Goal: Task Accomplishment & Management: Manage account settings

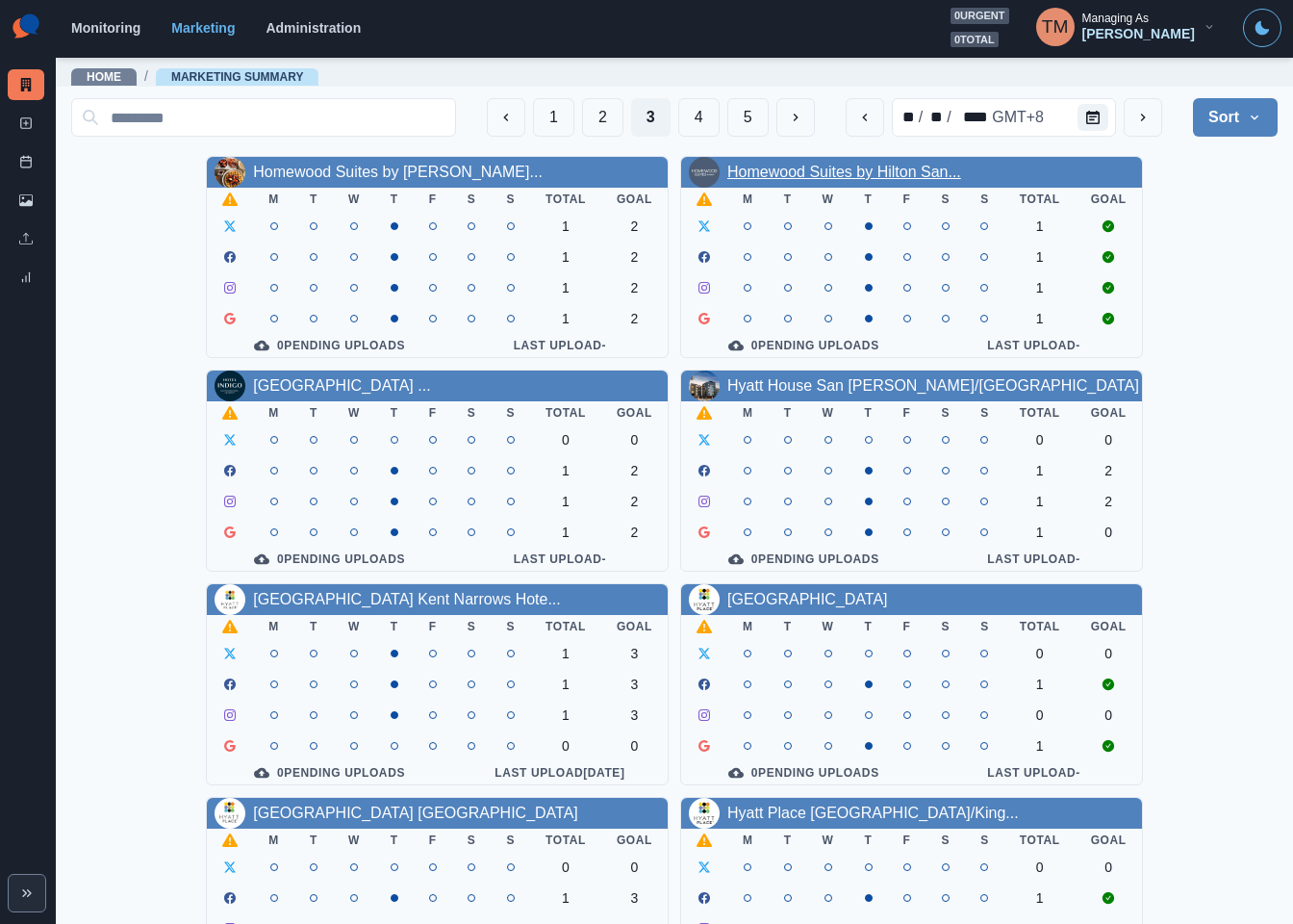
click at [903, 180] on link "Homewood Suites by Hilton San..." at bounding box center [844, 171] width 234 height 17
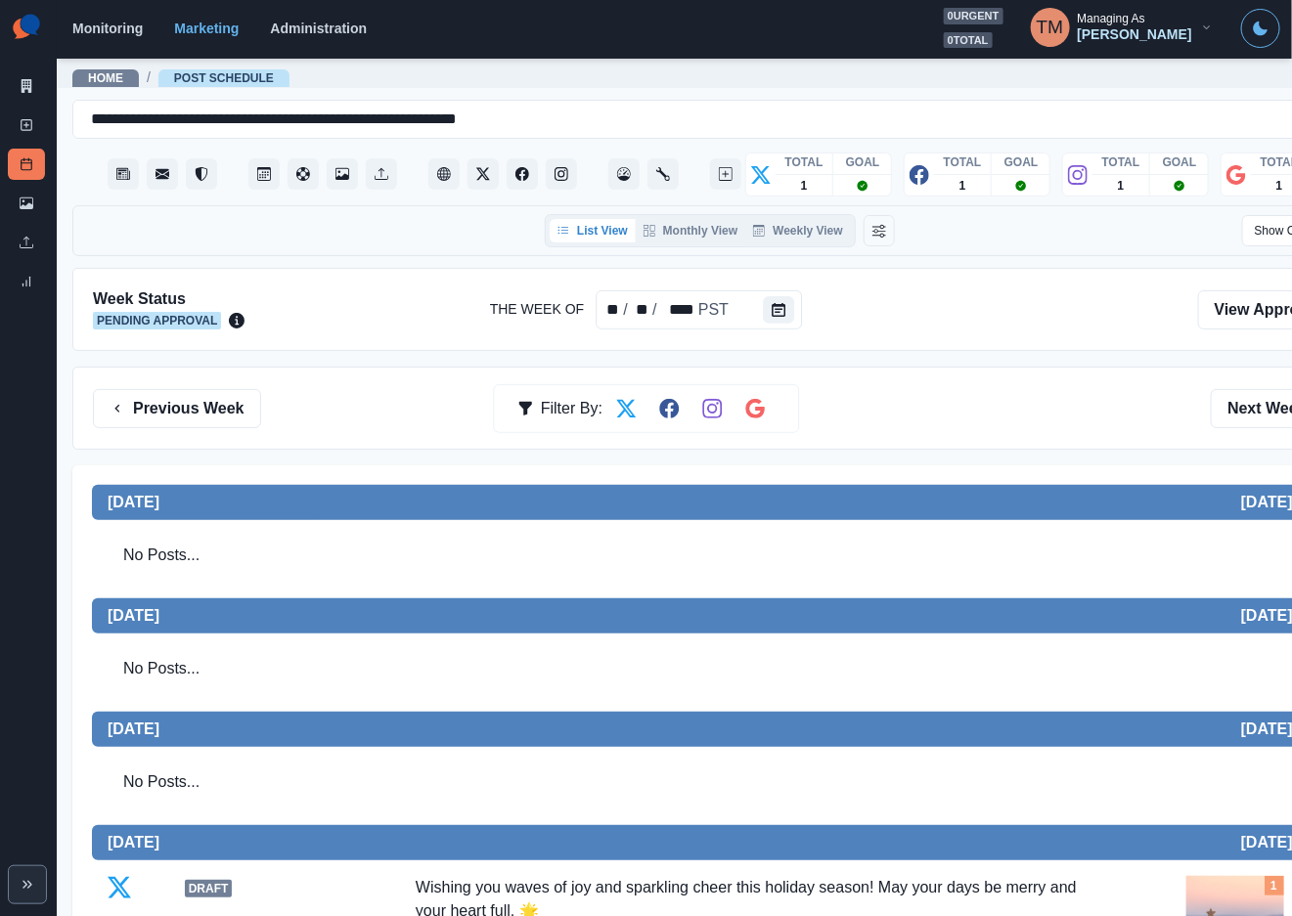
drag, startPoint x: 968, startPoint y: 405, endPoint x: 1021, endPoint y: 394, distance: 53.9
click at [968, 405] on div "Previous Week Filter By: Next Week" at bounding box center [720, 408] width 1254 height 39
click at [22, 127] on icon at bounding box center [27, 125] width 14 height 14
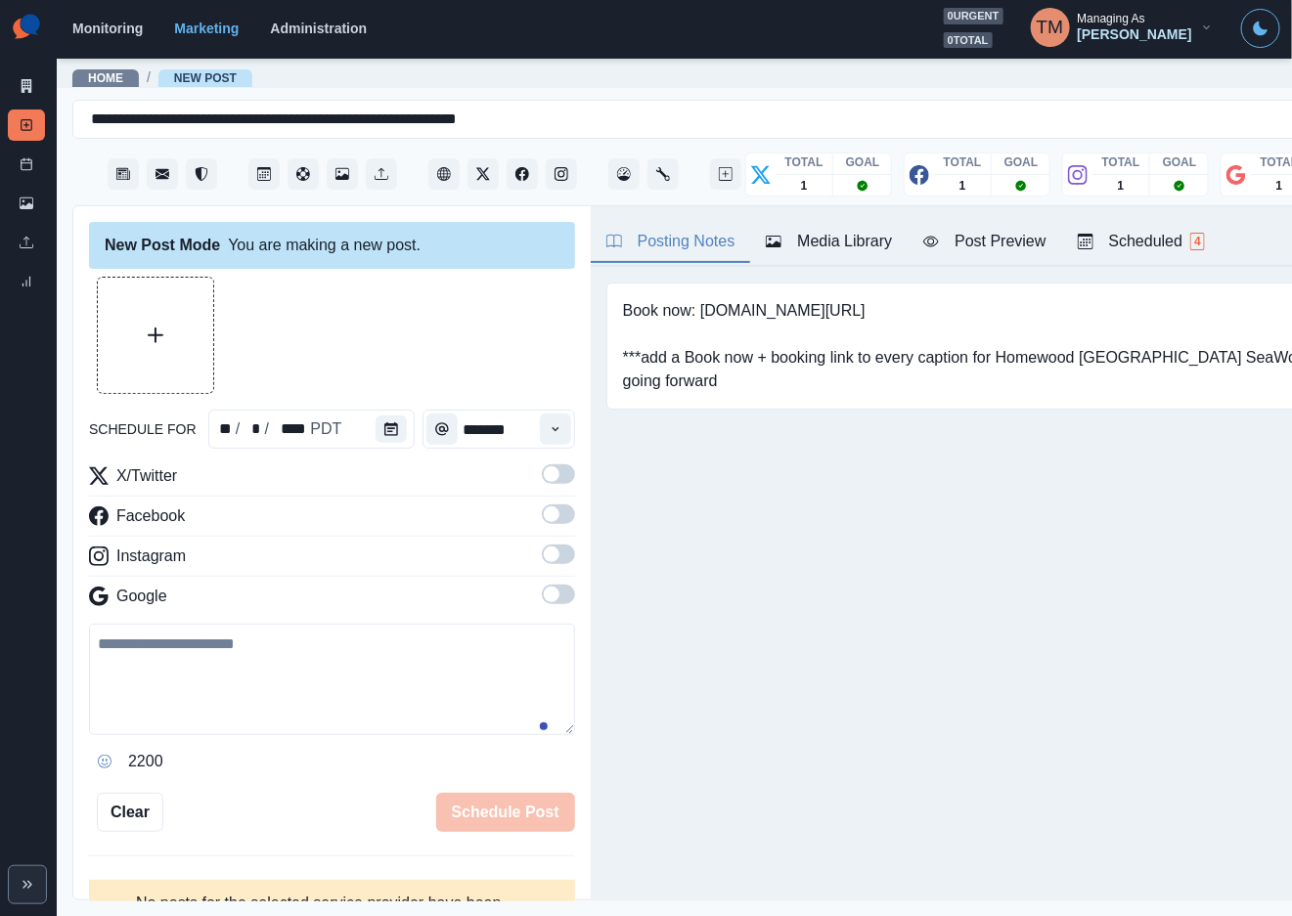
click at [860, 236] on div "Media Library" at bounding box center [829, 241] width 126 height 23
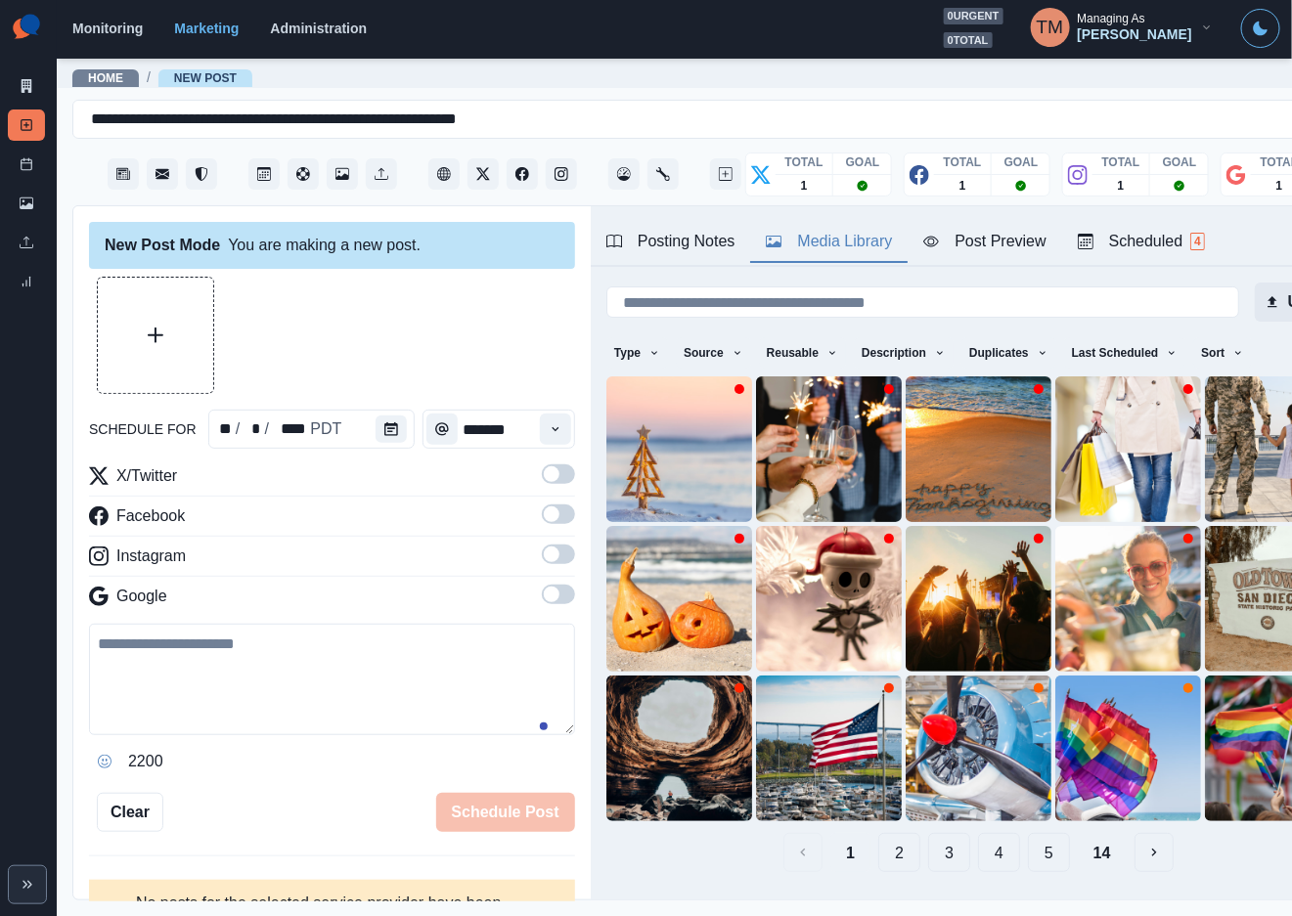
click at [1255, 300] on button "Upload" at bounding box center [1303, 302] width 96 height 39
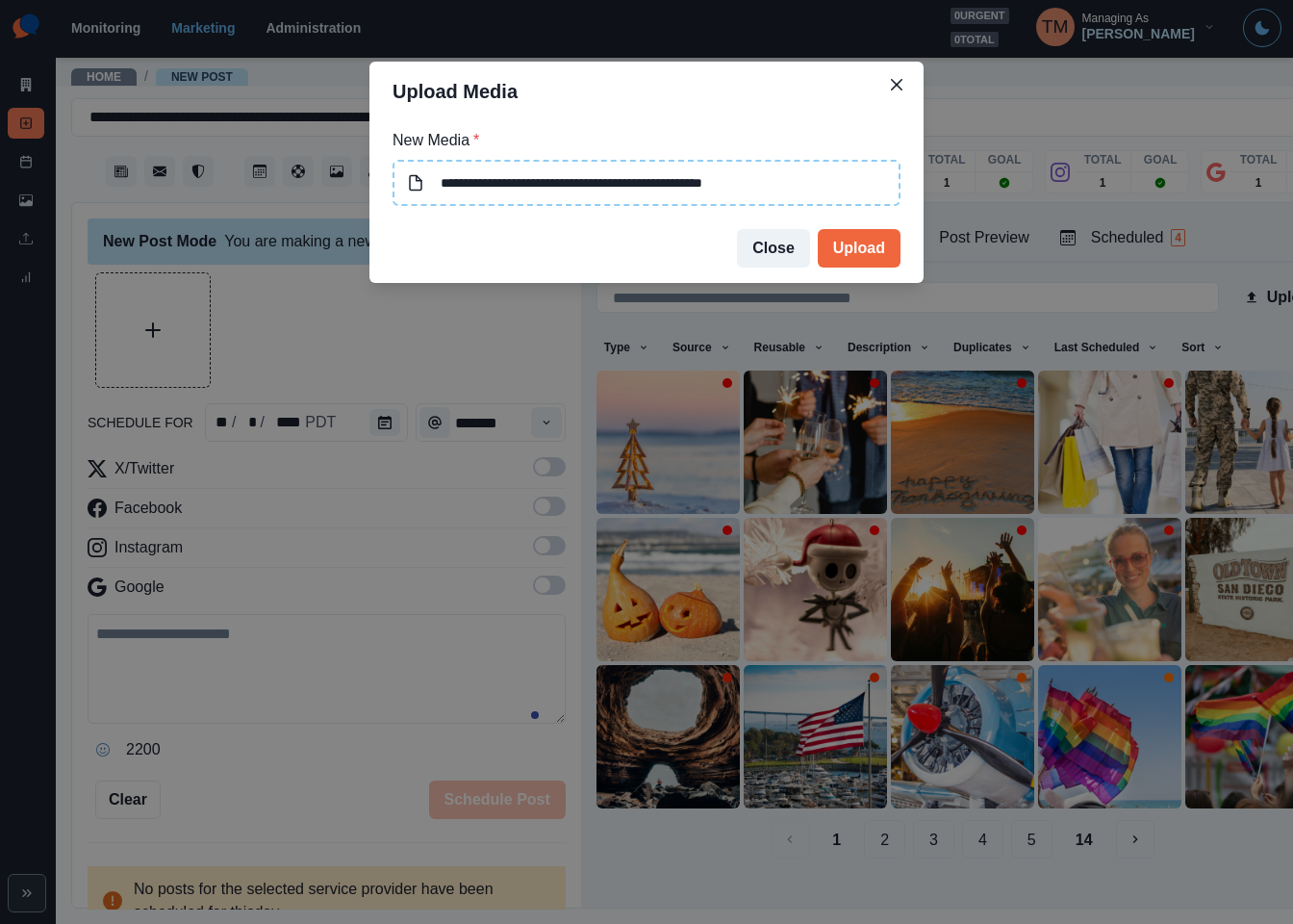
type input "**********"
click at [854, 248] on button "Upload" at bounding box center [859, 248] width 83 height 38
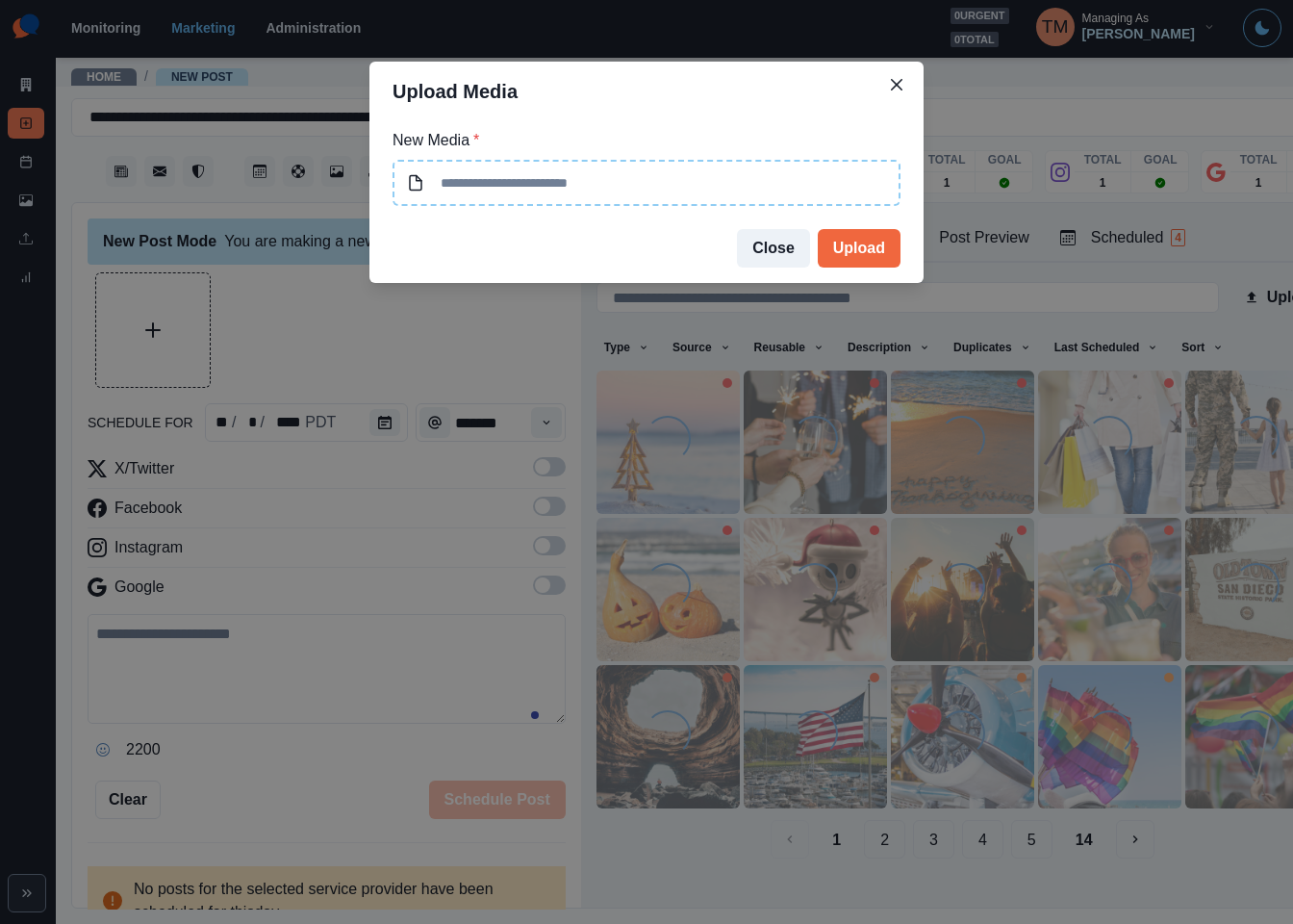
click at [300, 340] on div "Upload Media New Media * Close Upload" at bounding box center [646, 462] width 1293 height 924
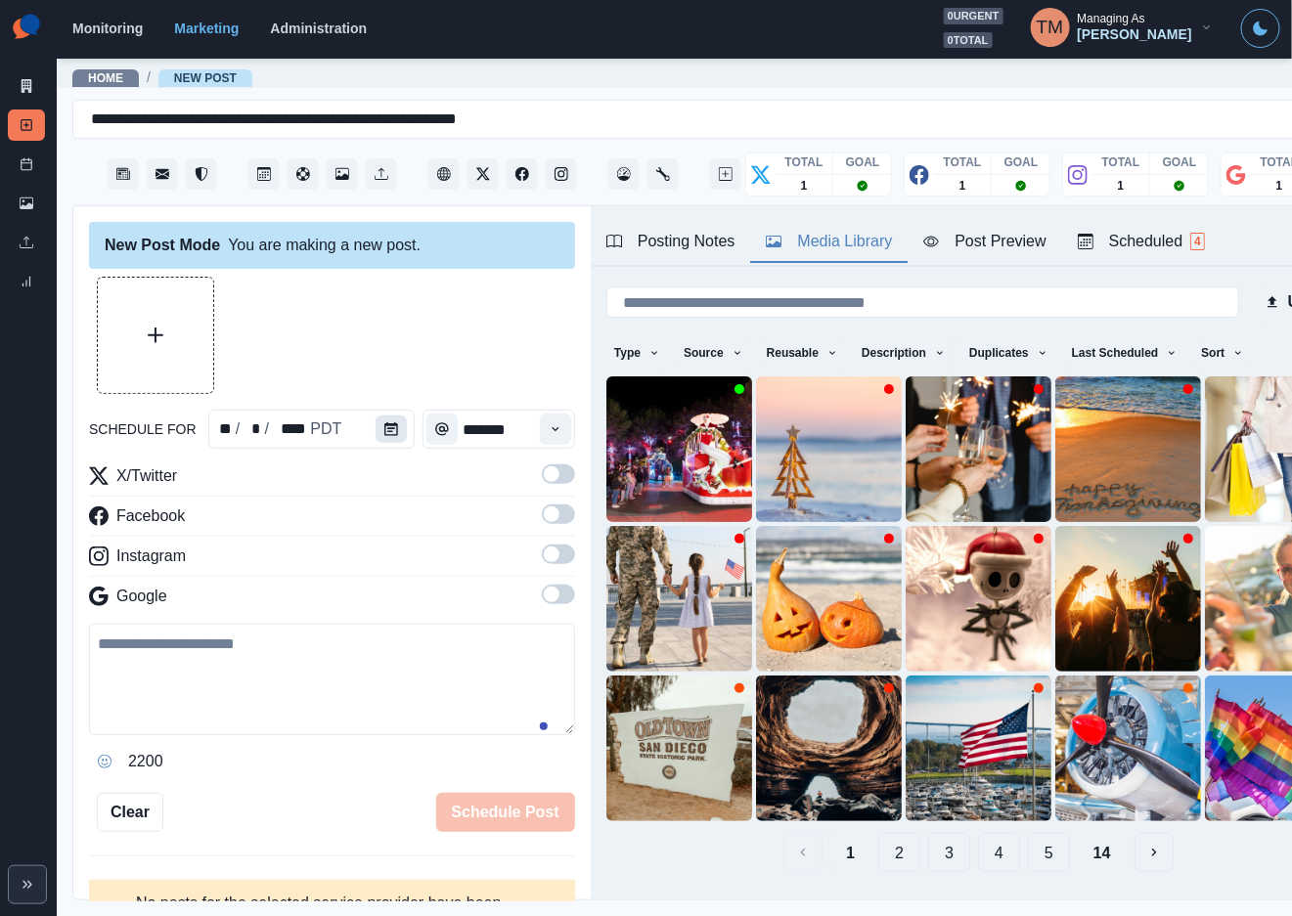
click at [385, 428] on icon "Calendar" at bounding box center [391, 429] width 14 height 14
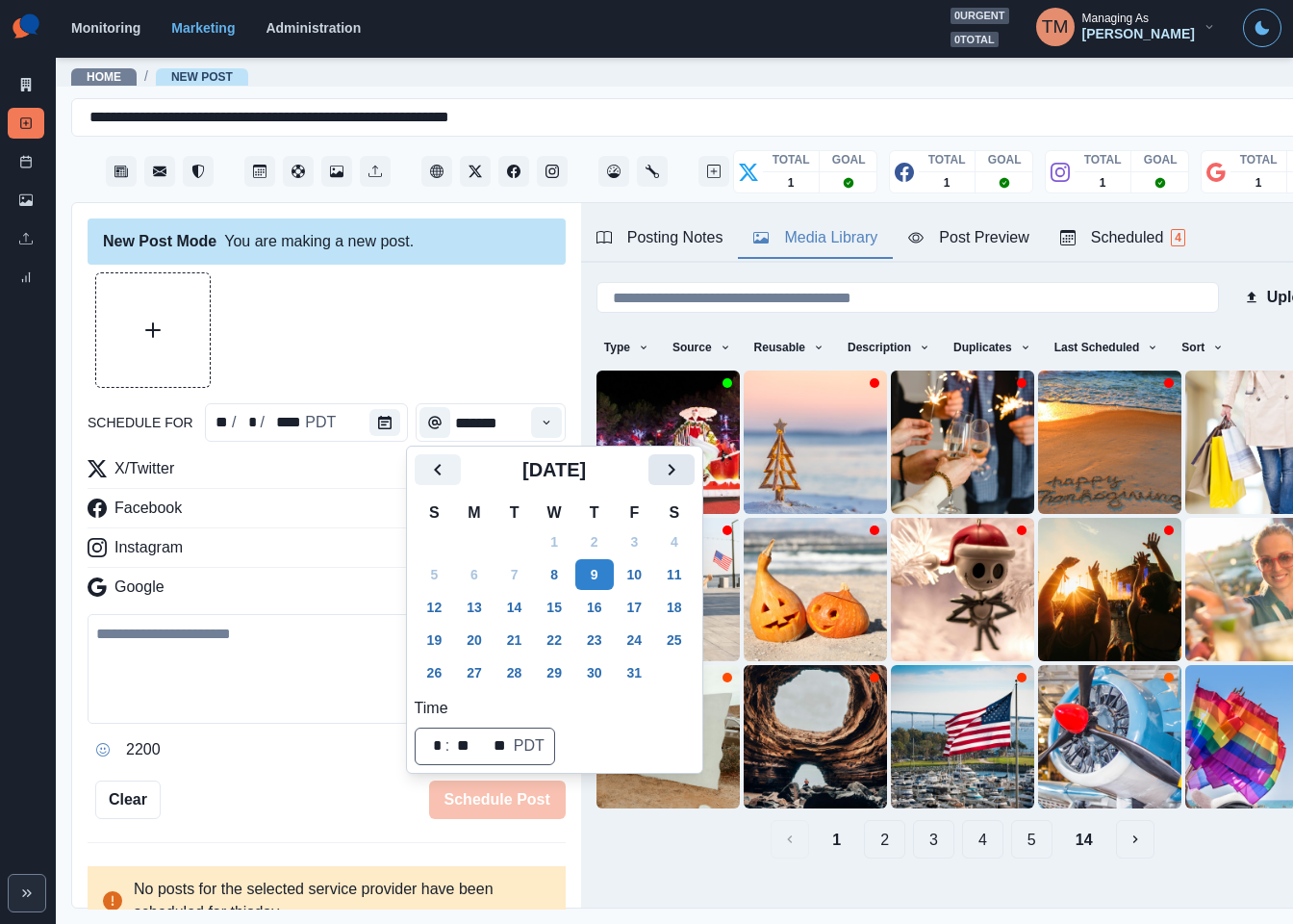
click at [671, 471] on icon "Next" at bounding box center [671, 469] width 7 height 12
click at [563, 606] on button "17" at bounding box center [554, 606] width 38 height 31
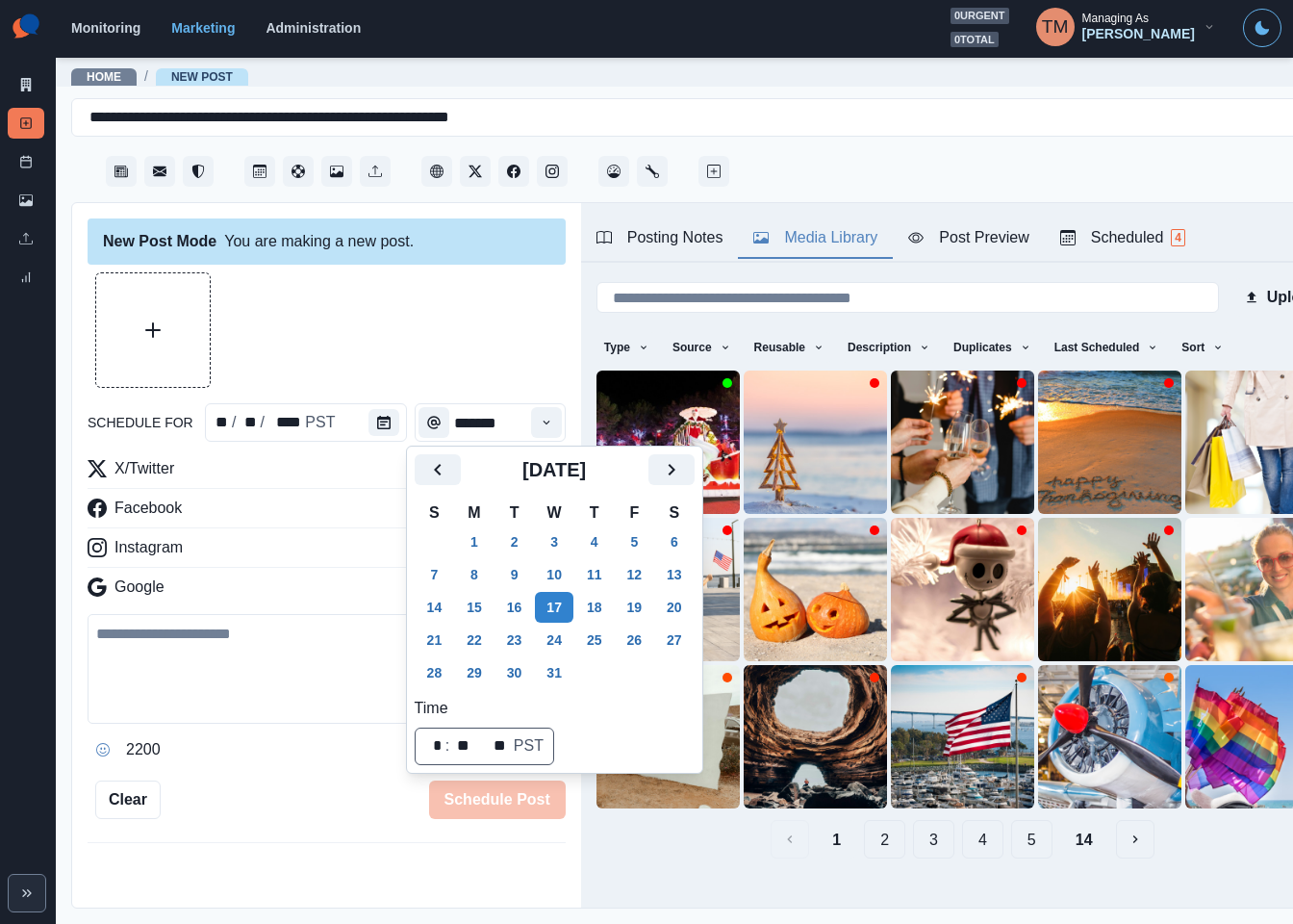
click at [361, 307] on div at bounding box center [327, 330] width 478 height 115
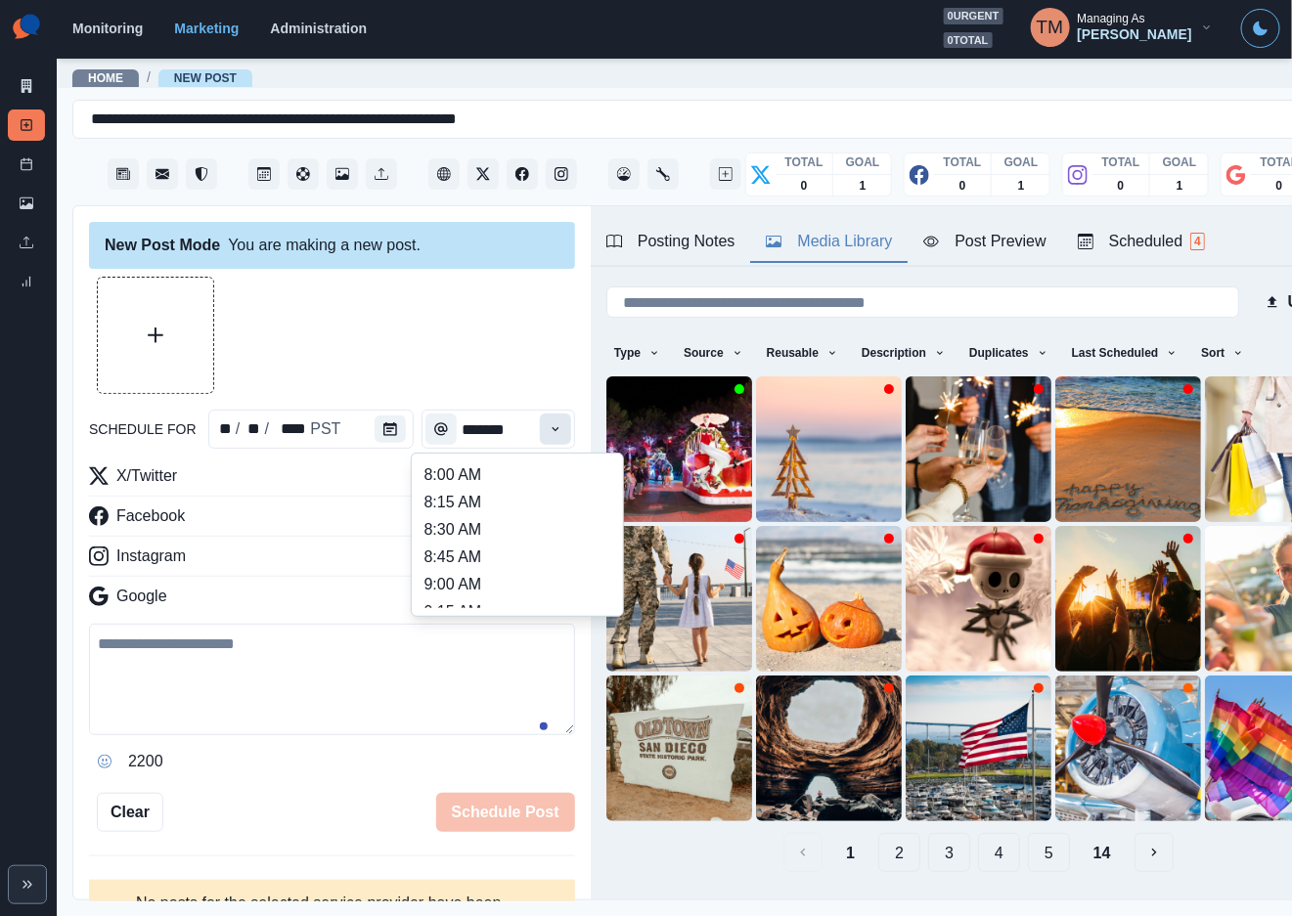
click at [549, 428] on icon "Time" at bounding box center [556, 429] width 14 height 14
click at [431, 511] on li "11:00 AM" at bounding box center [517, 516] width 196 height 27
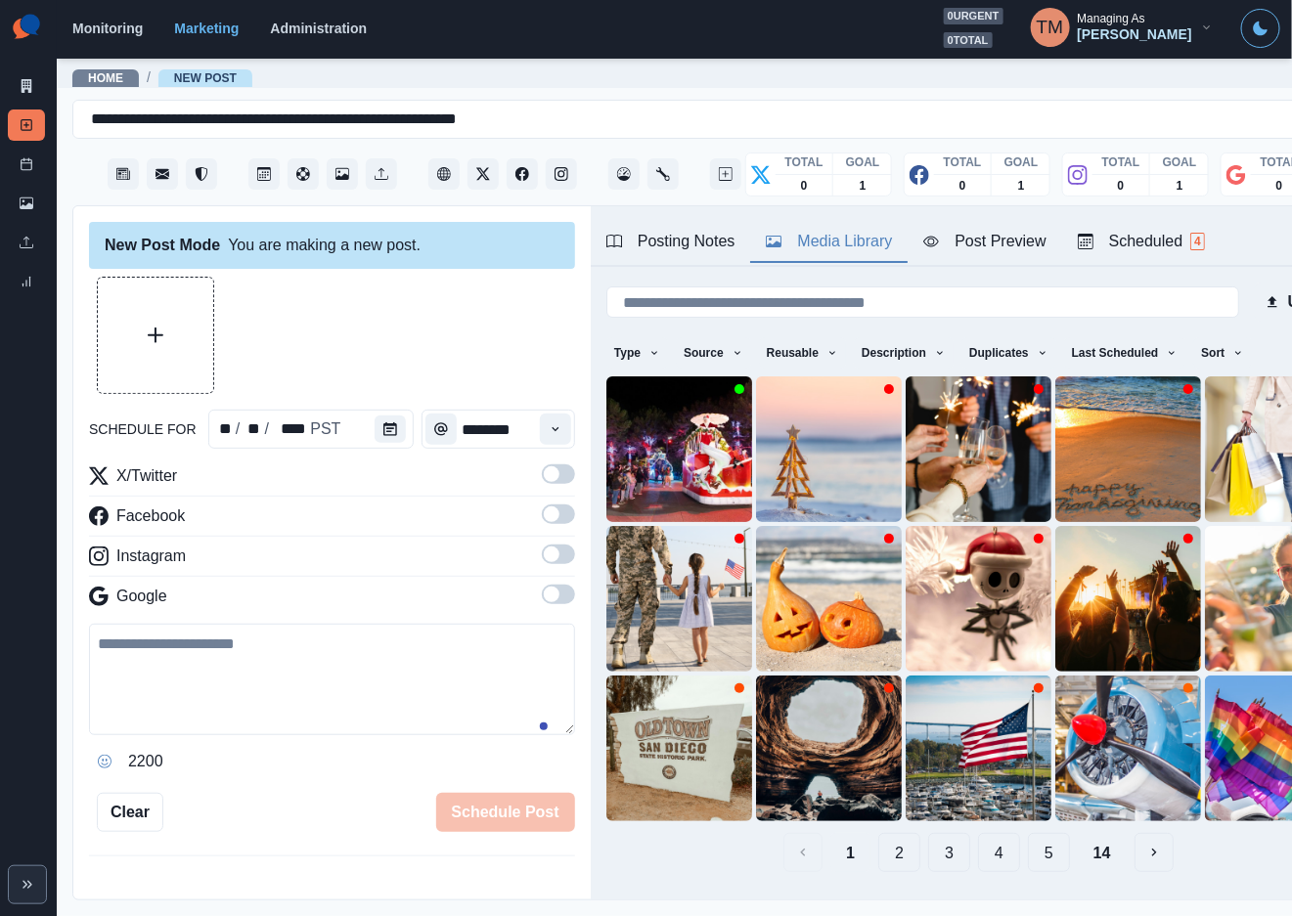
drag, startPoint x: 540, startPoint y: 476, endPoint x: 540, endPoint y: 525, distance: 48.9
click at [542, 494] on label at bounding box center [558, 479] width 33 height 31
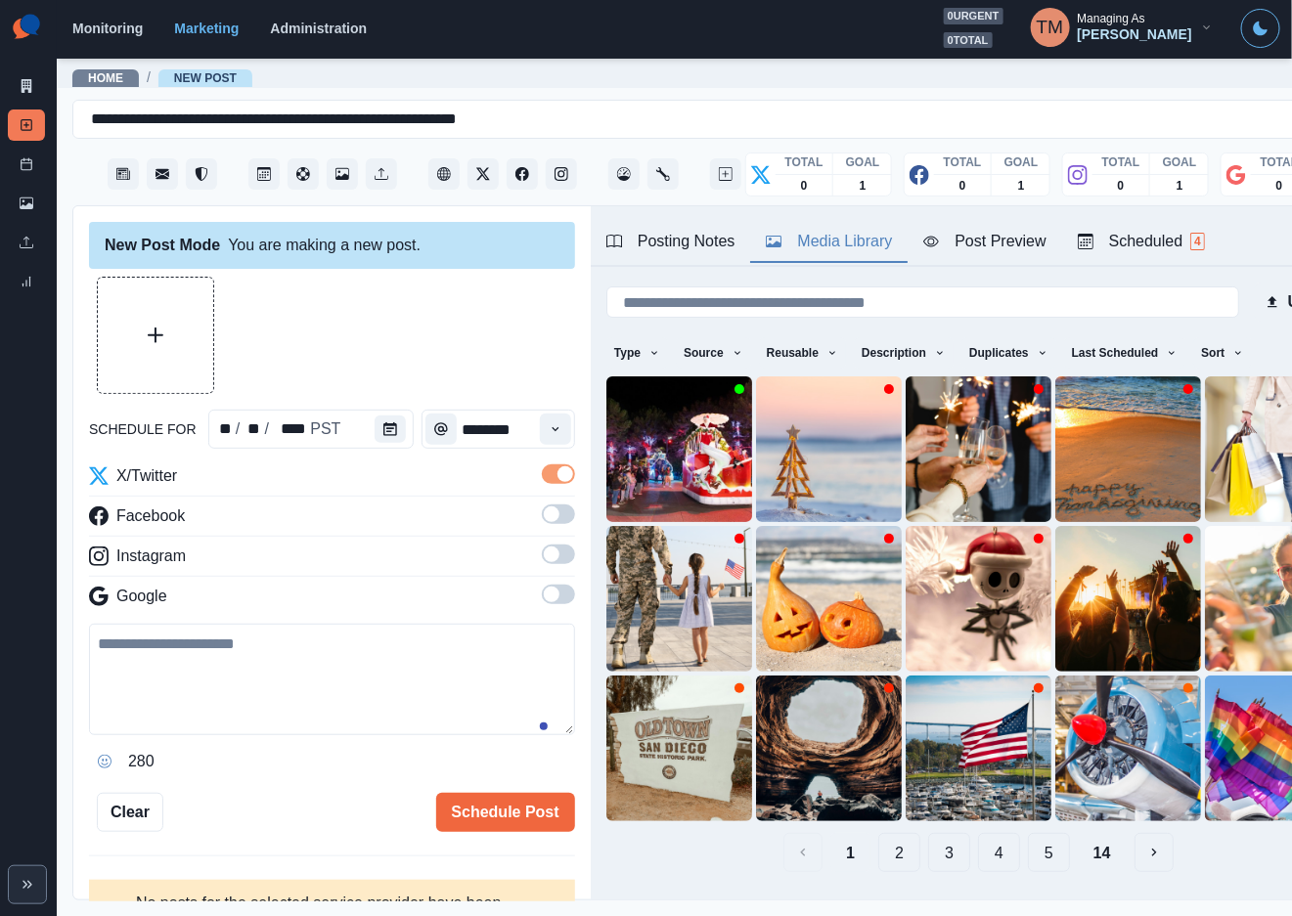
drag, startPoint x: 535, startPoint y: 528, endPoint x: 554, endPoint y: 573, distance: 49.0
click at [542, 529] on label at bounding box center [558, 520] width 33 height 31
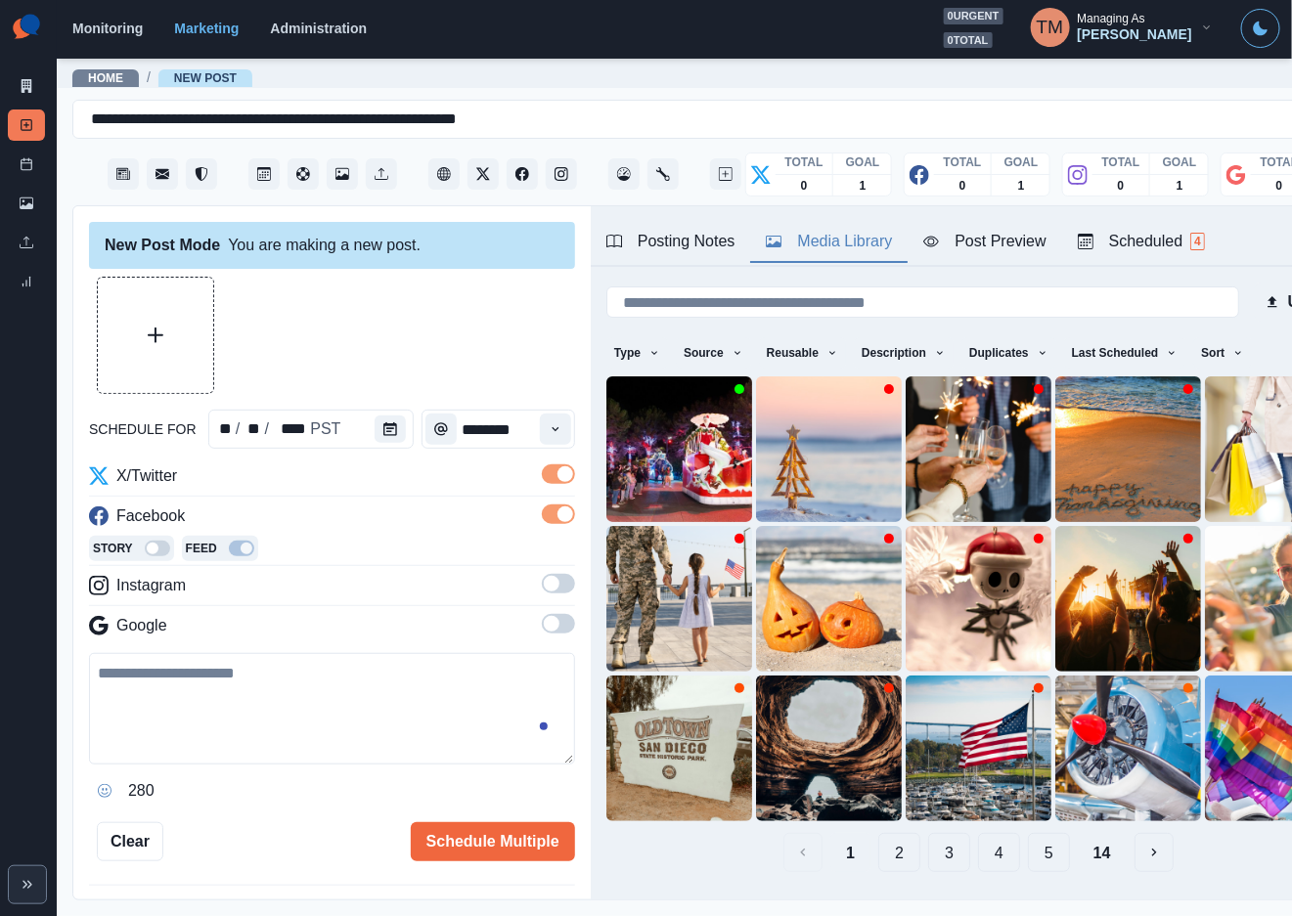
click at [543, 585] on span at bounding box center [558, 584] width 33 height 20
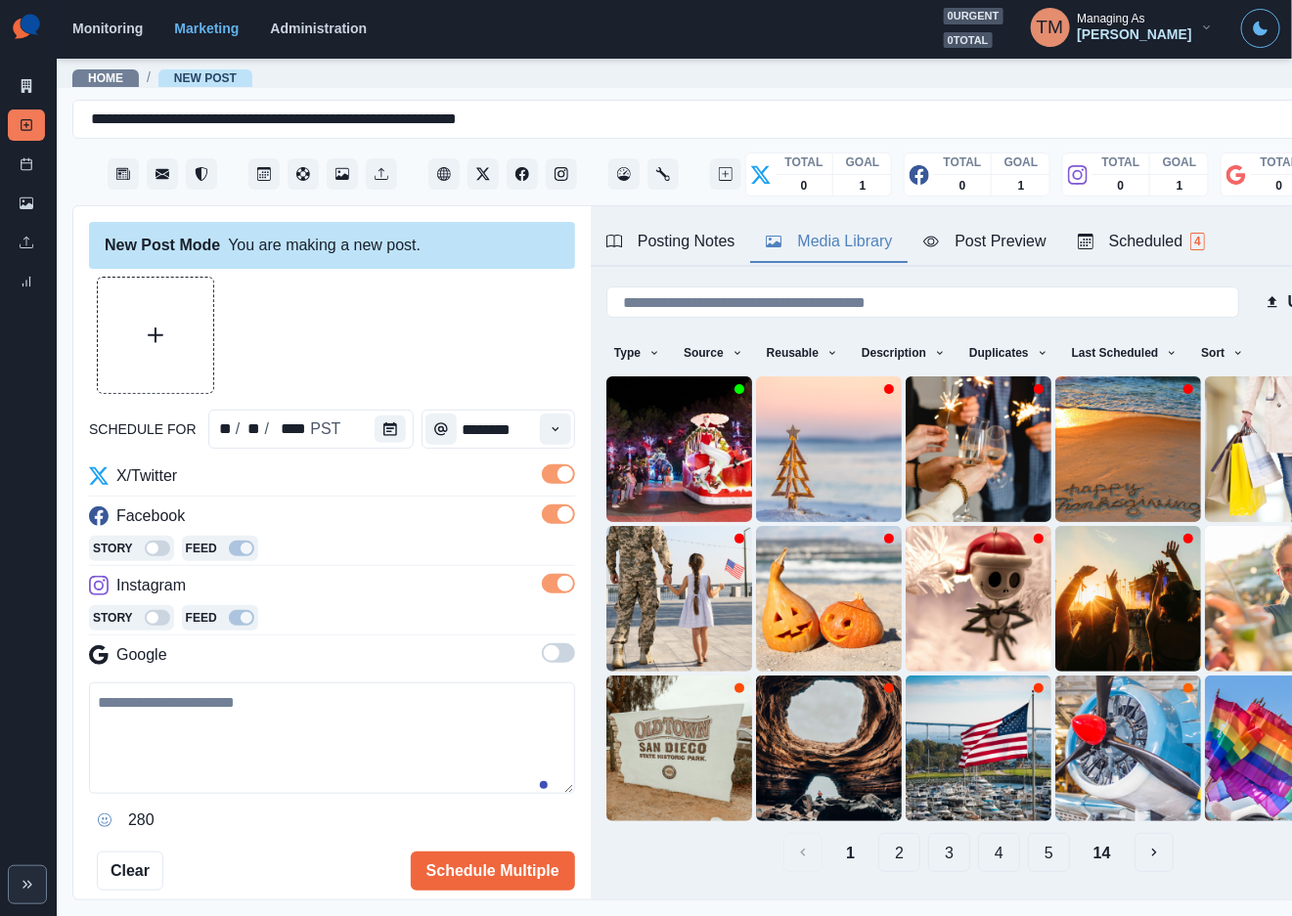
click at [549, 422] on icon "Time" at bounding box center [556, 429] width 14 height 14
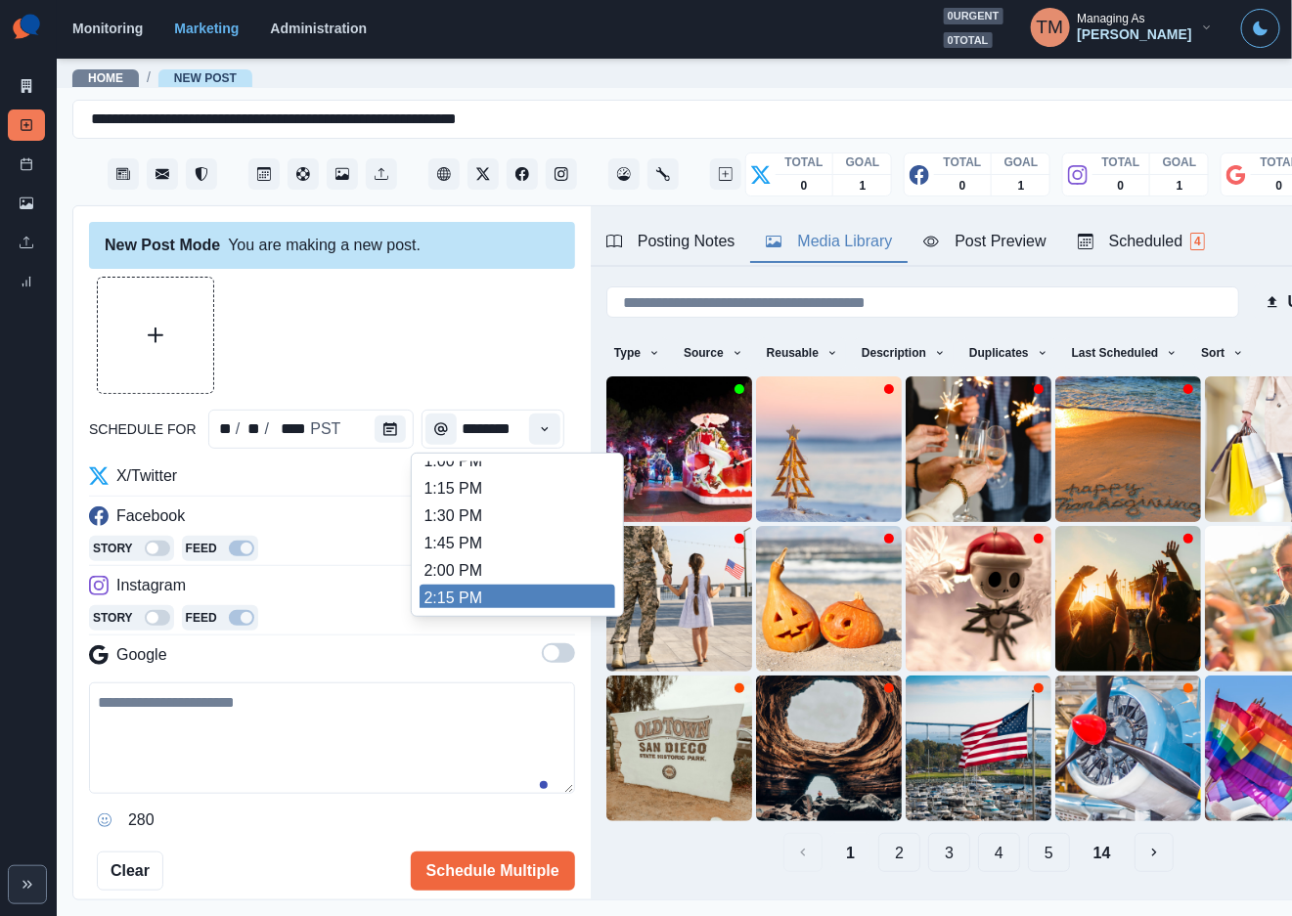
scroll to position [587, 0]
click at [431, 585] on li "2:15 PM" at bounding box center [517, 572] width 196 height 27
type input "*******"
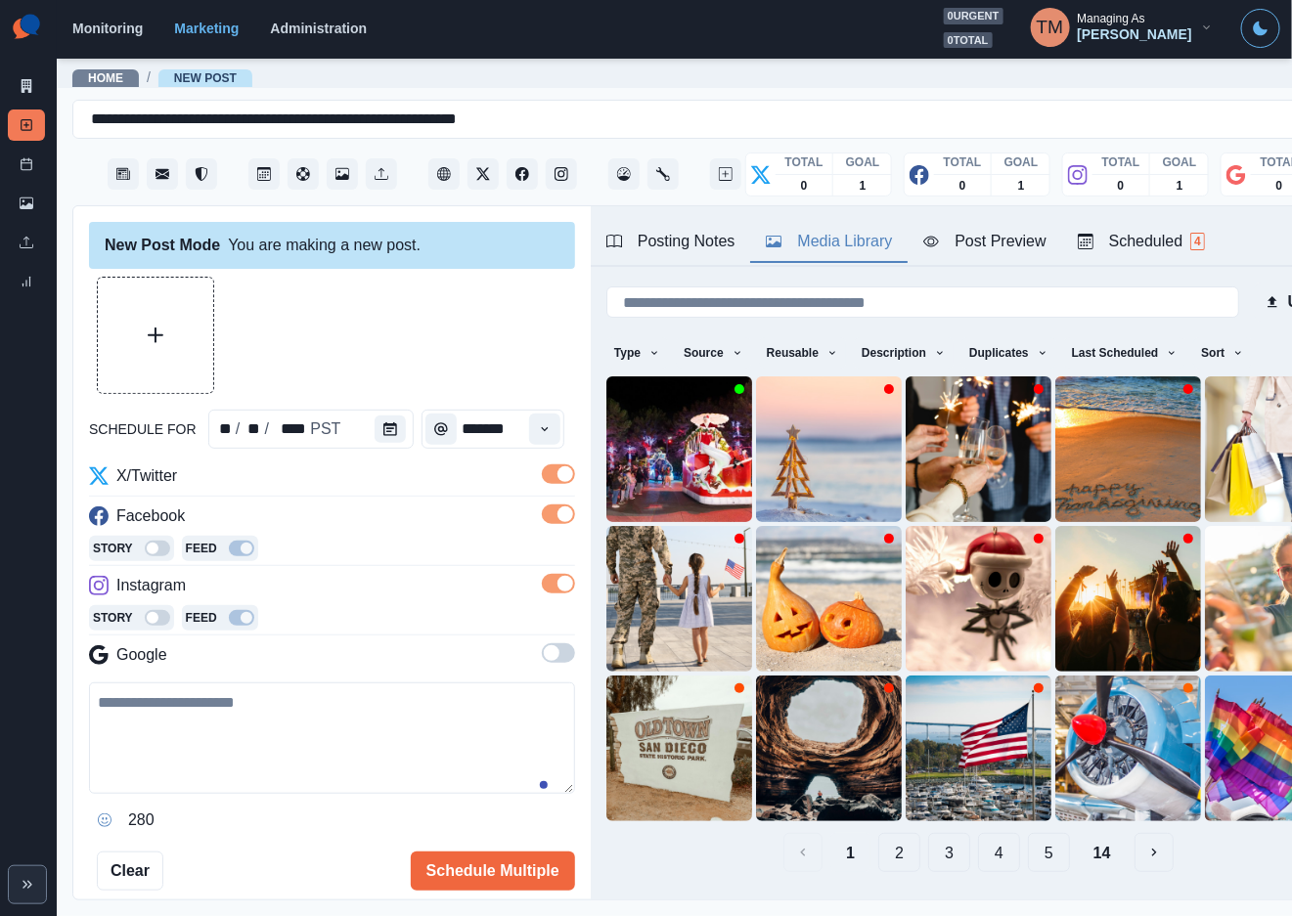
scroll to position [0, 0]
click at [546, 655] on span at bounding box center [558, 653] width 33 height 20
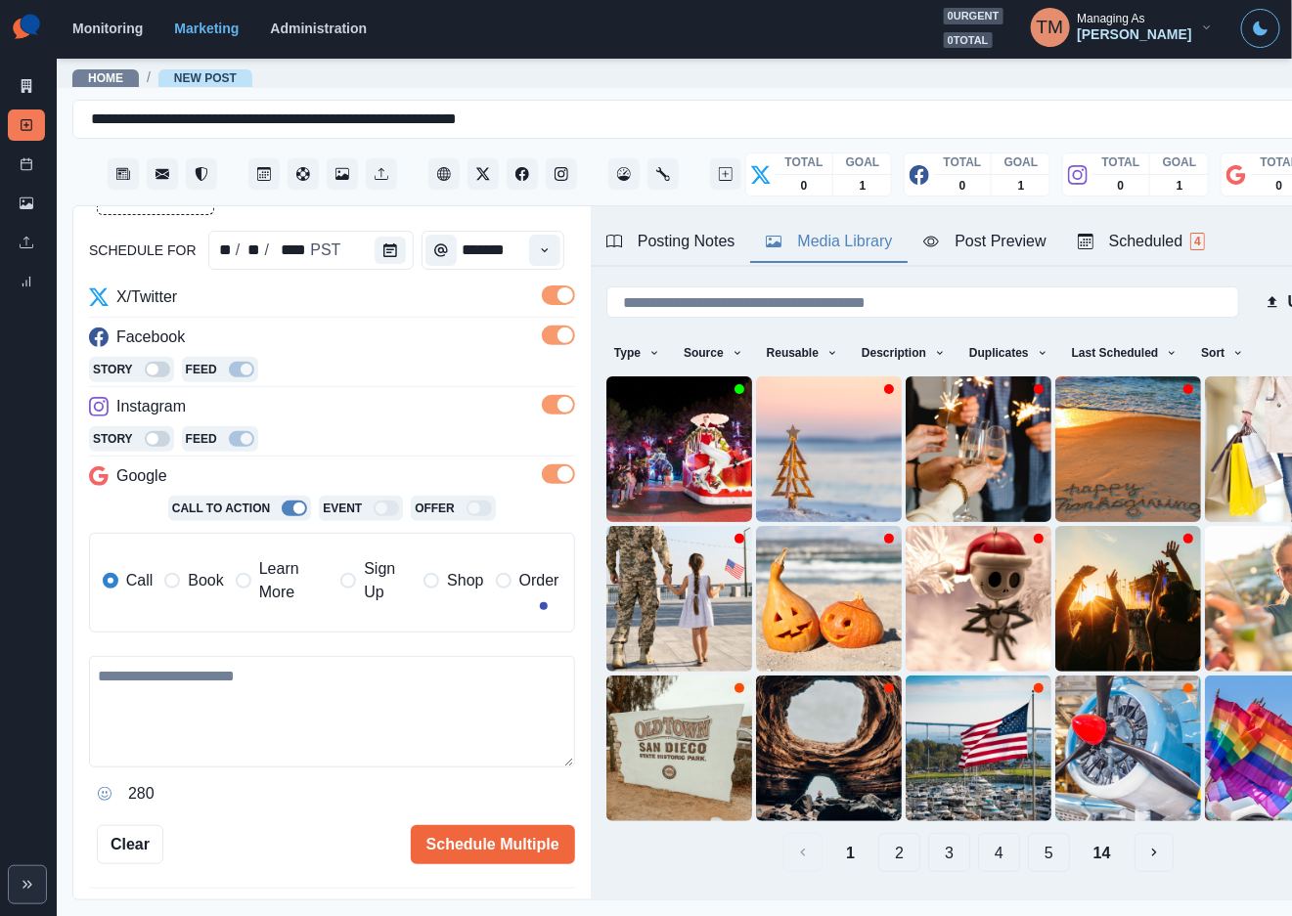
scroll to position [256, 0]
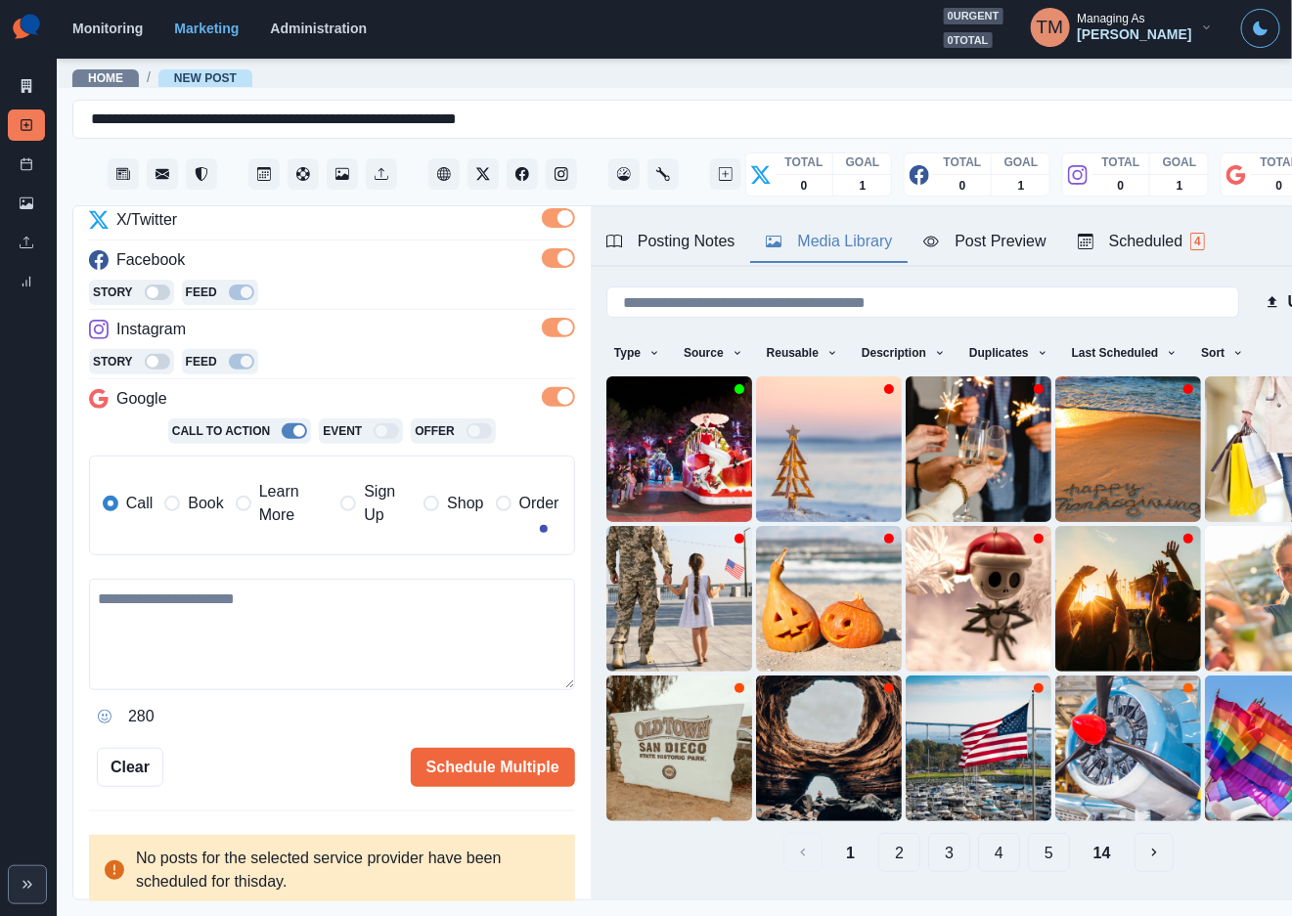
click at [206, 634] on textarea at bounding box center [332, 634] width 486 height 111
paste textarea "**********"
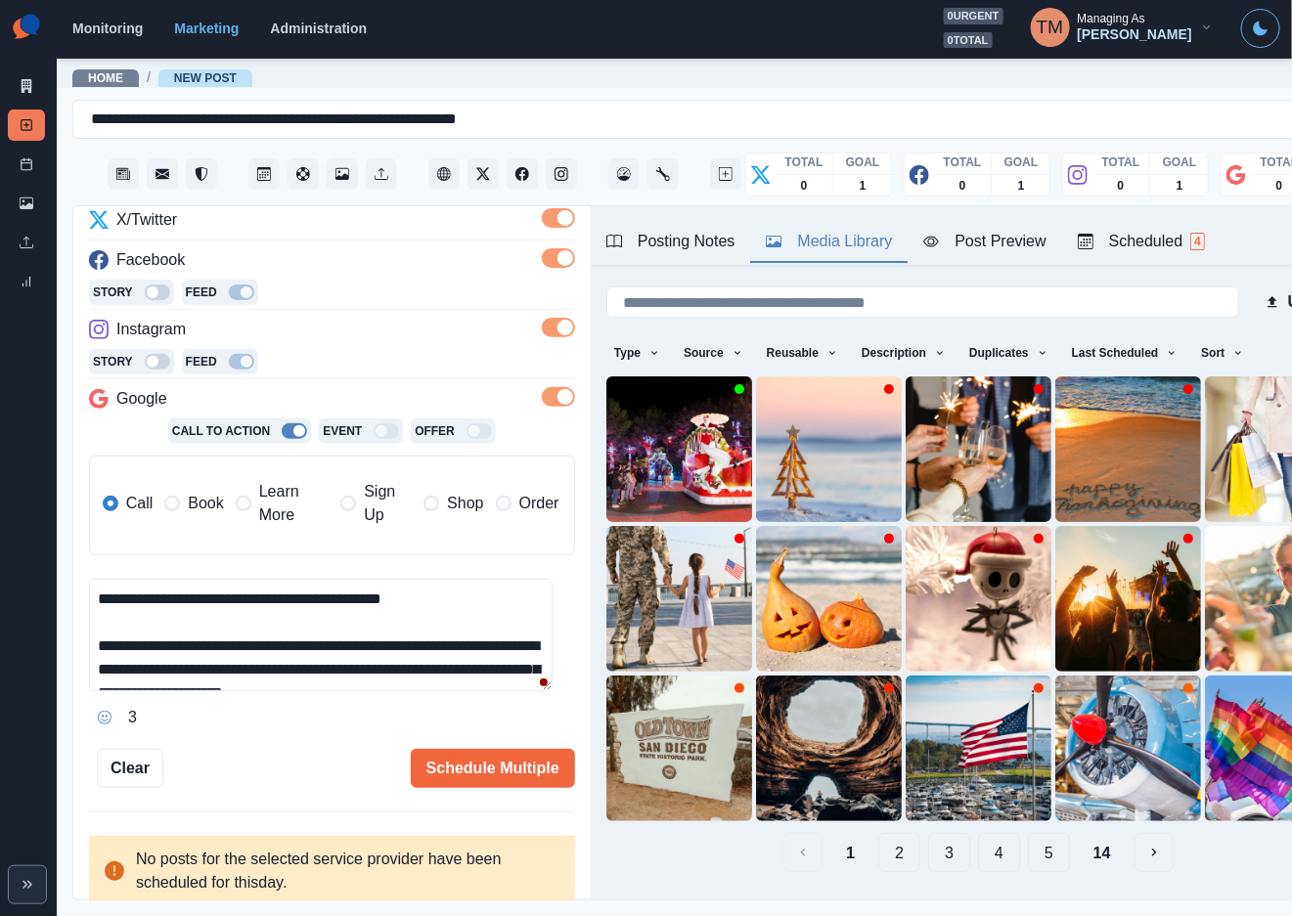
scroll to position [139, 0]
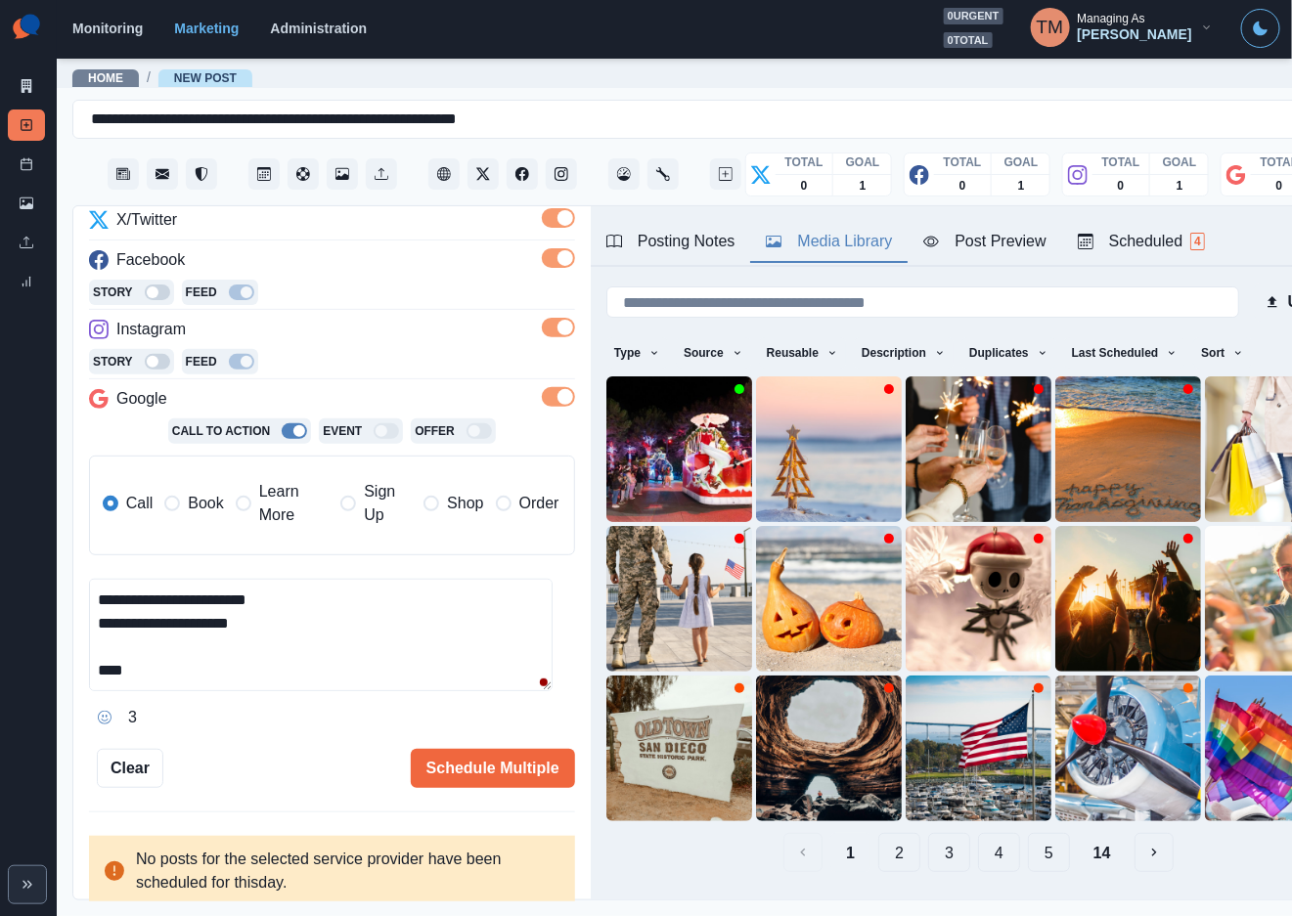
click at [153, 678] on textarea "**********" at bounding box center [320, 635] width 463 height 112
paste textarea "**********"
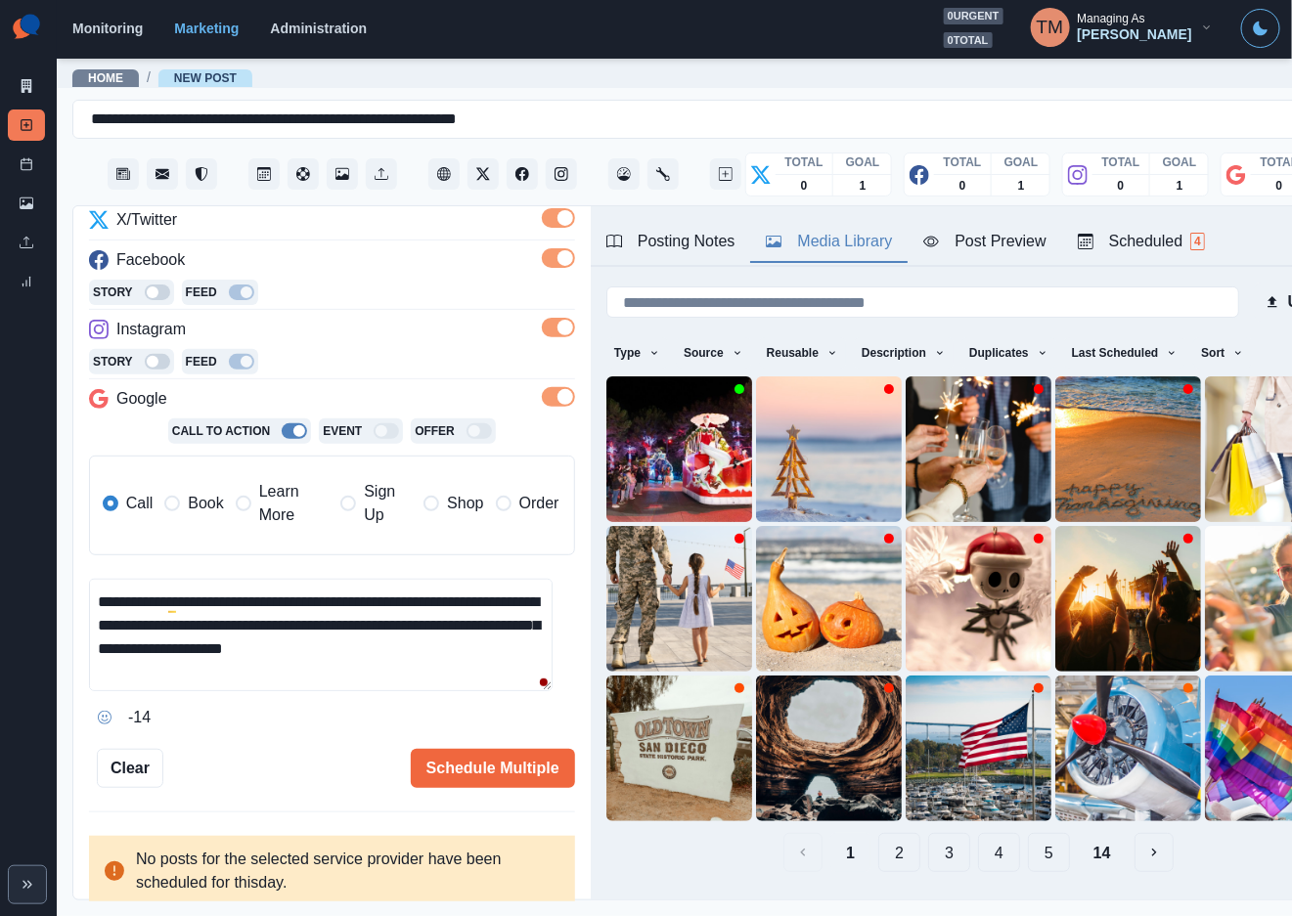
scroll to position [0, 0]
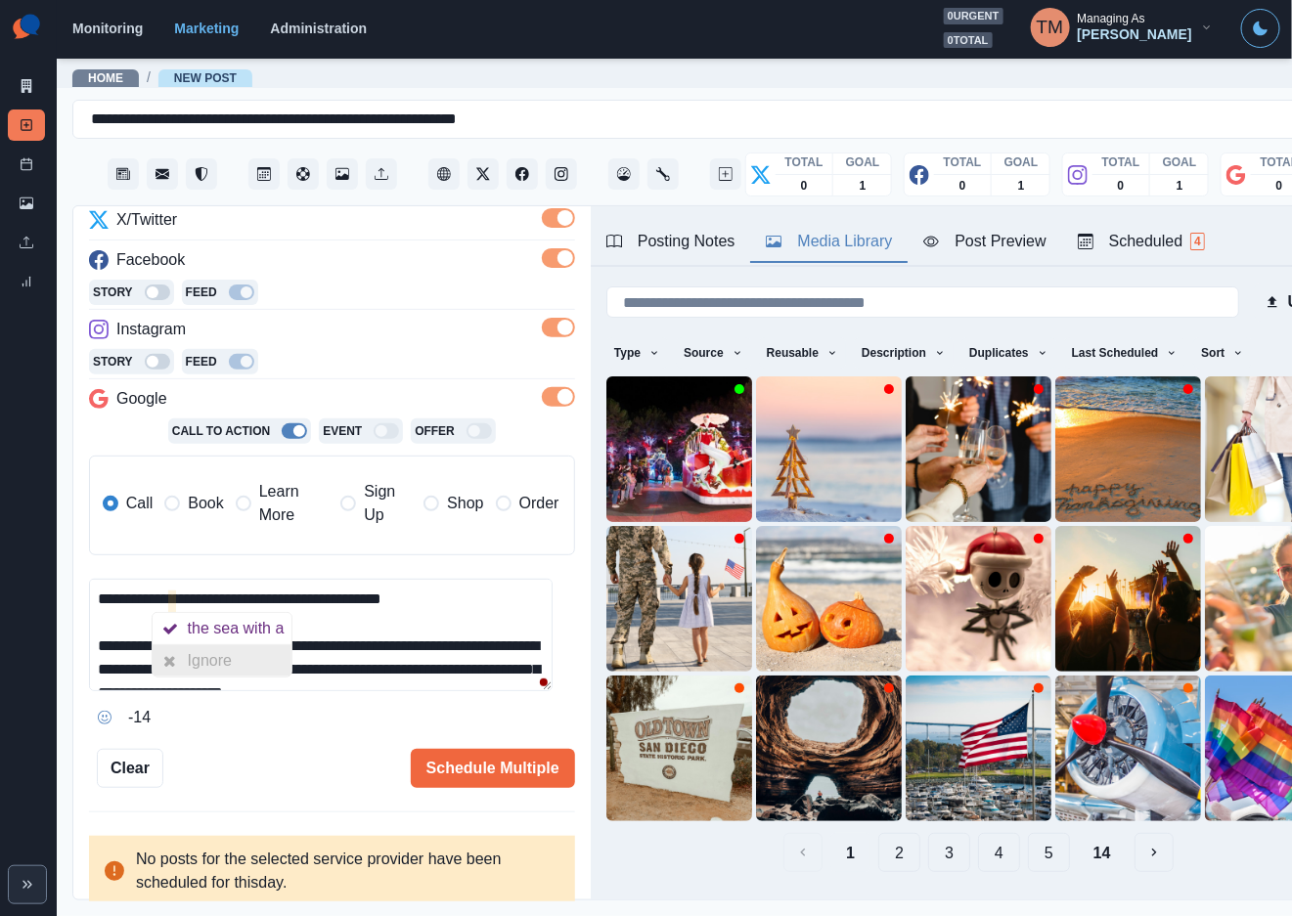
click at [197, 663] on div "Ignore" at bounding box center [214, 660] width 52 height 31
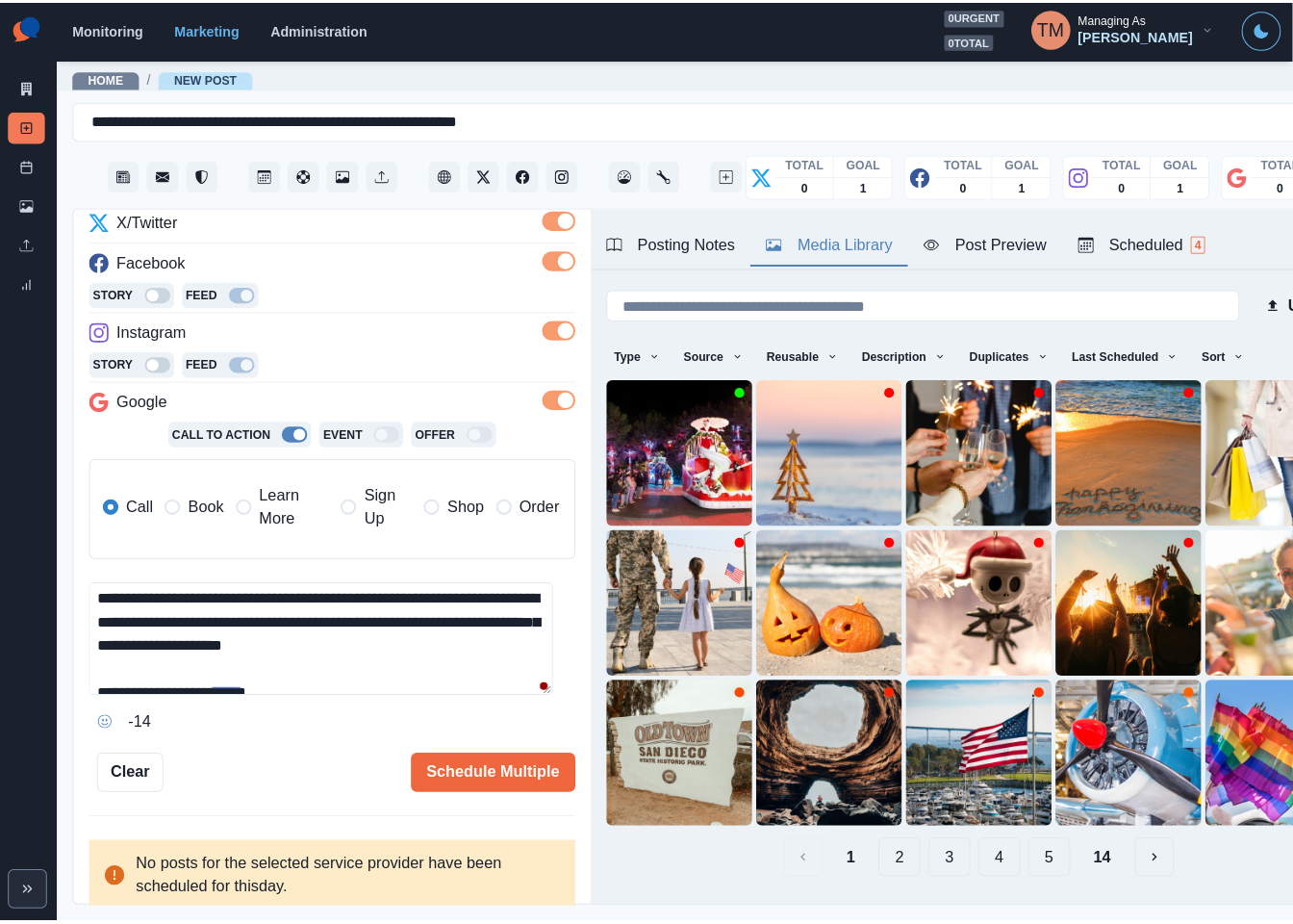
scroll to position [58, 0]
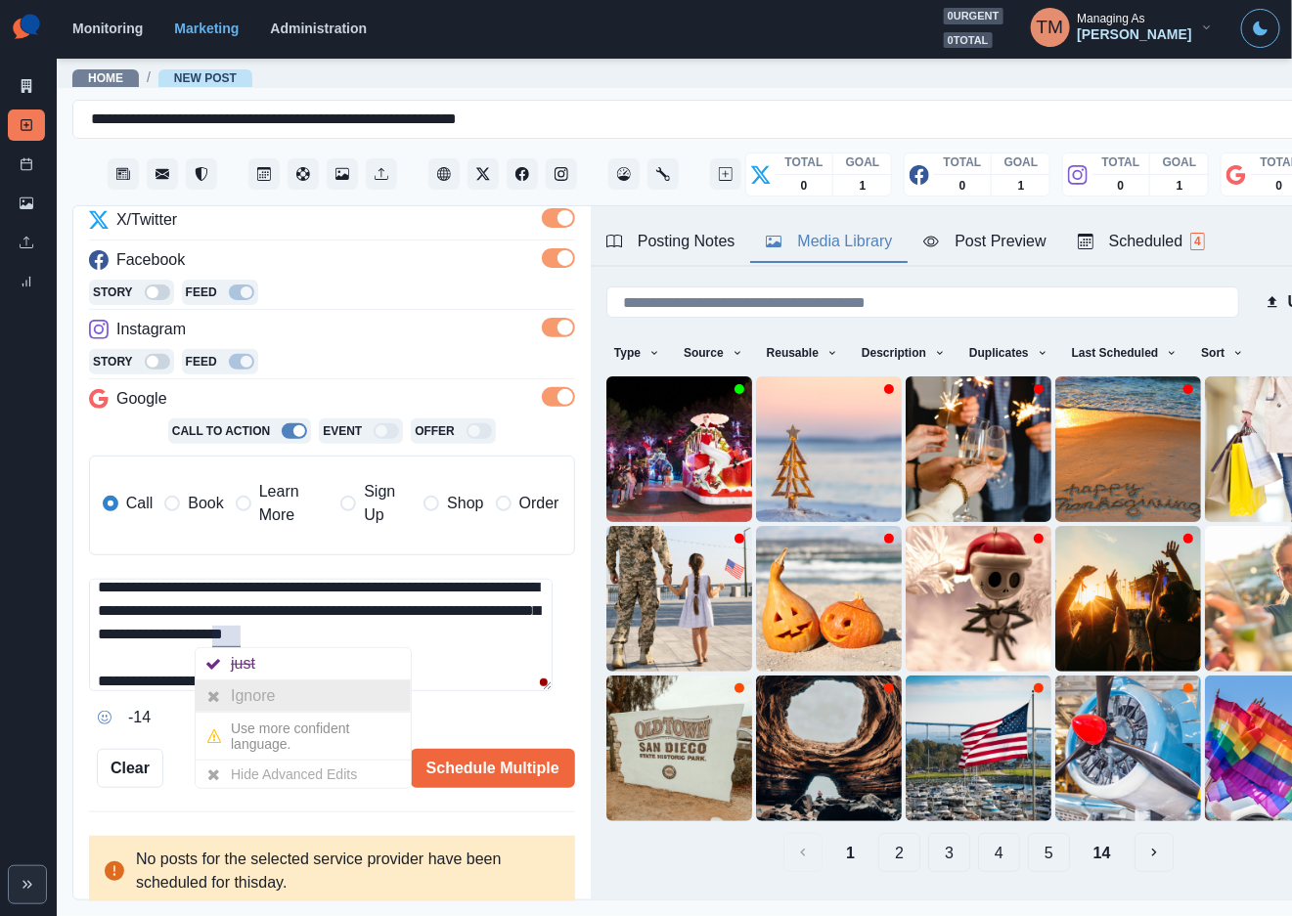
click at [233, 696] on div "Ignore" at bounding box center [257, 696] width 52 height 31
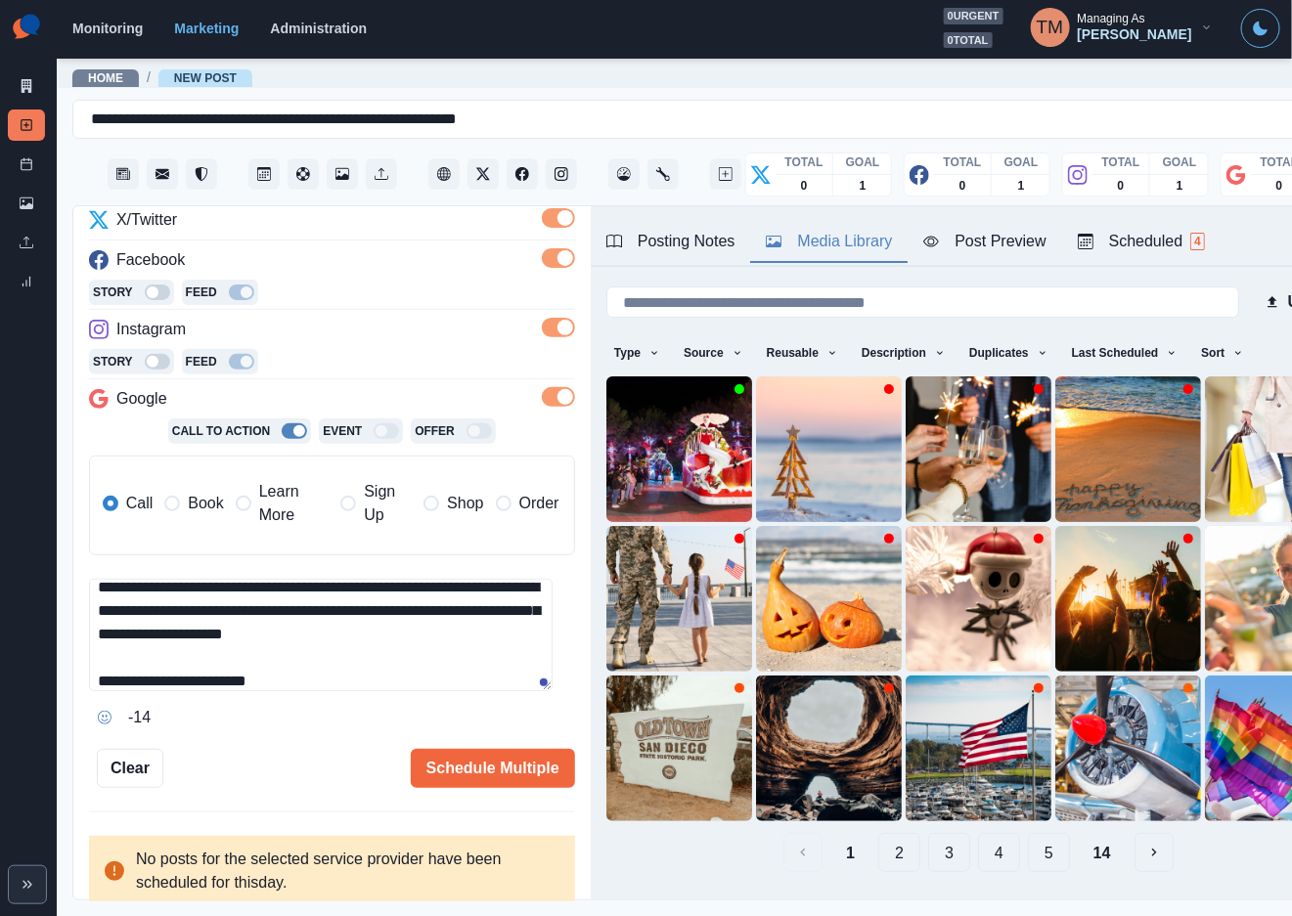
drag, startPoint x: 349, startPoint y: 639, endPoint x: 481, endPoint y: 698, distance: 144.5
click at [414, 640] on textarea "**********" at bounding box center [320, 635] width 463 height 112
type textarea "**********"
click at [475, 766] on button "Schedule Multiple" at bounding box center [493, 768] width 164 height 39
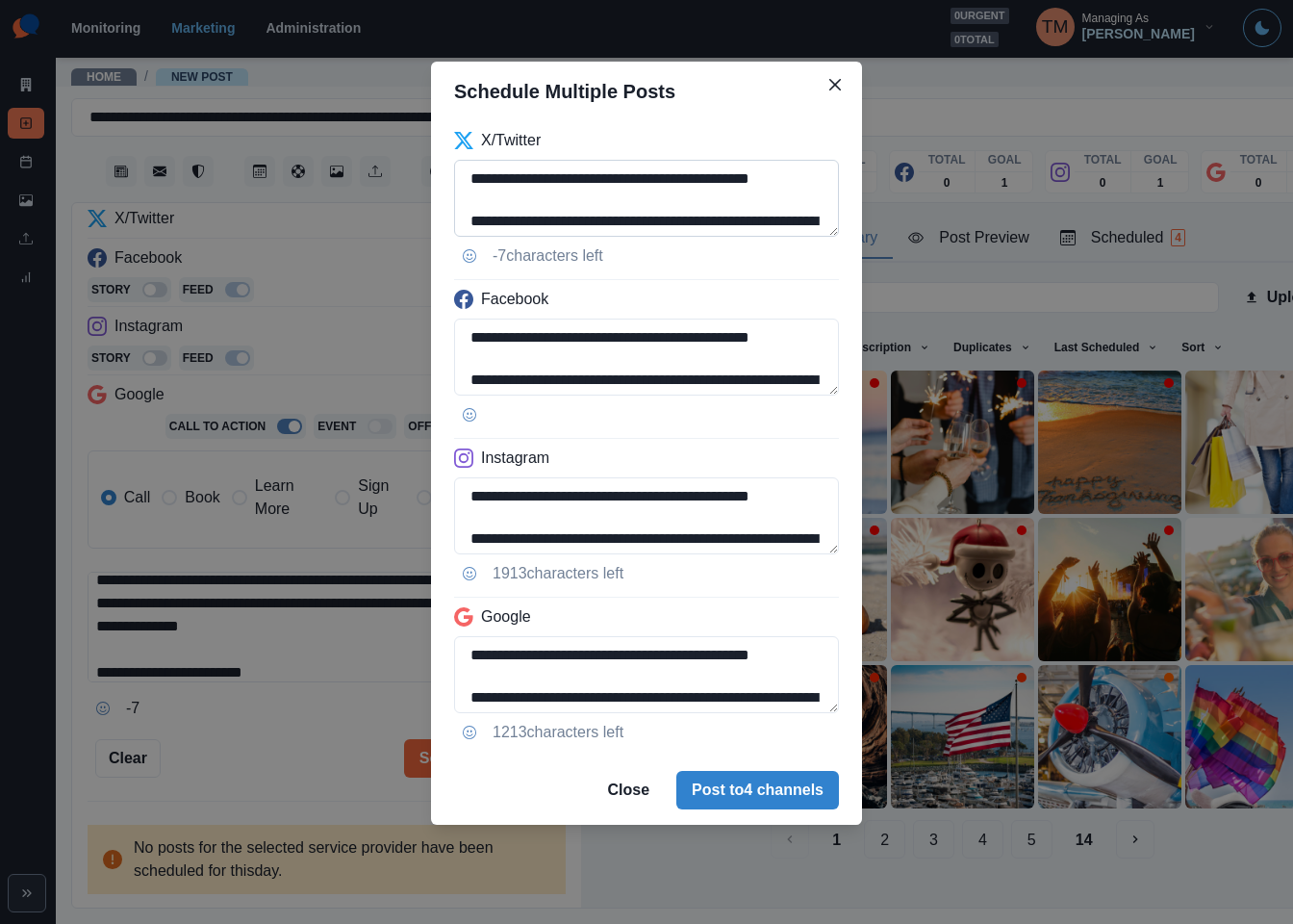
drag, startPoint x: 658, startPoint y: 179, endPoint x: 794, endPoint y: 182, distance: 136.0
click at [794, 182] on textarea "**********" at bounding box center [646, 198] width 385 height 77
paste textarea
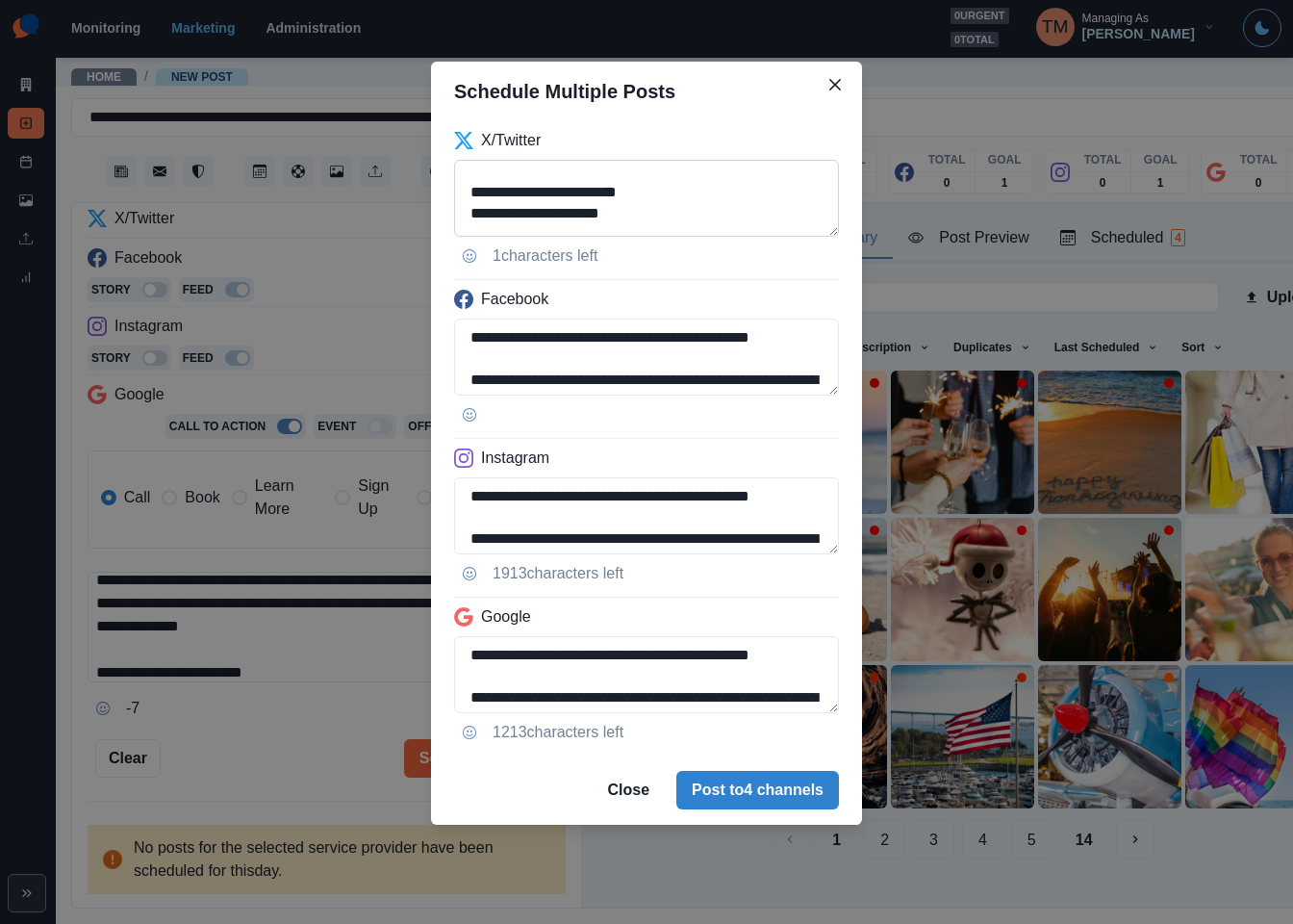
scroll to position [174, 0]
drag, startPoint x: 500, startPoint y: 217, endPoint x: 779, endPoint y: 225, distance: 279.1
click at [777, 225] on textarea "**********" at bounding box center [646, 198] width 385 height 77
paste textarea
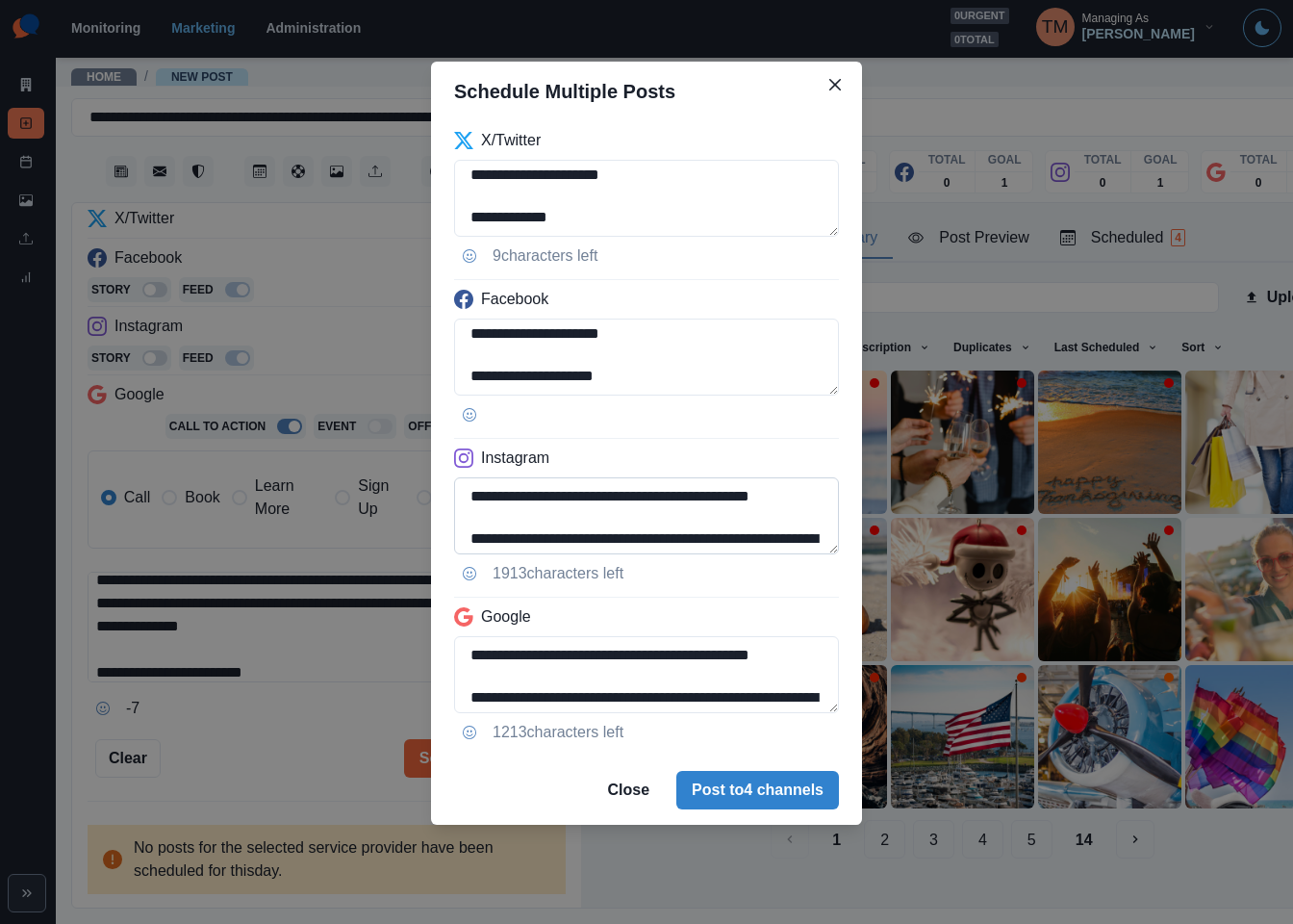
scroll to position [195, 0]
type textarea "**********"
click at [503, 500] on textarea "**********" at bounding box center [646, 516] width 385 height 77
type textarea "**********"
click at [179, 499] on div "**********" at bounding box center [646, 462] width 1293 height 924
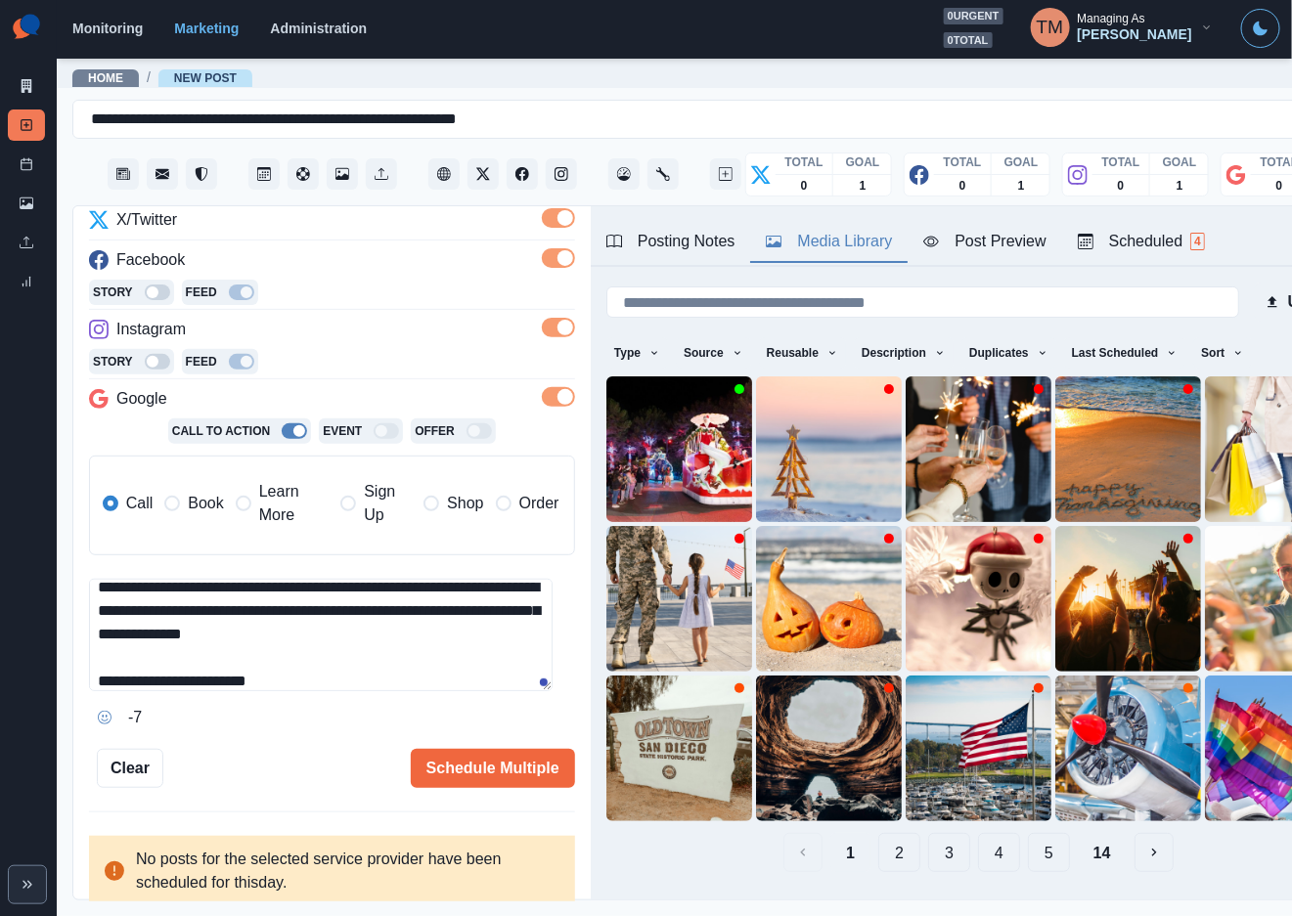
click at [199, 510] on span "Book" at bounding box center [205, 503] width 35 height 23
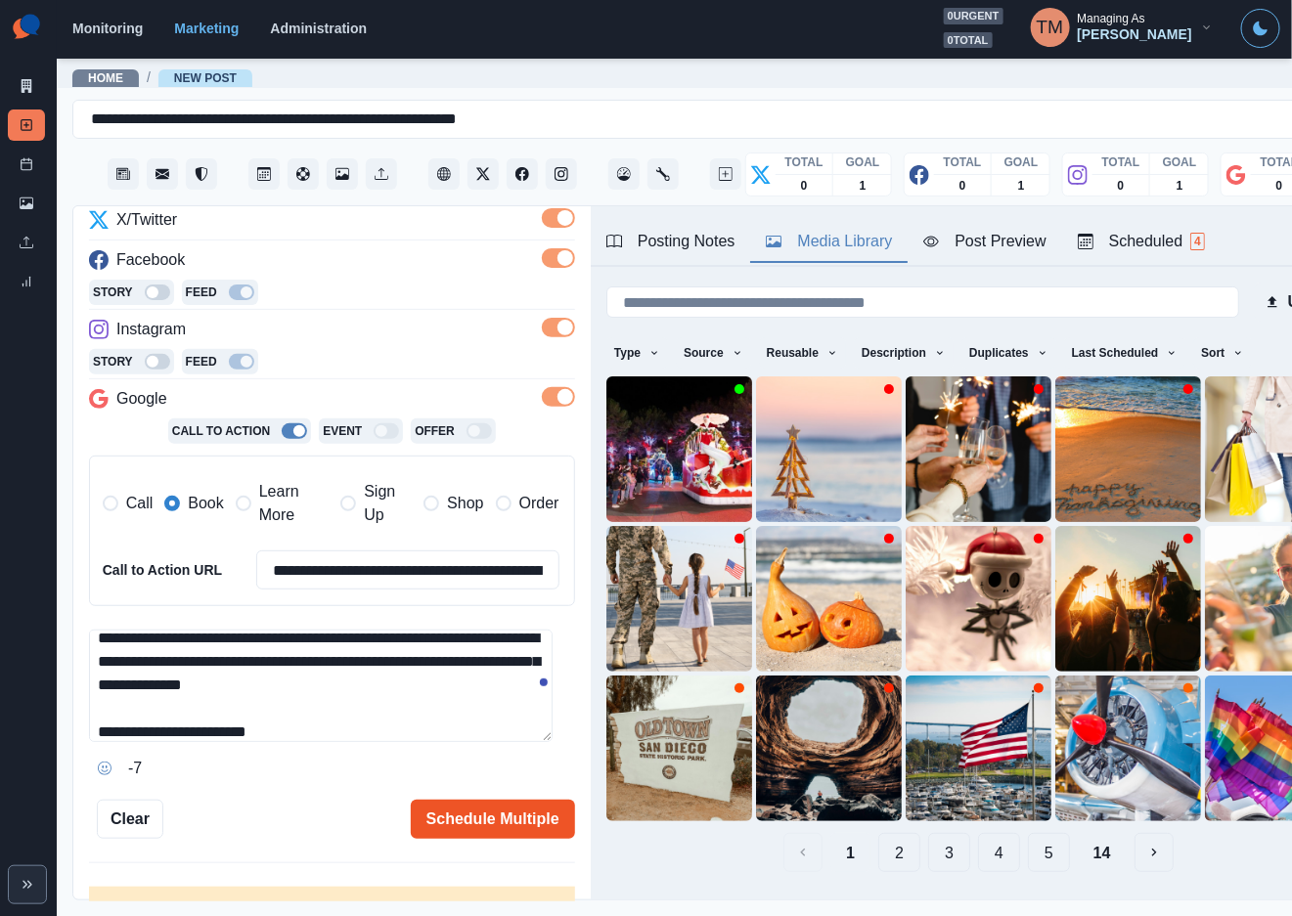
click at [475, 813] on button "Schedule Multiple" at bounding box center [493, 819] width 164 height 39
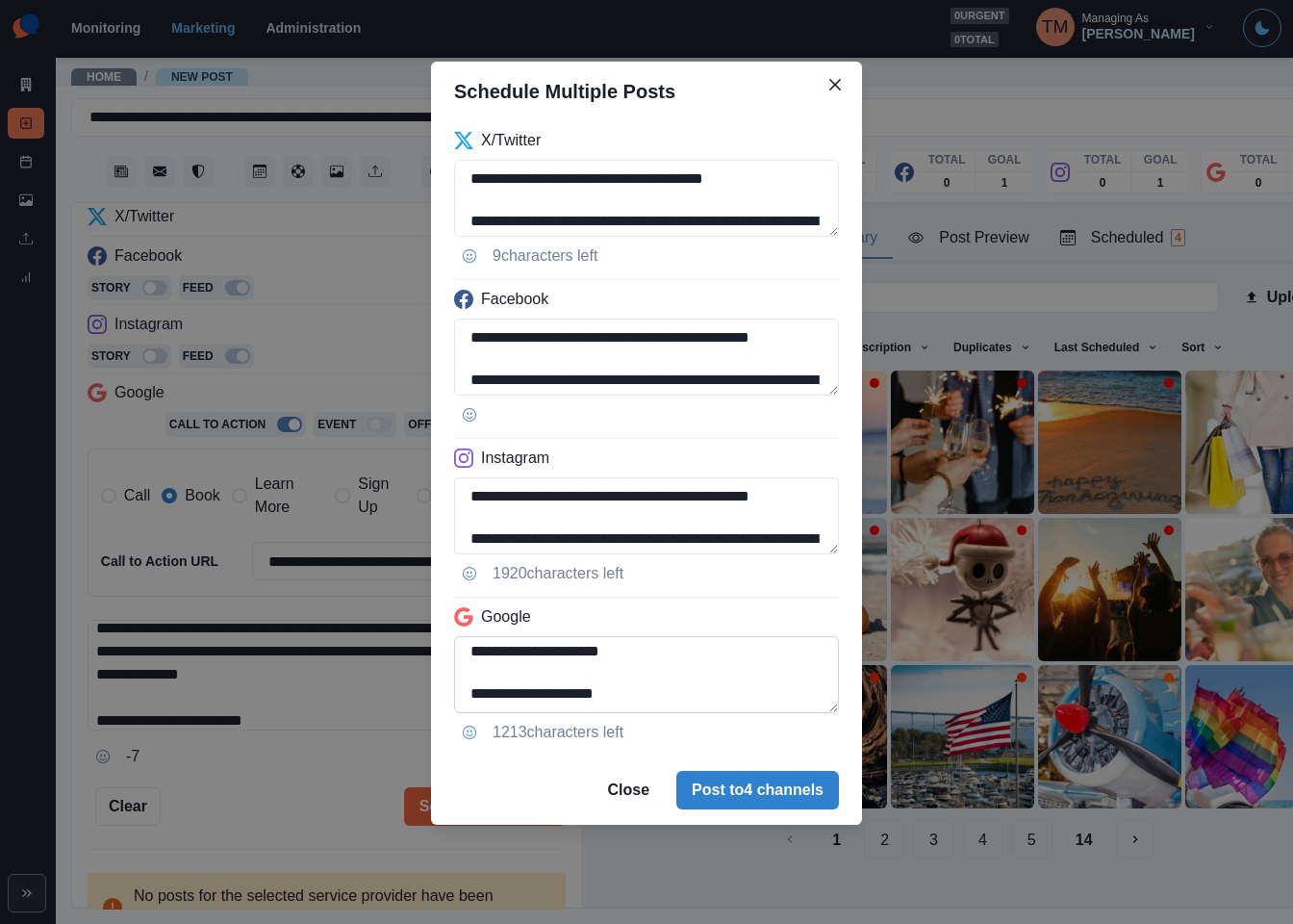
click at [465, 661] on textarea "**********" at bounding box center [646, 674] width 385 height 77
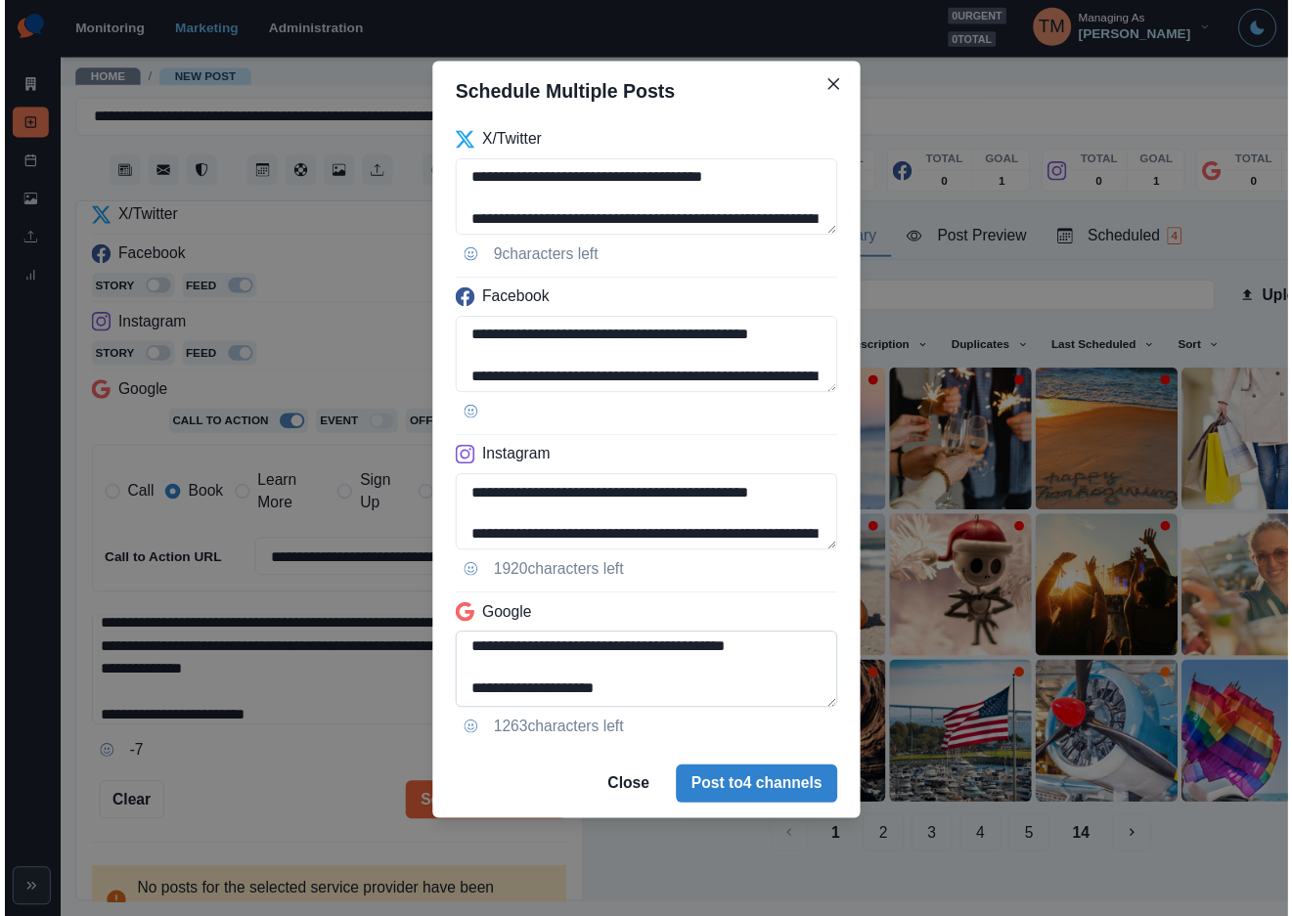
scroll to position [126, 0]
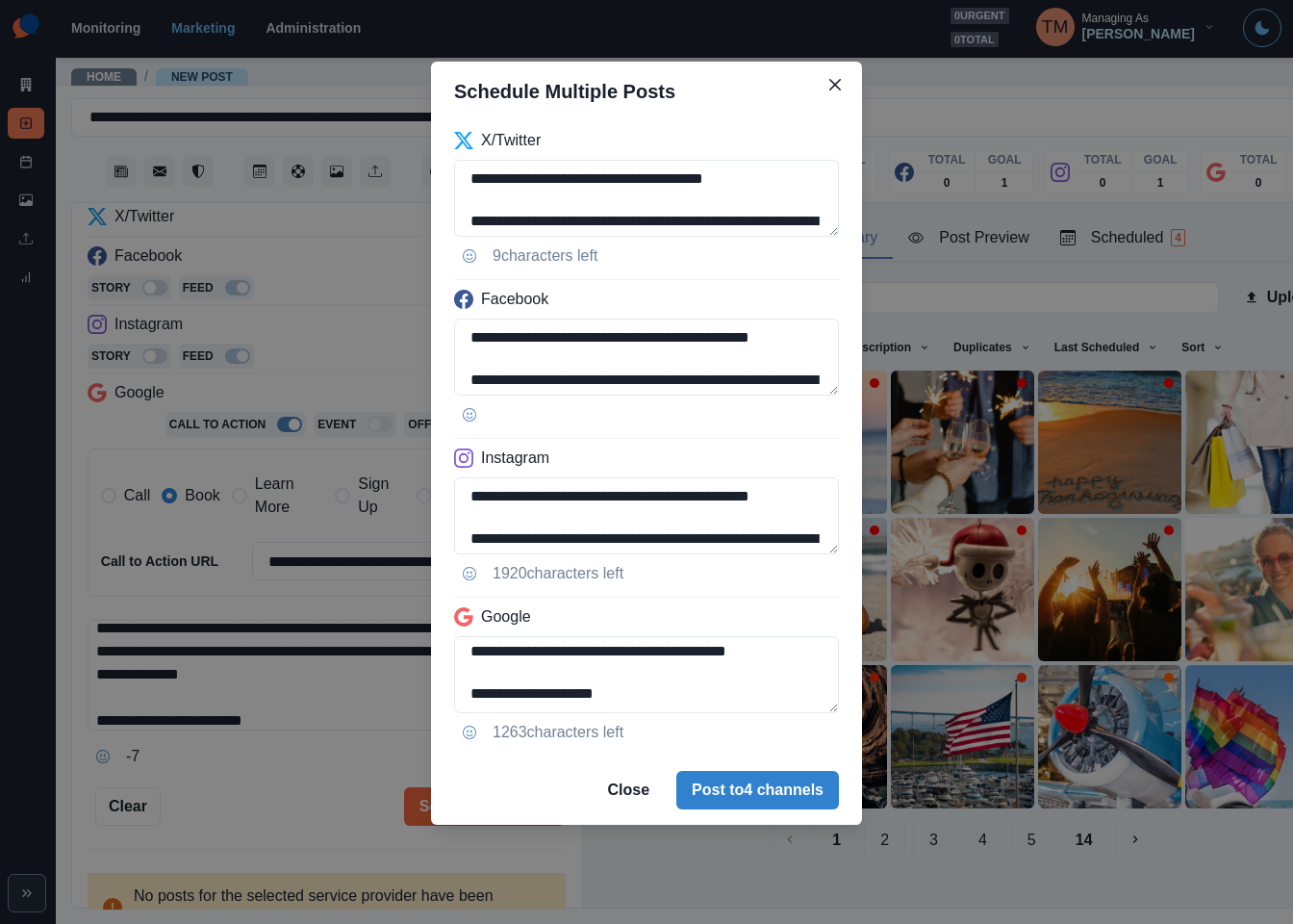
type textarea "**********"
click at [292, 779] on div "**********" at bounding box center [646, 462] width 1293 height 924
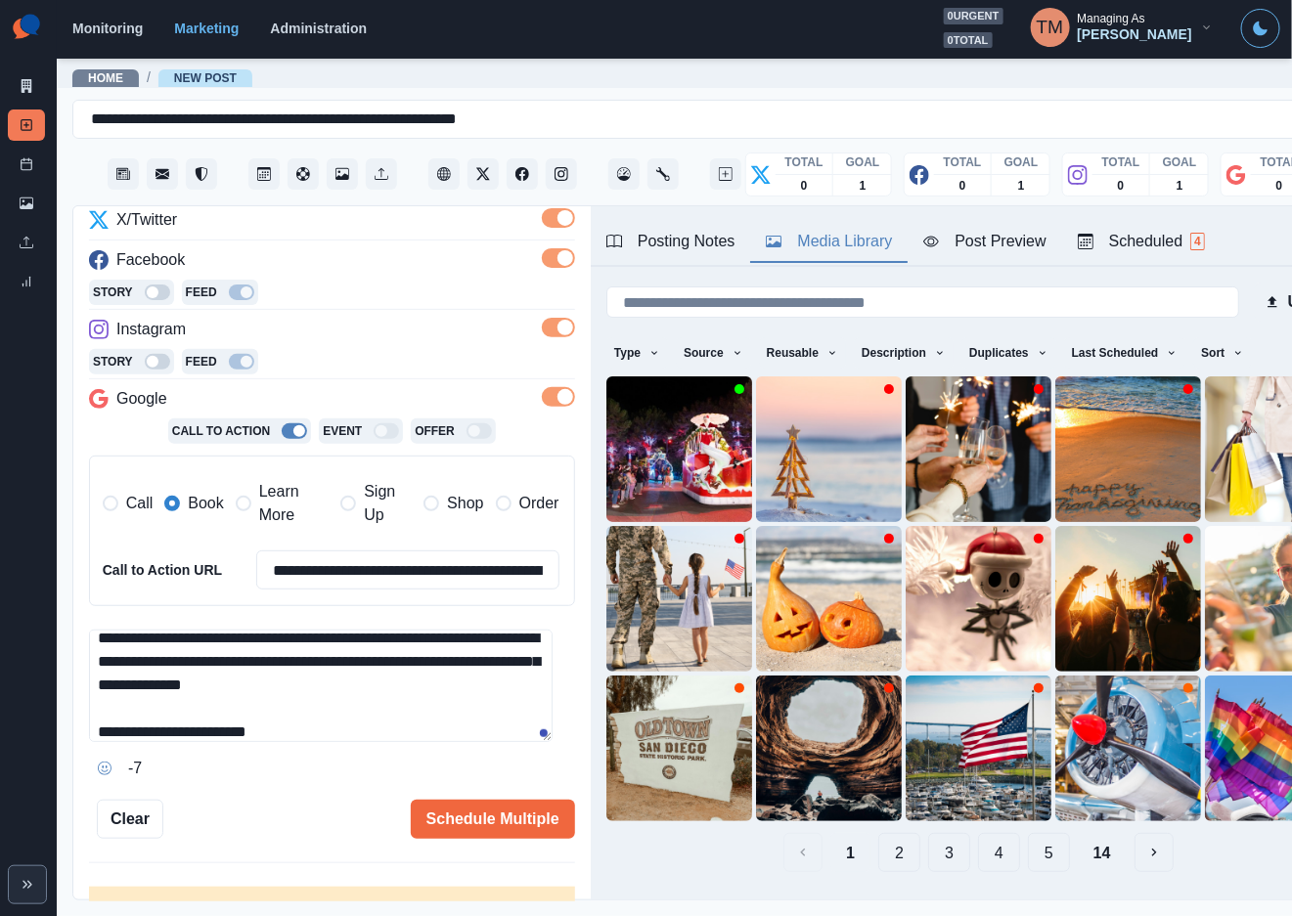
click at [992, 247] on div "Post Preview" at bounding box center [984, 241] width 122 height 23
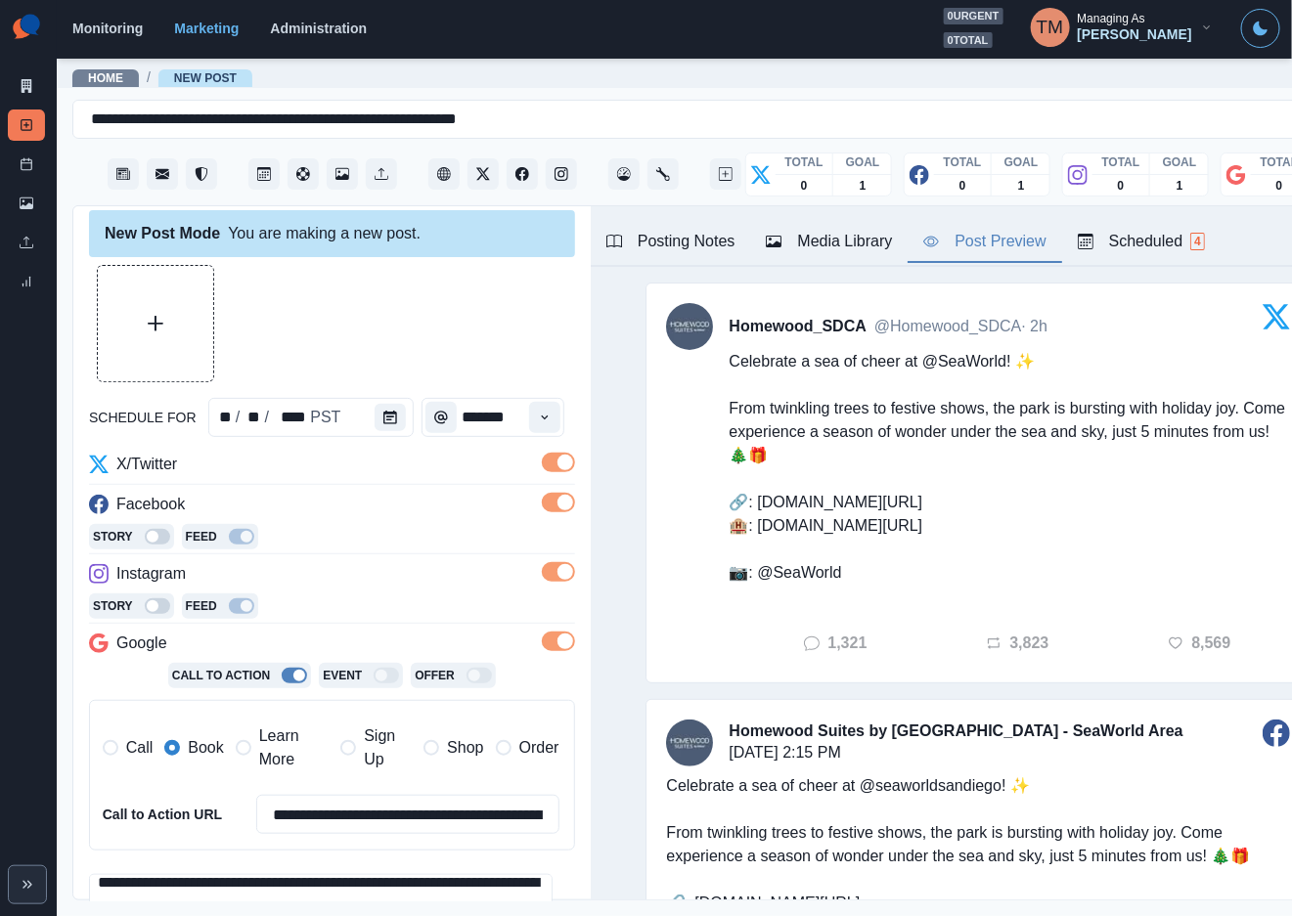
scroll to position [0, 0]
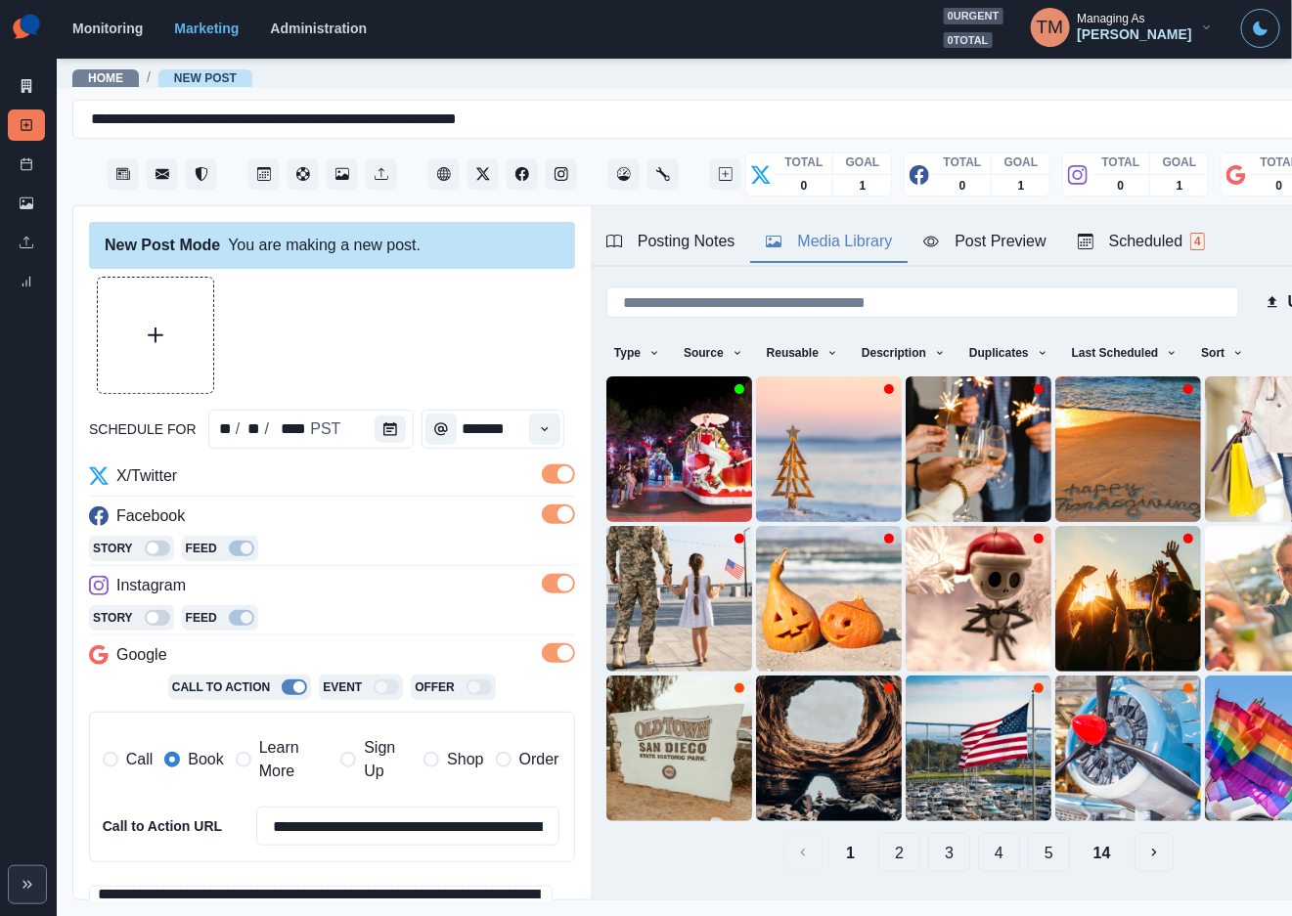
click at [840, 244] on div "Media Library" at bounding box center [829, 241] width 126 height 23
click at [730, 490] on button "Edit Media" at bounding box center [732, 498] width 23 height 23
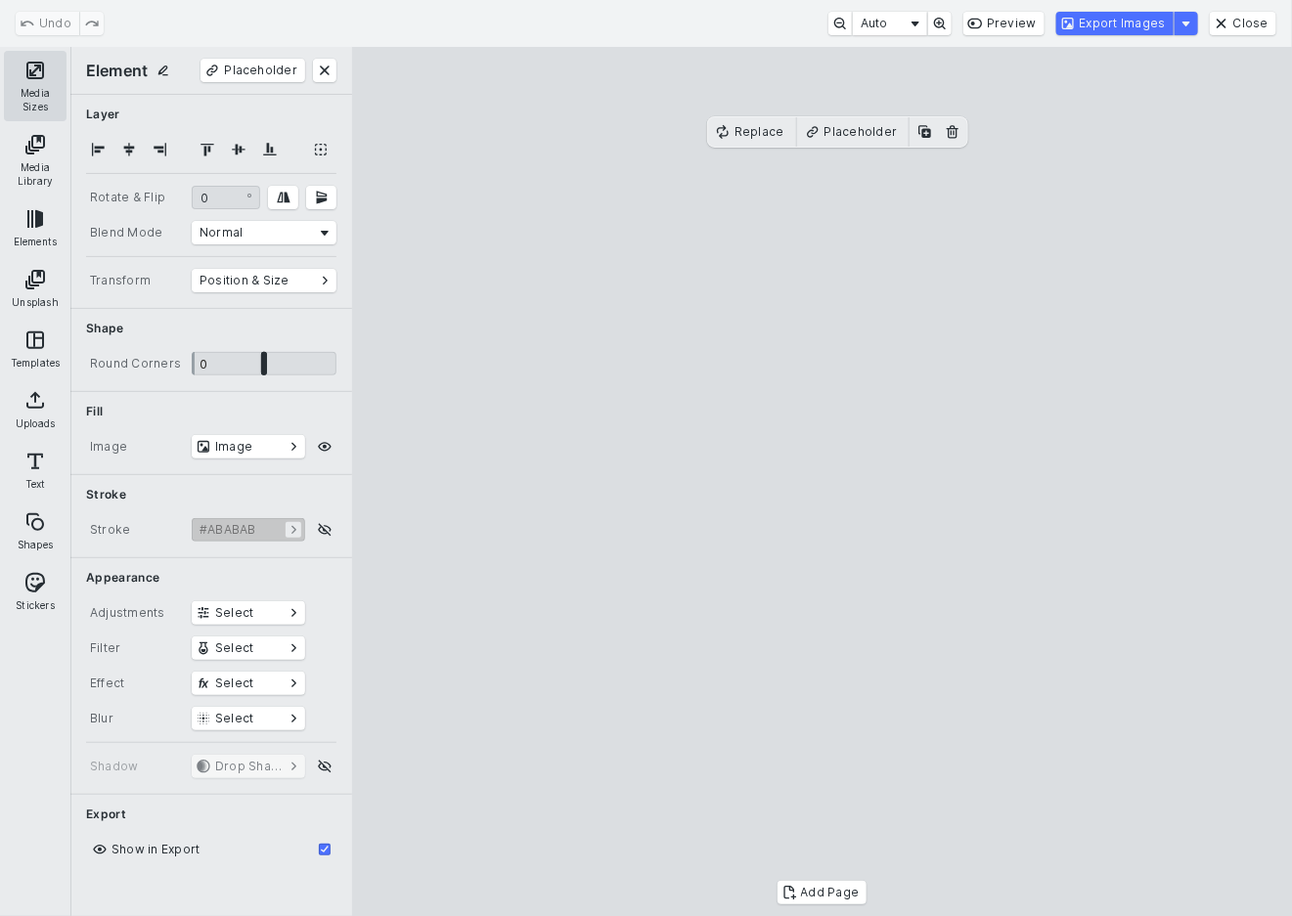
click at [12, 77] on button "Media Sizes" at bounding box center [35, 86] width 63 height 70
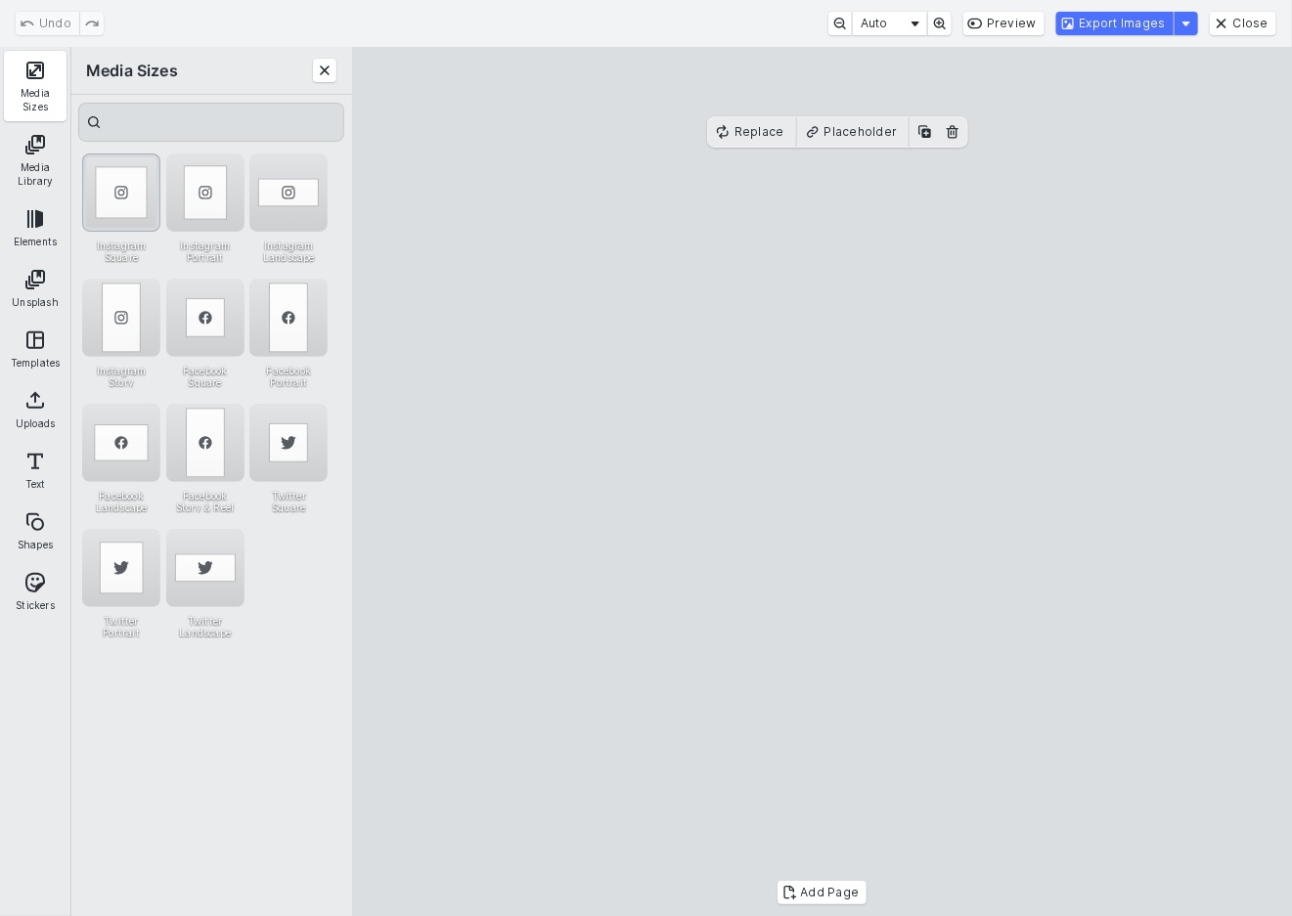
click at [109, 194] on div "Instagram Square" at bounding box center [121, 193] width 78 height 78
drag, startPoint x: 1274, startPoint y: 24, endPoint x: 1025, endPoint y: 208, distance: 309.8
click at [1273, 24] on button "Close" at bounding box center [1243, 23] width 66 height 23
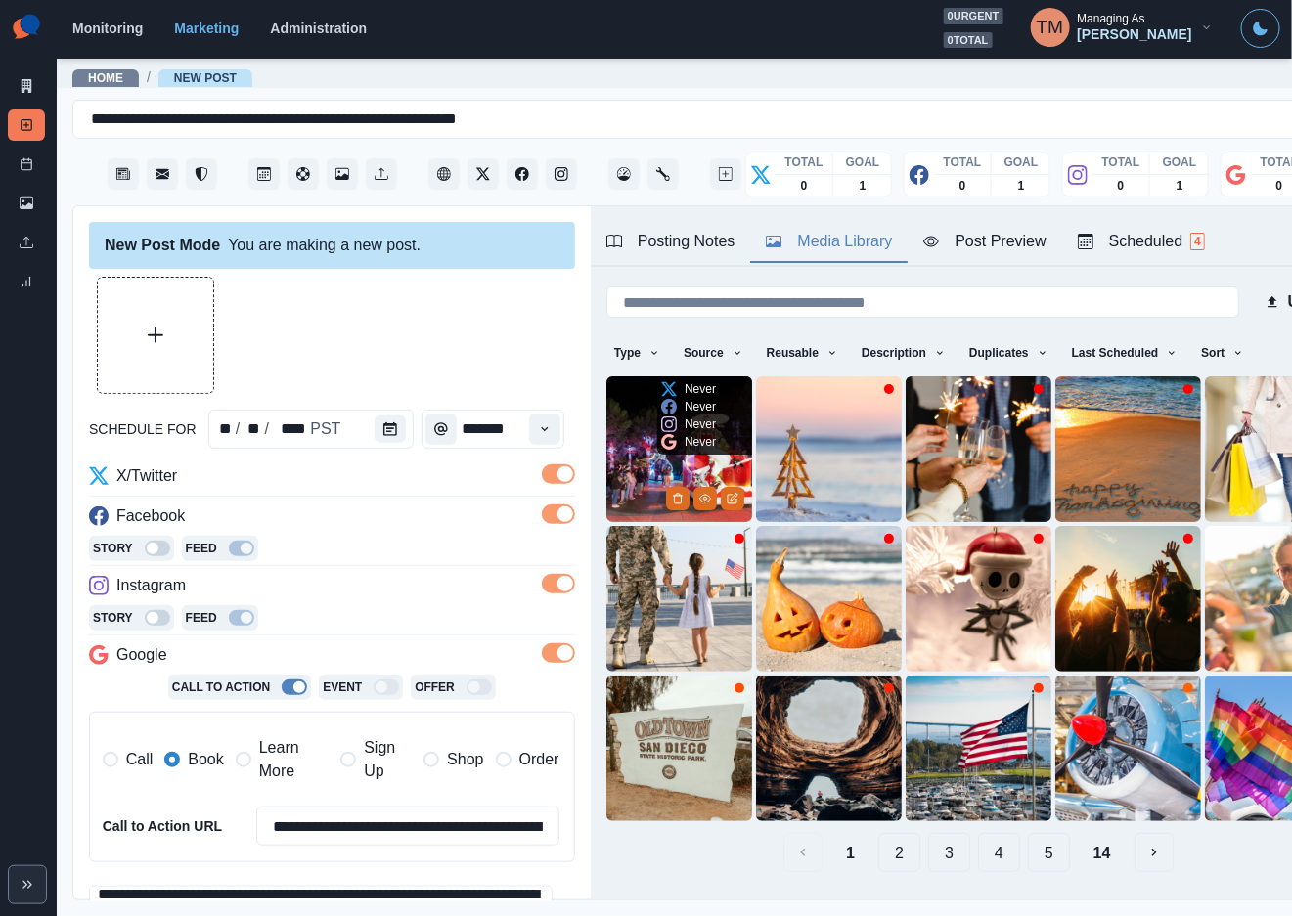
click at [634, 440] on img at bounding box center [679, 449] width 146 height 146
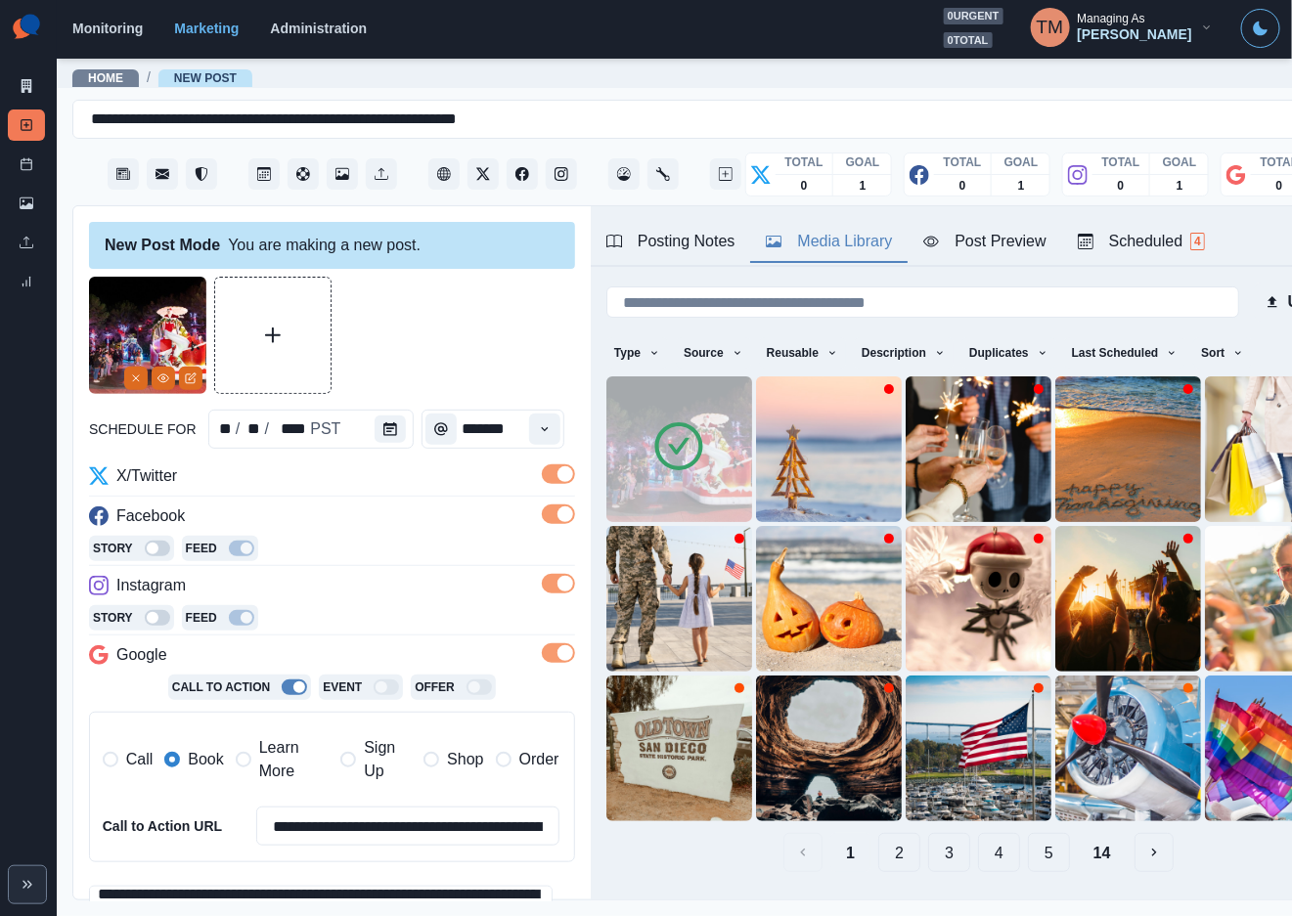
click at [403, 337] on div at bounding box center [332, 335] width 486 height 117
click at [997, 244] on div "Post Preview" at bounding box center [984, 241] width 122 height 23
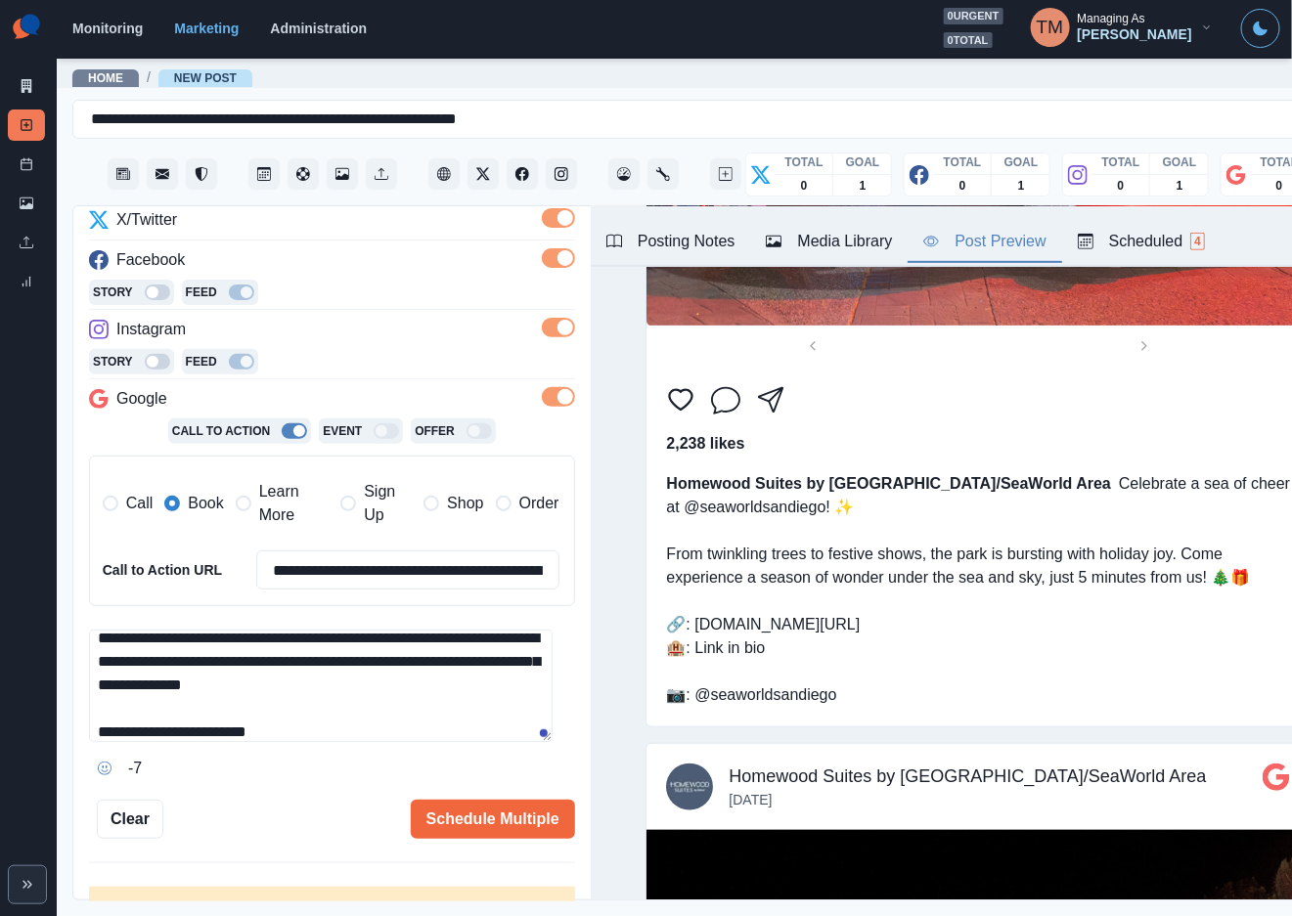
scroll to position [306, 0]
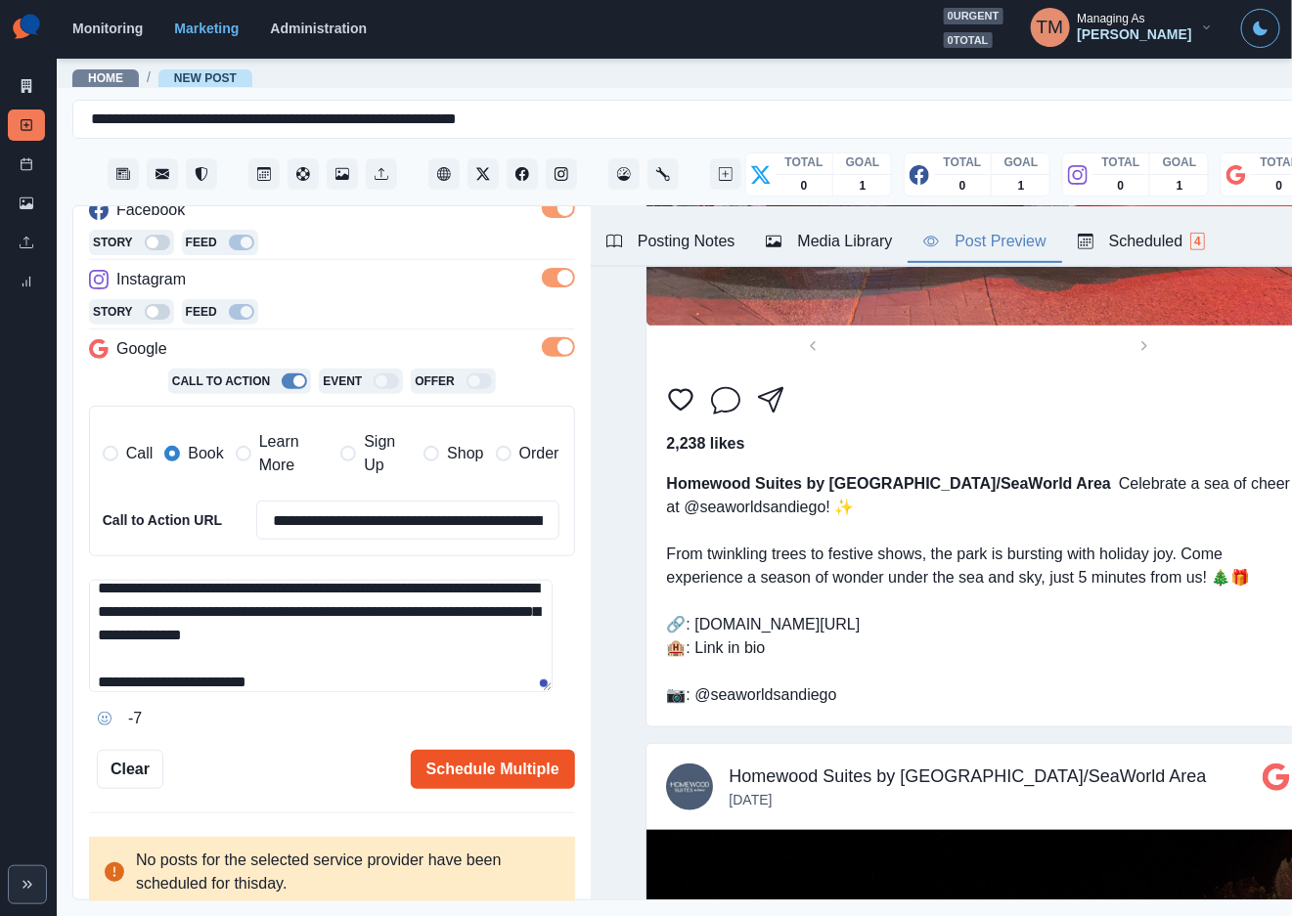
click at [494, 777] on button "Schedule Multiple" at bounding box center [493, 769] width 164 height 39
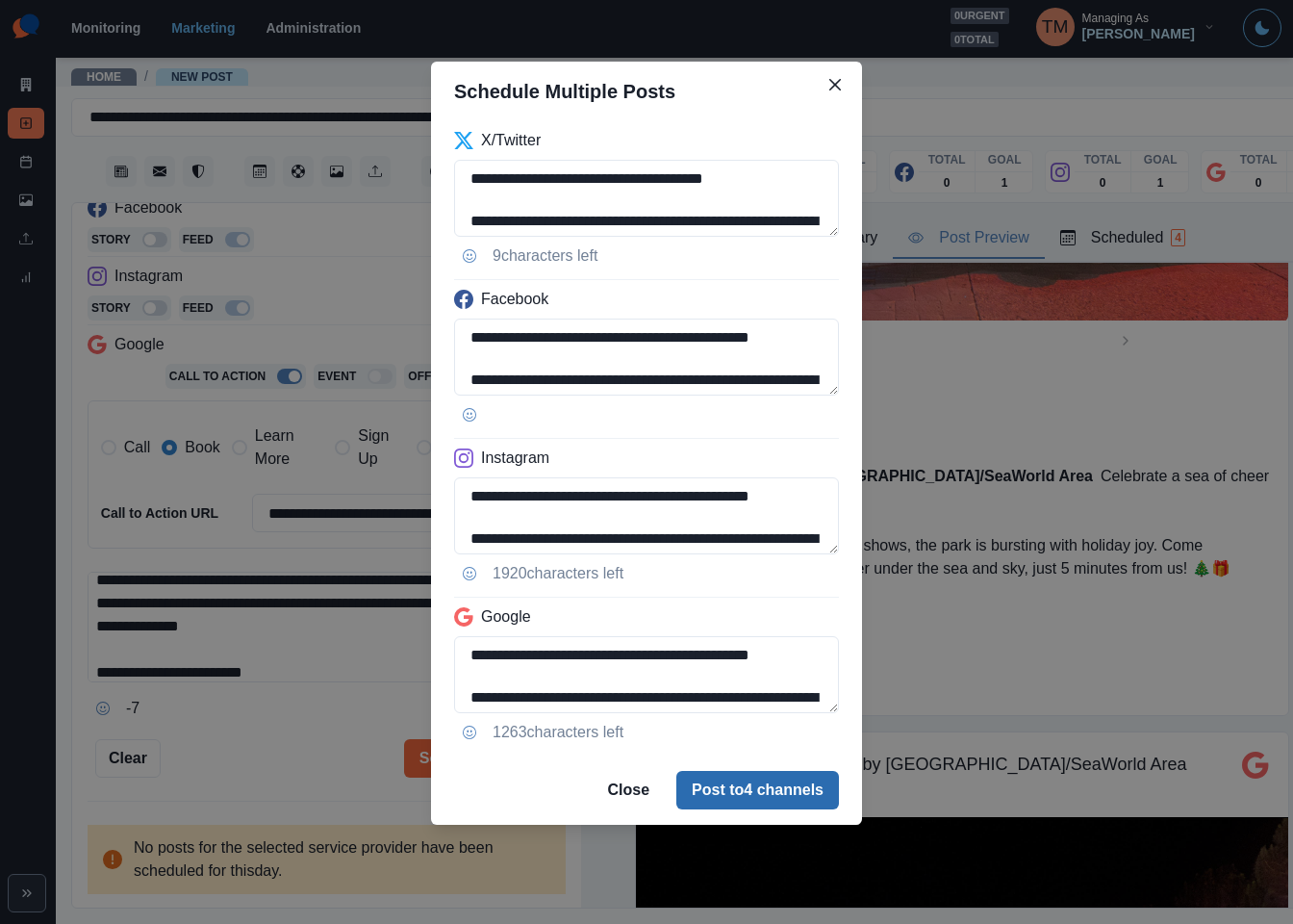
click at [763, 795] on button "Post to 4 channels" at bounding box center [757, 789] width 162 height 38
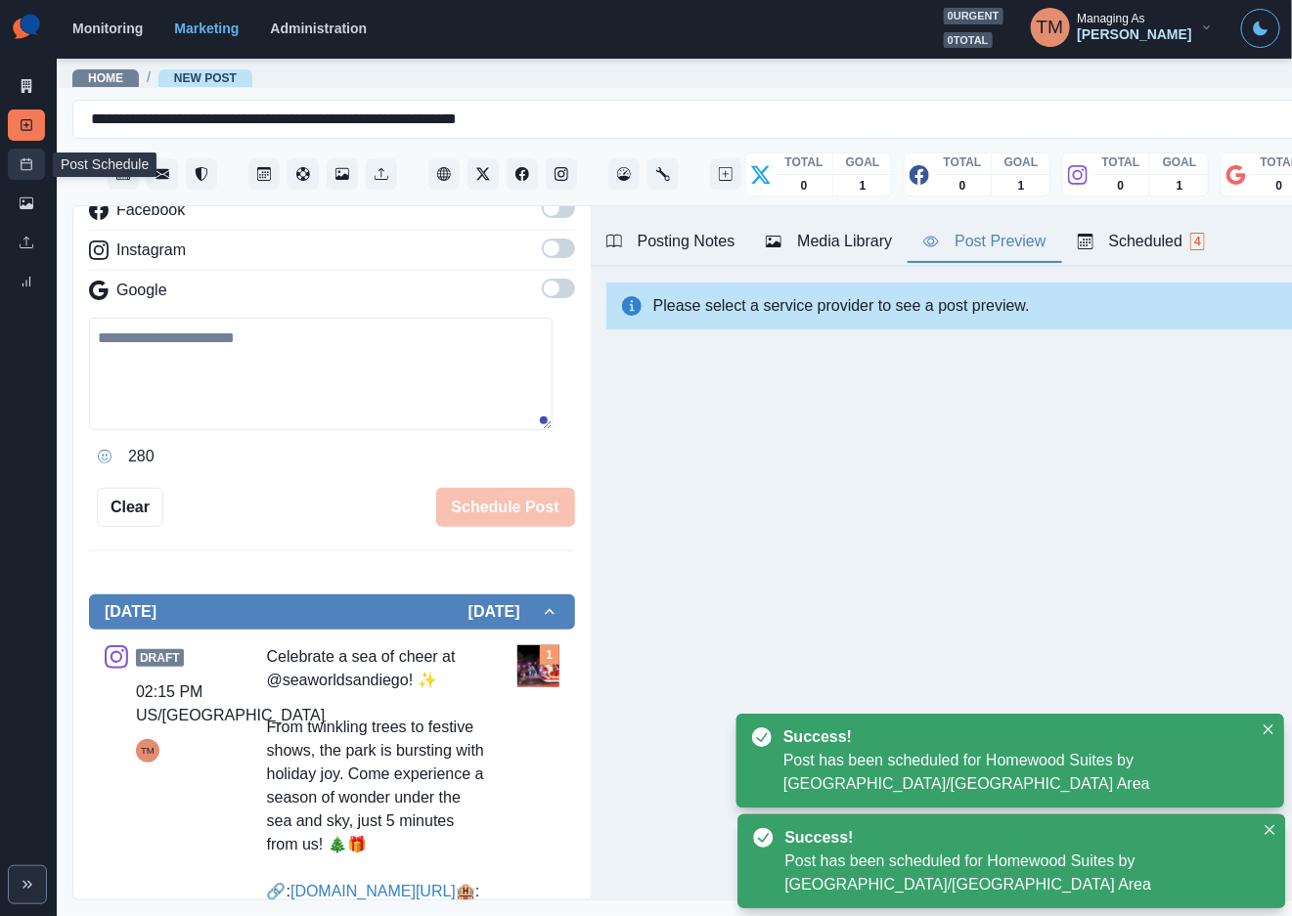
click at [27, 165] on icon at bounding box center [27, 164] width 14 height 14
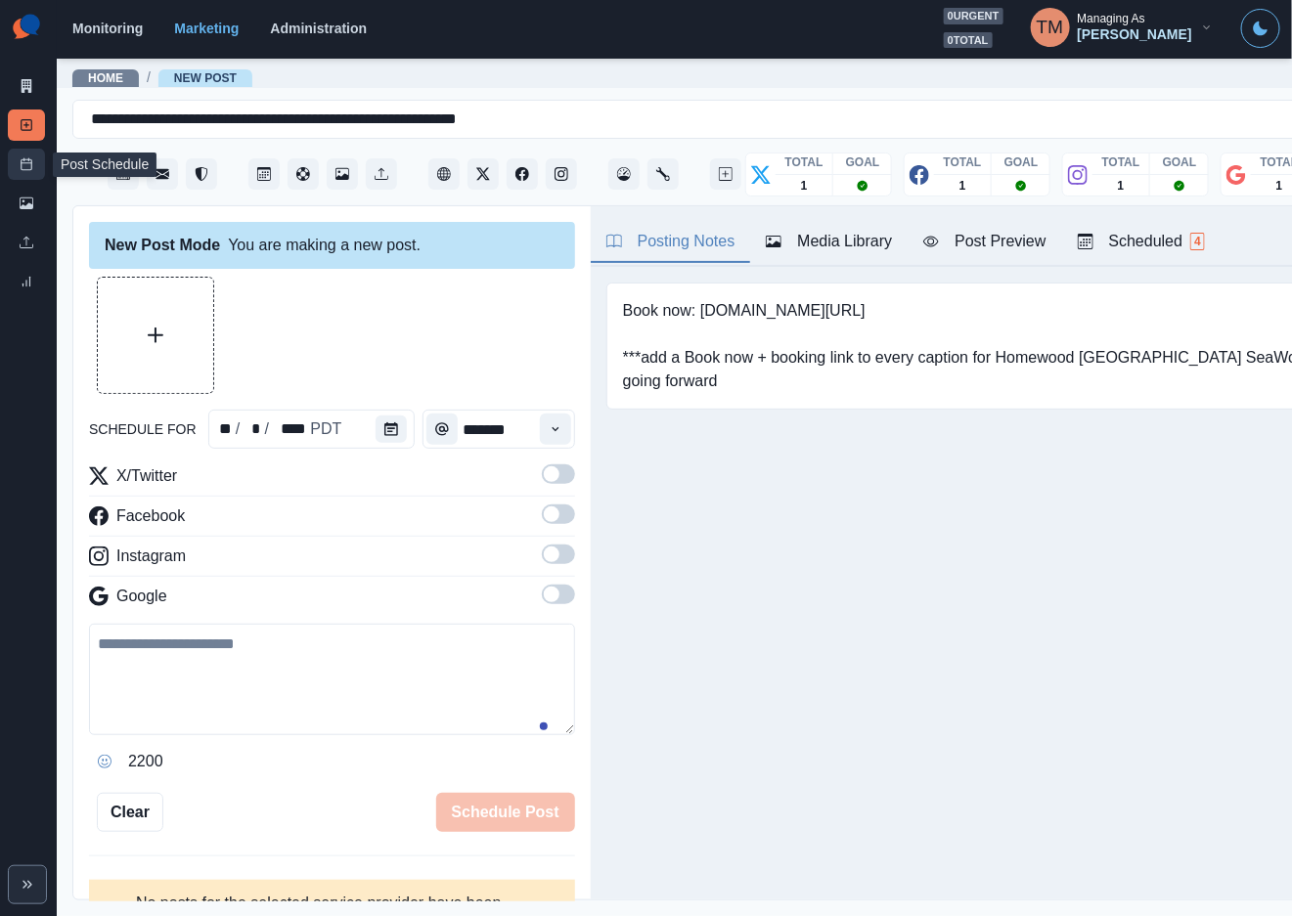
click at [38, 170] on link "Post Schedule" at bounding box center [26, 164] width 37 height 31
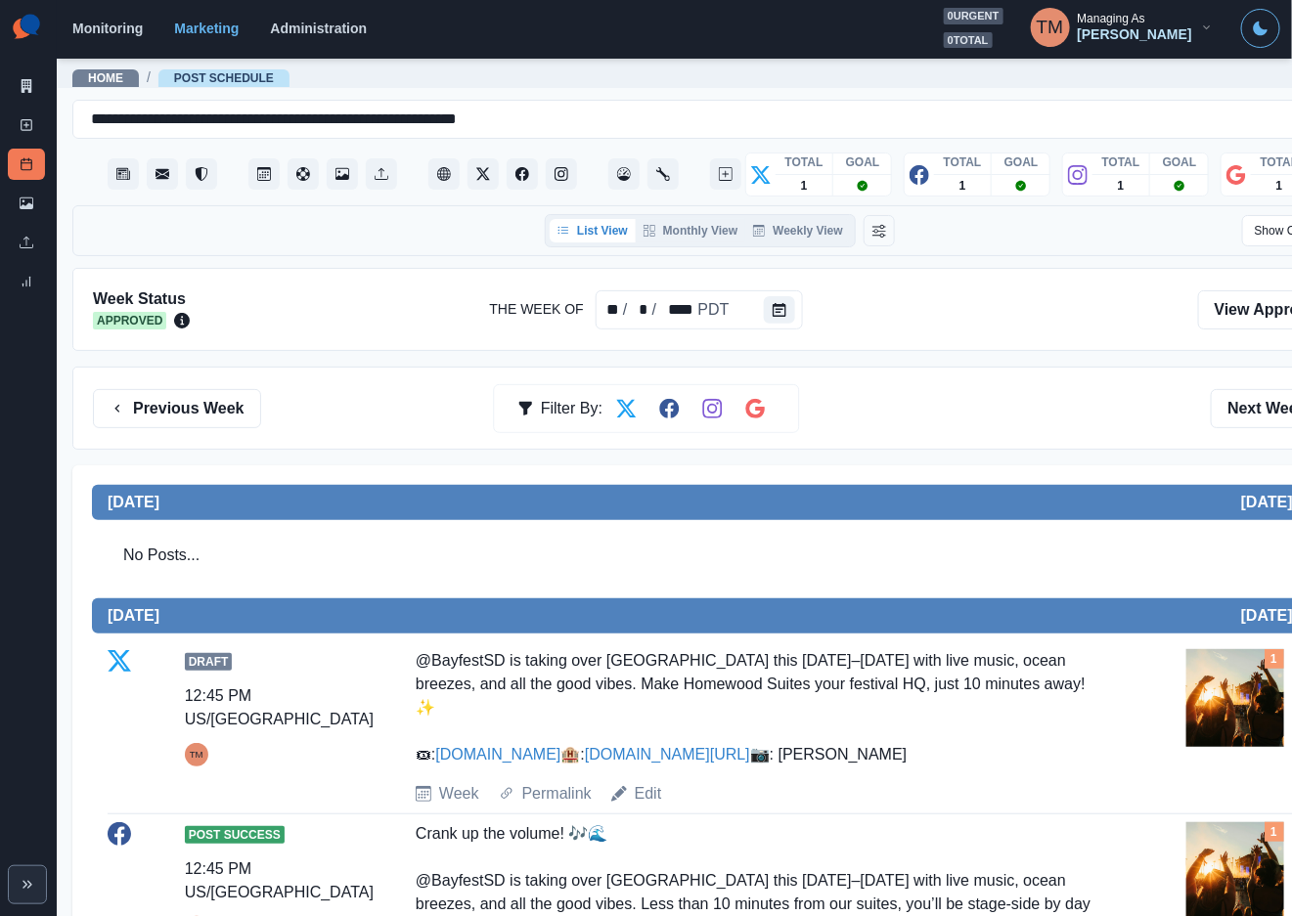
click at [892, 378] on div "Previous Week Filter By: Next Week" at bounding box center [719, 408] width 1295 height 83
click at [780, 318] on button "Calendar" at bounding box center [779, 309] width 31 height 27
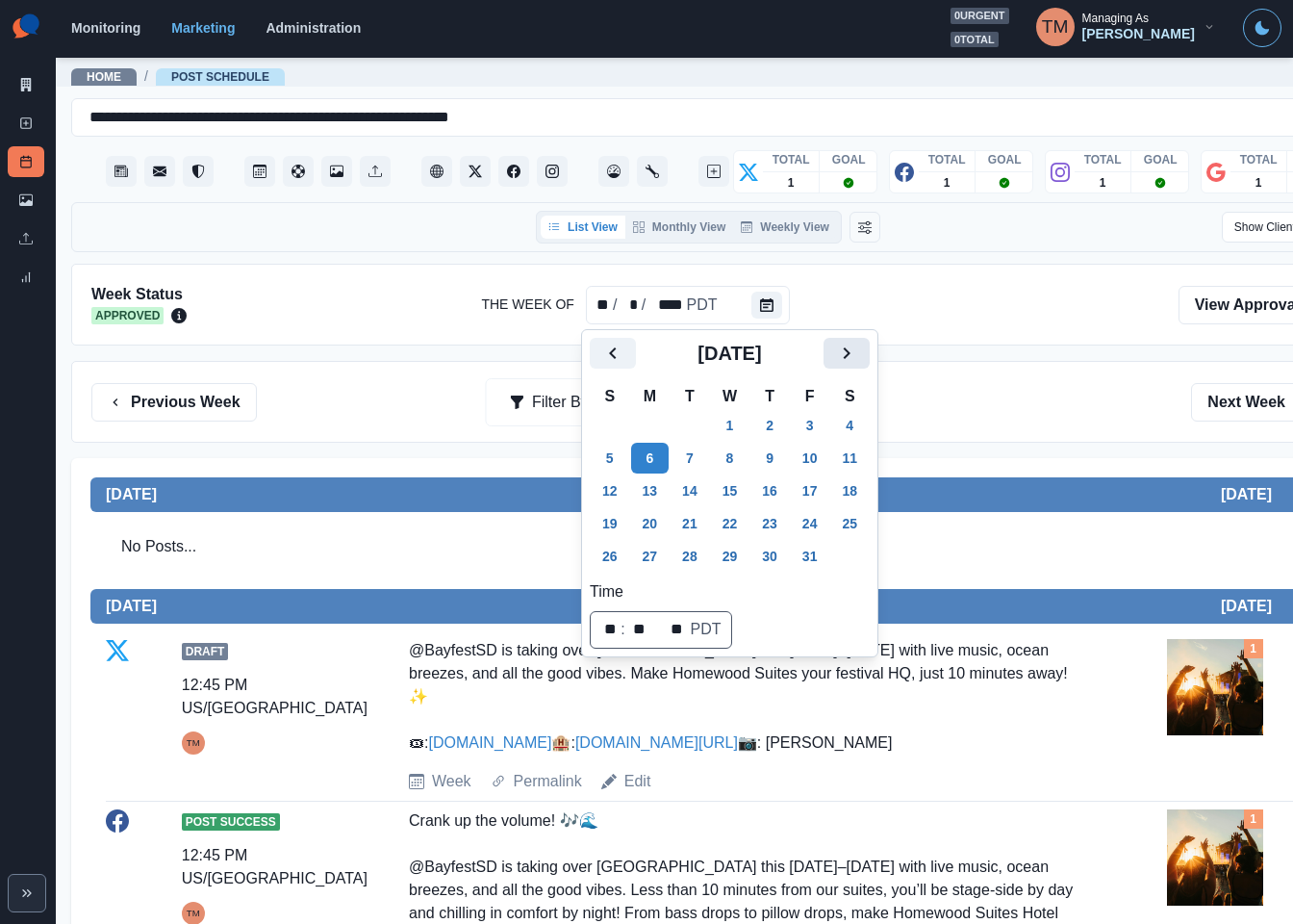
click at [838, 349] on icon "Next" at bounding box center [846, 352] width 23 height 23
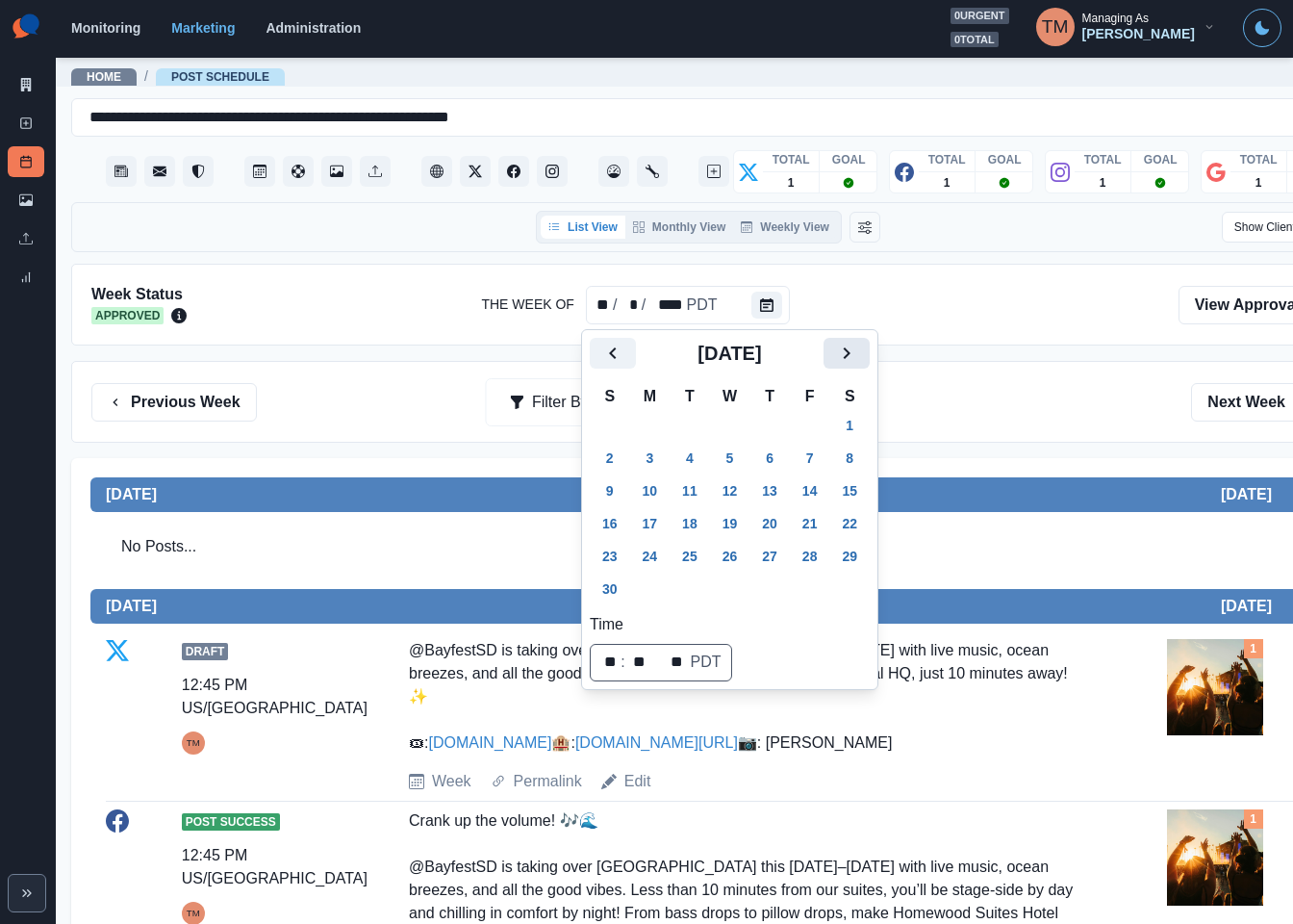
click at [838, 349] on icon "Next" at bounding box center [846, 352] width 23 height 23
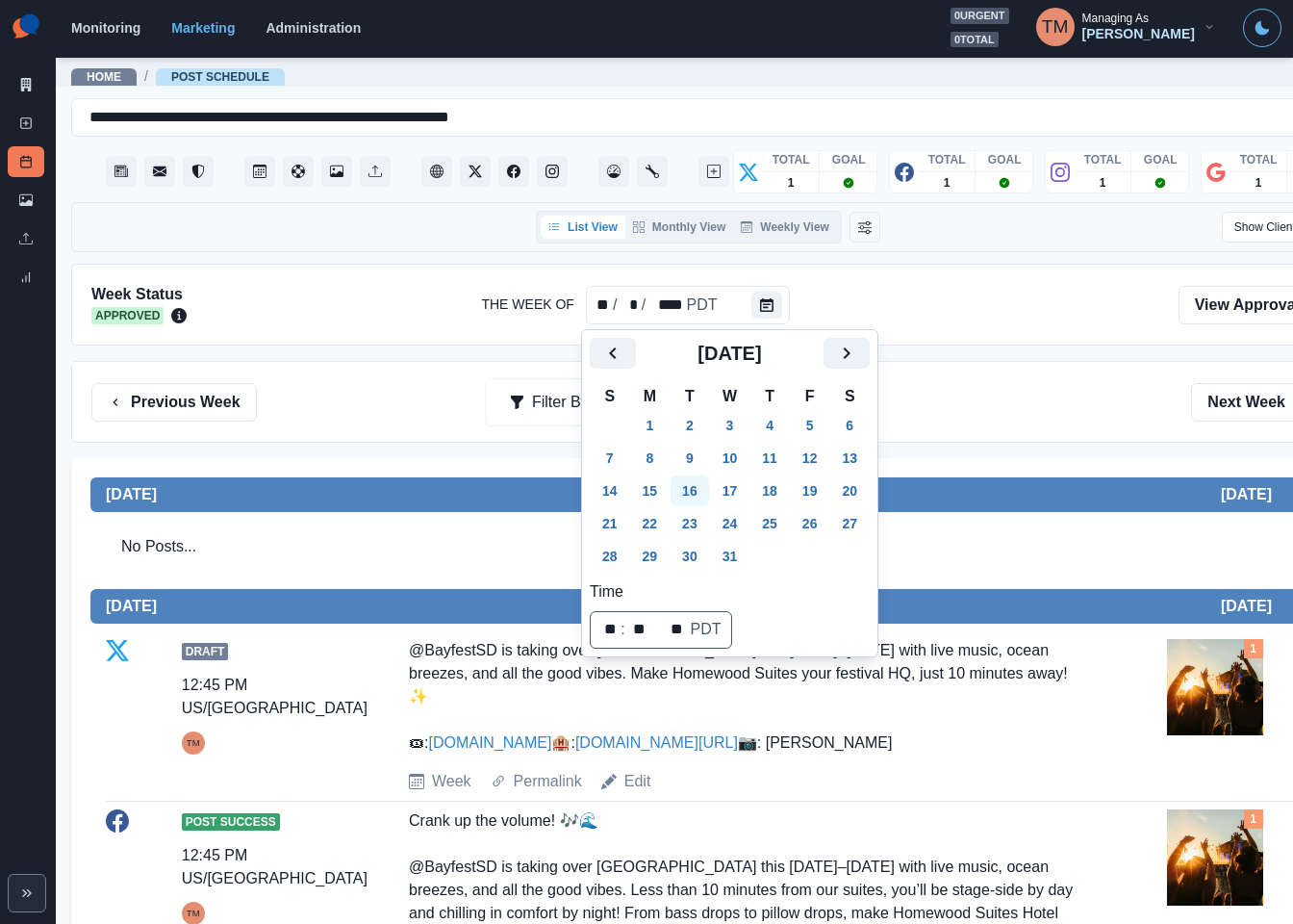
click at [699, 492] on button "16" at bounding box center [690, 490] width 38 height 31
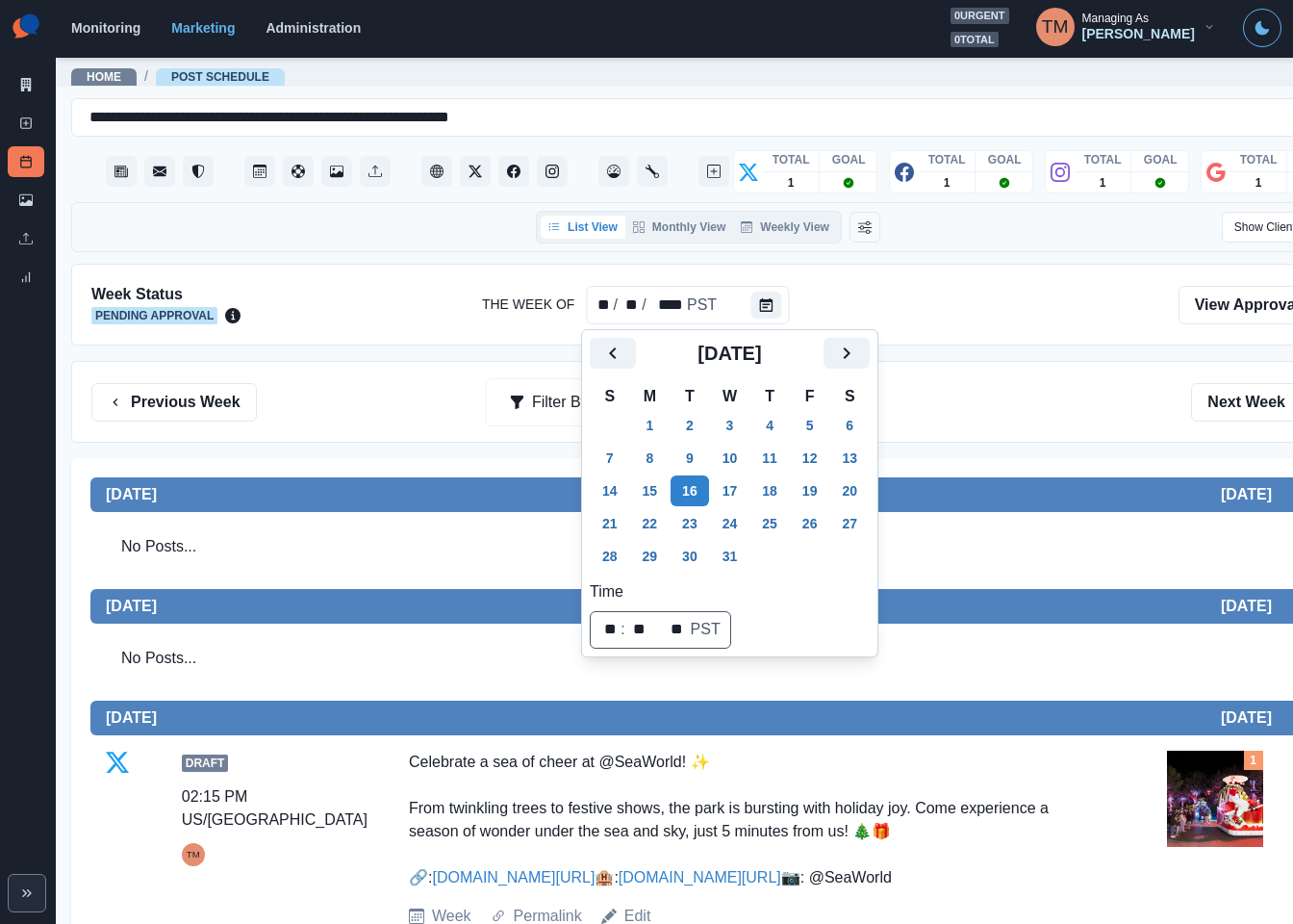
click at [1036, 416] on div "Previous Week Filter By: Next Week" at bounding box center [708, 401] width 1234 height 38
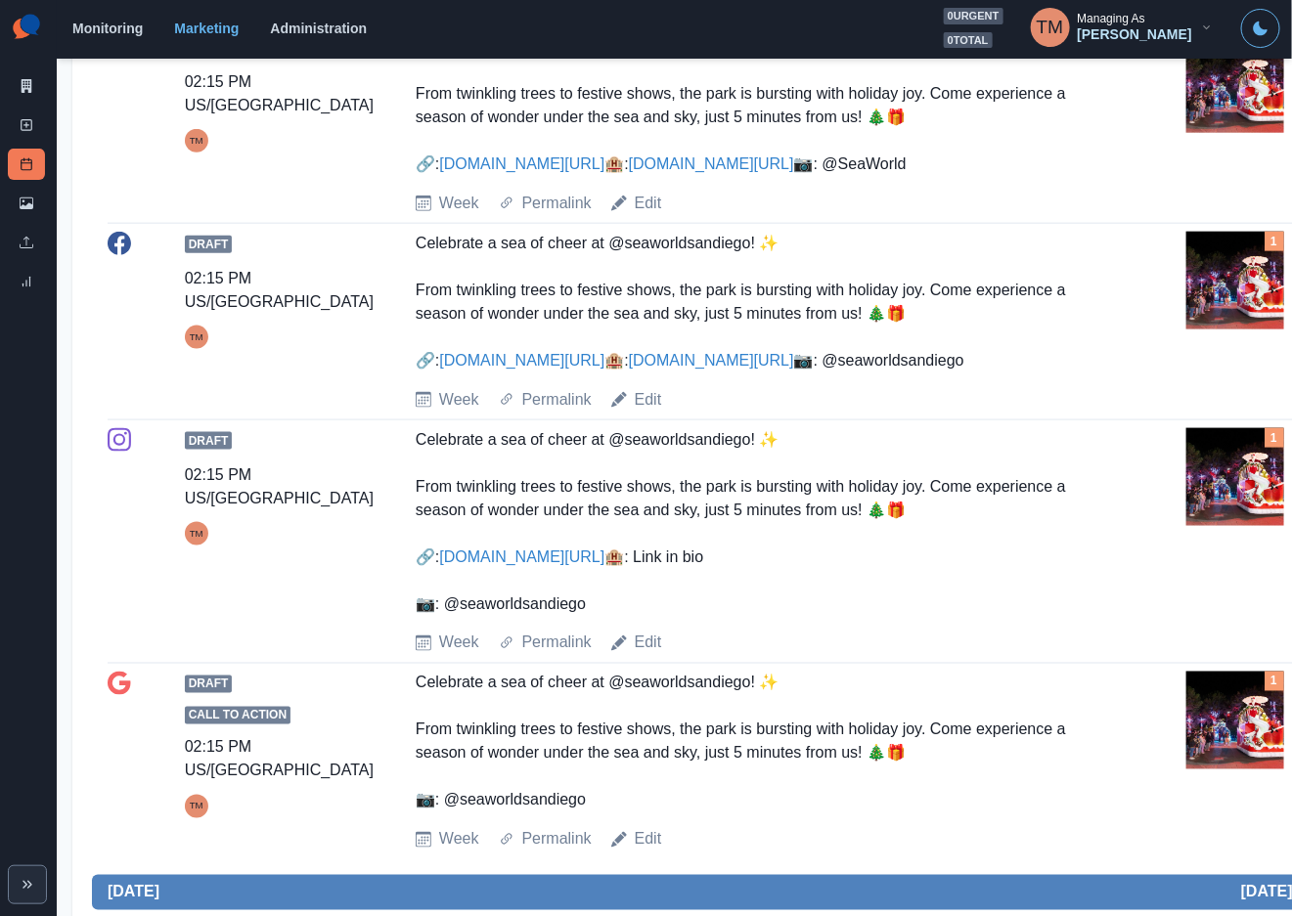
scroll to position [733, 0]
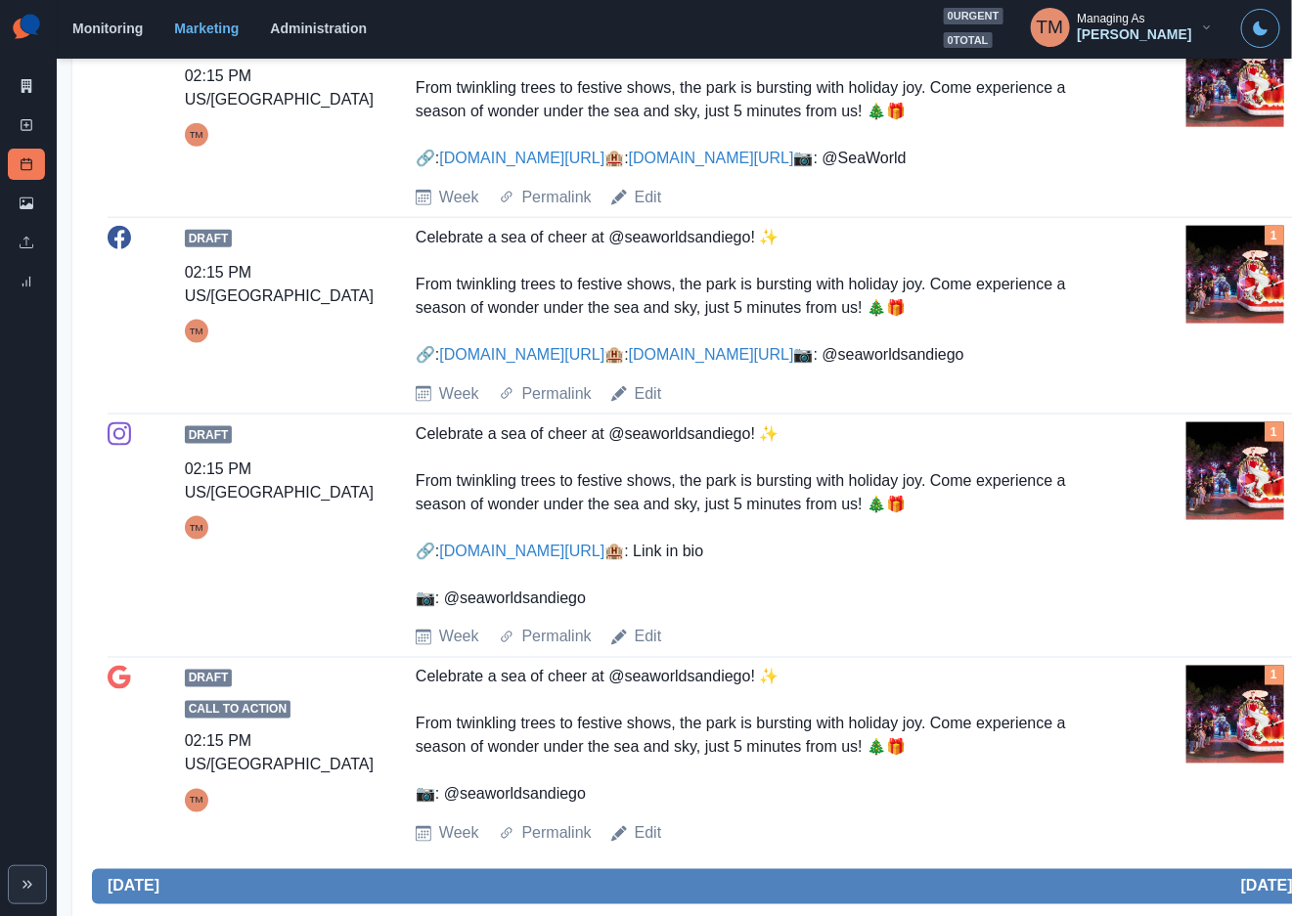
drag, startPoint x: 558, startPoint y: 429, endPoint x: 989, endPoint y: 462, distance: 431.5
click at [986, 367] on div "Celebrate a sea of cheer at @seaworldsandiego! ✨ From twinkling trees to festiv…" at bounding box center [758, 296] width 685 height 141
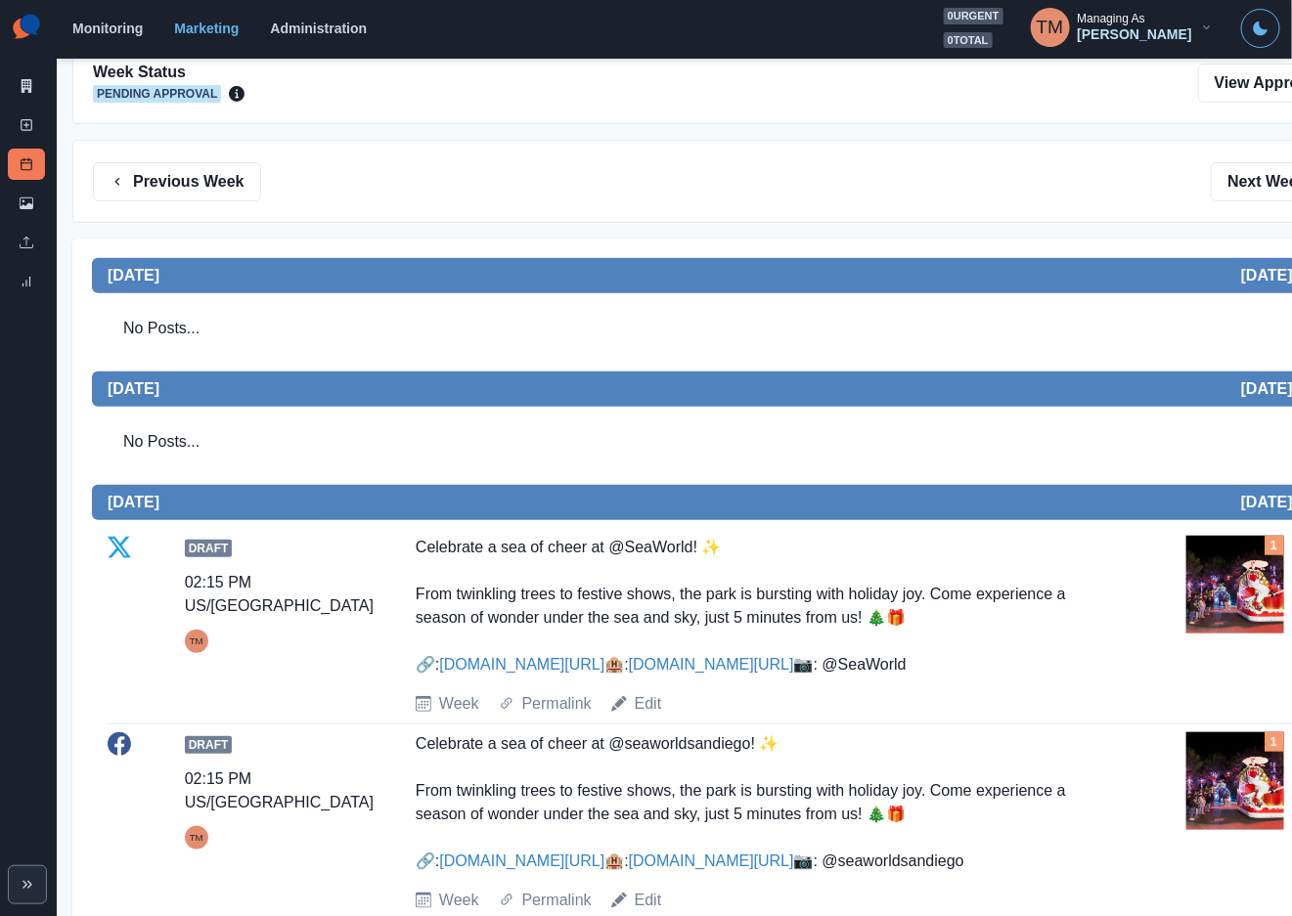
scroll to position [0, 0]
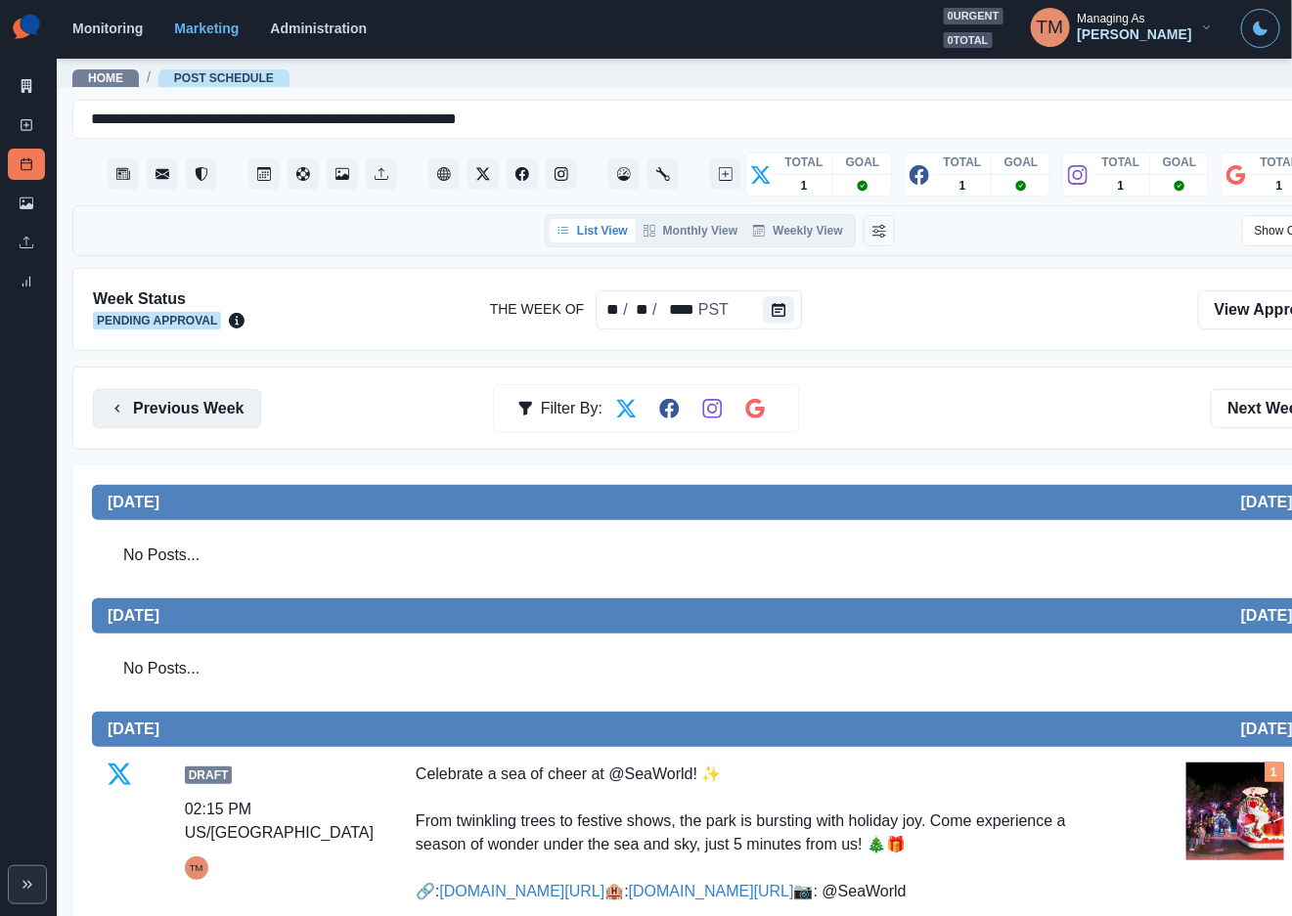
click at [179, 411] on button "Previous Week" at bounding box center [177, 408] width 168 height 39
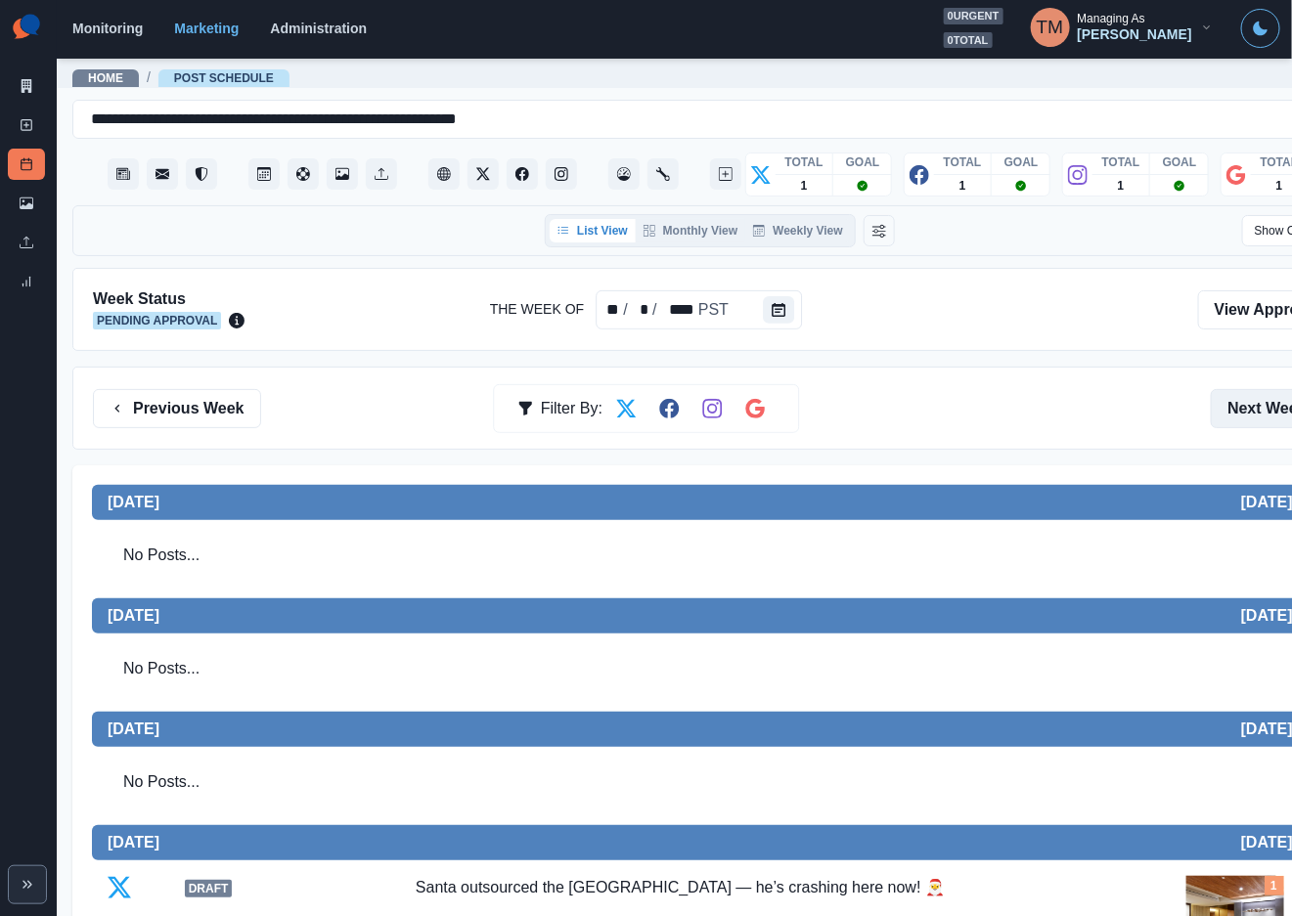
drag, startPoint x: 1259, startPoint y: 422, endPoint x: 1239, endPoint y: 418, distance: 21.1
click at [1259, 420] on button "Next Week" at bounding box center [1279, 408] width 136 height 39
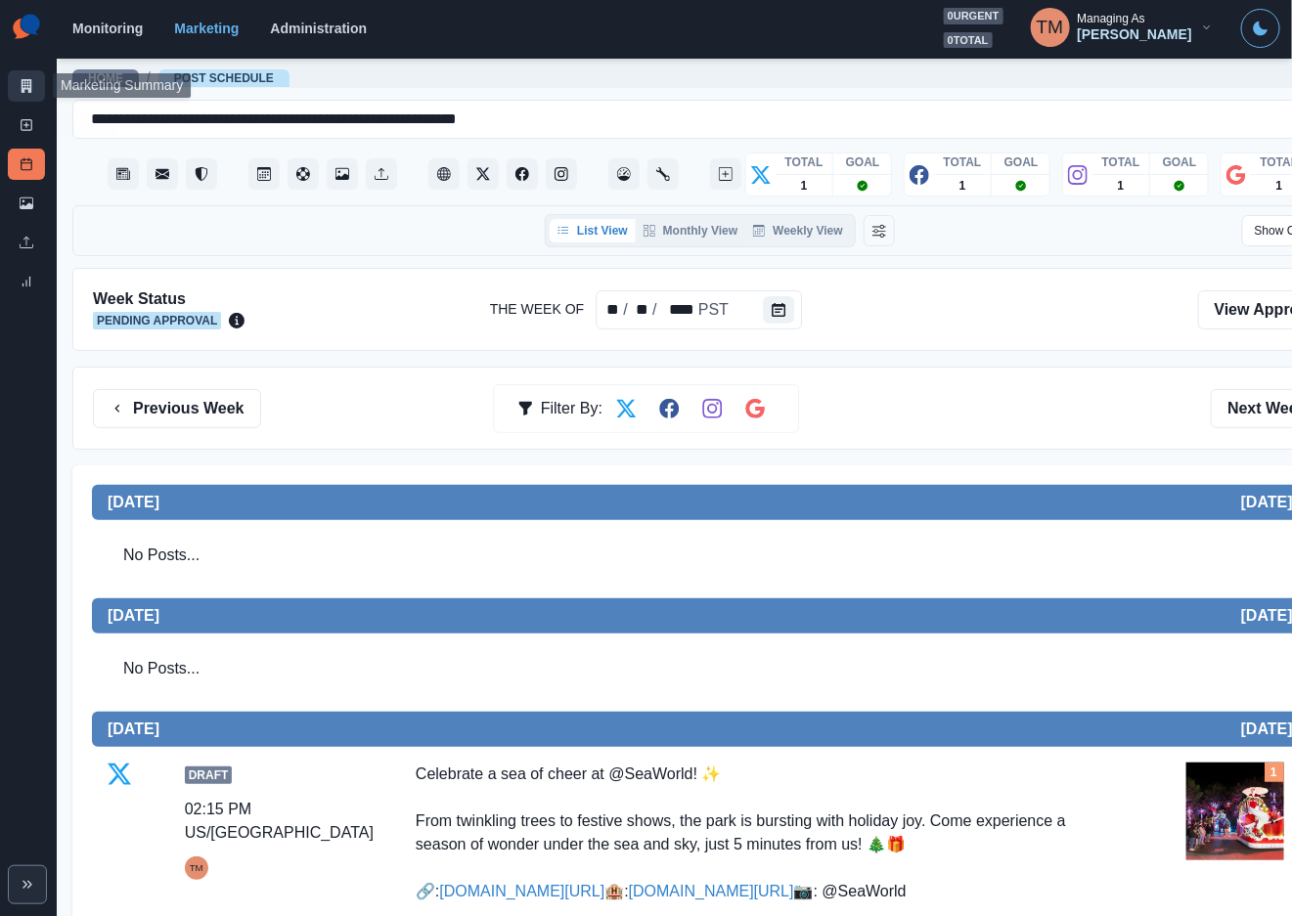
drag, startPoint x: 21, startPoint y: 85, endPoint x: 3, endPoint y: 71, distance: 22.3
click at [20, 82] on icon at bounding box center [27, 86] width 14 height 14
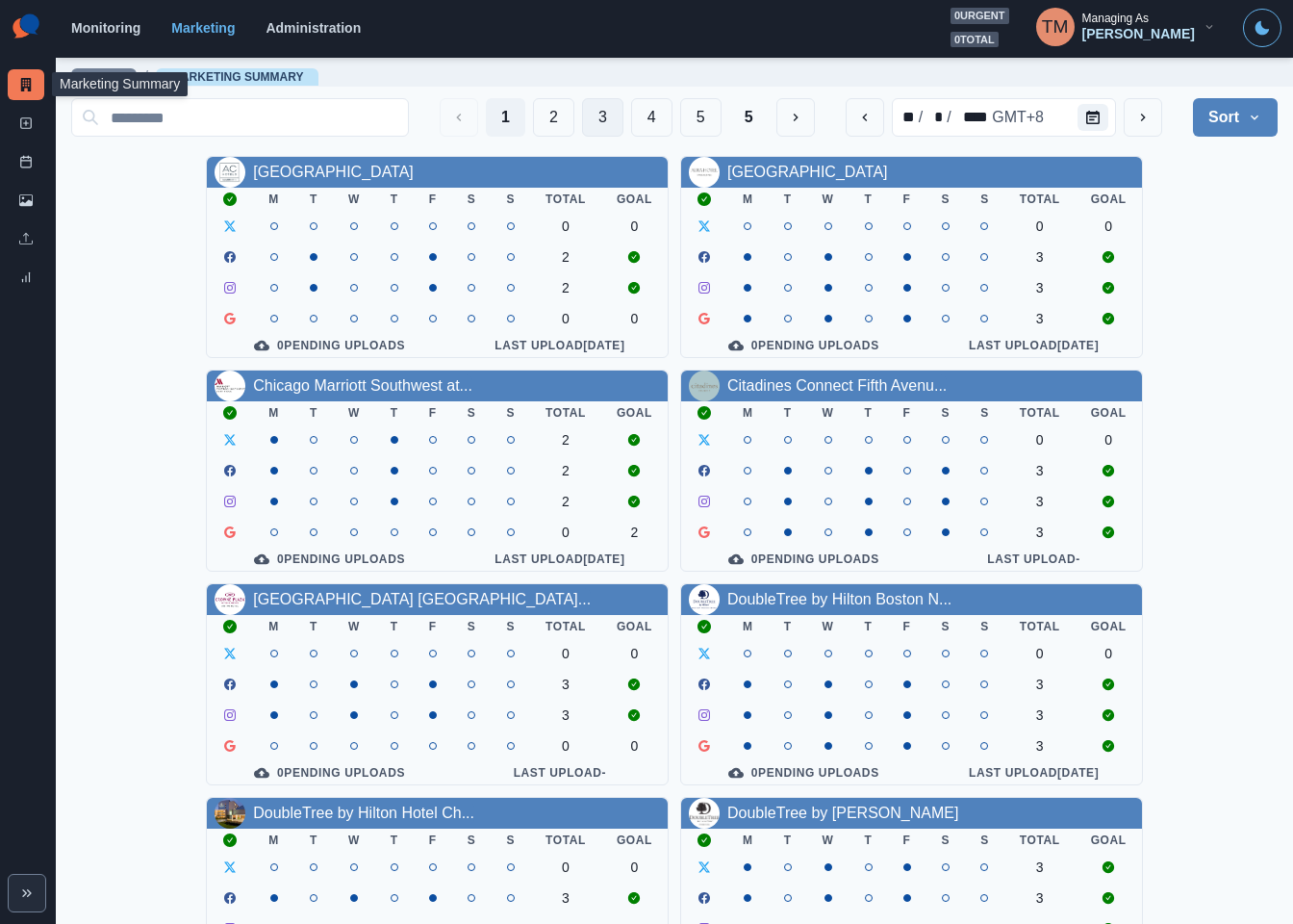
click at [583, 109] on button "3" at bounding box center [603, 117] width 41 height 38
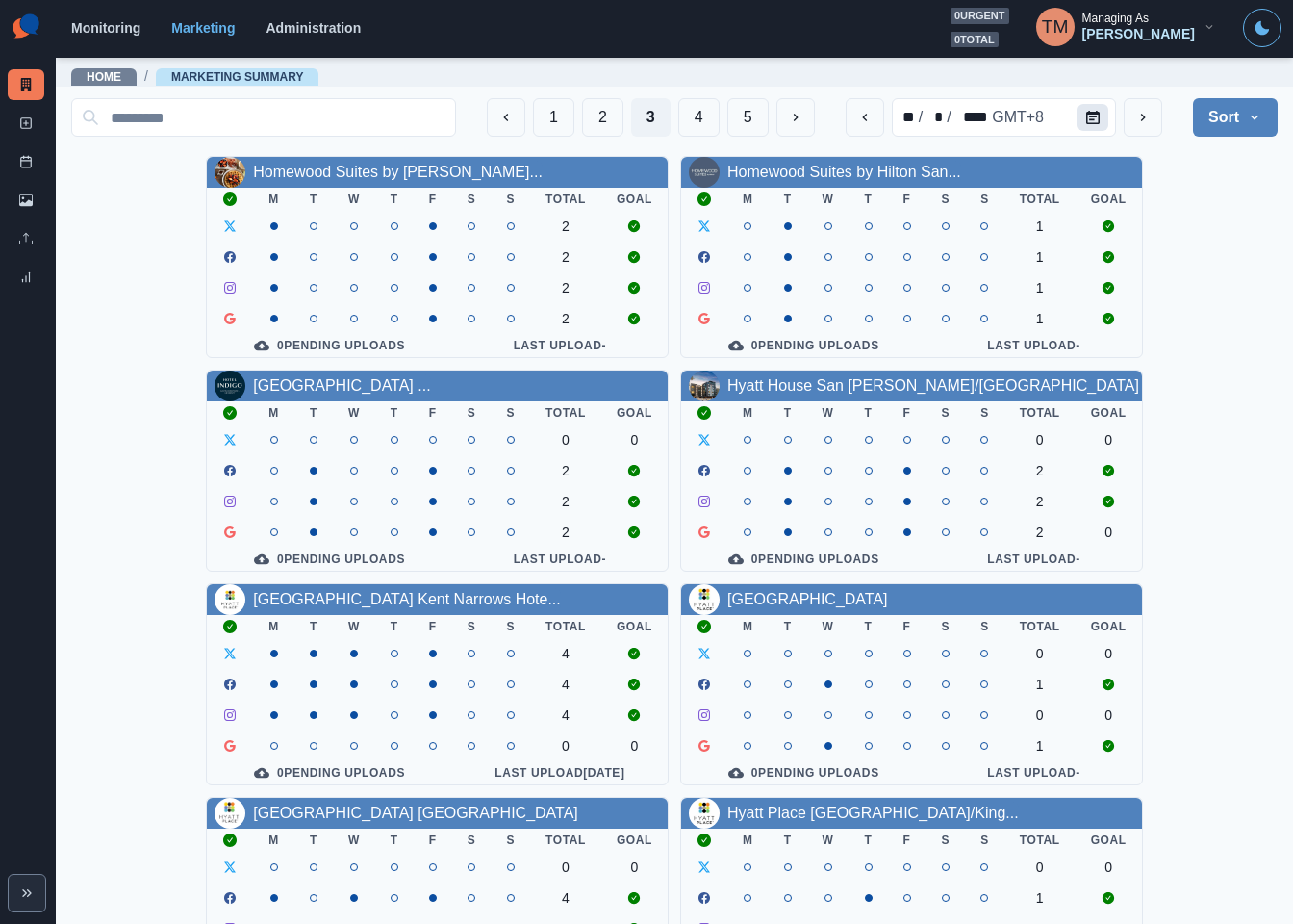
click at [1086, 119] on icon "Calendar" at bounding box center [1093, 117] width 14 height 14
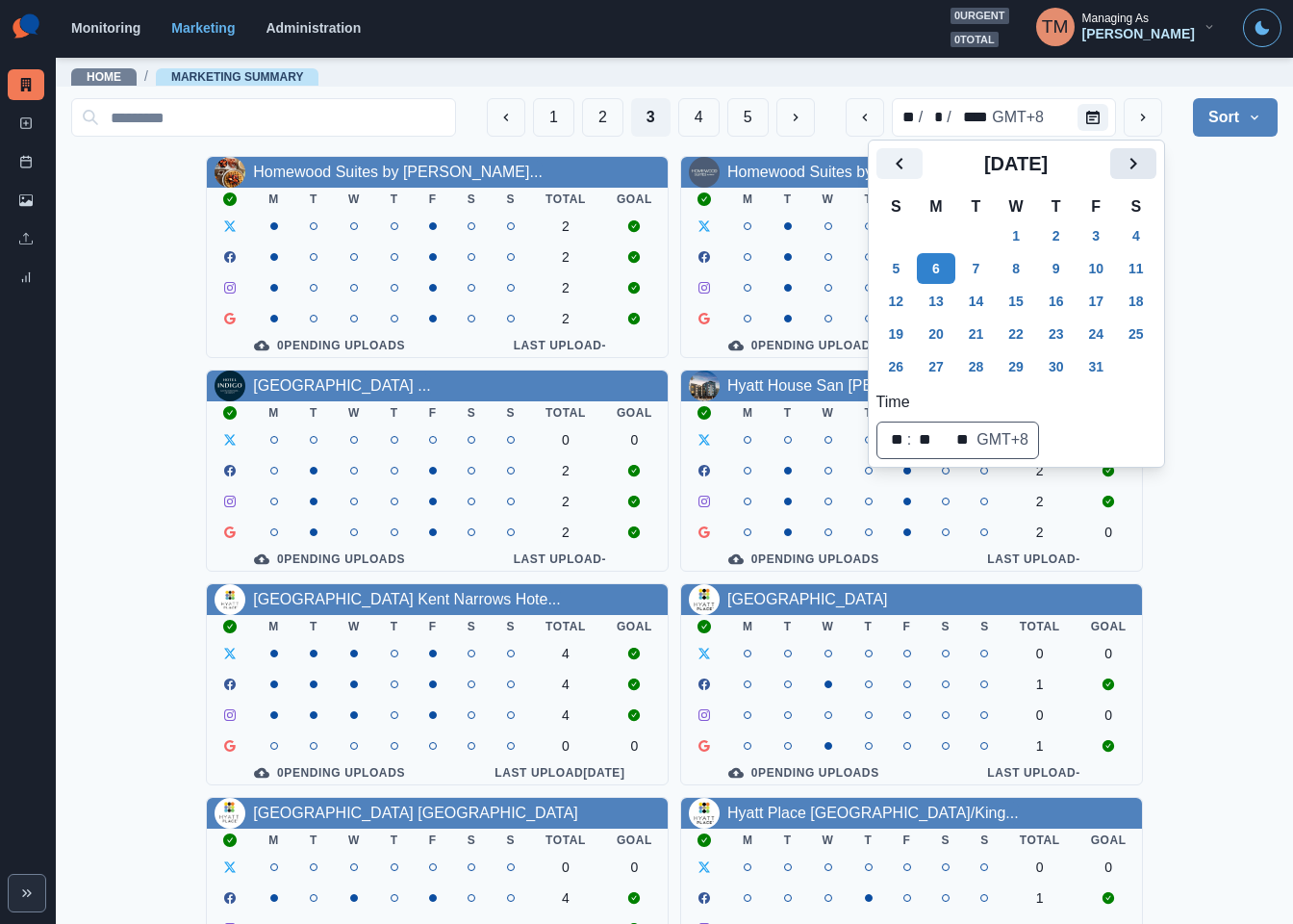
click at [1141, 171] on icon "Next" at bounding box center [1133, 162] width 23 height 23
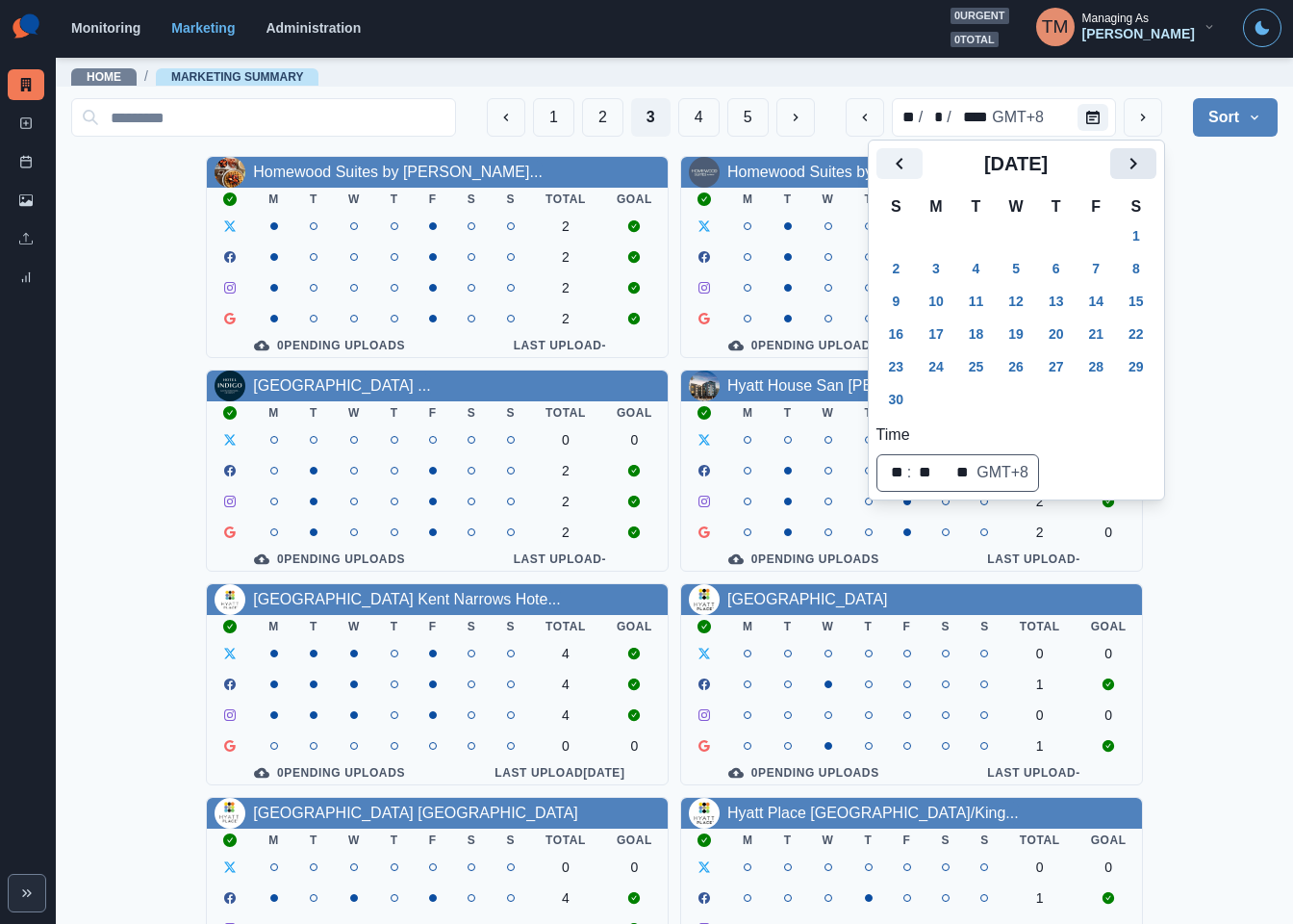
click at [1141, 171] on icon "Next" at bounding box center [1133, 162] width 23 height 23
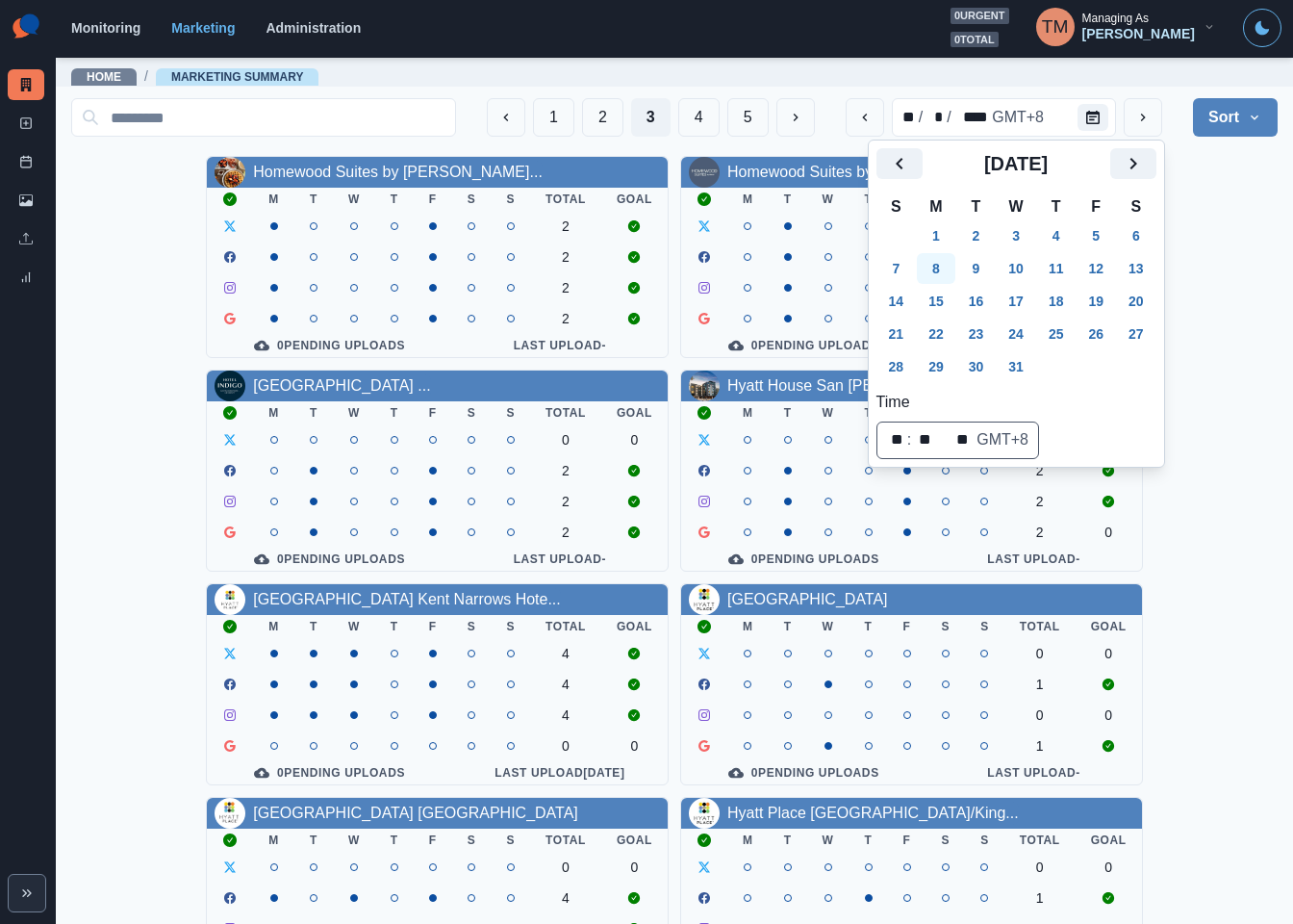
click at [936, 272] on button "8" at bounding box center [936, 268] width 38 height 31
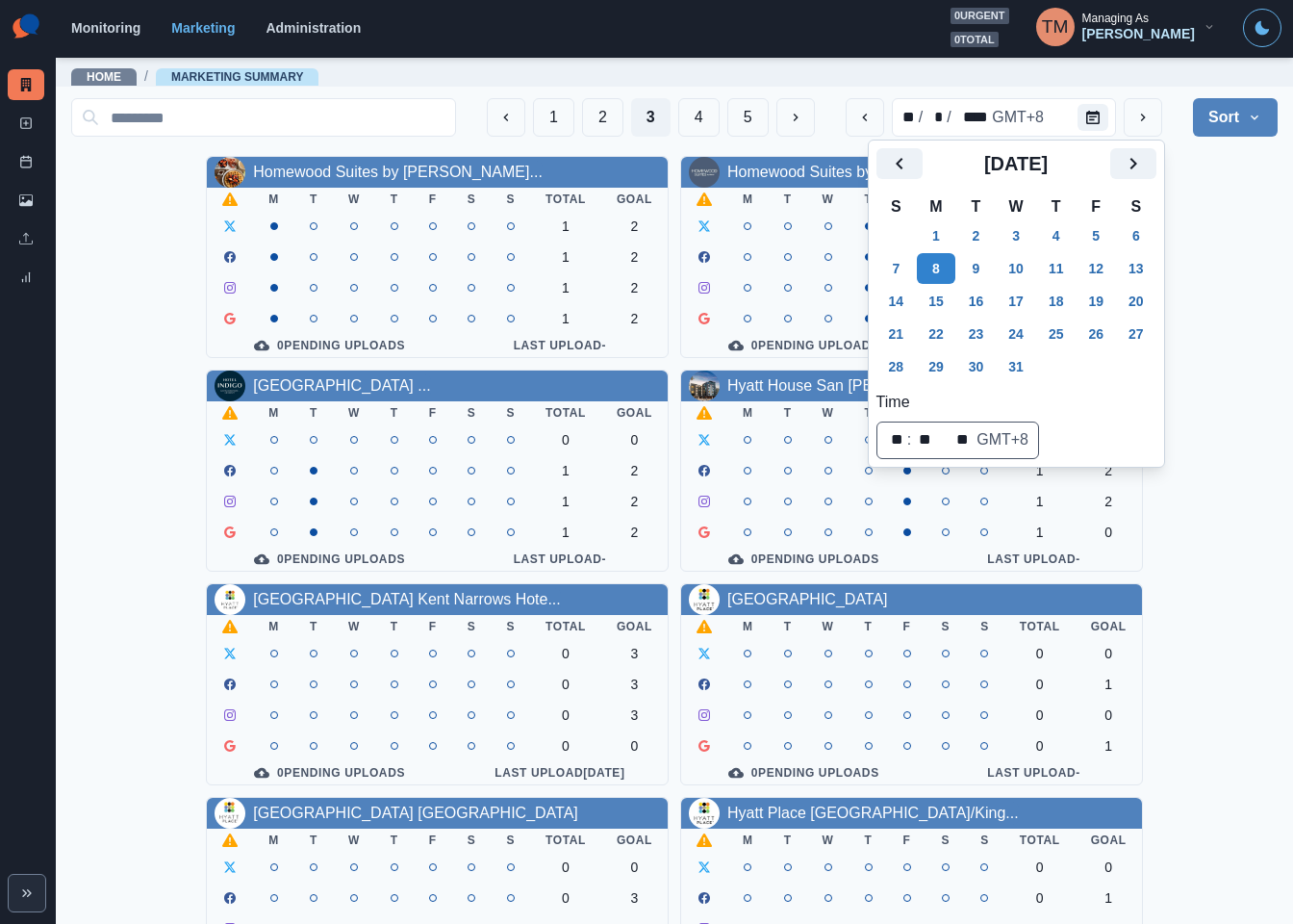
click at [1221, 286] on div "Homewood Suites by [PERSON_NAME]... M T W T F S S Total Goal 1 2 1 2 1 2 1 2 0 …" at bounding box center [674, 790] width 1206 height 1270
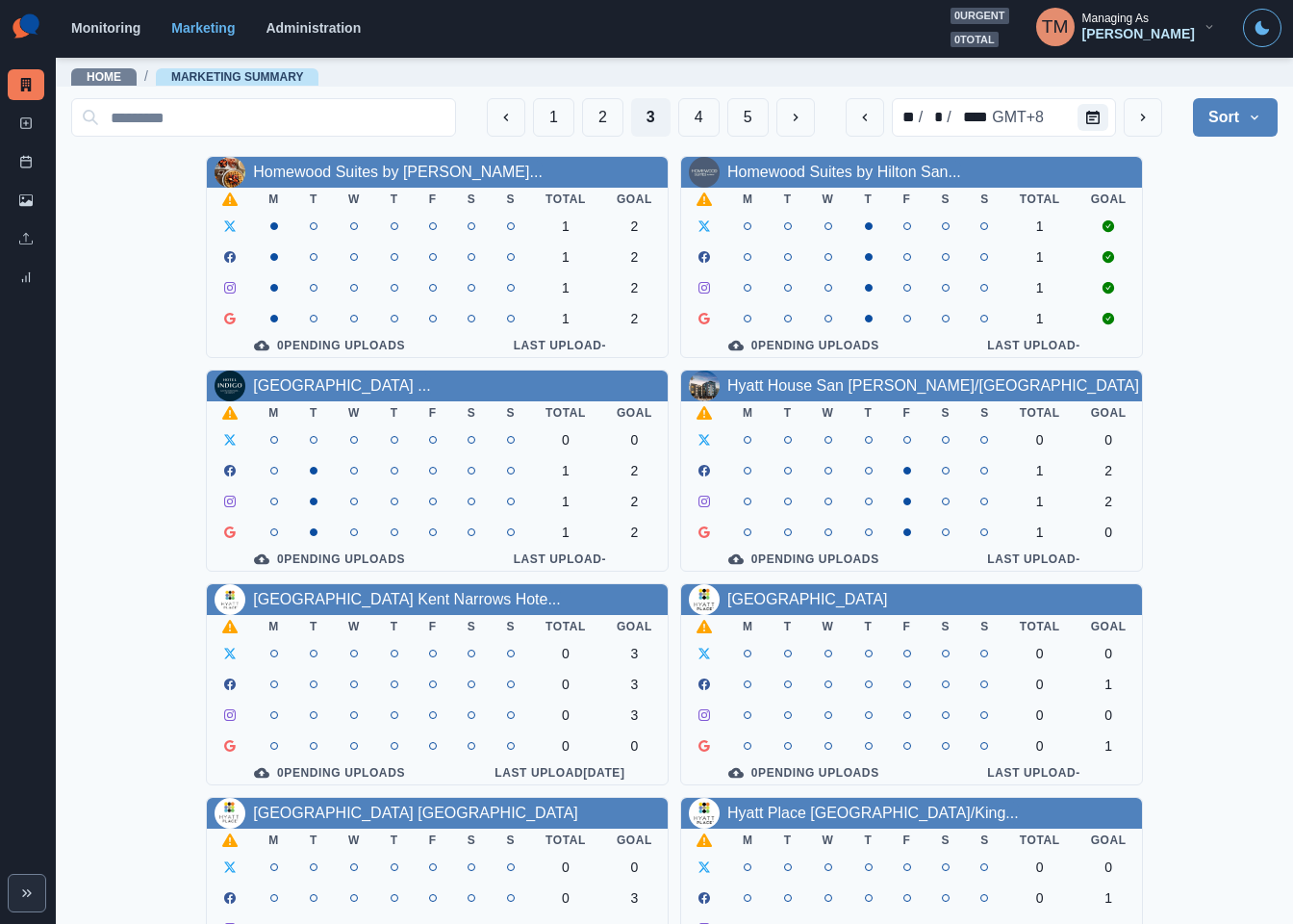
click at [1225, 532] on div "Homewood Suites by [PERSON_NAME]... M T W T F S S Total Goal 1 2 1 2 1 2 1 2 0 …" at bounding box center [674, 790] width 1206 height 1270
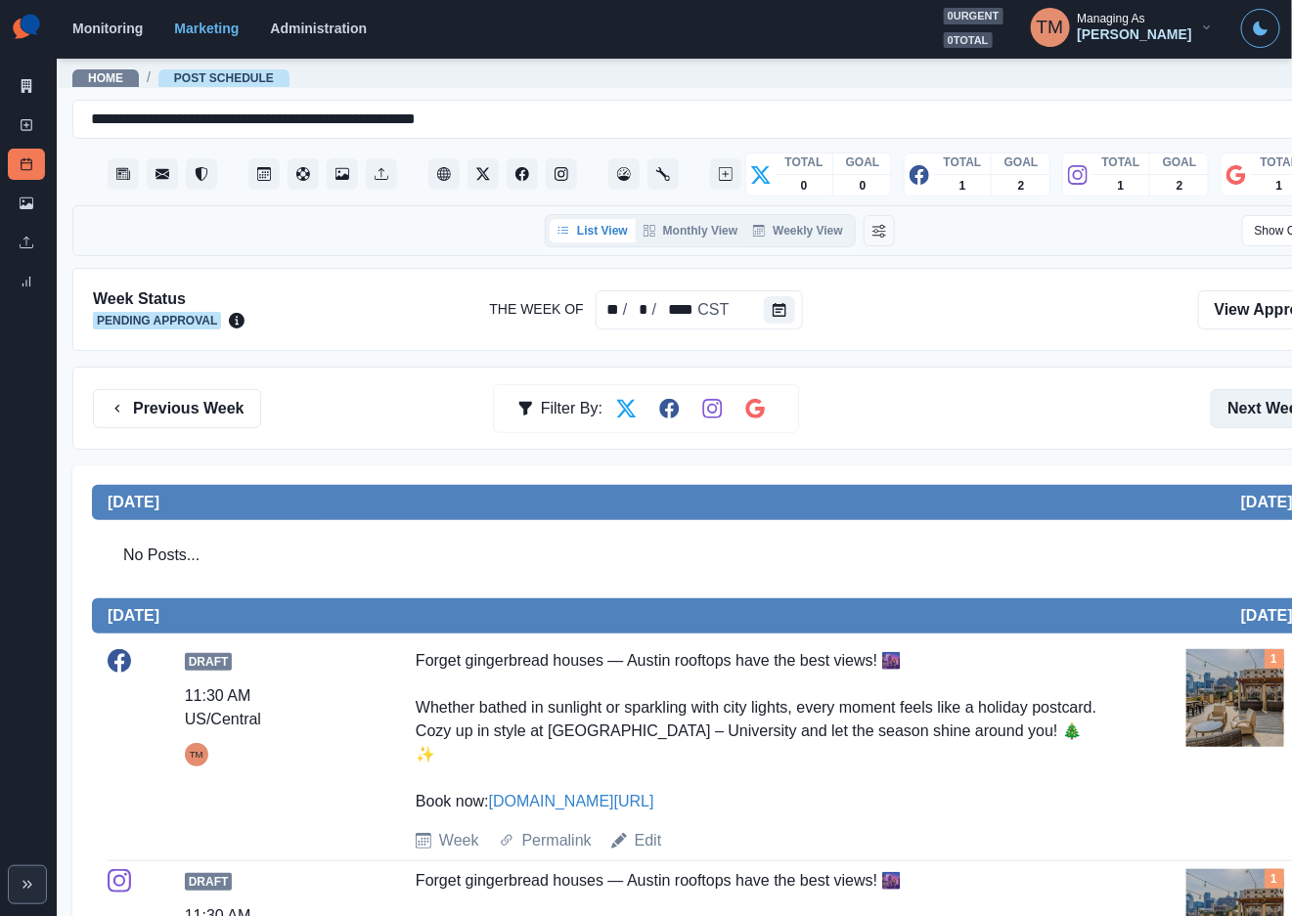
click at [1258, 409] on button "Next Week" at bounding box center [1279, 408] width 136 height 39
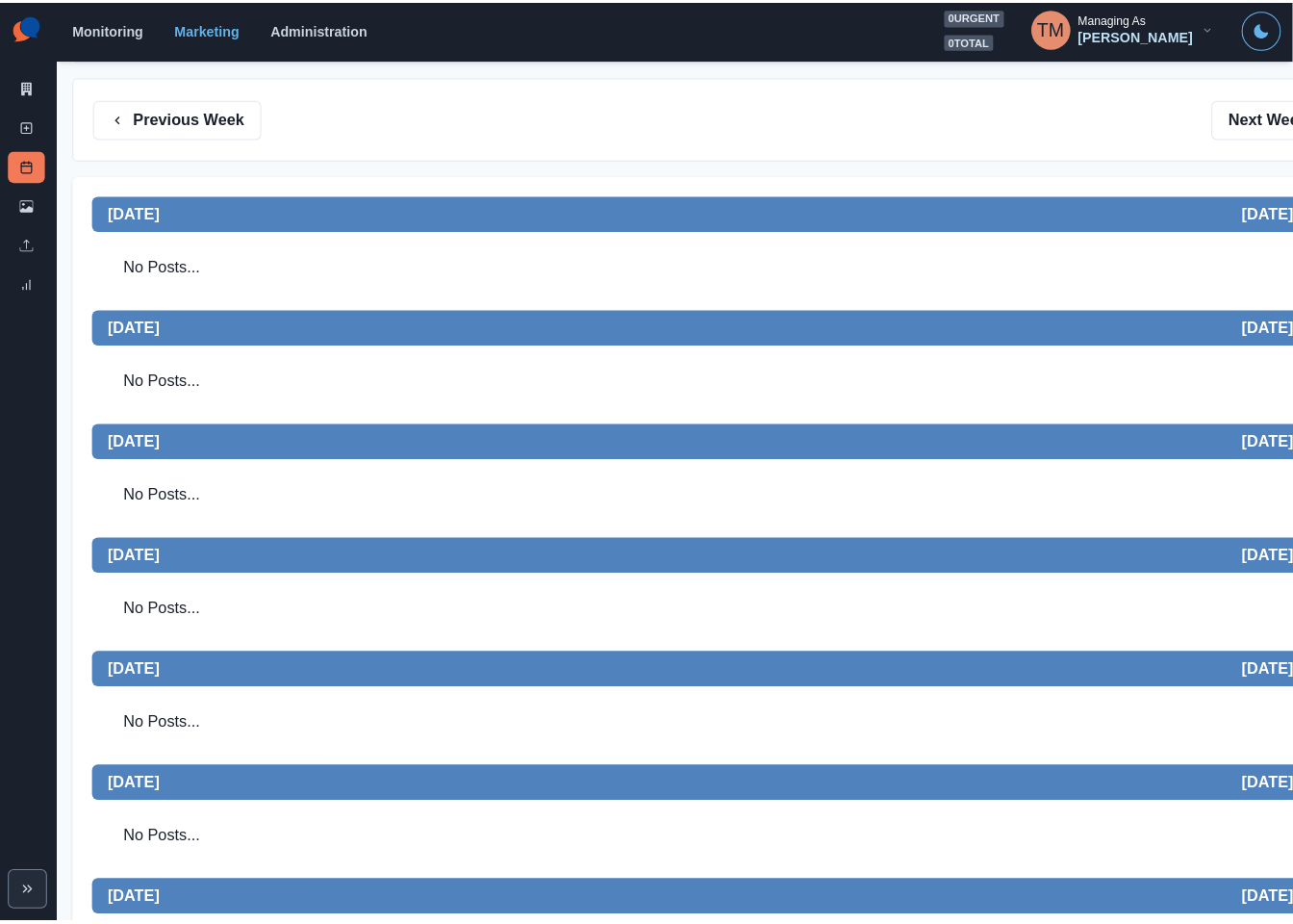
scroll to position [372, 0]
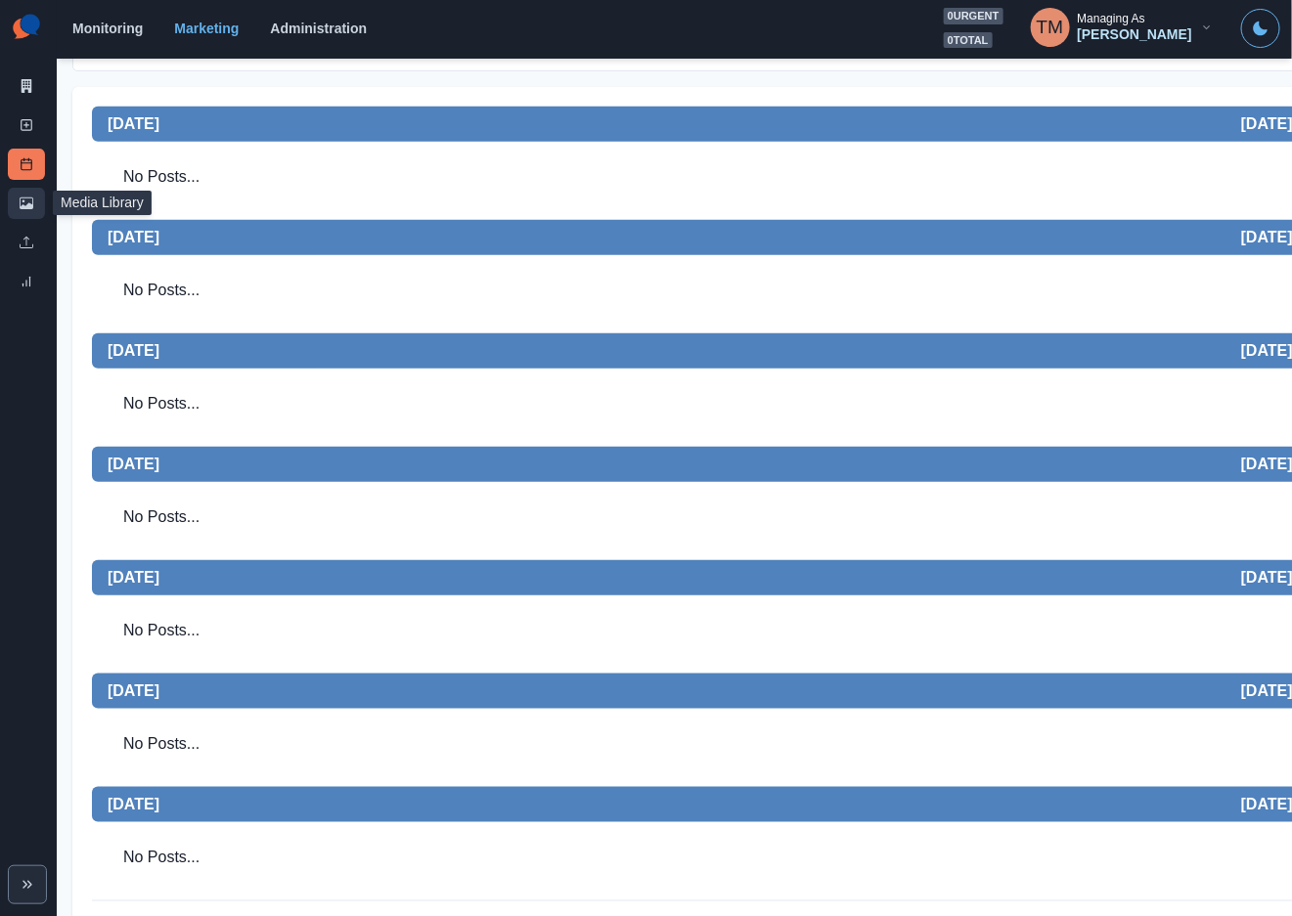
click at [27, 208] on icon at bounding box center [27, 204] width 14 height 12
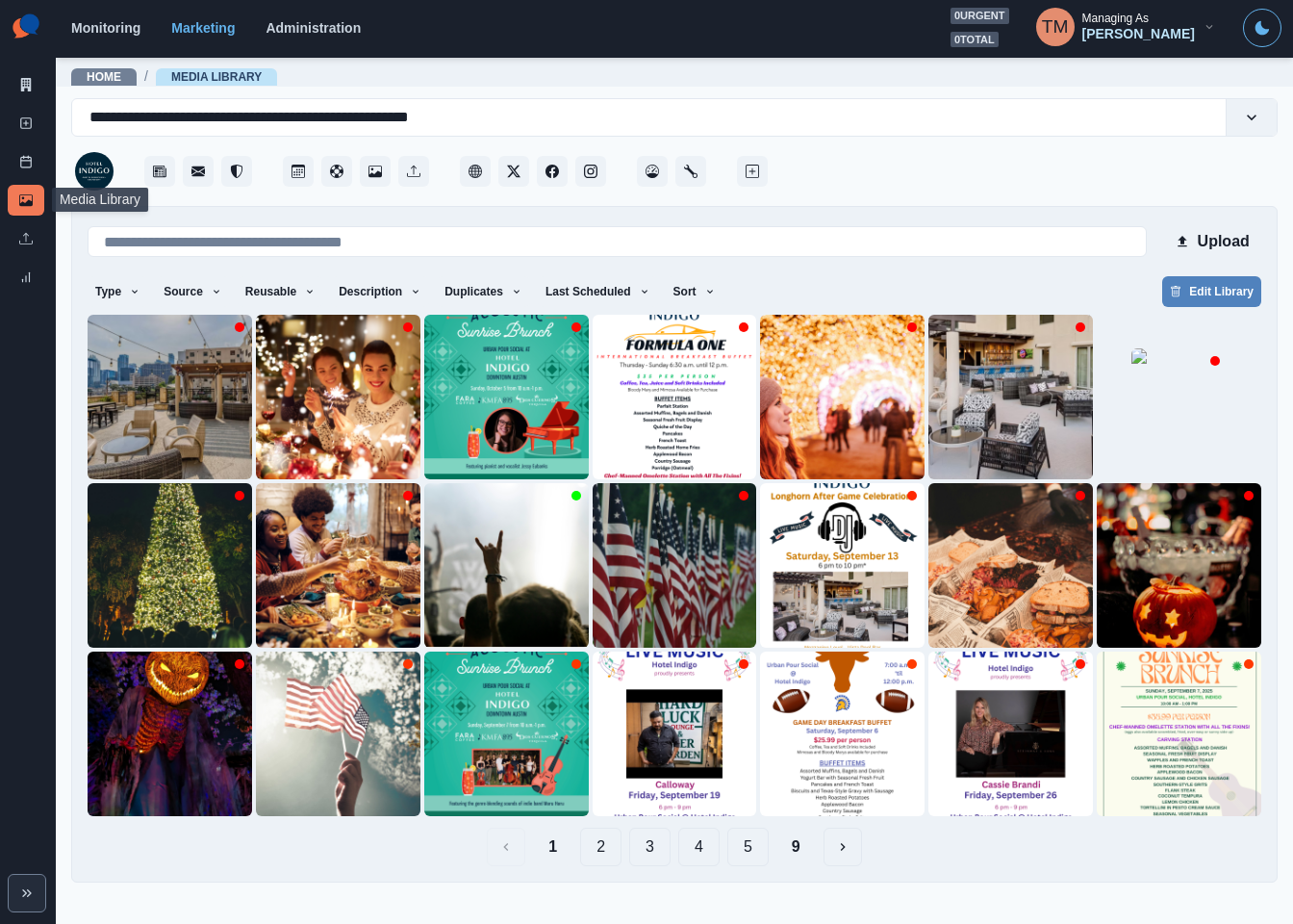
click at [955, 168] on div at bounding box center [1024, 165] width 506 height 58
click at [705, 288] on icon "button" at bounding box center [710, 291] width 12 height 12
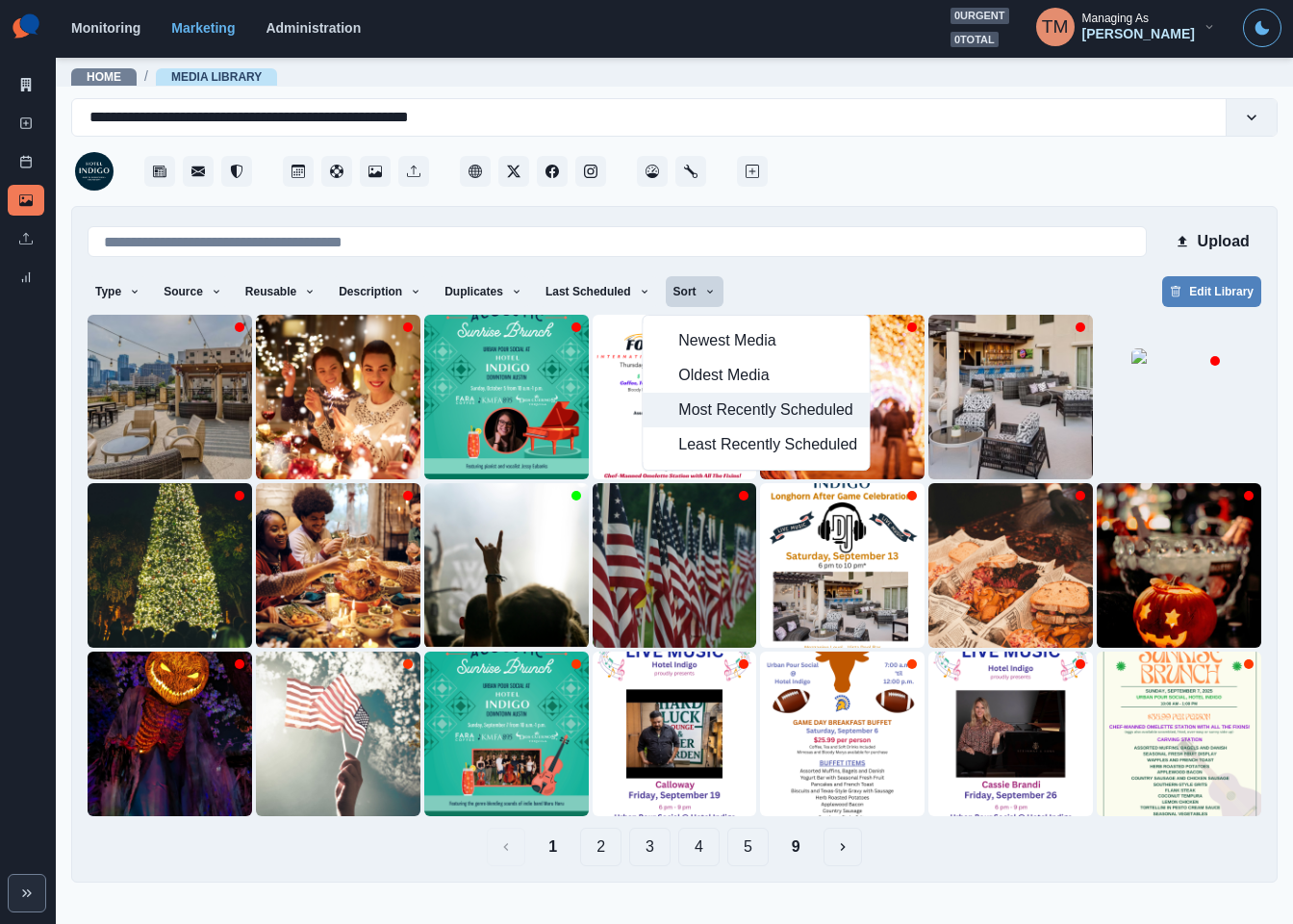
click at [740, 418] on span "Most Recently Scheduled" at bounding box center [768, 409] width 179 height 23
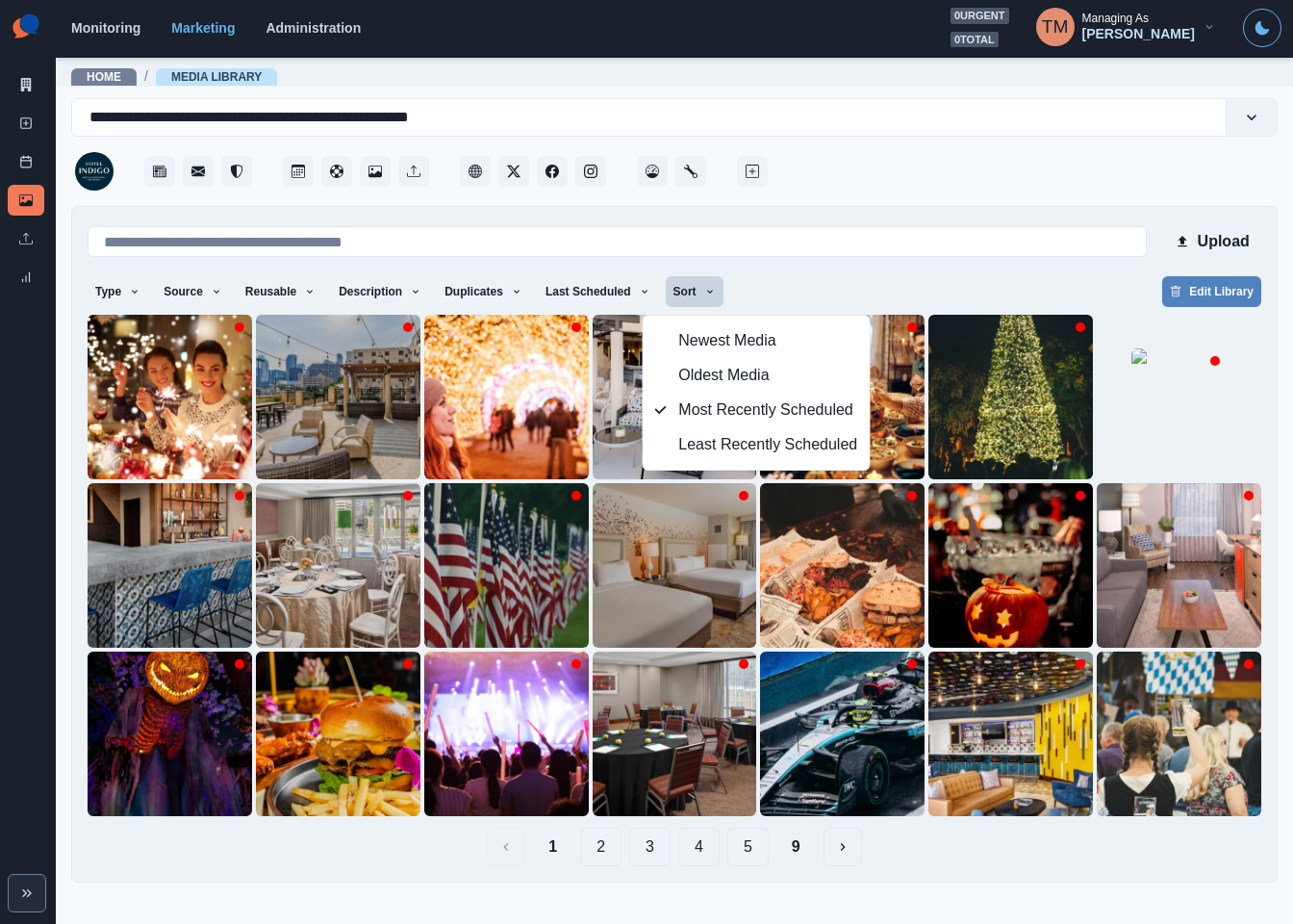
click at [971, 288] on div "Type Any Image Video Source Any Upload Social Manager Found: Instagram Found: G…" at bounding box center [674, 293] width 1174 height 34
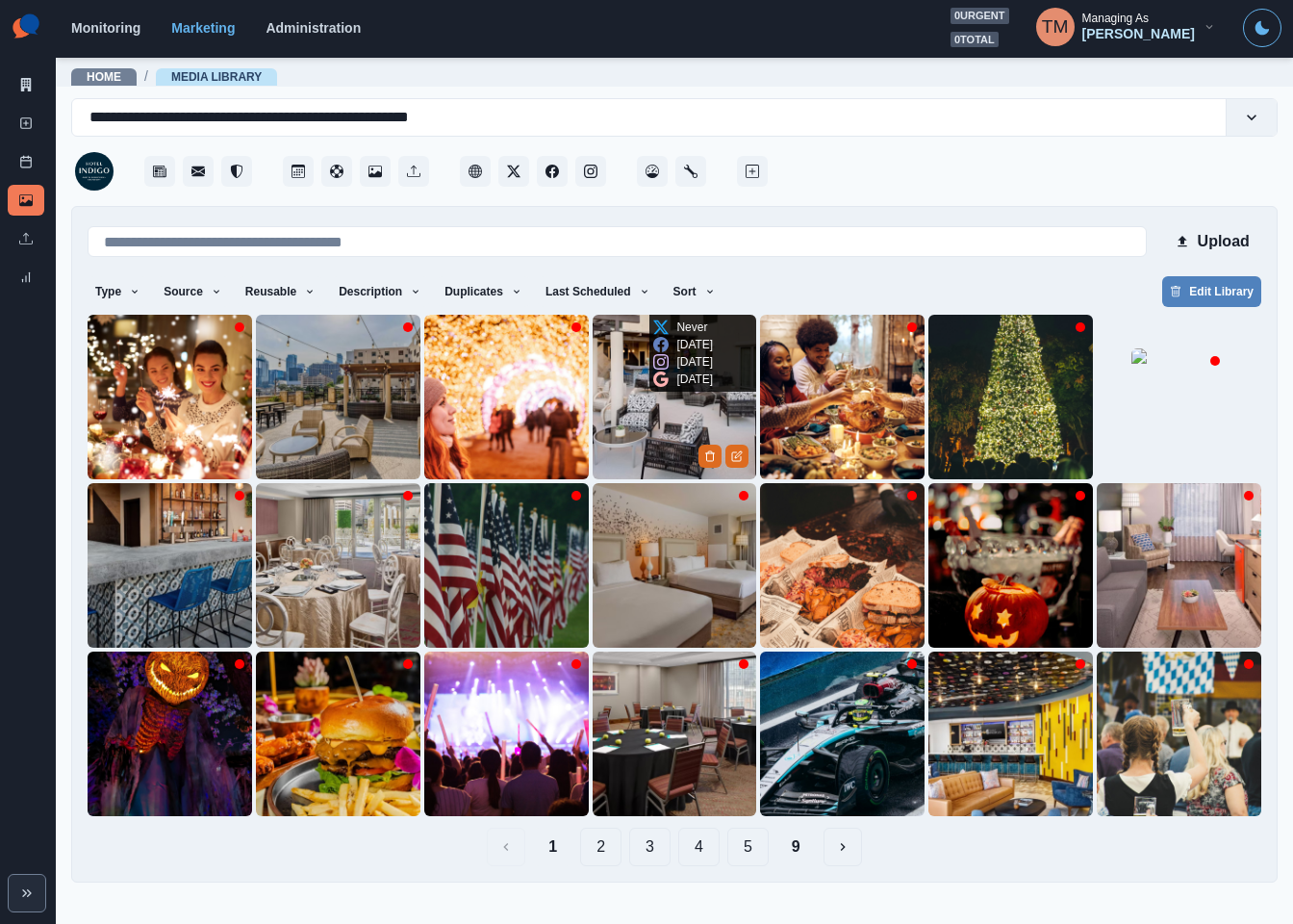
click at [652, 427] on img at bounding box center [674, 397] width 164 height 164
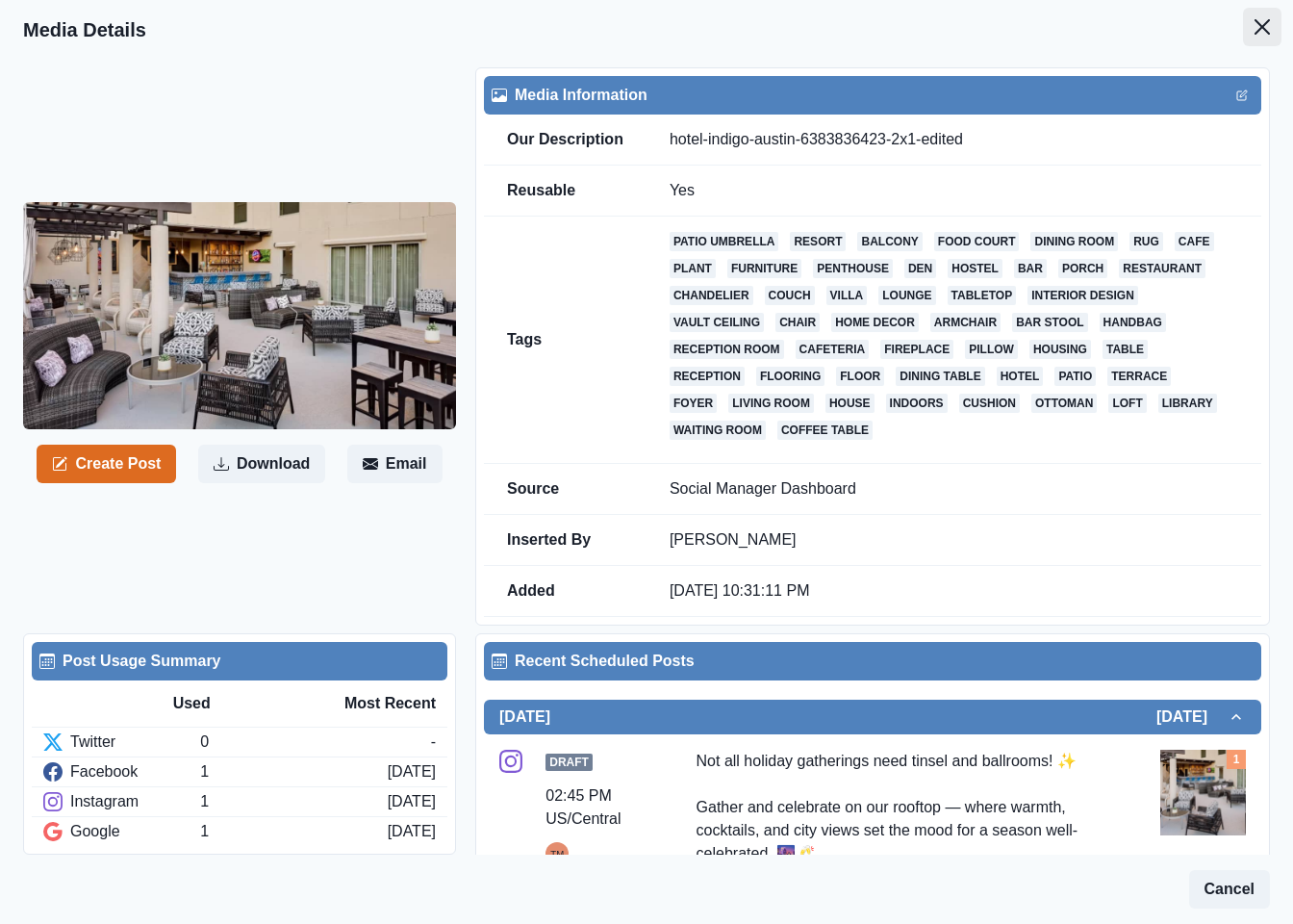
click at [1255, 23] on icon "Close" at bounding box center [1262, 28] width 16 height 16
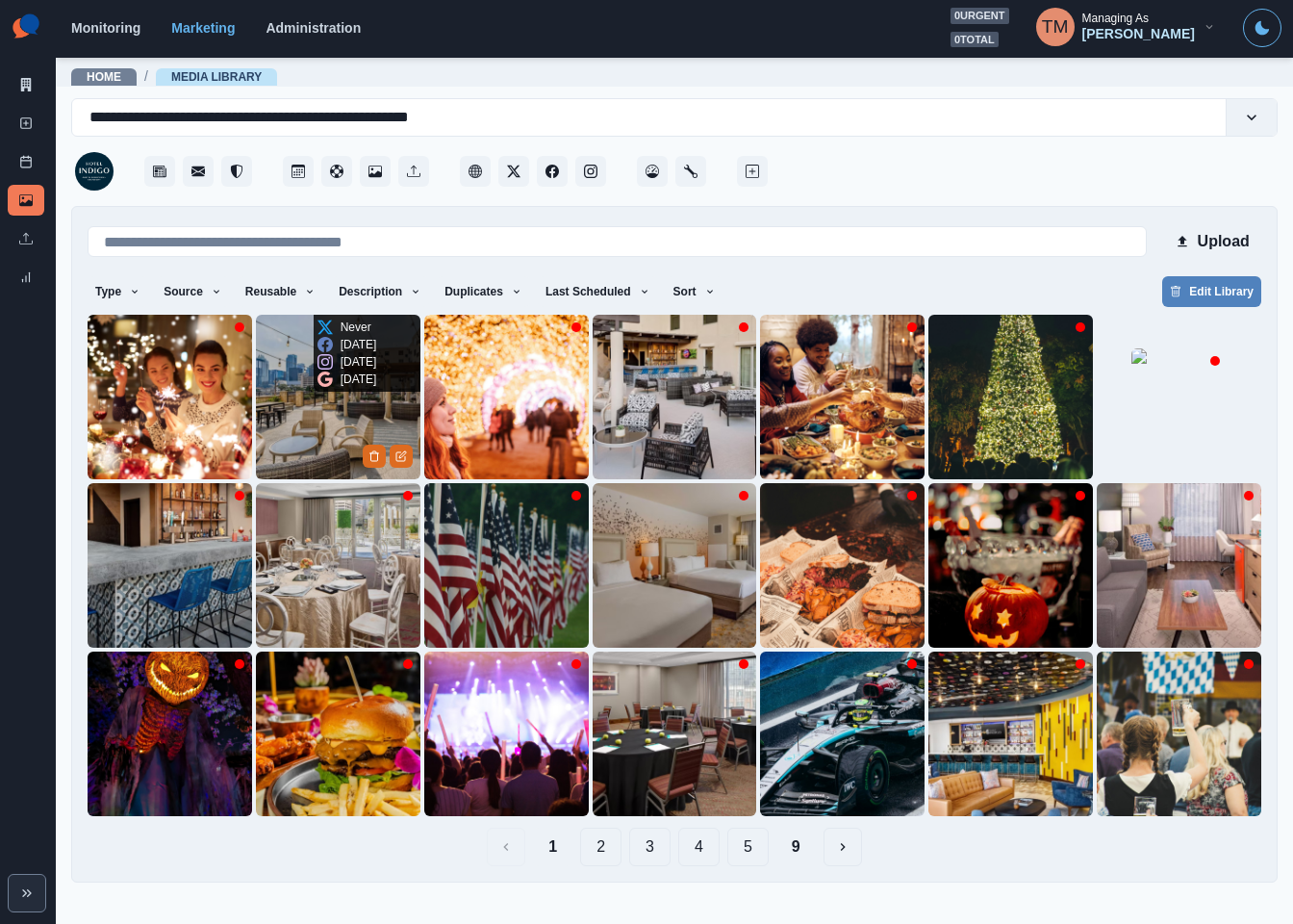
click at [313, 433] on img at bounding box center [338, 397] width 164 height 164
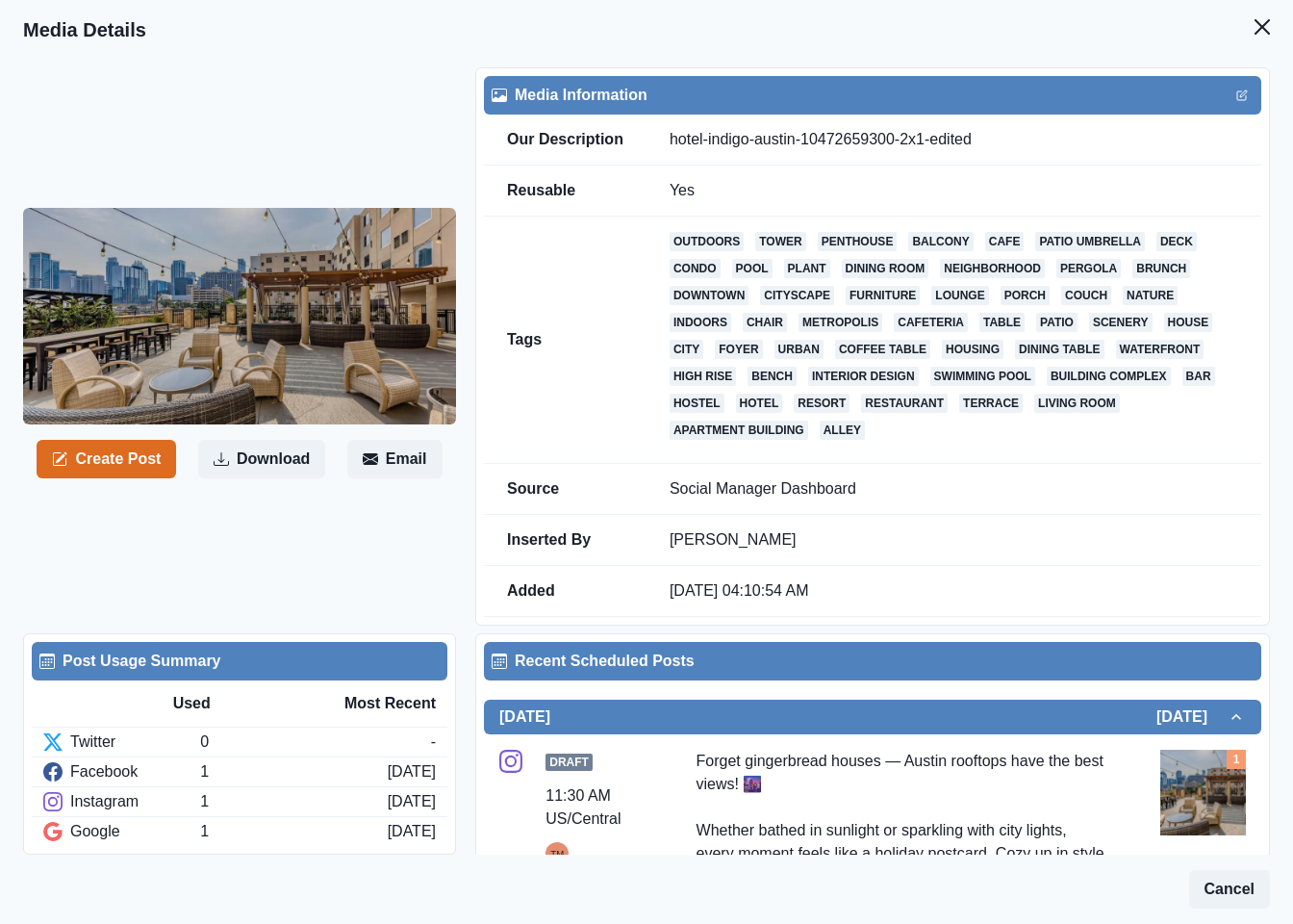
click at [1255, 31] on icon "Close" at bounding box center [1262, 28] width 16 height 16
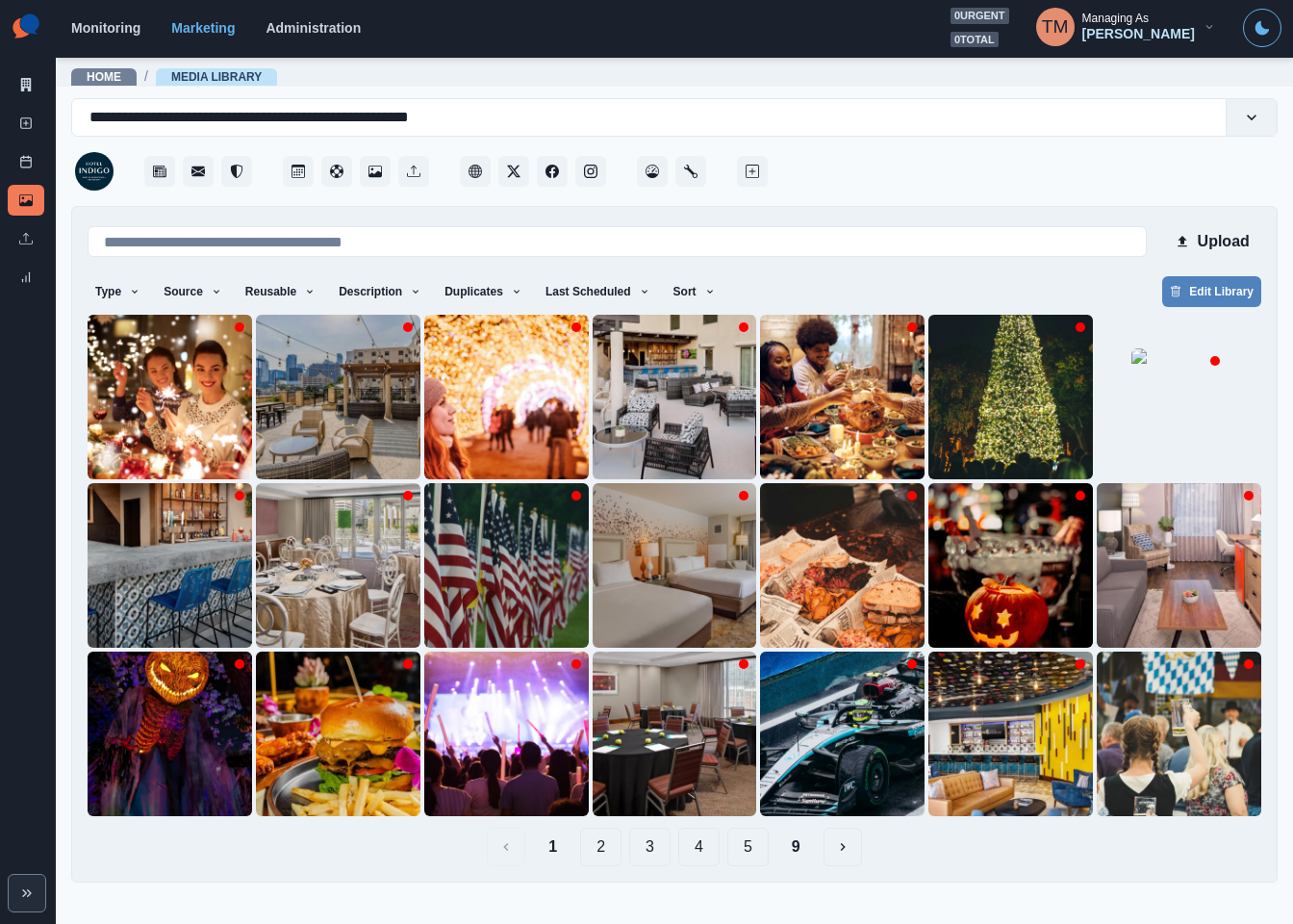
click at [805, 869] on div "Upload Type Any Image Video Source Any Upload Social Manager Found: Instagram F…" at bounding box center [674, 543] width 1206 height 676
click at [805, 854] on button "9" at bounding box center [796, 846] width 39 height 38
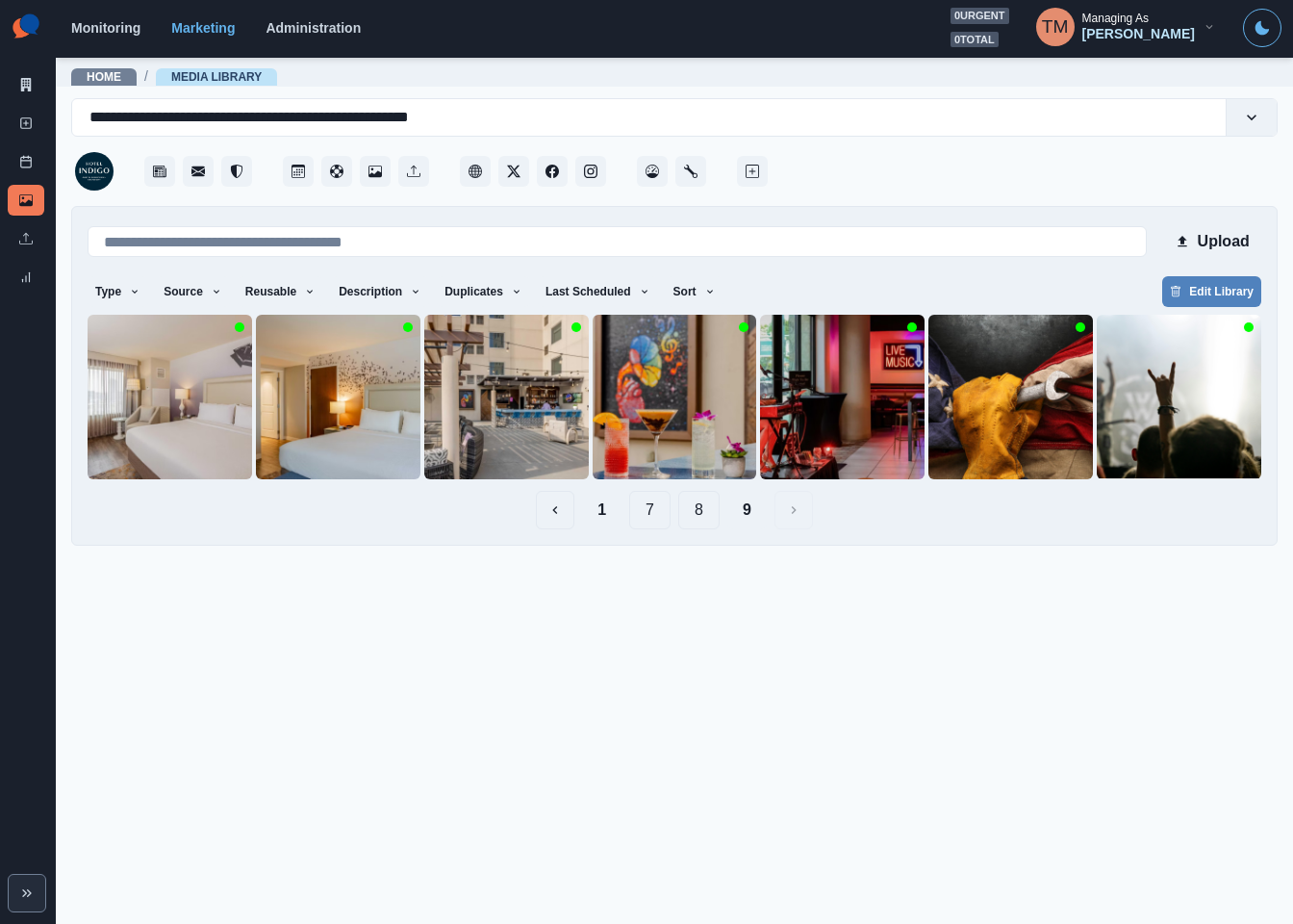
click at [697, 515] on button "8" at bounding box center [699, 510] width 41 height 38
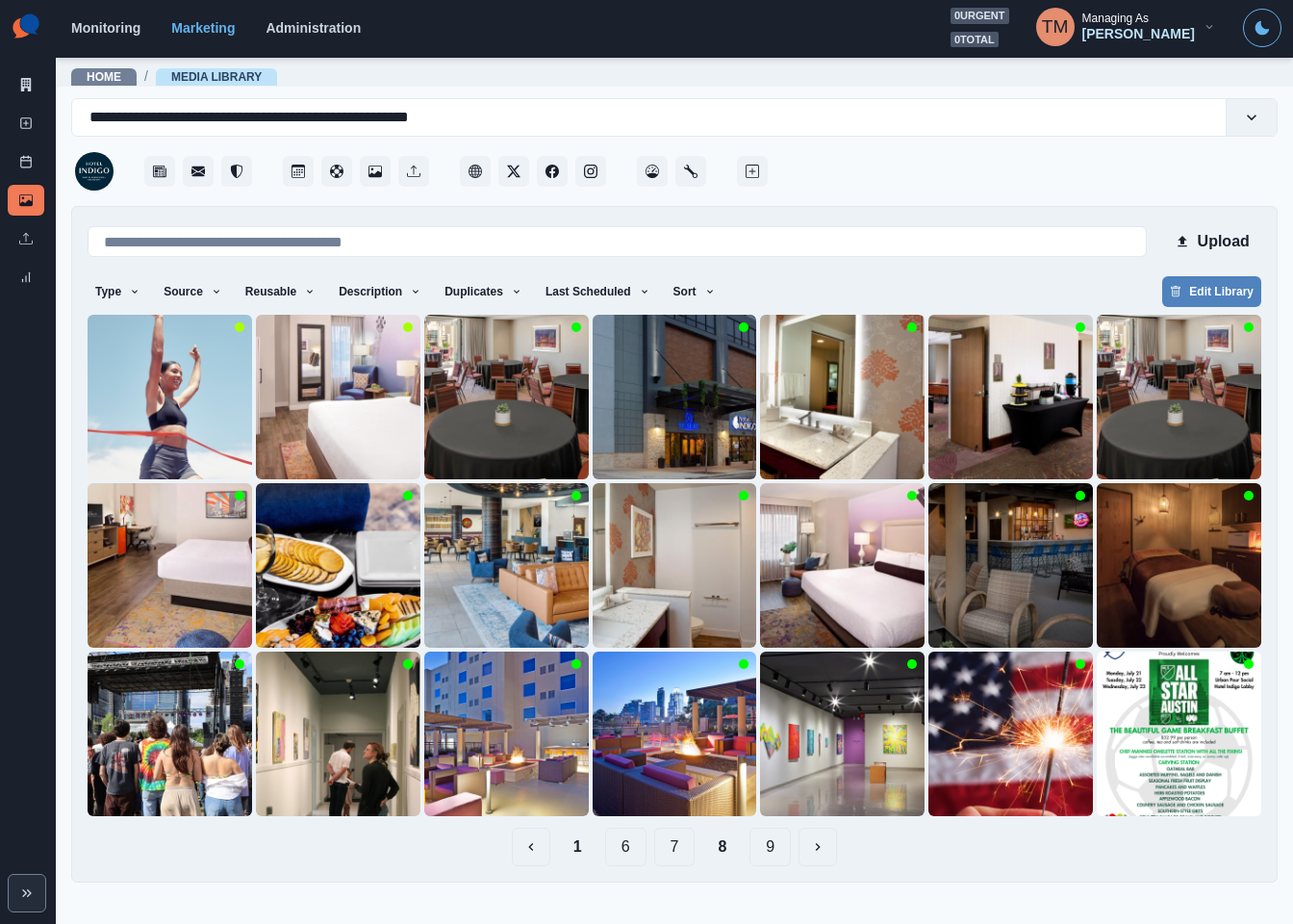
click at [672, 844] on button "7" at bounding box center [675, 846] width 41 height 38
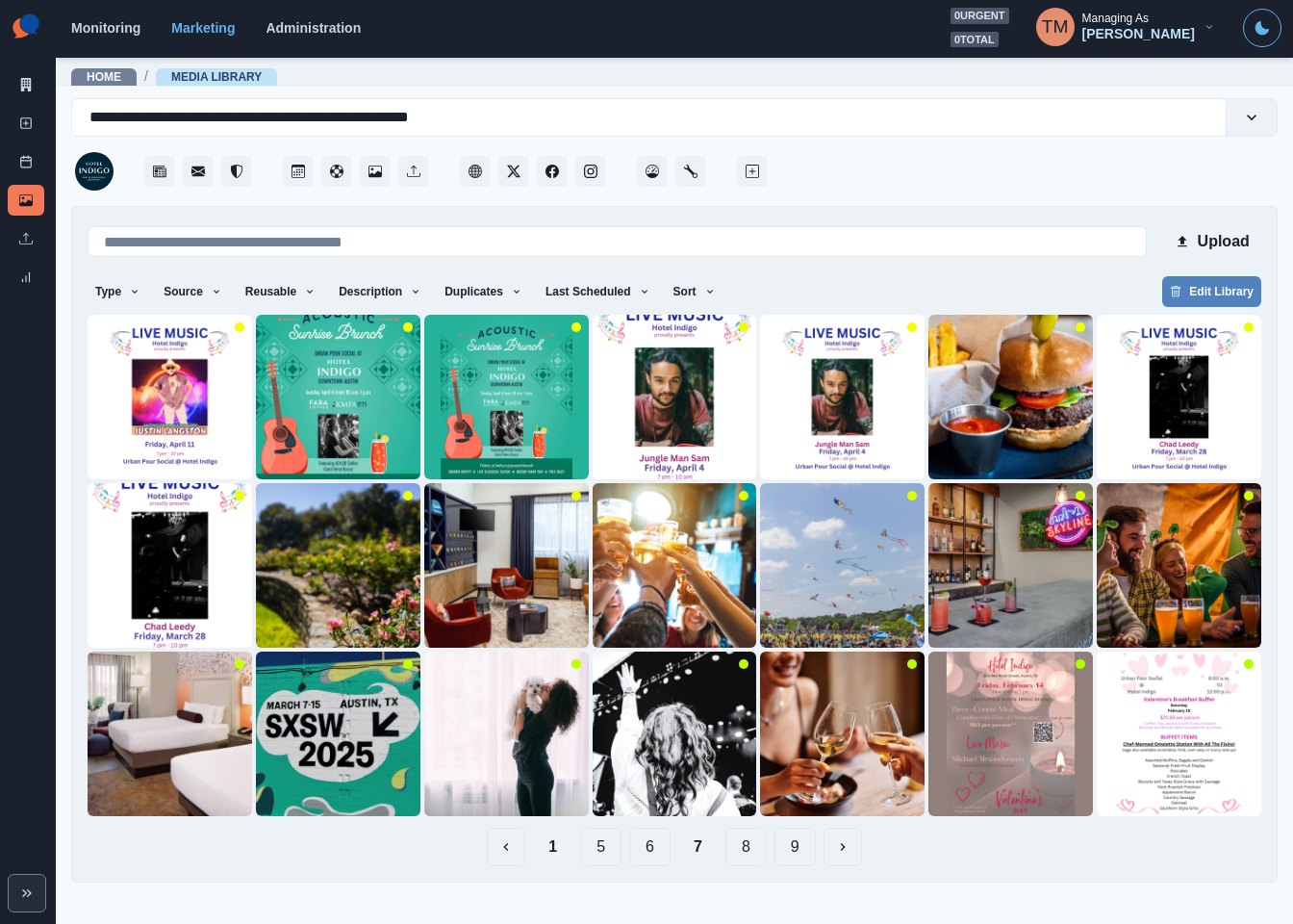
click at [745, 851] on button "8" at bounding box center [746, 846] width 41 height 38
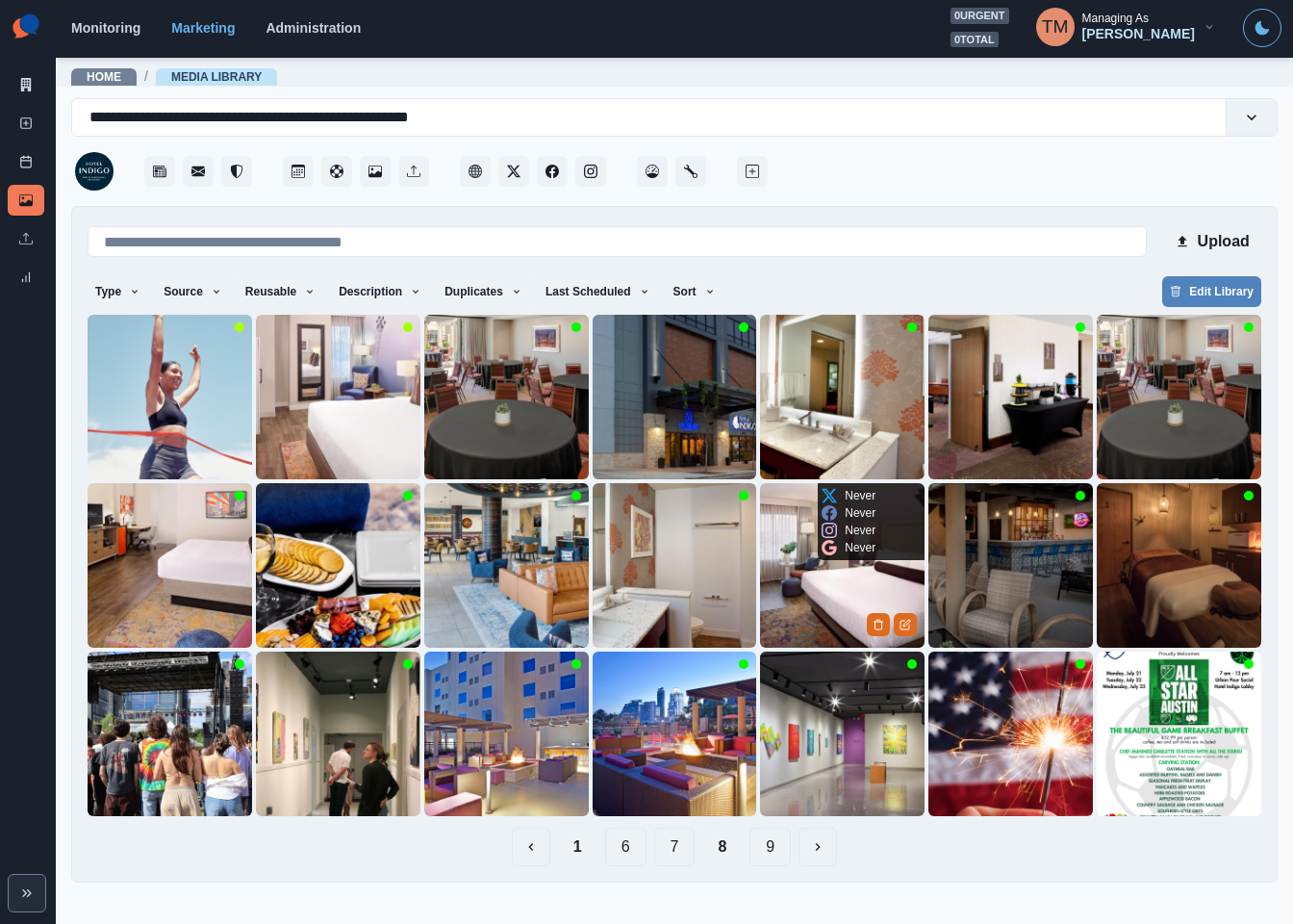
click at [823, 579] on img at bounding box center [841, 565] width 164 height 164
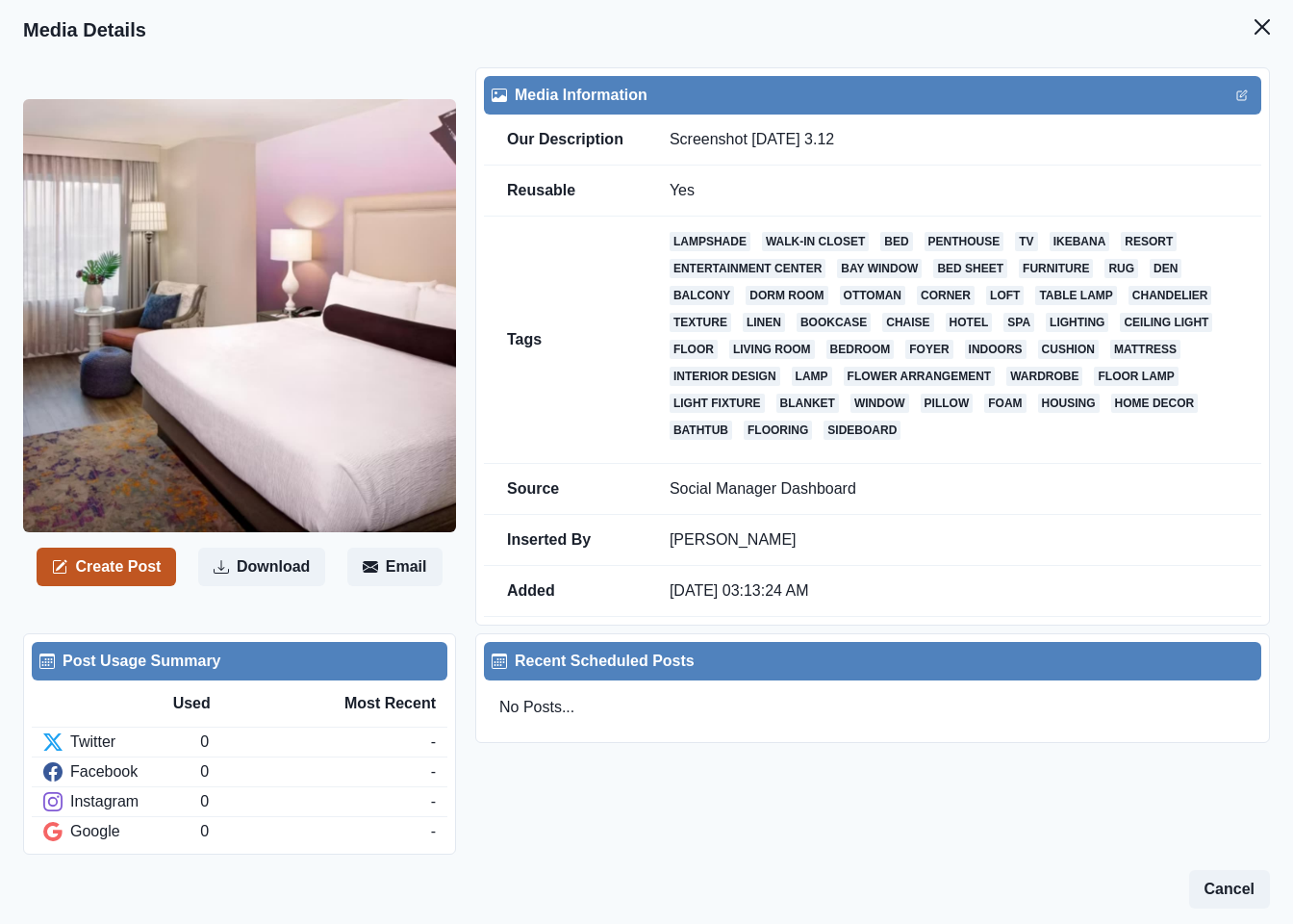
click at [121, 573] on button "Create Post" at bounding box center [106, 566] width 140 height 38
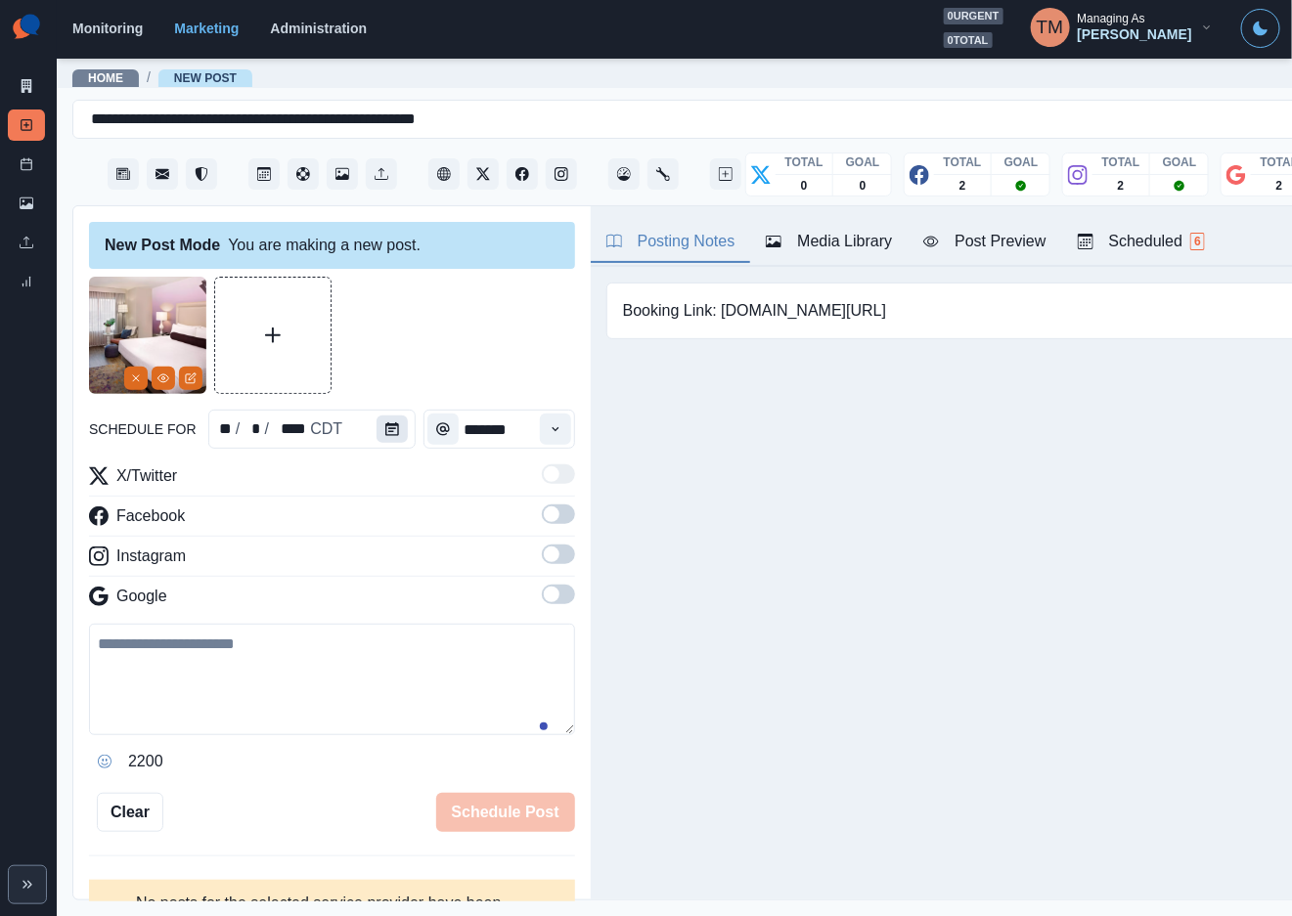
click at [387, 432] on icon "Calendar" at bounding box center [392, 429] width 14 height 14
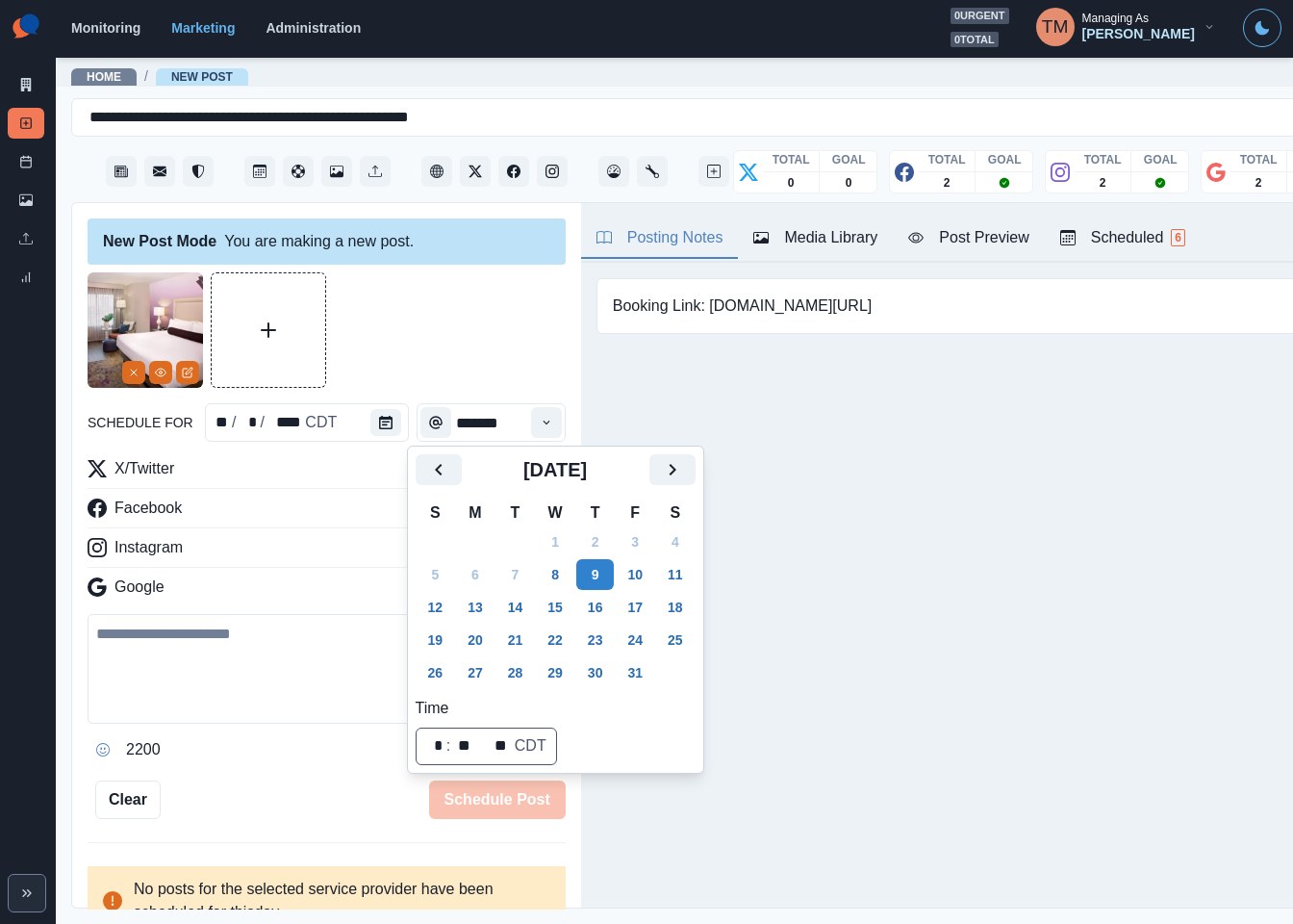
click at [462, 352] on div at bounding box center [327, 330] width 478 height 115
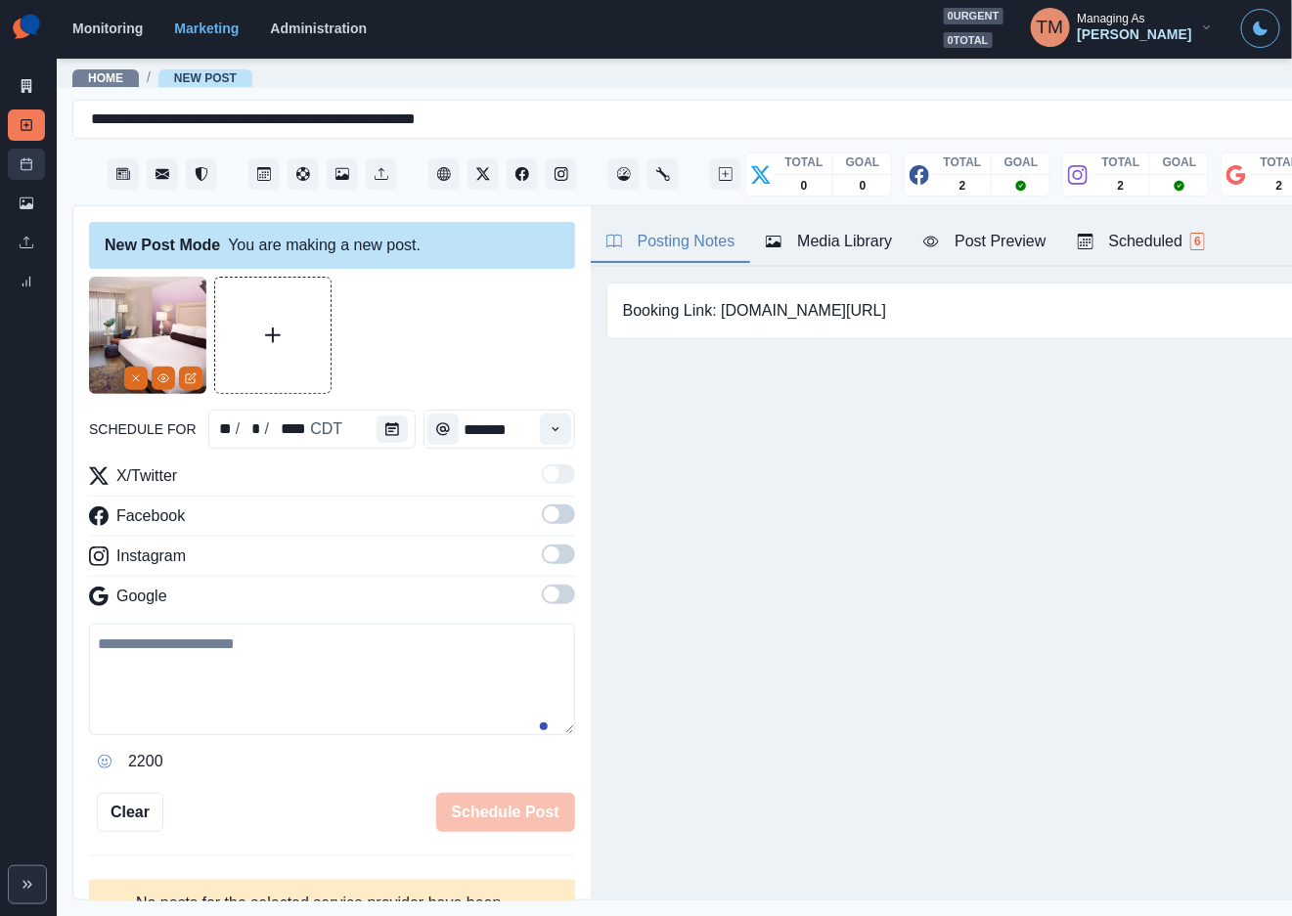
click at [33, 168] on link "Post Schedule" at bounding box center [26, 164] width 37 height 31
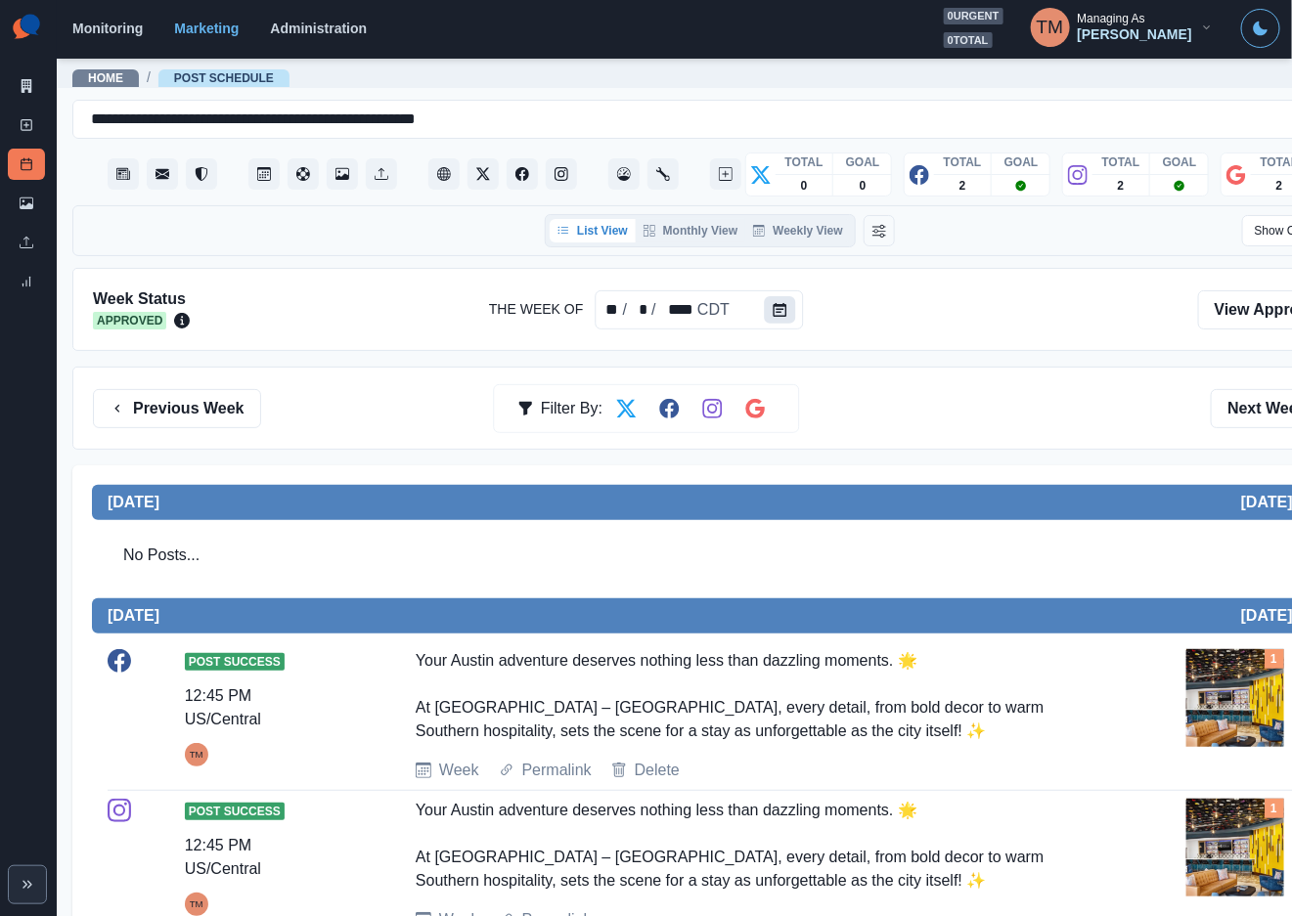
click at [775, 311] on icon "Calendar" at bounding box center [779, 310] width 14 height 14
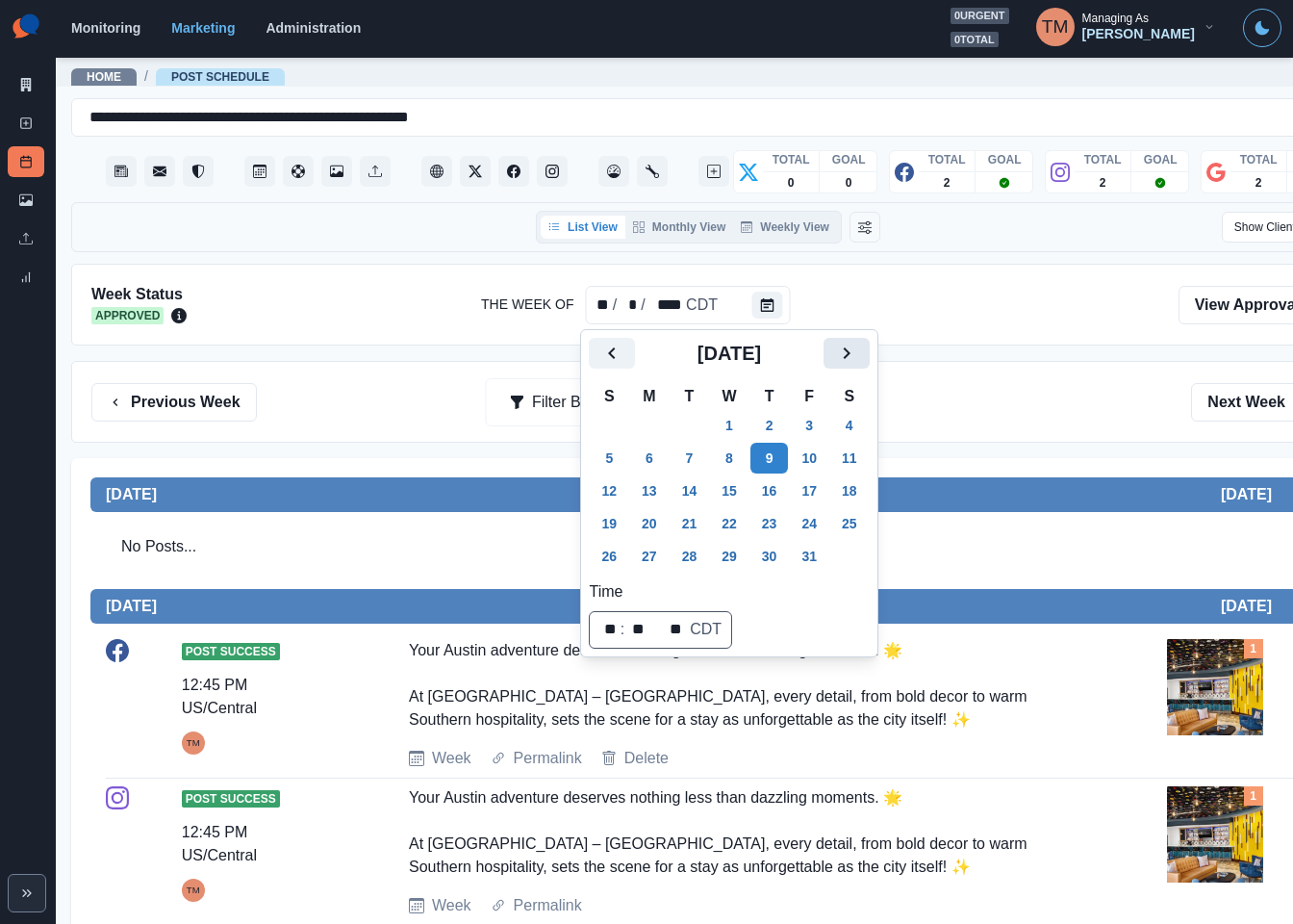
click at [838, 356] on icon "Next" at bounding box center [846, 352] width 23 height 23
click at [687, 462] on button "9" at bounding box center [690, 458] width 38 height 31
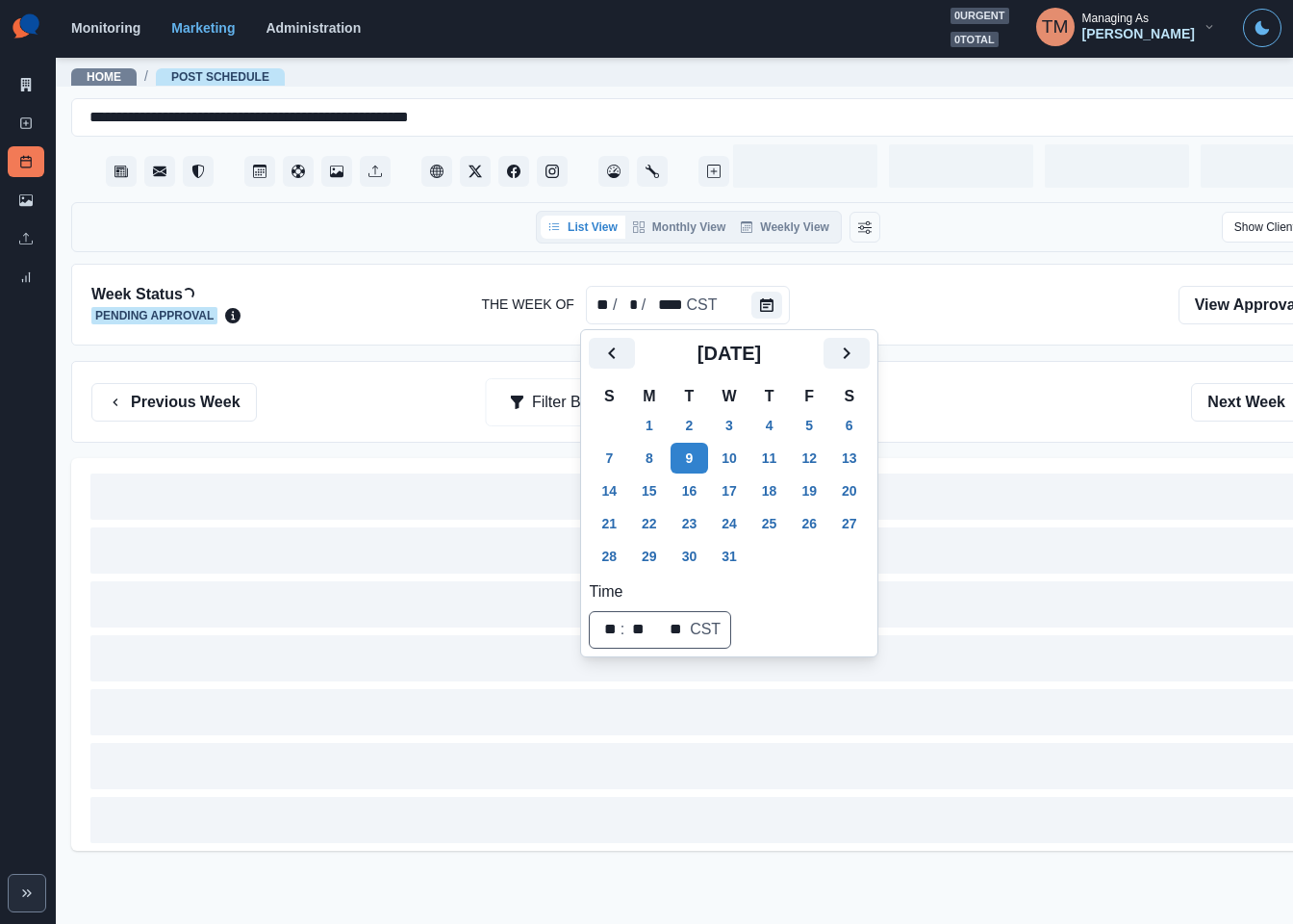
click at [959, 402] on div "Previous Week Filter By: Next Week" at bounding box center [708, 401] width 1234 height 38
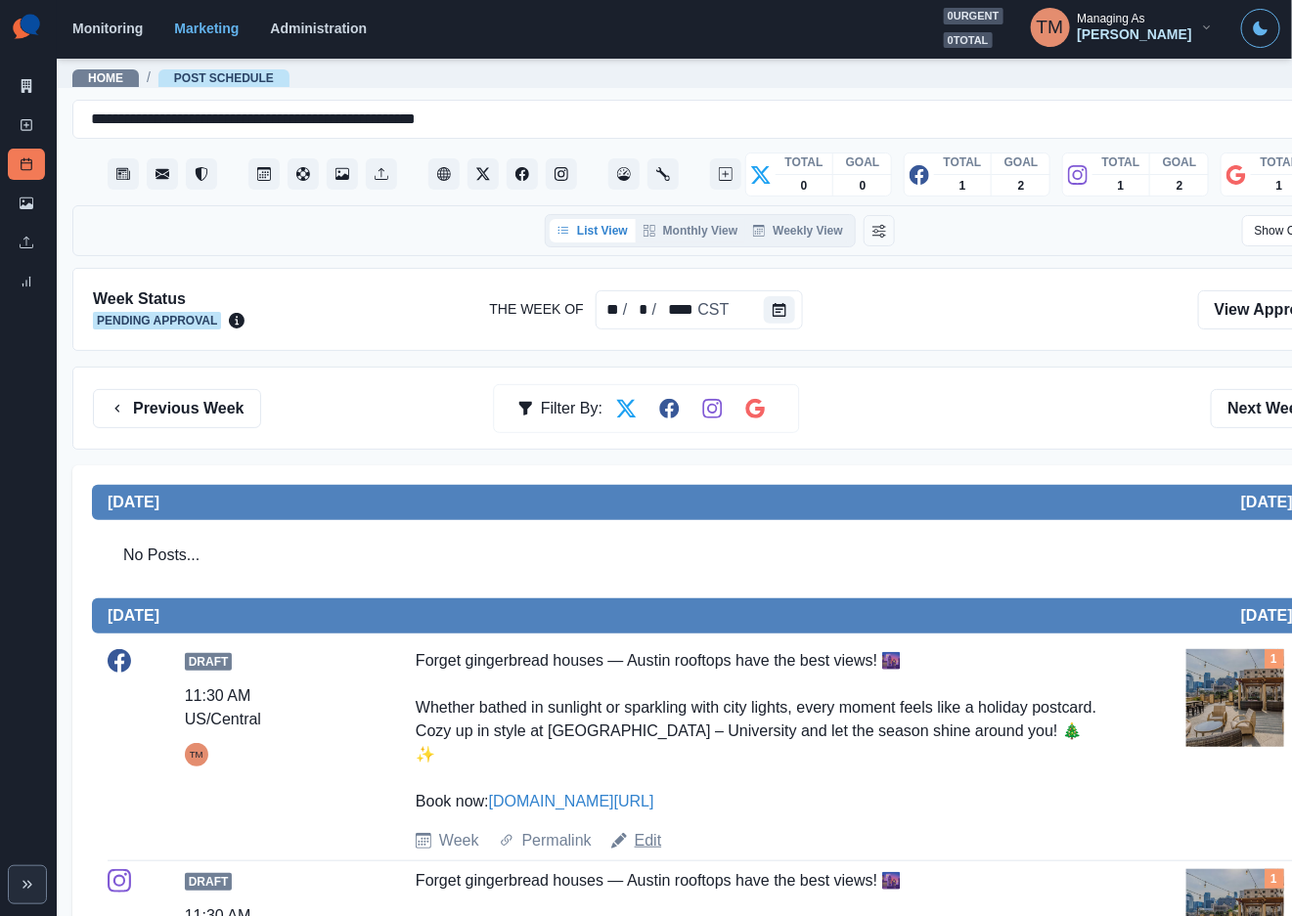
click at [646, 829] on link "Edit" at bounding box center [648, 840] width 27 height 23
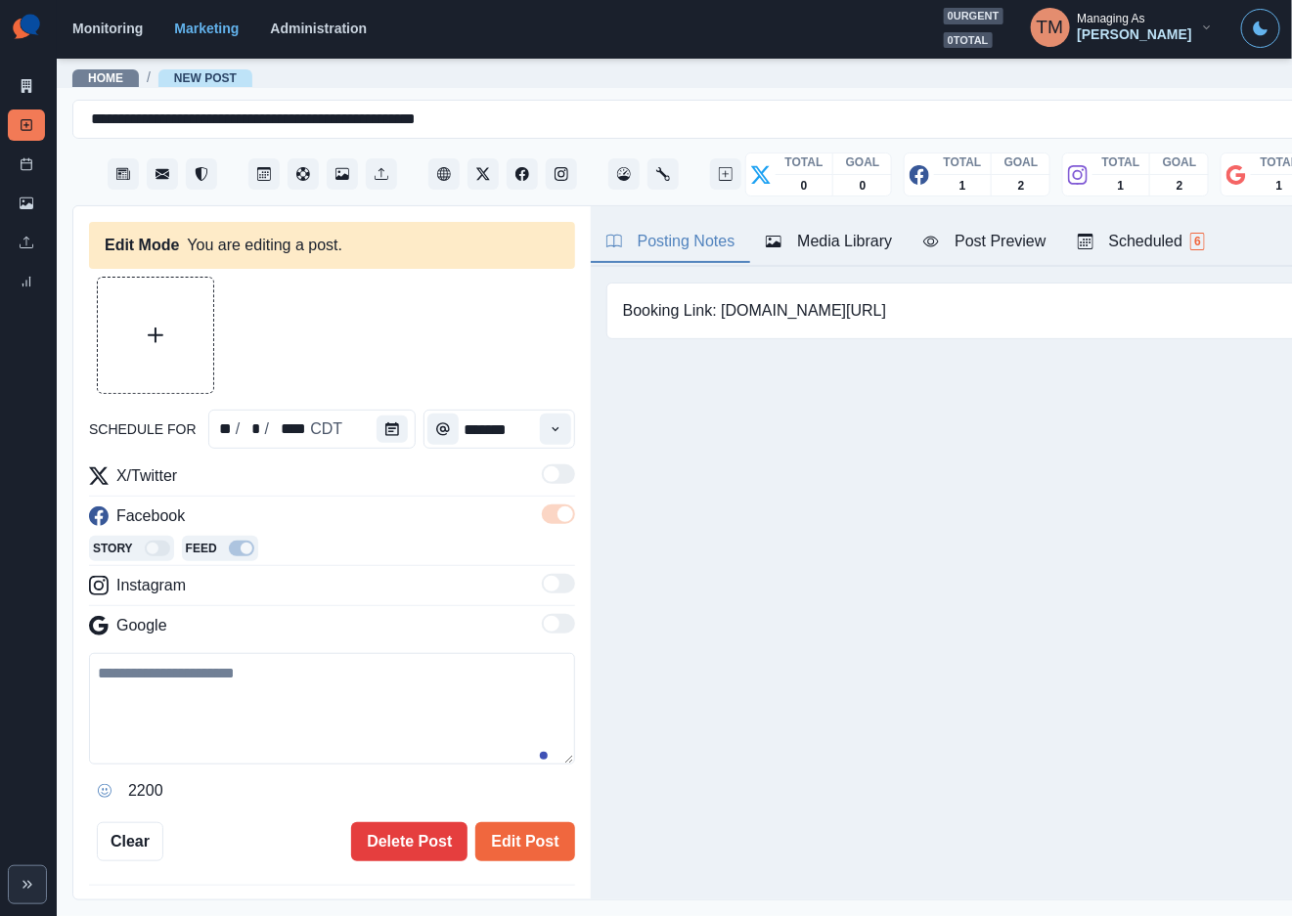
type input "********"
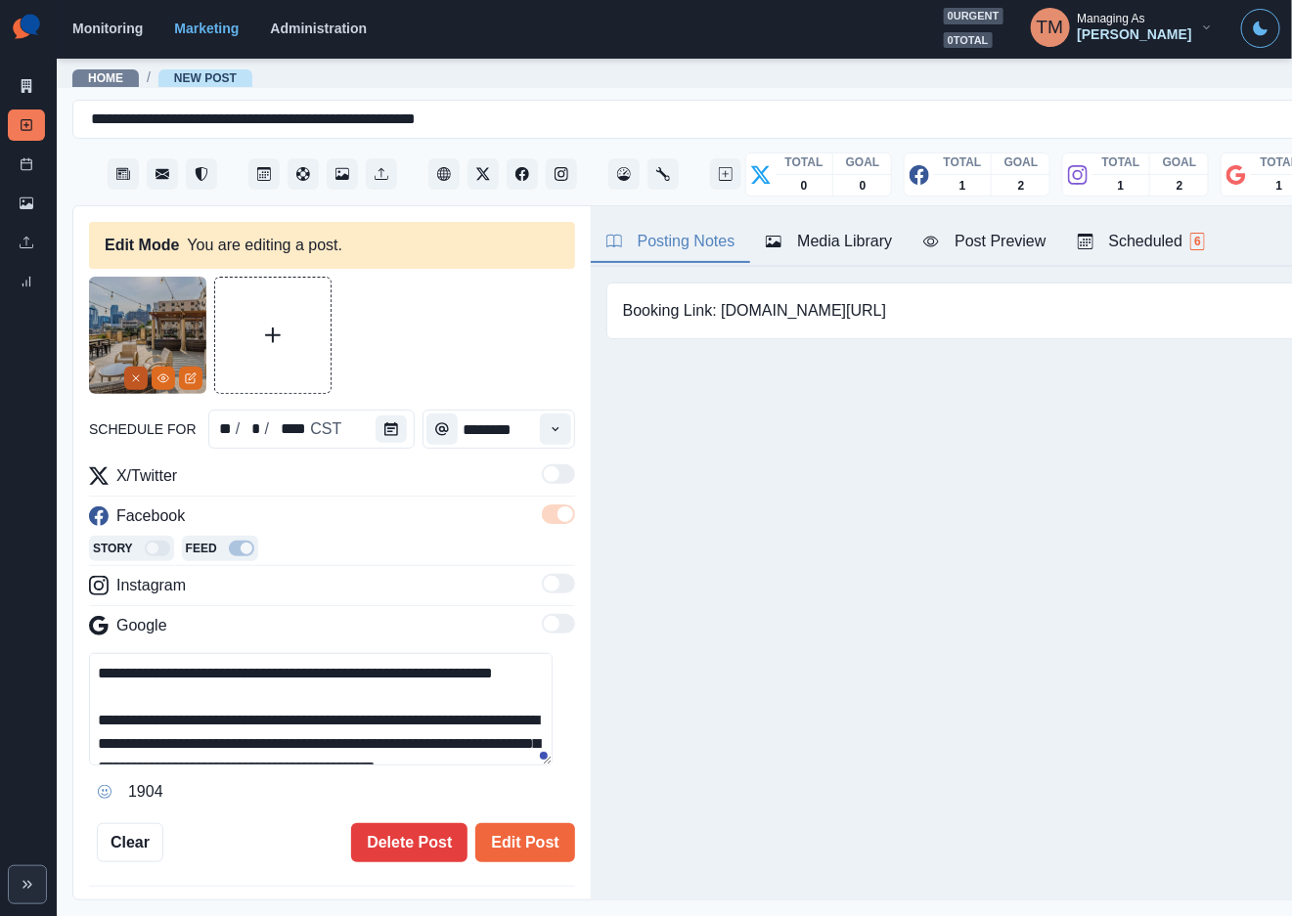
click at [130, 375] on icon "Remove" at bounding box center [136, 379] width 12 height 12
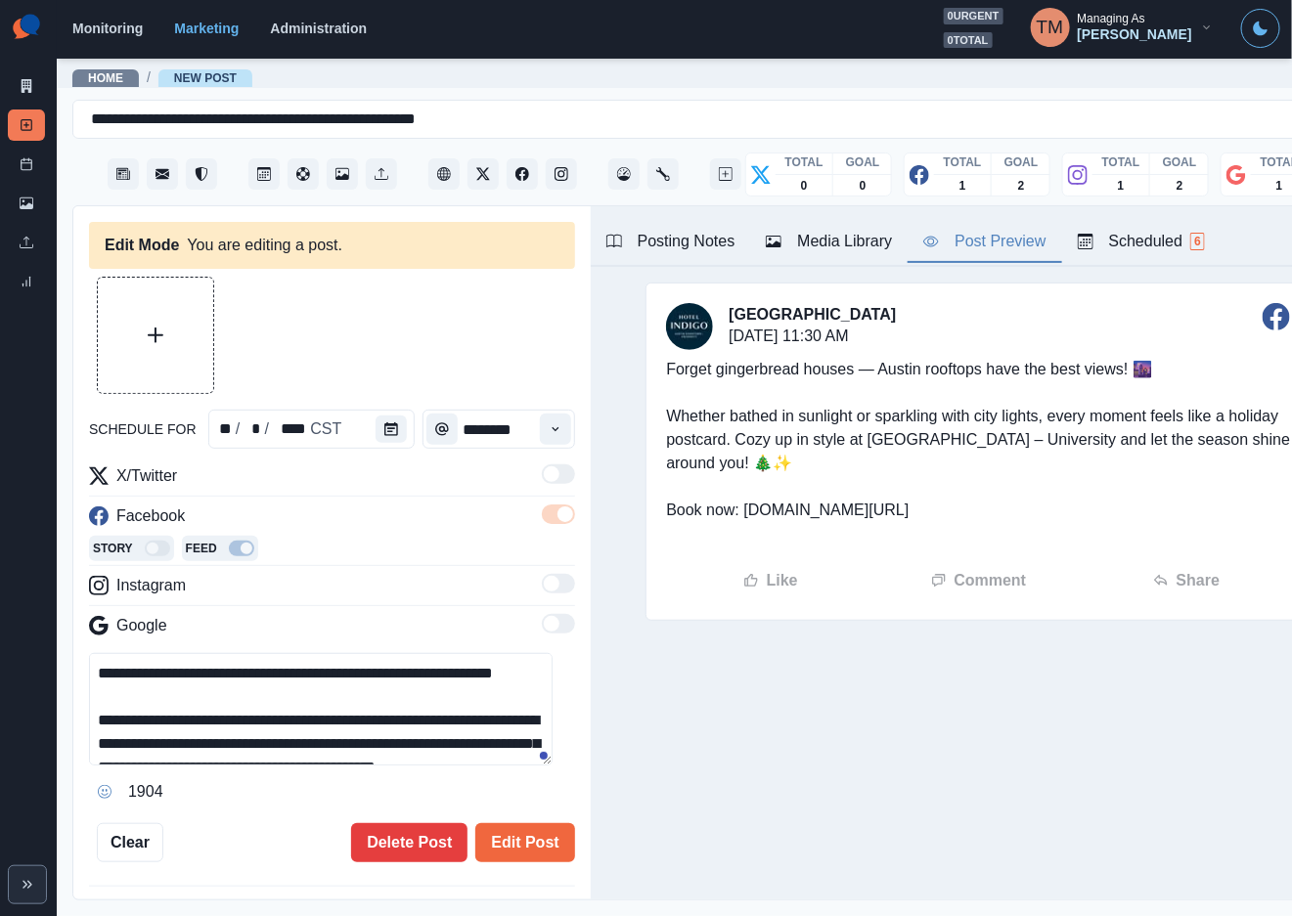
click at [978, 247] on div "Post Preview" at bounding box center [984, 241] width 122 height 23
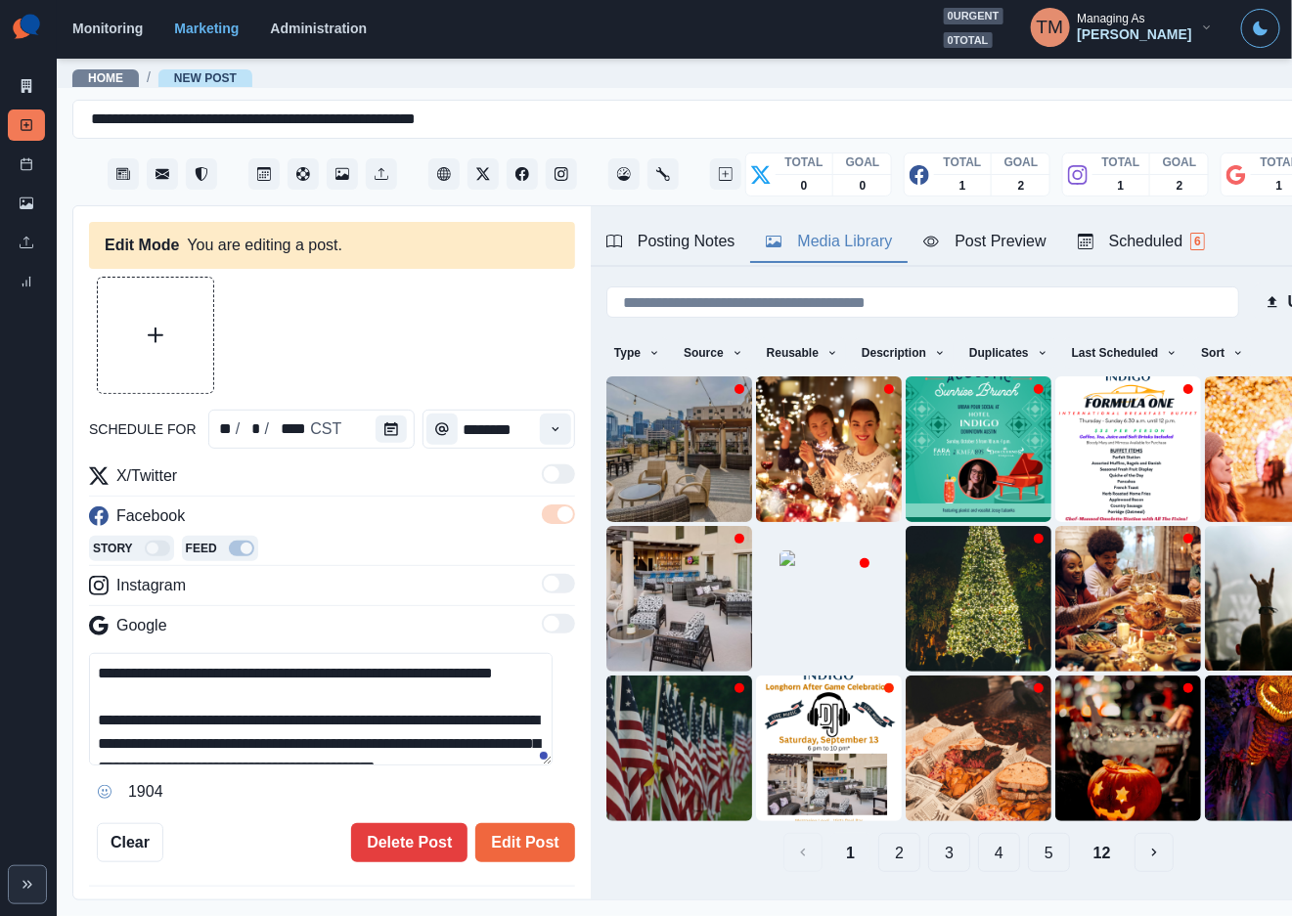
click at [865, 249] on div "Media Library" at bounding box center [829, 241] width 126 height 23
click at [1232, 352] on icon "button" at bounding box center [1238, 353] width 12 height 12
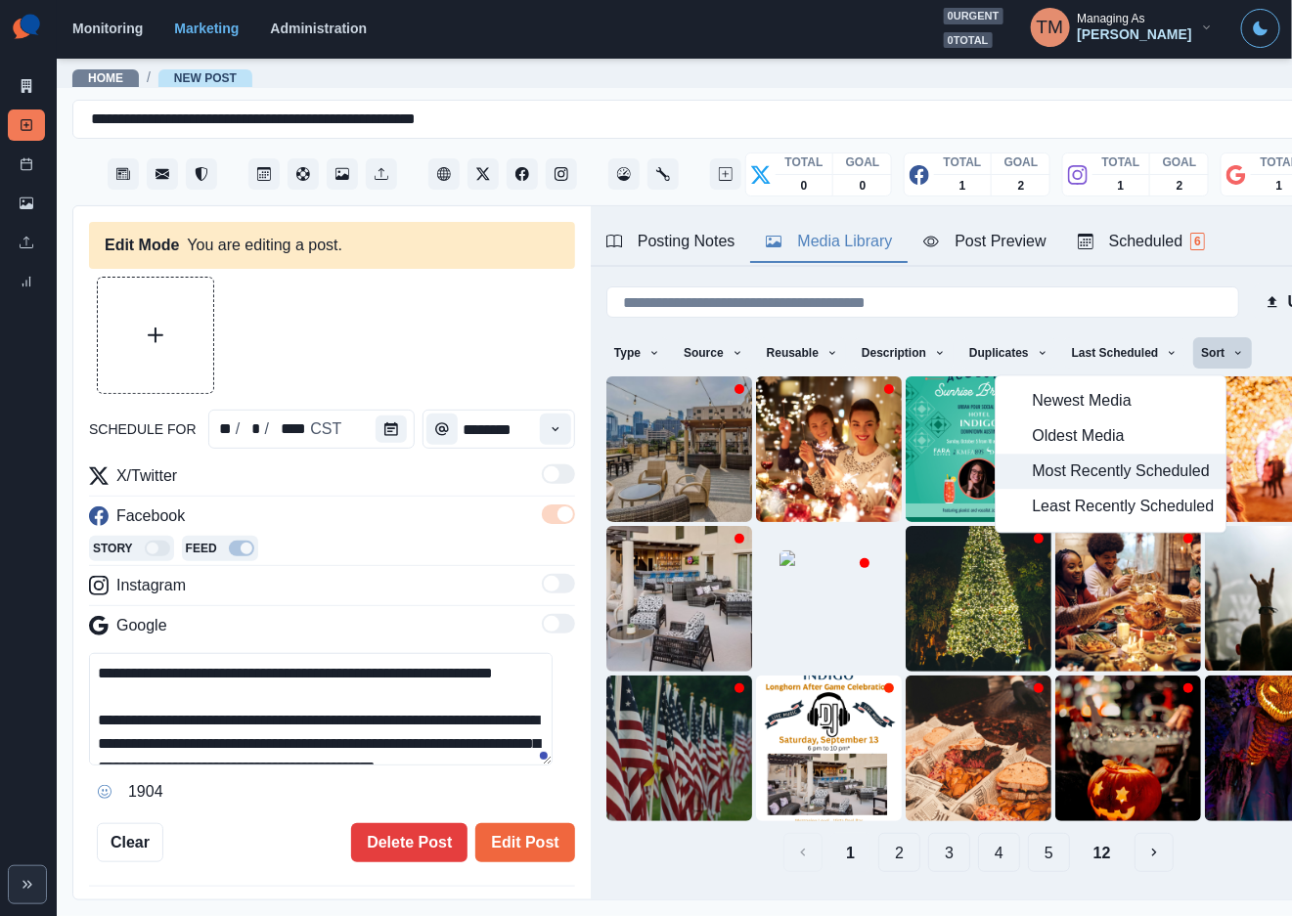
click at [1075, 472] on span "Most Recently Scheduled" at bounding box center [1124, 472] width 182 height 23
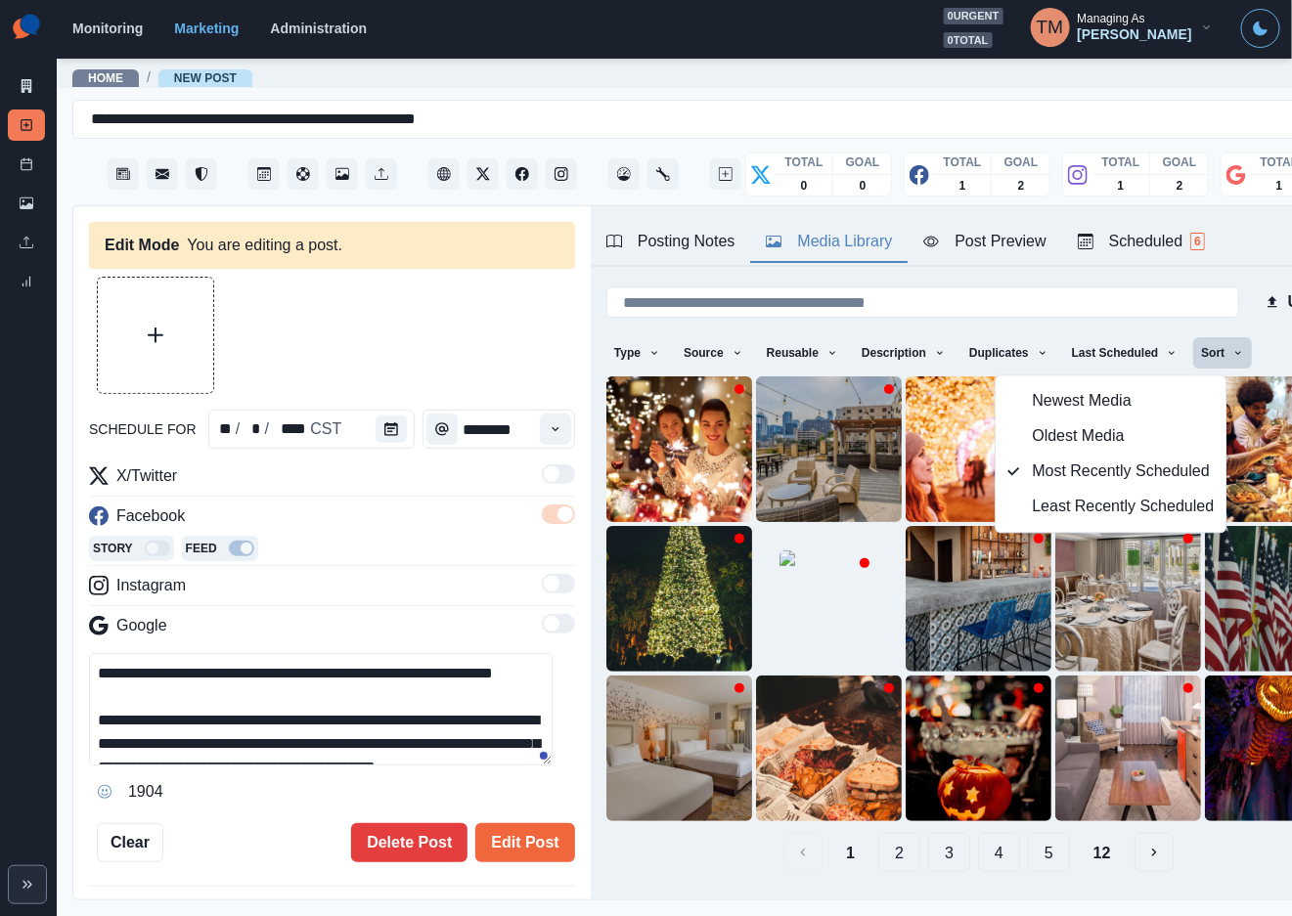
click at [1078, 840] on button "12" at bounding box center [1102, 852] width 49 height 39
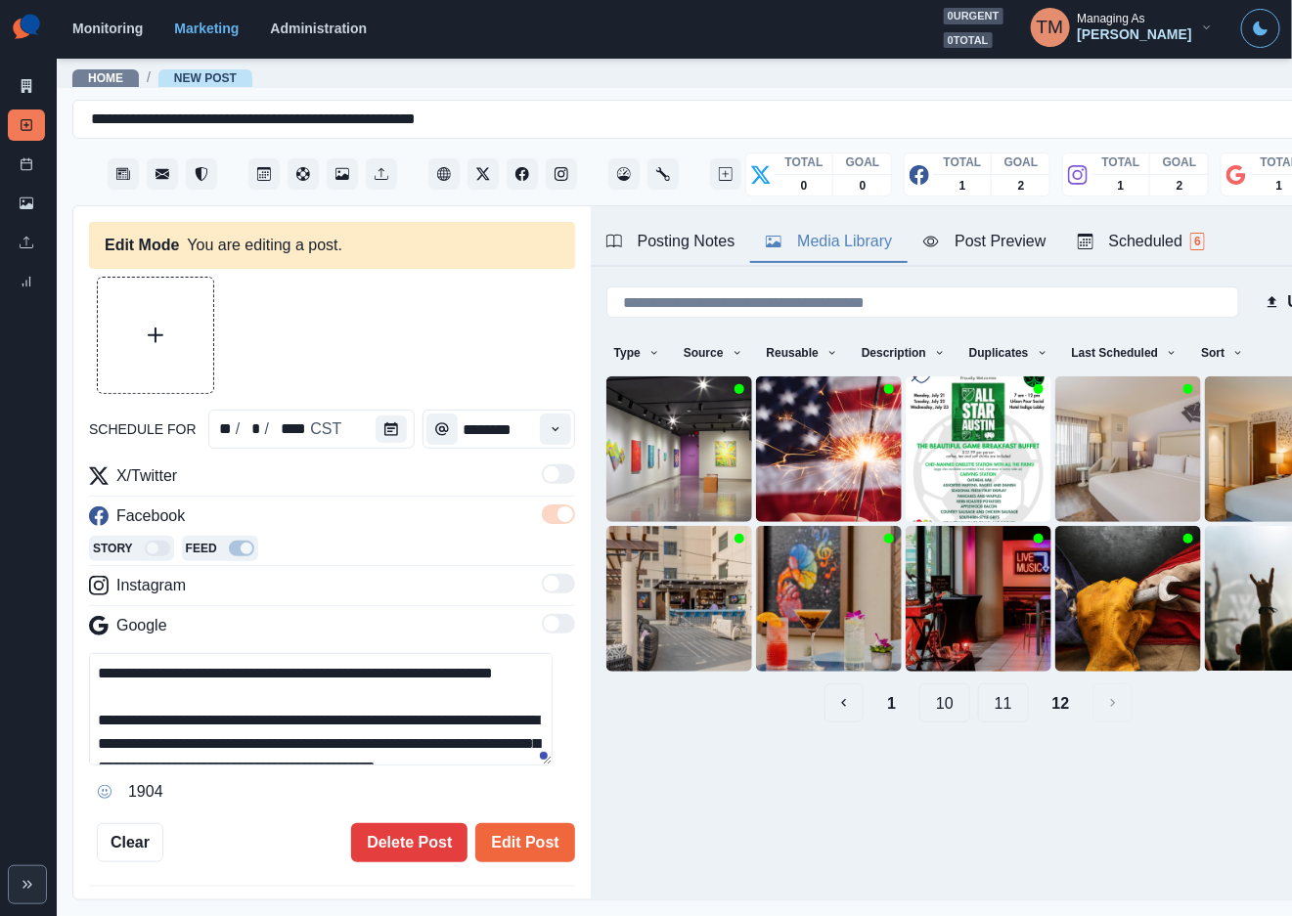
click at [990, 698] on button "11" at bounding box center [1003, 702] width 51 height 39
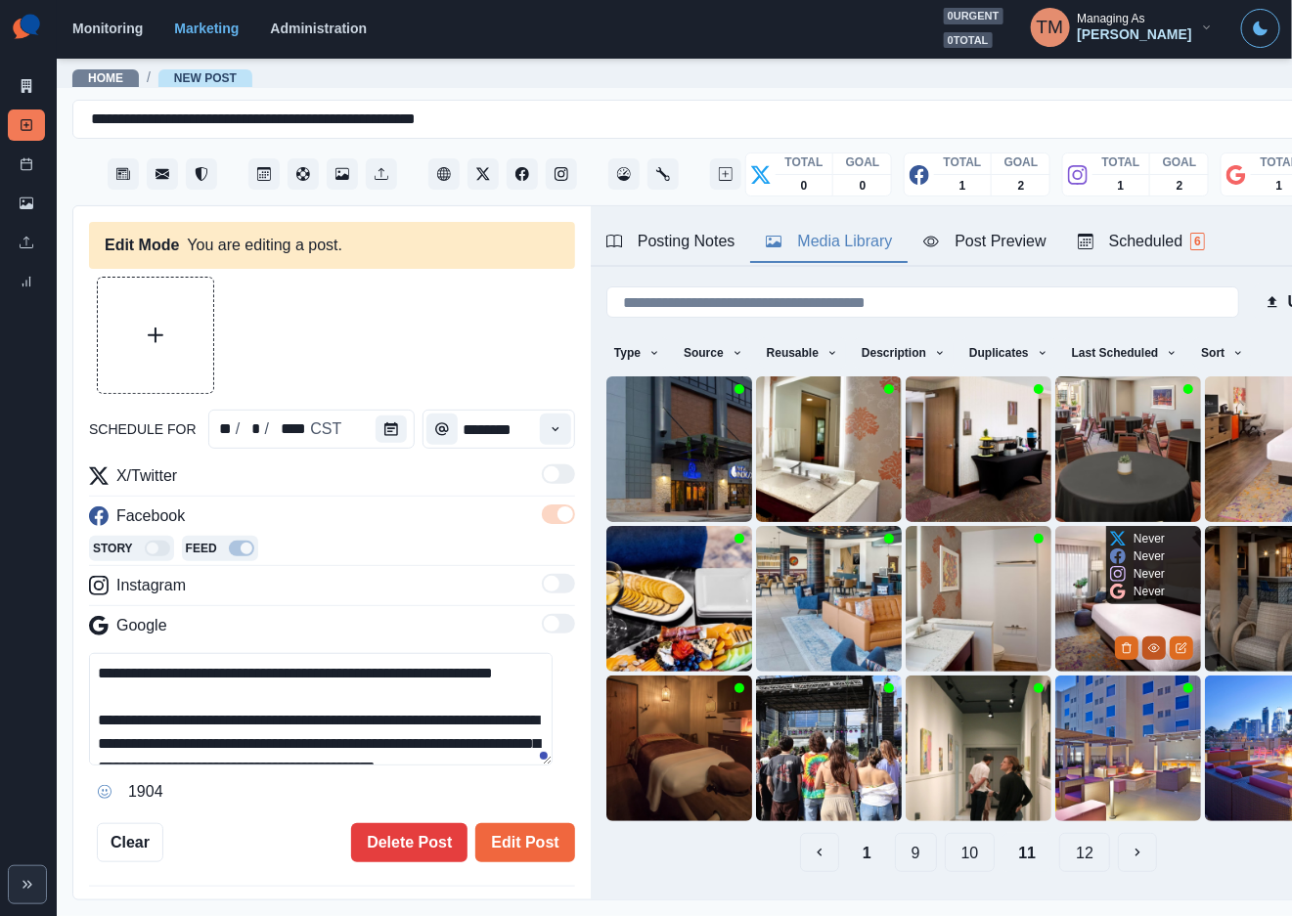
click at [1148, 642] on icon "View Media" at bounding box center [1154, 648] width 12 height 12
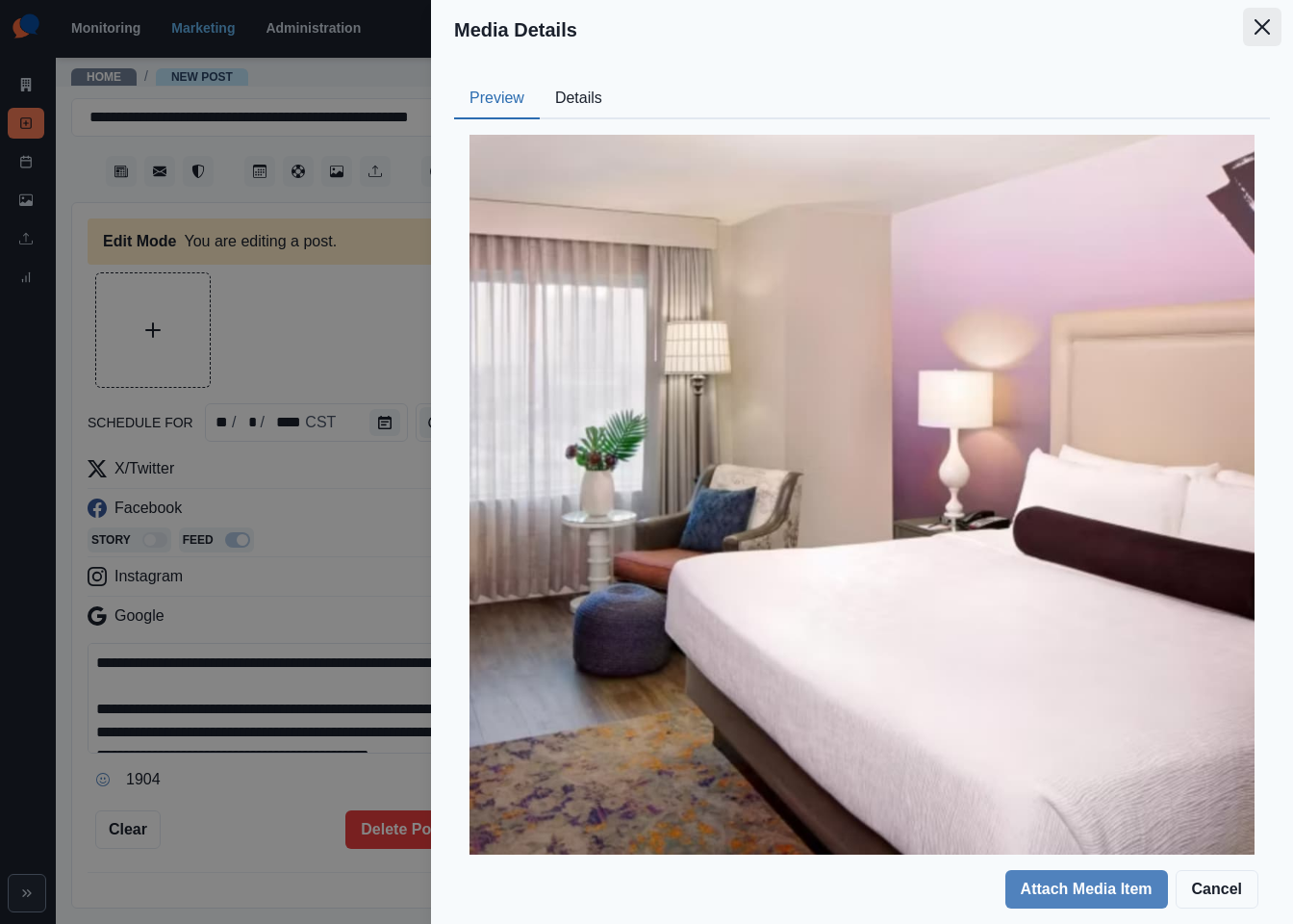
click at [1255, 24] on icon "Close" at bounding box center [1262, 28] width 16 height 16
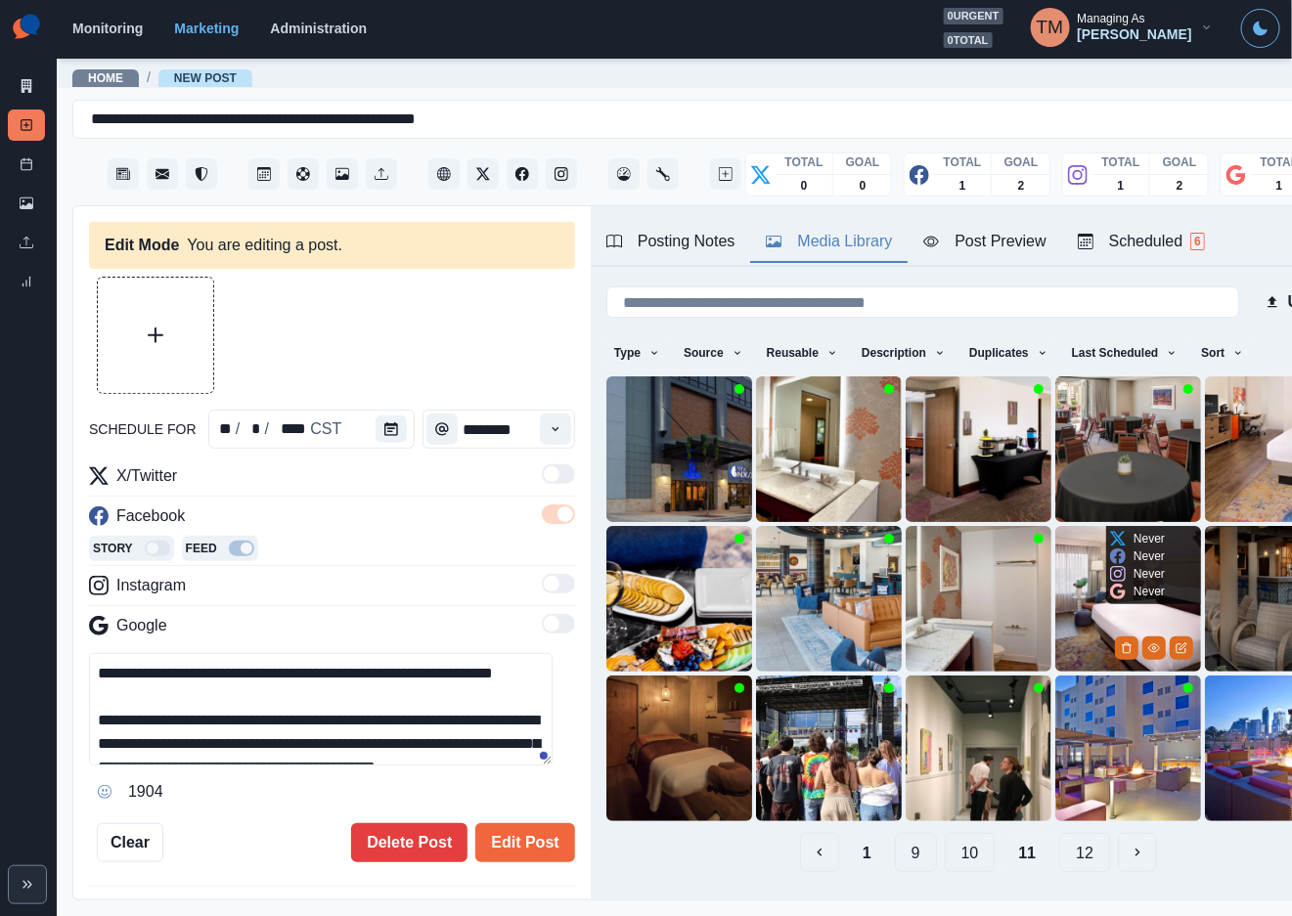
click at [1055, 596] on img at bounding box center [1128, 599] width 146 height 146
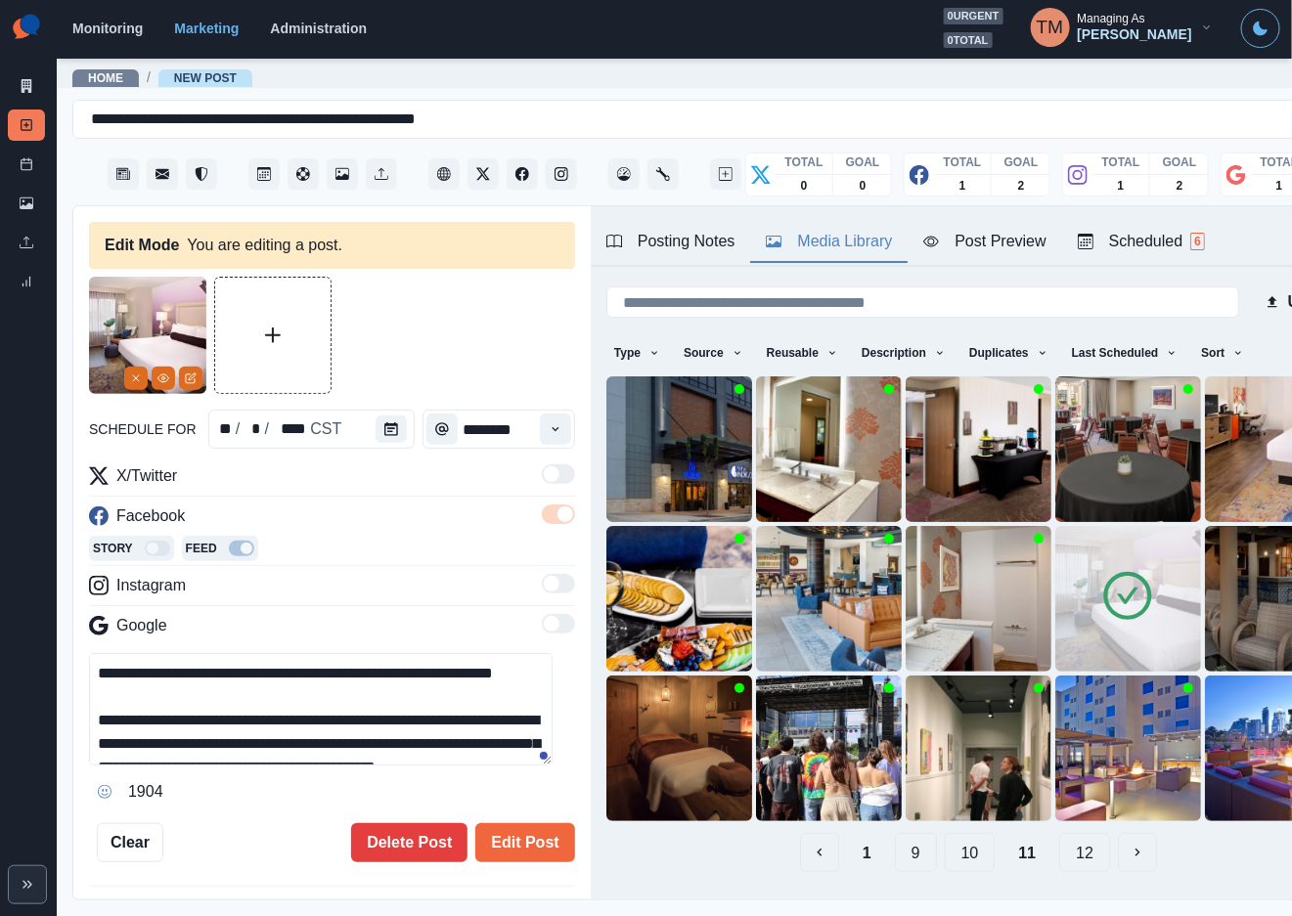
click at [443, 346] on div at bounding box center [332, 335] width 486 height 117
click at [349, 745] on textarea "**********" at bounding box center [320, 709] width 463 height 112
paste textarea "**********"
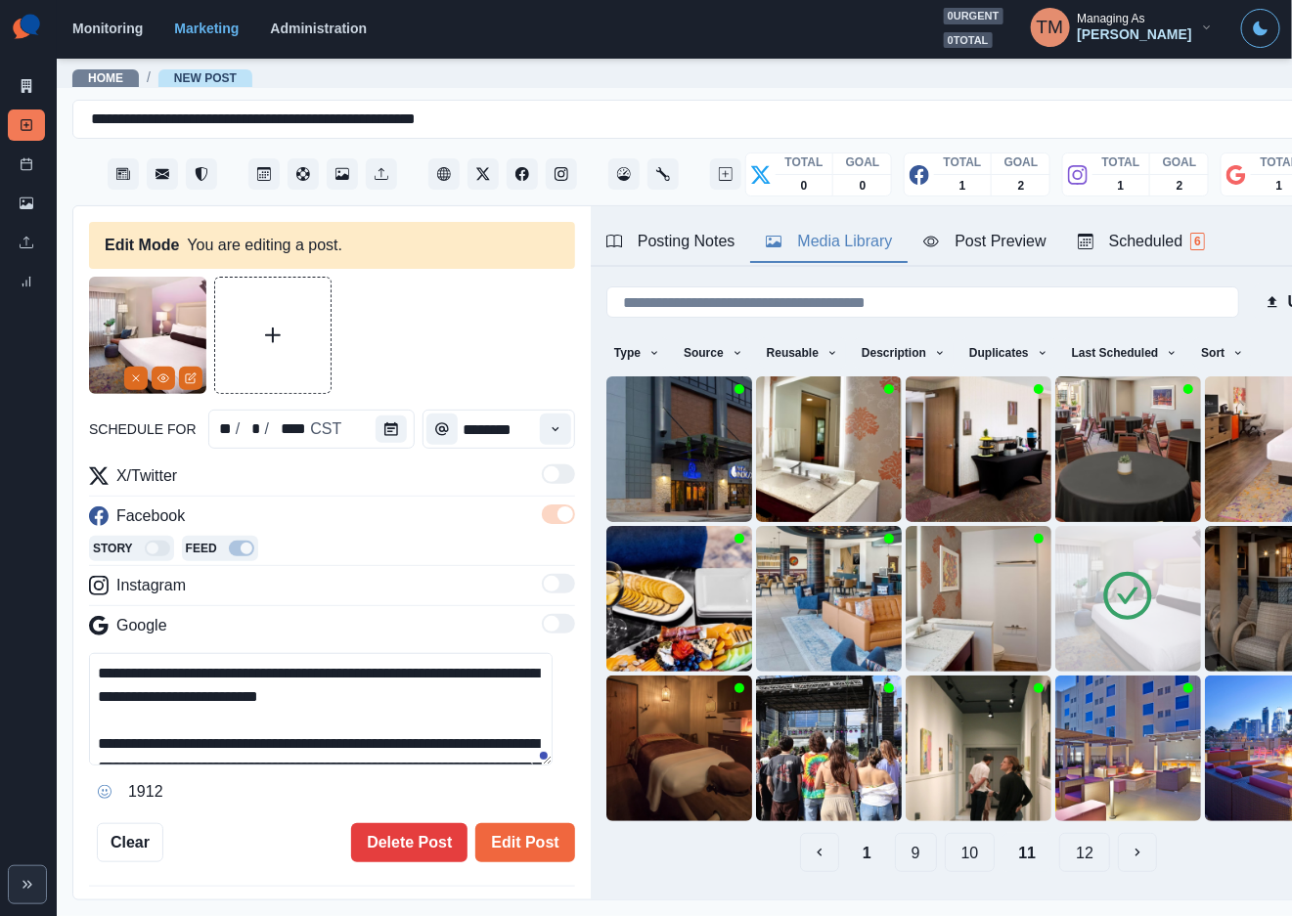
scroll to position [85, 0]
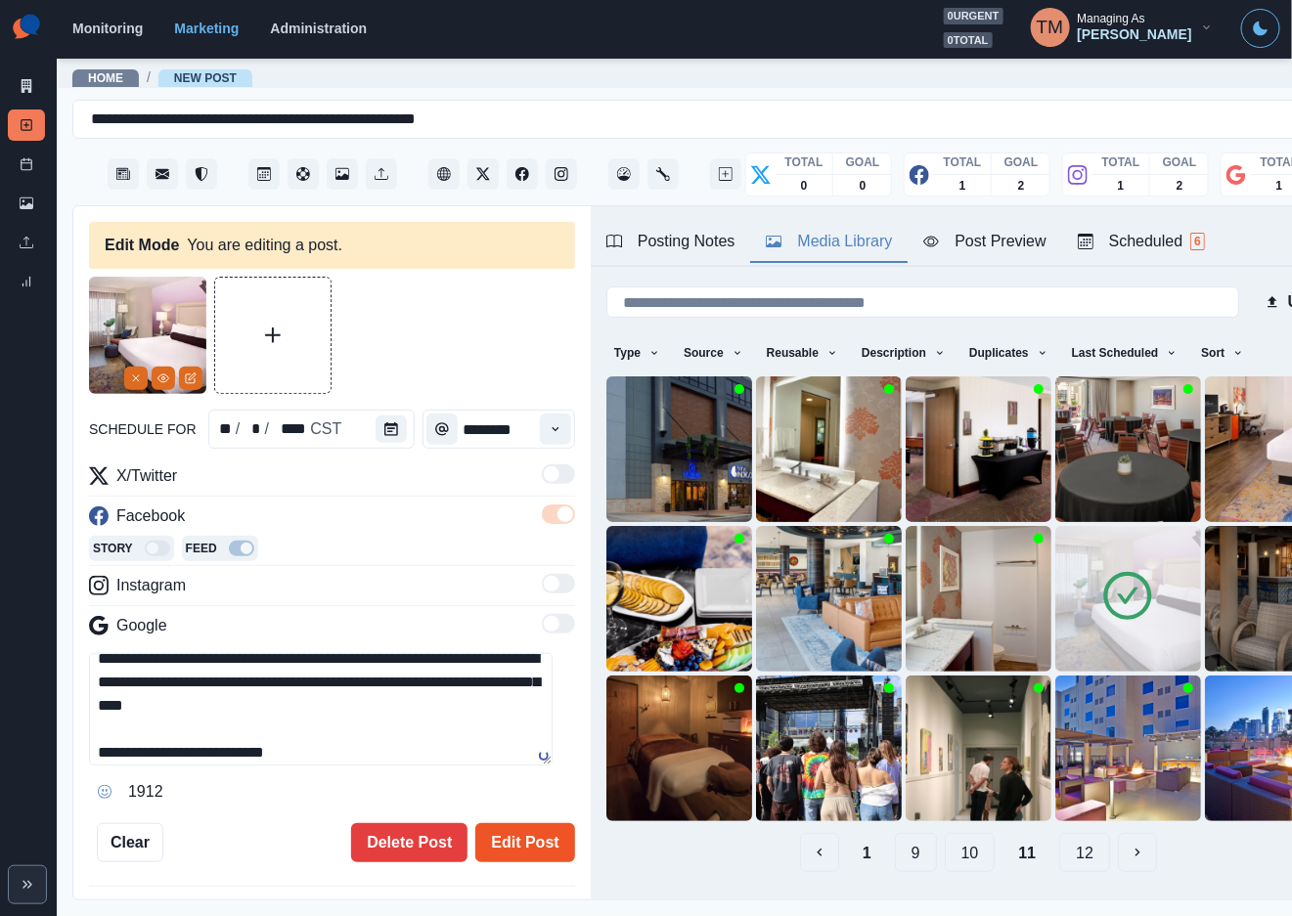
type textarea "**********"
click at [511, 852] on button "Edit Post" at bounding box center [524, 842] width 99 height 39
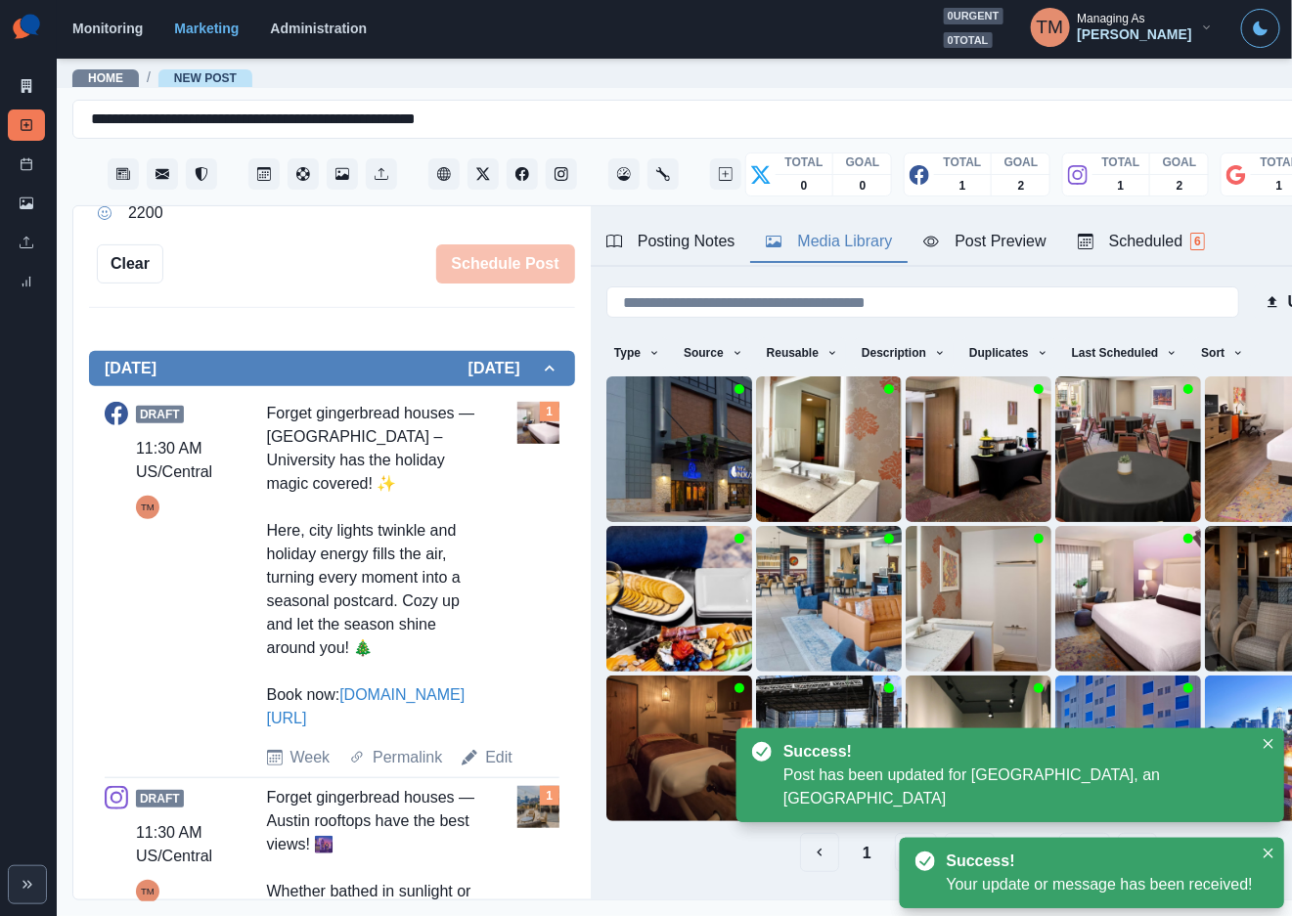
scroll to position [880, 0]
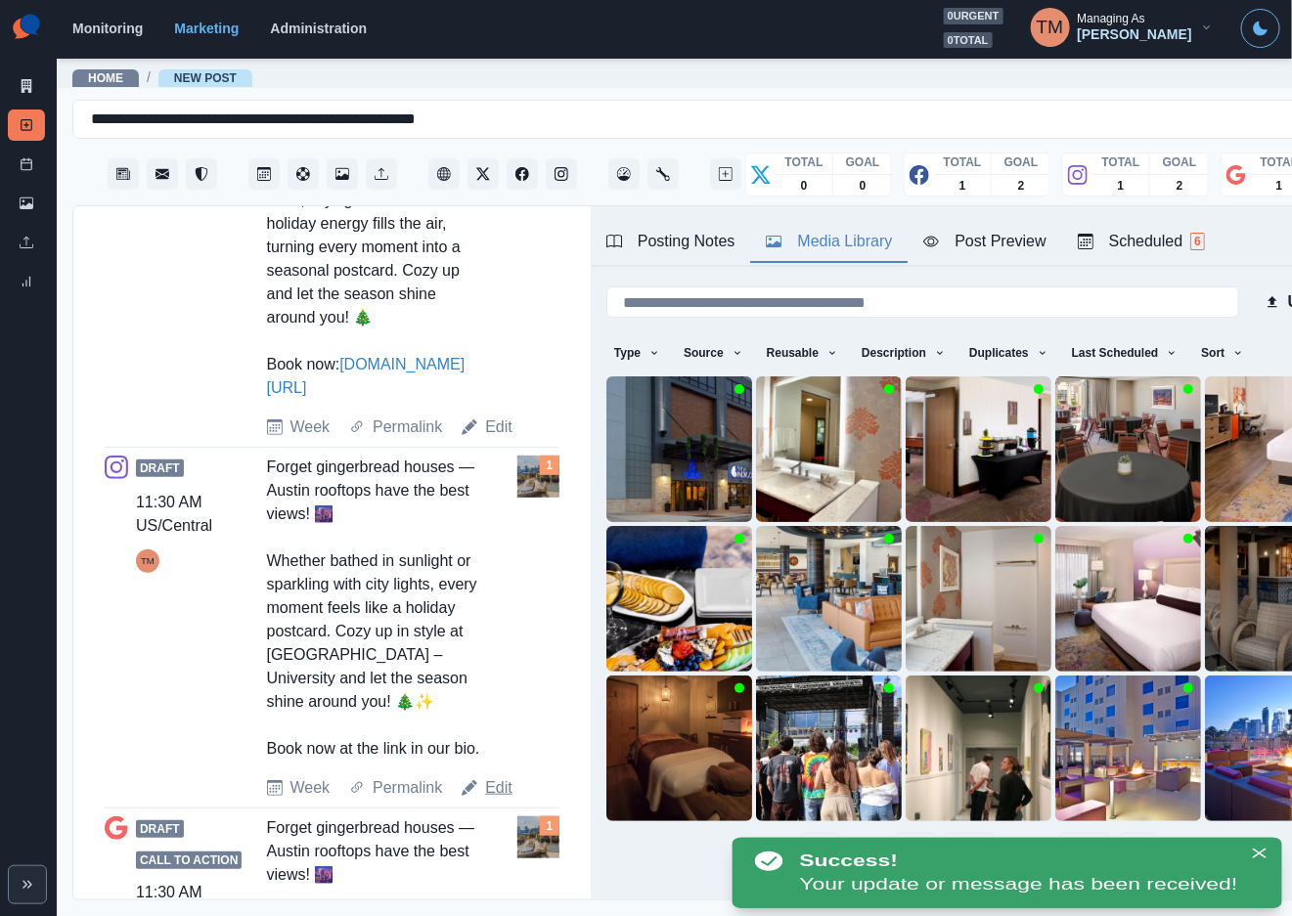
click at [488, 800] on link "Edit" at bounding box center [498, 787] width 27 height 23
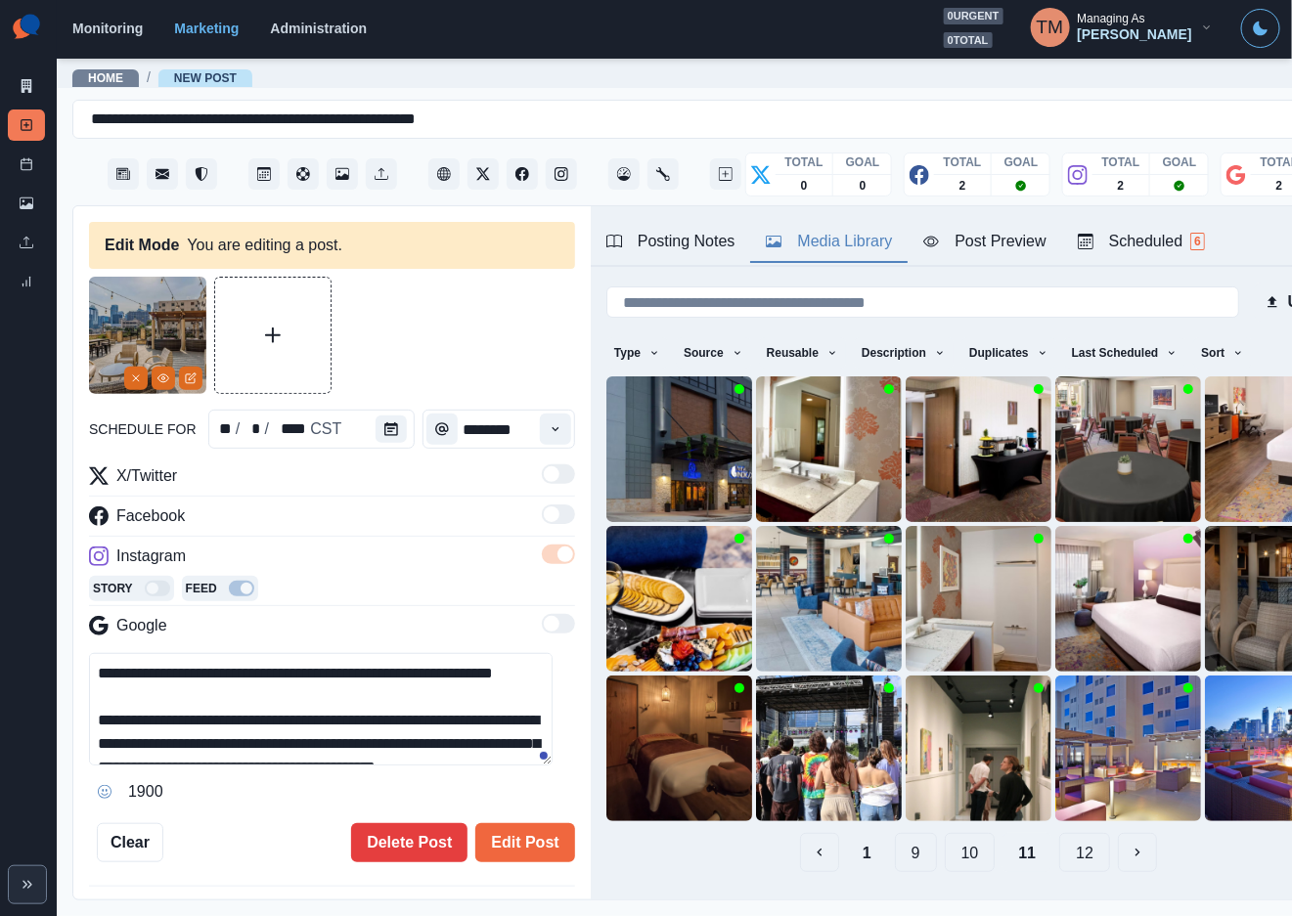
drag, startPoint x: 229, startPoint y: 702, endPoint x: -26, endPoint y: 626, distance: 266.4
click at [0, 626] on html "**********" at bounding box center [646, 458] width 1292 height 916
paste textarea "**********"
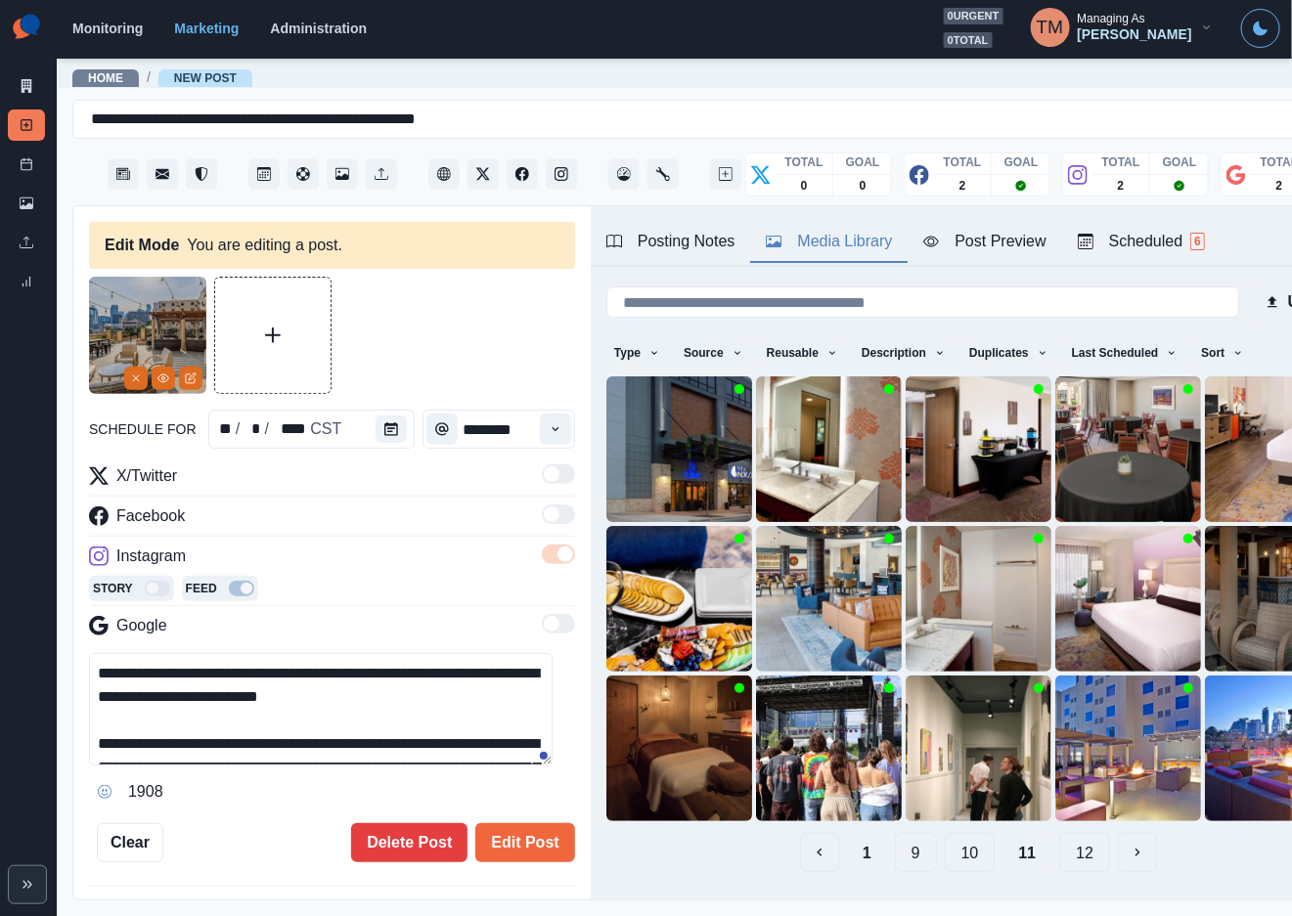
scroll to position [38, 0]
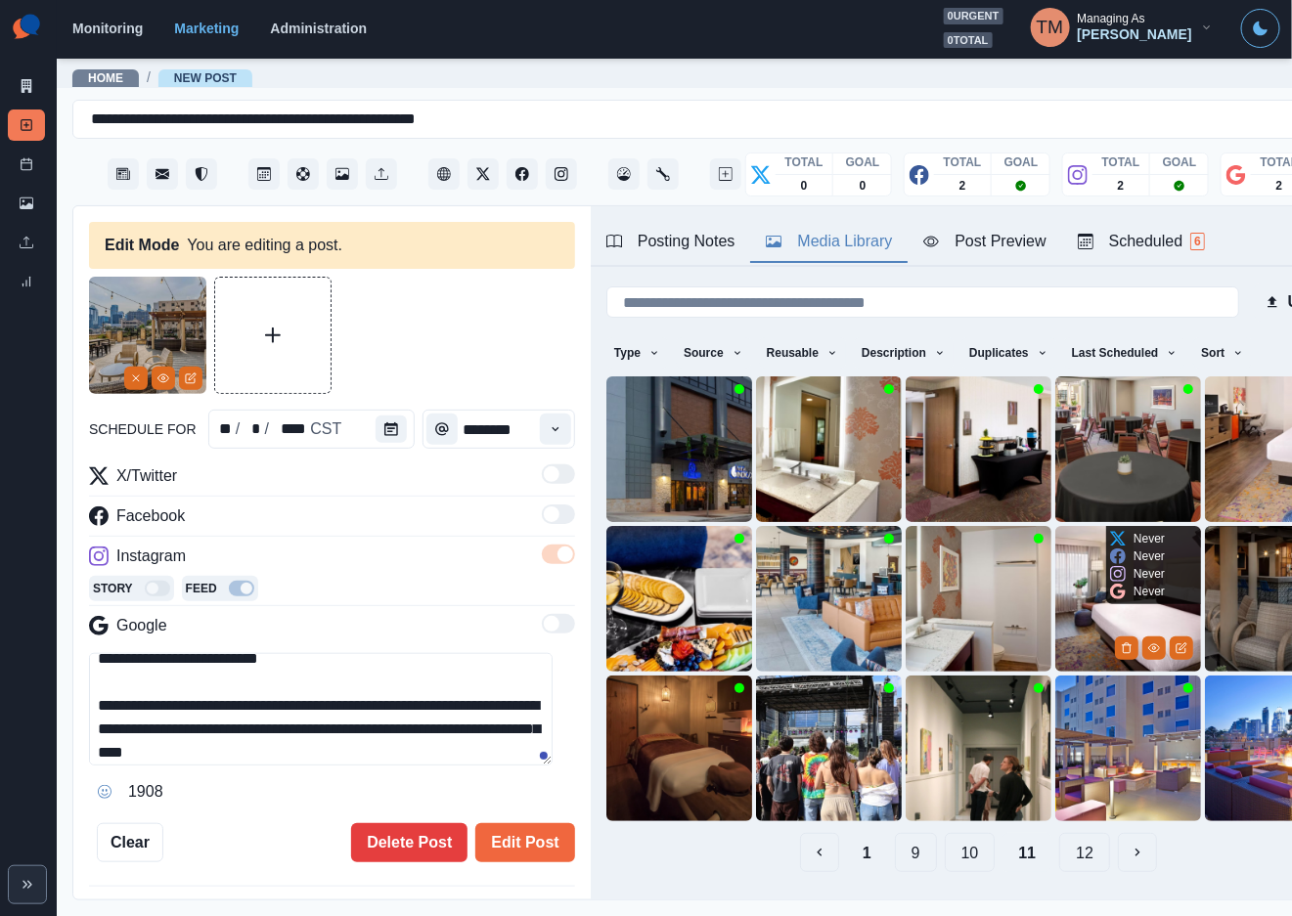
type textarea "**********"
drag, startPoint x: 1060, startPoint y: 593, endPoint x: 429, endPoint y: 475, distance: 641.5
click at [1059, 590] on img at bounding box center [1128, 599] width 146 height 146
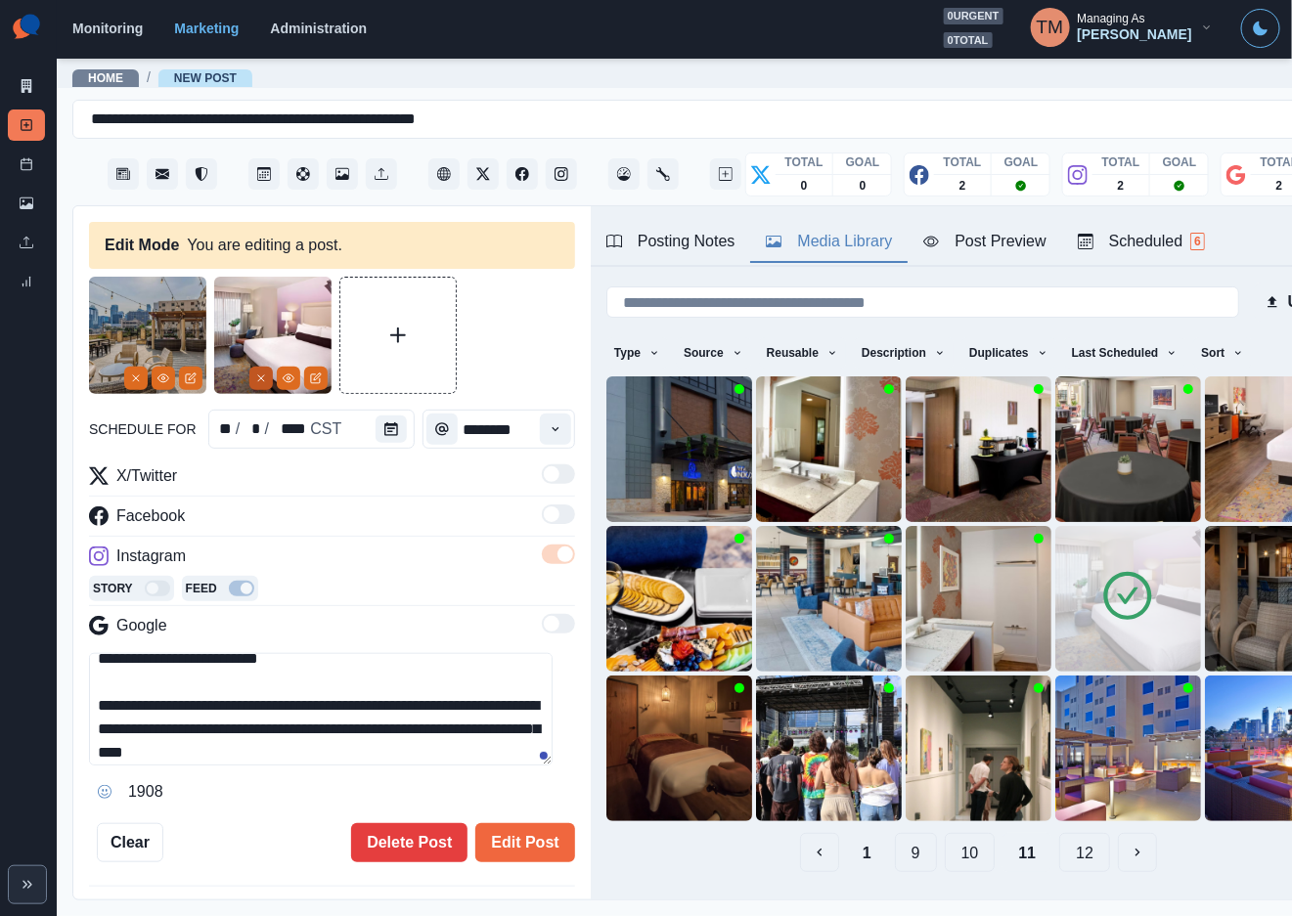
drag, startPoint x: 127, startPoint y: 376, endPoint x: 126, endPoint y: 387, distance: 10.8
click at [126, 376] on button "Remove" at bounding box center [135, 378] width 23 height 23
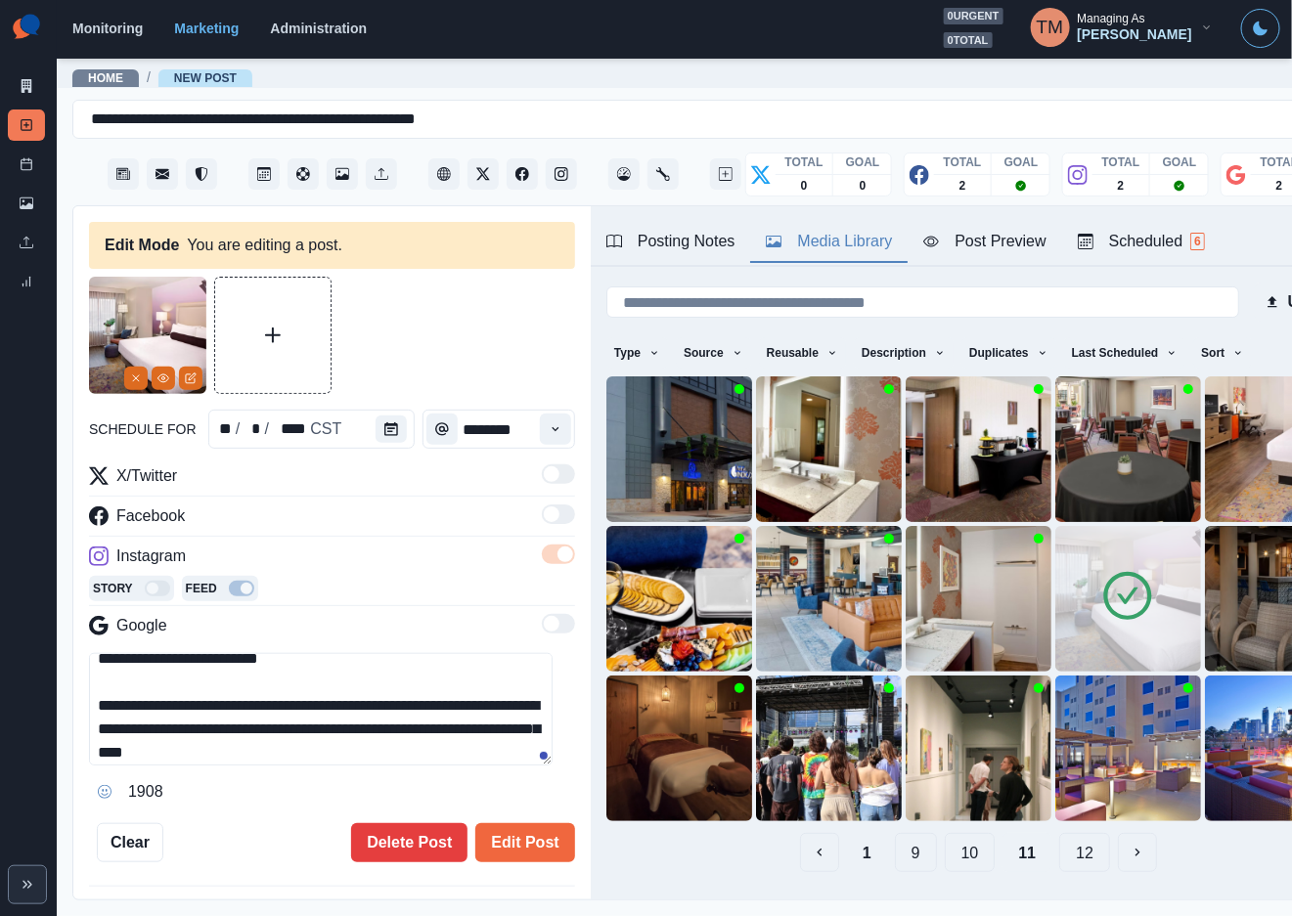
scroll to position [92, 0]
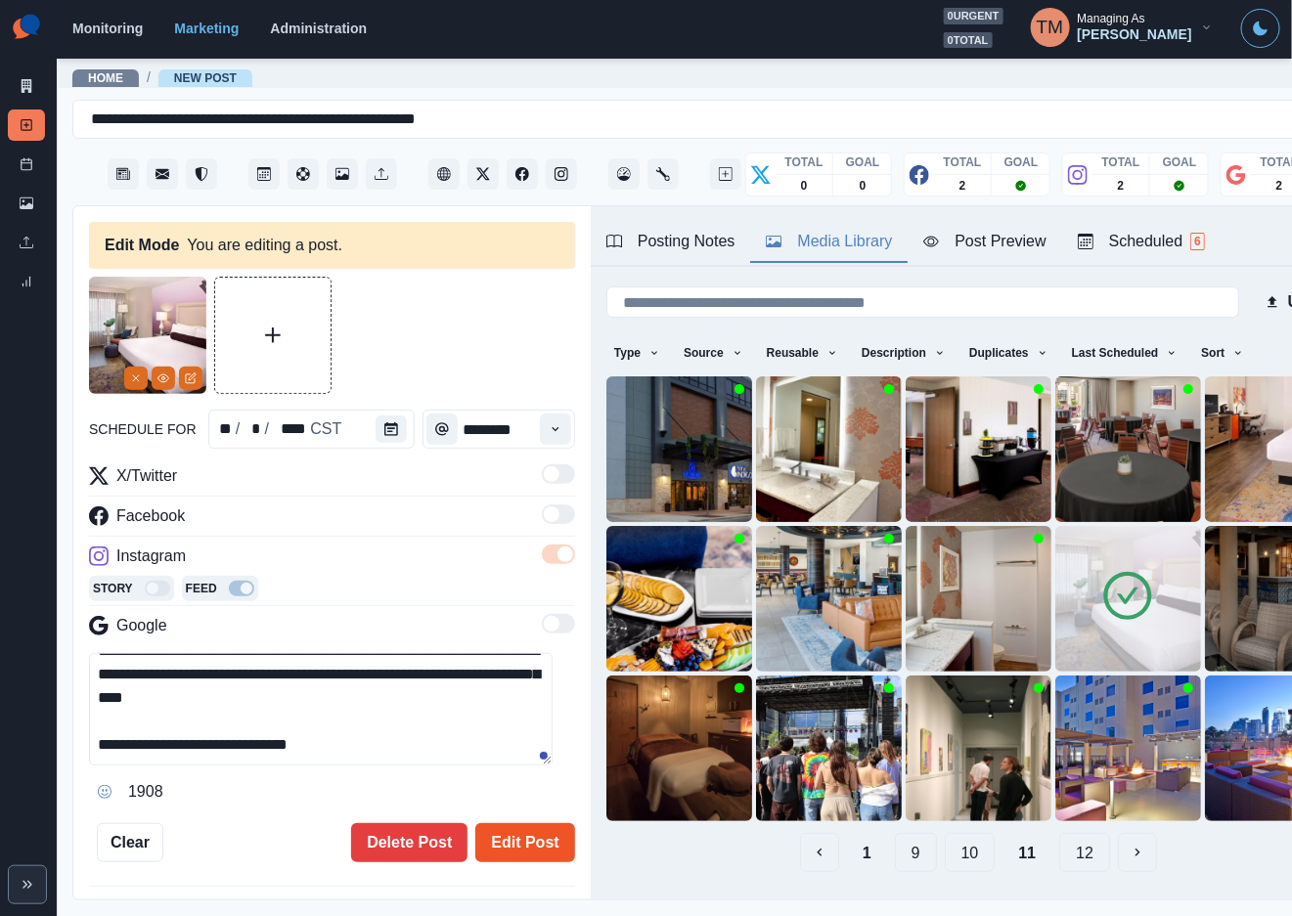
click at [491, 837] on button "Edit Post" at bounding box center [524, 842] width 99 height 39
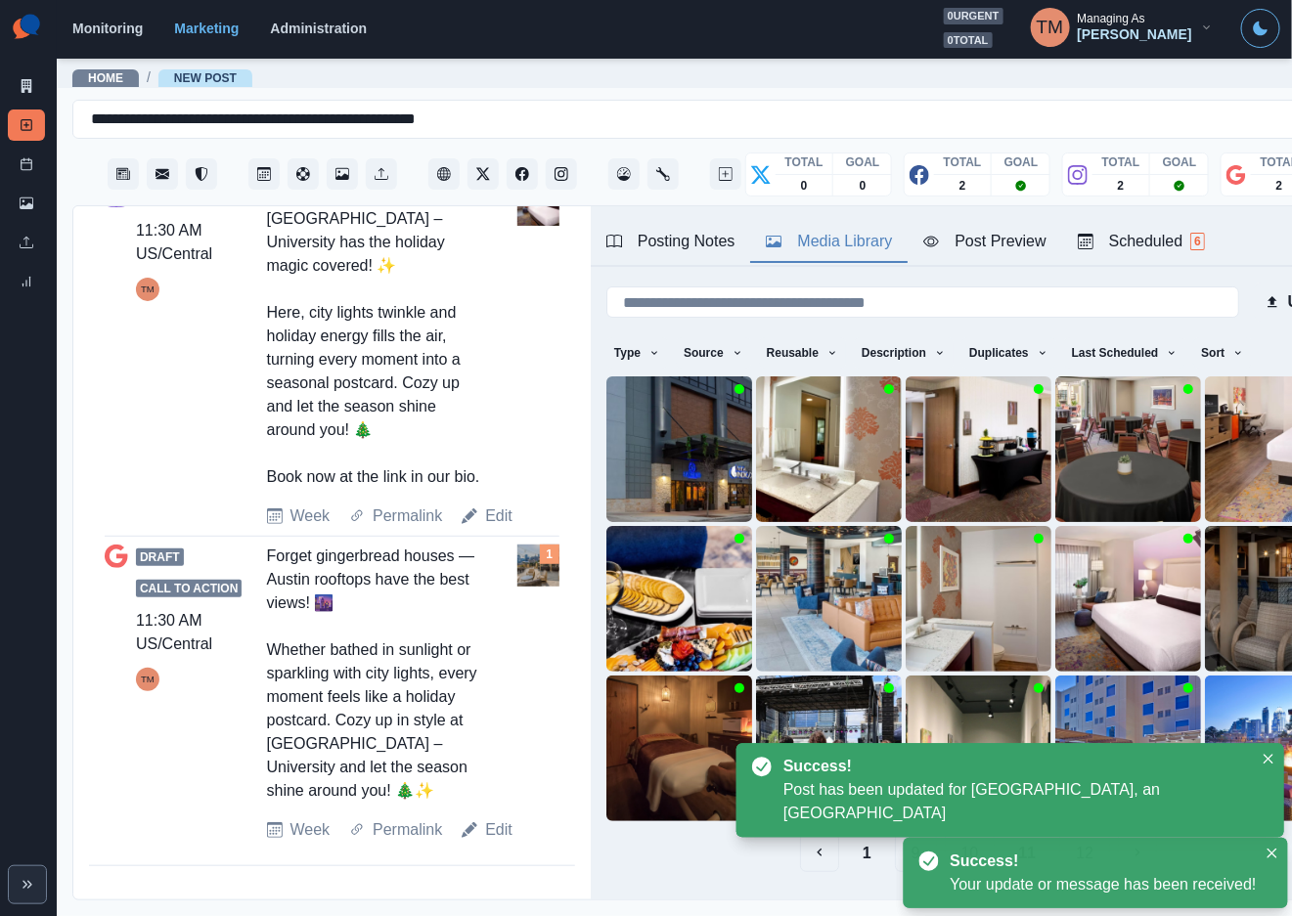
scroll to position [1226, 0]
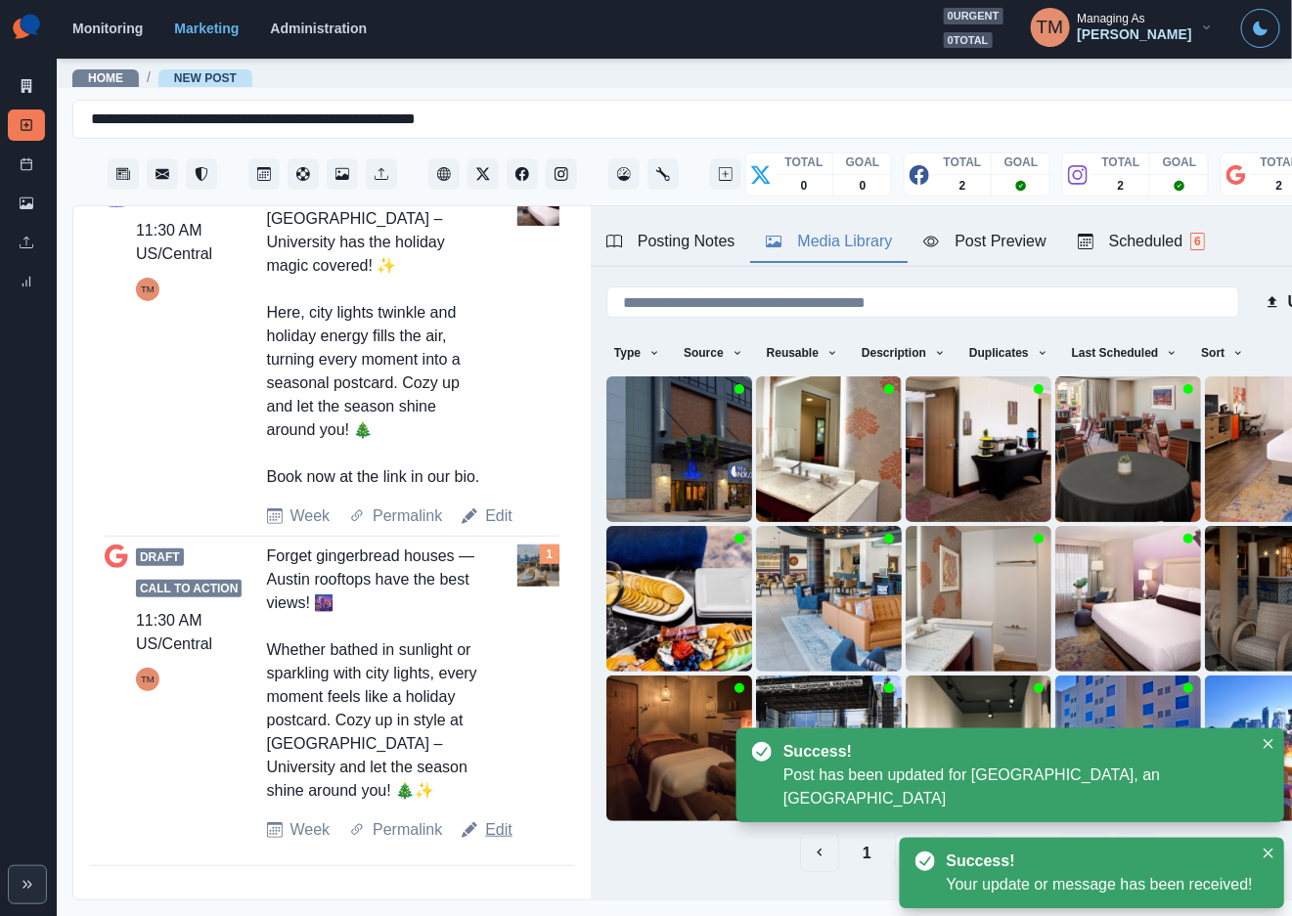
click at [505, 842] on link "Edit" at bounding box center [498, 829] width 27 height 23
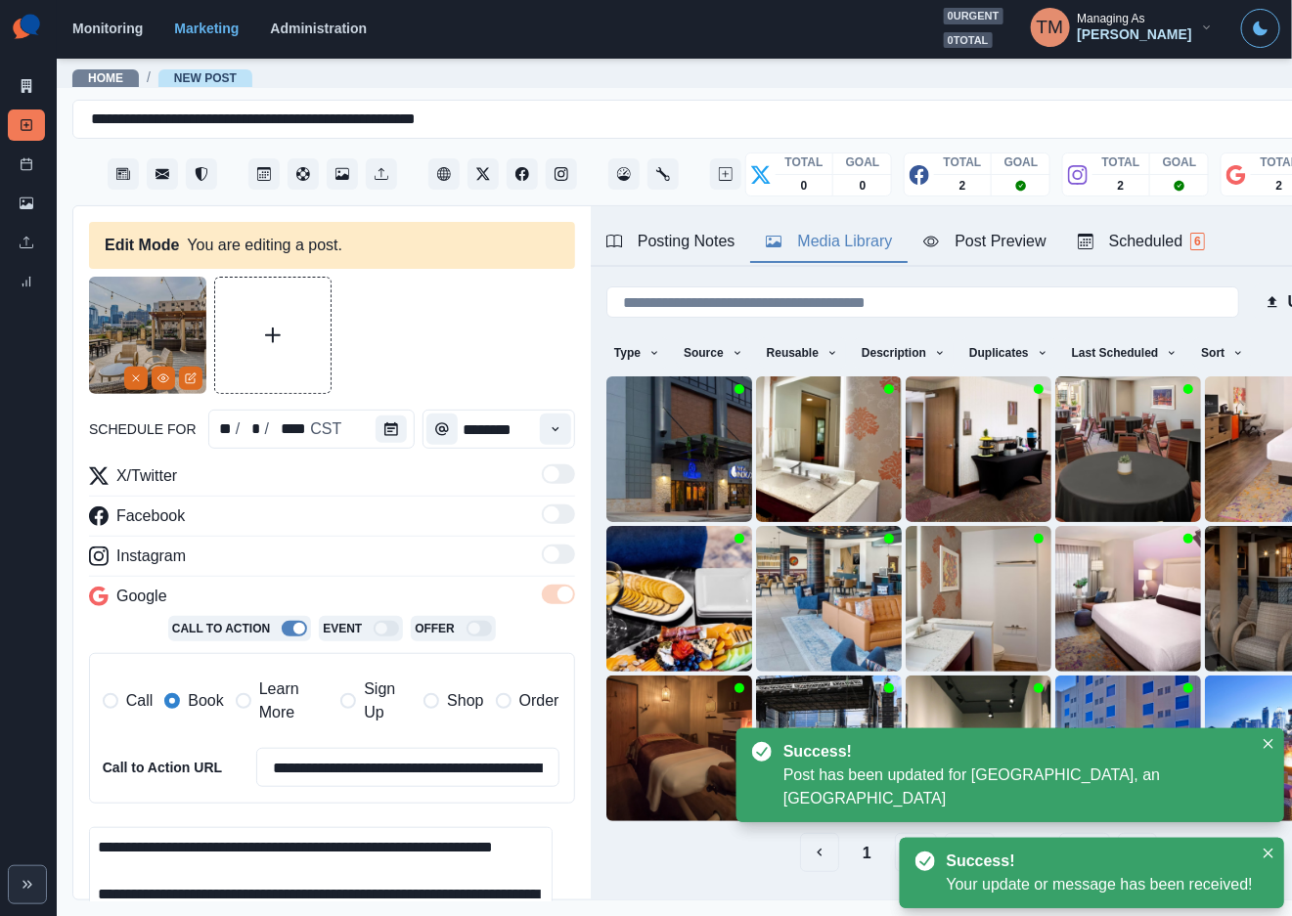
drag, startPoint x: 268, startPoint y: 708, endPoint x: 197, endPoint y: 693, distance: 72.9
click at [262, 708] on span "Learn More" at bounding box center [293, 701] width 69 height 47
drag, startPoint x: 197, startPoint y: 693, endPoint x: 182, endPoint y: 425, distance: 268.3
click at [197, 689] on label "Book" at bounding box center [193, 701] width 59 height 47
click at [133, 376] on icon "Remove" at bounding box center [136, 379] width 12 height 12
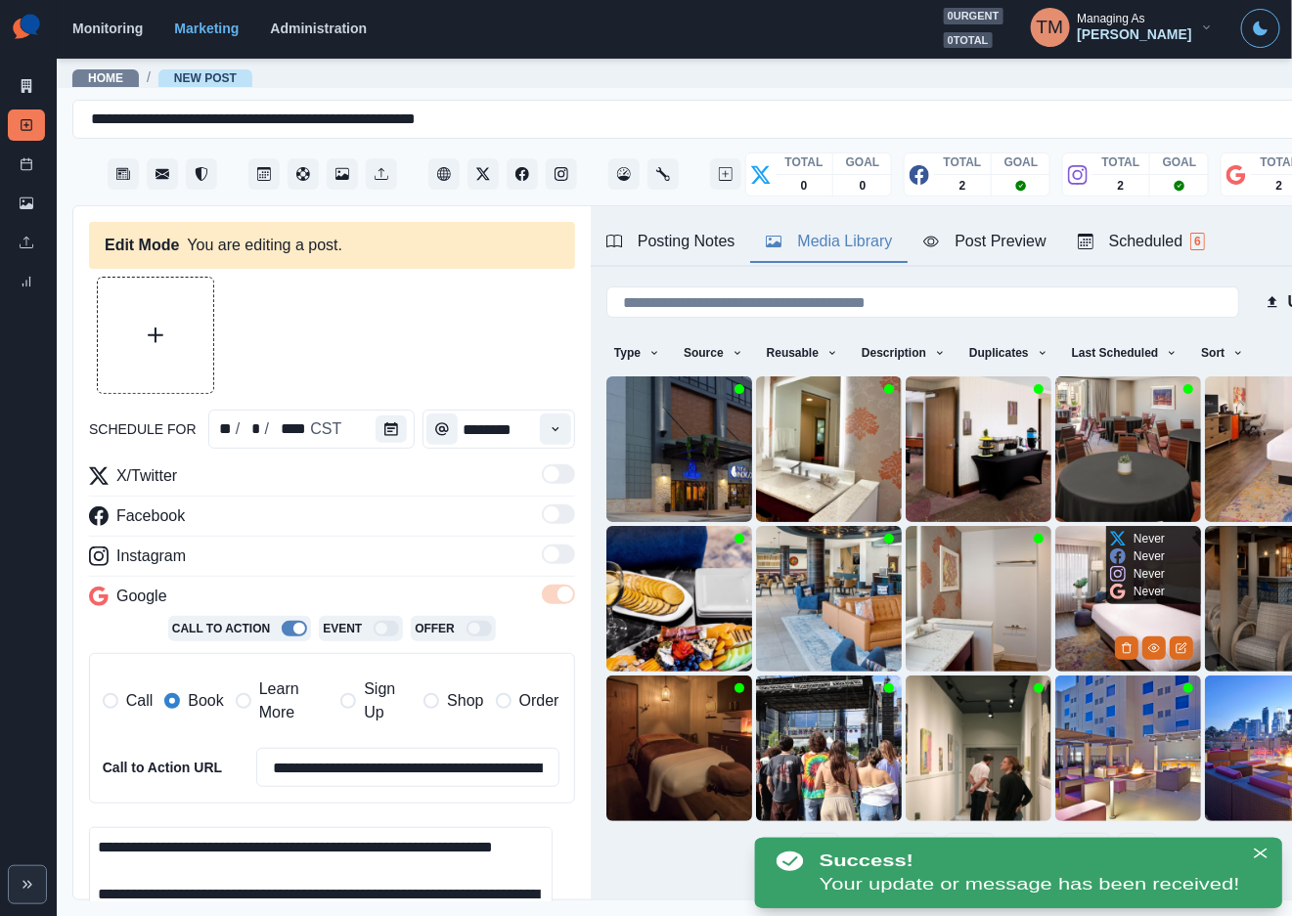
click at [1056, 596] on img at bounding box center [1128, 599] width 146 height 146
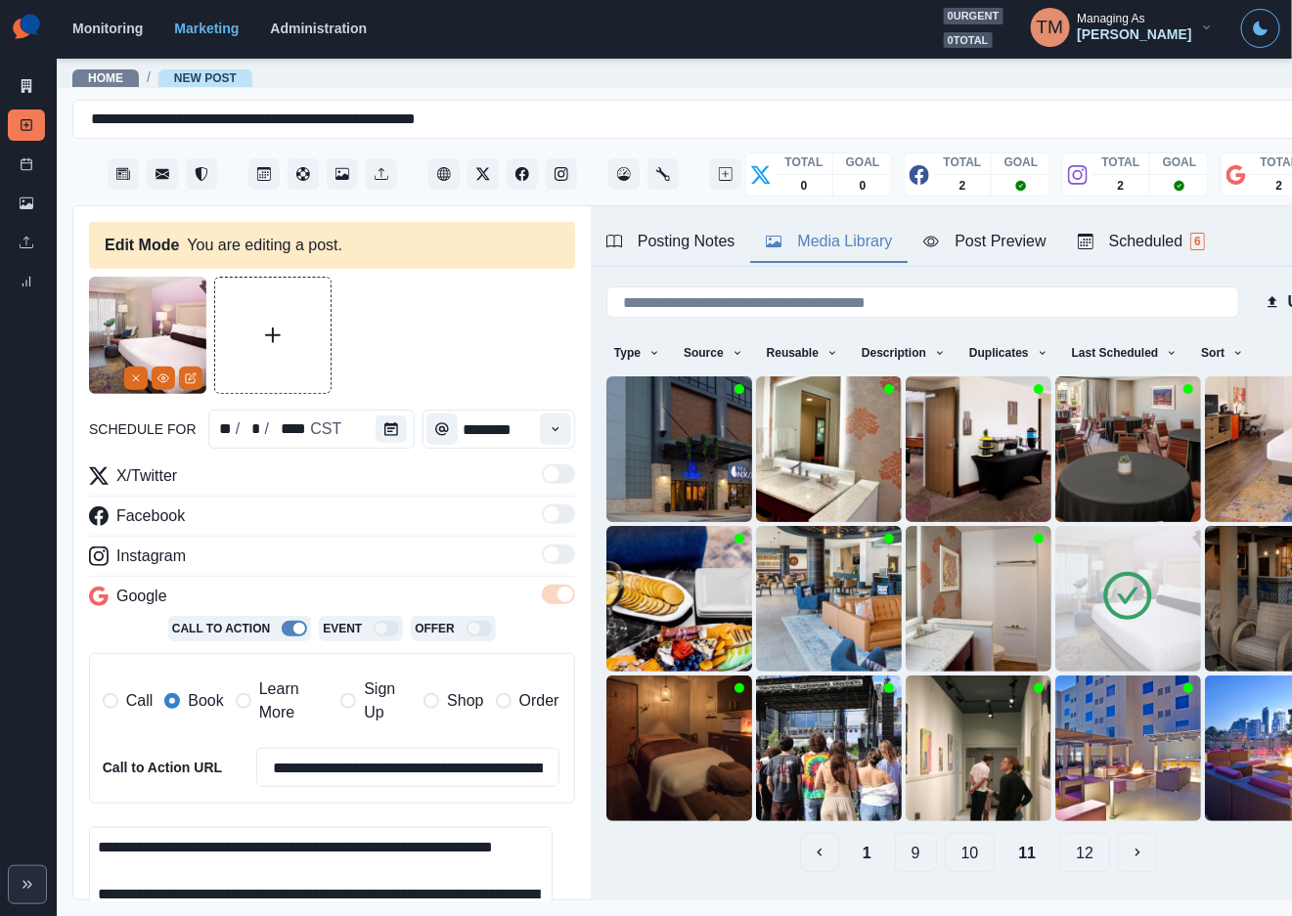
click at [300, 868] on textarea "**********" at bounding box center [320, 883] width 463 height 112
paste textarea "**********"
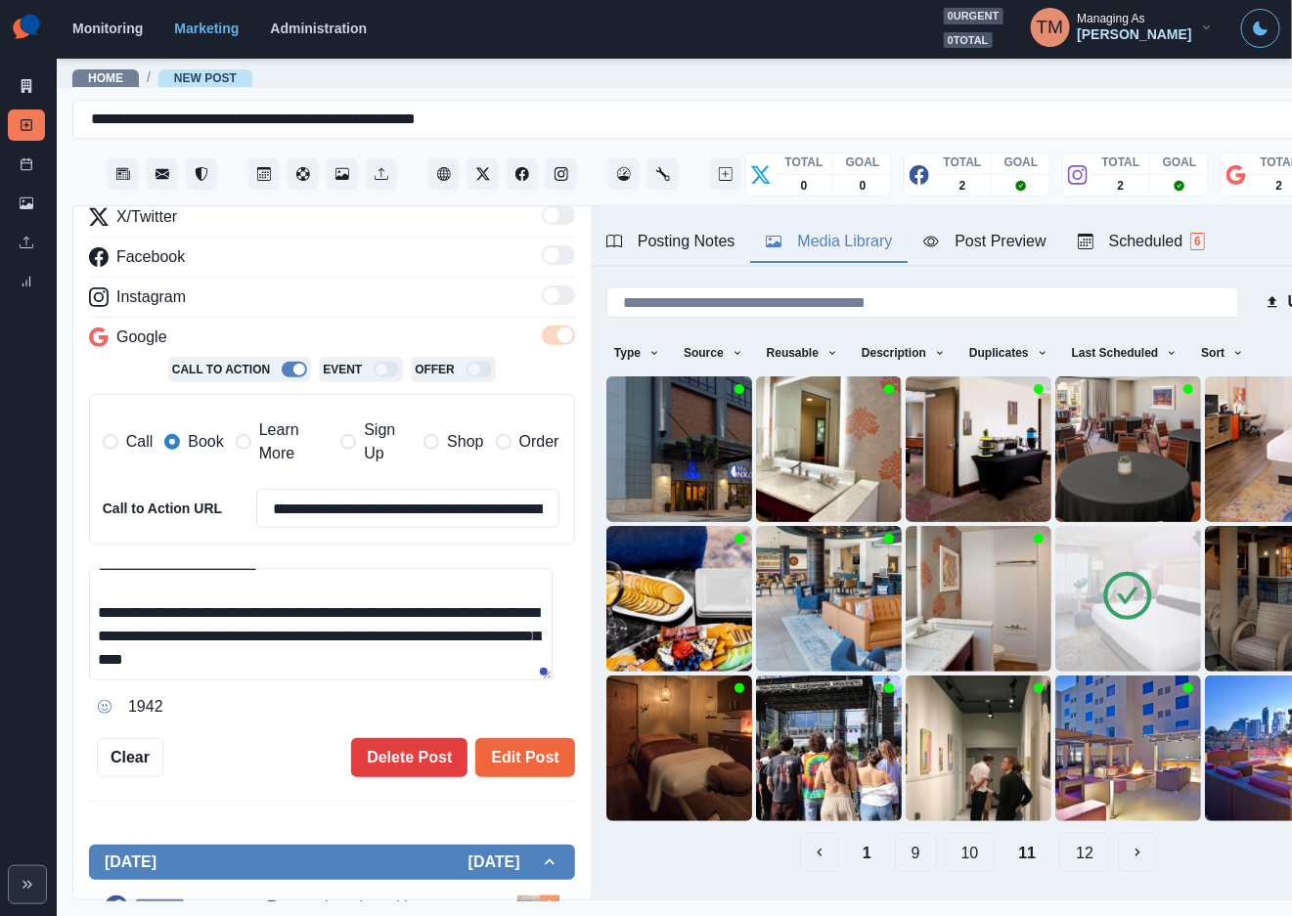
scroll to position [309, 0]
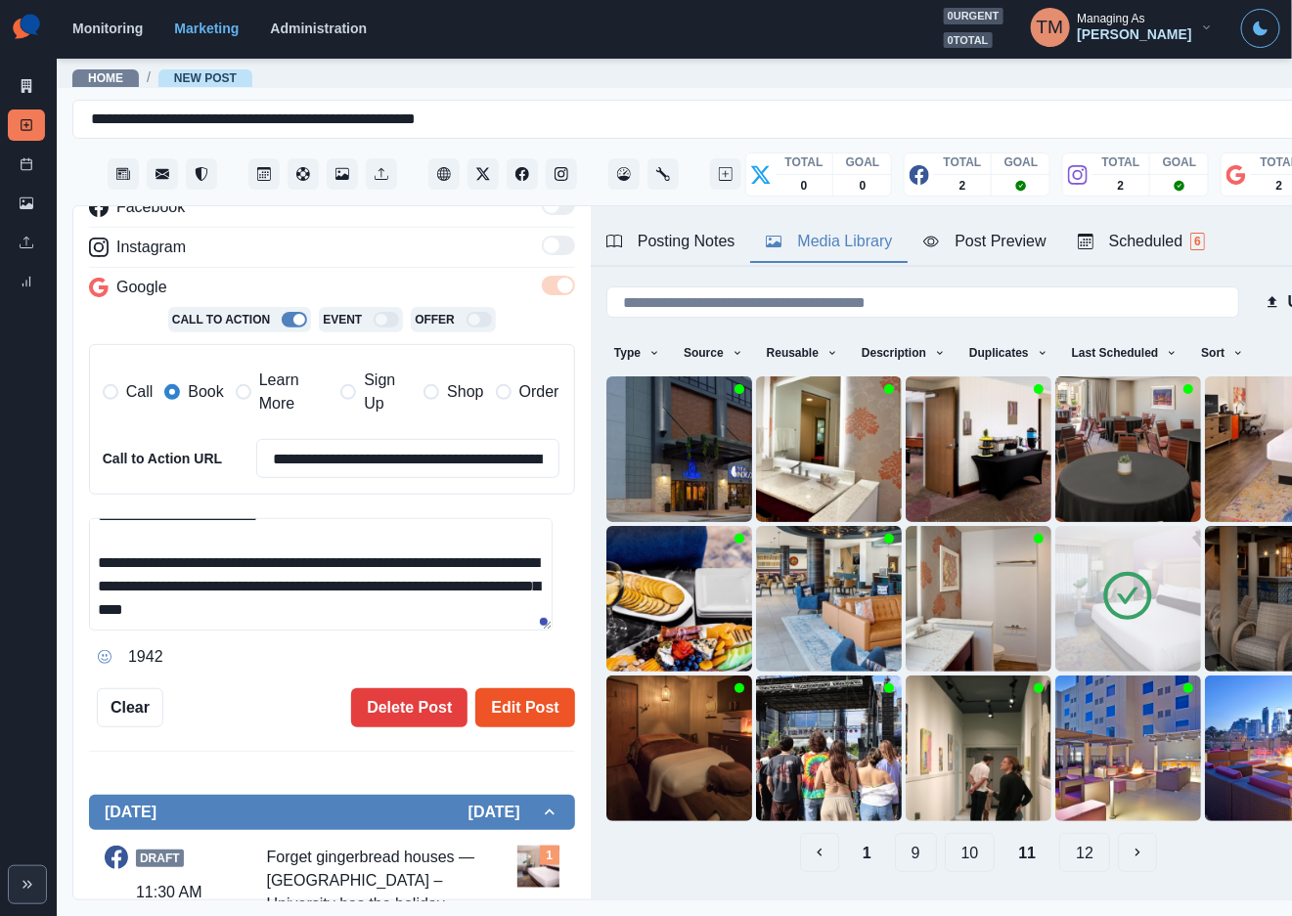
type textarea "**********"
click at [525, 701] on button "Edit Post" at bounding box center [524, 707] width 99 height 39
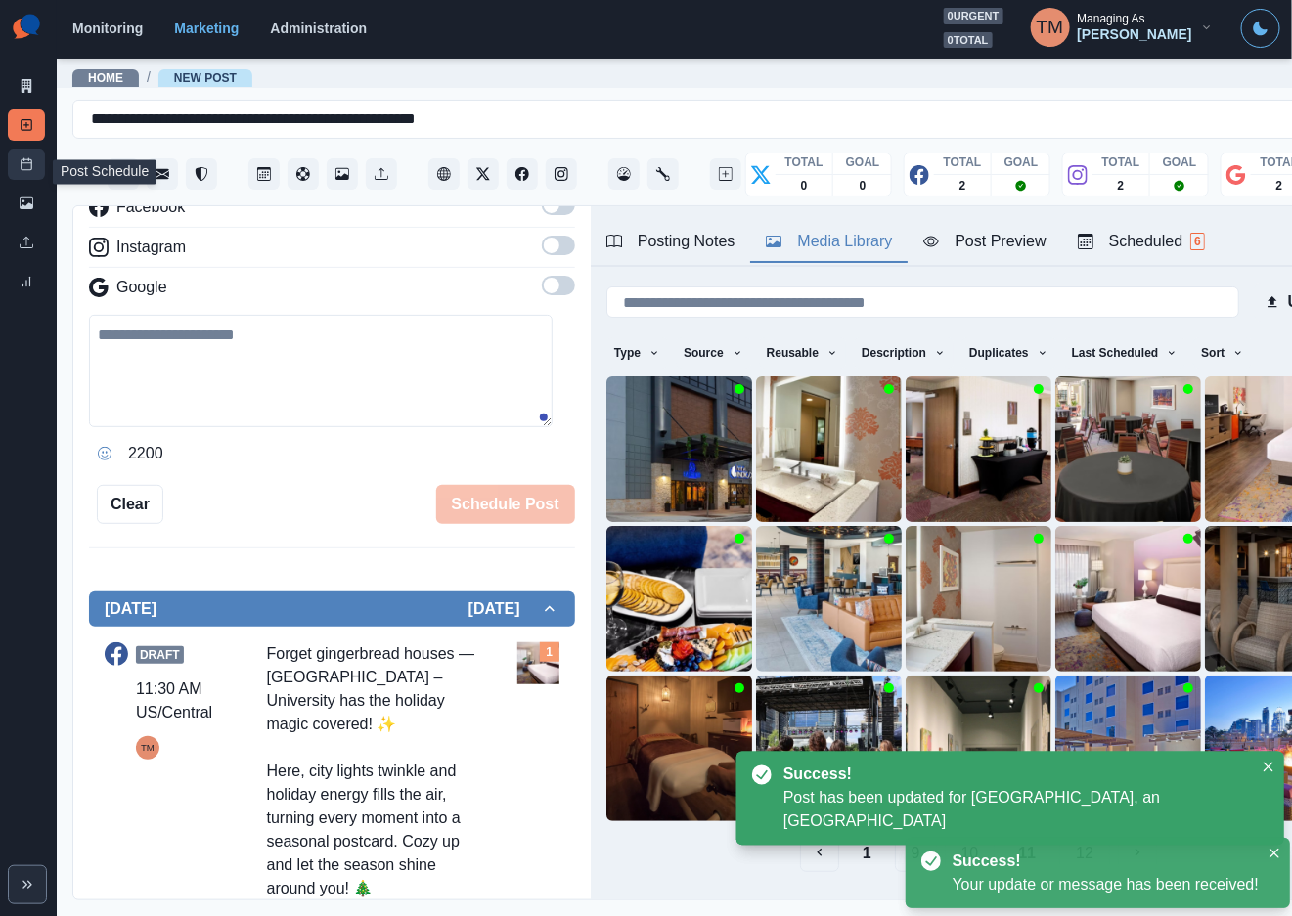
click at [30, 167] on icon at bounding box center [27, 164] width 14 height 14
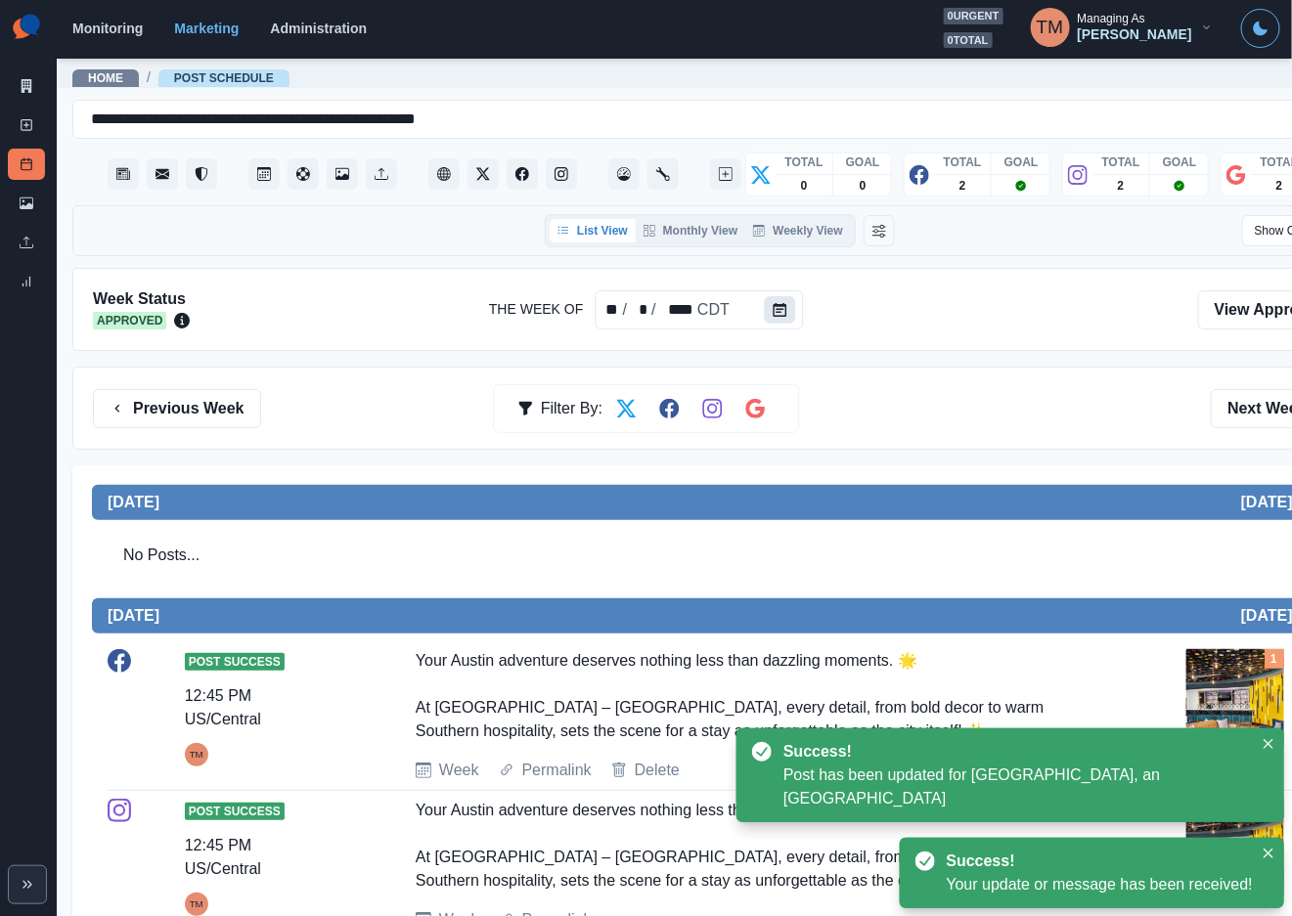
click at [766, 300] on button "Calendar" at bounding box center [779, 309] width 31 height 27
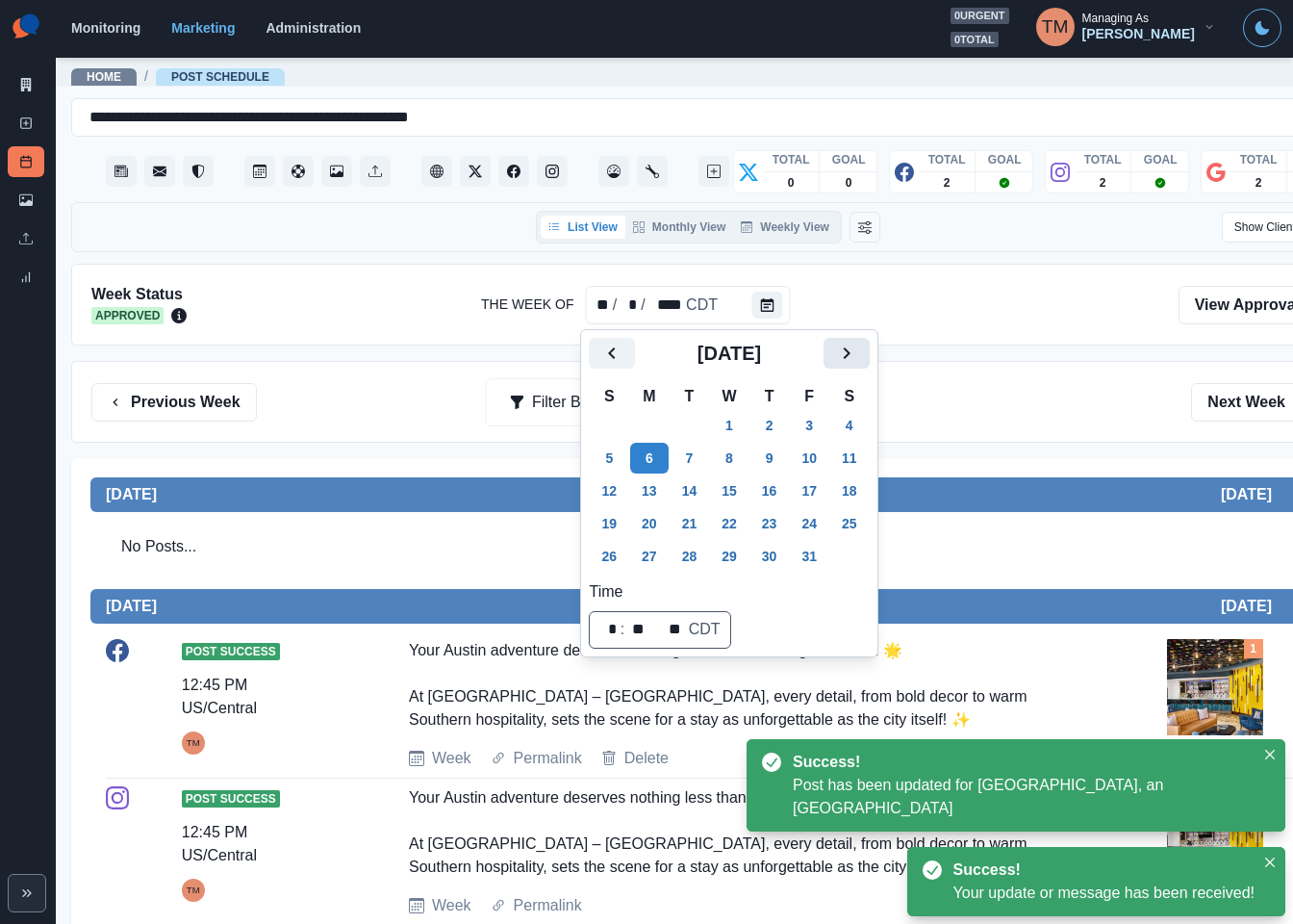
click at [857, 350] on button "Next" at bounding box center [846, 352] width 46 height 31
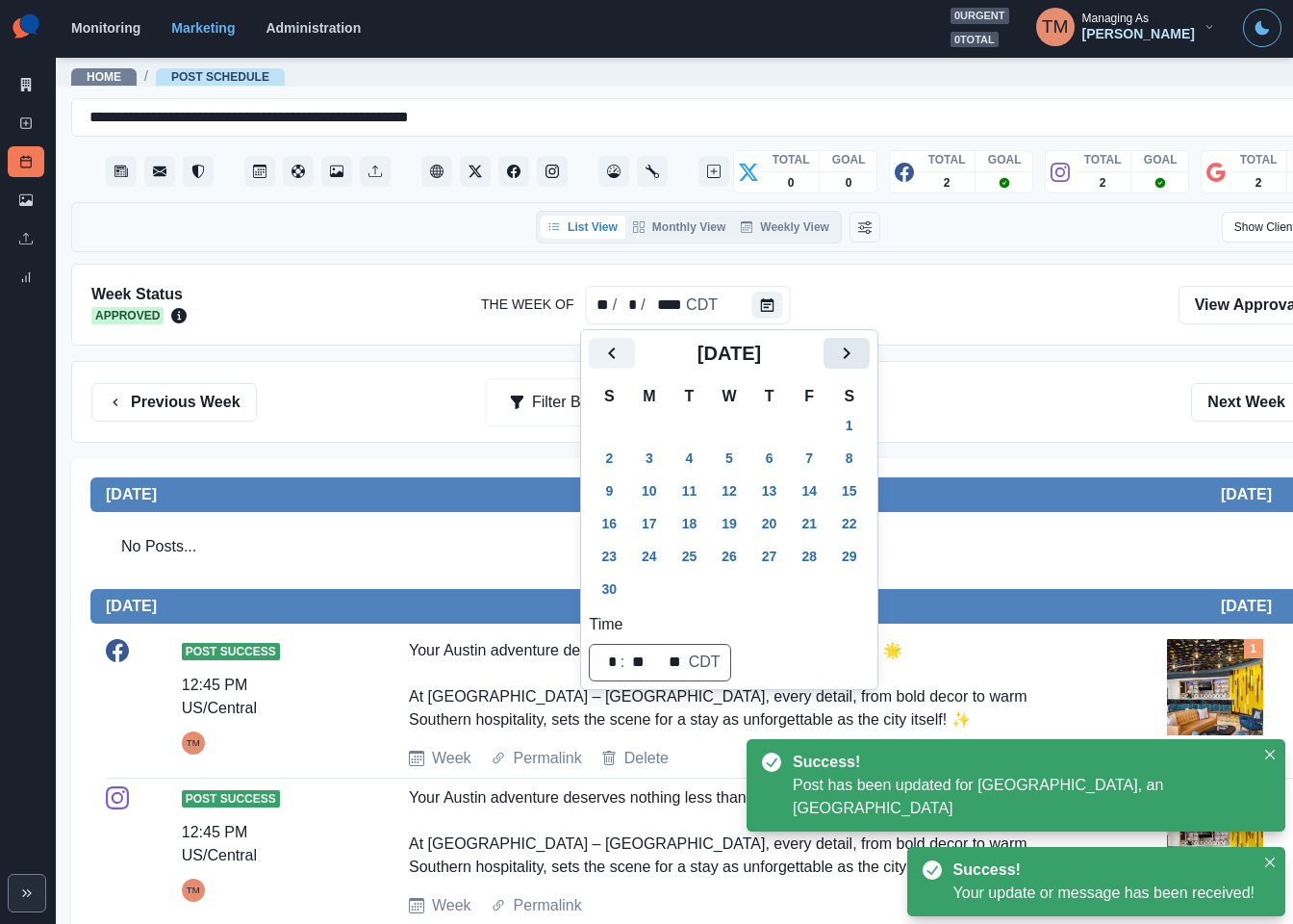
click at [857, 350] on icon "Next" at bounding box center [846, 352] width 23 height 23
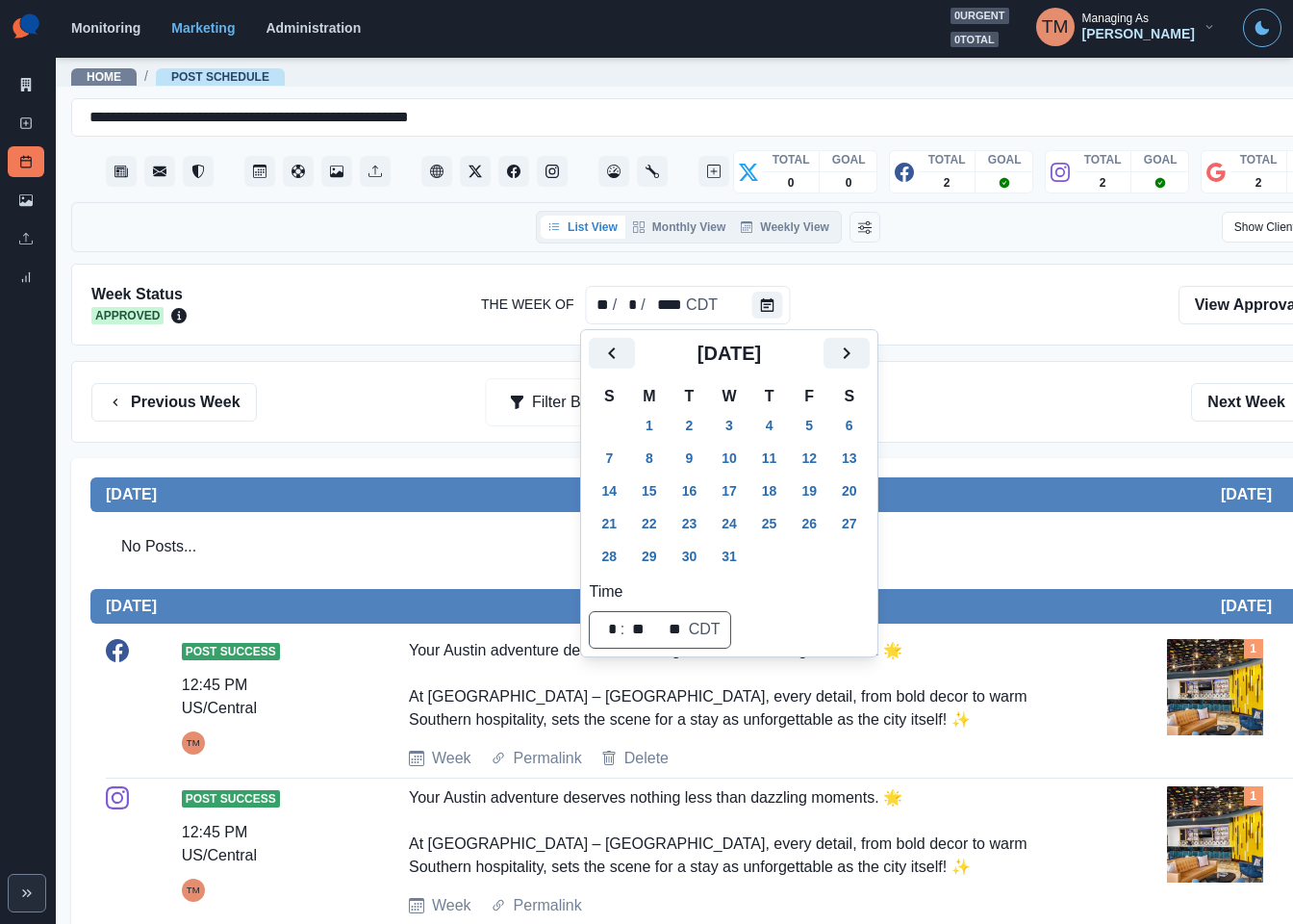
click at [691, 456] on button "9" at bounding box center [690, 458] width 38 height 31
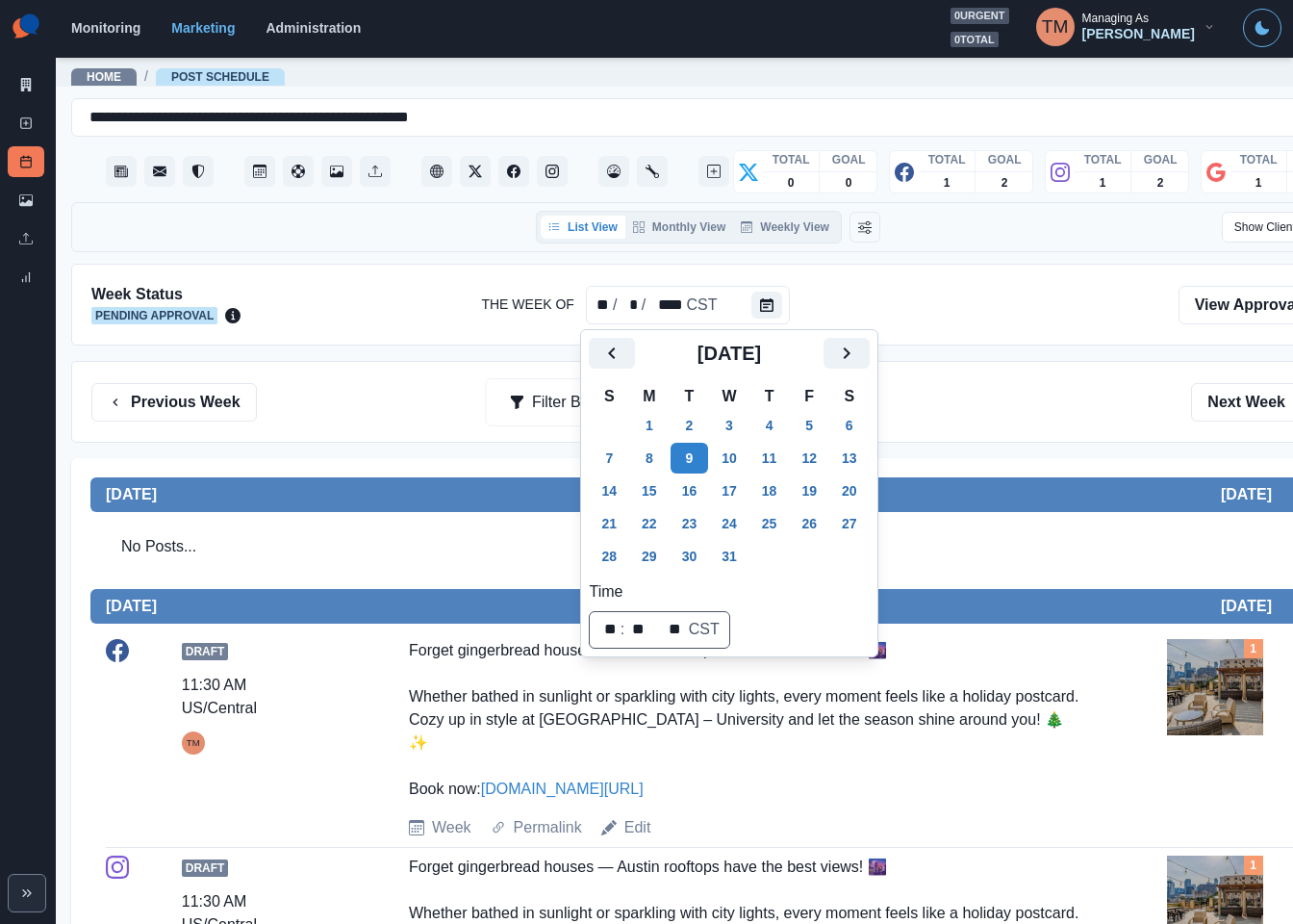
click at [958, 405] on div "Previous Week Filter By: Next Week" at bounding box center [708, 401] width 1234 height 38
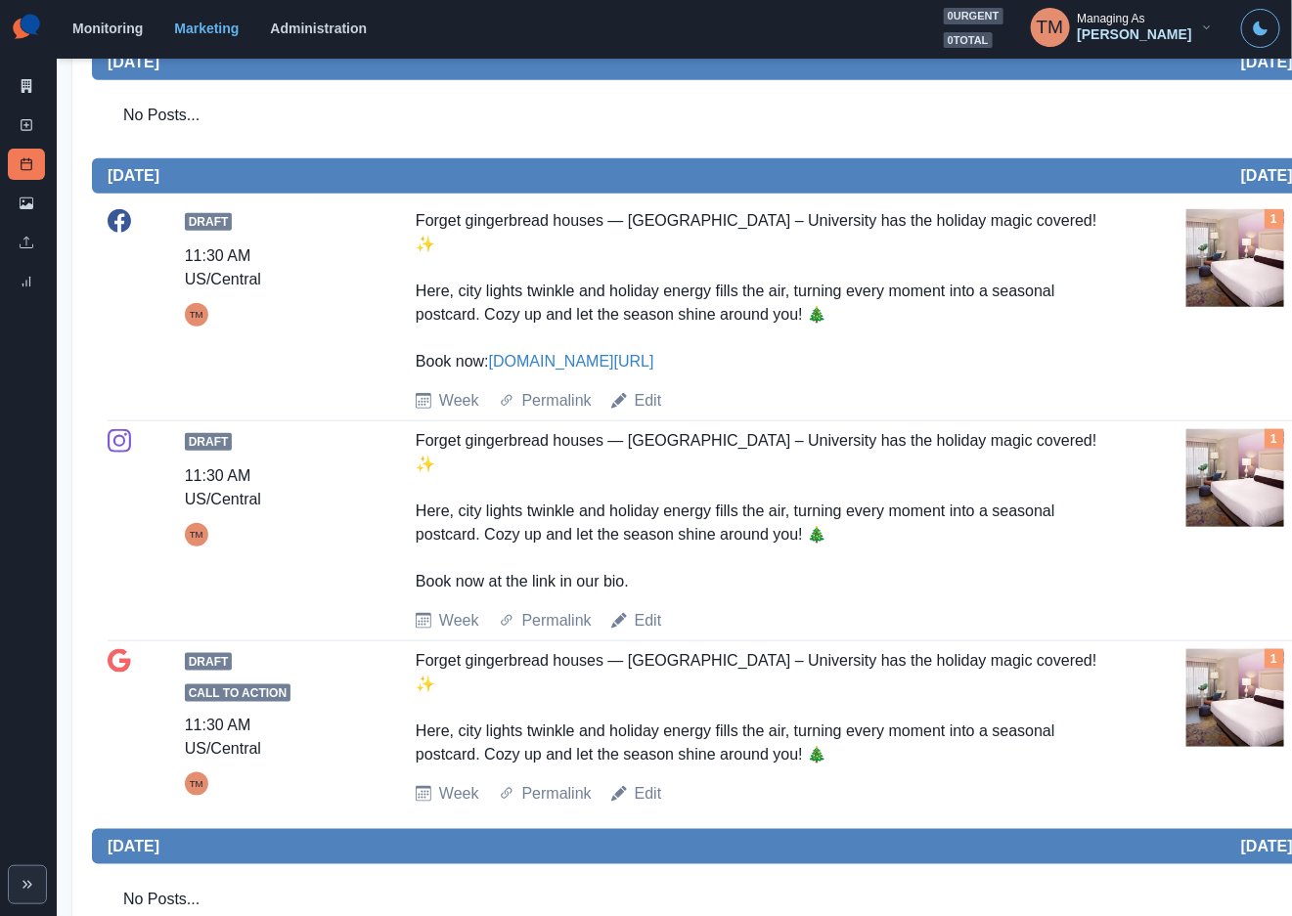
click at [1041, 379] on div "Draft 11:30 AM US/Central TM Forget gingerbread houses — Hotel Indigo Austin Do…" at bounding box center [720, 310] width 1224 height 203
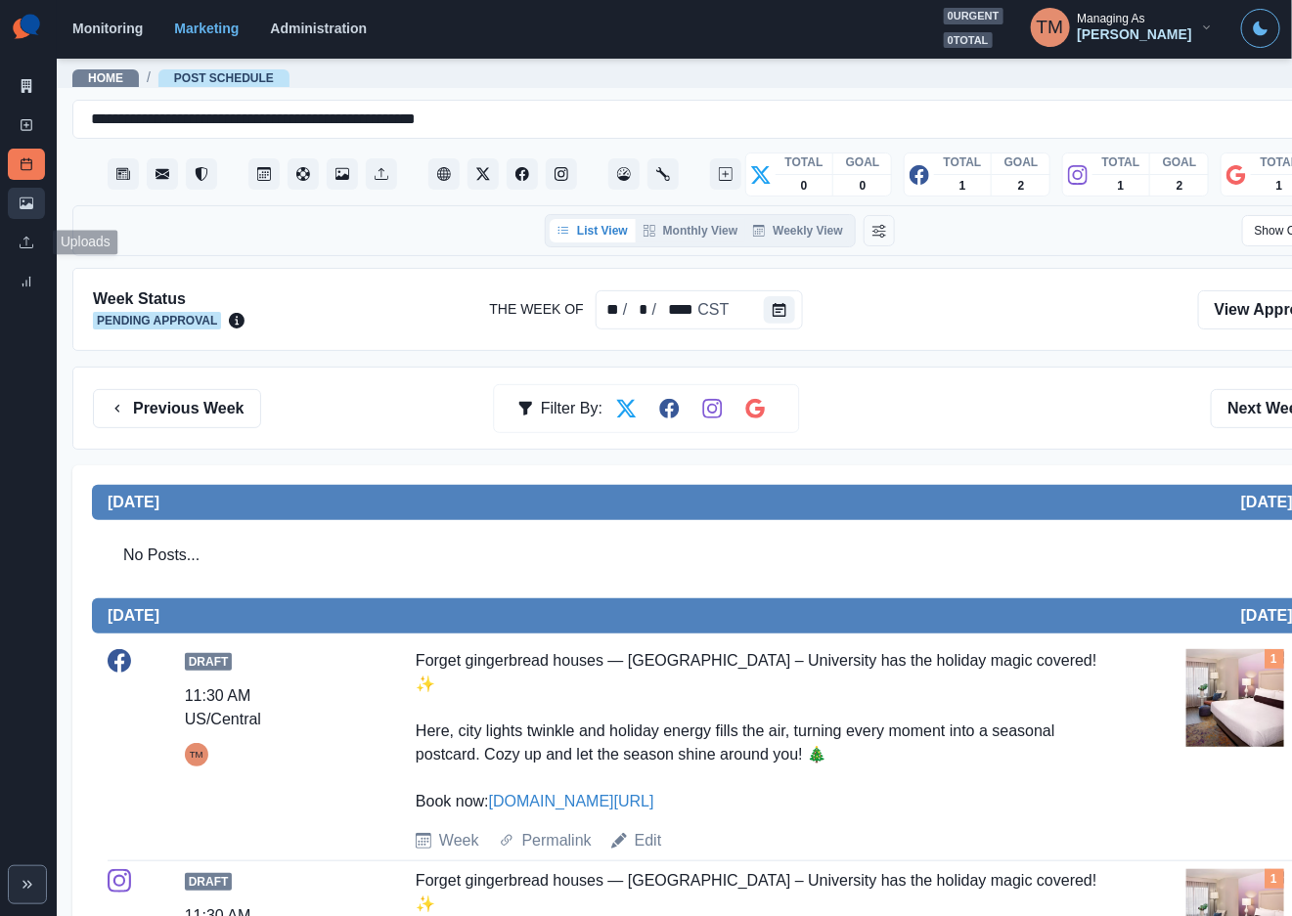
click at [21, 206] on icon at bounding box center [27, 204] width 14 height 12
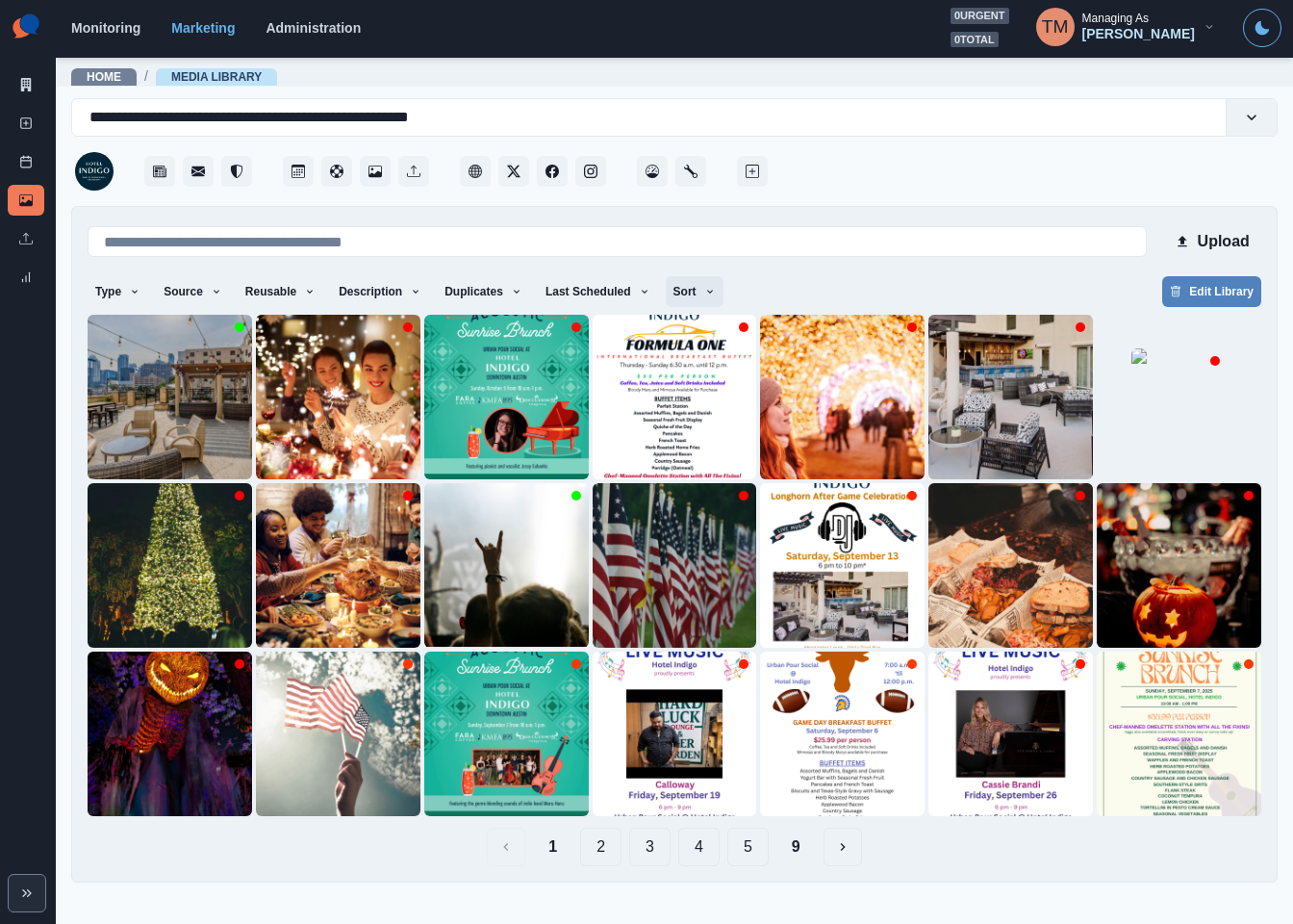
click at [705, 294] on icon "button" at bounding box center [710, 291] width 12 height 12
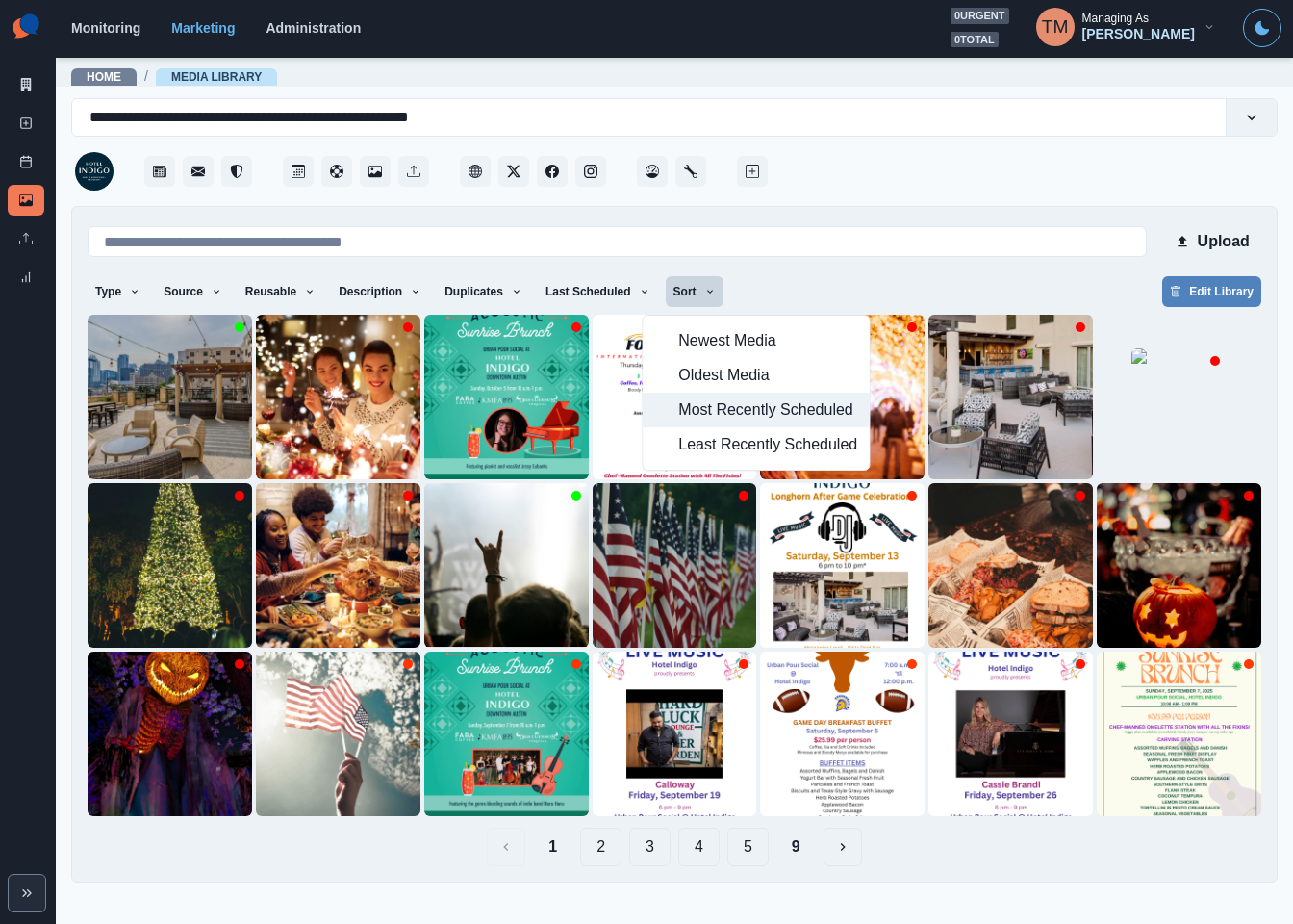
click at [714, 418] on span "Most Recently Scheduled" at bounding box center [768, 409] width 179 height 23
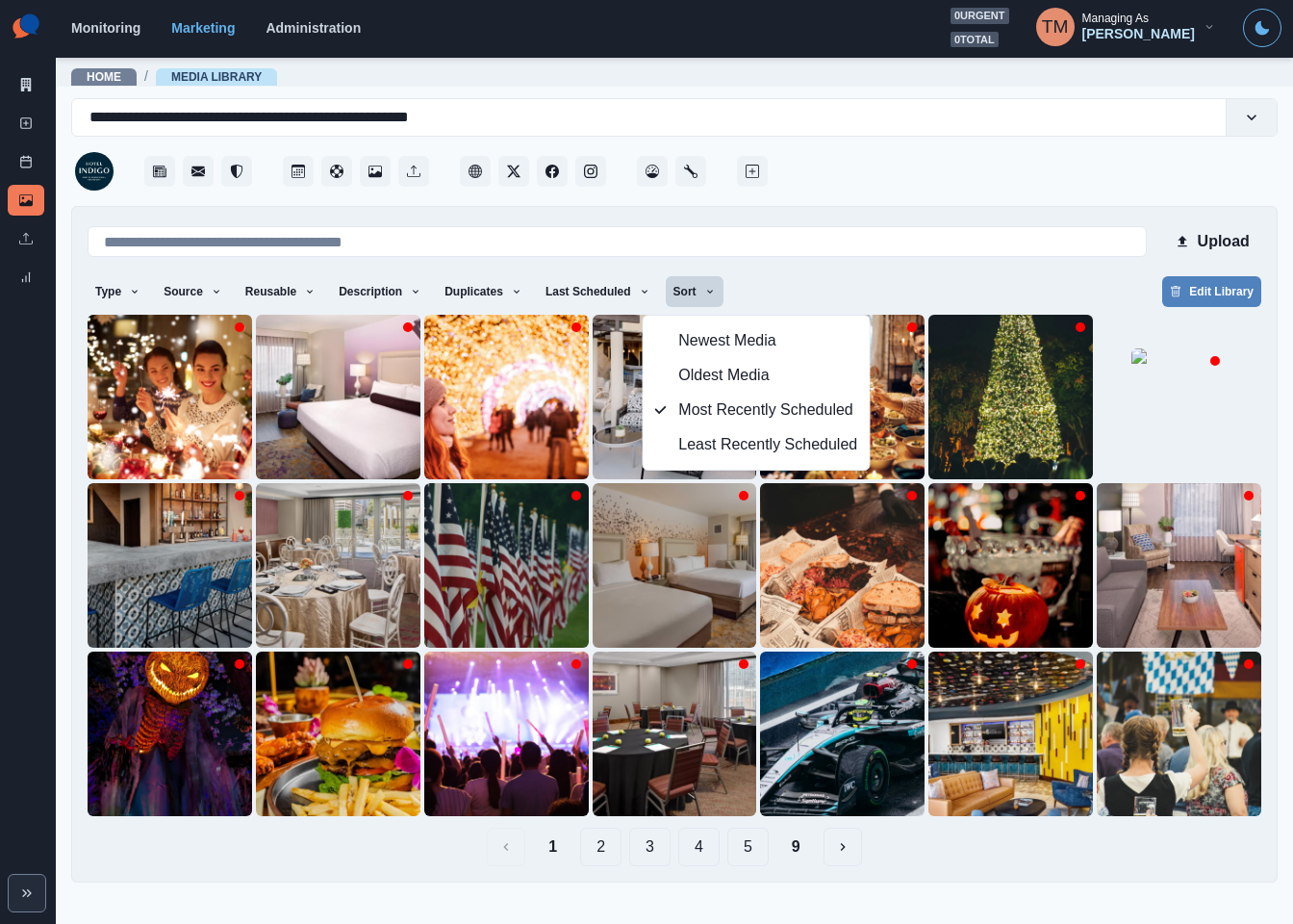
click at [987, 285] on div "Type Any Image Video Source Any Upload Social Manager Found: Instagram Found: G…" at bounding box center [674, 293] width 1174 height 34
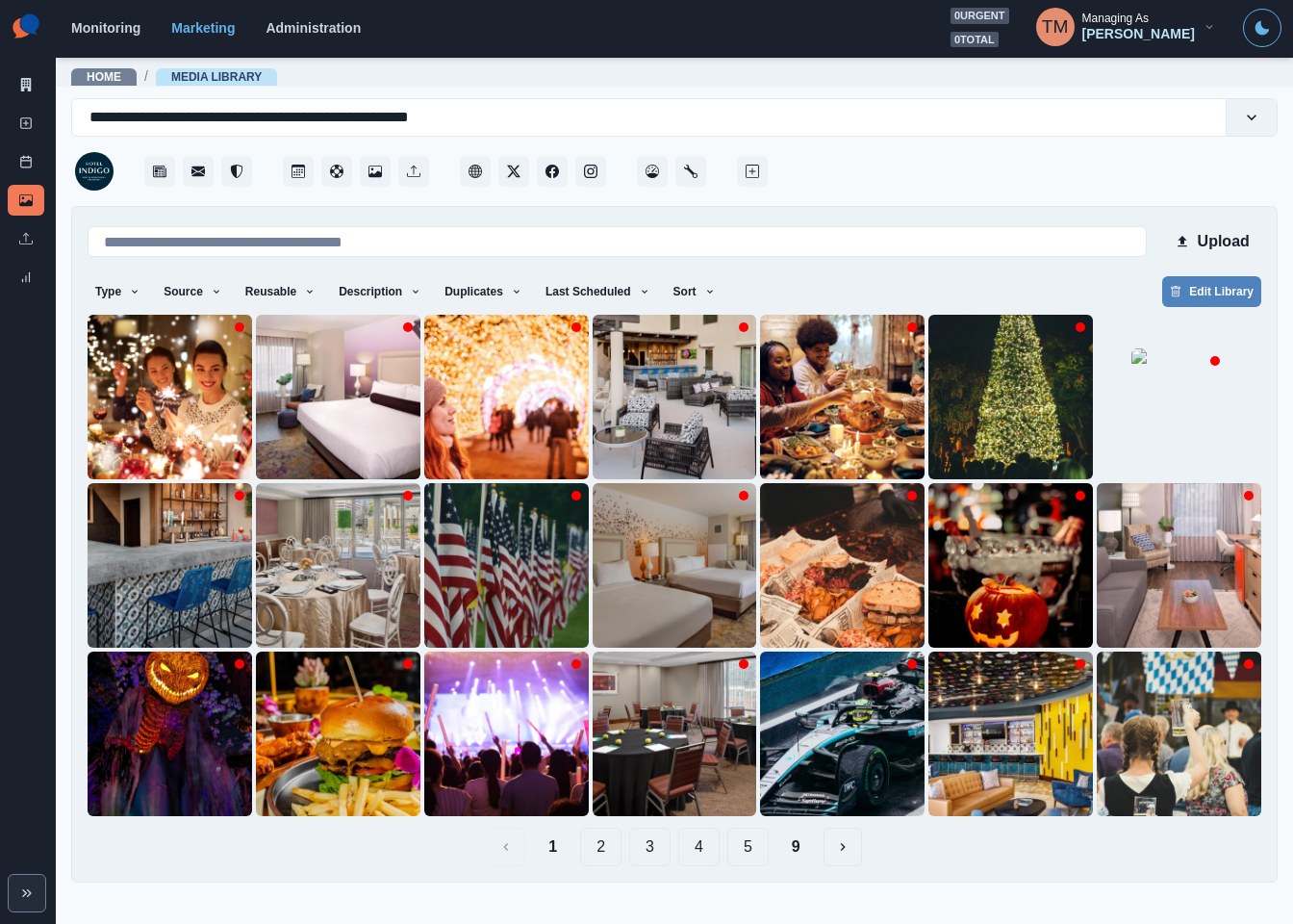
click at [794, 851] on button "9" at bounding box center [796, 846] width 39 height 38
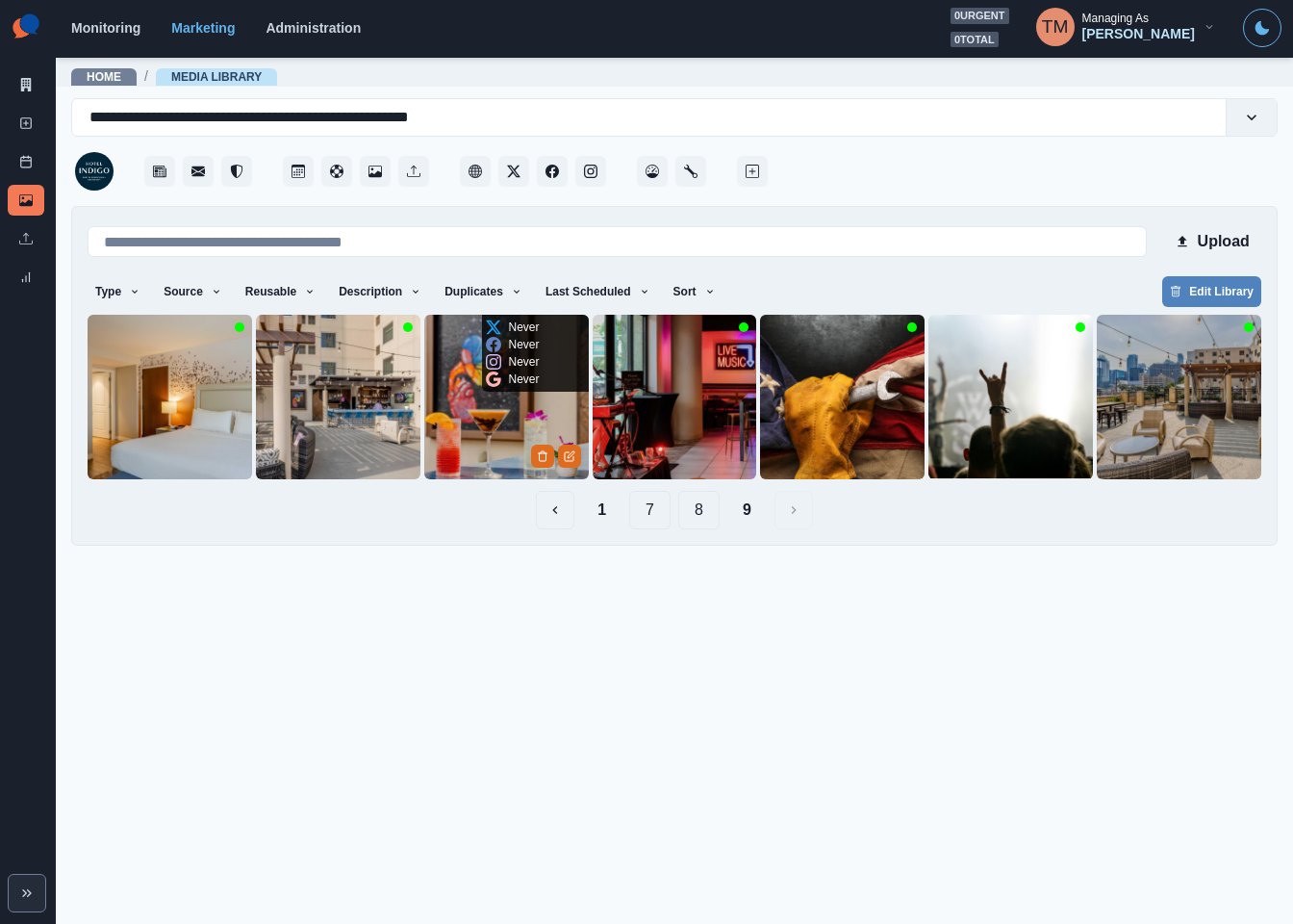
click at [471, 446] on img at bounding box center [506, 397] width 164 height 164
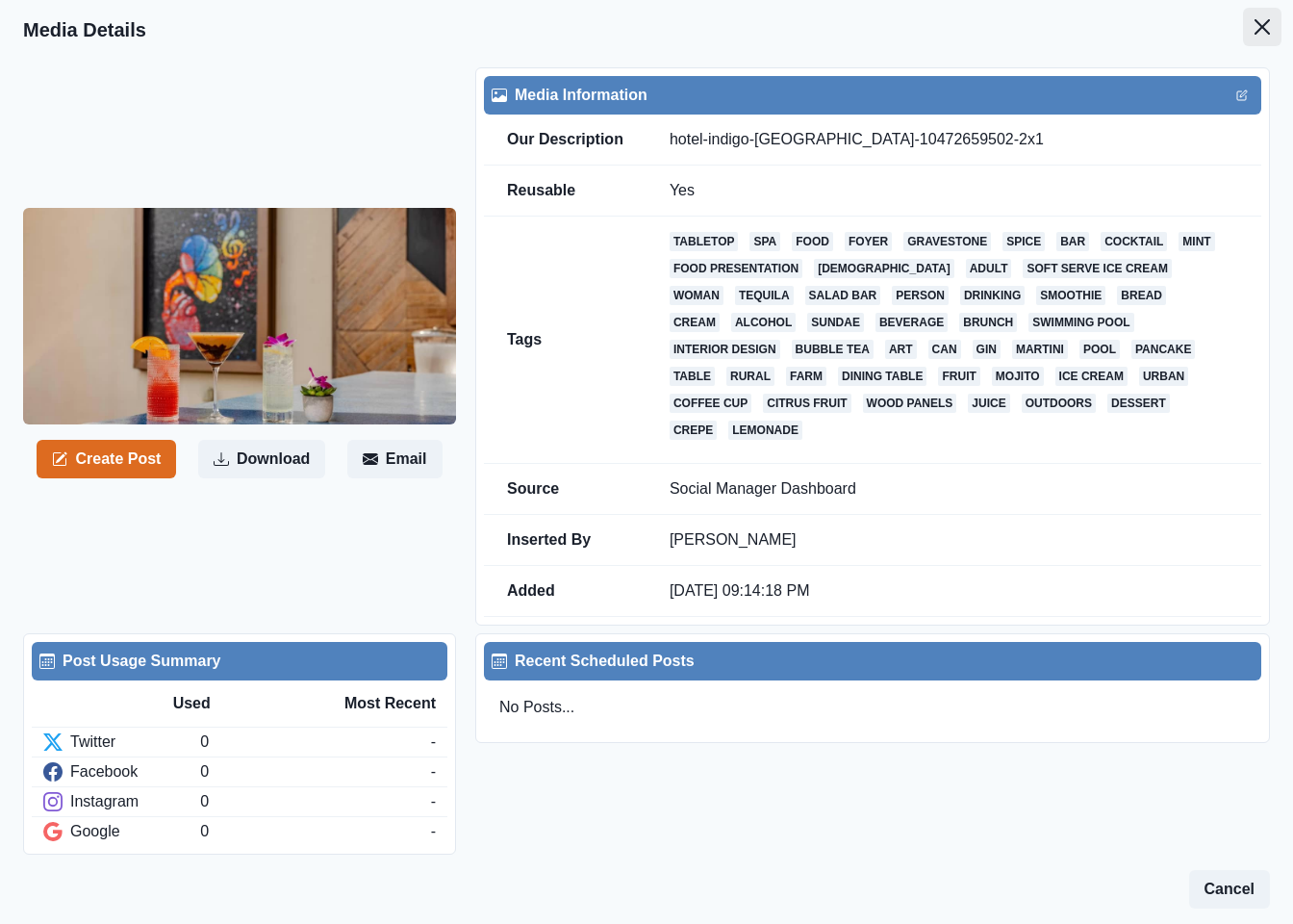
click at [1255, 22] on icon "Close" at bounding box center [1262, 28] width 16 height 16
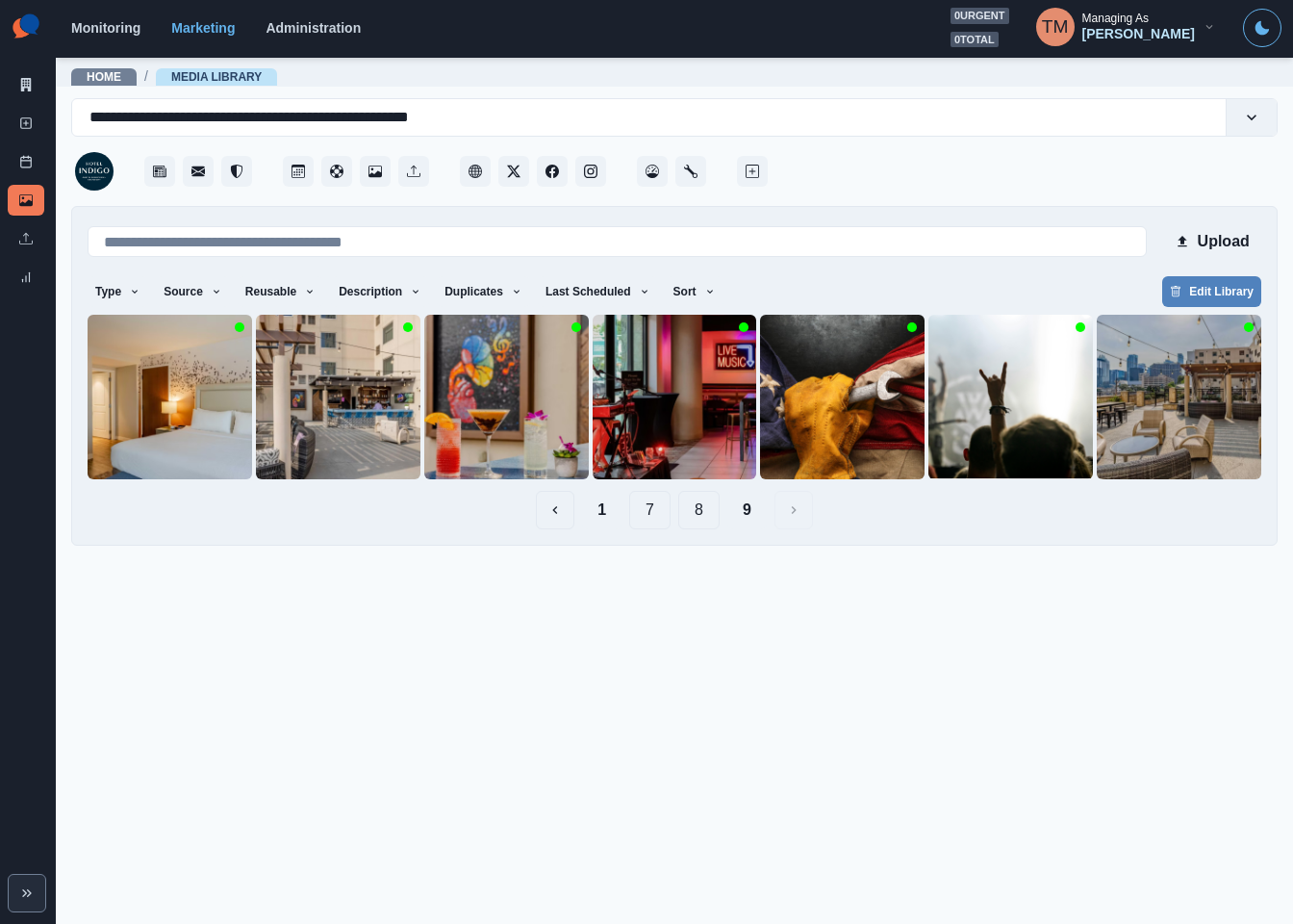
click at [598, 514] on button "1" at bounding box center [602, 510] width 39 height 38
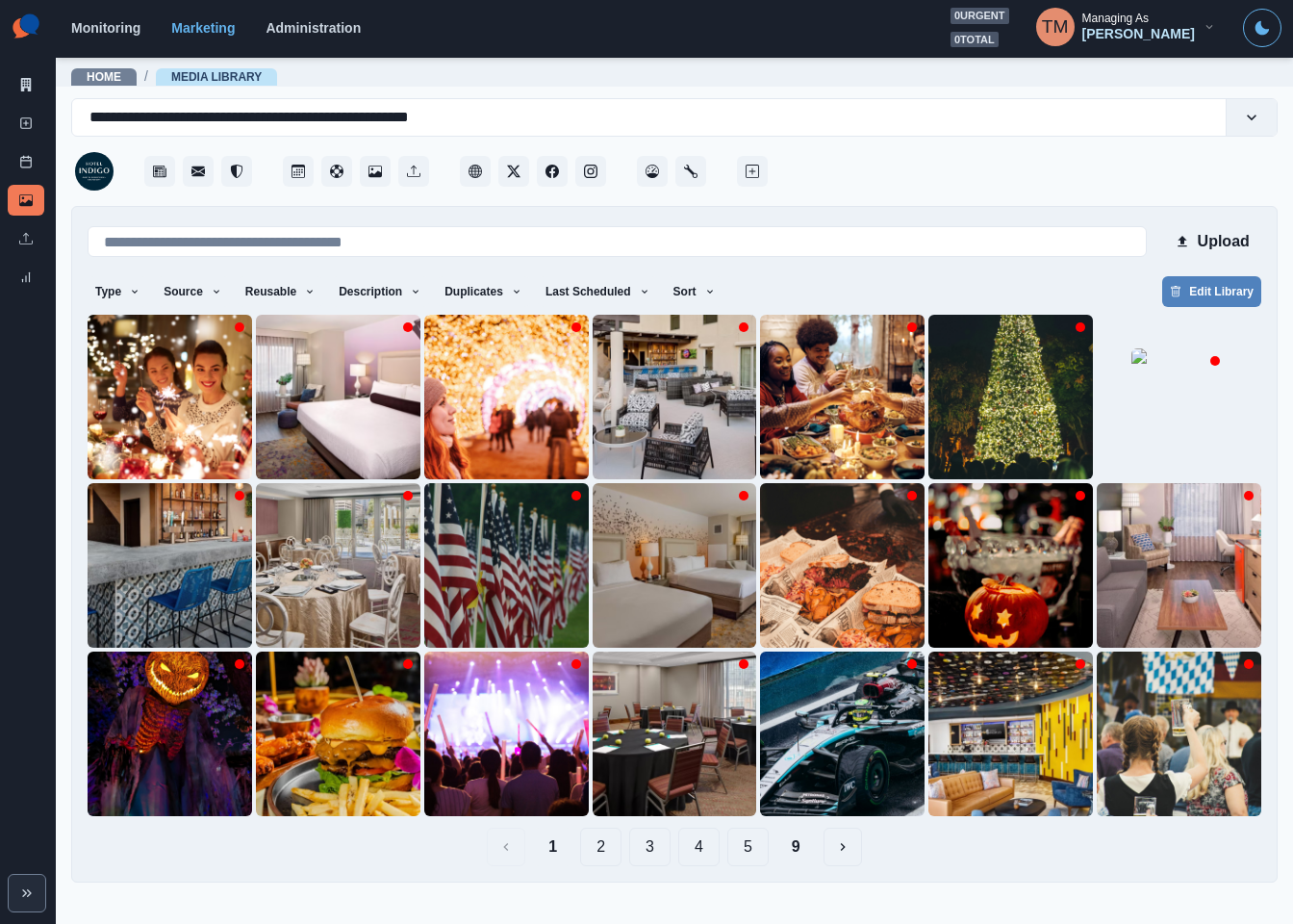
click at [592, 846] on button "2" at bounding box center [601, 846] width 41 height 38
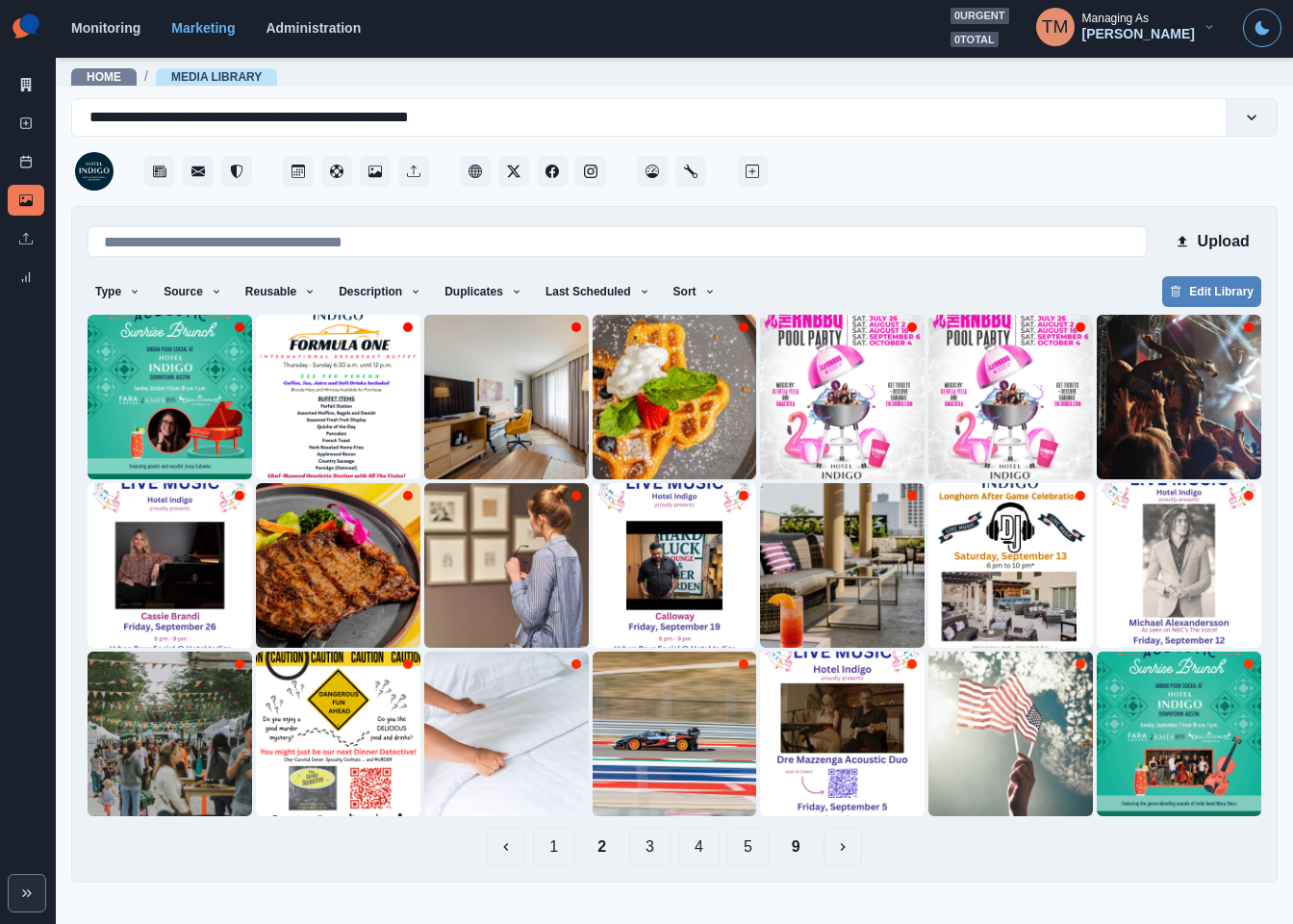
click at [652, 844] on button "3" at bounding box center [649, 846] width 41 height 38
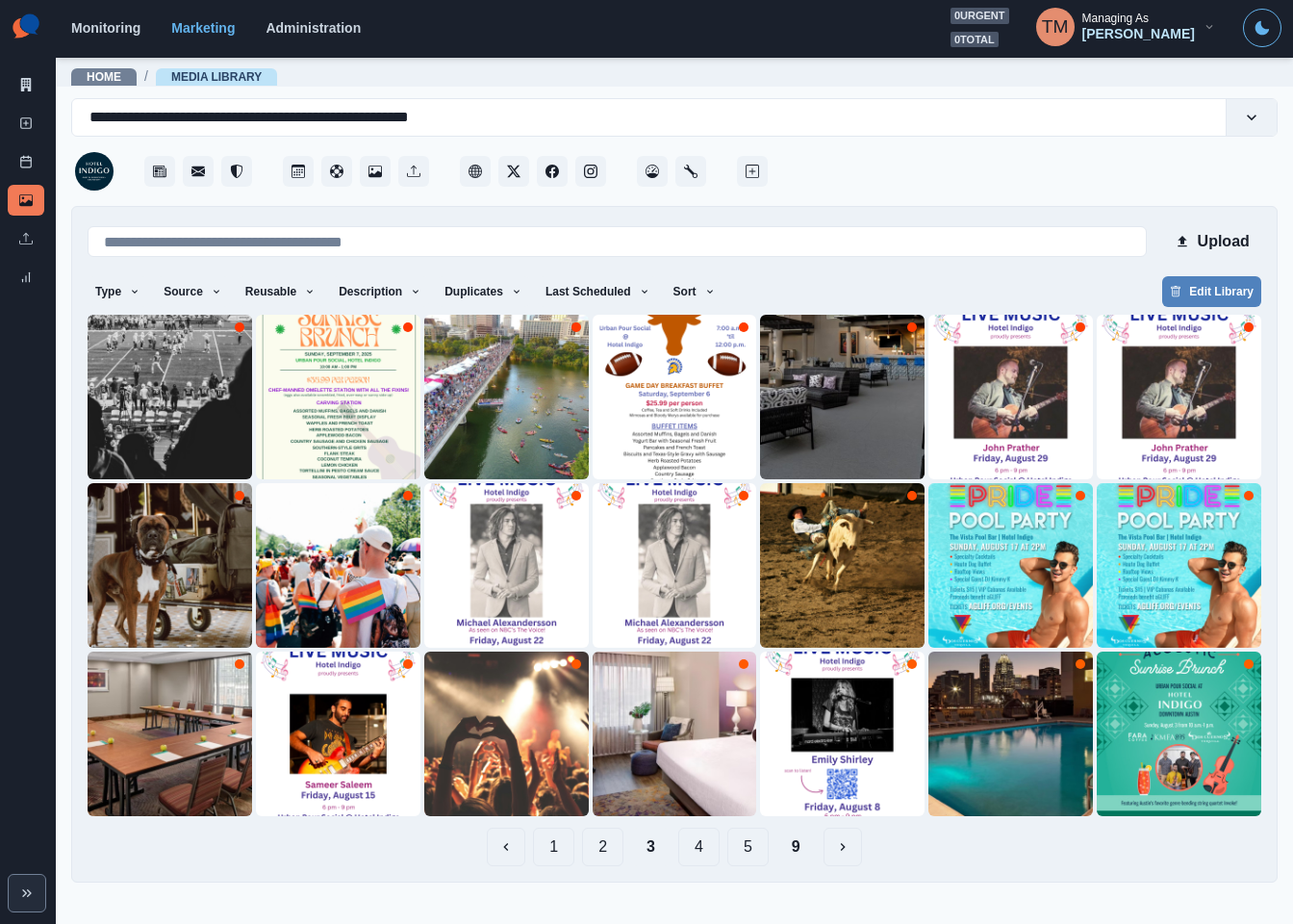
click at [694, 849] on button "4" at bounding box center [699, 846] width 41 height 38
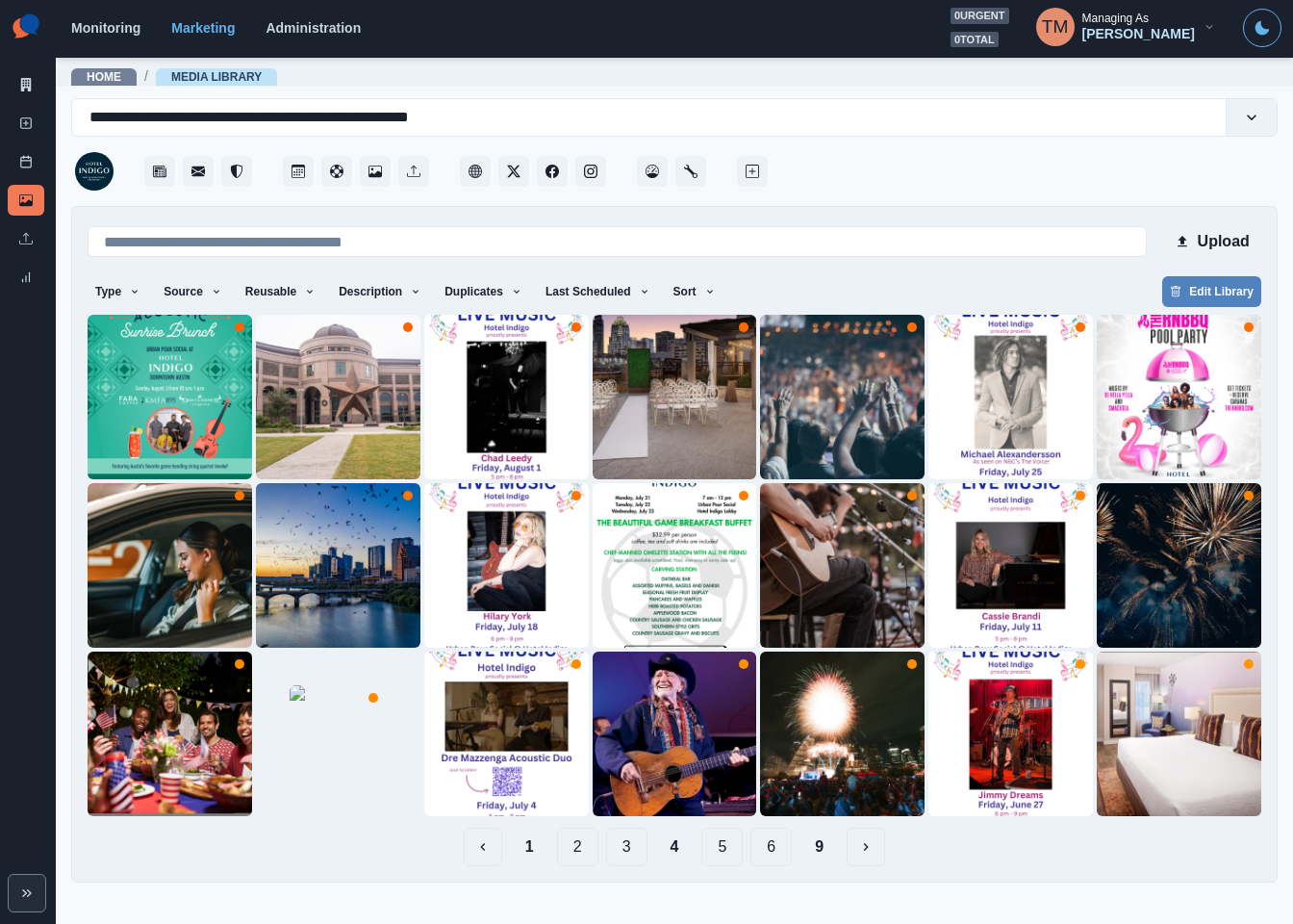
click at [829, 854] on button "9" at bounding box center [820, 846] width 39 height 38
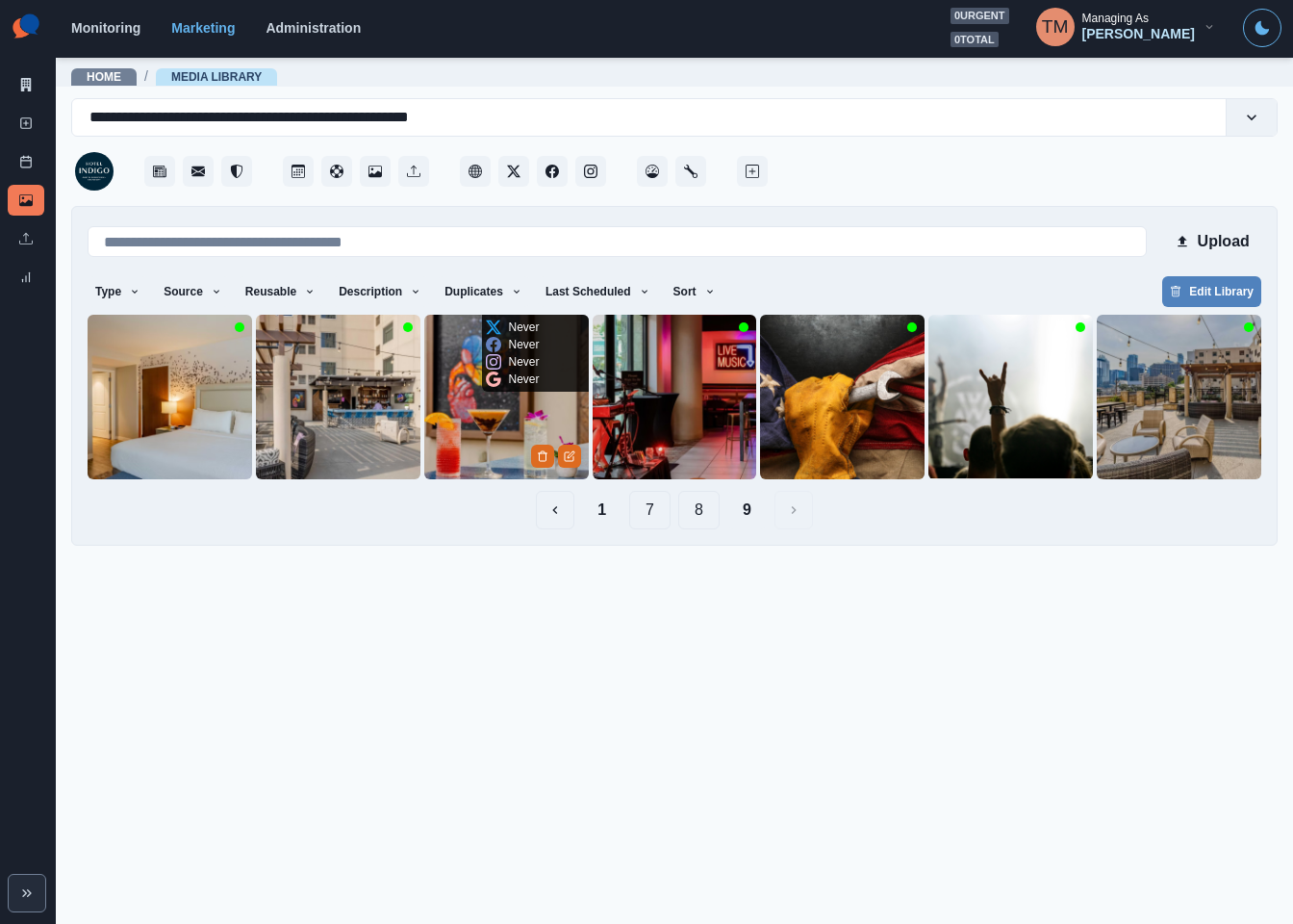
click at [497, 419] on img at bounding box center [506, 397] width 164 height 164
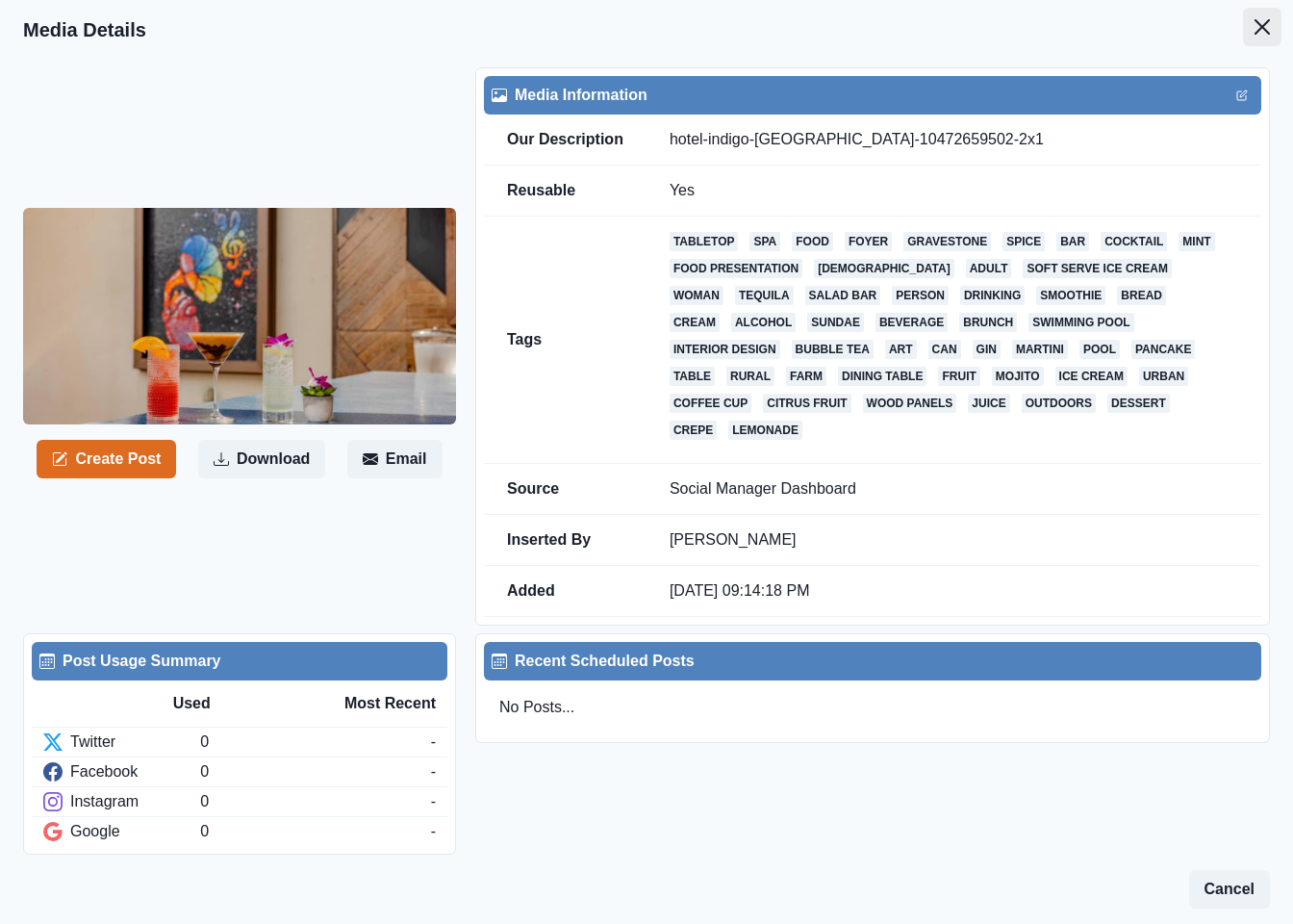
click at [1255, 27] on icon "Close" at bounding box center [1262, 28] width 16 height 16
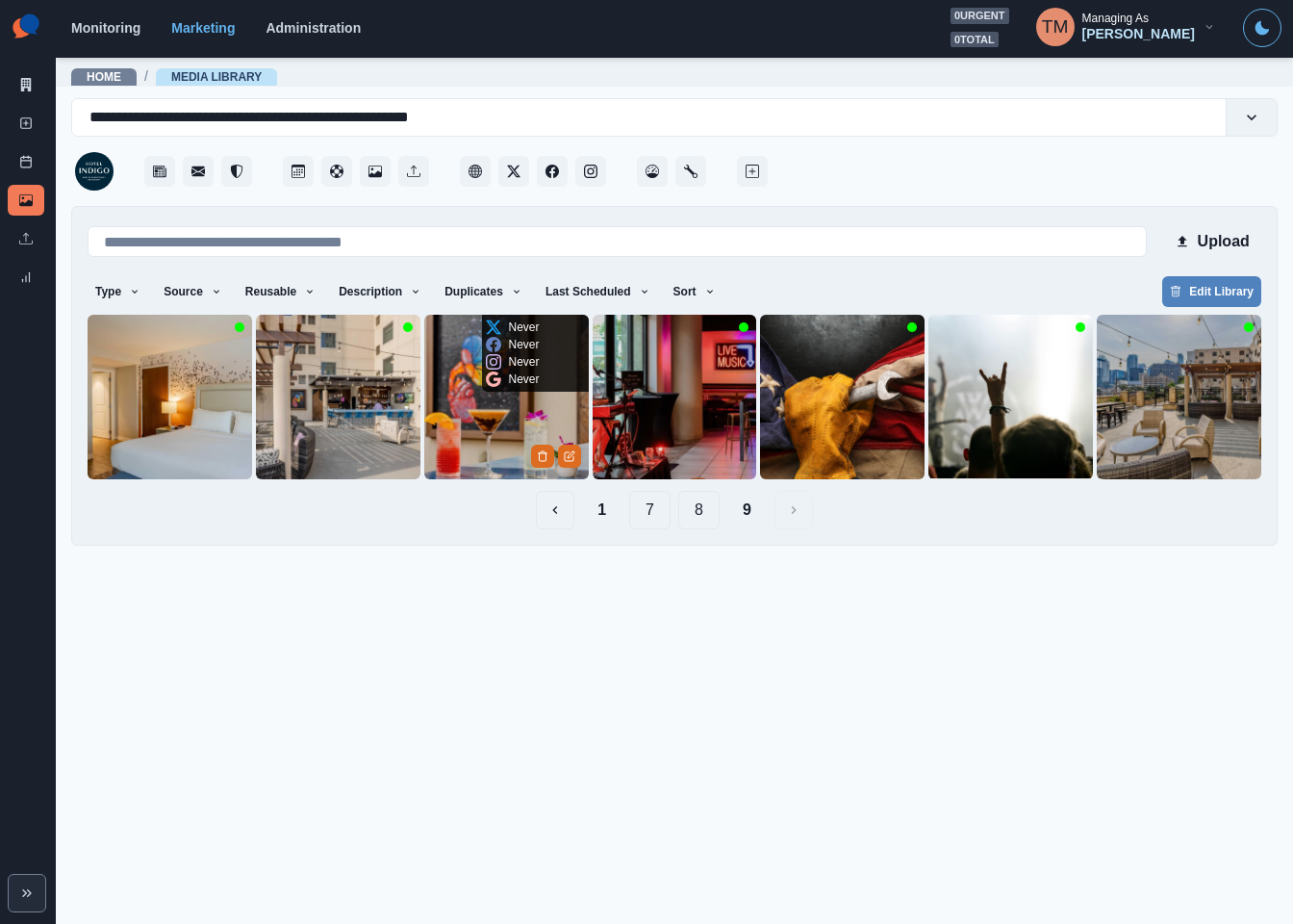
click at [476, 427] on img at bounding box center [506, 397] width 164 height 164
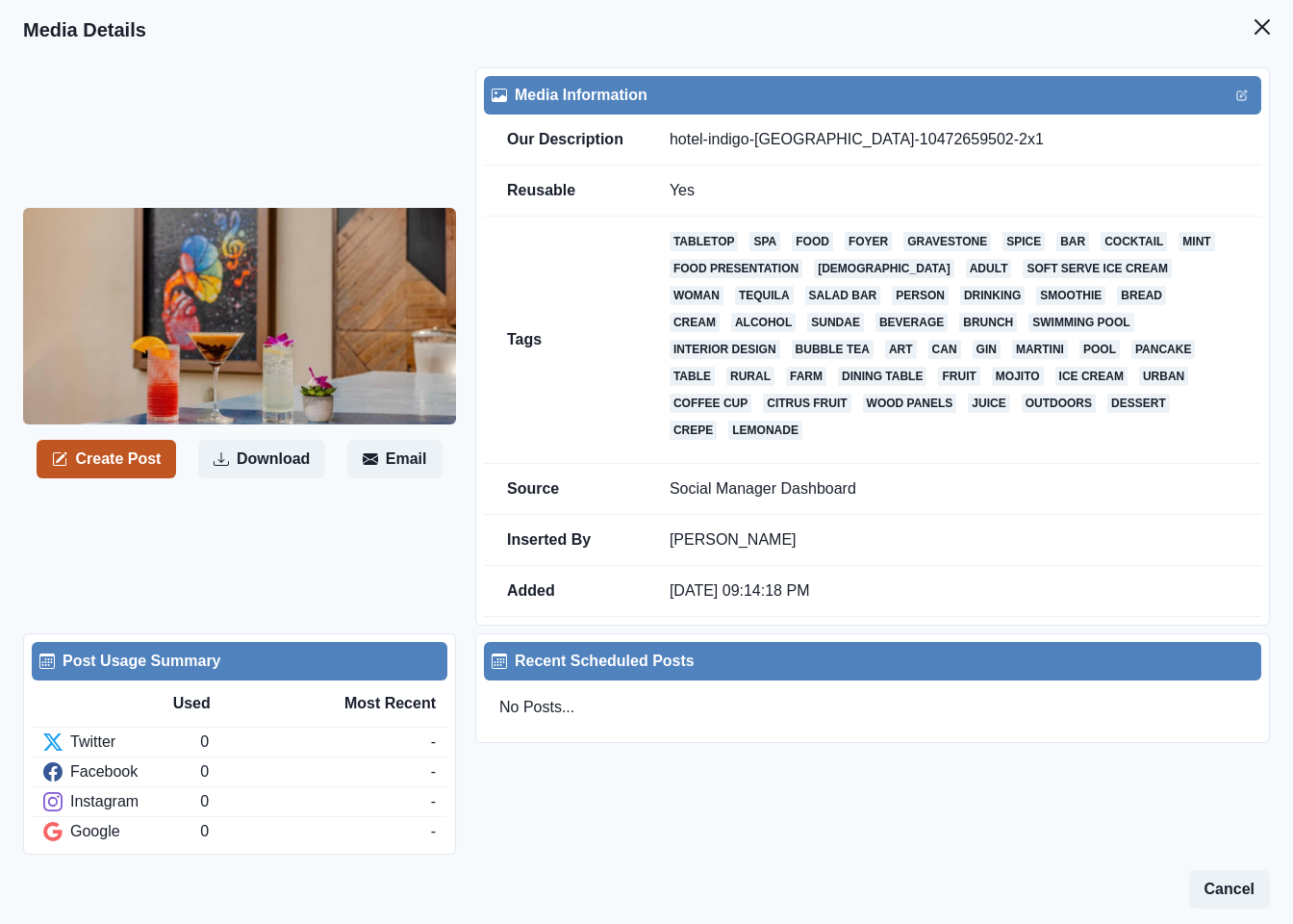
drag, startPoint x: 115, startPoint y: 449, endPoint x: 22, endPoint y: 473, distance: 96.0
click at [113, 449] on button "Create Post" at bounding box center [106, 459] width 140 height 38
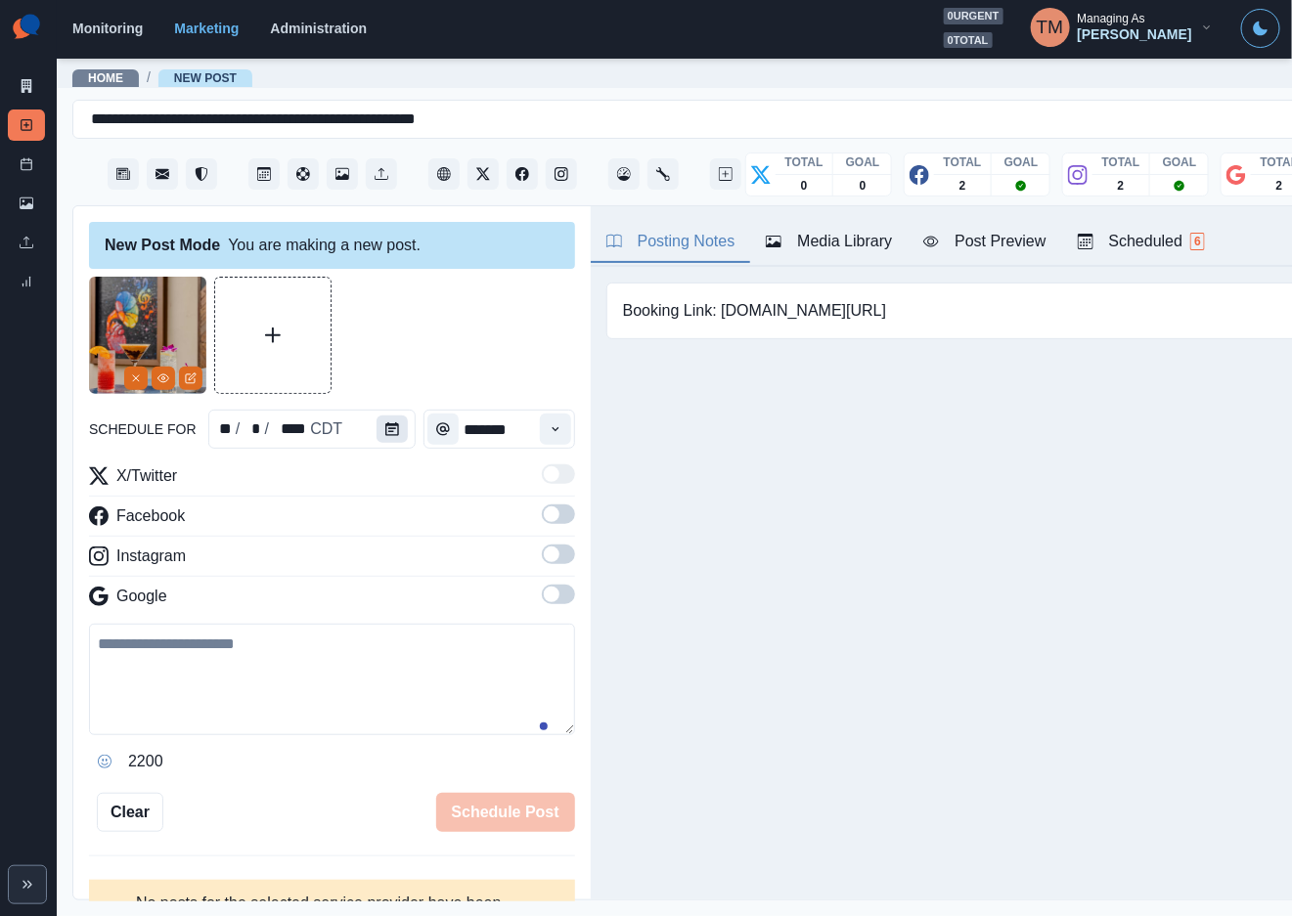
click at [385, 428] on icon "Calendar" at bounding box center [392, 429] width 14 height 14
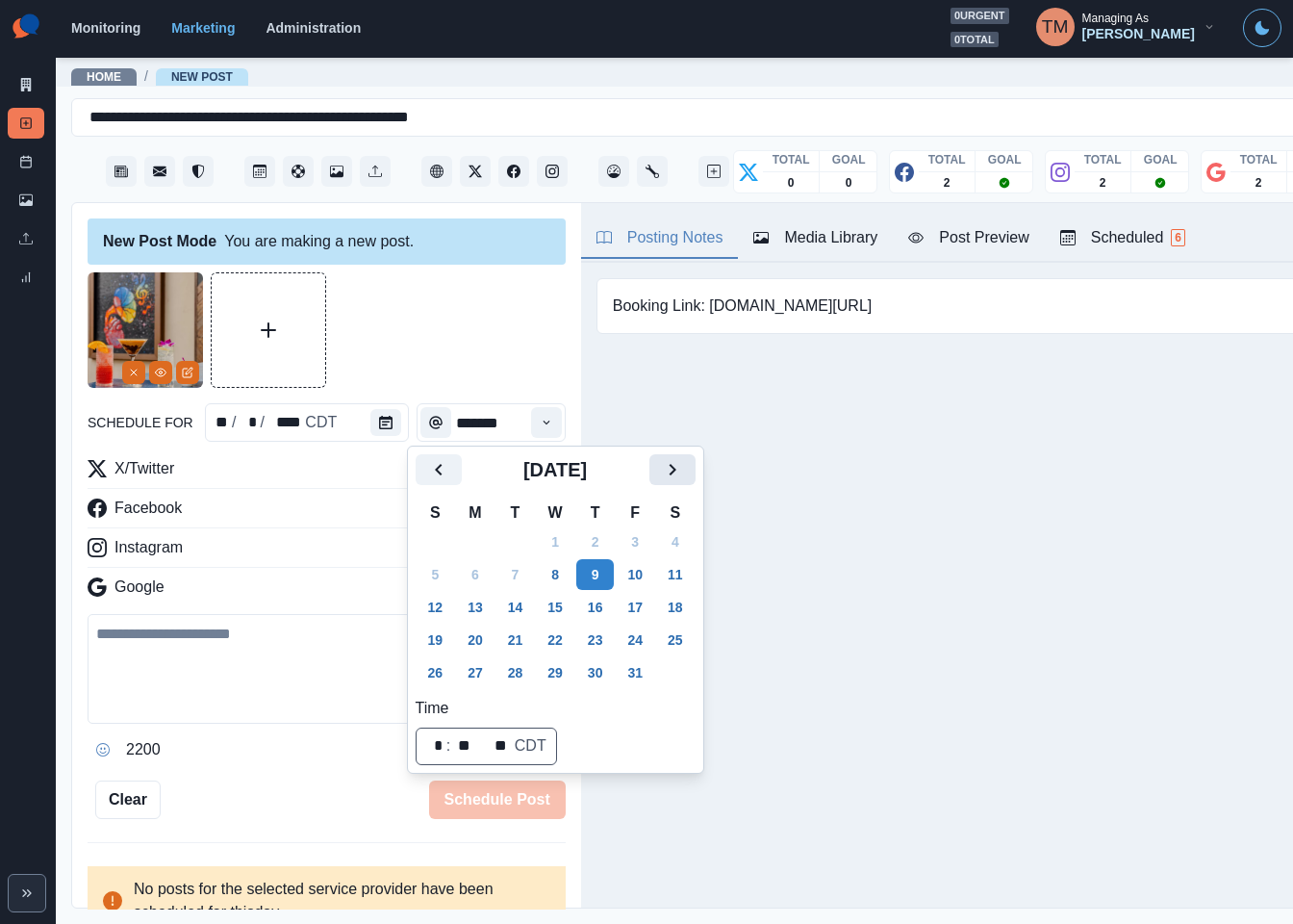
click at [684, 473] on icon "Next" at bounding box center [672, 468] width 23 height 23
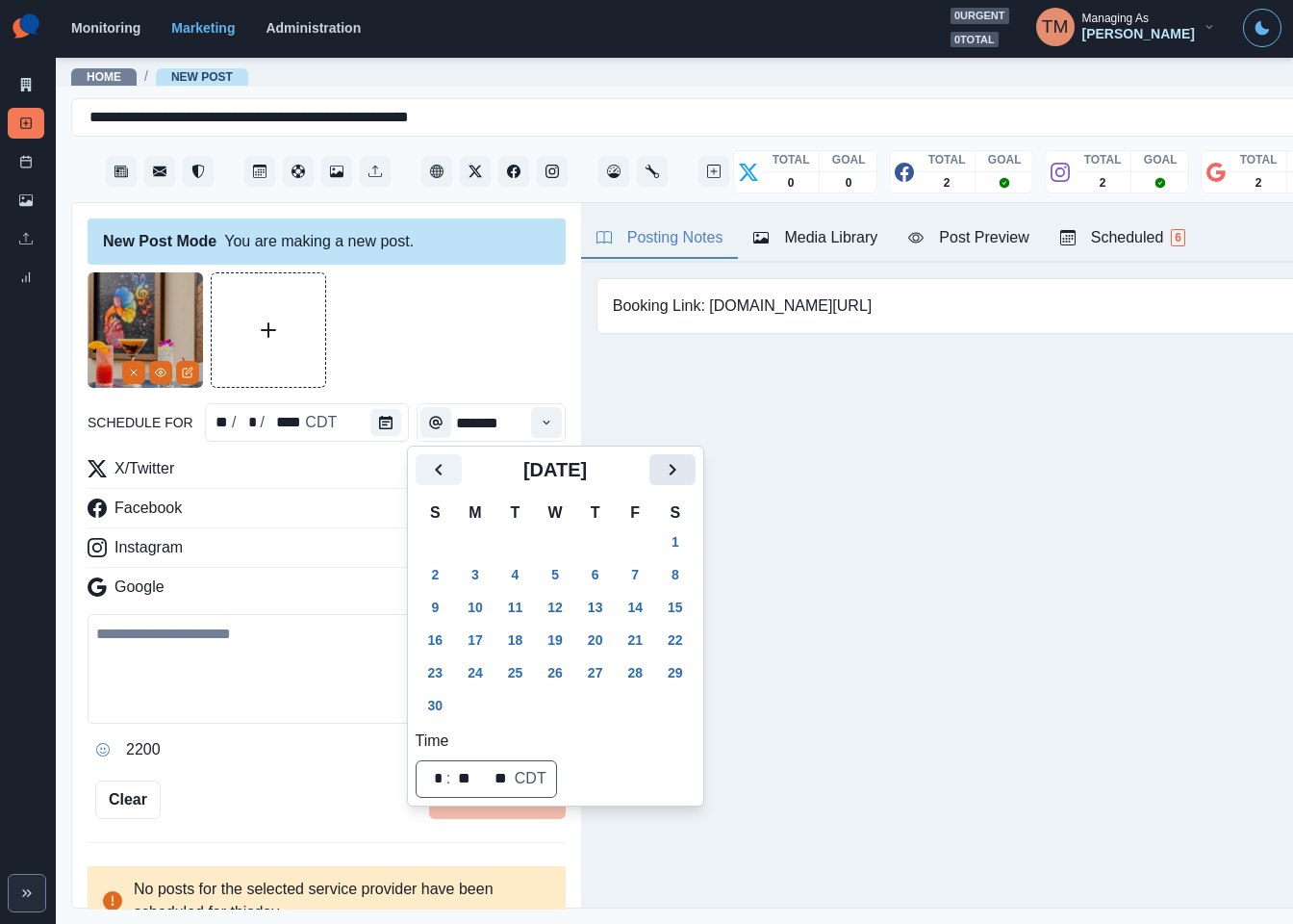
click at [684, 473] on icon "Next" at bounding box center [672, 468] width 23 height 23
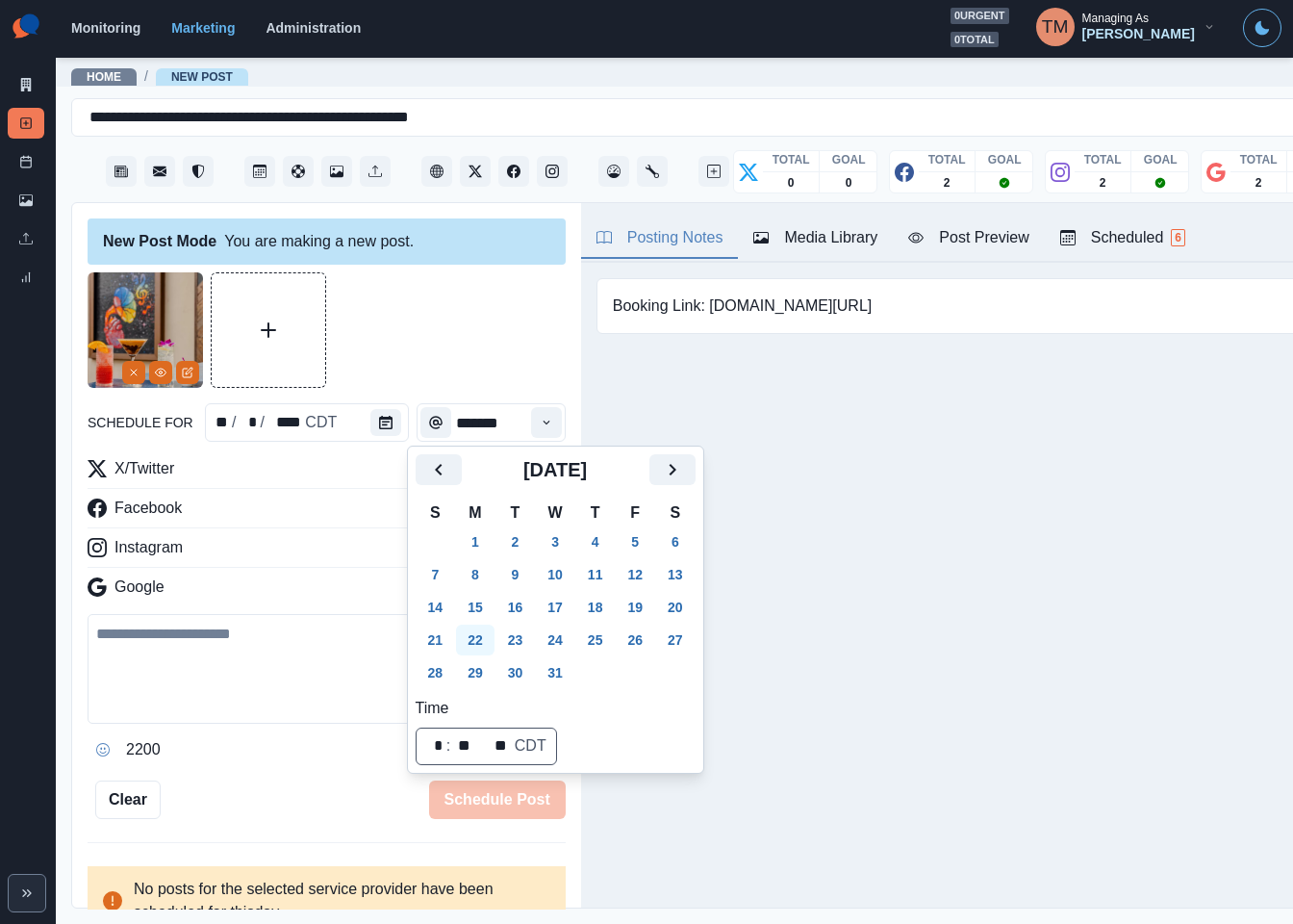
click at [482, 635] on button "22" at bounding box center [474, 640] width 38 height 31
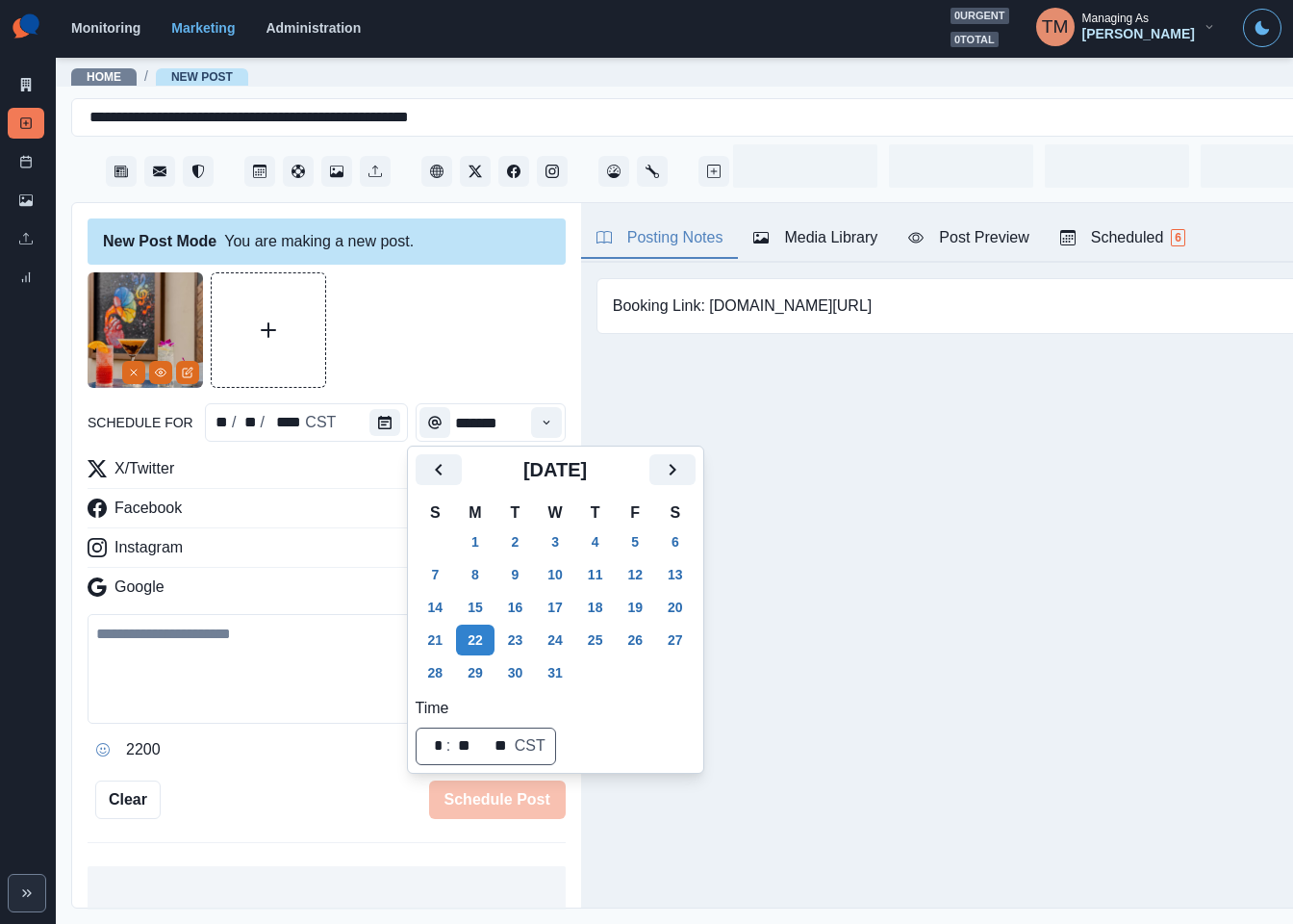
click at [402, 349] on div at bounding box center [327, 330] width 478 height 115
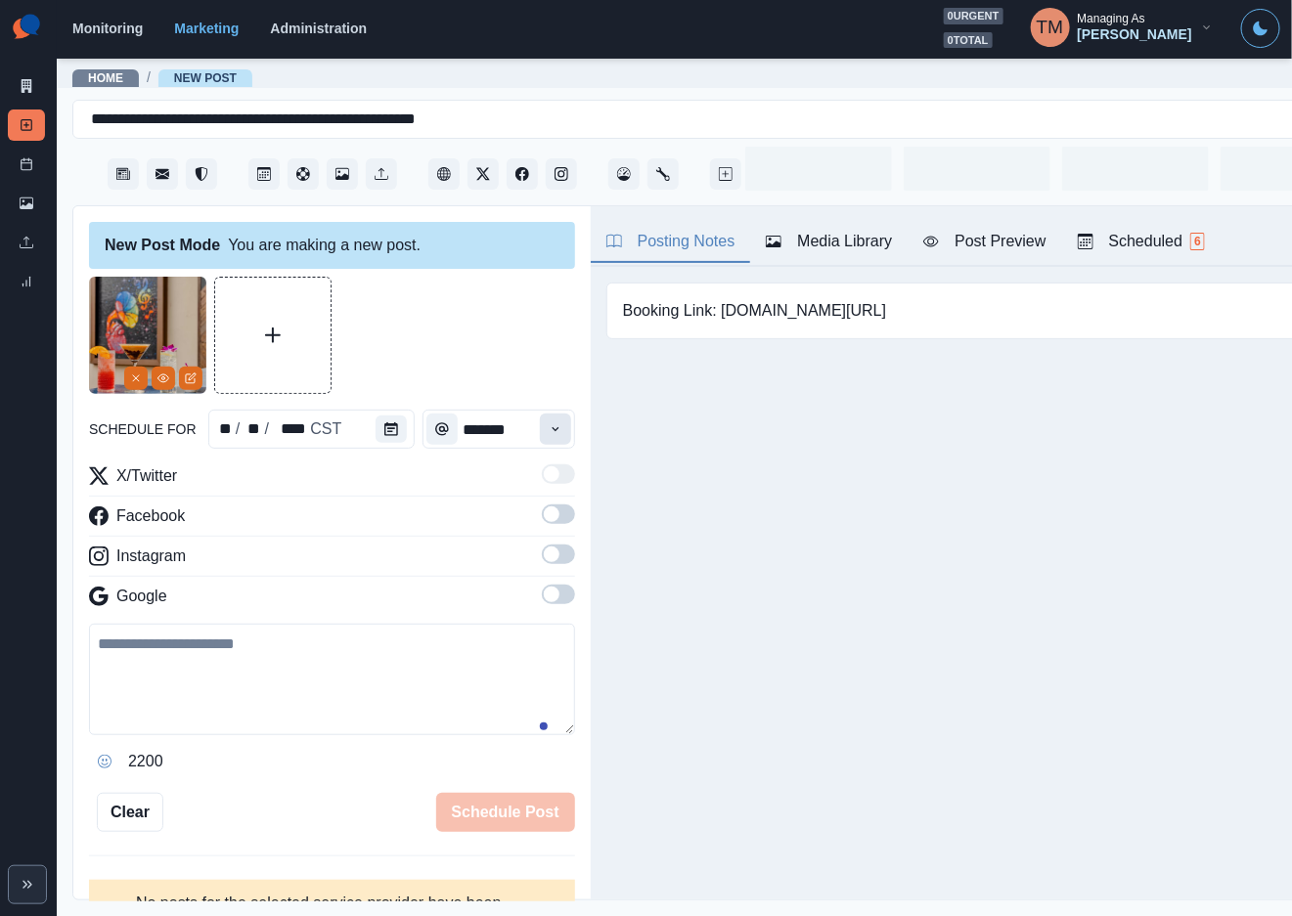
click at [549, 429] on icon "Time" at bounding box center [556, 429] width 14 height 14
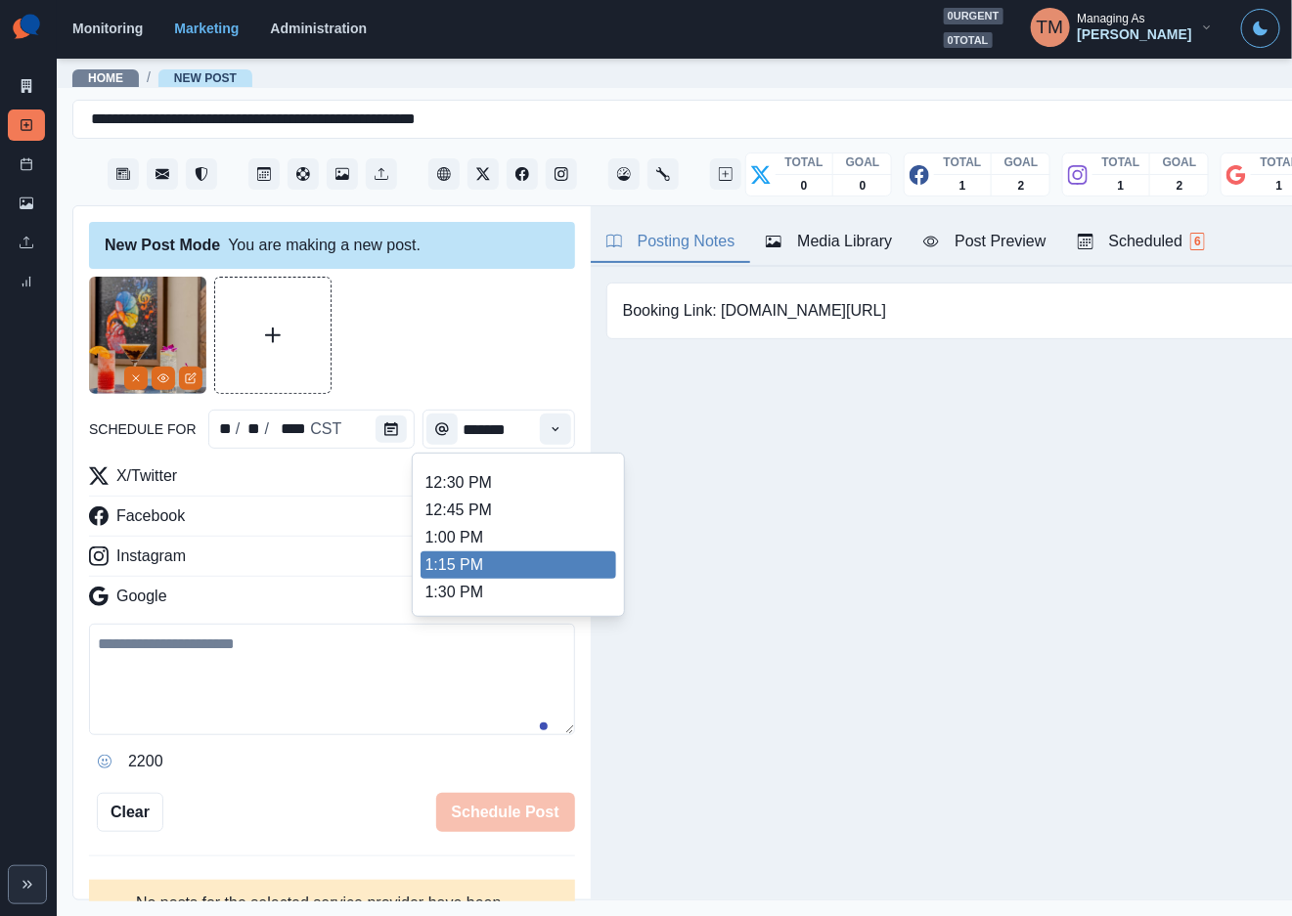
scroll to position [778, 0]
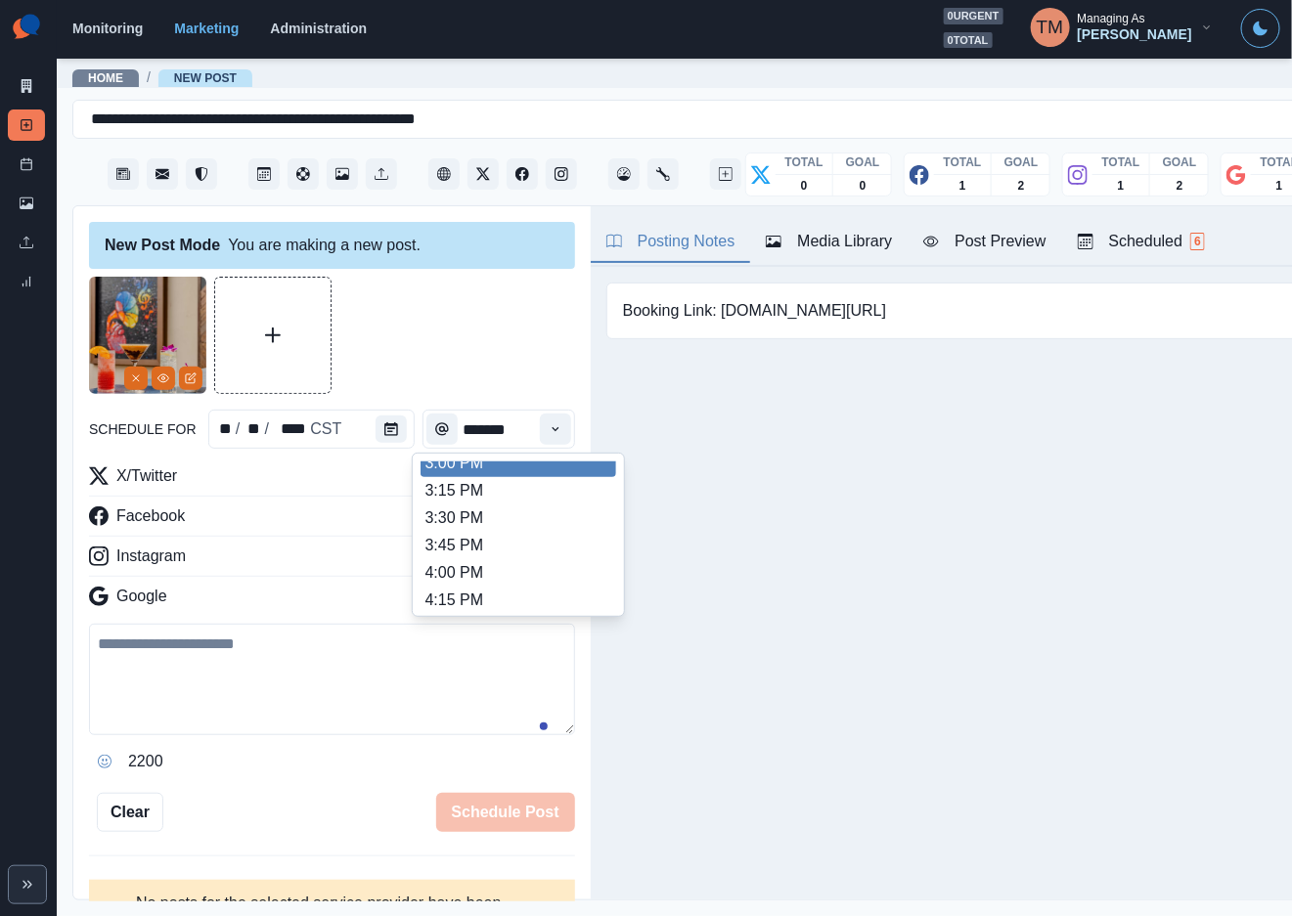
click at [519, 469] on li "3:00 PM" at bounding box center [518, 463] width 196 height 27
type input "*******"
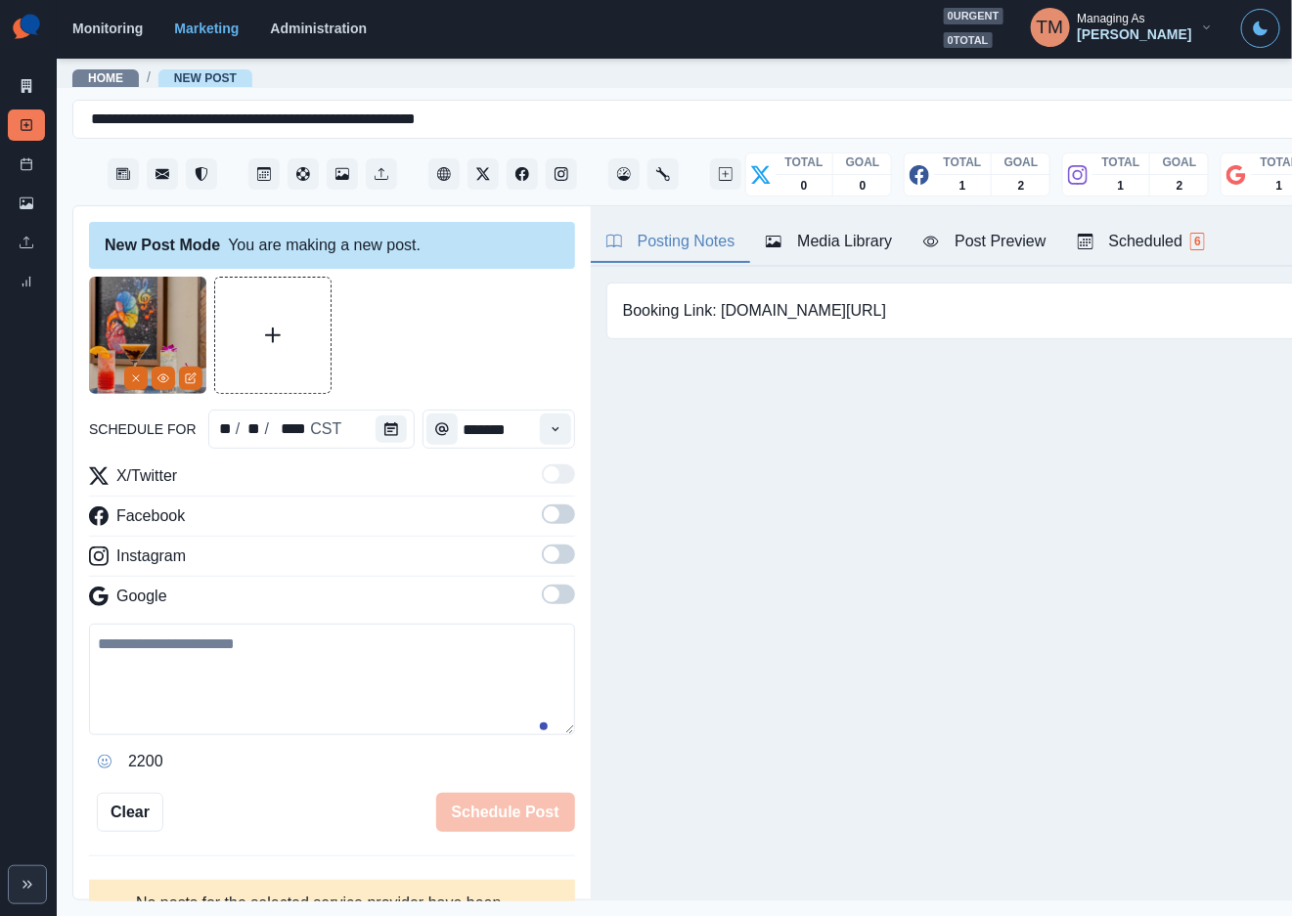
click at [314, 675] on textarea at bounding box center [332, 679] width 486 height 111
paste textarea "**********"
type textarea "**********"
click at [1007, 255] on button "Post Preview" at bounding box center [984, 242] width 154 height 41
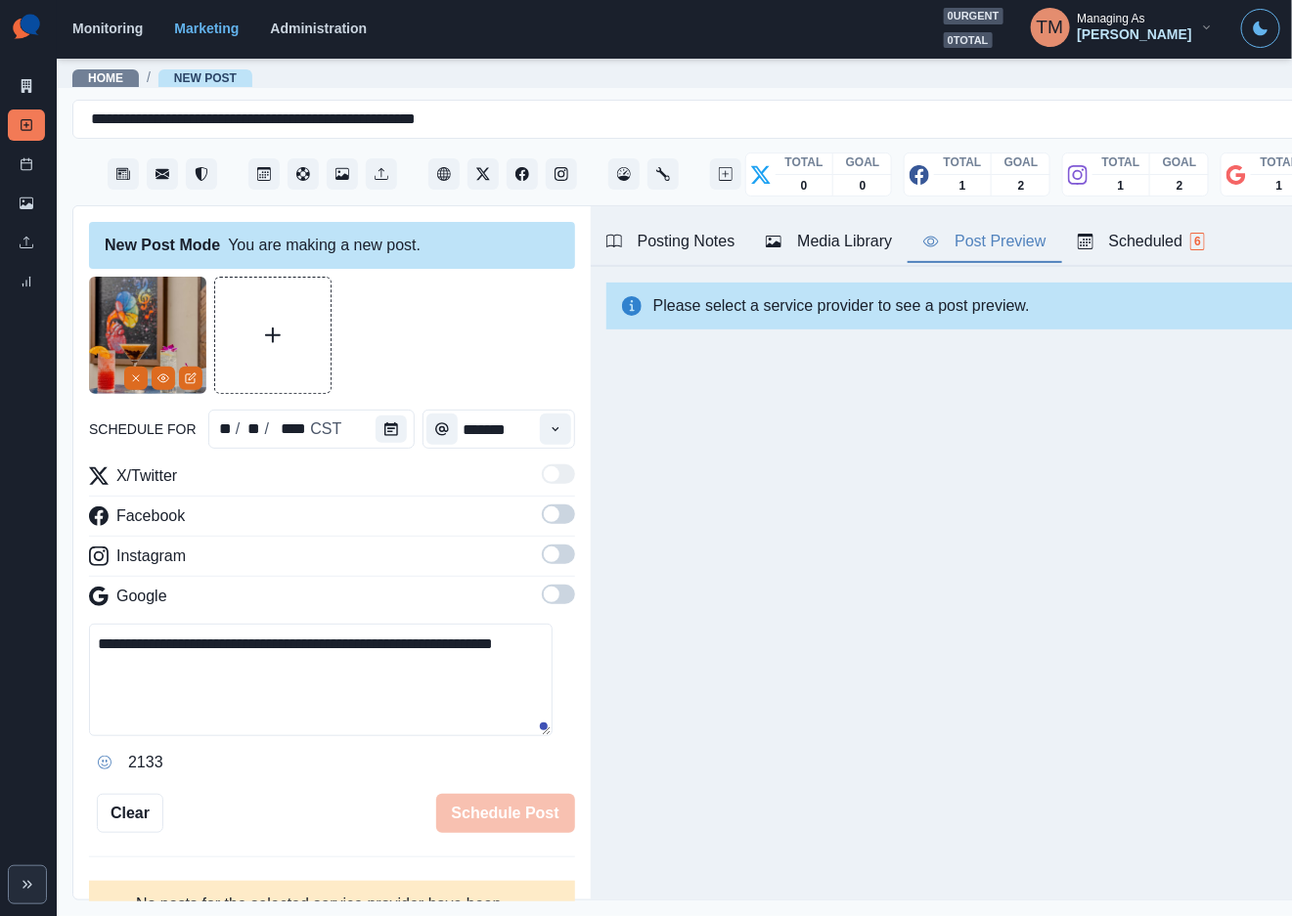
click at [542, 522] on span at bounding box center [558, 515] width 33 height 20
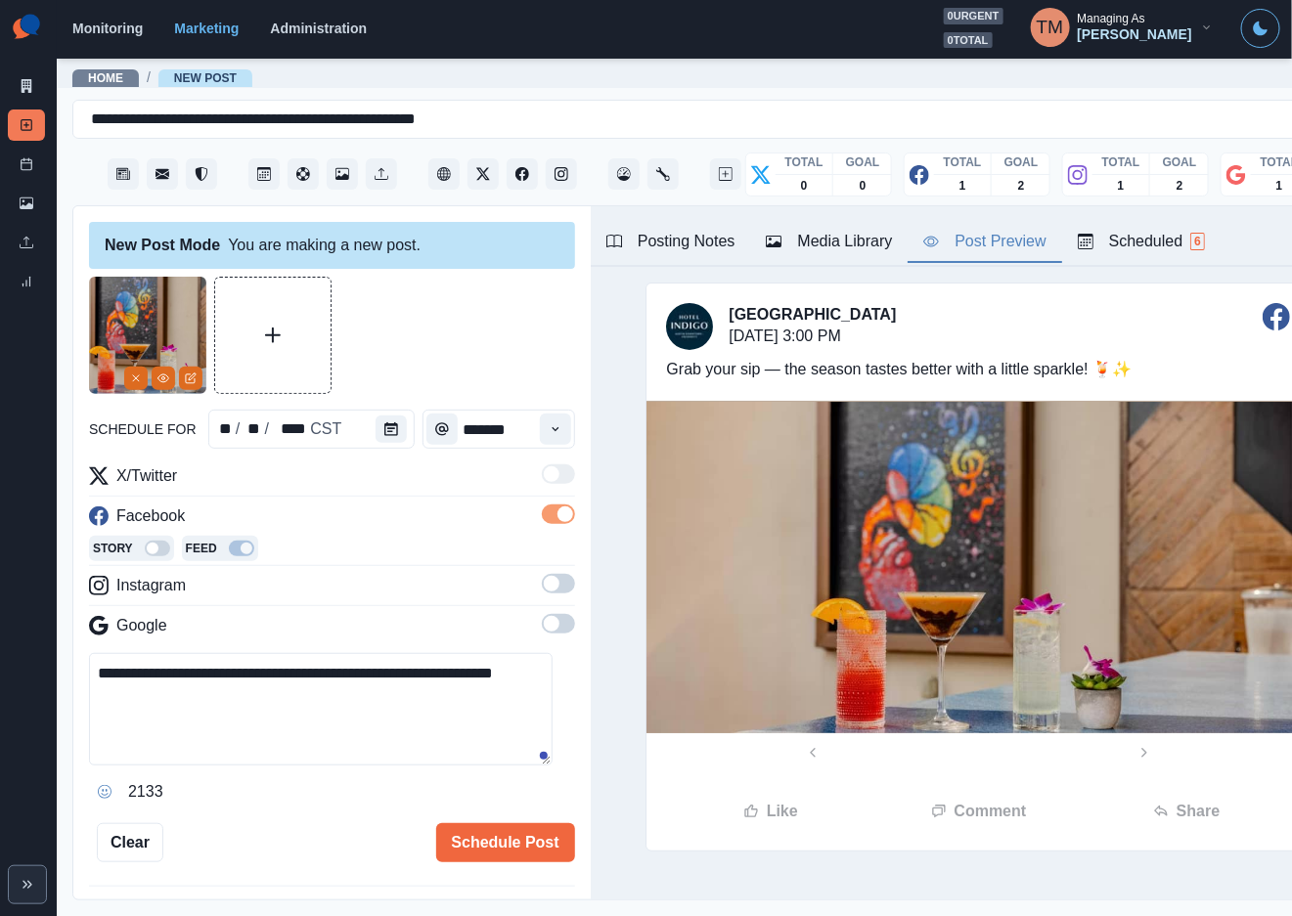
drag, startPoint x: 532, startPoint y: 585, endPoint x: 544, endPoint y: 658, distance: 74.3
click at [544, 590] on span at bounding box center [552, 584] width 16 height 16
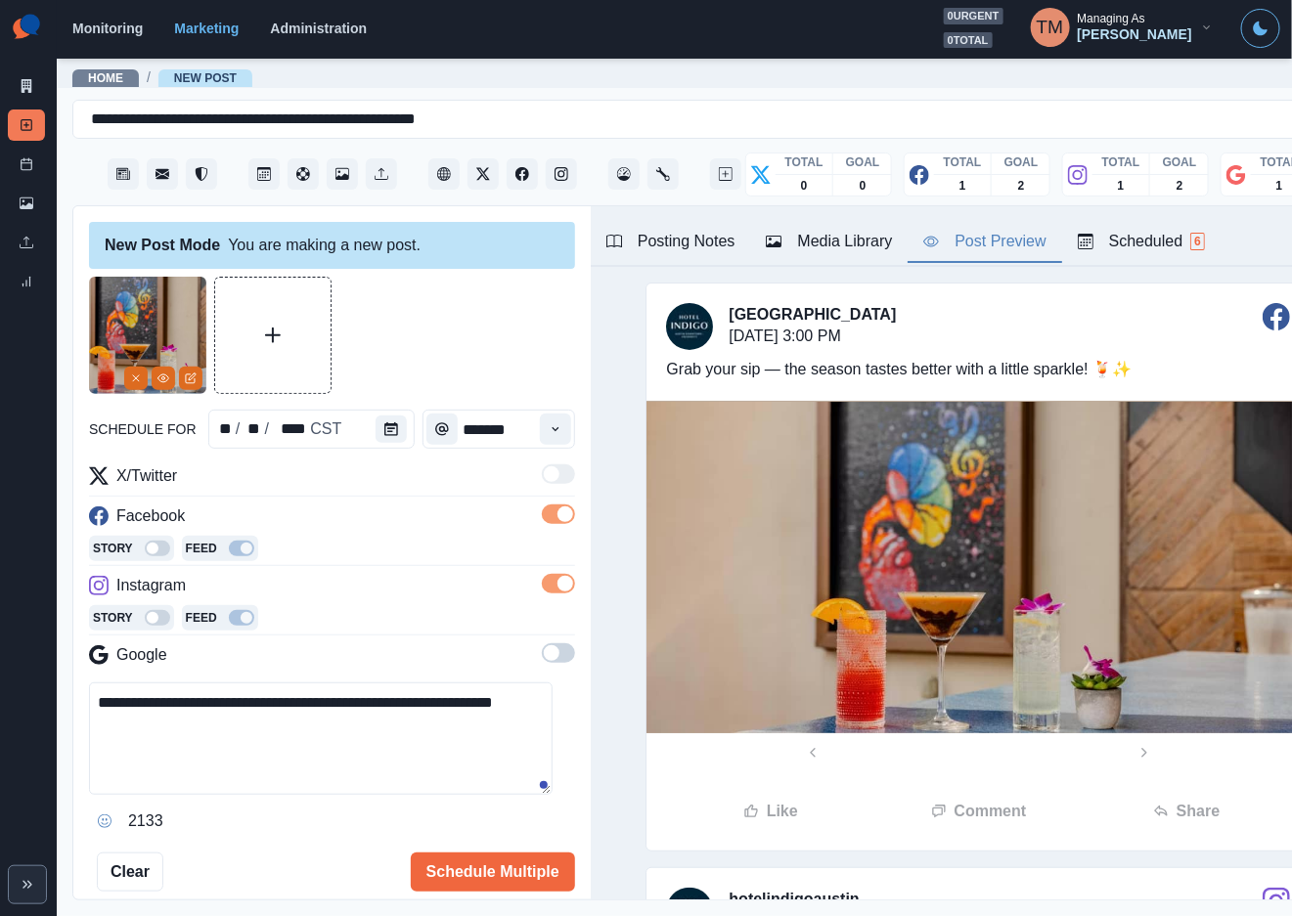
click at [543, 658] on span at bounding box center [558, 653] width 33 height 20
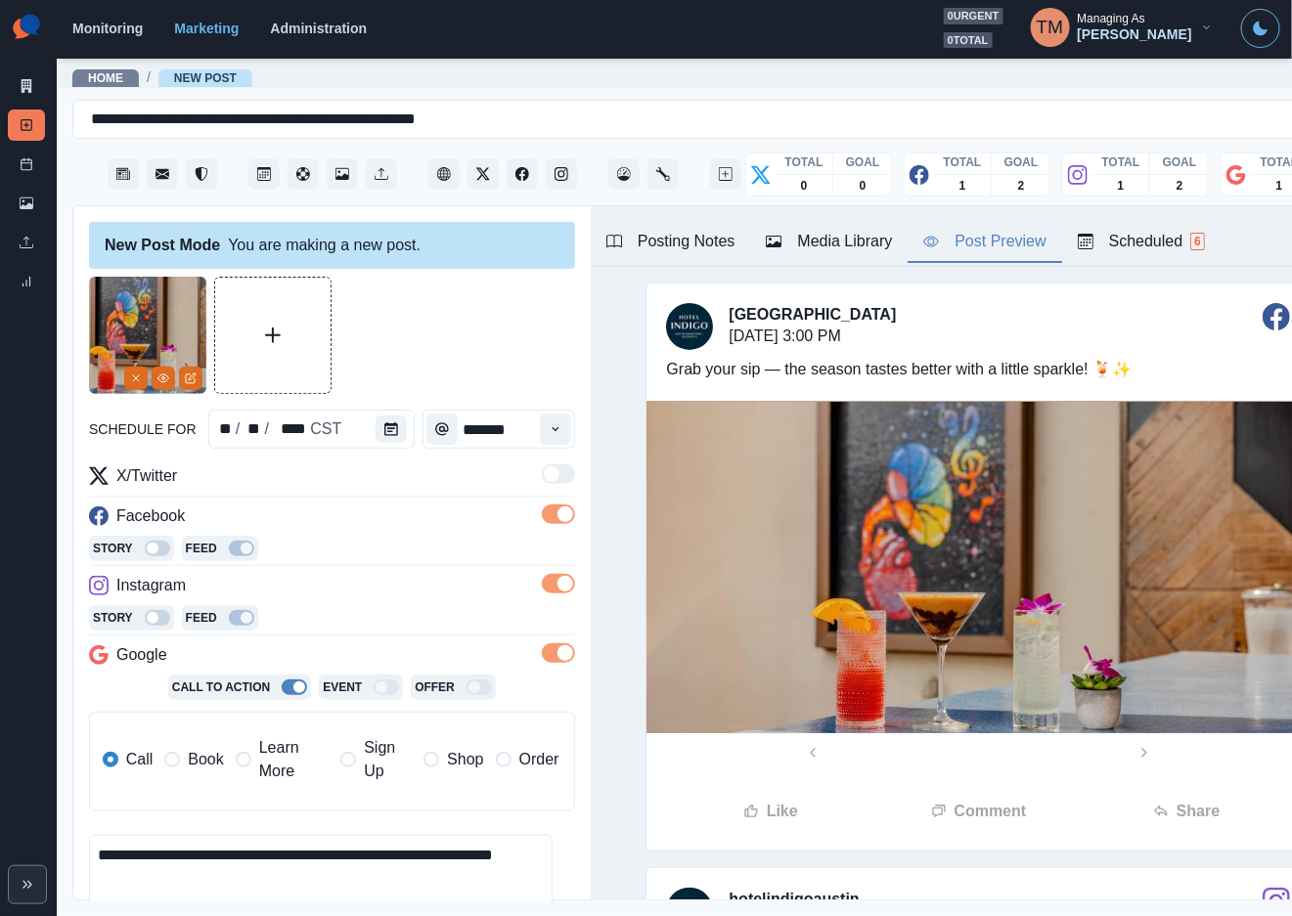
click at [482, 346] on div at bounding box center [332, 335] width 486 height 117
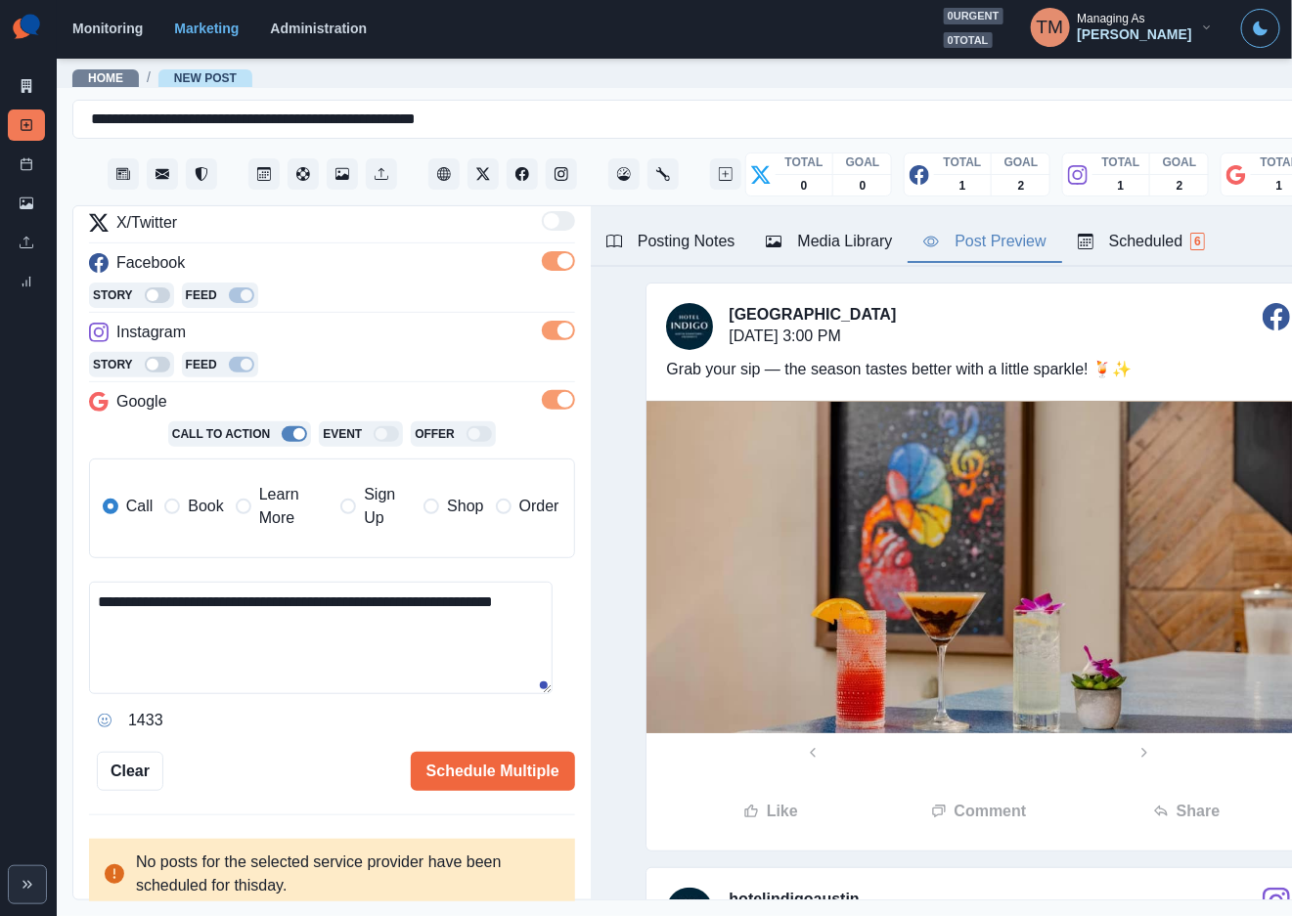
scroll to position [256, 0]
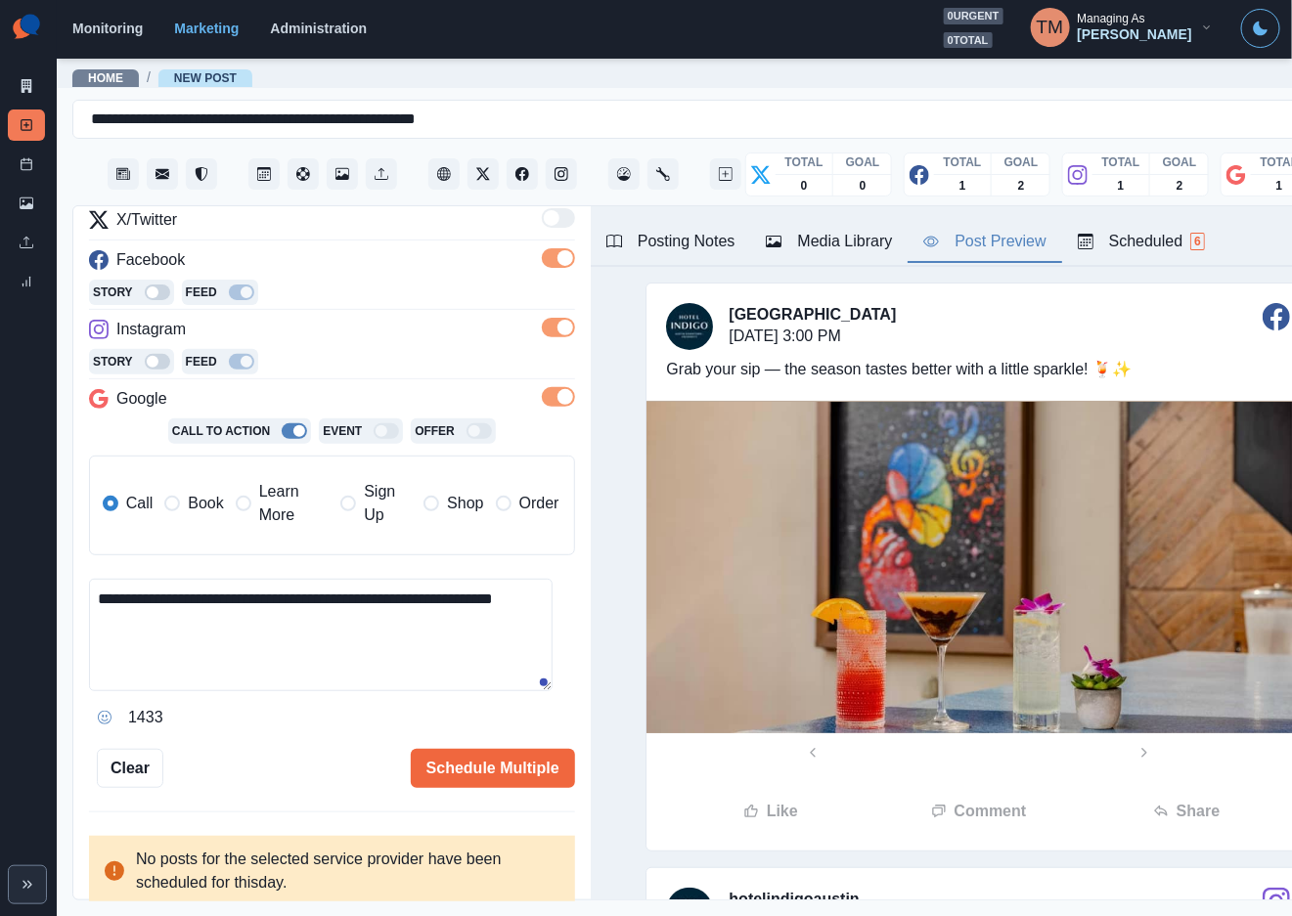
click at [188, 506] on span "Book" at bounding box center [205, 503] width 35 height 23
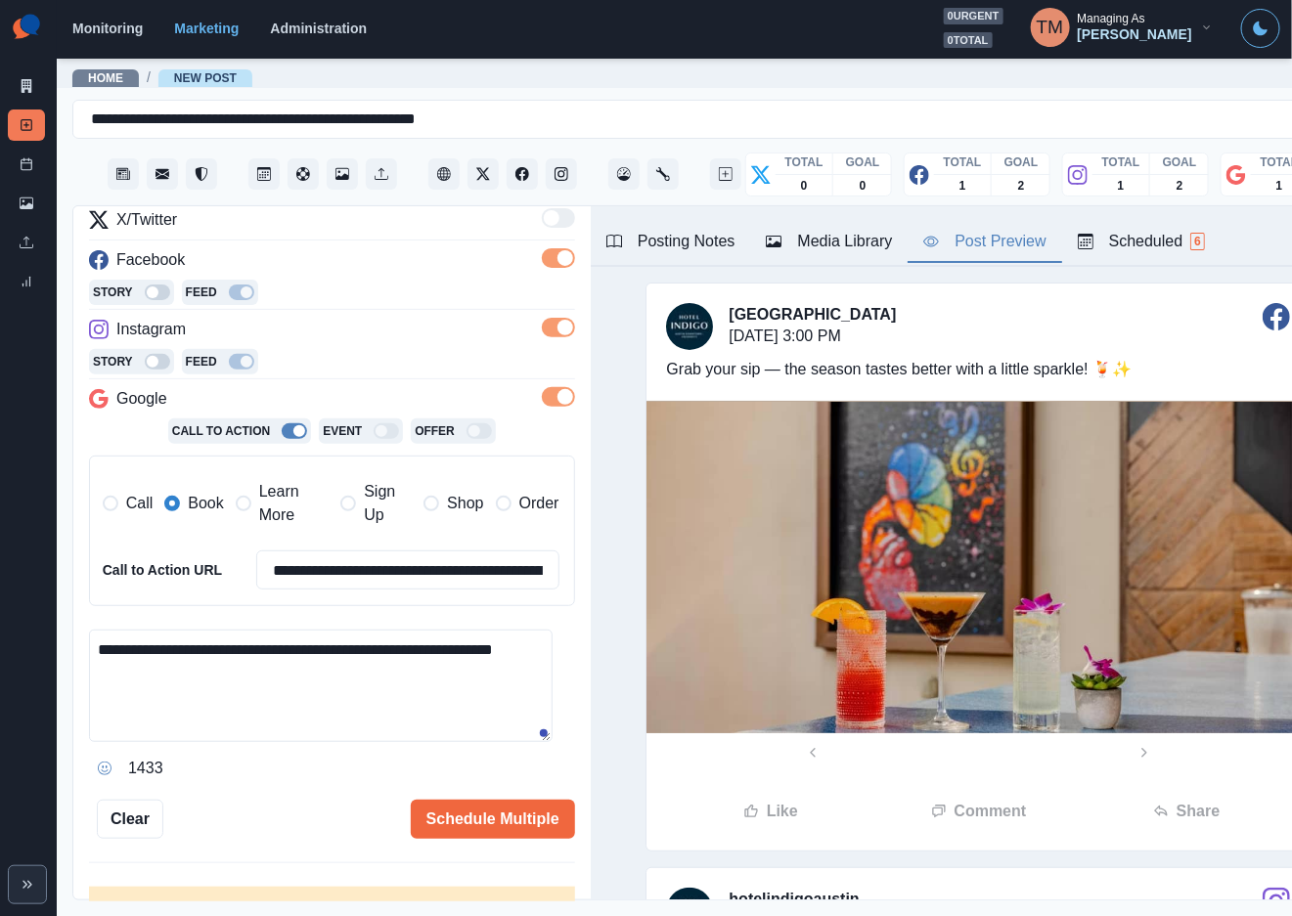
click at [419, 784] on div "1433" at bounding box center [332, 768] width 486 height 31
click at [426, 811] on button "Schedule Multiple" at bounding box center [493, 819] width 164 height 39
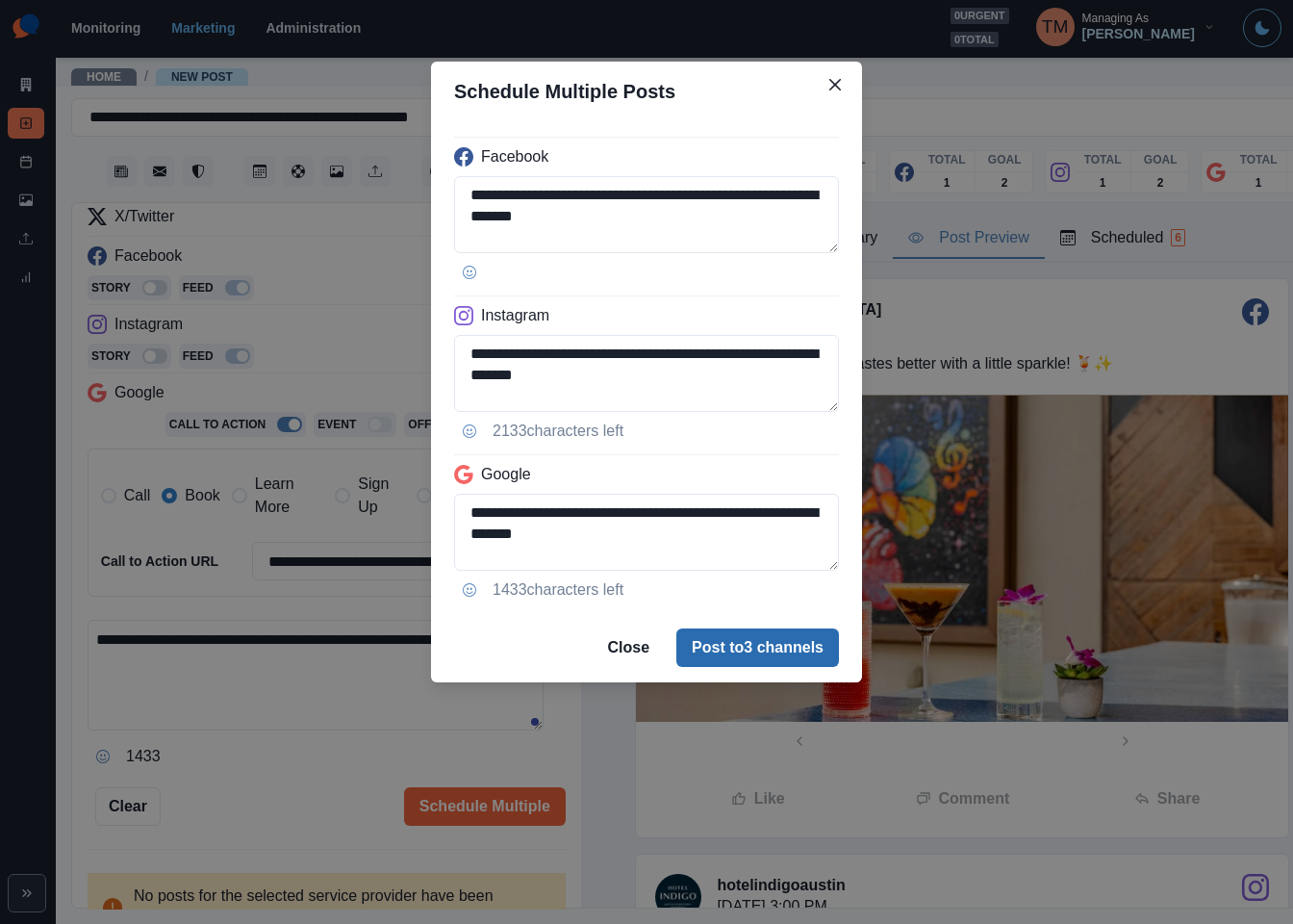
click at [758, 639] on button "Post to 3 channels" at bounding box center [757, 647] width 162 height 38
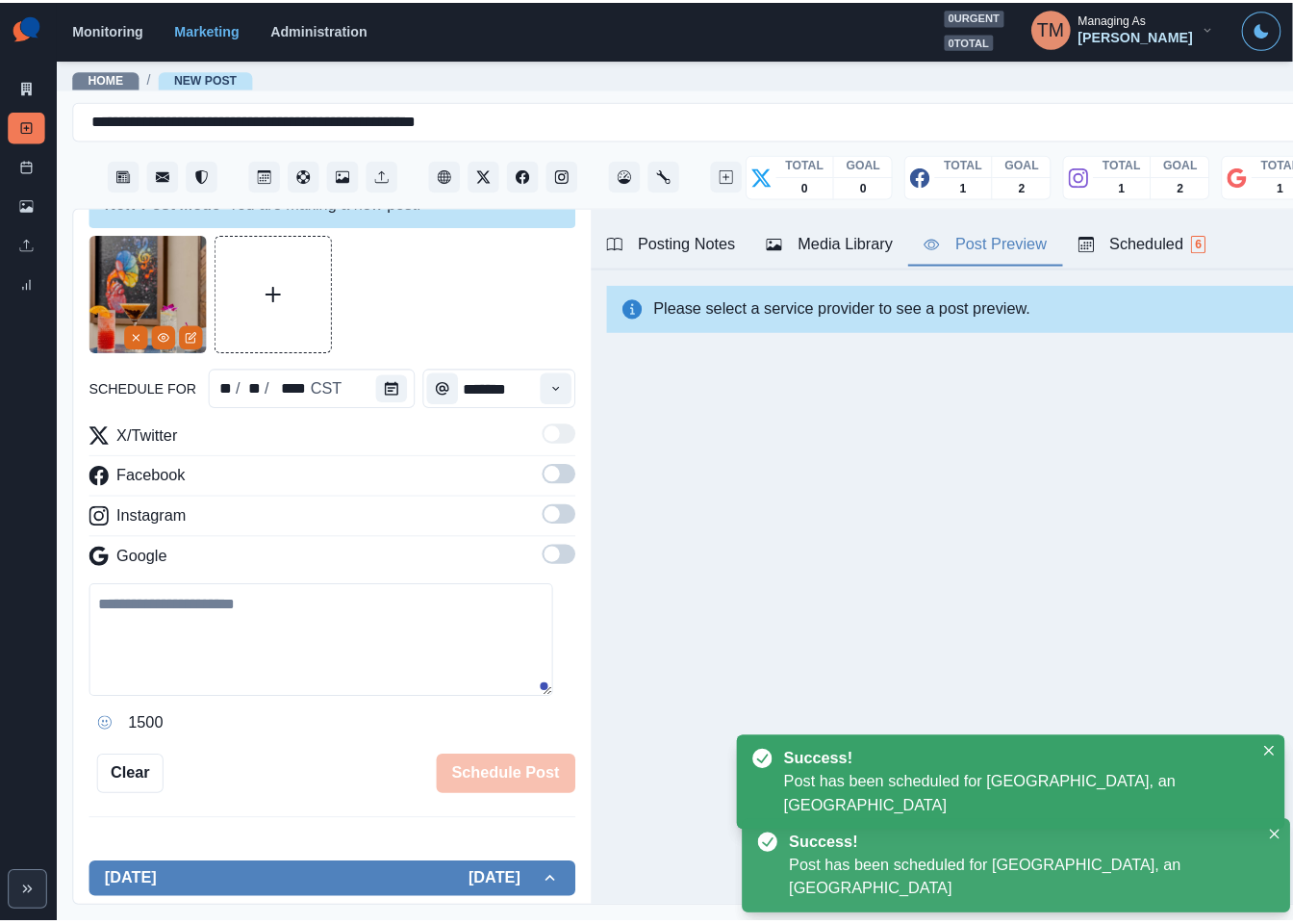
scroll to position [0, 0]
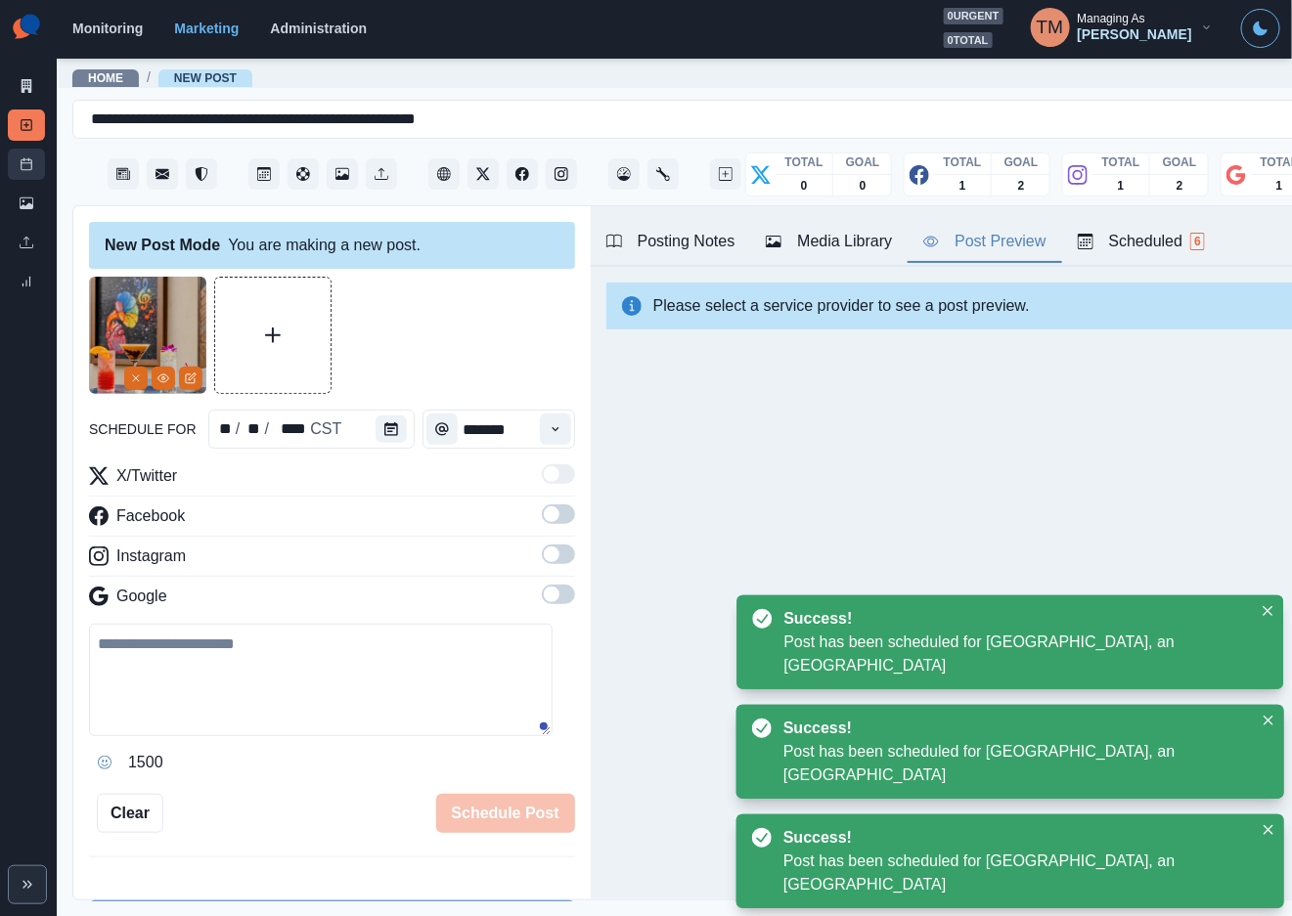
drag, startPoint x: 30, startPoint y: 165, endPoint x: 21, endPoint y: 167, distance: 10.0
click at [30, 167] on icon at bounding box center [27, 164] width 14 height 14
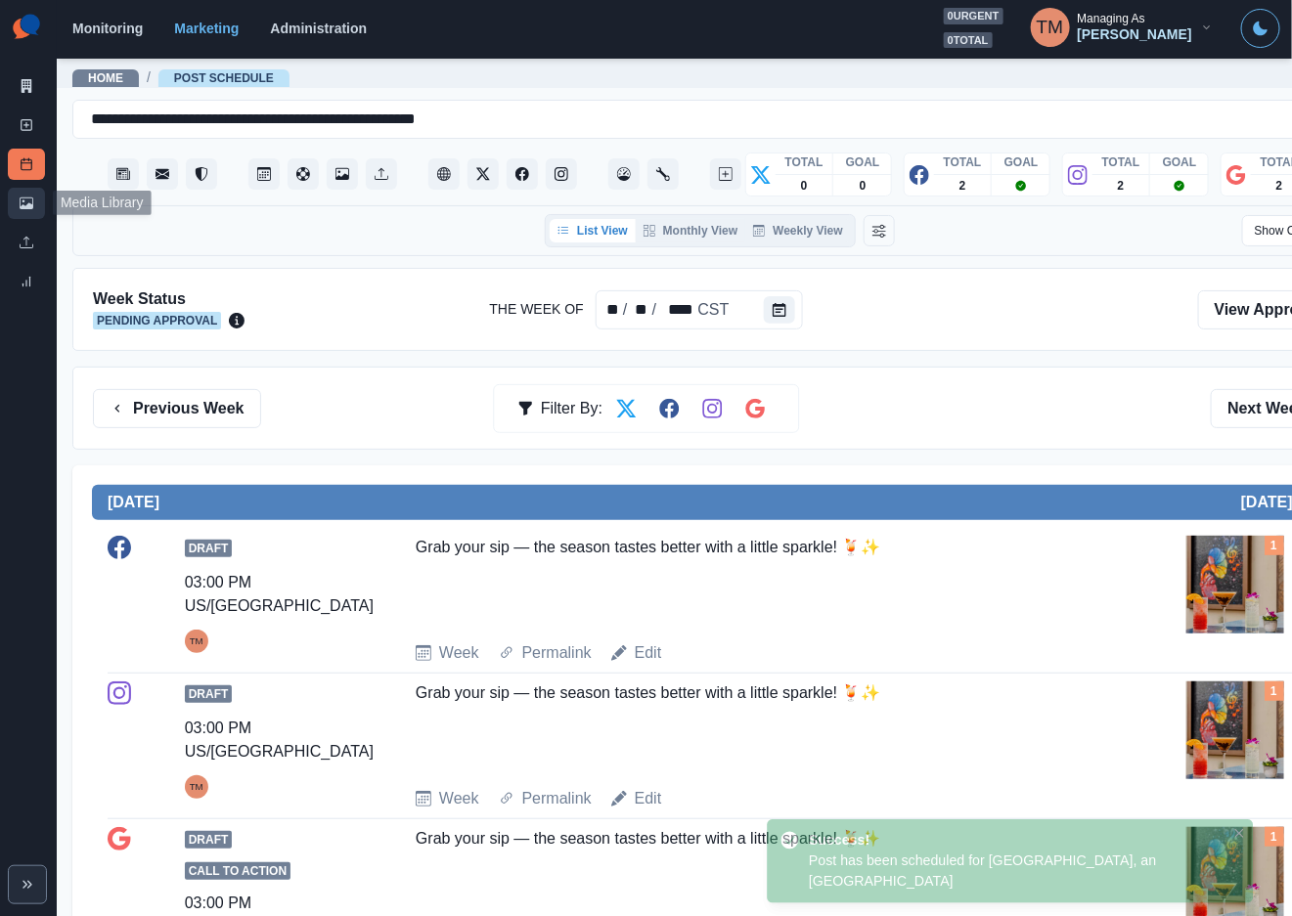
click at [22, 205] on icon at bounding box center [27, 204] width 14 height 12
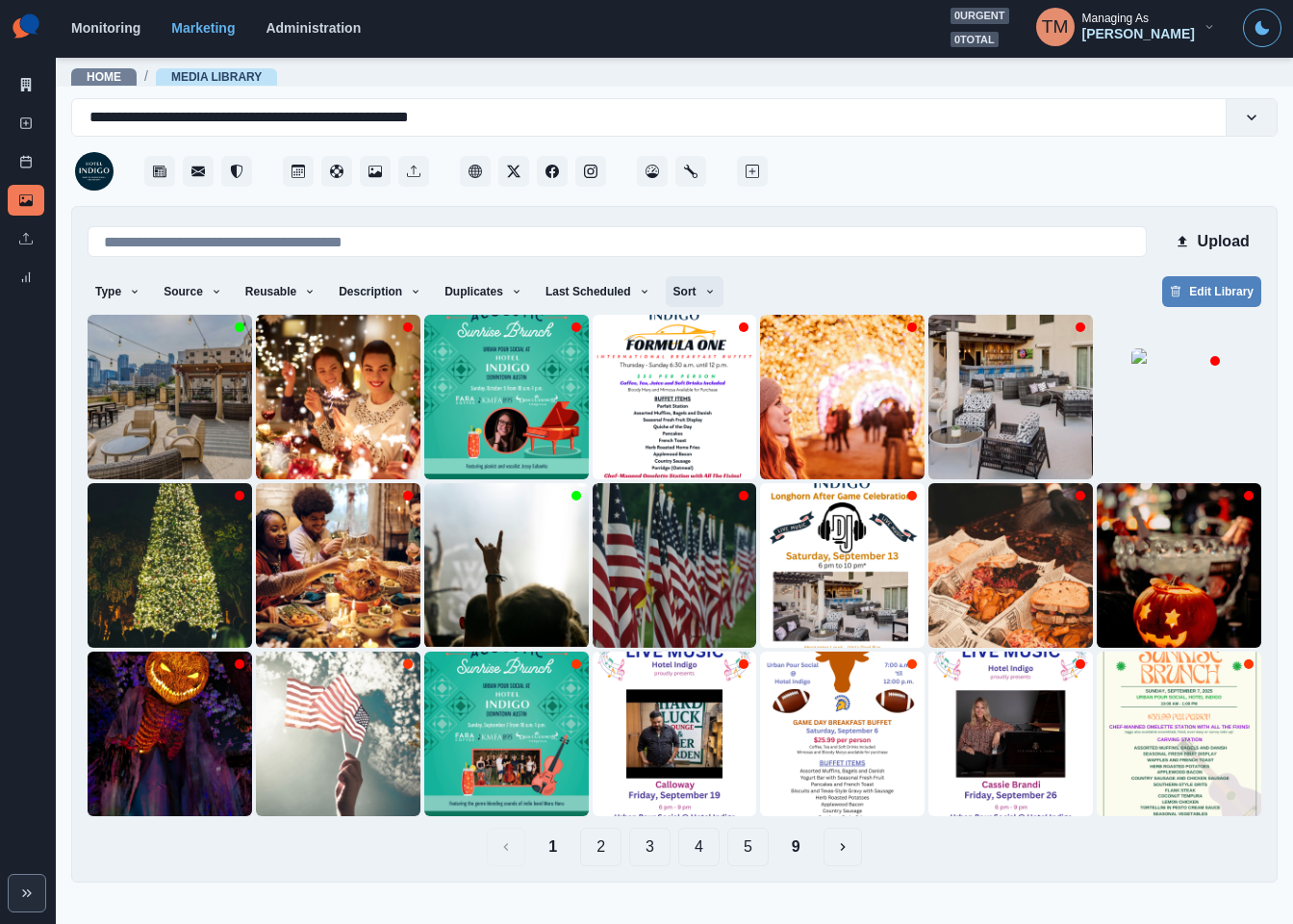
click at [705, 289] on icon "button" at bounding box center [710, 291] width 12 height 12
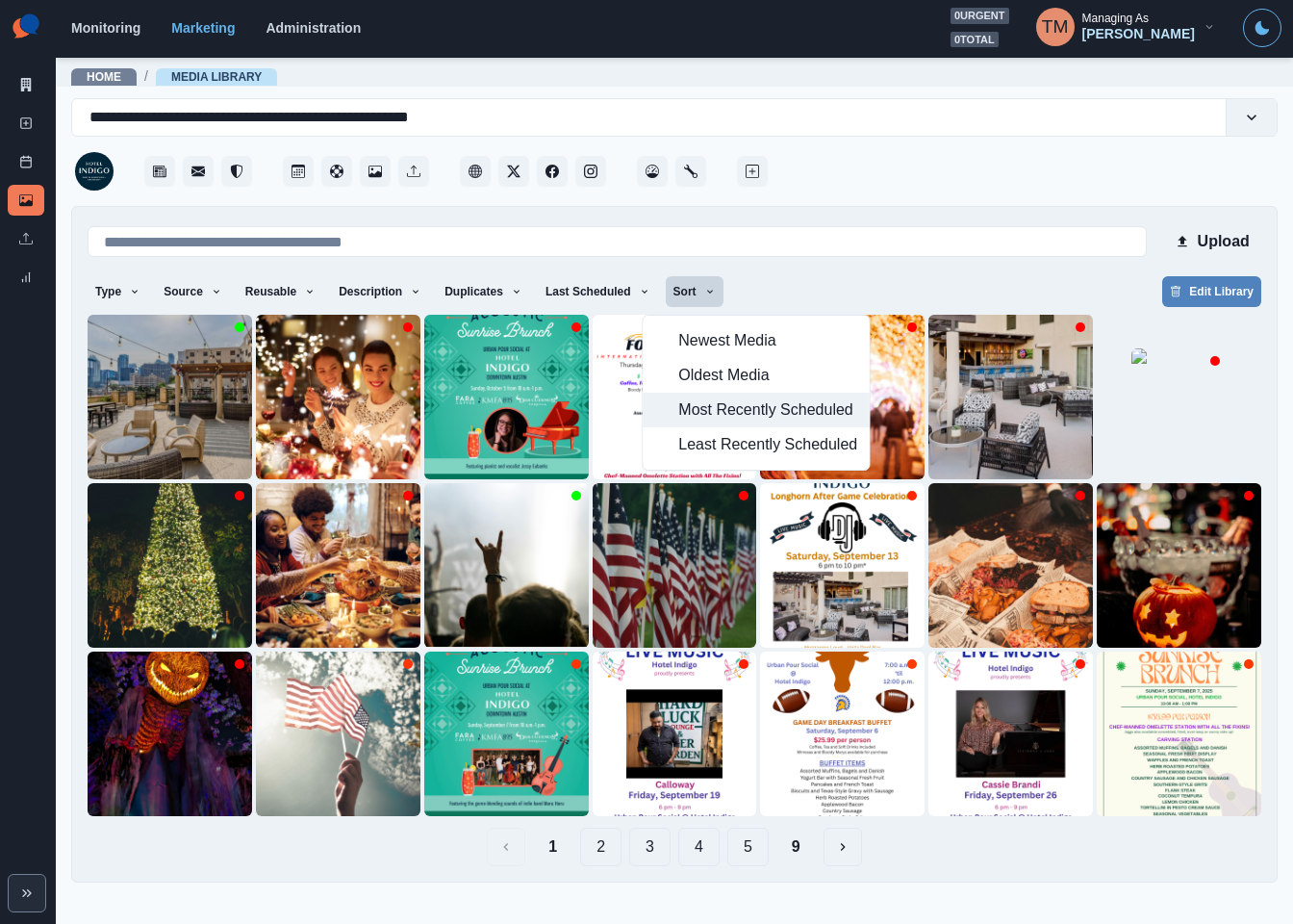
click at [706, 418] on span "Most Recently Scheduled" at bounding box center [768, 409] width 179 height 23
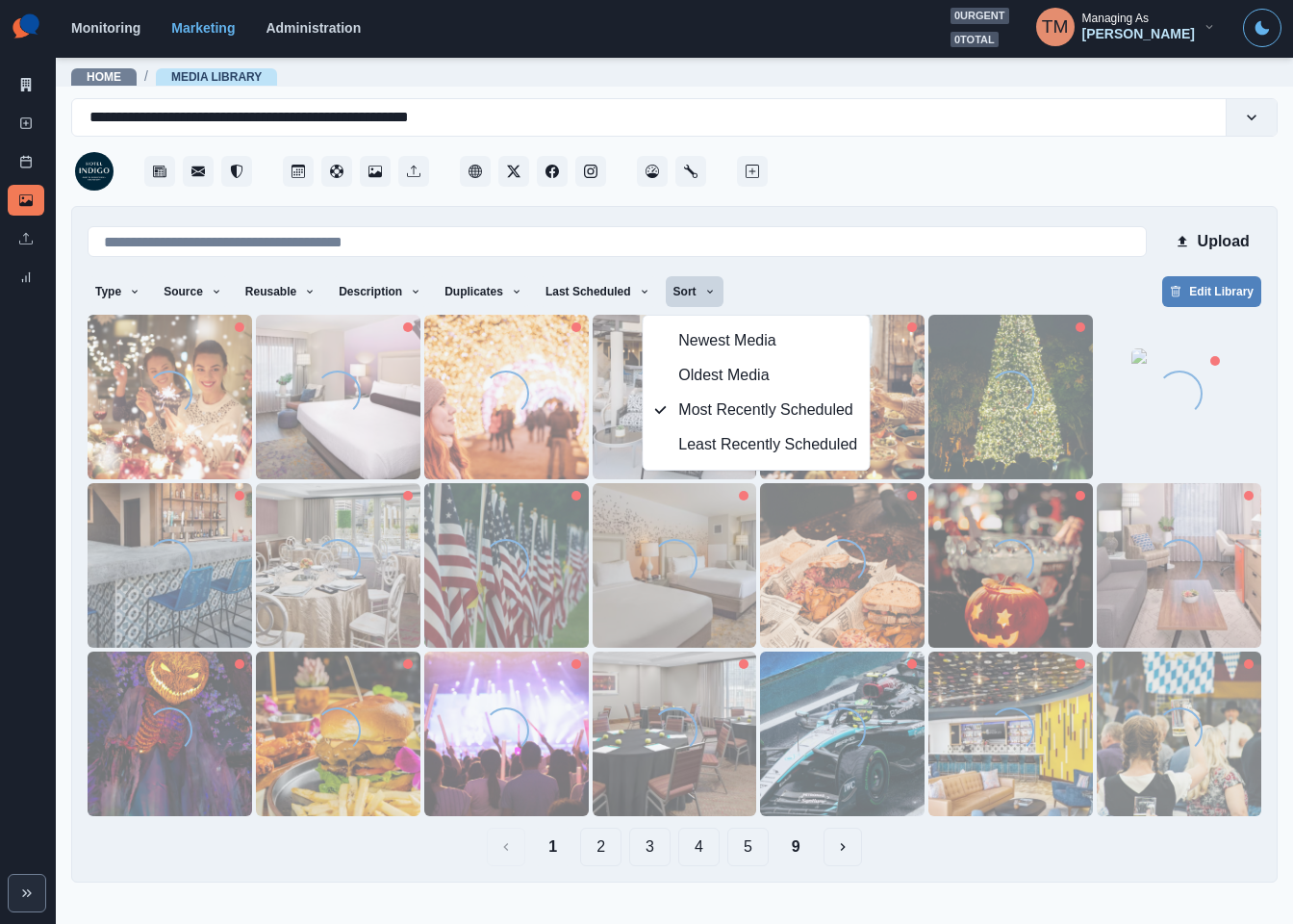
click at [930, 278] on div "Type Any Image Video Source Any Upload Social Manager Found: Instagram Found: G…" at bounding box center [674, 293] width 1174 height 34
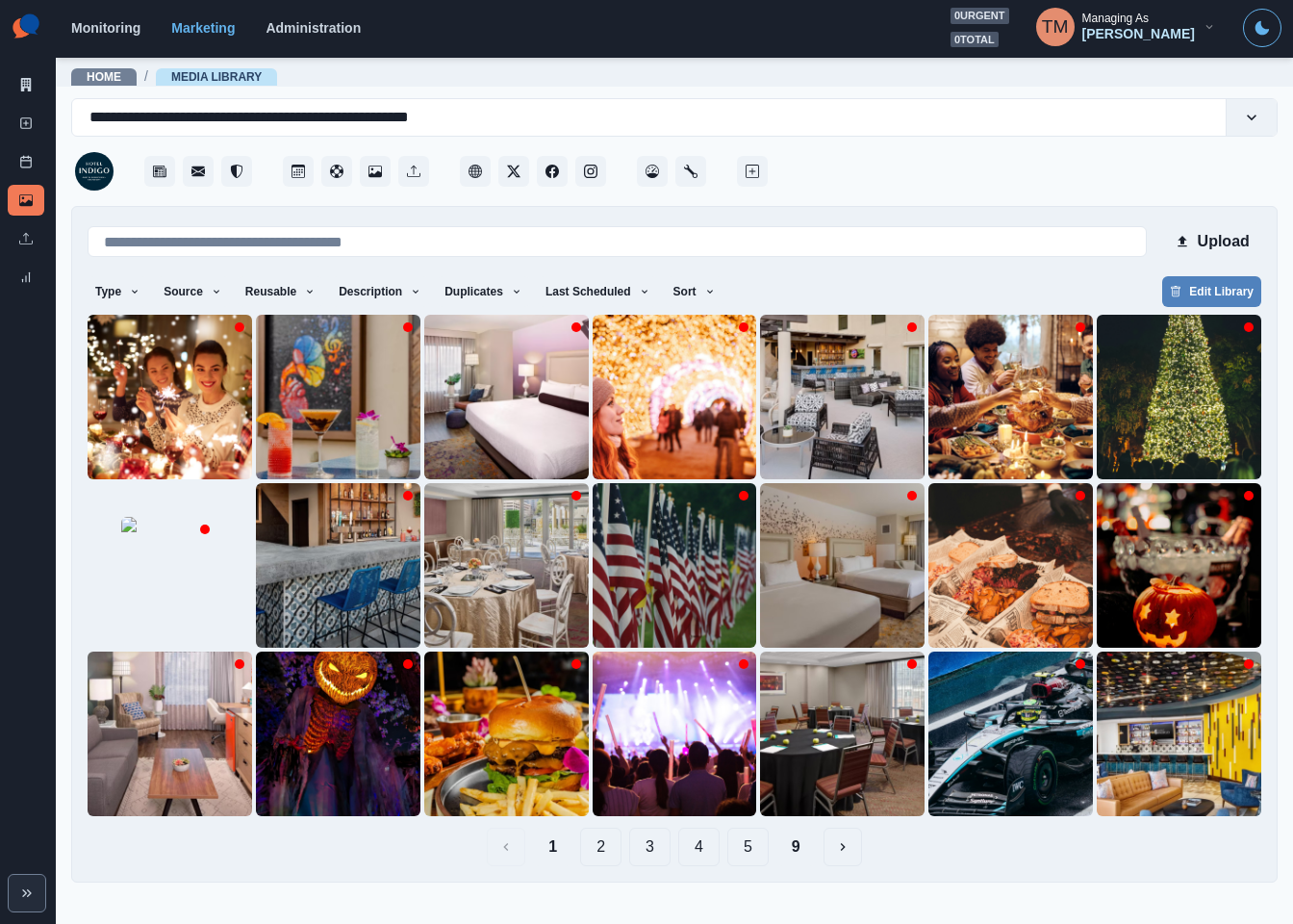
drag, startPoint x: 803, startPoint y: 852, endPoint x: 792, endPoint y: 848, distance: 11.7
click at [800, 852] on button "9" at bounding box center [796, 846] width 39 height 38
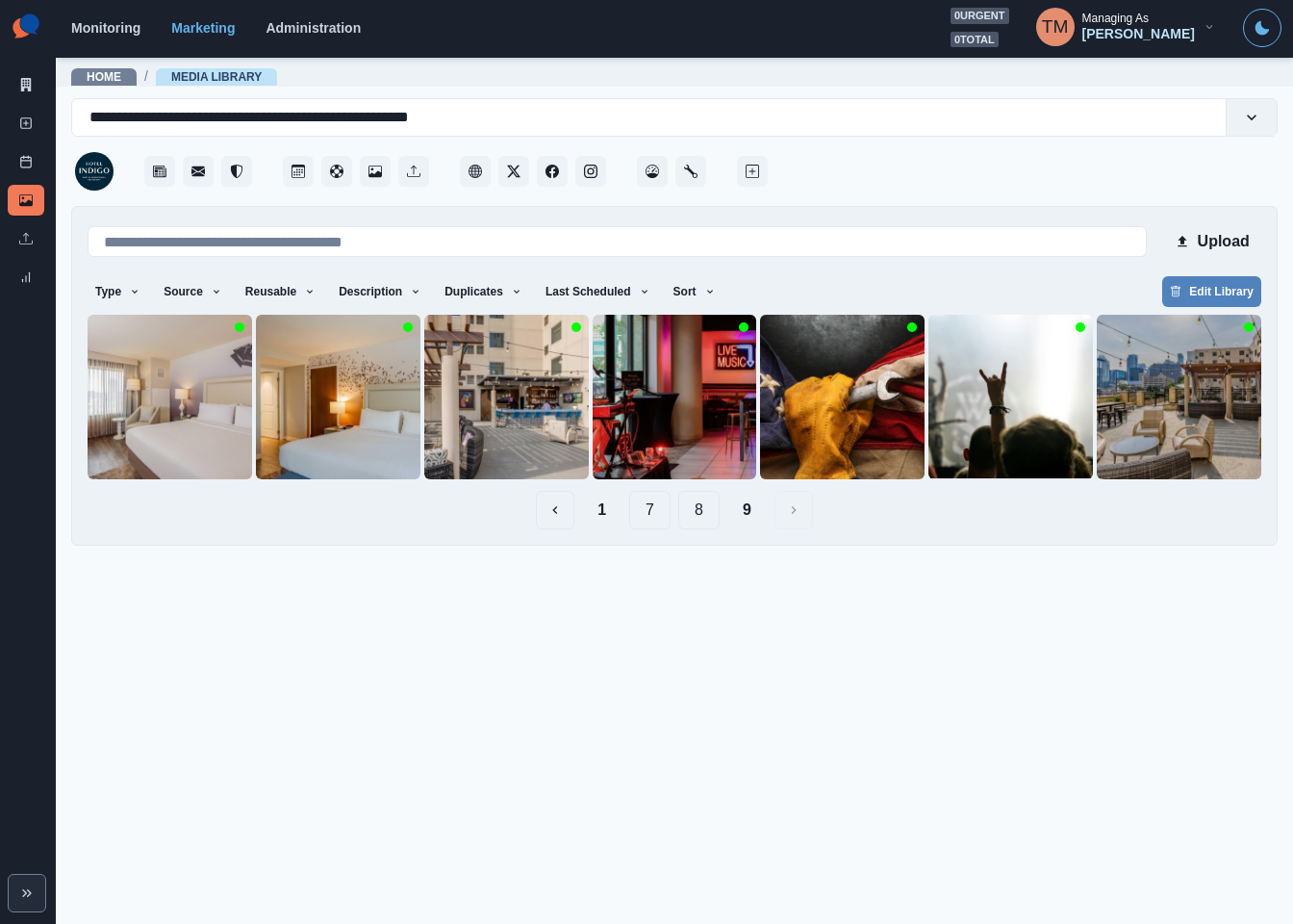
click at [700, 514] on button "8" at bounding box center [699, 510] width 41 height 38
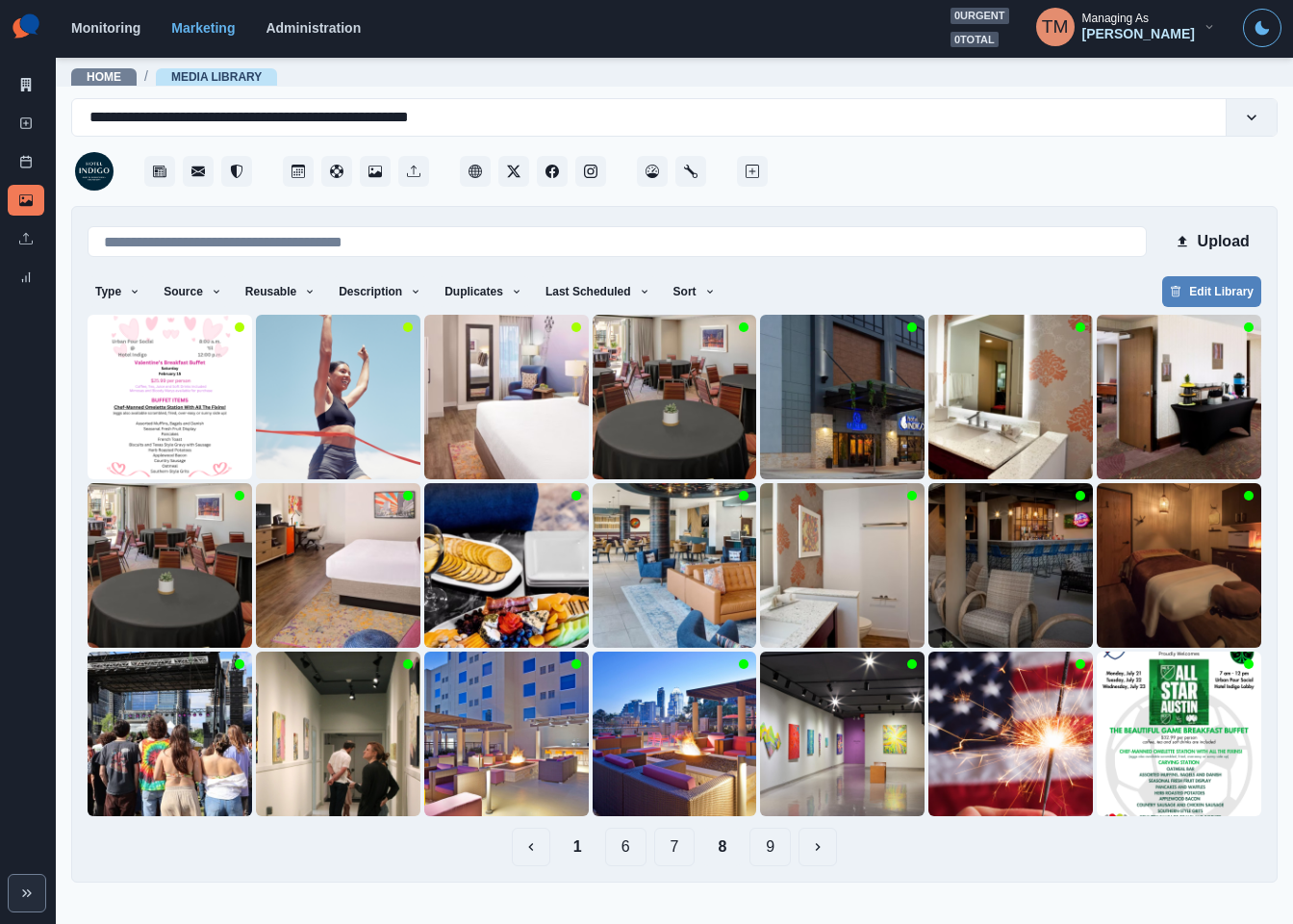
click at [681, 851] on button "7" at bounding box center [675, 846] width 41 height 38
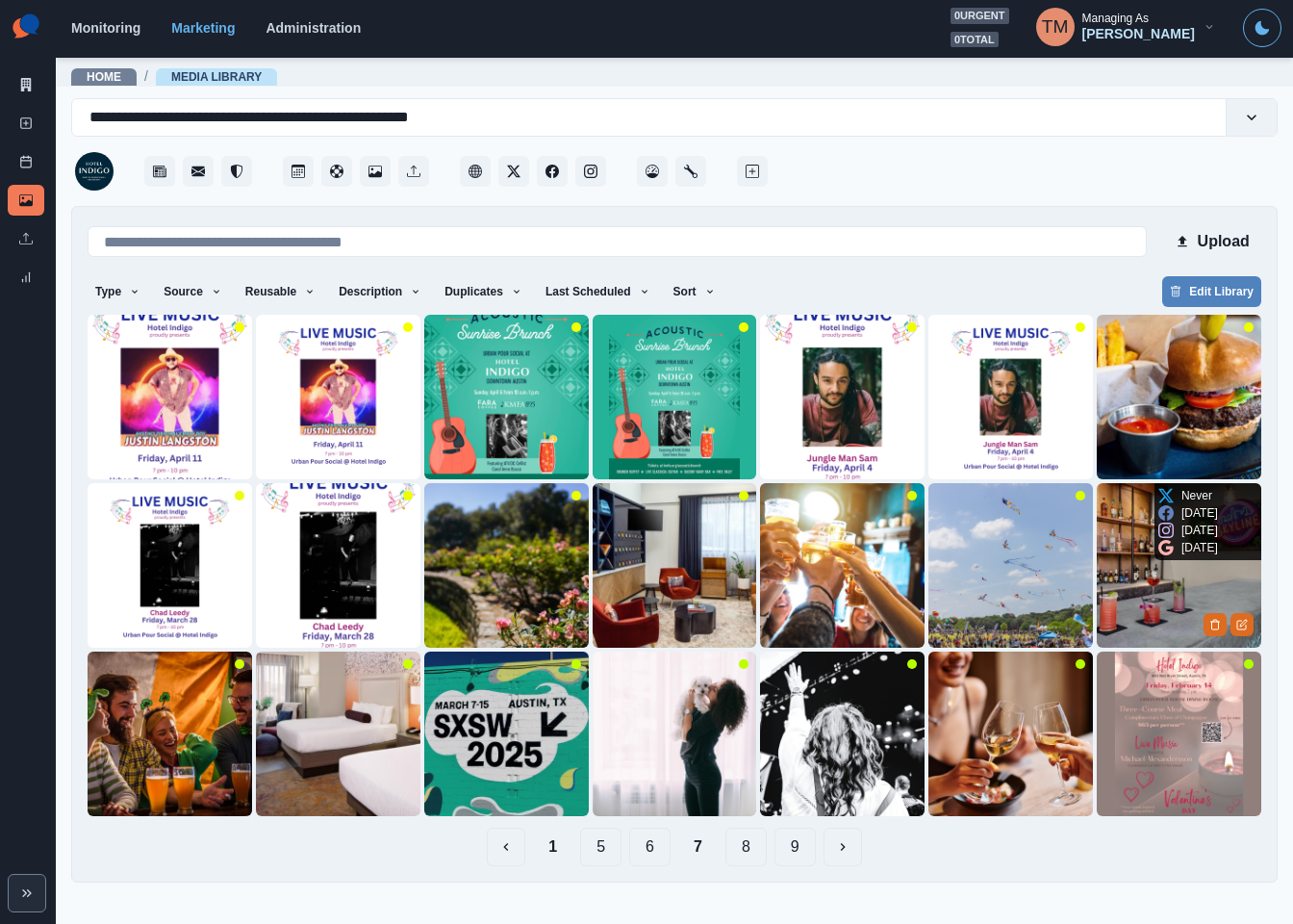
click at [1114, 569] on img at bounding box center [1179, 565] width 164 height 164
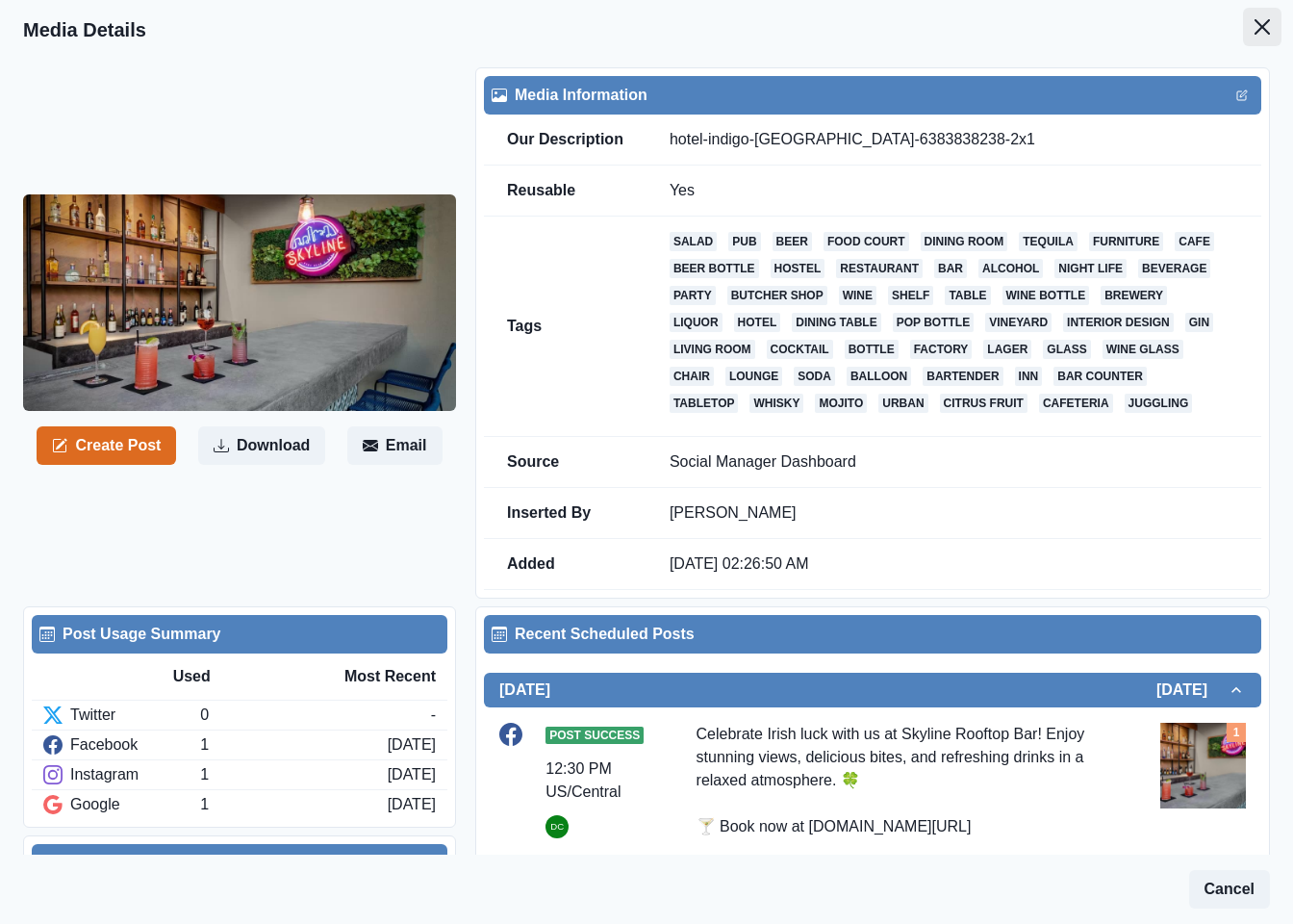
click at [1255, 27] on icon "Close" at bounding box center [1262, 28] width 16 height 16
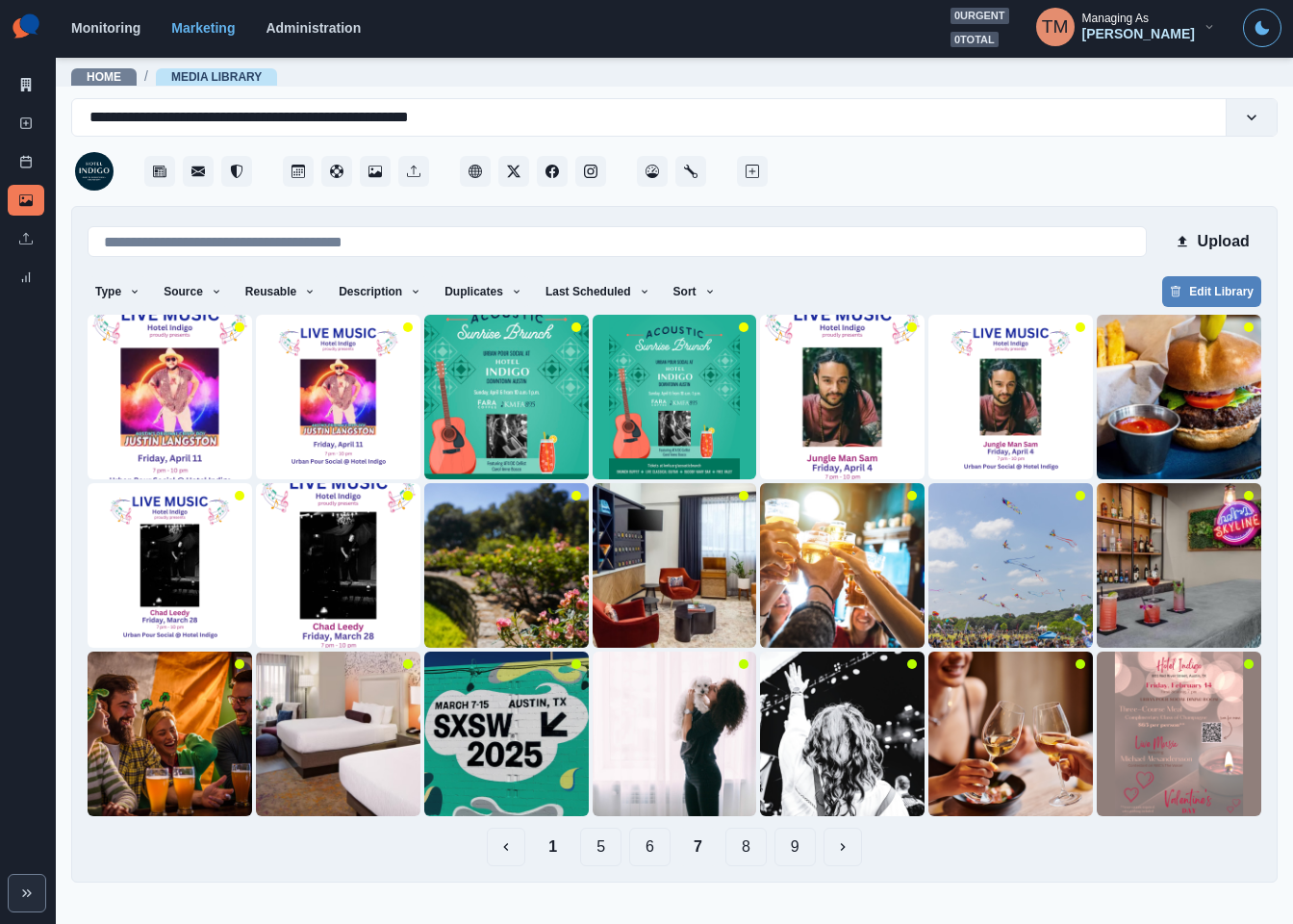
click at [652, 844] on button "6" at bounding box center [649, 846] width 41 height 38
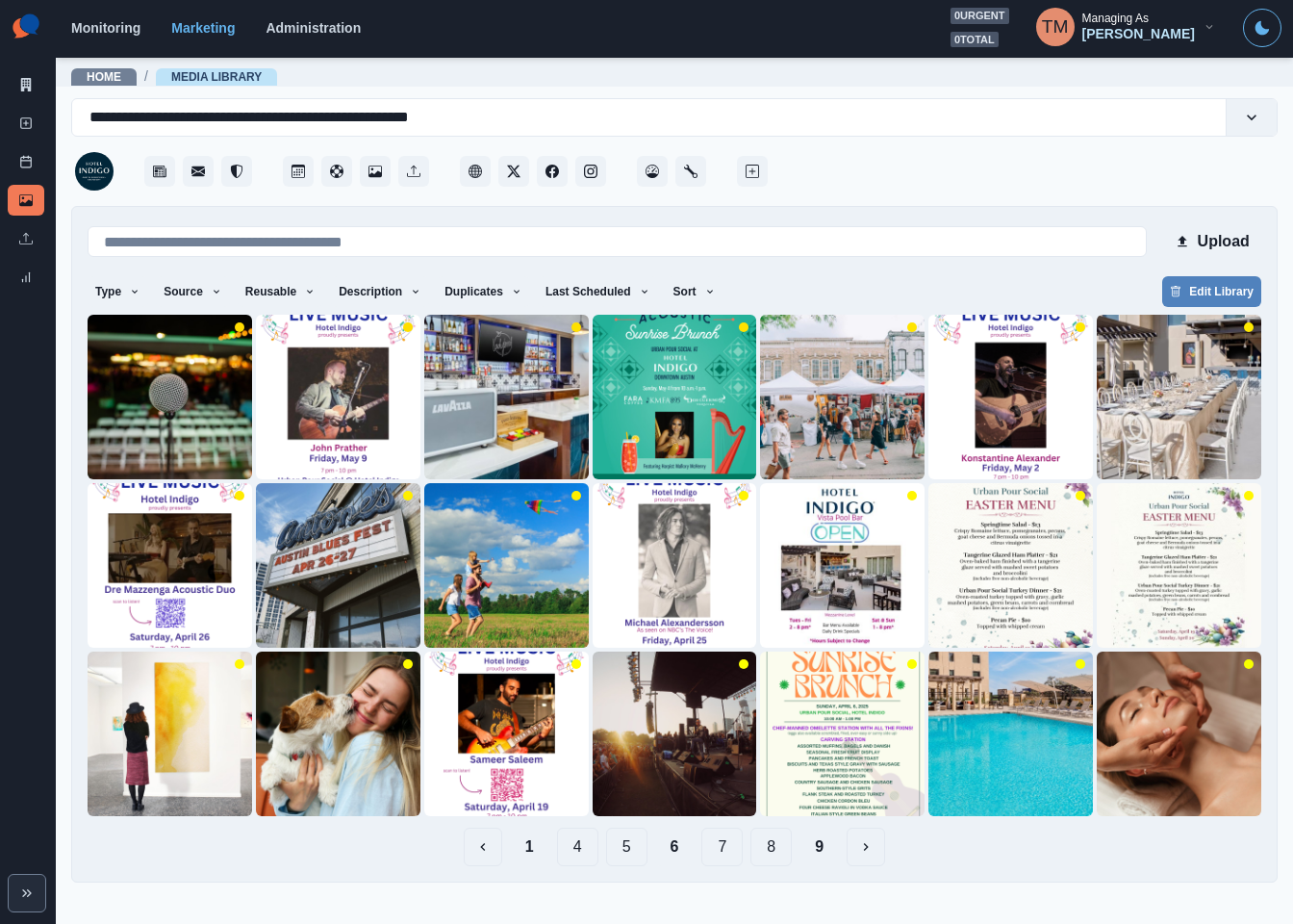
click at [621, 854] on button "5" at bounding box center [627, 846] width 41 height 38
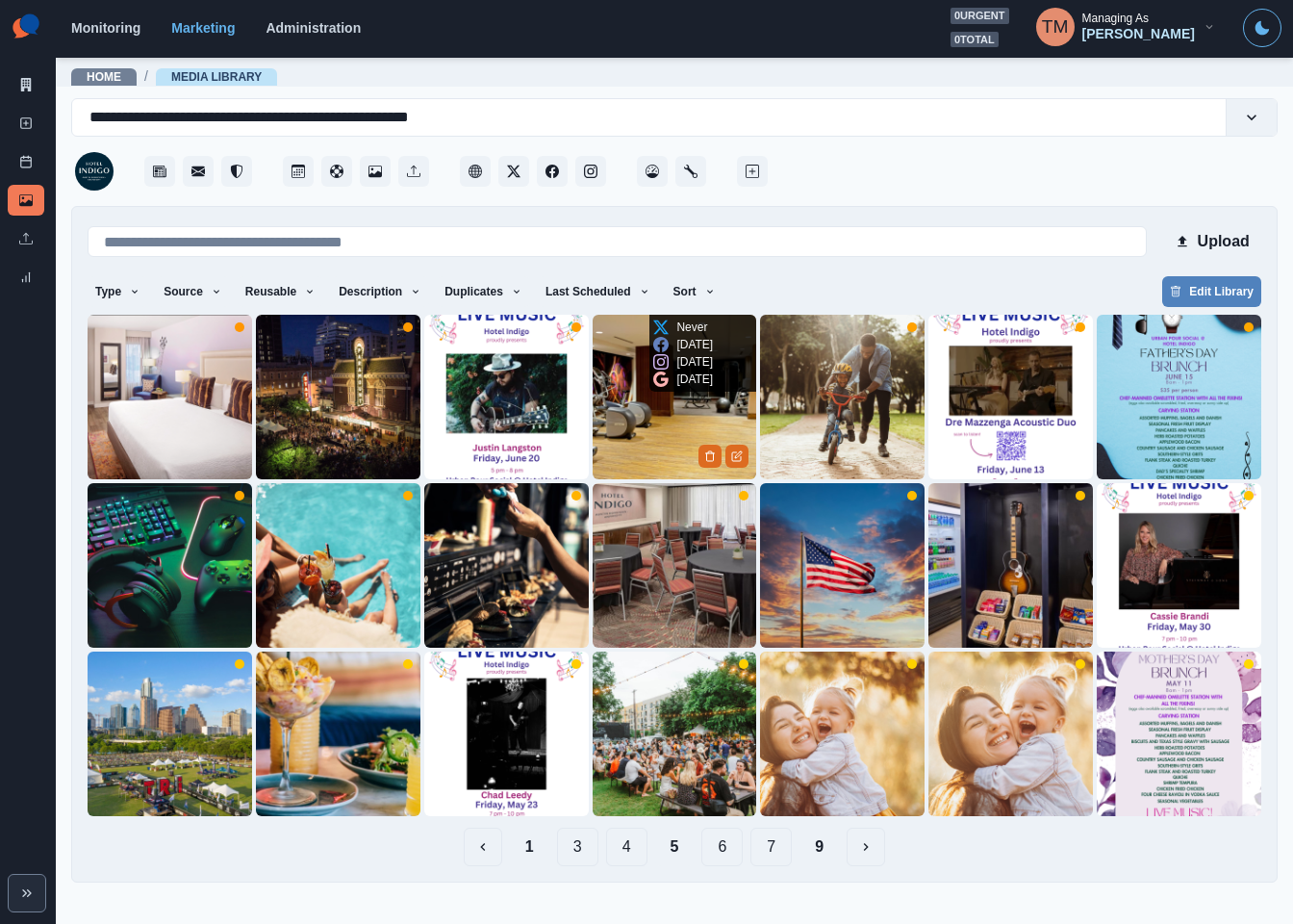
click at [616, 449] on img at bounding box center [674, 397] width 164 height 164
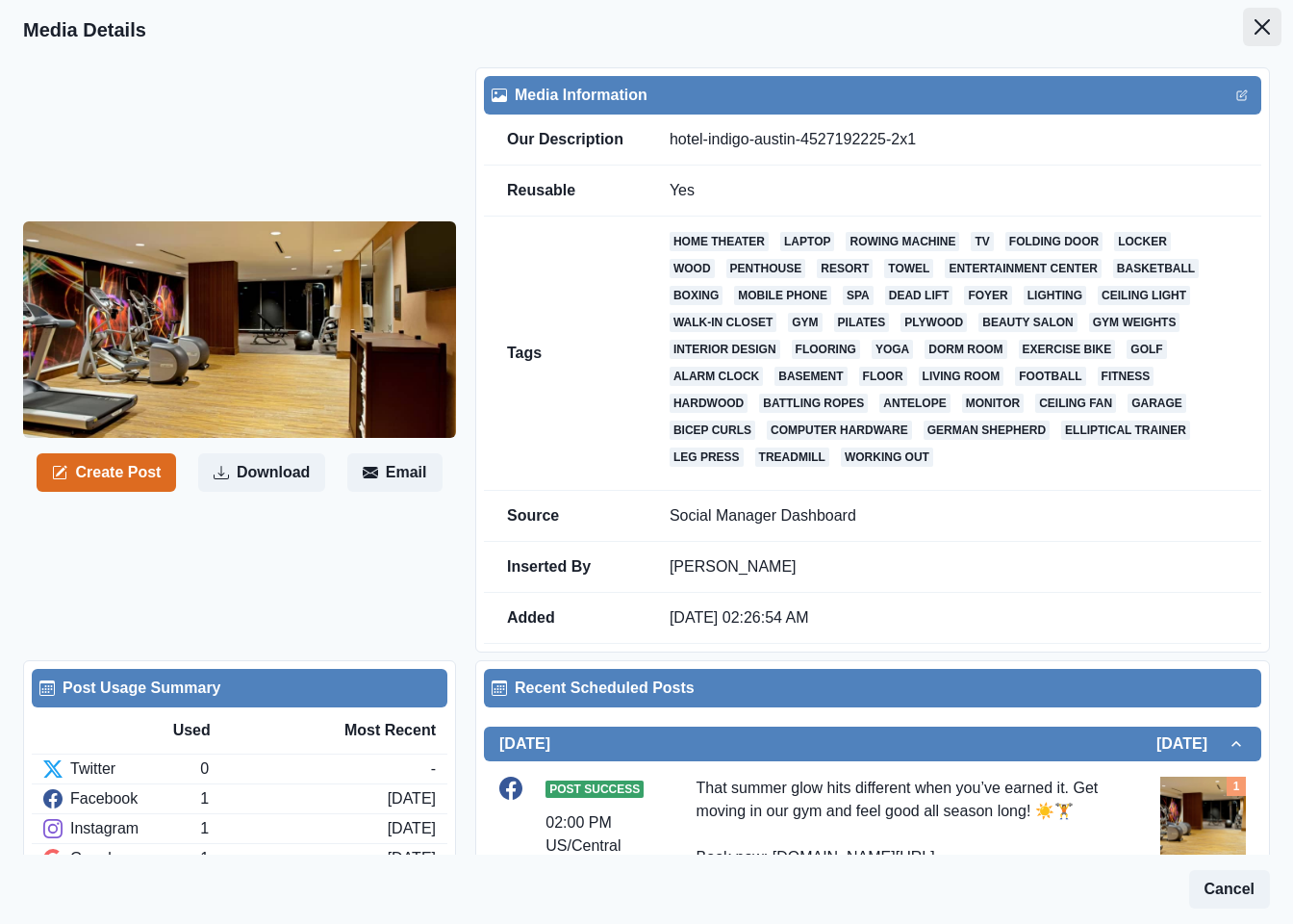
click at [1243, 30] on button "Close" at bounding box center [1262, 27] width 38 height 38
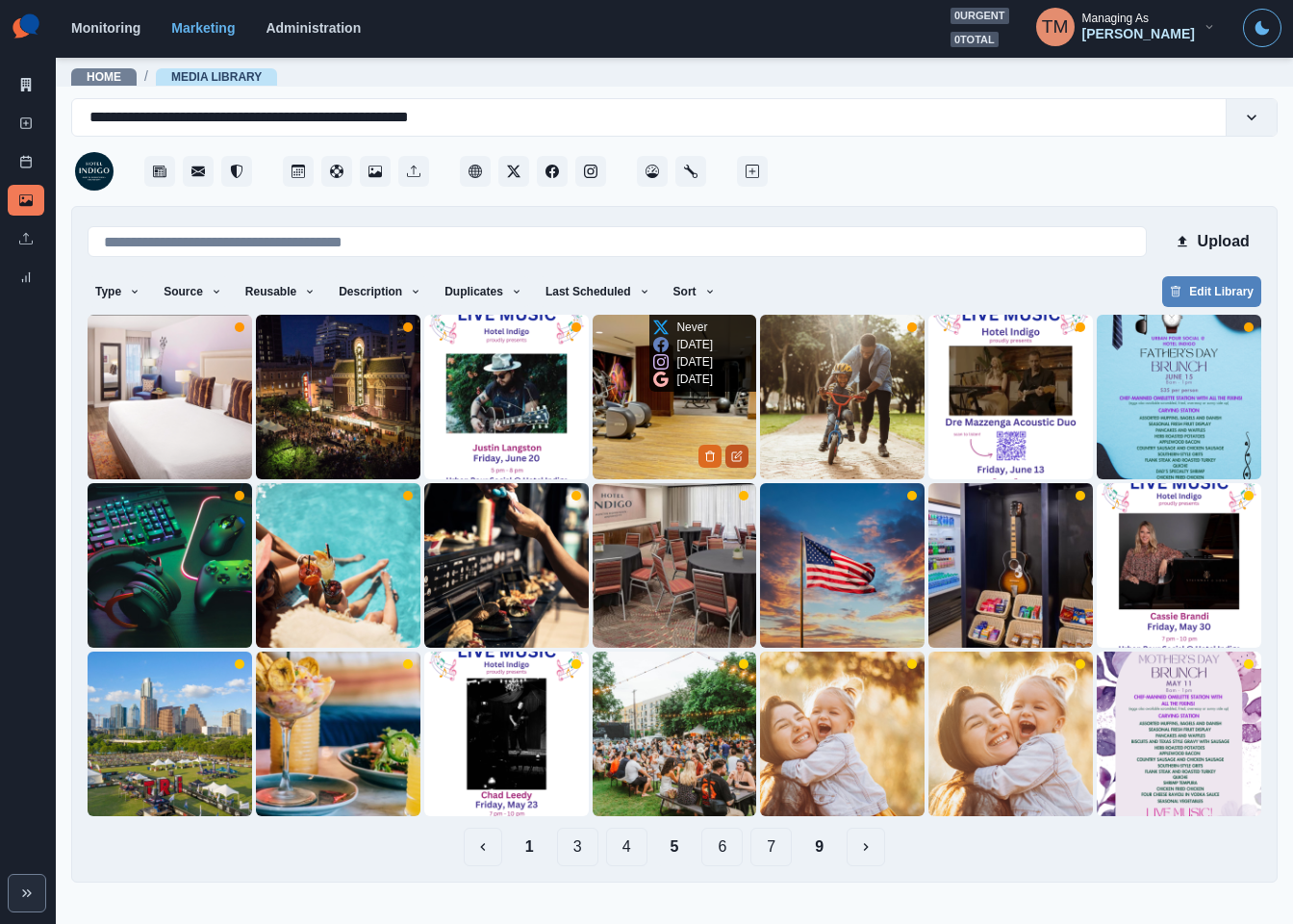
click at [736, 457] on icon "Edit Media" at bounding box center [738, 455] width 7 height 7
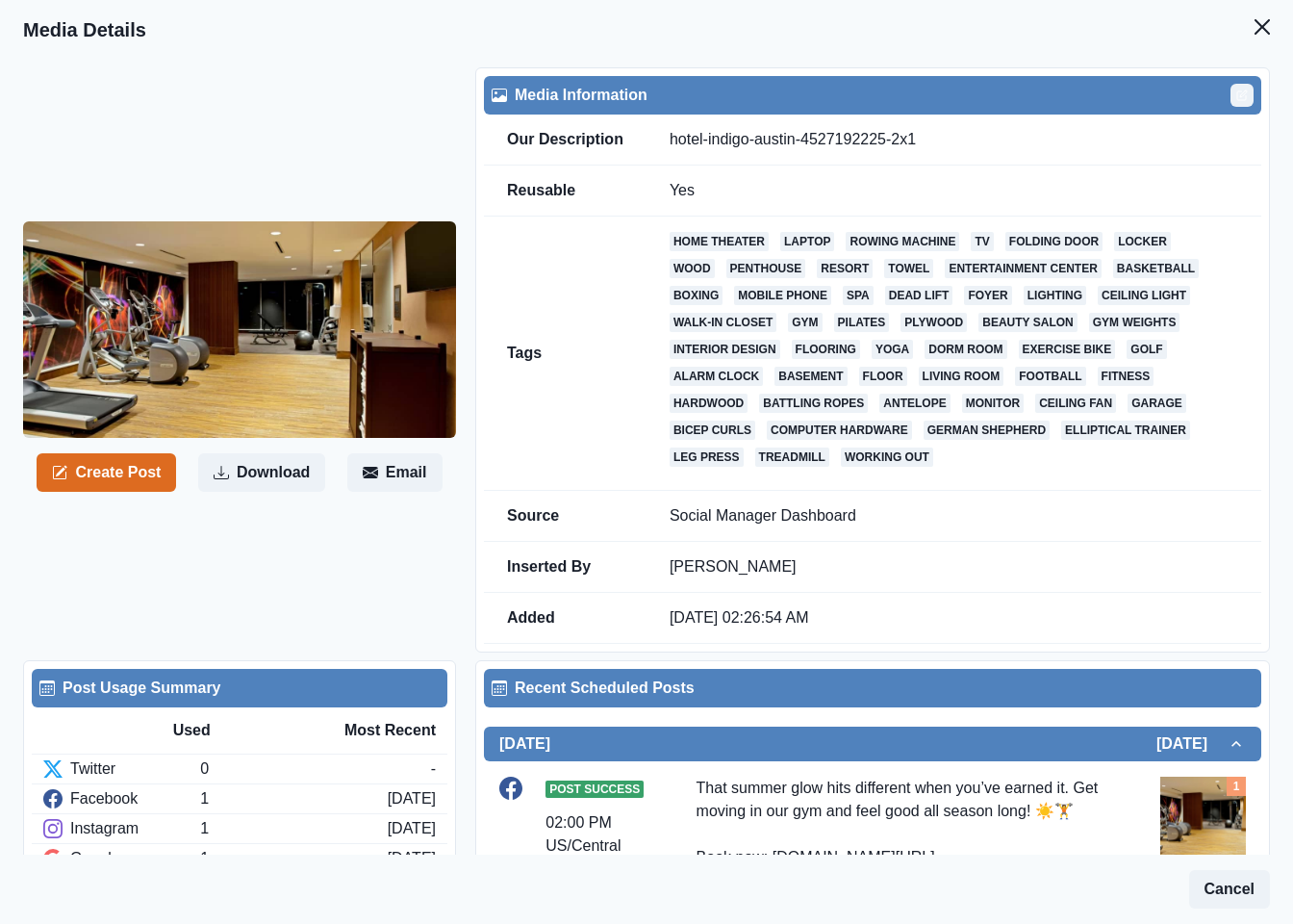
click at [1237, 98] on icon "Edit" at bounding box center [1243, 95] width 12 height 12
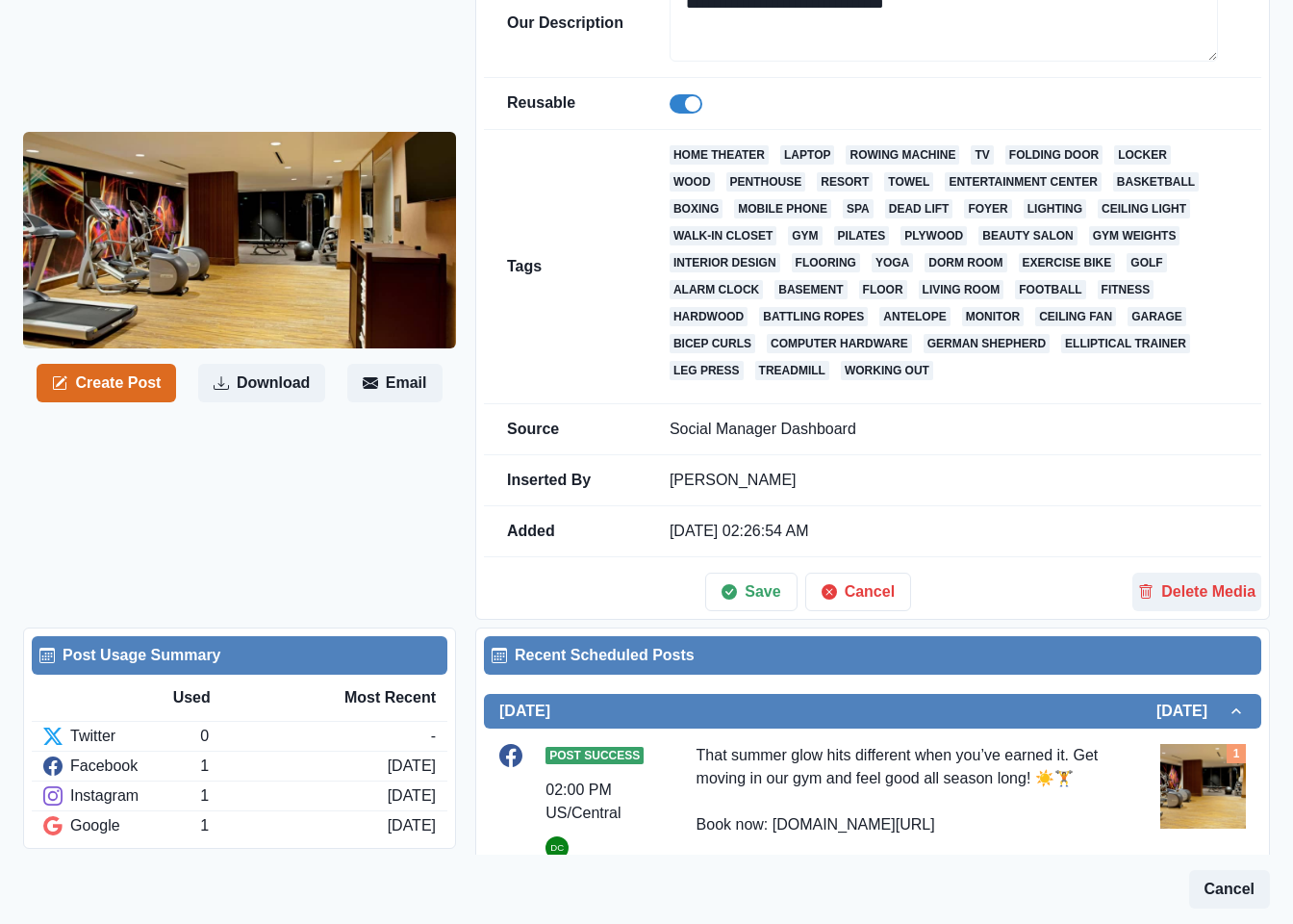
scroll to position [116, 0]
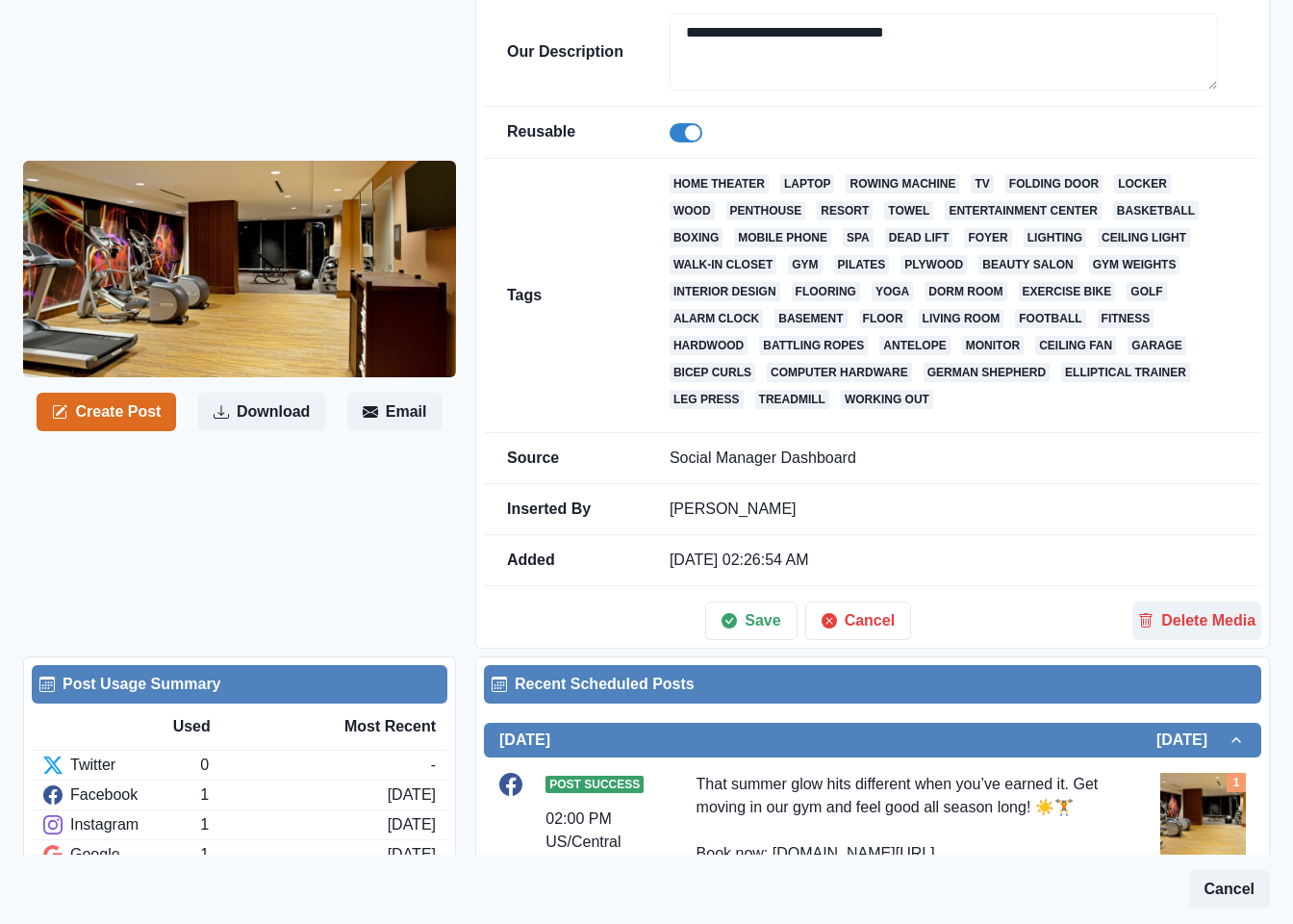
click at [678, 131] on span at bounding box center [686, 133] width 32 height 20
click at [754, 628] on button "Save" at bounding box center [751, 620] width 92 height 38
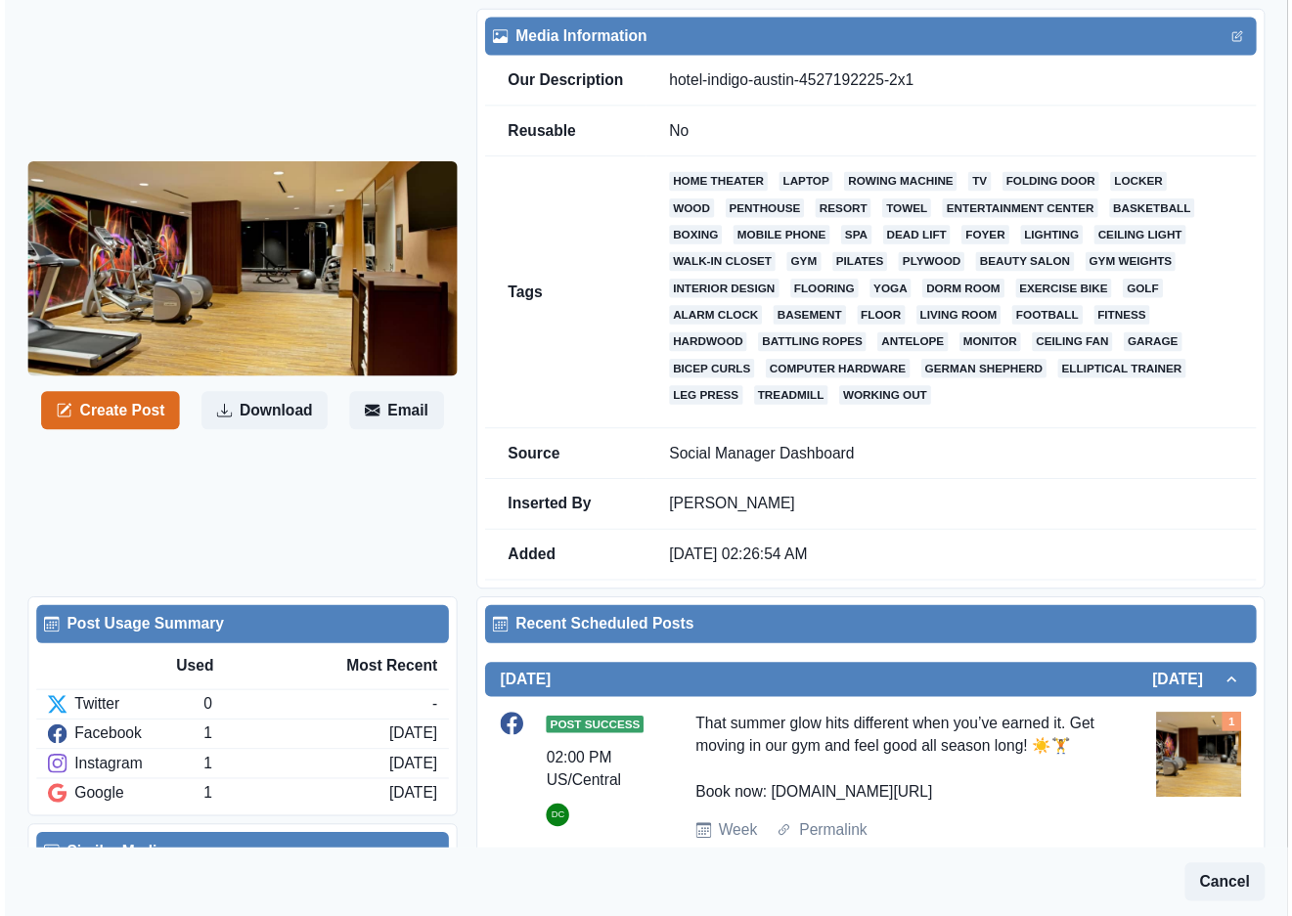
scroll to position [0, 0]
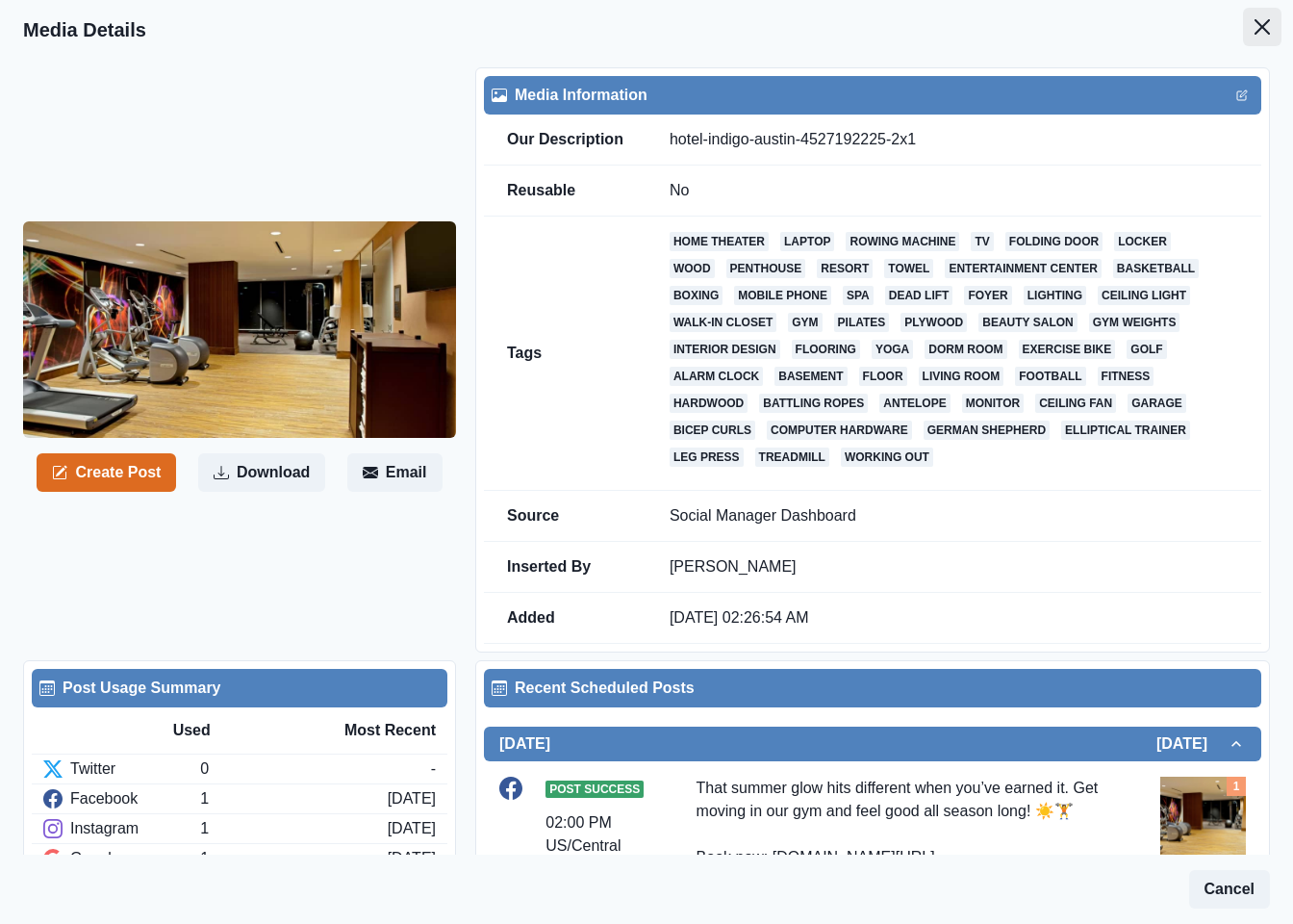
click at [1243, 26] on button "Close" at bounding box center [1262, 27] width 38 height 38
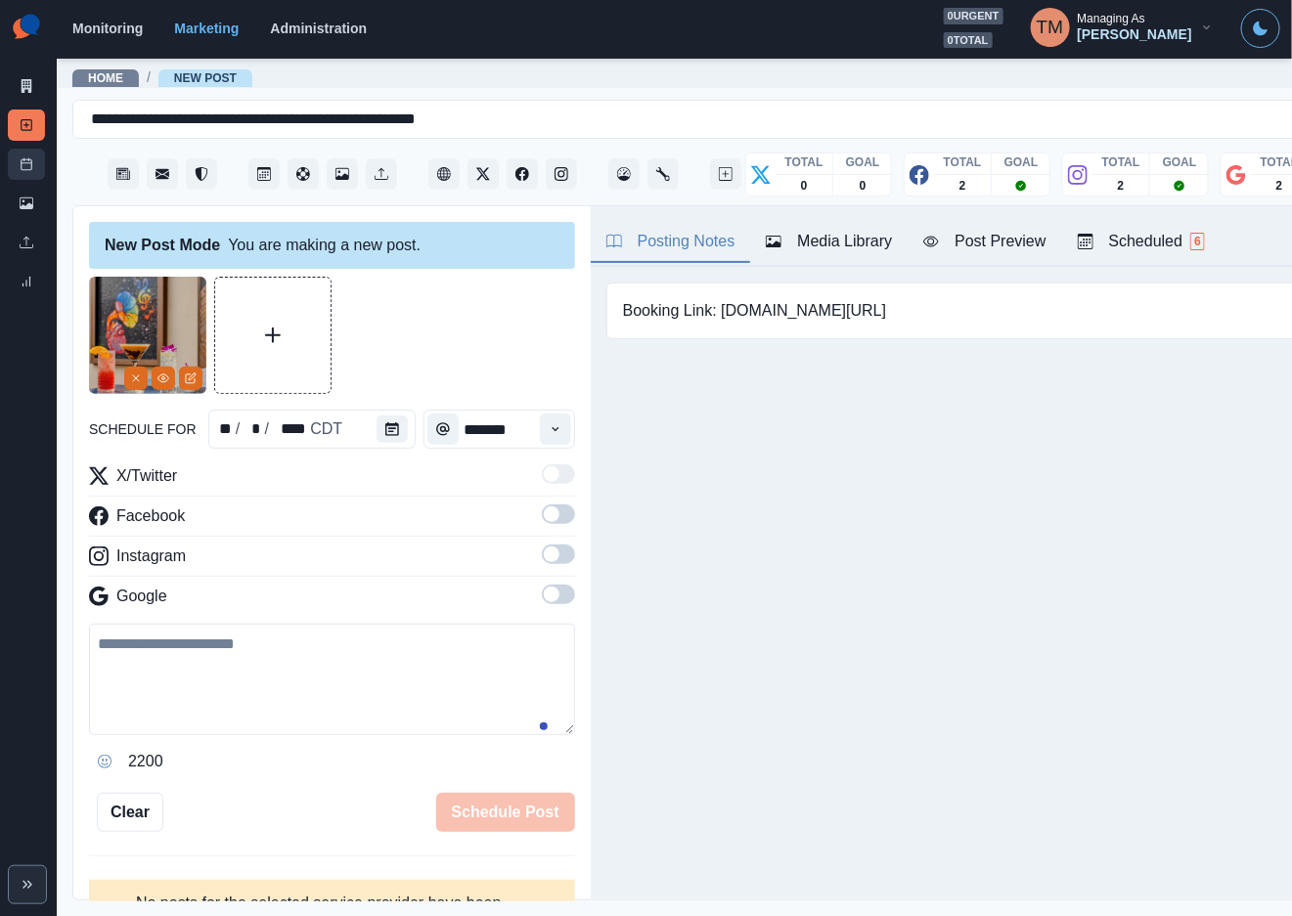
click at [21, 162] on icon at bounding box center [27, 164] width 14 height 14
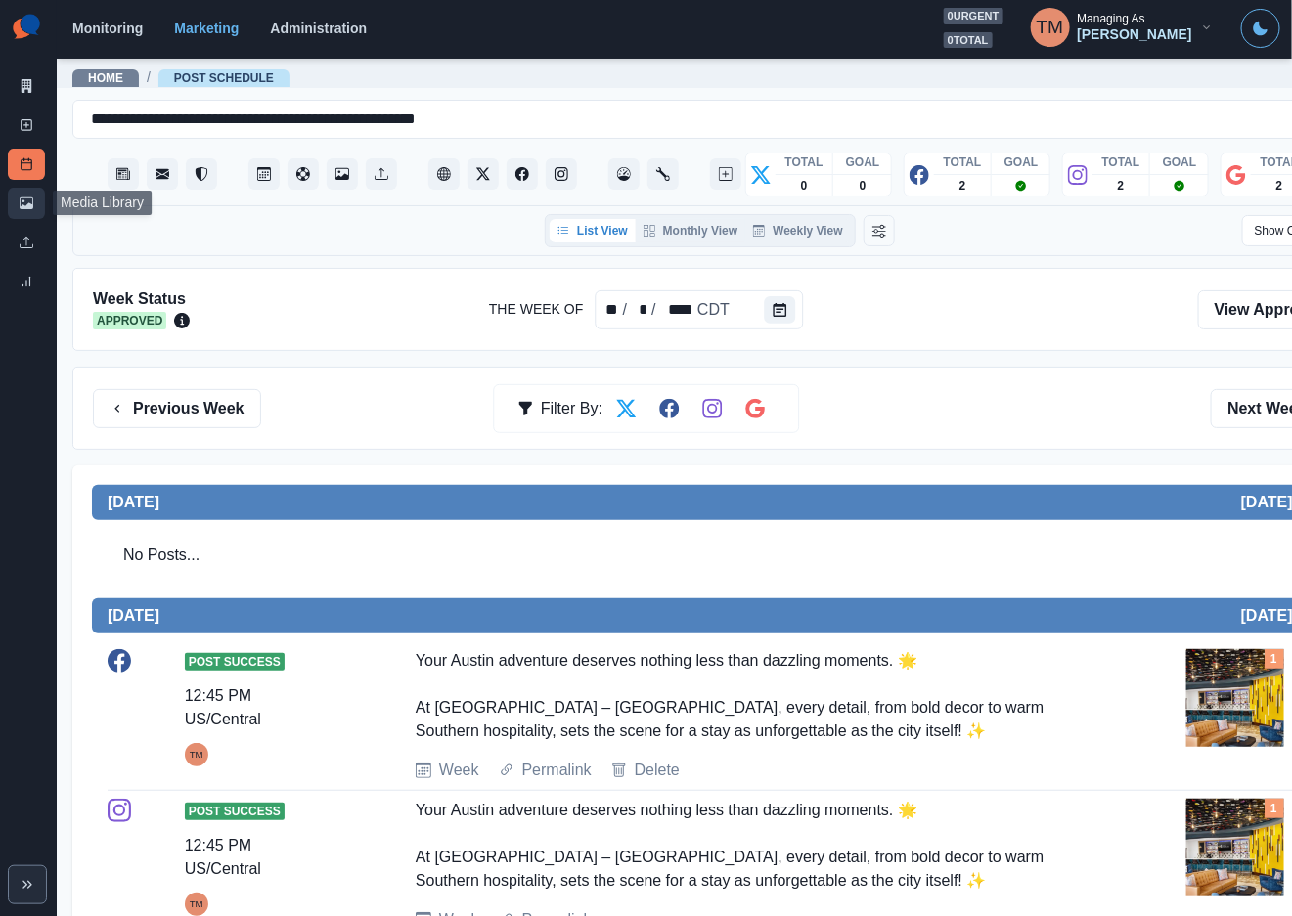
click at [32, 205] on icon at bounding box center [27, 204] width 14 height 12
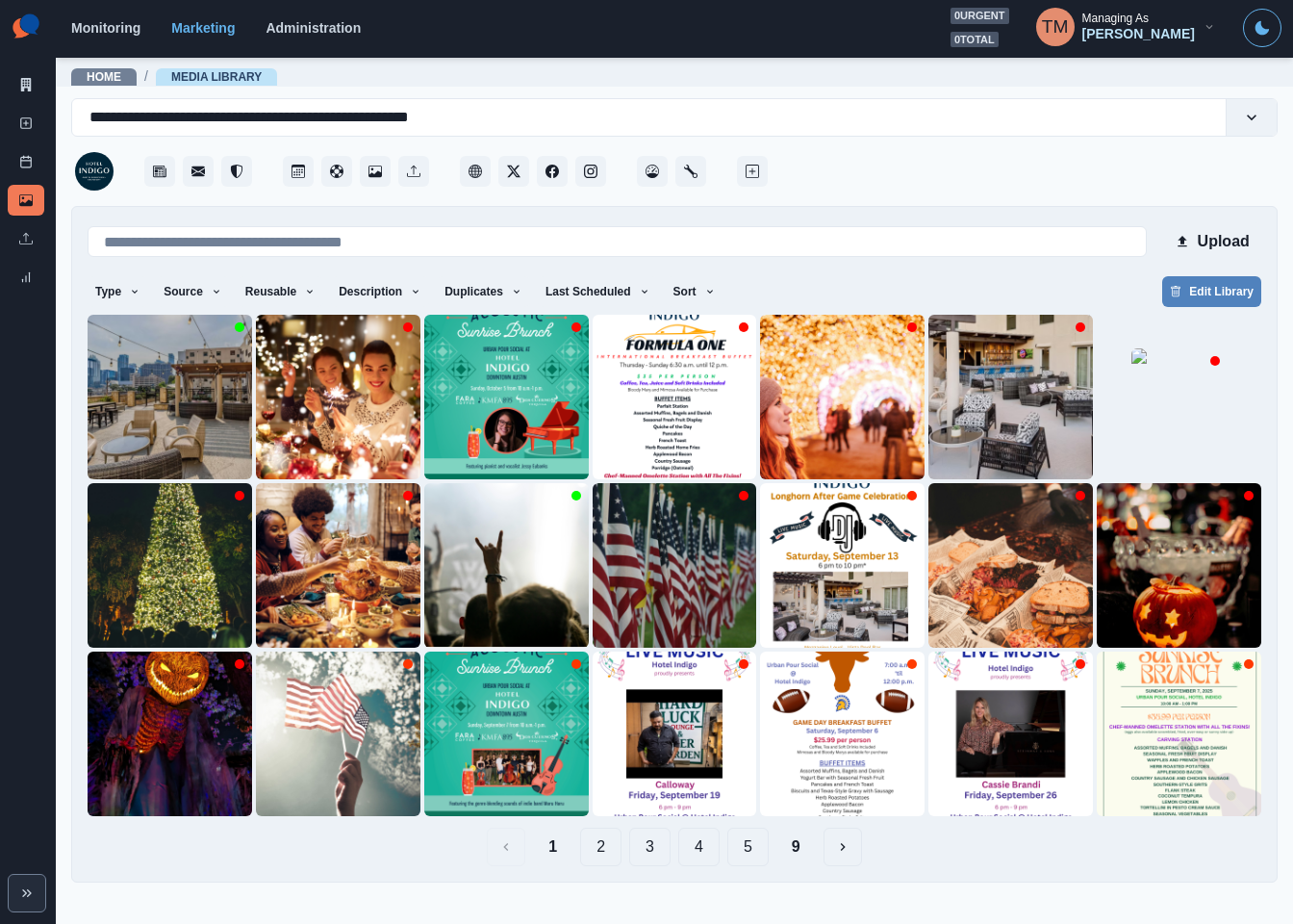
click at [598, 851] on button "2" at bounding box center [601, 846] width 41 height 38
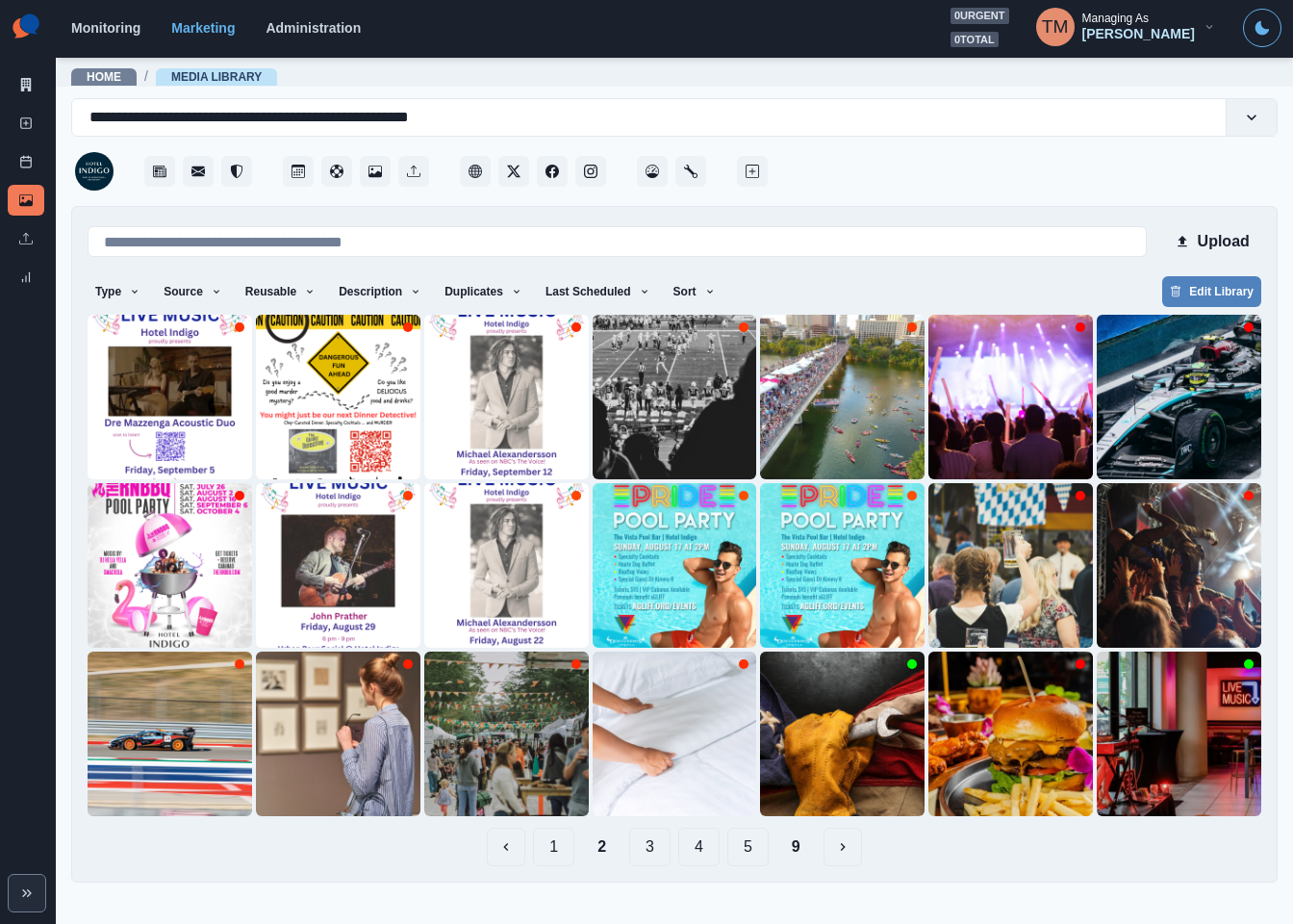
click at [645, 852] on button "3" at bounding box center [649, 846] width 41 height 38
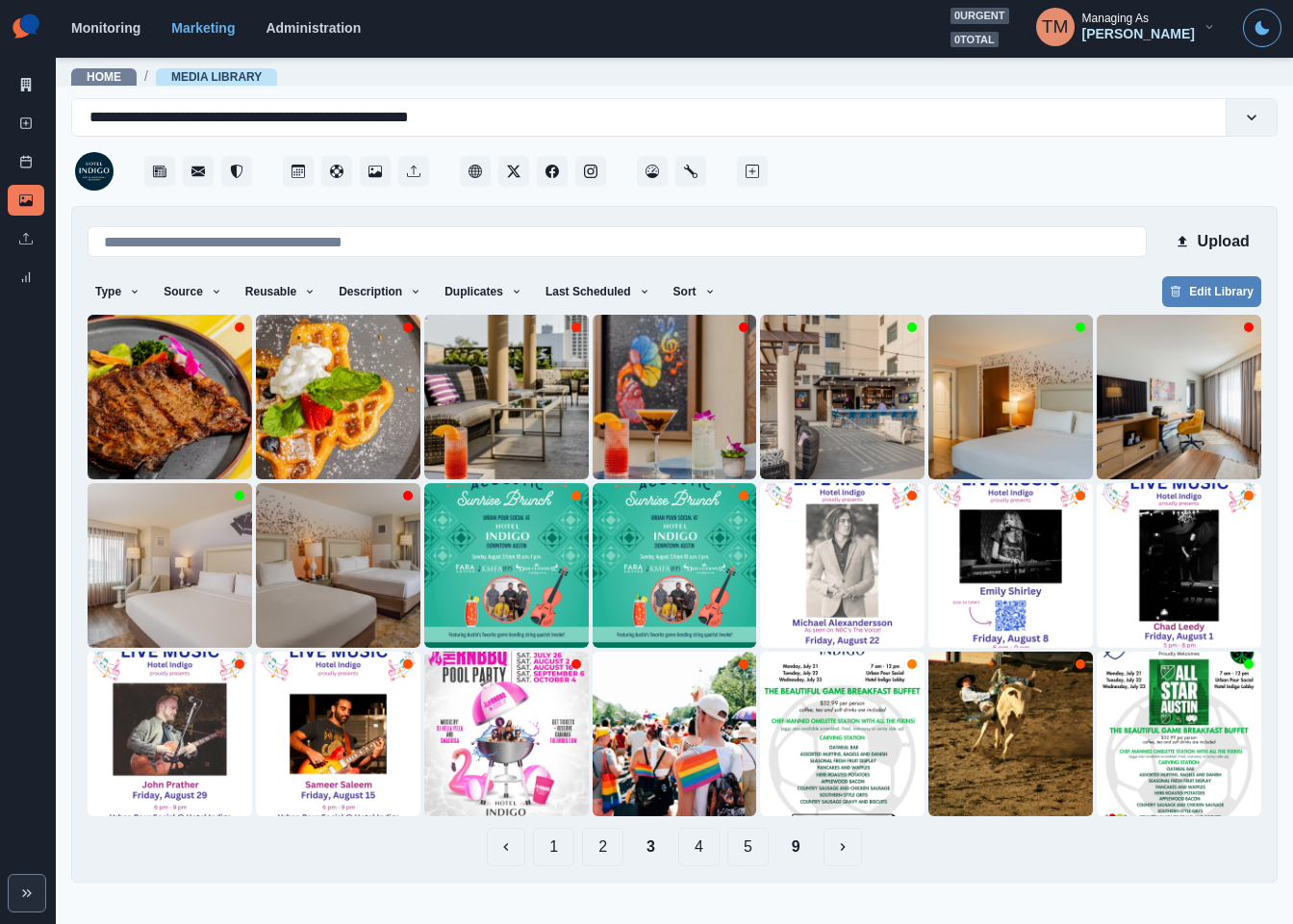
click at [708, 852] on button "4" at bounding box center [699, 846] width 41 height 38
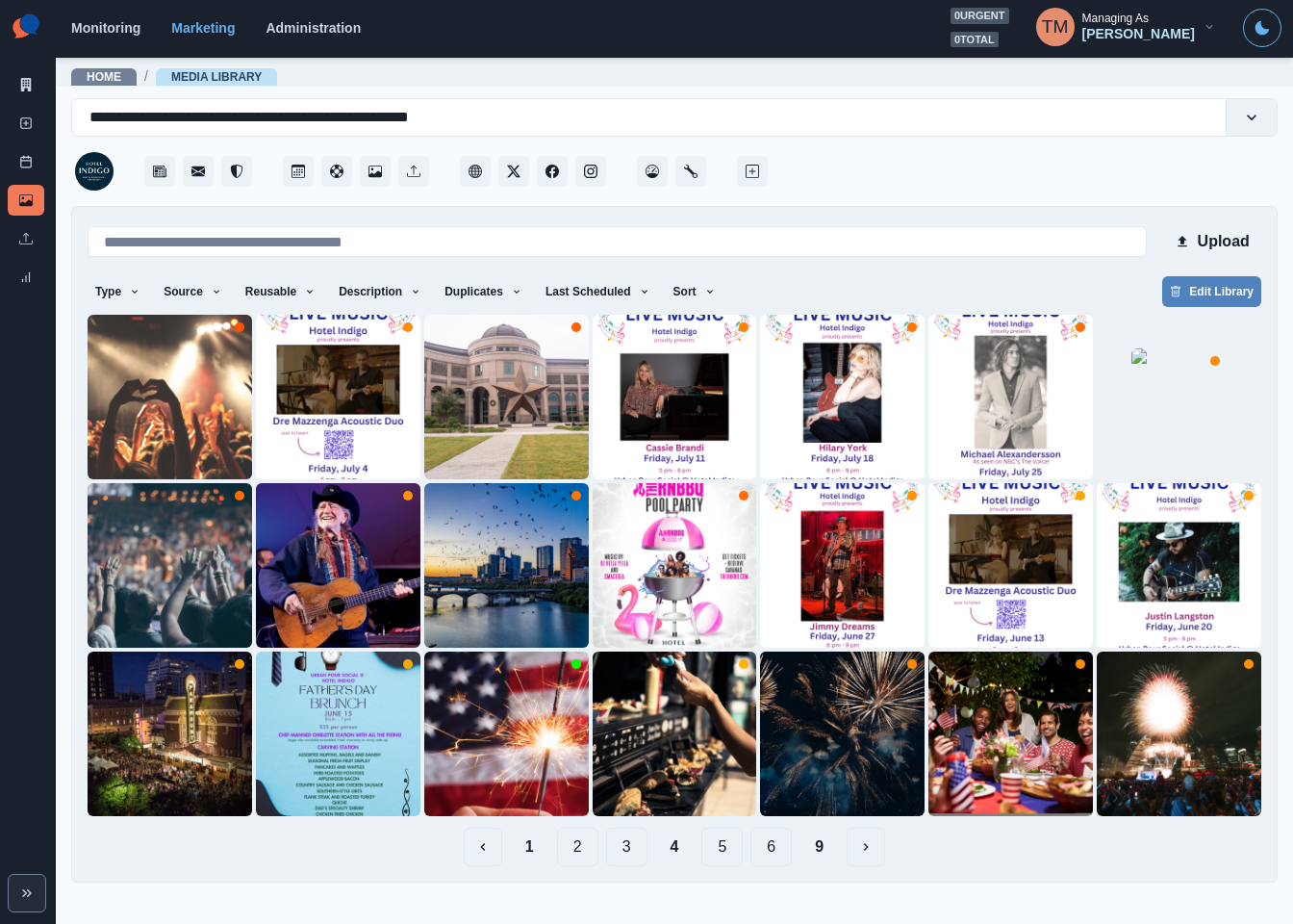
click at [731, 855] on button "5" at bounding box center [722, 846] width 41 height 38
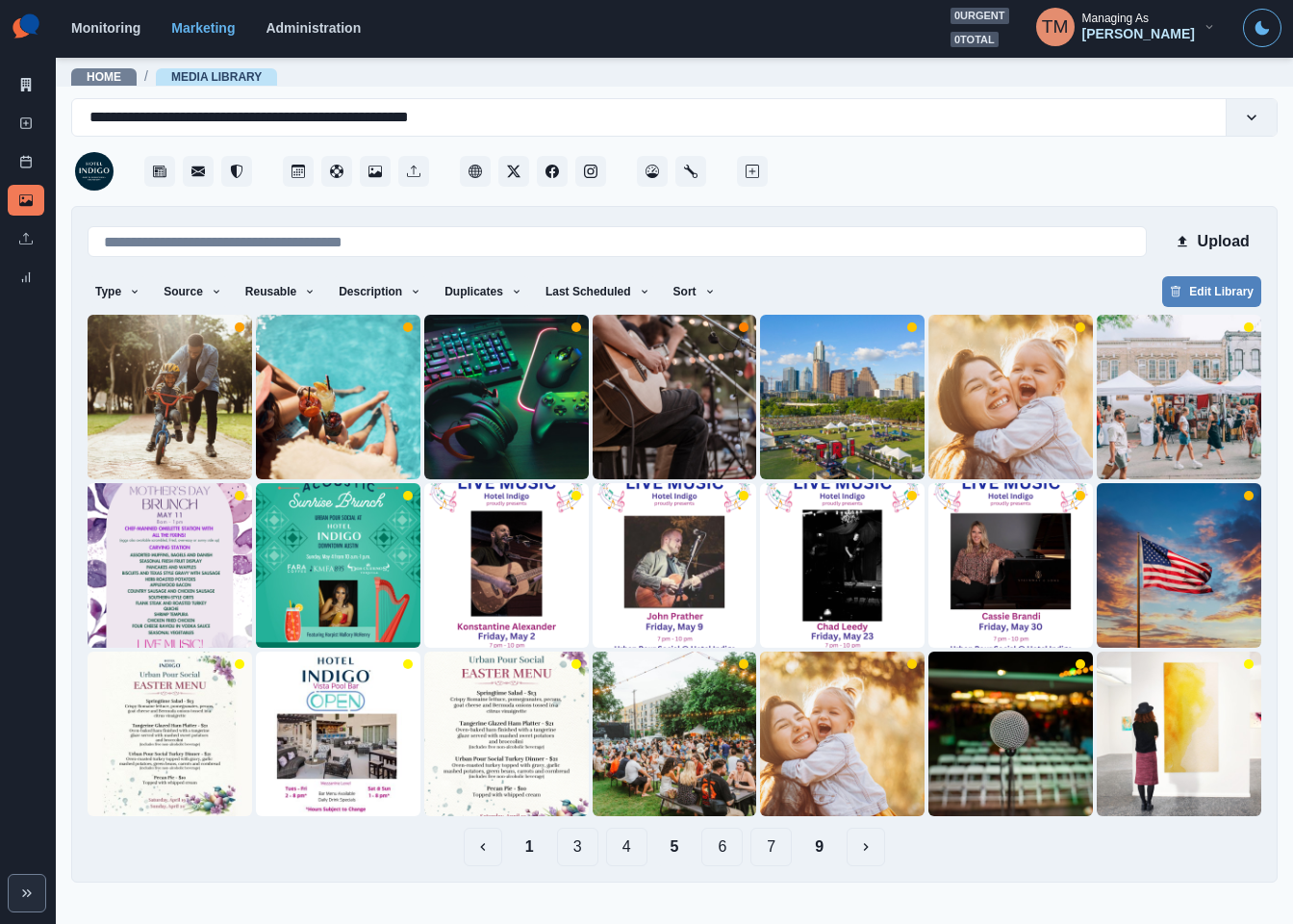
click at [728, 855] on button "6" at bounding box center [722, 846] width 41 height 38
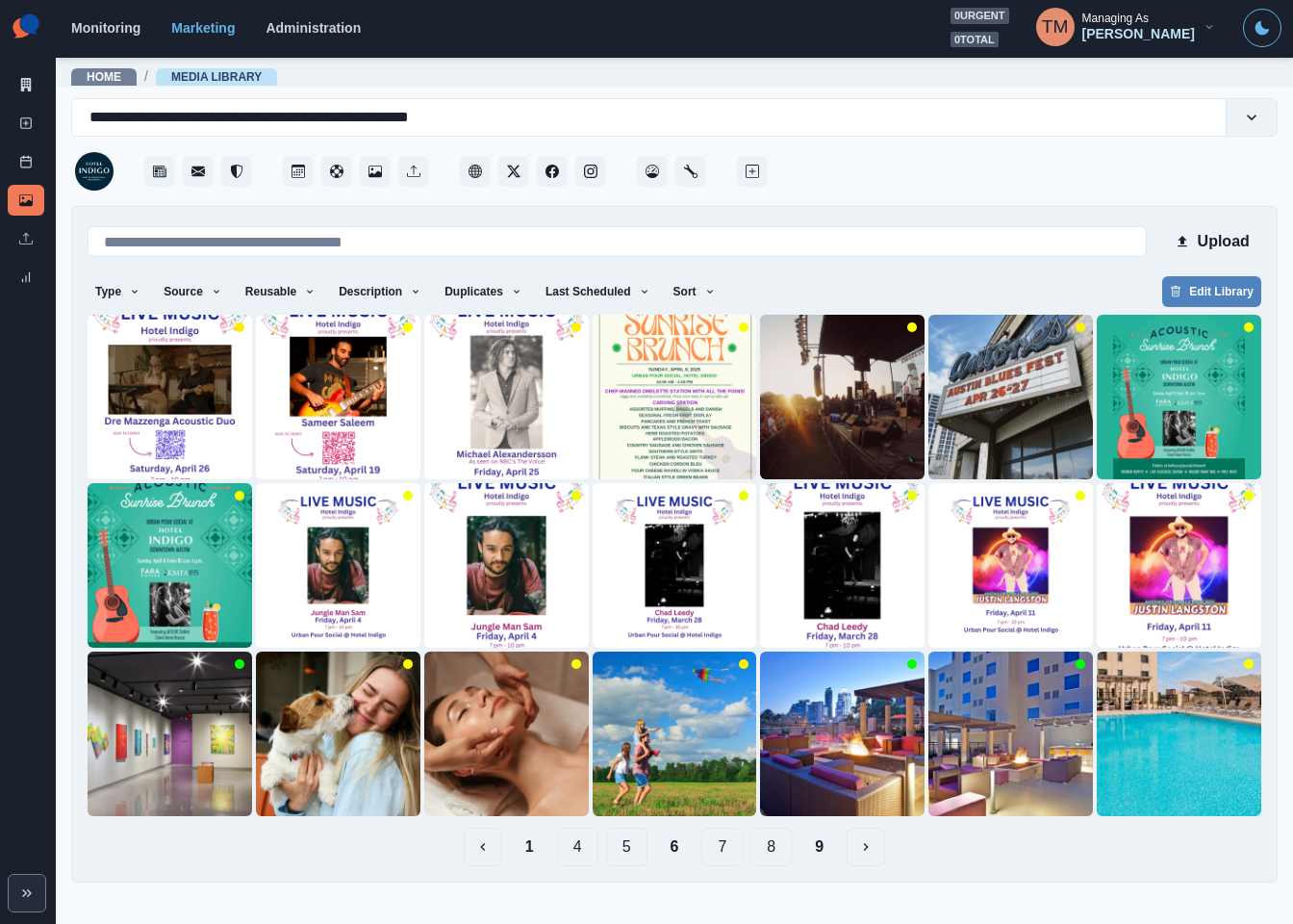
click at [719, 855] on button "7" at bounding box center [722, 846] width 41 height 38
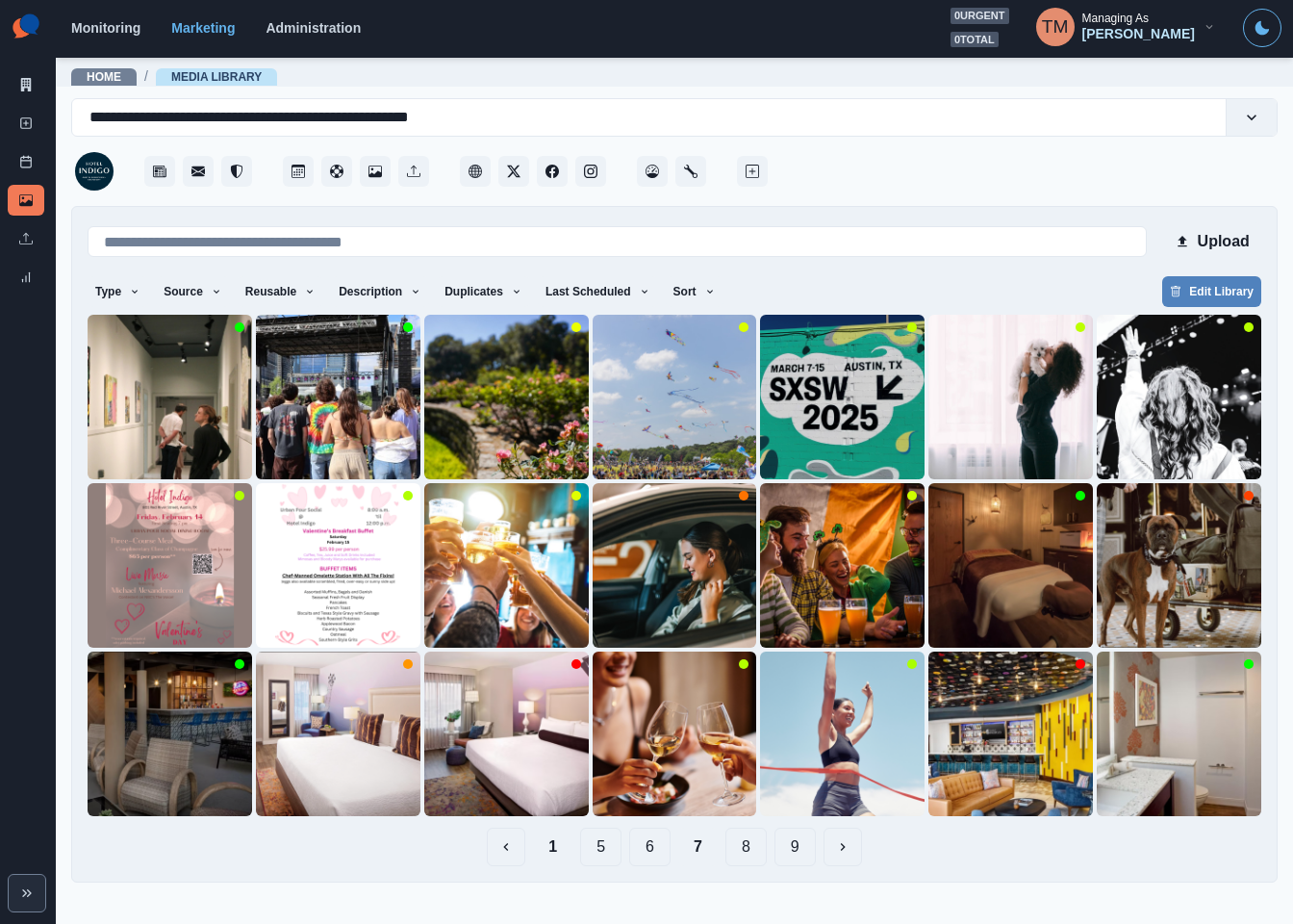
click at [749, 852] on button "8" at bounding box center [746, 846] width 41 height 38
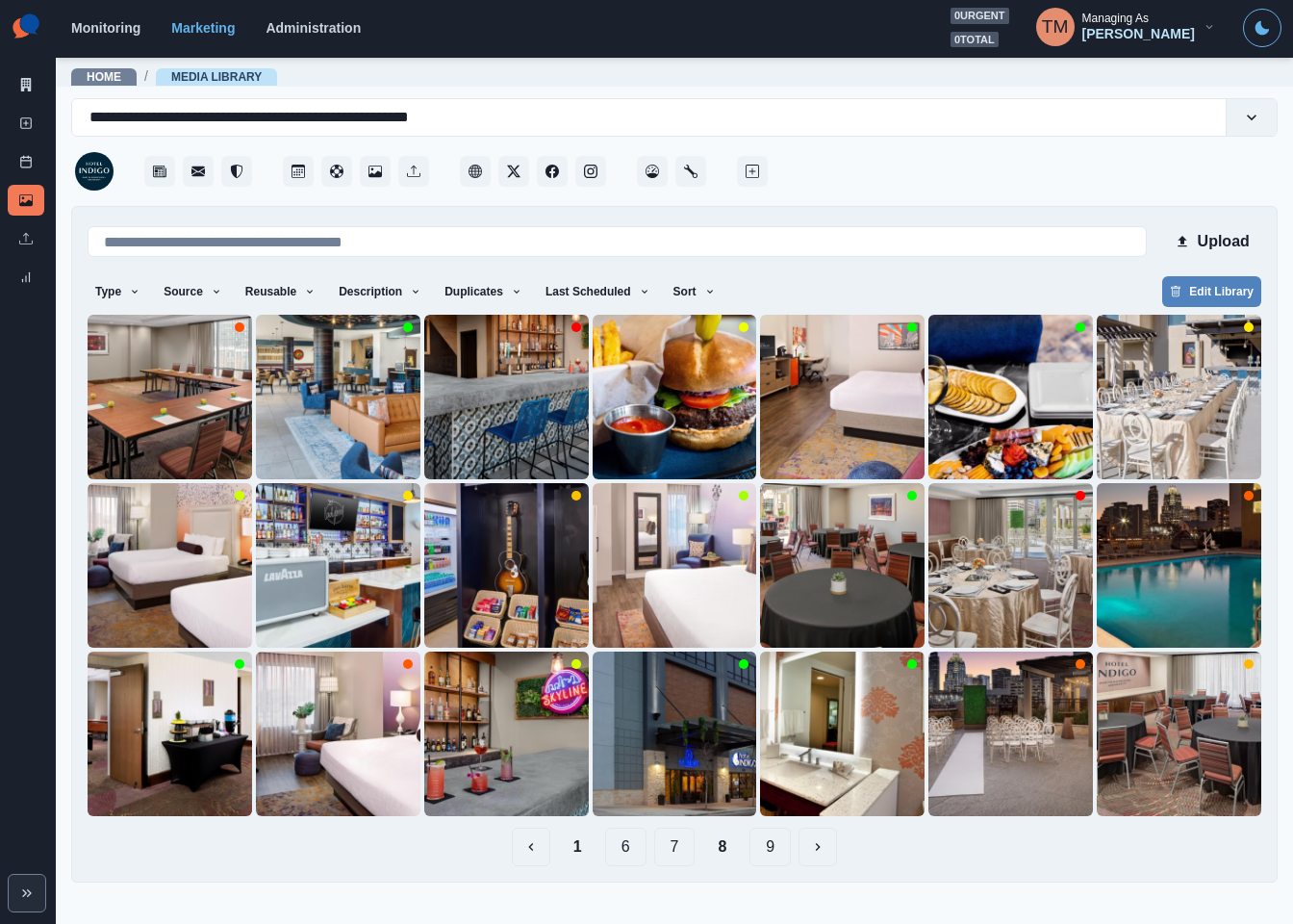
click at [782, 852] on button "9" at bounding box center [770, 846] width 41 height 38
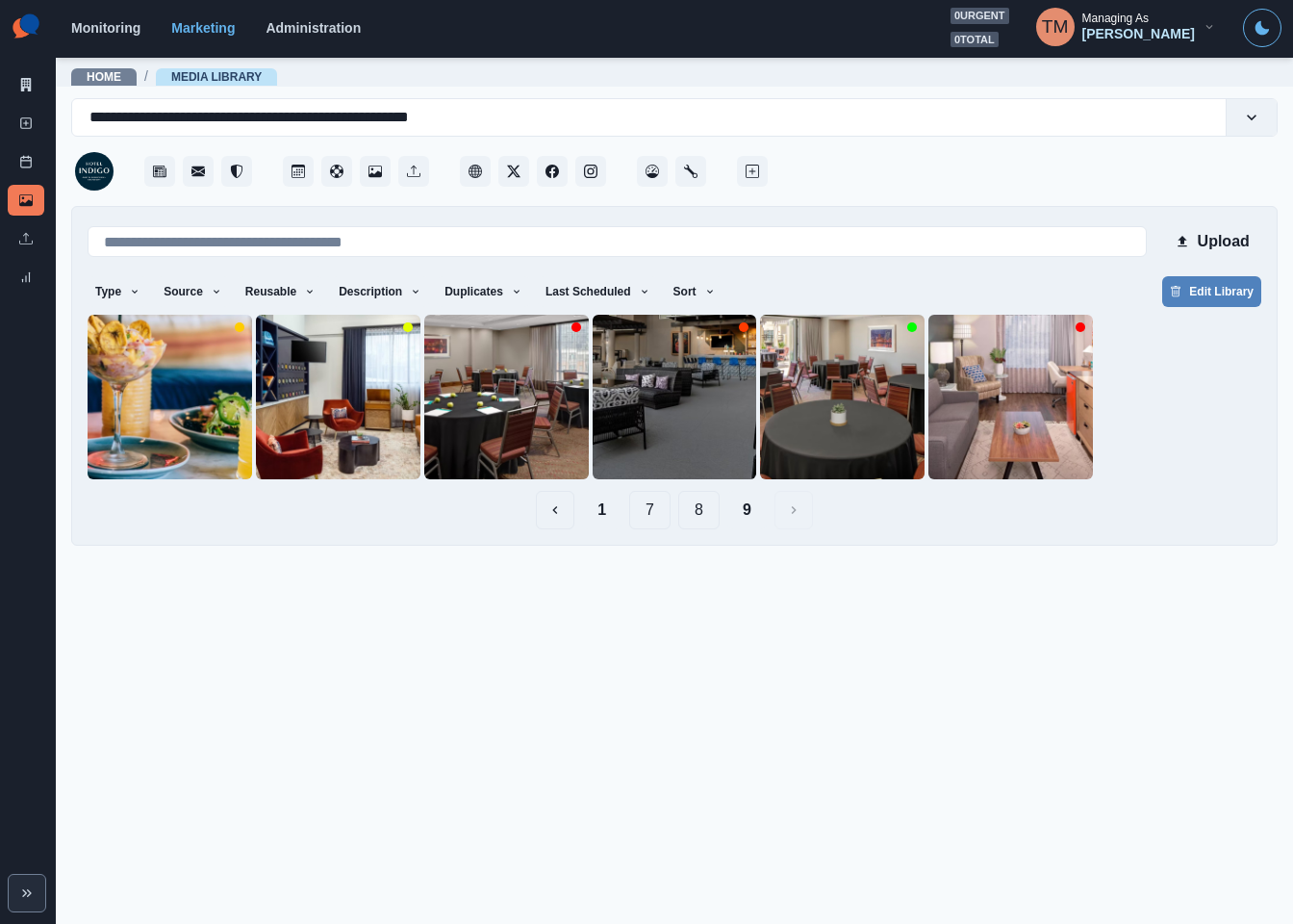
click at [598, 514] on button "1" at bounding box center [602, 510] width 39 height 38
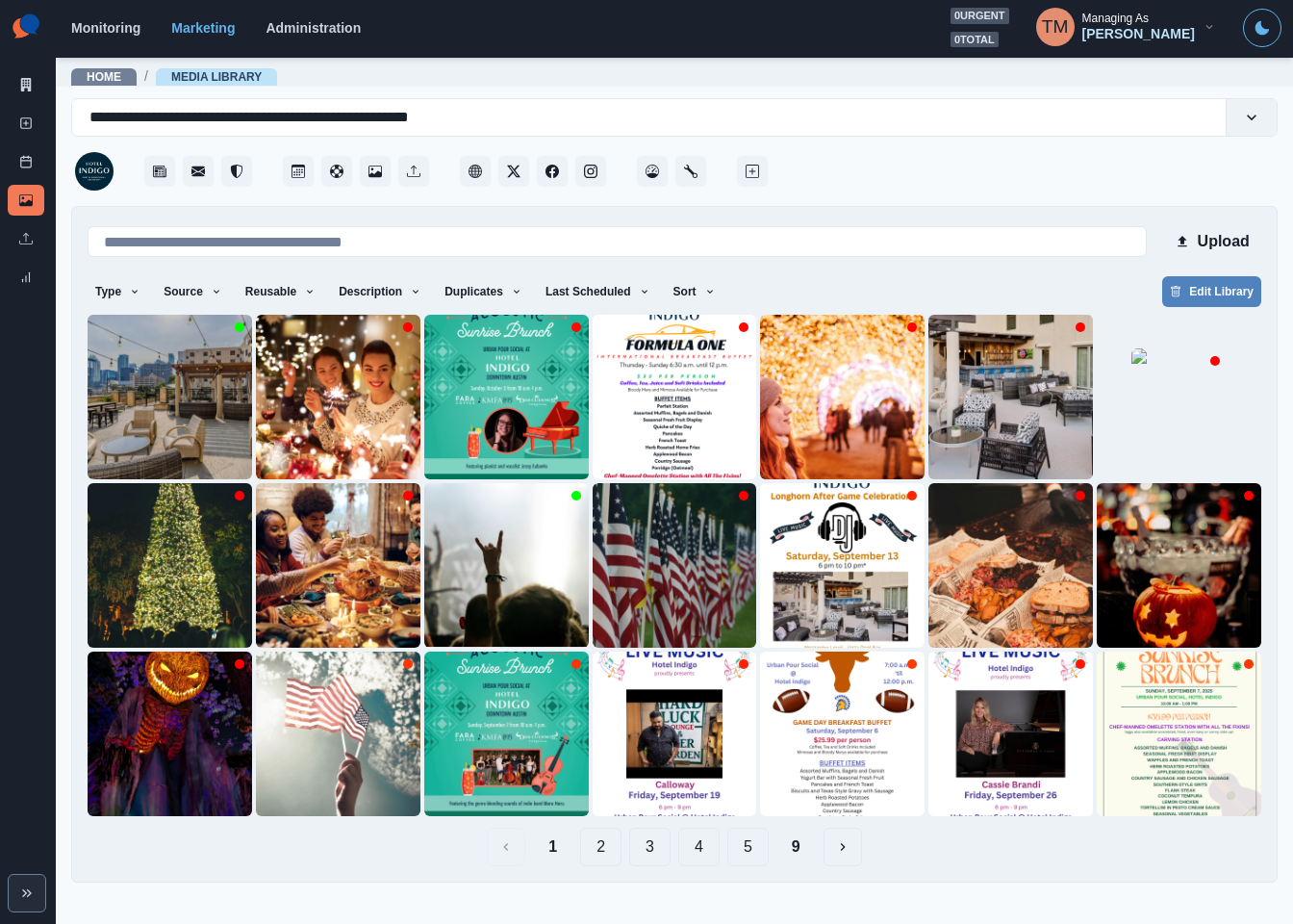
drag, startPoint x: 993, startPoint y: 179, endPoint x: 1079, endPoint y: 200, distance: 88.5
click at [993, 179] on div at bounding box center [1024, 165] width 506 height 58
click at [1244, 246] on button "Upload" at bounding box center [1211, 241] width 99 height 38
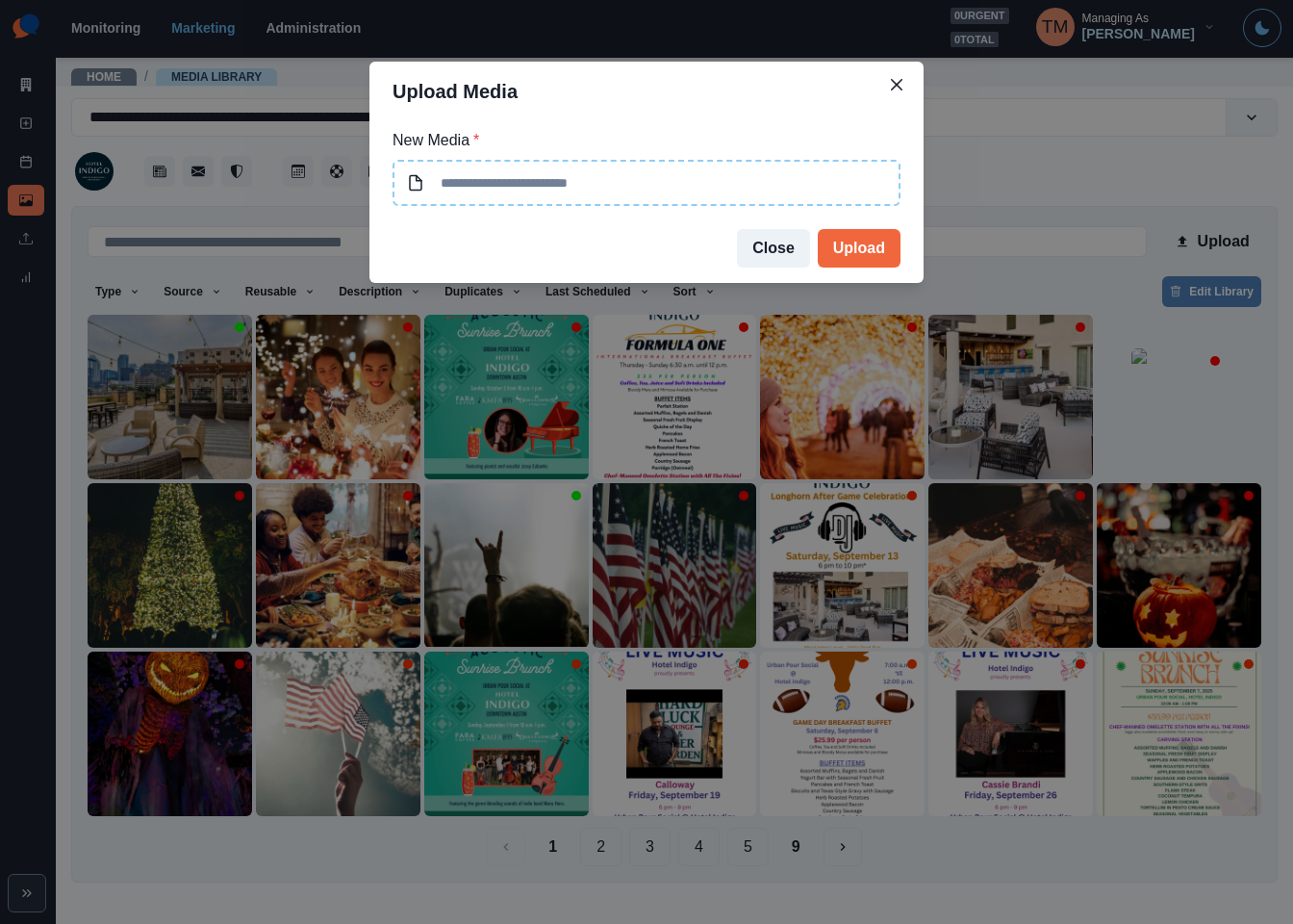
type input "**********"
click at [876, 252] on button "Upload" at bounding box center [859, 248] width 83 height 38
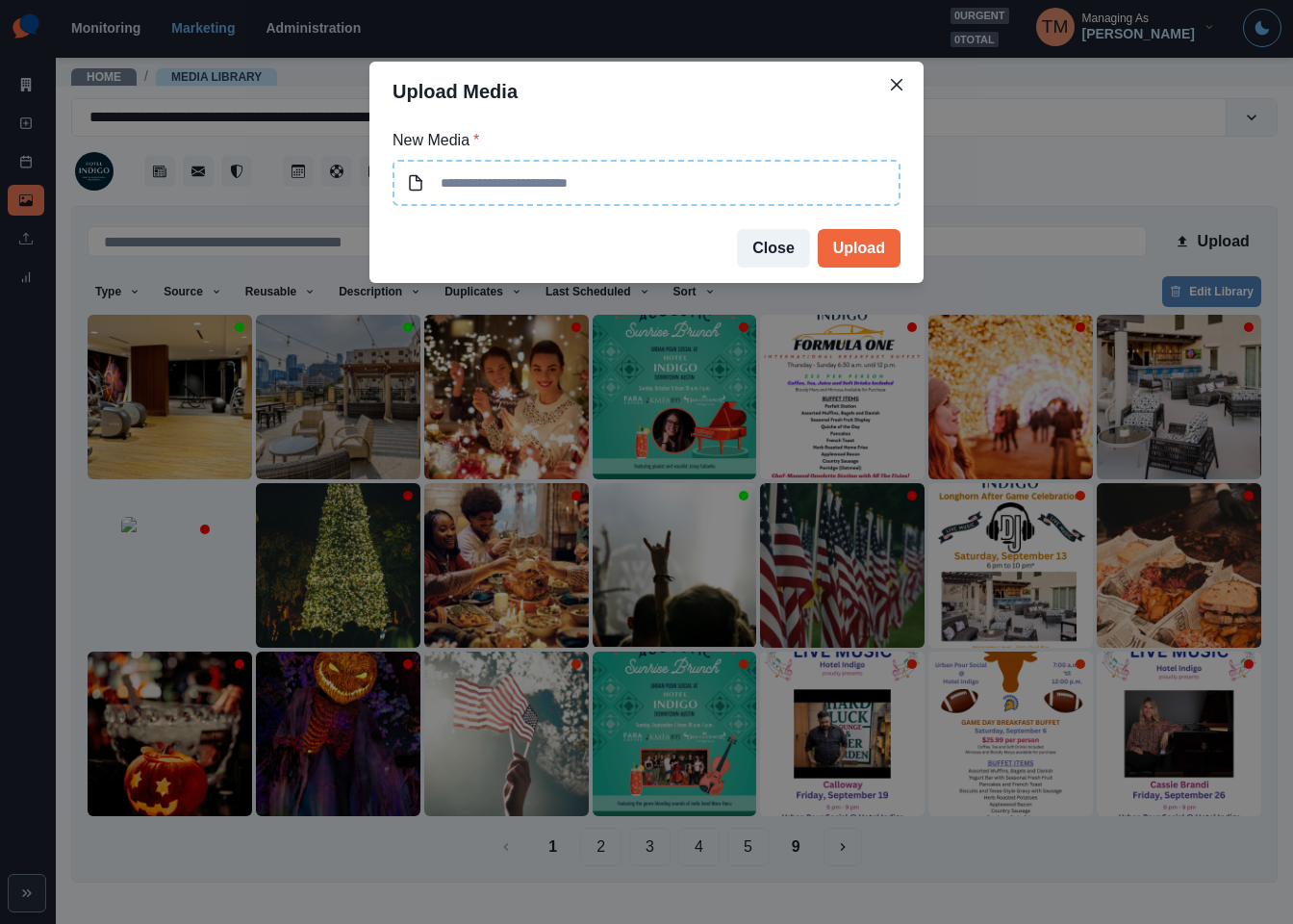
type input "**********"
click at [879, 245] on button "Upload" at bounding box center [859, 248] width 83 height 38
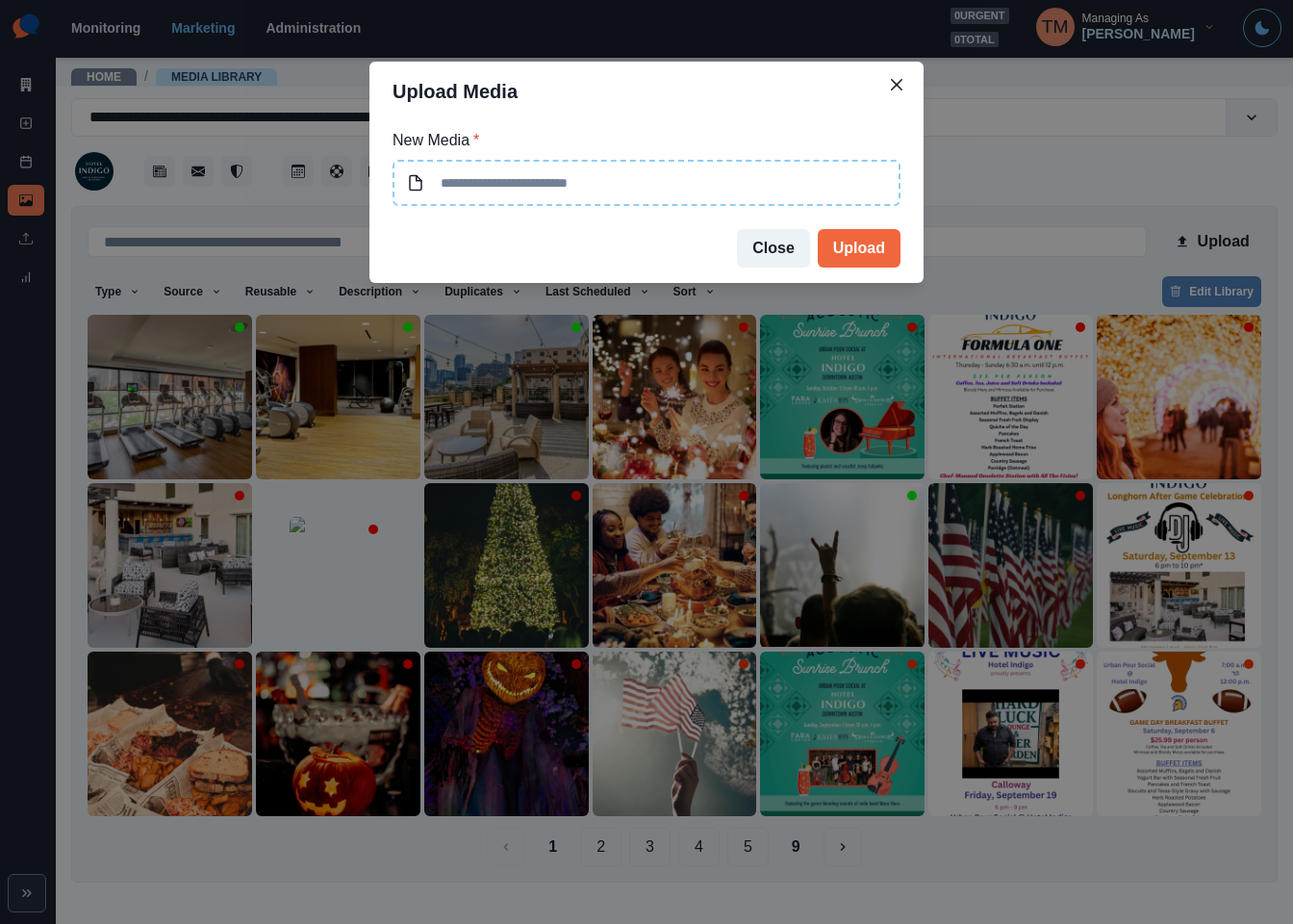
type input "**********"
click at [854, 246] on button "Upload" at bounding box center [859, 248] width 83 height 38
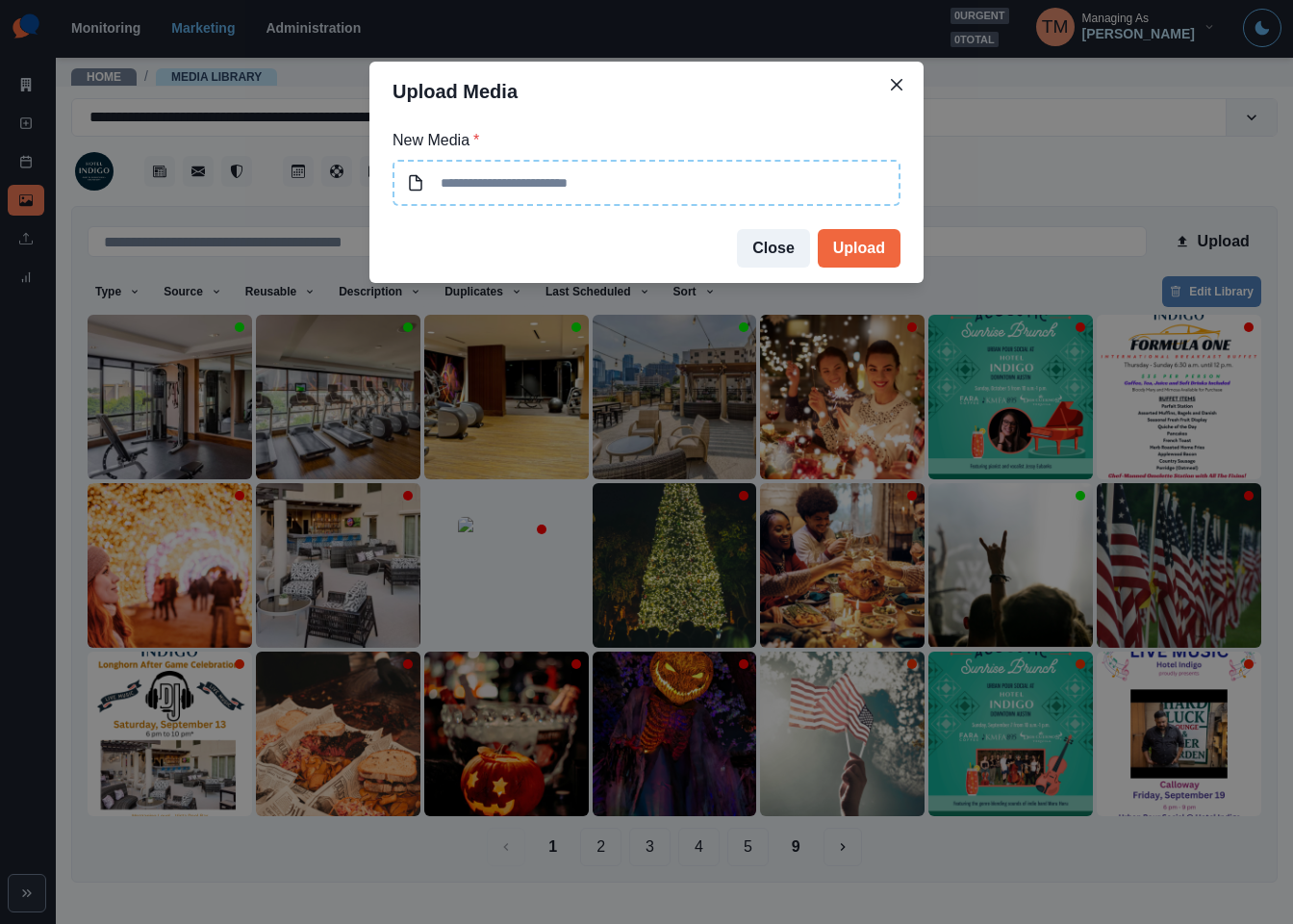
click at [1074, 167] on div "Upload Media New Media * Close Upload" at bounding box center [646, 462] width 1293 height 924
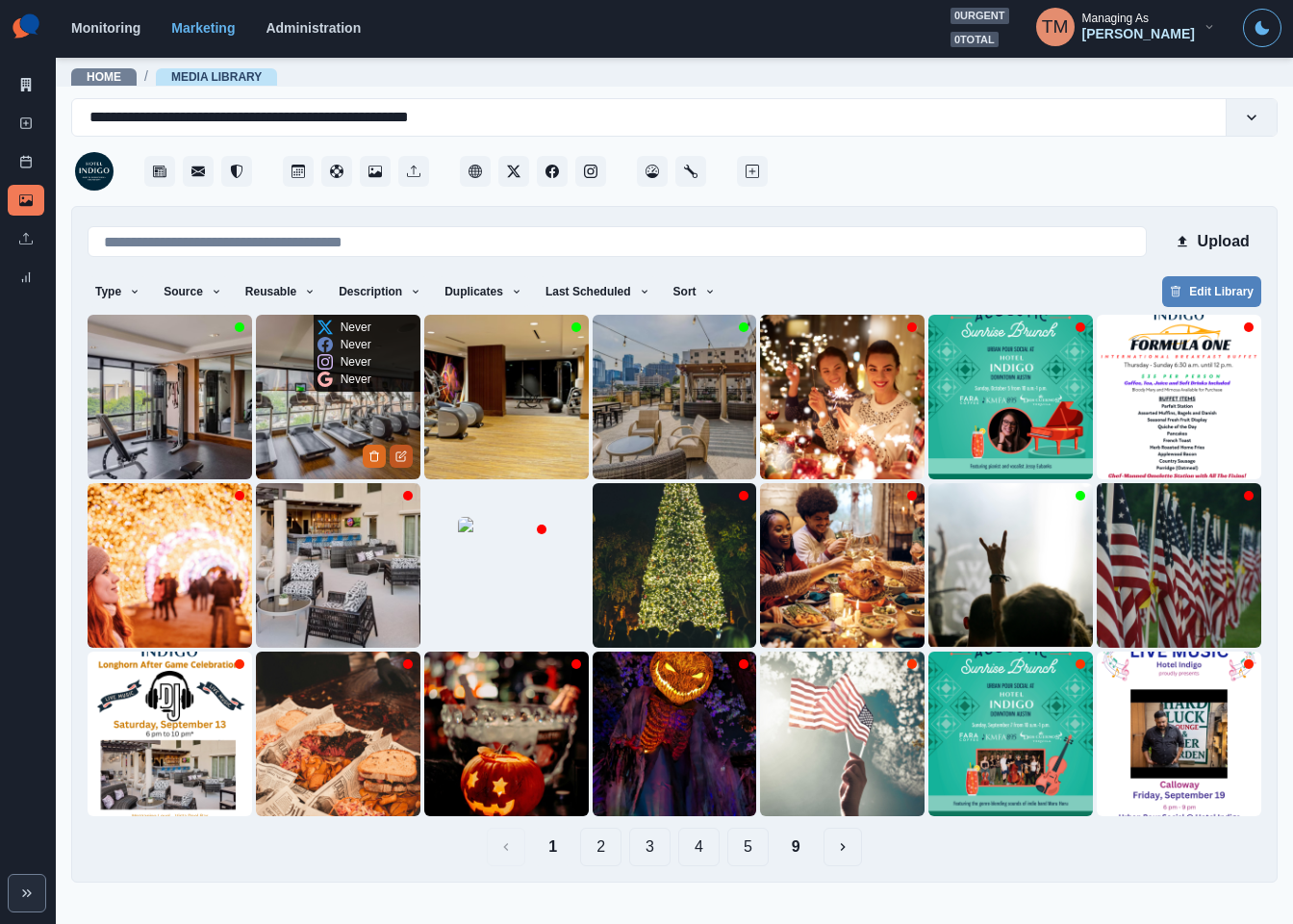
click at [405, 451] on button "Edit Media" at bounding box center [400, 456] width 23 height 23
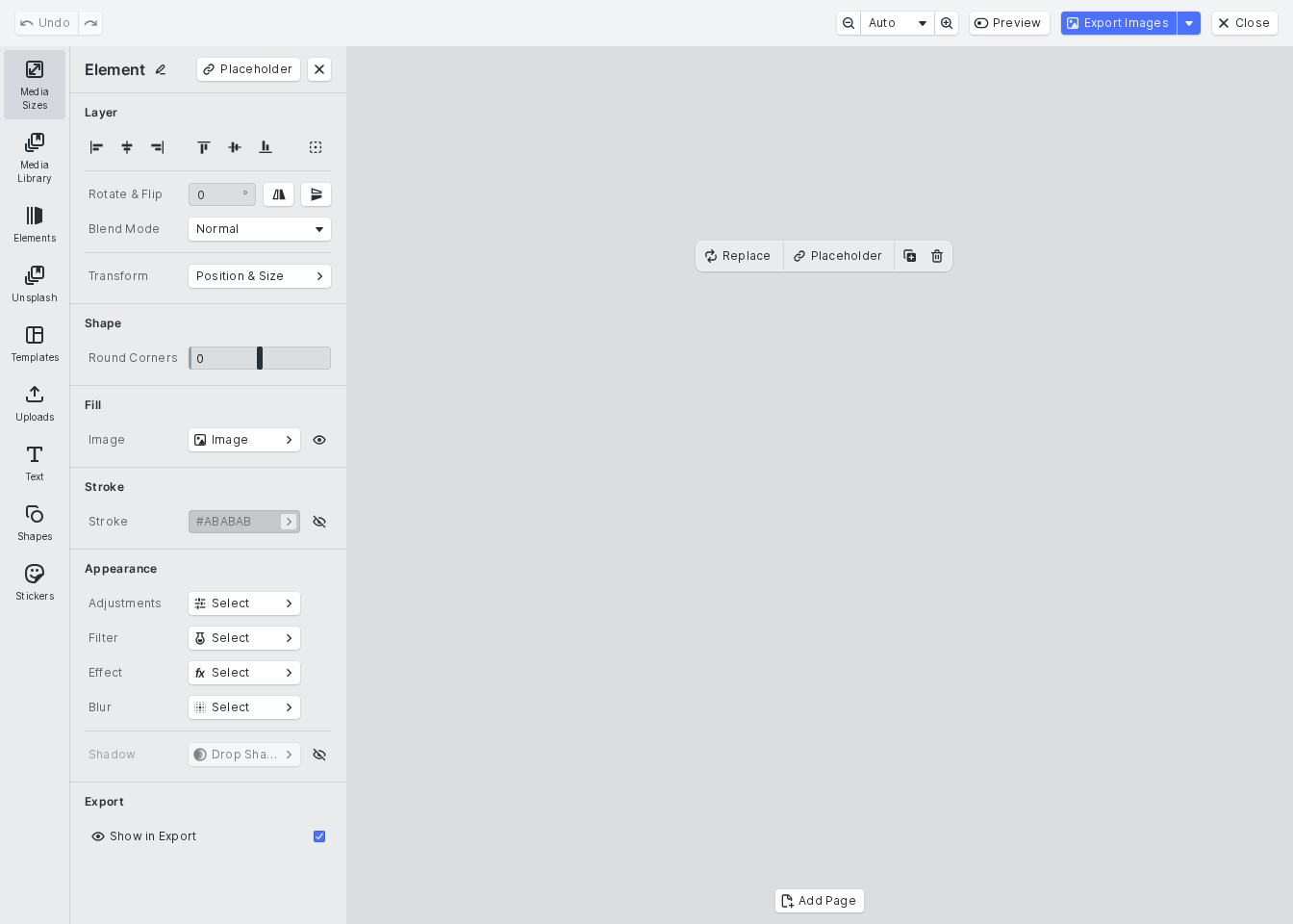
click at [37, 75] on button "Media Sizes" at bounding box center [34, 85] width 62 height 69
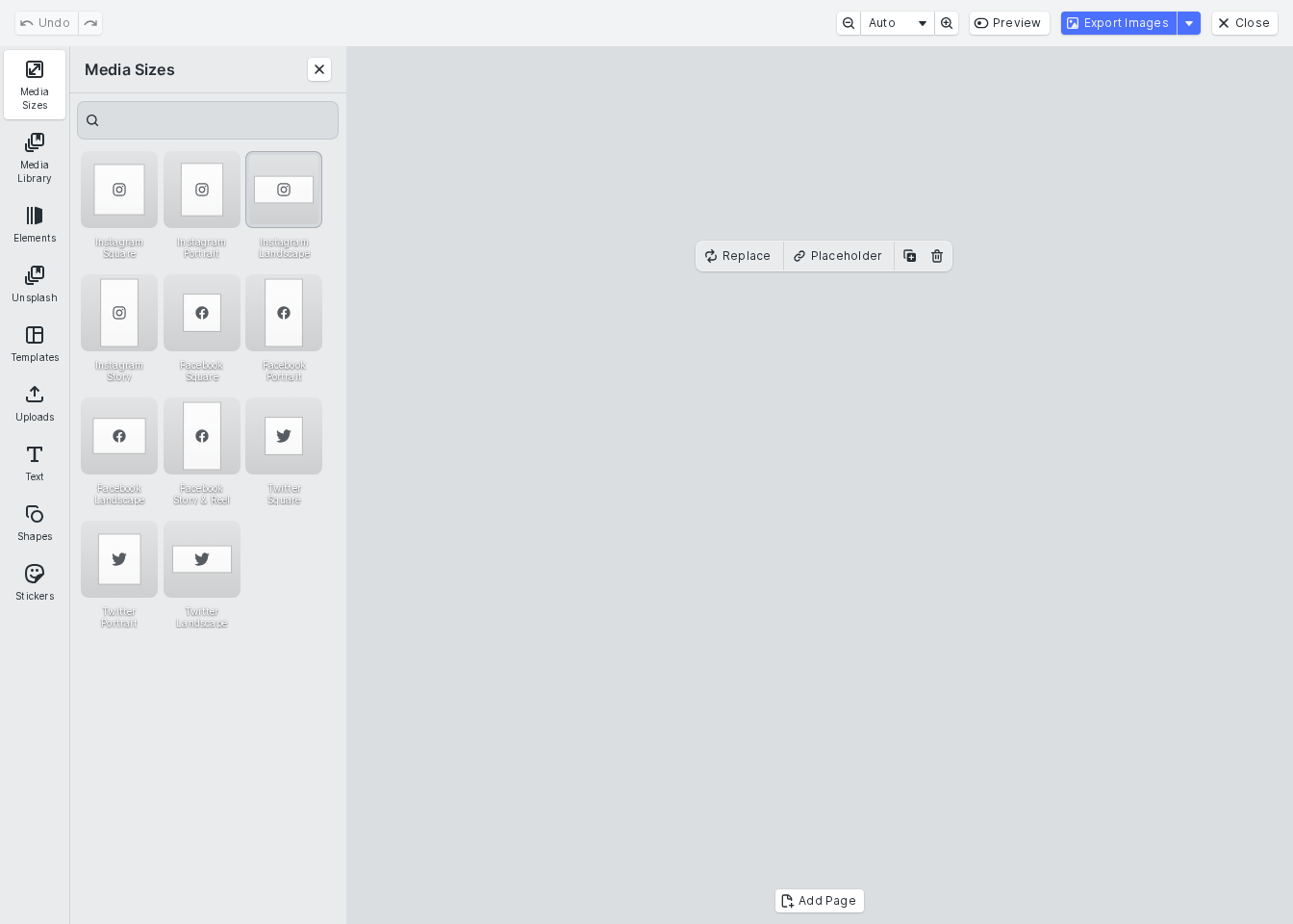
click at [275, 182] on div "Instagram Landscape" at bounding box center [283, 190] width 77 height 77
click at [1114, 16] on button "Export Images" at bounding box center [1119, 23] width 115 height 23
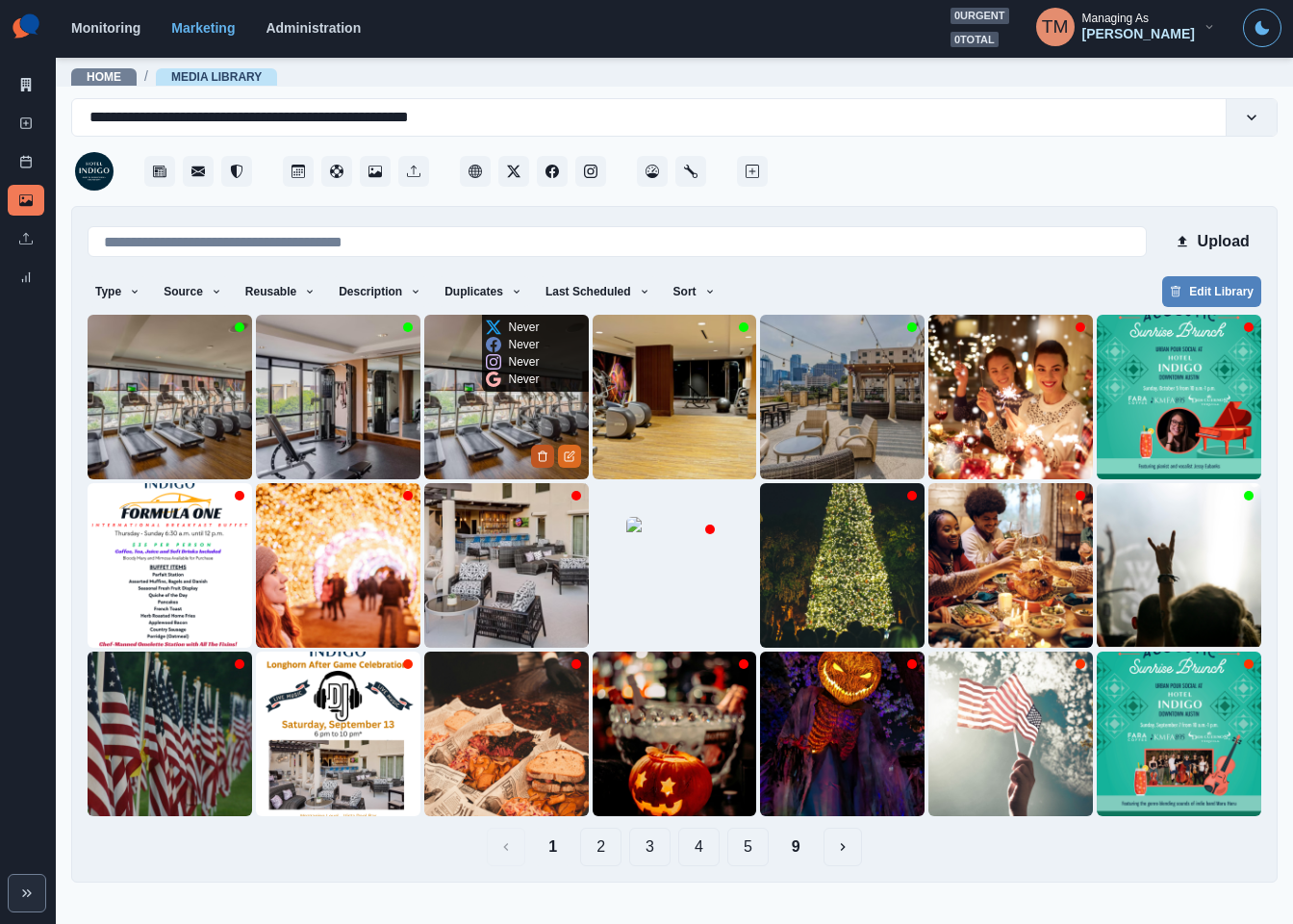
click at [551, 456] on button "Delete Media" at bounding box center [542, 456] width 23 height 23
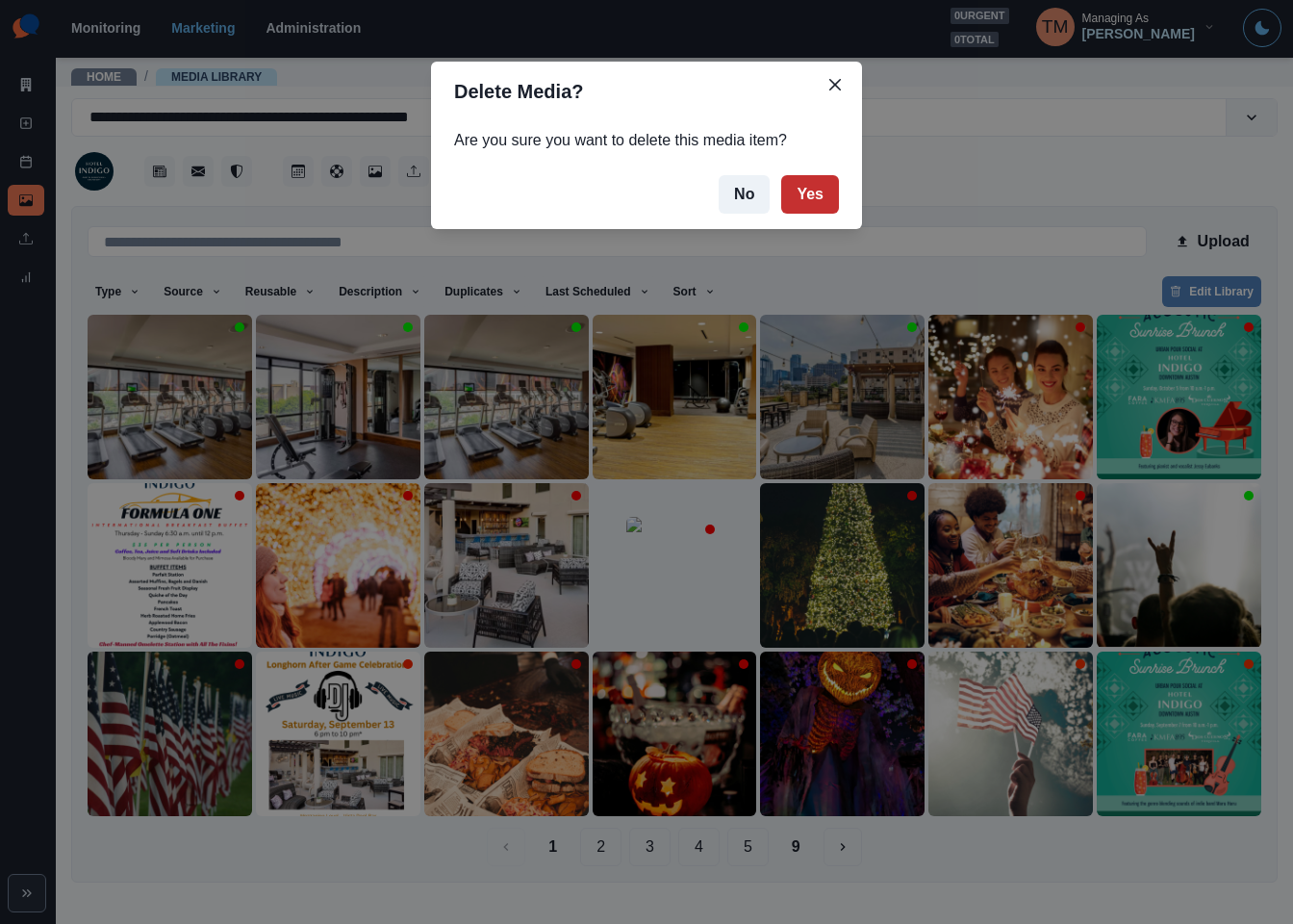
drag, startPoint x: 808, startPoint y: 194, endPoint x: 791, endPoint y: 215, distance: 27.0
click at [809, 194] on button "Yes" at bounding box center [810, 194] width 58 height 38
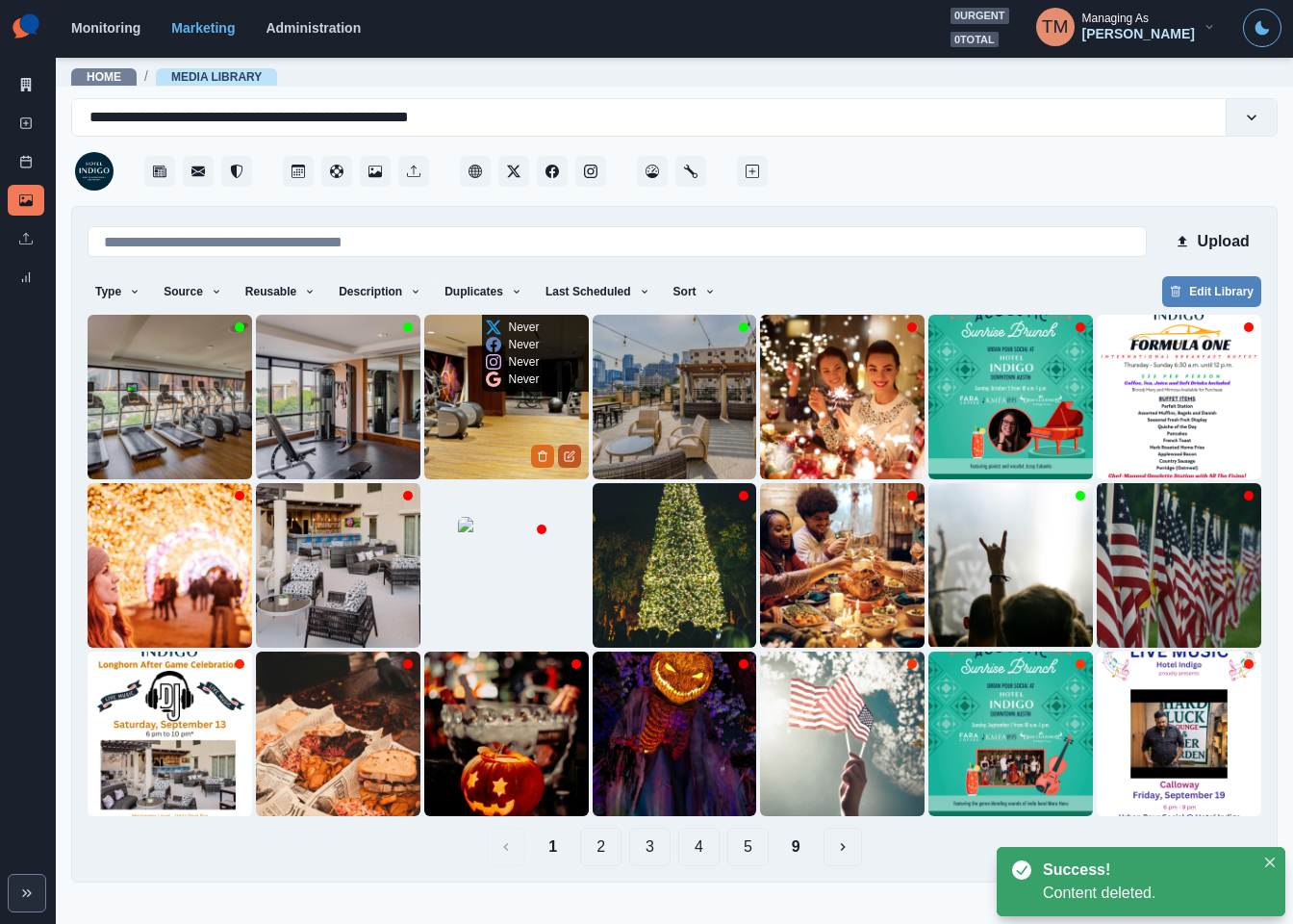
click at [573, 462] on button "Edit Media" at bounding box center [569, 456] width 23 height 23
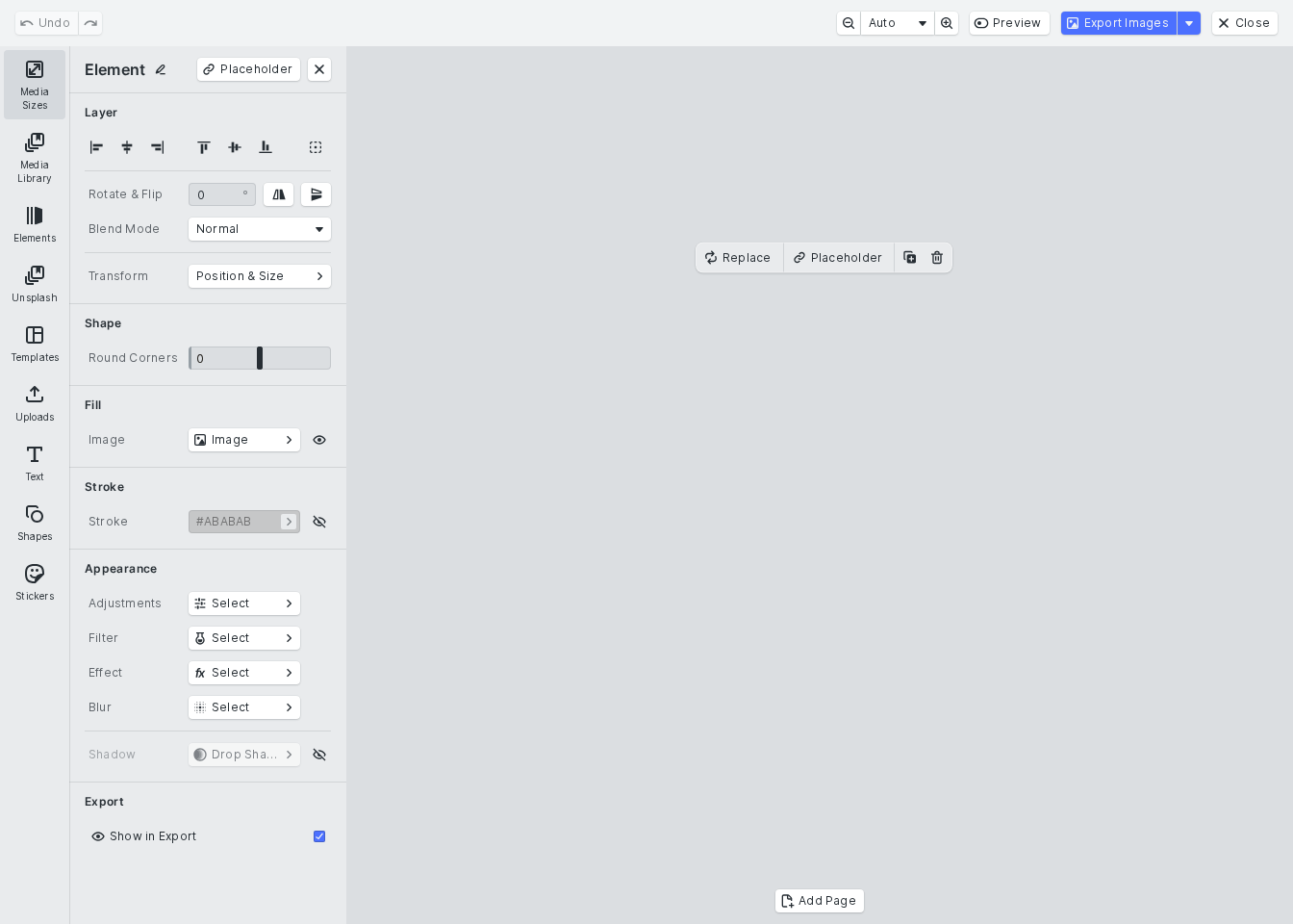
click at [24, 79] on button "Media Sizes" at bounding box center [34, 85] width 62 height 69
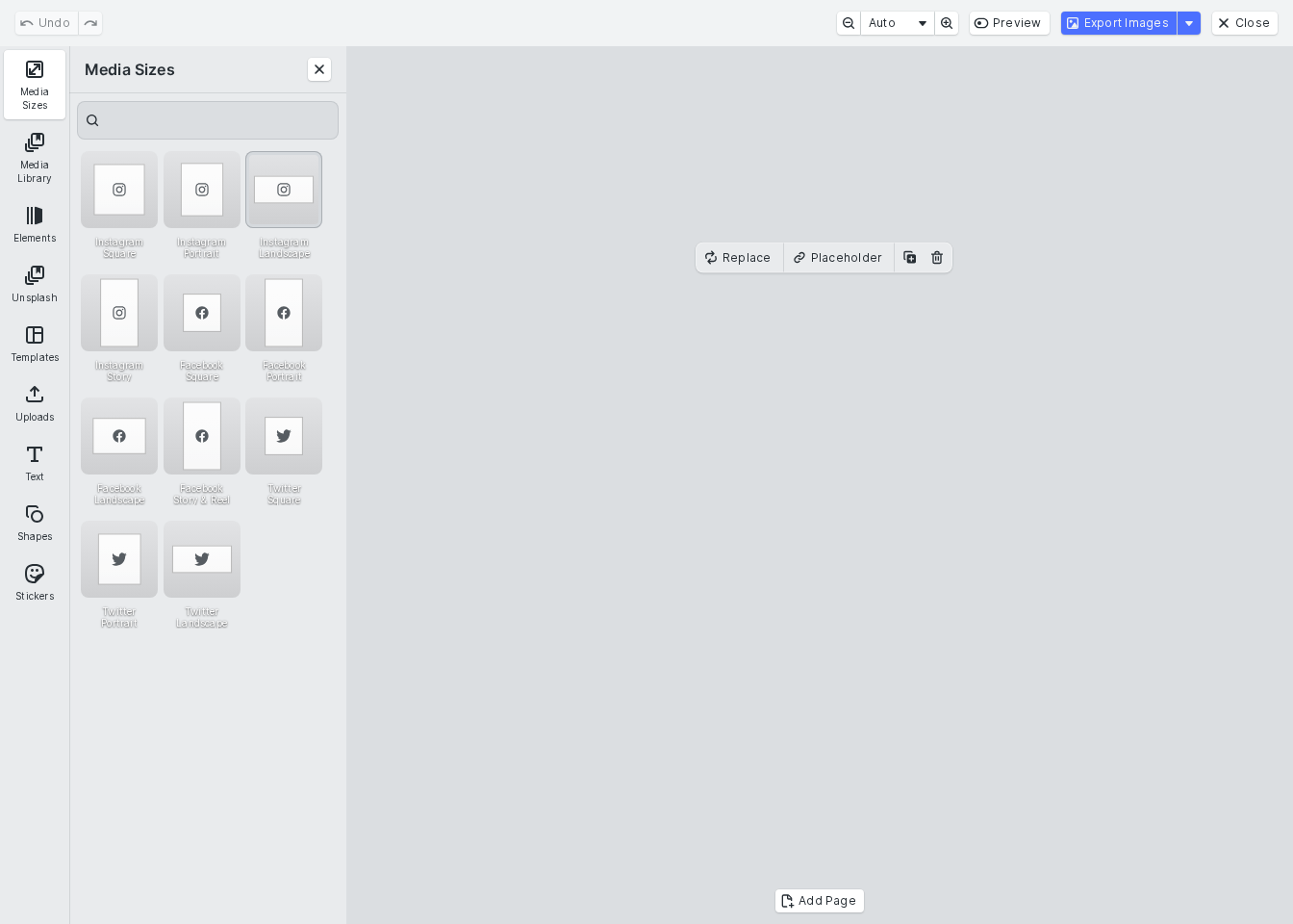
click at [288, 173] on div "Instagram Landscape" at bounding box center [283, 190] width 77 height 77
click at [1111, 27] on button "Export Images" at bounding box center [1119, 23] width 115 height 23
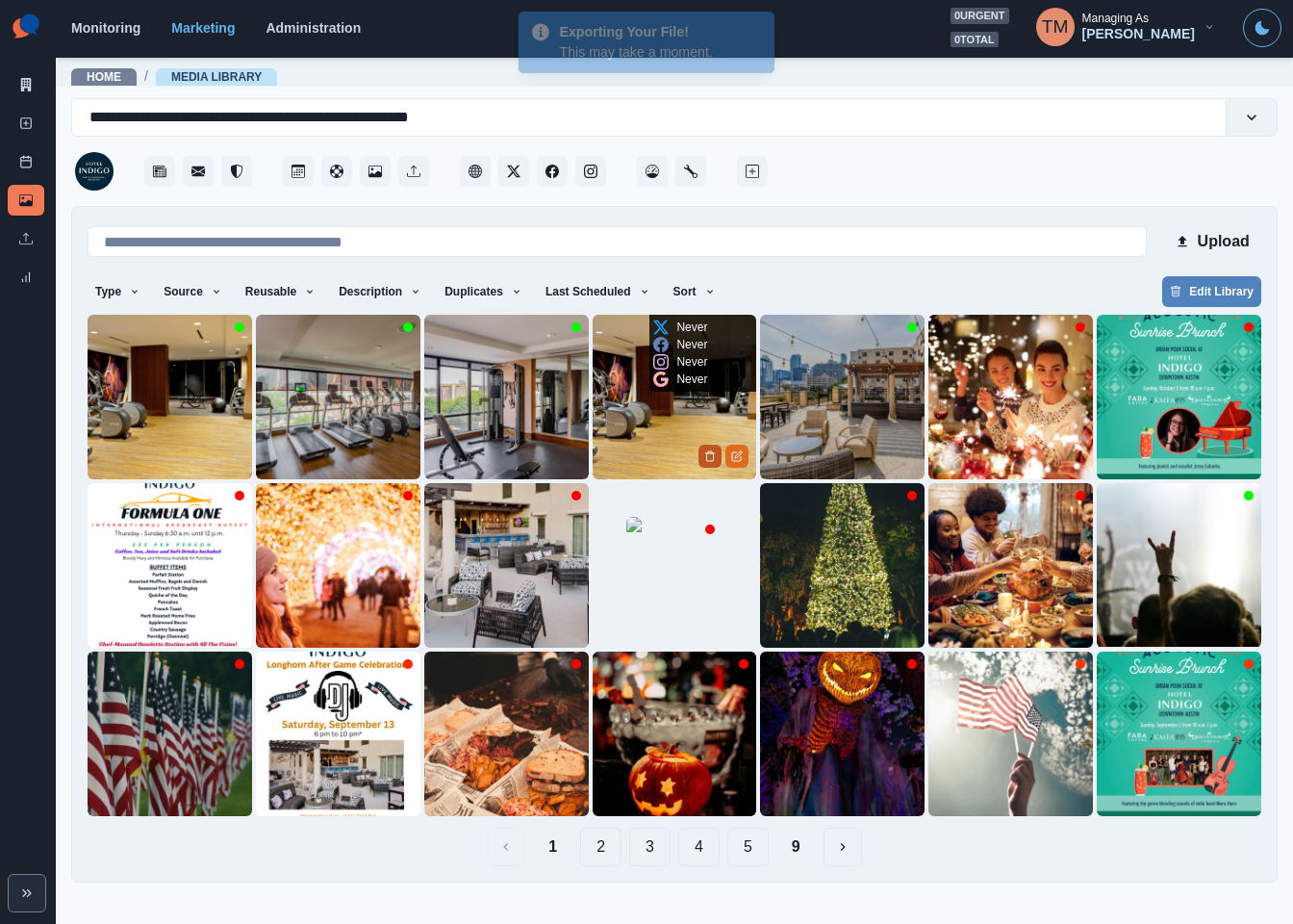
click at [708, 459] on icon "Delete Media" at bounding box center [710, 457] width 12 height 12
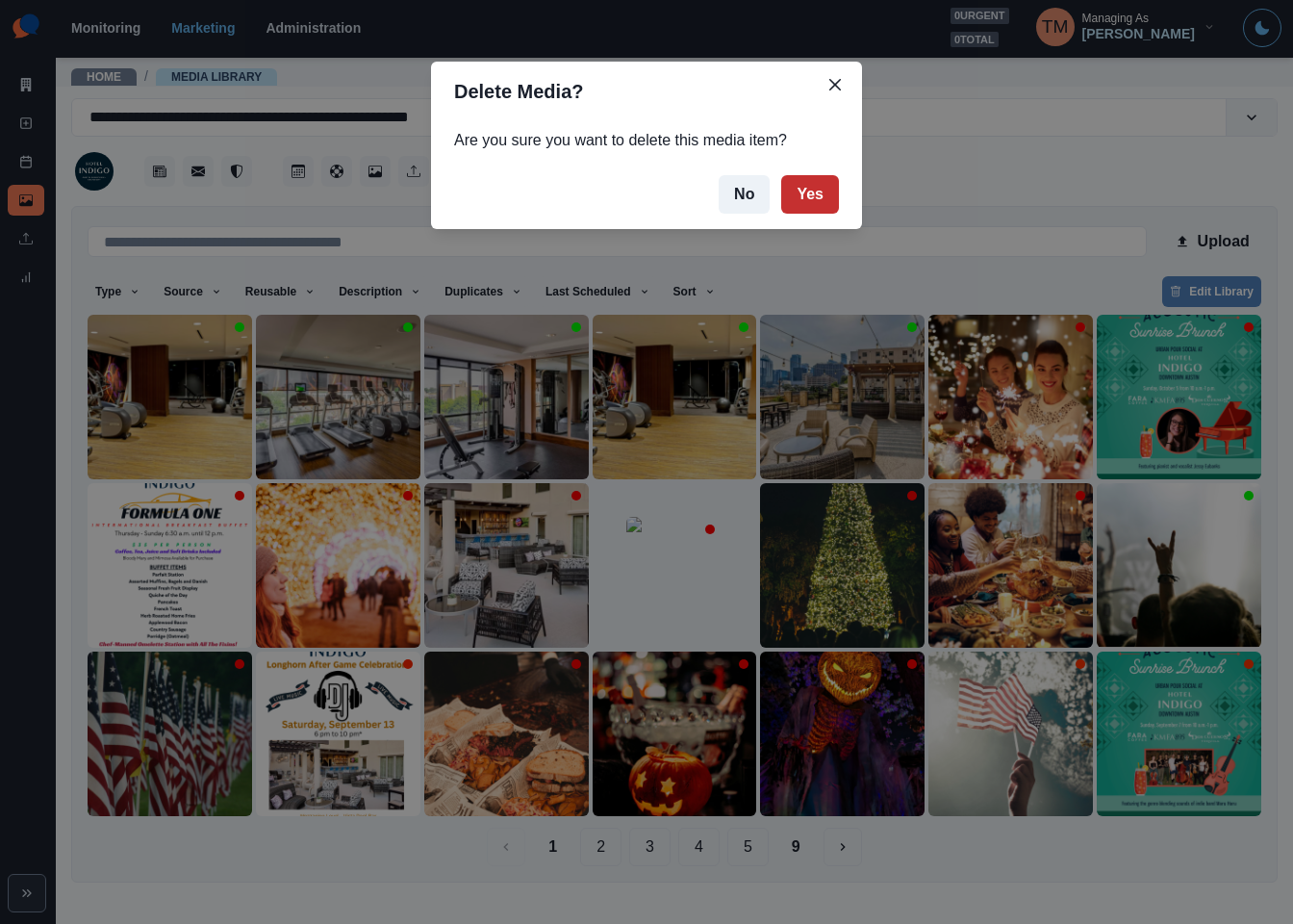
click at [826, 186] on button "Yes" at bounding box center [810, 194] width 58 height 38
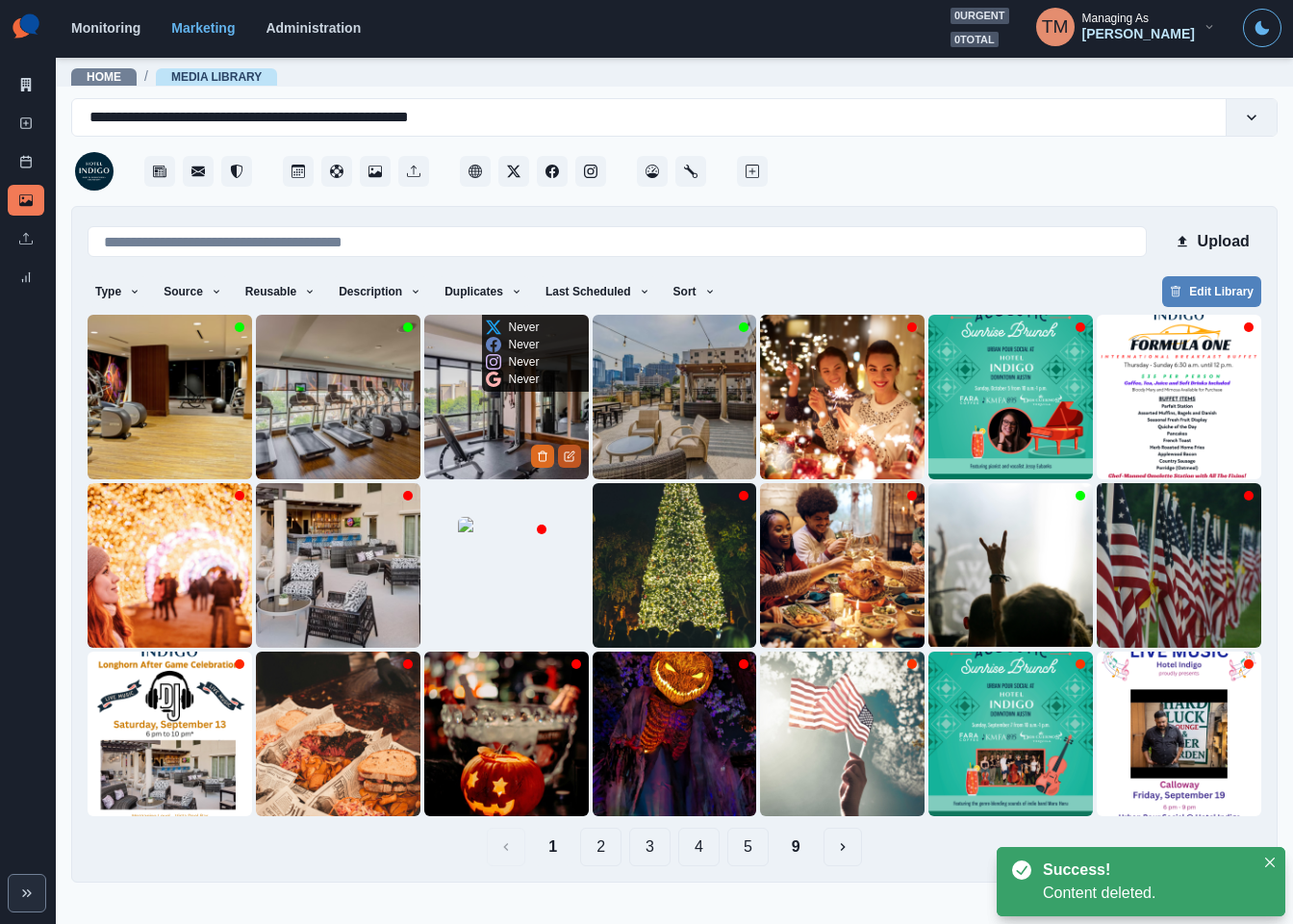
click at [572, 462] on icon "Edit Media" at bounding box center [570, 457] width 12 height 12
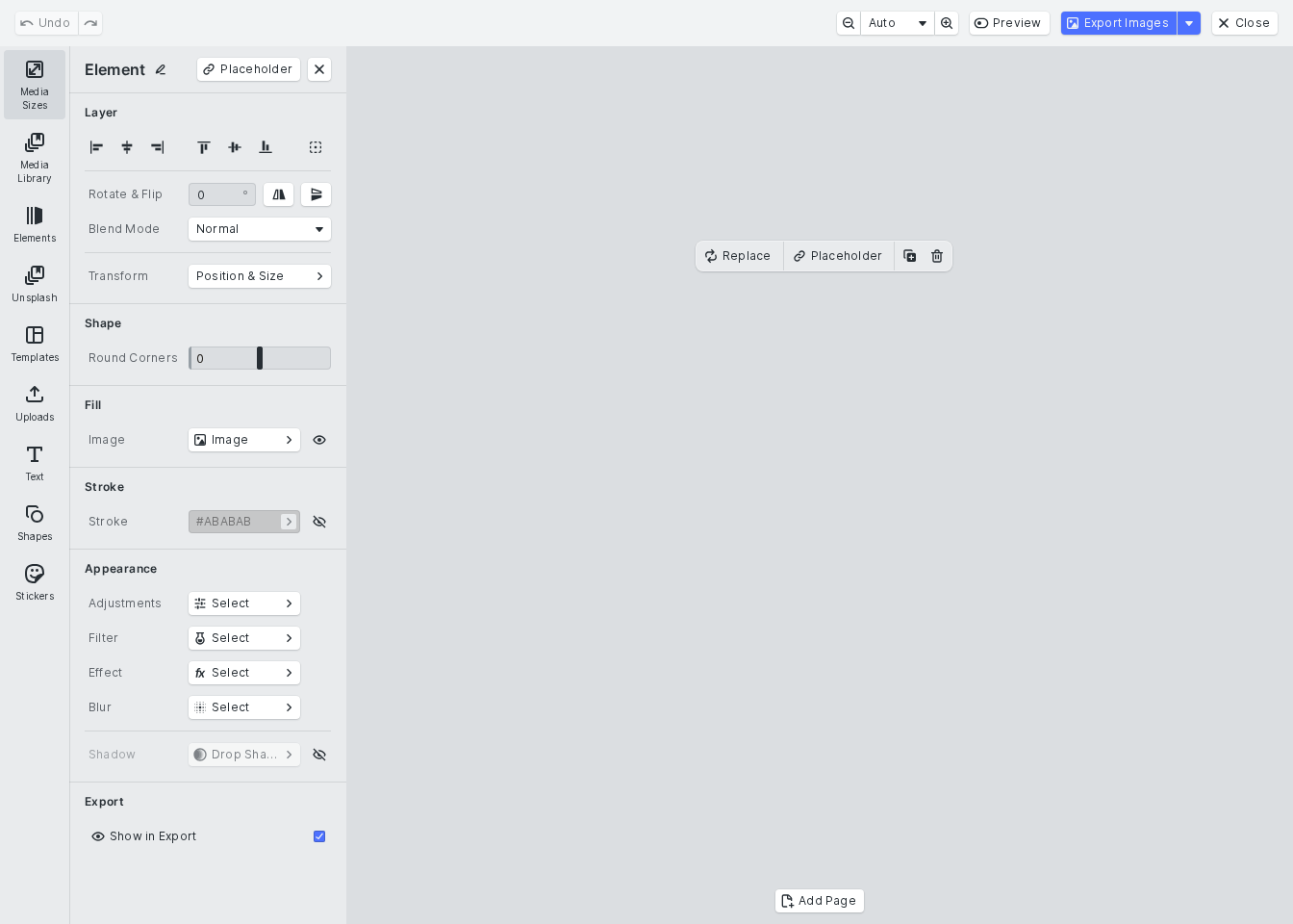
click at [26, 85] on button "Media Sizes" at bounding box center [34, 85] width 62 height 69
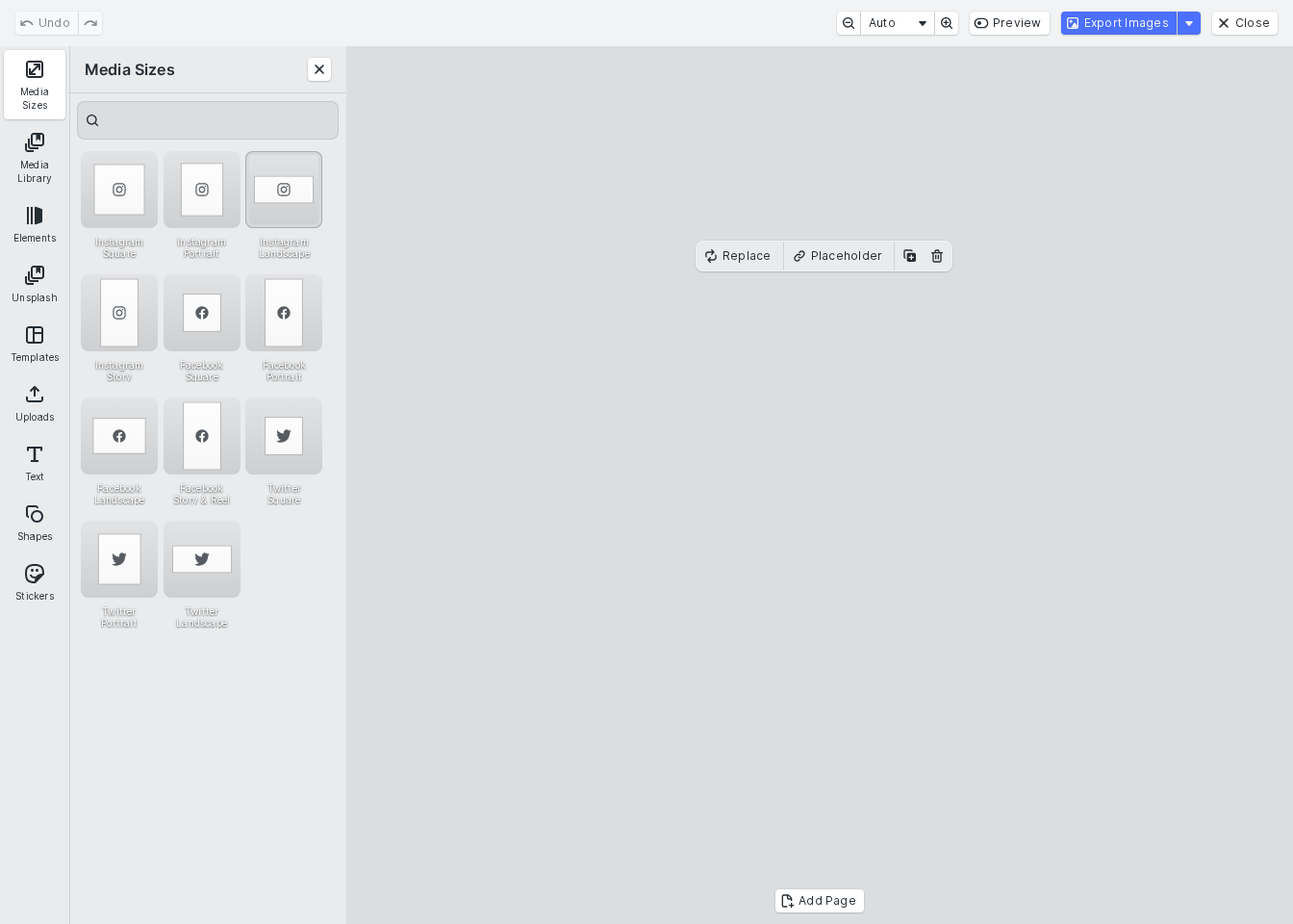
click at [285, 182] on div "Instagram Landscape" at bounding box center [283, 190] width 77 height 77
click at [820, 485] on cesdk-canvas "Editor canvas" at bounding box center [820, 485] width 0 height 0
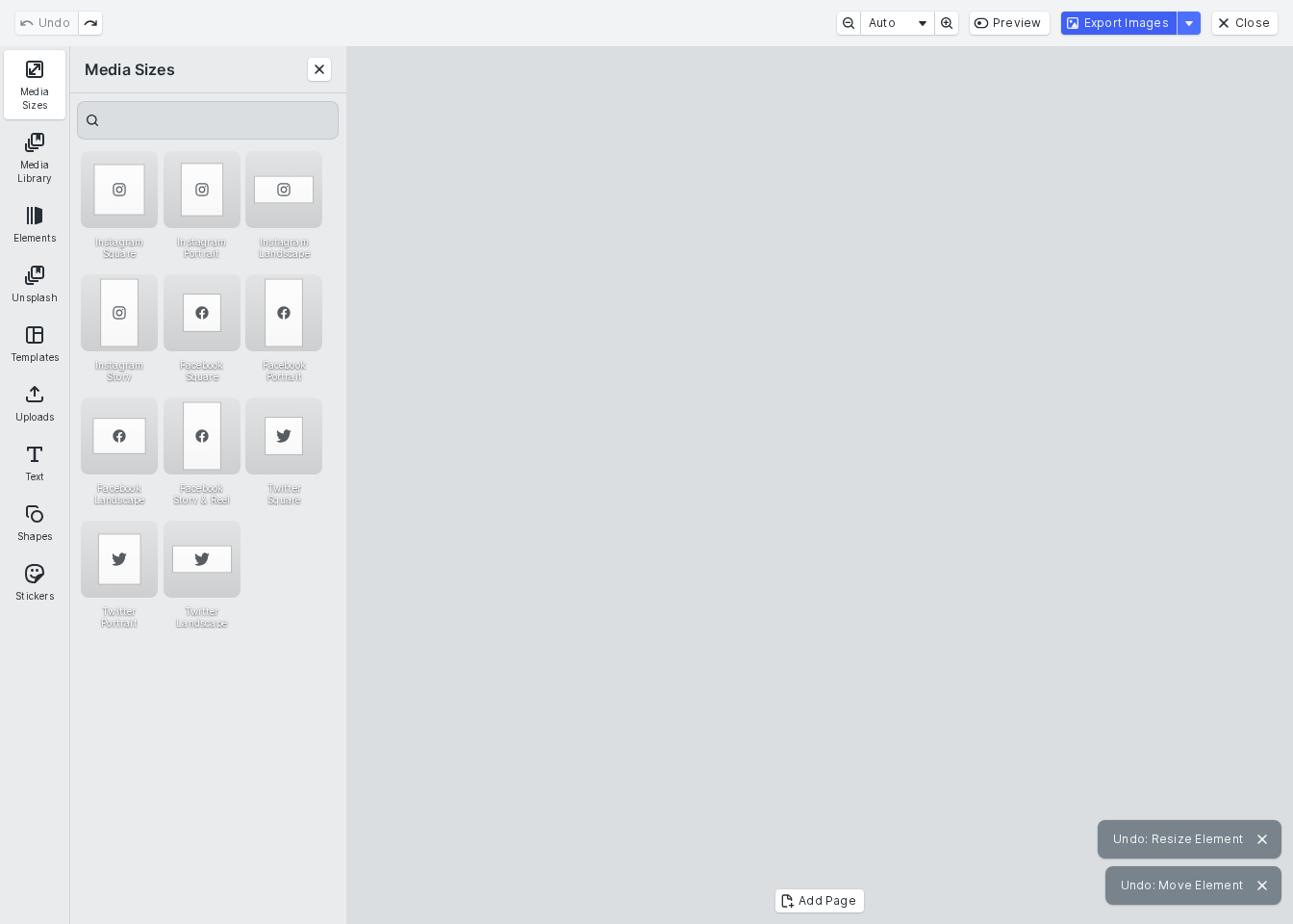
click at [1114, 21] on button "Export Images" at bounding box center [1119, 23] width 115 height 23
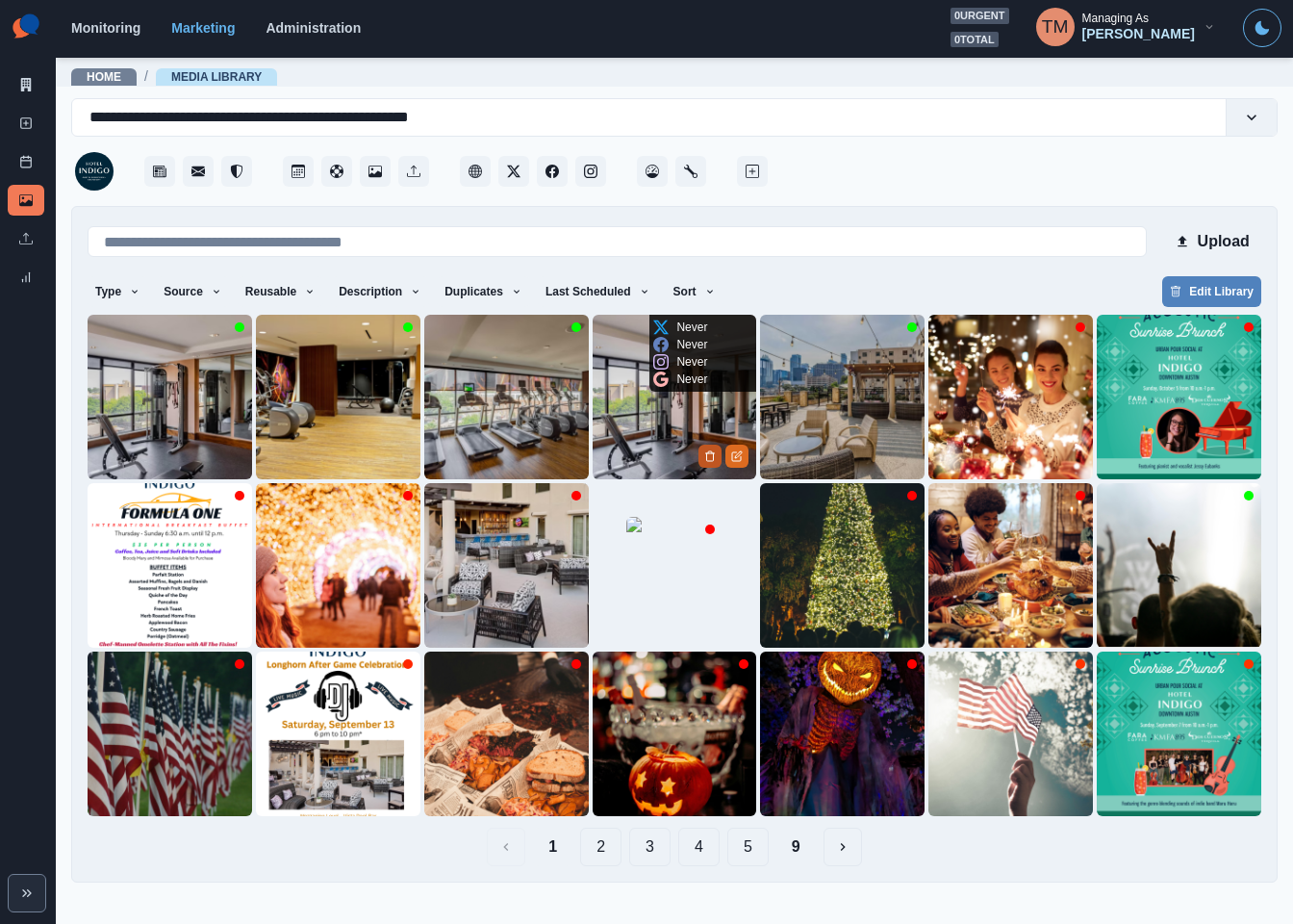
click at [702, 457] on button "Delete Media" at bounding box center [709, 456] width 23 height 23
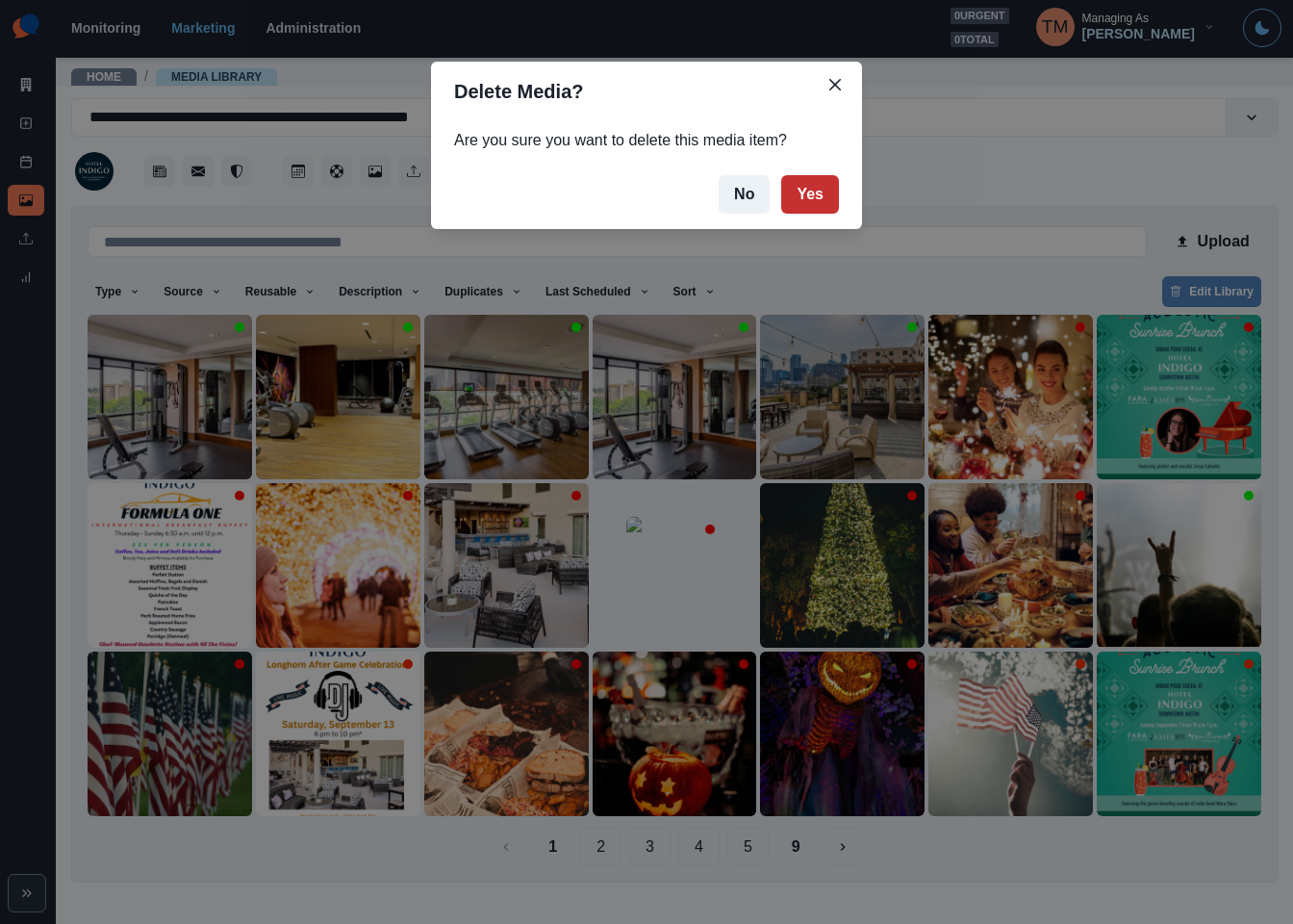
click at [823, 188] on button "Yes" at bounding box center [810, 194] width 58 height 38
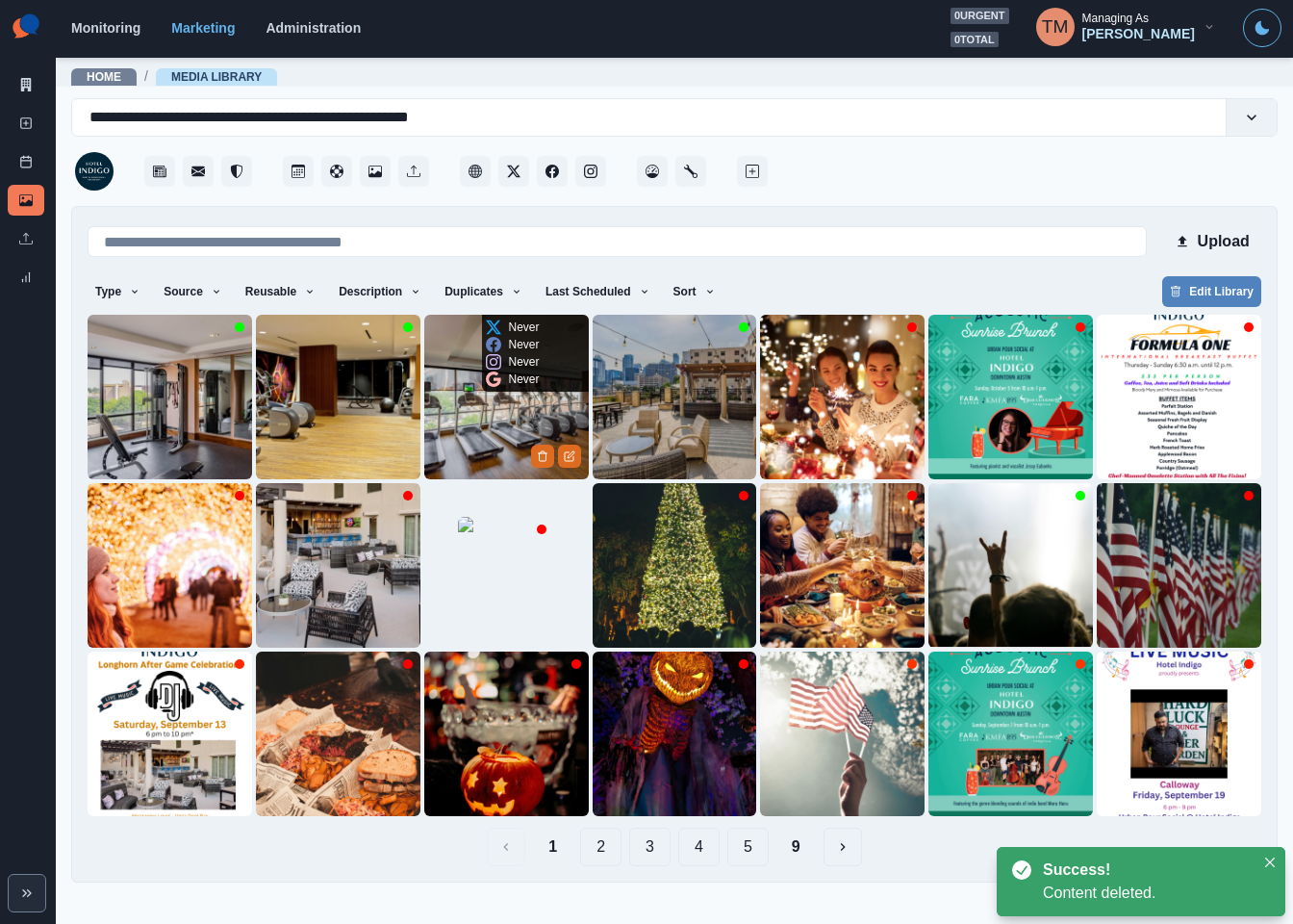
click at [457, 431] on img at bounding box center [506, 397] width 164 height 164
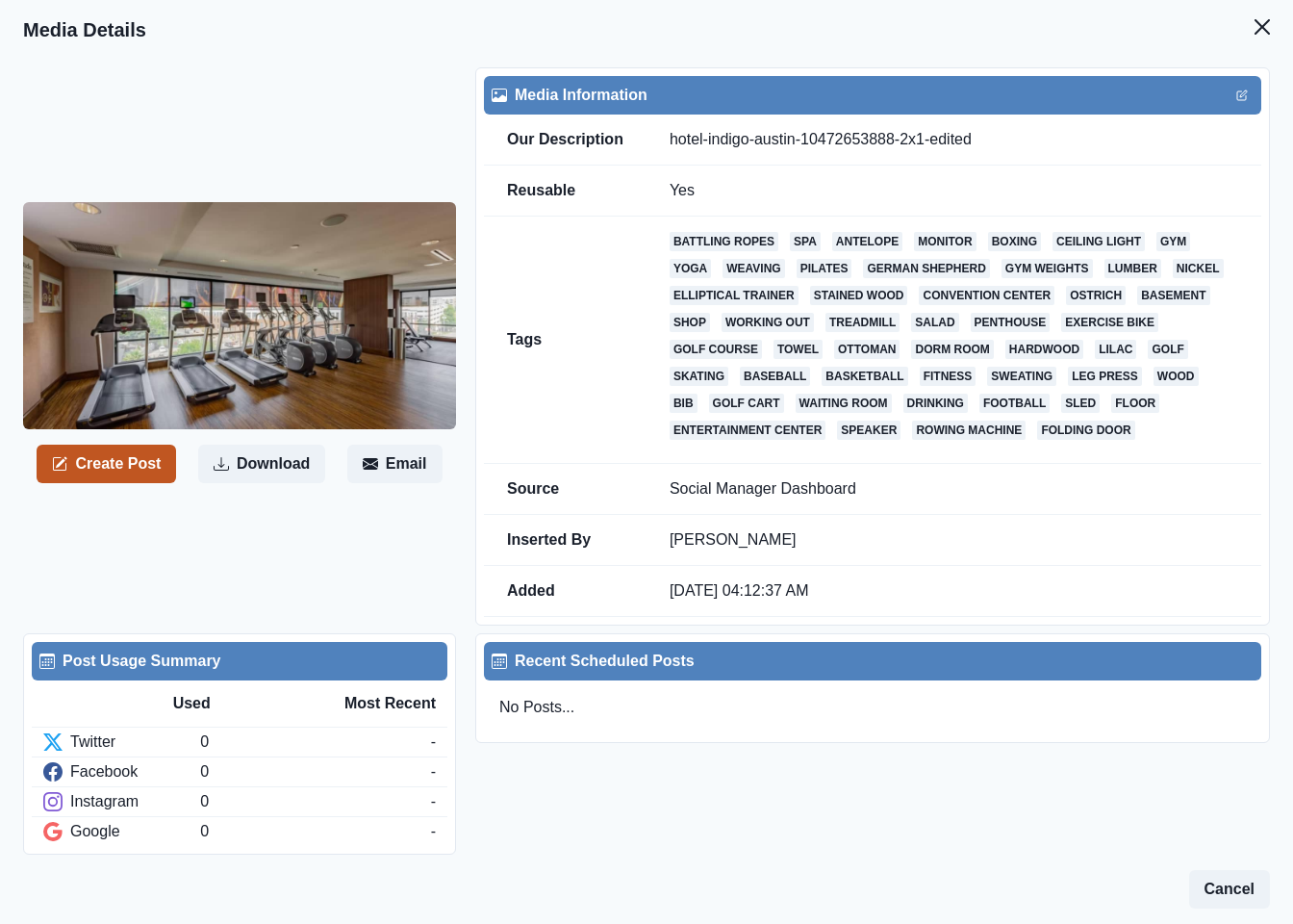
click at [105, 464] on button "Create Post" at bounding box center [106, 463] width 140 height 38
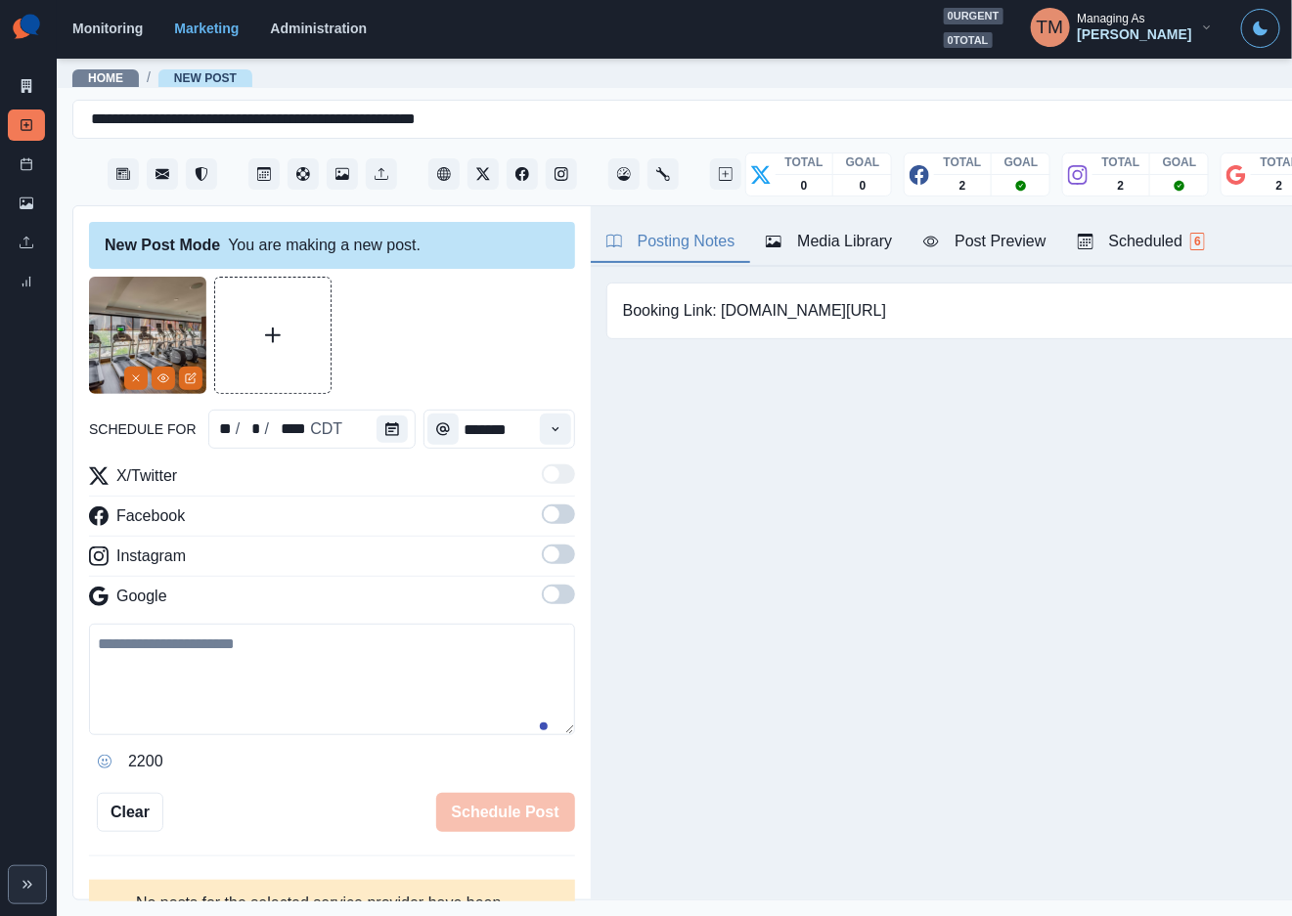
click at [239, 690] on textarea at bounding box center [332, 679] width 486 height 111
paste textarea "**********"
type textarea "**********"
click at [542, 508] on span at bounding box center [558, 515] width 33 height 20
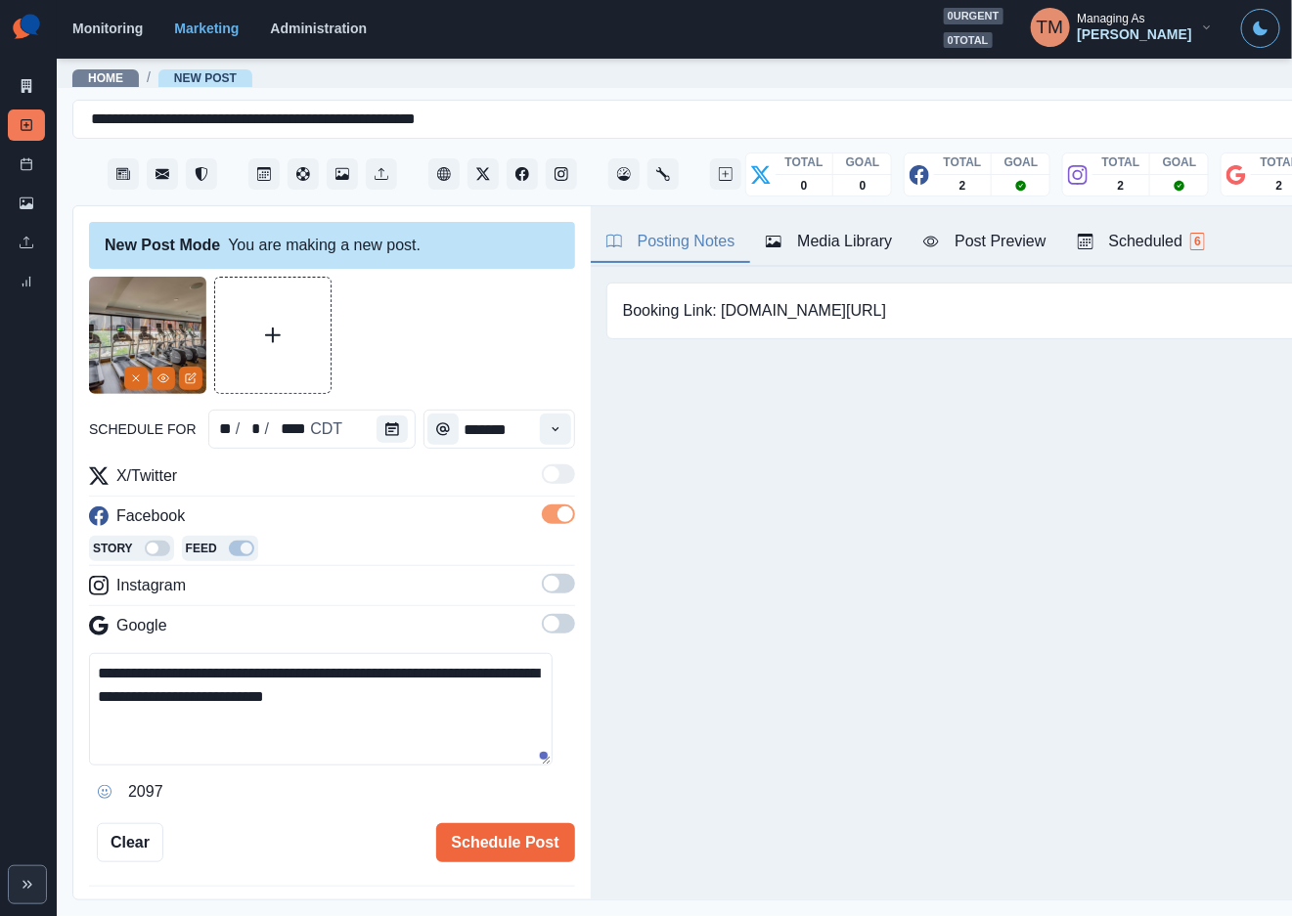
drag, startPoint x: 534, startPoint y: 582, endPoint x: 535, endPoint y: 646, distance: 64.5
click at [544, 588] on span at bounding box center [552, 584] width 16 height 16
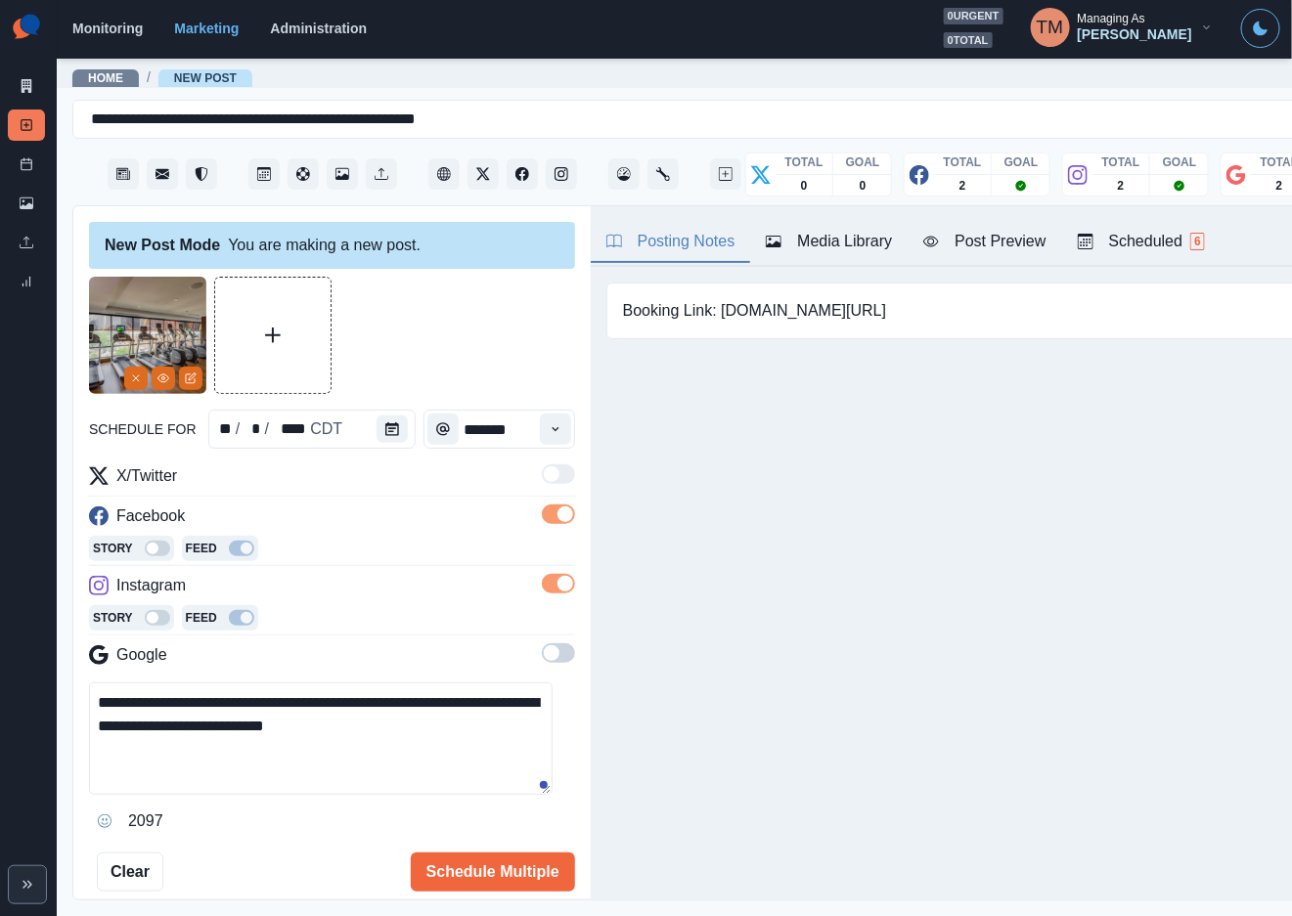
drag, startPoint x: 535, startPoint y: 652, endPoint x: 425, endPoint y: 487, distance: 198.2
click at [544, 649] on span at bounding box center [552, 653] width 16 height 16
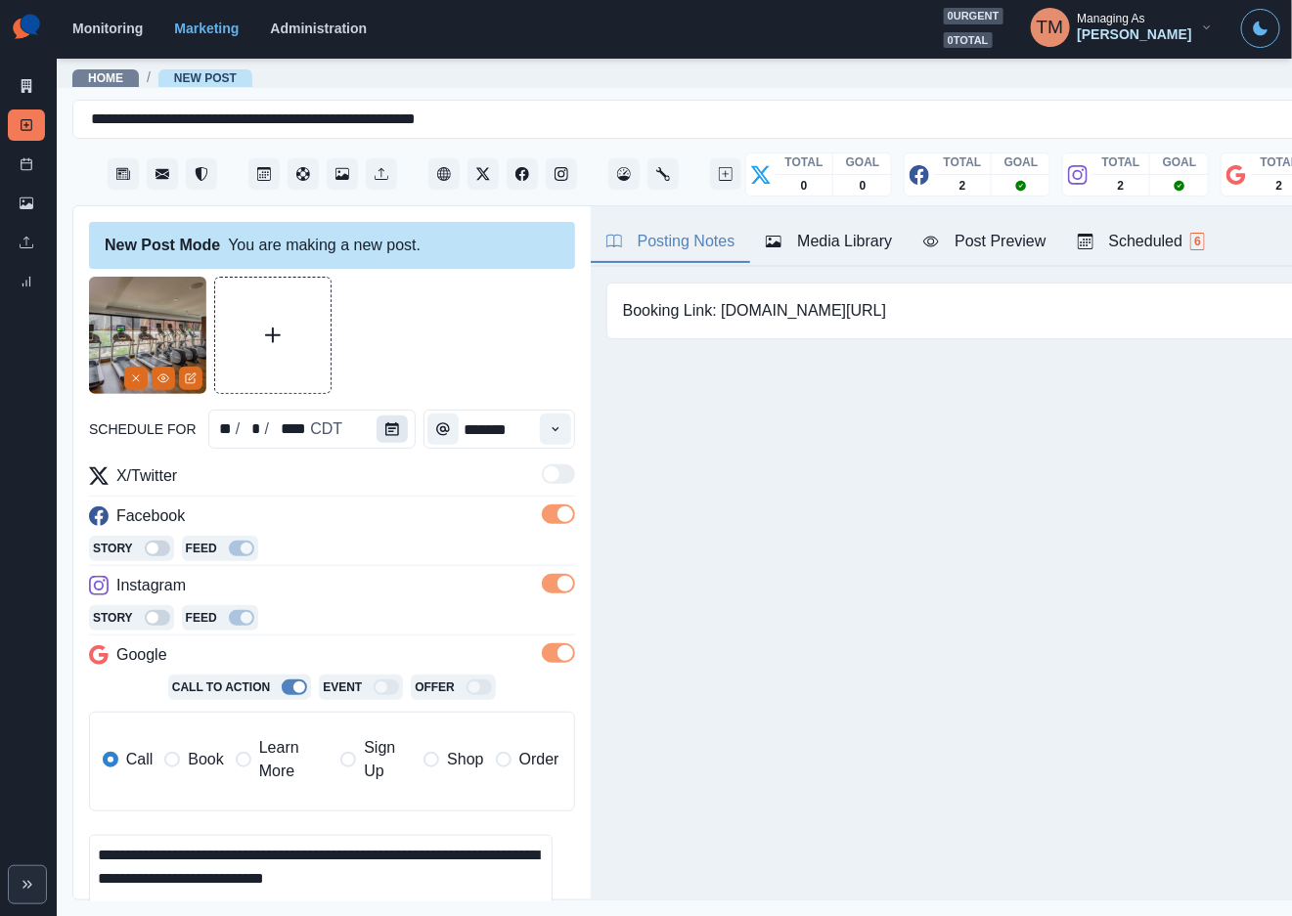
click at [385, 426] on icon "Calendar" at bounding box center [392, 429] width 14 height 14
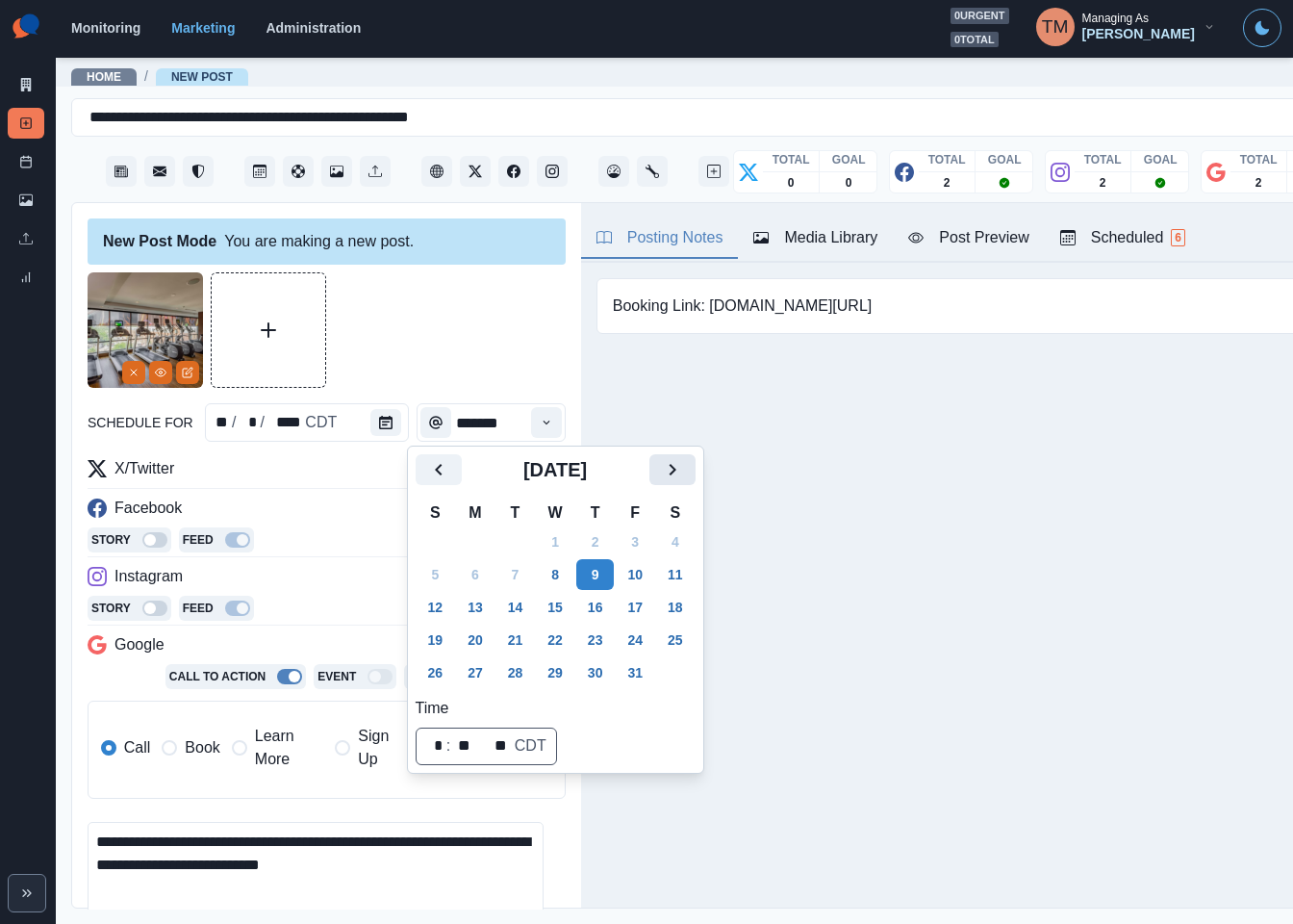
click at [682, 467] on icon "Next" at bounding box center [672, 468] width 23 height 23
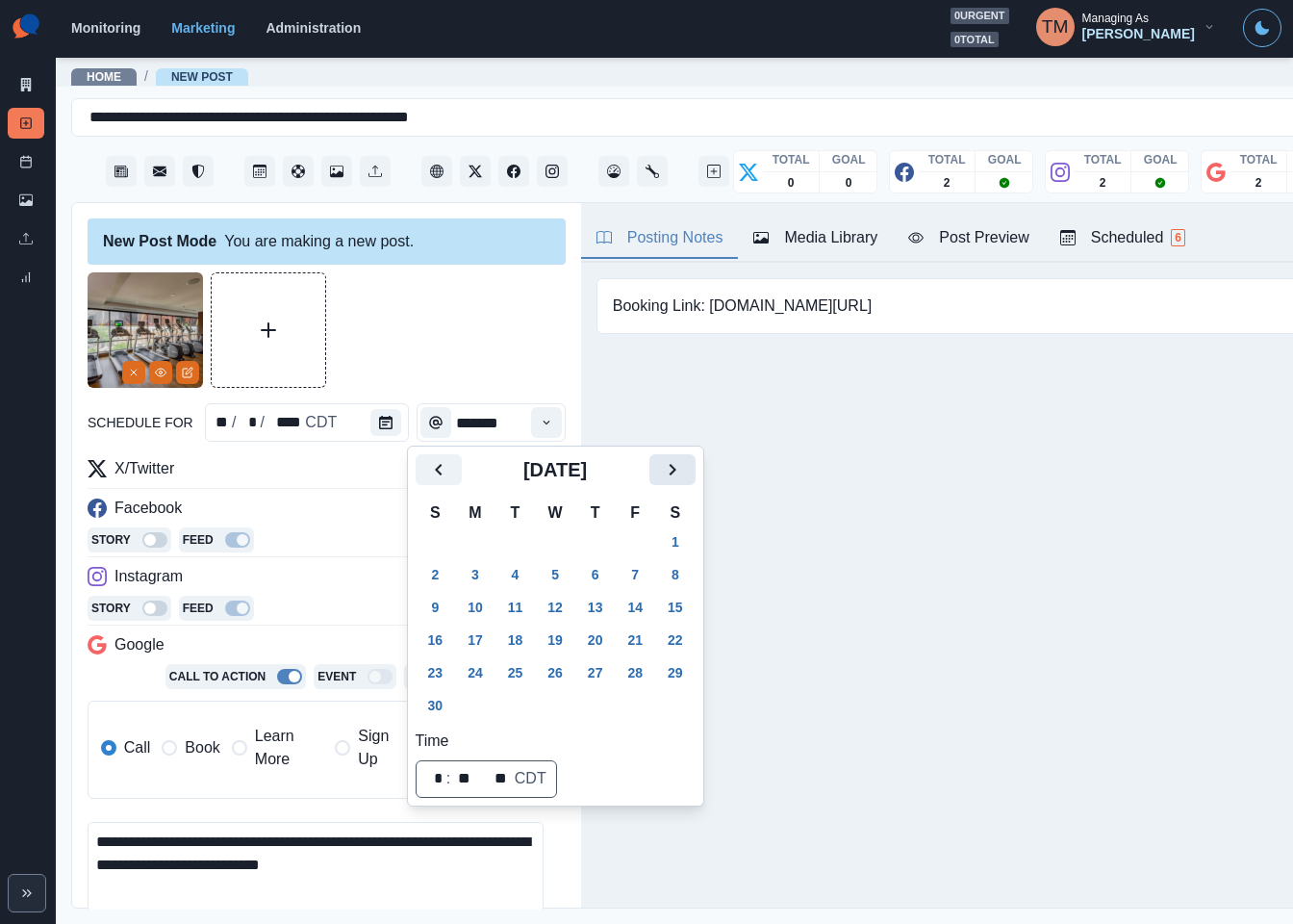
click at [682, 467] on icon "Next" at bounding box center [672, 468] width 23 height 23
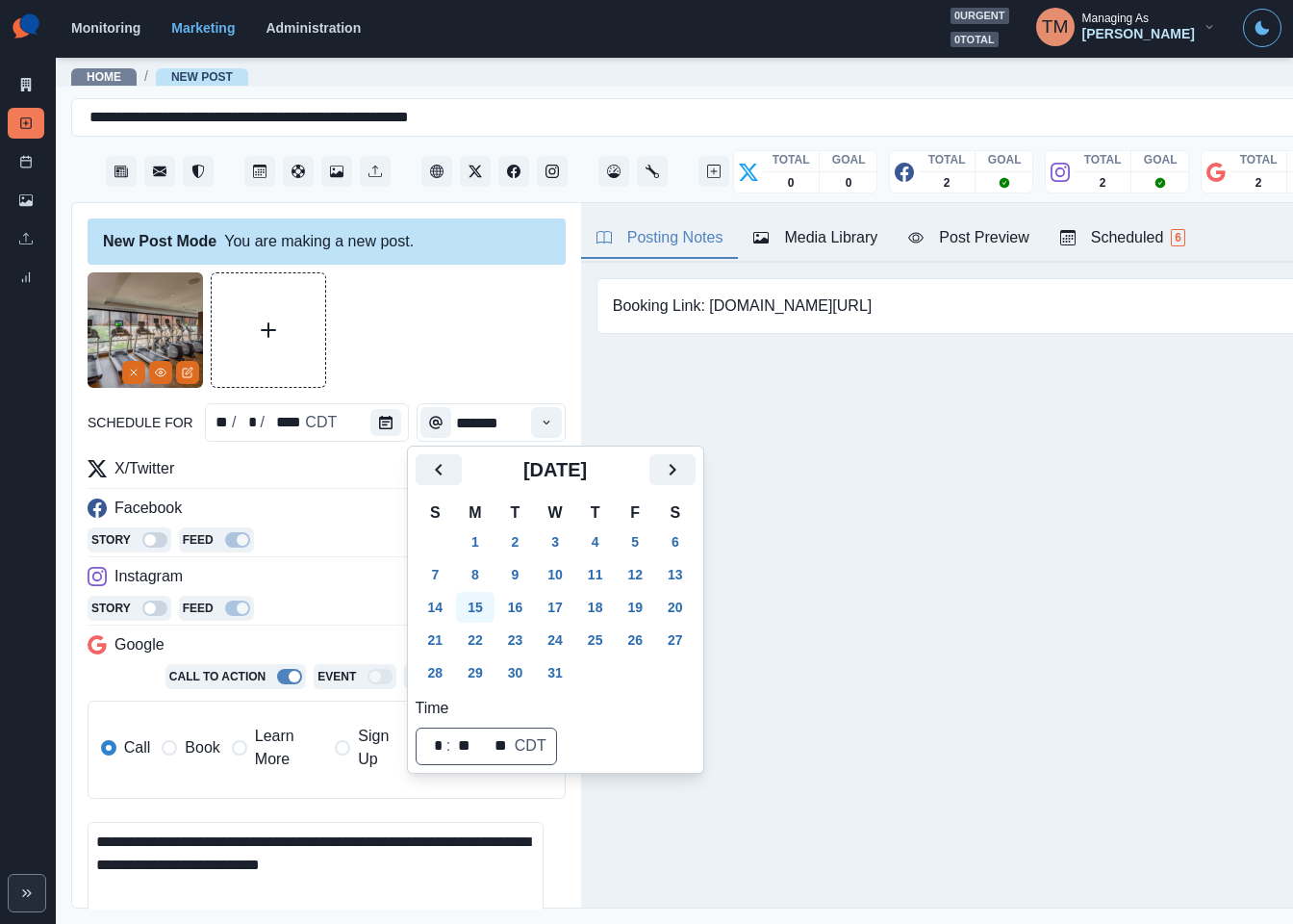
click at [467, 604] on button "15" at bounding box center [474, 606] width 38 height 31
click at [408, 344] on div at bounding box center [327, 330] width 478 height 115
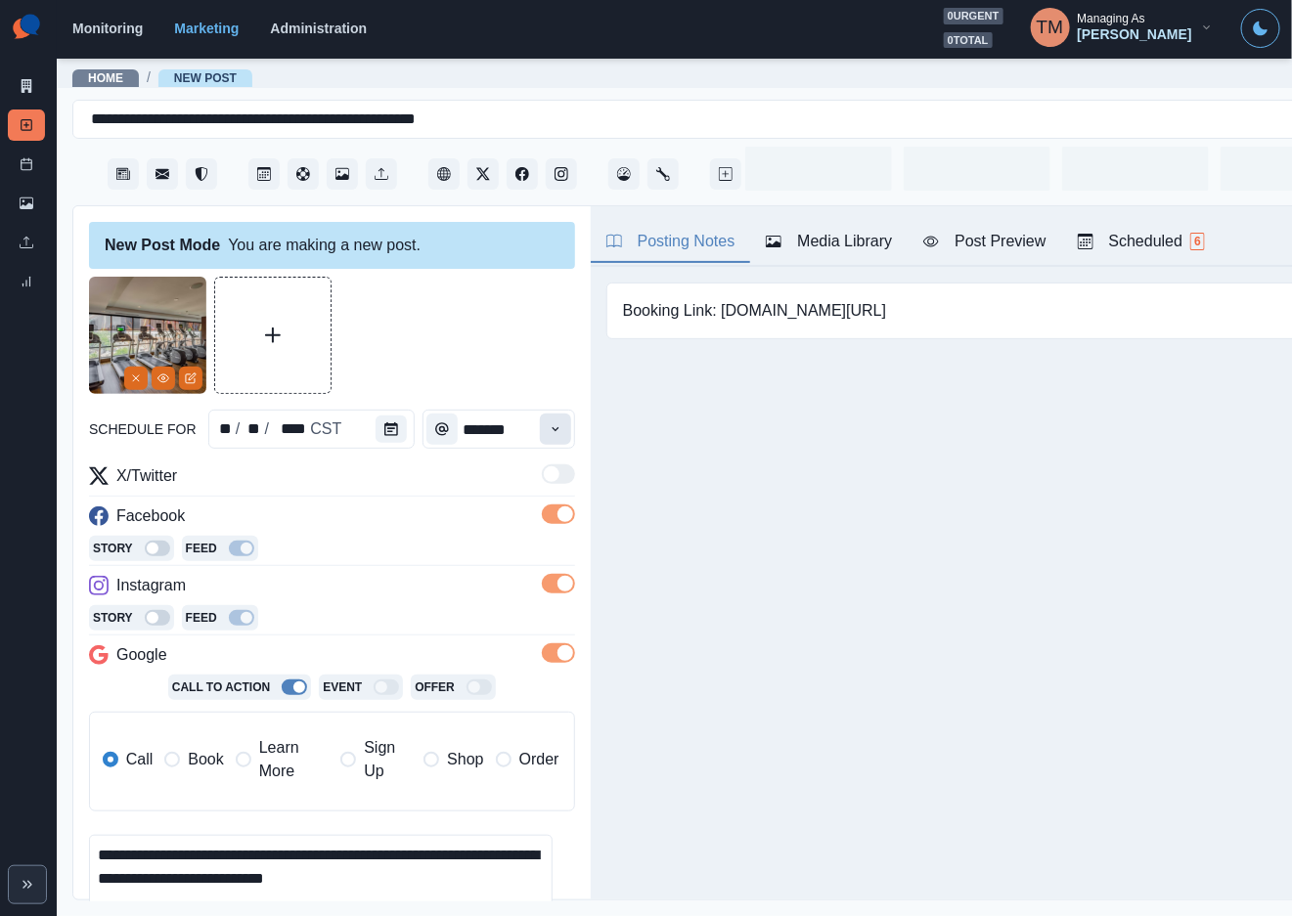
click at [549, 426] on icon "Time" at bounding box center [556, 429] width 14 height 14
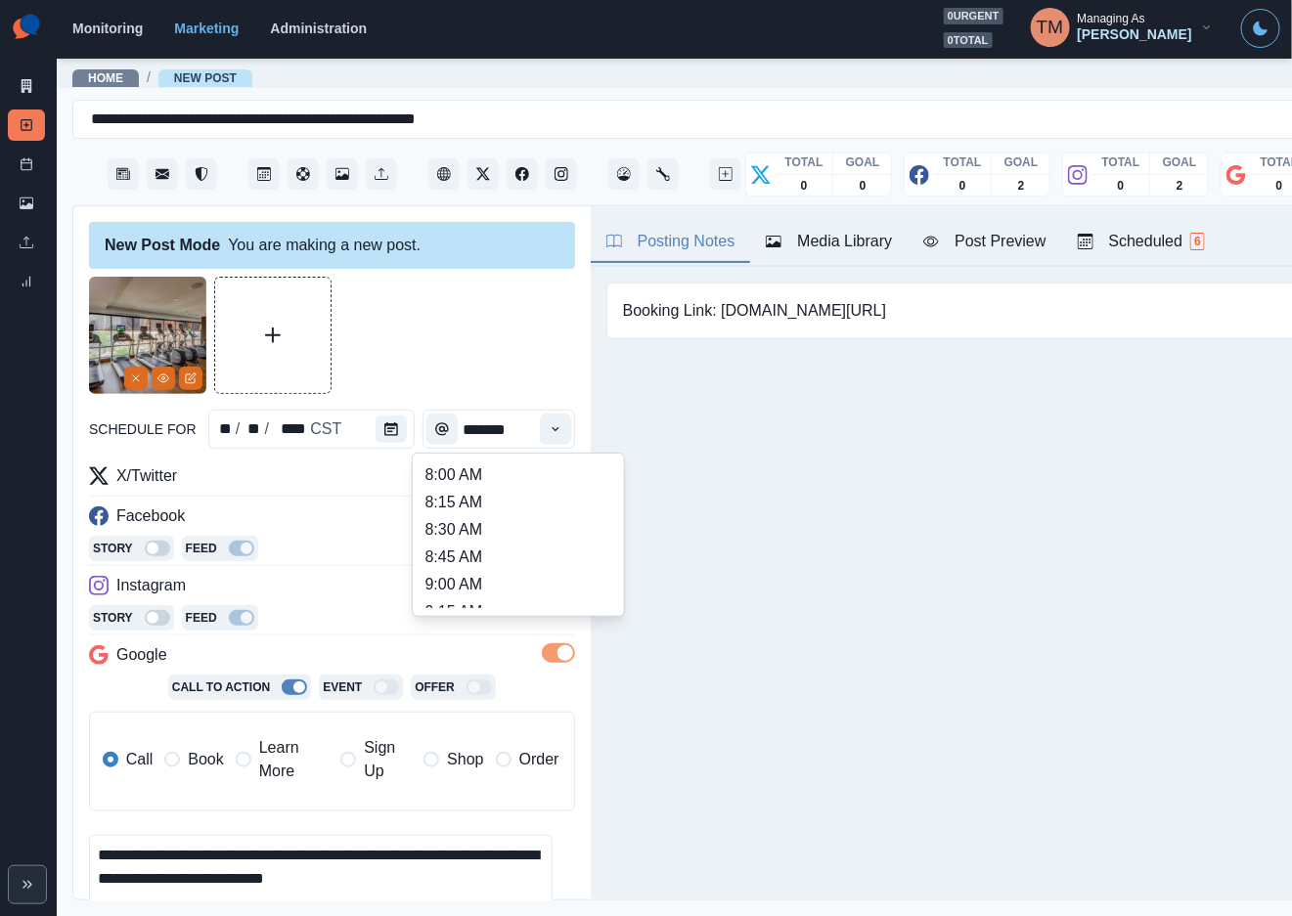
click at [466, 817] on li "11:15 AM" at bounding box center [518, 830] width 196 height 27
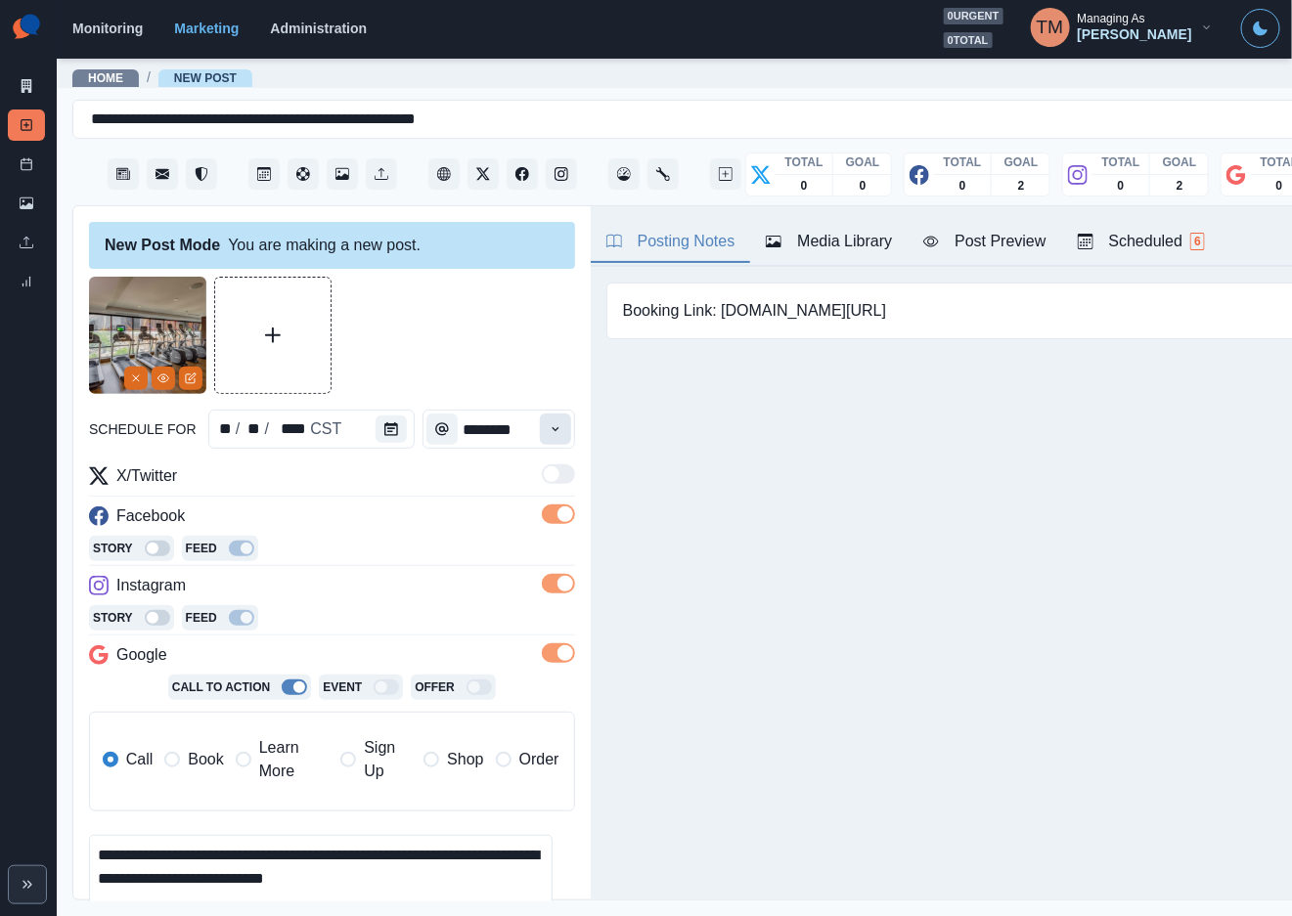
click at [549, 434] on icon "Time" at bounding box center [556, 429] width 14 height 14
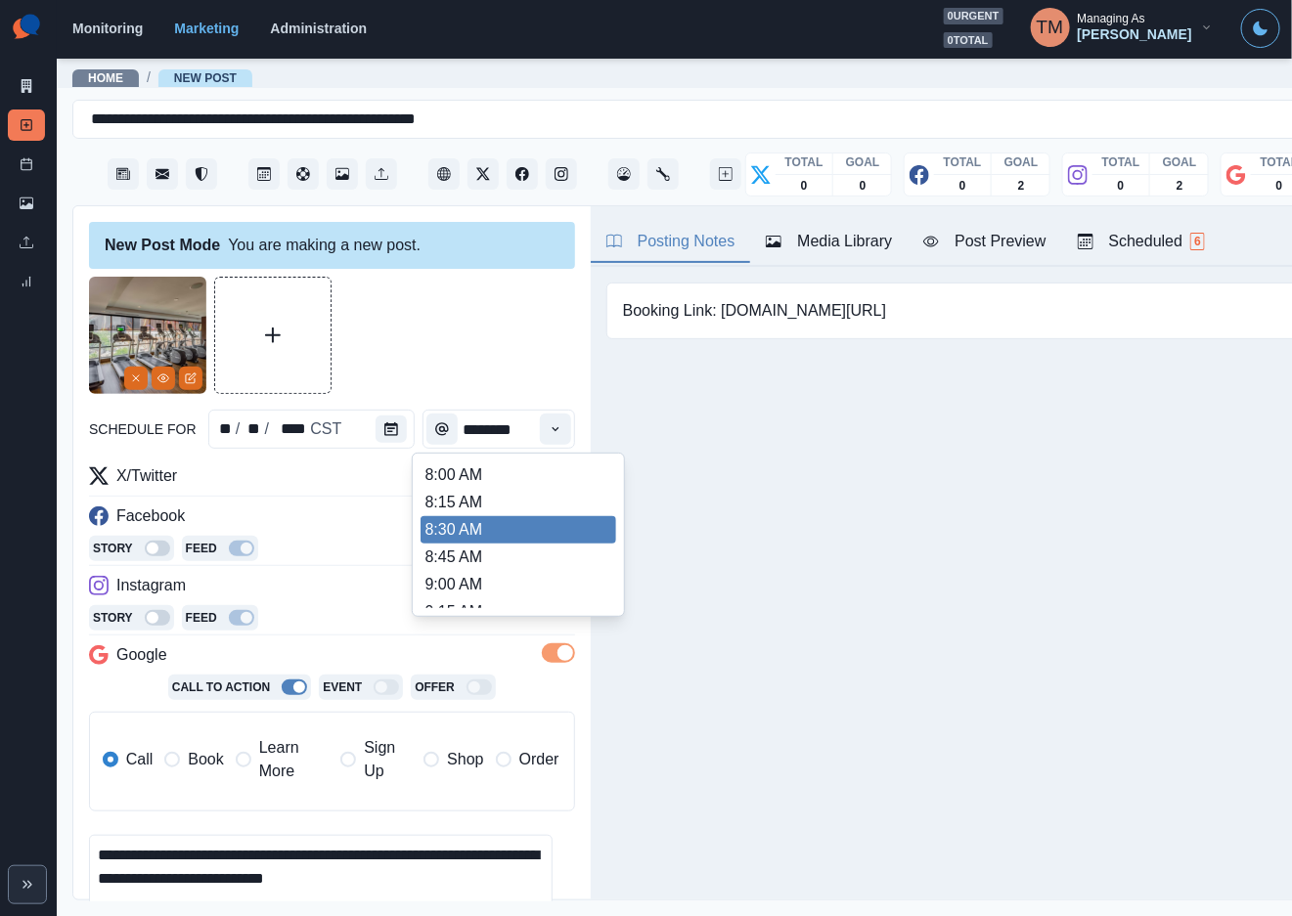
scroll to position [0, 6]
click at [467, 654] on li "2:00 PM" at bounding box center [518, 667] width 196 height 27
click at [554, 517] on li "1:45 PM" at bounding box center [518, 518] width 196 height 27
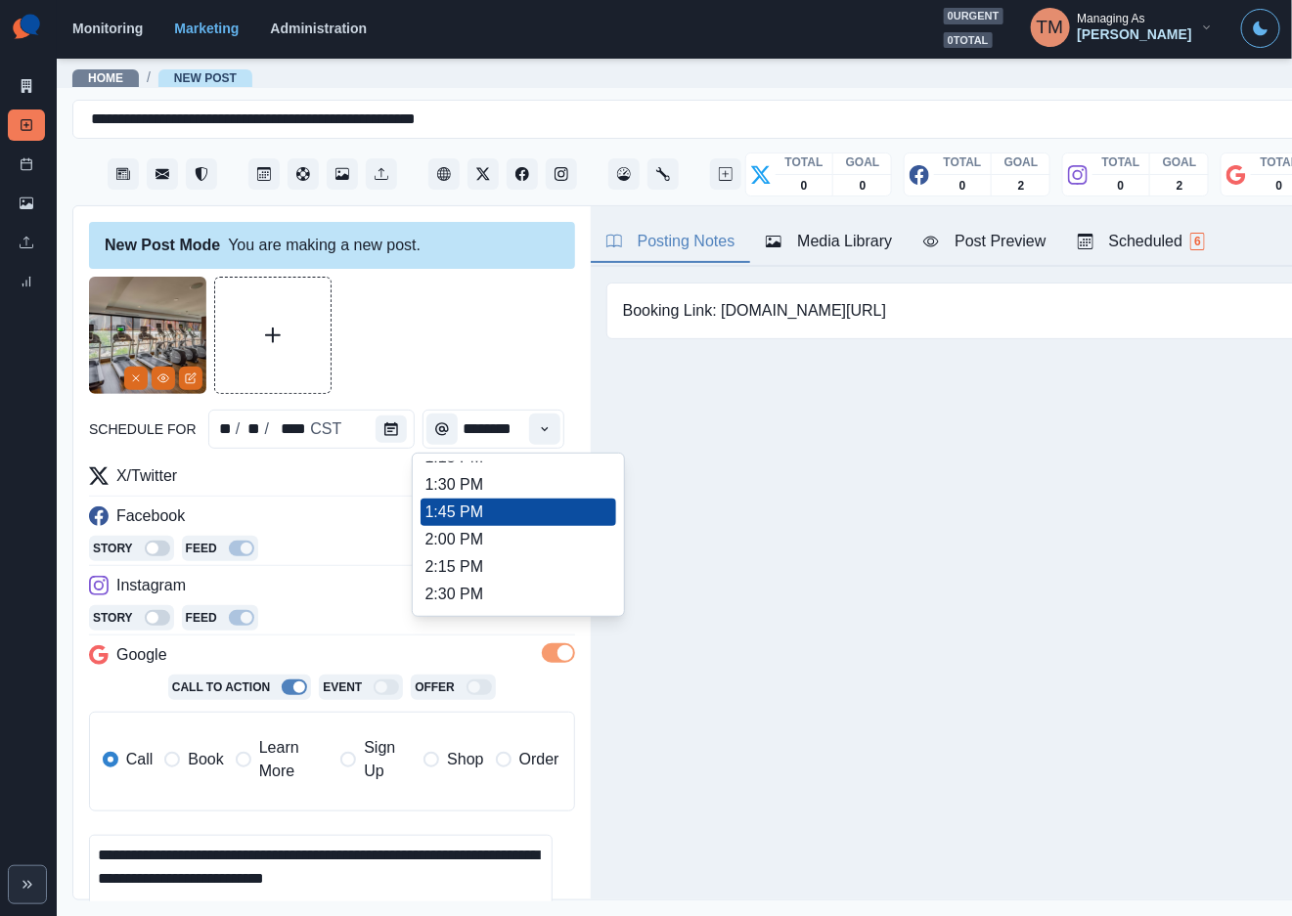
type input "*******"
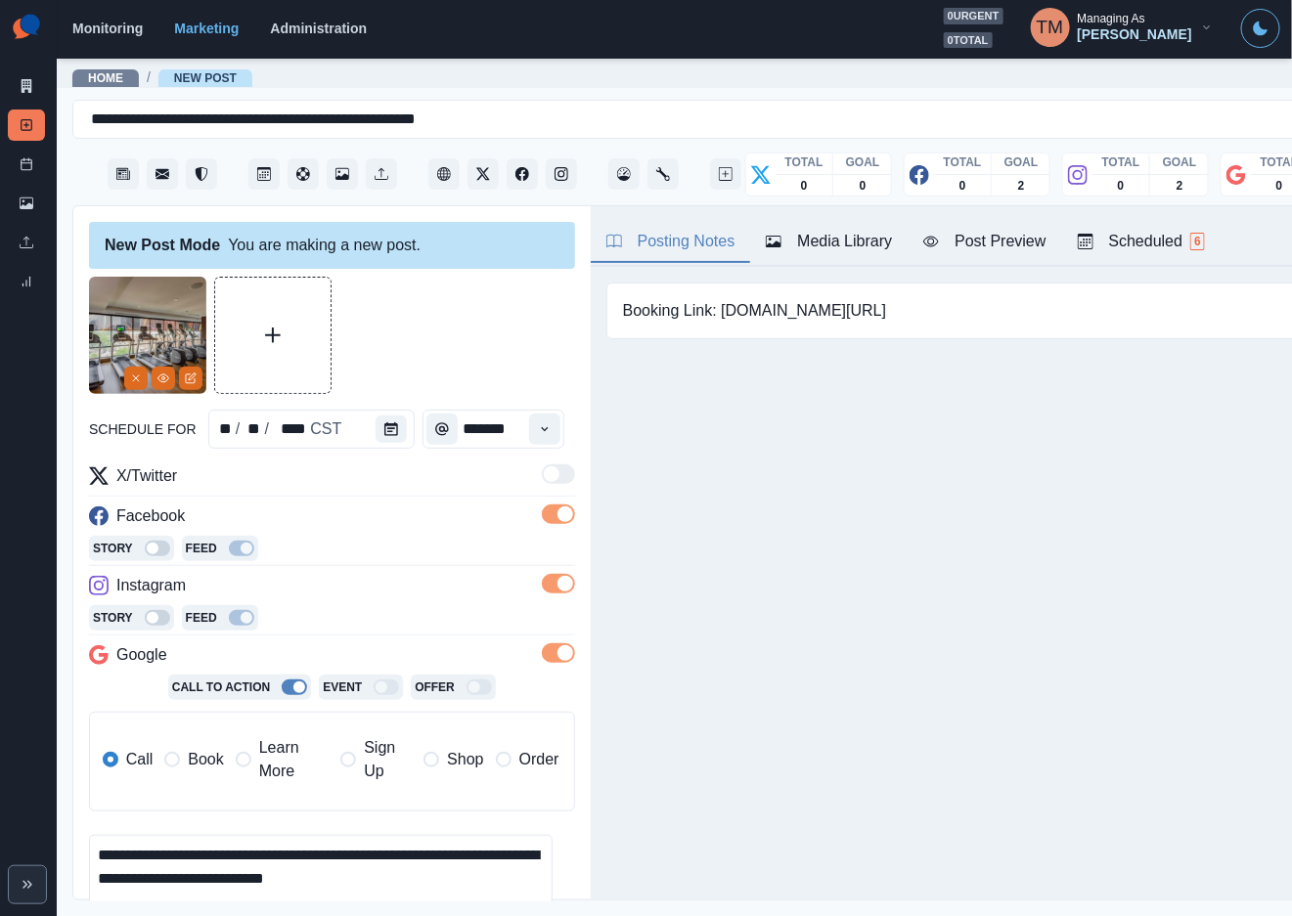
scroll to position [0, 0]
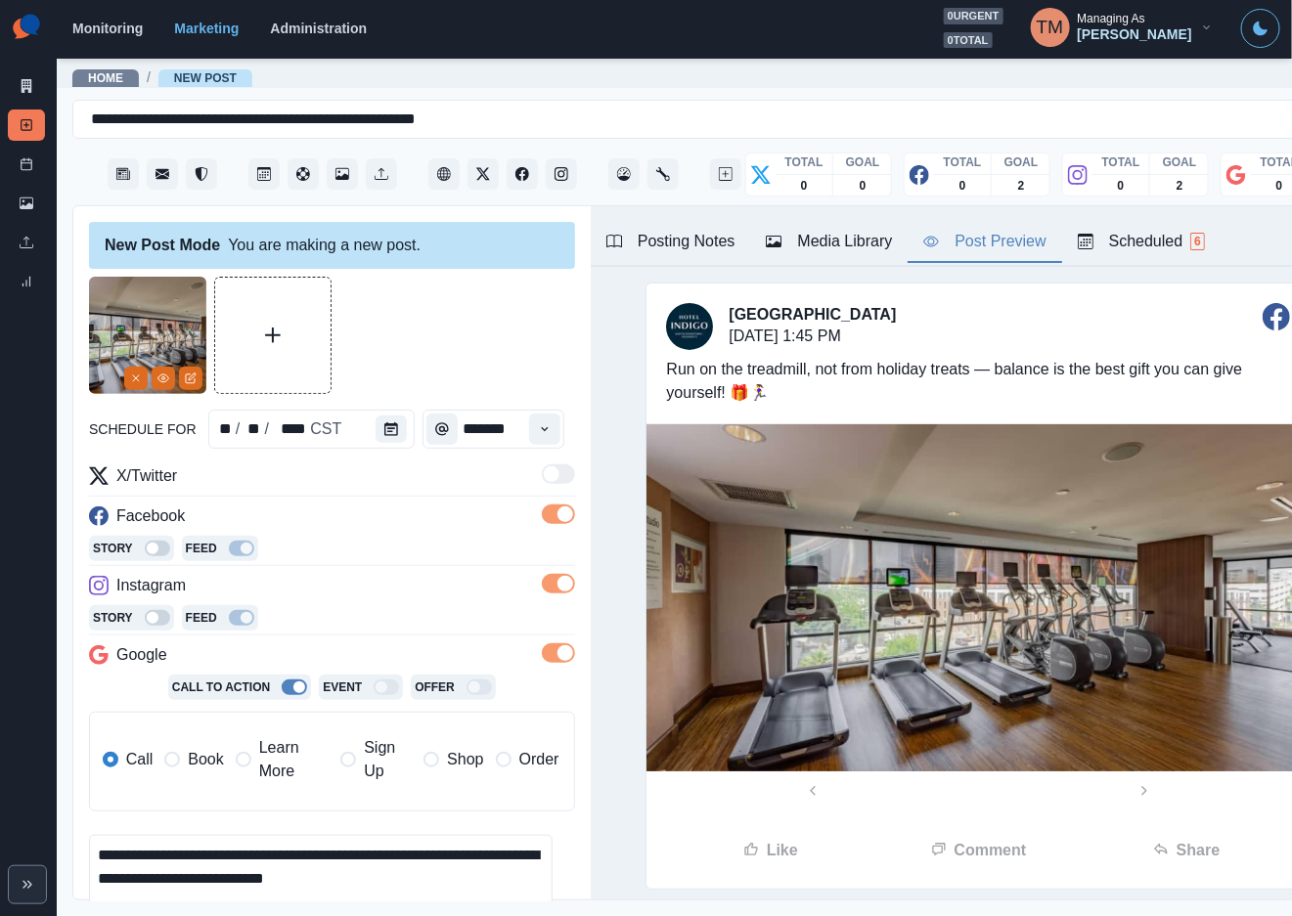
click at [995, 250] on div "Post Preview" at bounding box center [984, 241] width 122 height 23
click at [197, 764] on span "Book" at bounding box center [205, 759] width 35 height 23
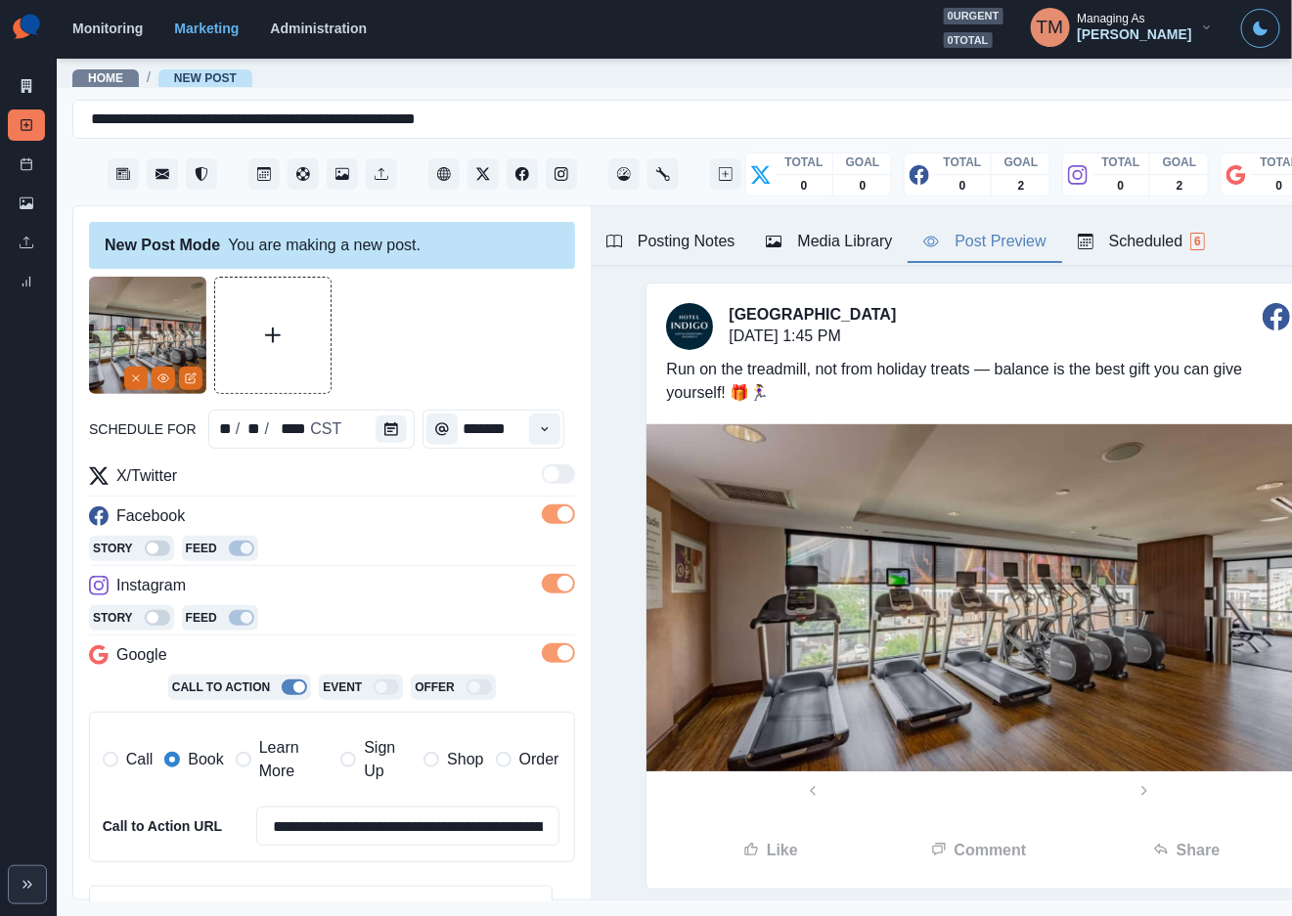
click at [476, 367] on div at bounding box center [332, 335] width 486 height 117
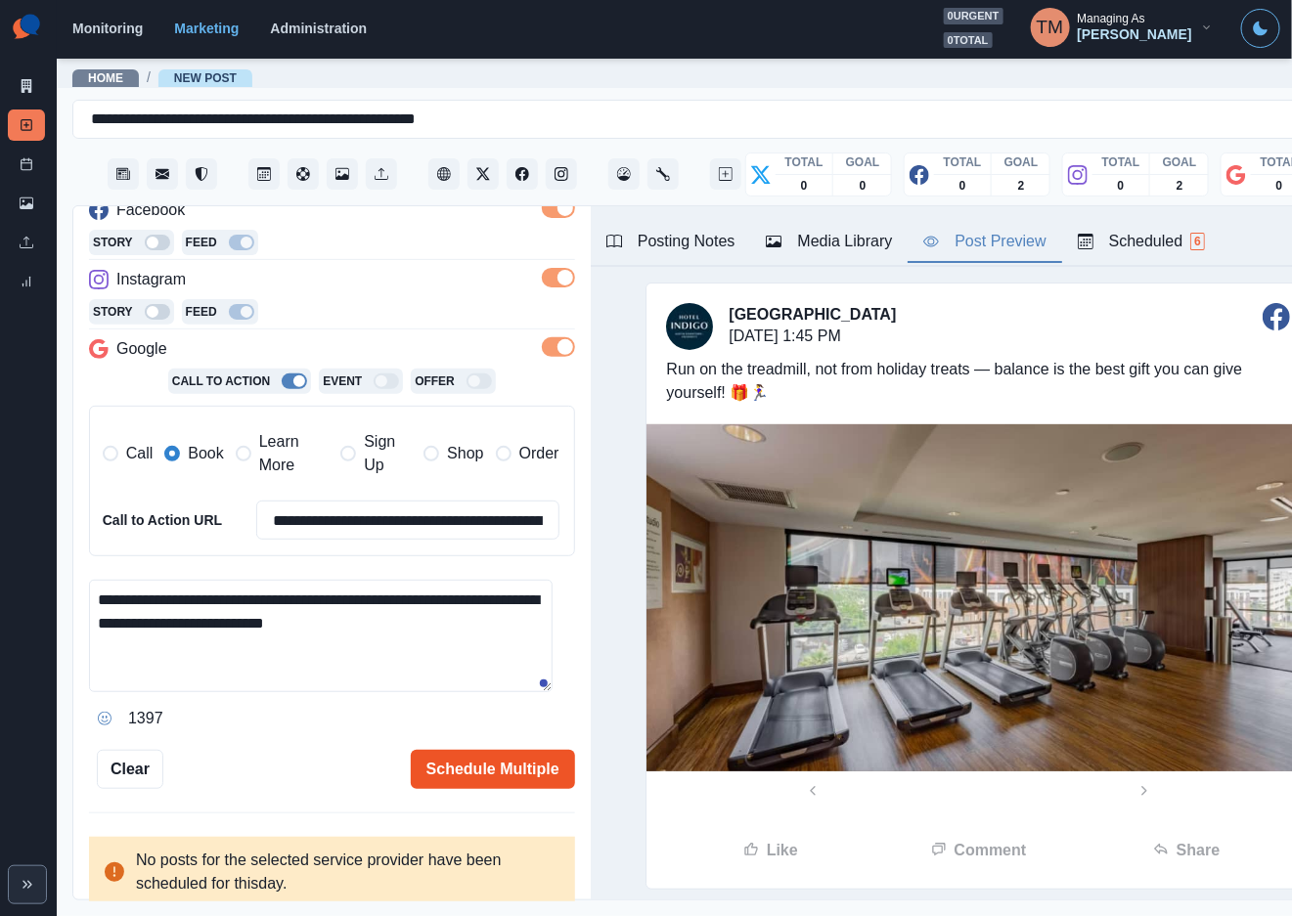
click at [467, 778] on button "Schedule Multiple" at bounding box center [493, 769] width 164 height 39
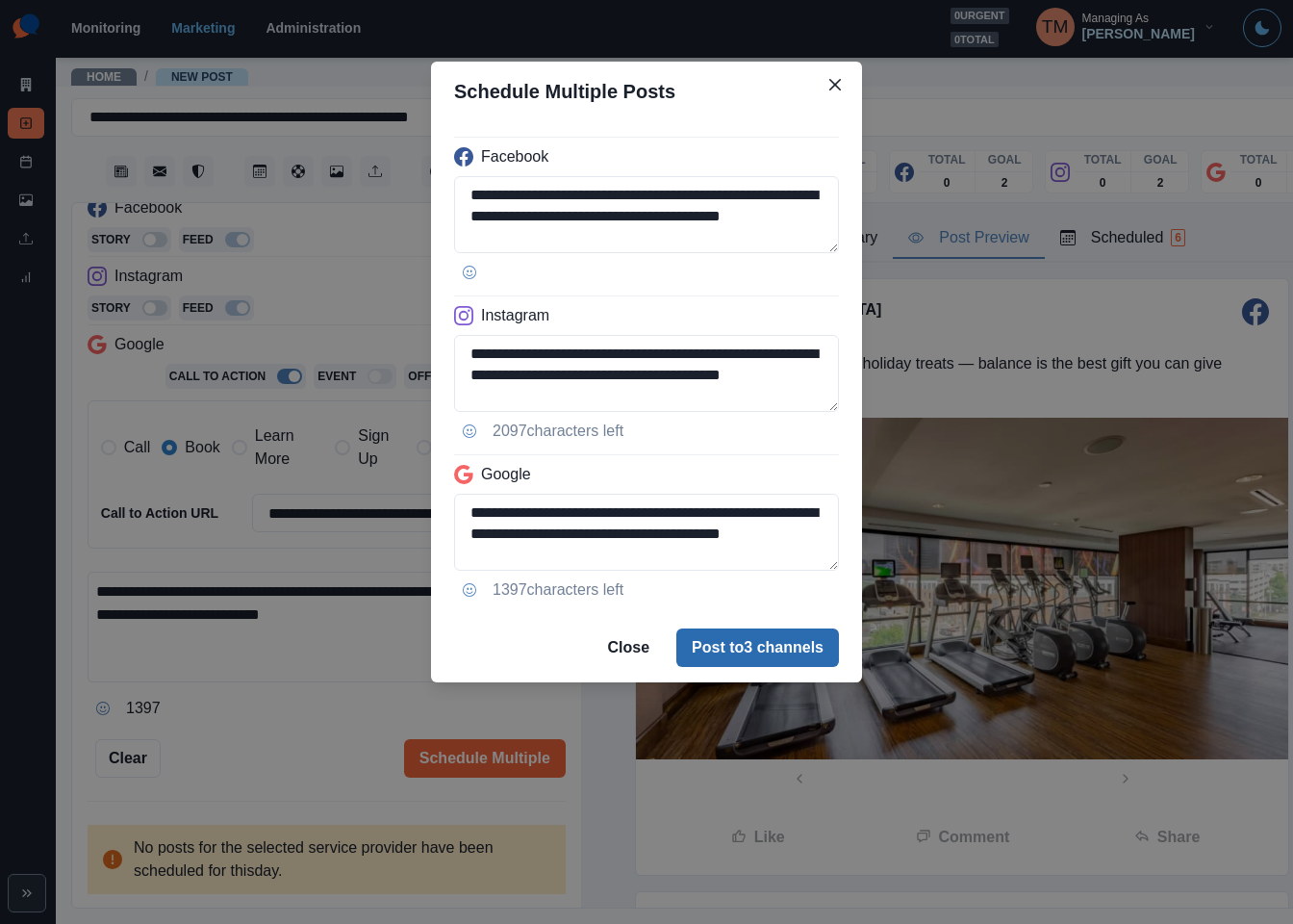
click at [749, 632] on button "Post to 3 channels" at bounding box center [757, 647] width 162 height 38
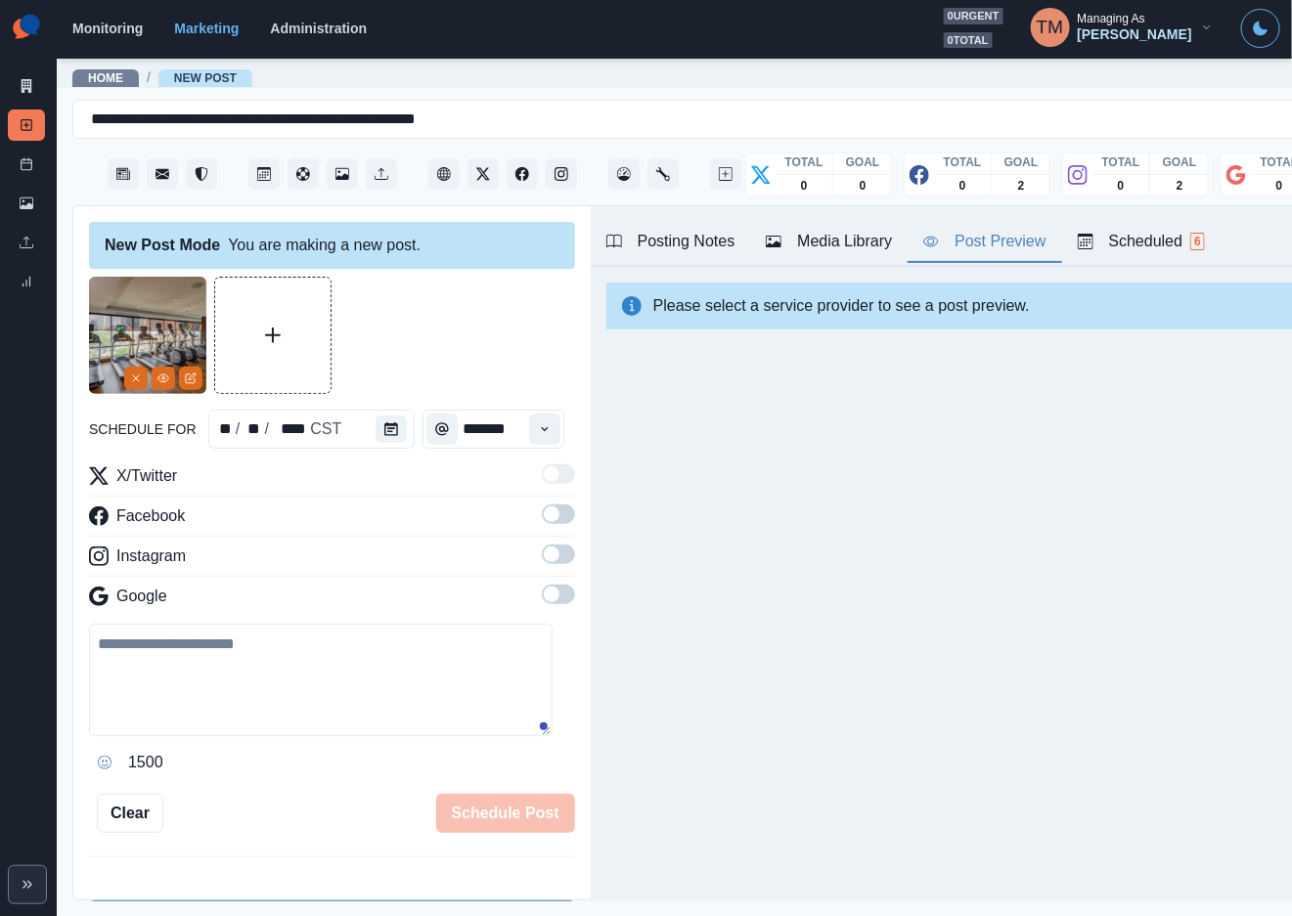
scroll to position [535, 0]
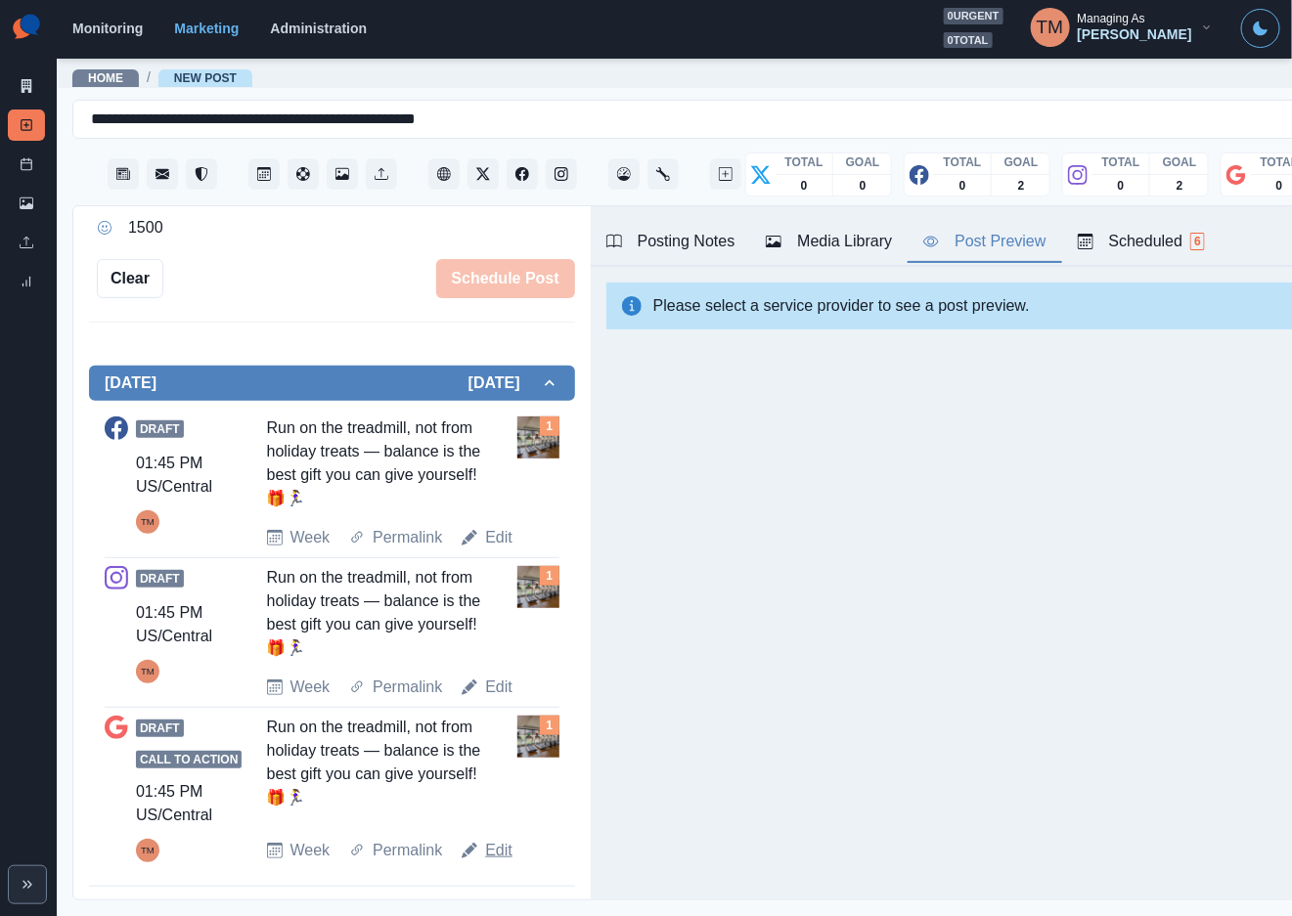
click at [485, 839] on link "Edit" at bounding box center [498, 850] width 27 height 23
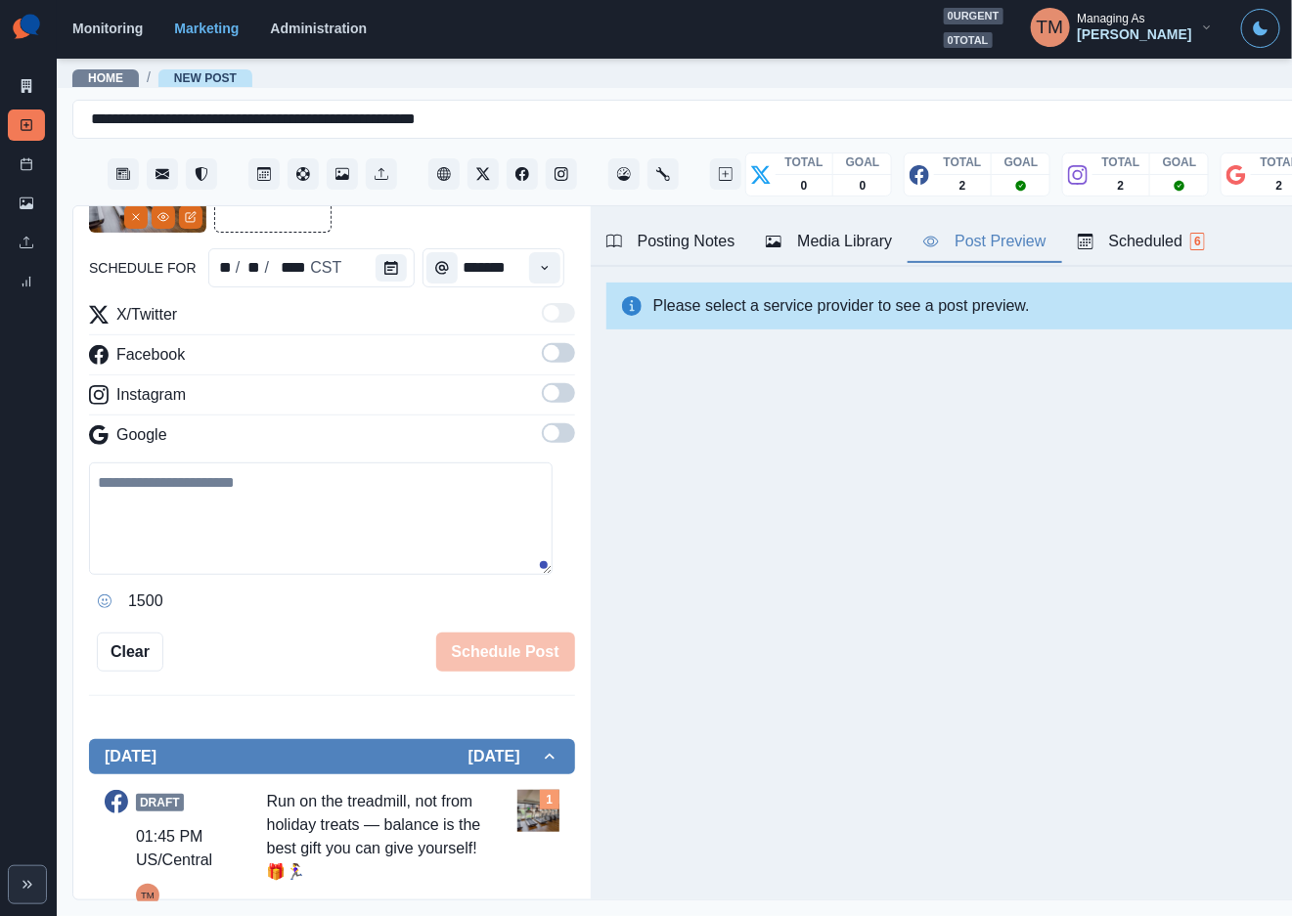
scroll to position [95, 0]
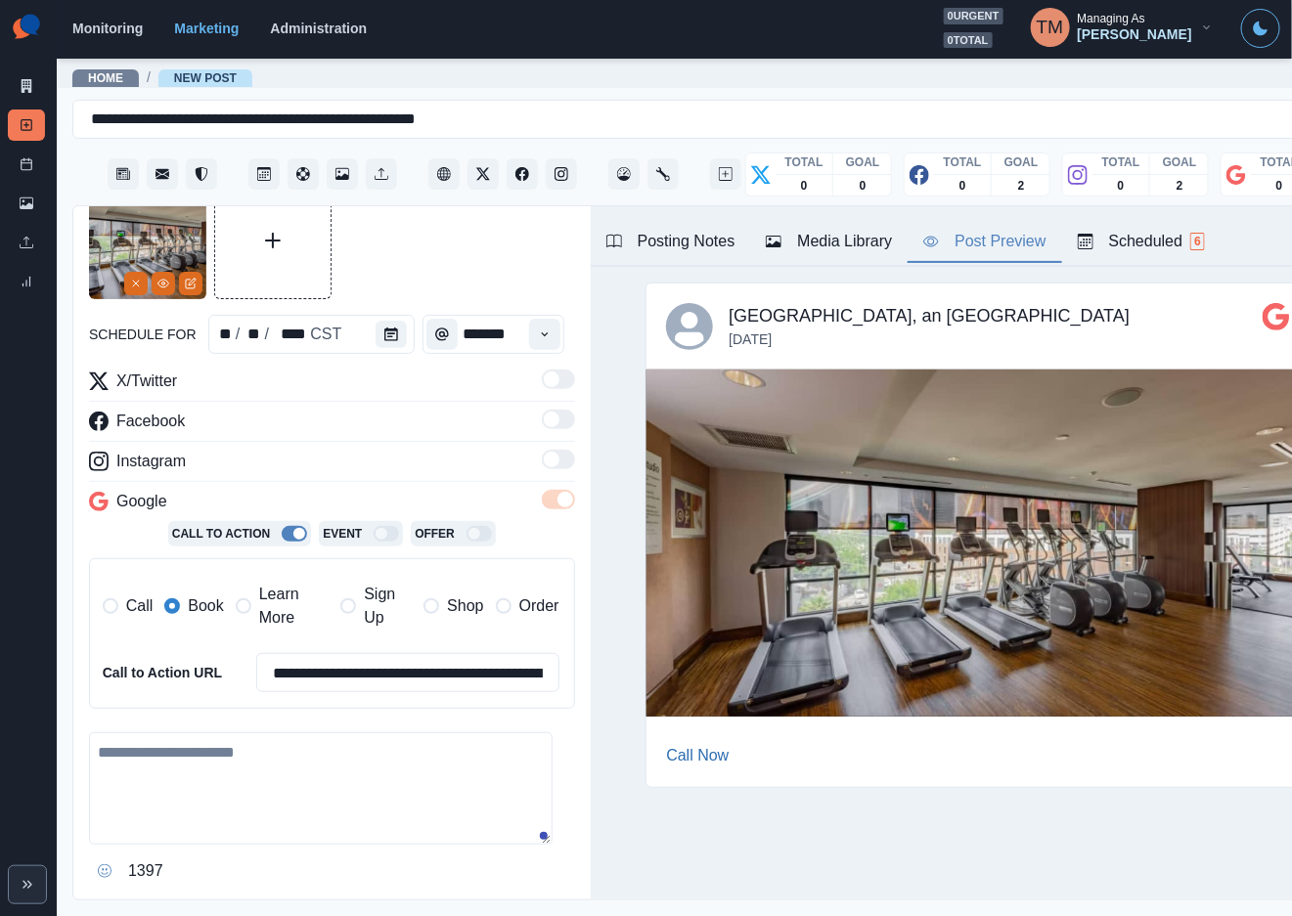
type textarea "**********"
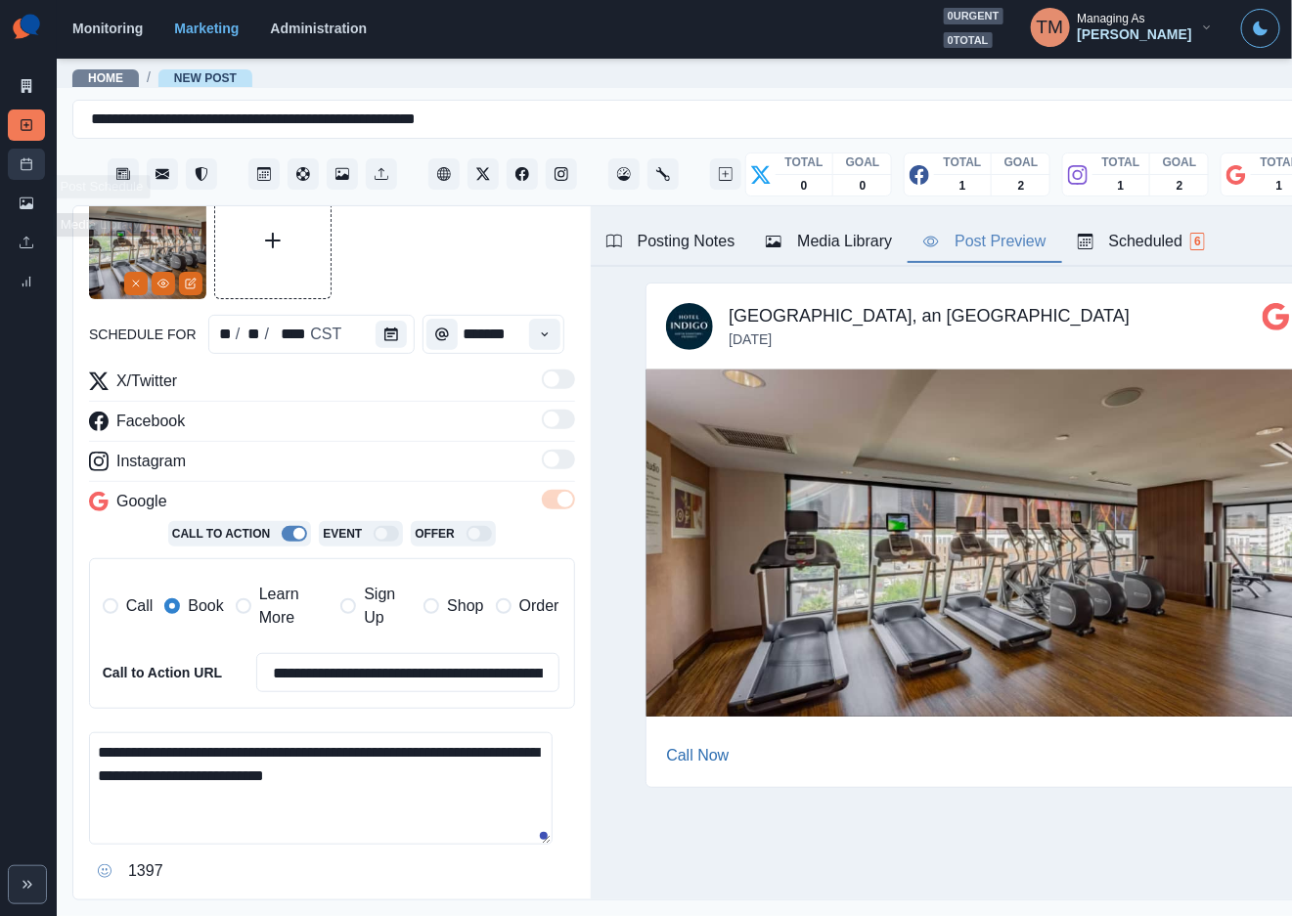
click at [26, 170] on rect at bounding box center [27, 164] width 11 height 11
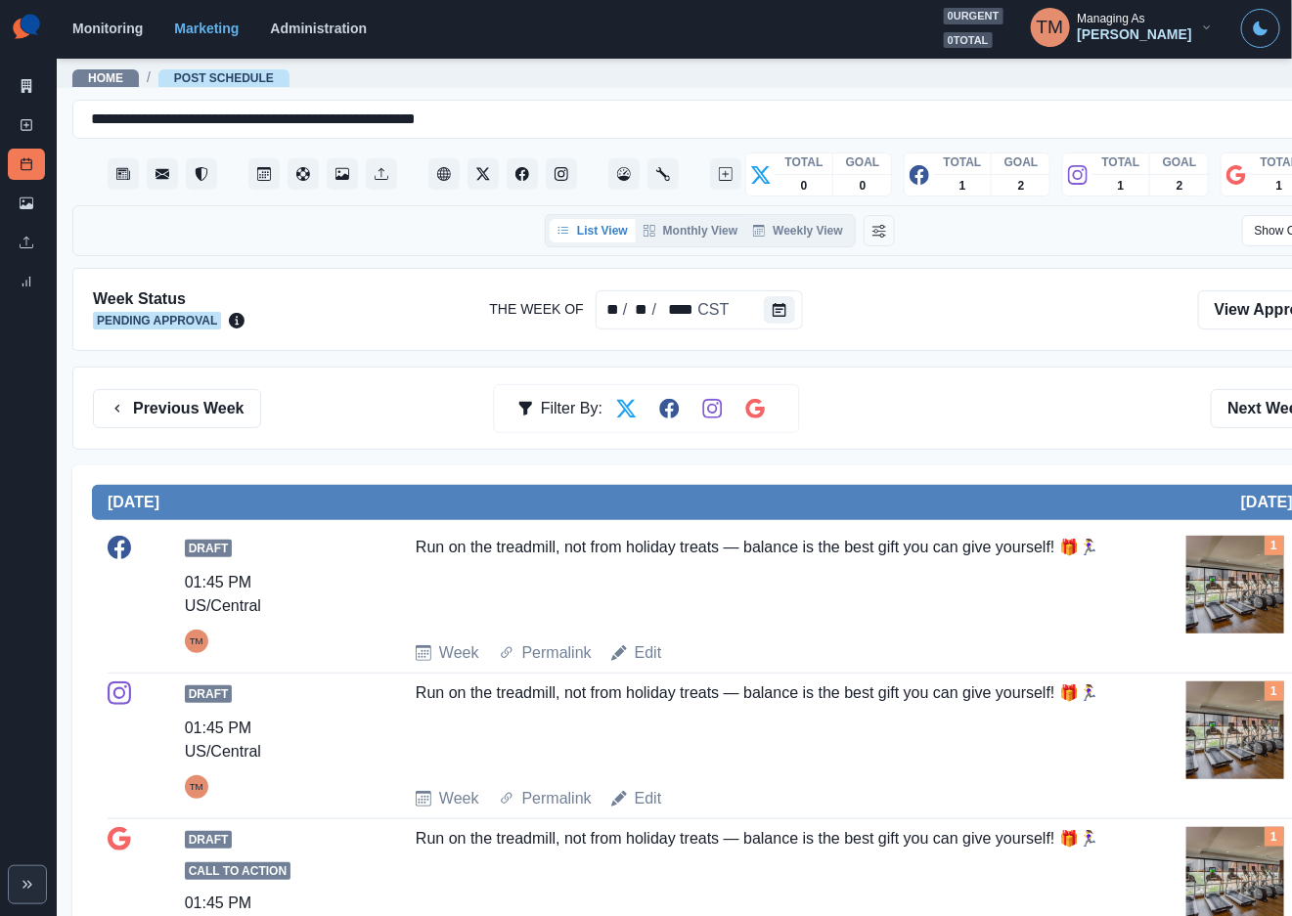
click at [1004, 389] on div "Previous Week Filter By: Next Week" at bounding box center [720, 408] width 1254 height 39
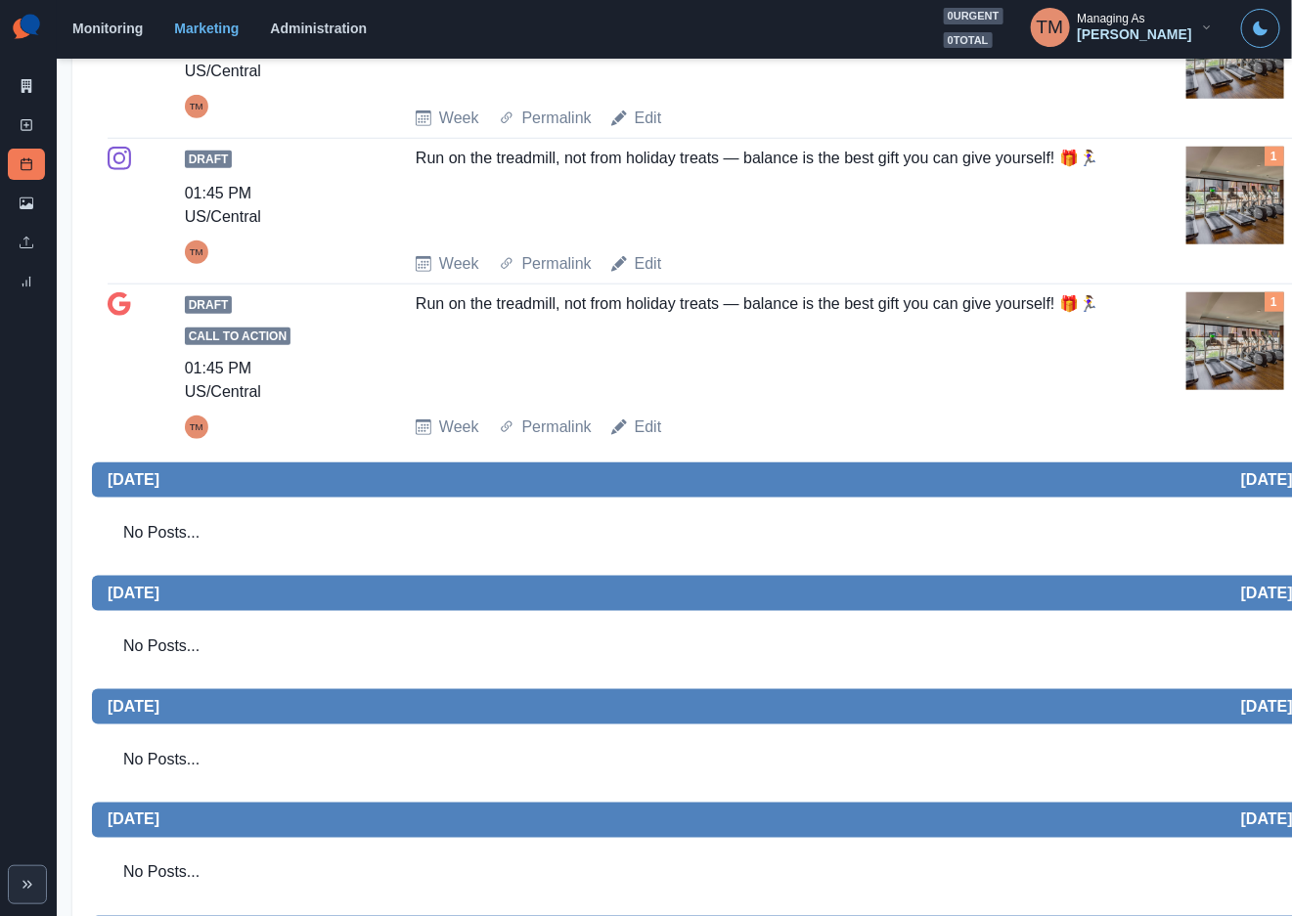
scroll to position [147, 0]
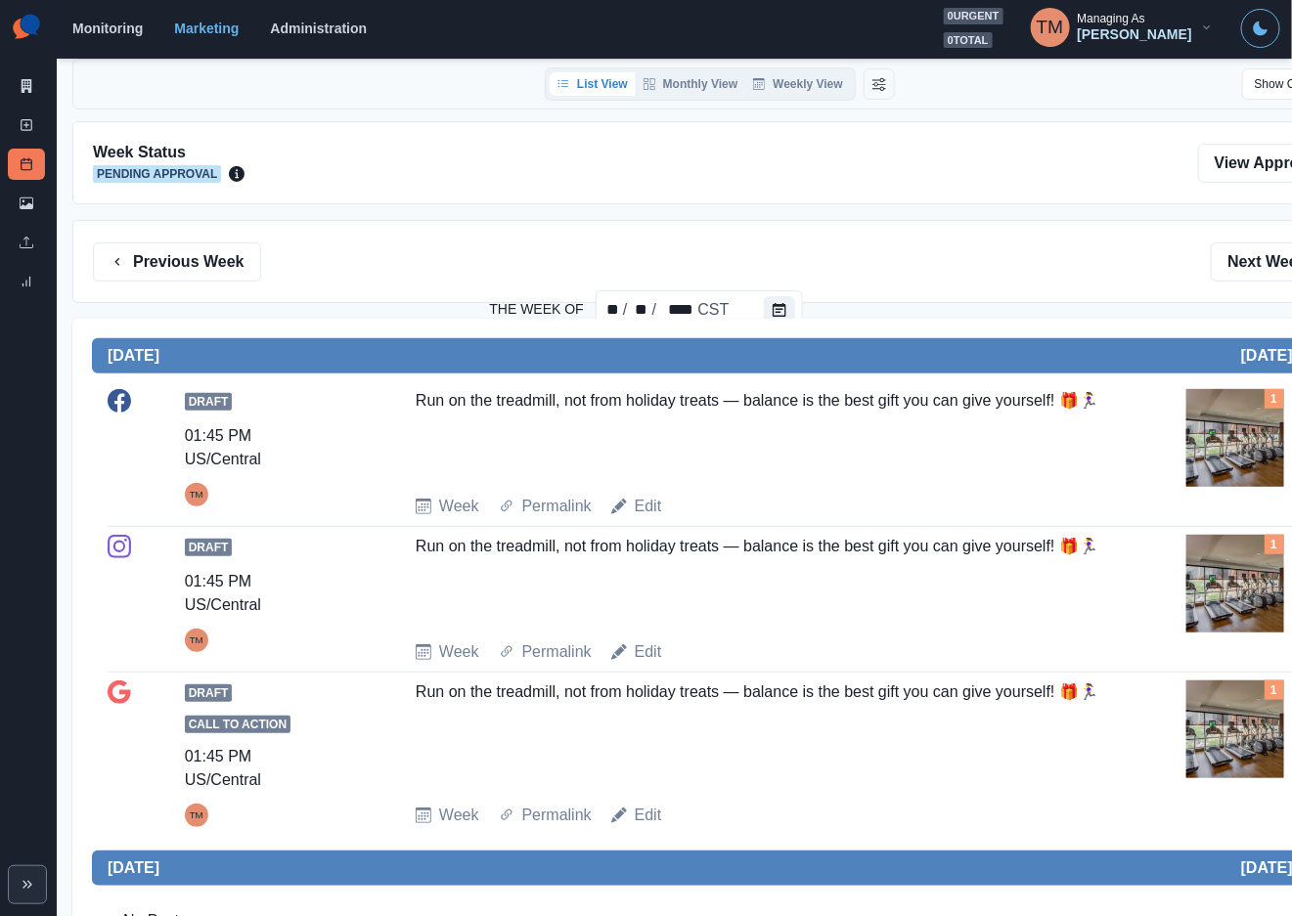
click at [174, 220] on div "Previous Week Filter By: Next Week" at bounding box center [719, 261] width 1295 height 83
click at [174, 243] on button "Previous Week" at bounding box center [177, 262] width 168 height 39
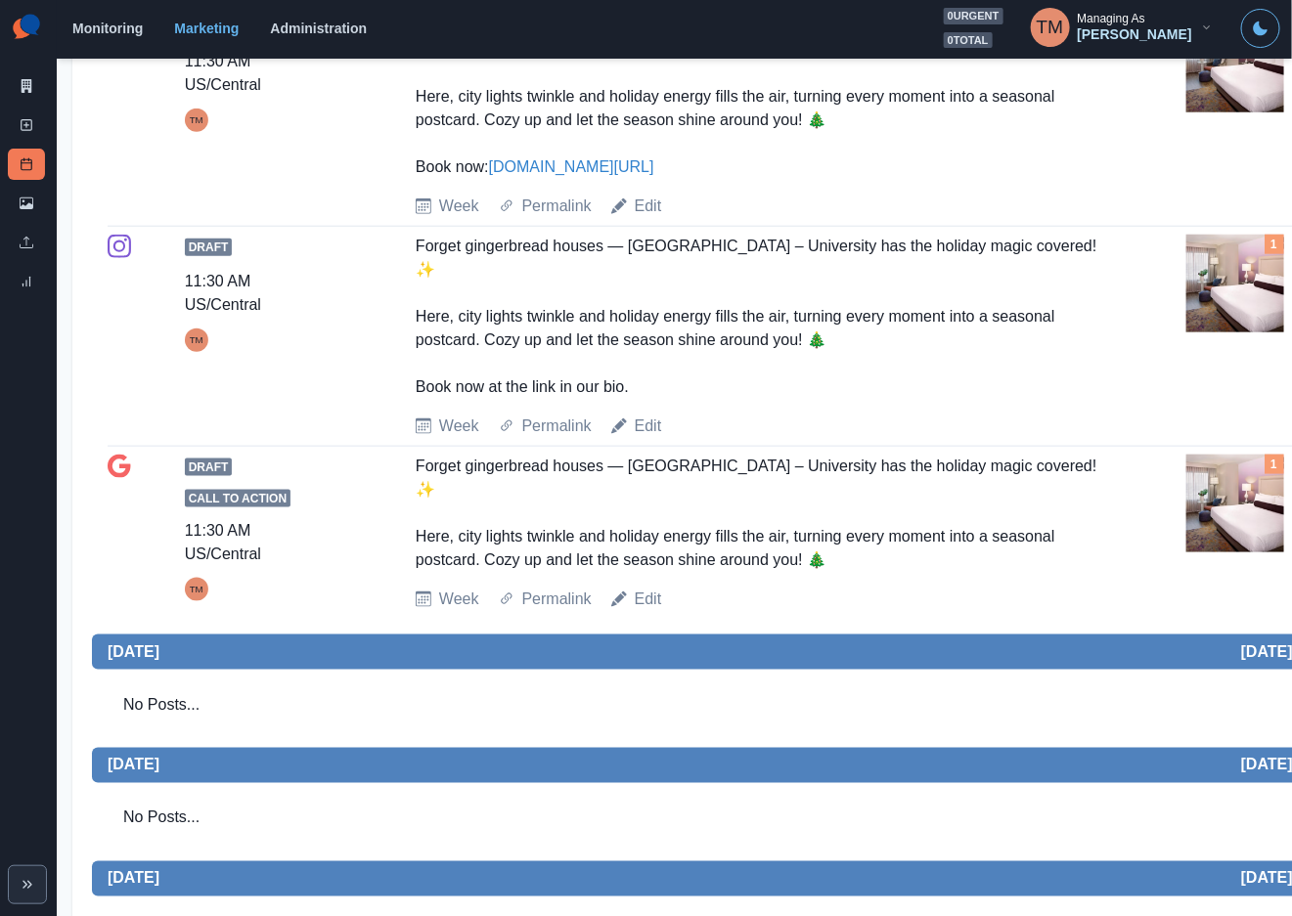
scroll to position [349, 0]
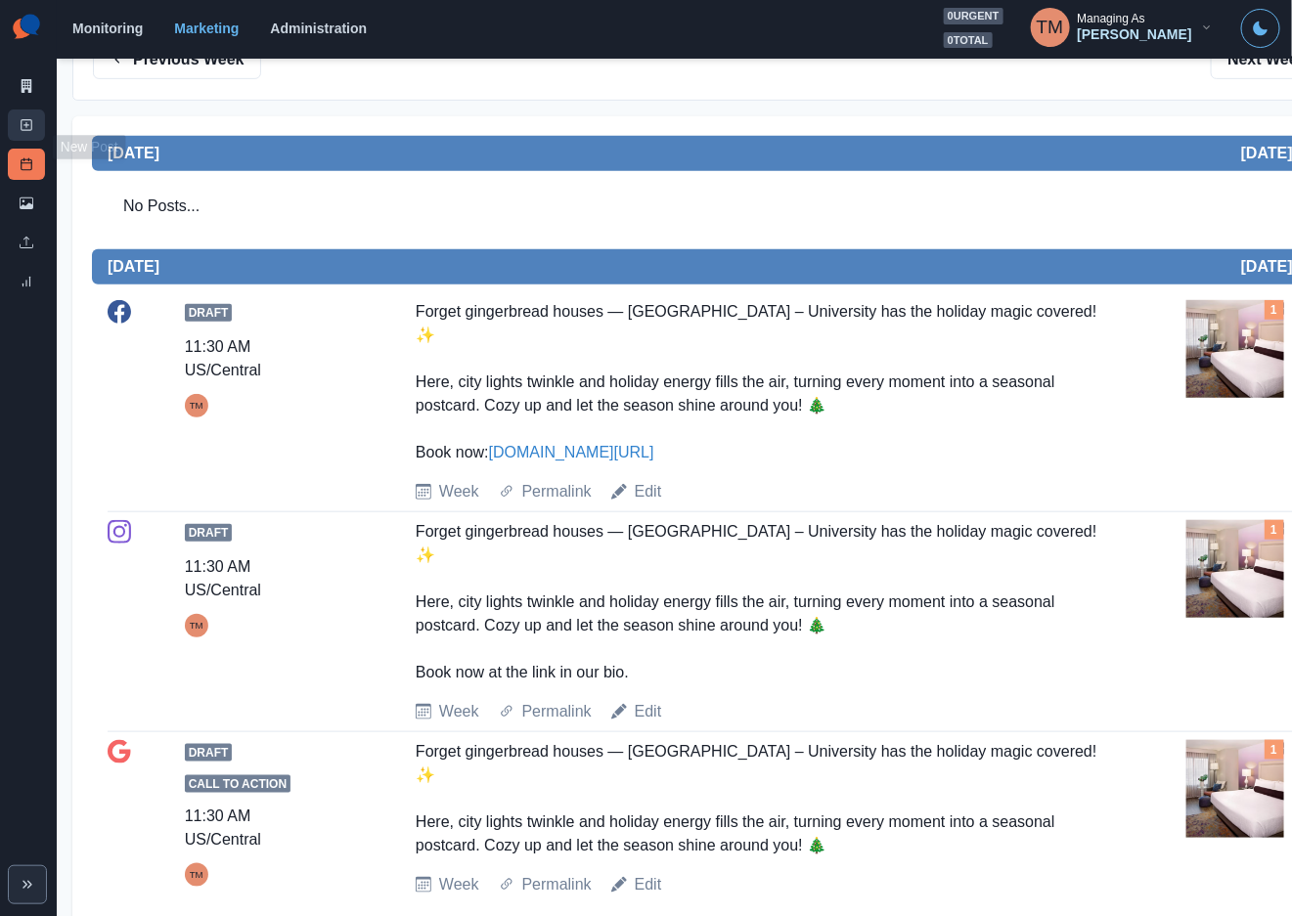
click at [21, 118] on icon at bounding box center [27, 125] width 14 height 14
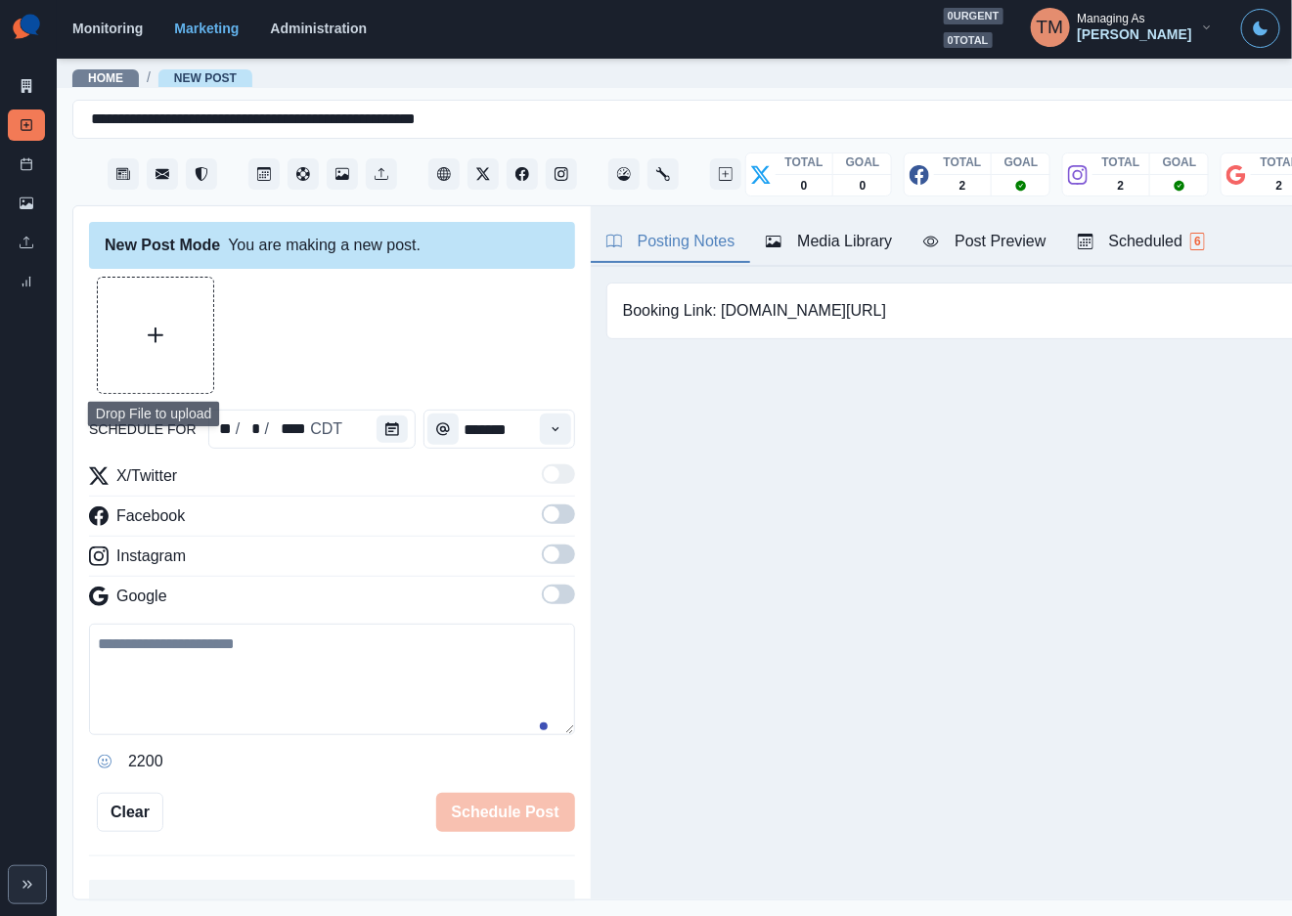
click at [180, 327] on button "Upload Media" at bounding box center [155, 335] width 115 height 115
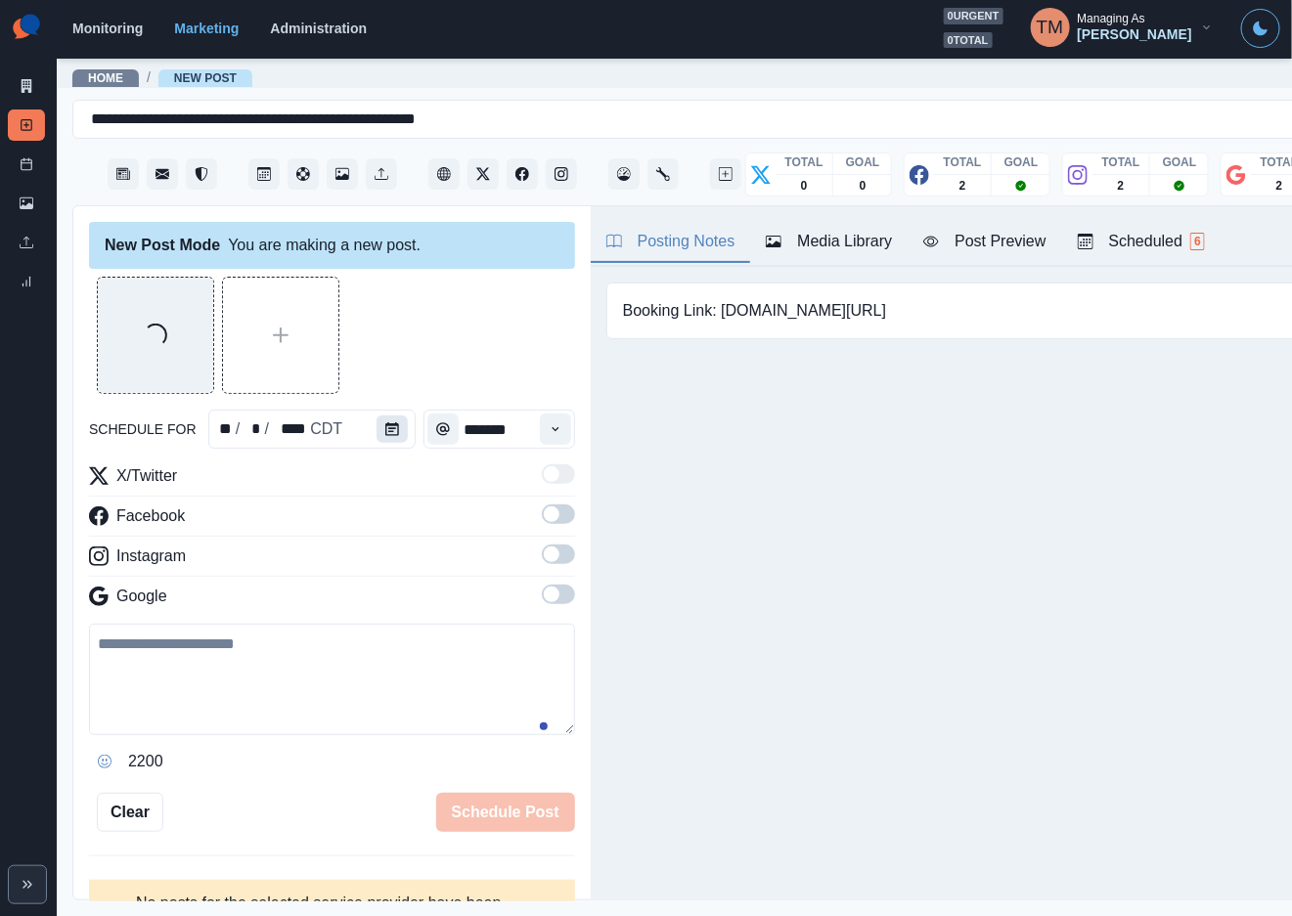
click at [385, 422] on icon "Calendar" at bounding box center [392, 429] width 14 height 14
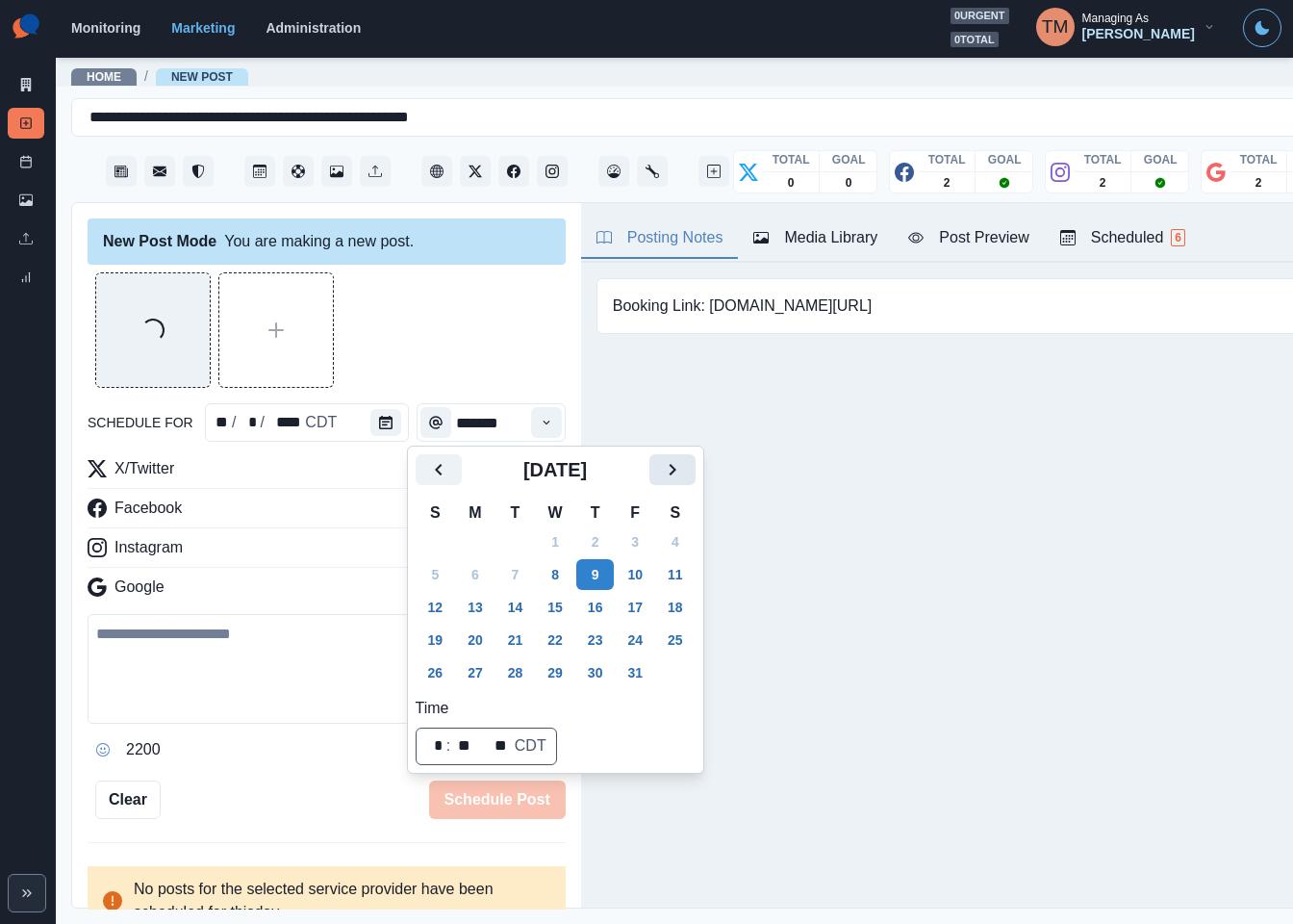
click at [671, 470] on icon "Next" at bounding box center [672, 468] width 23 height 23
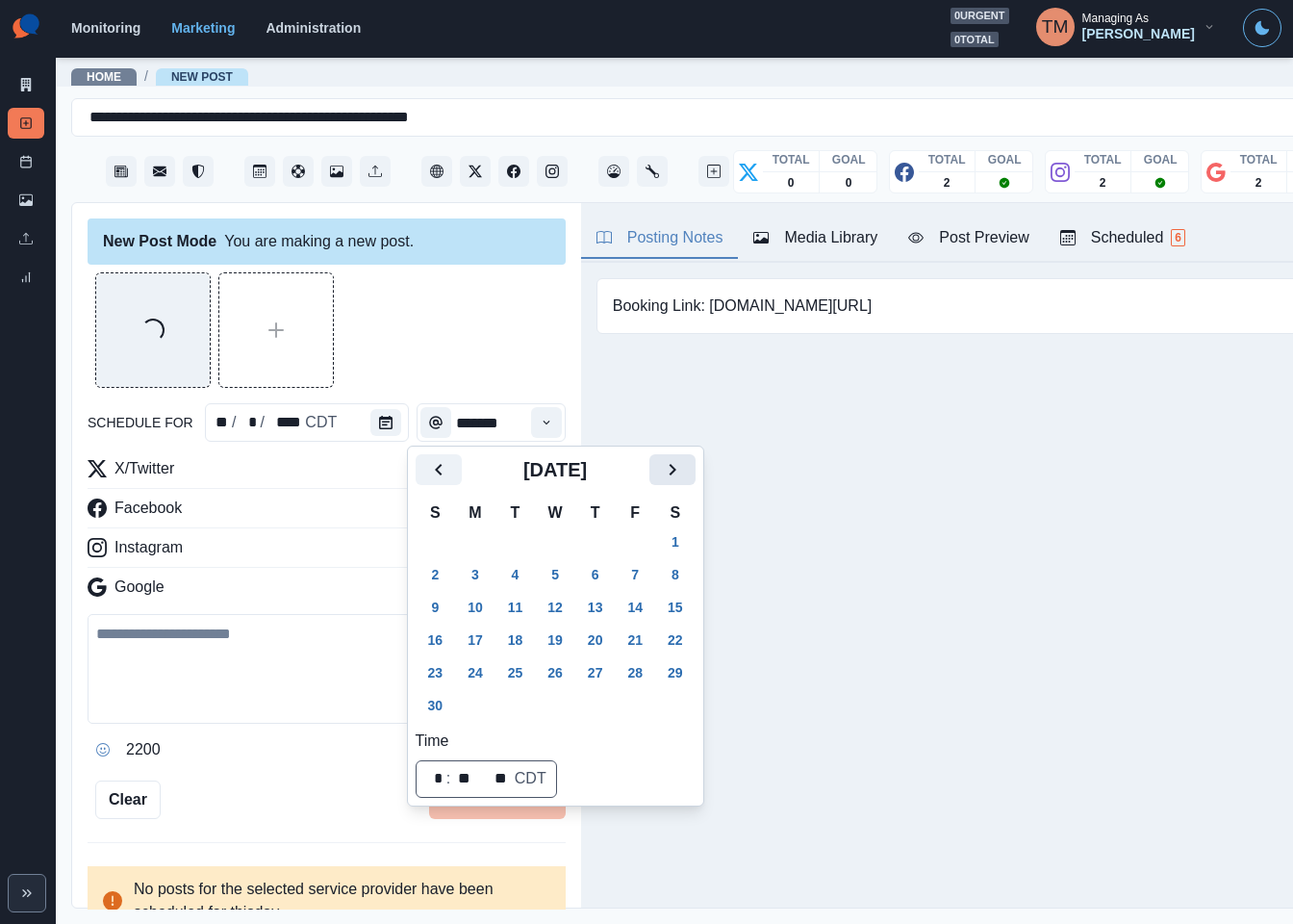
click at [671, 470] on icon "Next" at bounding box center [672, 468] width 23 height 23
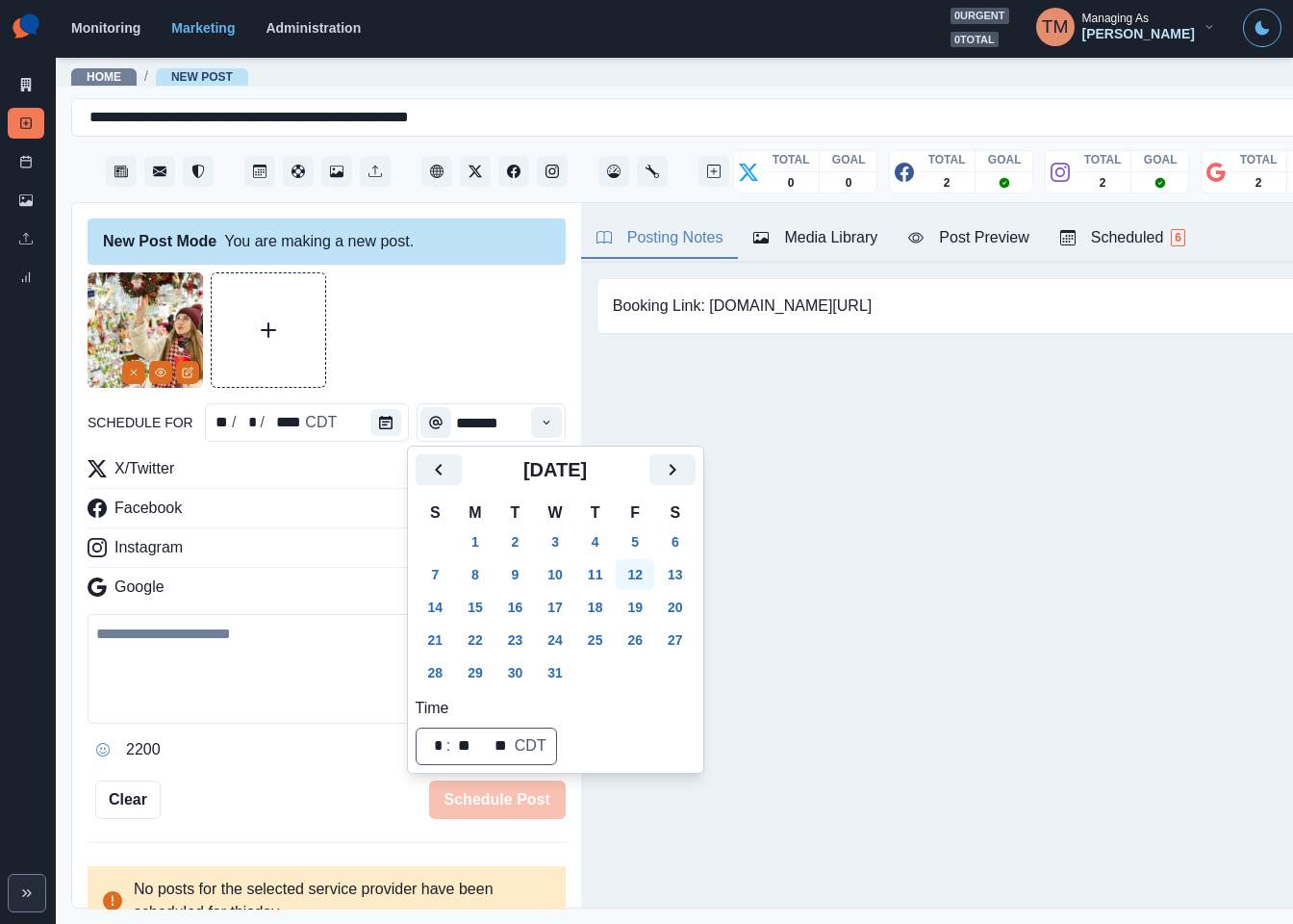
click at [642, 575] on button "12" at bounding box center [635, 574] width 38 height 31
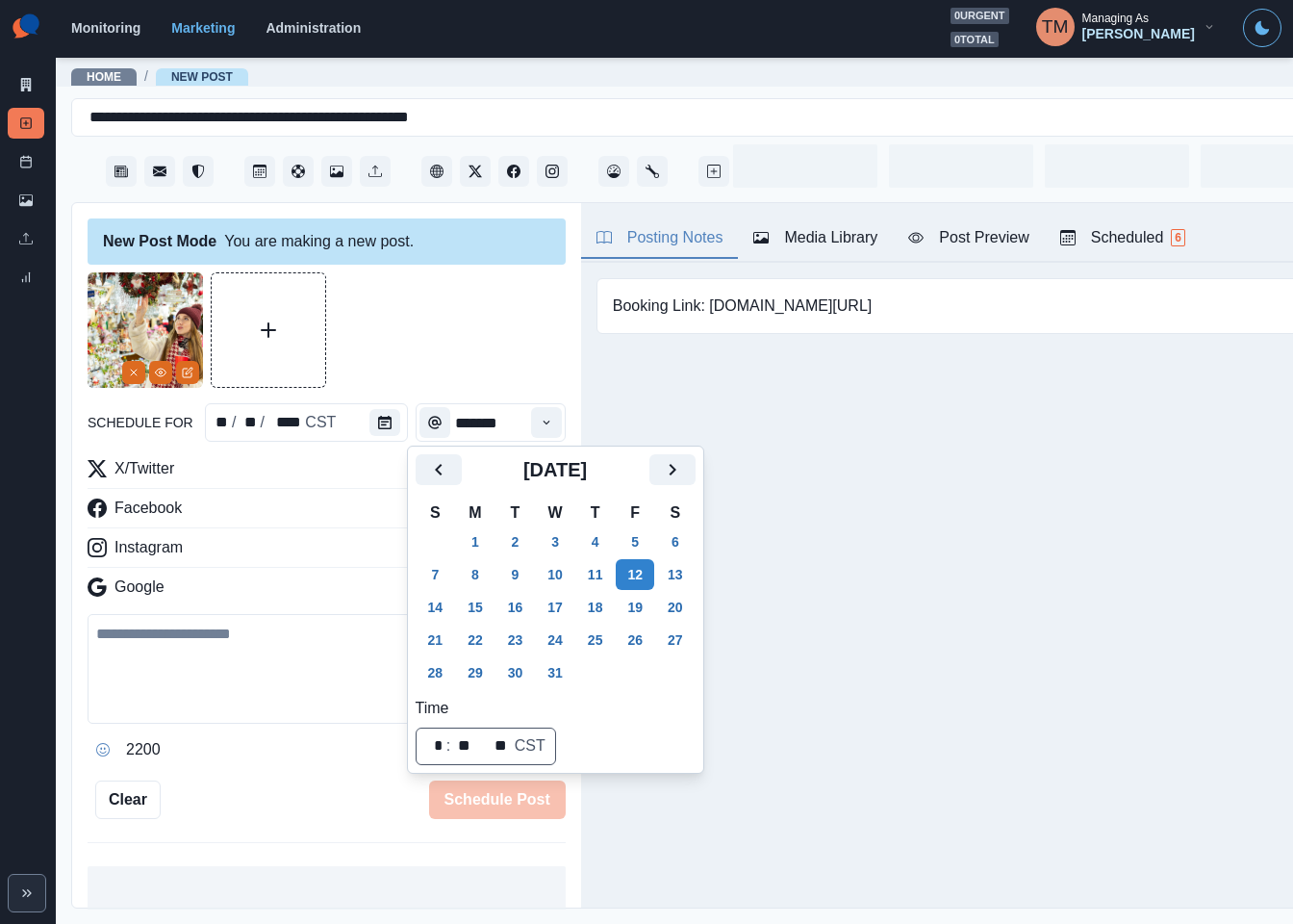
click at [415, 338] on div at bounding box center [327, 330] width 478 height 115
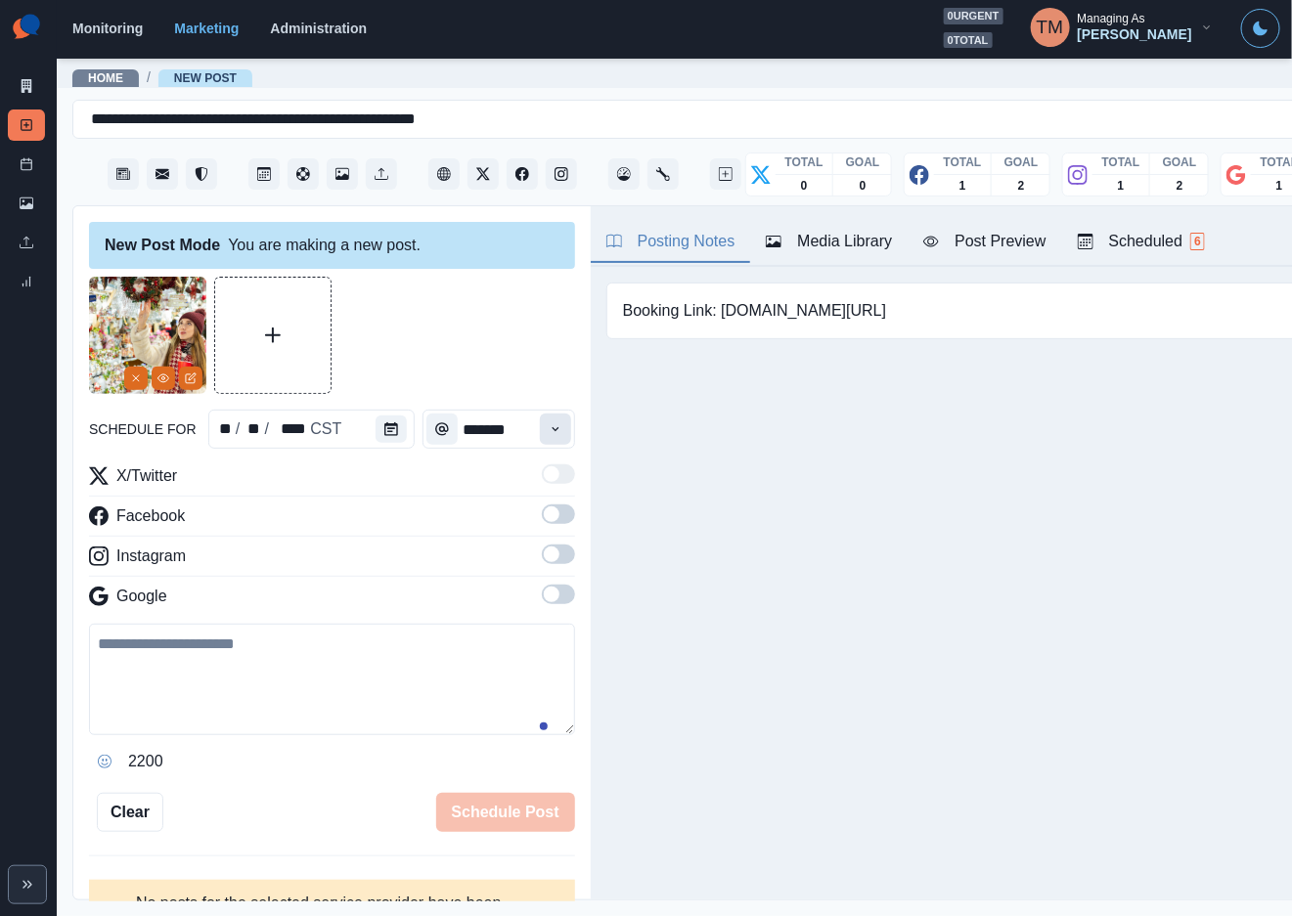
click at [551, 429] on icon "Time" at bounding box center [554, 429] width 7 height 4
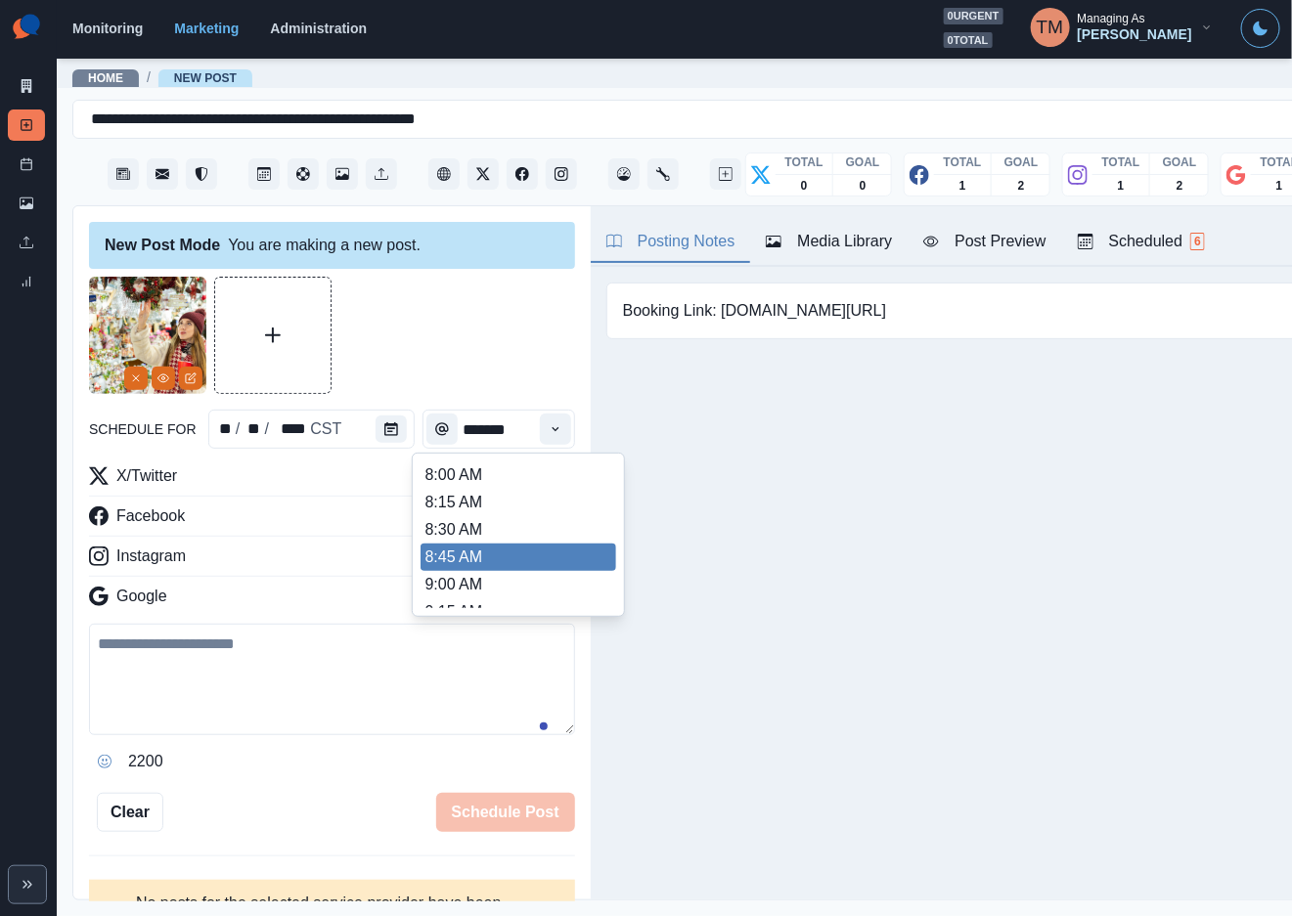
scroll to position [440, 0]
click at [459, 529] on li "12:30 PM" at bounding box center [518, 527] width 196 height 27
type input "********"
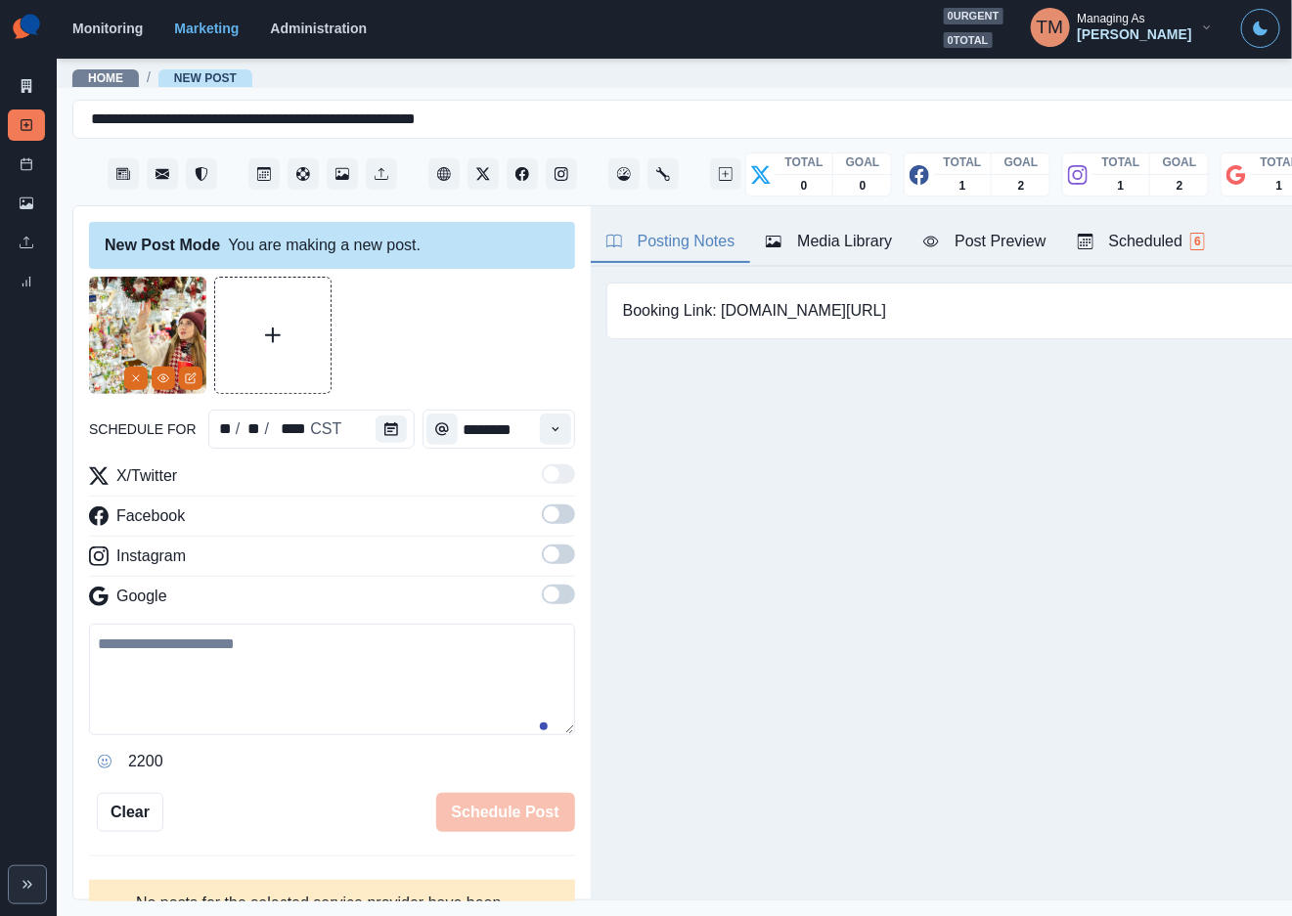
click at [542, 513] on span at bounding box center [558, 515] width 33 height 20
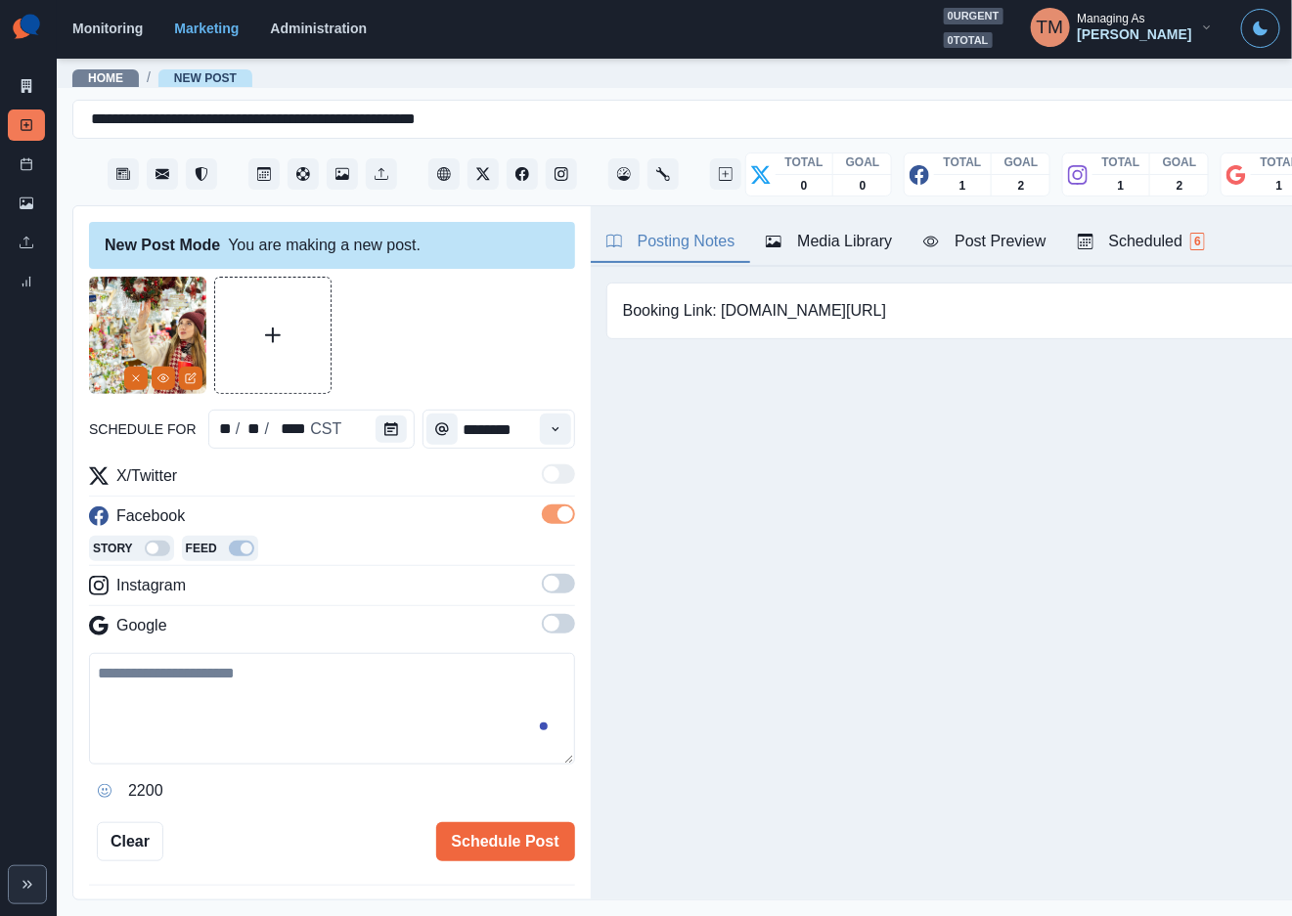
click at [544, 587] on span at bounding box center [552, 584] width 16 height 16
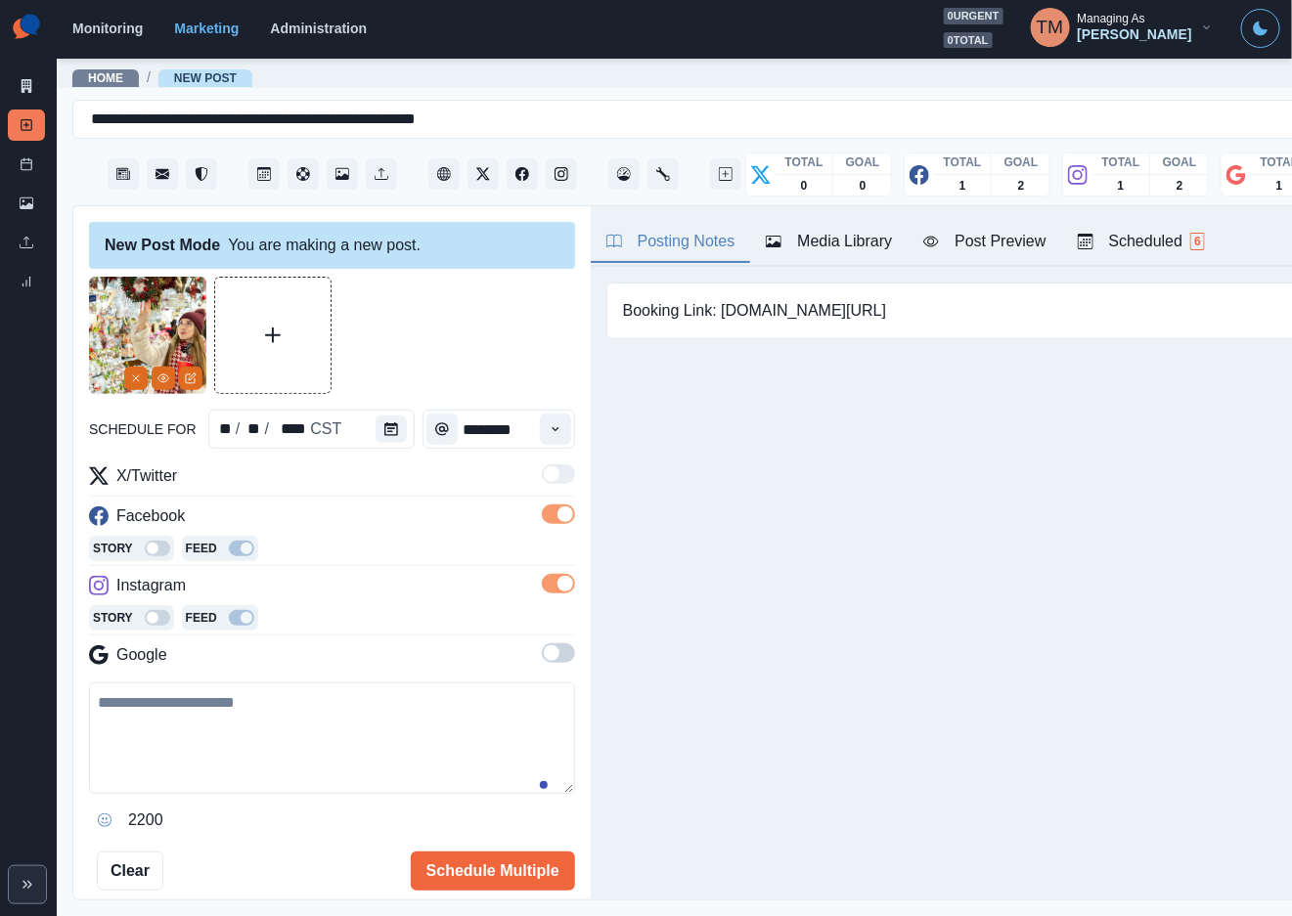
click at [542, 657] on span at bounding box center [558, 653] width 33 height 20
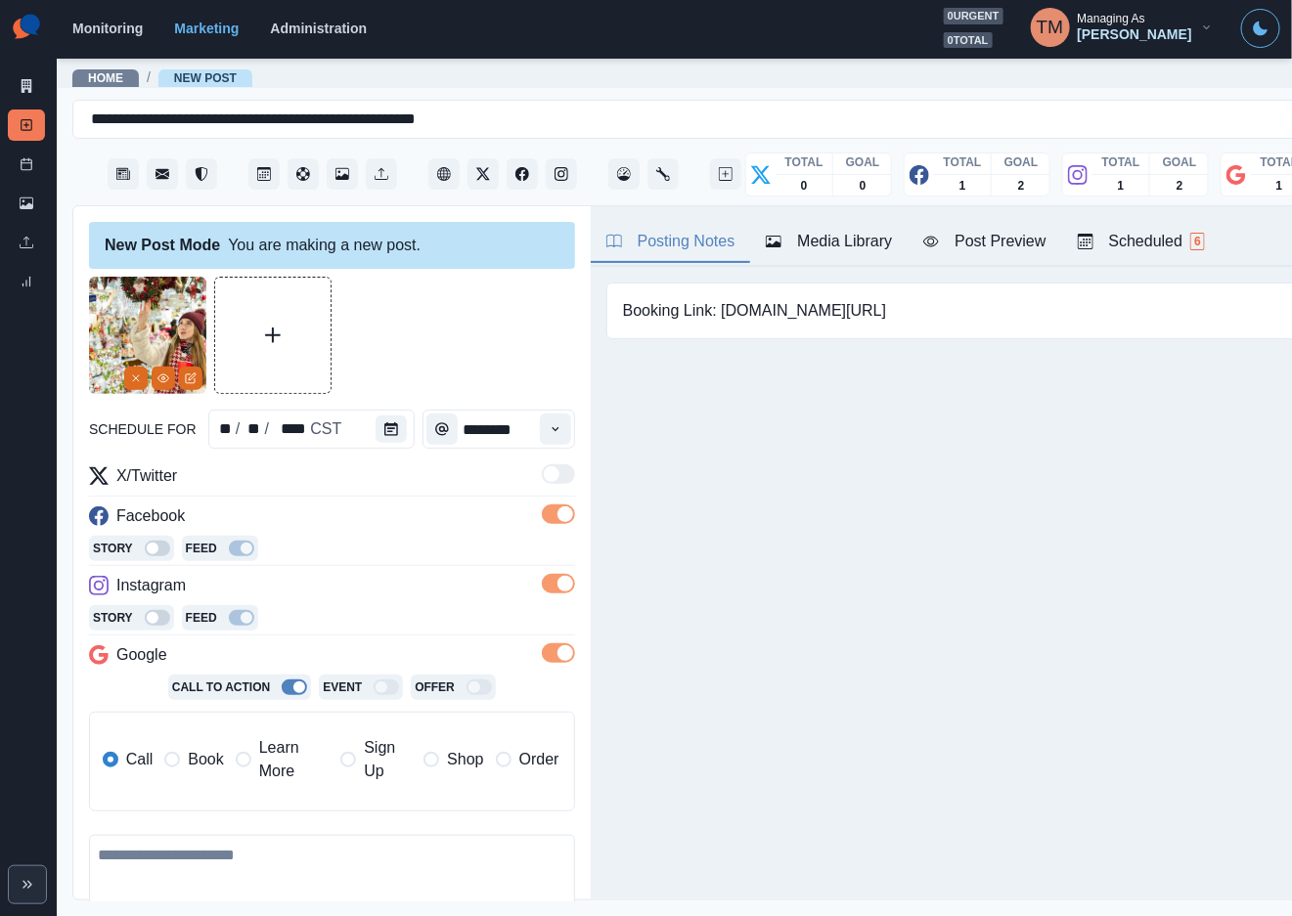
click at [200, 761] on span "Book" at bounding box center [205, 759] width 35 height 23
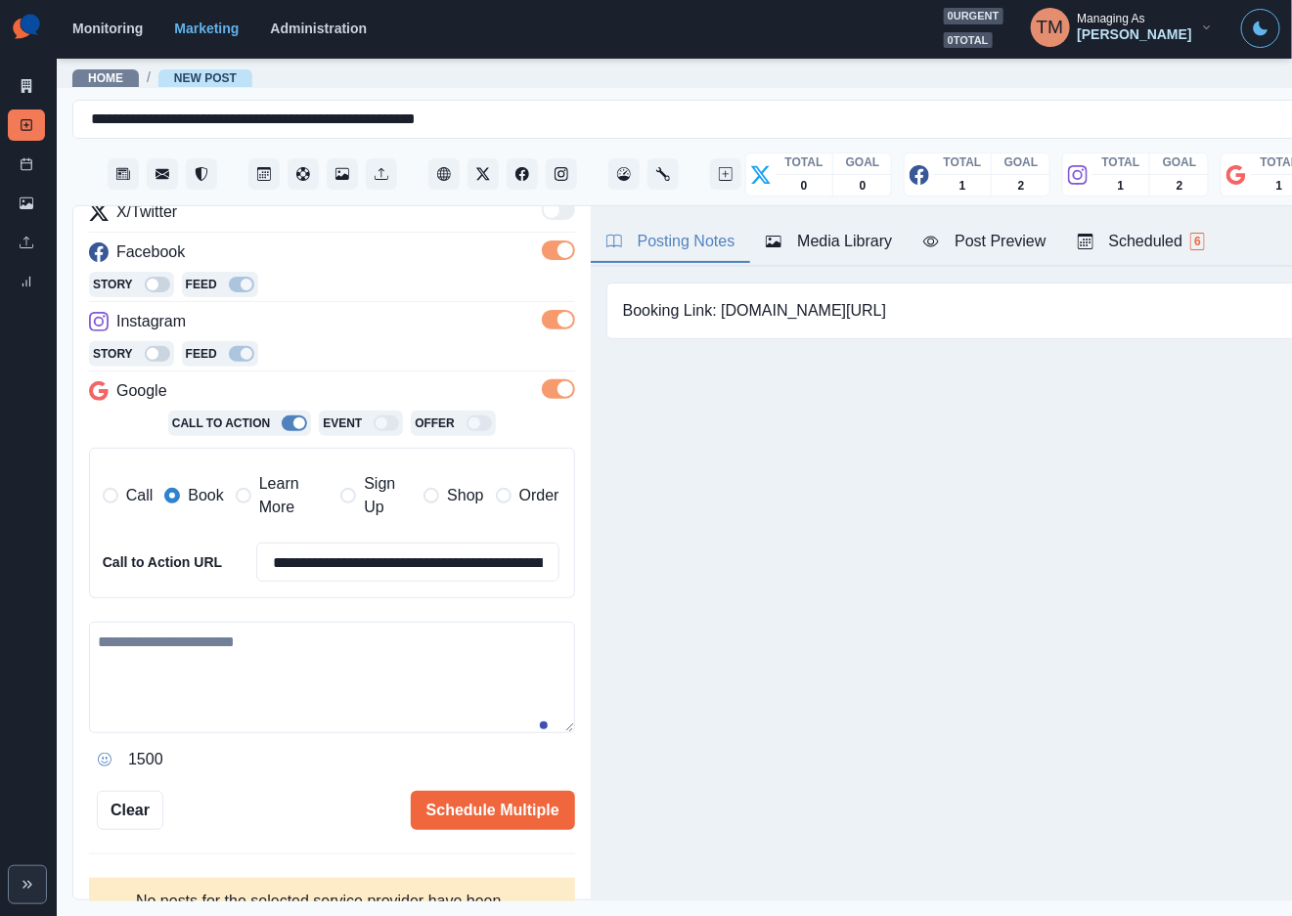
scroll to position [293, 0]
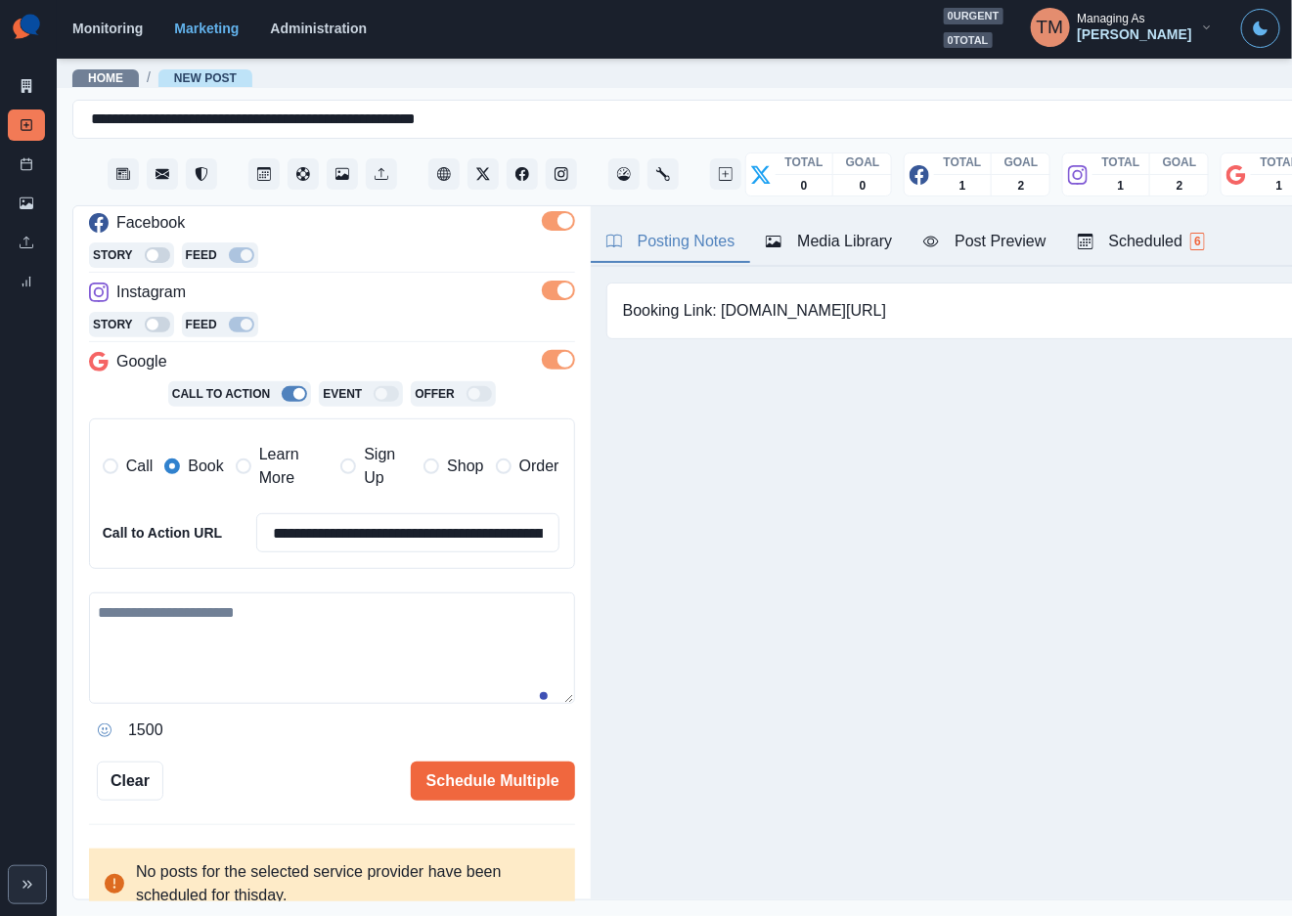
click at [229, 667] on textarea at bounding box center [332, 648] width 486 height 111
paste textarea "**********"
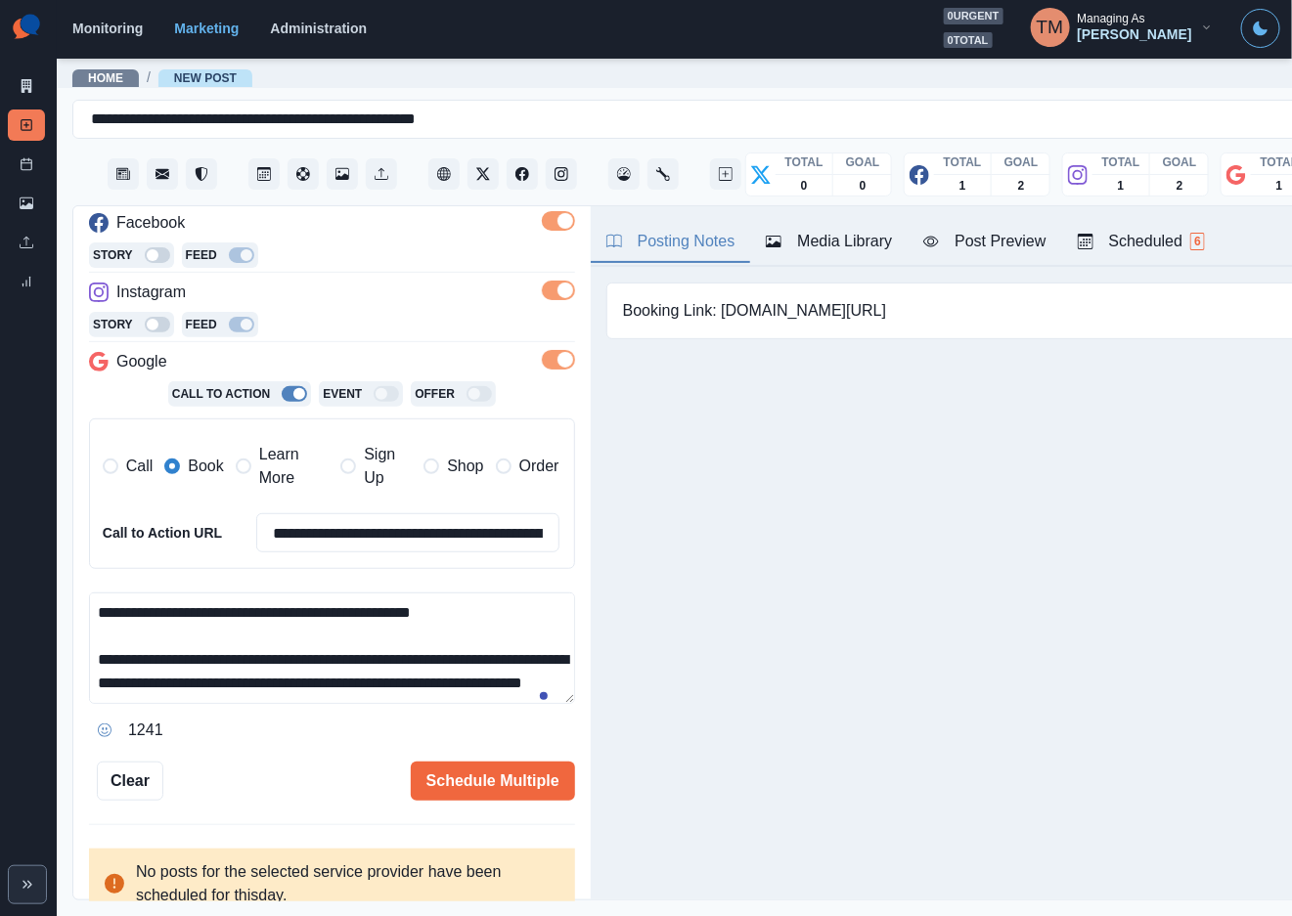
scroll to position [85, 0]
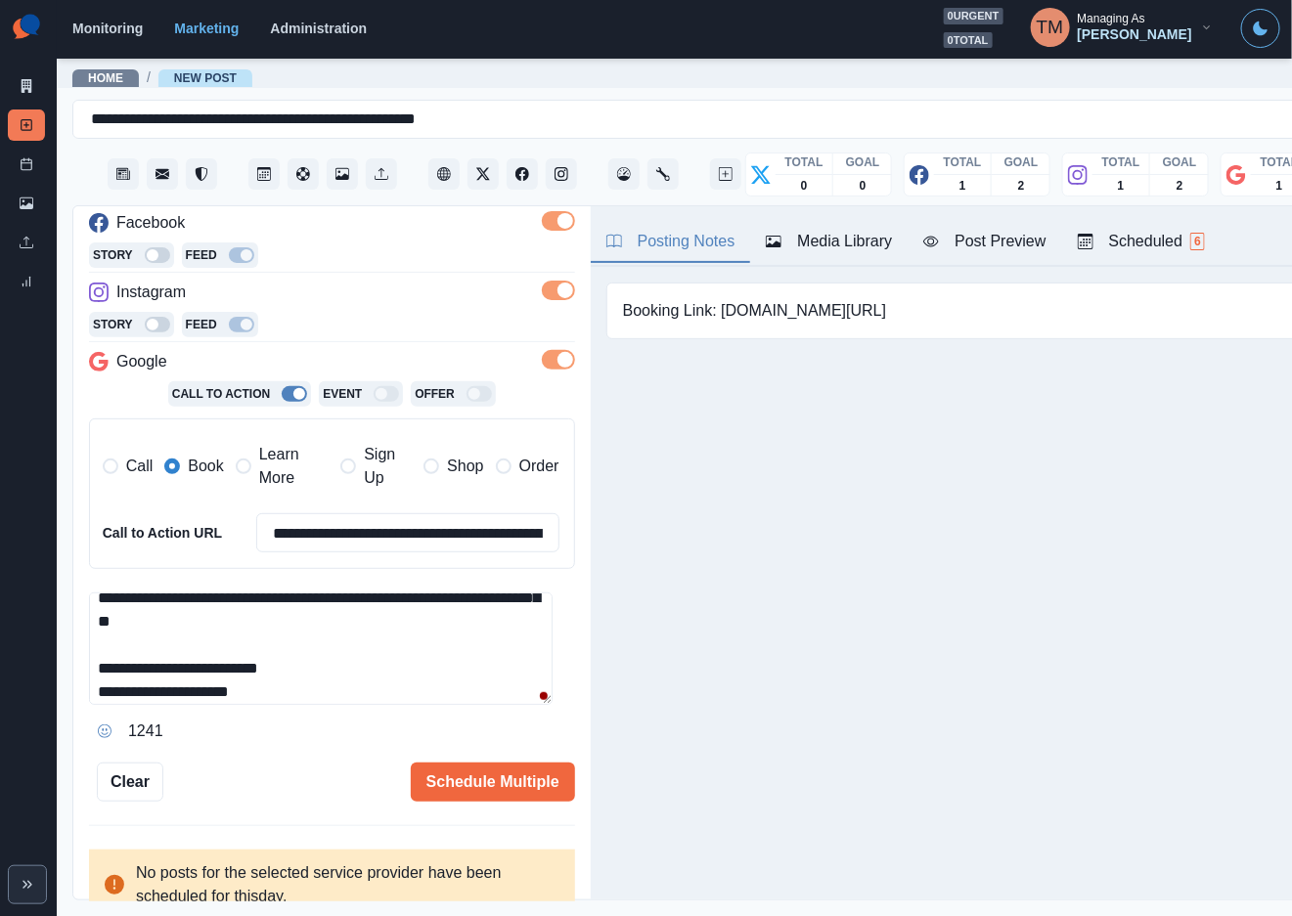
click at [1016, 244] on div "Post Preview" at bounding box center [984, 241] width 122 height 23
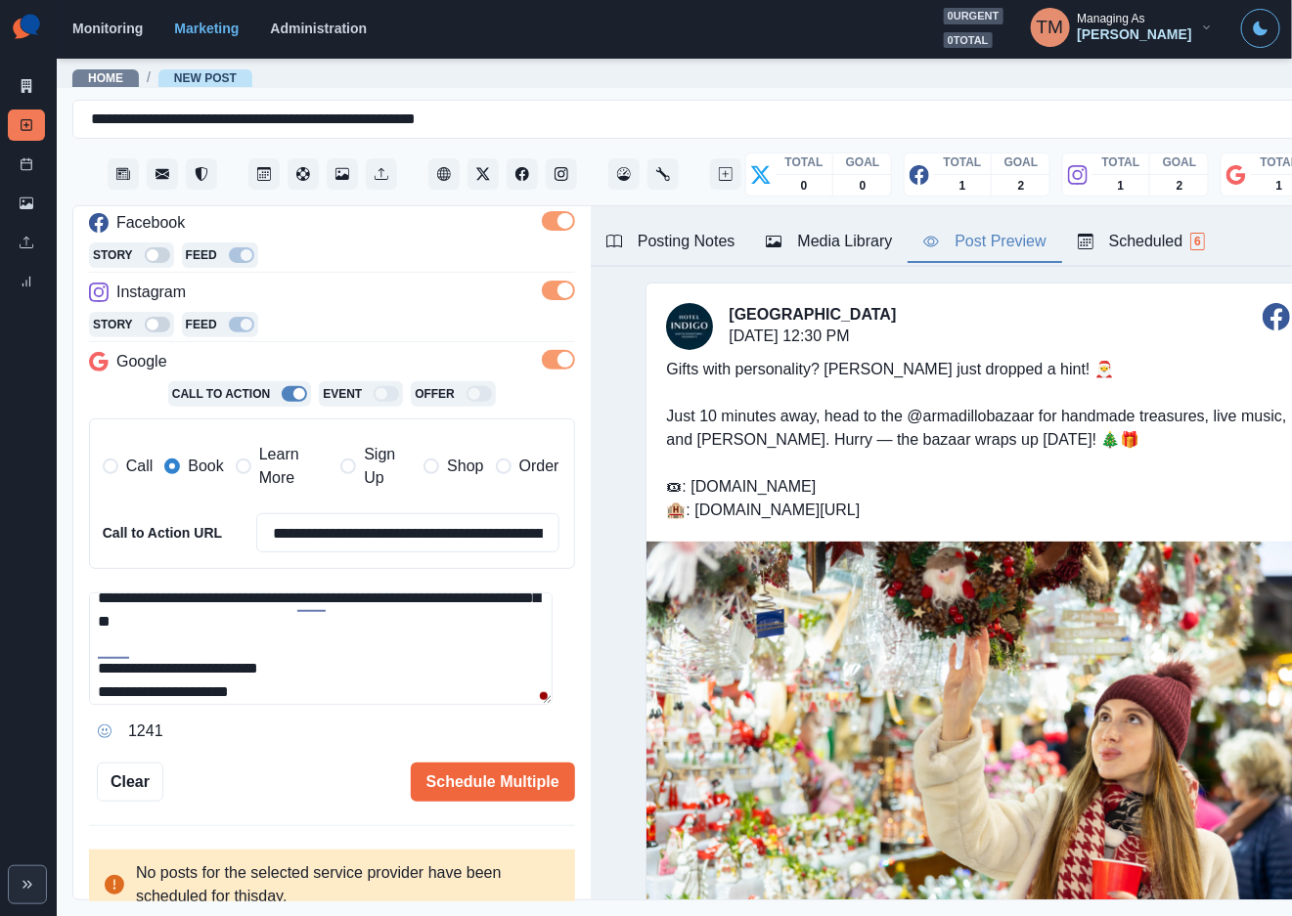
scroll to position [0, 0]
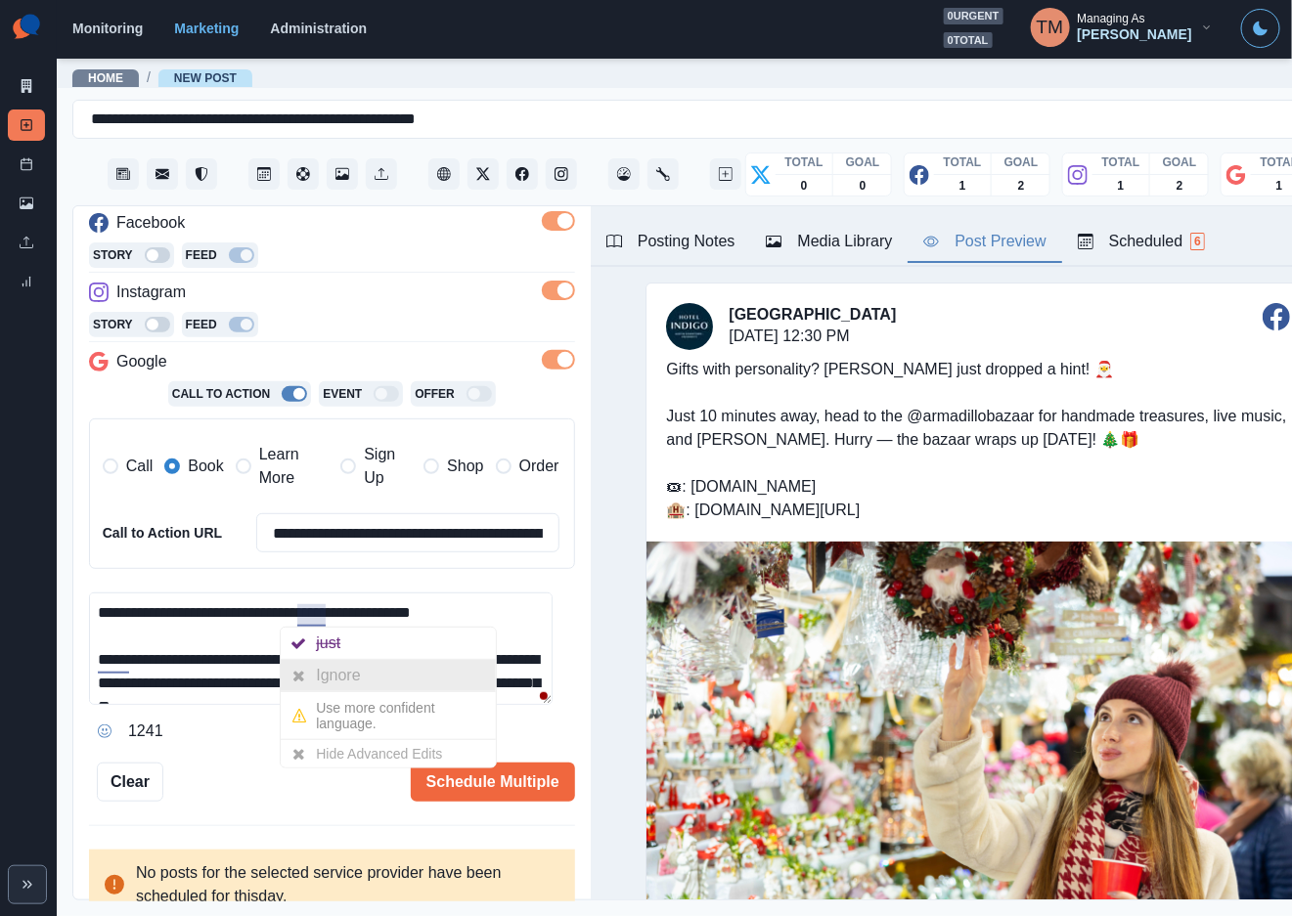
click at [323, 669] on div "Ignore" at bounding box center [342, 675] width 52 height 31
click at [323, 669] on textarea "**********" at bounding box center [320, 649] width 463 height 112
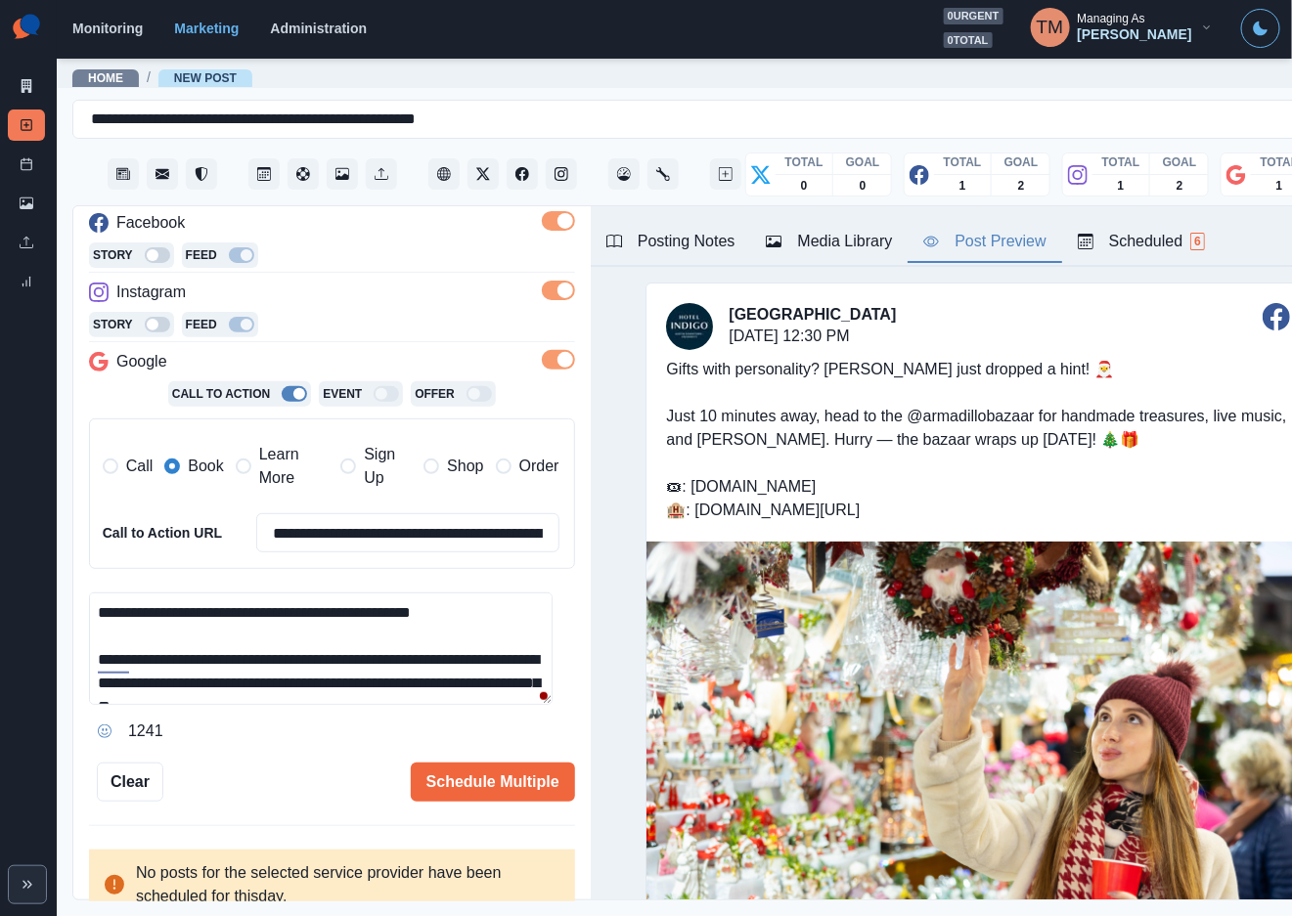
click at [320, 616] on textarea "**********" at bounding box center [320, 649] width 463 height 112
click at [124, 657] on textarea "**********" at bounding box center [320, 649] width 463 height 112
drag, startPoint x: 124, startPoint y: 657, endPoint x: 103, endPoint y: 657, distance: 21.5
click at [103, 657] on textarea "**********" at bounding box center [320, 649] width 463 height 112
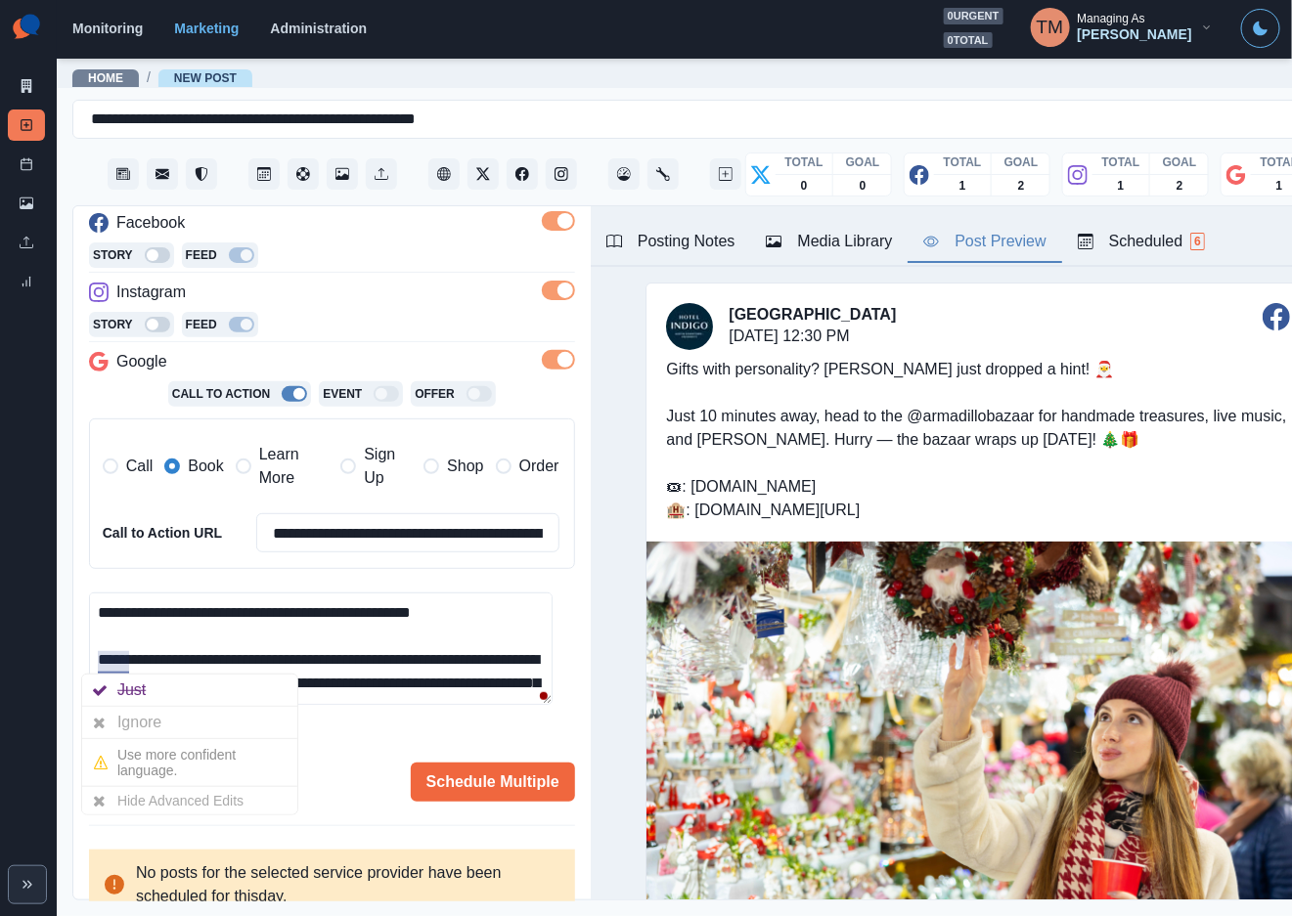
click at [103, 657] on textarea "**********" at bounding box center [320, 649] width 463 height 112
click at [130, 661] on textarea "**********" at bounding box center [320, 649] width 463 height 112
click at [121, 714] on div "Ignore" at bounding box center [143, 722] width 52 height 31
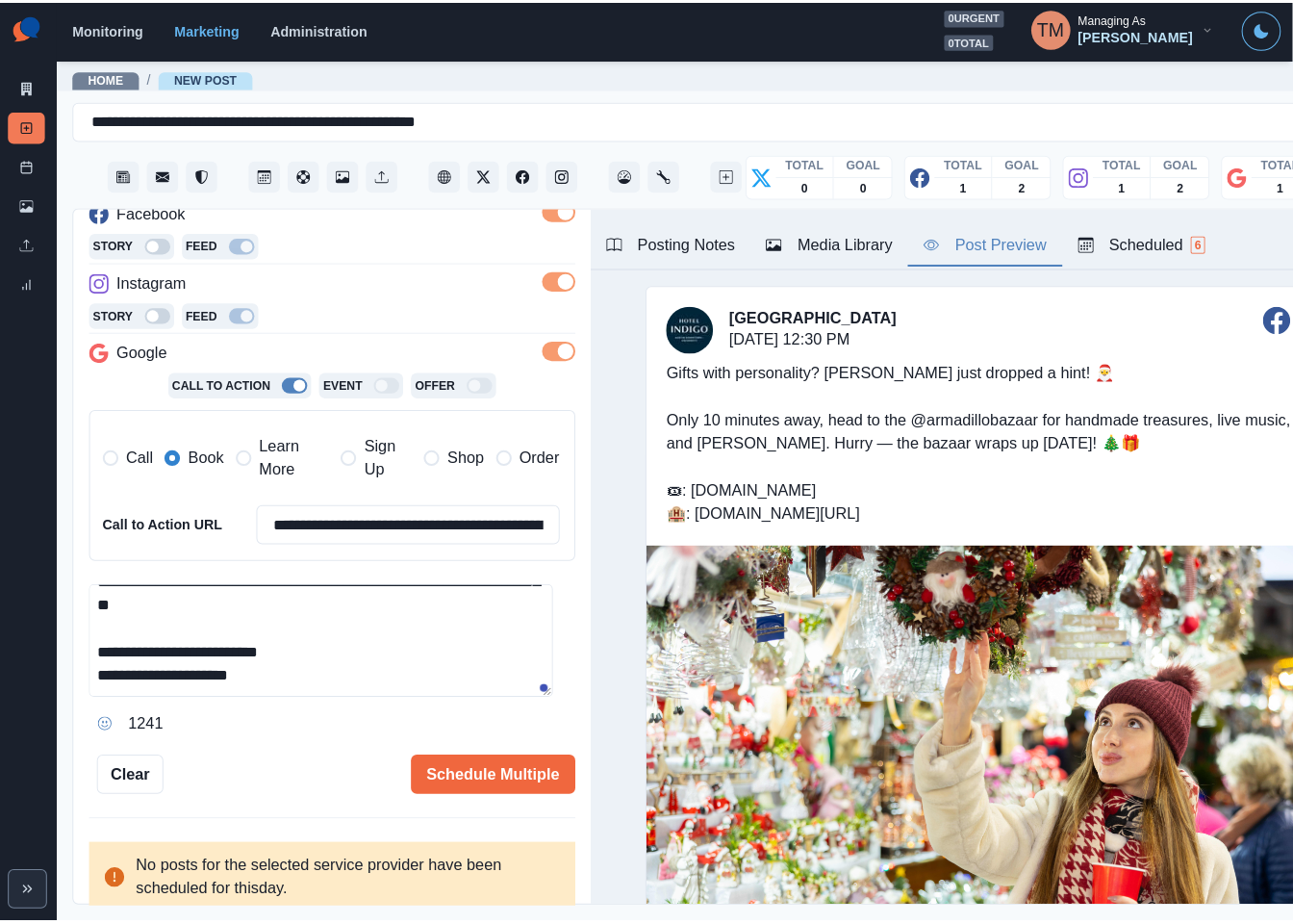
scroll to position [301, 0]
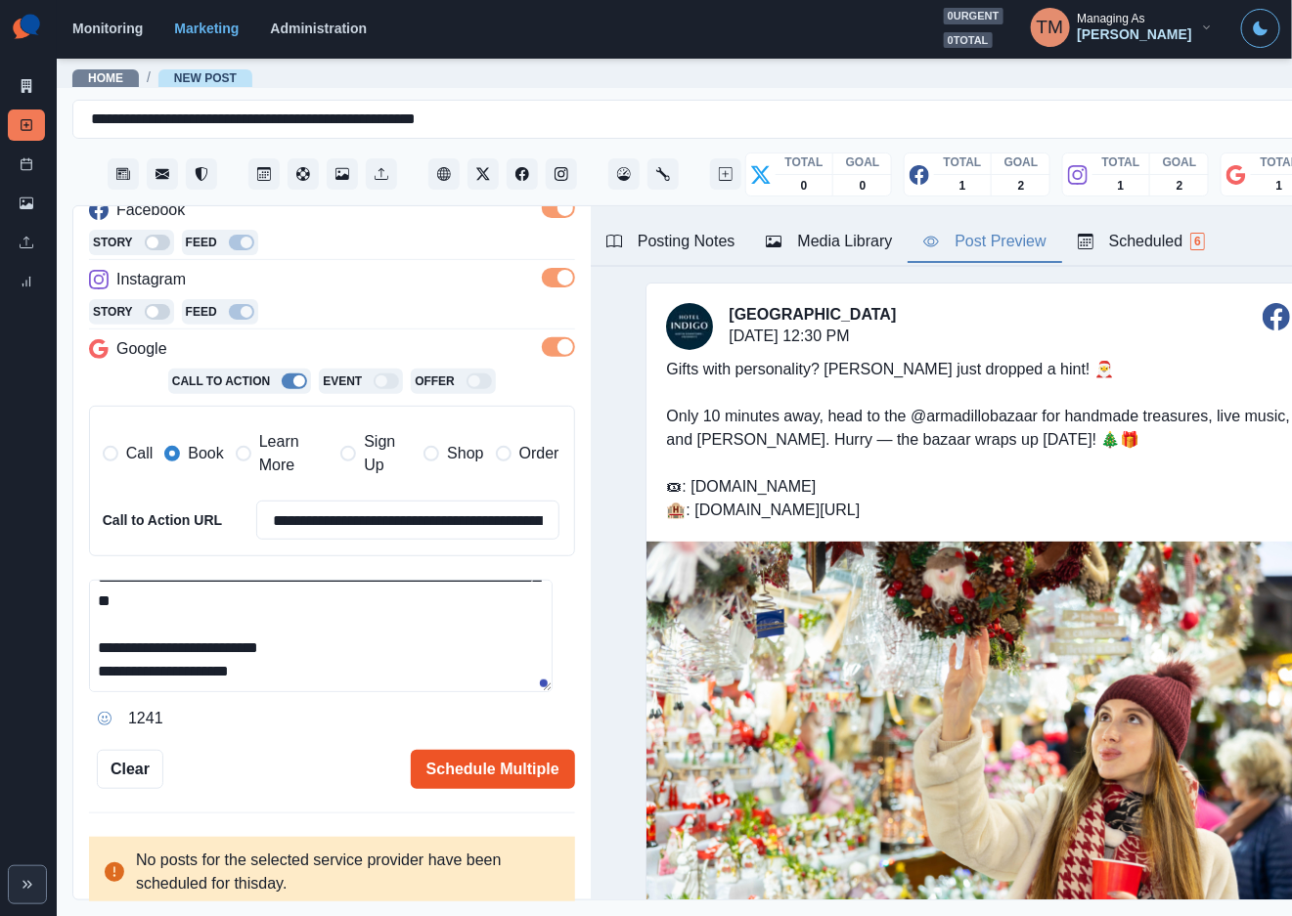
type textarea "**********"
click at [500, 775] on button "Schedule Multiple" at bounding box center [493, 769] width 164 height 39
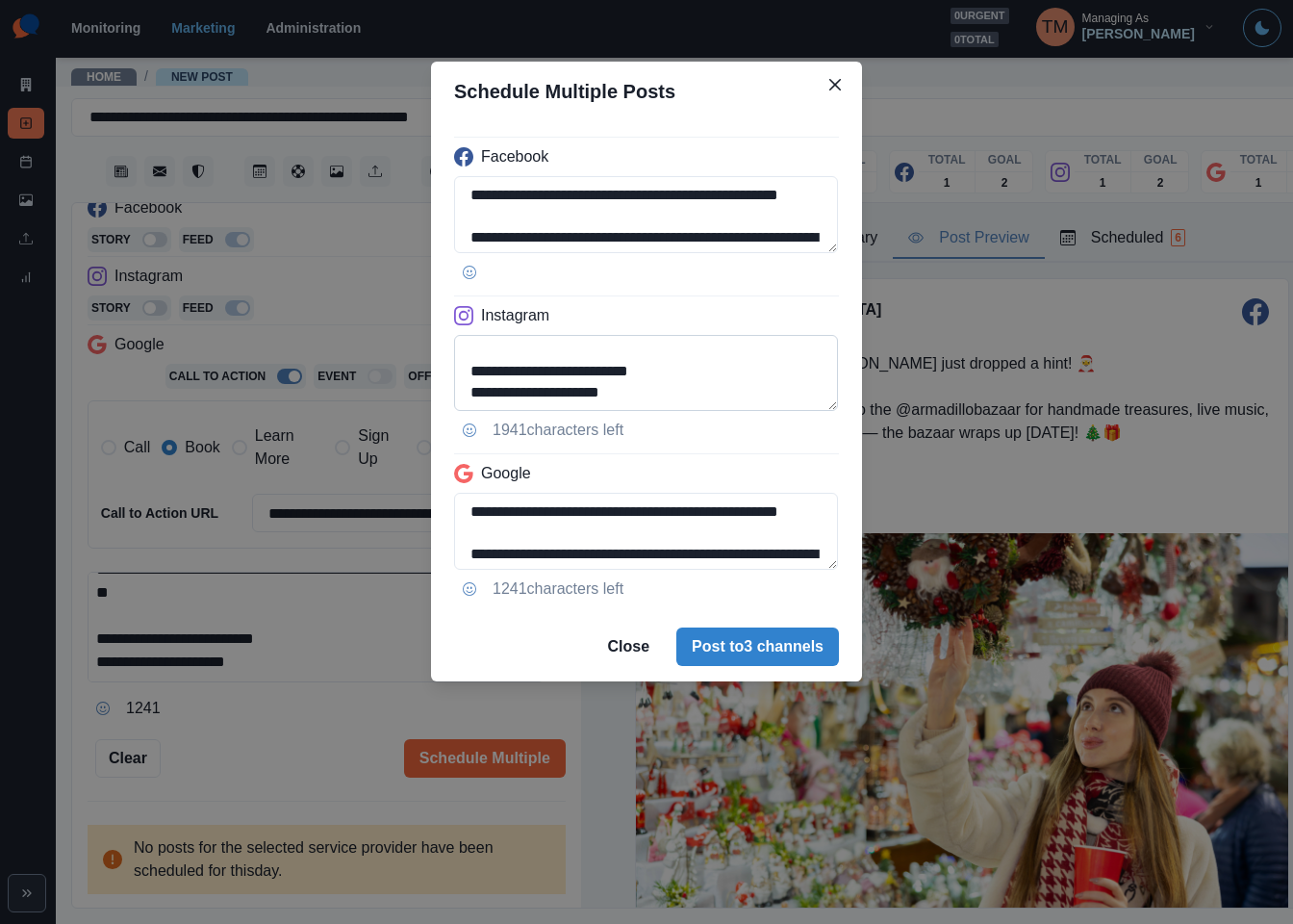
scroll to position [153, 0]
click at [500, 393] on textarea "**********" at bounding box center [646, 373] width 384 height 77
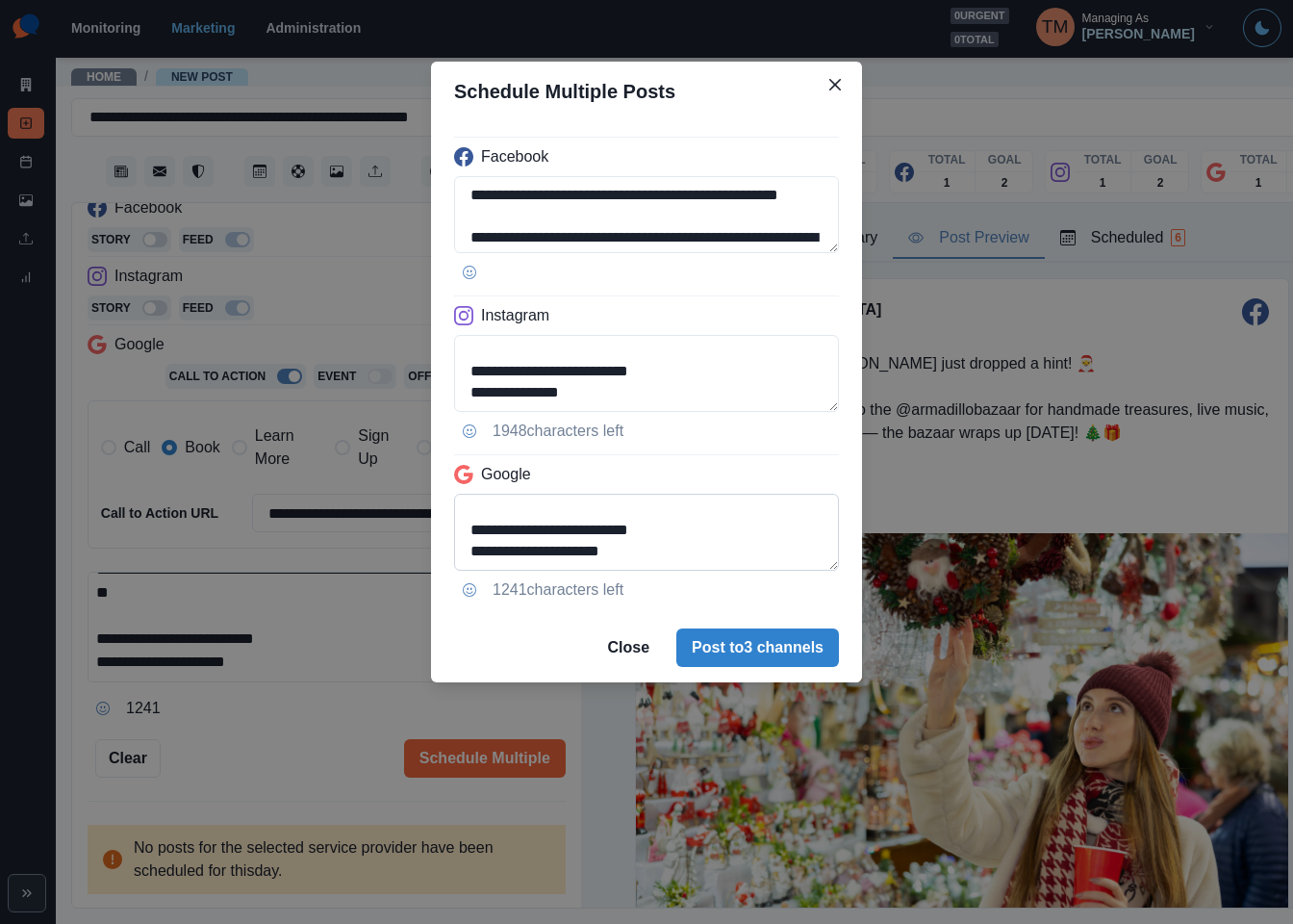
type textarea "**********"
drag, startPoint x: 699, startPoint y: 549, endPoint x: 757, endPoint y: 578, distance: 64.8
click at [757, 578] on div "**********" at bounding box center [646, 367] width 431 height 492
type textarea "**********"
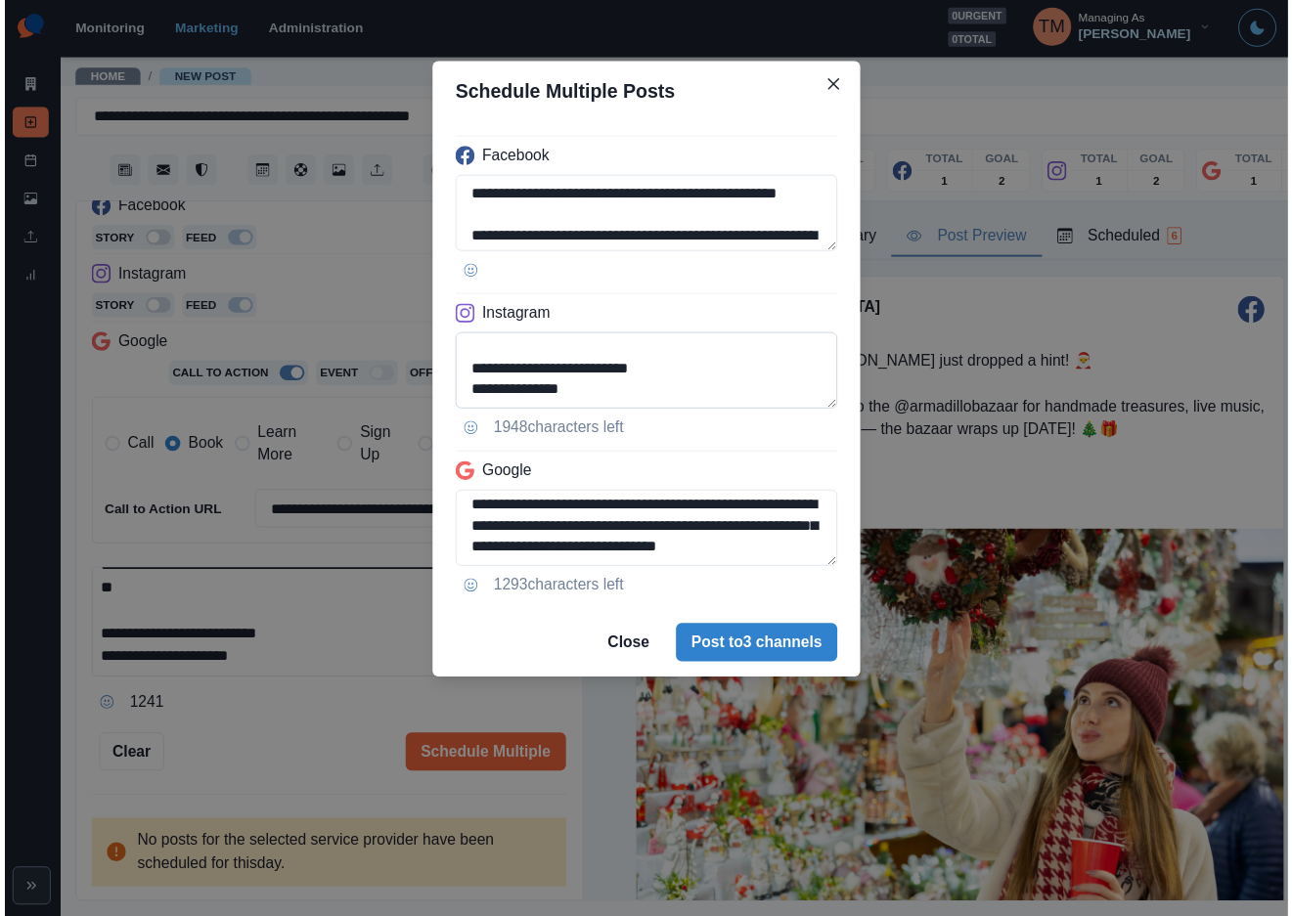
scroll to position [155, 0]
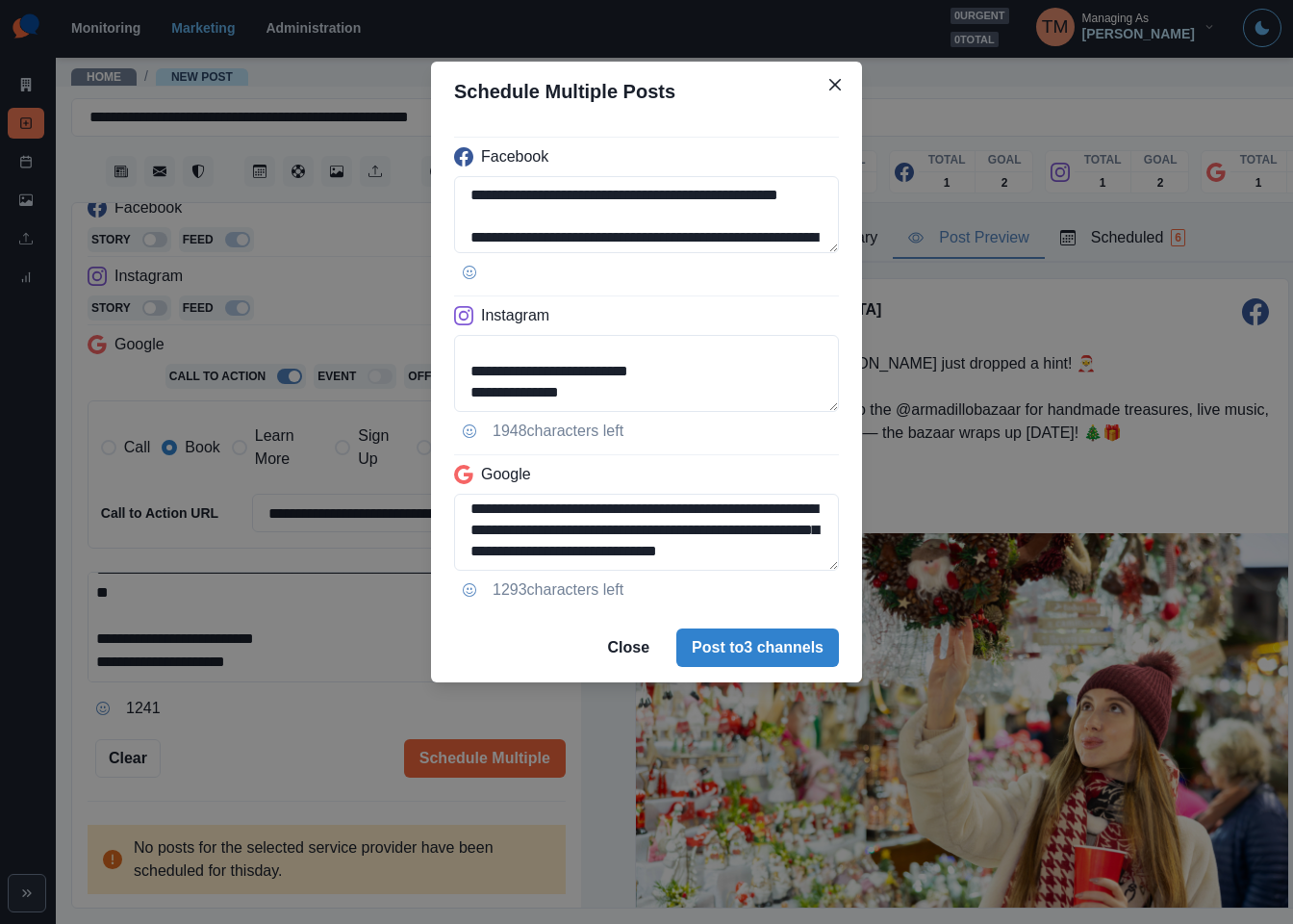
click at [312, 749] on div "**********" at bounding box center [646, 462] width 1293 height 924
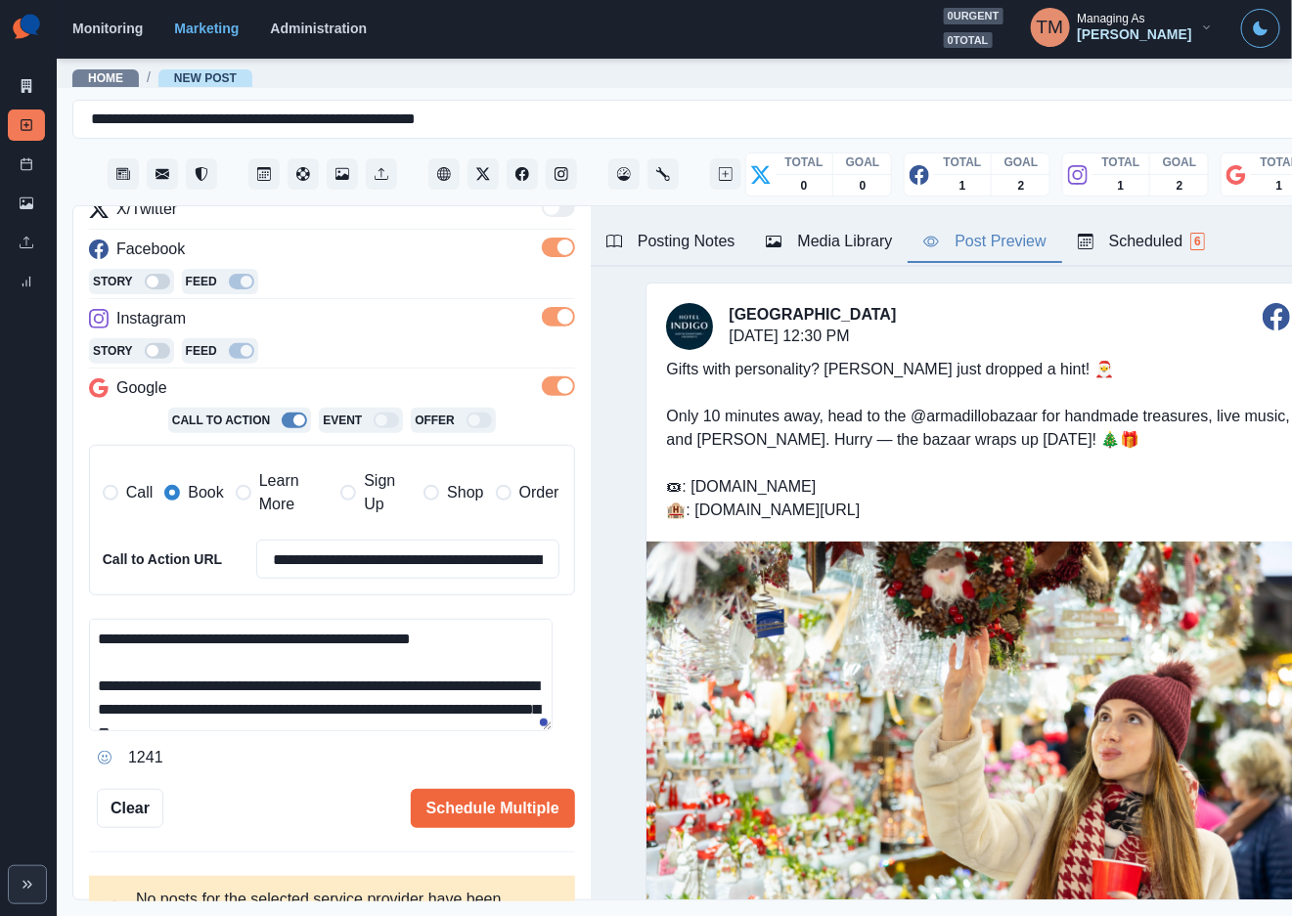
scroll to position [306, 0]
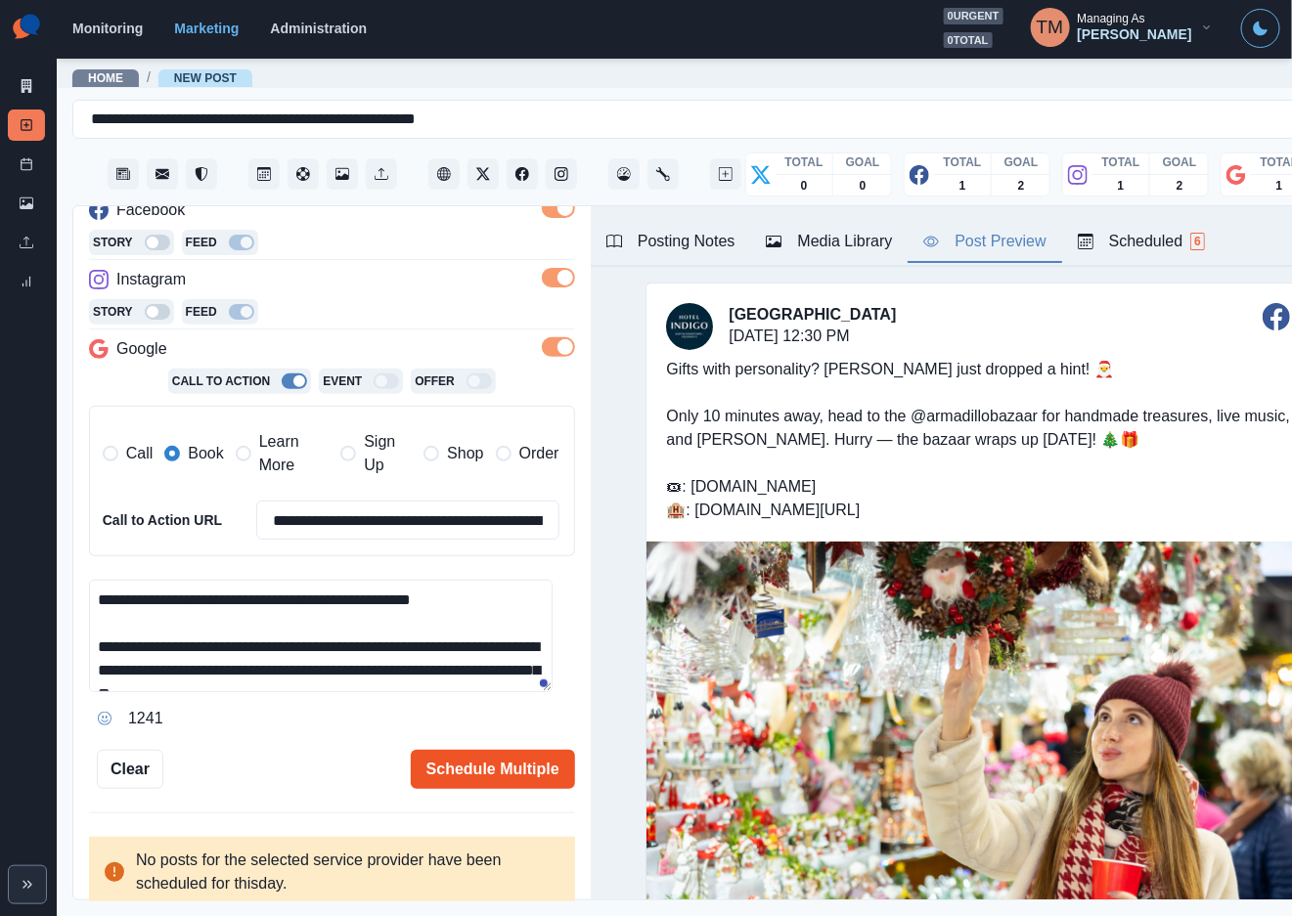
click at [450, 778] on button "Schedule Multiple" at bounding box center [493, 769] width 164 height 39
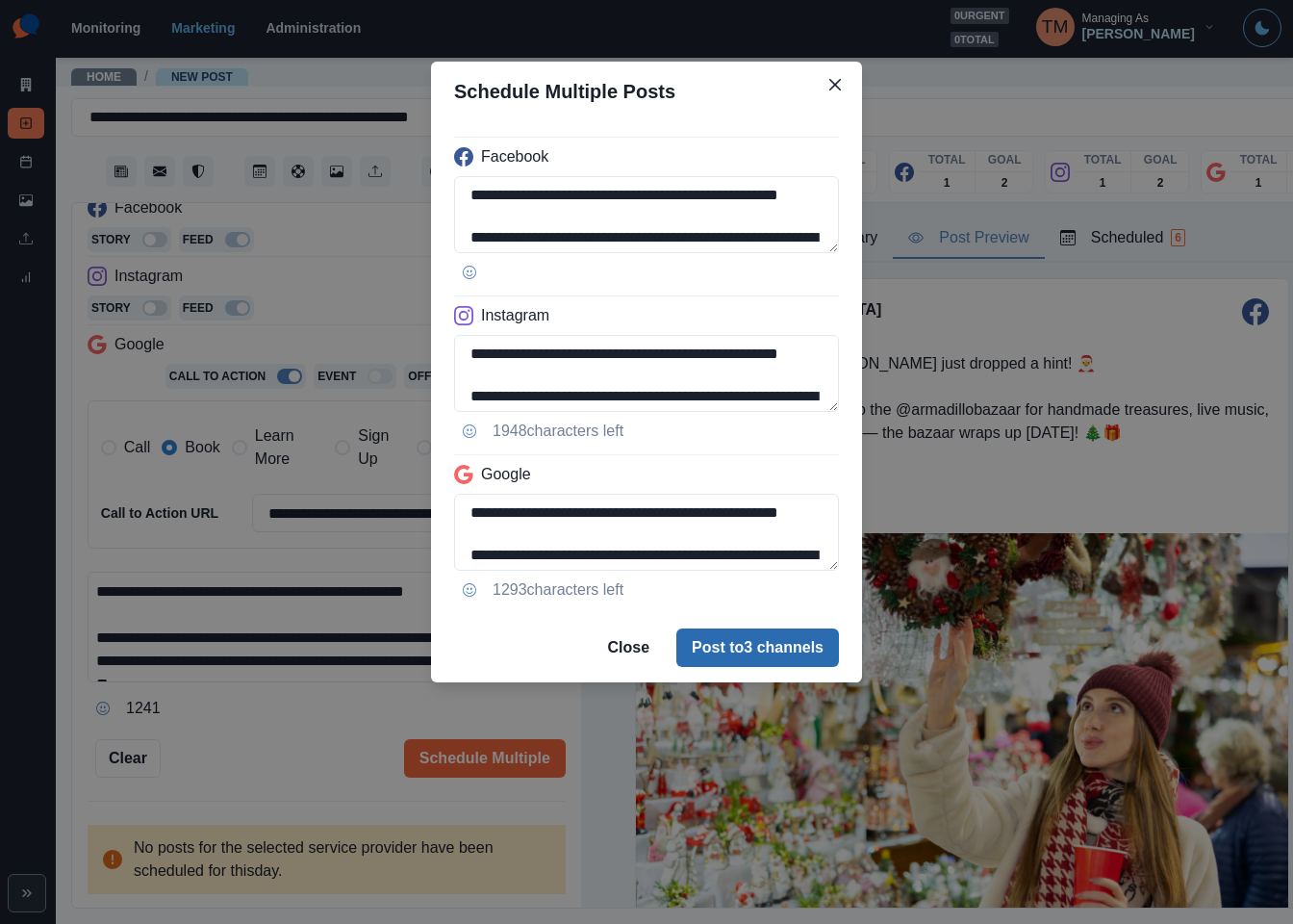
click at [740, 658] on button "Post to 3 channels" at bounding box center [757, 647] width 162 height 38
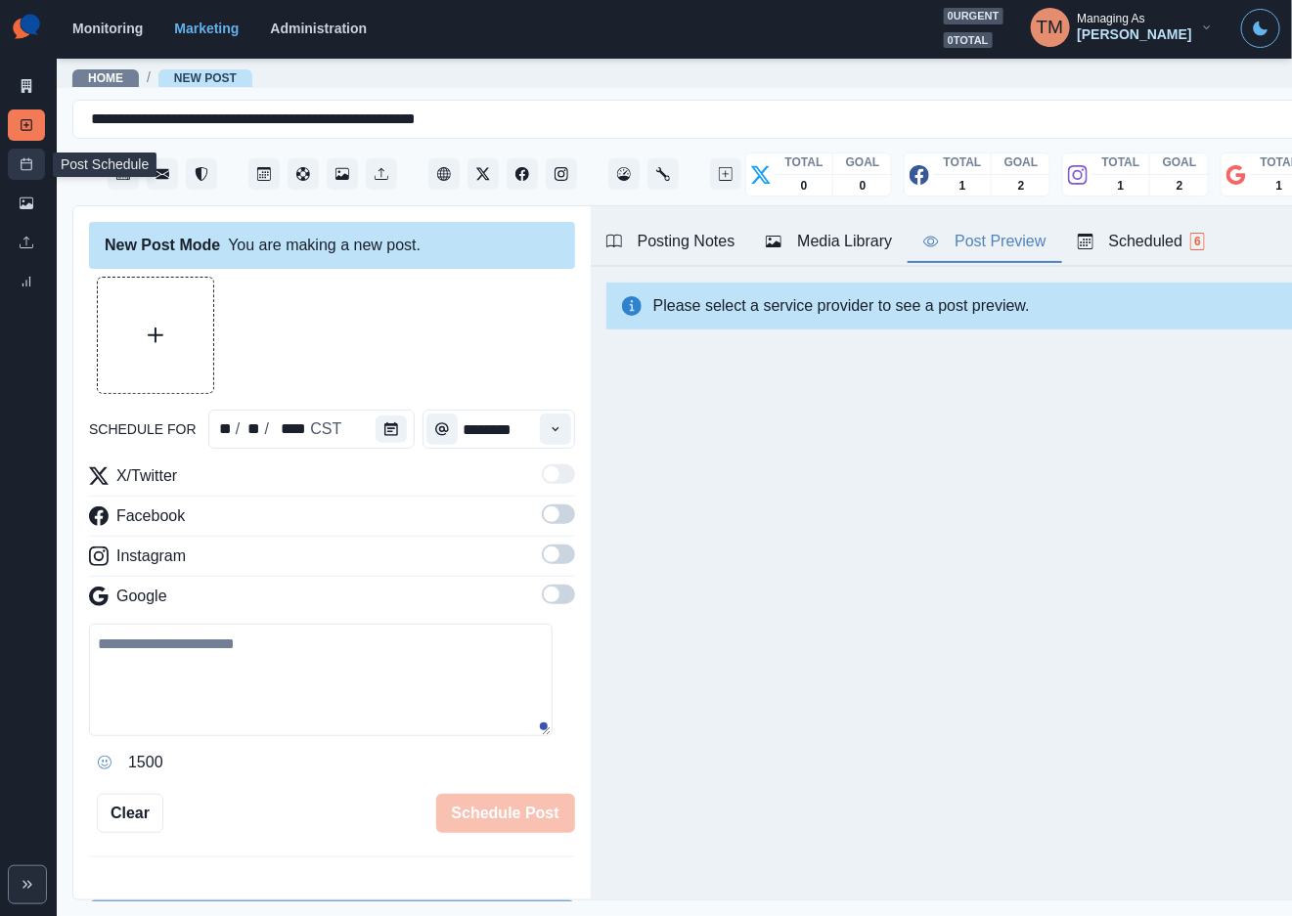
scroll to position [0, 0]
click at [18, 164] on link "Post Schedule" at bounding box center [26, 164] width 37 height 31
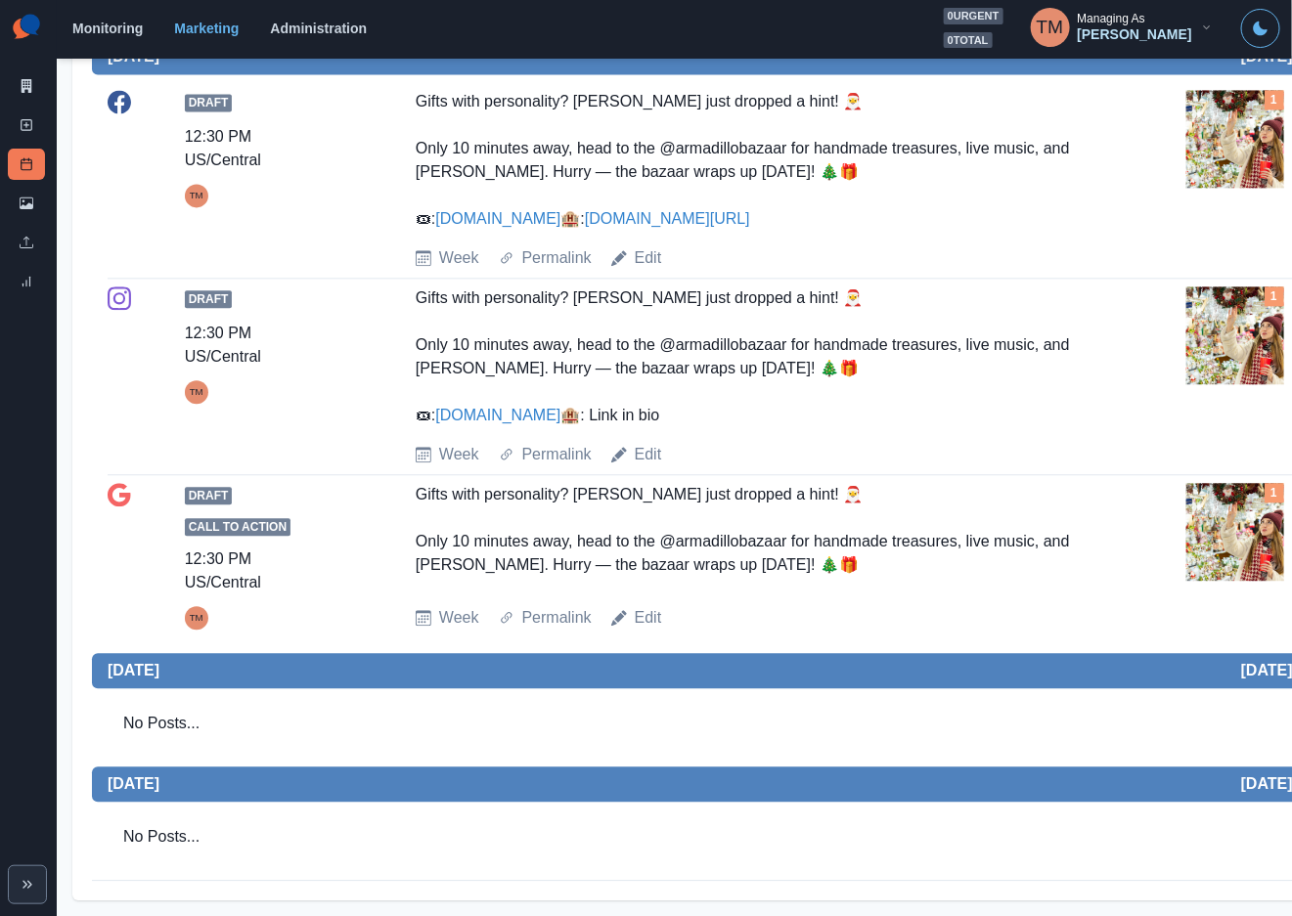
scroll to position [1467, 0]
click at [32, 127] on icon at bounding box center [27, 125] width 14 height 14
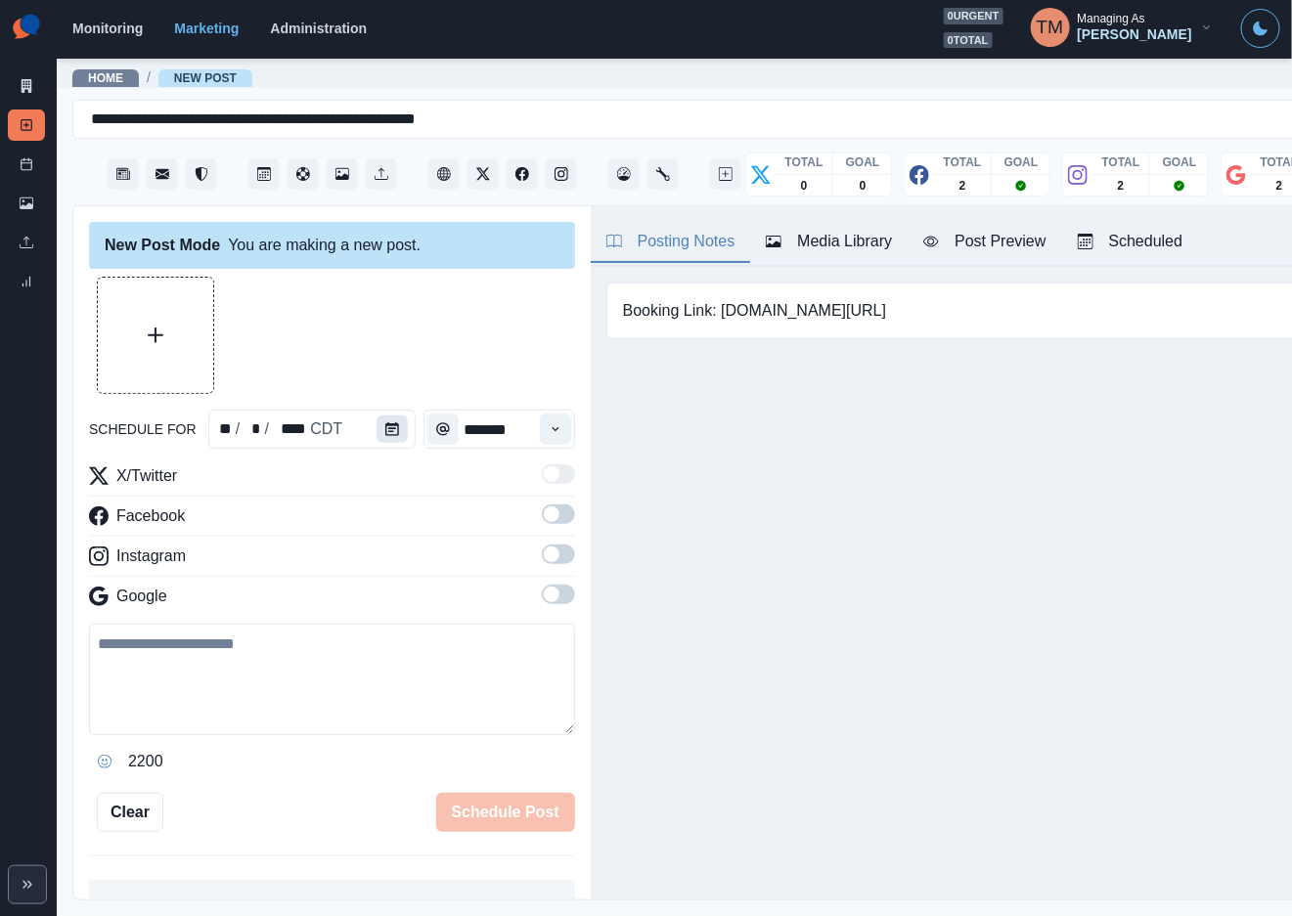
click at [385, 435] on icon "Calendar" at bounding box center [392, 429] width 14 height 14
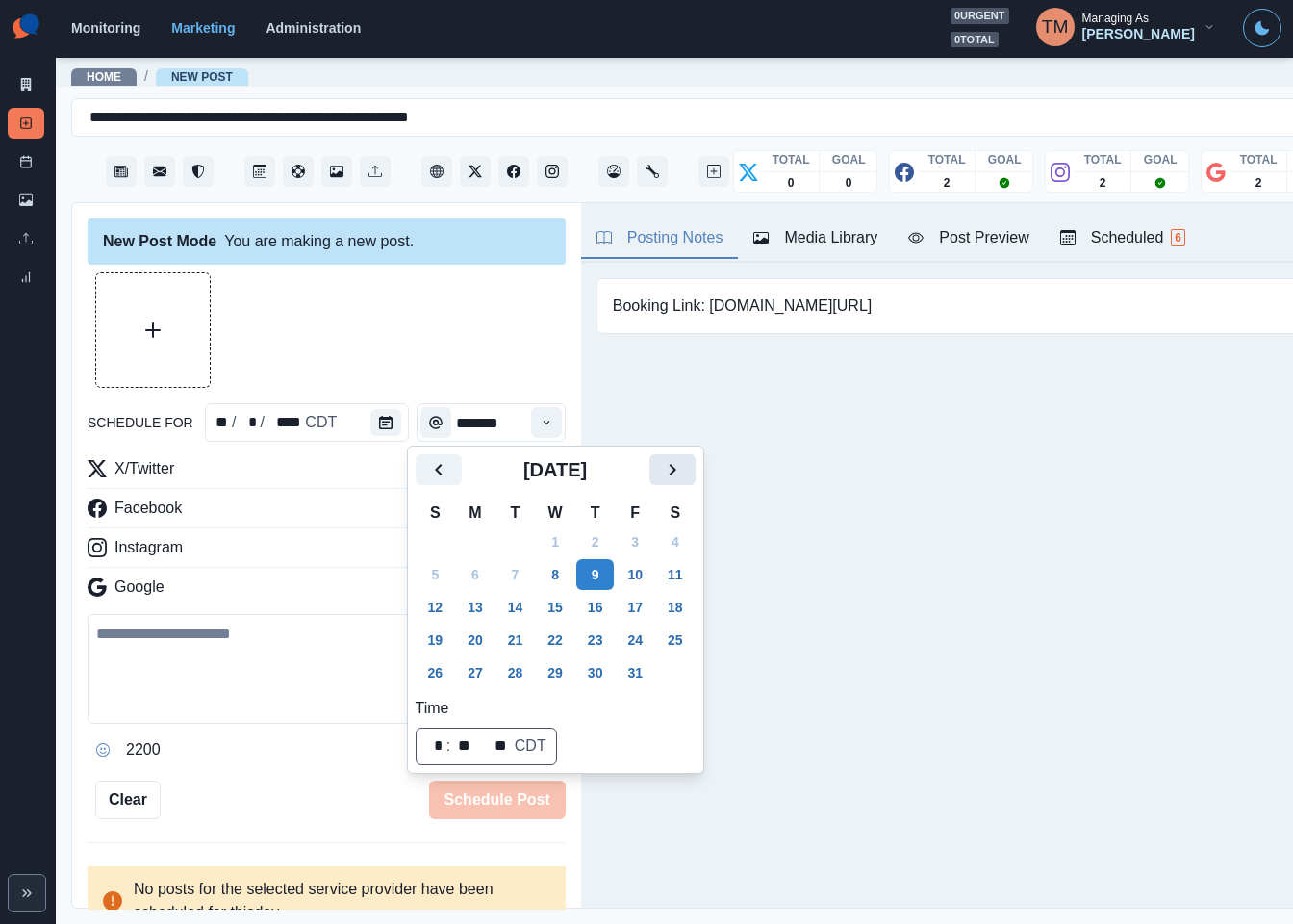
click at [667, 473] on icon "Next" at bounding box center [672, 468] width 23 height 23
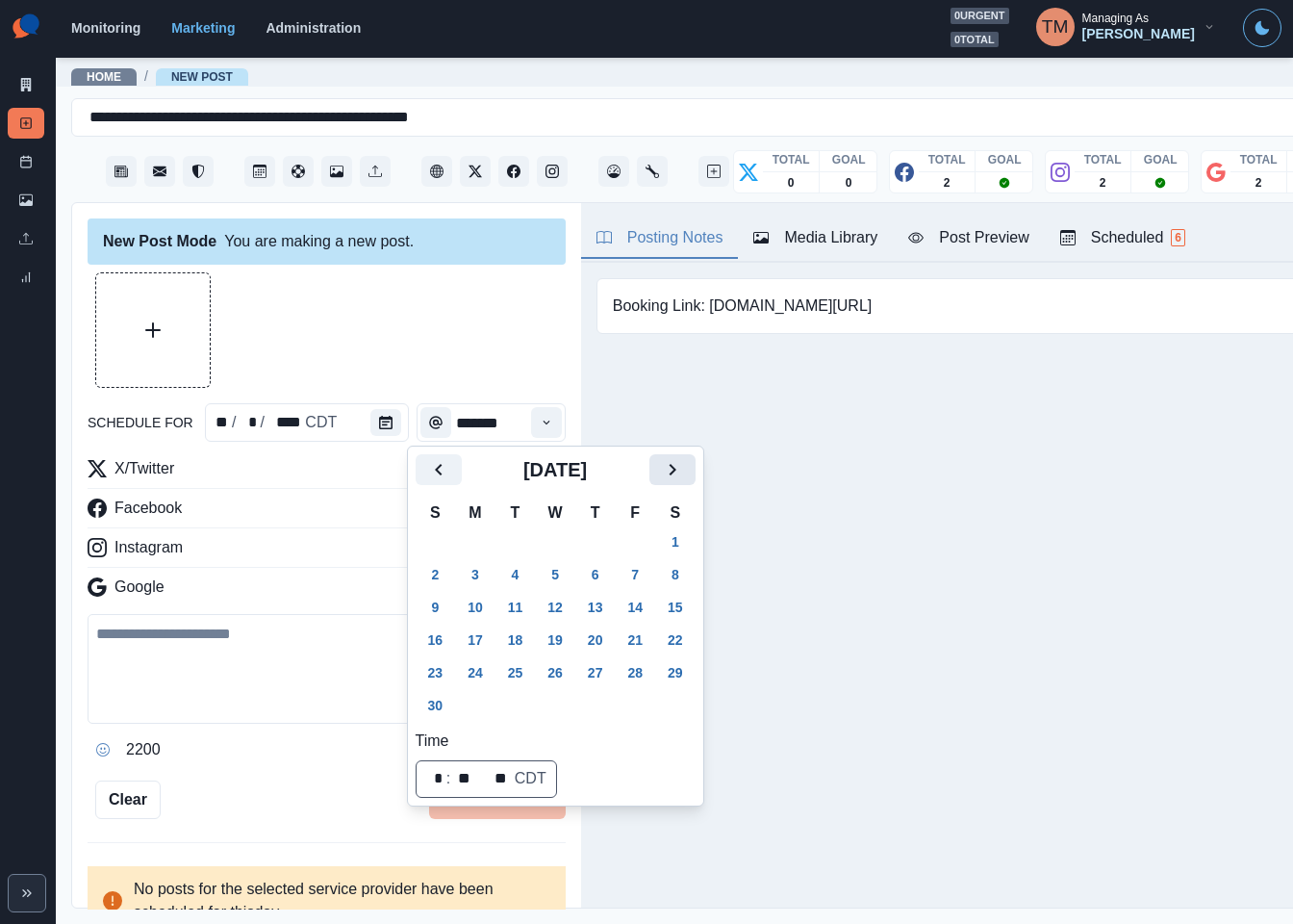
click at [667, 473] on icon "Next" at bounding box center [672, 468] width 23 height 23
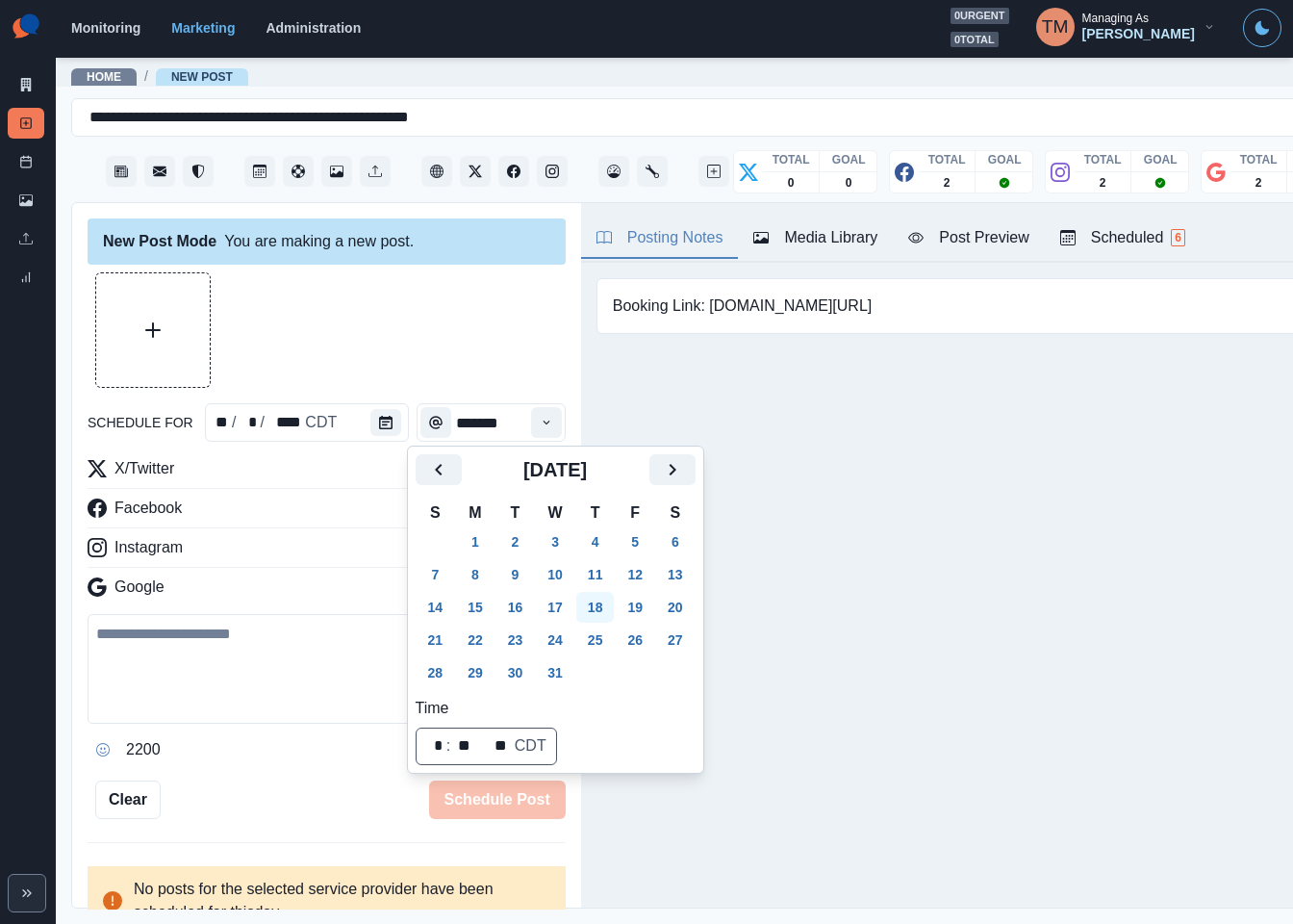
click at [597, 610] on button "18" at bounding box center [595, 606] width 38 height 31
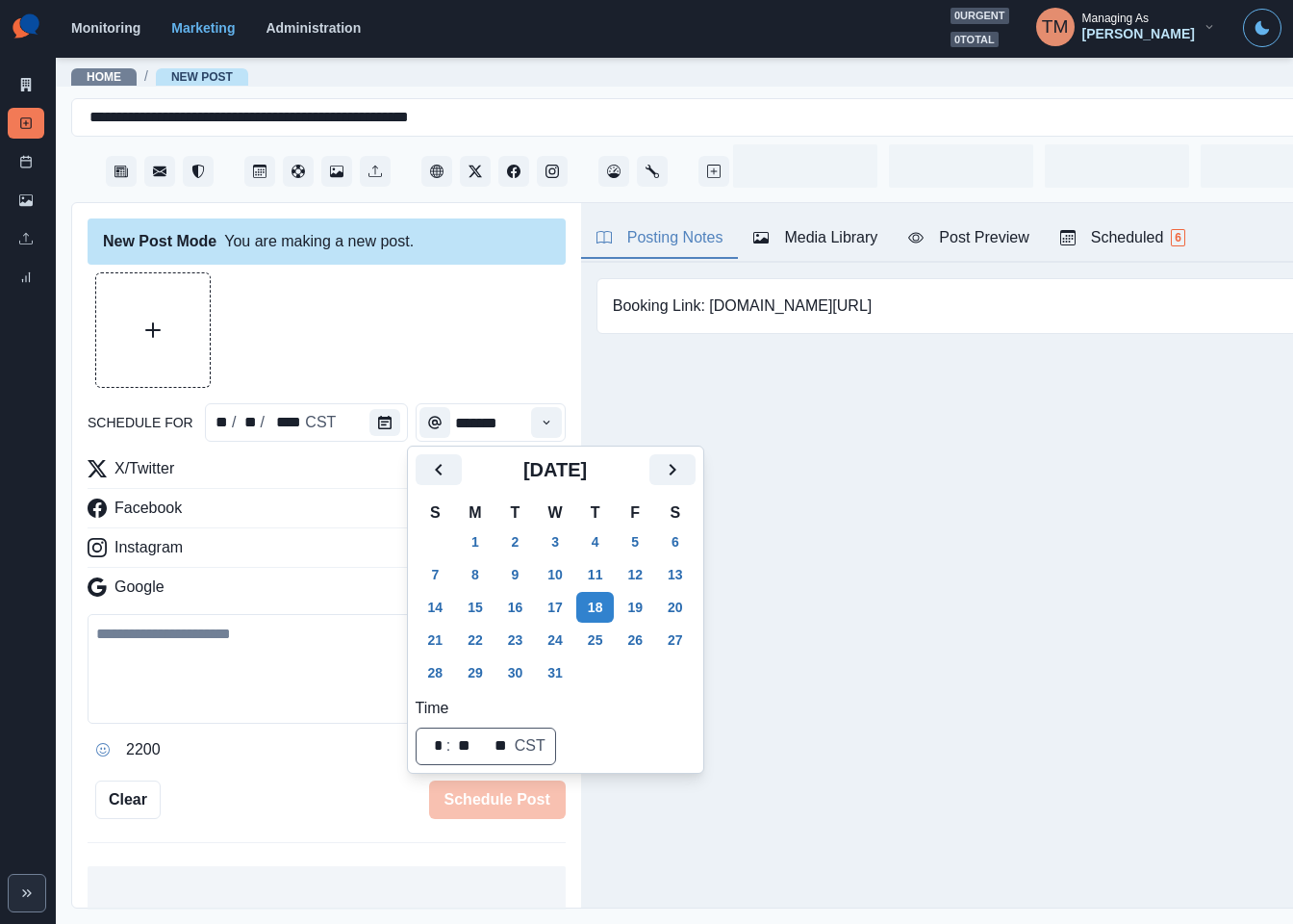
click at [372, 322] on div at bounding box center [327, 330] width 478 height 115
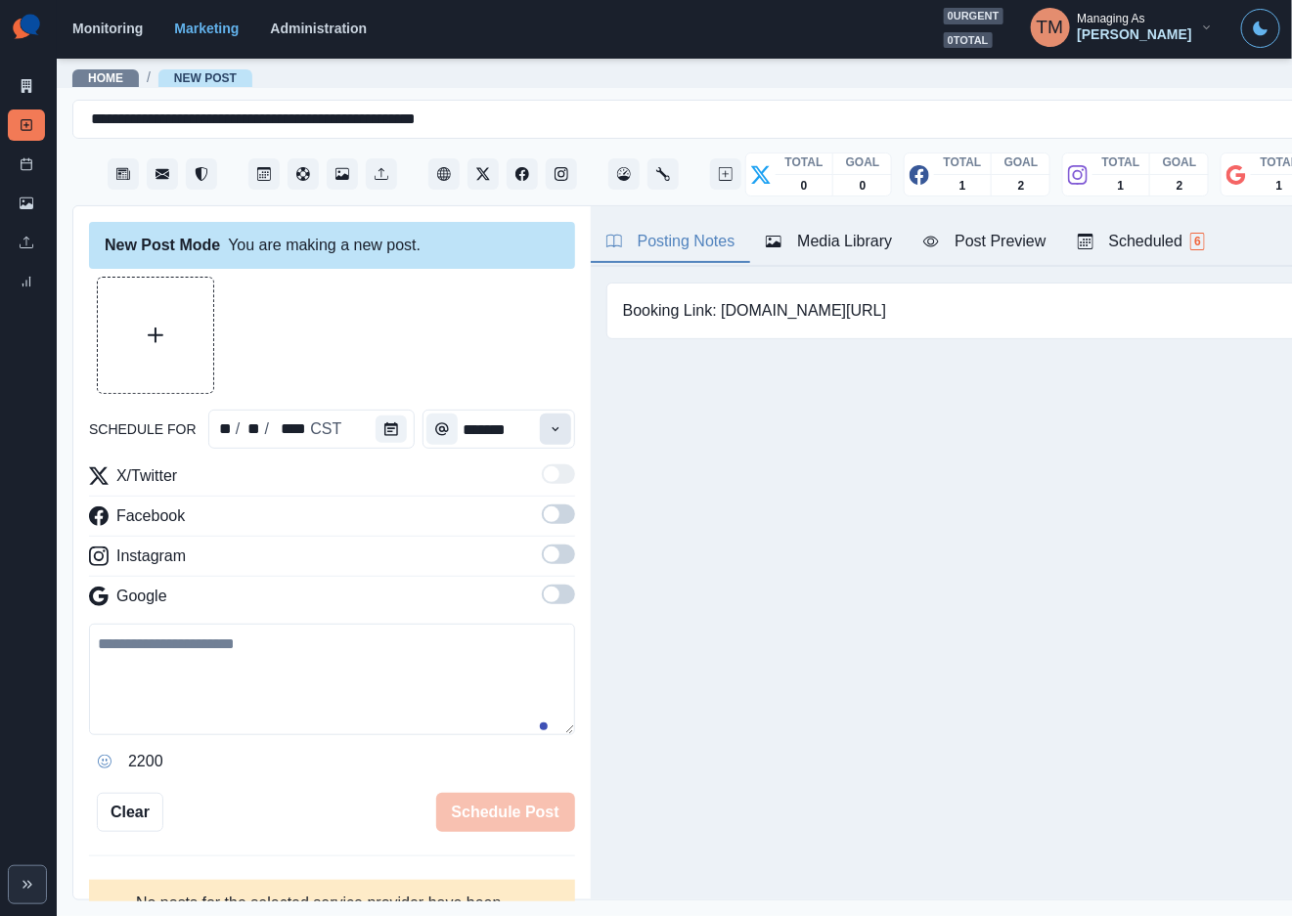
click at [549, 434] on icon "Time" at bounding box center [556, 429] width 14 height 14
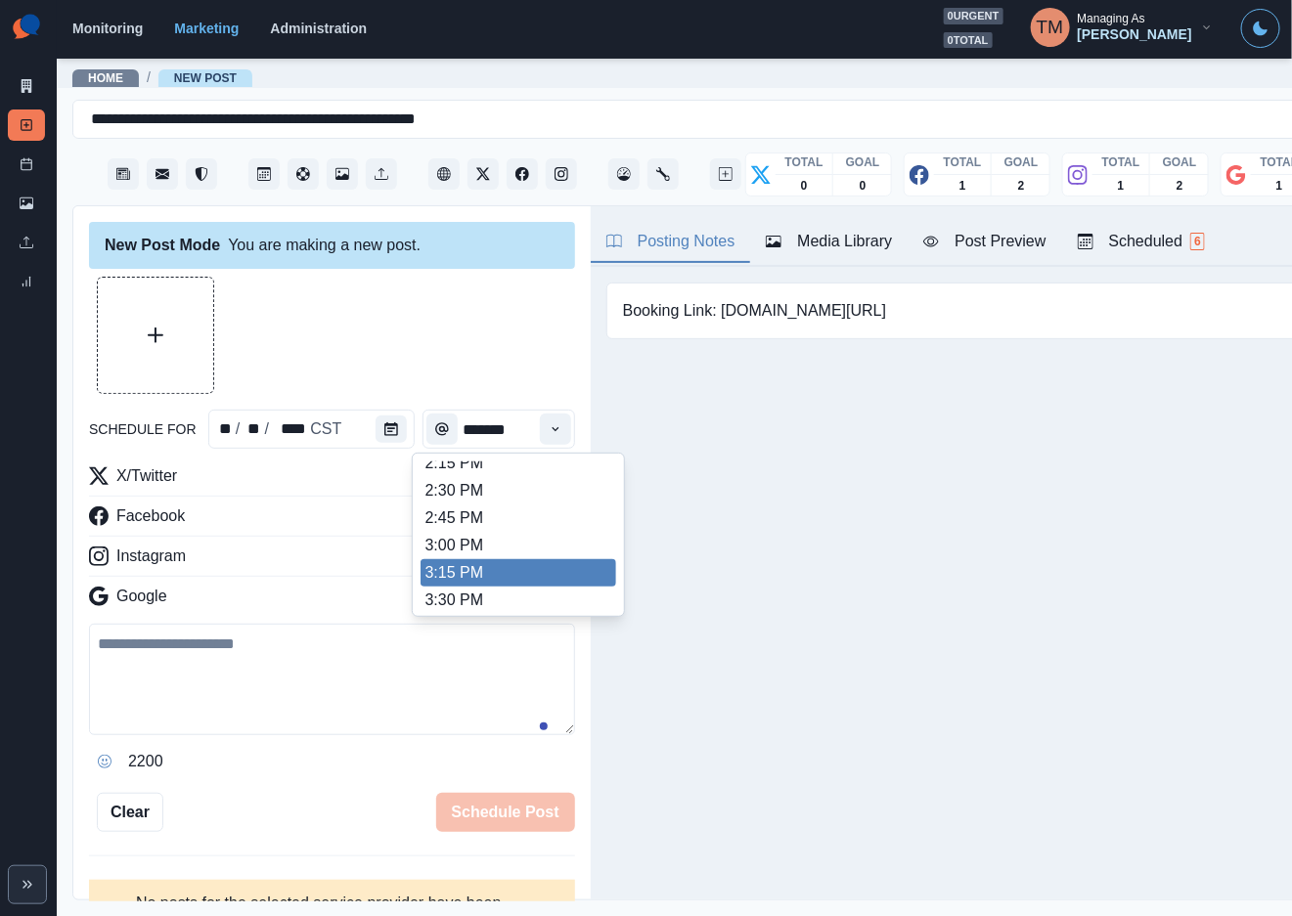
scroll to position [733, 0]
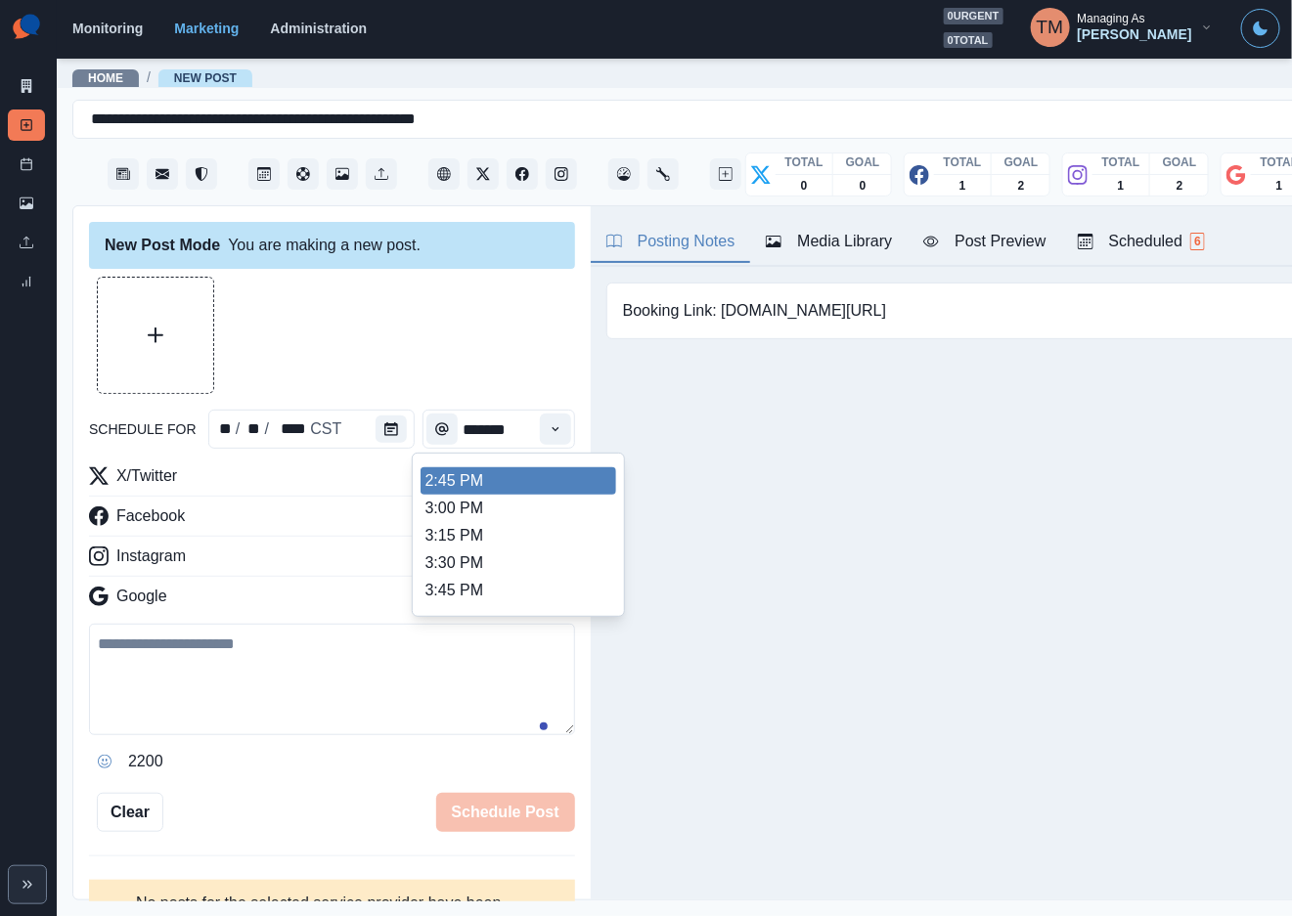
click at [505, 476] on ul "8:00 AM 8:15 AM 8:30 AM 8:45 AM 9:00 AM 9:15 AM 9:30 AM 9:45 AM 10:00 AM 10:15 …" at bounding box center [518, 535] width 196 height 147
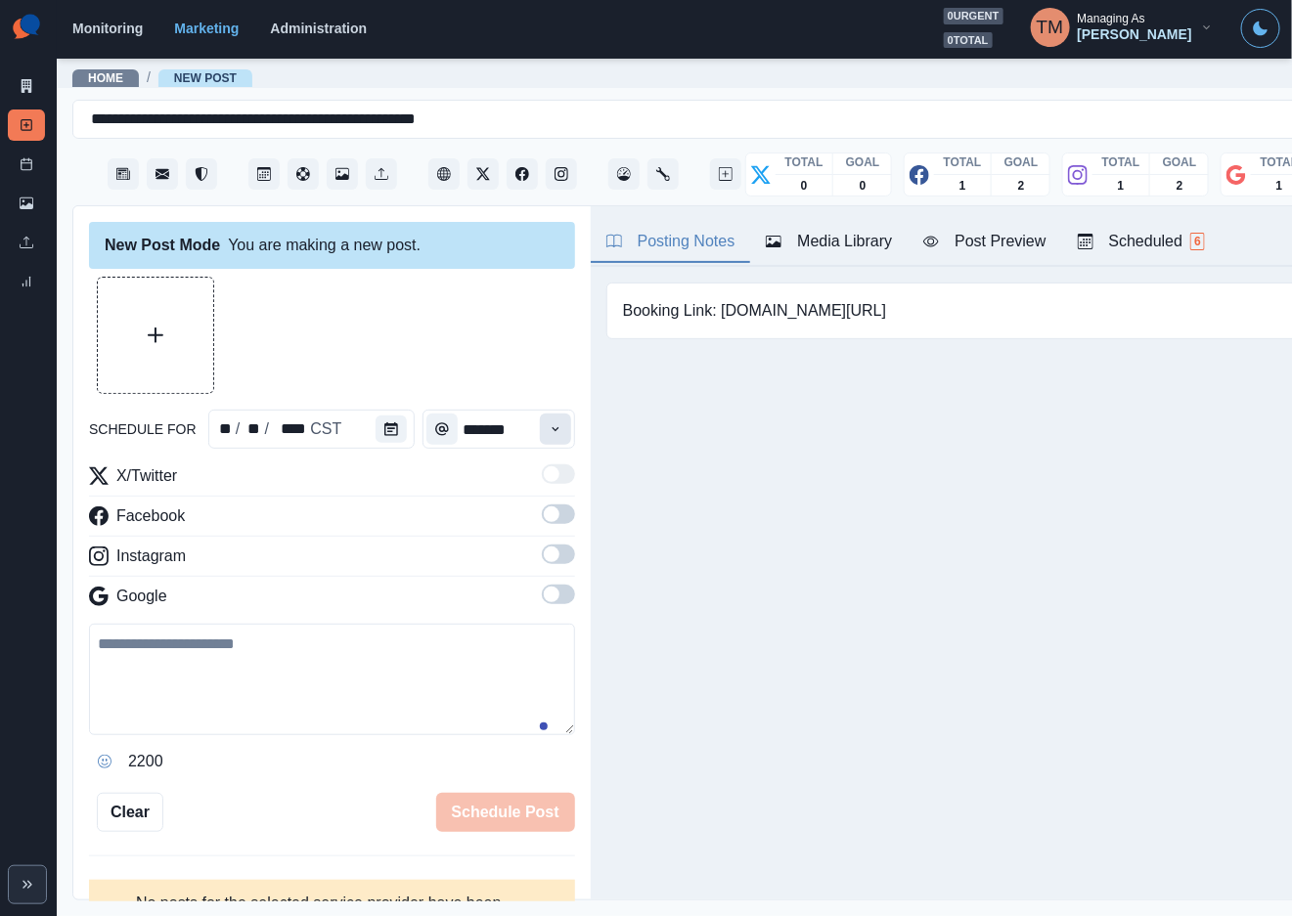
click at [549, 435] on icon "Time" at bounding box center [556, 429] width 14 height 14
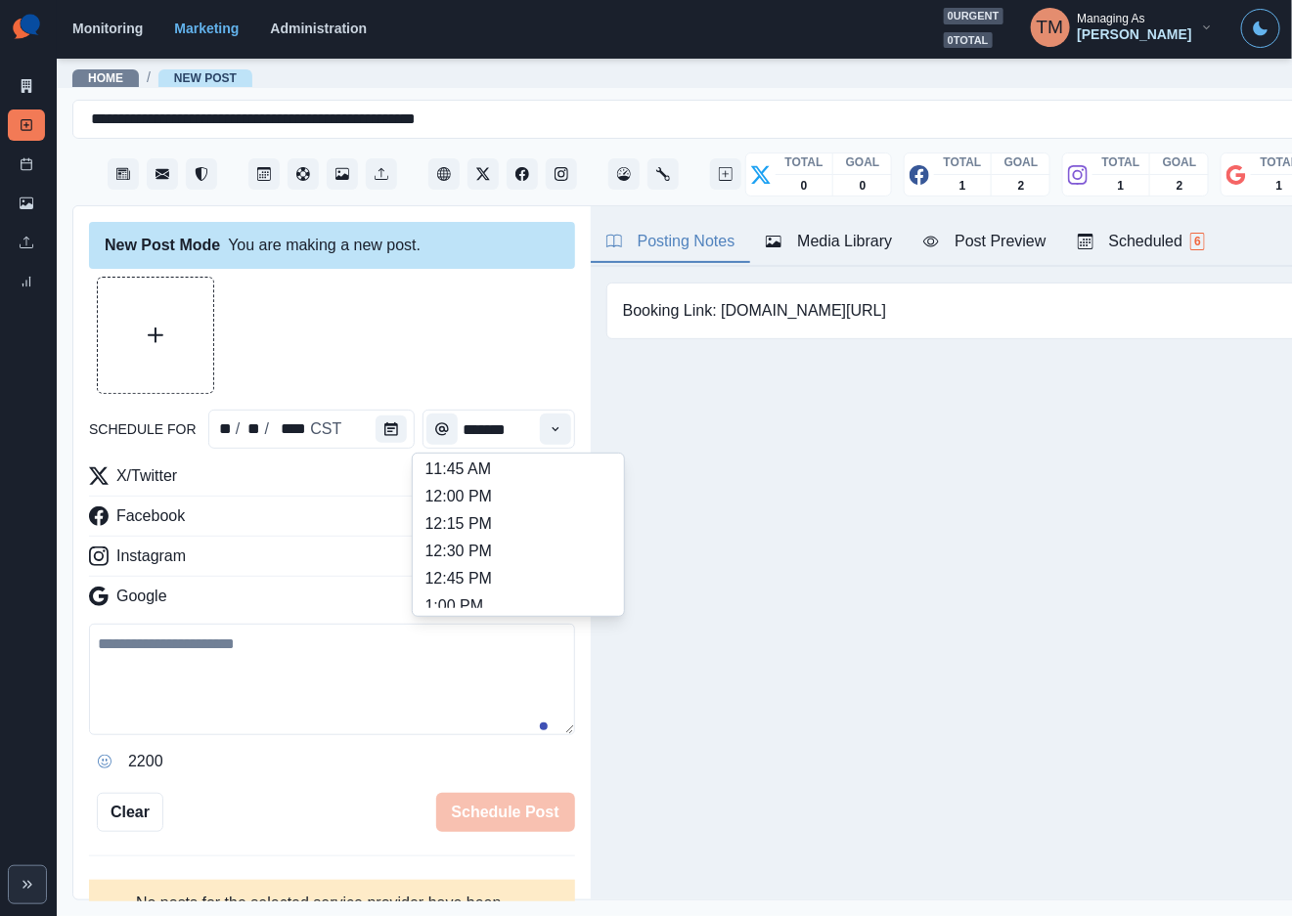
scroll to position [440, 0]
click at [503, 500] on li "12:15 PM" at bounding box center [518, 500] width 196 height 27
type input "********"
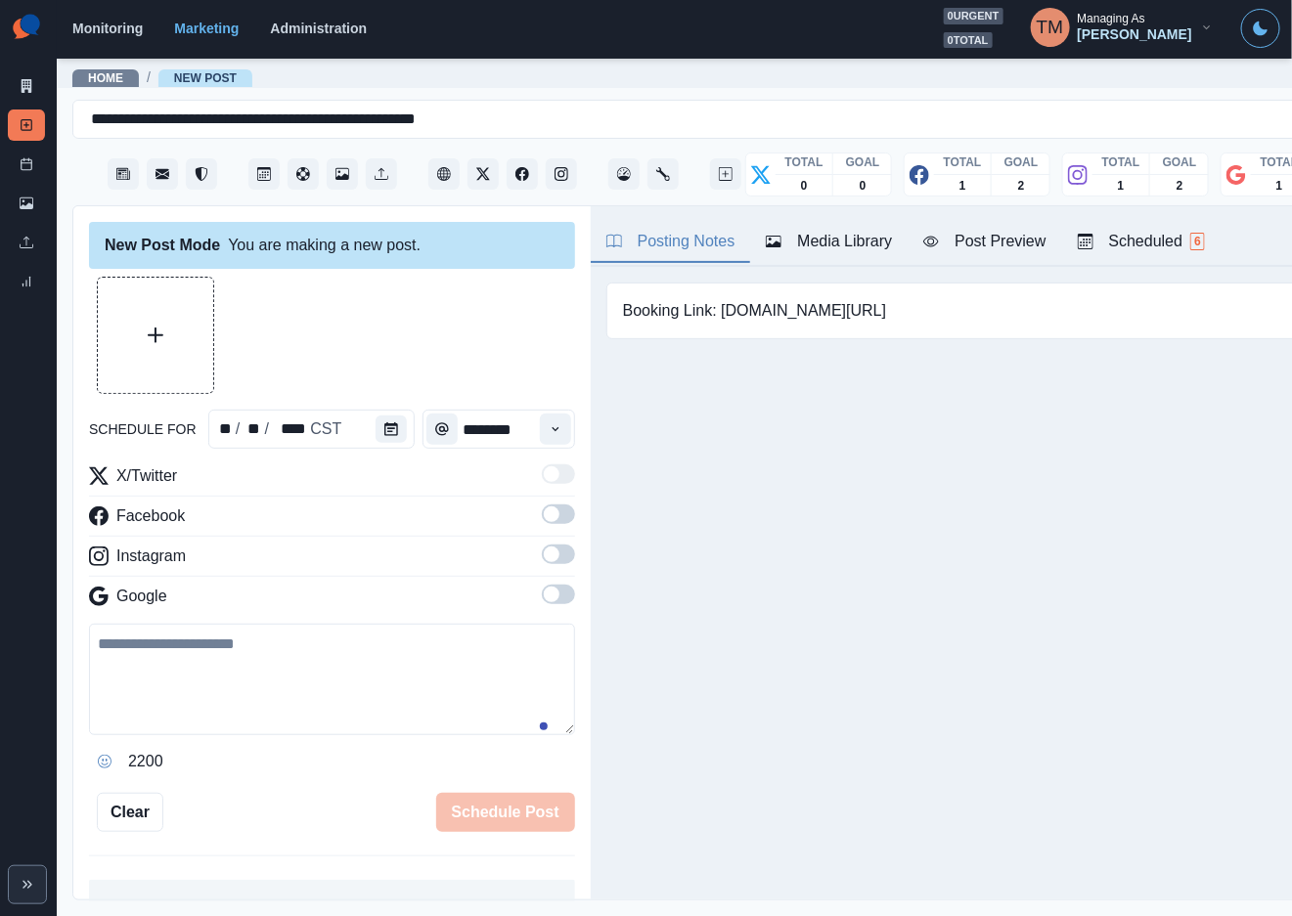
drag, startPoint x: 532, startPoint y: 516, endPoint x: 557, endPoint y: 569, distance: 58.6
click at [542, 526] on label at bounding box center [558, 520] width 33 height 31
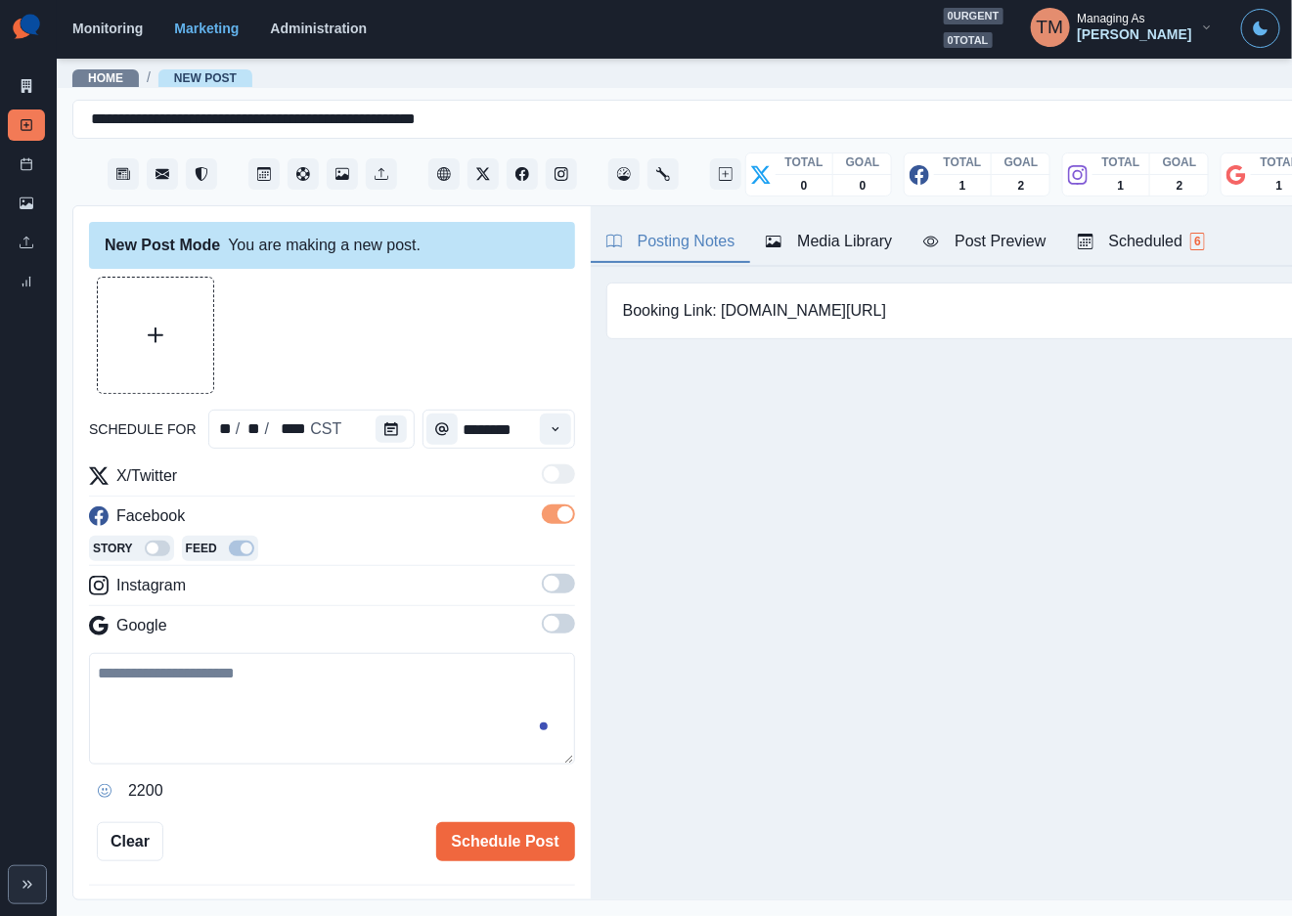
drag, startPoint x: 538, startPoint y: 585, endPoint x: 547, endPoint y: 639, distance: 55.5
click at [542, 591] on span at bounding box center [558, 584] width 33 height 20
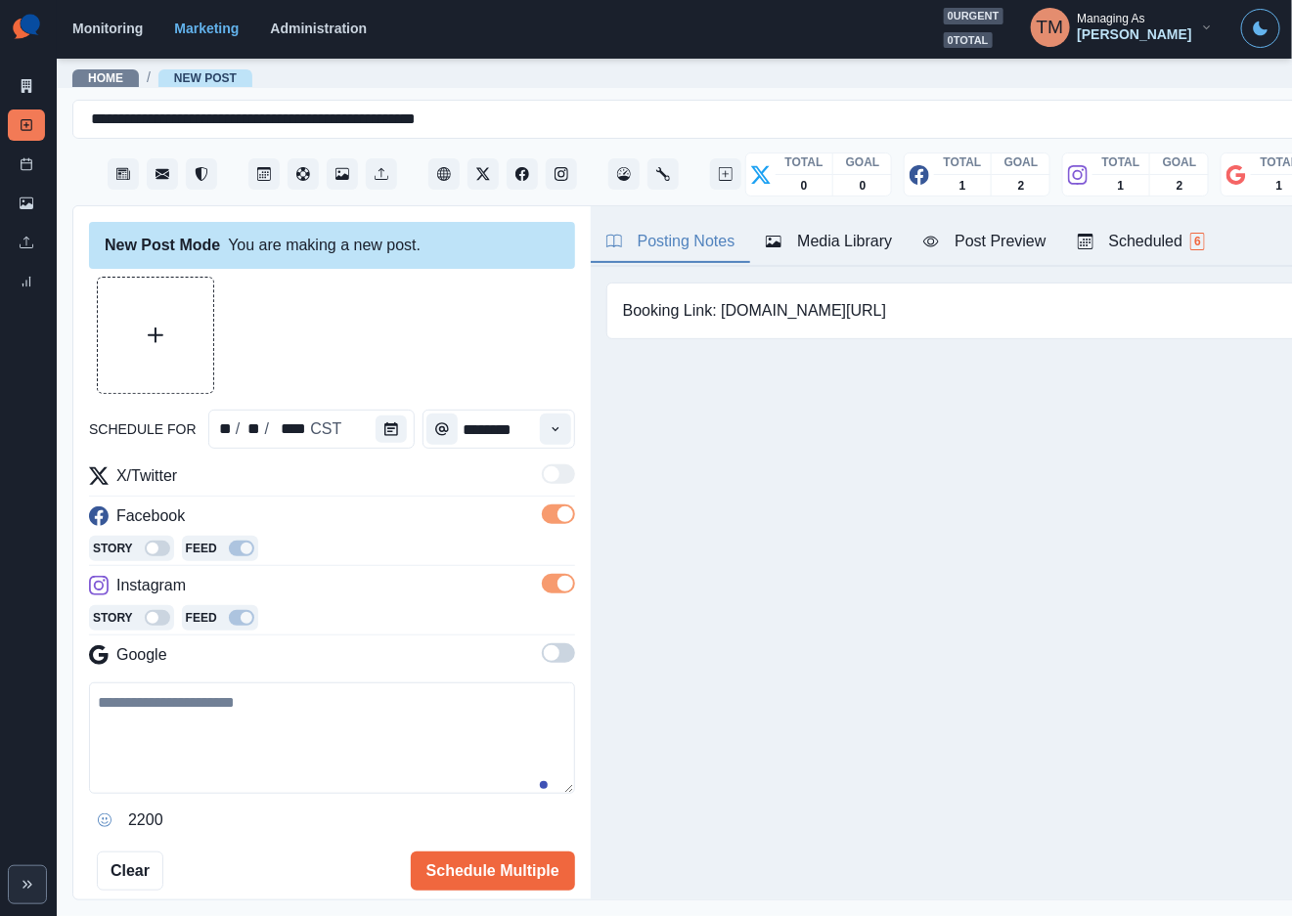
click at [543, 654] on span at bounding box center [558, 653] width 33 height 20
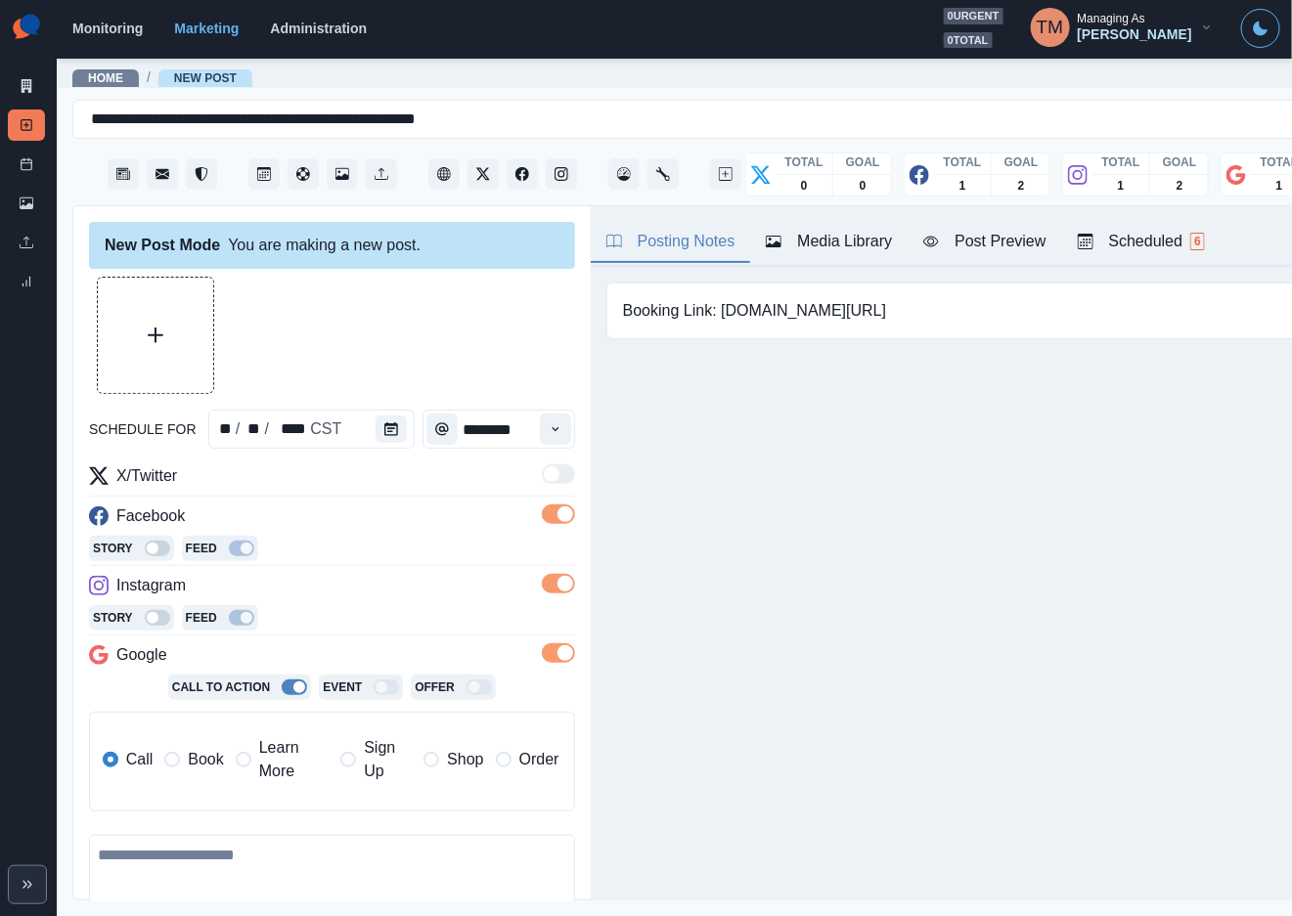
click at [208, 760] on span "Book" at bounding box center [205, 759] width 35 height 23
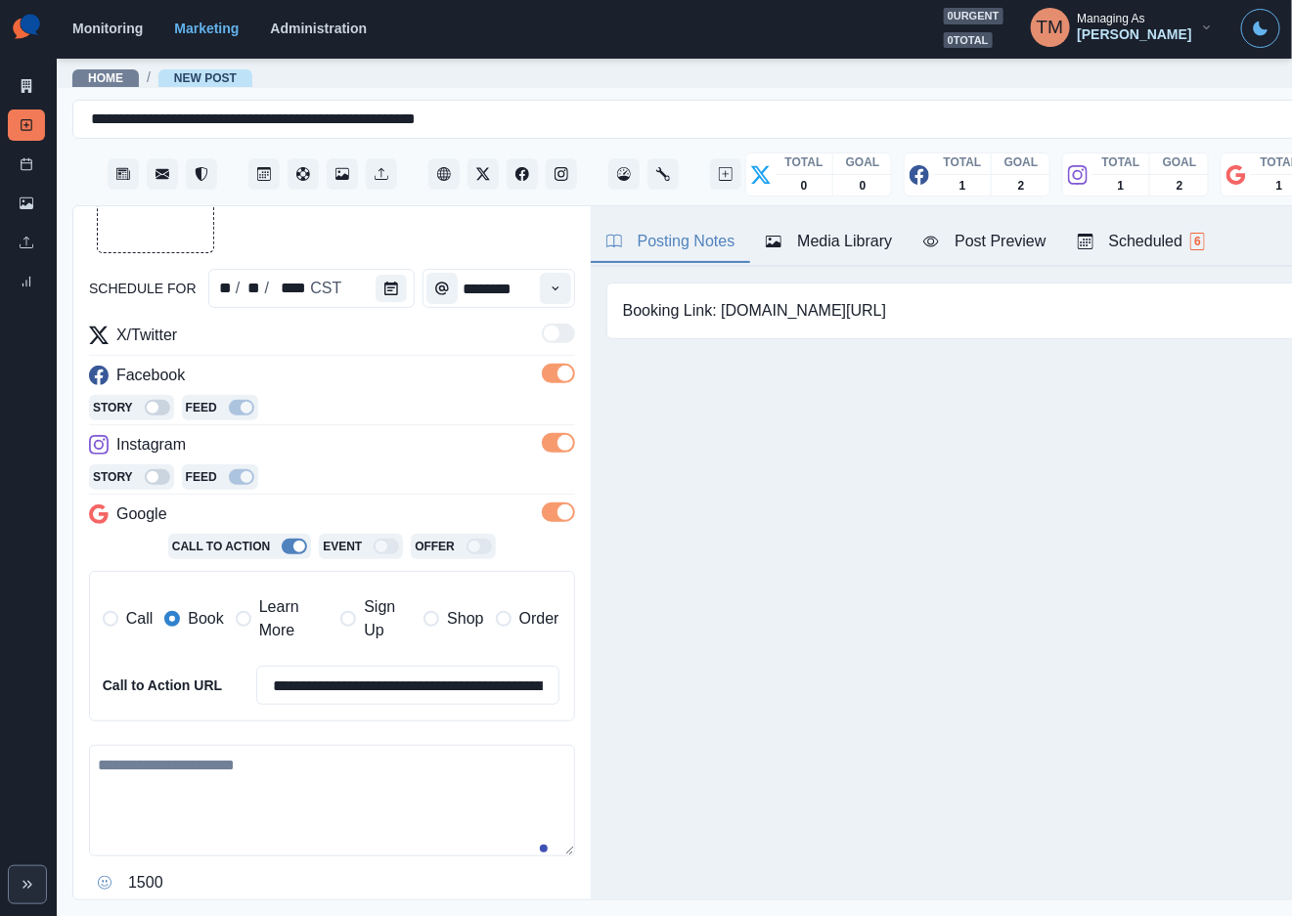
scroll to position [293, 0]
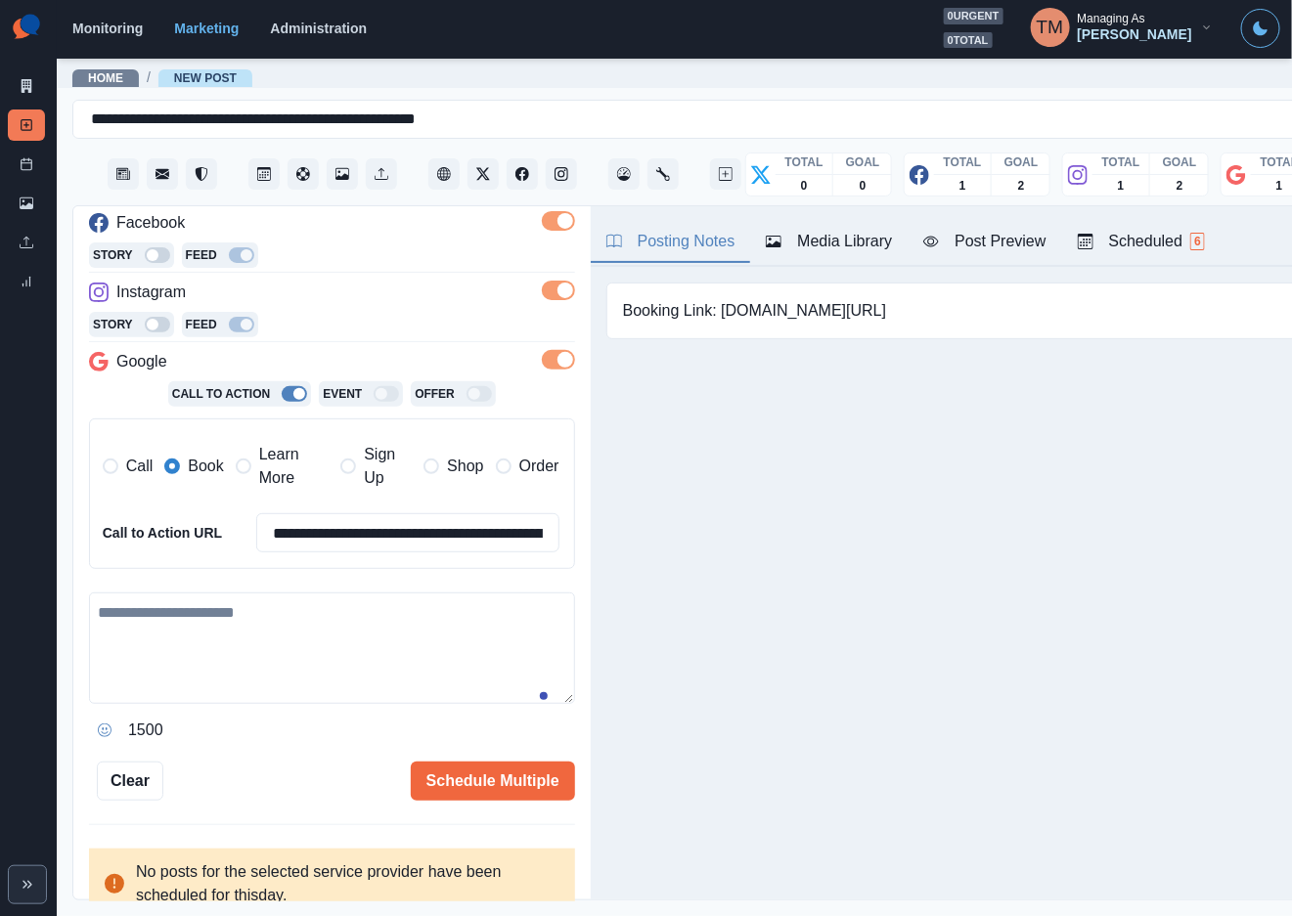
click at [239, 655] on textarea at bounding box center [332, 648] width 486 height 111
paste textarea "**********"
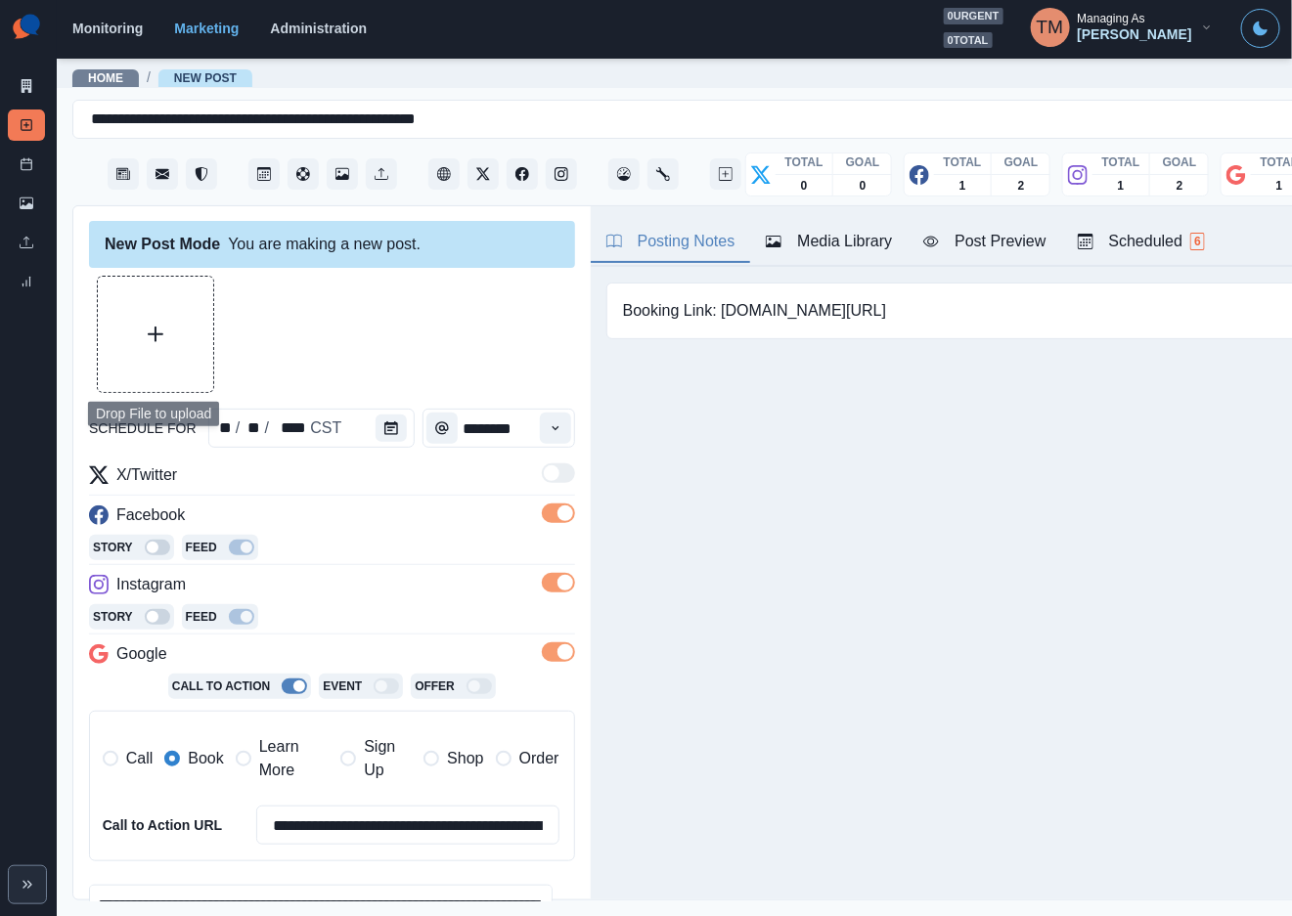
scroll to position [0, 0]
type textarea "**********"
click at [153, 314] on button "Upload Media" at bounding box center [155, 335] width 115 height 115
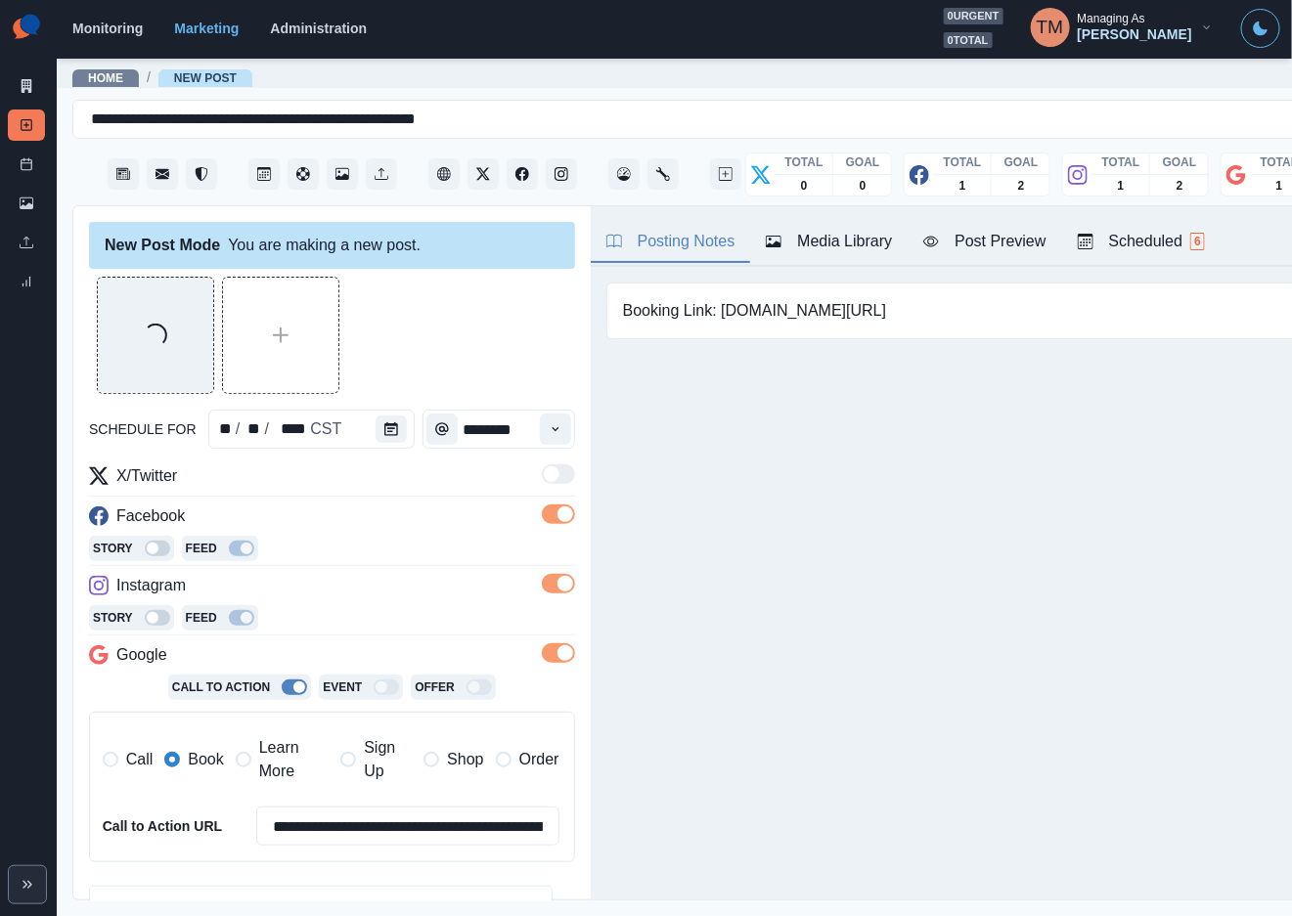
click at [998, 244] on div "Post Preview" at bounding box center [984, 241] width 122 height 23
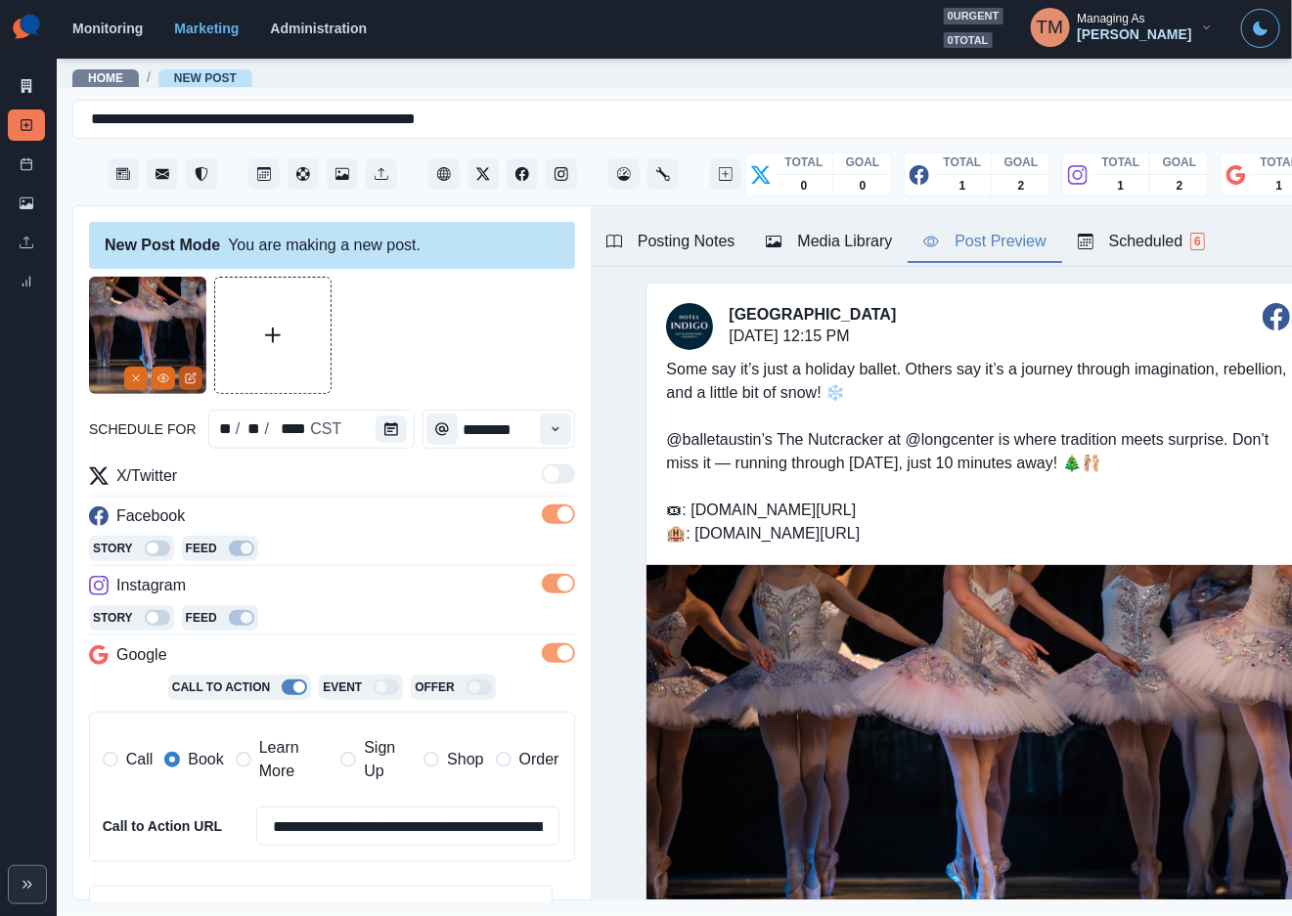
click at [192, 384] on icon "Edit Media" at bounding box center [191, 379] width 12 height 12
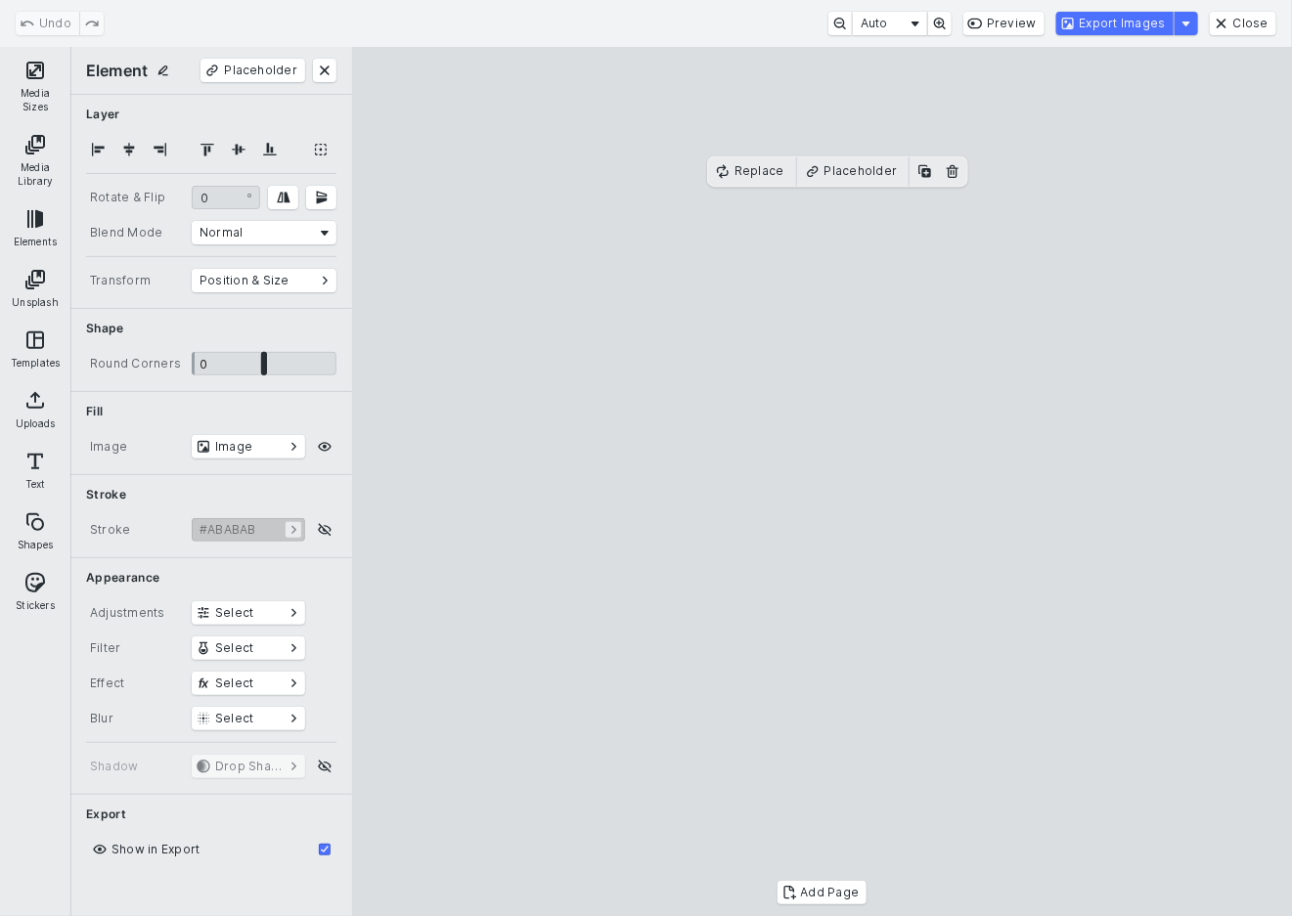
click at [822, 482] on cesdk-canvas "Editor canvas" at bounding box center [822, 482] width 0 height 0
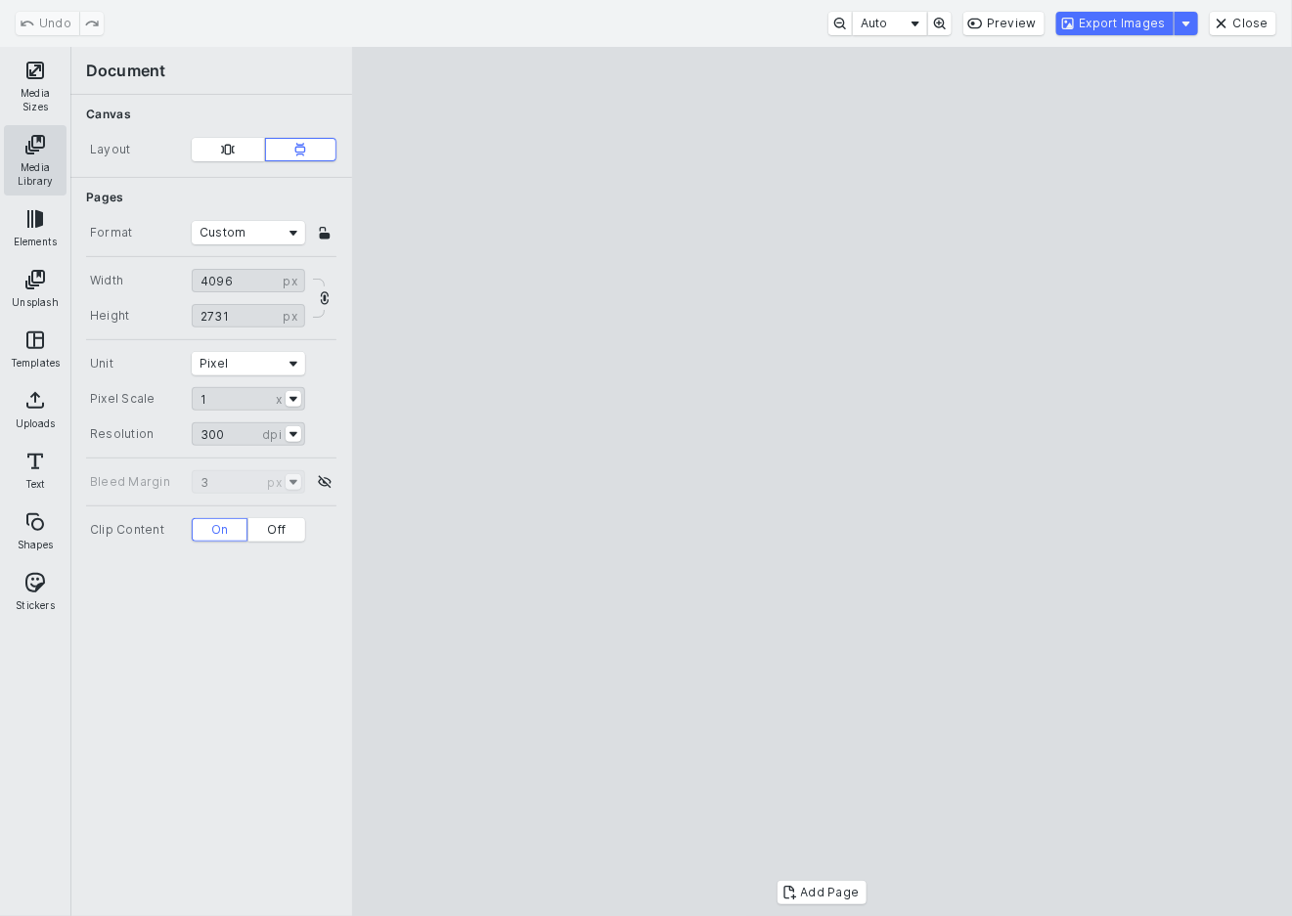
click at [42, 144] on button "Media Library" at bounding box center [35, 160] width 63 height 70
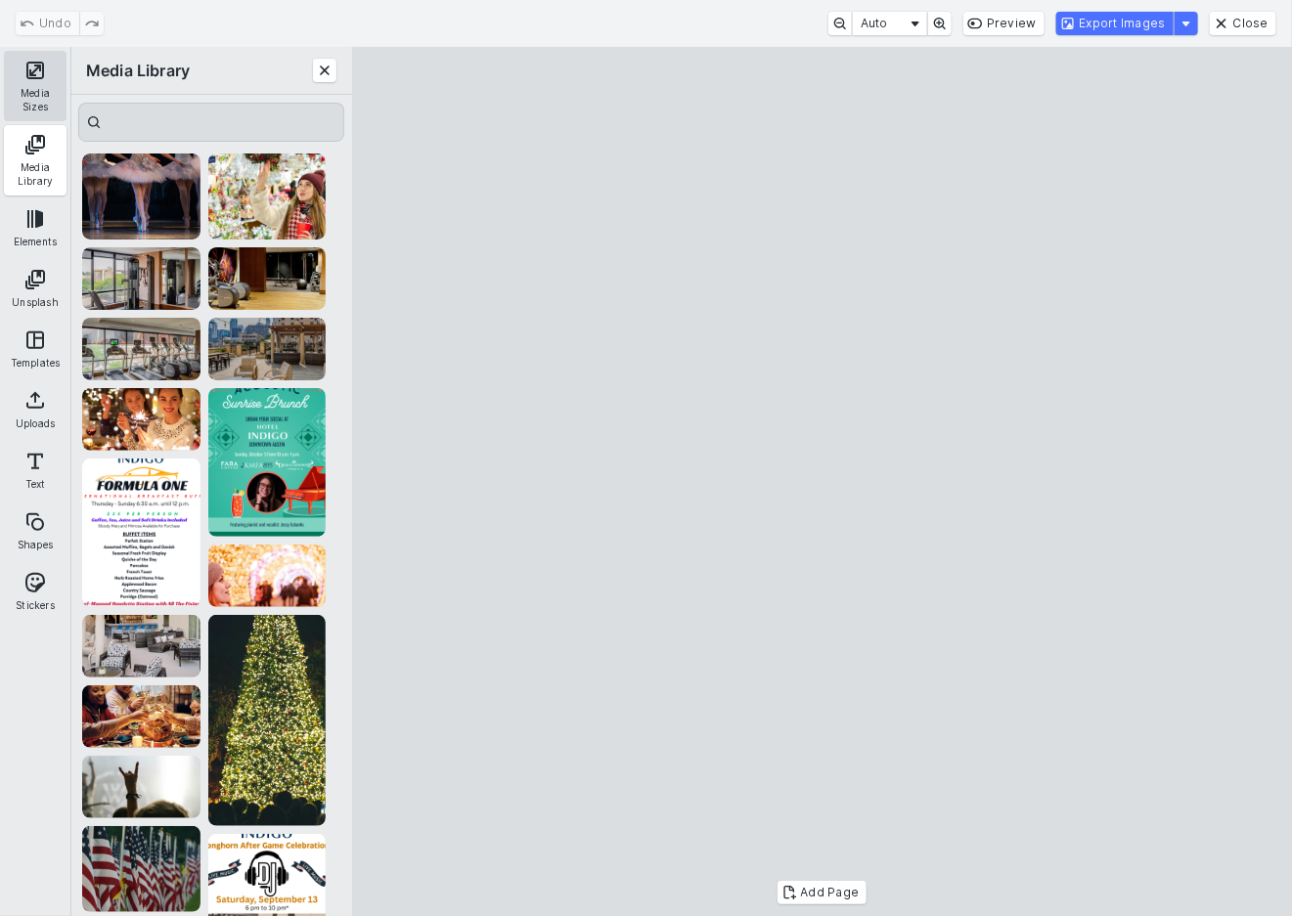
click at [41, 89] on button "Media Sizes" at bounding box center [35, 86] width 63 height 70
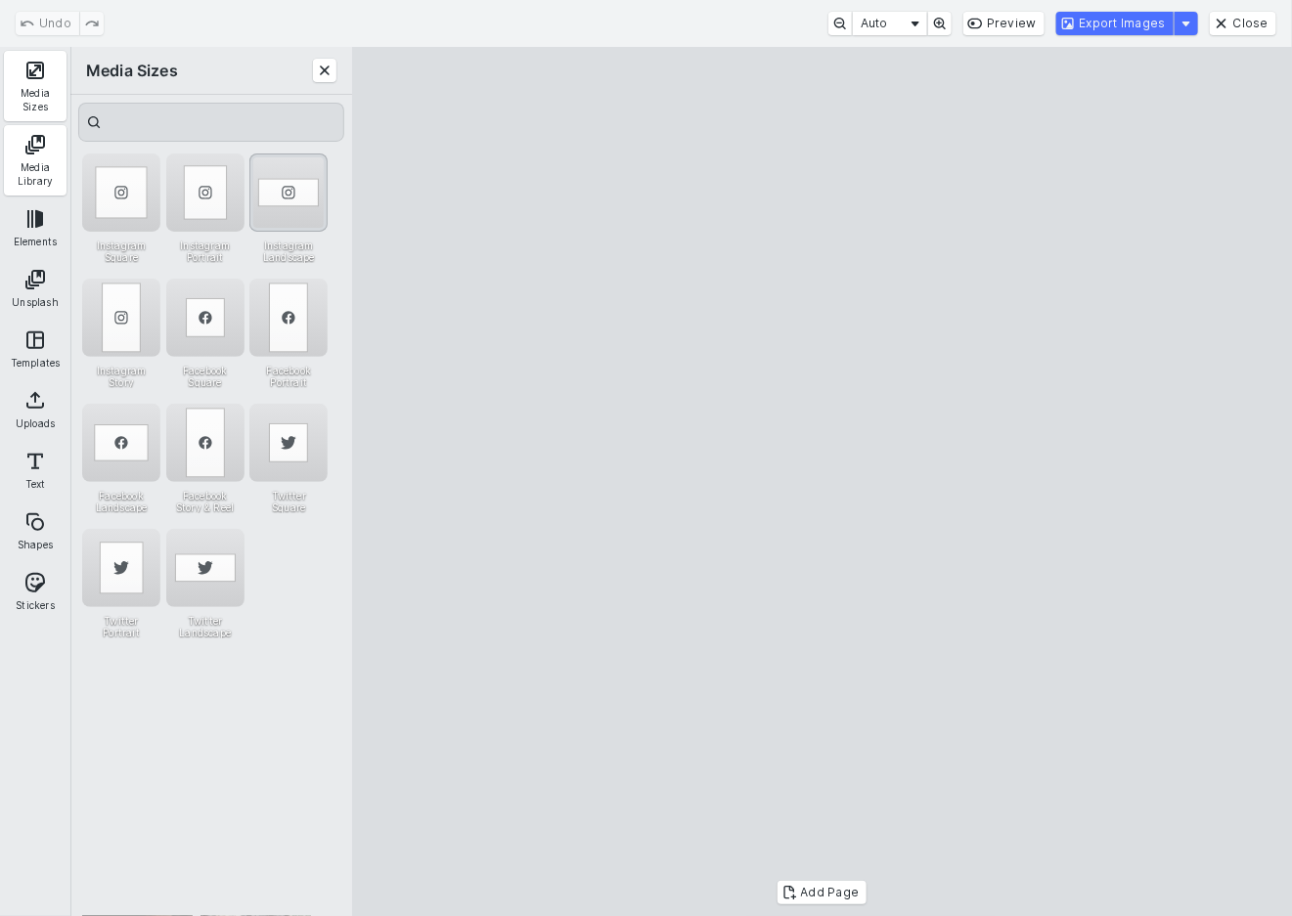
click at [258, 179] on div "Instagram Landscape" at bounding box center [288, 193] width 78 height 78
click at [822, 482] on cesdk-canvas "Editor canvas" at bounding box center [822, 482] width 0 height 0
drag, startPoint x: 868, startPoint y: 422, endPoint x: 865, endPoint y: 458, distance: 35.3
click at [822, 482] on cesdk-canvas "Editor canvas" at bounding box center [822, 482] width 0 height 0
drag, startPoint x: 834, startPoint y: 318, endPoint x: 834, endPoint y: 283, distance: 35.2
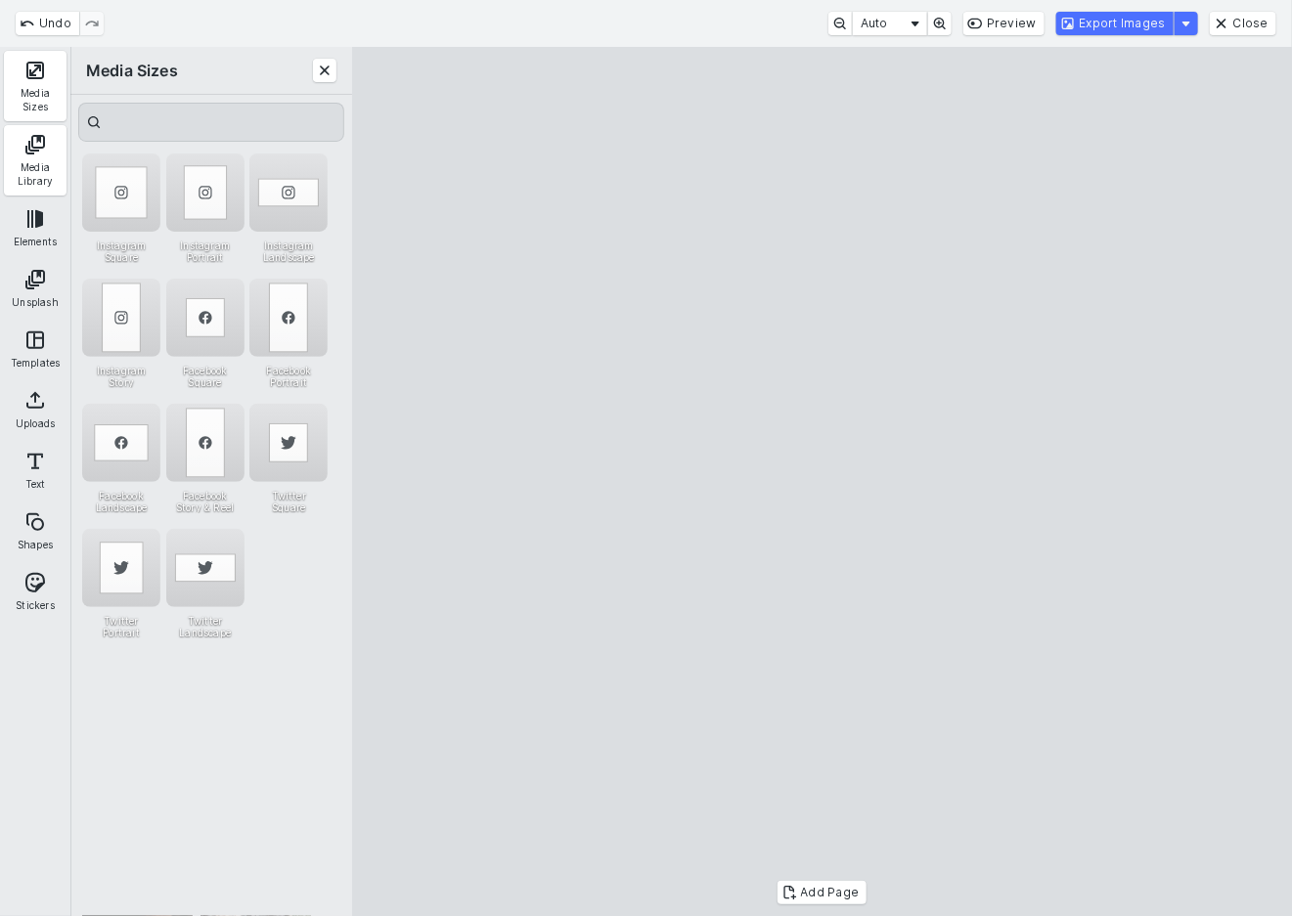
click at [822, 482] on cesdk-canvas "Editor canvas" at bounding box center [822, 482] width 0 height 0
drag, startPoint x: 783, startPoint y: 769, endPoint x: 783, endPoint y: 734, distance: 34.2
click at [822, 482] on cesdk-canvas "Editor canvas" at bounding box center [822, 482] width 0 height 0
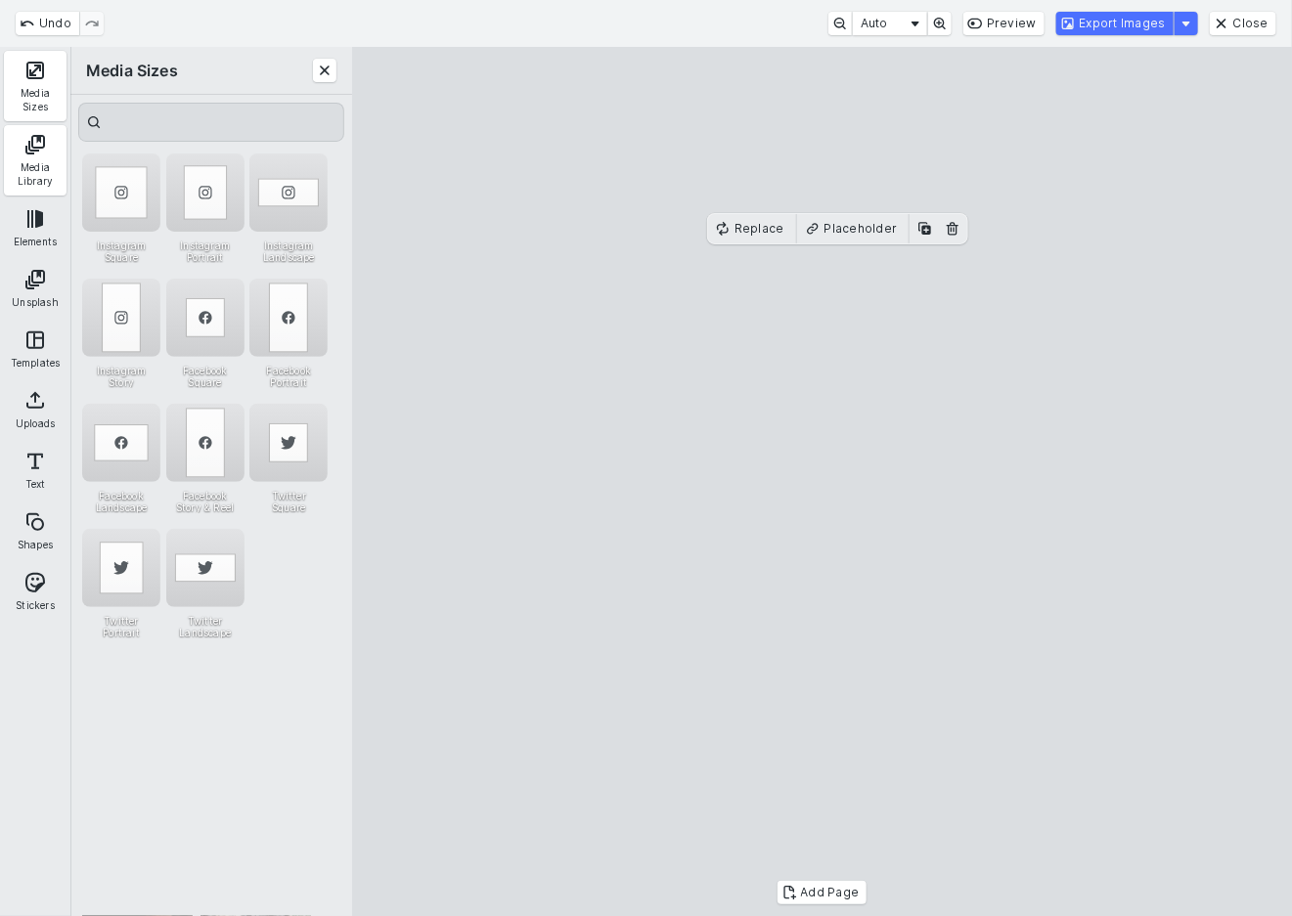
click at [822, 482] on cesdk-canvas "Editor canvas" at bounding box center [822, 482] width 0 height 0
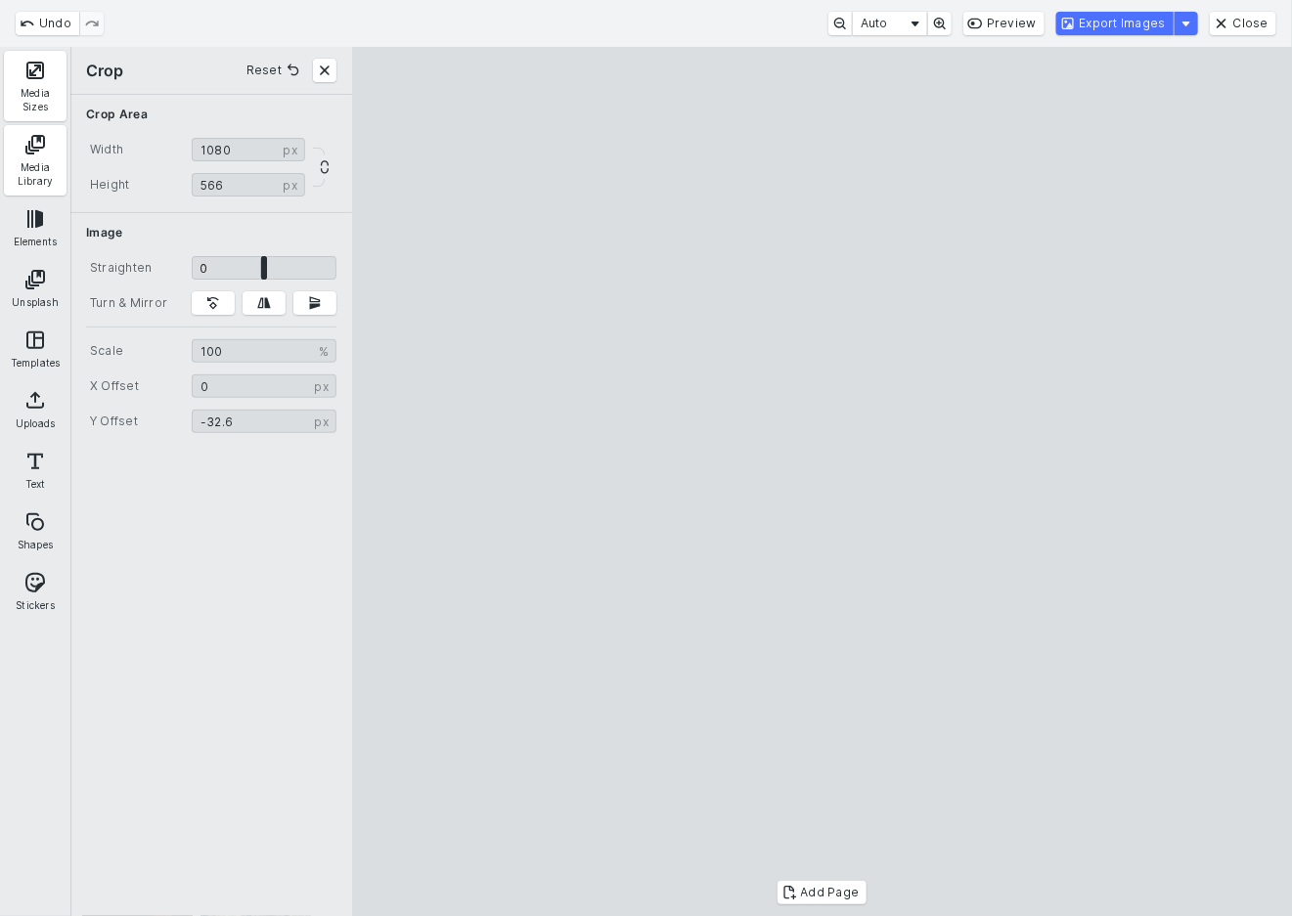
click at [822, 482] on cesdk-canvas "Editor canvas" at bounding box center [822, 482] width 0 height 0
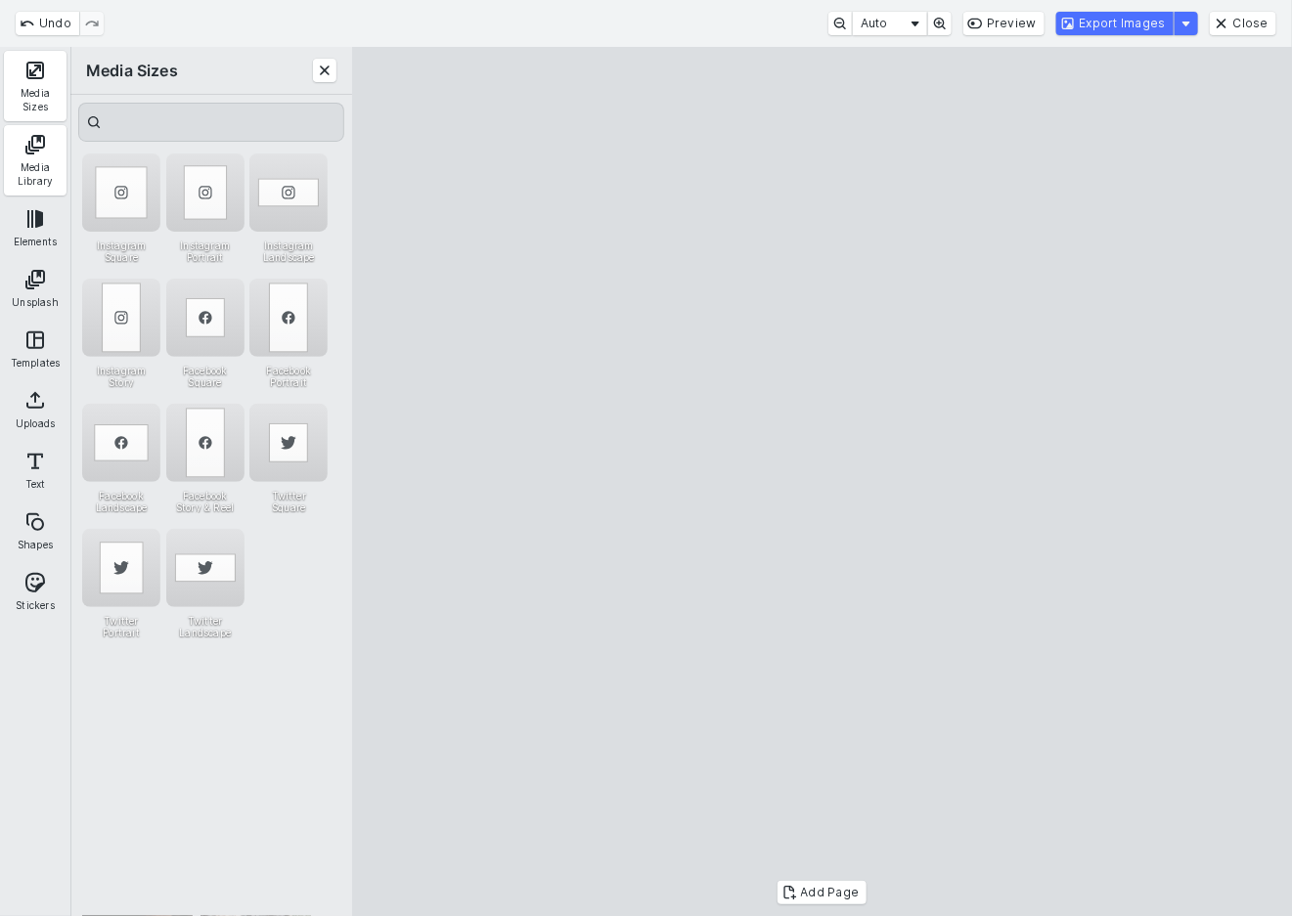
click at [822, 482] on cesdk-canvas "Editor canvas" at bounding box center [822, 482] width 0 height 0
click at [1142, 15] on button "Export Images" at bounding box center [1114, 23] width 117 height 23
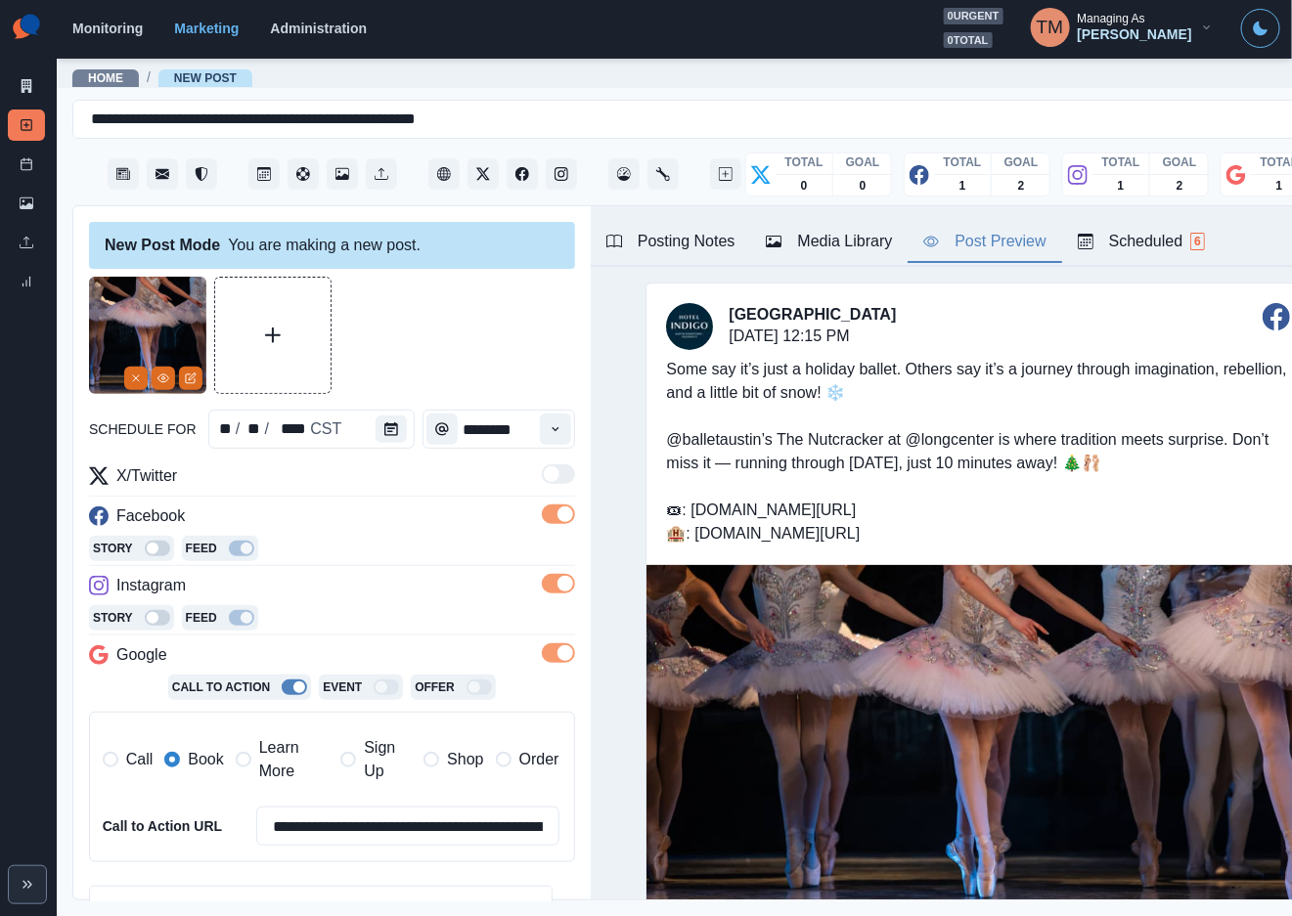
click at [833, 241] on div "Media Library" at bounding box center [829, 241] width 126 height 23
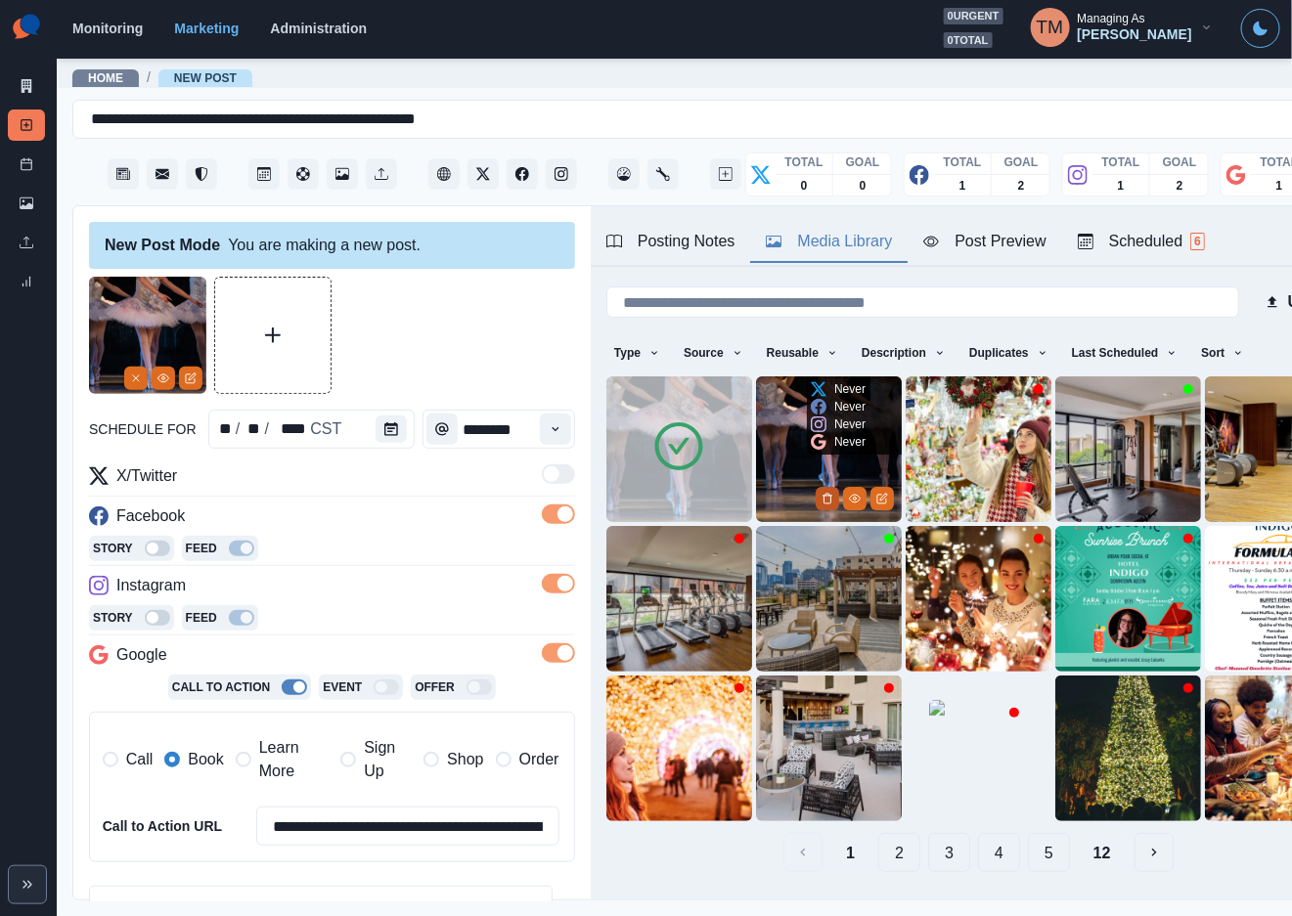
click at [816, 497] on button "Delete Media" at bounding box center [827, 498] width 23 height 23
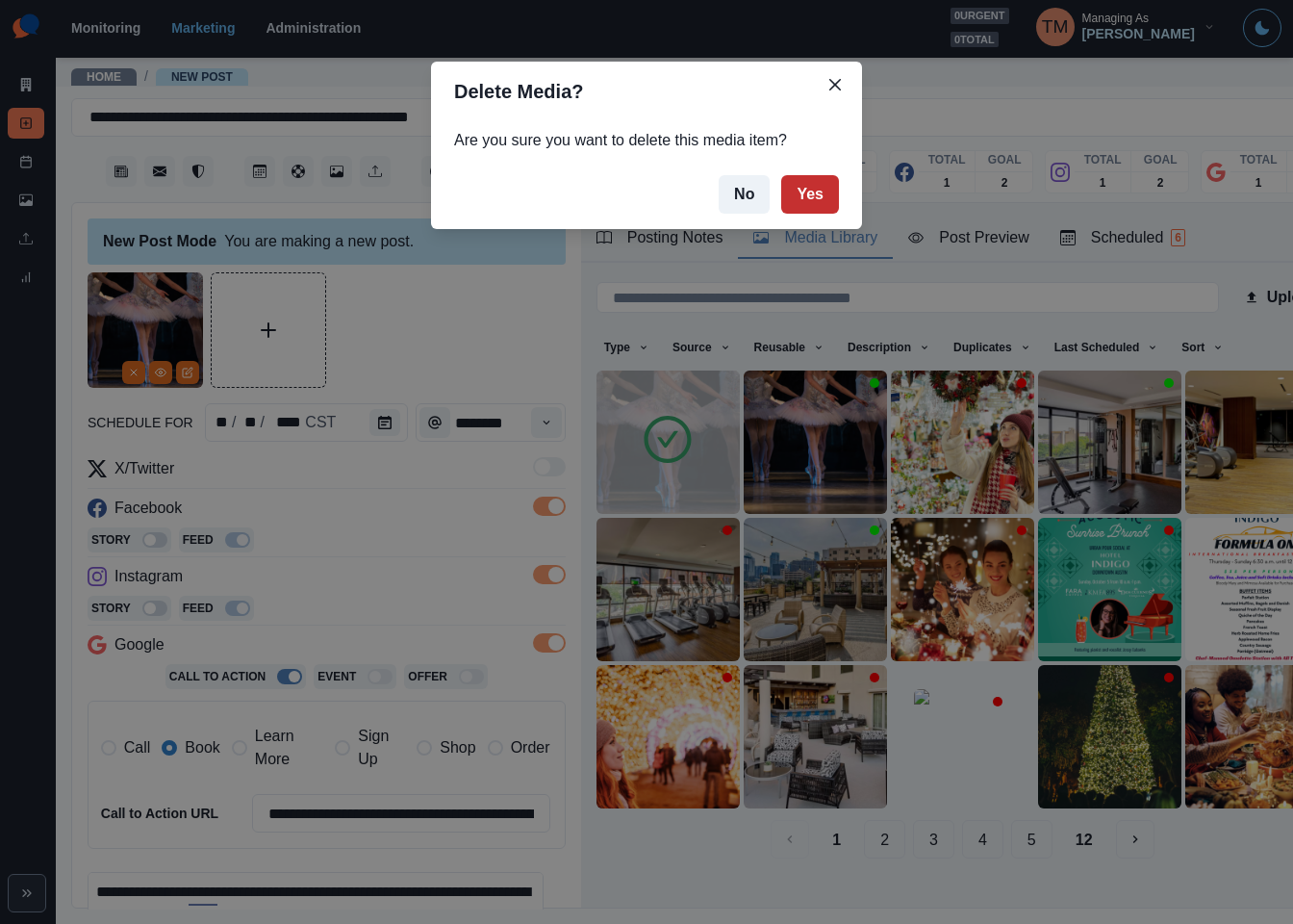
click at [812, 200] on button "Yes" at bounding box center [810, 194] width 58 height 38
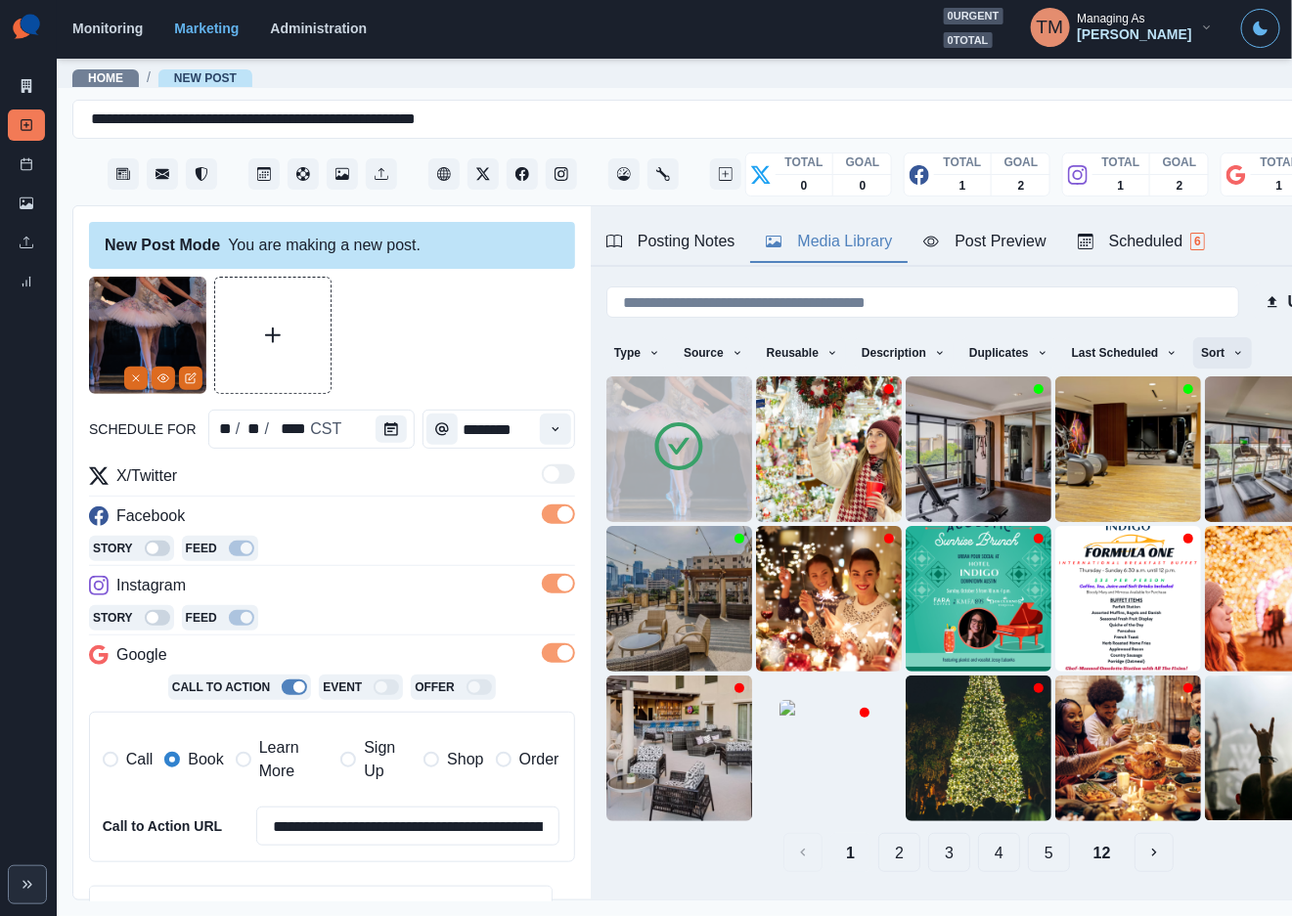
click at [1232, 349] on icon "button" at bounding box center [1238, 353] width 12 height 12
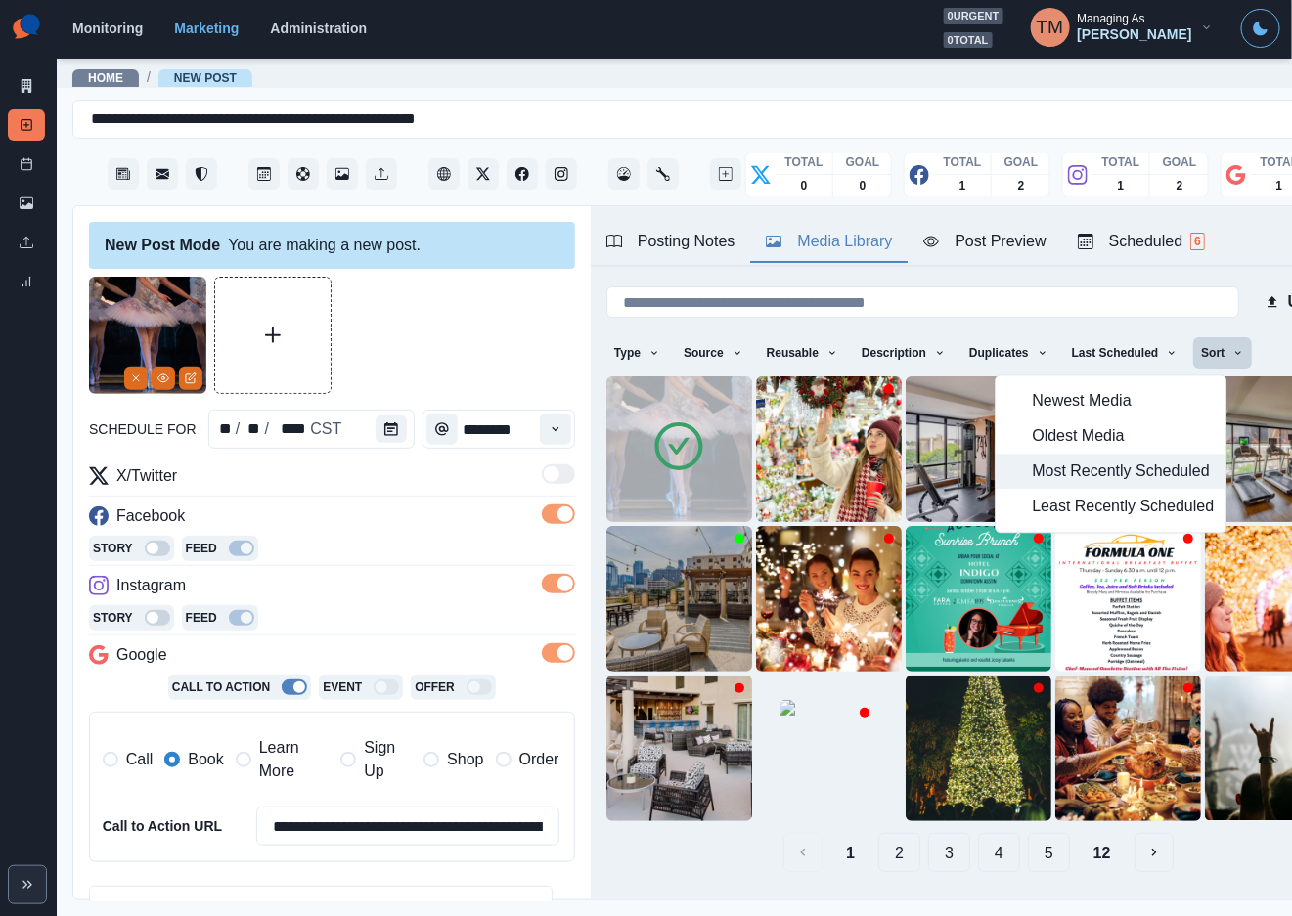
click at [1148, 475] on span "Most Recently Scheduled" at bounding box center [1124, 472] width 182 height 23
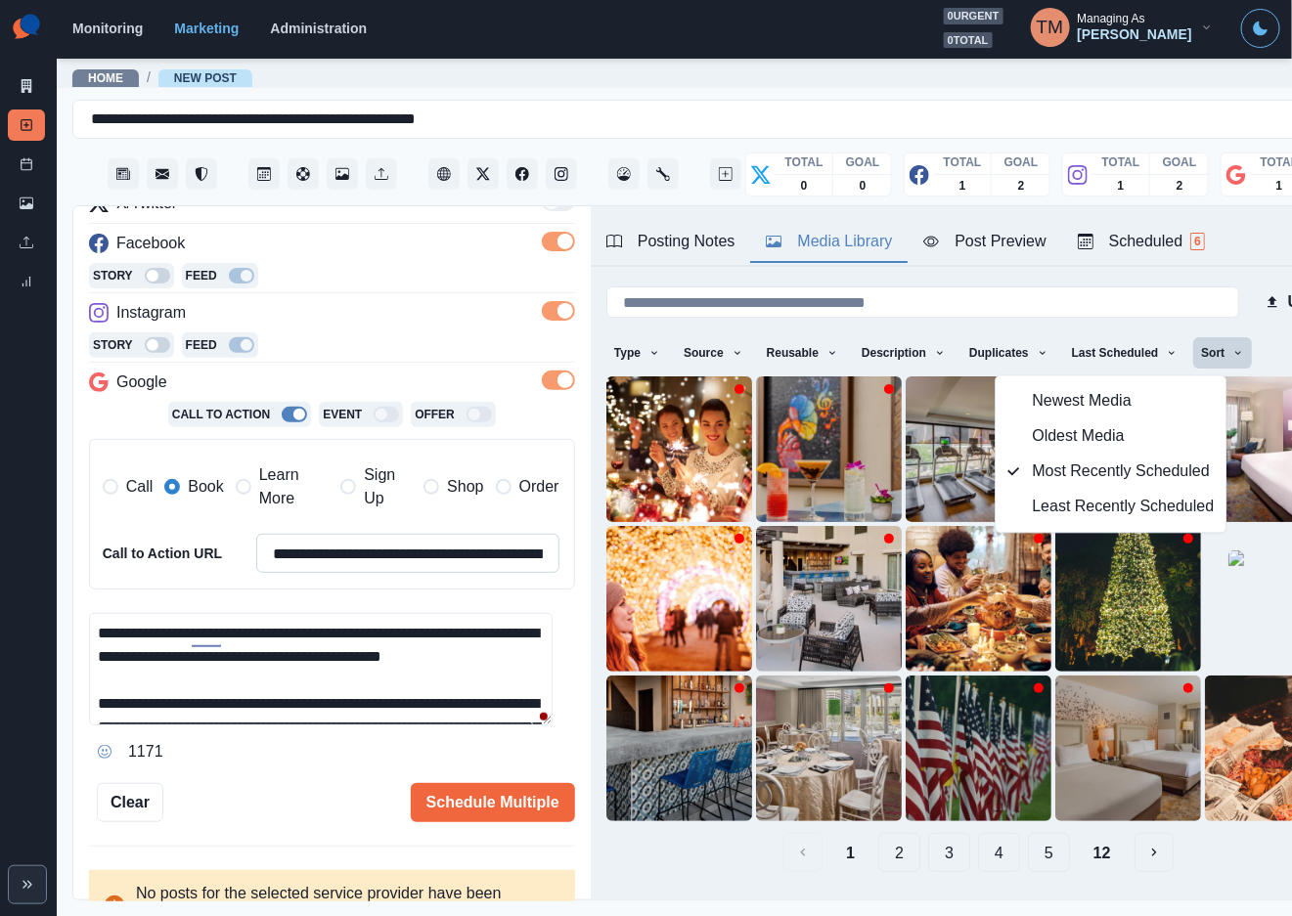
scroll to position [306, 0]
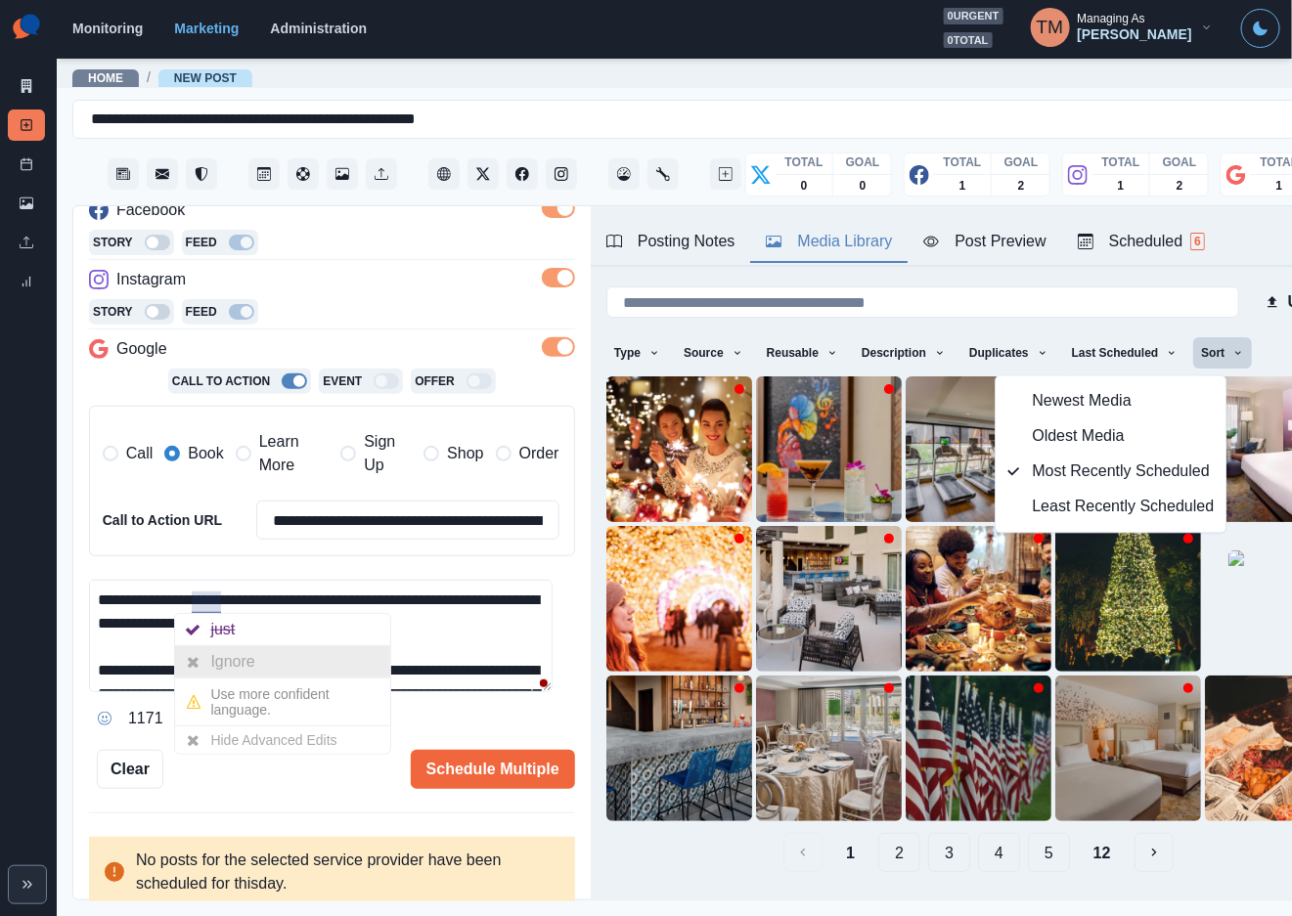
click at [217, 663] on div "Ignore" at bounding box center [236, 661] width 52 height 31
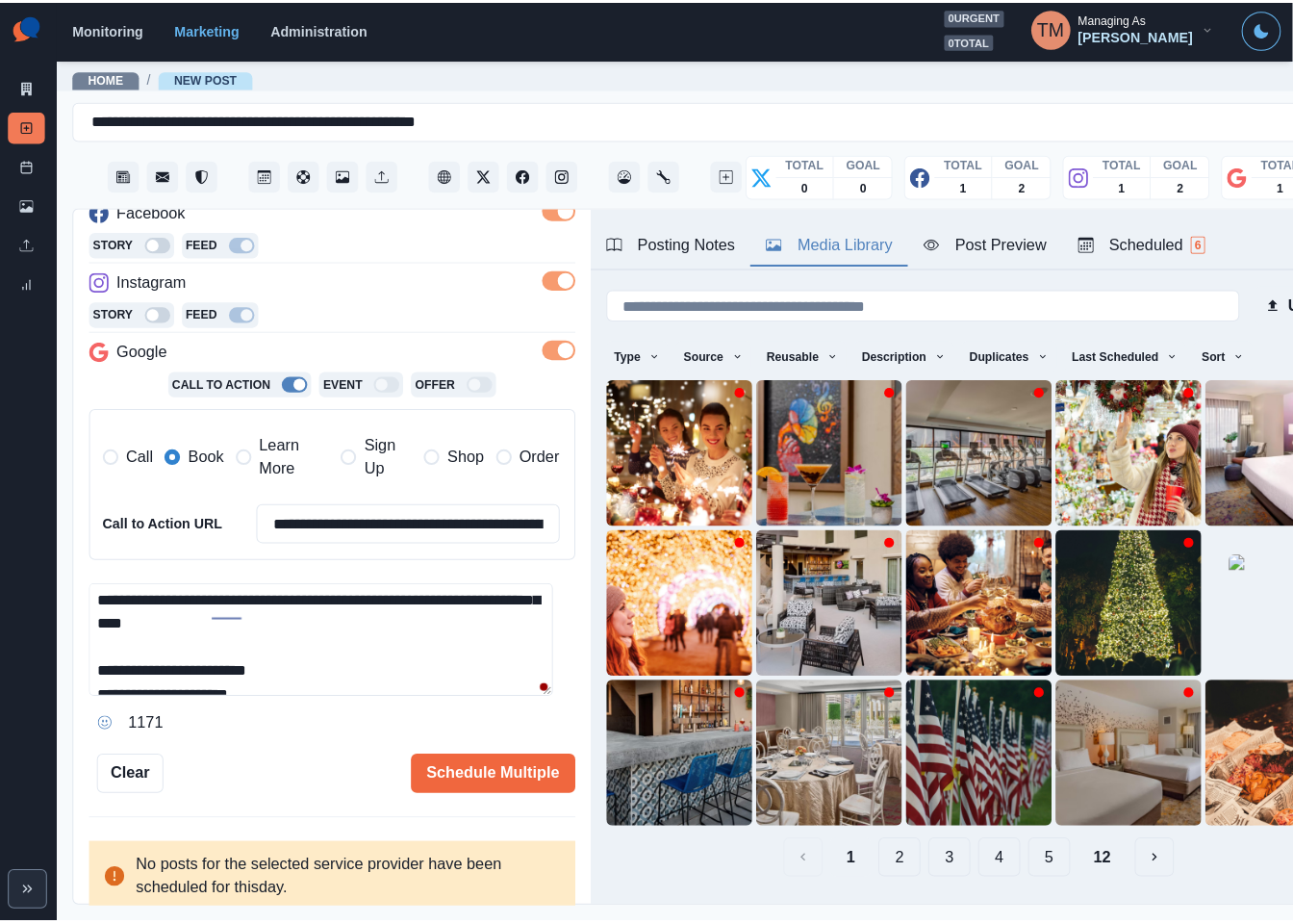
scroll to position [113, 0]
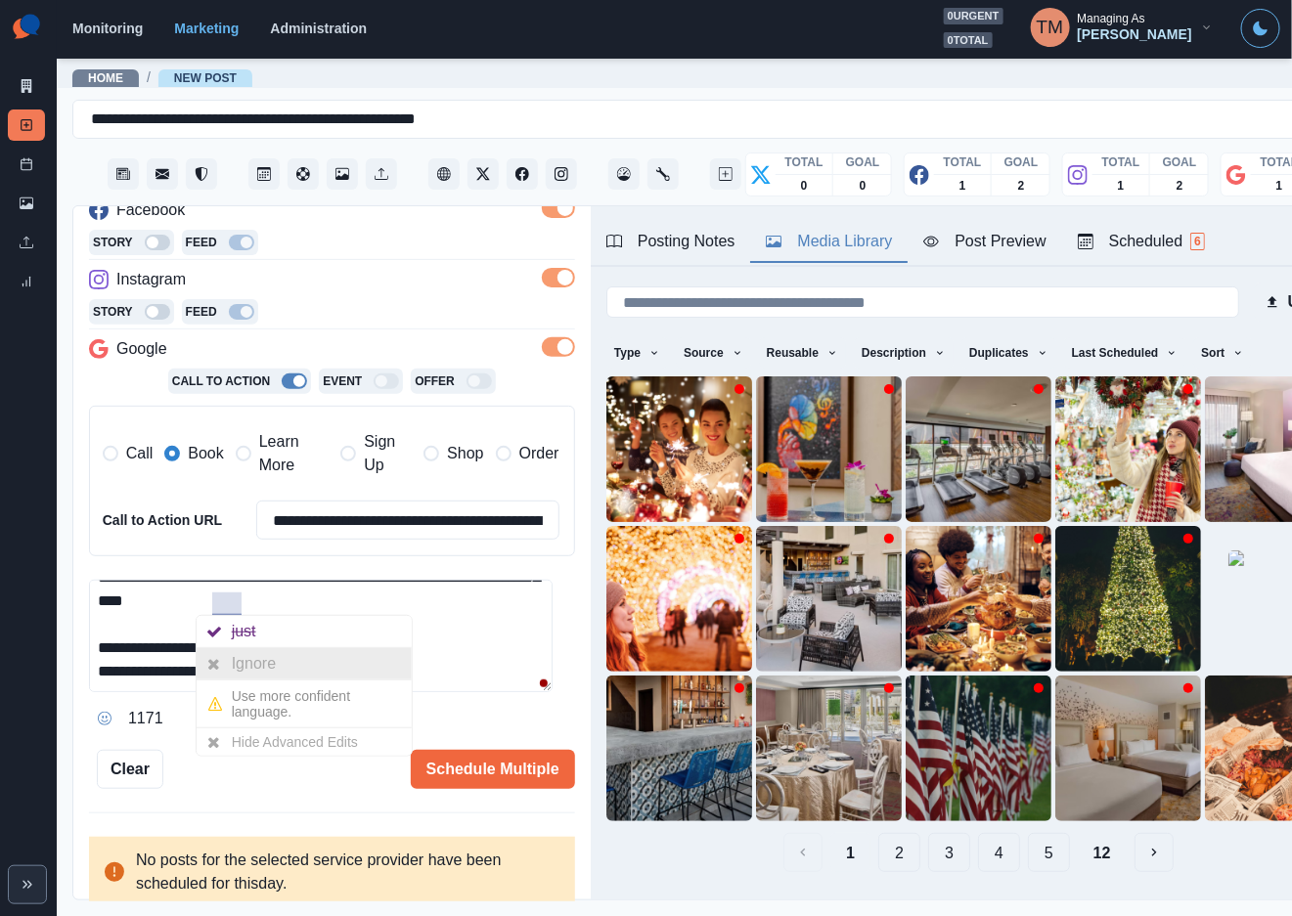
click at [249, 660] on div "Ignore" at bounding box center [258, 663] width 52 height 31
click at [1001, 252] on div "Post Preview" at bounding box center [984, 241] width 122 height 23
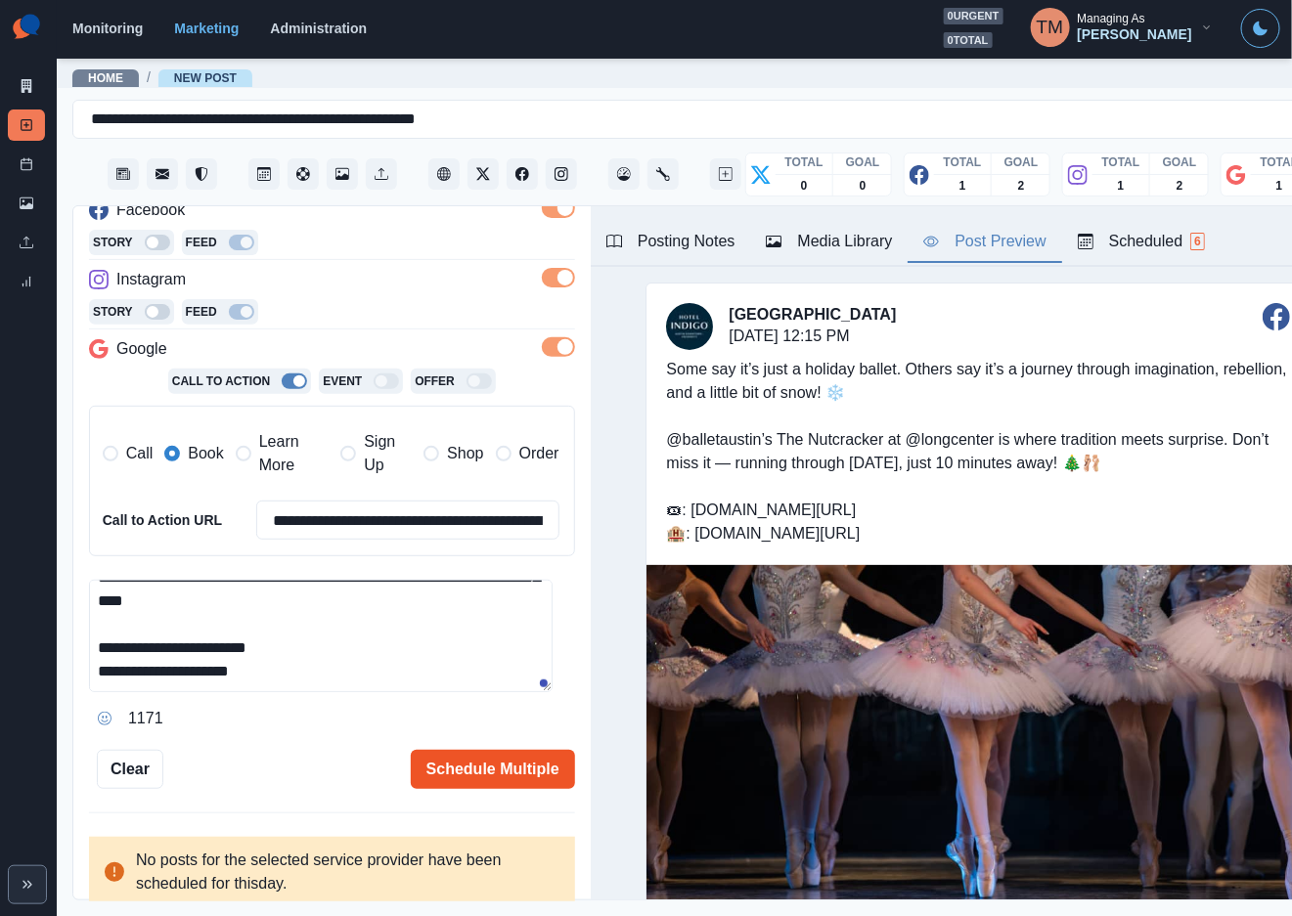
click at [450, 775] on button "Schedule Multiple" at bounding box center [493, 769] width 164 height 39
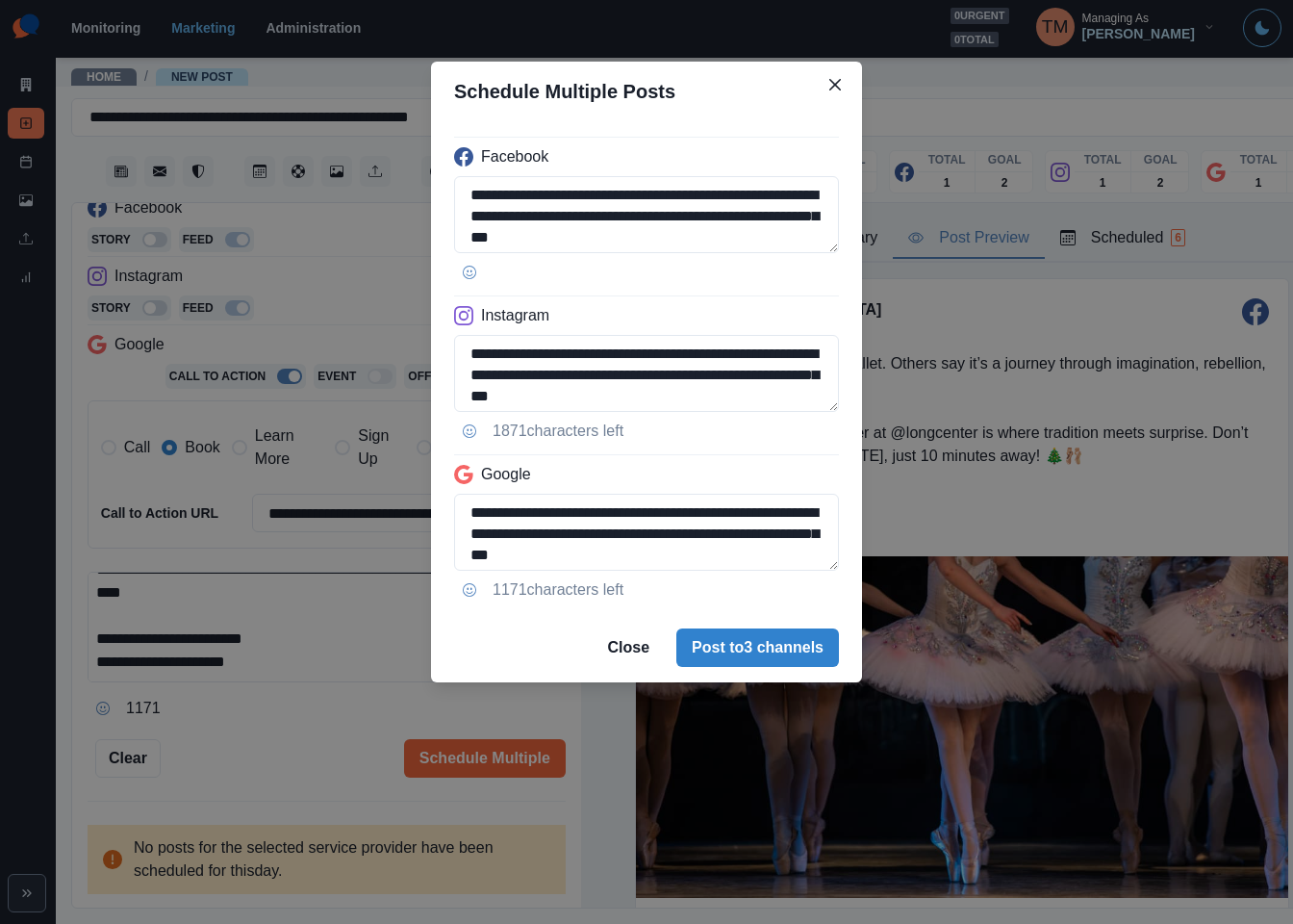
drag, startPoint x: 780, startPoint y: 662, endPoint x: 439, endPoint y: 616, distance: 344.1
click at [280, 749] on div "**********" at bounding box center [646, 462] width 1293 height 924
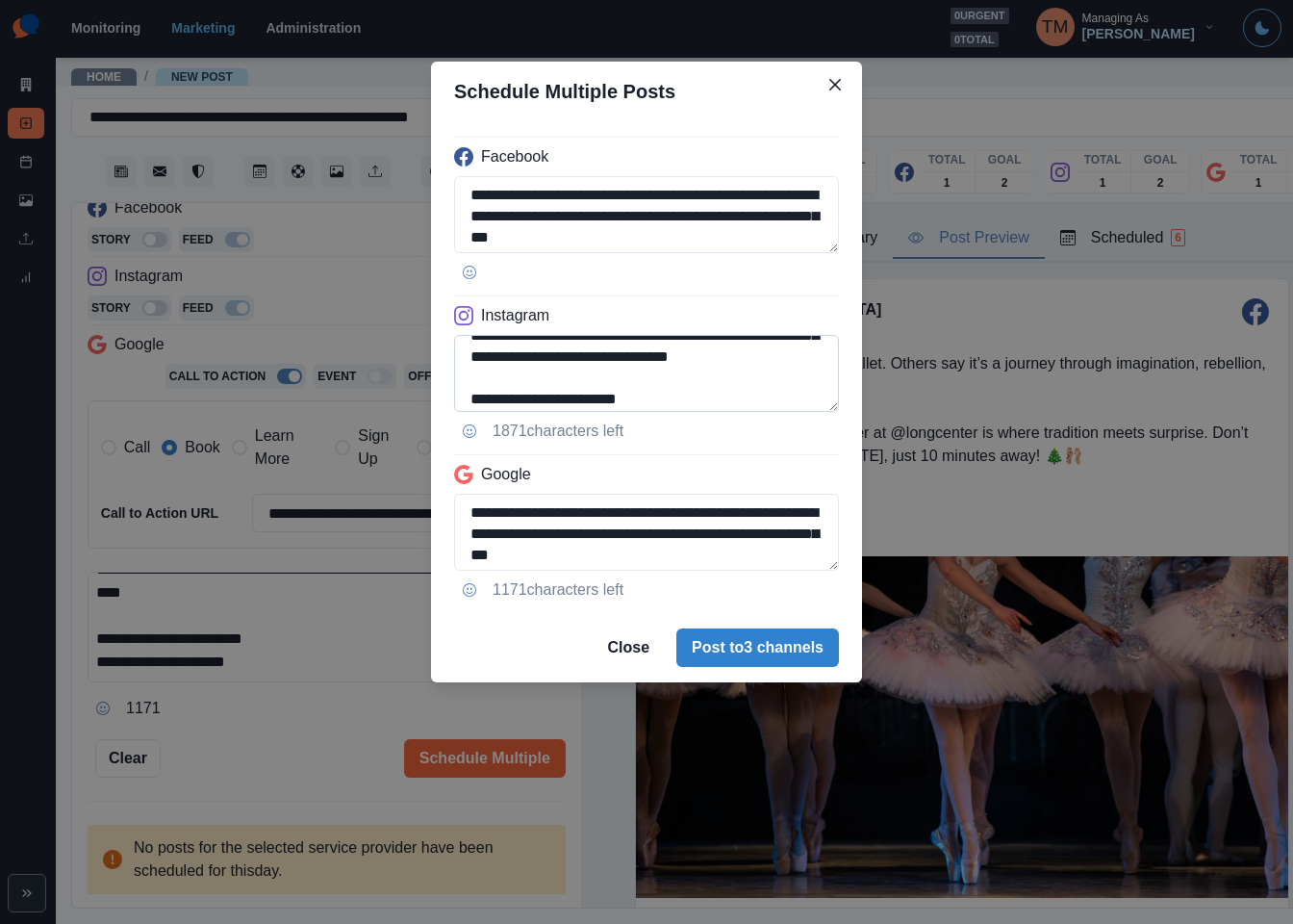
scroll to position [174, 0]
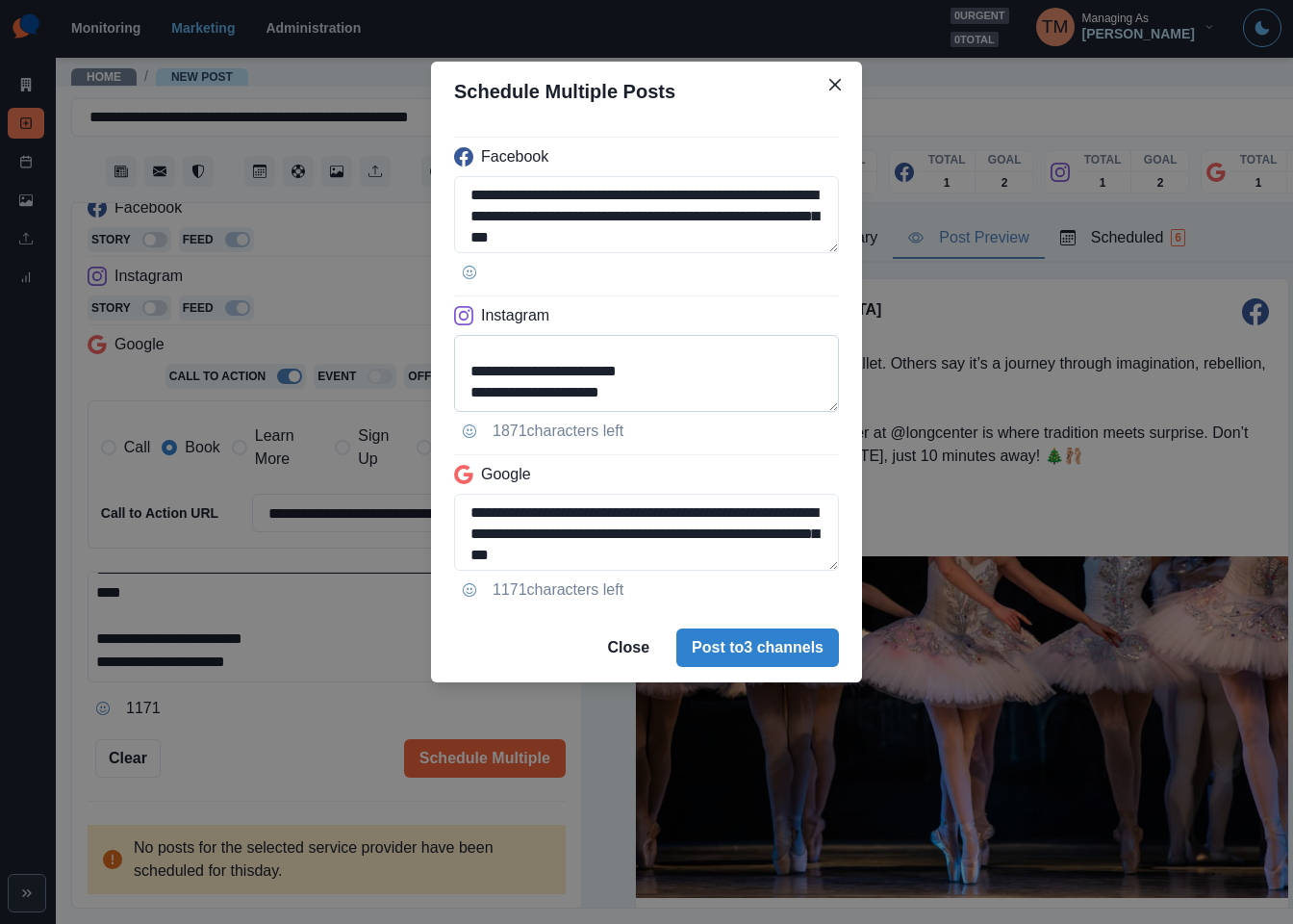
click at [499, 397] on textarea "**********" at bounding box center [646, 373] width 385 height 77
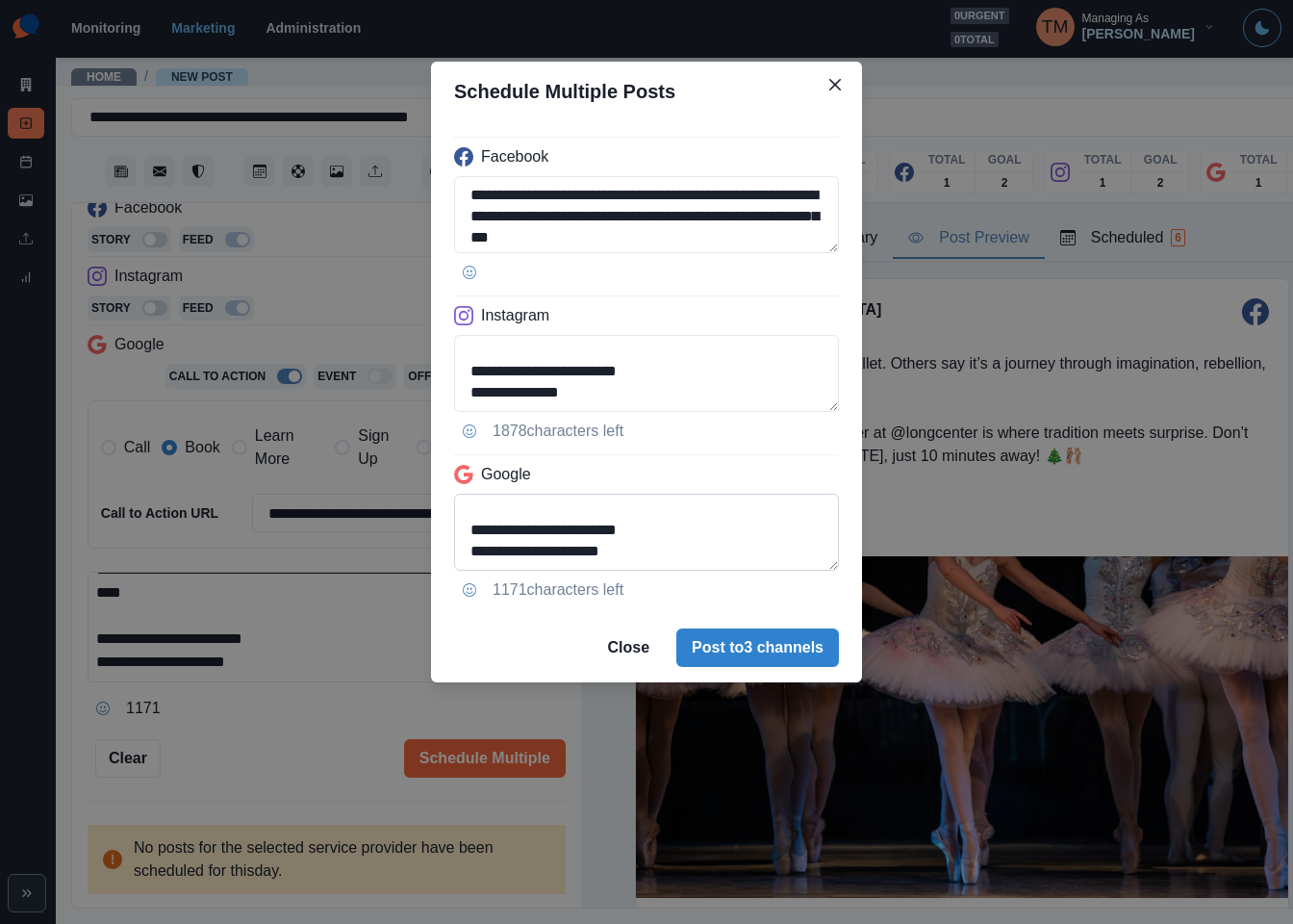
type textarea "**********"
click at [460, 514] on textarea "**********" at bounding box center [646, 532] width 385 height 77
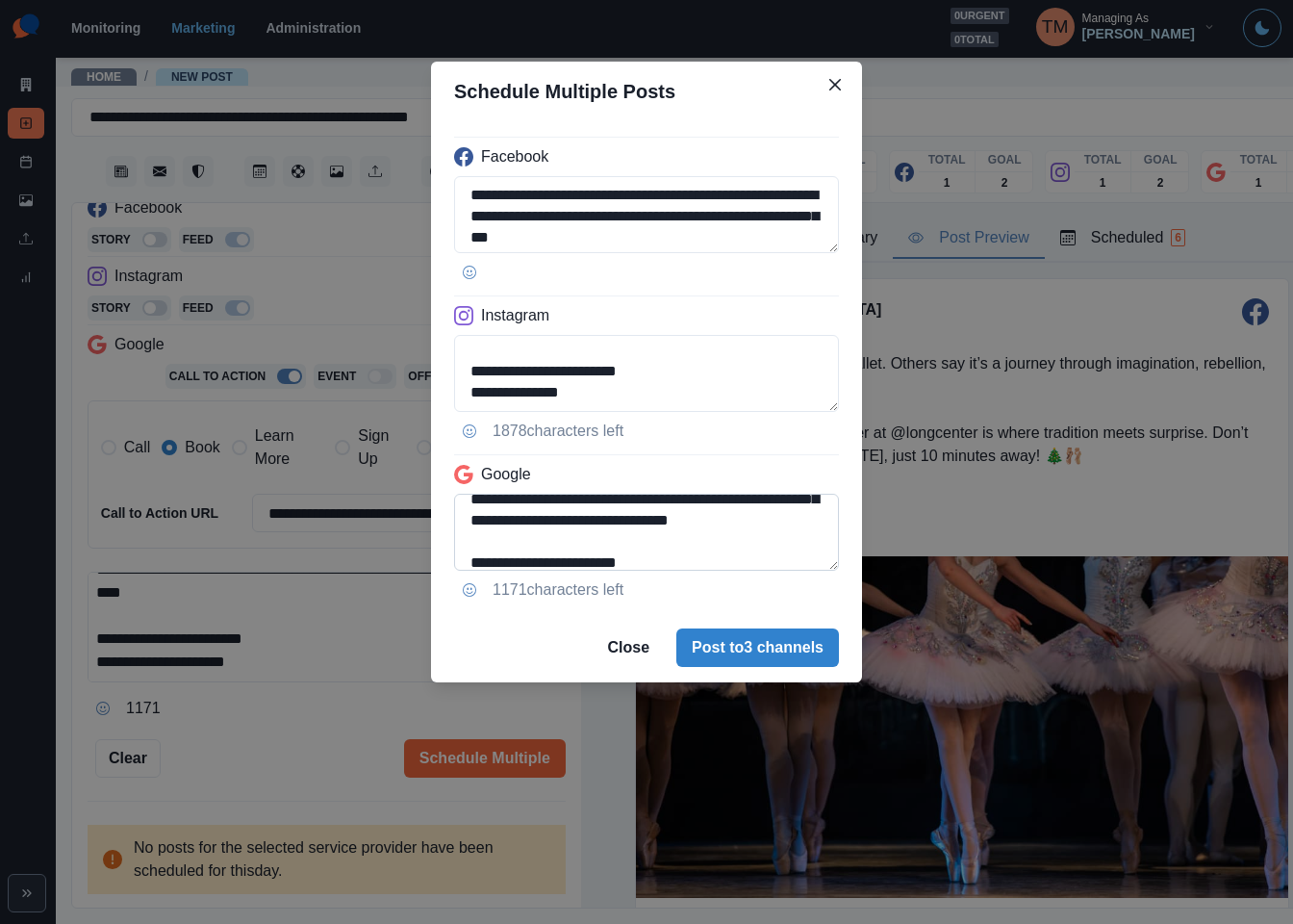
scroll to position [116, 0]
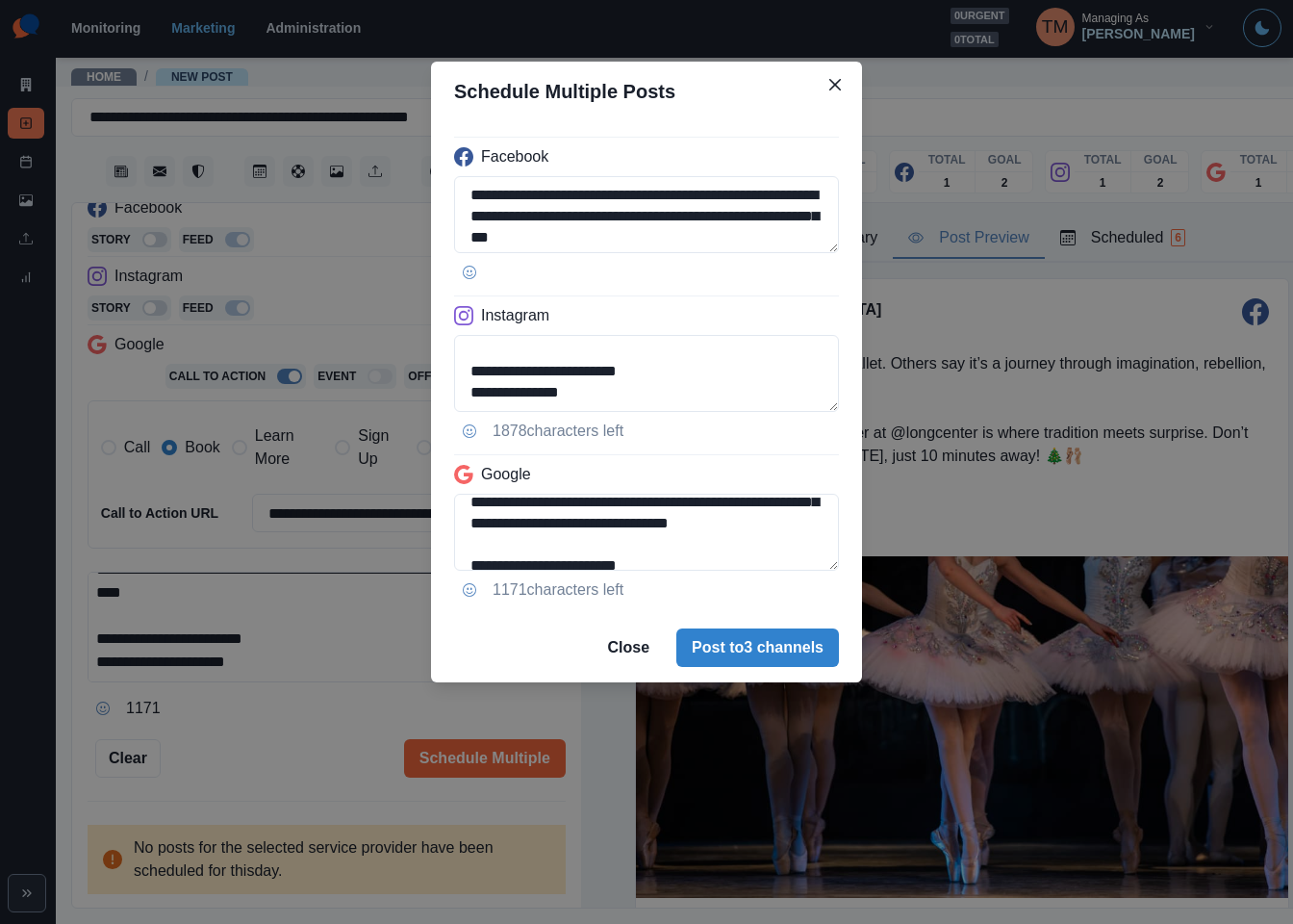
drag, startPoint x: 659, startPoint y: 540, endPoint x: 786, endPoint y: 600, distance: 140.5
click at [786, 600] on div "**********" at bounding box center [646, 367] width 431 height 492
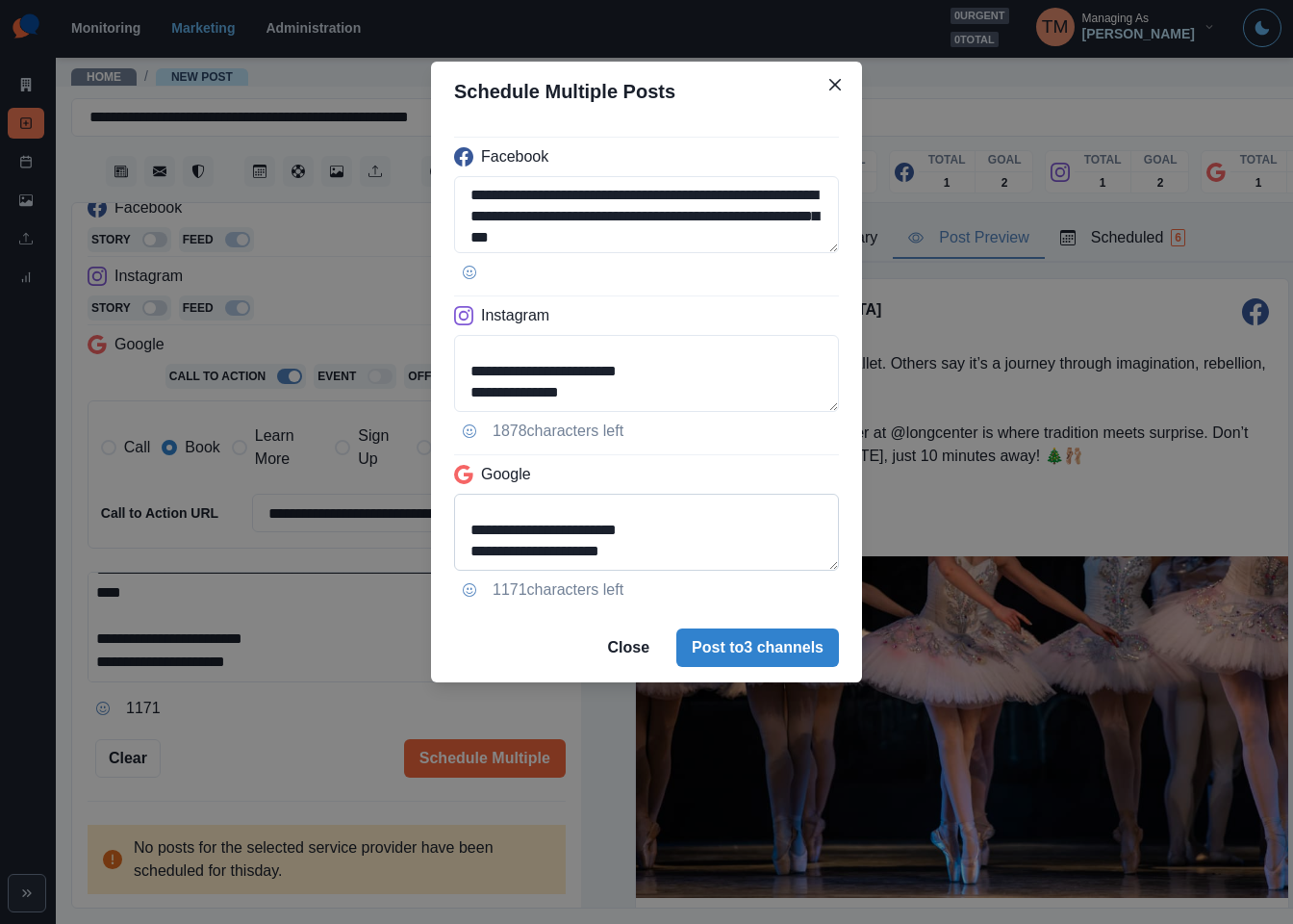
drag, startPoint x: 786, startPoint y: 600, endPoint x: 662, endPoint y: 551, distance: 133.3
click at [688, 558] on div "**********" at bounding box center [646, 367] width 431 height 492
click at [727, 538] on textarea "**********" at bounding box center [646, 532] width 385 height 77
drag, startPoint x: 630, startPoint y: 543, endPoint x: 682, endPoint y: 560, distance: 54.7
click at [682, 560] on textarea "**********" at bounding box center [646, 532] width 385 height 77
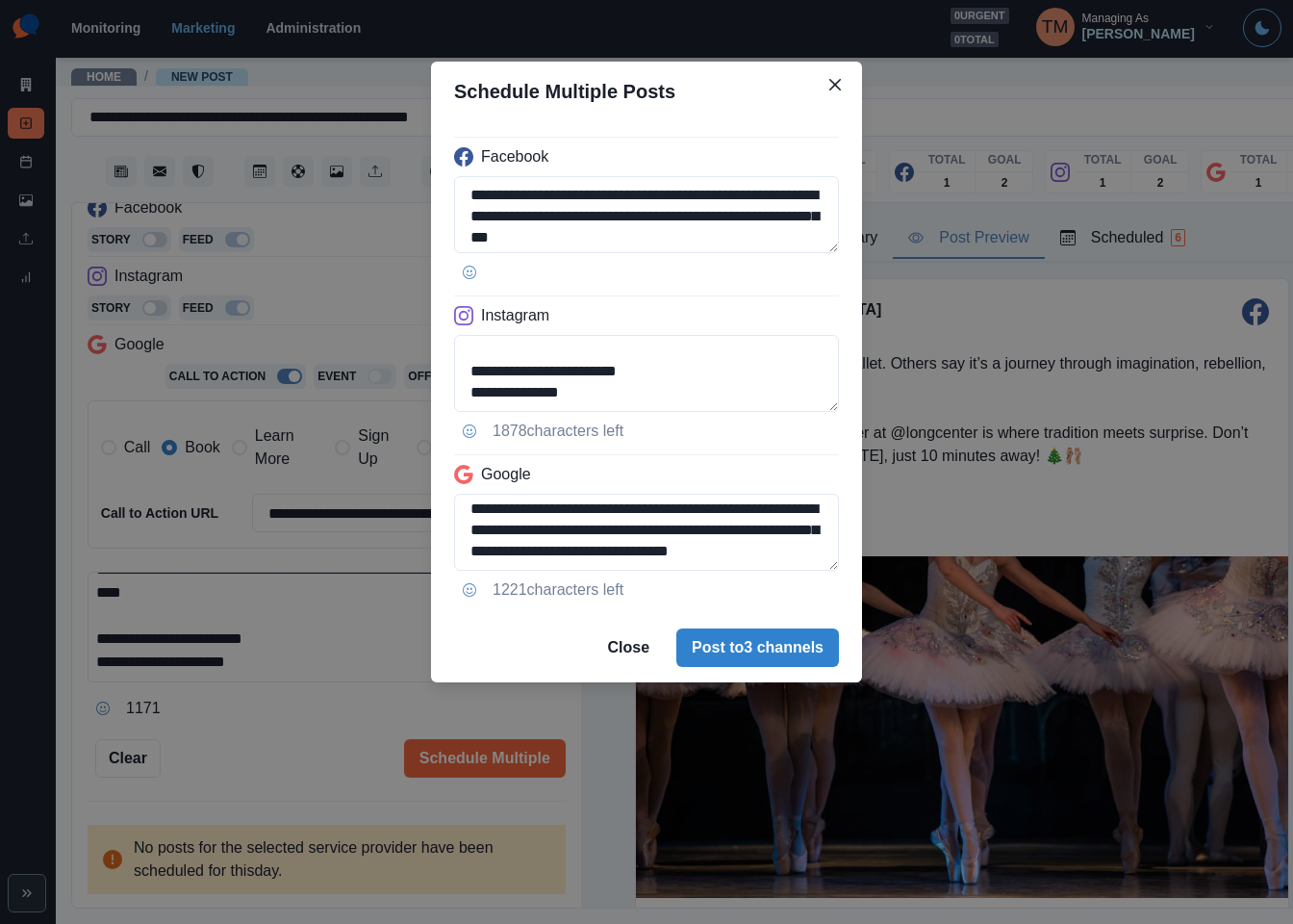
scroll to position [110, 0]
type textarea "**********"
drag, startPoint x: 324, startPoint y: 708, endPoint x: 346, endPoint y: 711, distance: 22.2
click at [325, 708] on div "**********" at bounding box center [646, 462] width 1293 height 924
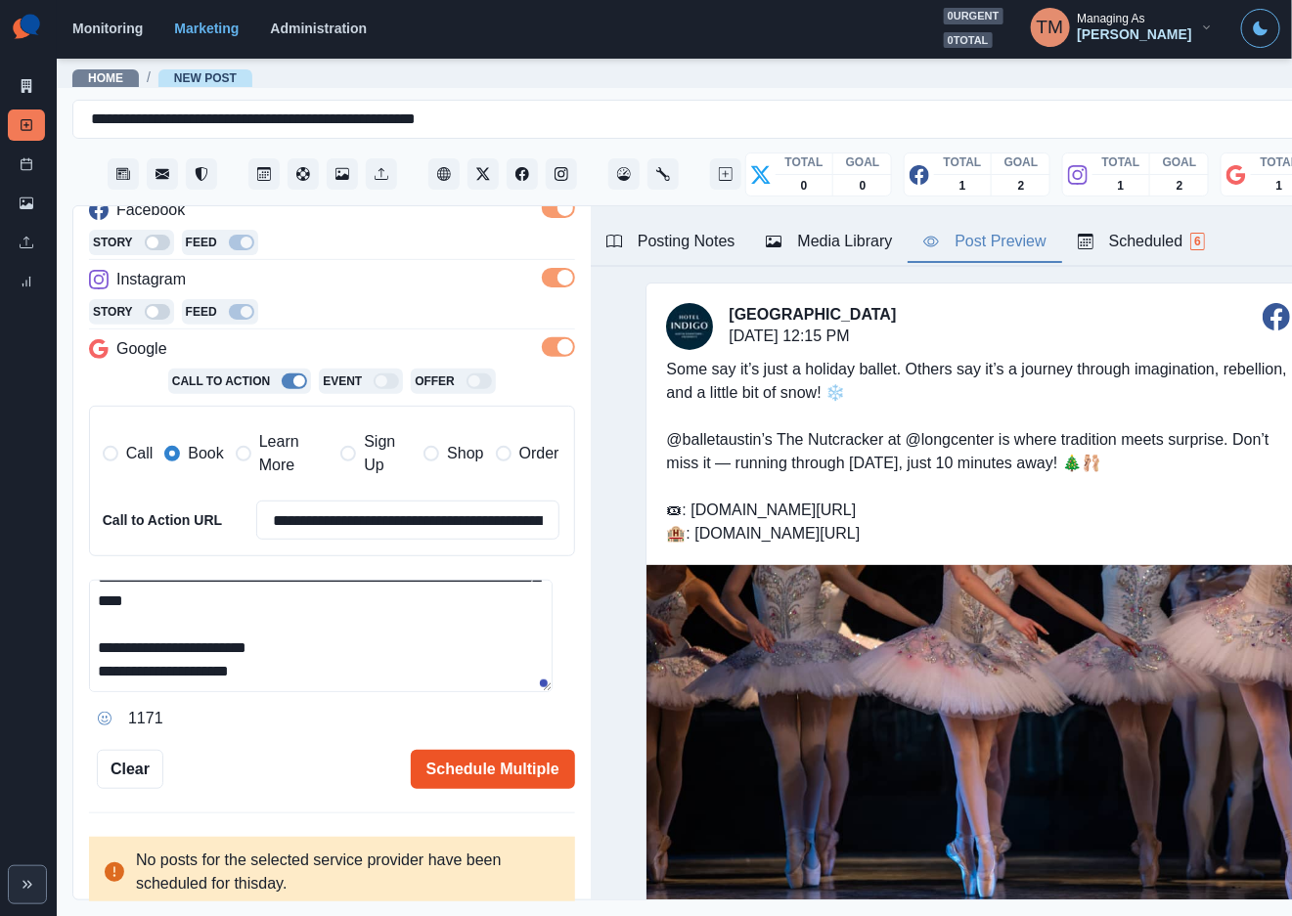
click at [494, 767] on button "Schedule Multiple" at bounding box center [493, 769] width 164 height 39
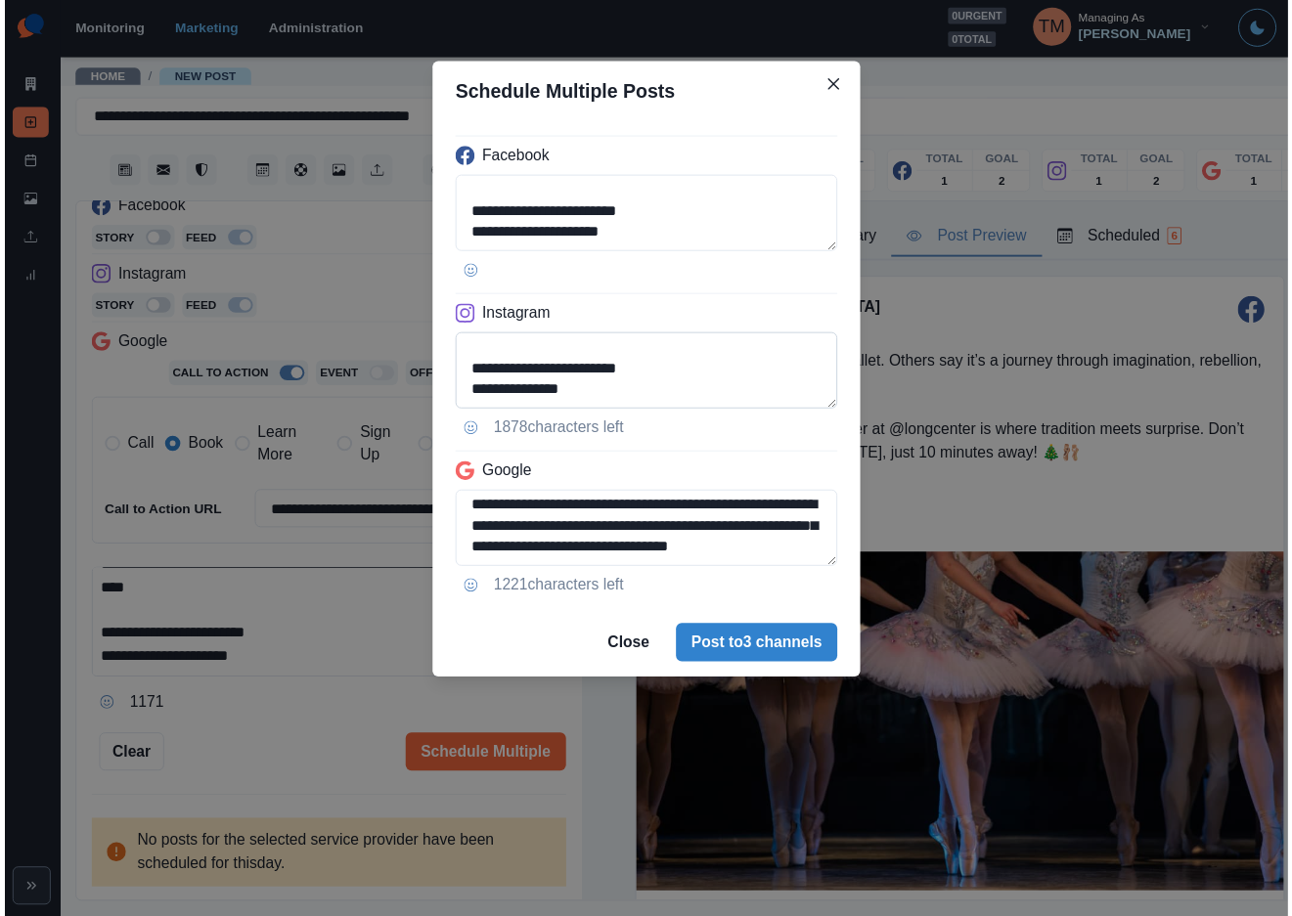
scroll to position [176, 0]
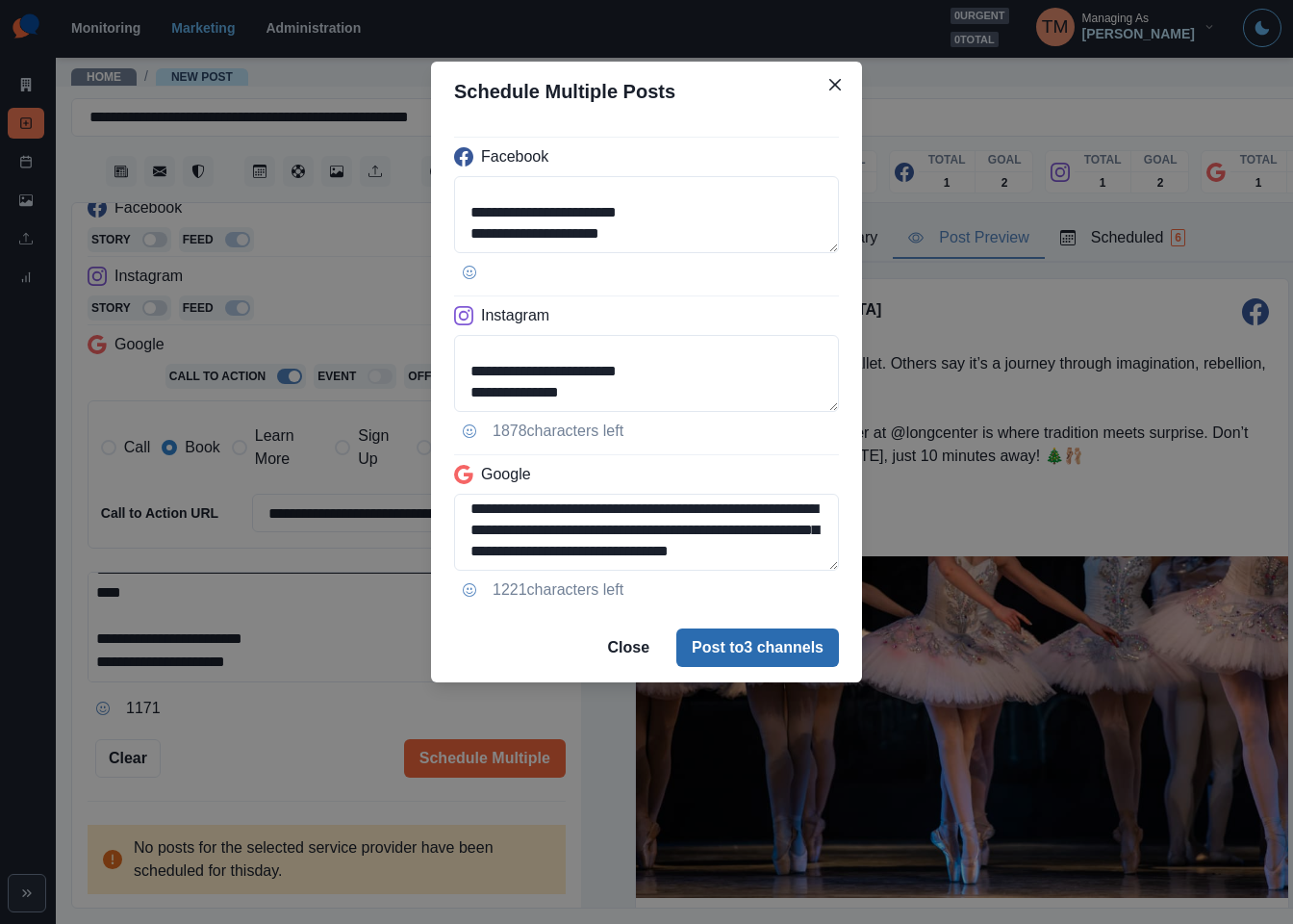
click at [783, 659] on button "Post to 3 channels" at bounding box center [757, 647] width 162 height 38
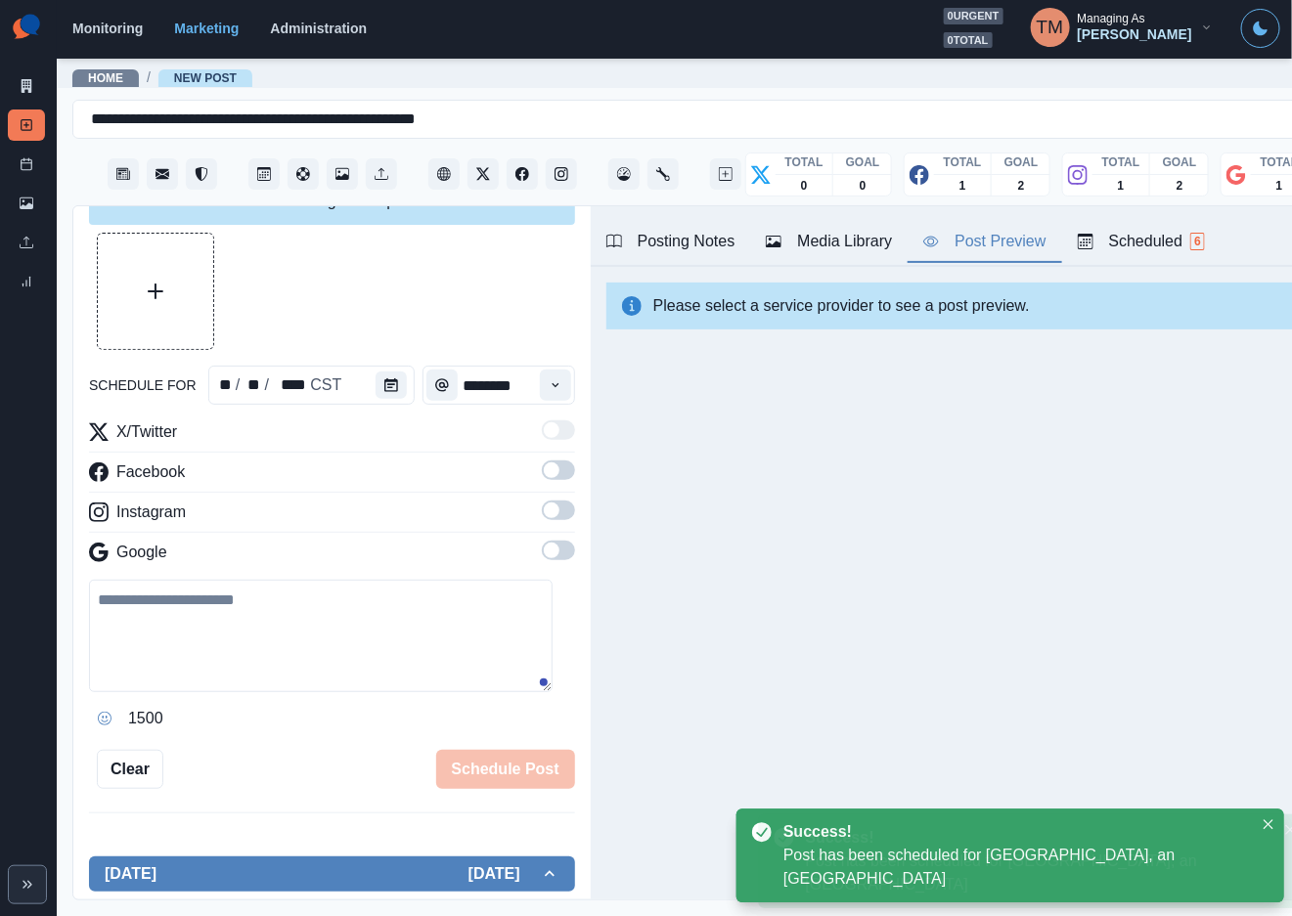
scroll to position [306, 0]
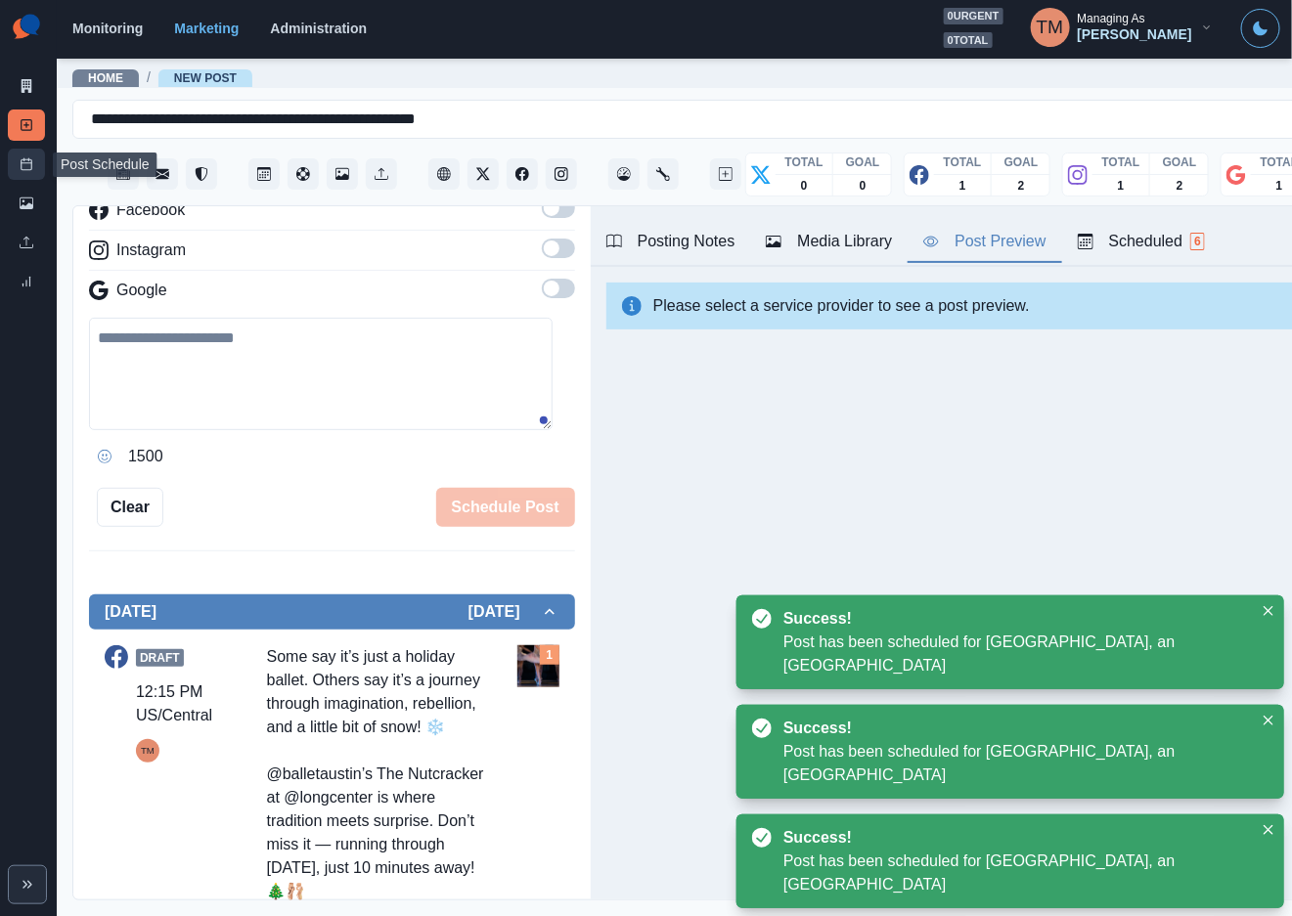
click at [21, 161] on icon at bounding box center [27, 164] width 14 height 14
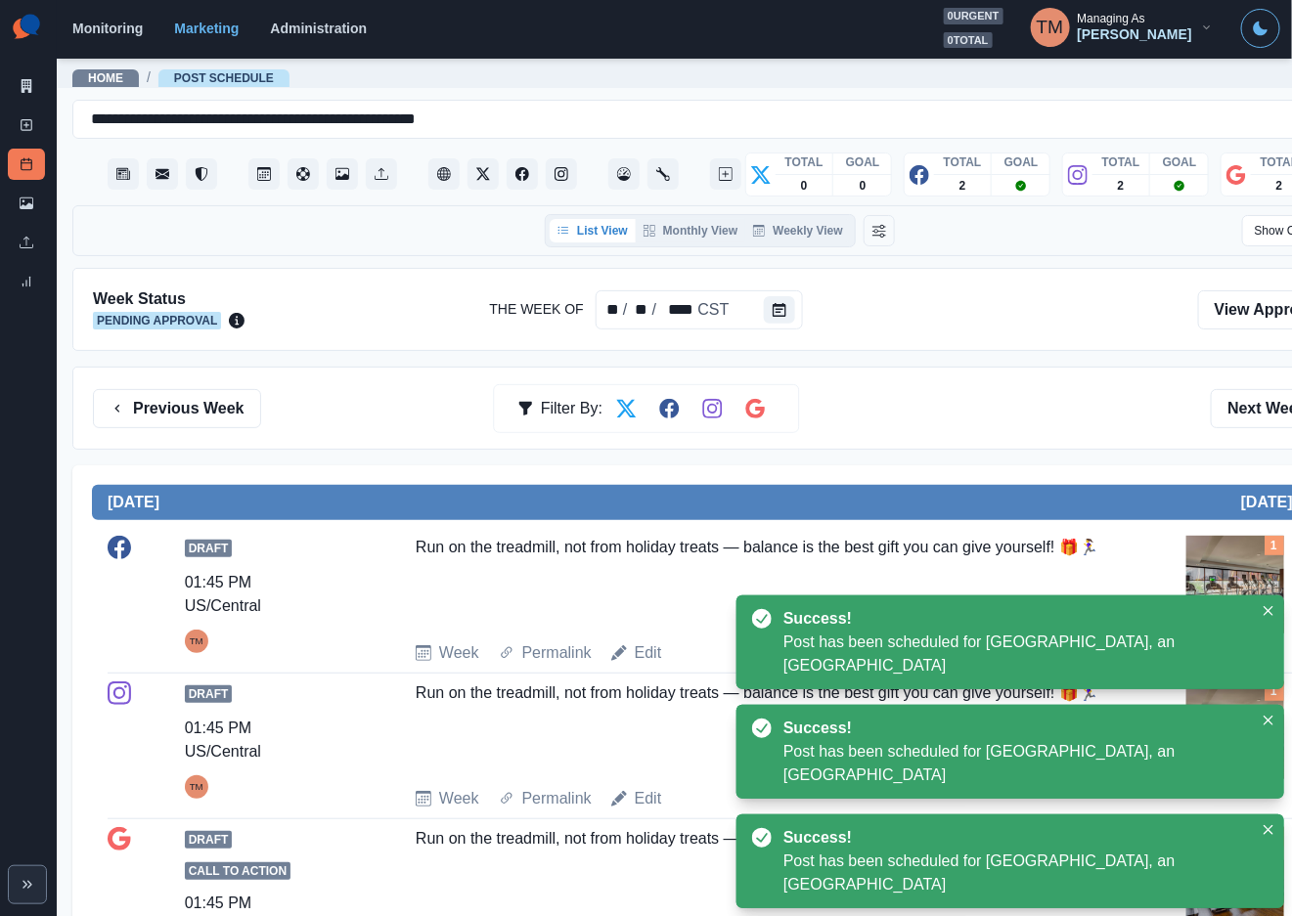
click at [969, 324] on div at bounding box center [720, 309] width 921 height 42
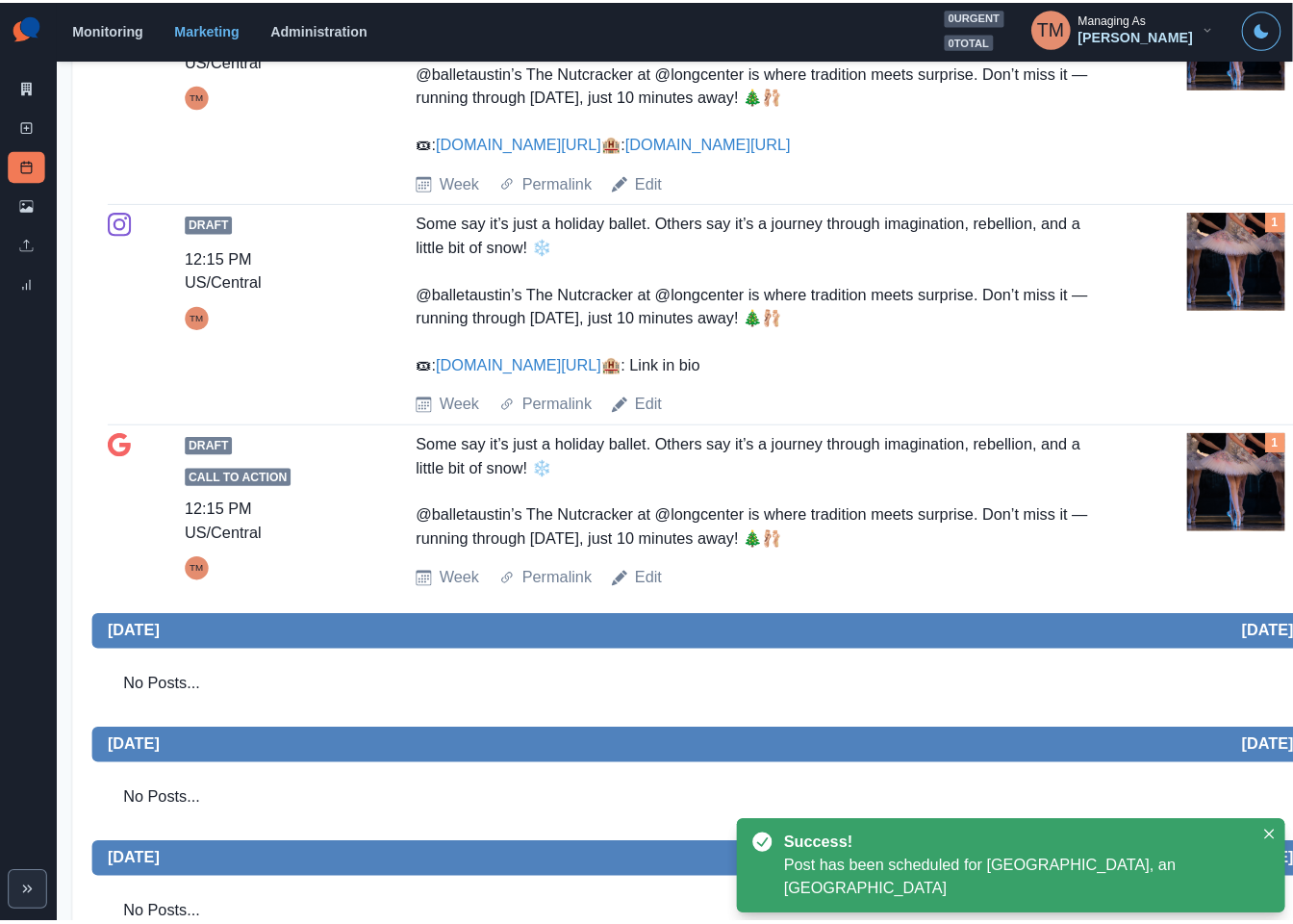
scroll to position [1299, 0]
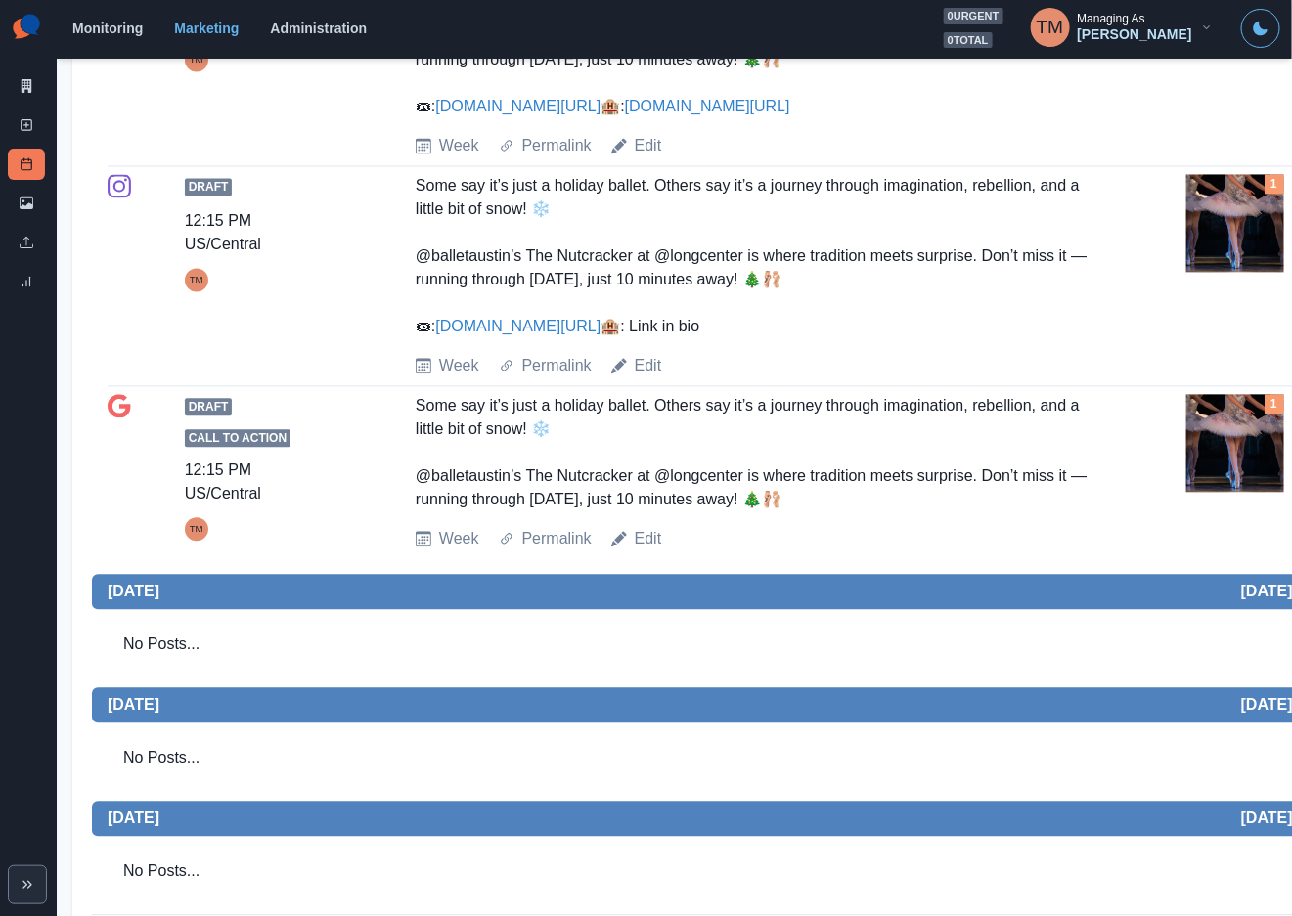
click at [1233, 481] on img at bounding box center [1235, 444] width 98 height 98
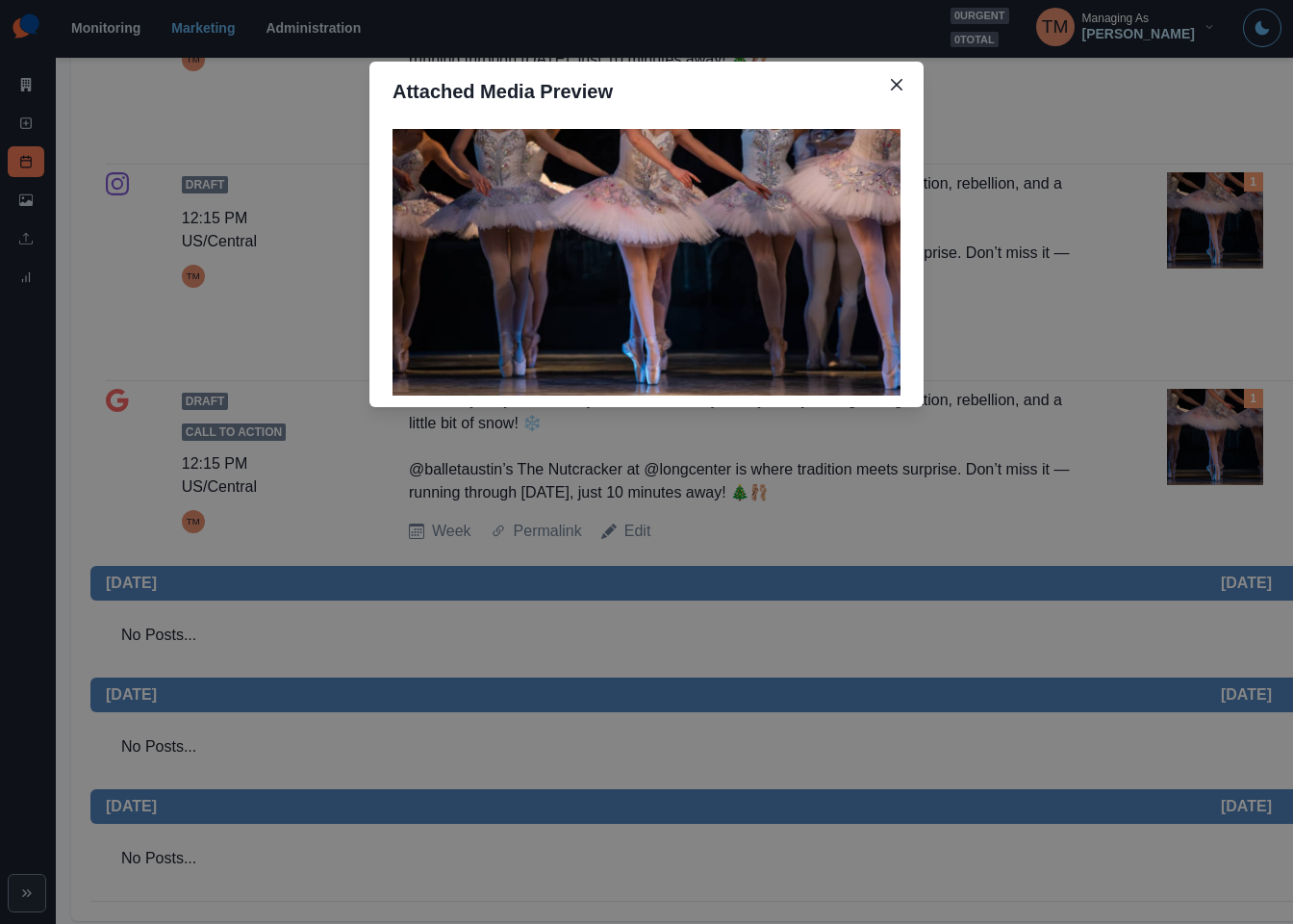
click at [1213, 473] on div "Attached Media Preview" at bounding box center [646, 462] width 1293 height 924
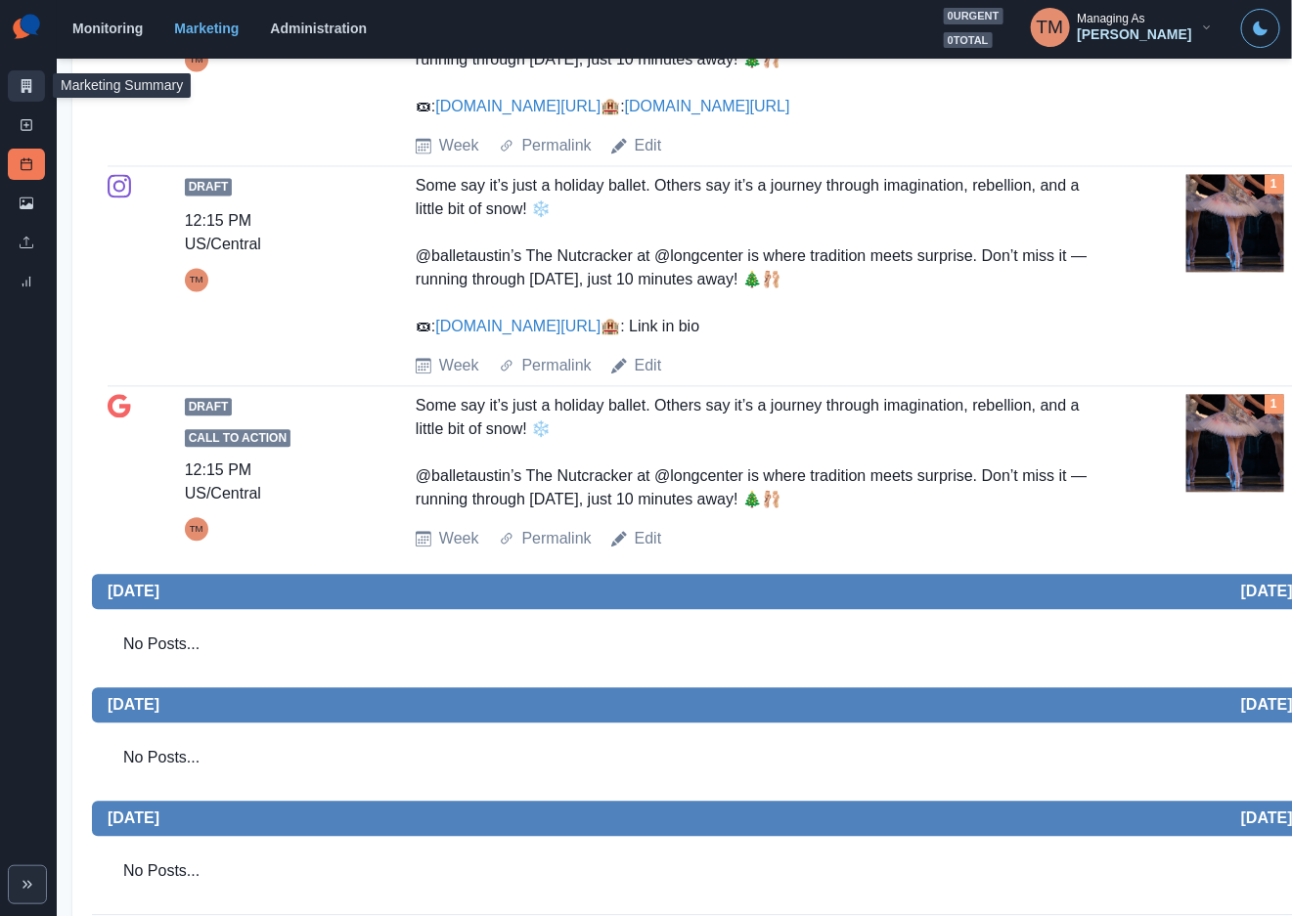
click at [29, 88] on icon at bounding box center [27, 86] width 11 height 14
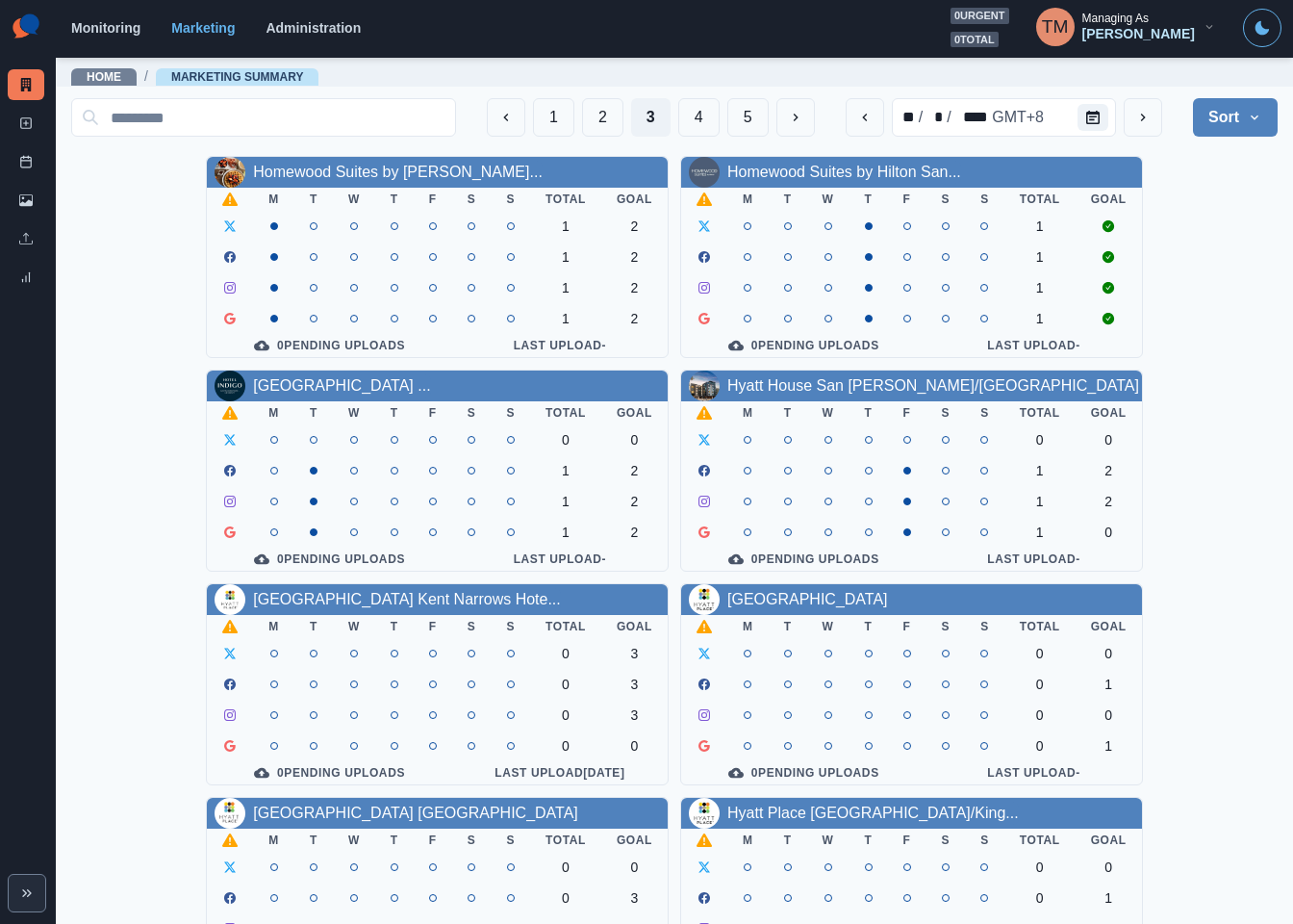
drag, startPoint x: 846, startPoint y: 394, endPoint x: 792, endPoint y: 391, distance: 54.1
click at [792, 388] on link "Hyatt House San [PERSON_NAME]/[GEOGRAPHIC_DATA]" at bounding box center [933, 385] width 412 height 17
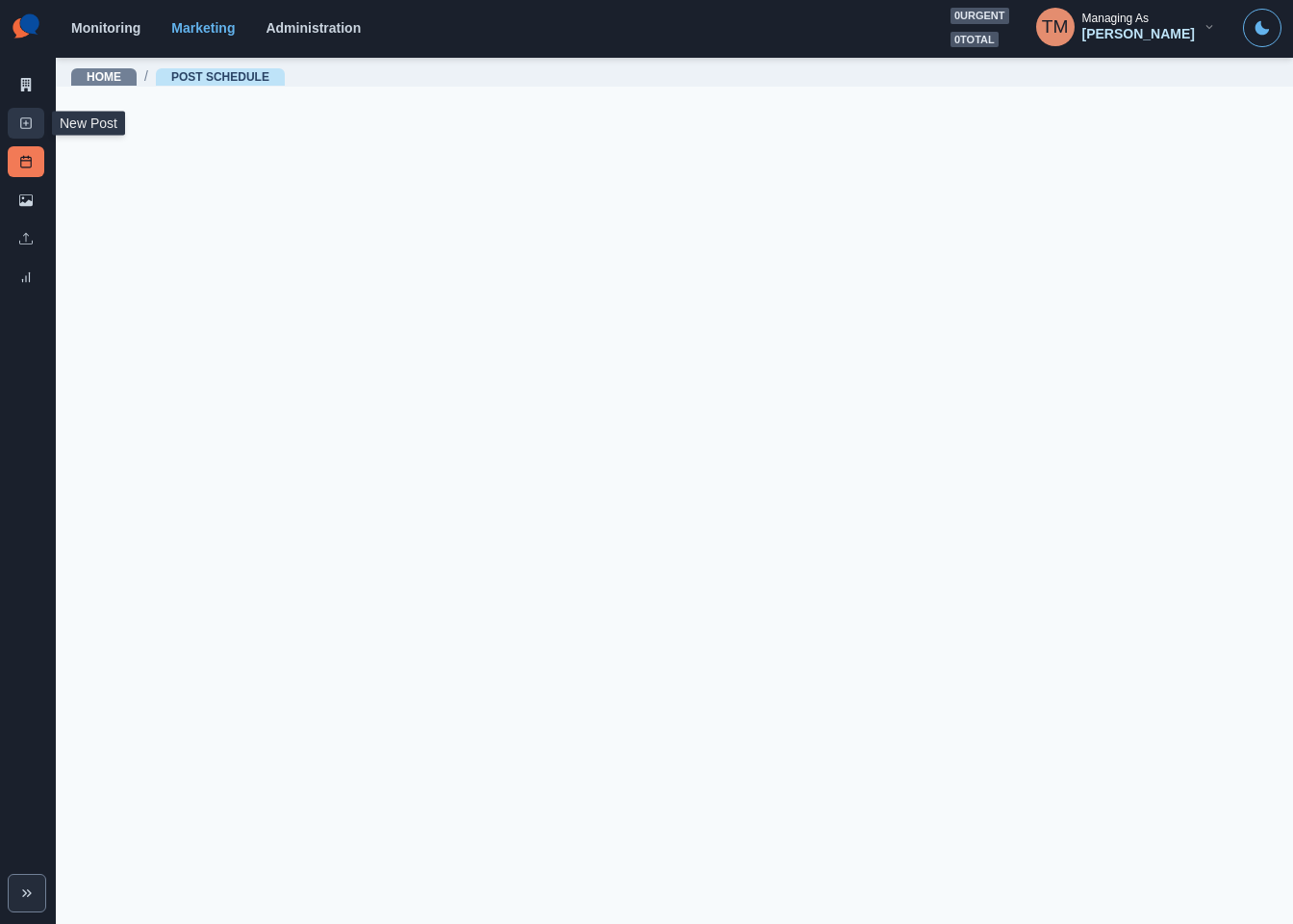
click at [27, 128] on rect at bounding box center [27, 123] width 11 height 11
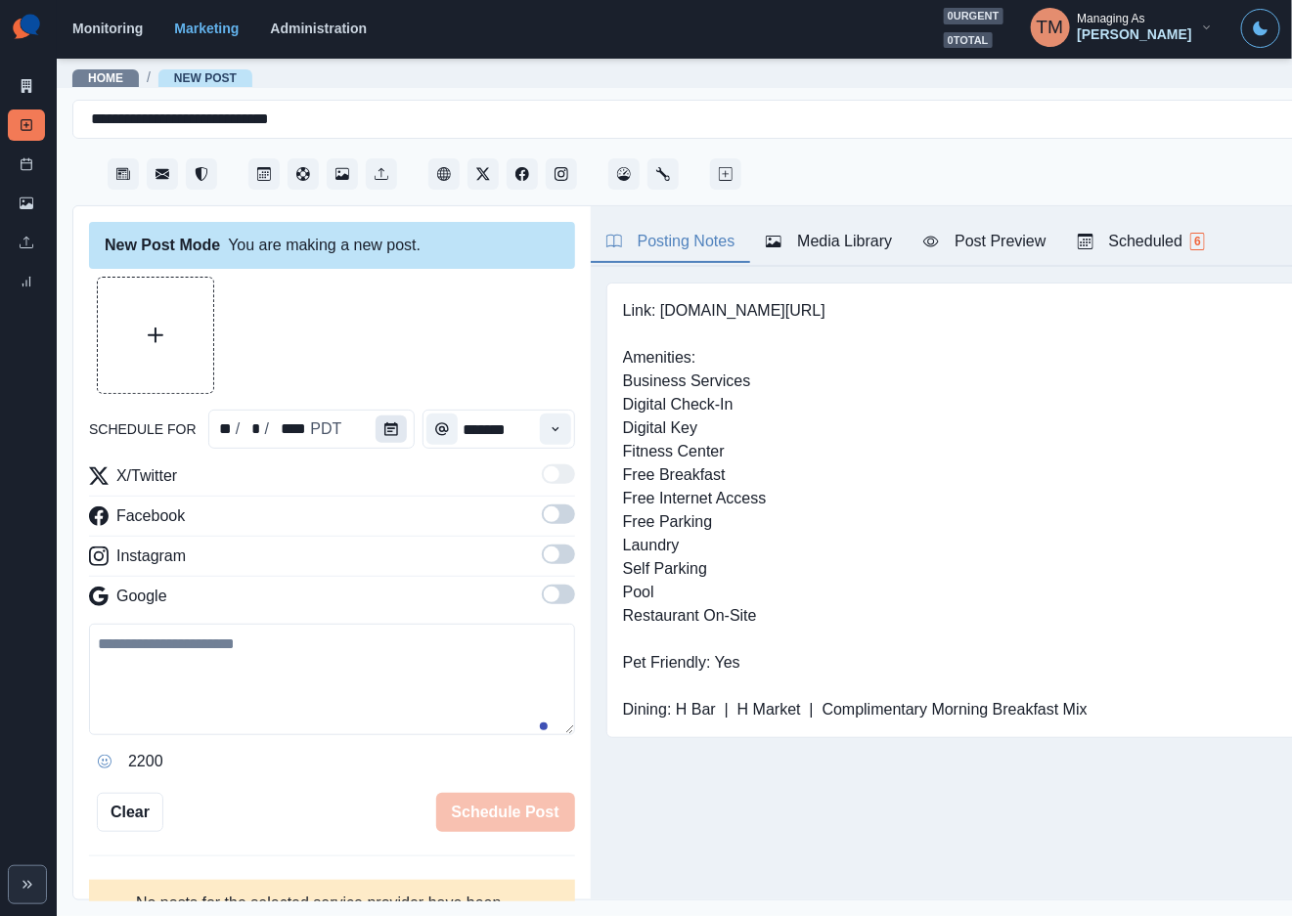
click at [390, 432] on button "Calendar" at bounding box center [390, 429] width 31 height 27
click at [385, 438] on button "Calendar" at bounding box center [390, 429] width 31 height 27
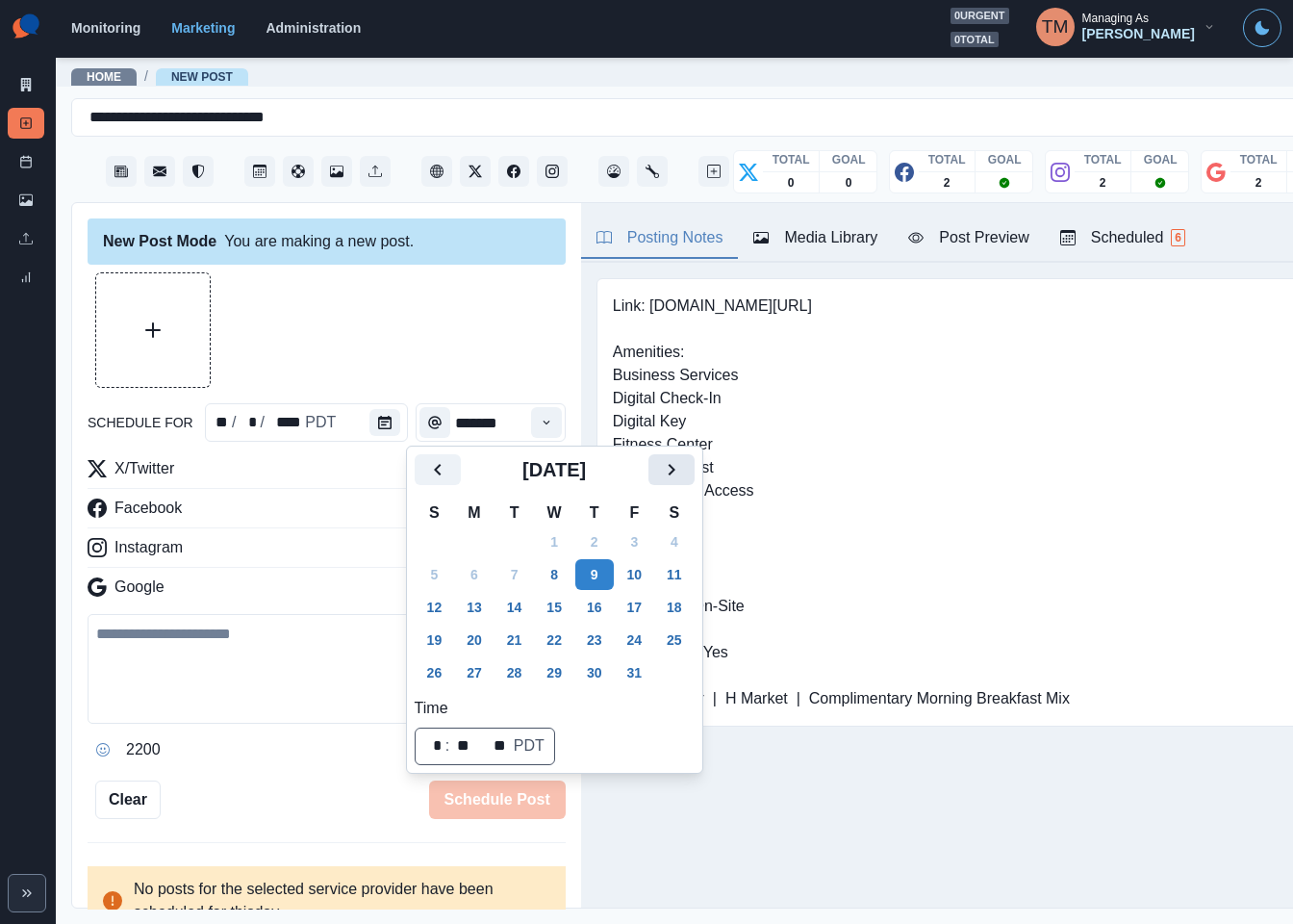
click at [667, 474] on icon "Next" at bounding box center [671, 468] width 23 height 23
click at [509, 575] on button "9" at bounding box center [515, 574] width 38 height 31
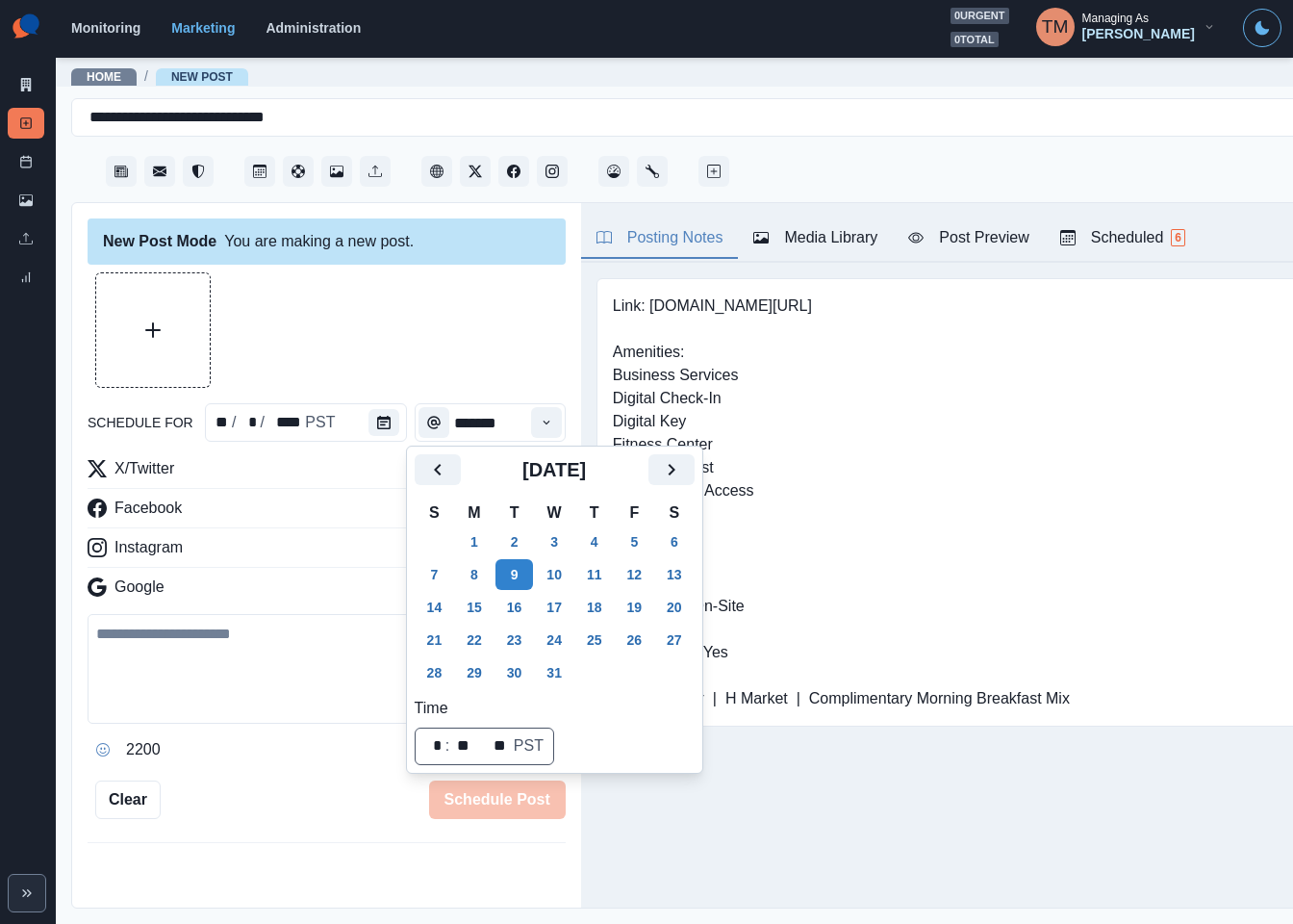
click at [436, 327] on div at bounding box center [327, 330] width 478 height 115
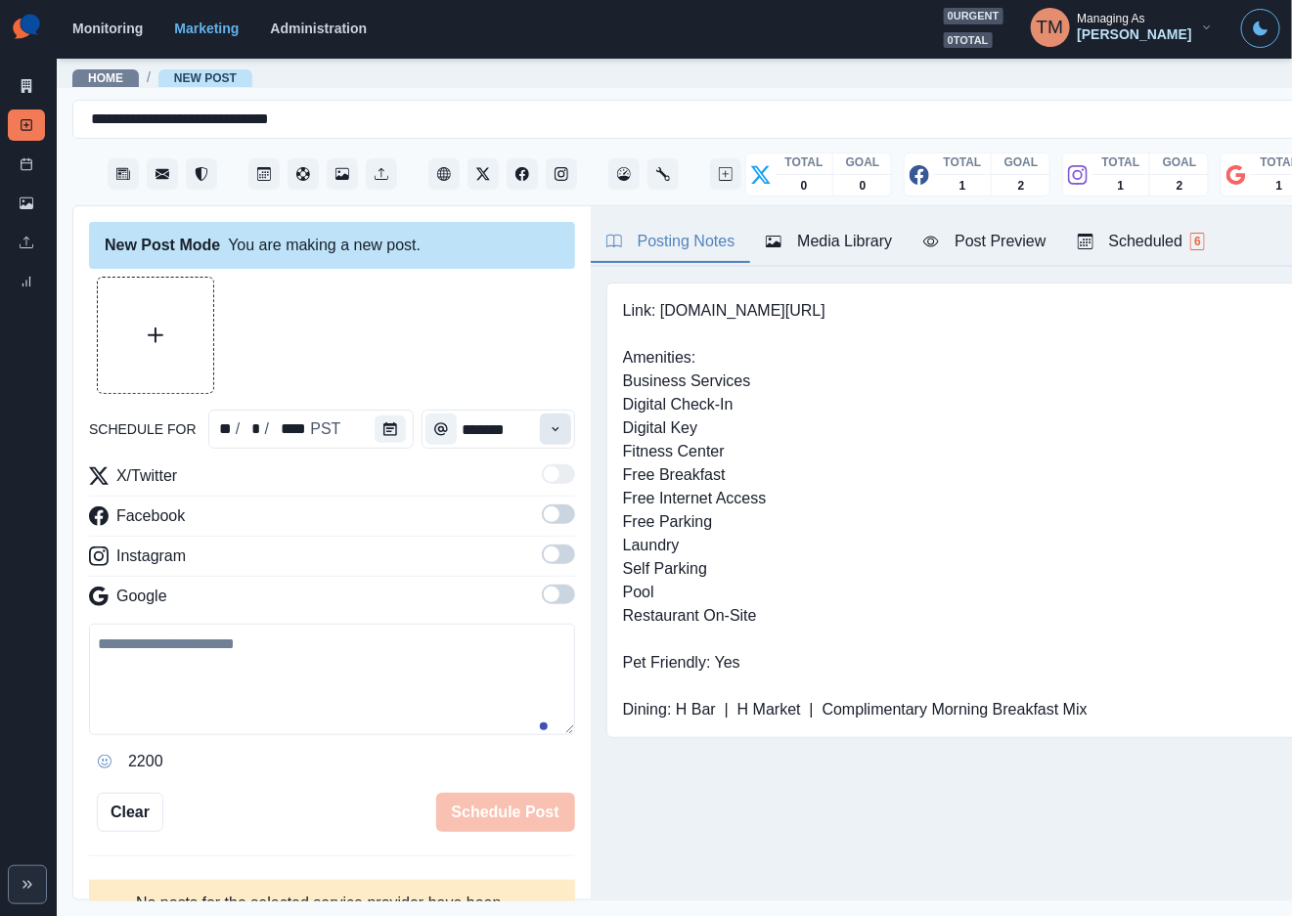
click at [549, 428] on icon "Time" at bounding box center [556, 429] width 14 height 14
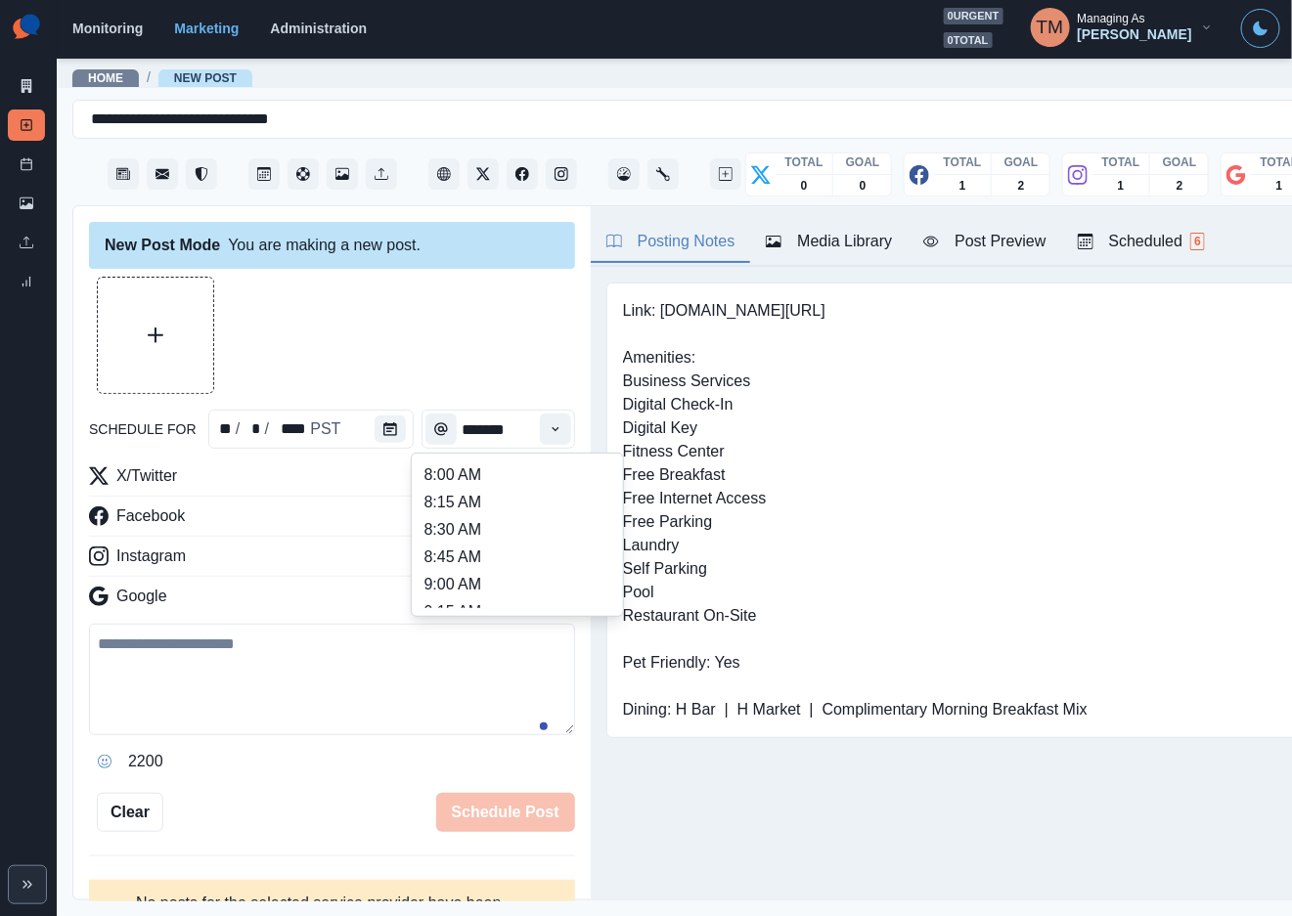
scroll to position [440, 0]
click at [446, 528] on li "12:30 PM" at bounding box center [517, 527] width 196 height 27
type input "********"
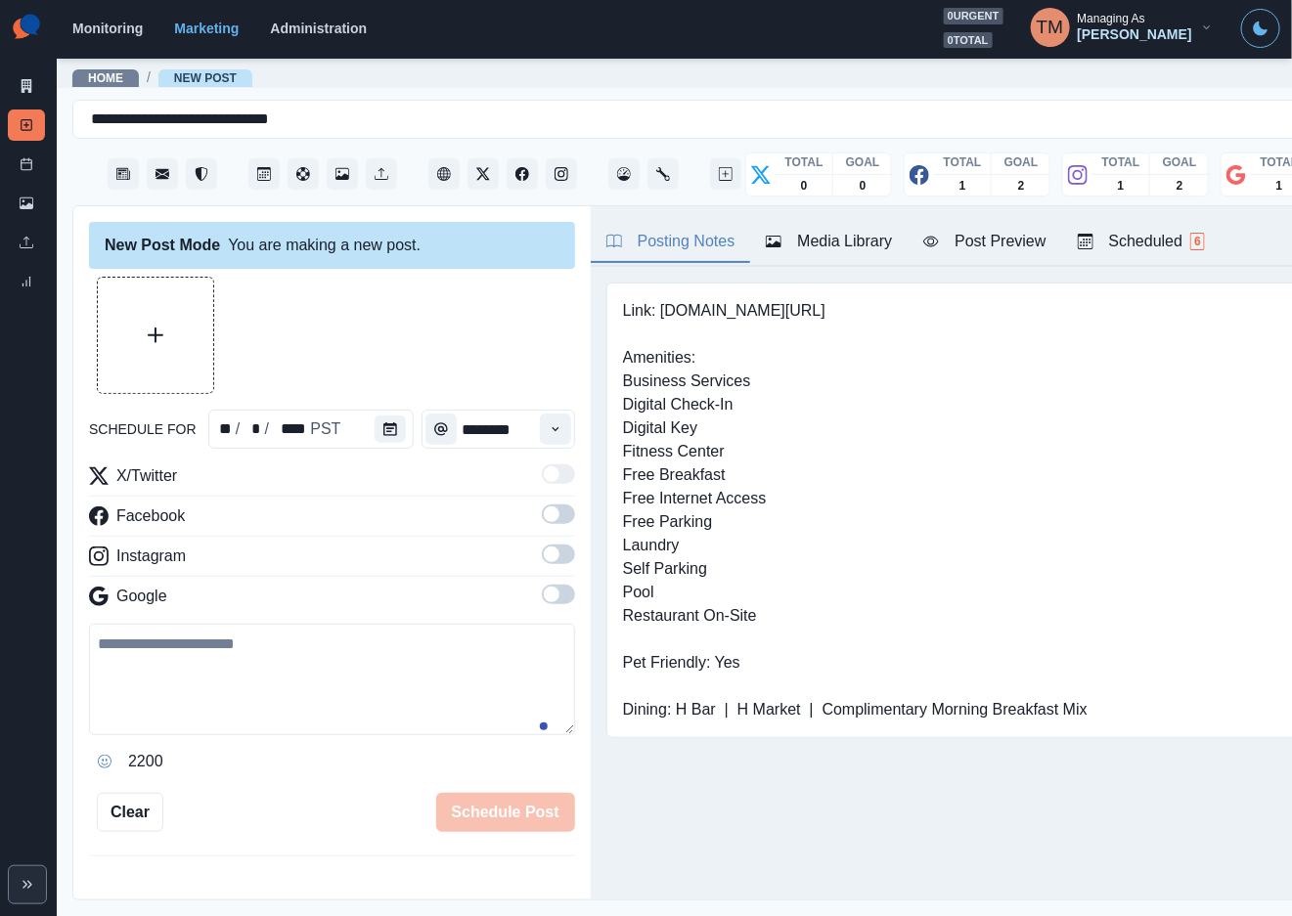
click at [450, 340] on div at bounding box center [332, 335] width 486 height 117
drag, startPoint x: 541, startPoint y: 517, endPoint x: 549, endPoint y: 573, distance: 56.3
click at [542, 520] on span at bounding box center [558, 515] width 33 height 20
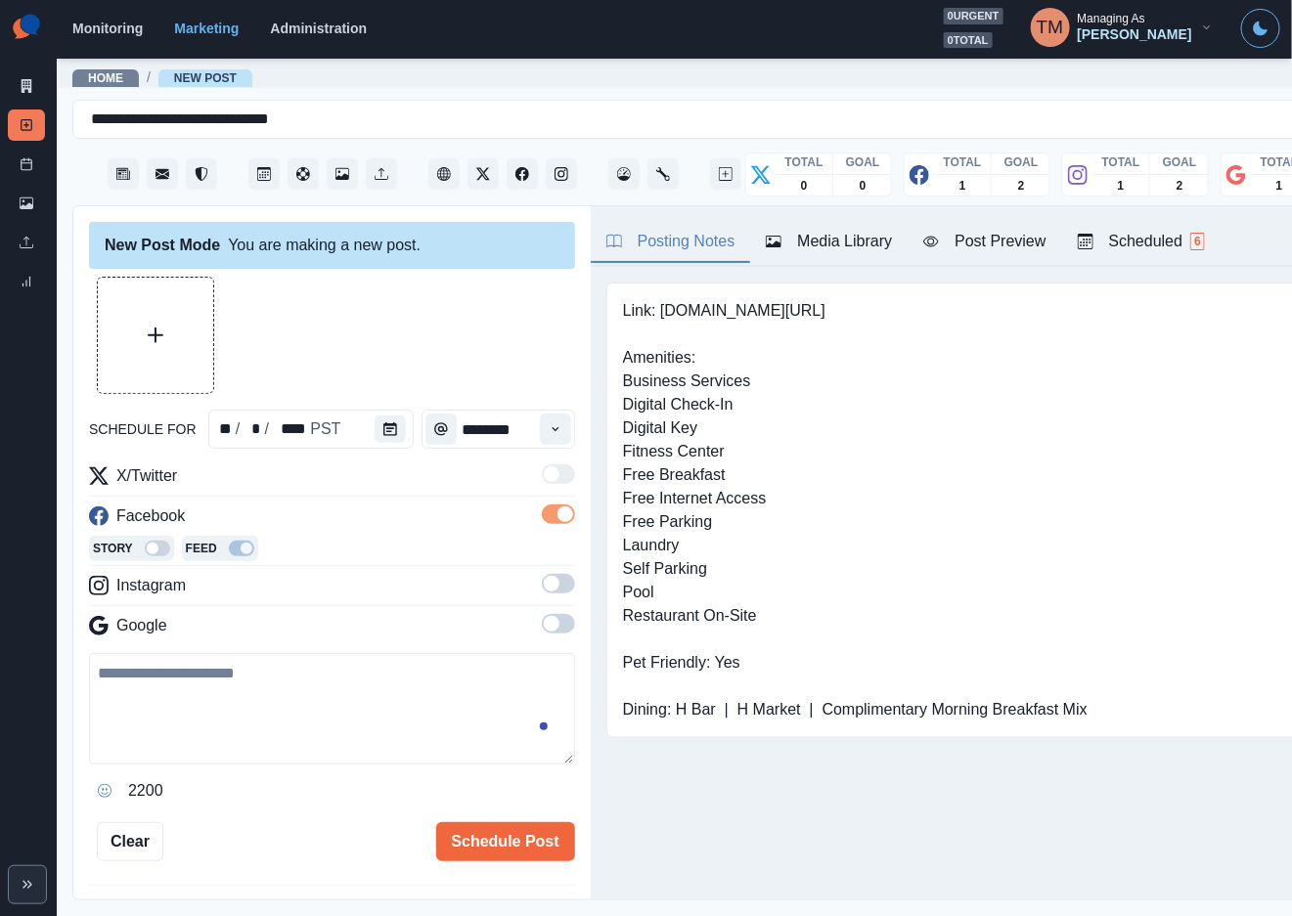
click at [544, 579] on span at bounding box center [552, 584] width 16 height 16
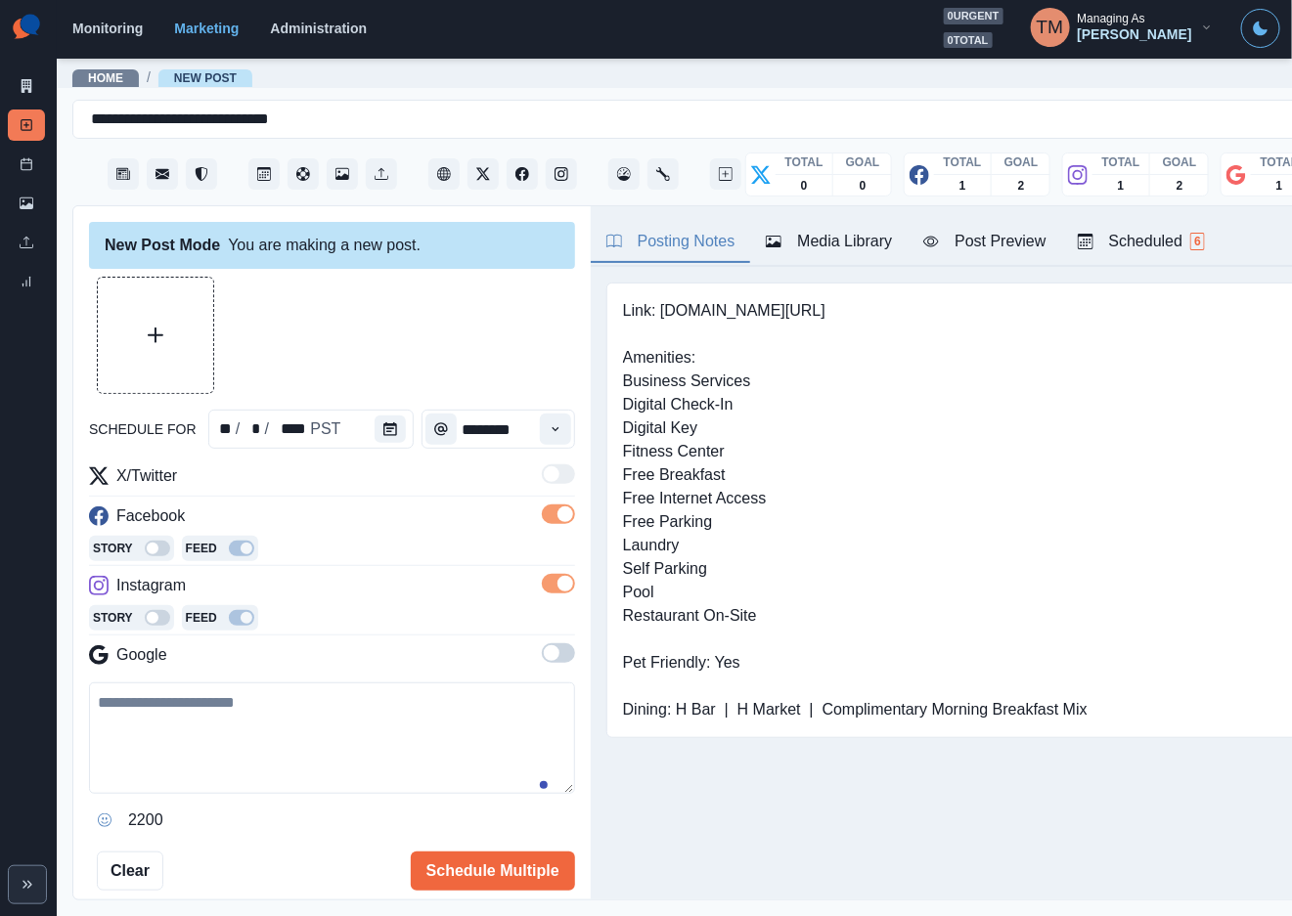
click at [543, 655] on span at bounding box center [558, 653] width 33 height 20
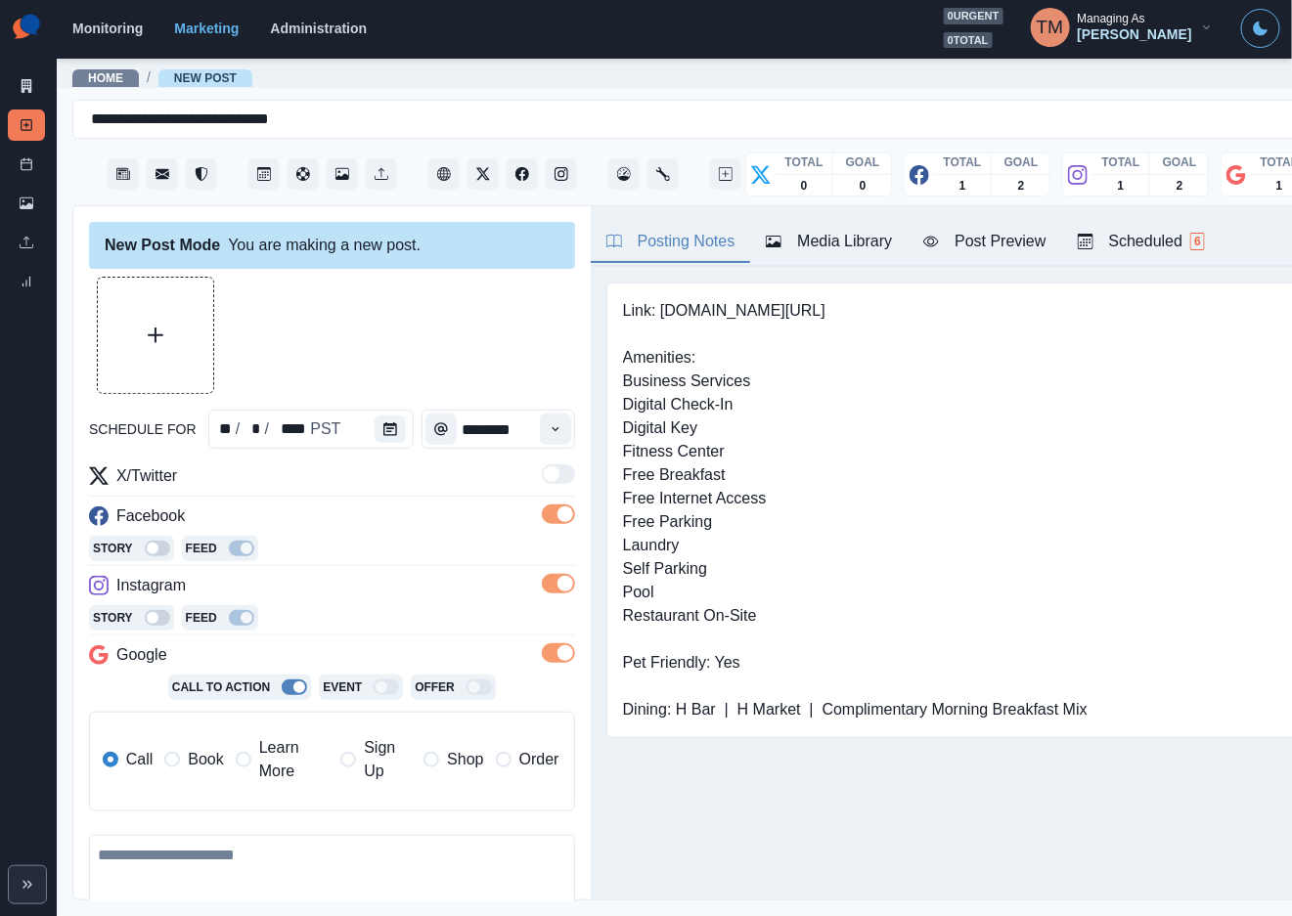
drag, startPoint x: 203, startPoint y: 761, endPoint x: 67, endPoint y: 683, distance: 156.3
click at [203, 760] on span "Book" at bounding box center [205, 759] width 35 height 23
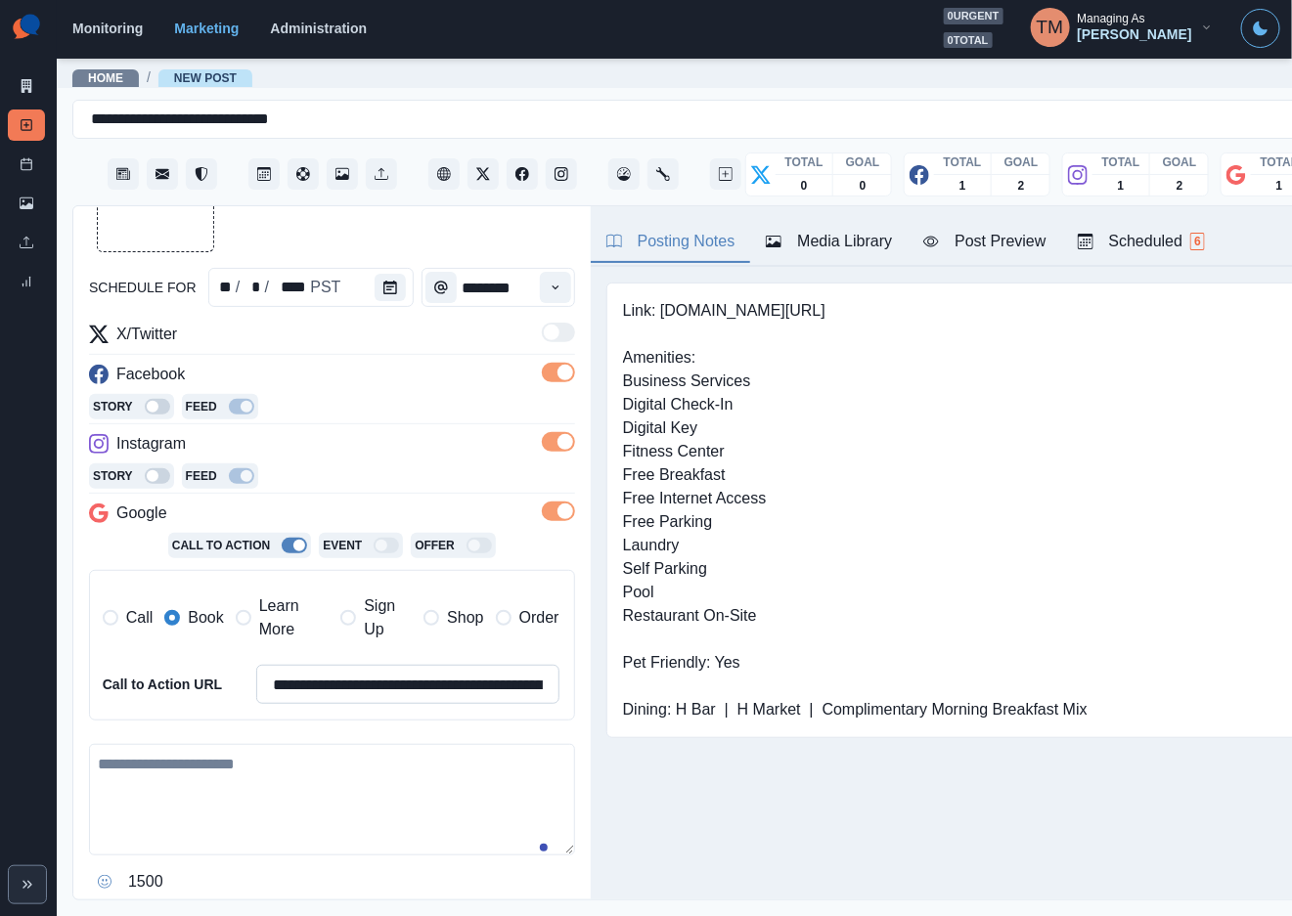
scroll to position [147, 0]
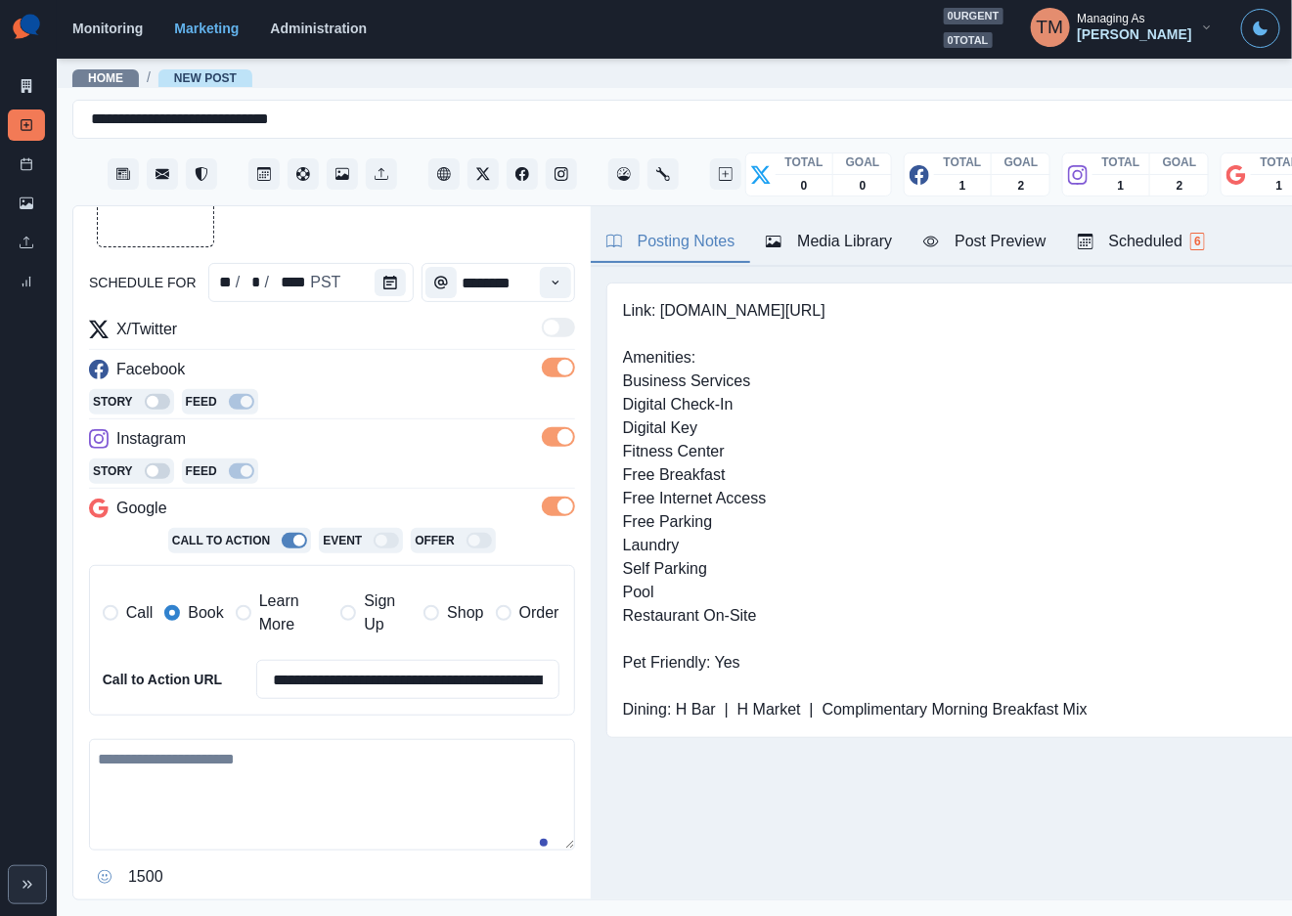
click at [205, 793] on textarea at bounding box center [332, 794] width 486 height 111
paste textarea "**********"
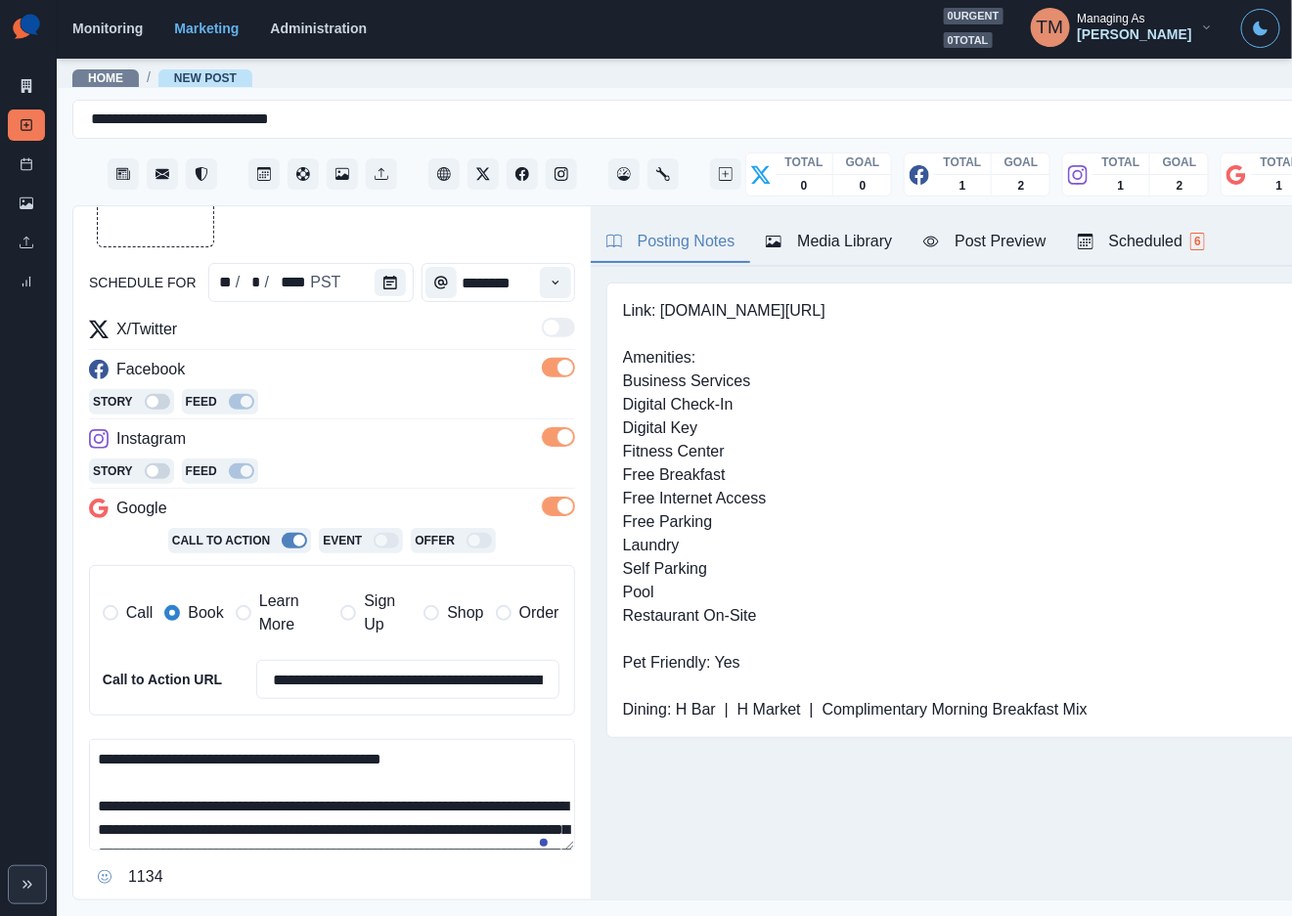
scroll to position [132, 0]
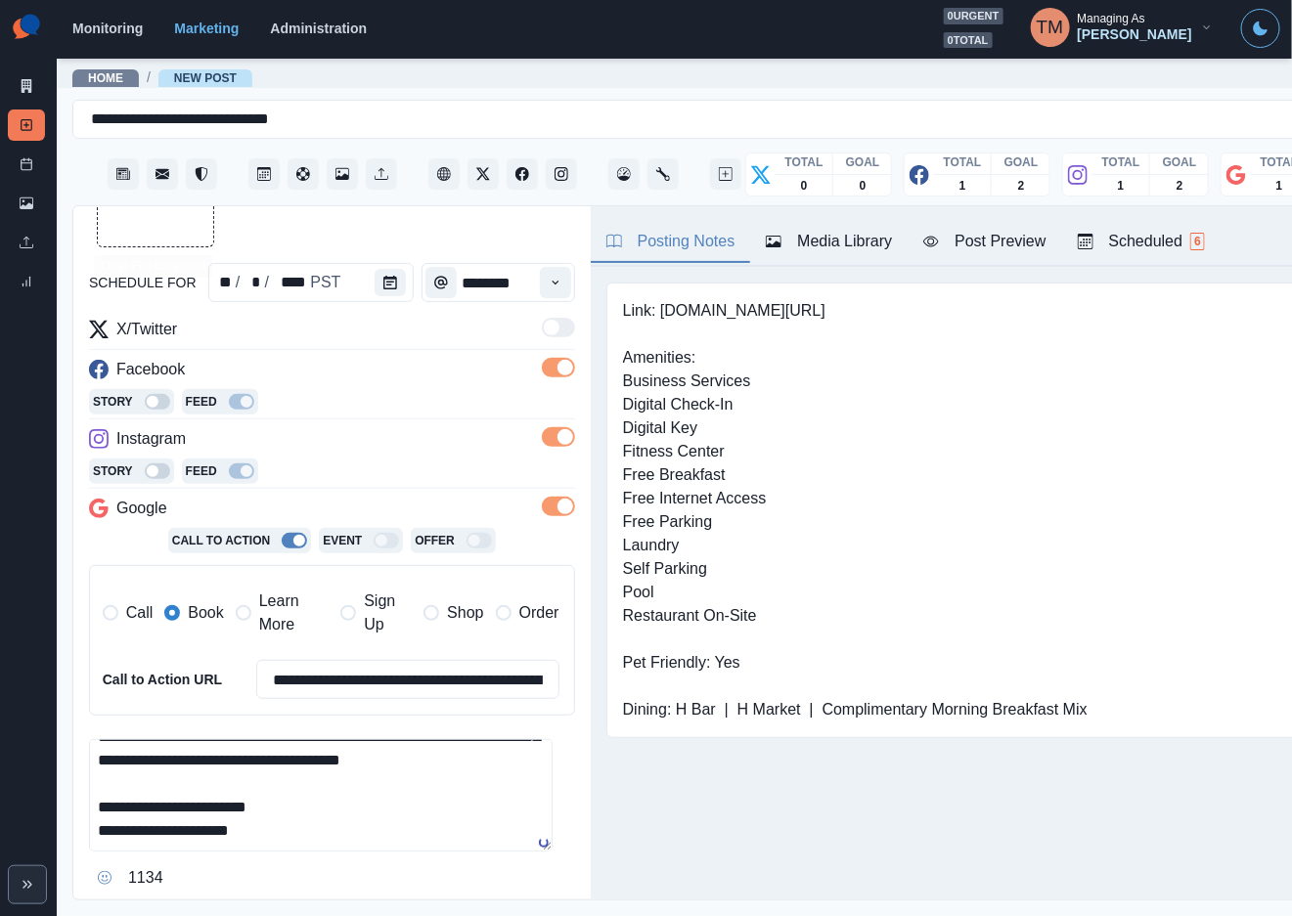
click at [167, 223] on button "Upload Media" at bounding box center [155, 188] width 115 height 115
click at [995, 238] on div "Post Preview" at bounding box center [984, 241] width 122 height 23
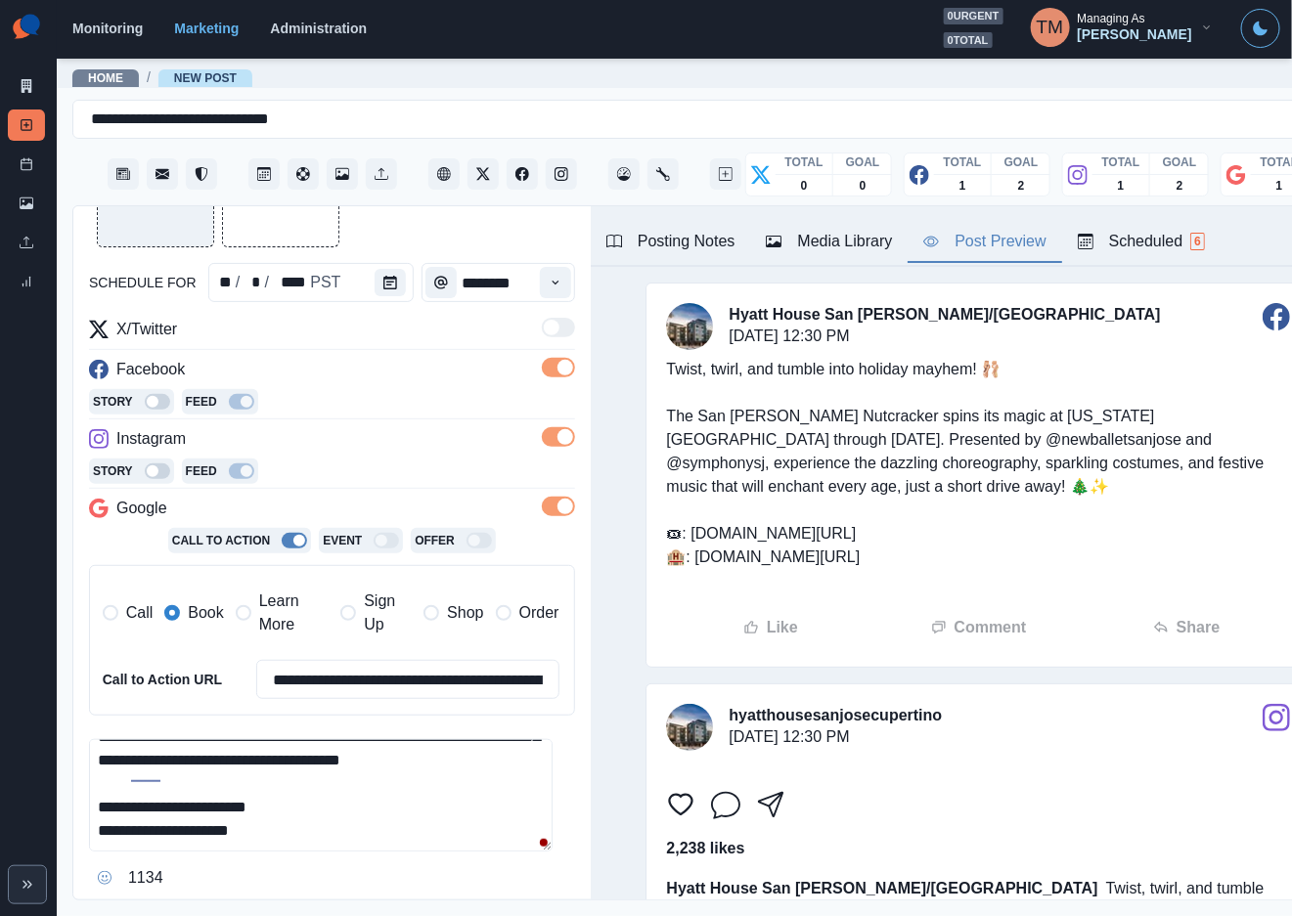
click at [431, 233] on div "Loading..." at bounding box center [332, 188] width 486 height 117
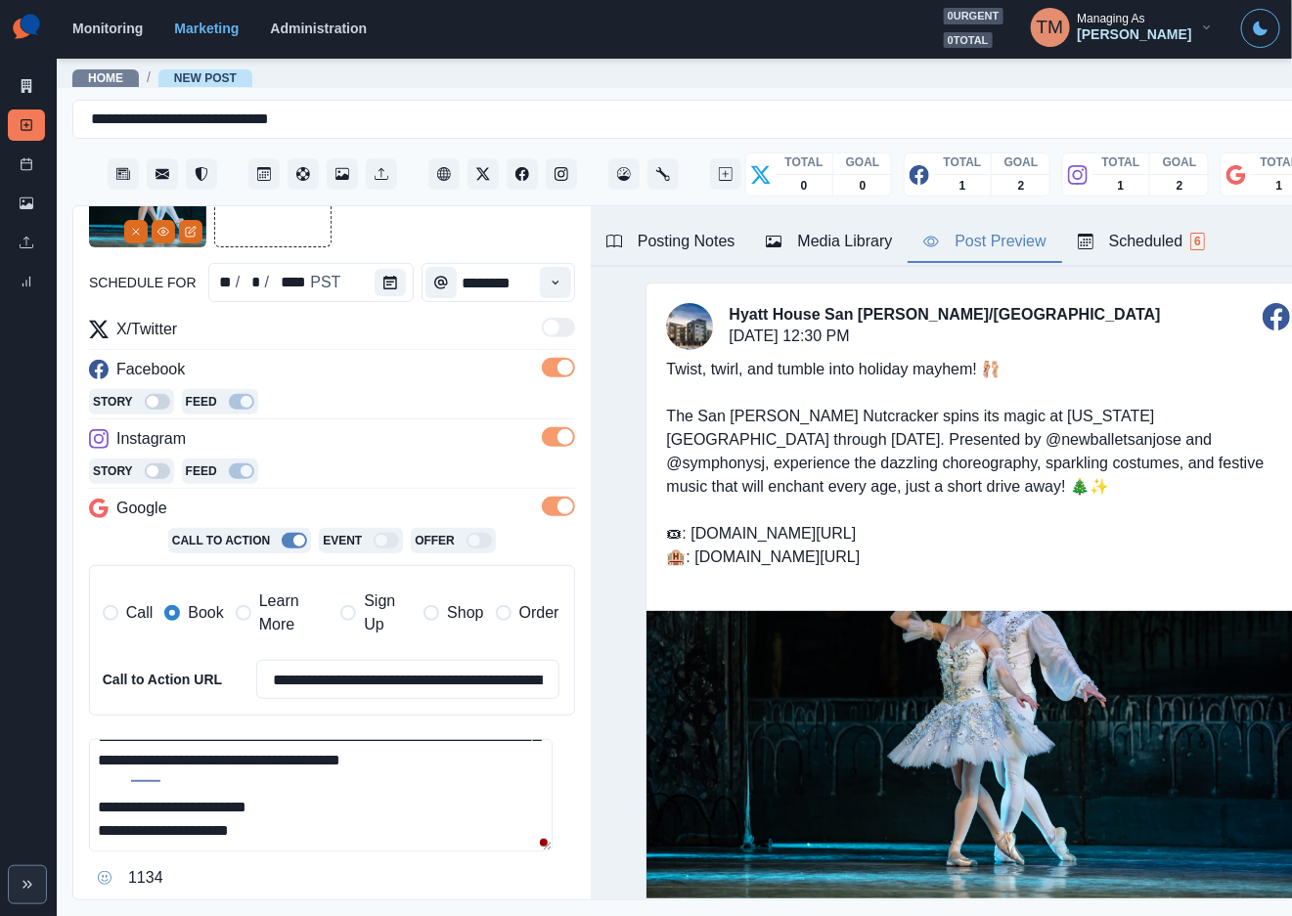
scroll to position [306, 0]
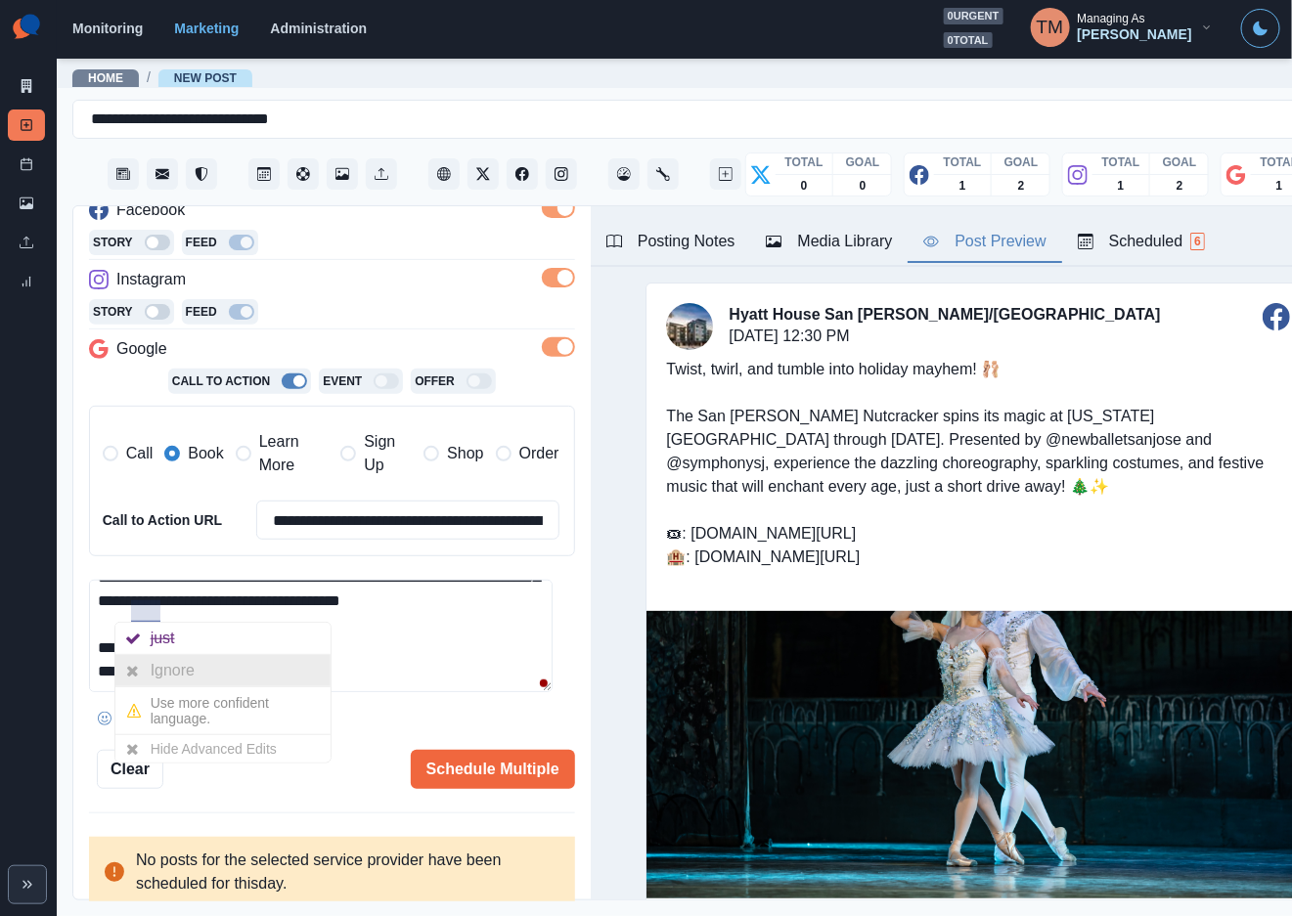
click at [141, 664] on div at bounding box center [132, 670] width 35 height 31
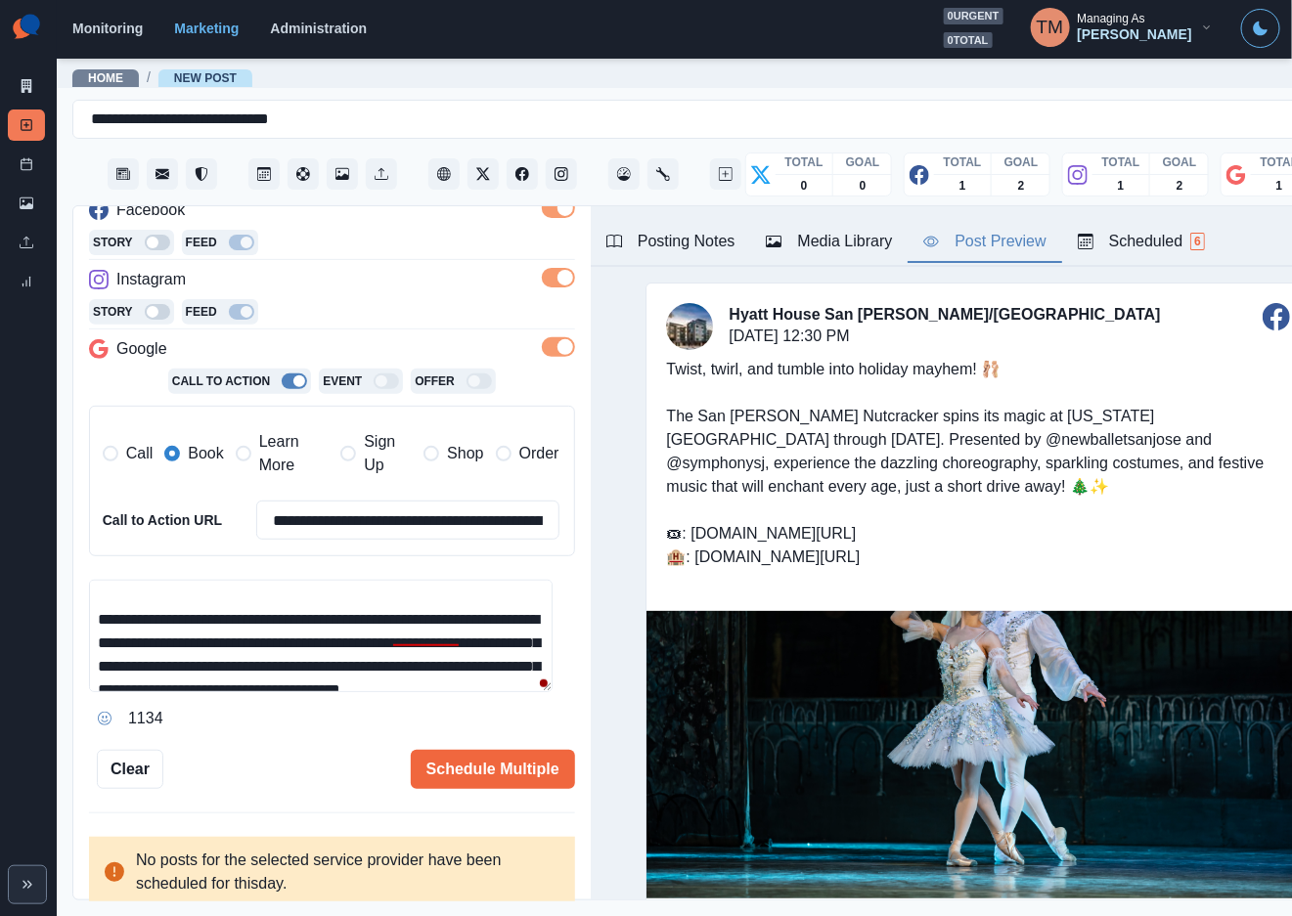
scroll to position [15, 0]
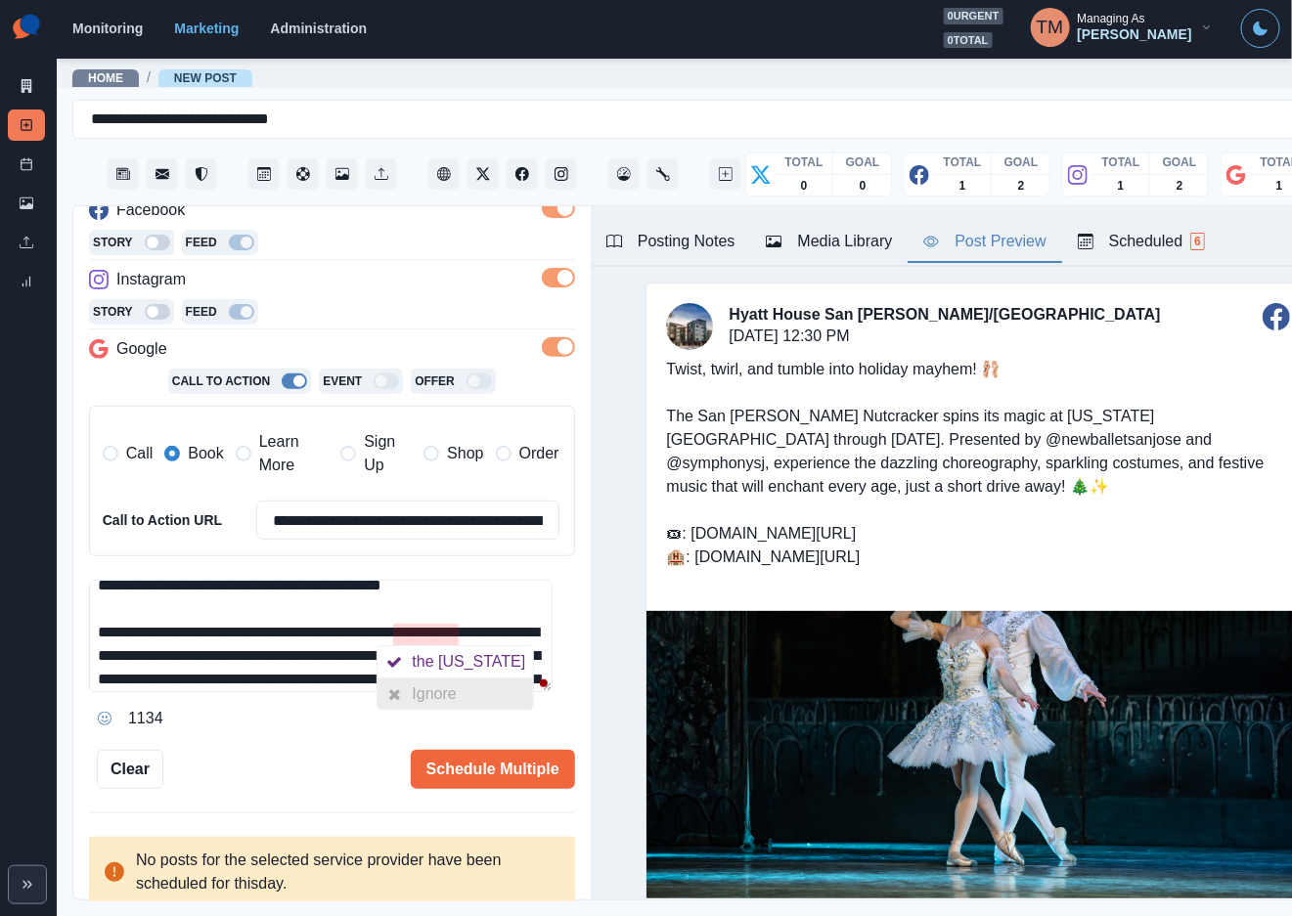
click at [428, 686] on div "Ignore" at bounding box center [439, 694] width 52 height 31
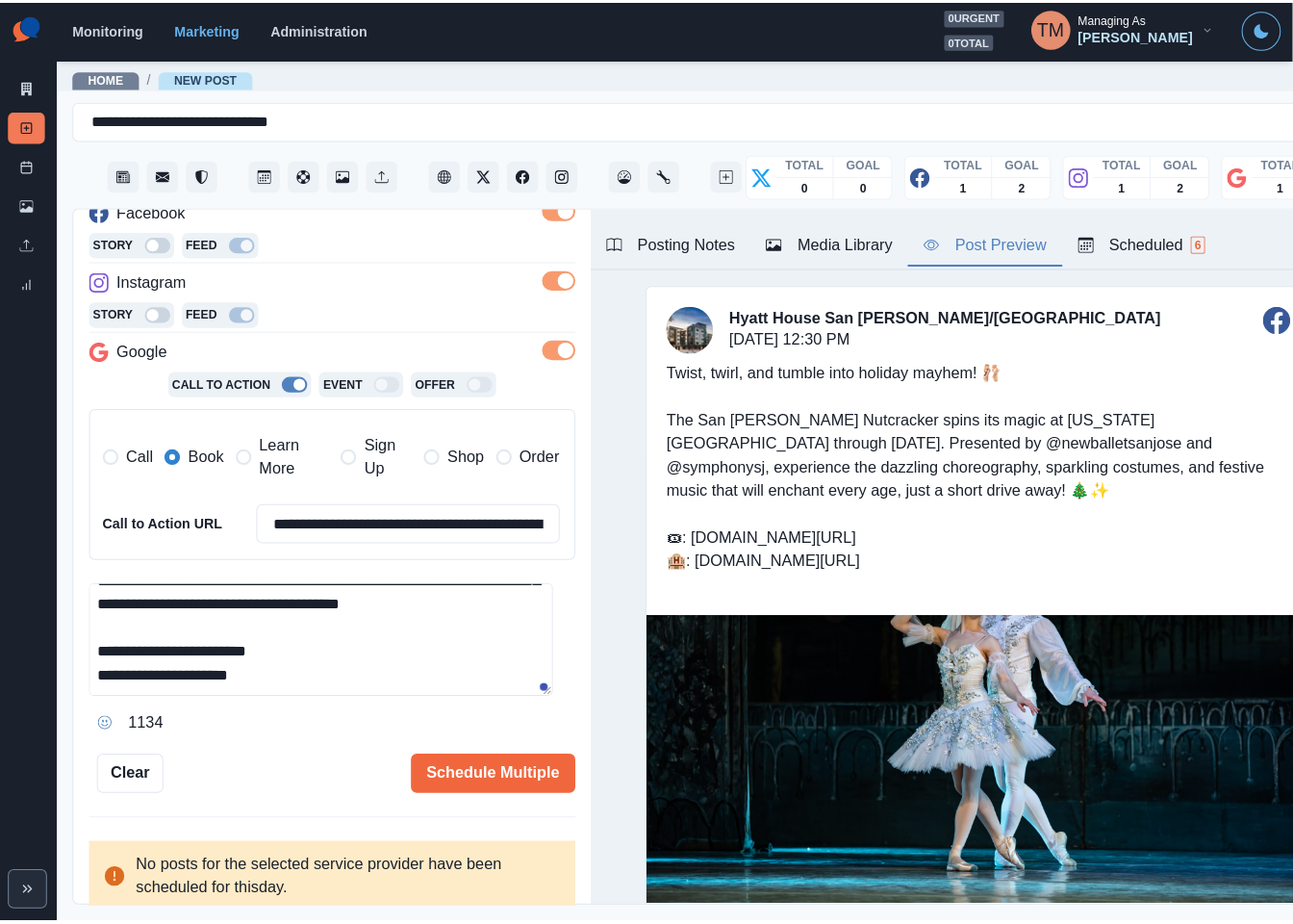
scroll to position [137, 0]
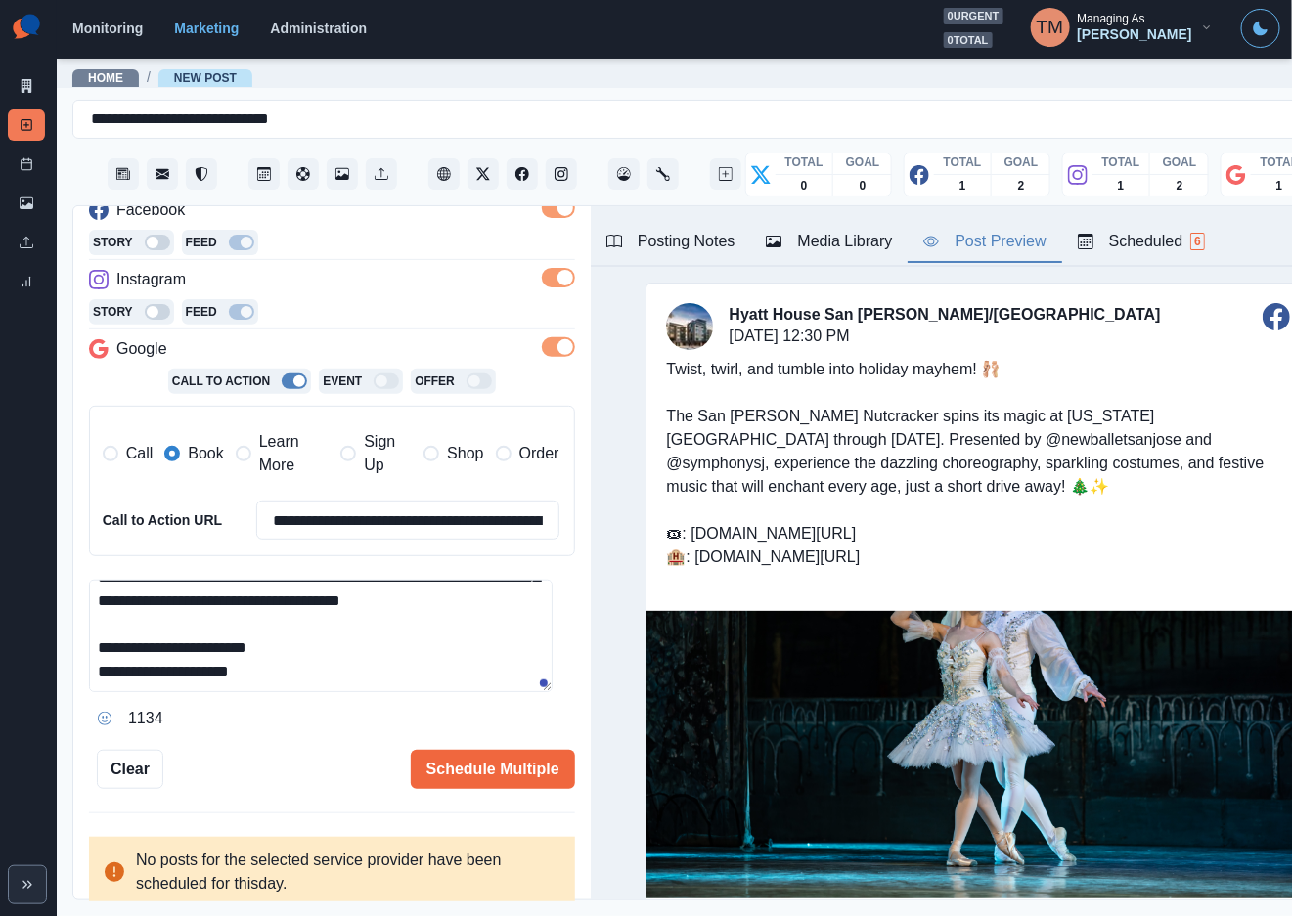
click at [283, 610] on textarea "**********" at bounding box center [320, 636] width 463 height 112
type textarea "**********"
click at [472, 764] on button "Schedule Multiple" at bounding box center [493, 769] width 164 height 39
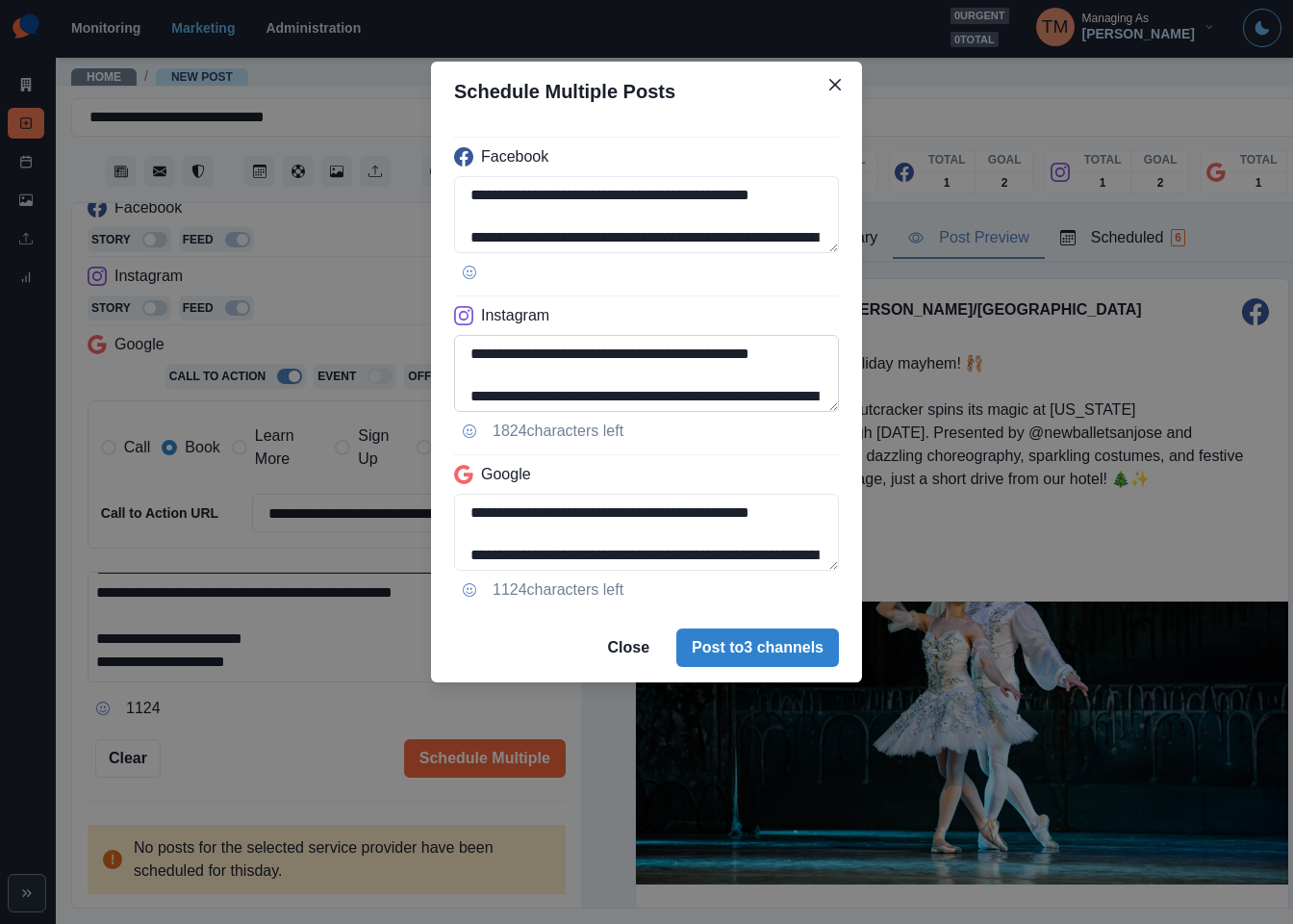
scroll to position [216, 0]
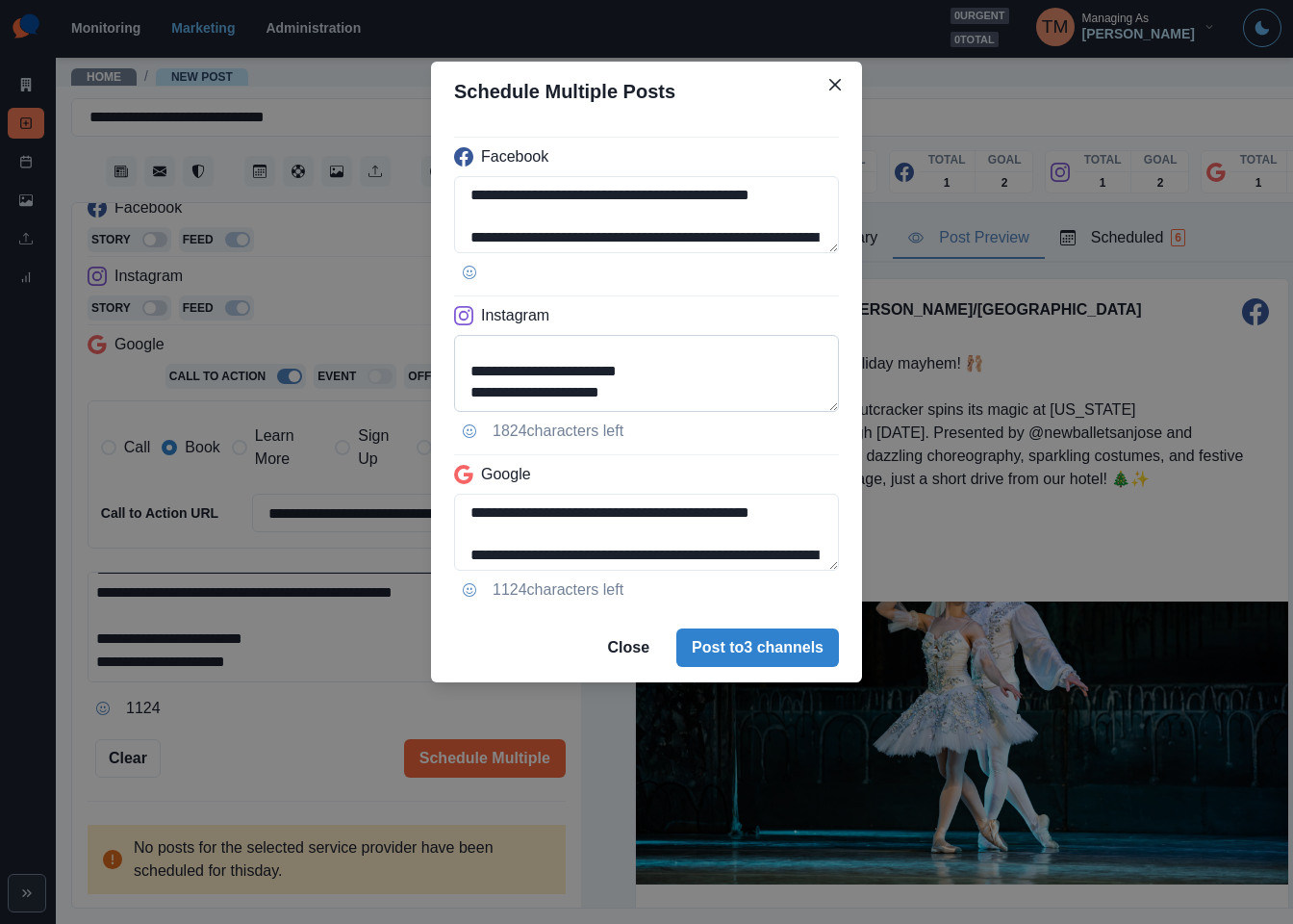
drag, startPoint x: 500, startPoint y: 397, endPoint x: 713, endPoint y: 405, distance: 213.2
click at [713, 405] on textarea "**********" at bounding box center [646, 373] width 385 height 77
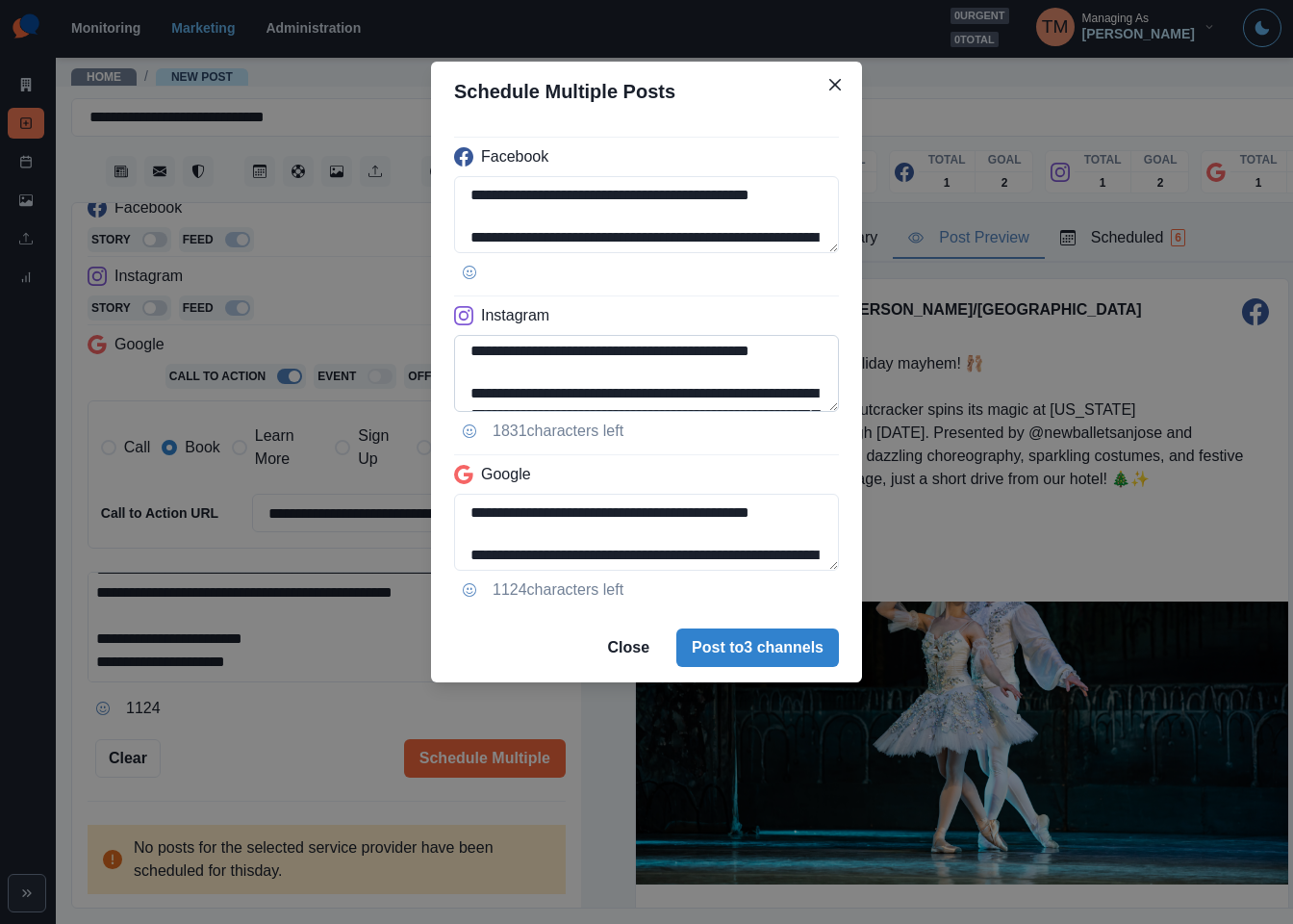
scroll to position [0, 0]
drag, startPoint x: 567, startPoint y: 361, endPoint x: 582, endPoint y: 361, distance: 15.0
click at [582, 361] on textarea "**********" at bounding box center [646, 373] width 385 height 77
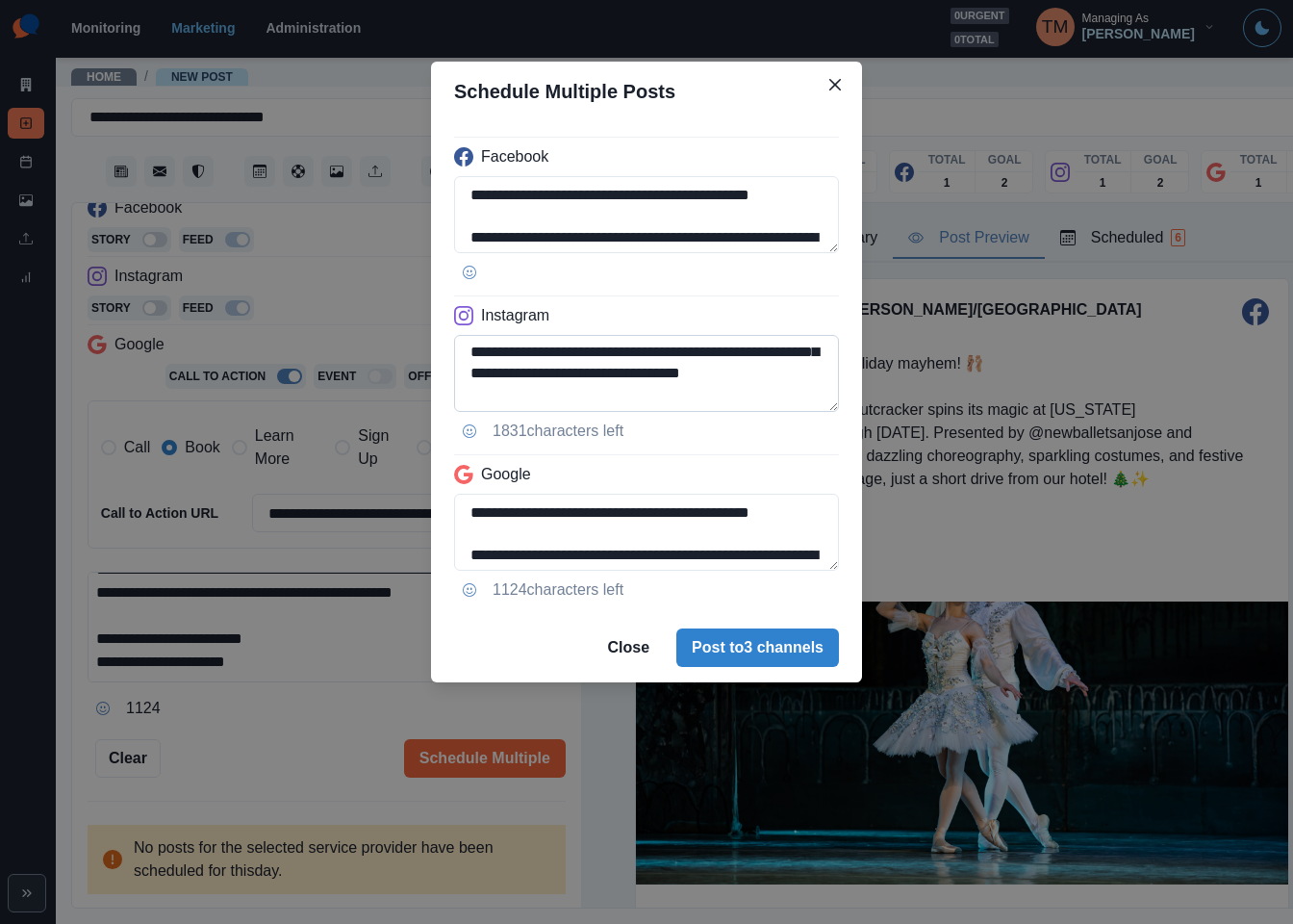
scroll to position [115, 0]
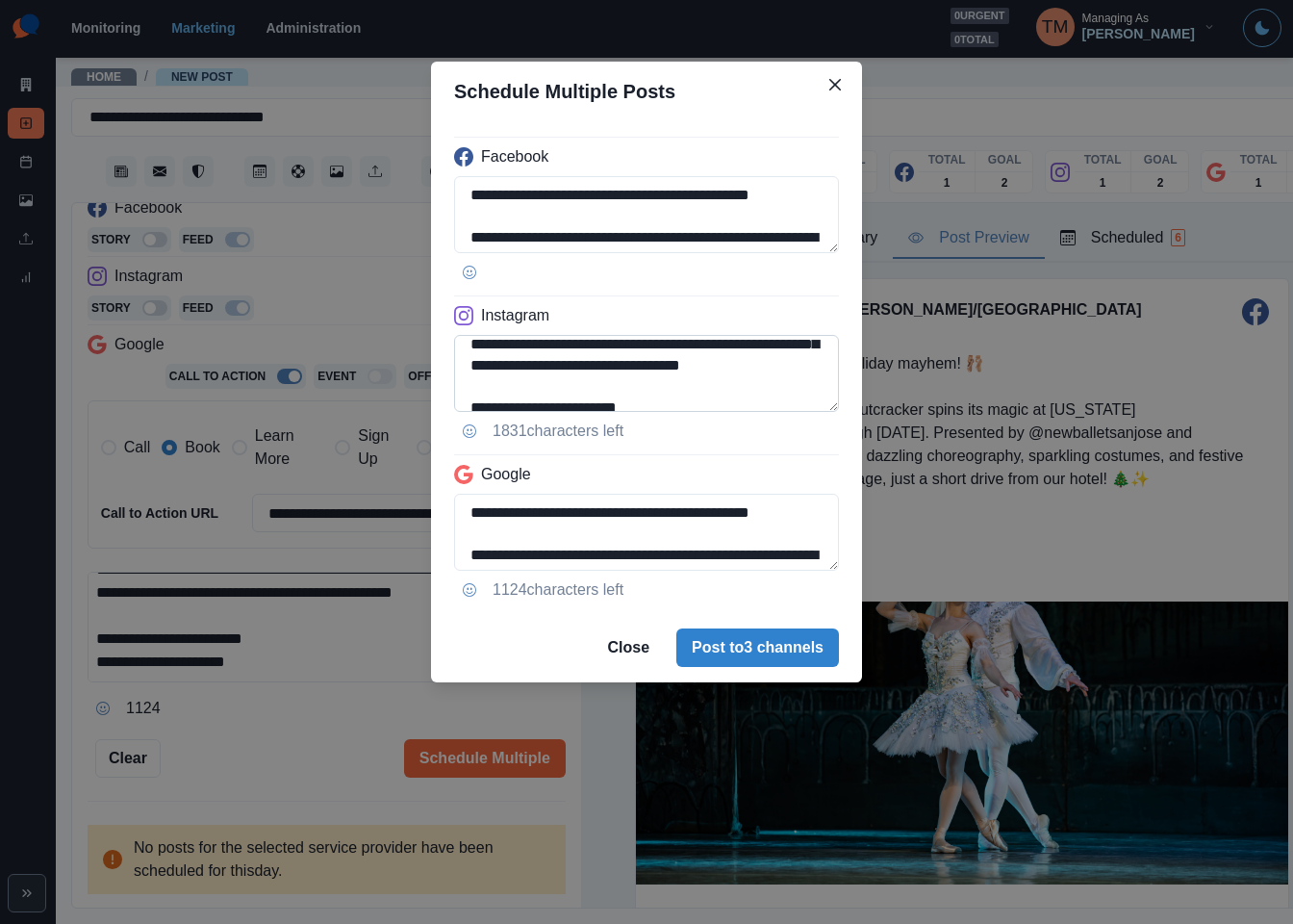
click at [653, 359] on textarea "**********" at bounding box center [646, 373] width 385 height 77
click at [564, 346] on textarea "**********" at bounding box center [646, 373] width 385 height 77
click at [567, 347] on textarea "**********" at bounding box center [646, 373] width 385 height 77
click at [570, 347] on textarea "**********" at bounding box center [646, 373] width 385 height 77
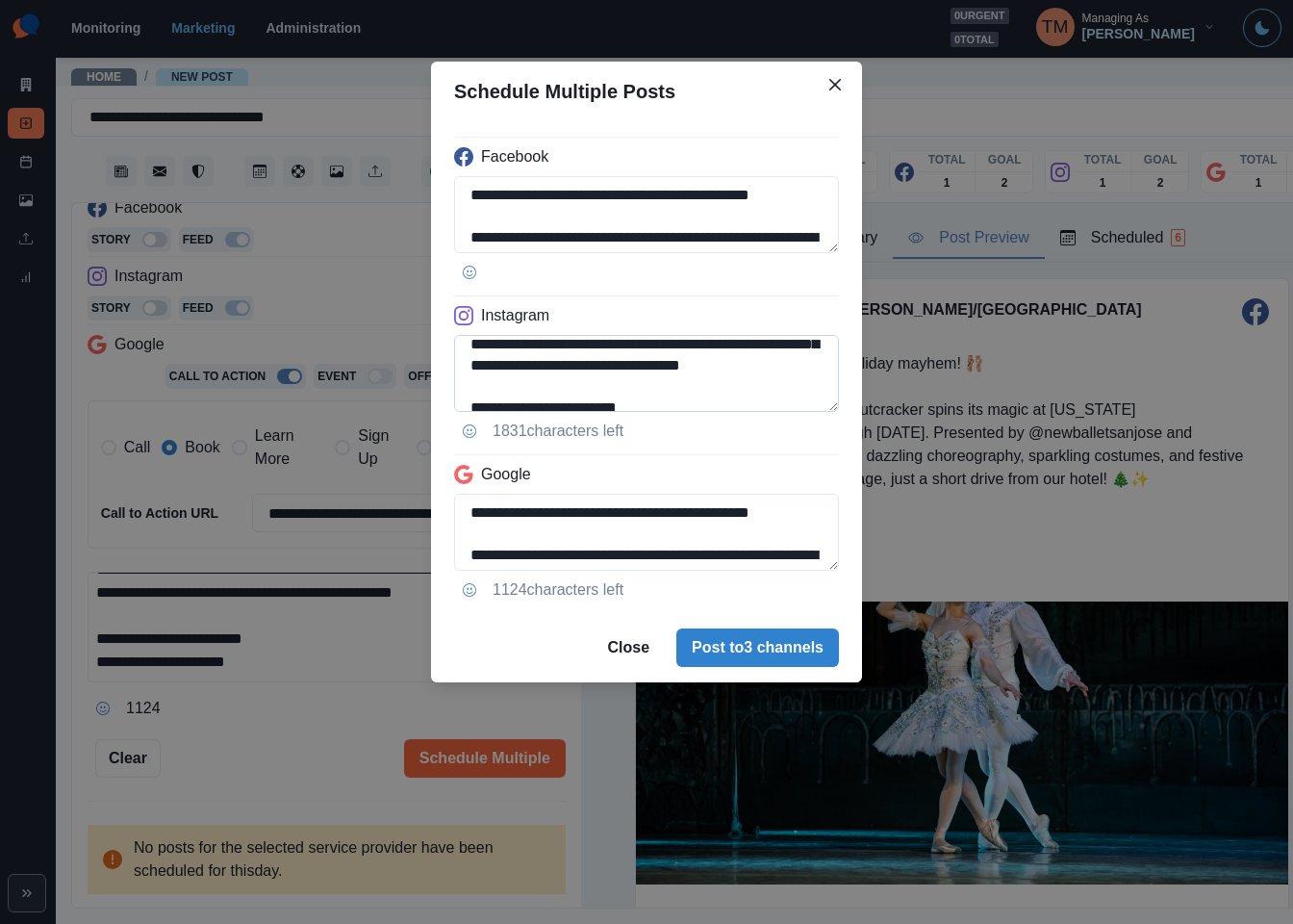
click at [564, 347] on textarea "**********" at bounding box center [646, 373] width 385 height 77
click at [616, 347] on textarea "**********" at bounding box center [646, 373] width 385 height 77
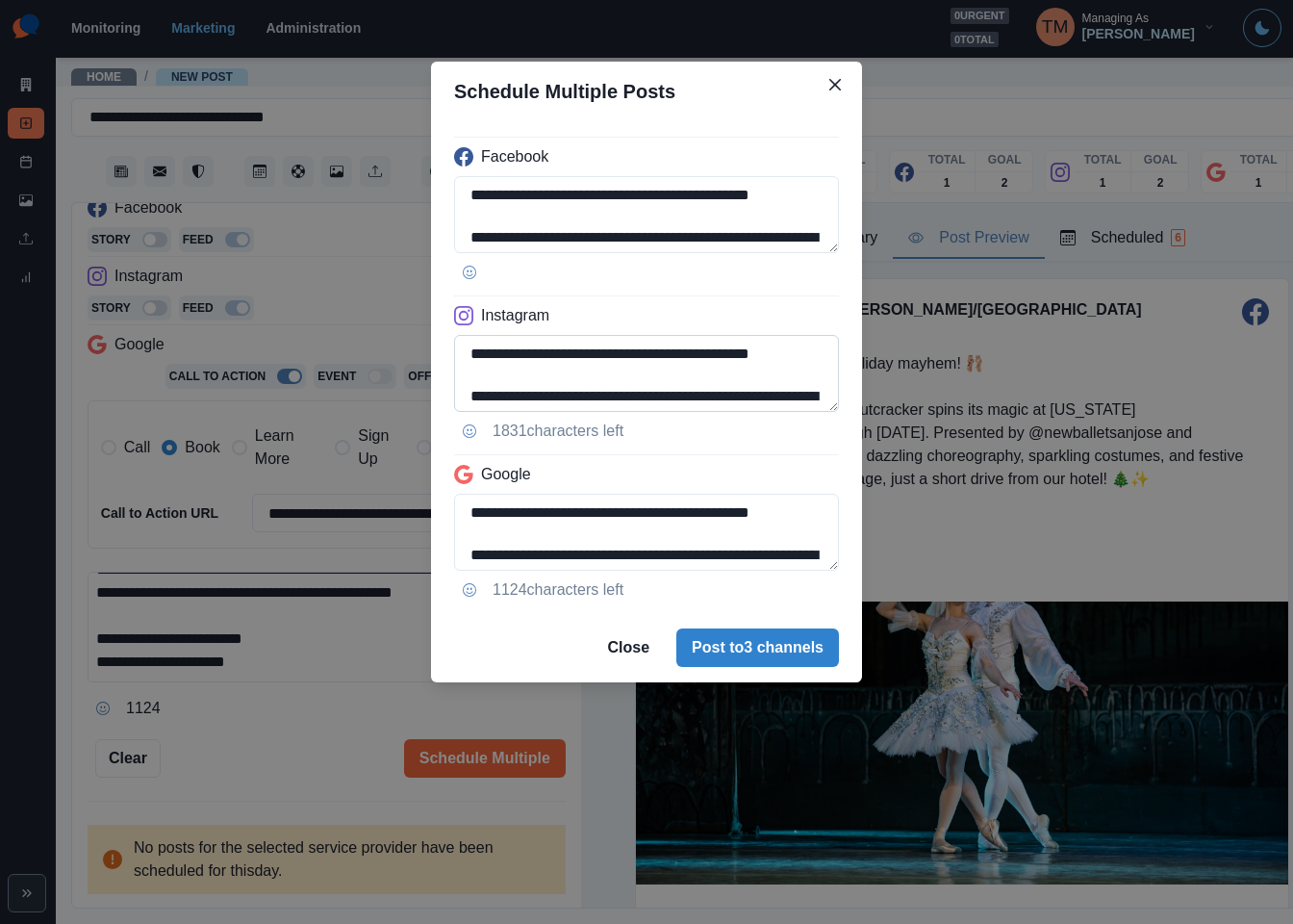
drag, startPoint x: 693, startPoint y: 349, endPoint x: 659, endPoint y: 349, distance: 34.0
click at [659, 349] on textarea "**********" at bounding box center [646, 373] width 385 height 77
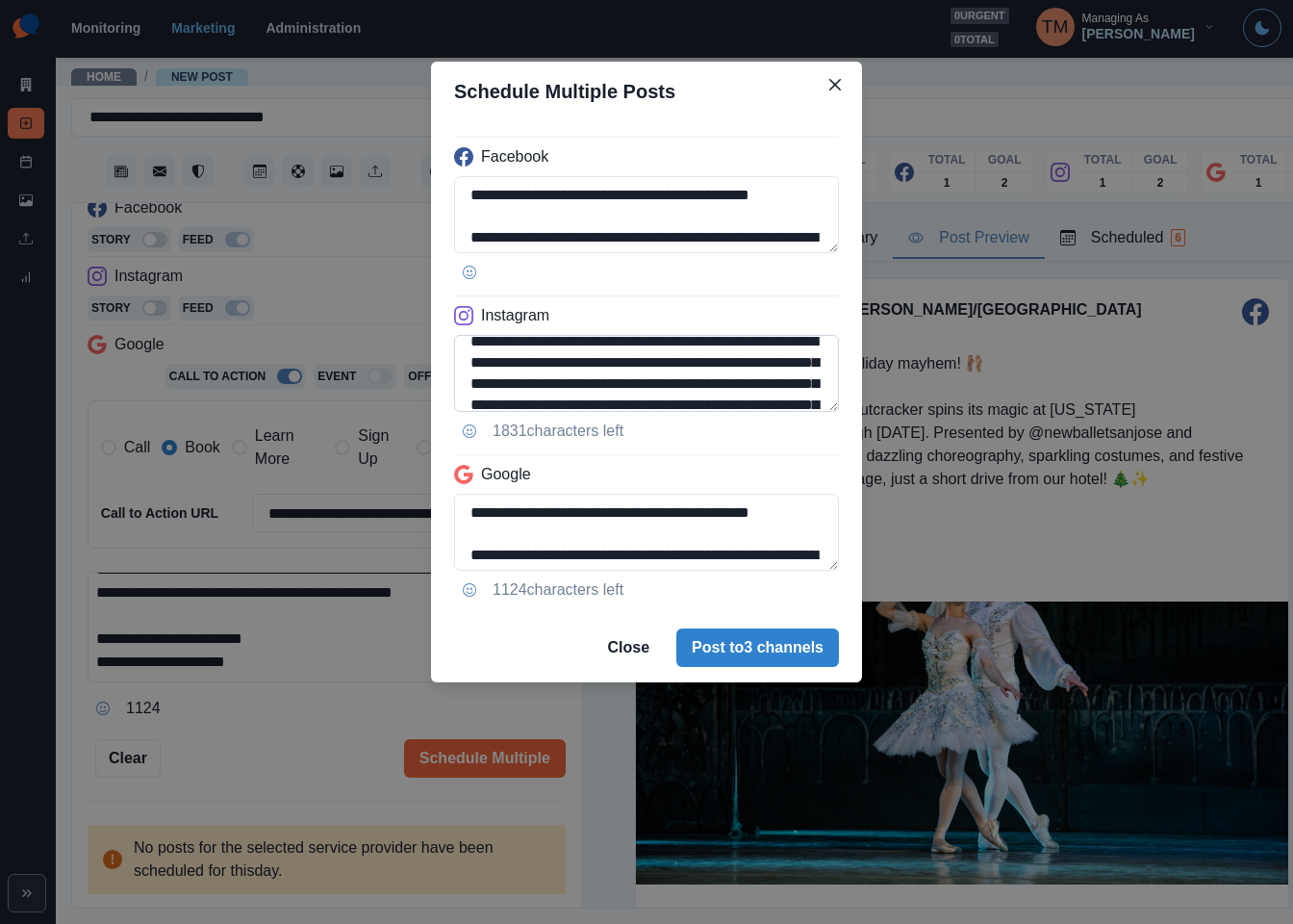
scroll to position [58, 0]
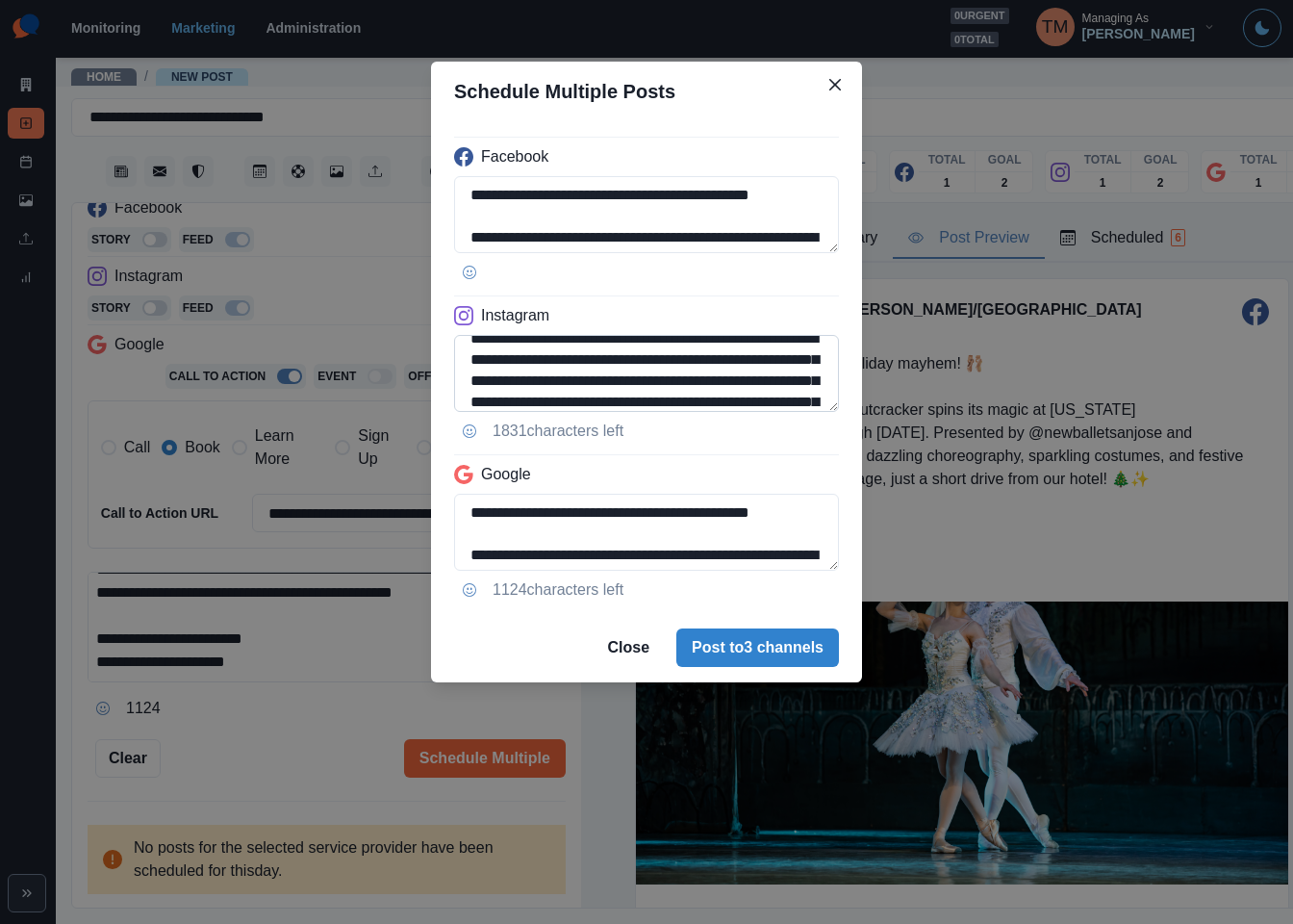
click at [591, 401] on textarea "**********" at bounding box center [646, 373] width 385 height 77
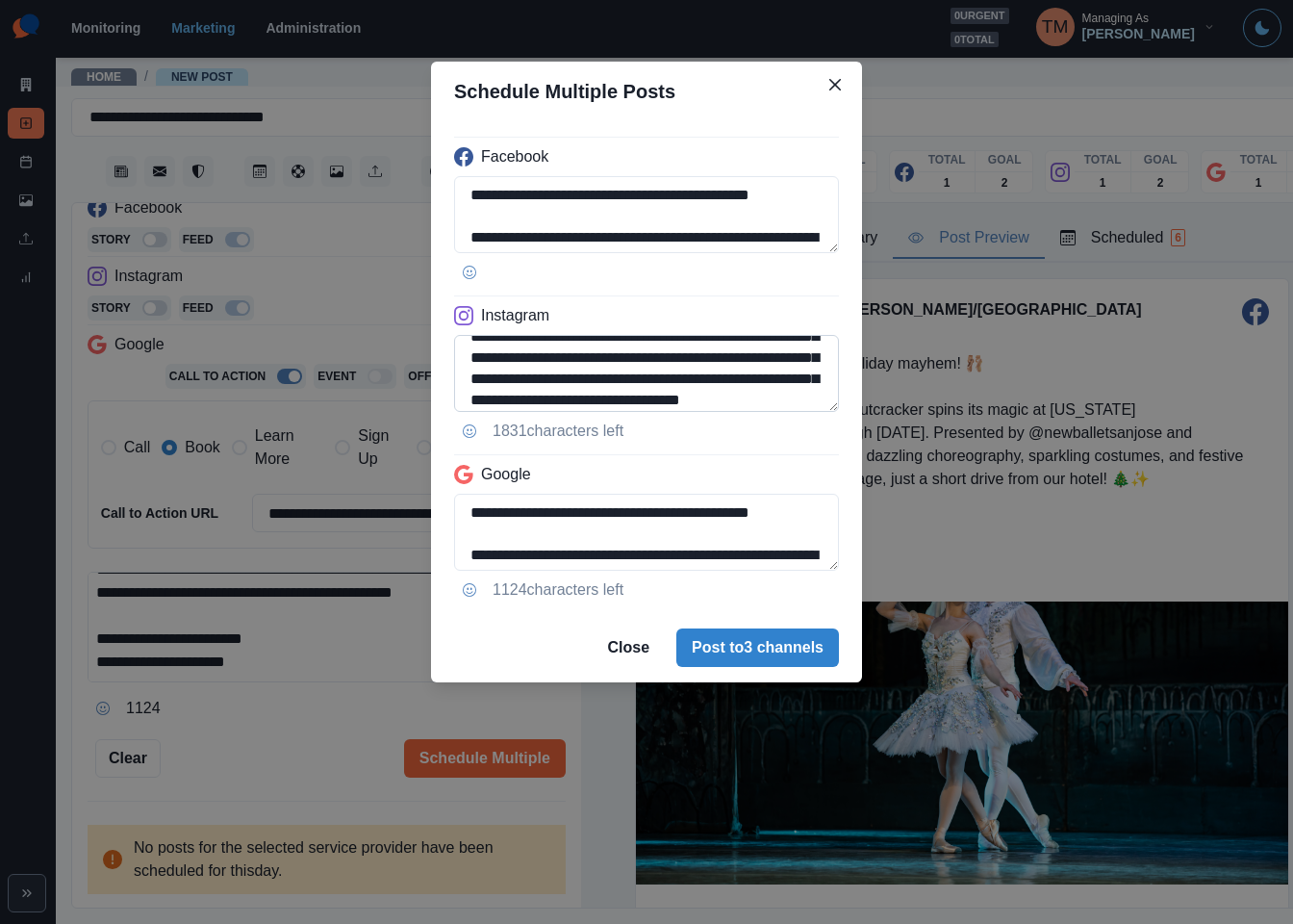
click at [566, 382] on textarea "**********" at bounding box center [646, 373] width 385 height 77
paste textarea "*"
click at [474, 405] on textarea "**********" at bounding box center [646, 373] width 385 height 77
paste textarea "*****"
type textarea "**********"
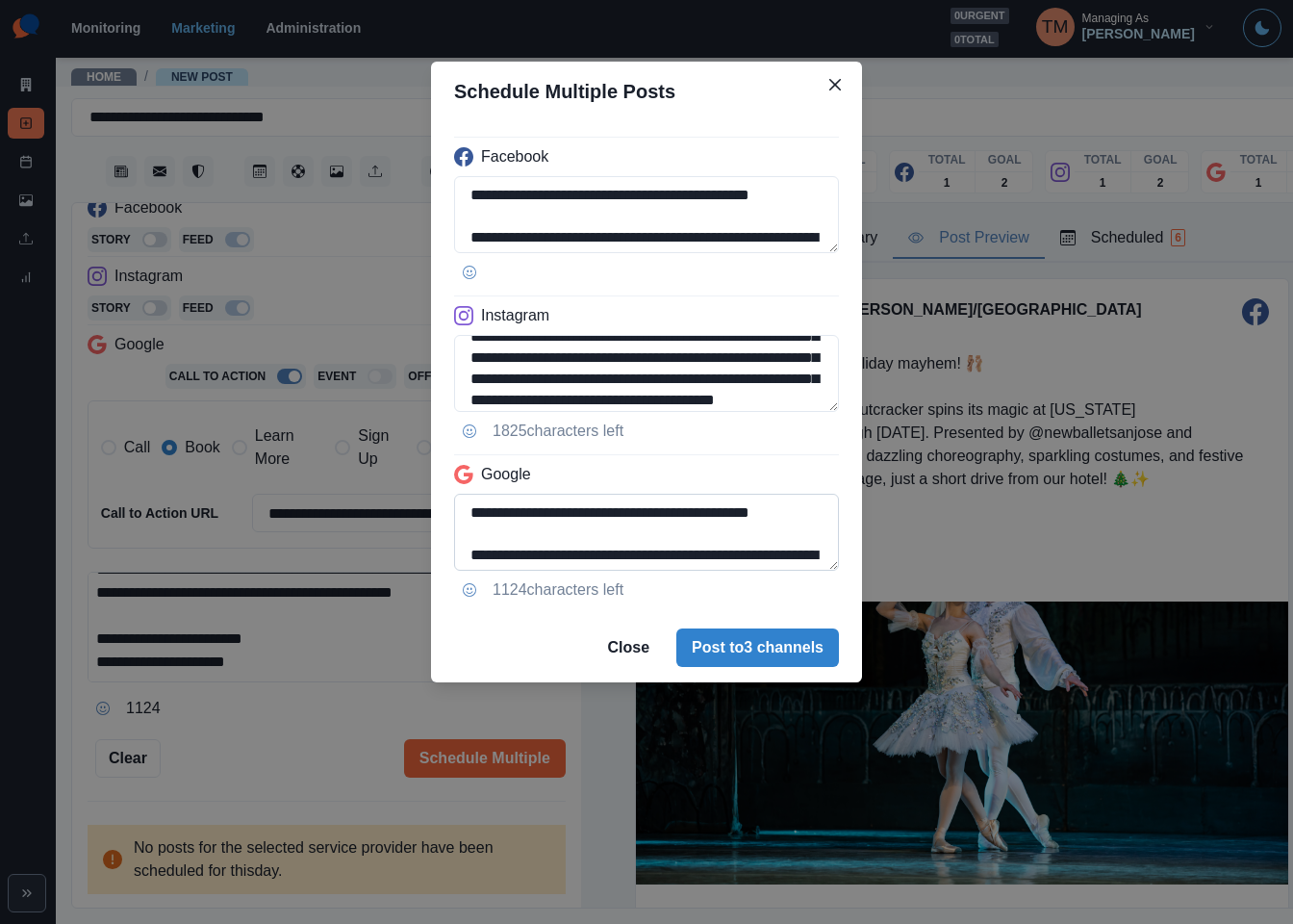
click at [619, 526] on textarea "**********" at bounding box center [646, 532] width 385 height 77
paste textarea "**********"
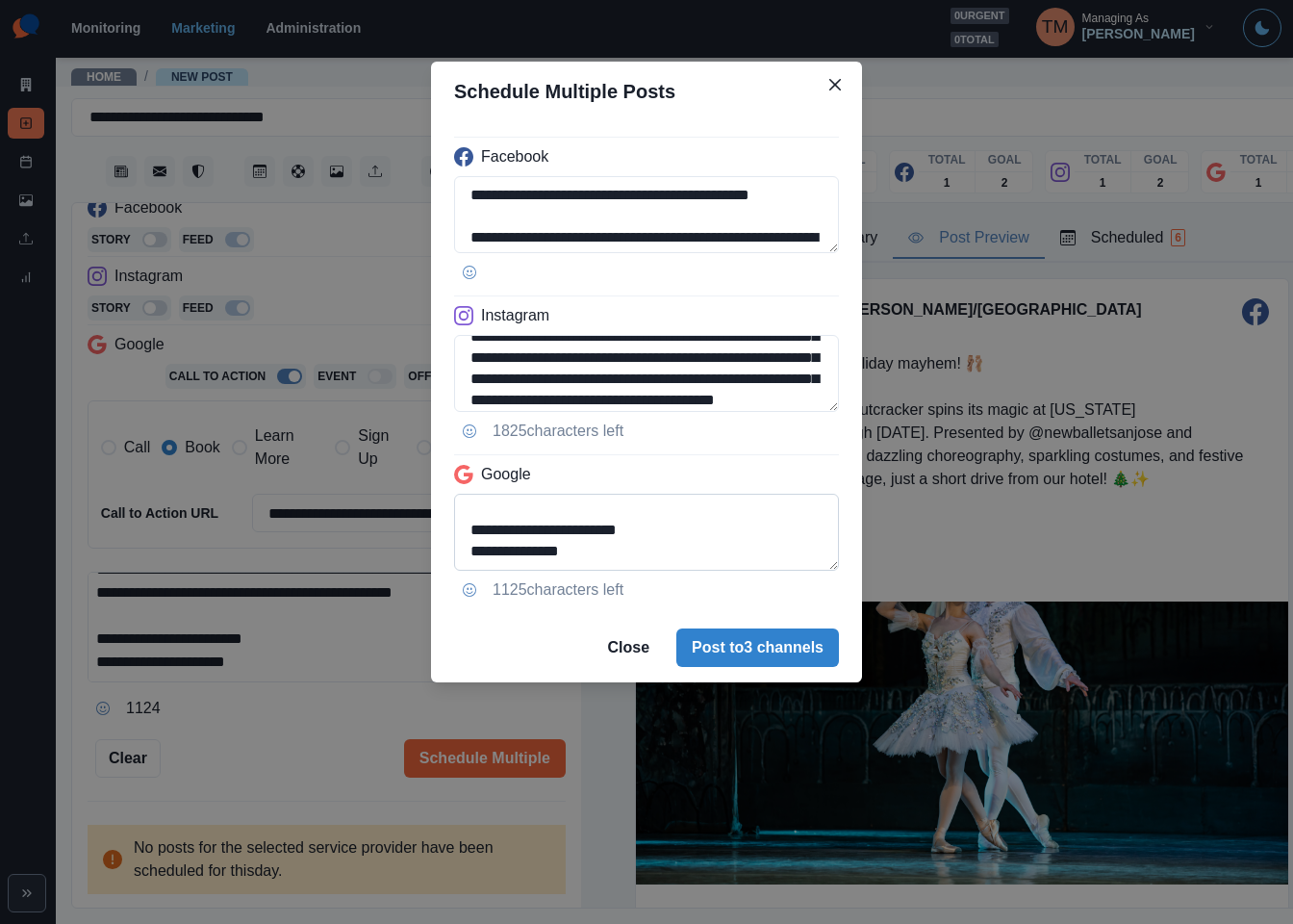
click at [693, 508] on textarea "**********" at bounding box center [646, 532] width 385 height 77
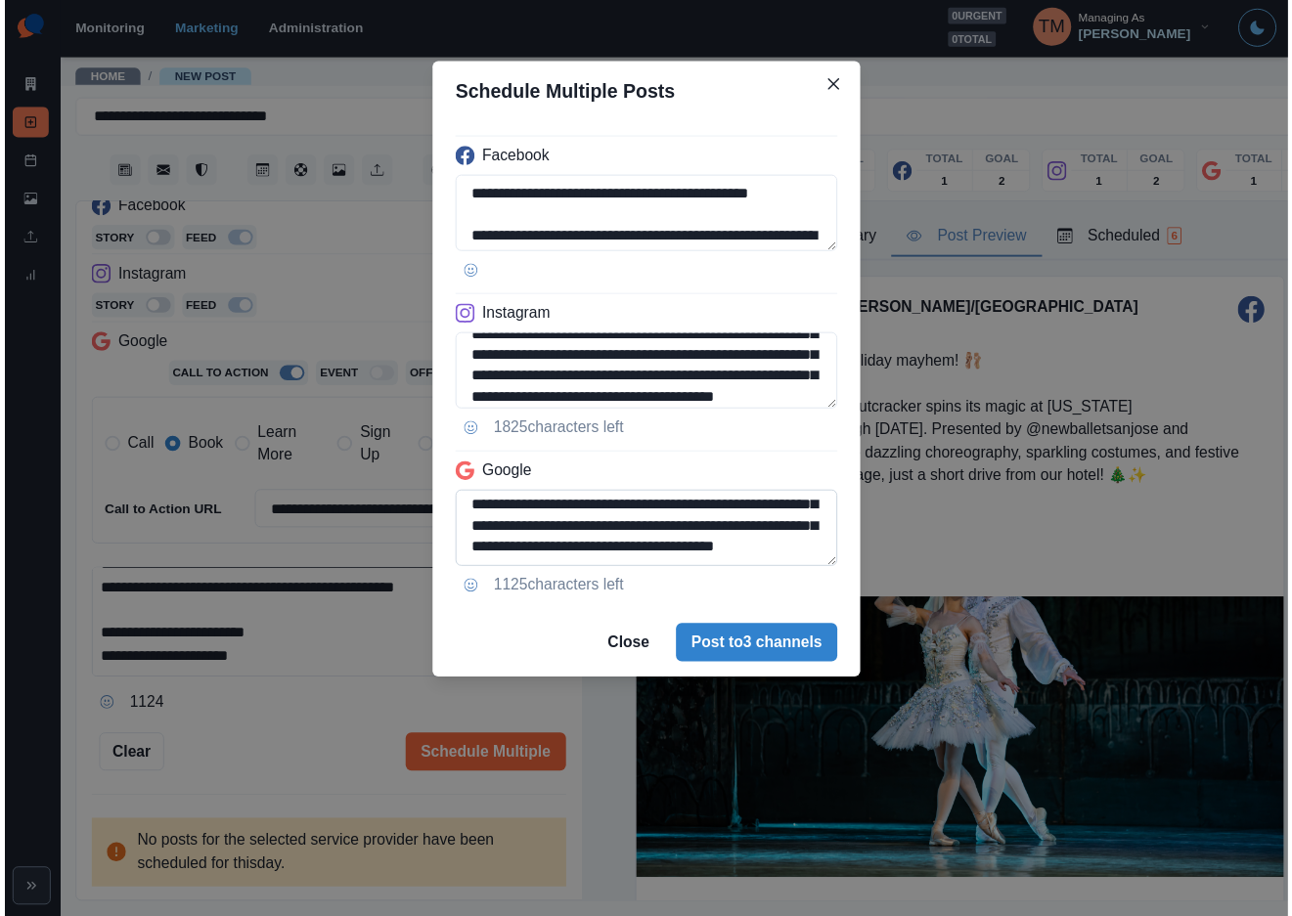
scroll to position [148, 0]
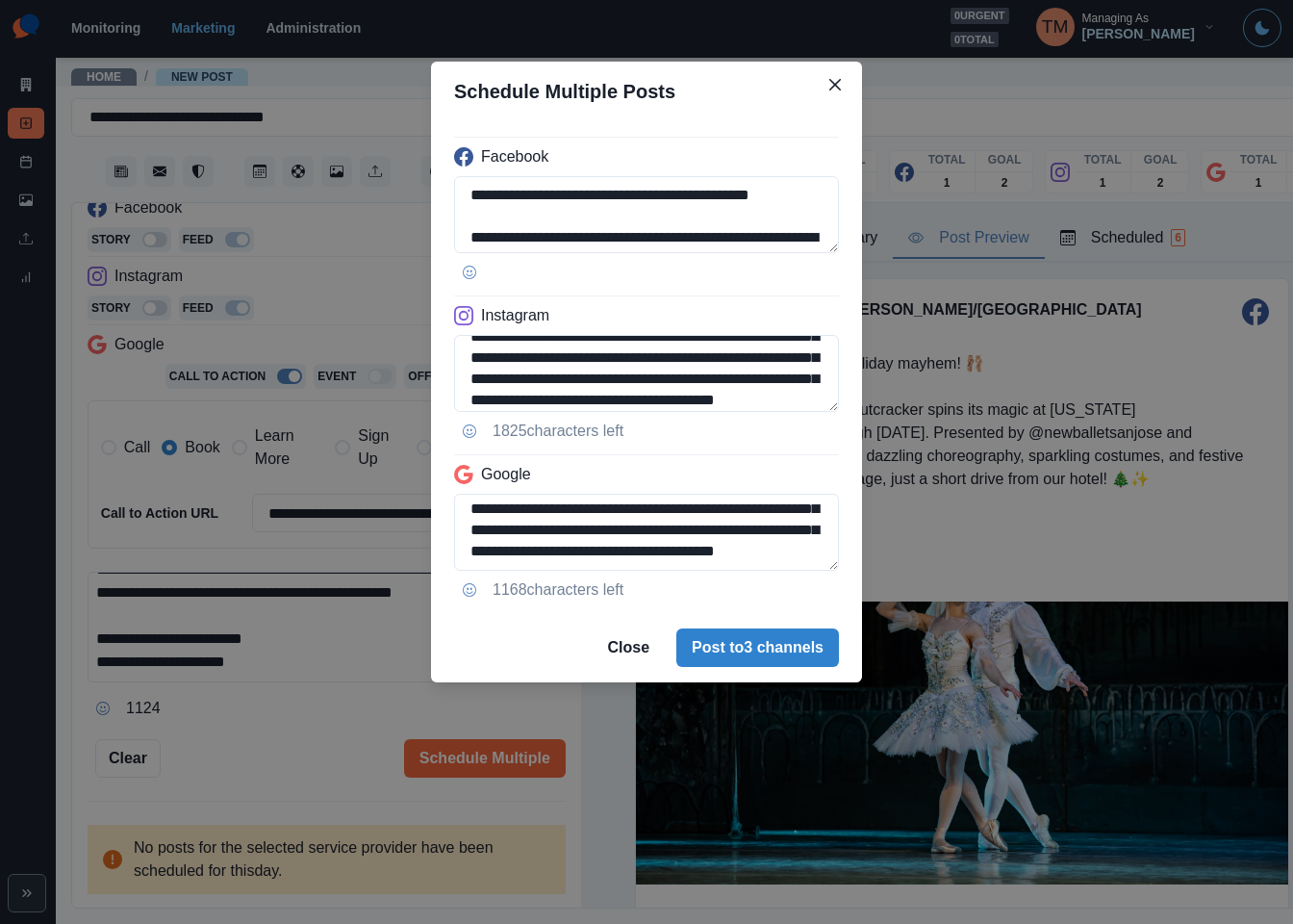
type textarea "**********"
click at [1109, 318] on div "**********" at bounding box center [646, 462] width 1293 height 924
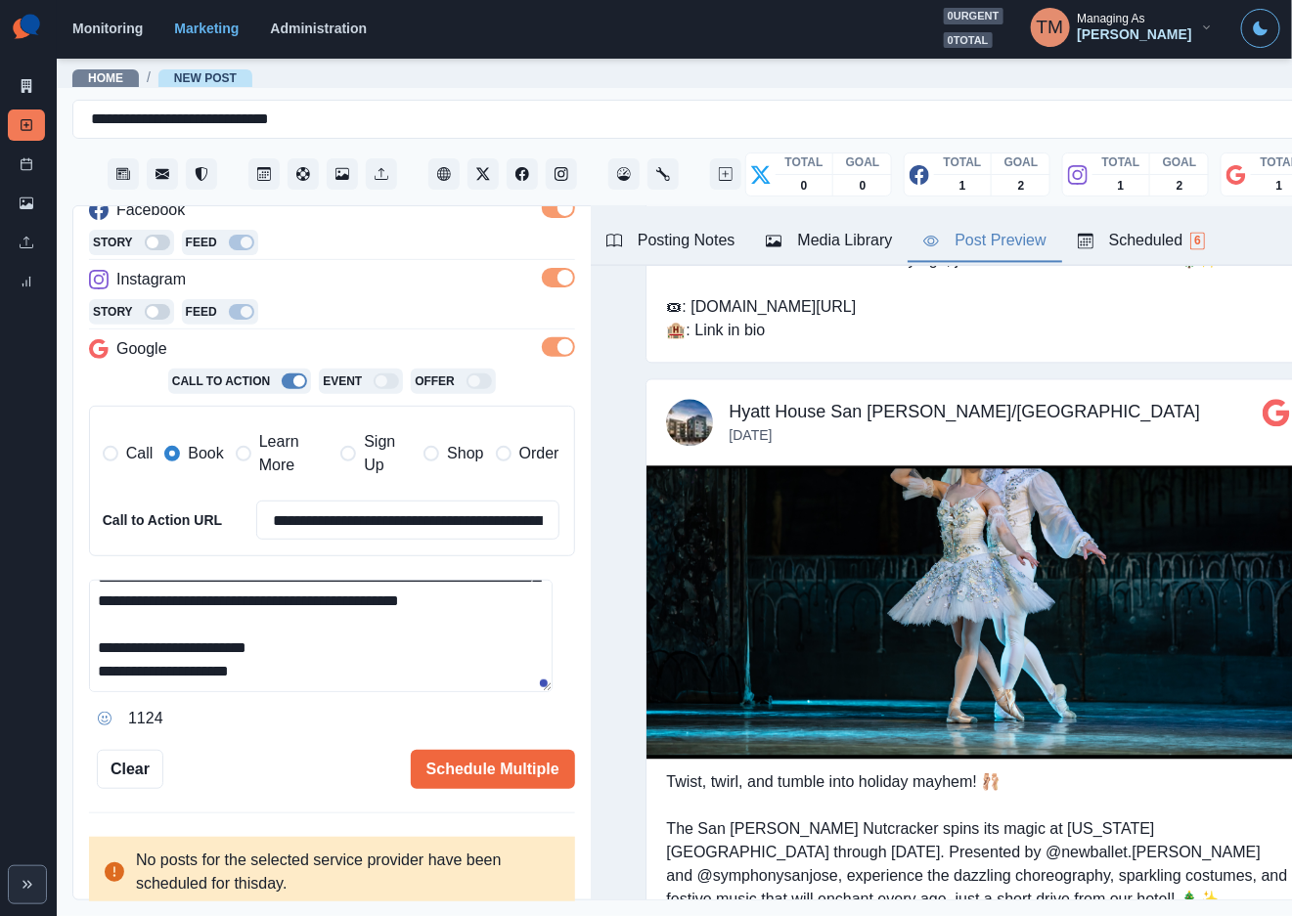
scroll to position [1585, 0]
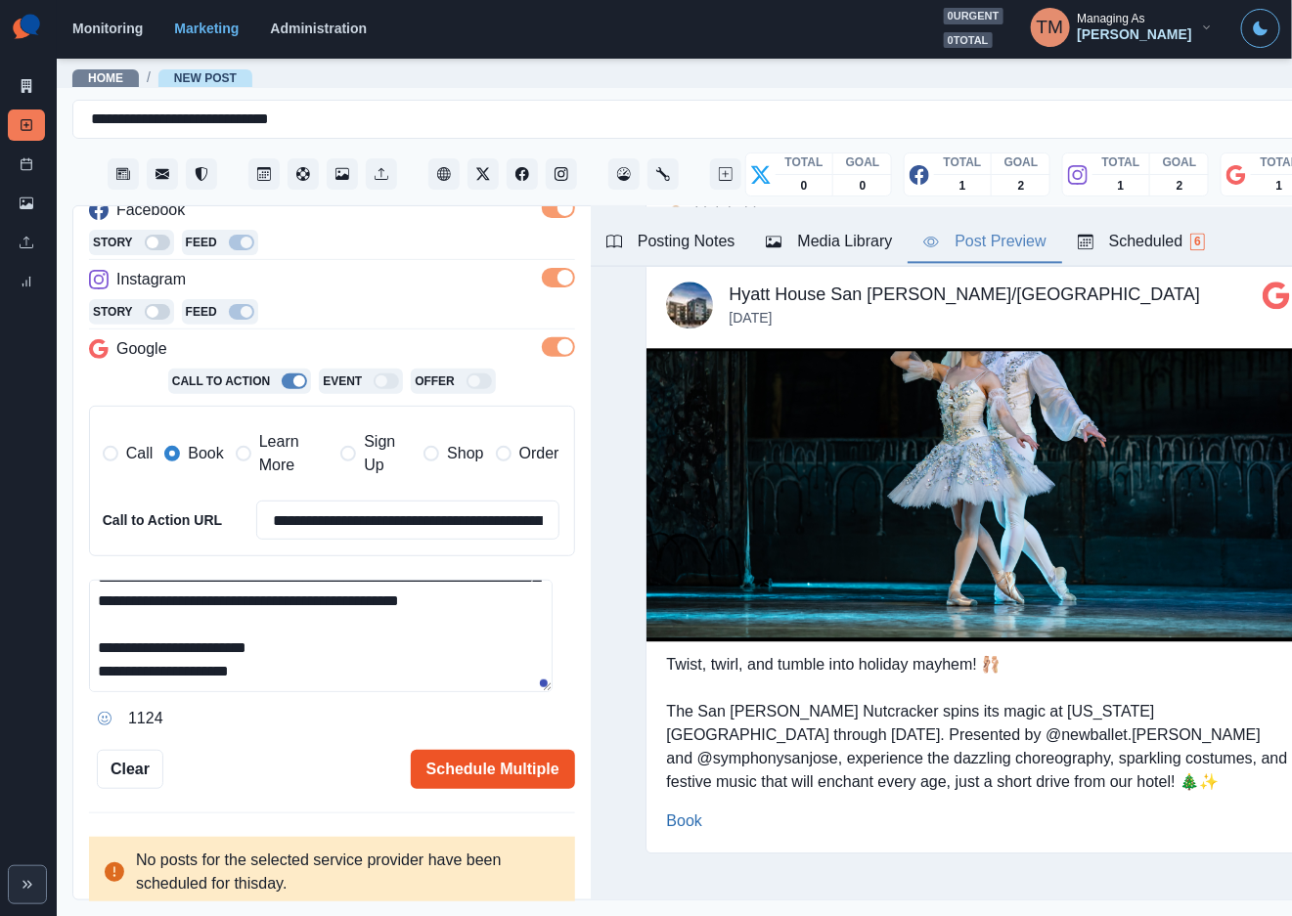
click at [472, 772] on button "Schedule Multiple" at bounding box center [493, 769] width 164 height 39
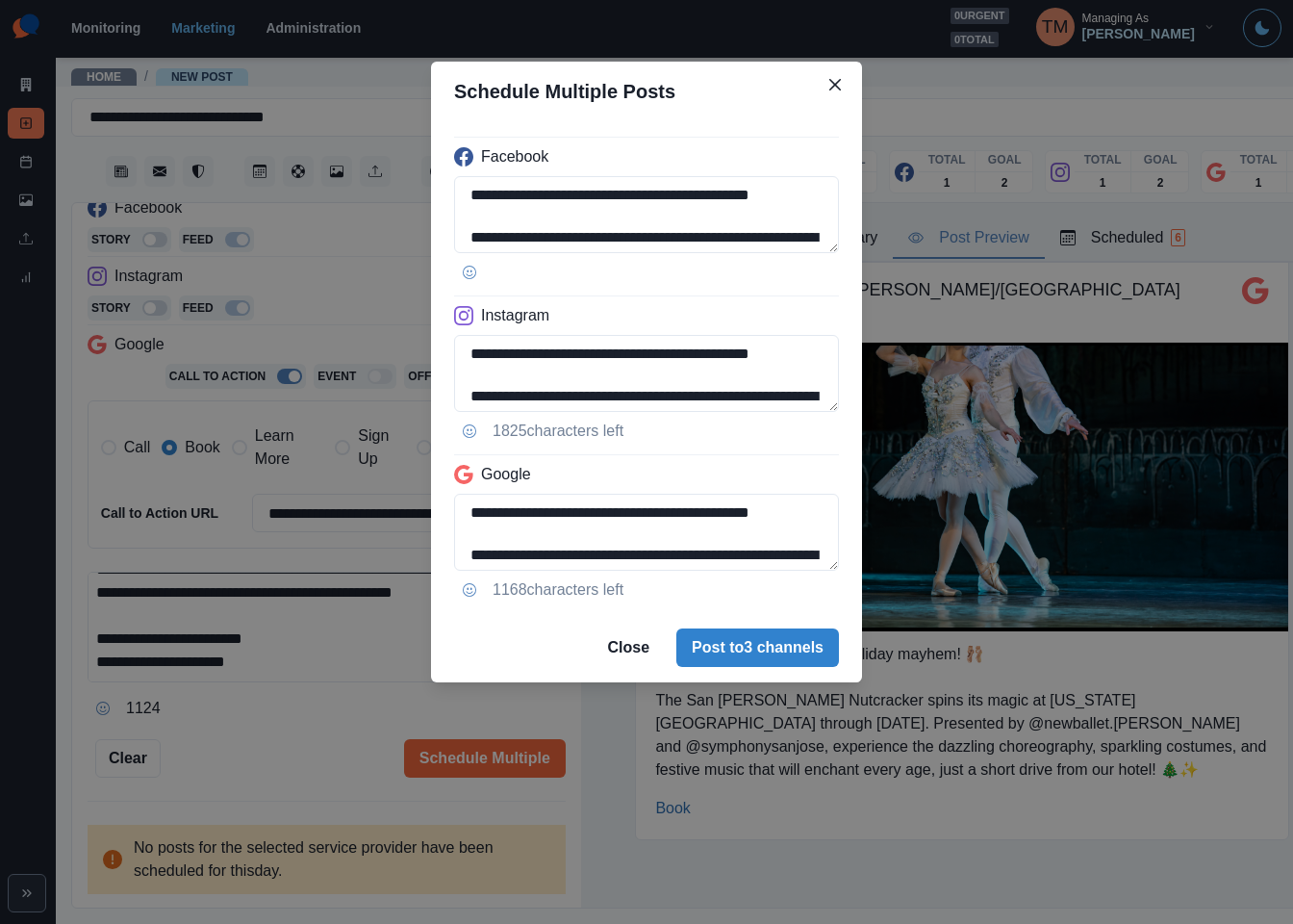
click at [785, 656] on button "Post to 3 channels" at bounding box center [757, 647] width 162 height 38
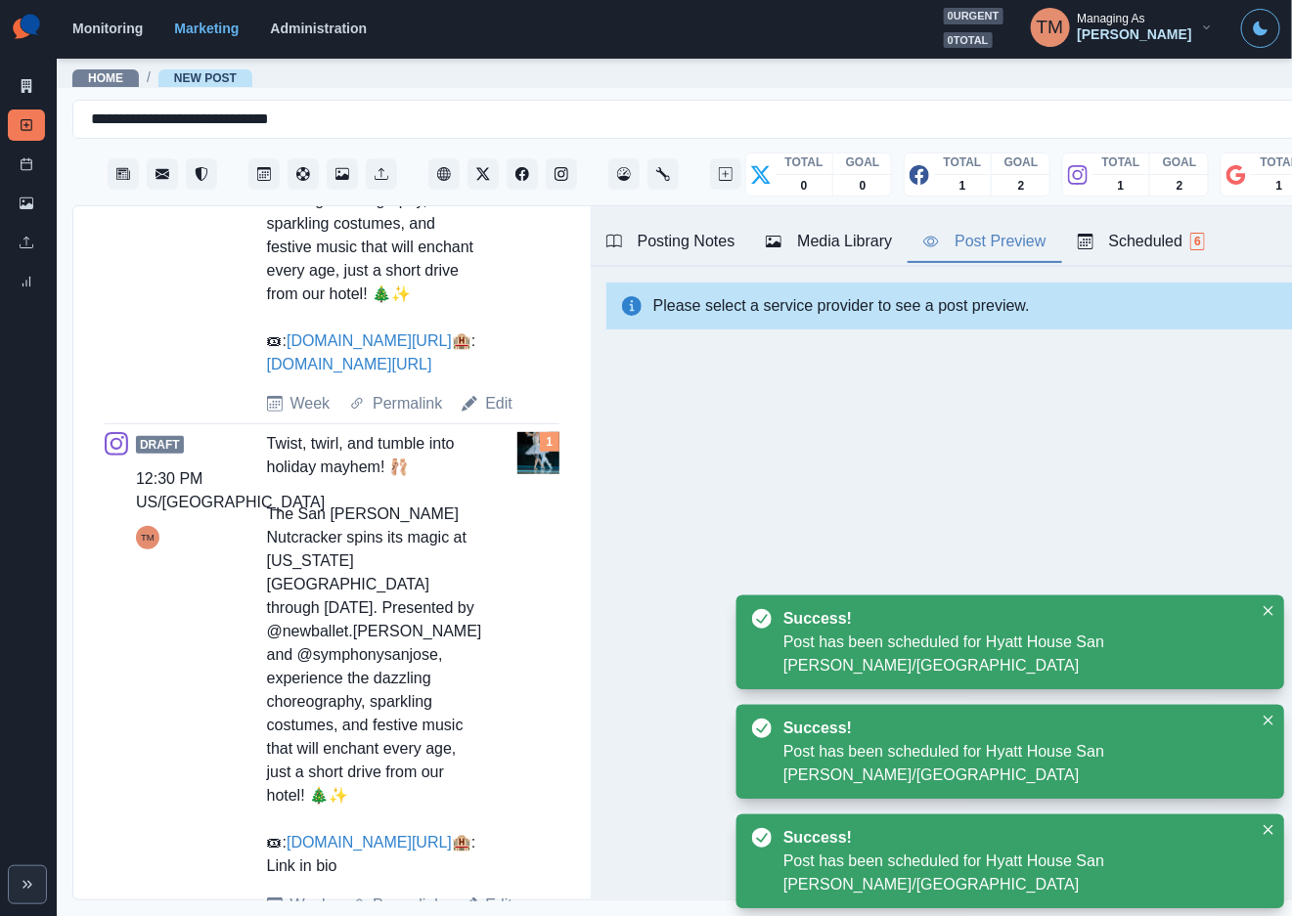
scroll to position [1028, 0]
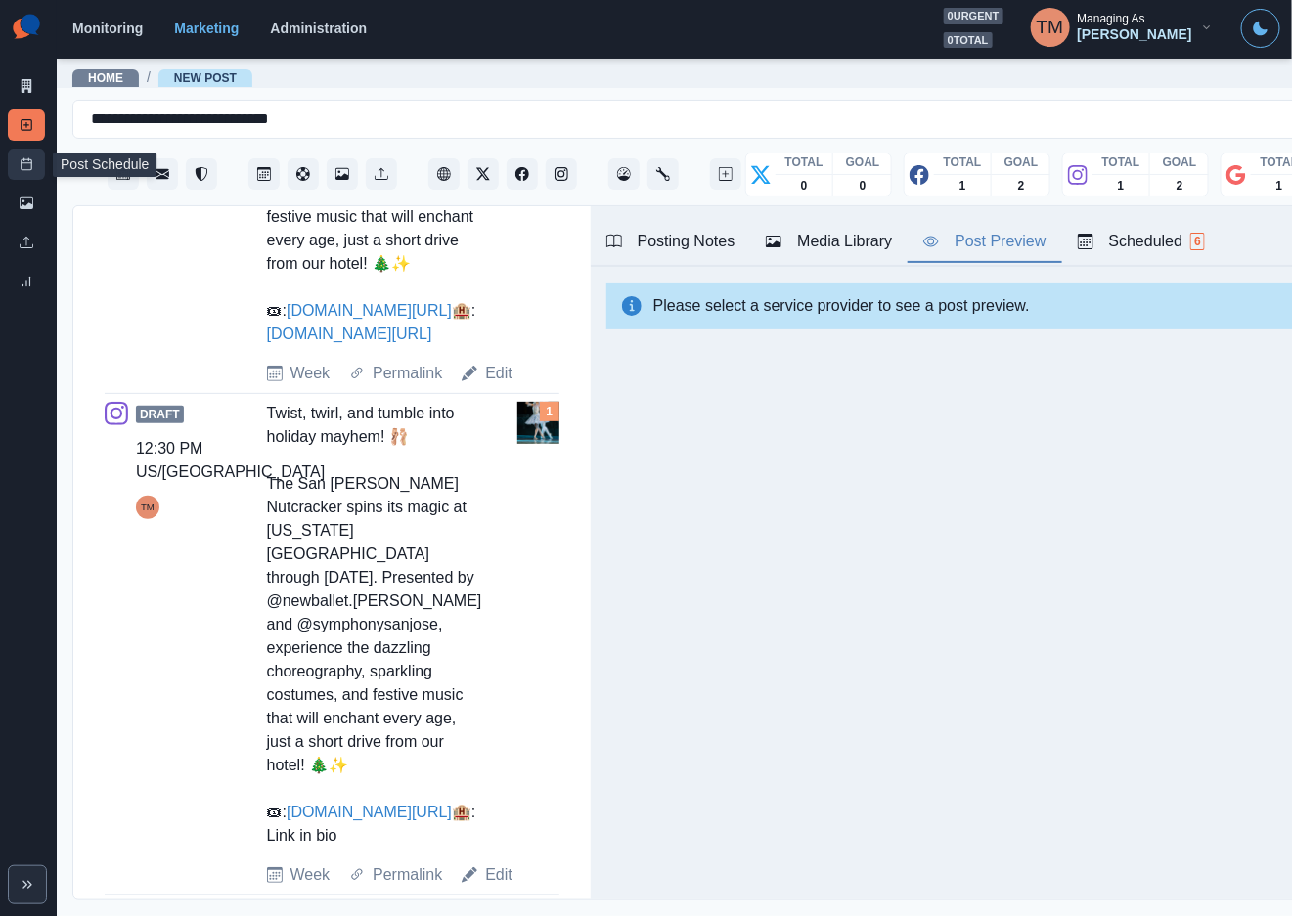
click at [27, 158] on icon at bounding box center [27, 164] width 14 height 14
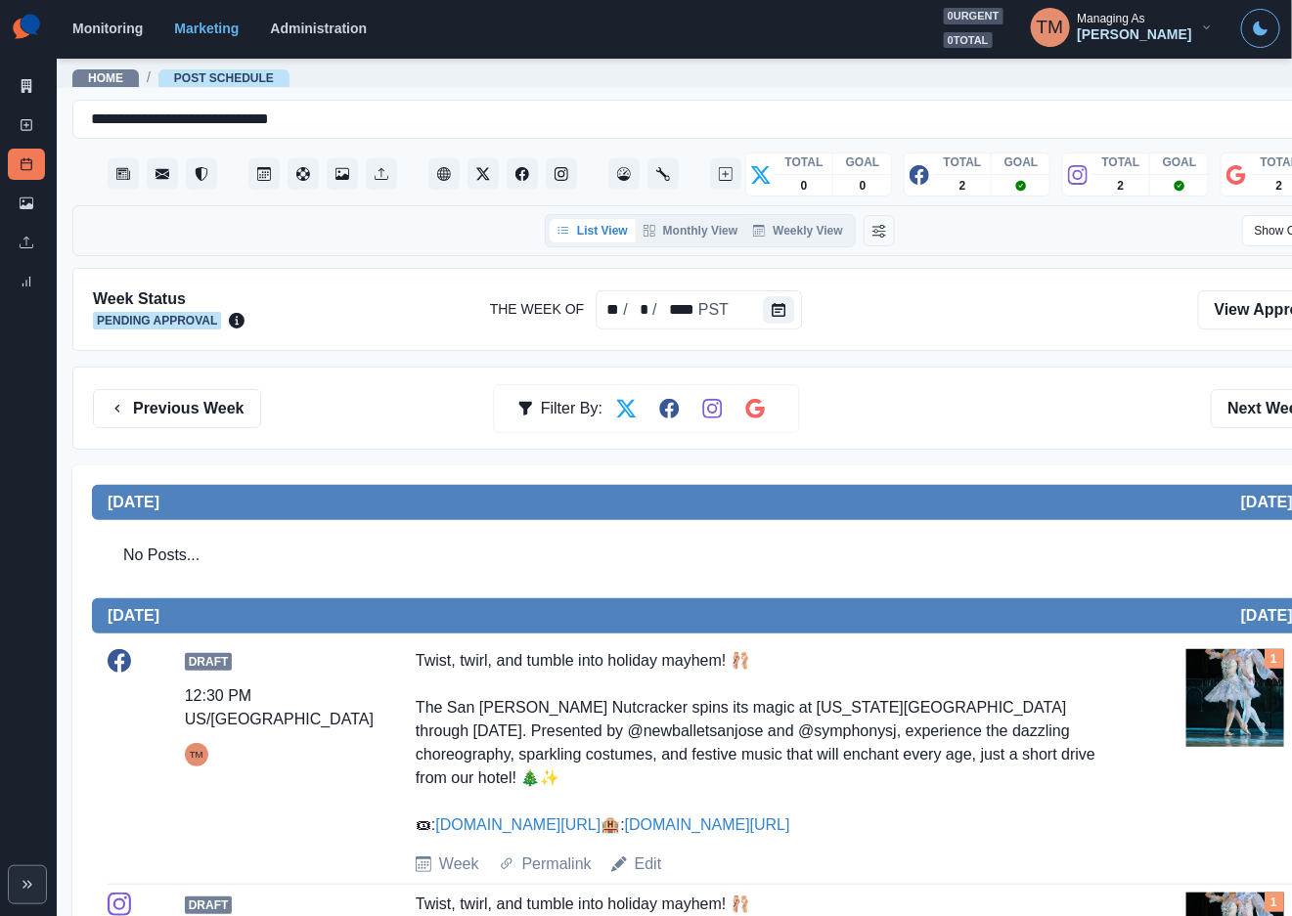
click at [994, 329] on div at bounding box center [720, 309] width 921 height 42
click at [772, 315] on icon "Calendar" at bounding box center [779, 310] width 14 height 14
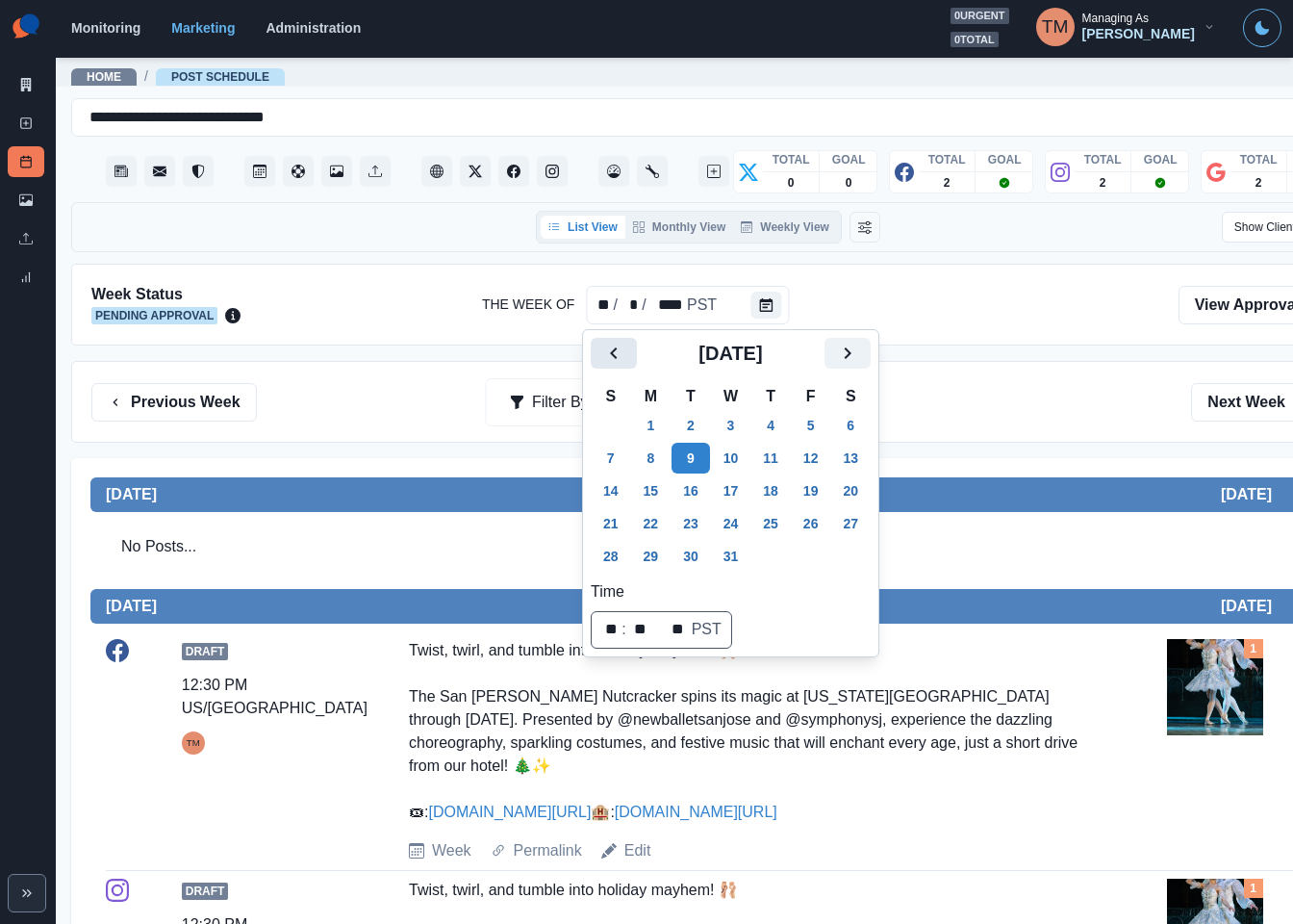
click at [625, 355] on icon "Previous" at bounding box center [613, 352] width 23 height 23
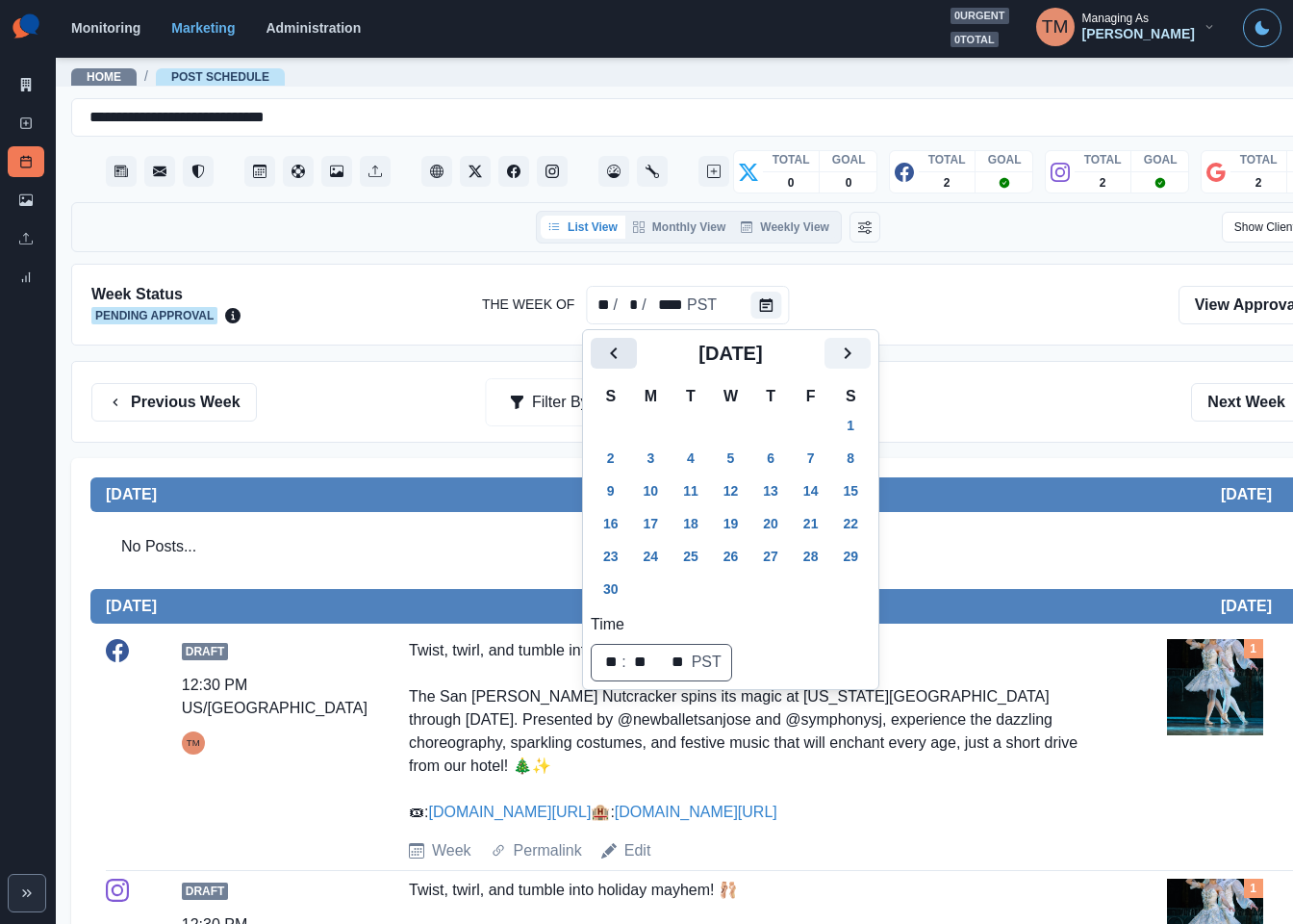
click at [625, 353] on icon "Previous" at bounding box center [613, 352] width 23 height 23
click at [864, 356] on button "Next" at bounding box center [847, 352] width 46 height 31
click at [690, 555] on button "25" at bounding box center [691, 556] width 38 height 31
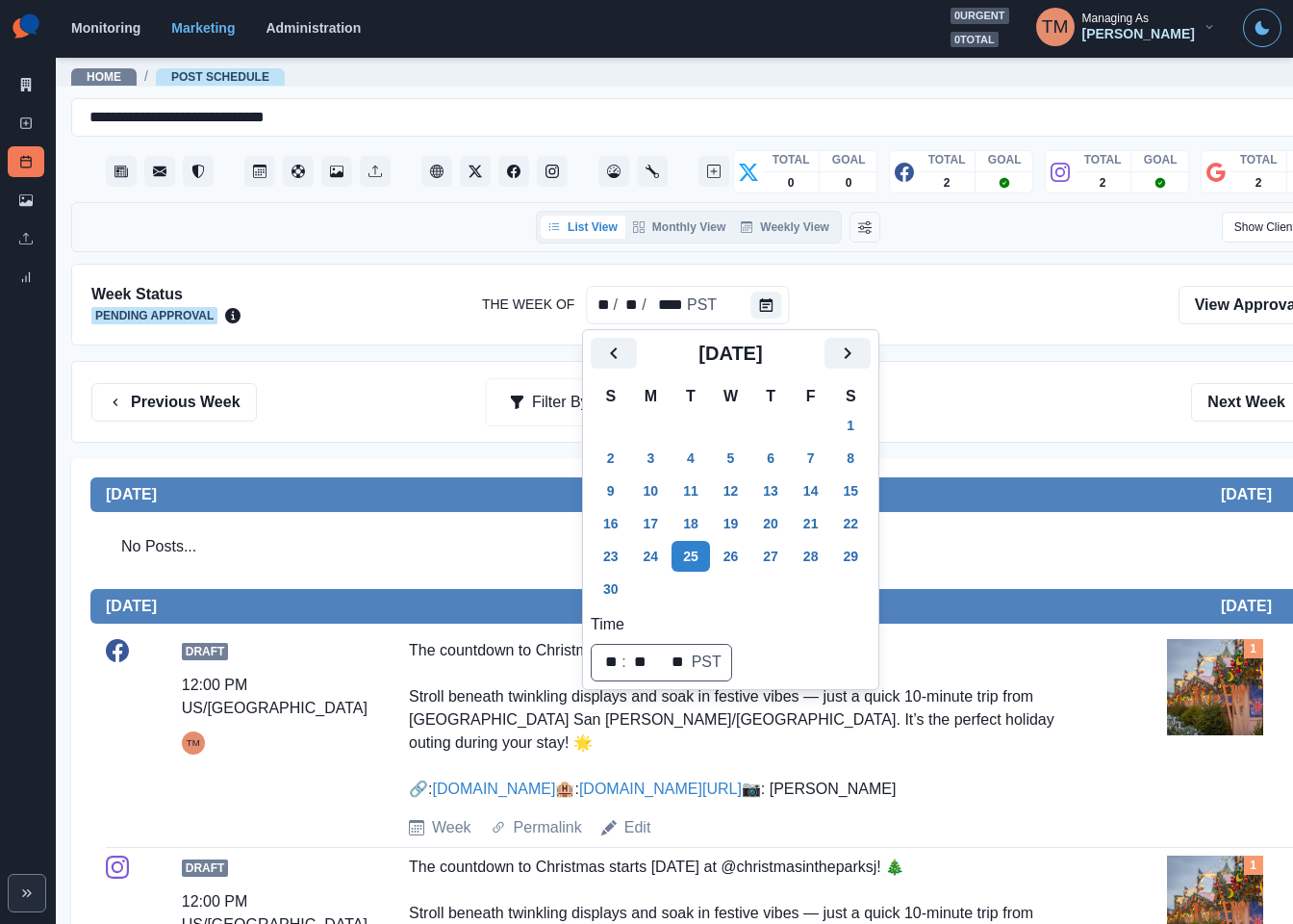
click at [1015, 393] on div "Previous Week Filter By: Next Week" at bounding box center [708, 401] width 1234 height 38
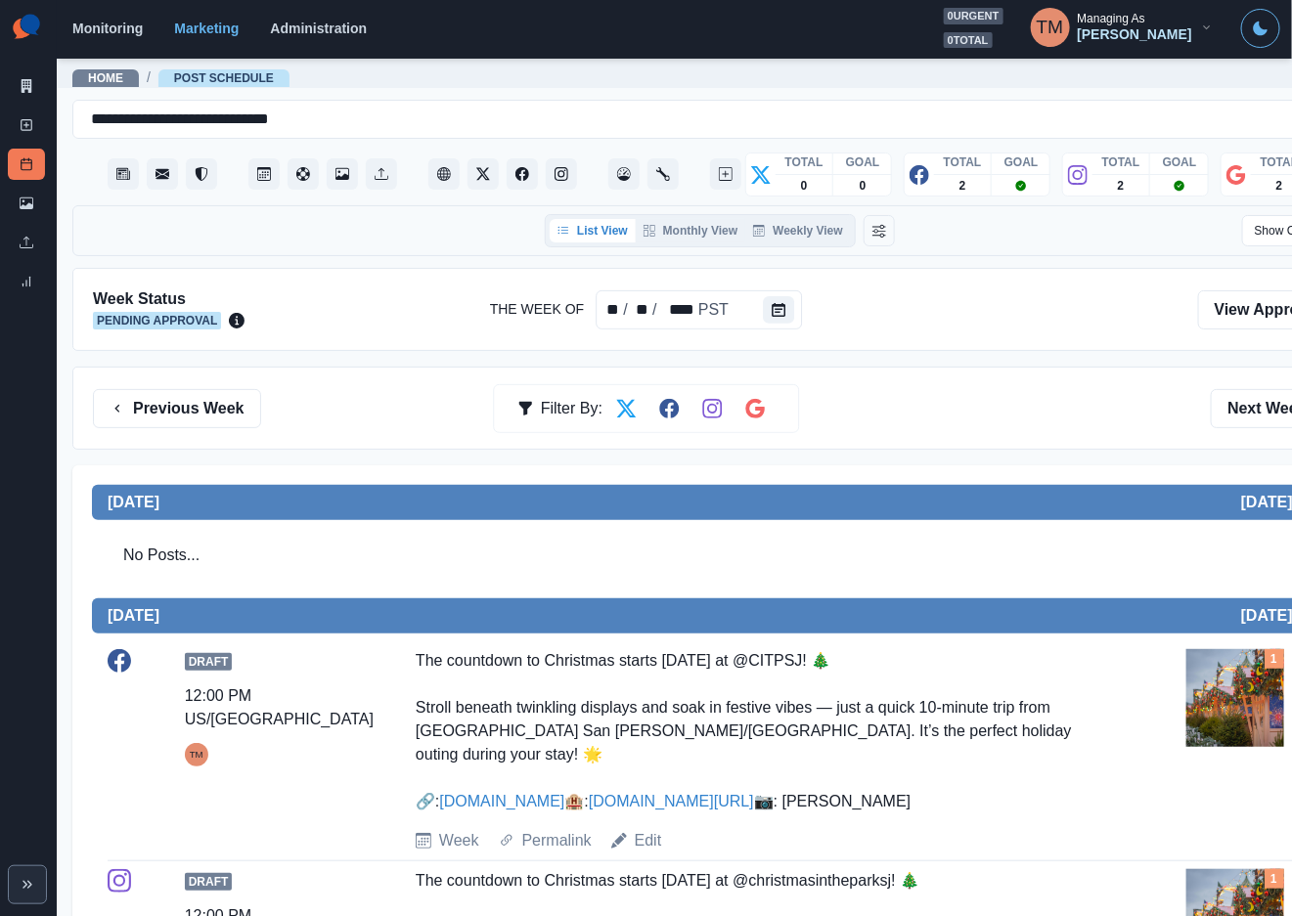
scroll to position [147, 0]
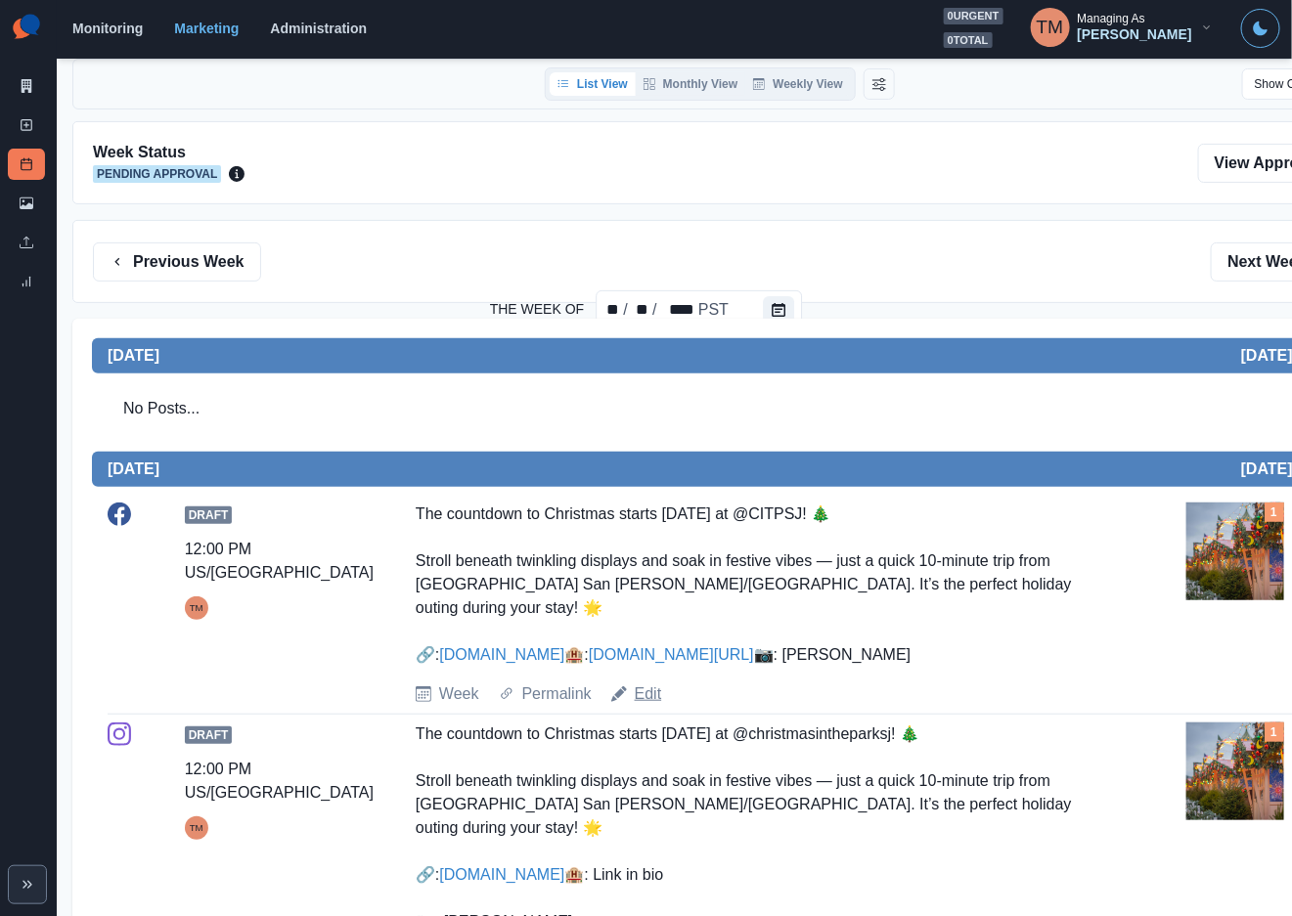
click at [639, 706] on link "Edit" at bounding box center [648, 694] width 27 height 23
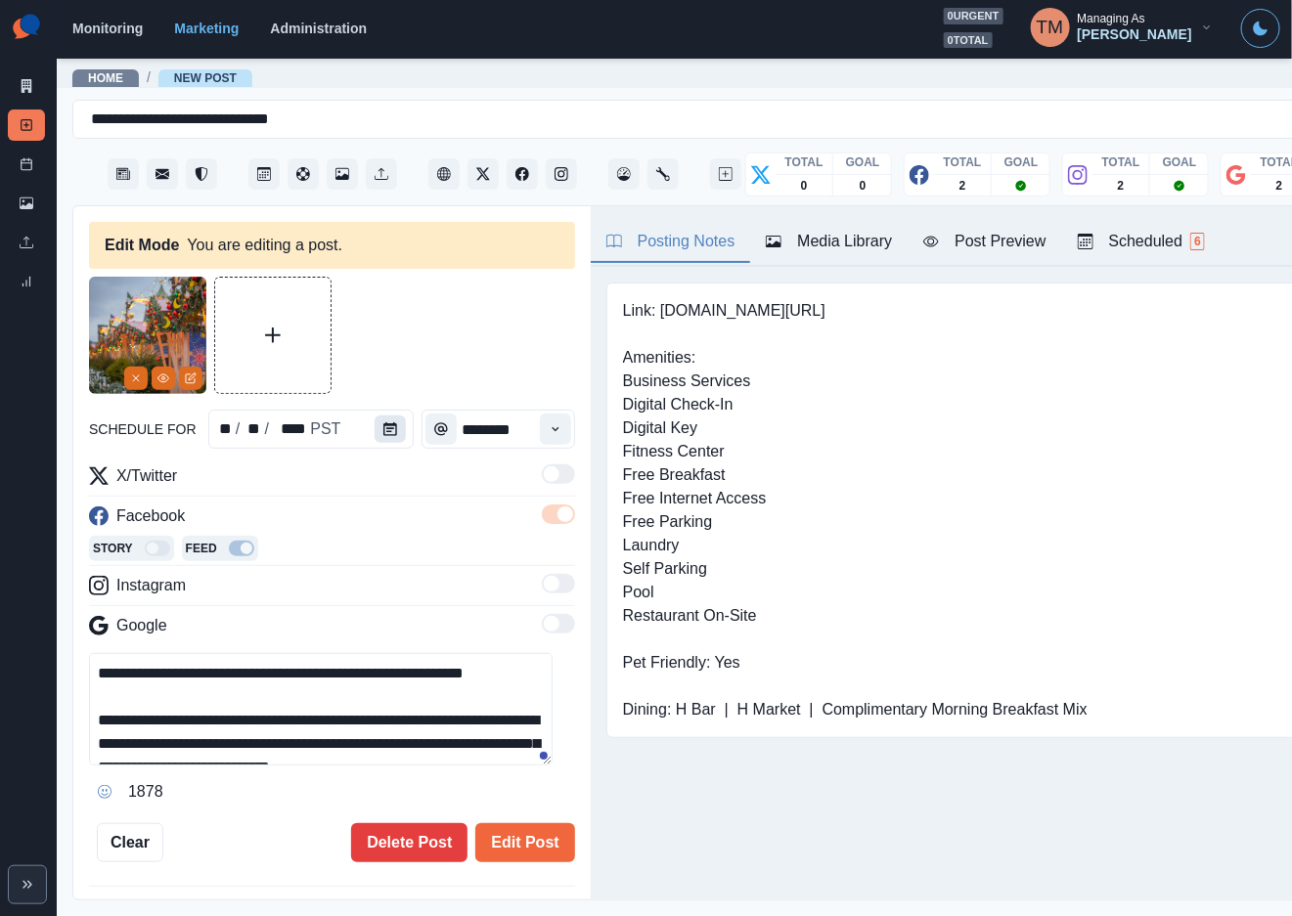
click at [385, 431] on icon "Calendar" at bounding box center [390, 429] width 14 height 14
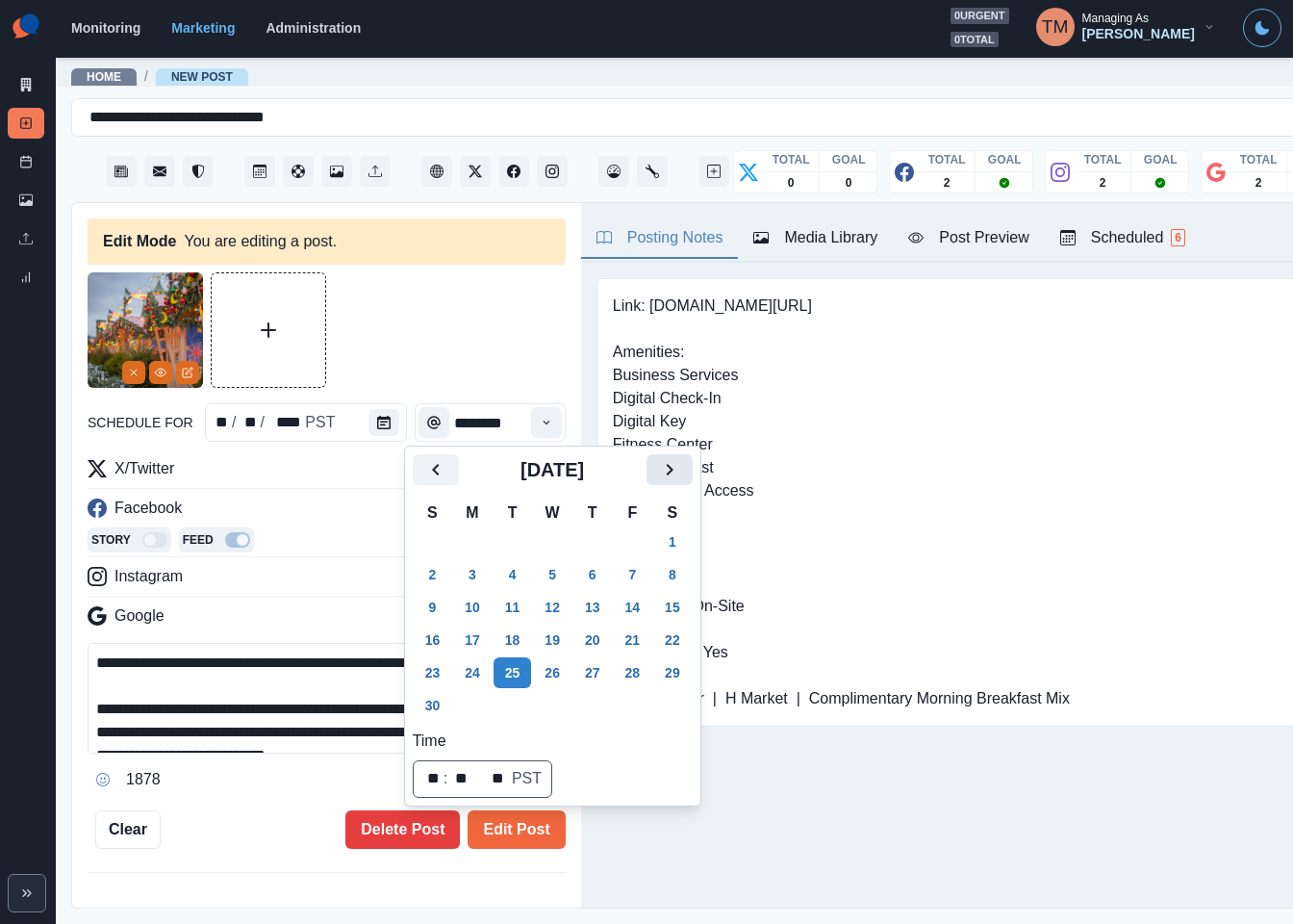
click at [665, 470] on icon "Next" at bounding box center [669, 468] width 23 height 23
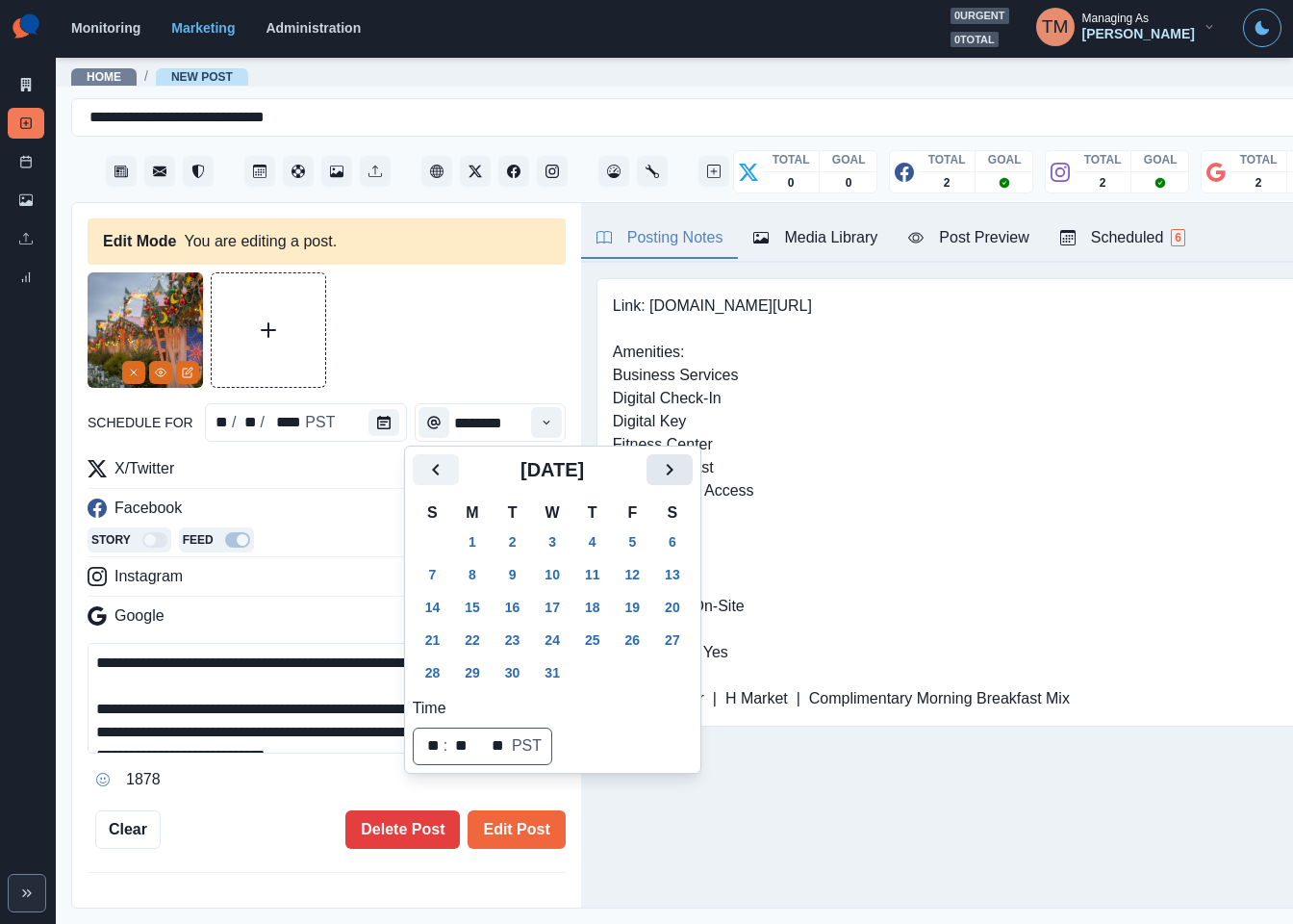
click at [665, 470] on icon "Next" at bounding box center [669, 468] width 23 height 23
click at [443, 467] on icon "Previous" at bounding box center [435, 468] width 23 height 23
click at [545, 610] on button "17" at bounding box center [552, 606] width 38 height 31
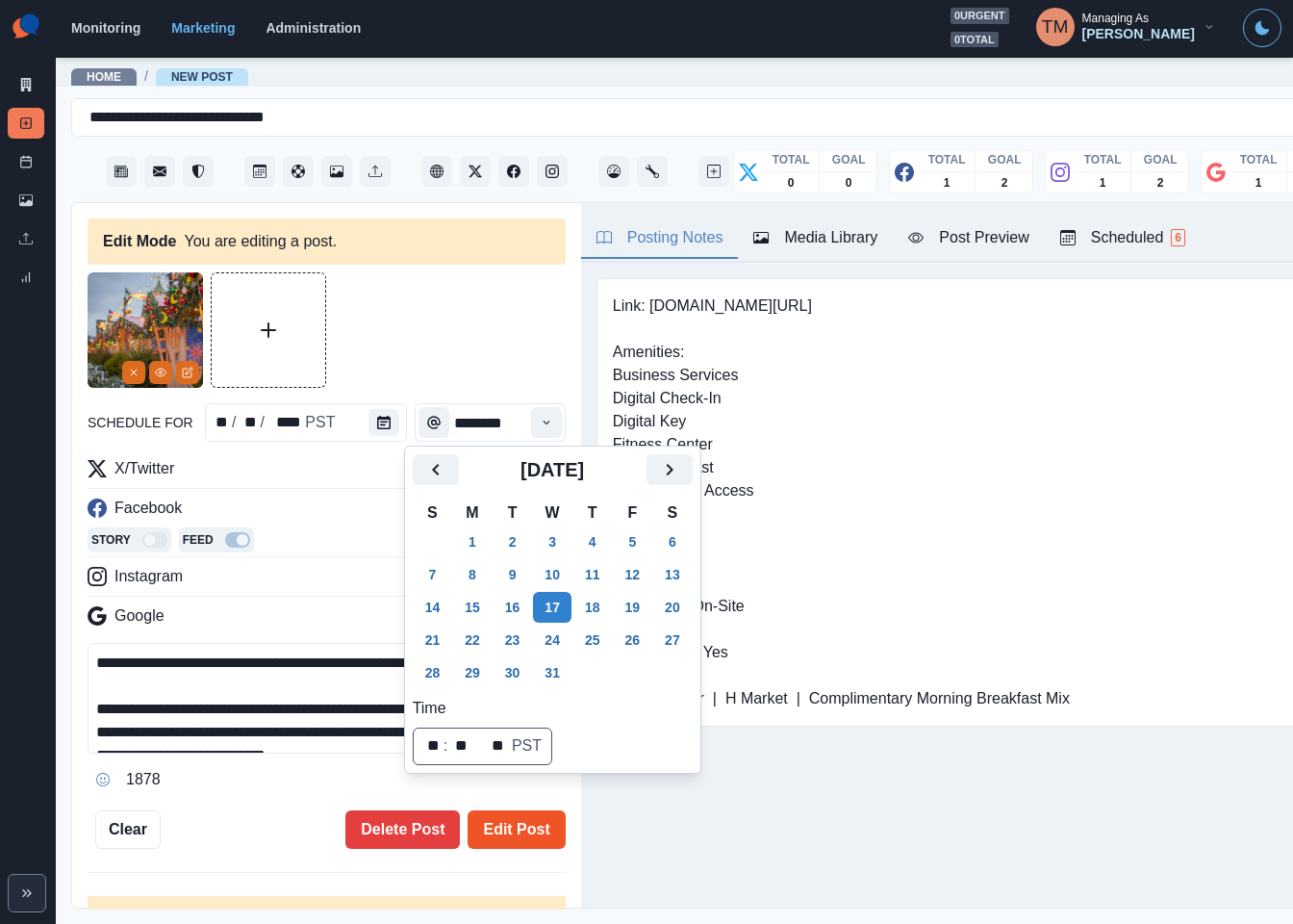
click at [514, 830] on button "Edit Post" at bounding box center [516, 829] width 97 height 38
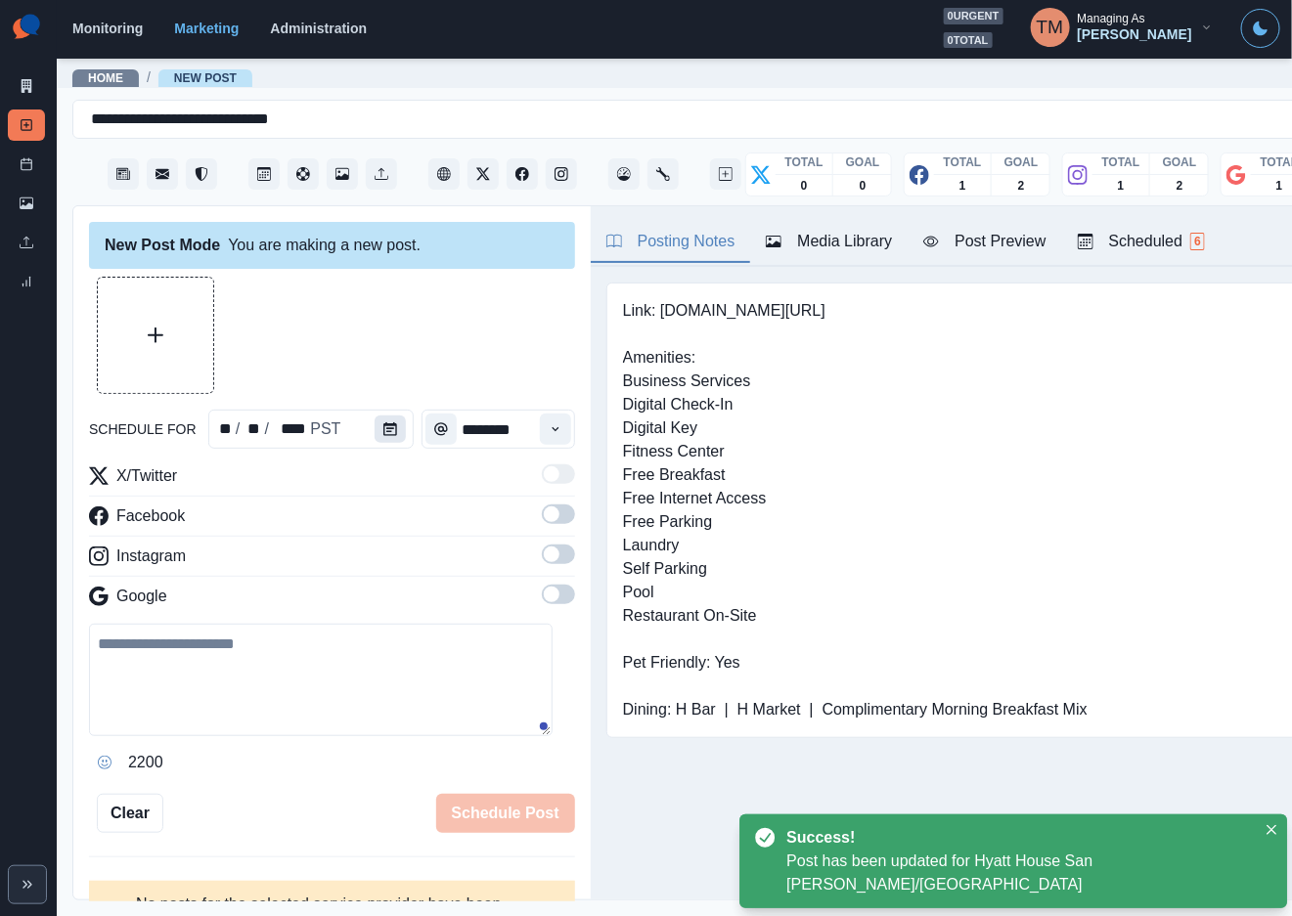
click at [383, 432] on icon "Calendar" at bounding box center [390, 429] width 14 height 14
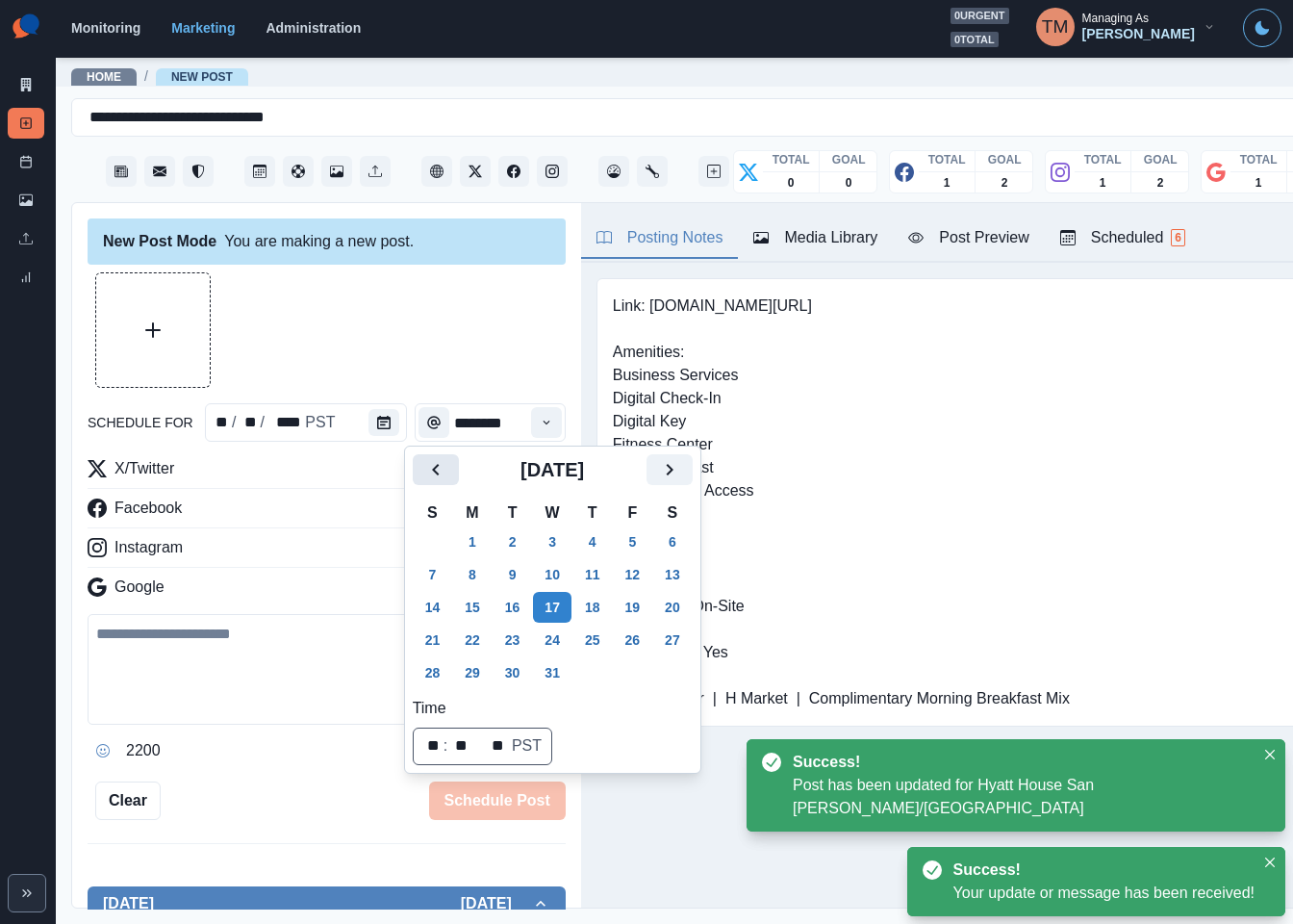
click at [437, 473] on icon "Previous" at bounding box center [435, 469] width 7 height 12
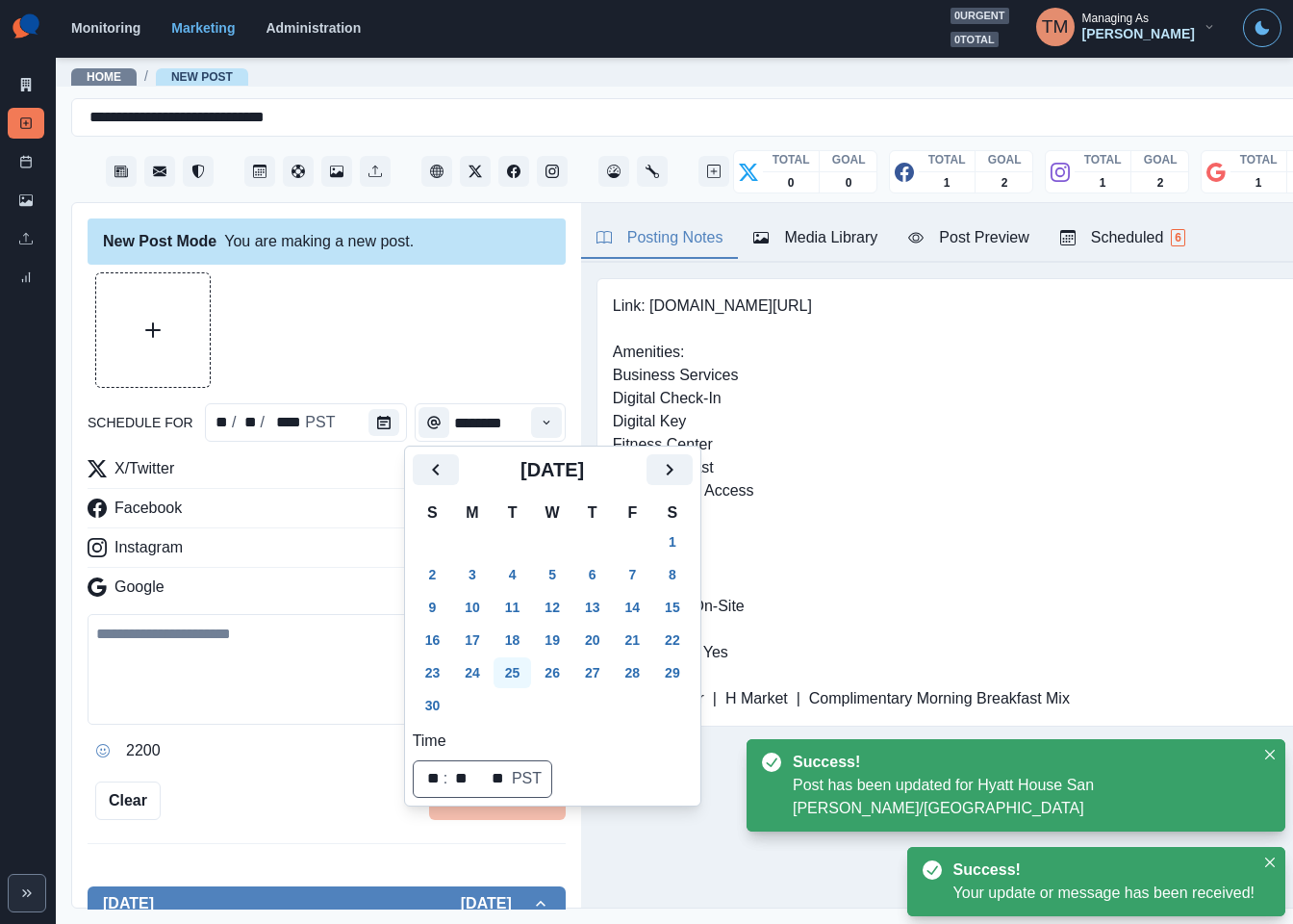
click at [503, 670] on button "25" at bounding box center [513, 672] width 38 height 31
click at [378, 362] on div at bounding box center [327, 330] width 478 height 115
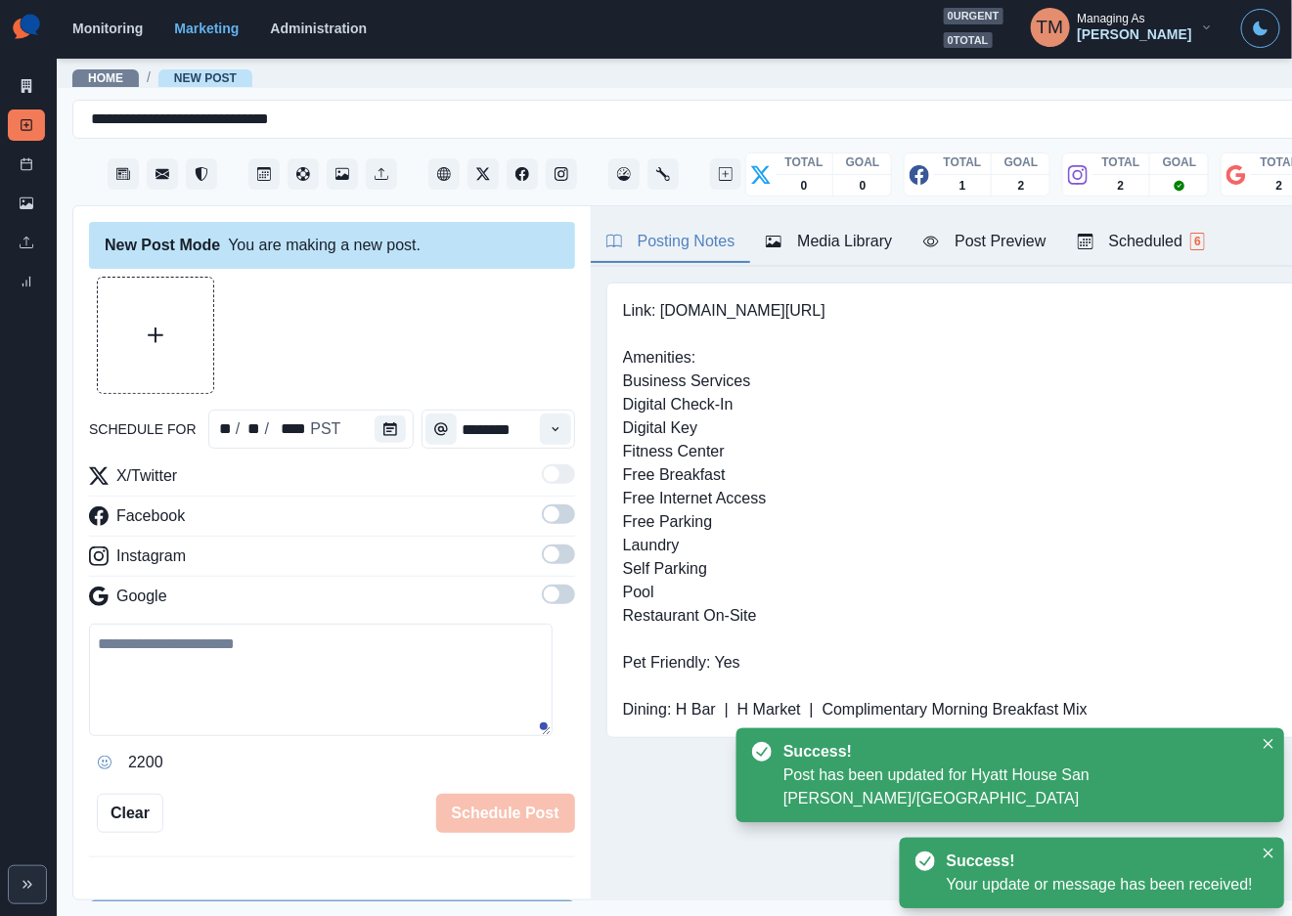
scroll to position [587, 0]
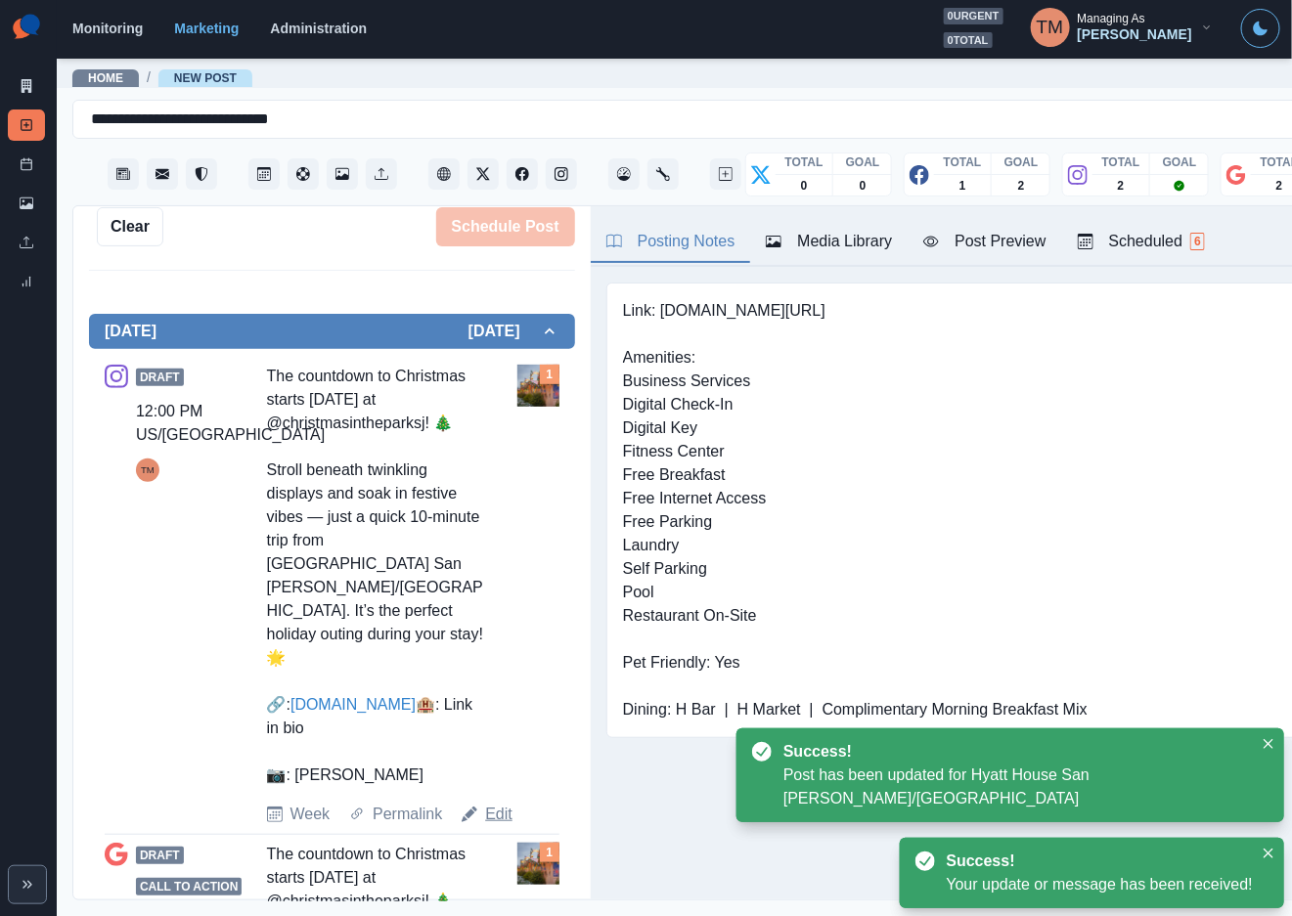
click at [493, 803] on link "Edit" at bounding box center [498, 814] width 27 height 23
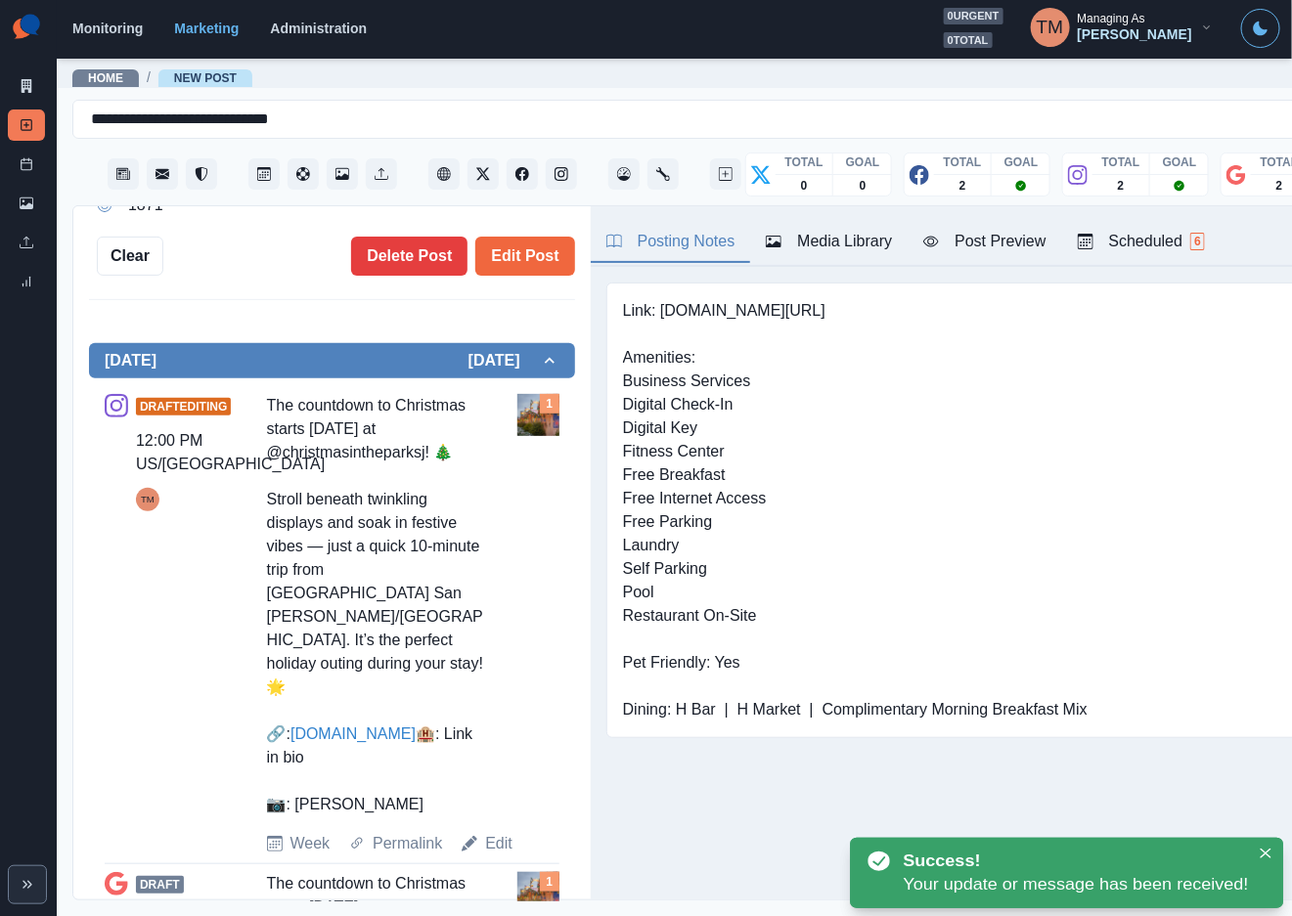
type textarea "**********"
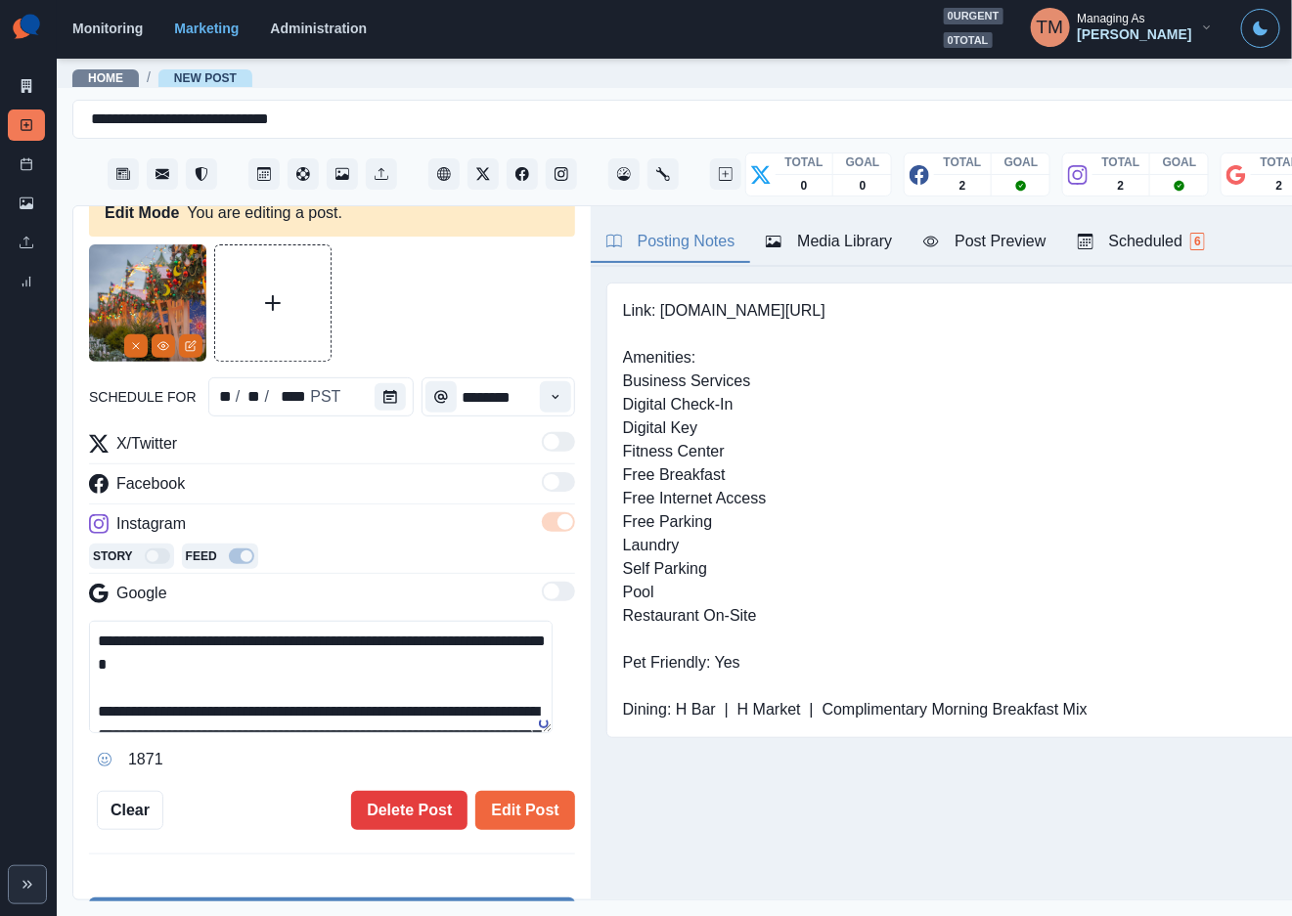
scroll to position [29, 0]
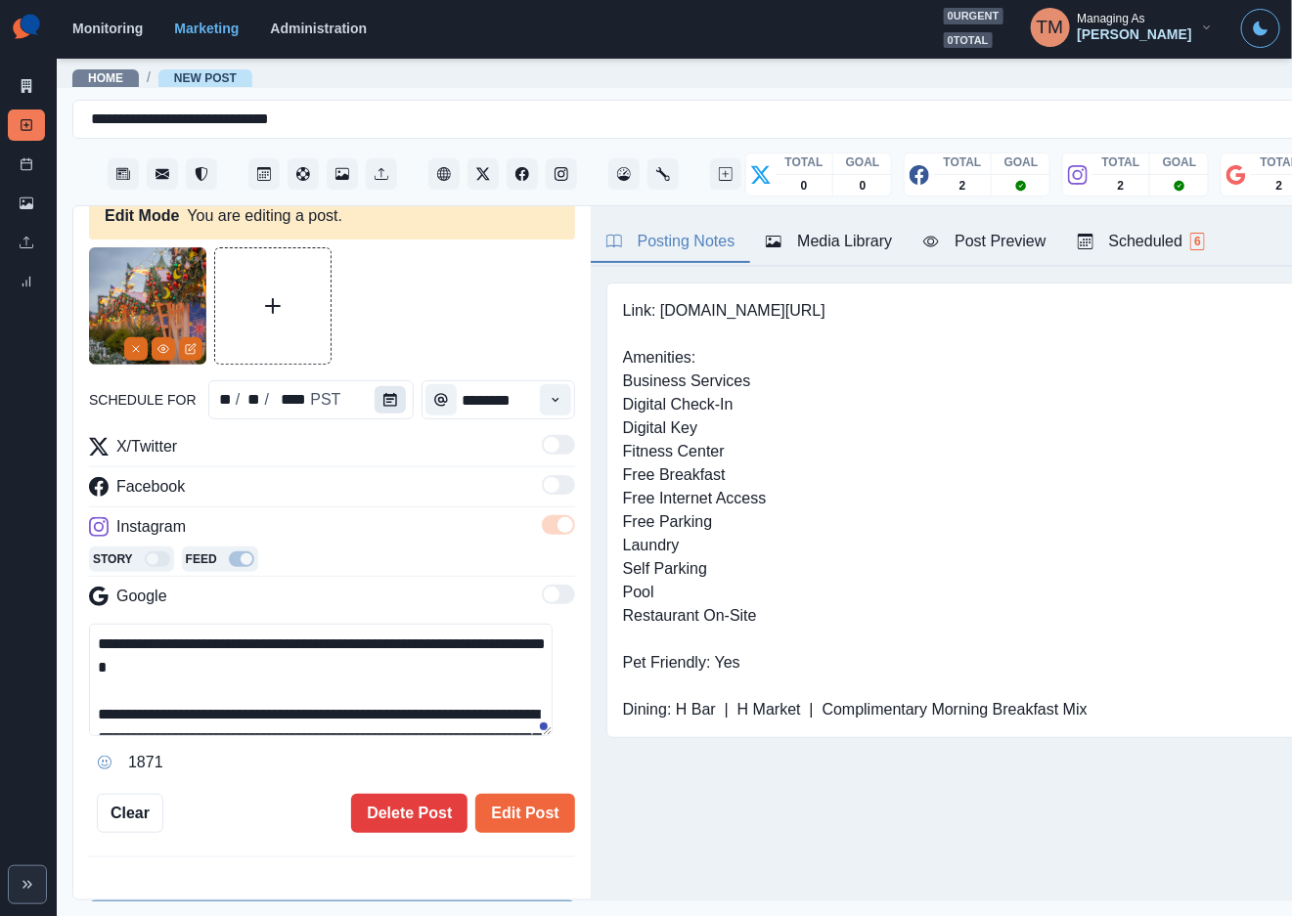
click at [383, 399] on icon "Calendar" at bounding box center [390, 400] width 14 height 14
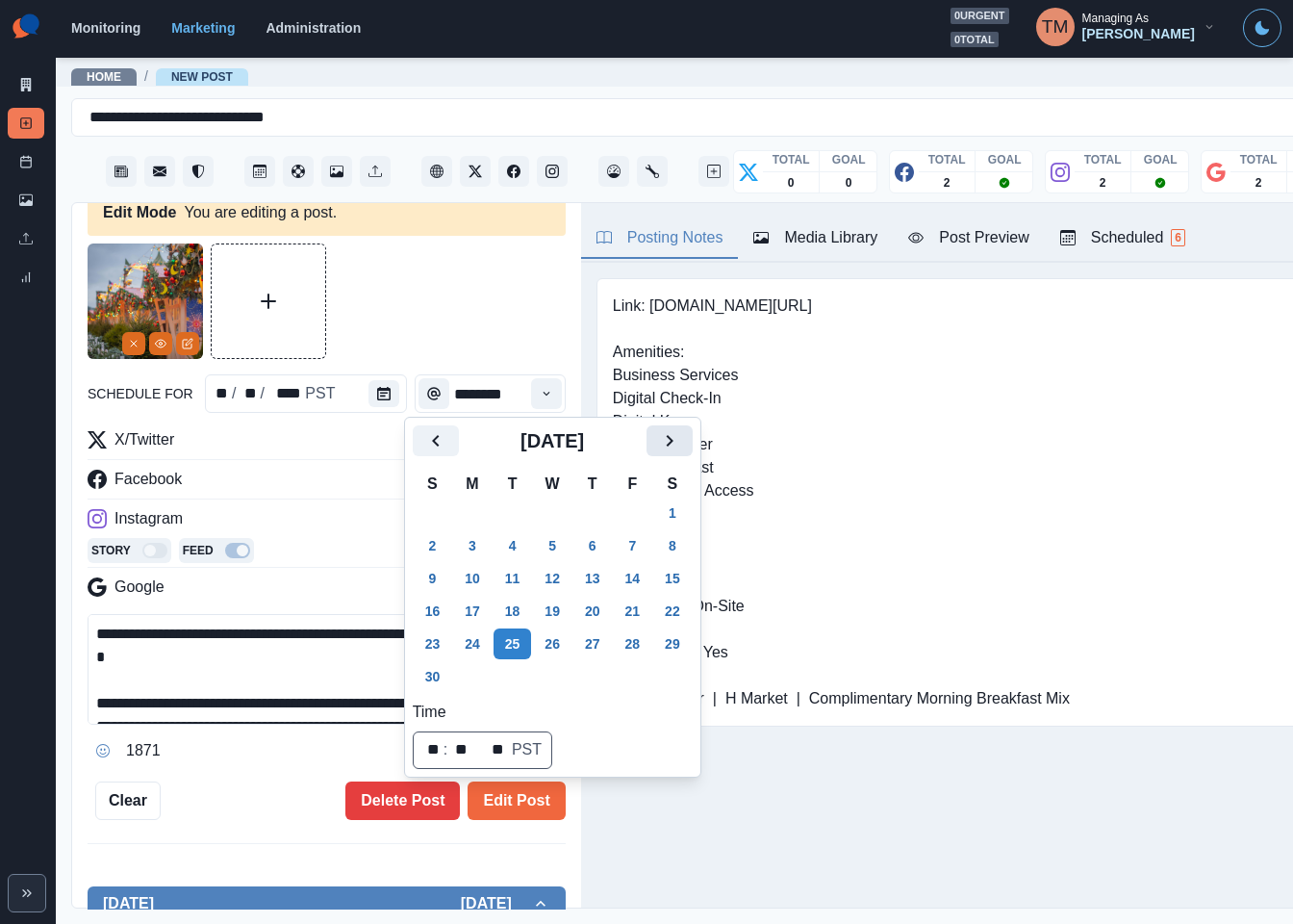
click at [652, 443] on button "Next" at bounding box center [669, 440] width 46 height 31
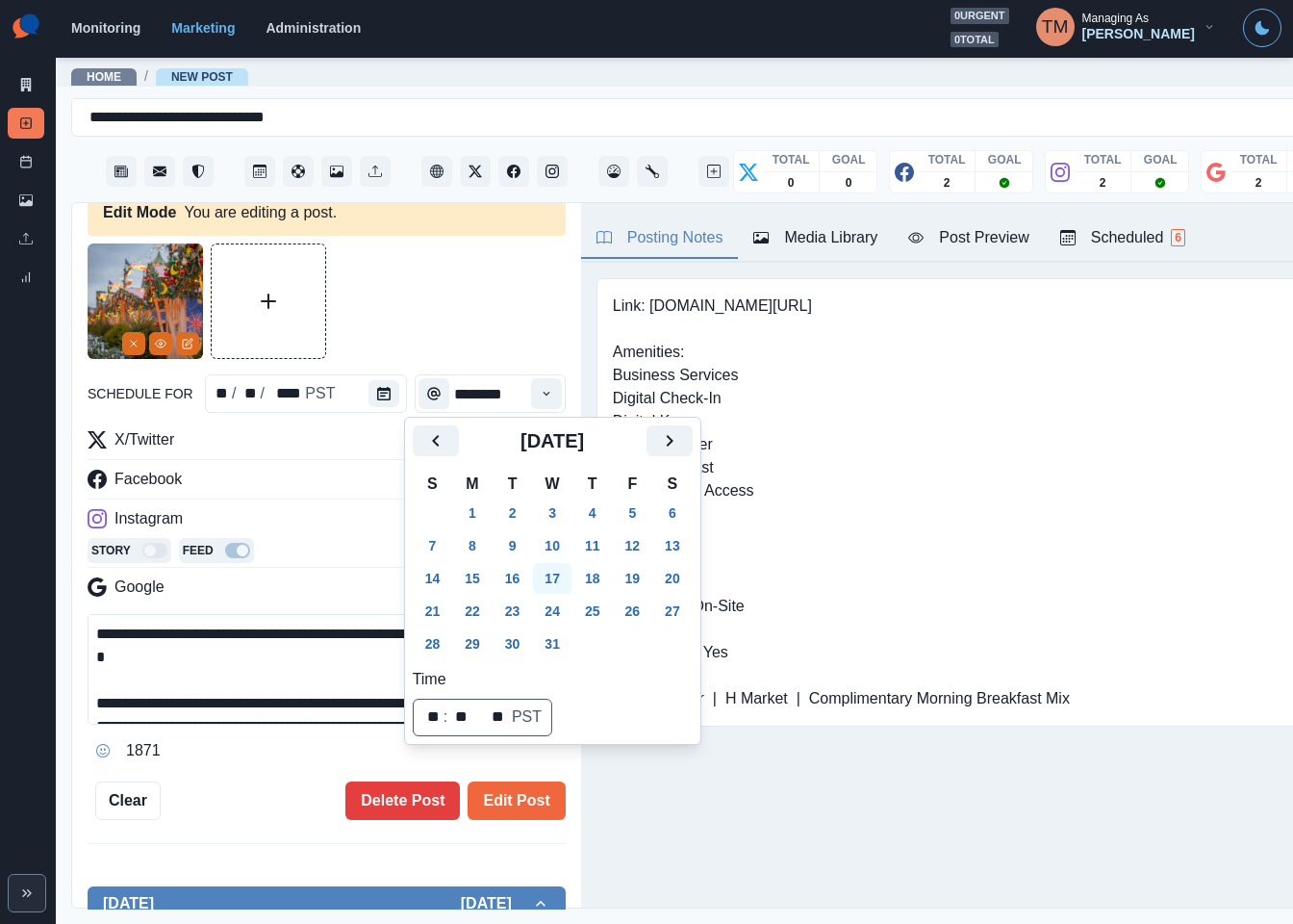
click at [551, 579] on button "17" at bounding box center [552, 578] width 38 height 31
click at [521, 803] on button "Edit Post" at bounding box center [516, 800] width 97 height 38
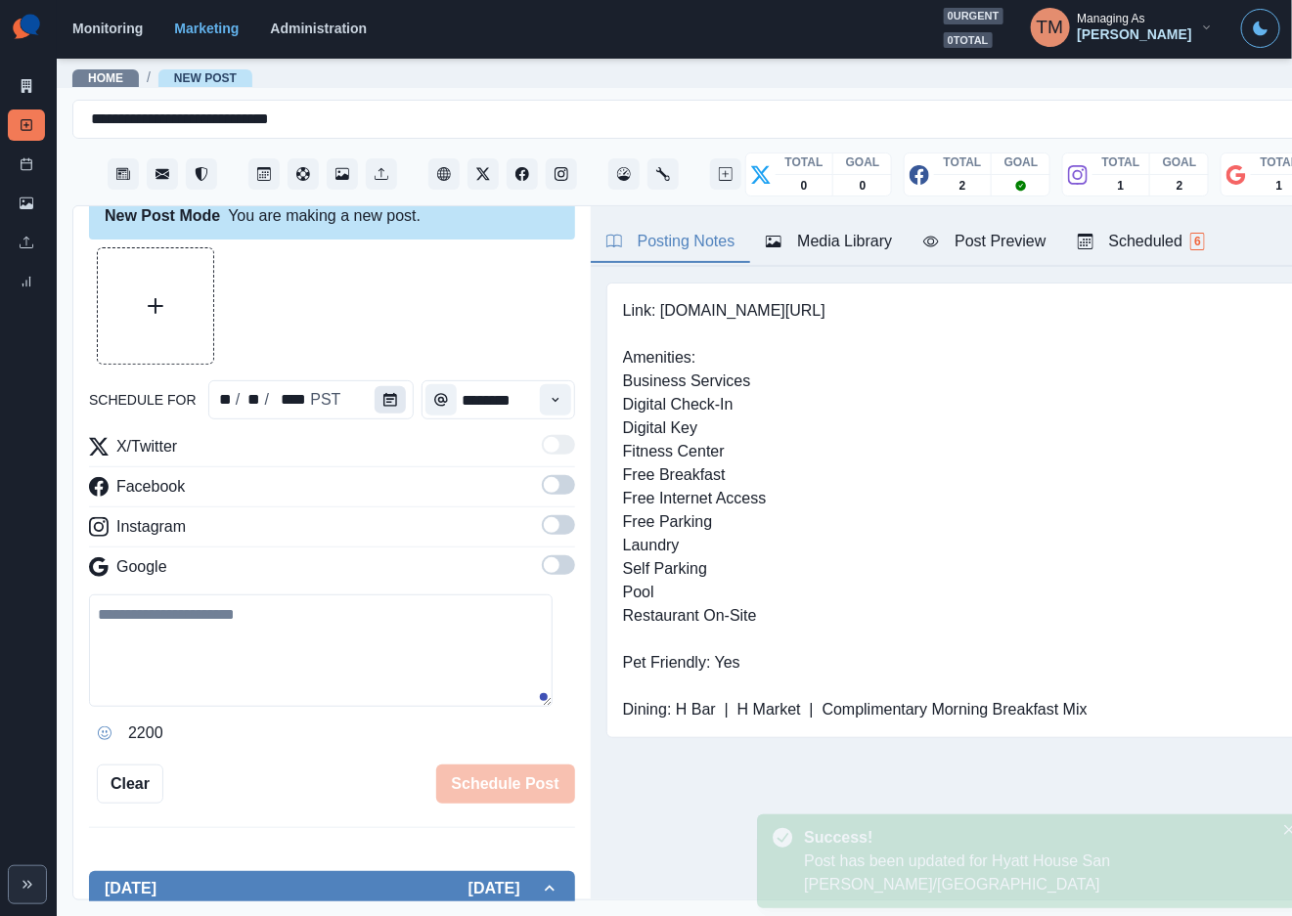
click at [383, 393] on icon "Calendar" at bounding box center [390, 400] width 14 height 14
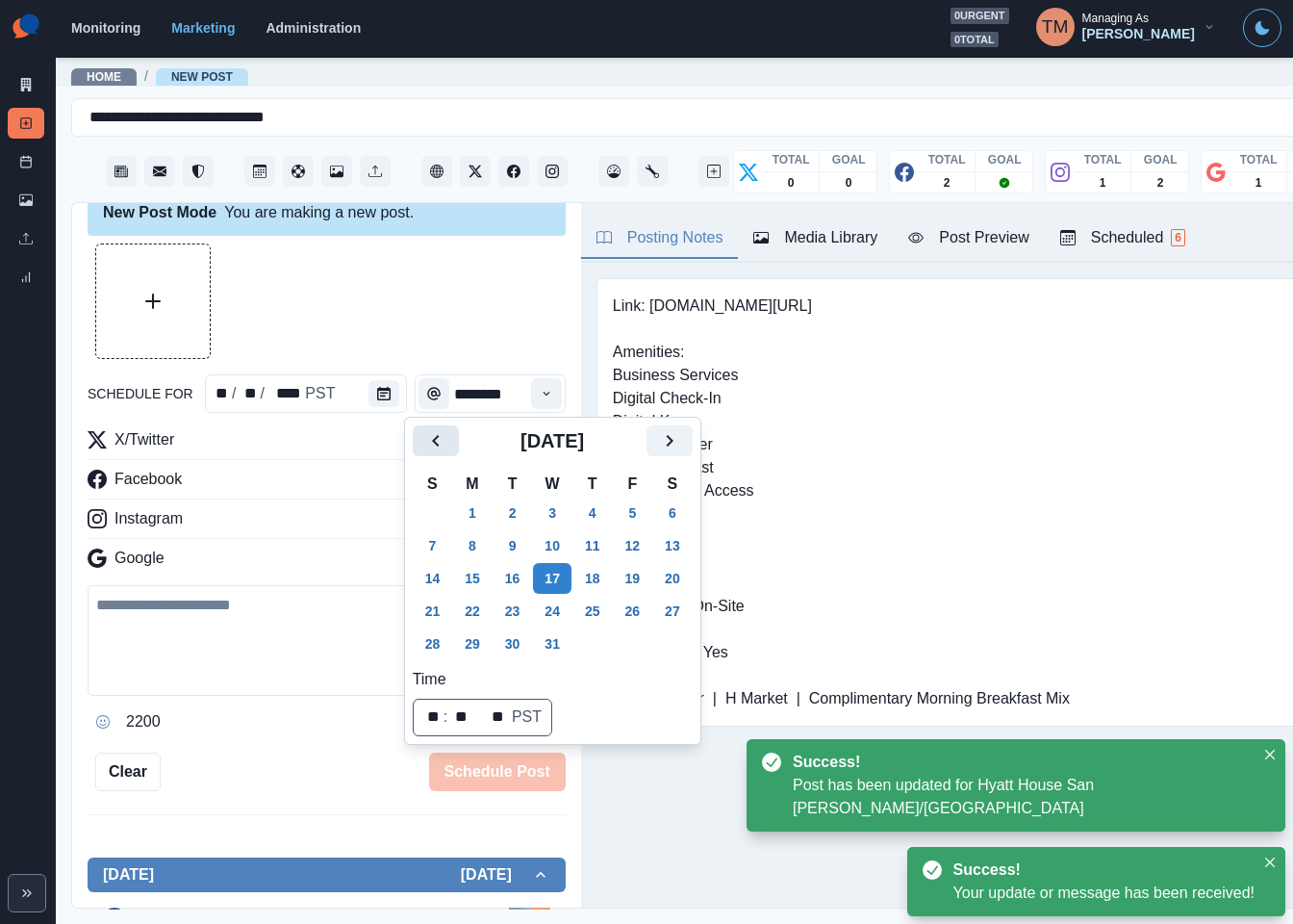
click at [442, 446] on icon "Previous" at bounding box center [435, 440] width 23 height 23
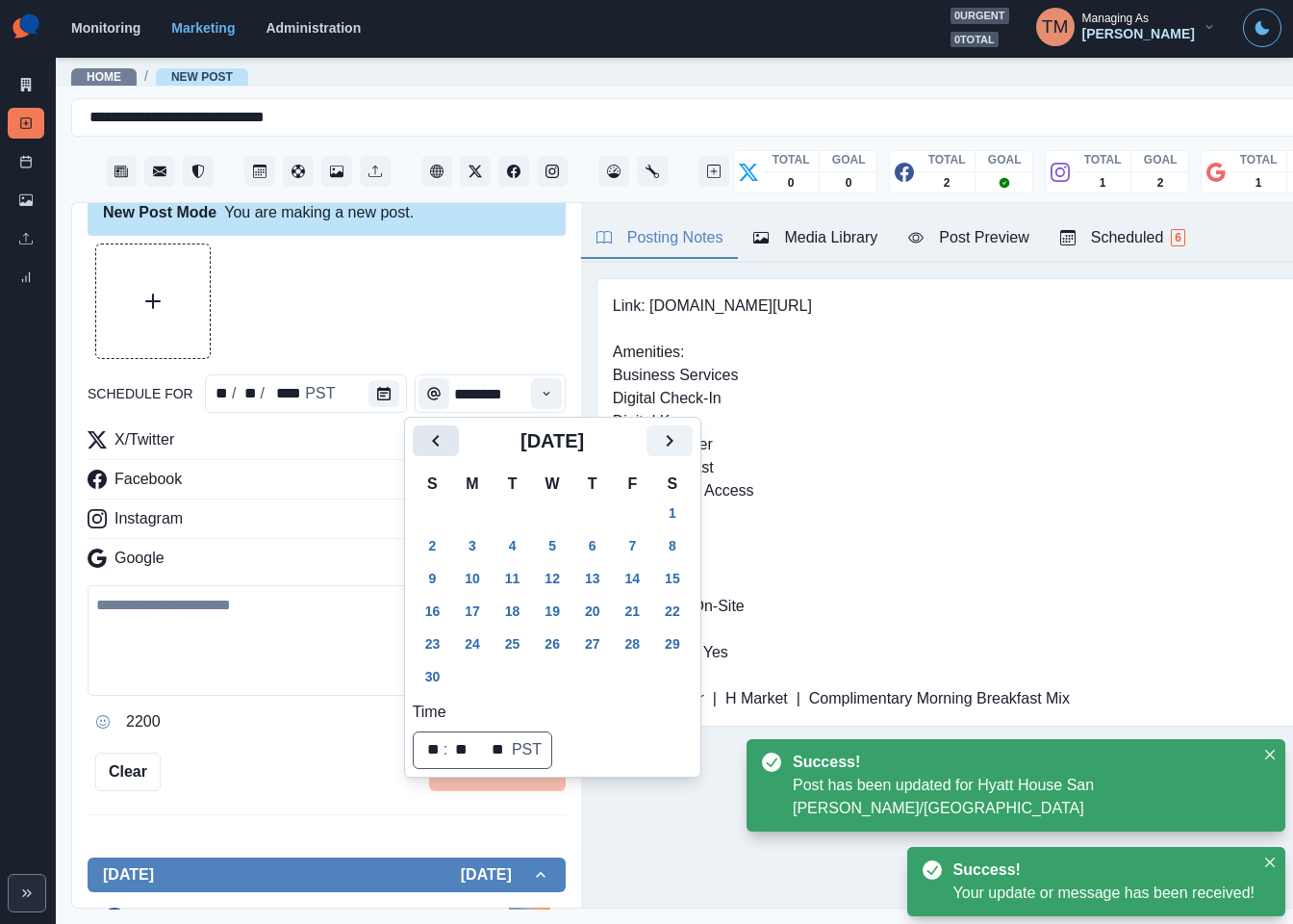
click at [442, 446] on icon "Previous" at bounding box center [435, 440] width 23 height 23
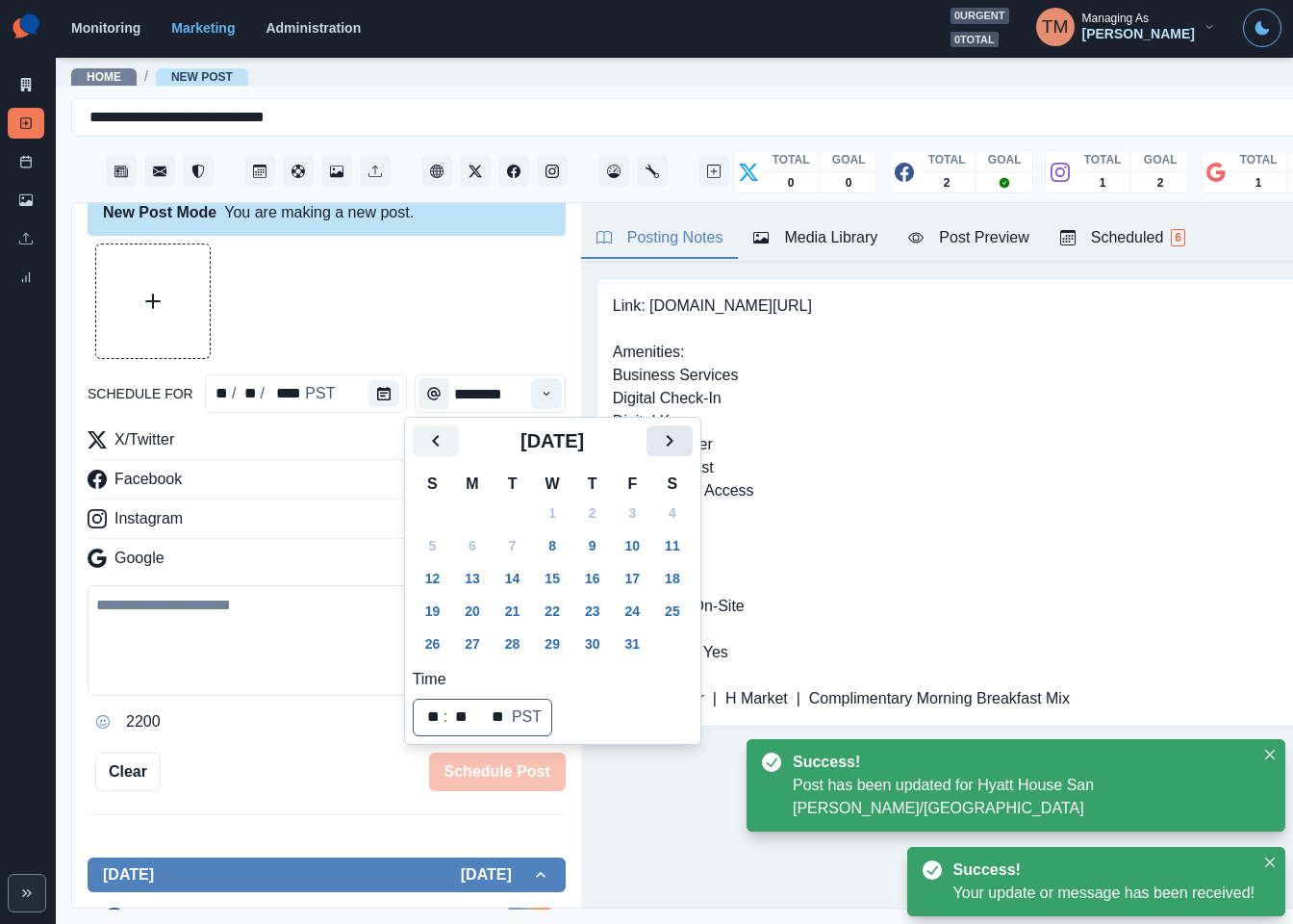
click at [671, 445] on icon "Next" at bounding box center [669, 440] width 23 height 23
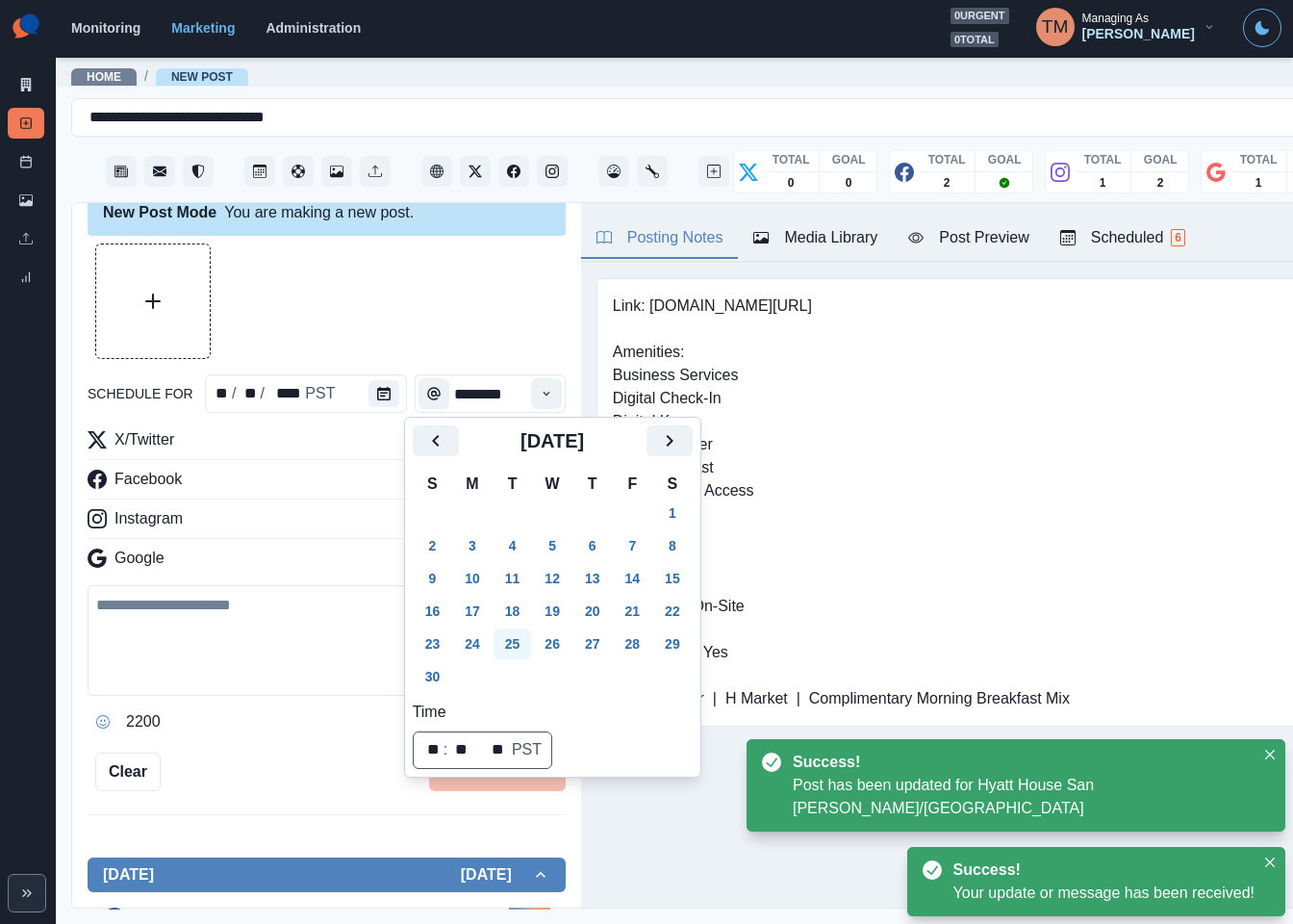
click at [512, 647] on button "25" at bounding box center [513, 644] width 38 height 31
click at [382, 307] on div at bounding box center [327, 300] width 478 height 115
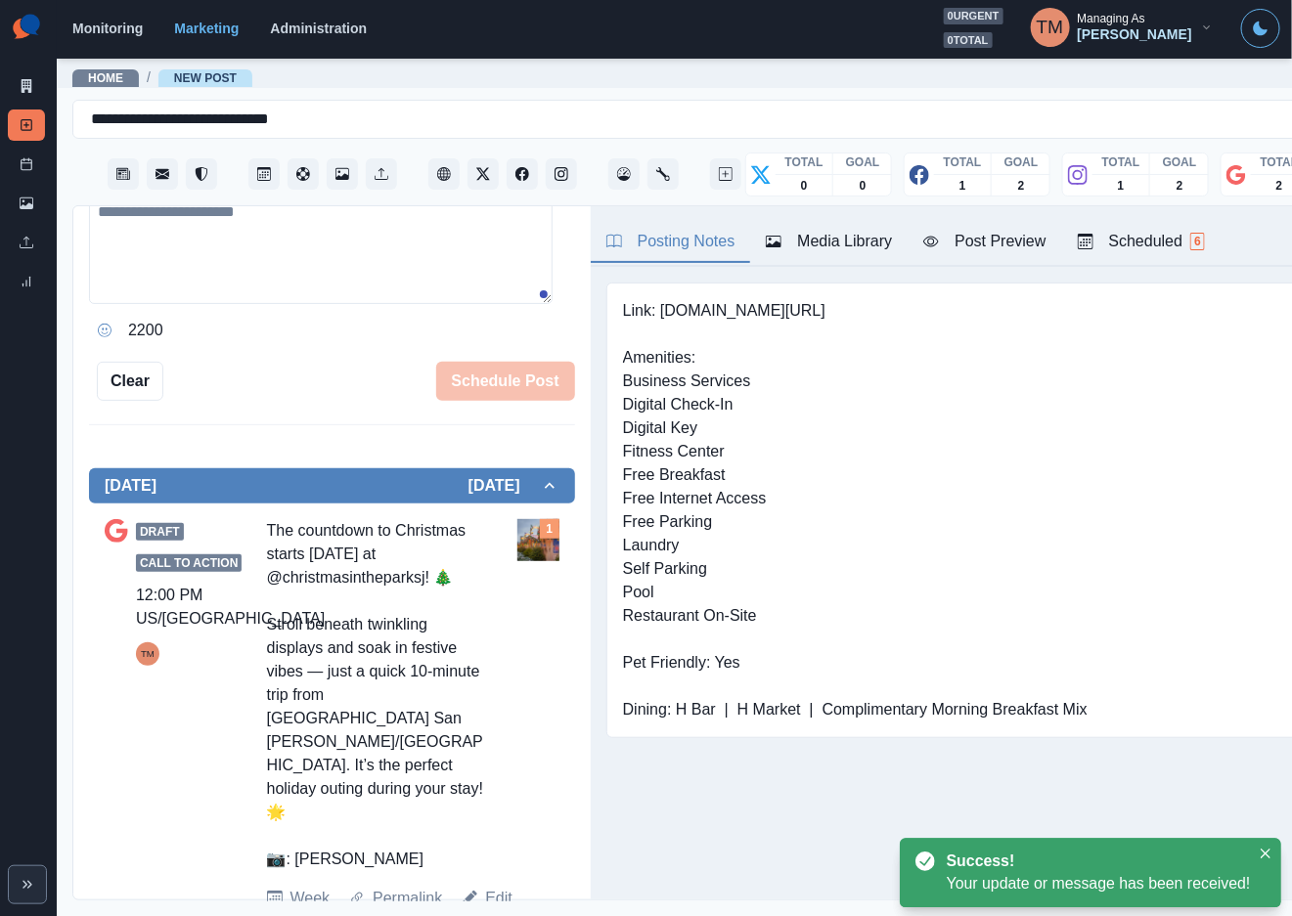
drag, startPoint x: 485, startPoint y: 854, endPoint x: 466, endPoint y: 695, distance: 159.5
click at [487, 887] on link "Edit" at bounding box center [498, 898] width 27 height 23
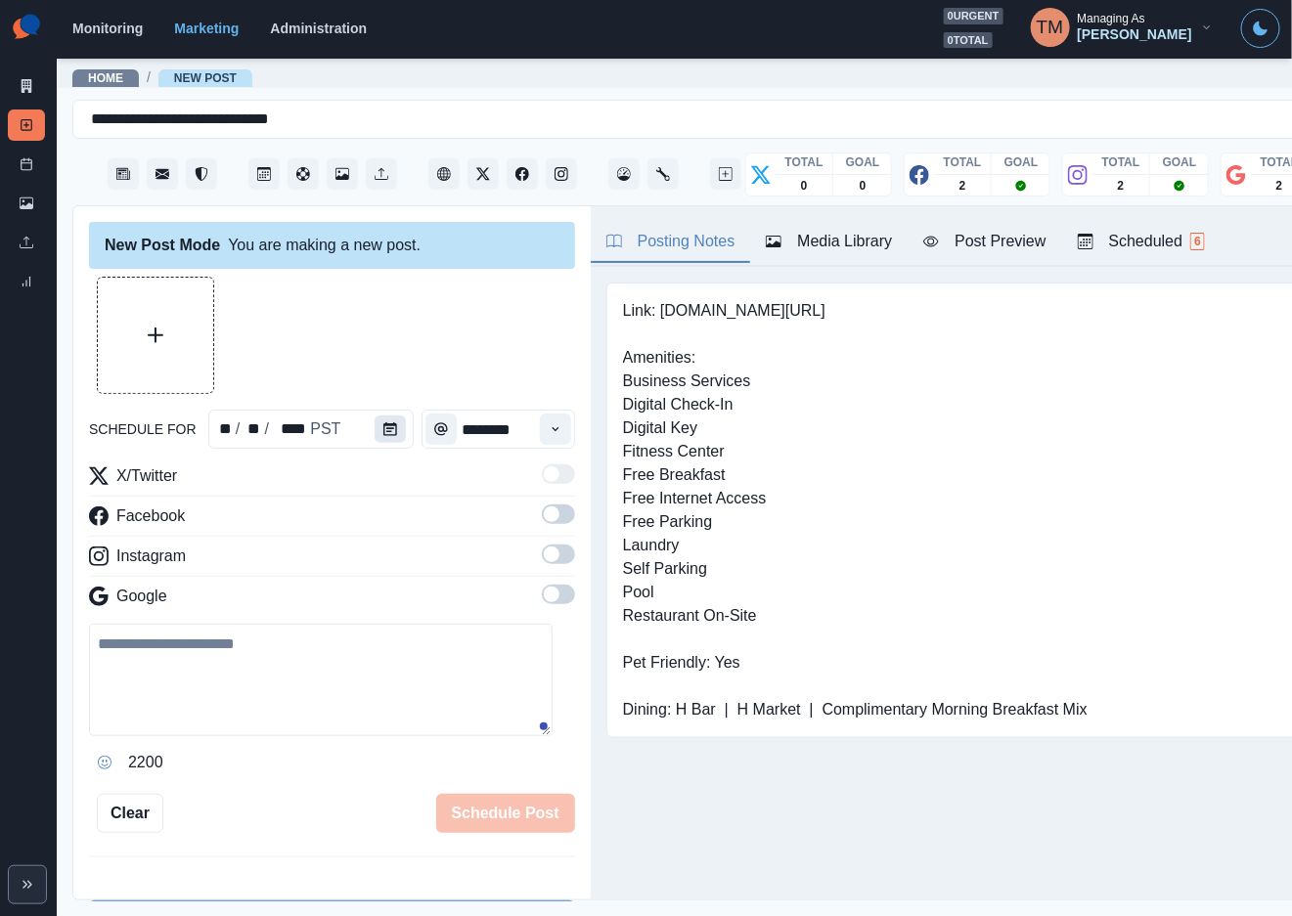
type textarea "**********"
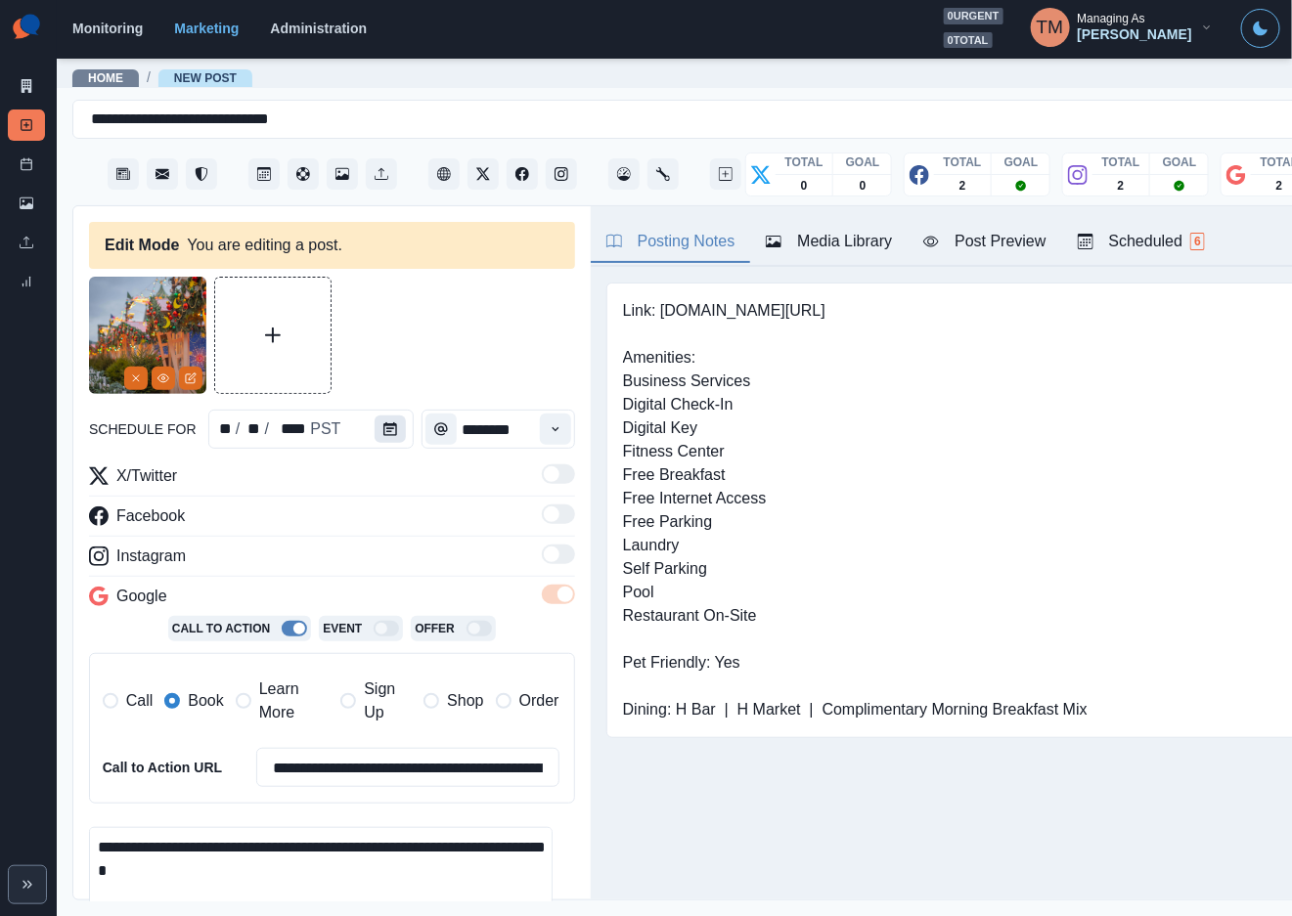
click at [383, 432] on icon "Calendar" at bounding box center [390, 429] width 14 height 14
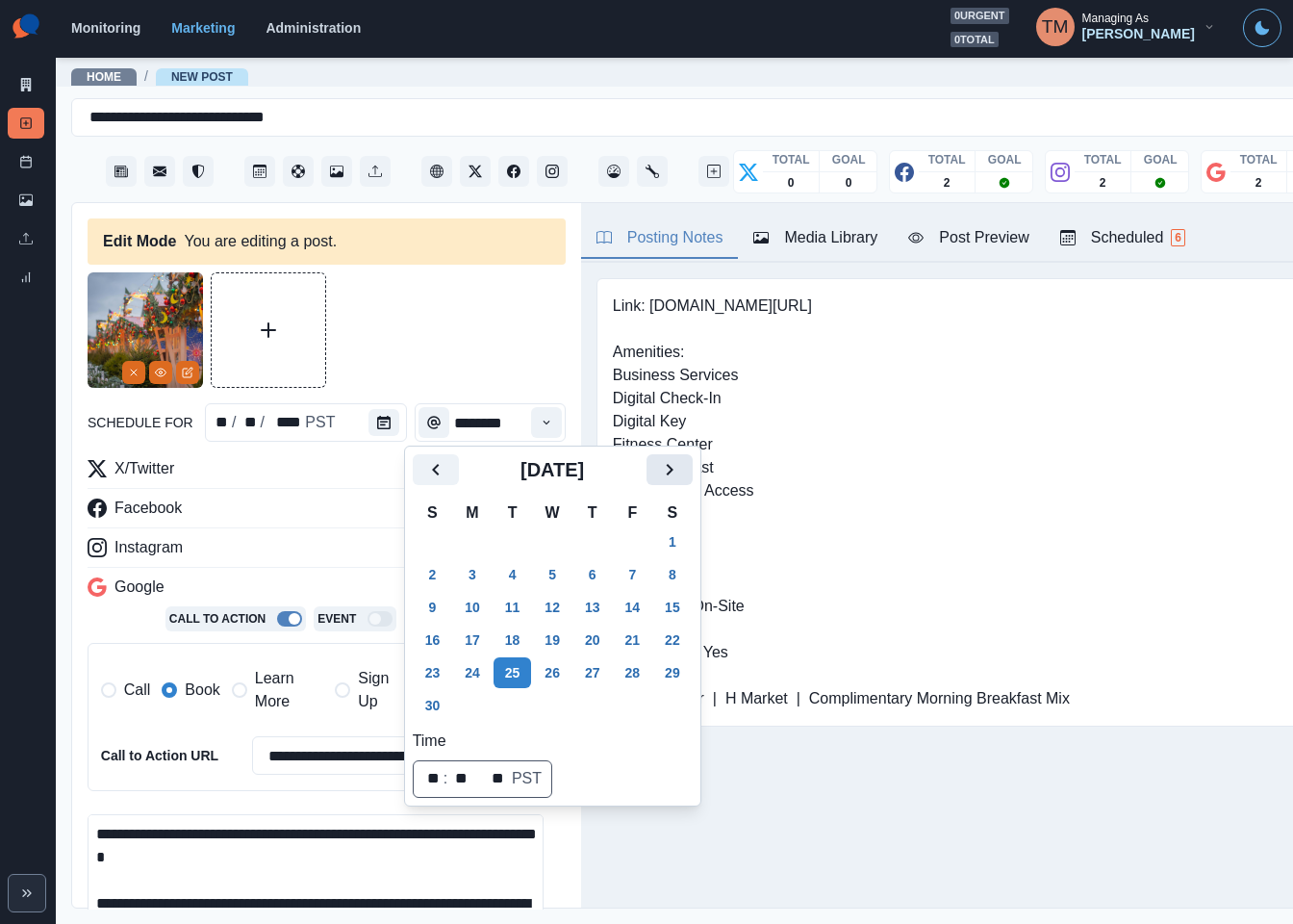
click at [653, 468] on button "Next" at bounding box center [669, 469] width 46 height 31
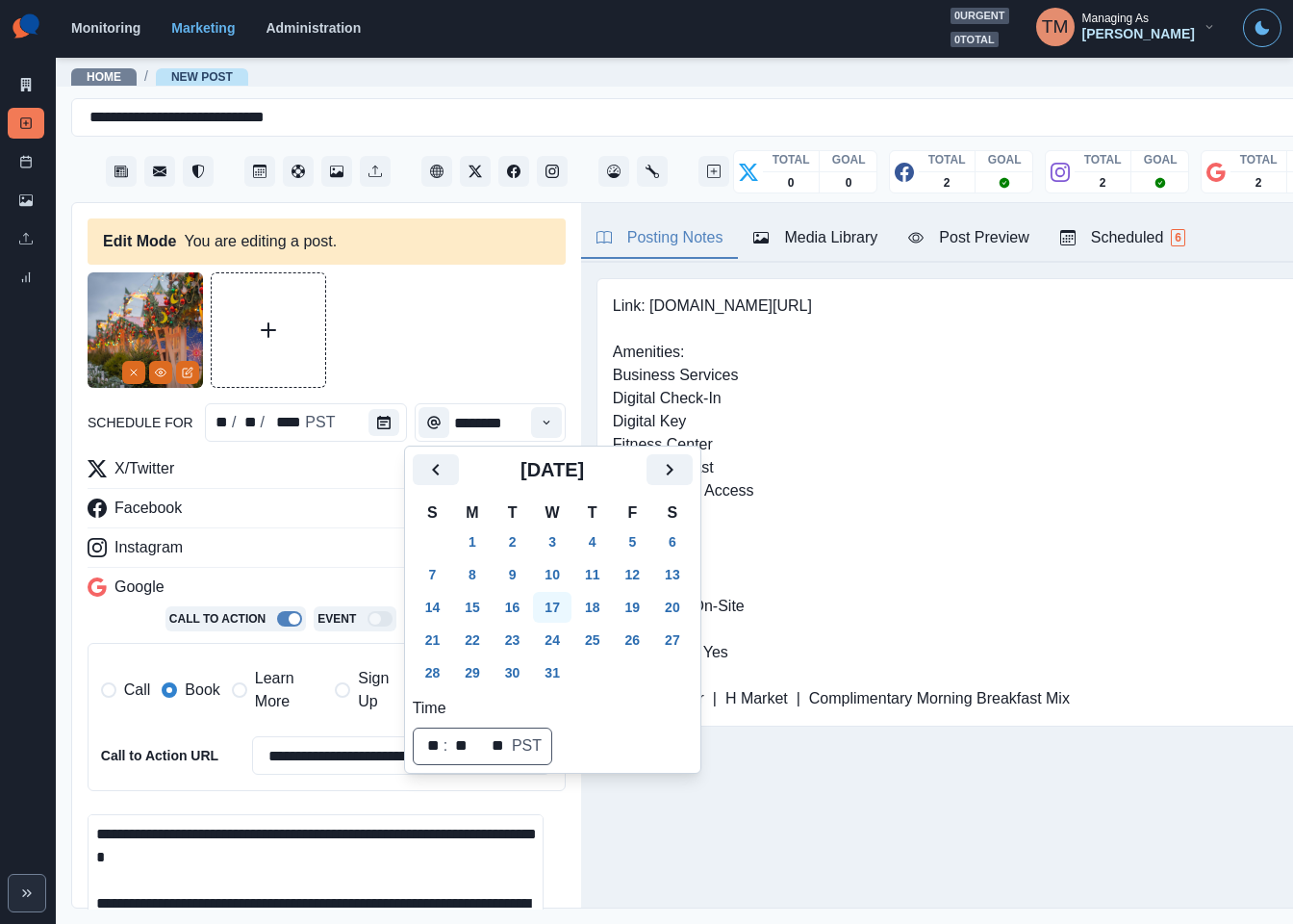
click at [552, 603] on button "17" at bounding box center [552, 606] width 38 height 31
click at [443, 336] on div at bounding box center [327, 330] width 478 height 115
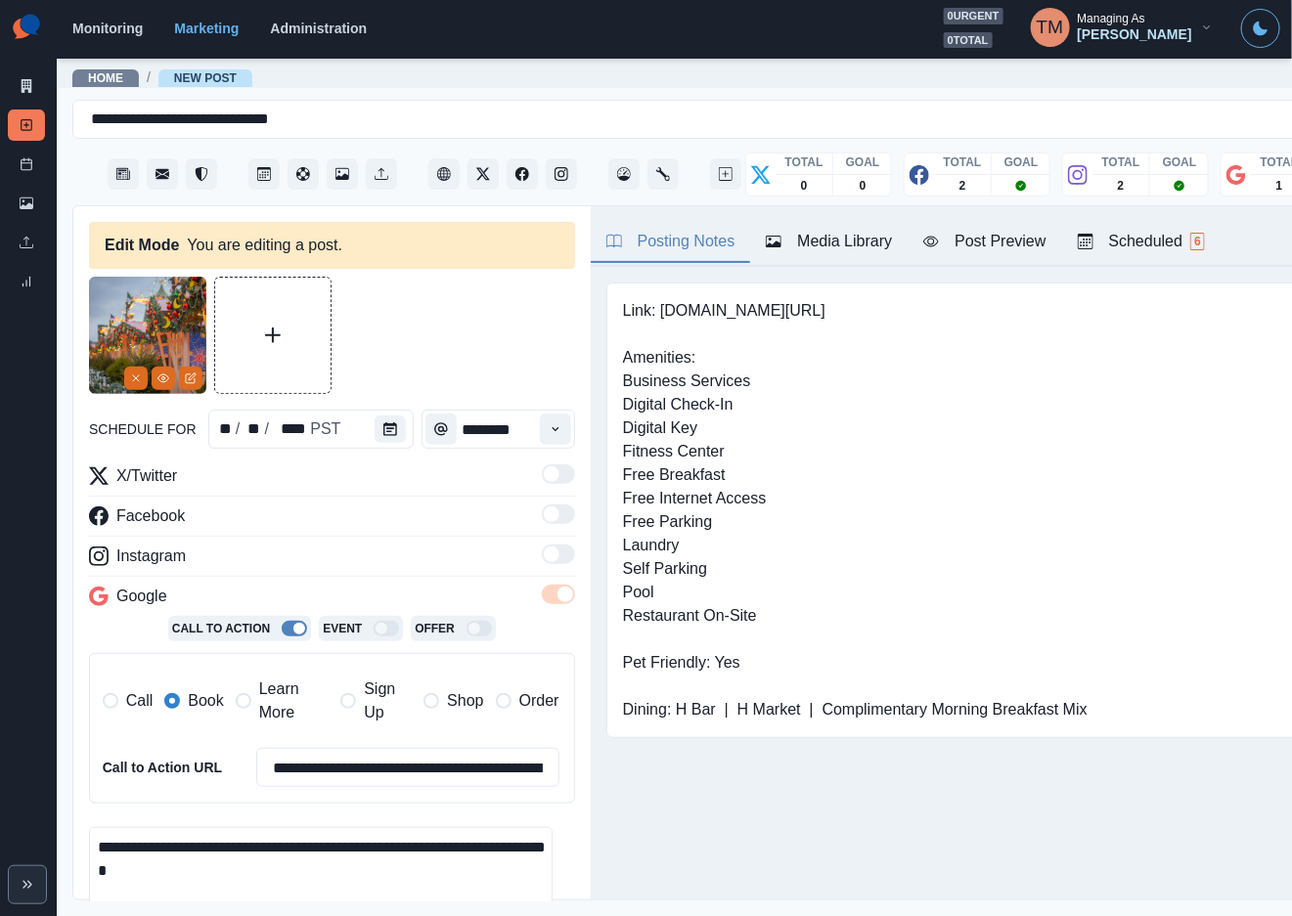
drag, startPoint x: 277, startPoint y: 695, endPoint x: 176, endPoint y: 713, distance: 102.2
click at [276, 696] on span "Learn More" at bounding box center [293, 701] width 69 height 47
click at [191, 713] on span "Book" at bounding box center [205, 700] width 35 height 23
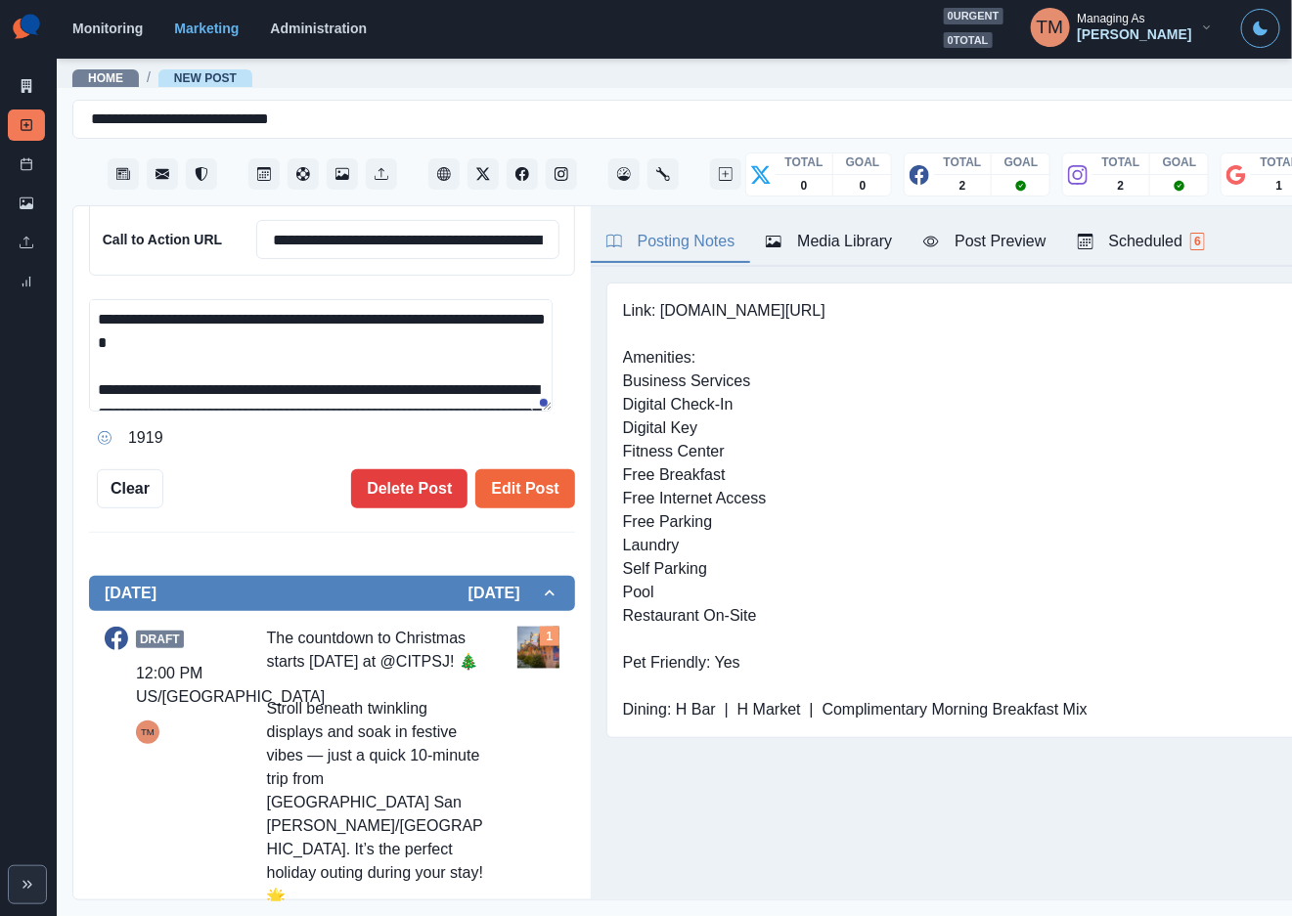
scroll to position [440, 0]
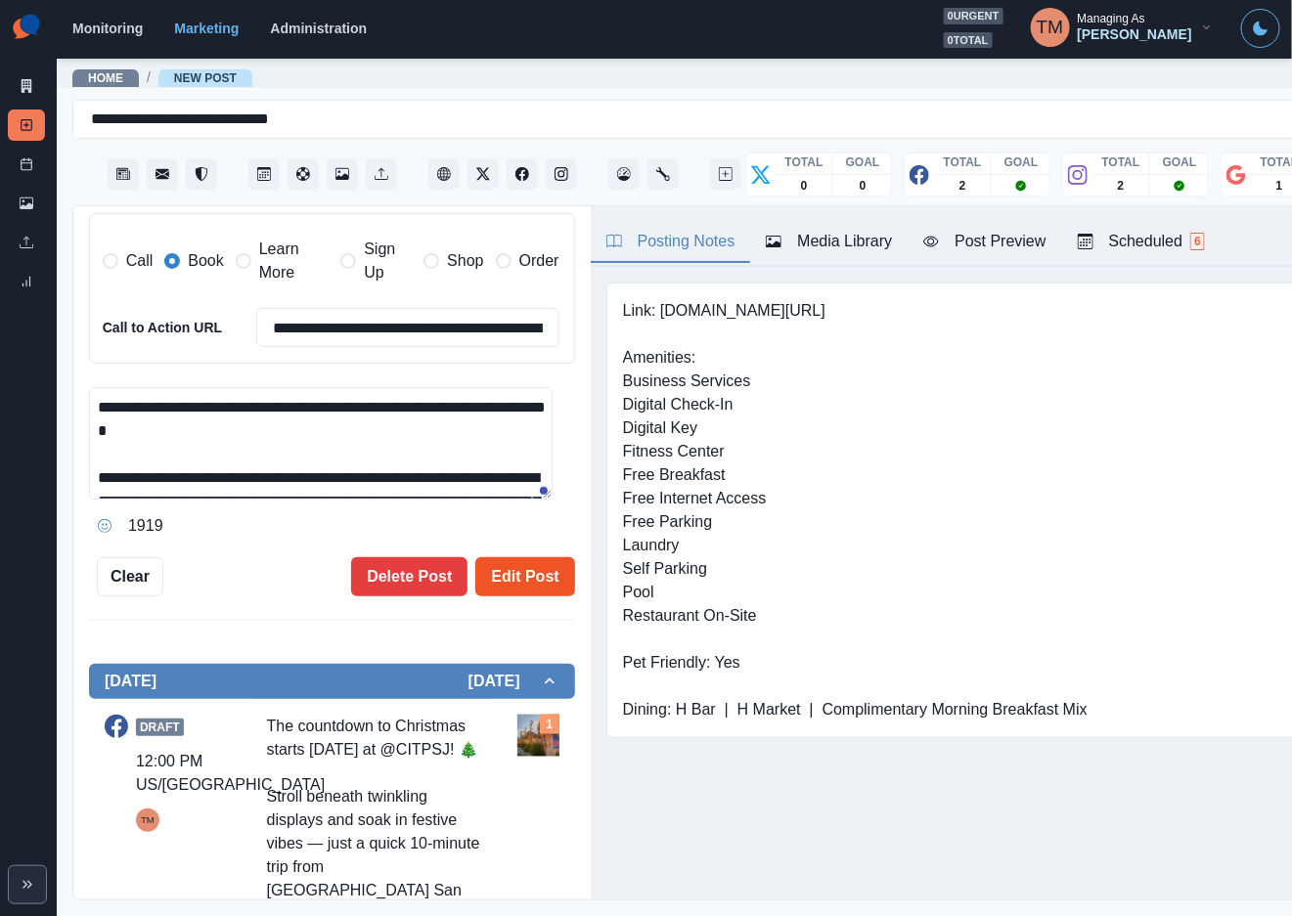
click at [508, 575] on button "Edit Post" at bounding box center [524, 576] width 99 height 39
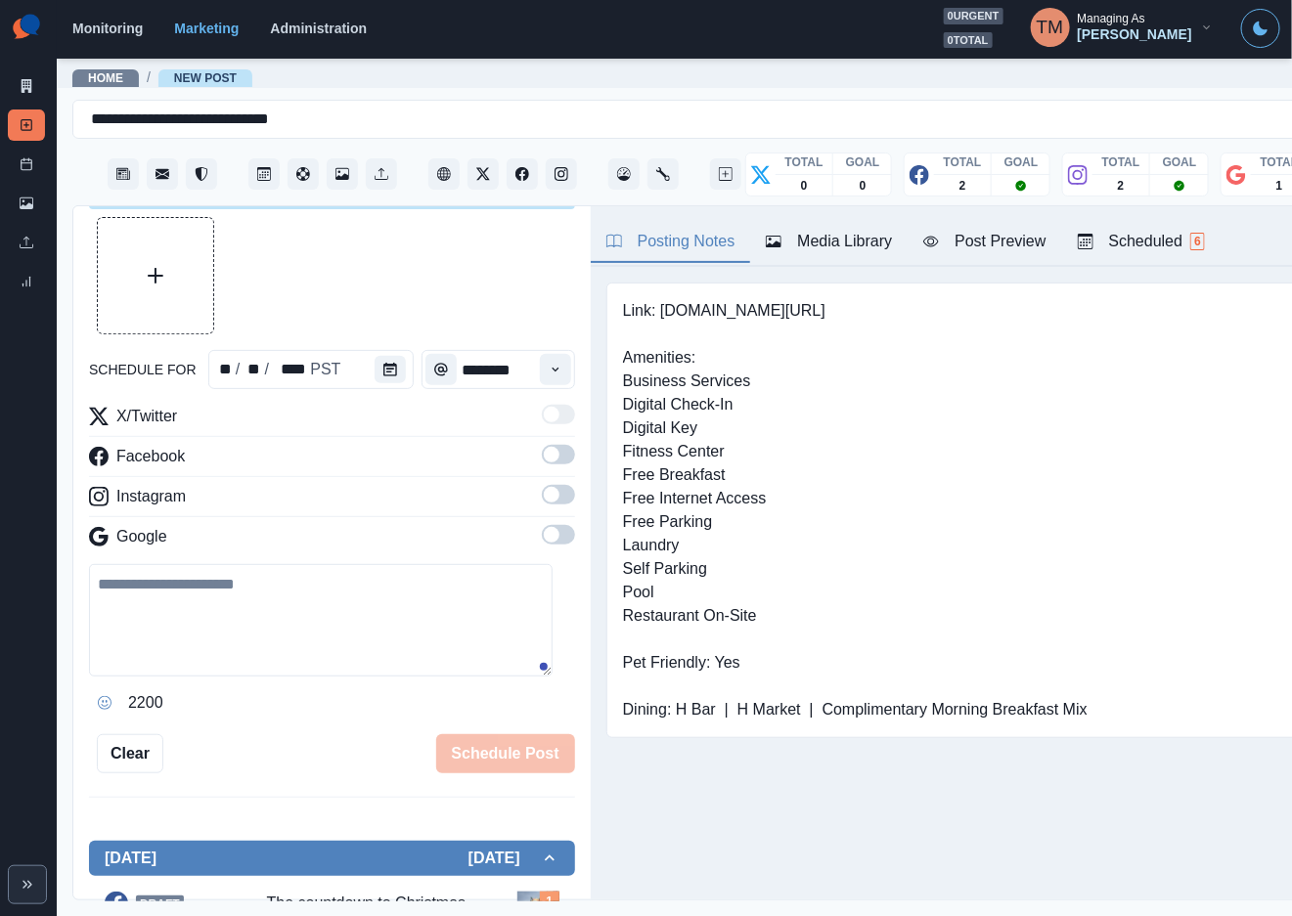
scroll to position [23, 0]
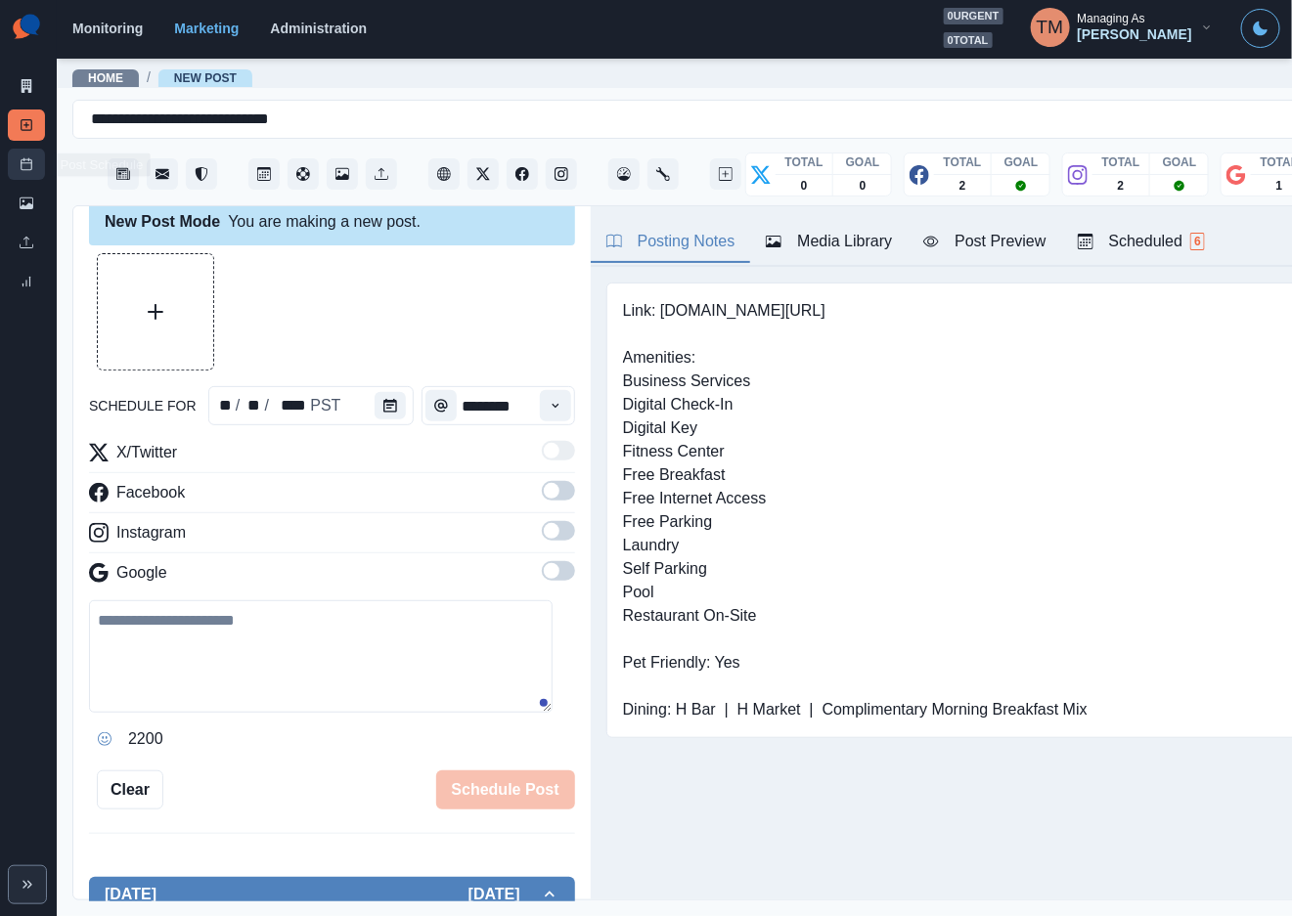
click at [33, 159] on link "Post Schedule" at bounding box center [26, 164] width 37 height 31
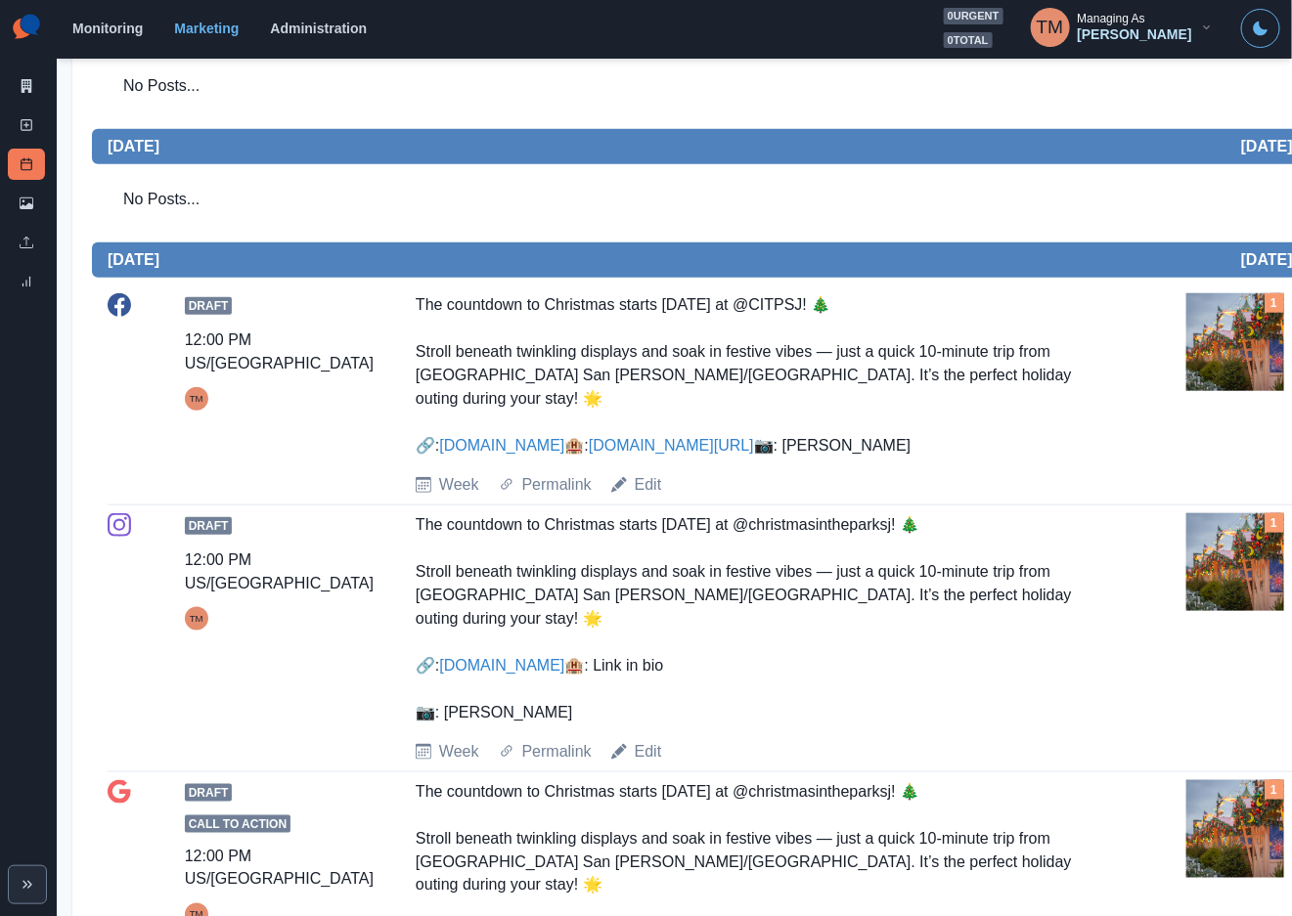
scroll to position [420, 0]
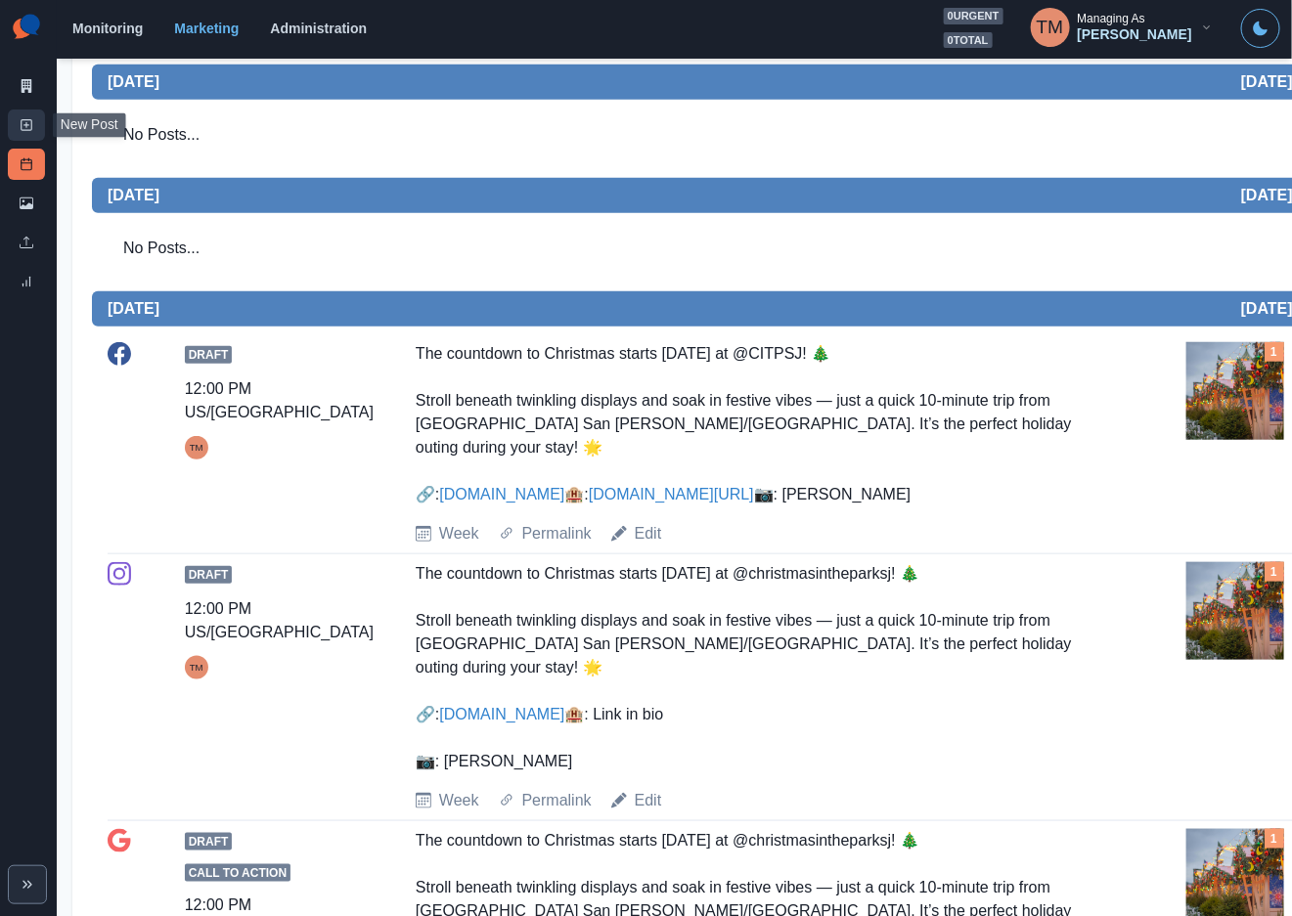
click at [22, 121] on icon at bounding box center [27, 125] width 14 height 14
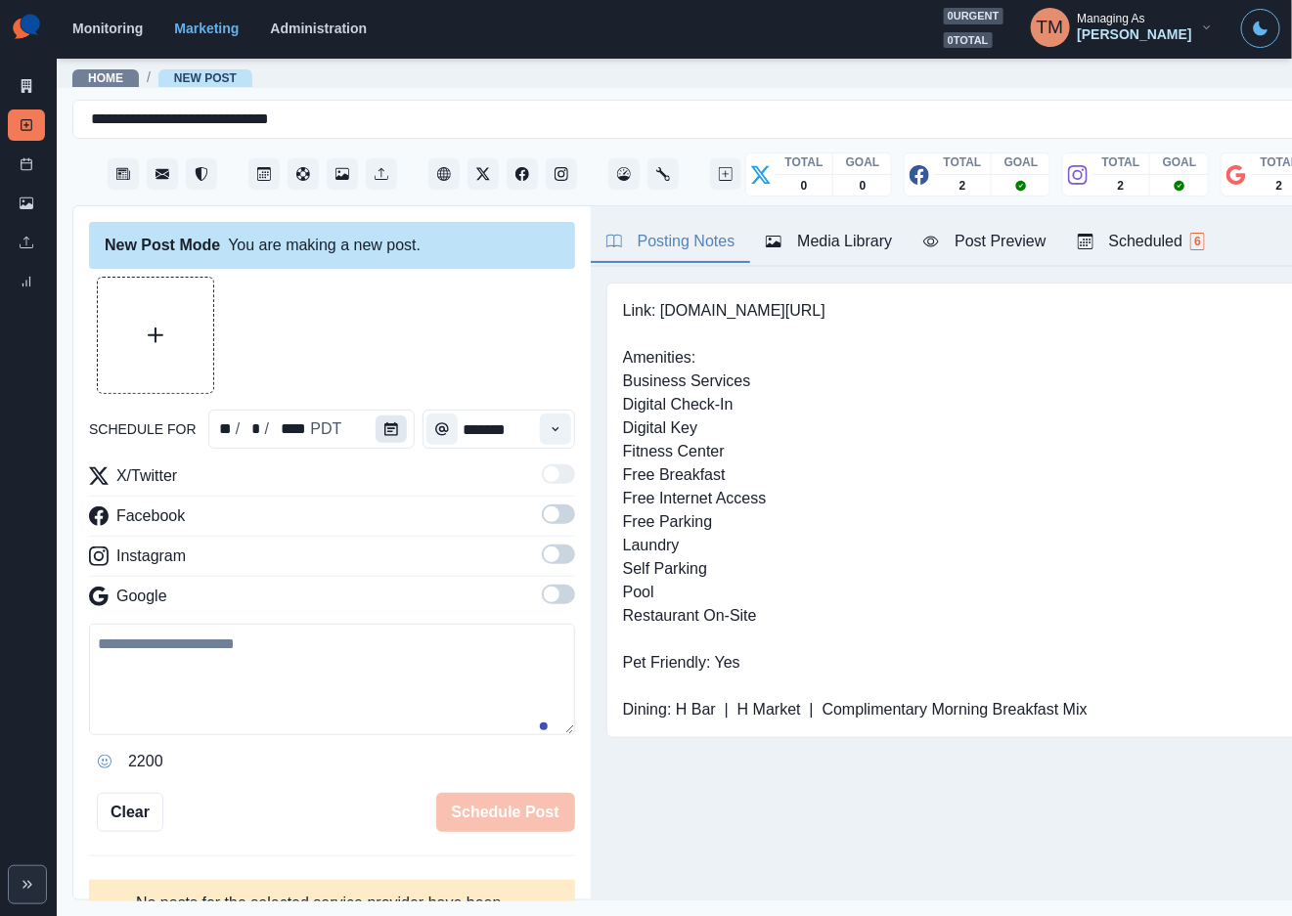
click at [384, 429] on icon "Calendar" at bounding box center [391, 429] width 14 height 14
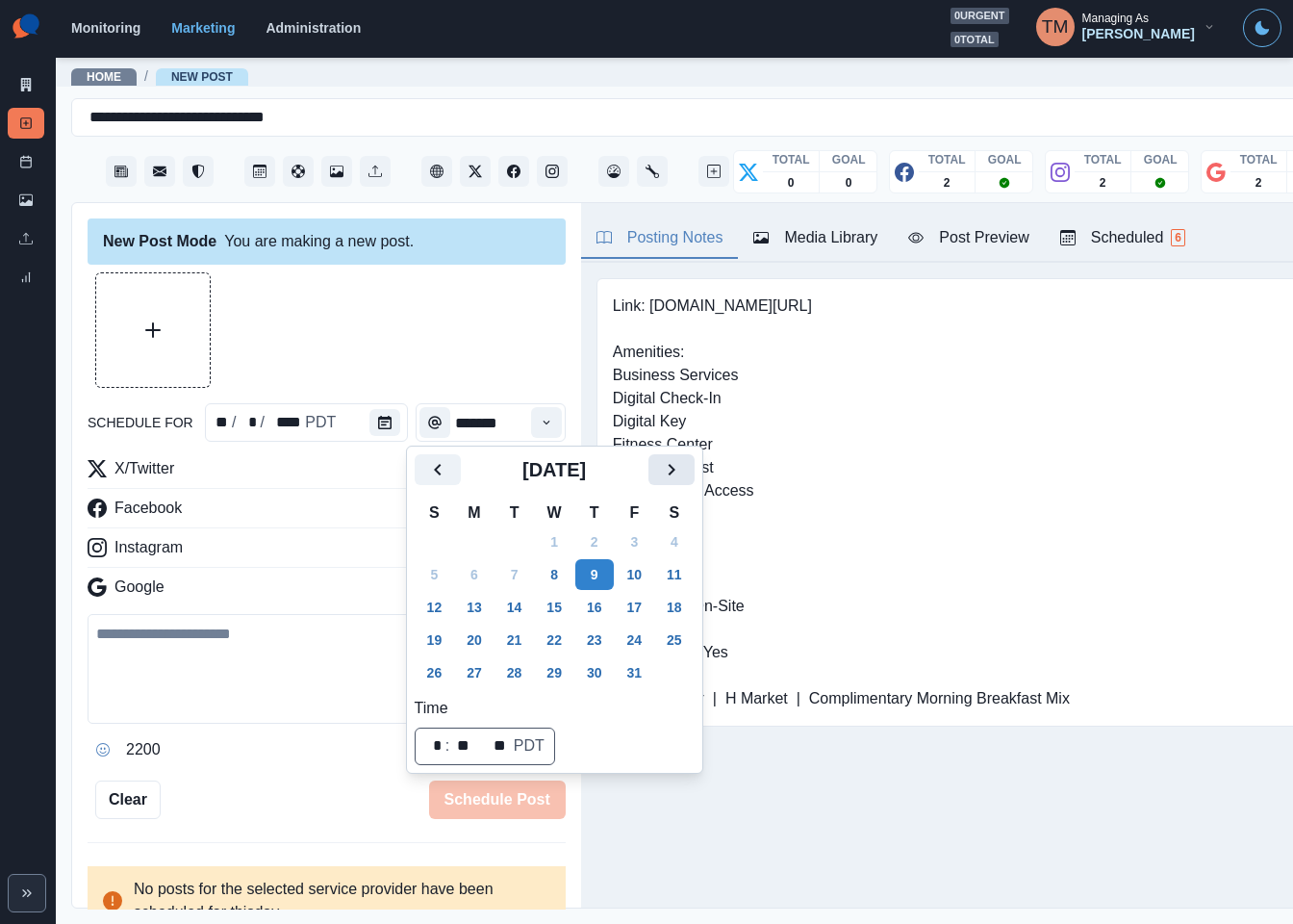
click at [684, 476] on button "Next" at bounding box center [671, 469] width 46 height 31
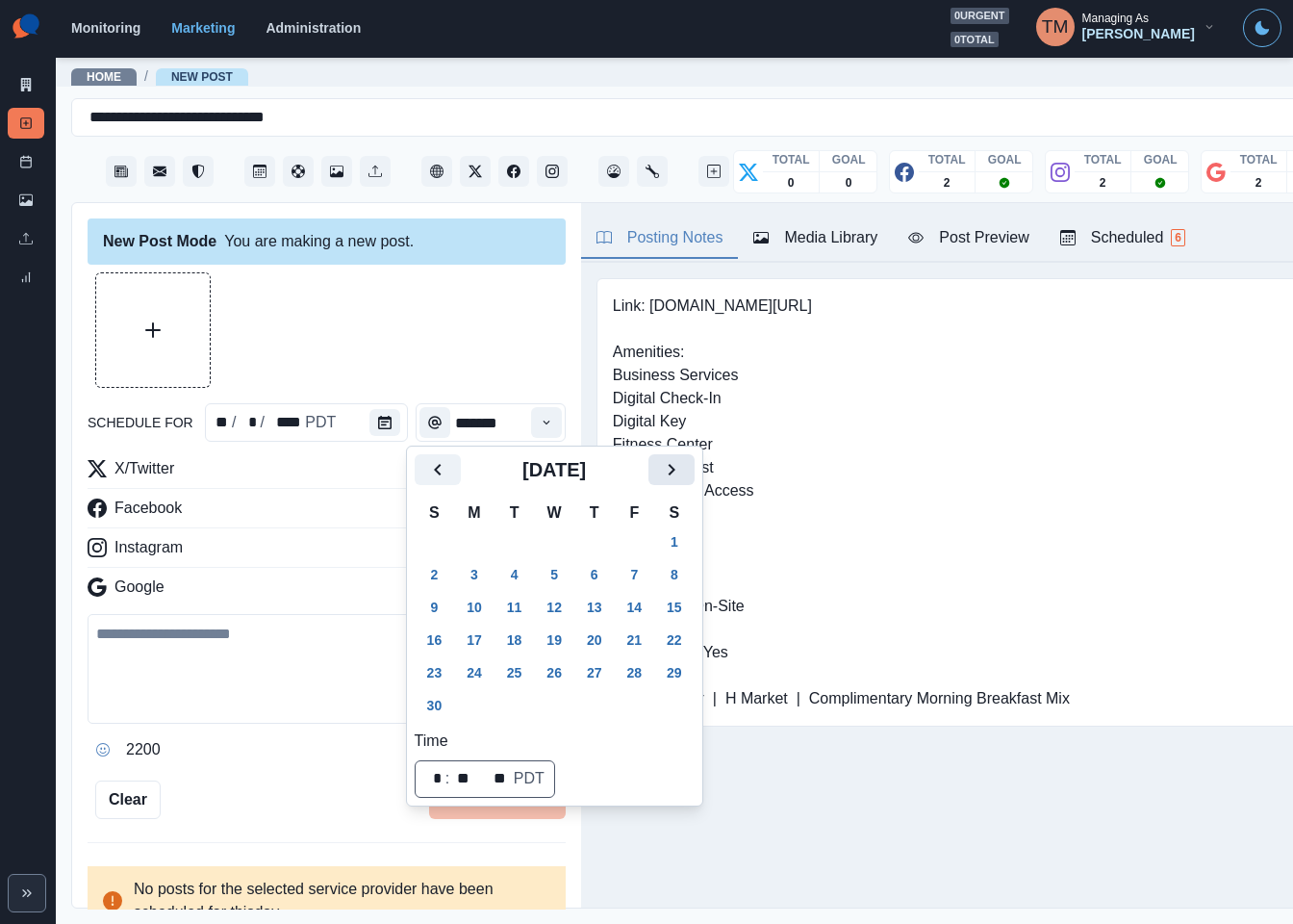
click at [684, 476] on button "Next" at bounding box center [671, 469] width 46 height 31
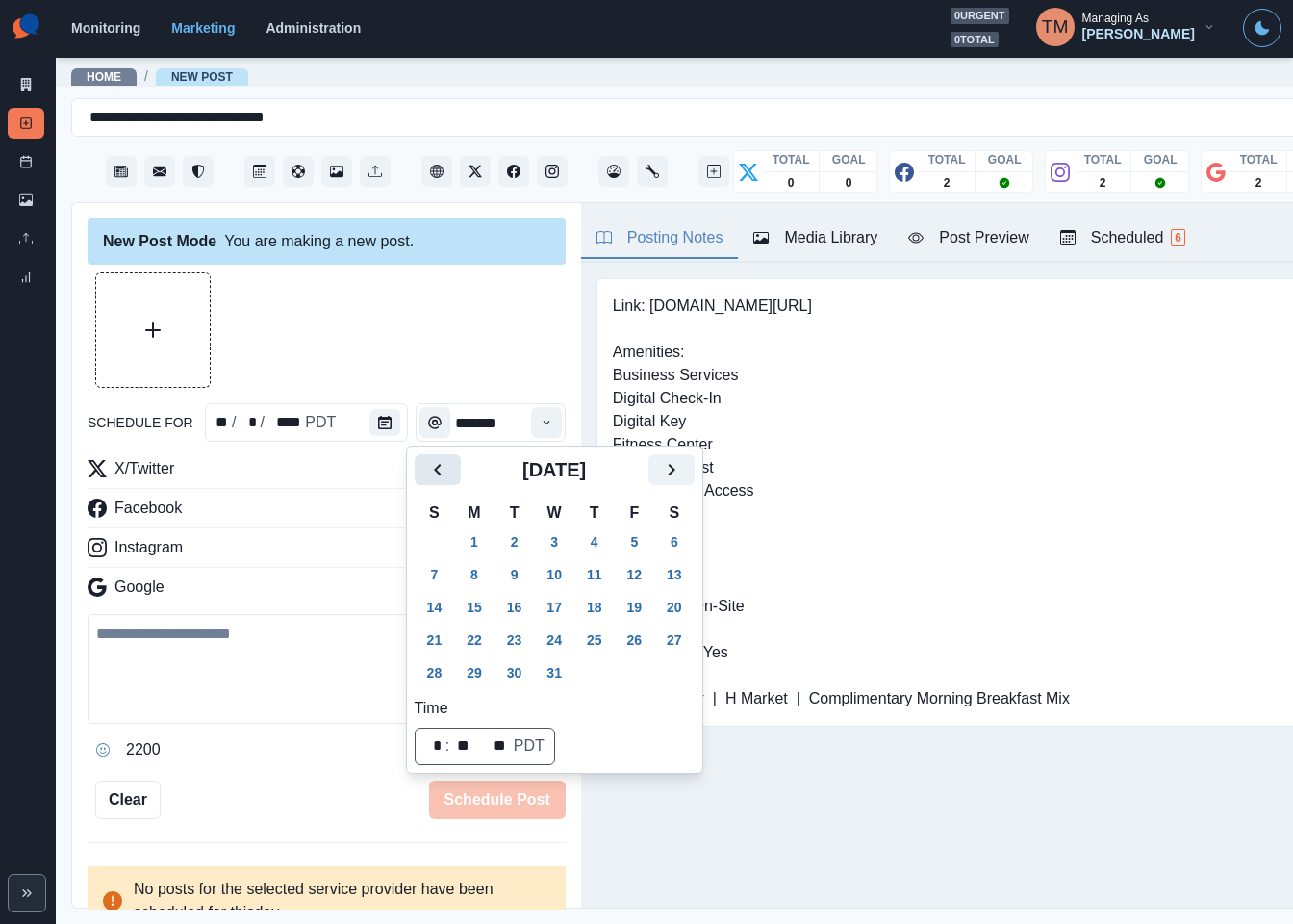
click at [433, 470] on icon "Previous" at bounding box center [437, 468] width 23 height 23
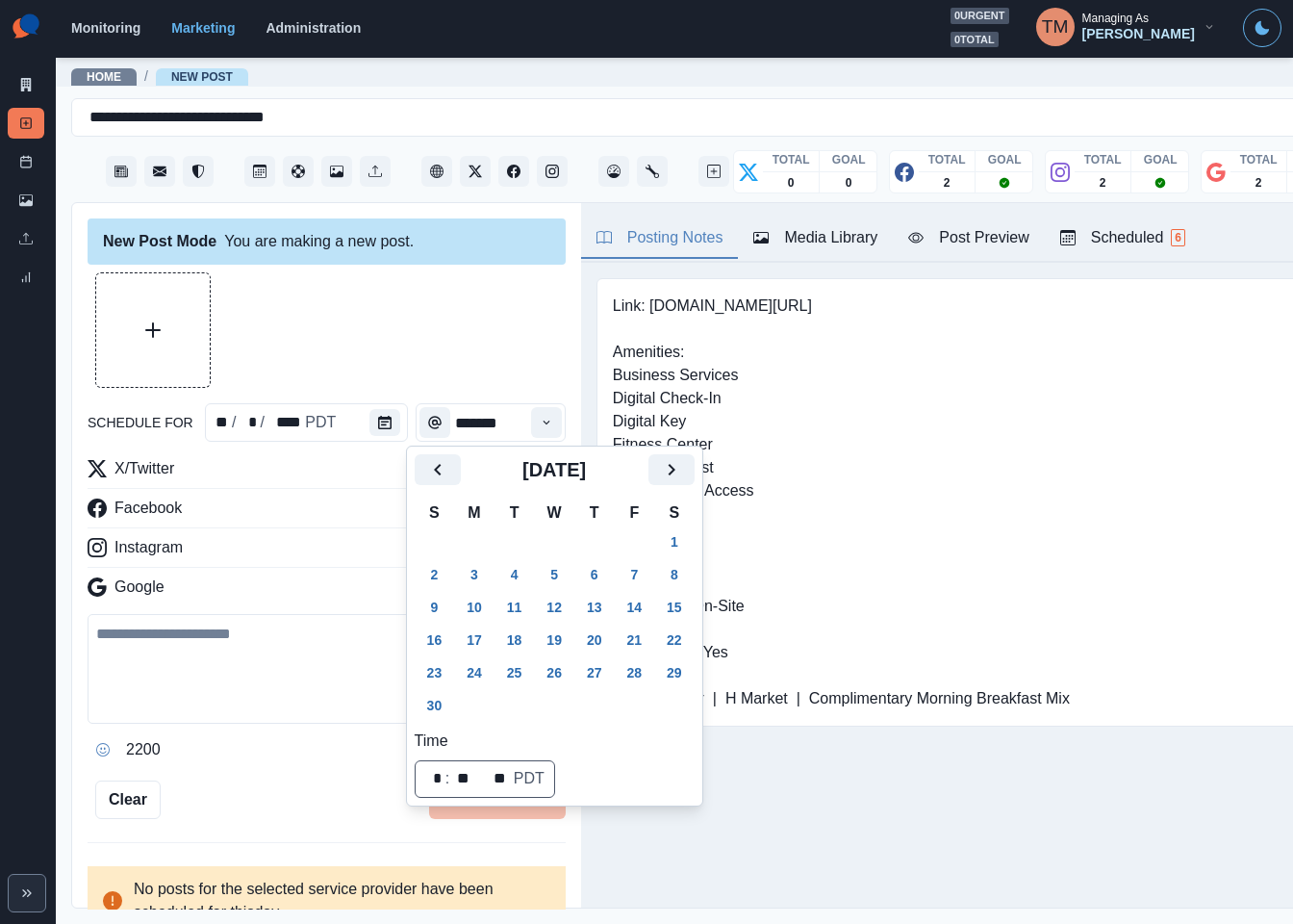
click at [511, 672] on button "25" at bounding box center [515, 672] width 38 height 31
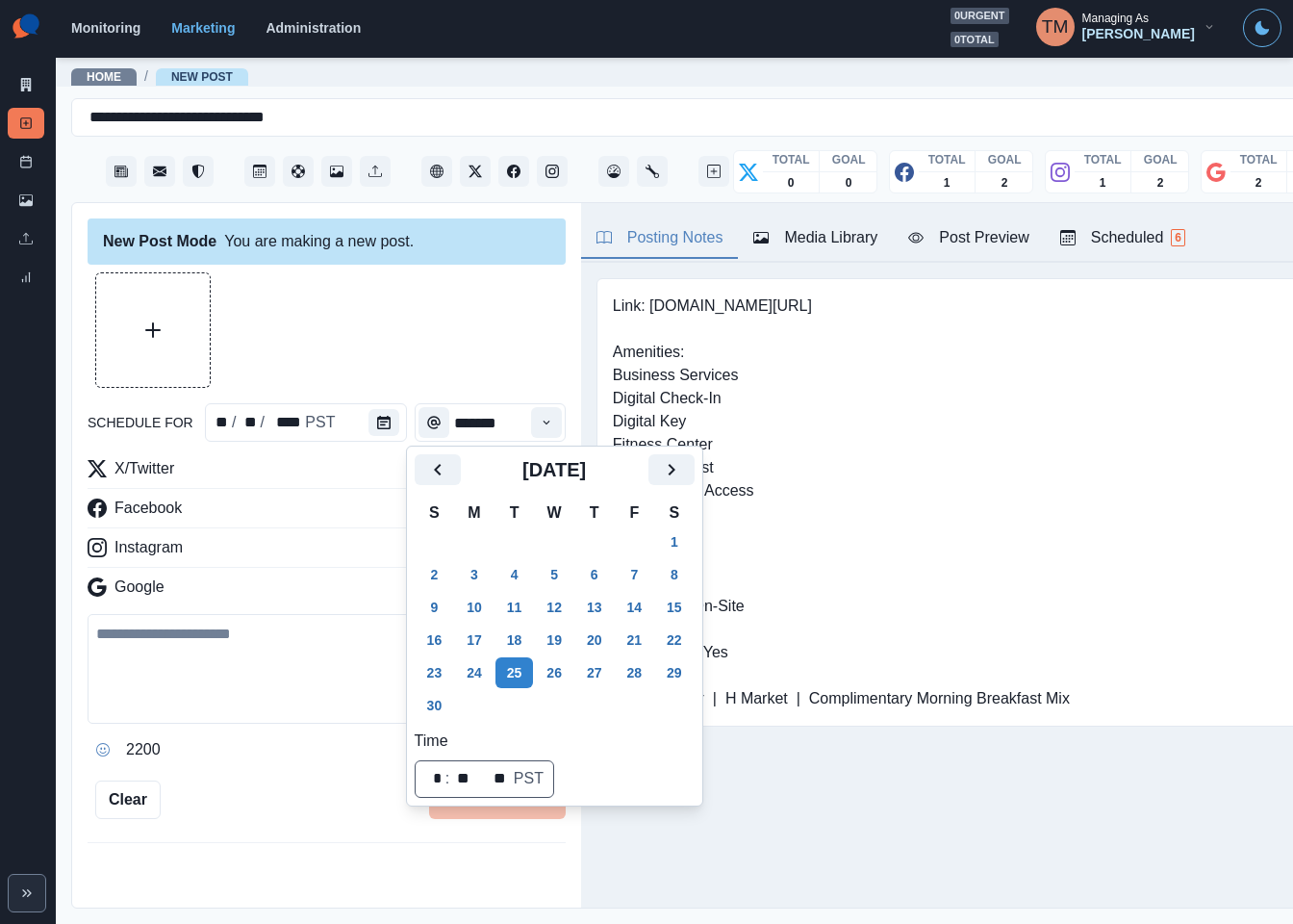
click at [313, 297] on div at bounding box center [327, 330] width 478 height 115
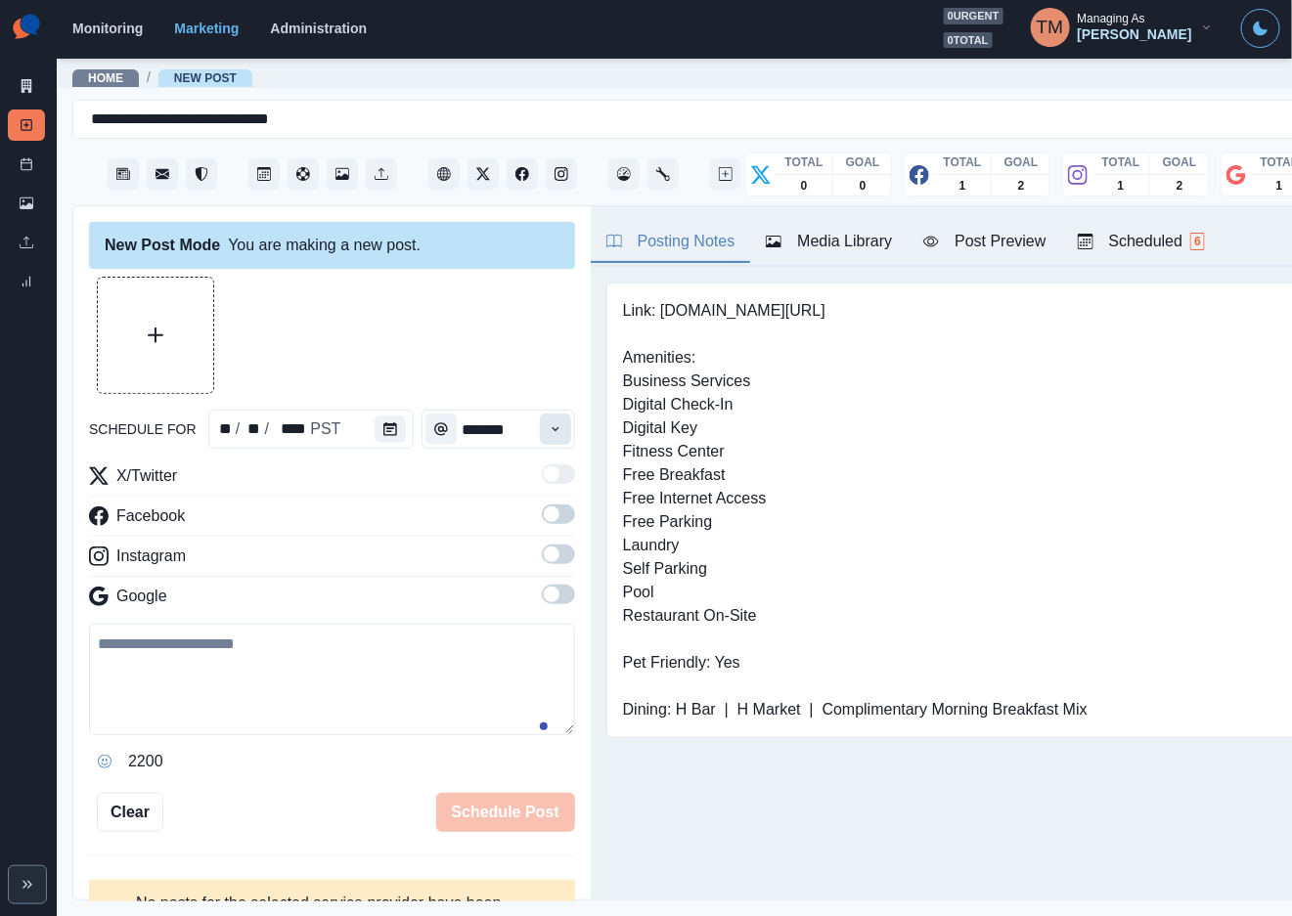
click at [549, 426] on icon "Time" at bounding box center [556, 429] width 14 height 14
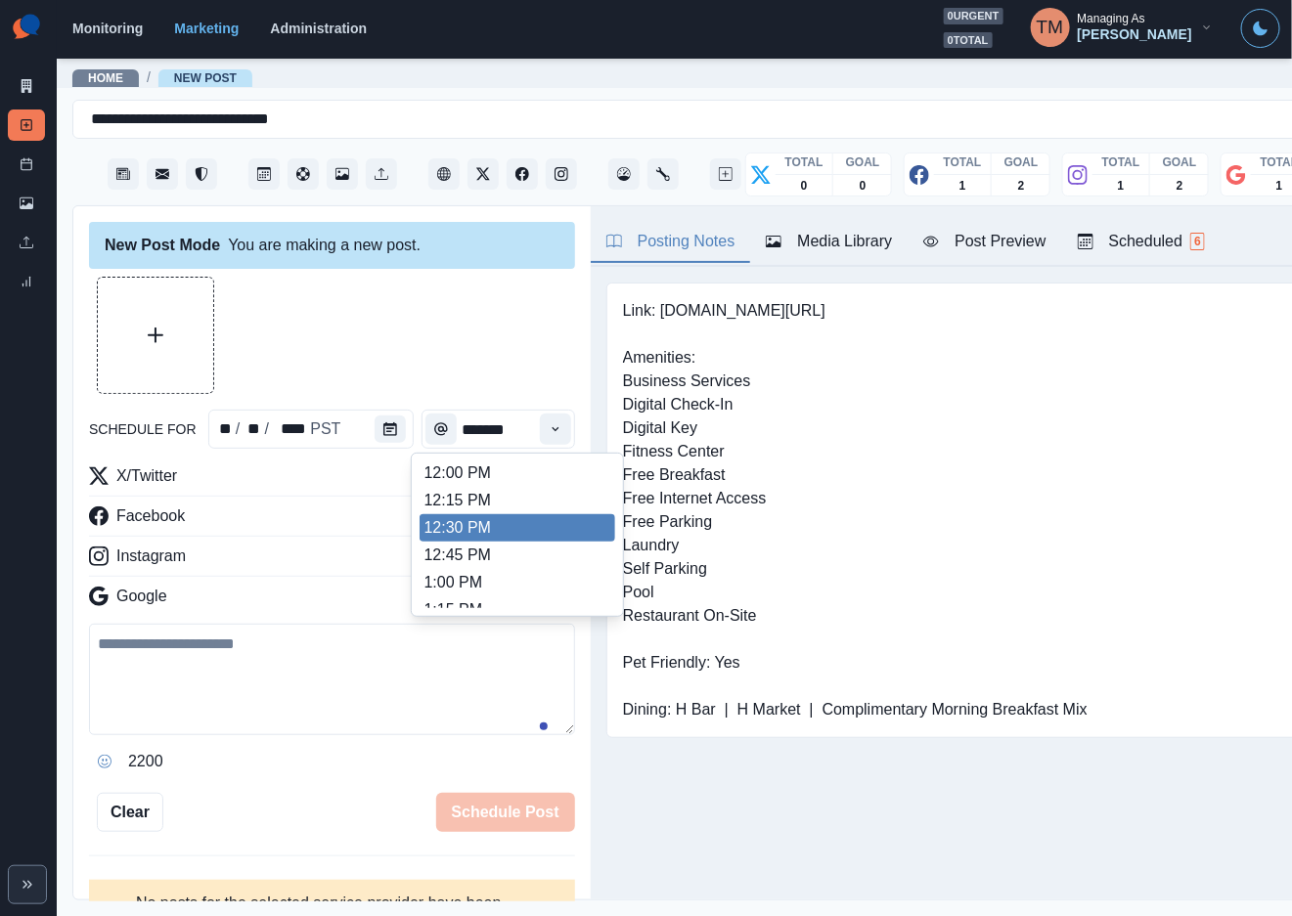
click at [449, 514] on li "12:30 PM" at bounding box center [517, 527] width 196 height 27
type input "********"
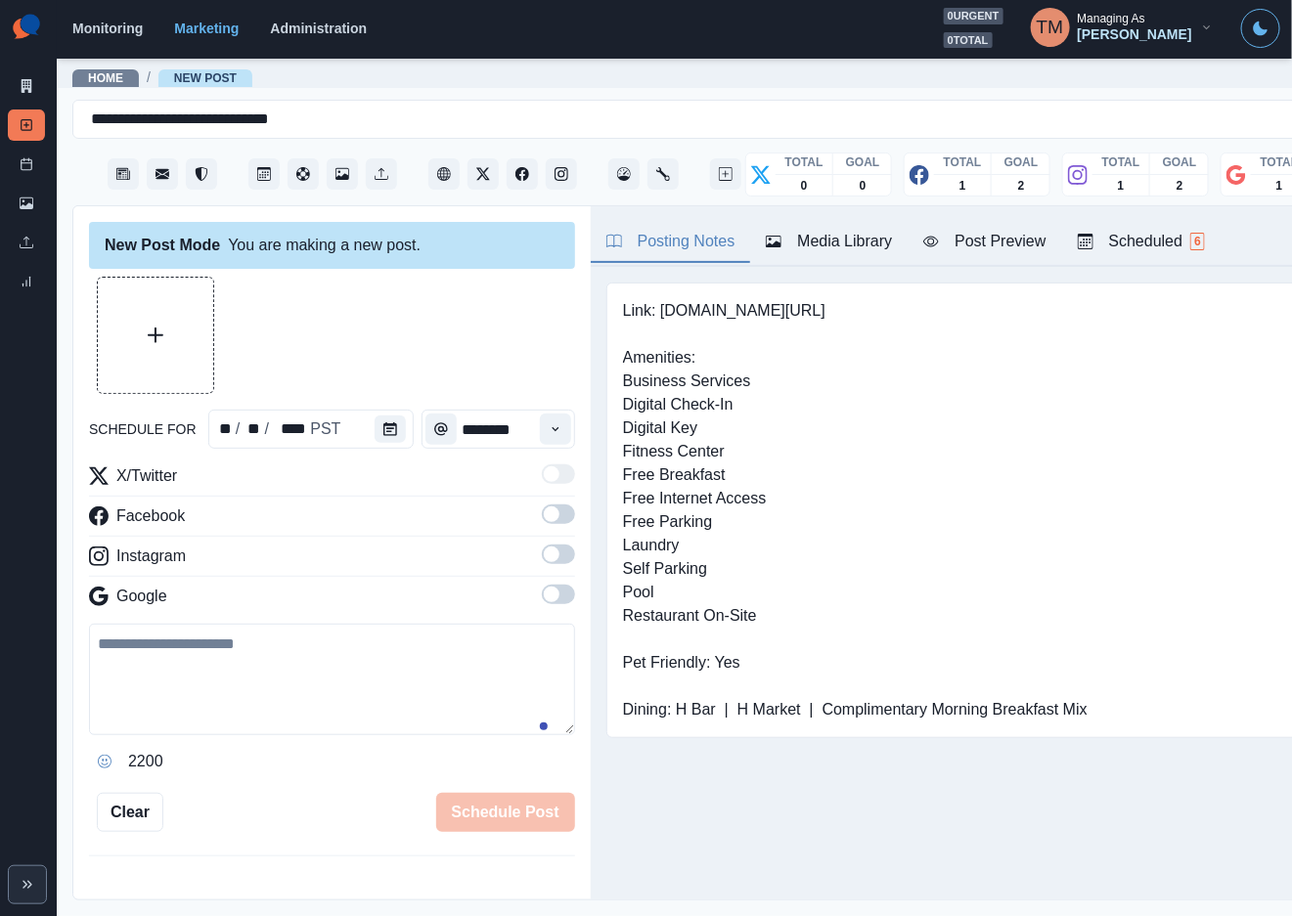
drag, startPoint x: 528, startPoint y: 516, endPoint x: 546, endPoint y: 567, distance: 53.8
click at [544, 522] on span at bounding box center [552, 515] width 16 height 16
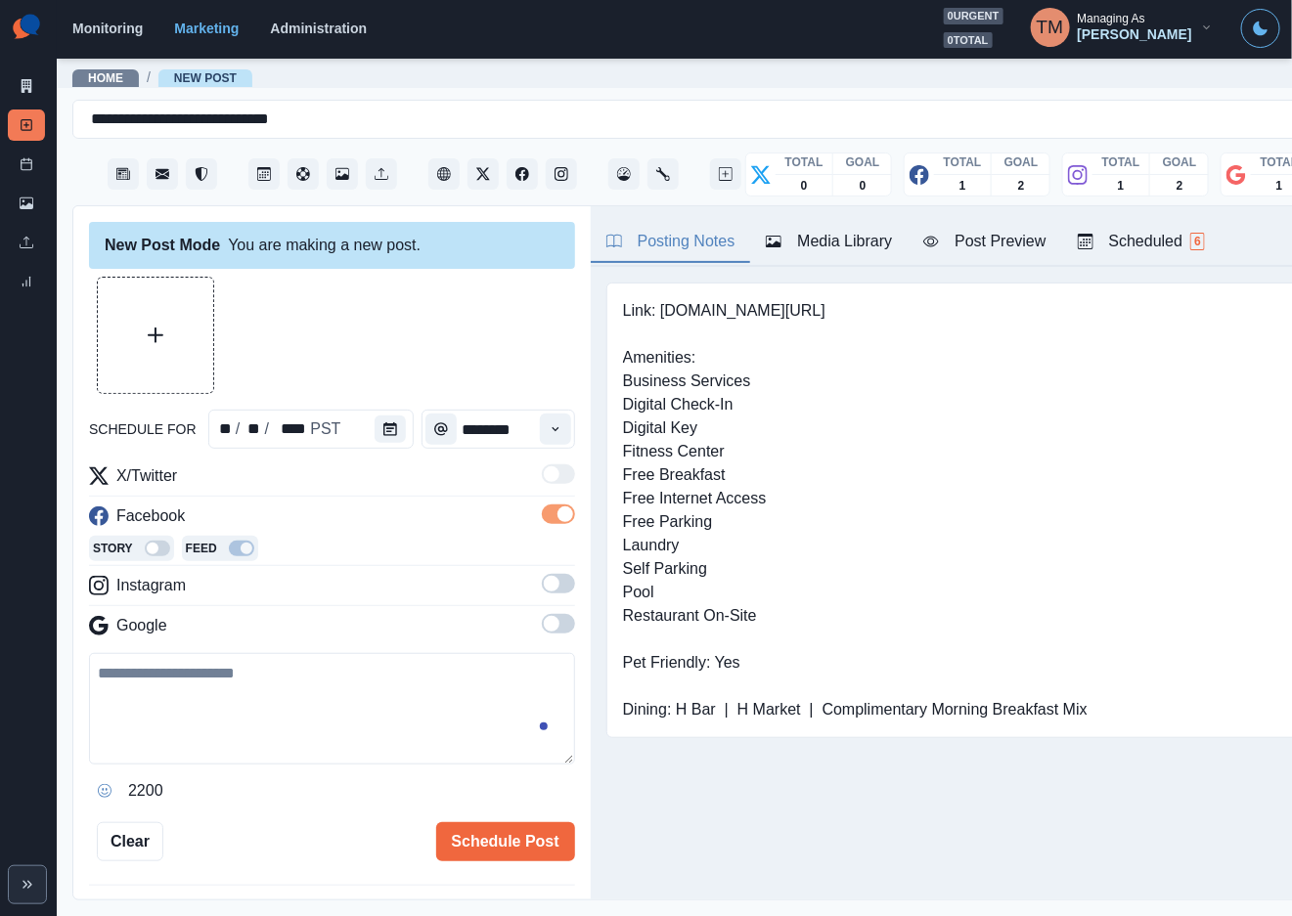
click at [543, 578] on span at bounding box center [558, 584] width 33 height 20
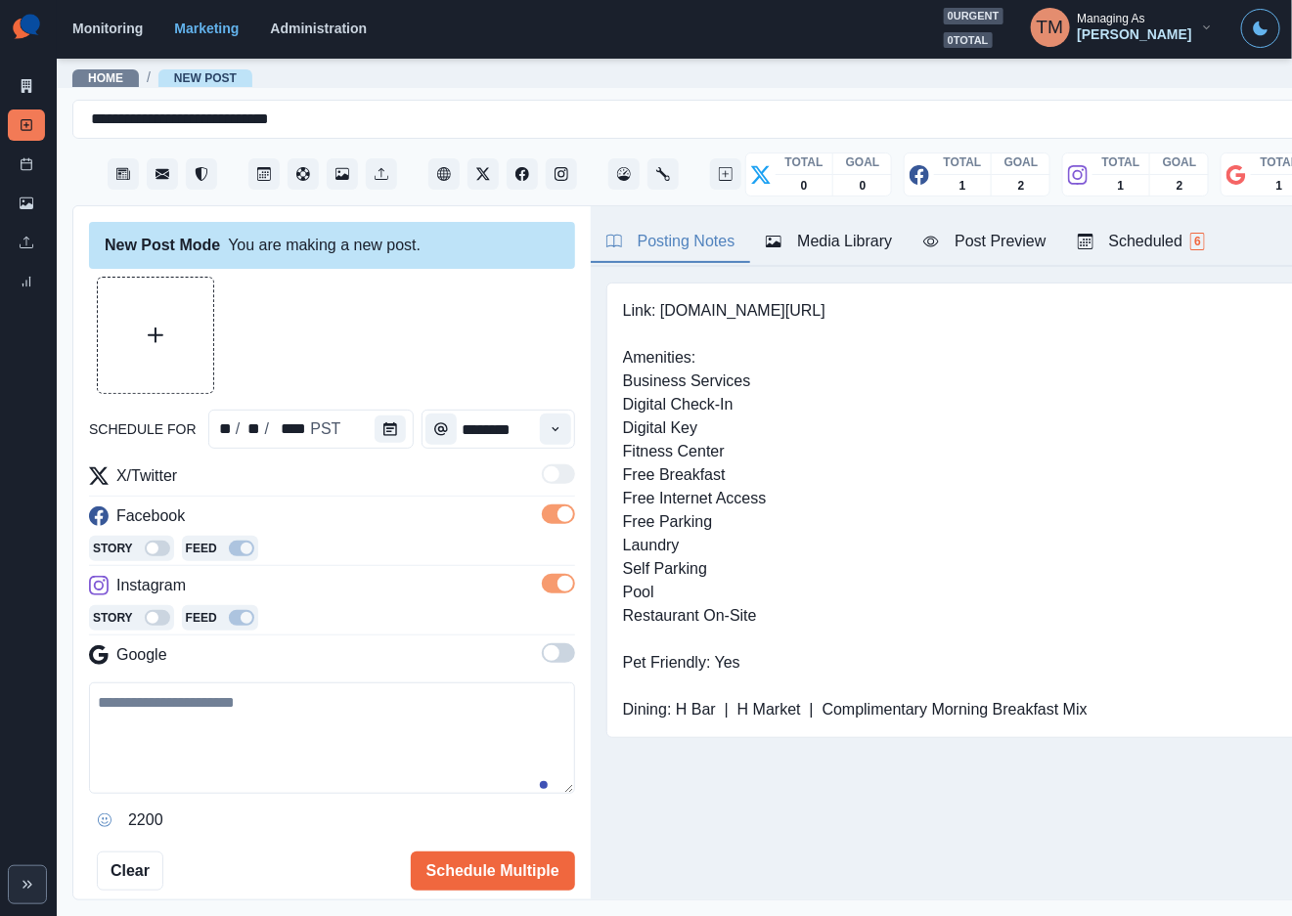
click at [542, 655] on span at bounding box center [558, 653] width 33 height 20
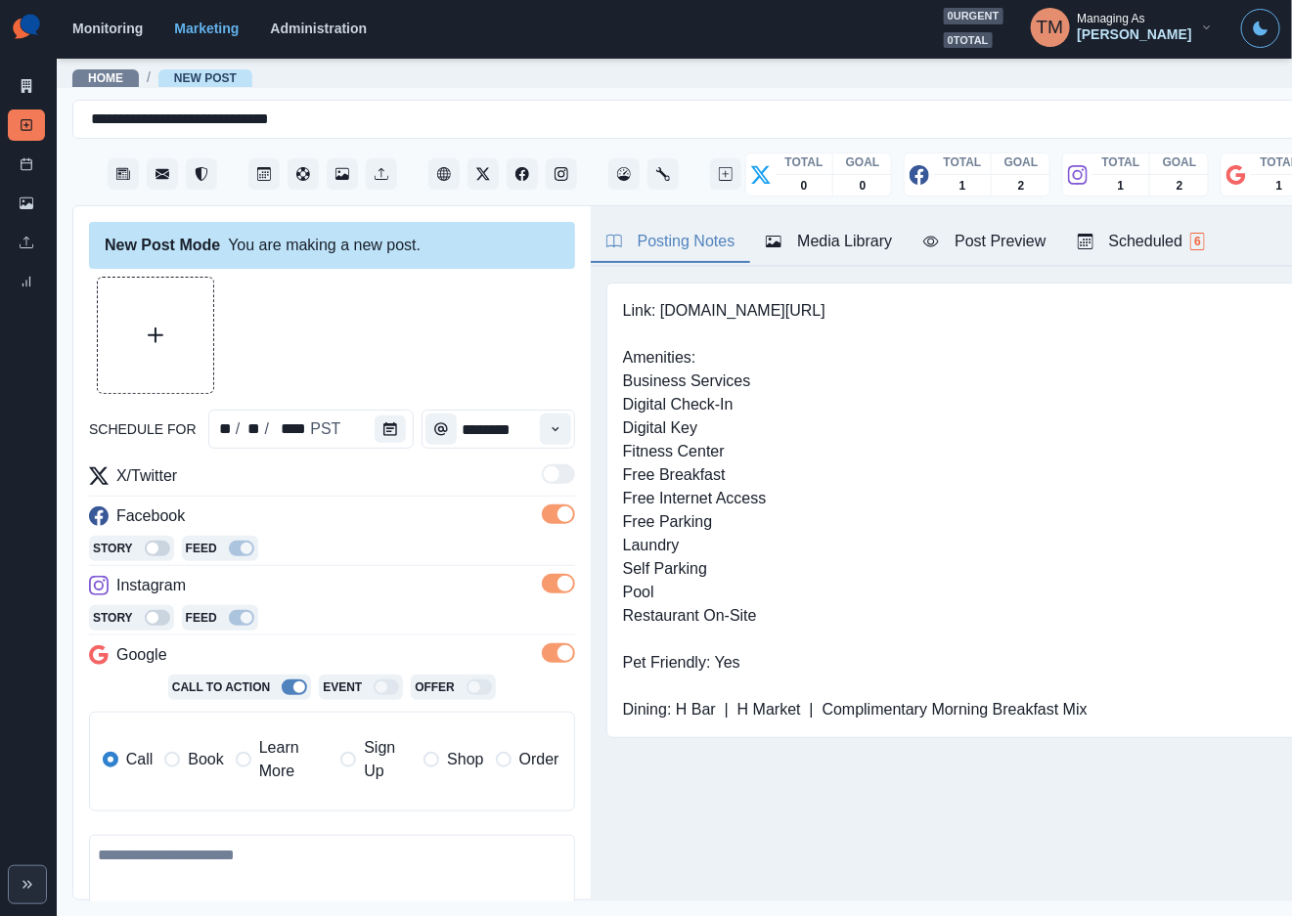
drag, startPoint x: 202, startPoint y: 760, endPoint x: 312, endPoint y: 526, distance: 258.1
click at [206, 754] on span "Book" at bounding box center [205, 759] width 35 height 23
click at [385, 352] on div at bounding box center [332, 335] width 486 height 117
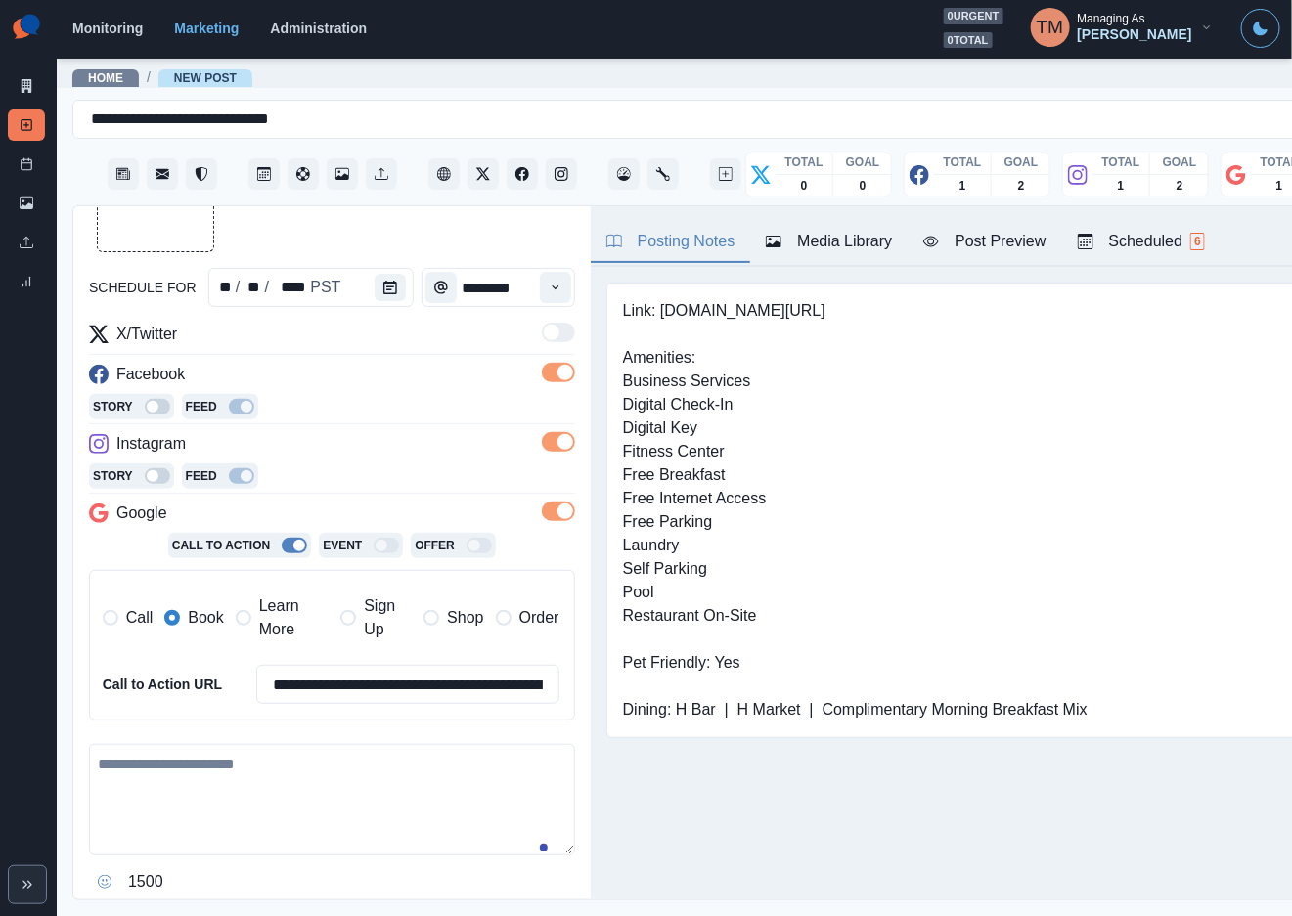
scroll to position [147, 0]
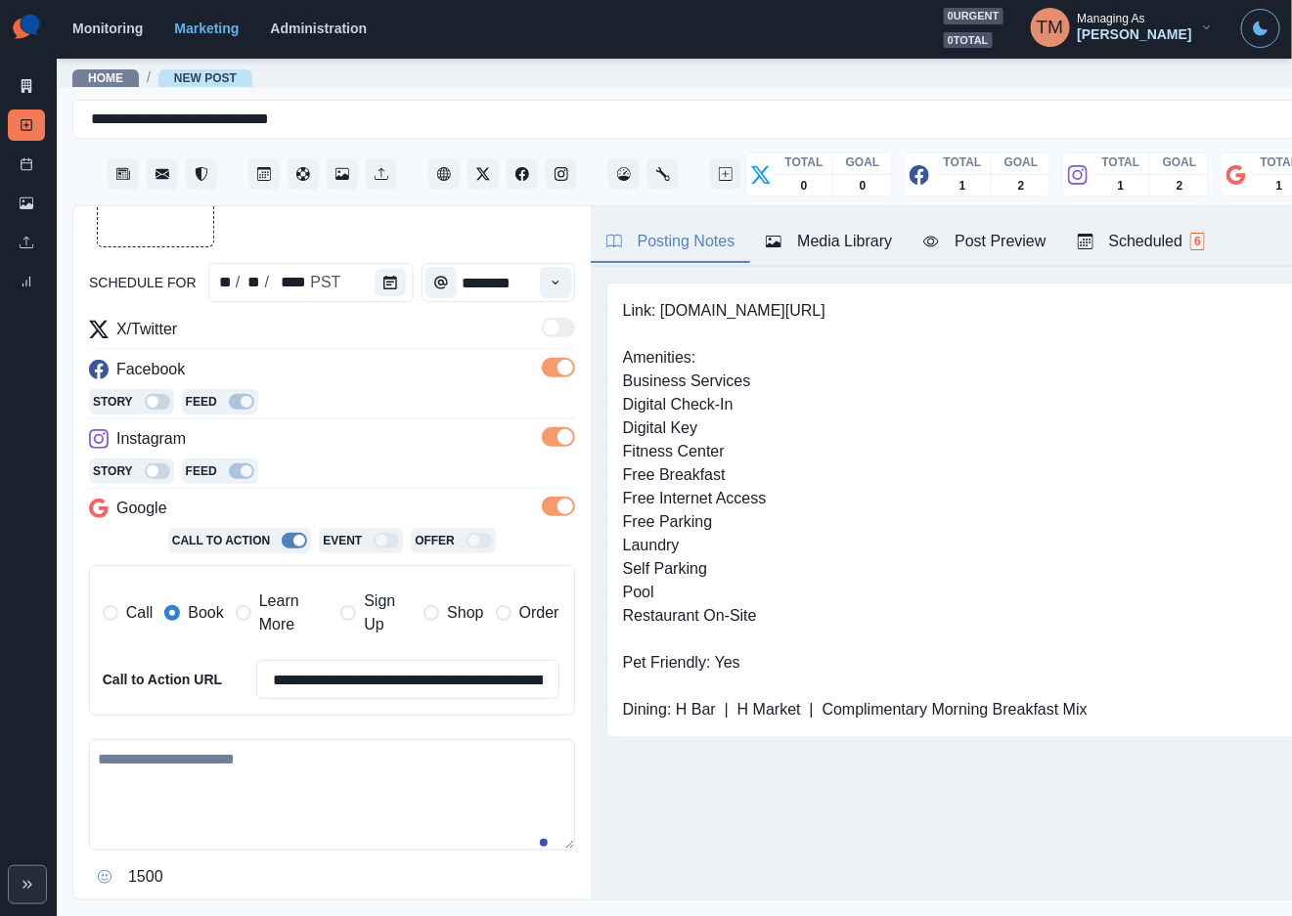
click at [202, 763] on textarea at bounding box center [332, 794] width 486 height 111
paste textarea "**********"
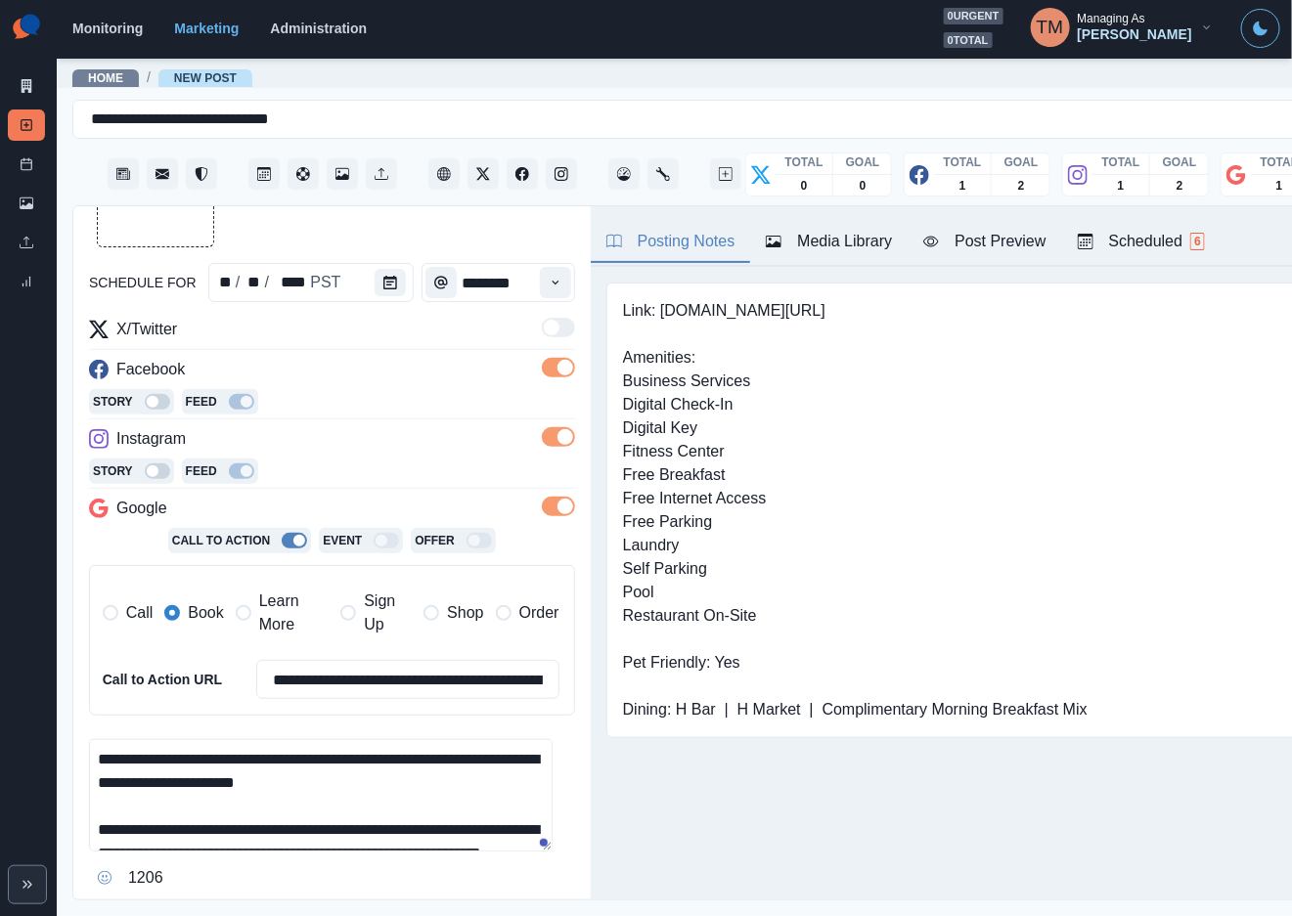
scroll to position [155, 0]
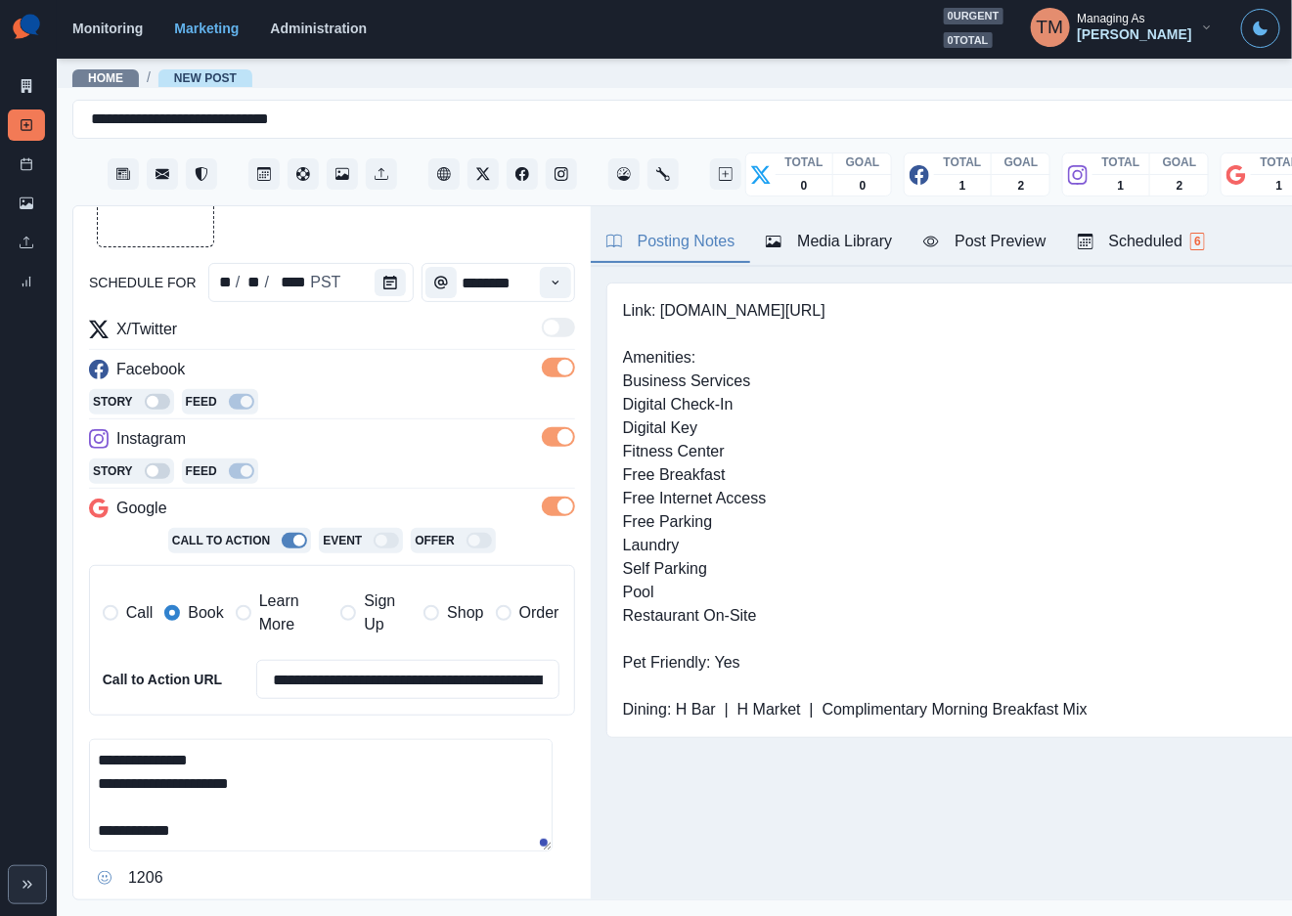
type textarea "**********"
click at [858, 236] on div "Media Library" at bounding box center [829, 241] width 126 height 23
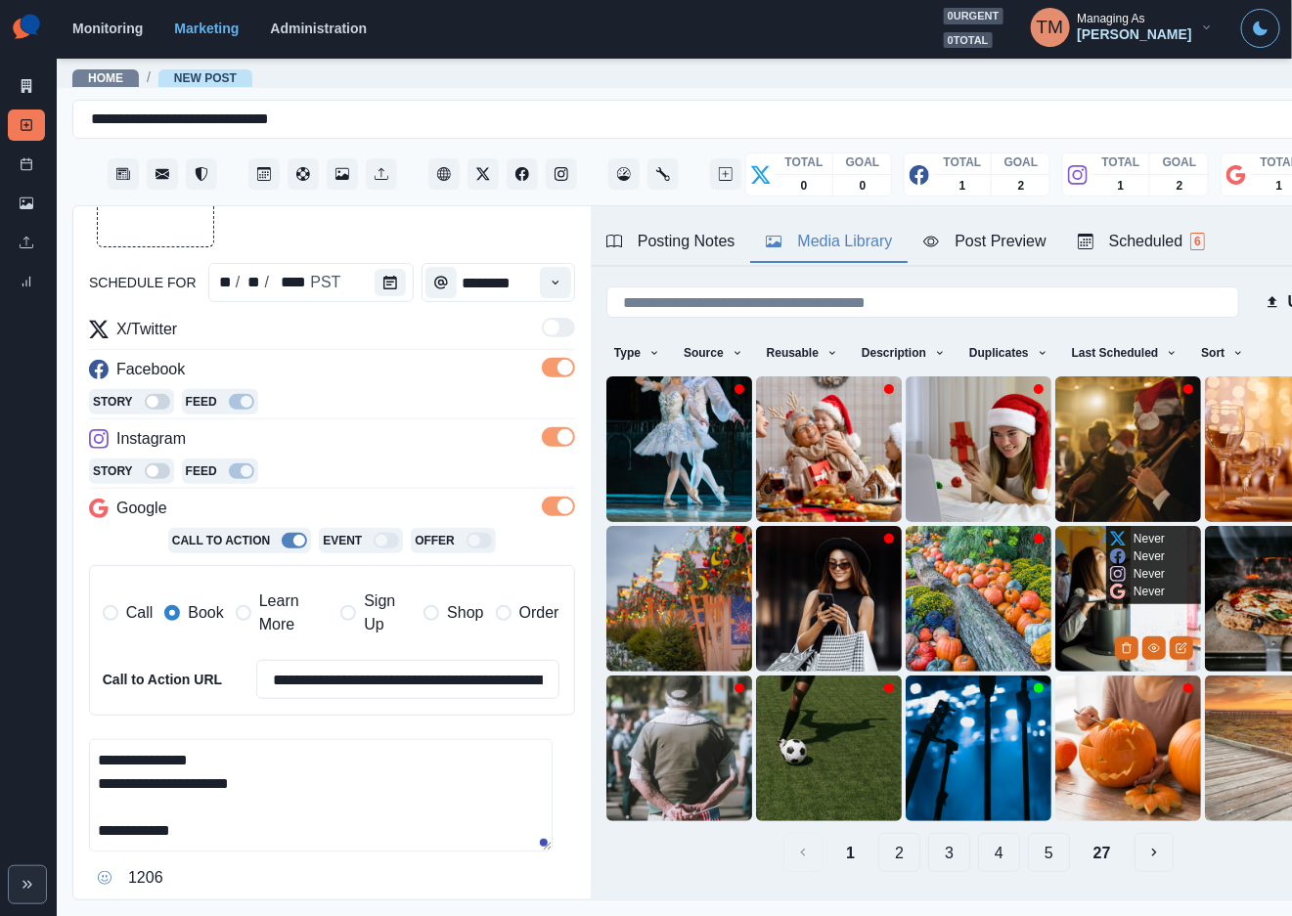
click at [1066, 608] on img at bounding box center [1128, 599] width 146 height 146
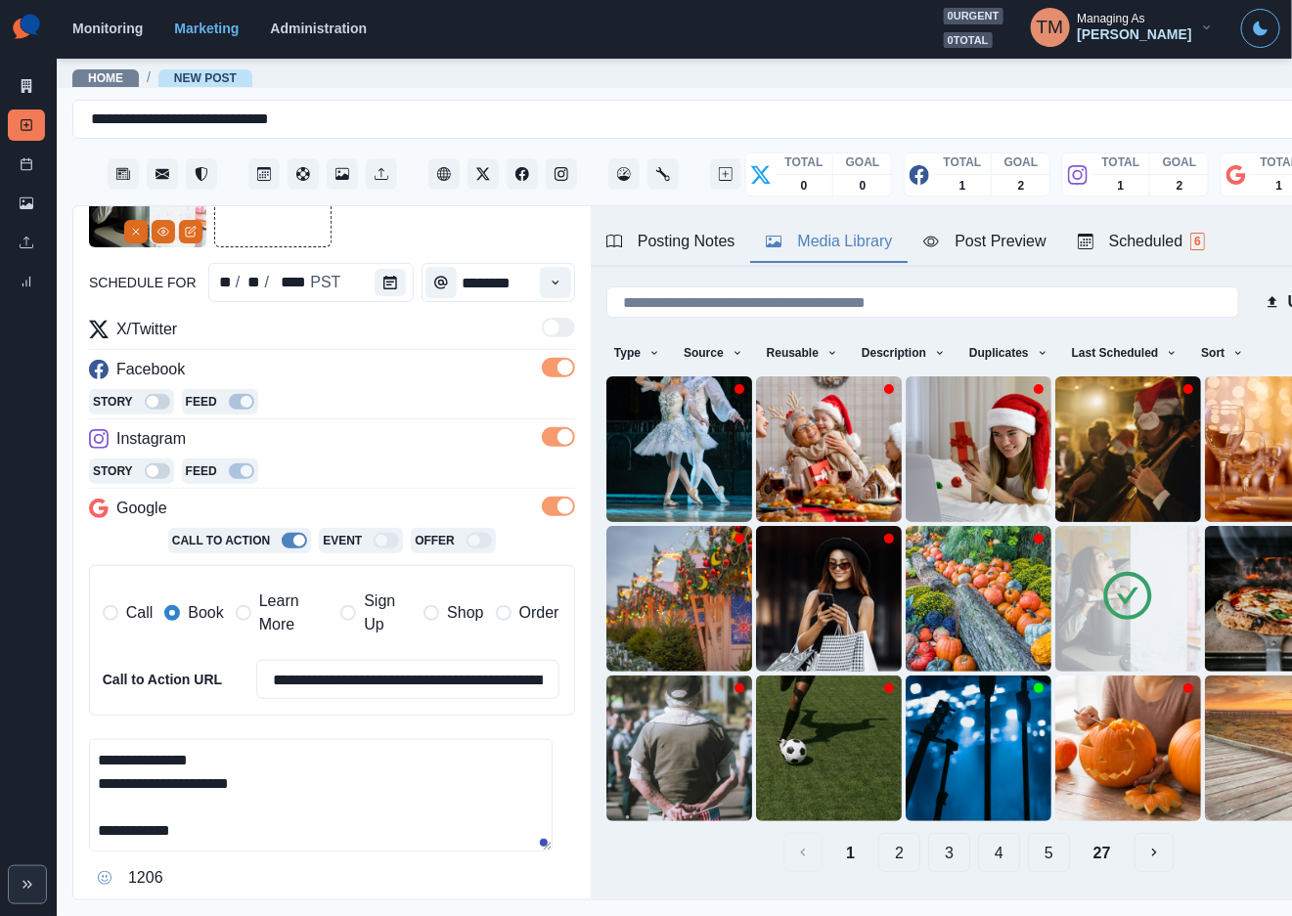
click at [1012, 244] on div "Post Preview" at bounding box center [984, 241] width 122 height 23
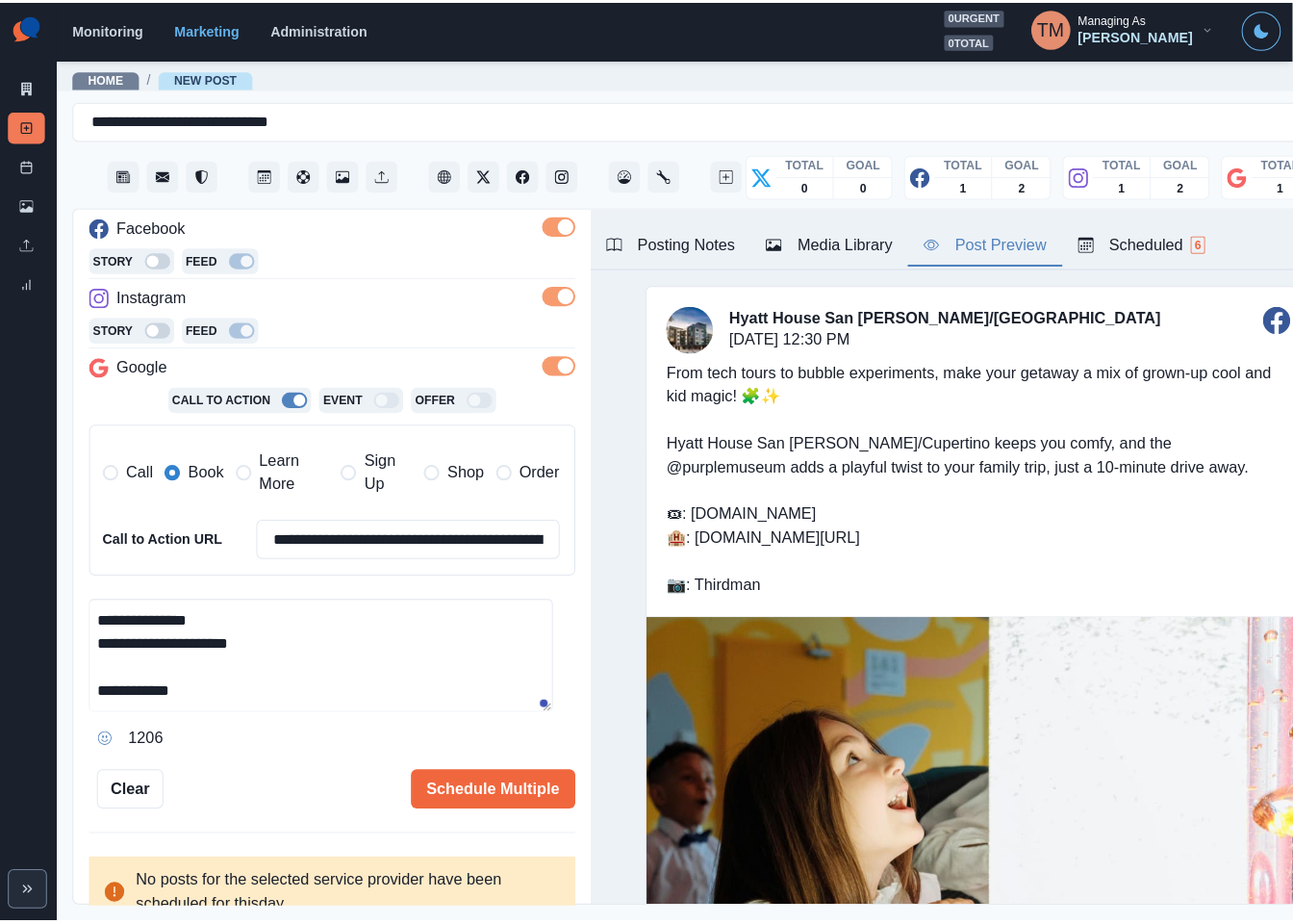
scroll to position [301, 0]
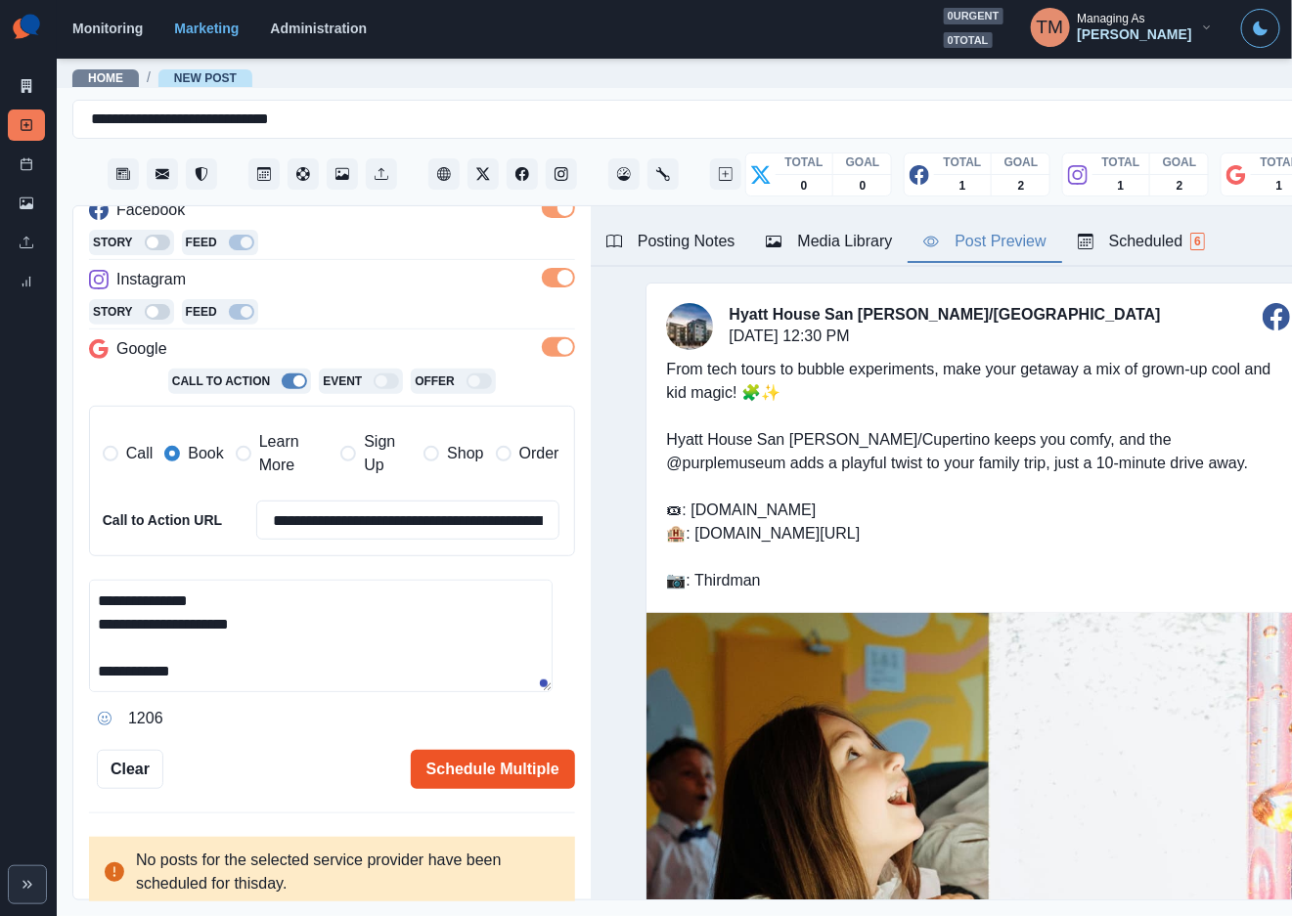
click at [487, 770] on button "Schedule Multiple" at bounding box center [493, 769] width 164 height 39
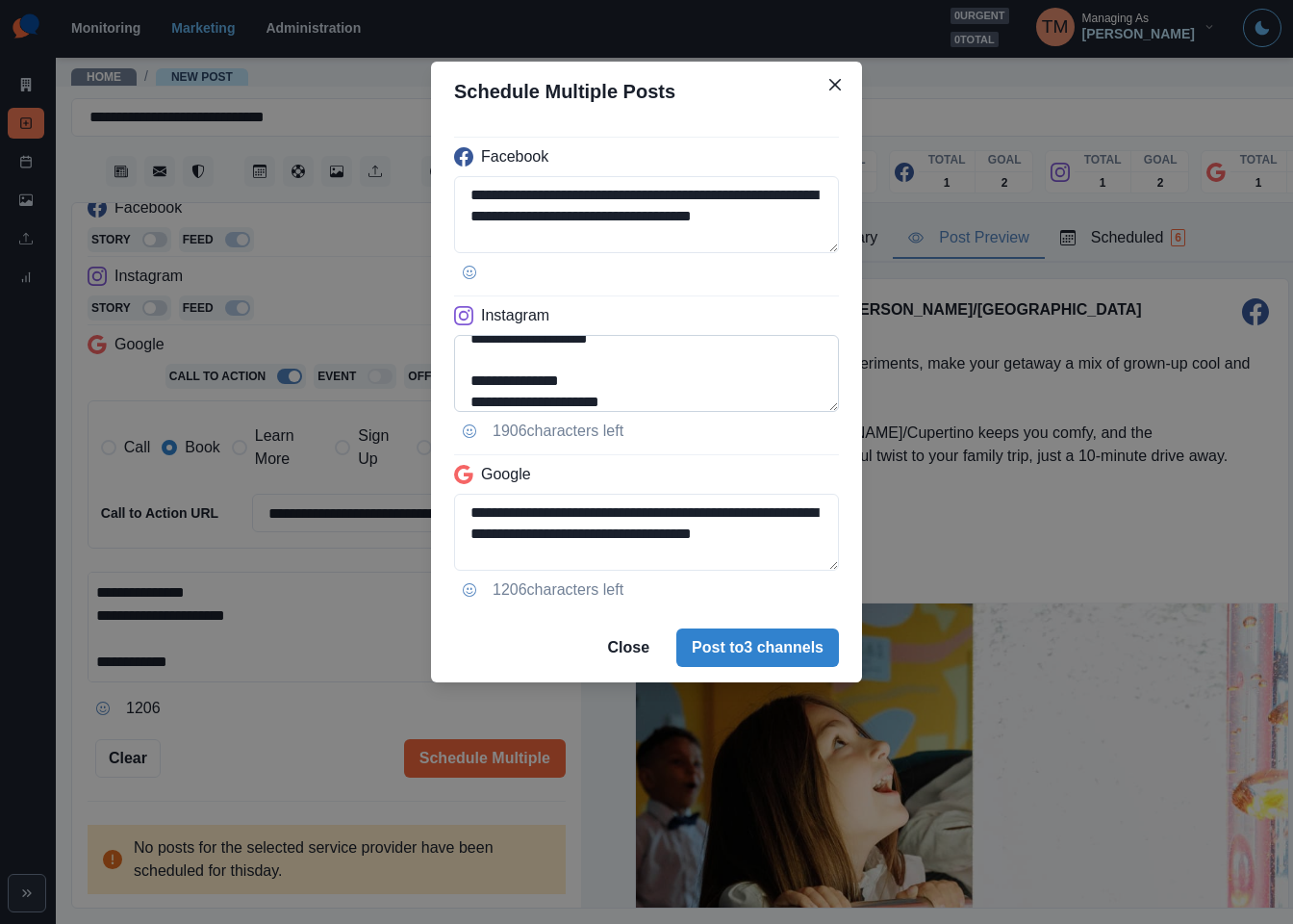
scroll to position [216, 0]
click at [500, 361] on textarea "**********" at bounding box center [646, 373] width 385 height 77
type textarea "**********"
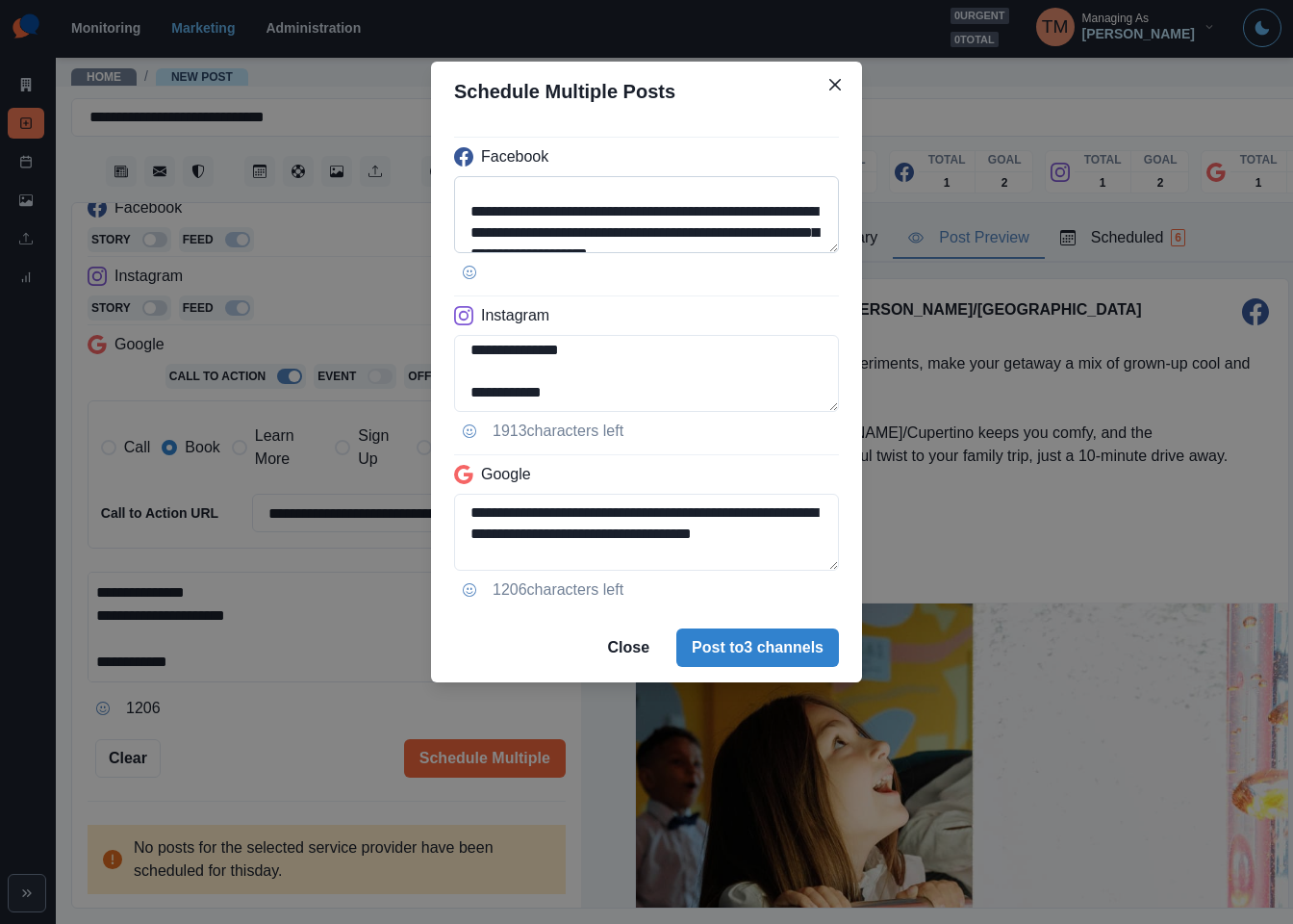
scroll to position [58, 0]
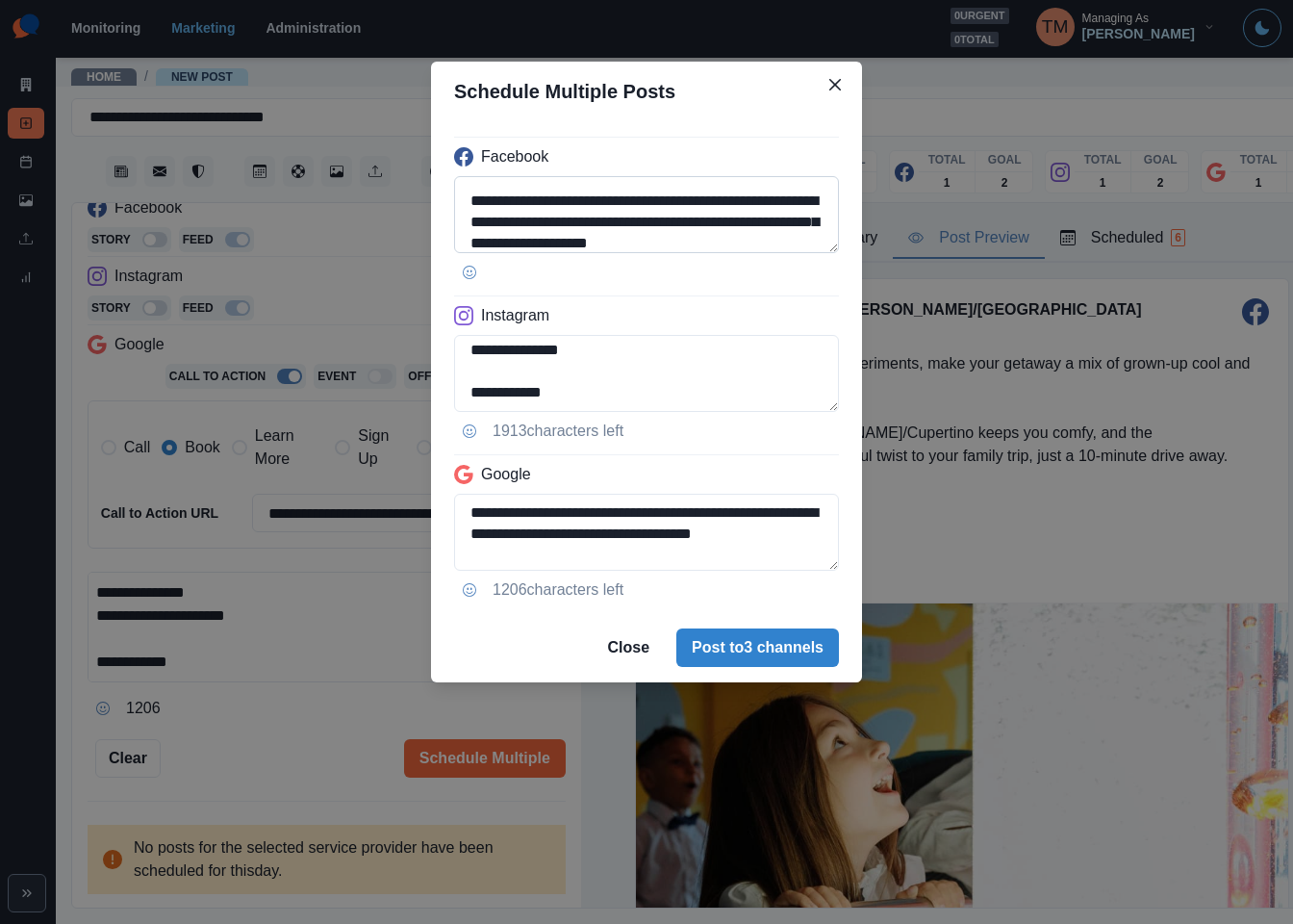
click at [584, 248] on textarea "**********" at bounding box center [646, 215] width 385 height 77
paste textarea "**********"
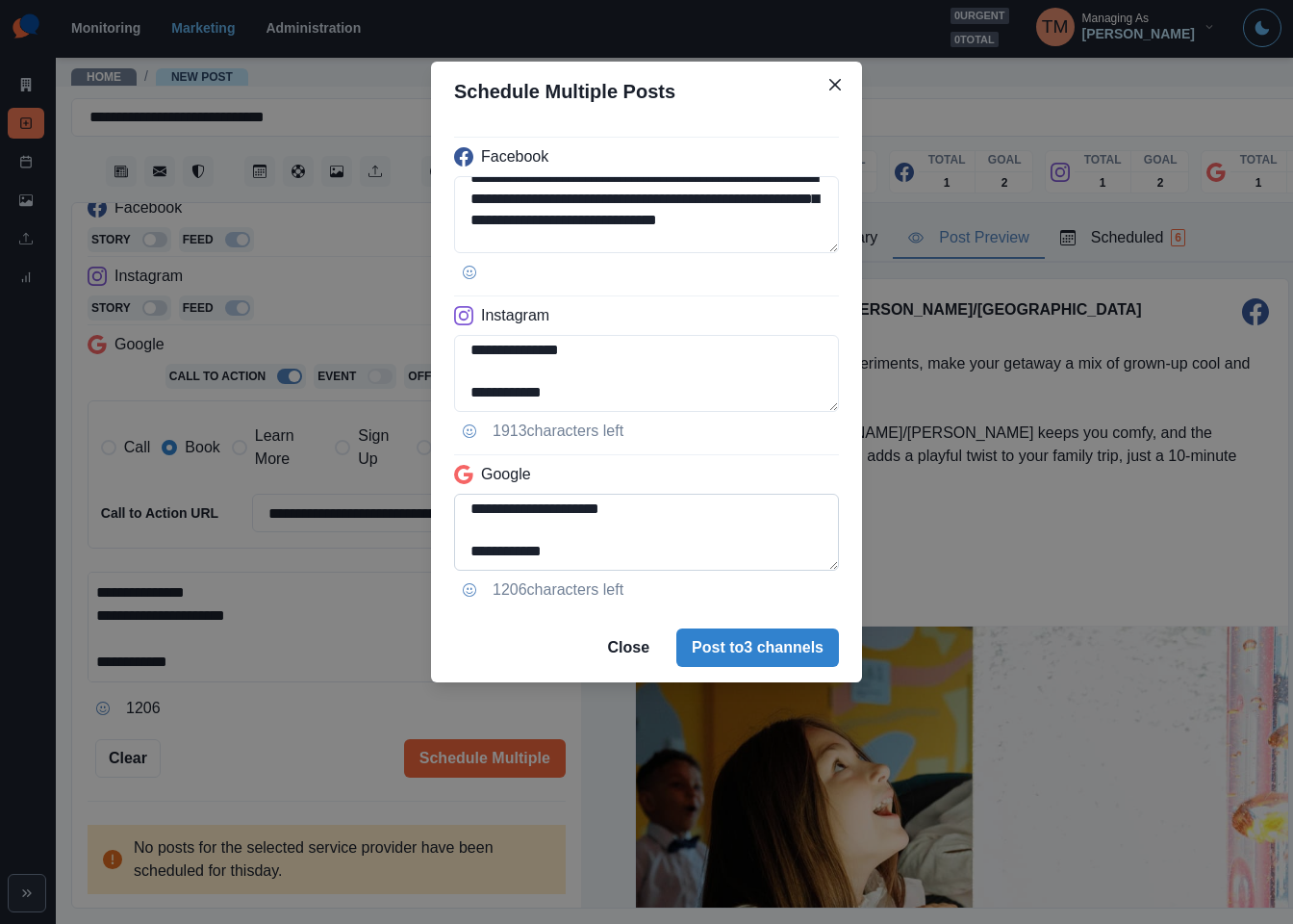
scroll to position [216, 0]
type textarea "**********"
click at [467, 511] on textarea "**********" at bounding box center [646, 532] width 385 height 77
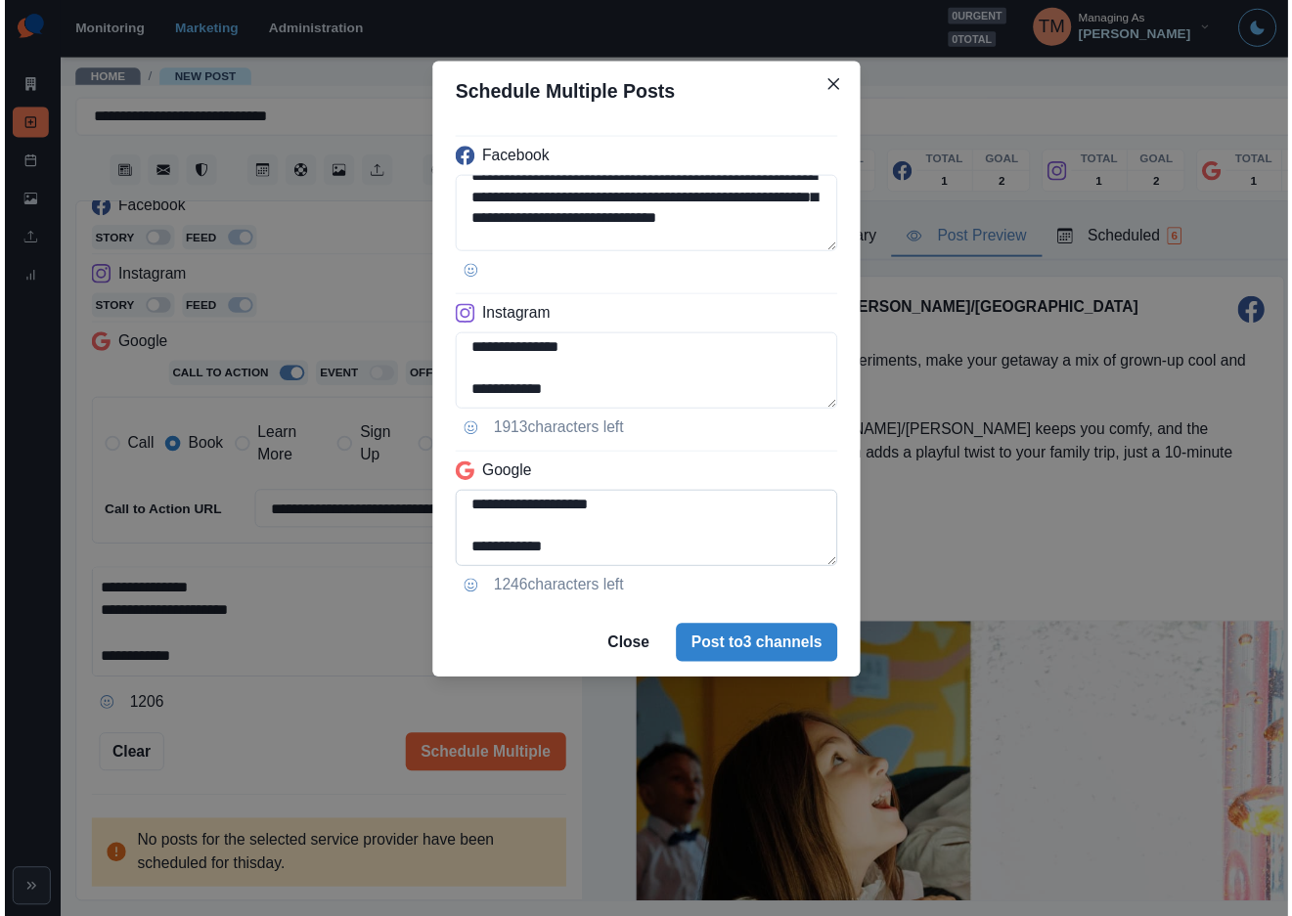
scroll to position [148, 0]
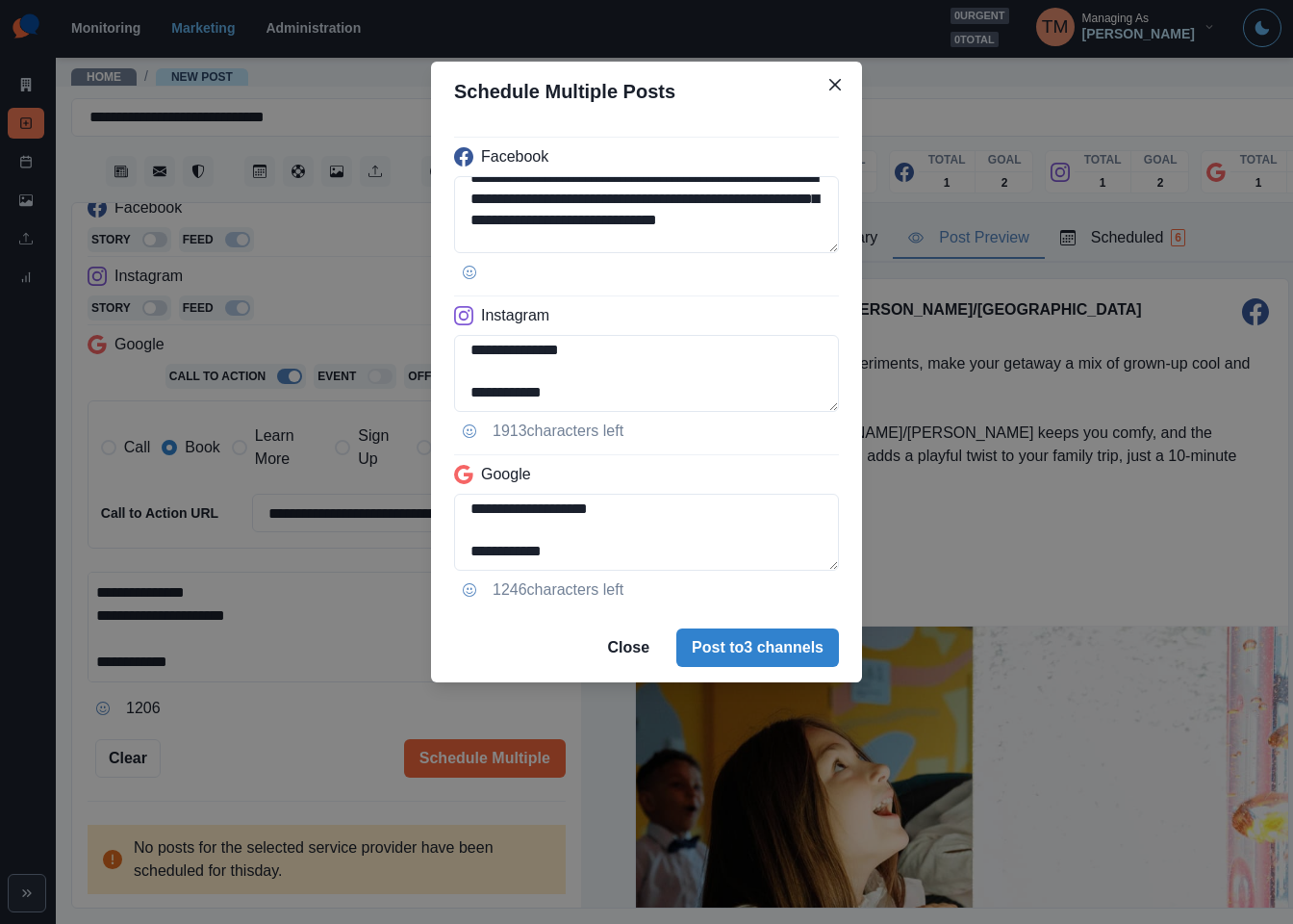
type textarea "**********"
click at [264, 719] on div "**********" at bounding box center [646, 462] width 1293 height 924
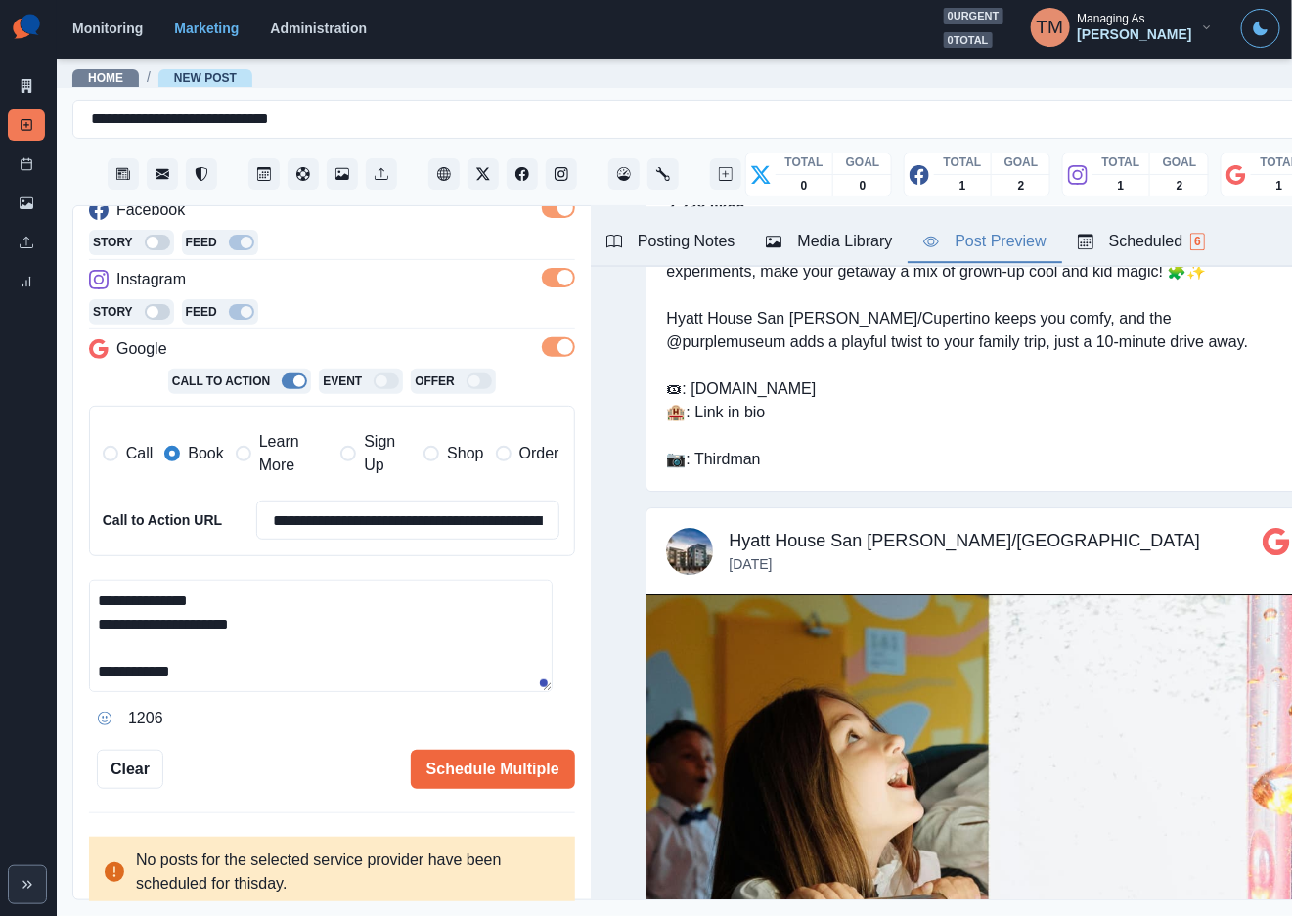
scroll to position [2737, 0]
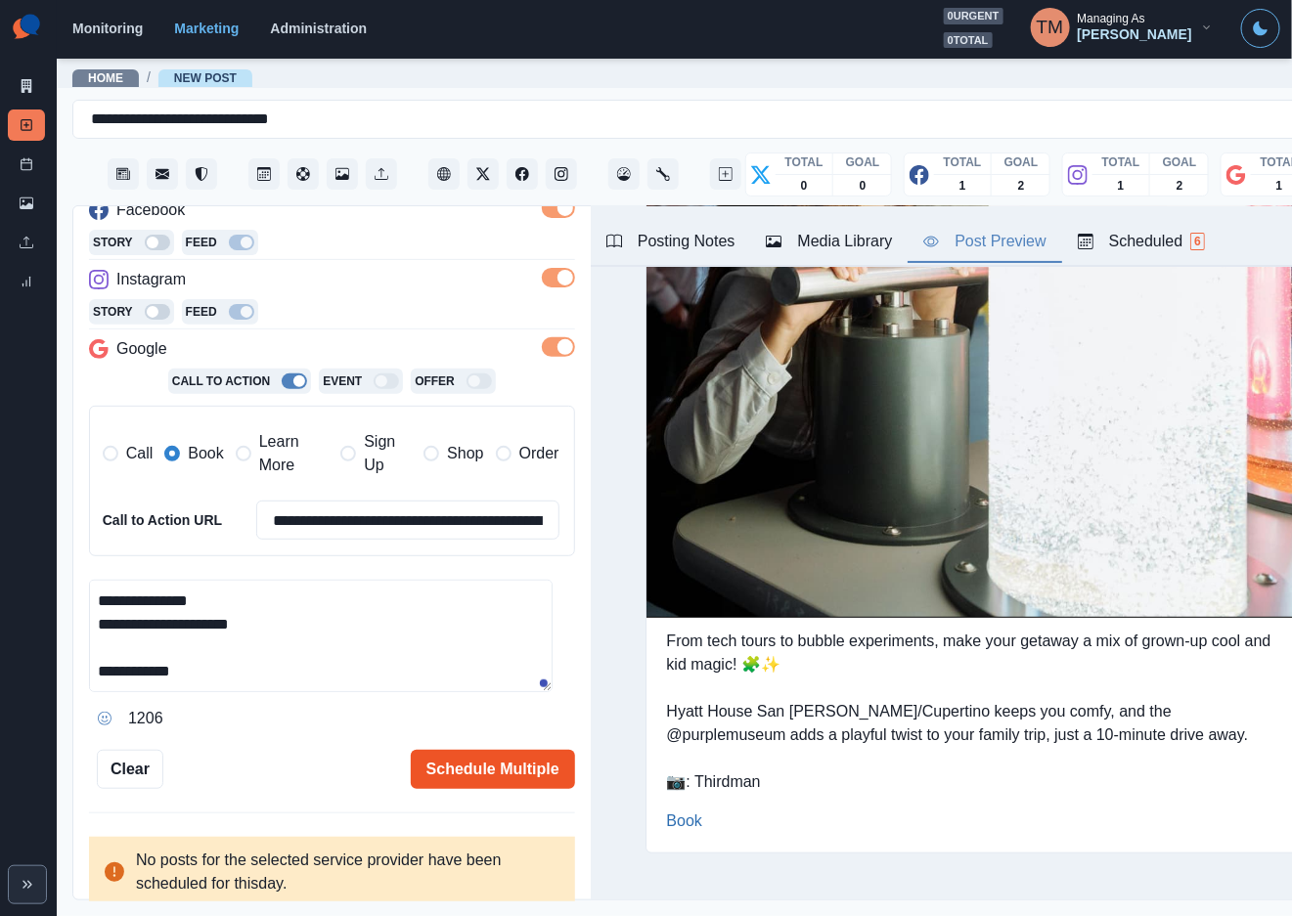
click at [485, 769] on button "Schedule Multiple" at bounding box center [493, 769] width 164 height 39
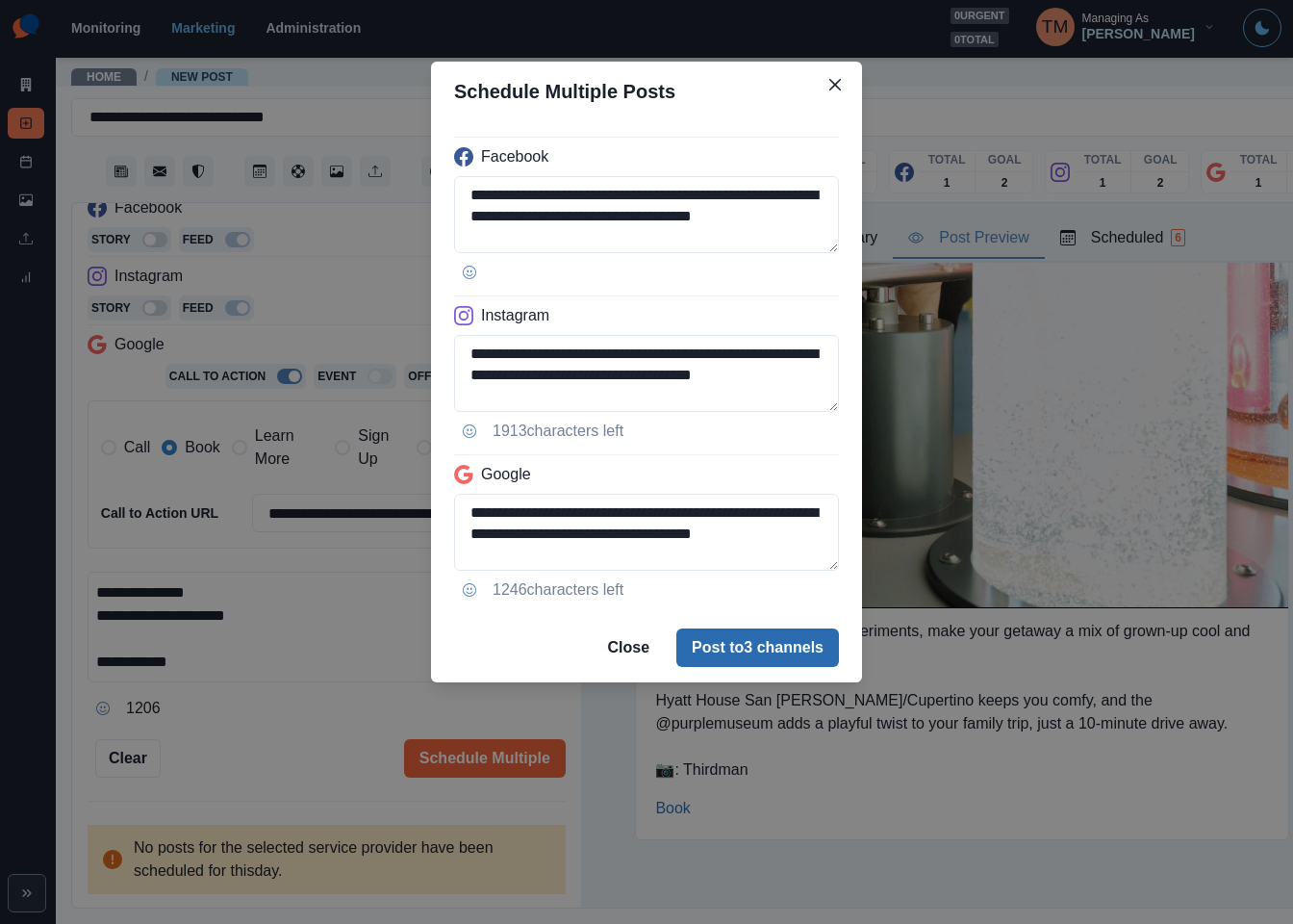
click at [780, 647] on button "Post to 3 channels" at bounding box center [757, 647] width 162 height 38
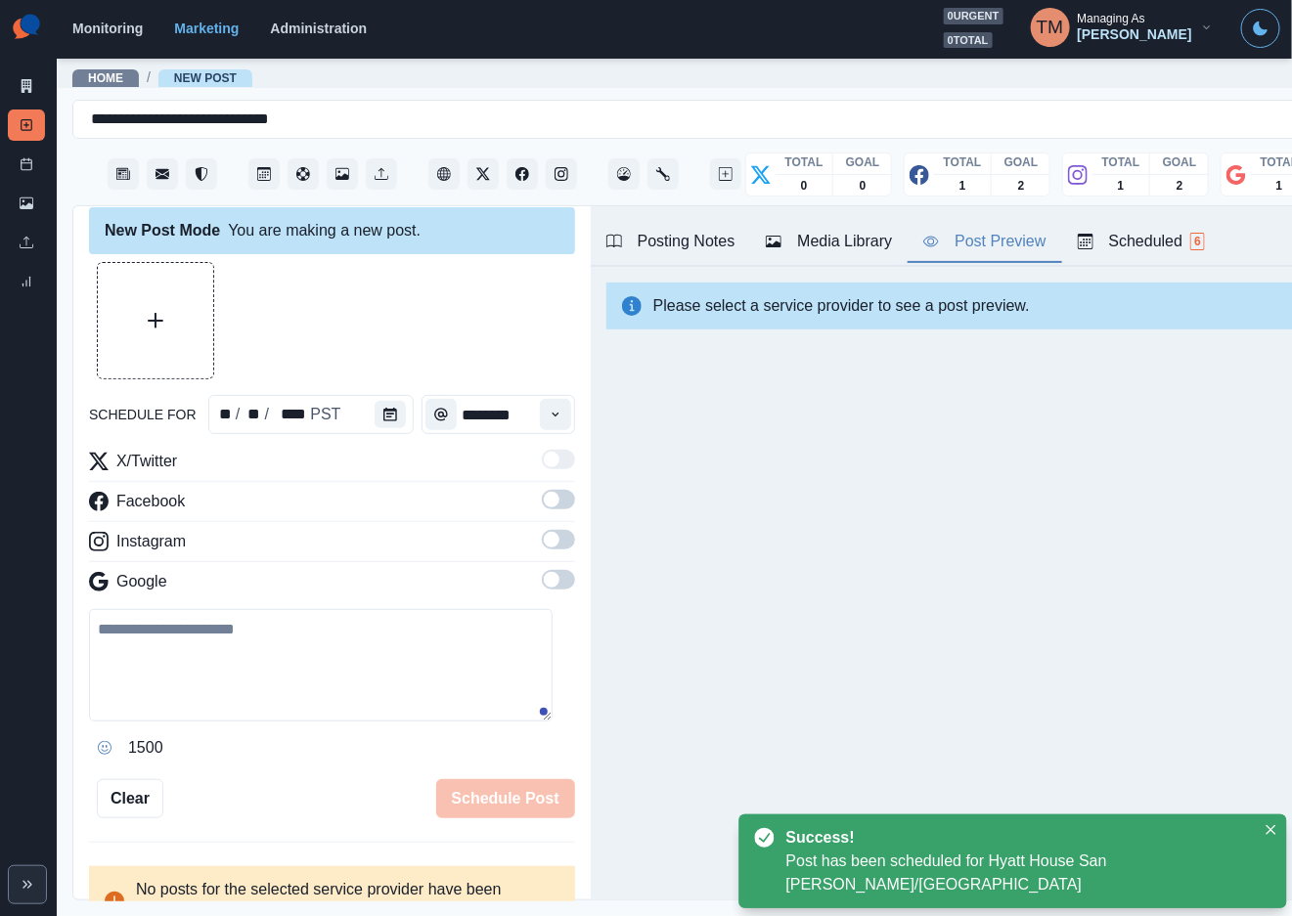
scroll to position [0, 0]
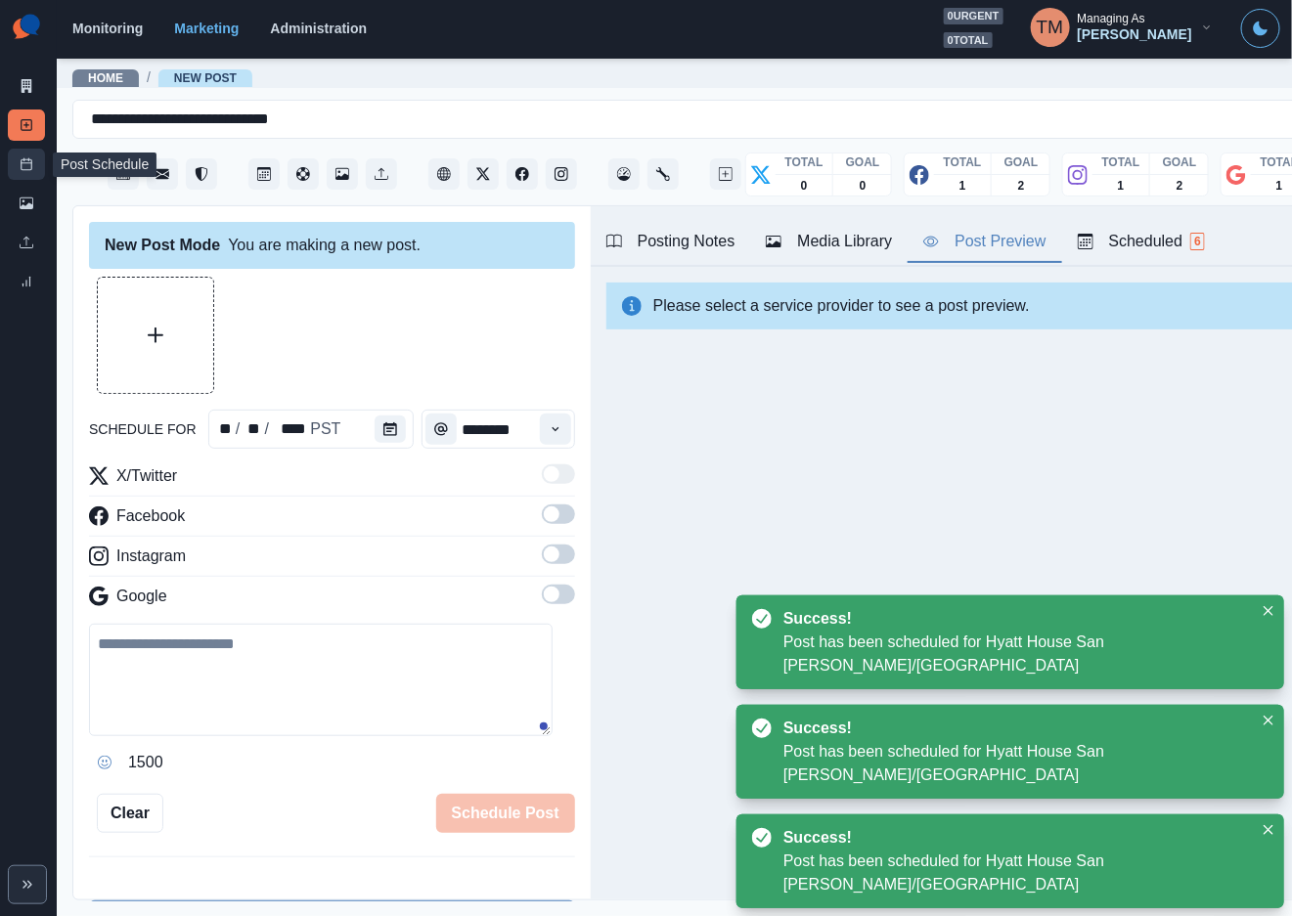
click at [35, 168] on link "Post Schedule" at bounding box center [26, 164] width 37 height 31
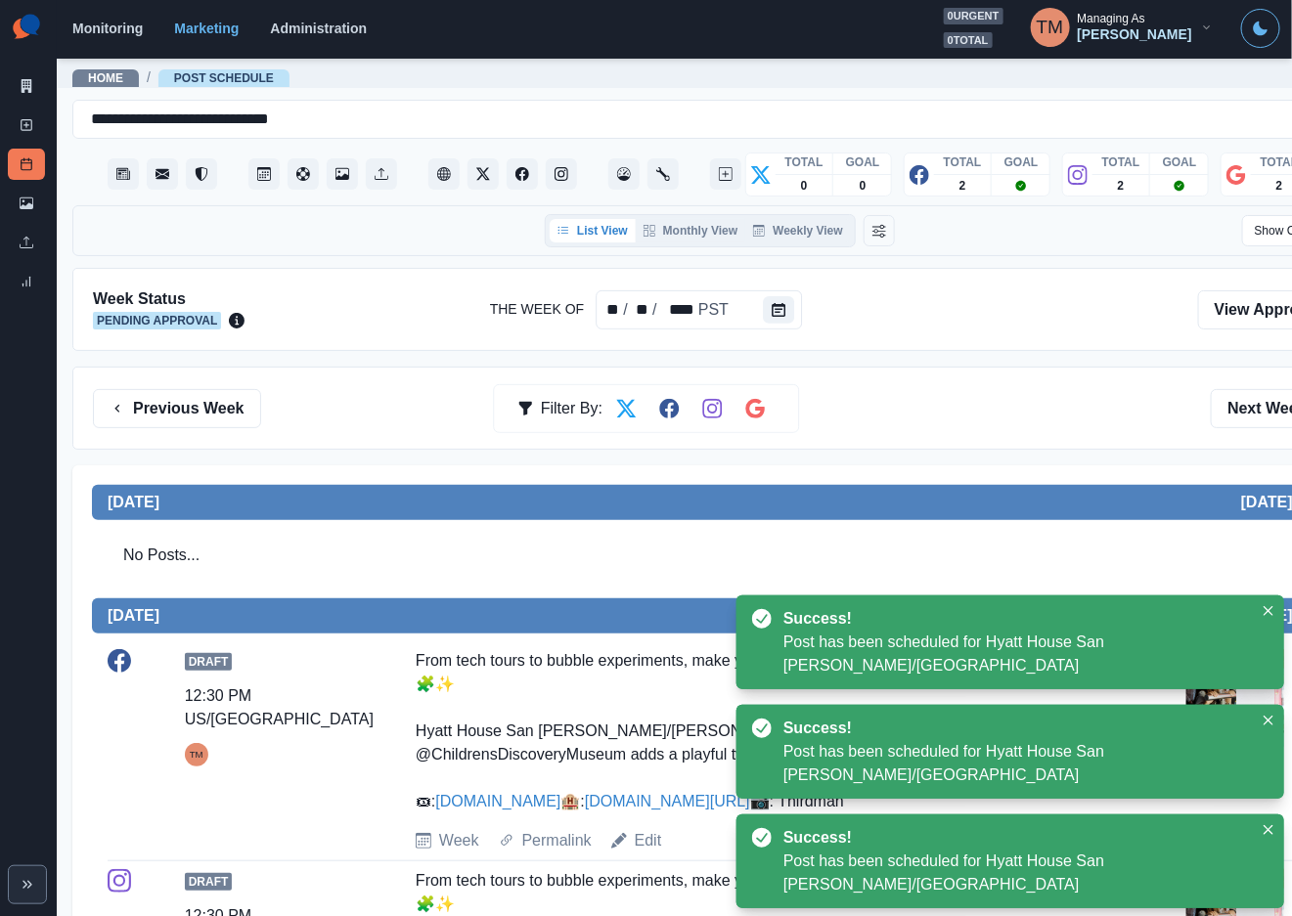
click at [910, 387] on div "Previous Week Filter By: Next Week" at bounding box center [719, 408] width 1295 height 83
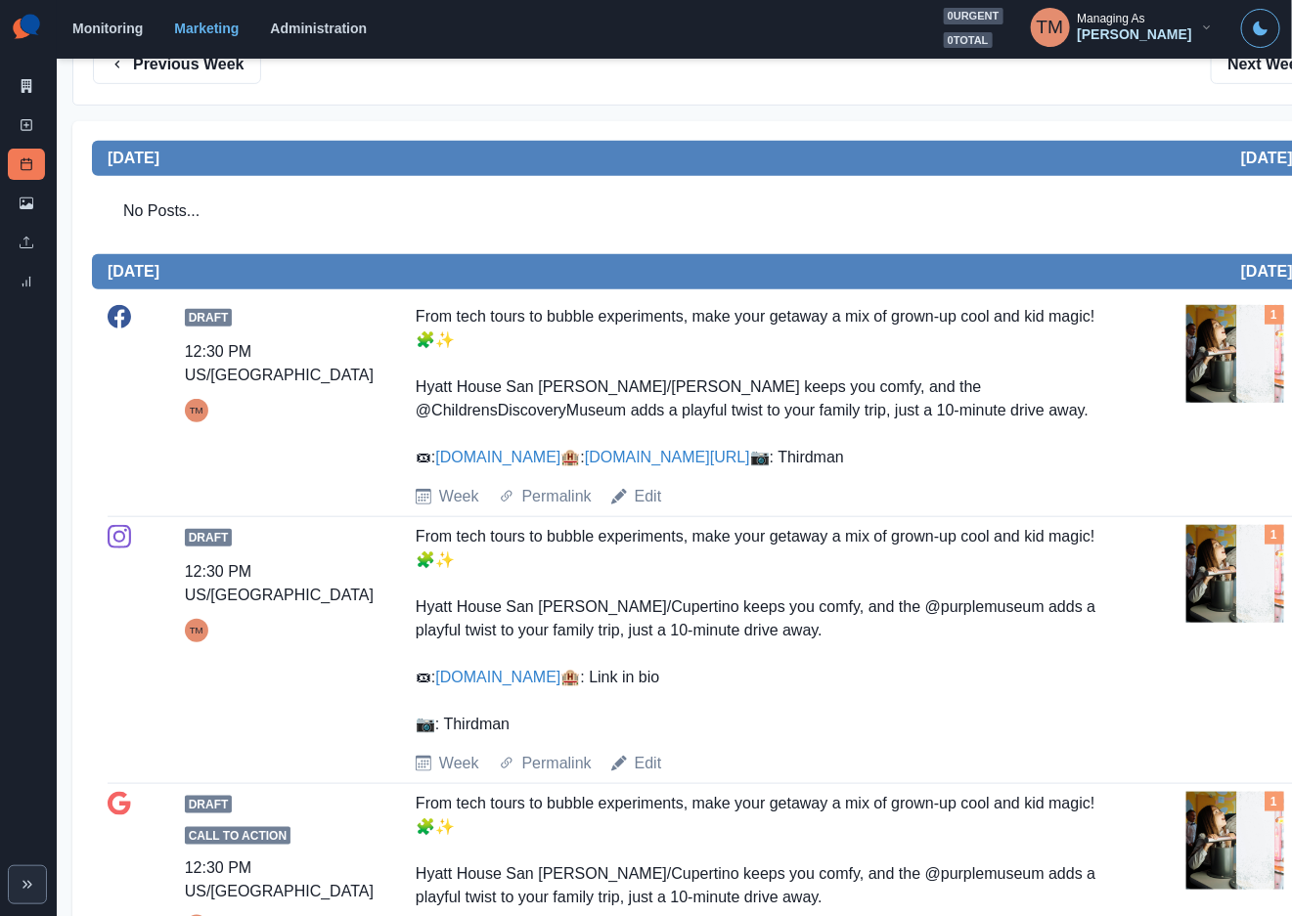
scroll to position [293, 0]
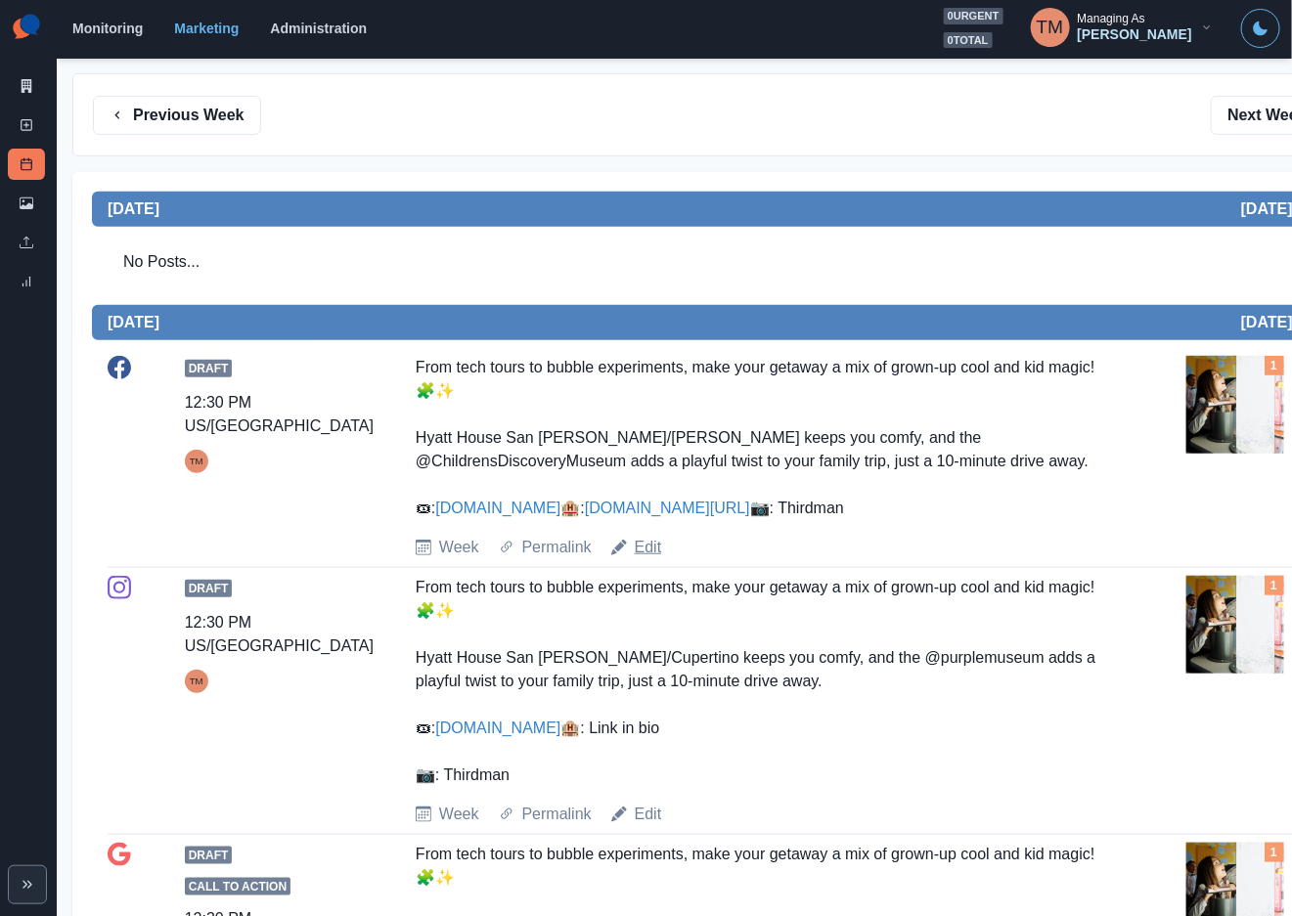
click at [645, 559] on link "Edit" at bounding box center [648, 547] width 27 height 23
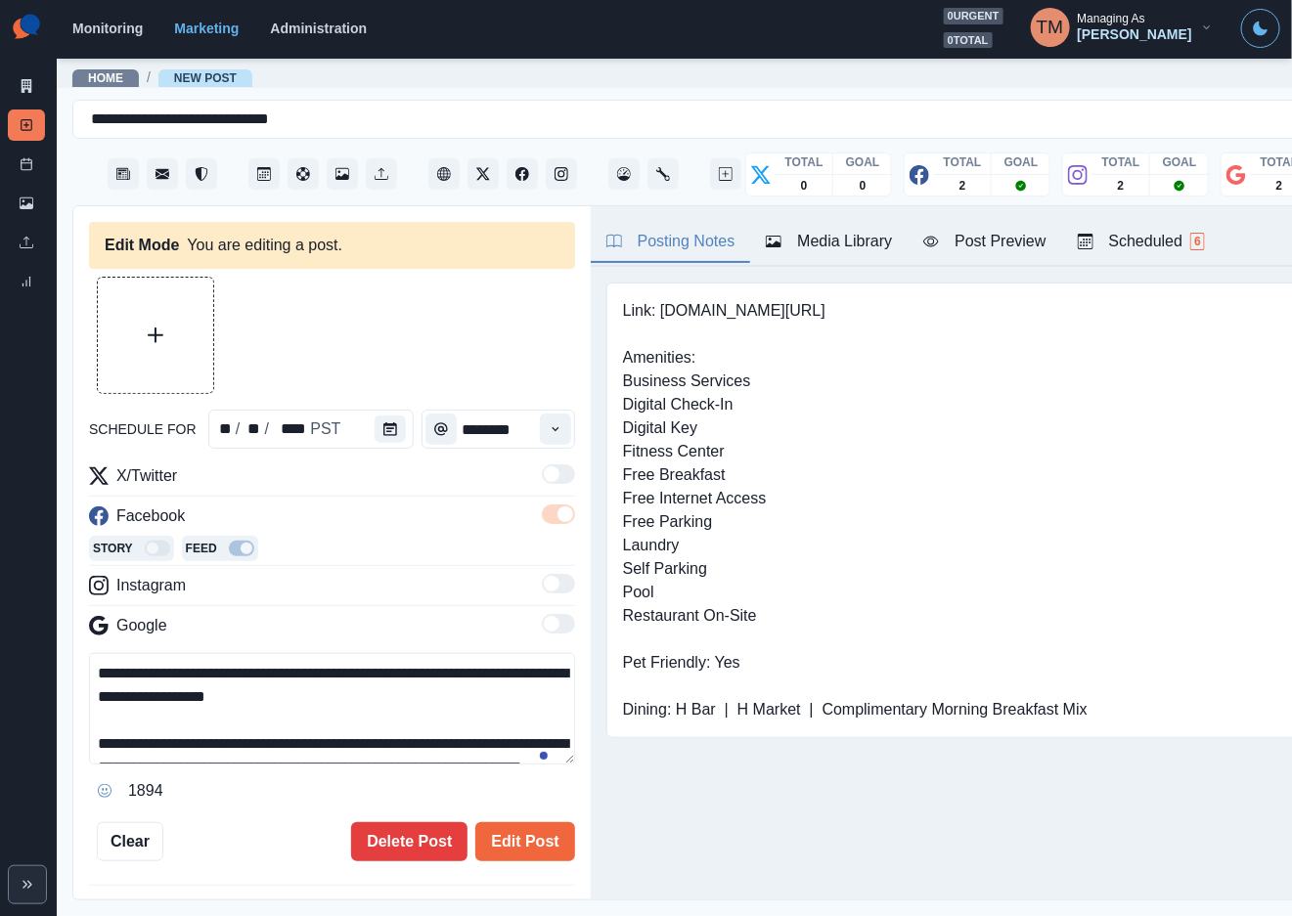
type input "********"
type textarea "**********"
click at [375, 428] on button "Calendar" at bounding box center [390, 429] width 31 height 27
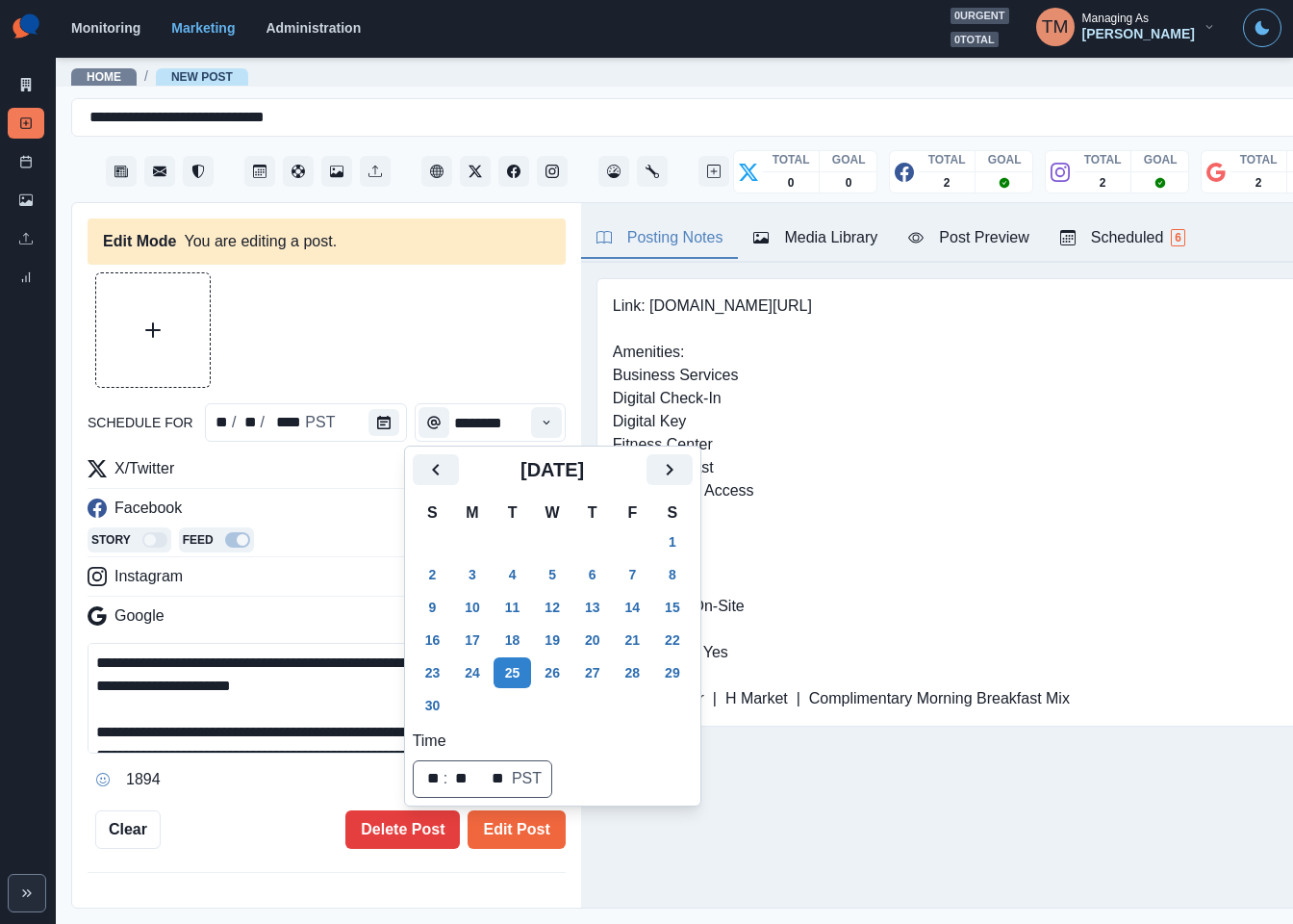
click at [476, 670] on button "24" at bounding box center [472, 672] width 38 height 31
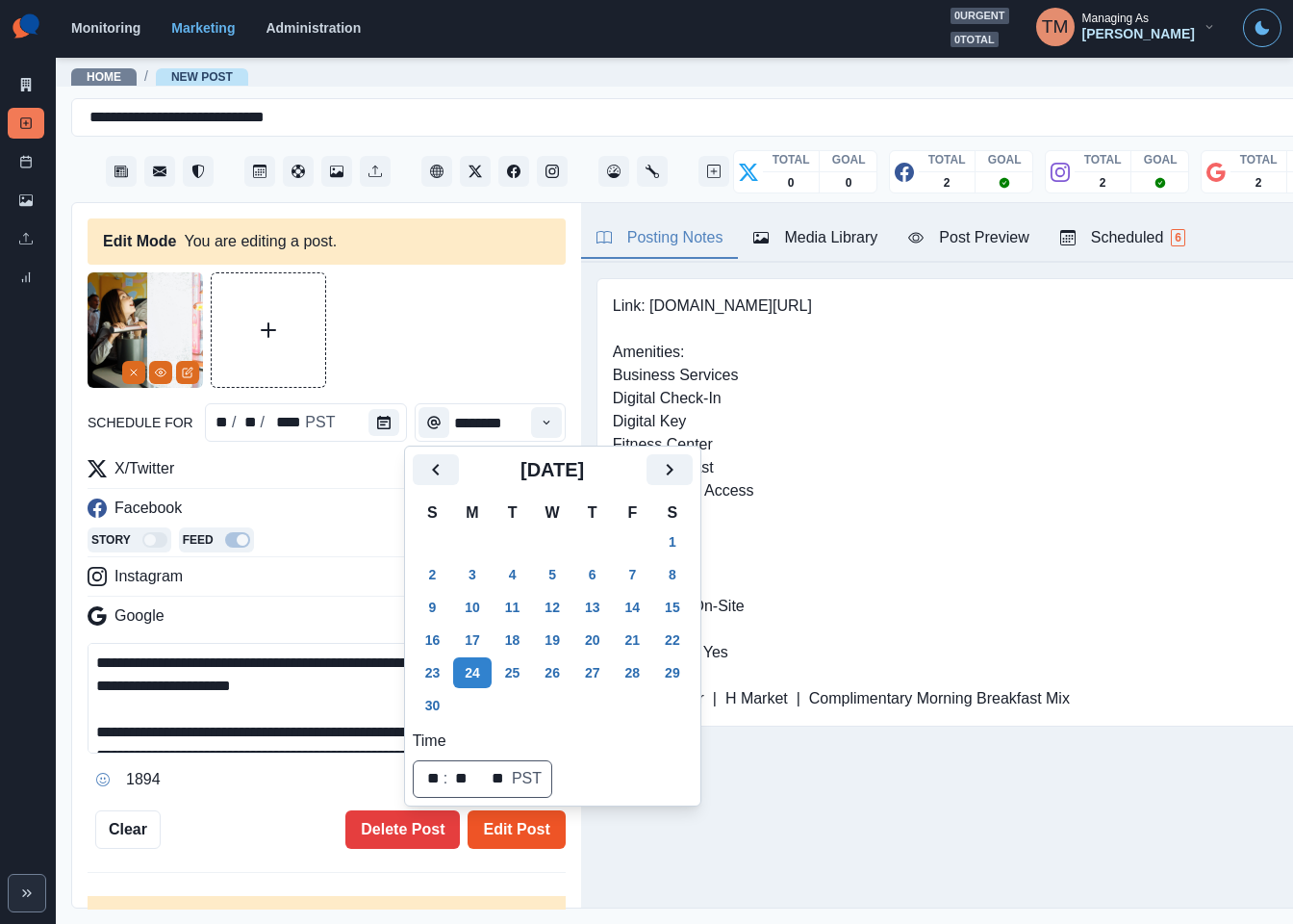
click at [498, 818] on button "Edit Post" at bounding box center [516, 829] width 97 height 38
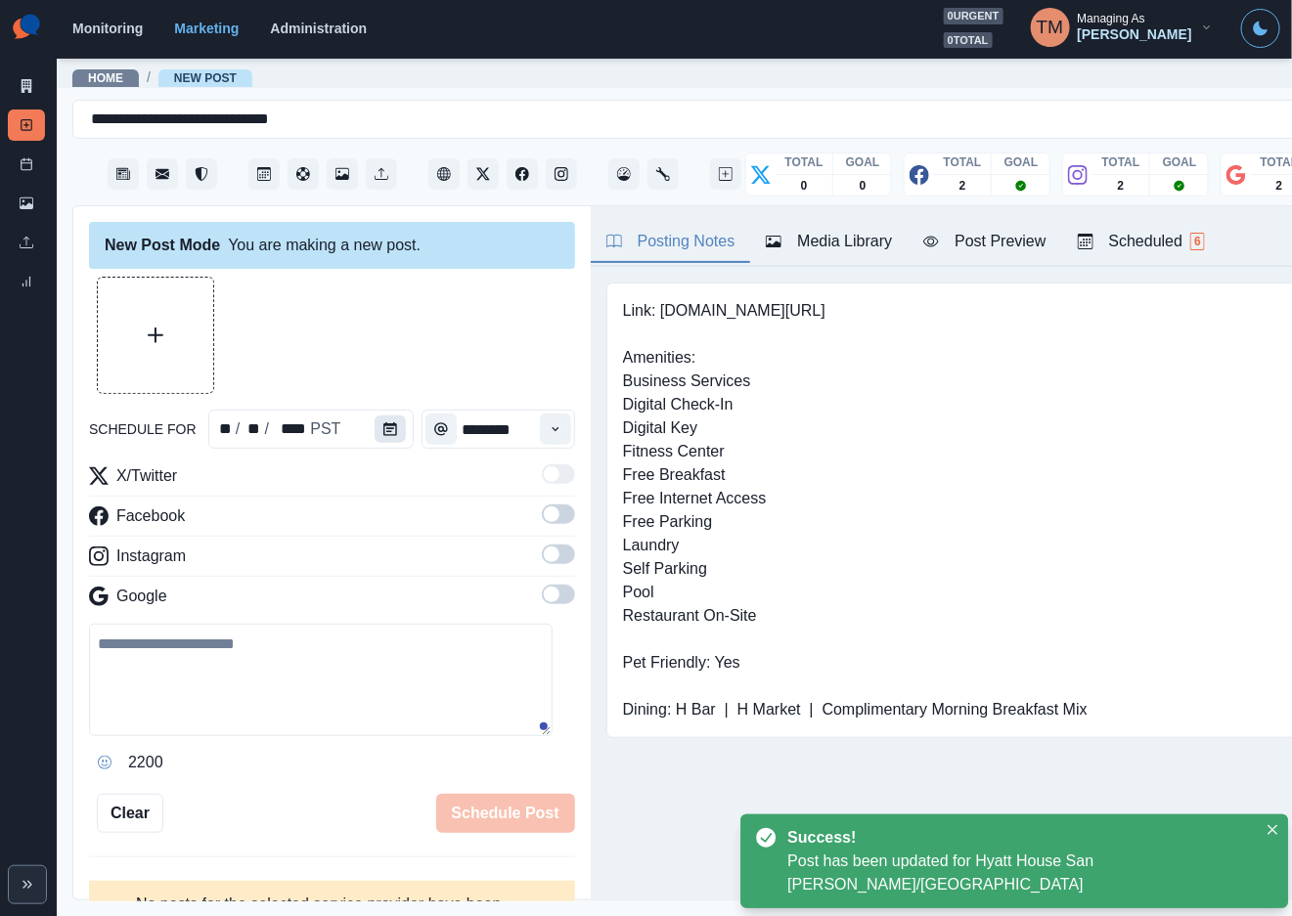
click at [375, 425] on button "Calendar" at bounding box center [390, 429] width 31 height 27
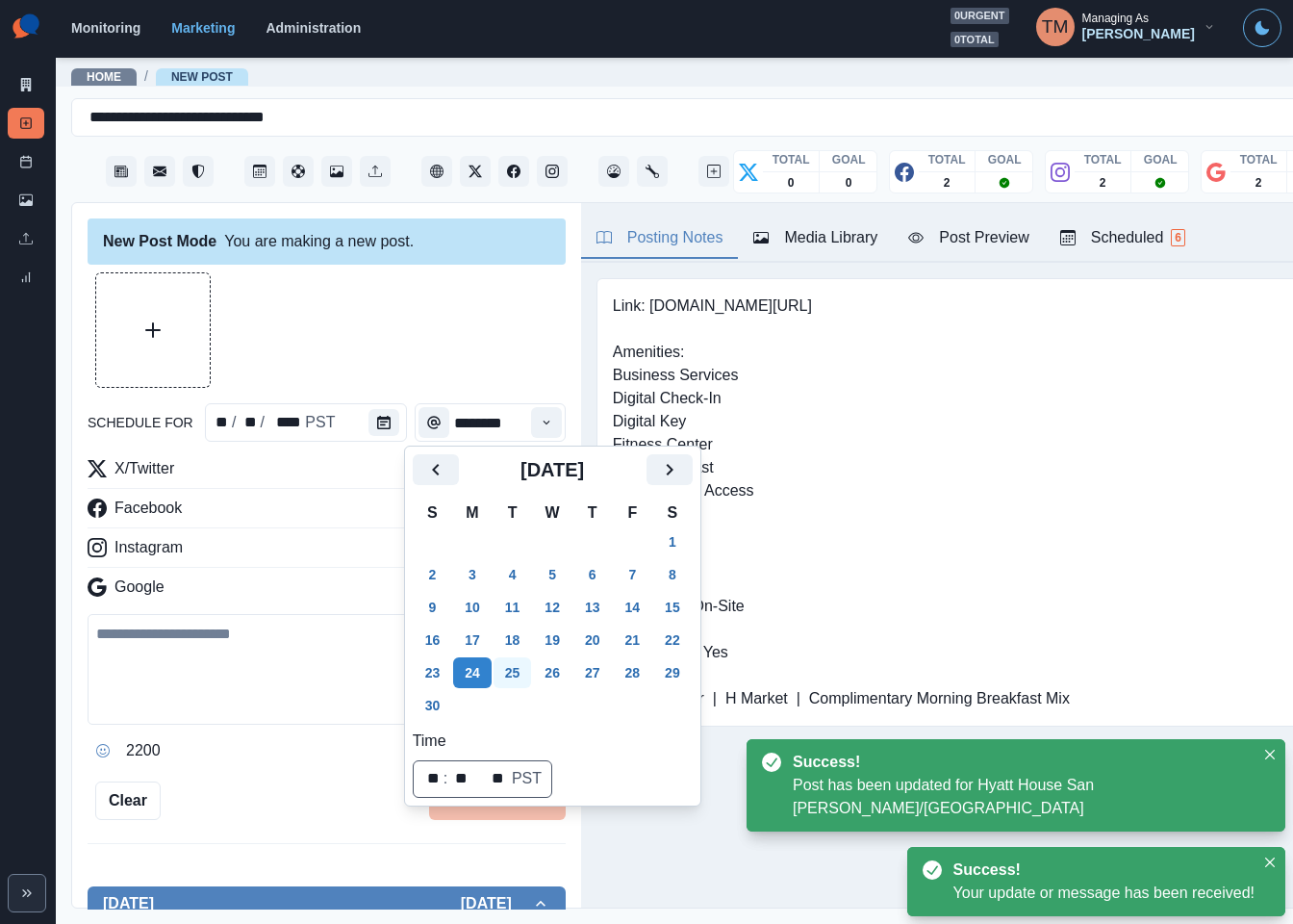
click at [515, 675] on button "25" at bounding box center [513, 672] width 38 height 31
click at [335, 339] on div at bounding box center [327, 330] width 478 height 115
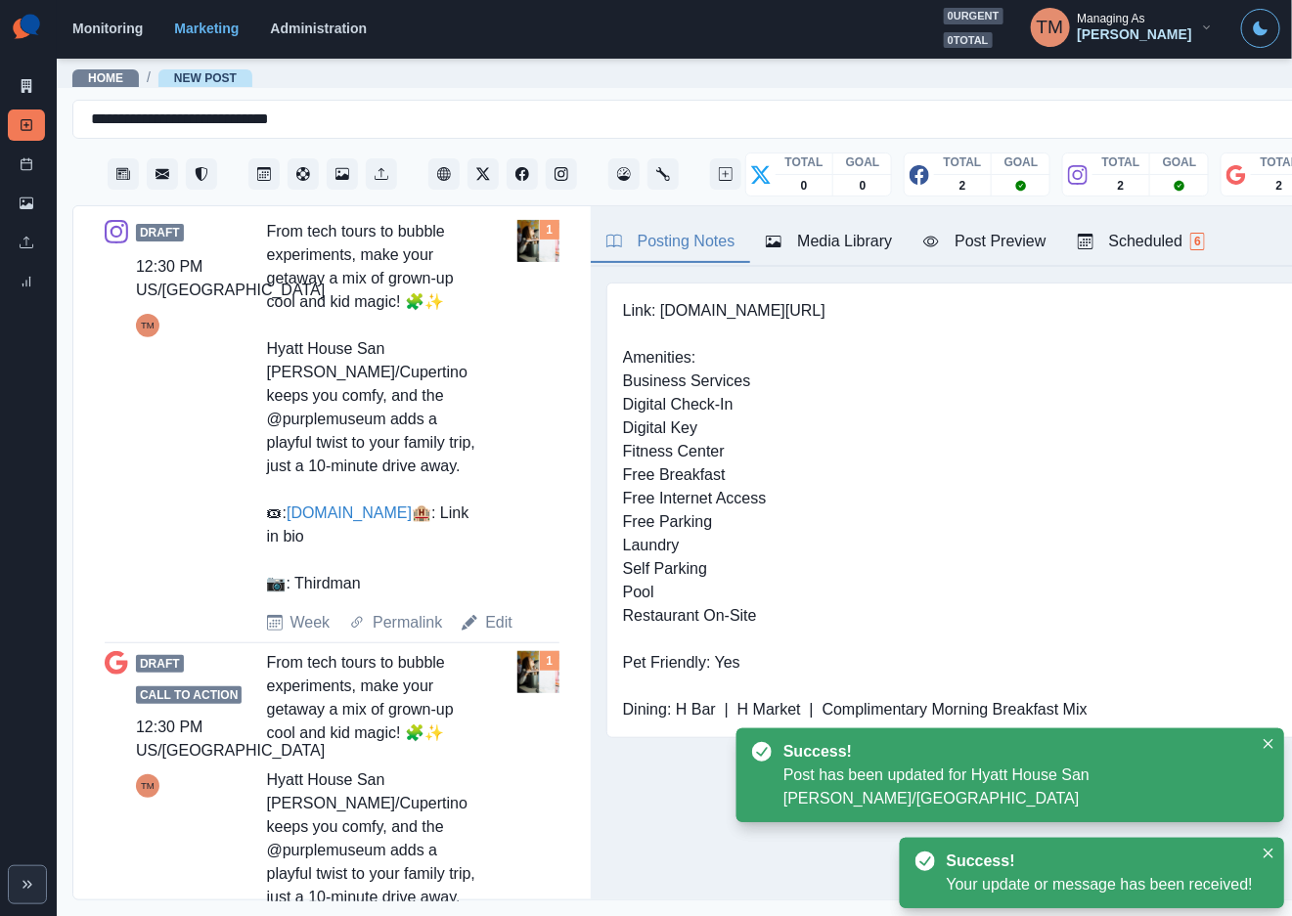
scroll to position [733, 0]
click at [485, 633] on link "Edit" at bounding box center [498, 620] width 27 height 23
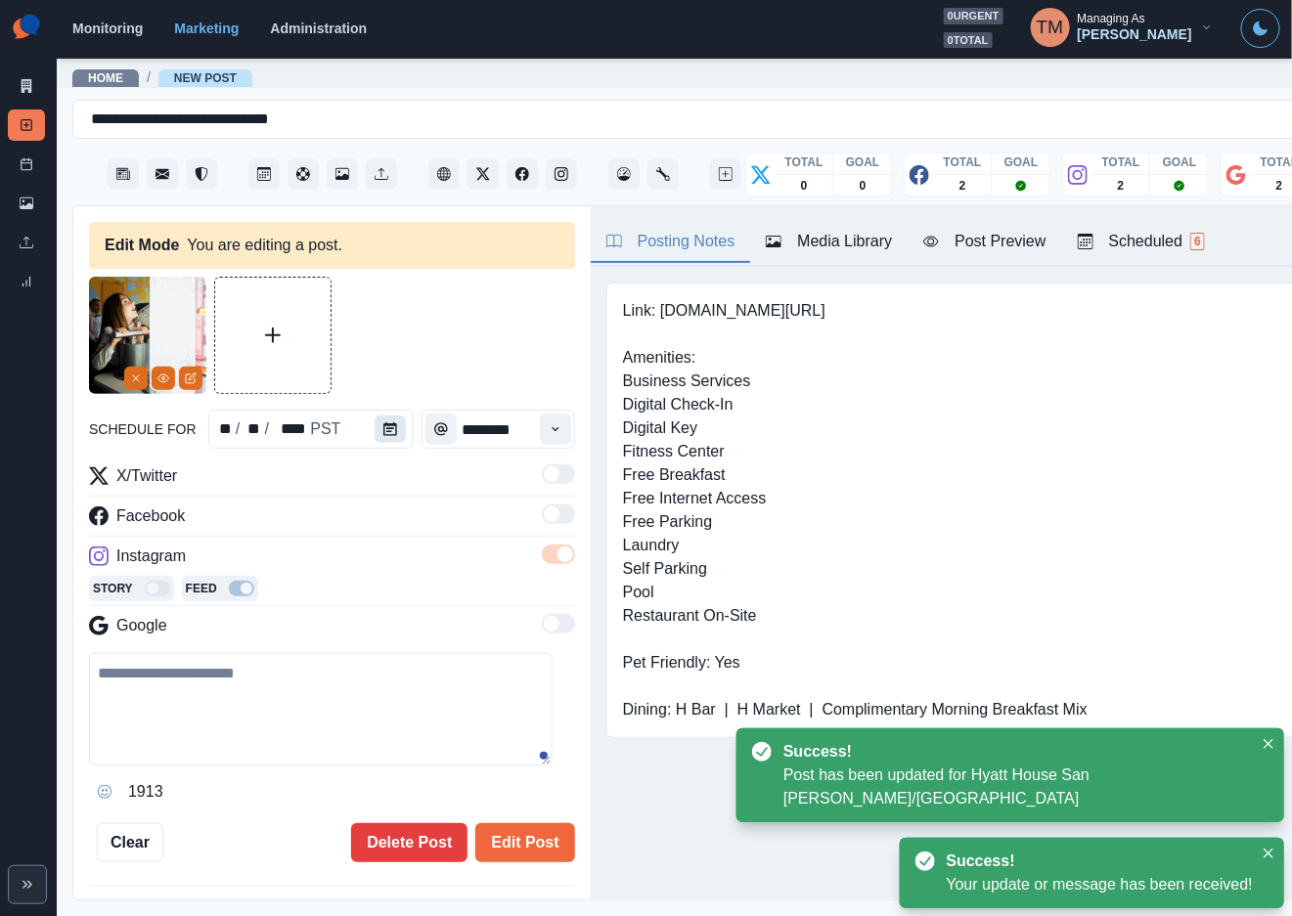
type textarea "**********"
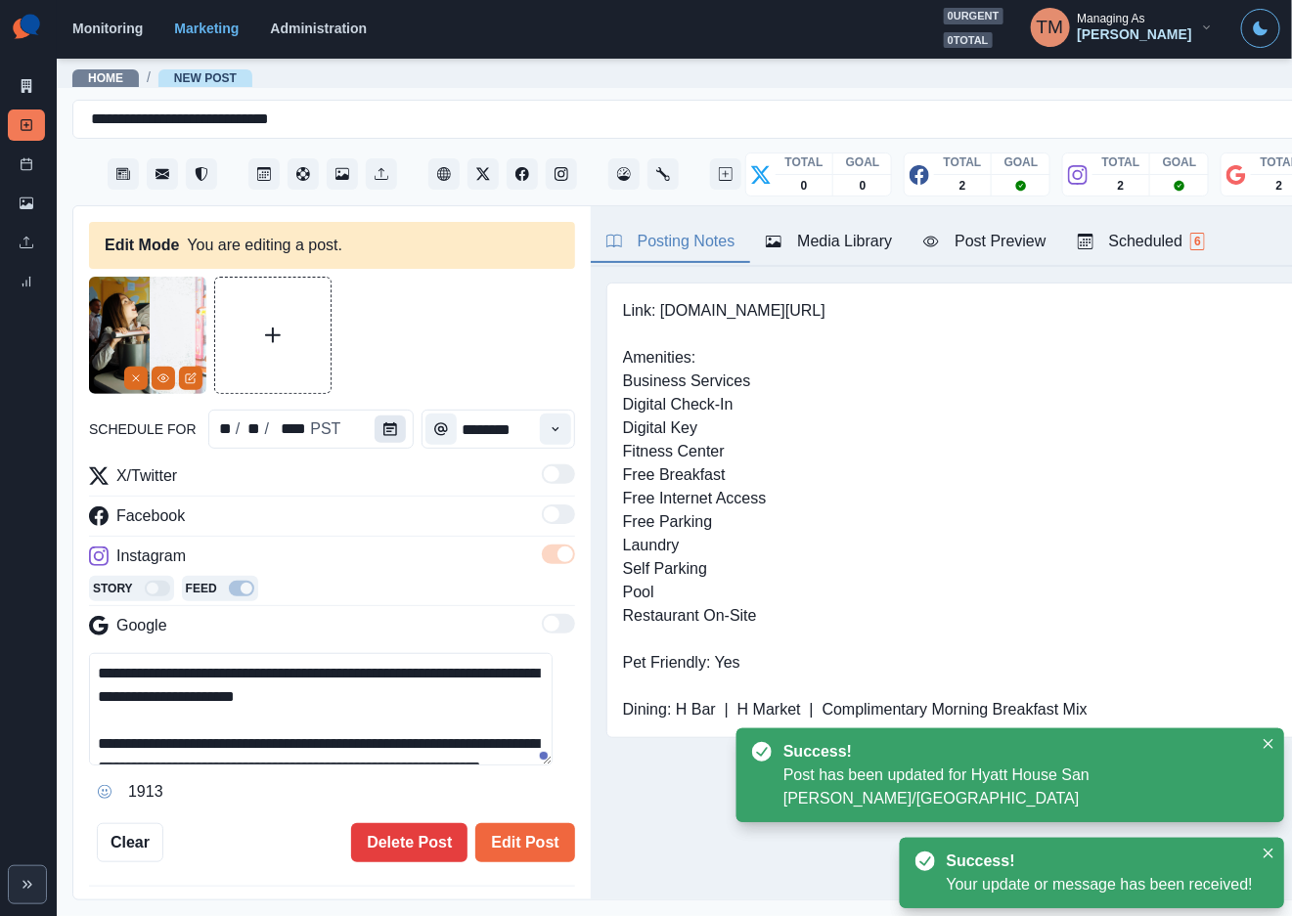
click at [383, 431] on icon "Calendar" at bounding box center [390, 429] width 14 height 14
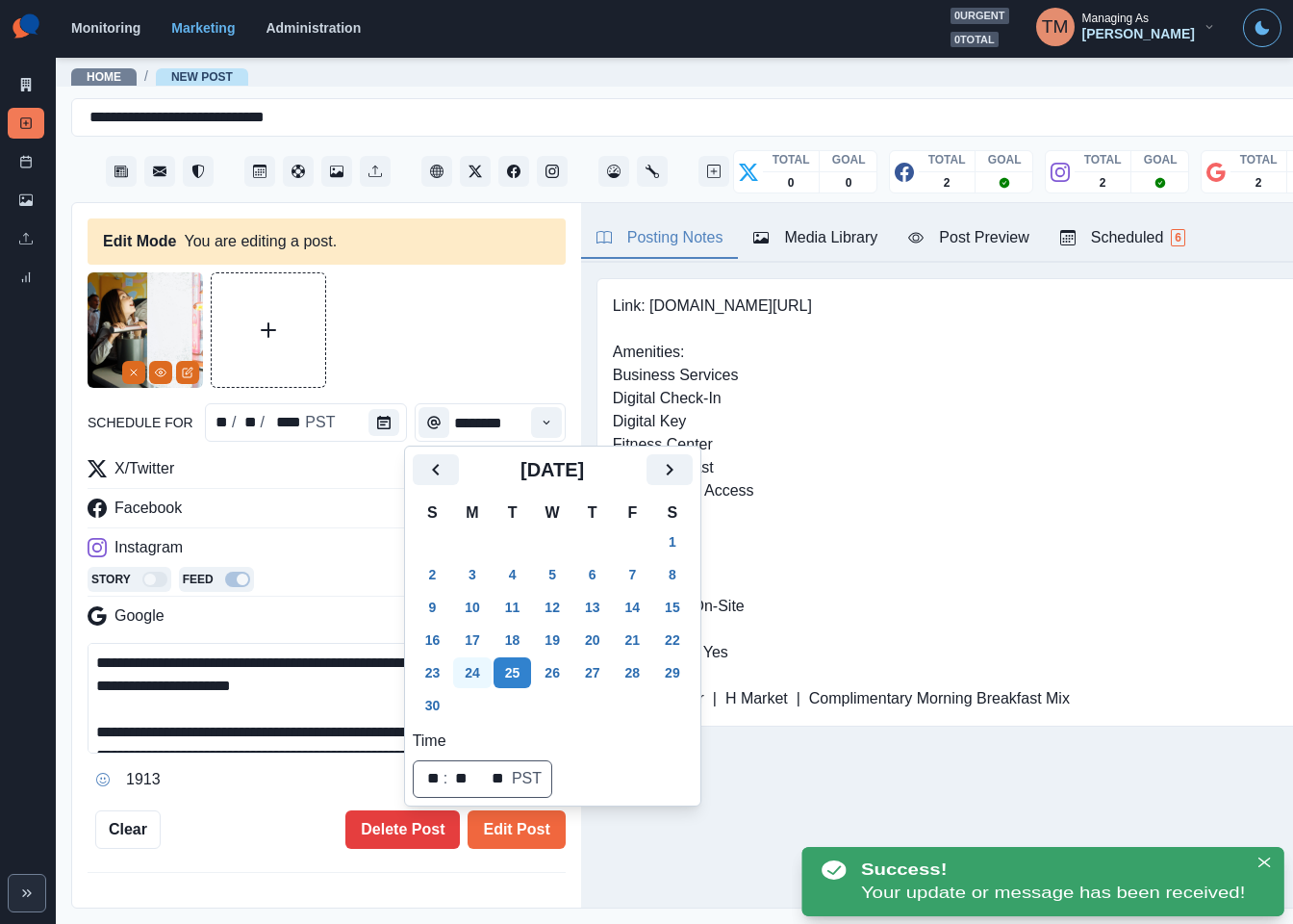
click at [462, 675] on button "24" at bounding box center [472, 672] width 38 height 31
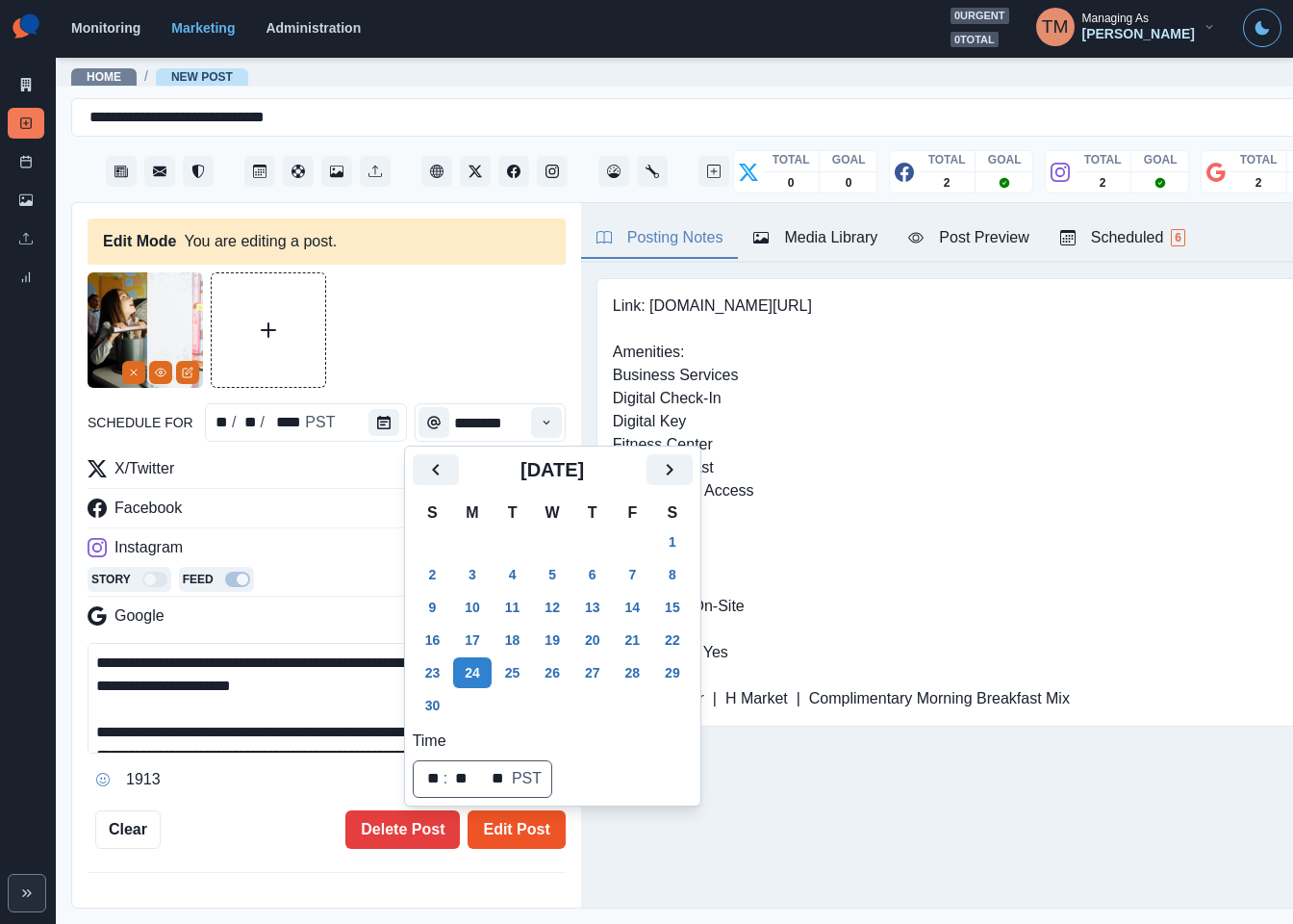
click at [509, 827] on button "Edit Post" at bounding box center [516, 829] width 97 height 38
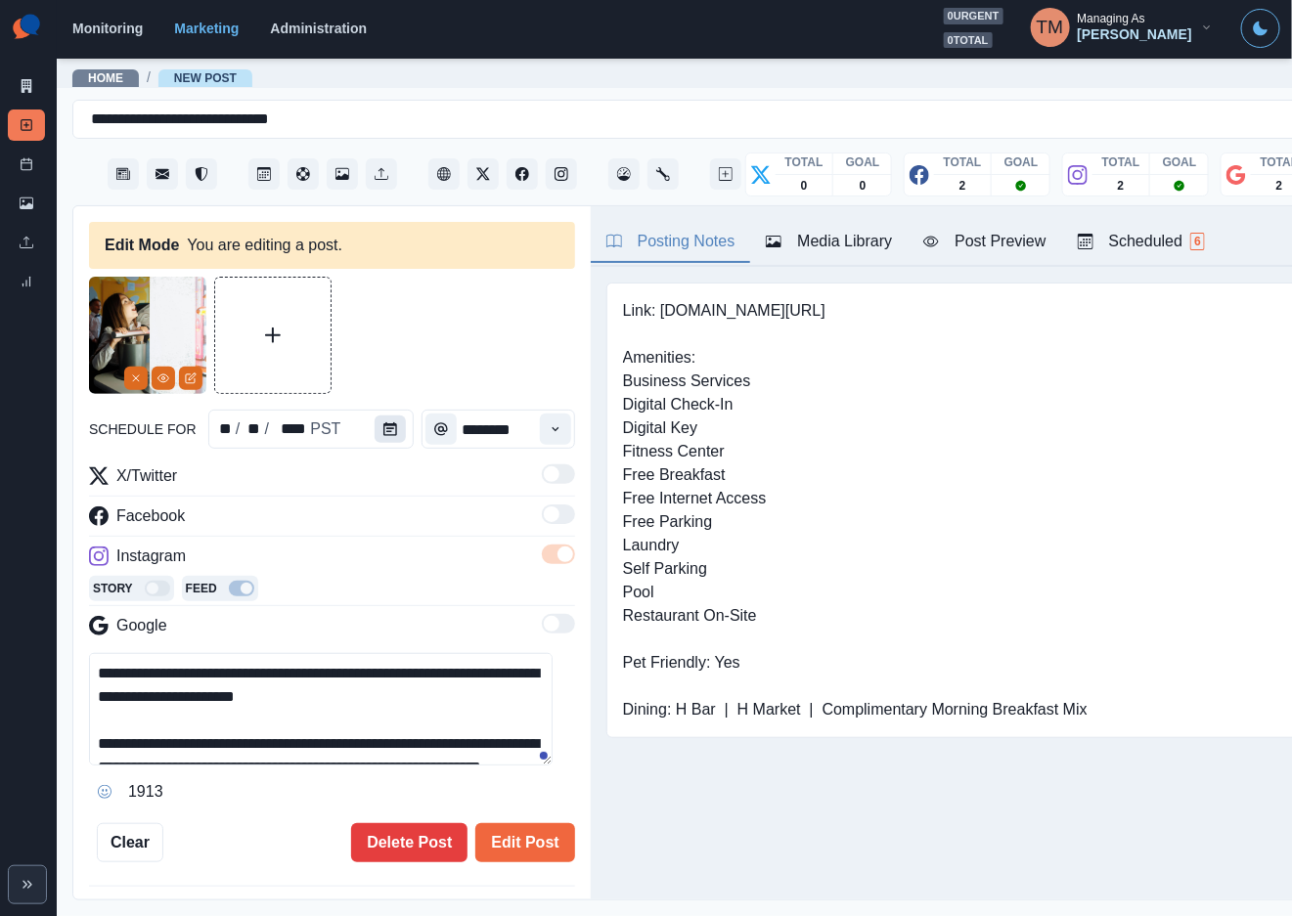
click at [383, 425] on icon "Calendar" at bounding box center [390, 429] width 14 height 14
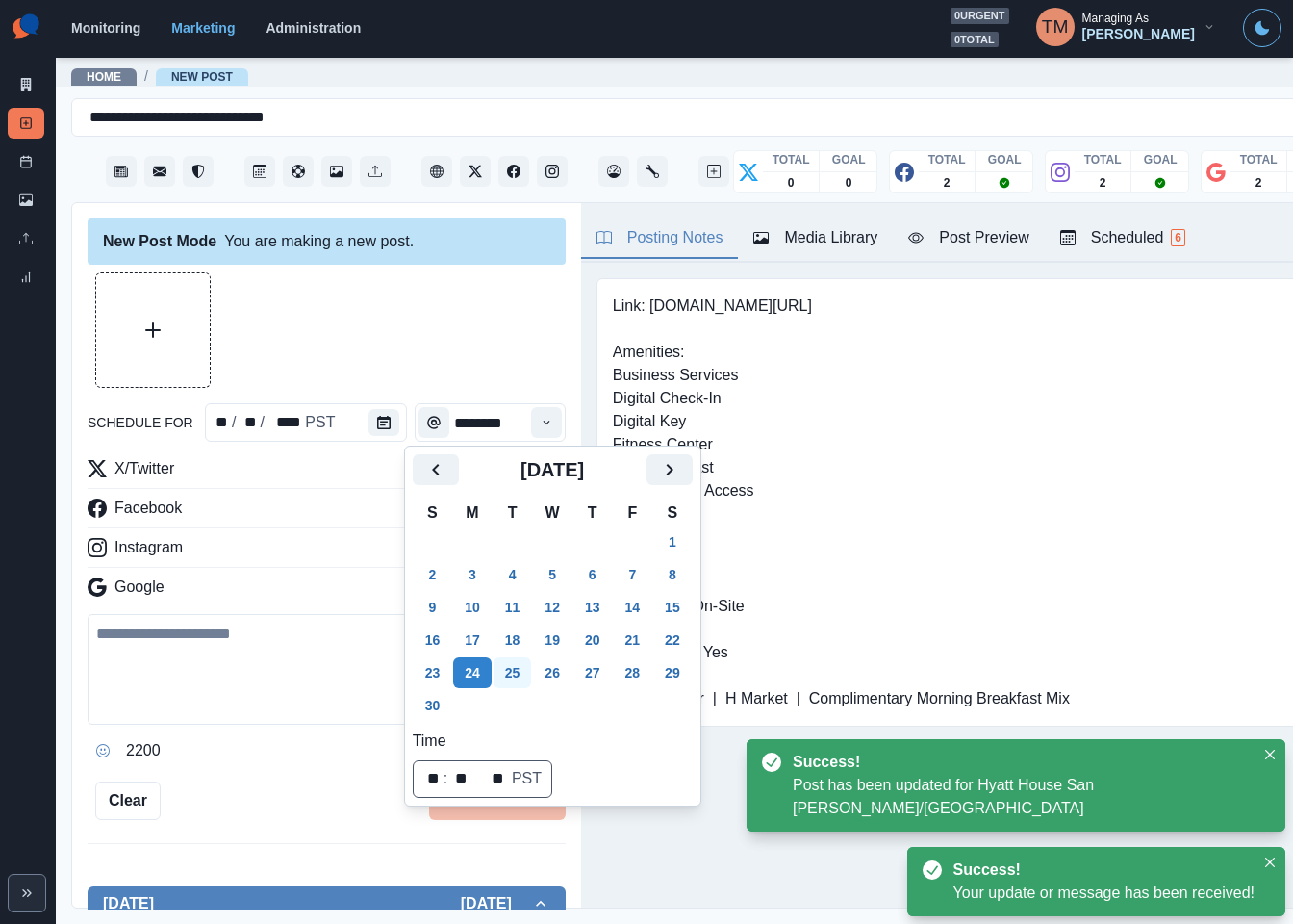
click at [518, 676] on button "25" at bounding box center [513, 672] width 38 height 31
click at [408, 353] on div at bounding box center [327, 330] width 478 height 115
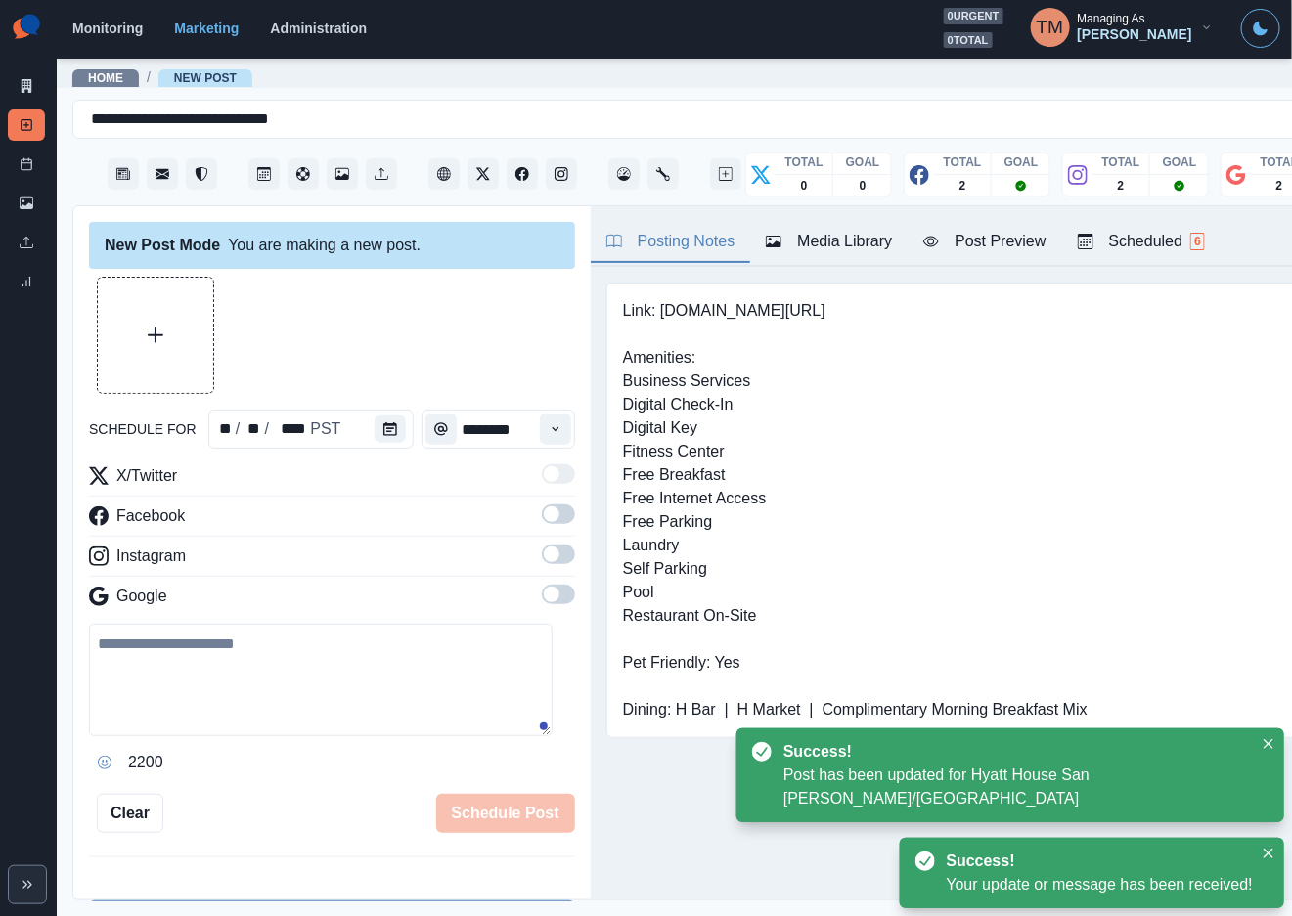
scroll to position [456, 0]
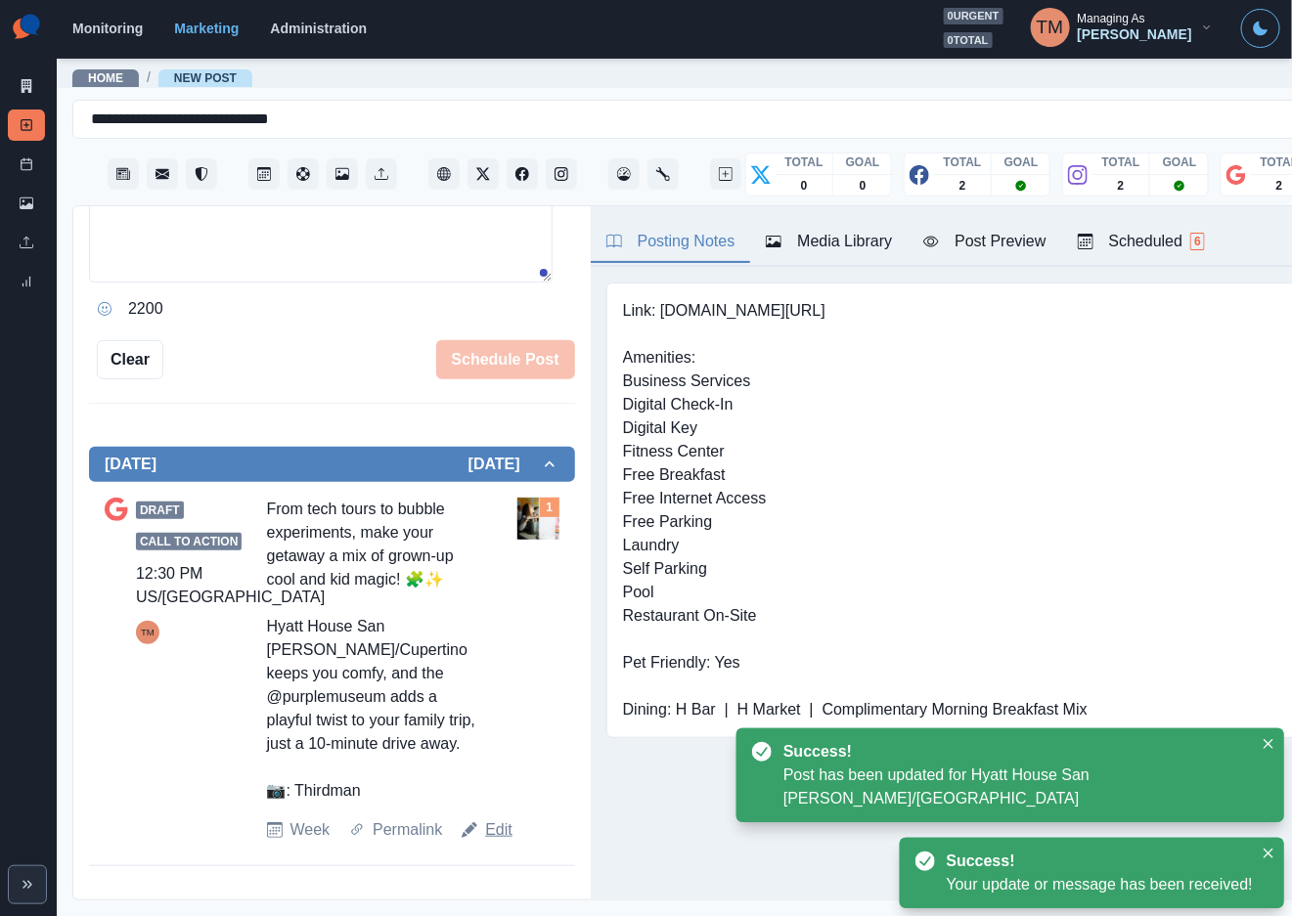
click at [491, 842] on link "Edit" at bounding box center [498, 829] width 27 height 23
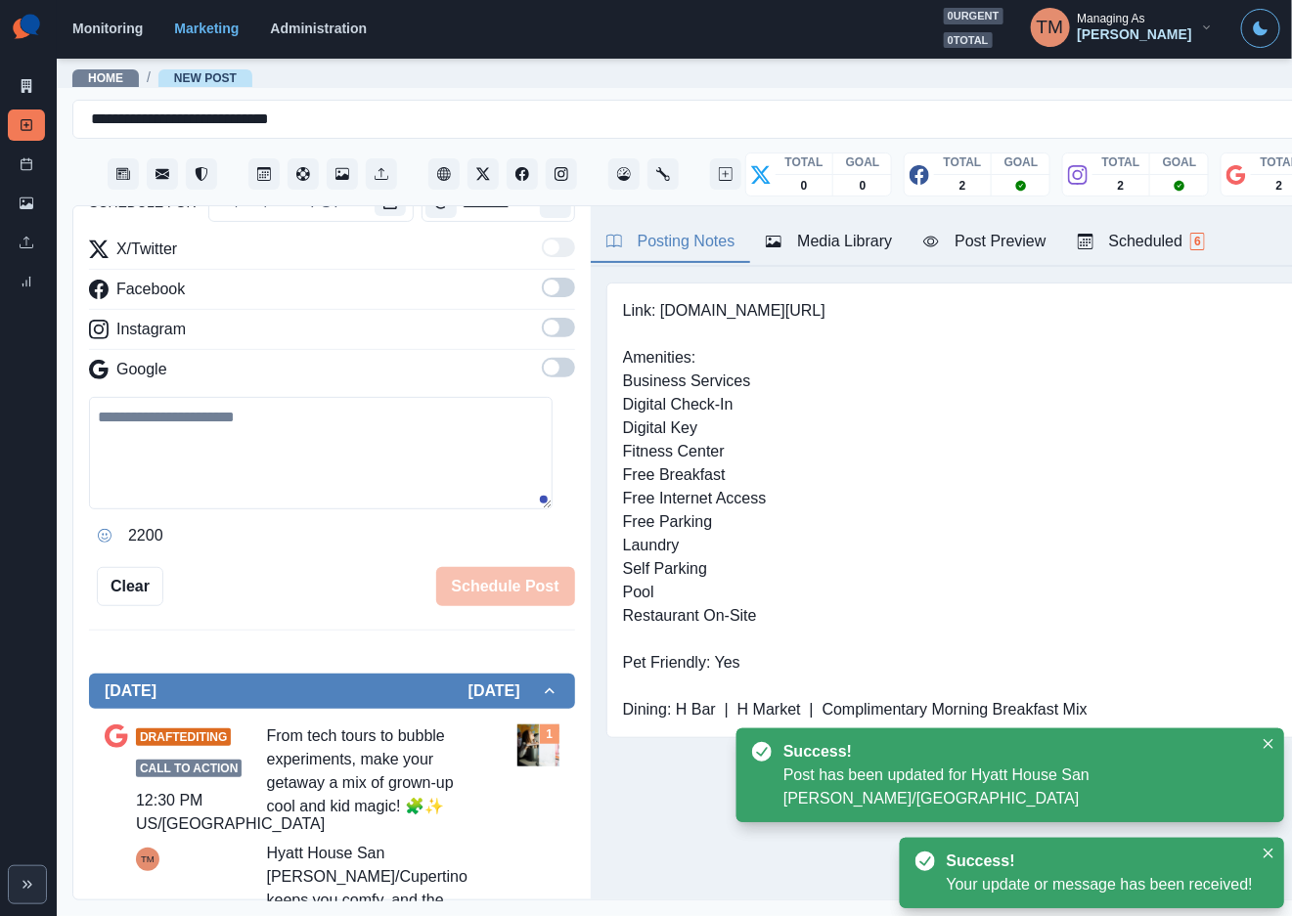
scroll to position [162, 0]
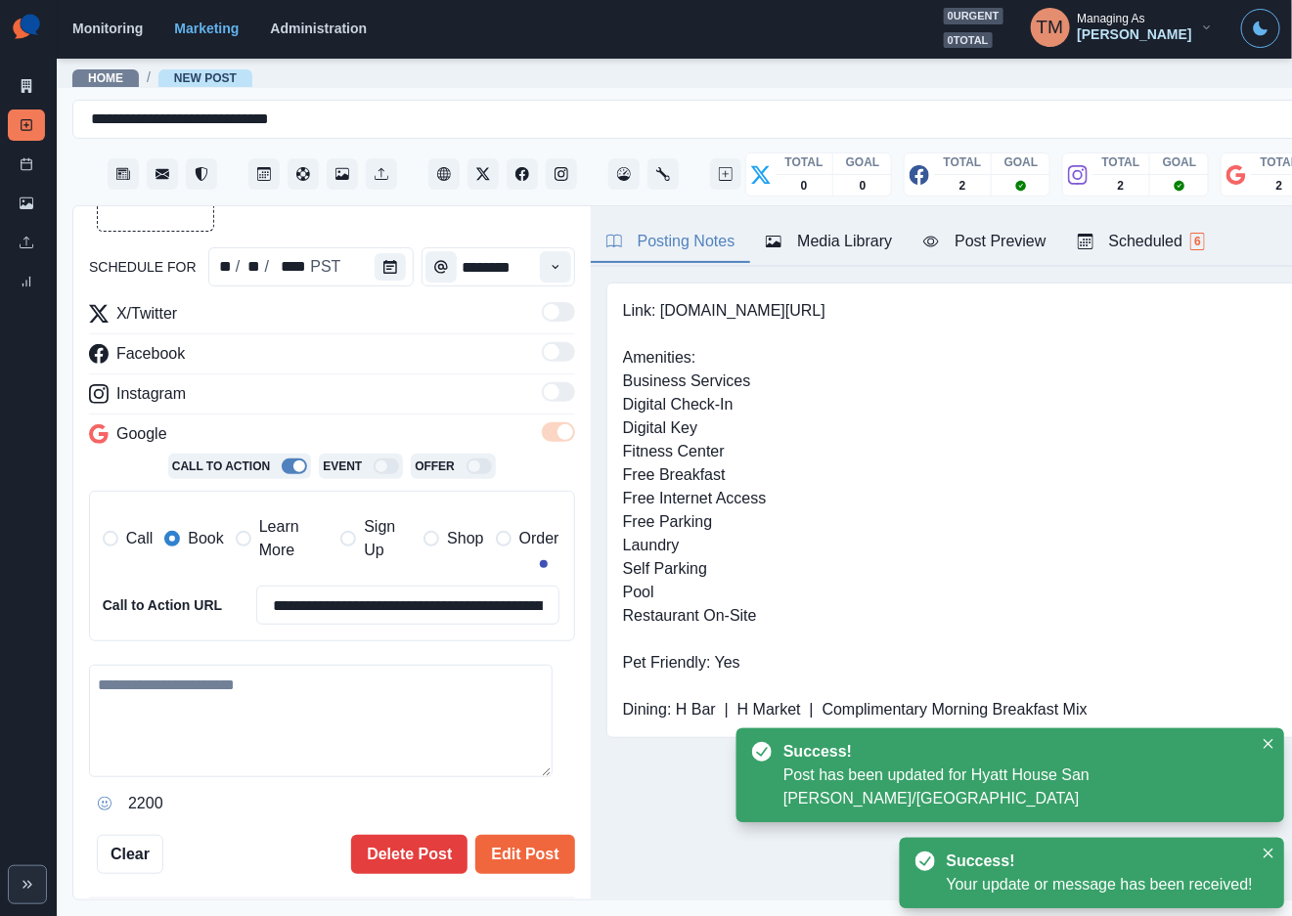
type textarea "**********"
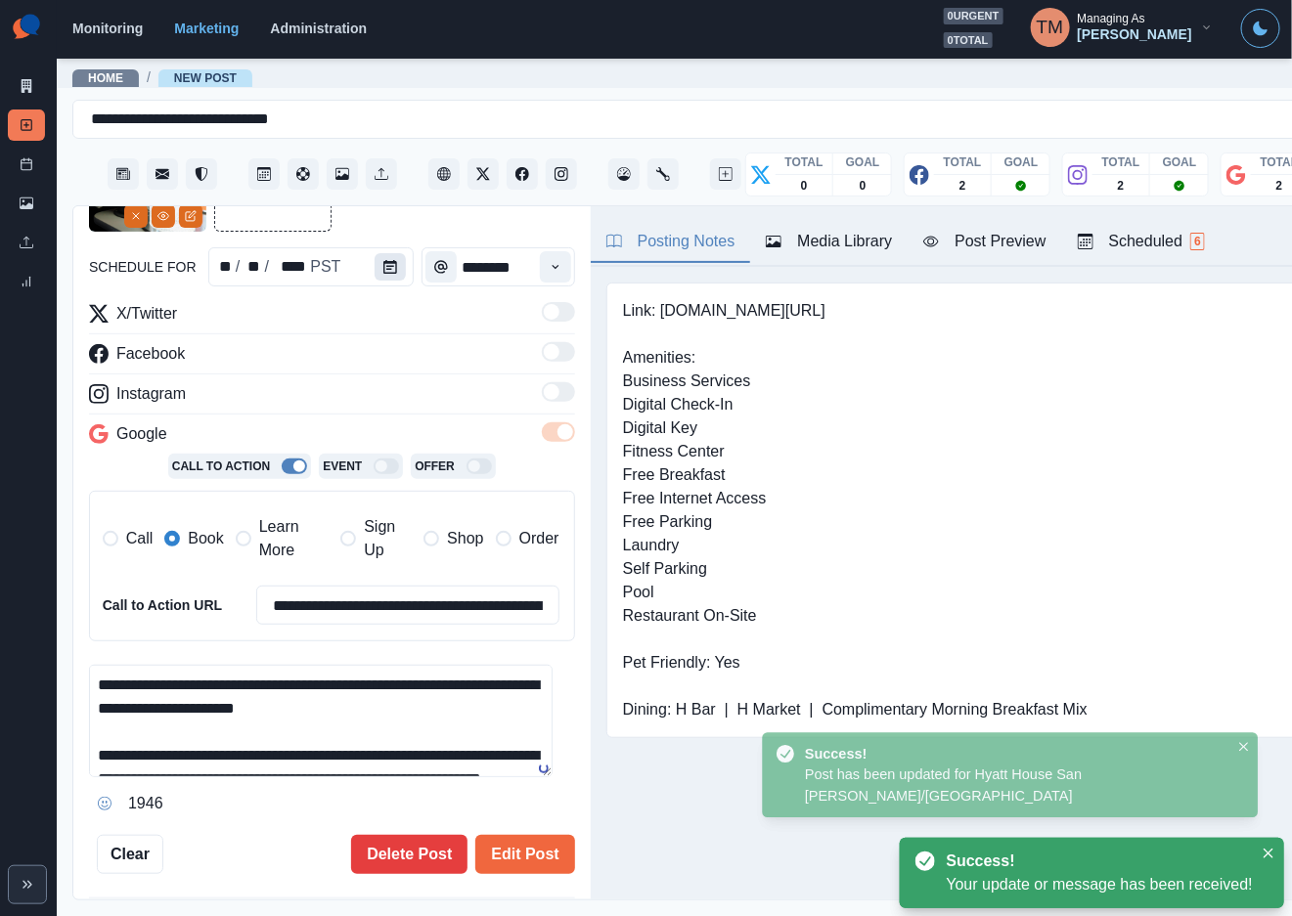
click at [383, 268] on icon "Calendar" at bounding box center [390, 267] width 14 height 14
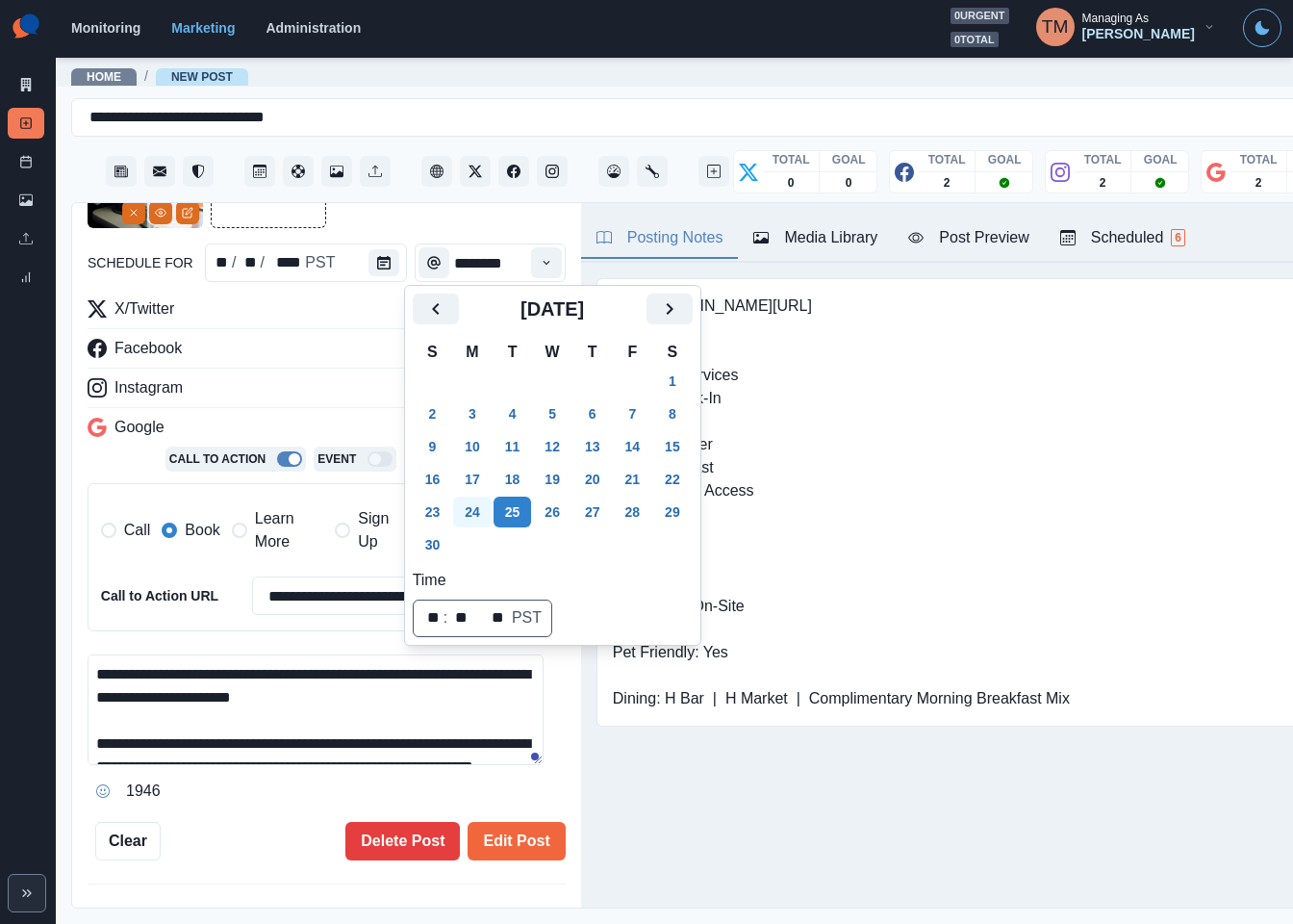
click at [473, 511] on button "24" at bounding box center [472, 512] width 38 height 31
click at [136, 528] on span "Call" at bounding box center [137, 529] width 27 height 23
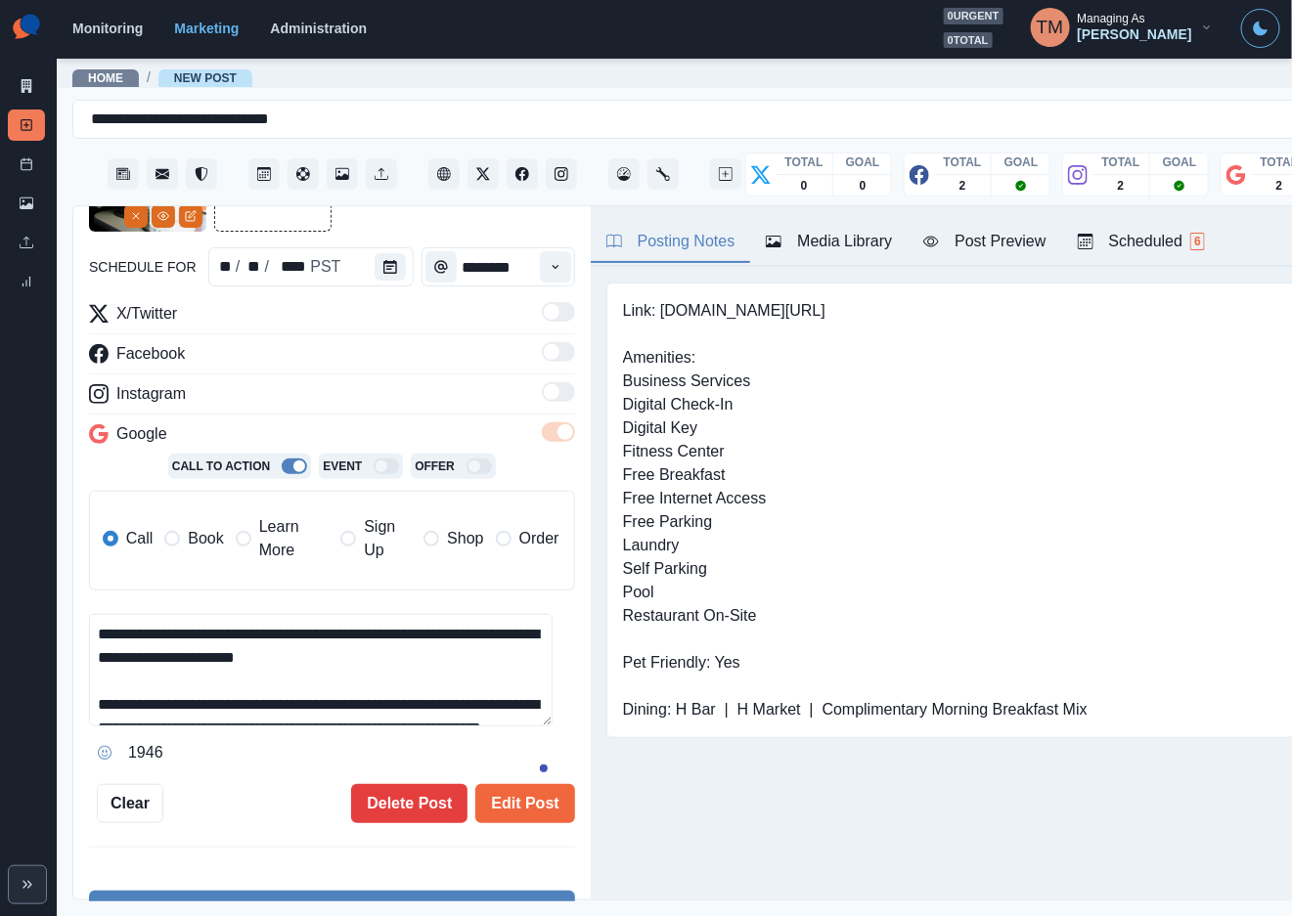
click at [189, 537] on span "Book" at bounding box center [205, 538] width 35 height 23
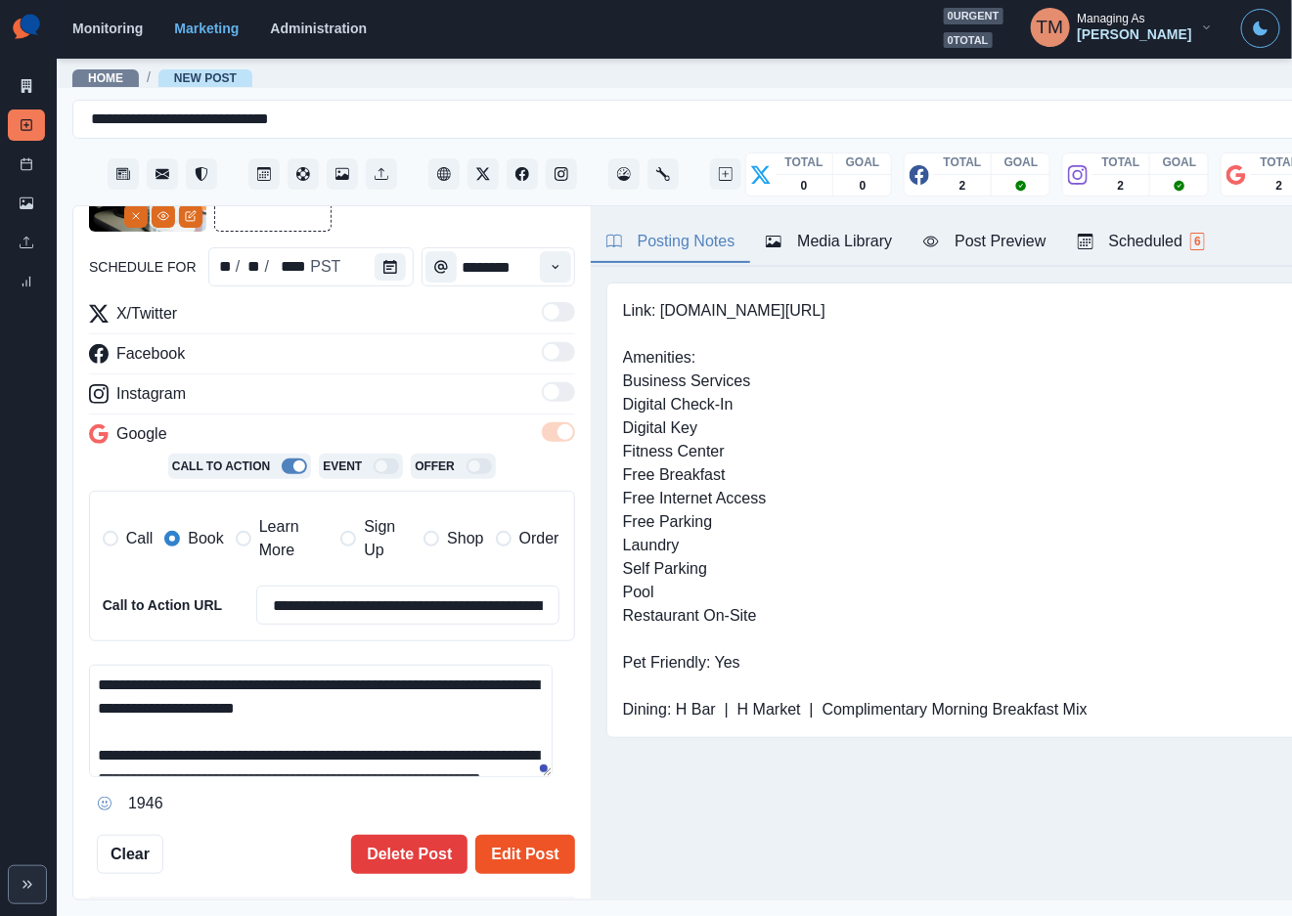
click at [499, 860] on button "Edit Post" at bounding box center [524, 854] width 99 height 39
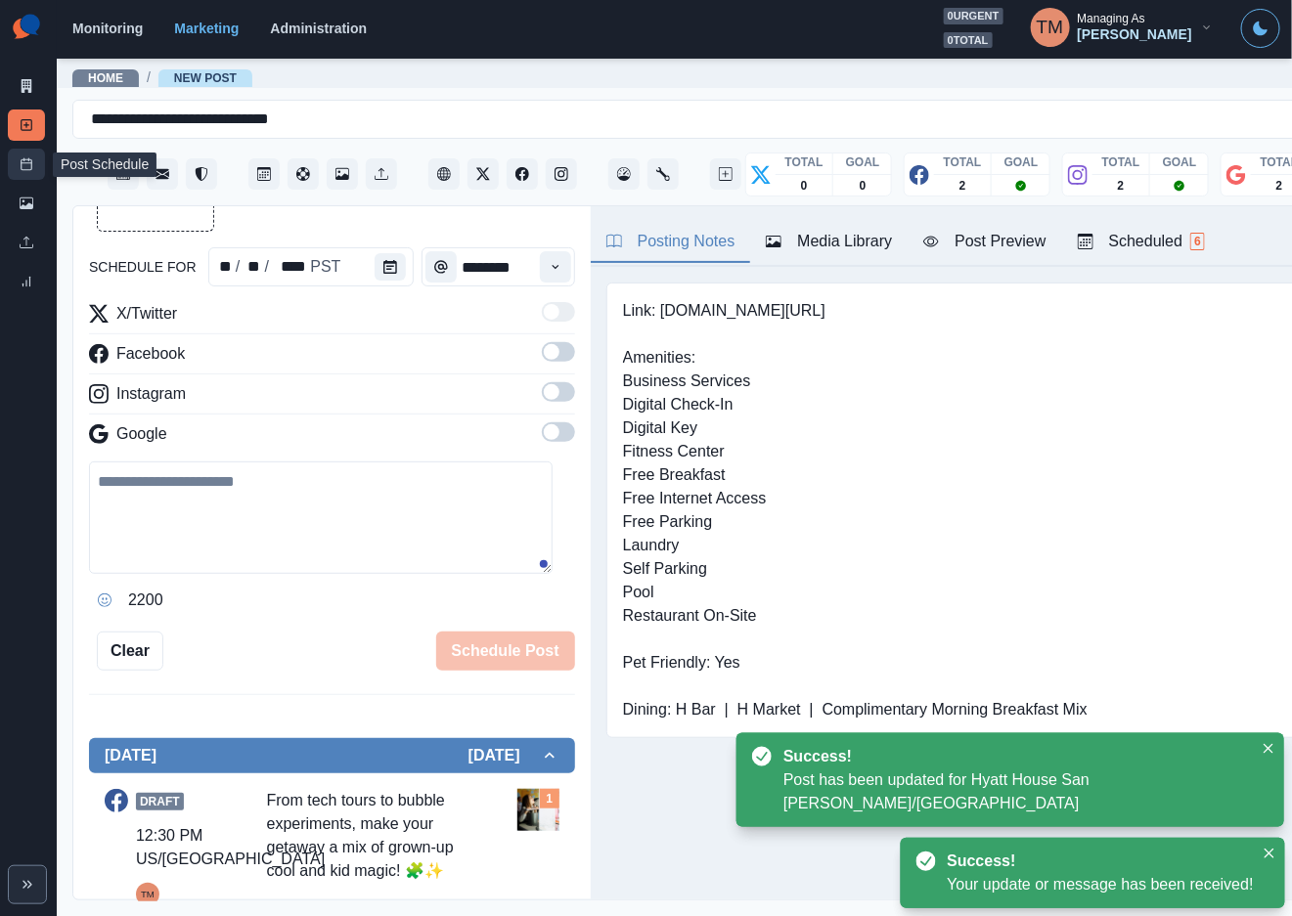
click at [30, 170] on rect at bounding box center [27, 164] width 11 height 11
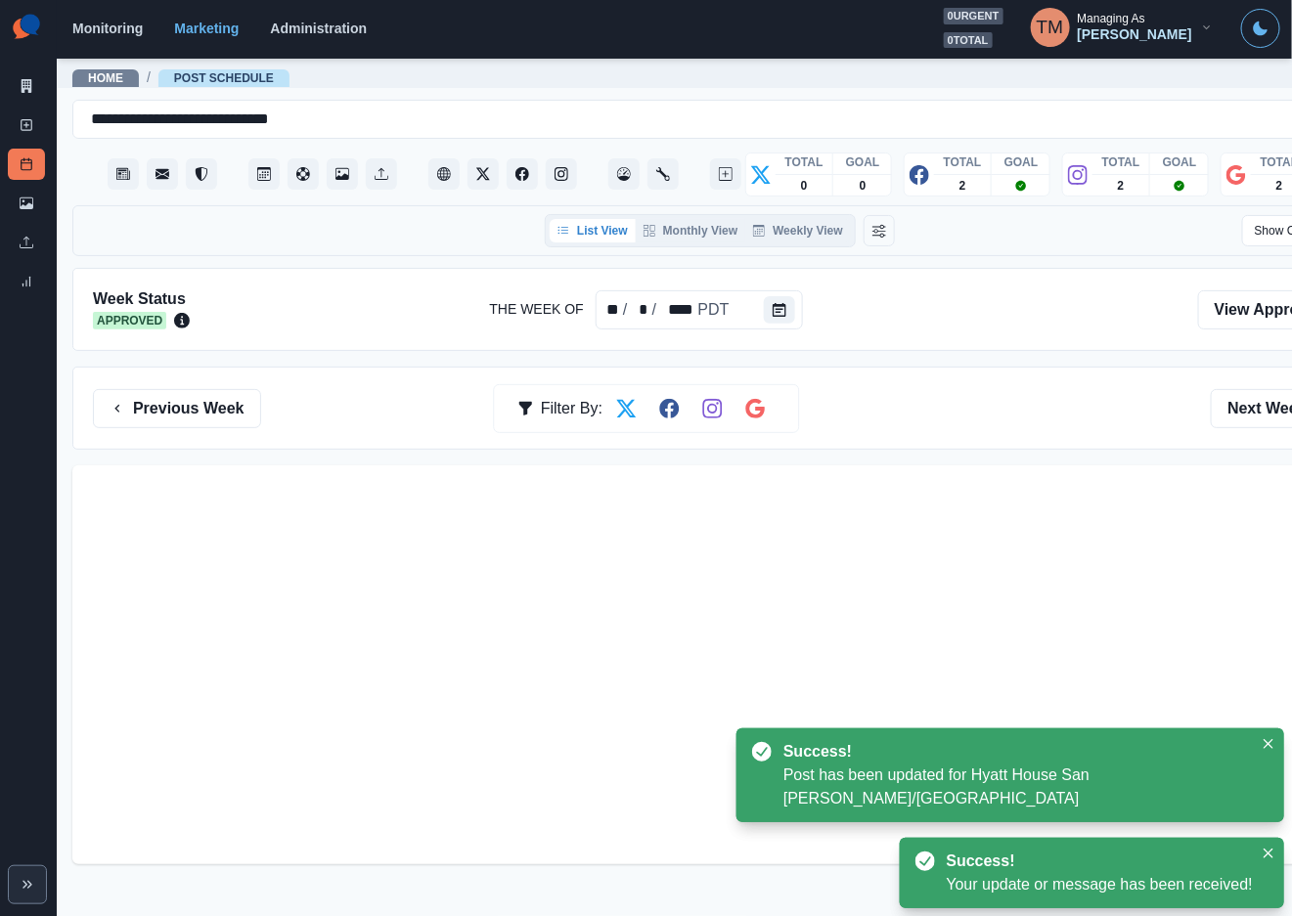
click at [1025, 412] on div "Previous Week Filter By: Next Week" at bounding box center [720, 408] width 1254 height 39
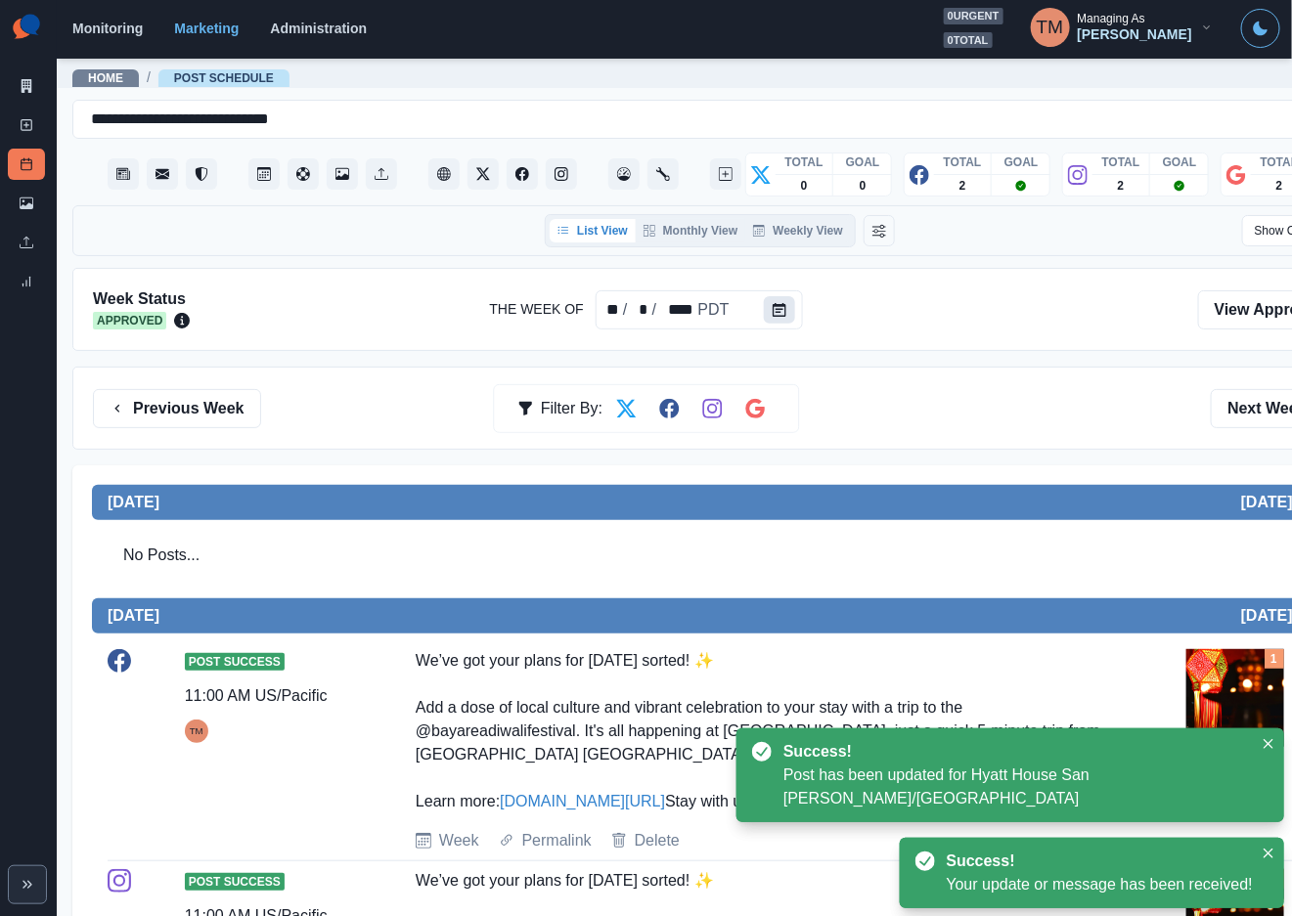
click at [774, 314] on icon "Calendar" at bounding box center [779, 310] width 14 height 14
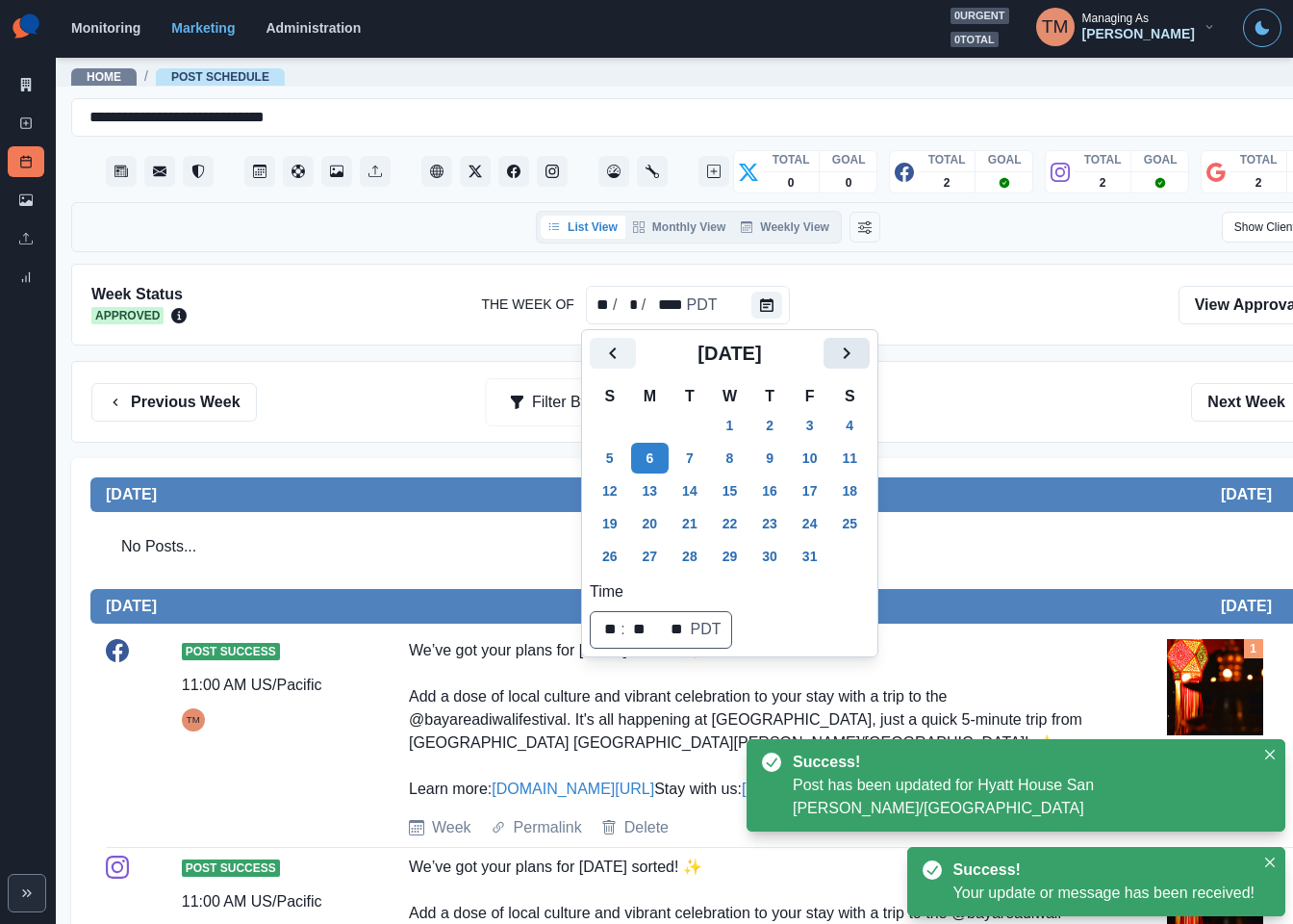
click at [844, 358] on icon "Next" at bounding box center [847, 353] width 7 height 12
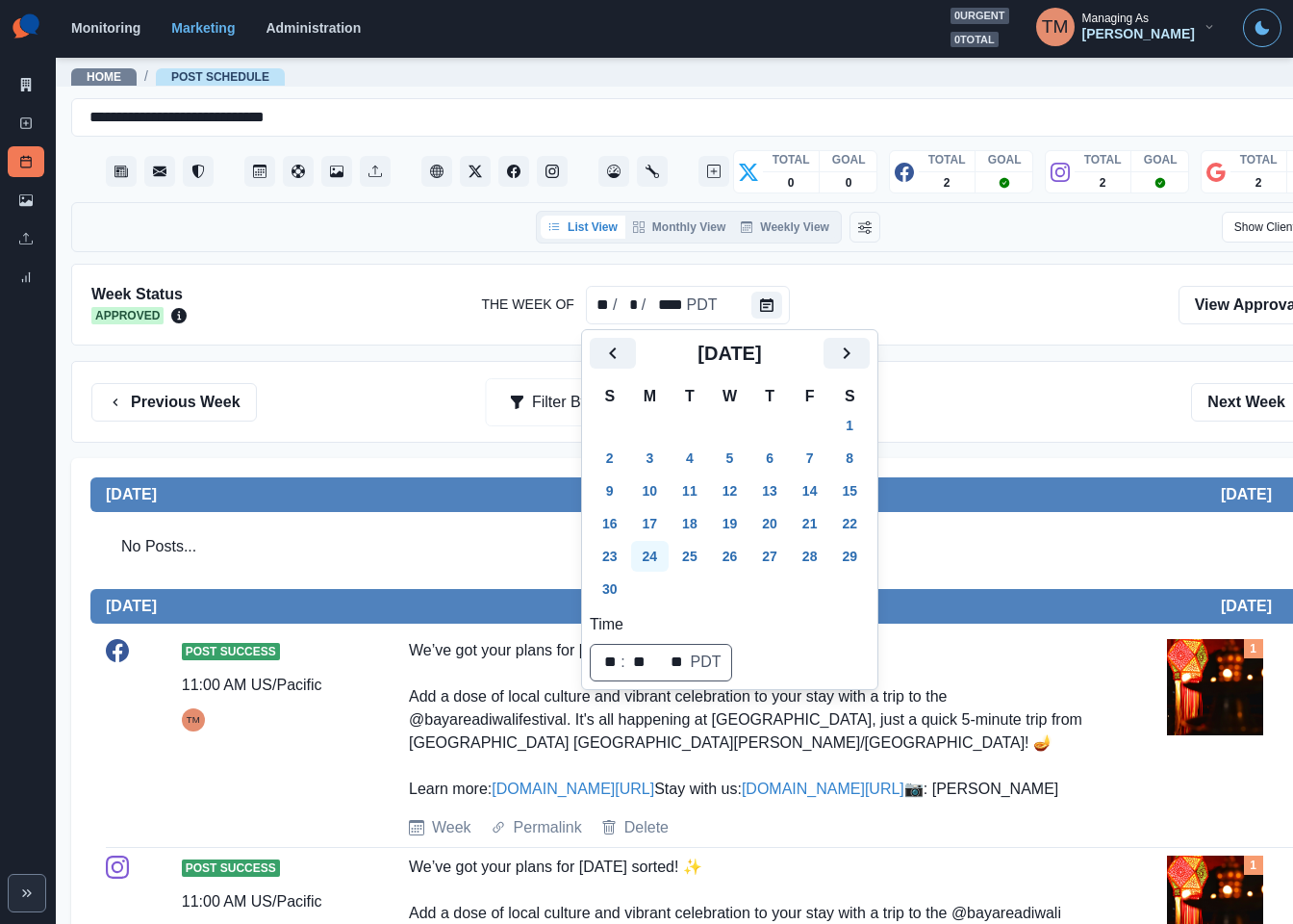
click at [647, 554] on button "24" at bounding box center [649, 556] width 38 height 31
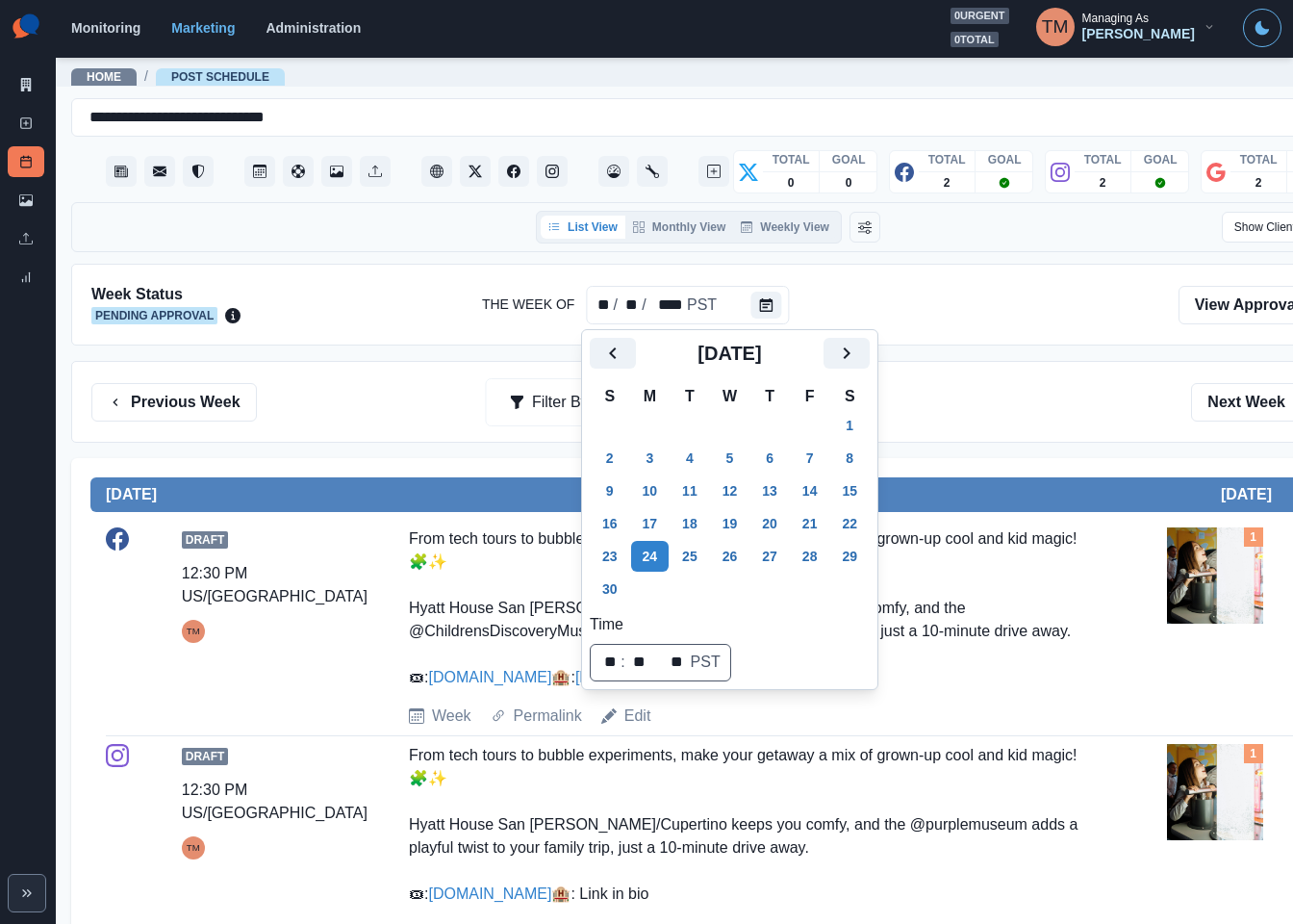
click at [956, 421] on div "Previous Week Filter By: Next Week" at bounding box center [708, 401] width 1234 height 38
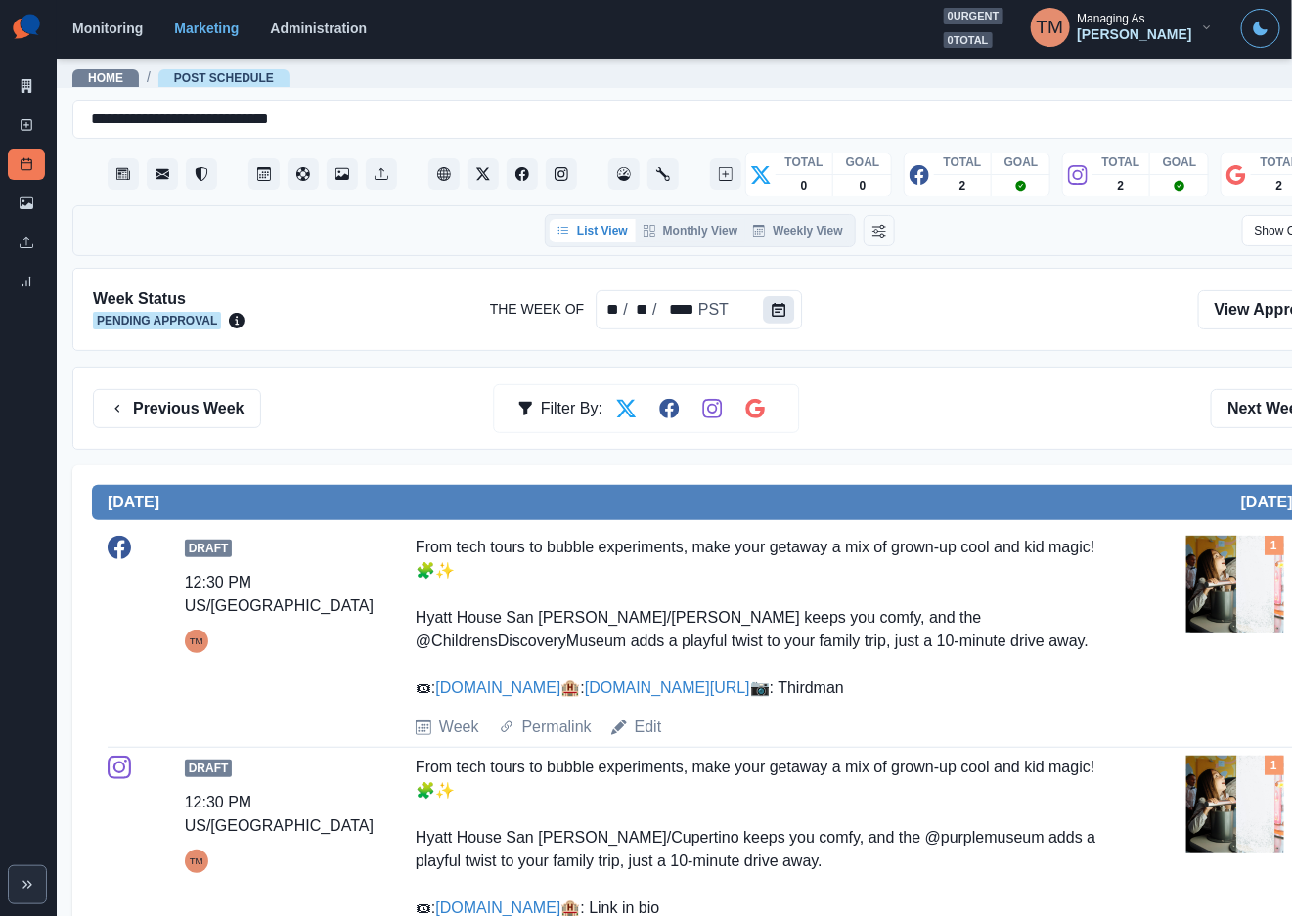
click at [777, 303] on icon "Calendar" at bounding box center [779, 310] width 14 height 14
click at [777, 290] on div at bounding box center [782, 309] width 39 height 39
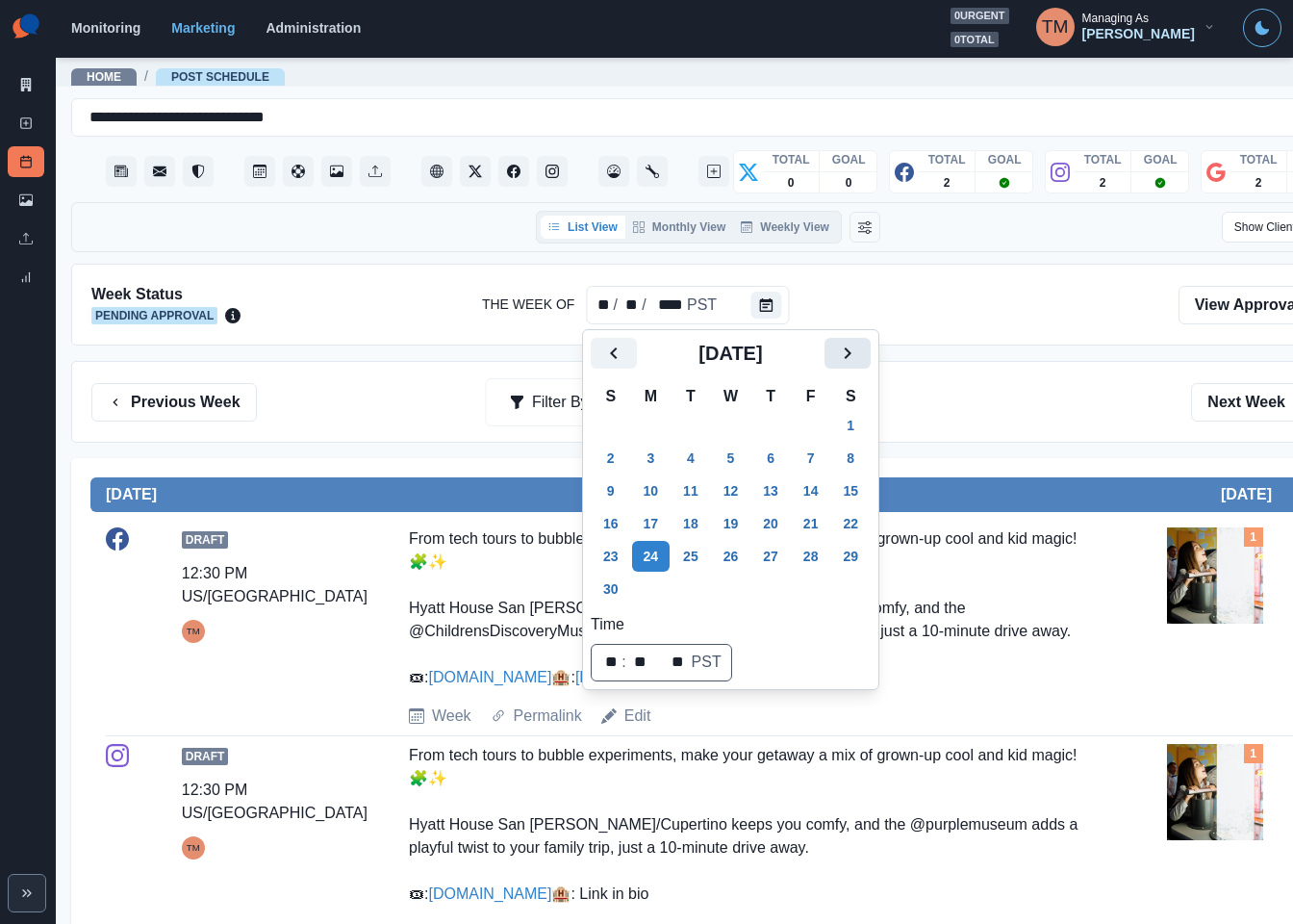
click at [843, 358] on icon "Next" at bounding box center [847, 352] width 23 height 23
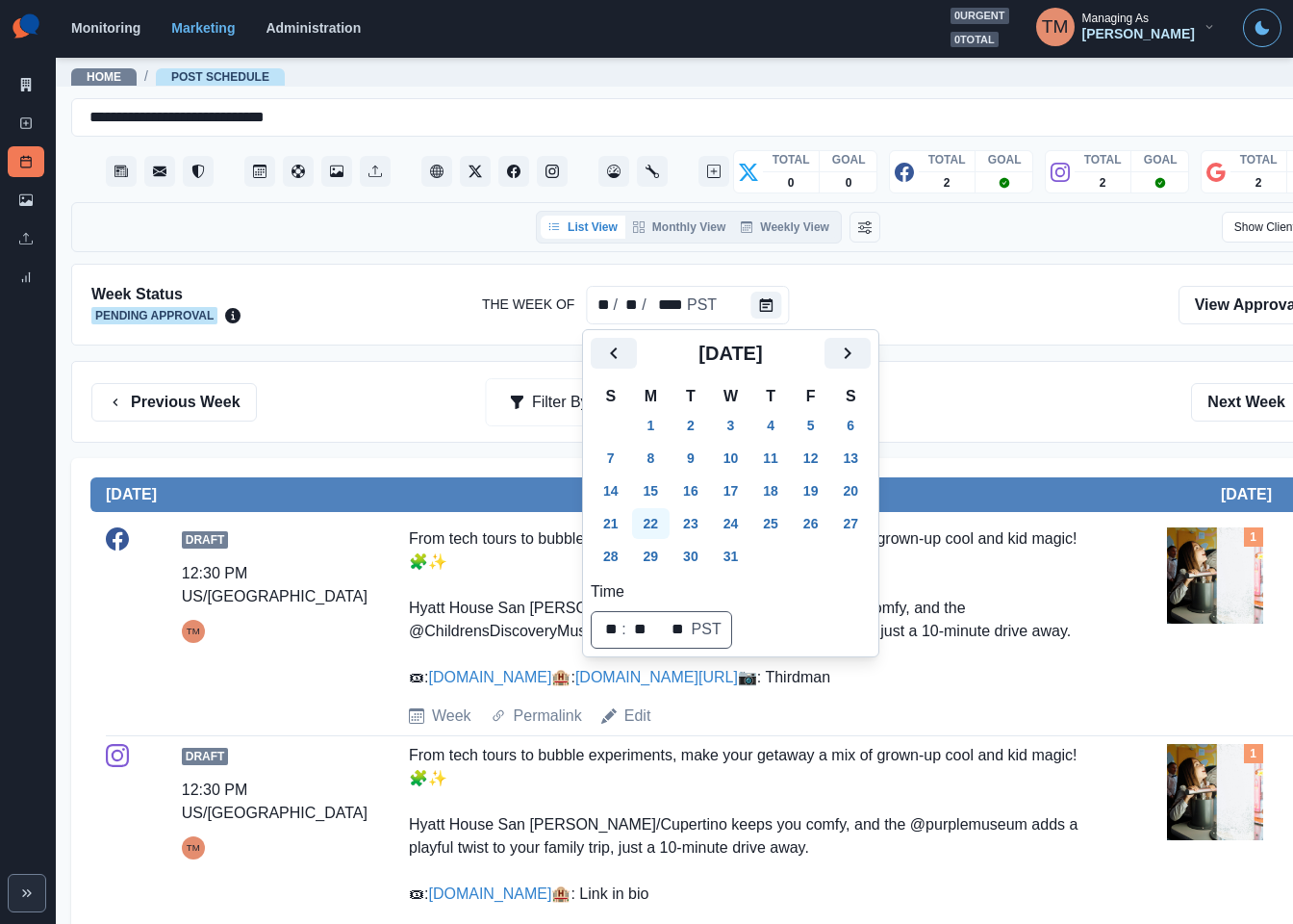
click at [647, 531] on button "22" at bounding box center [650, 523] width 38 height 31
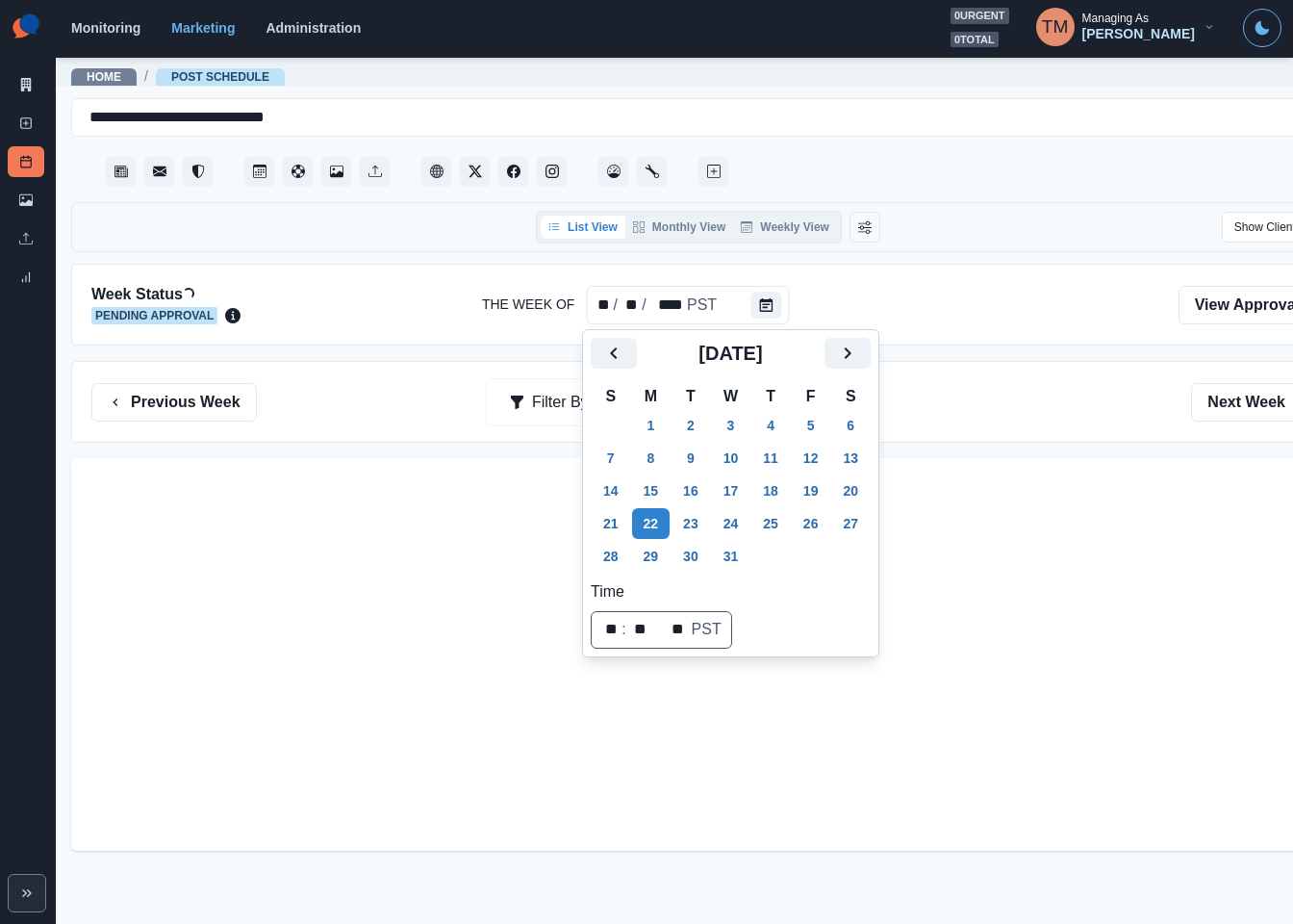
click at [1012, 400] on div "Previous Week Filter By: Next Week" at bounding box center [708, 401] width 1234 height 38
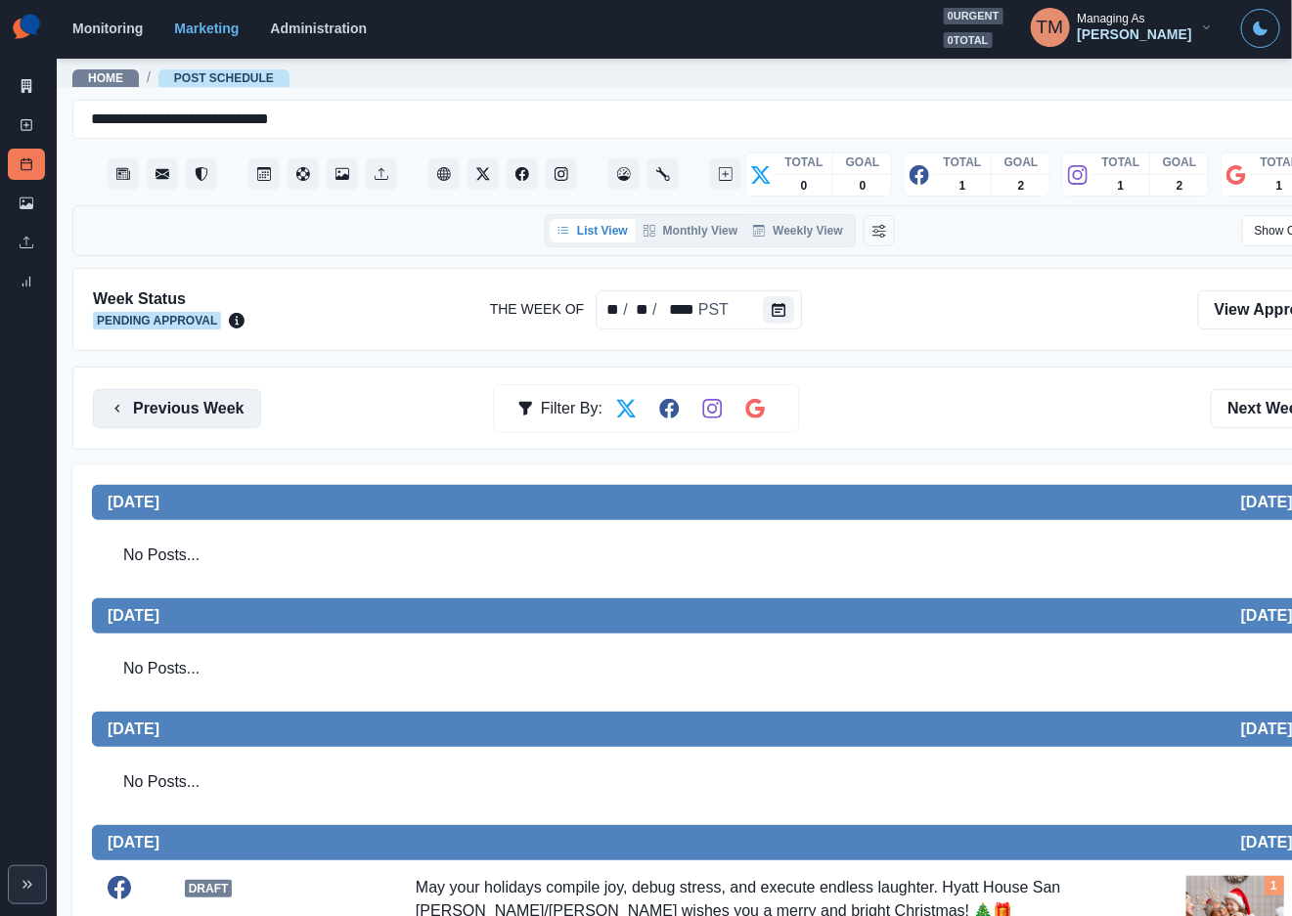
click at [179, 414] on button "Previous Week" at bounding box center [177, 408] width 168 height 39
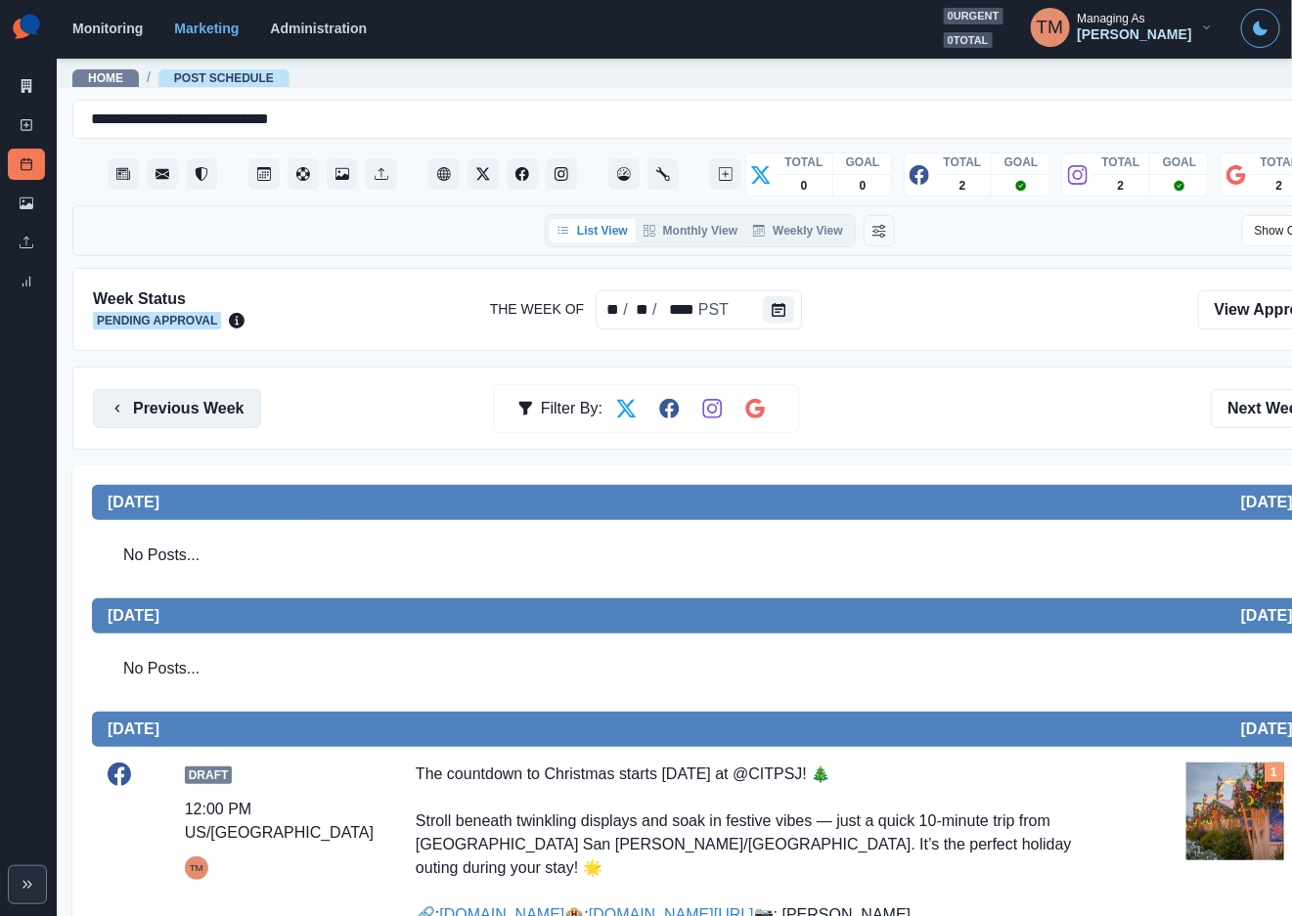
click at [129, 417] on button "Previous Week" at bounding box center [177, 408] width 168 height 39
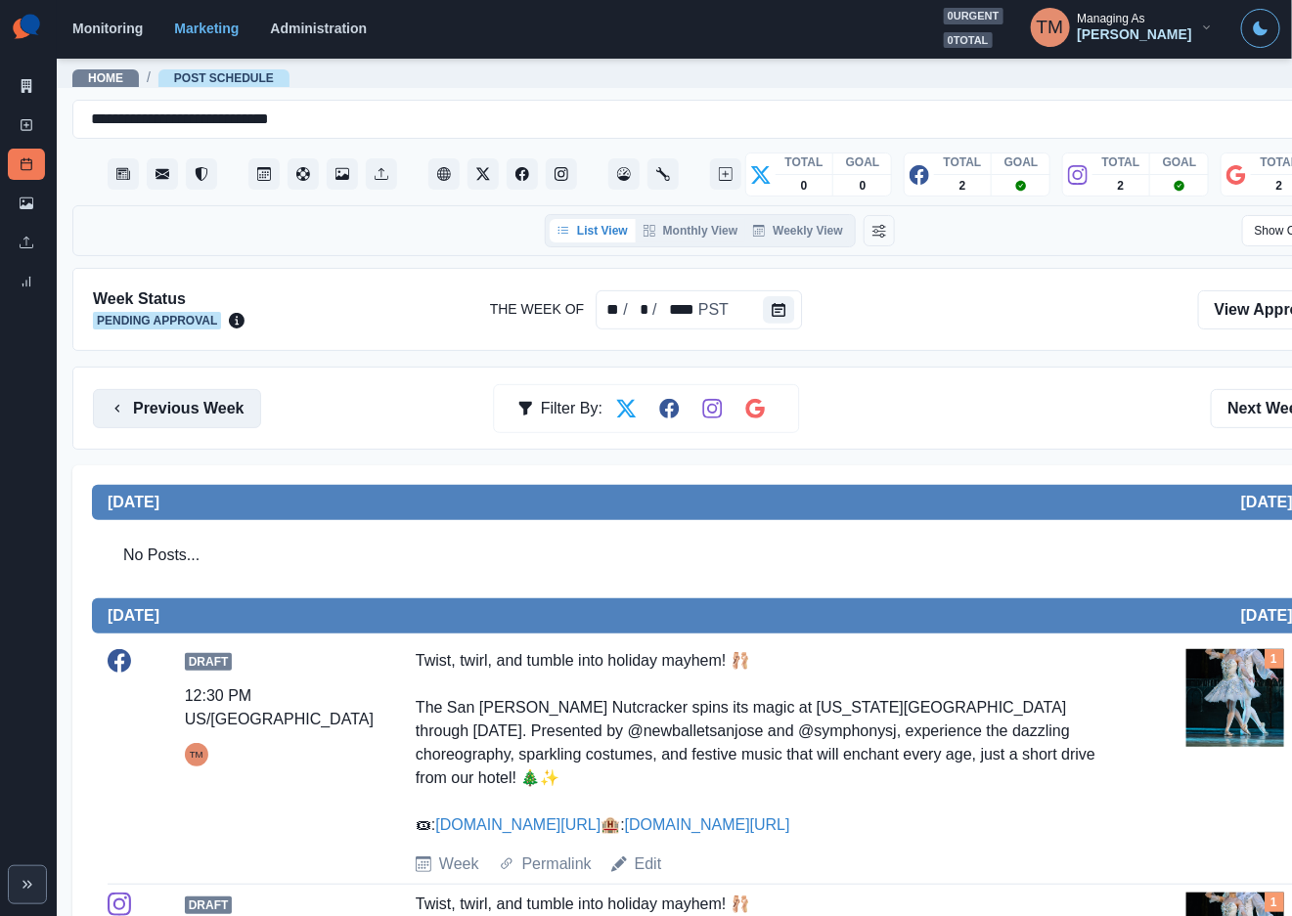
click at [177, 402] on button "Previous Week" at bounding box center [177, 408] width 168 height 39
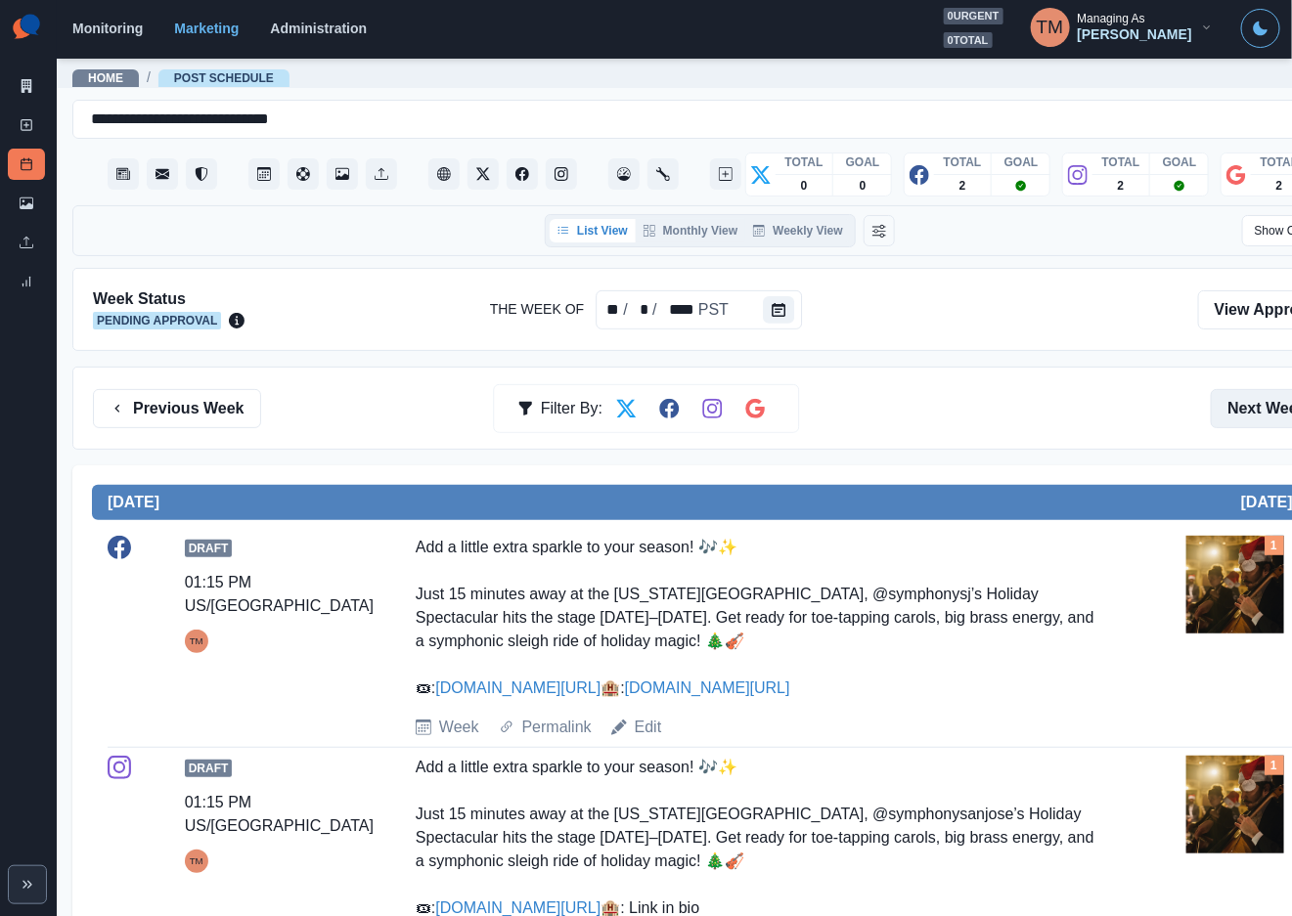
click at [1261, 415] on button "Next Week" at bounding box center [1279, 408] width 136 height 39
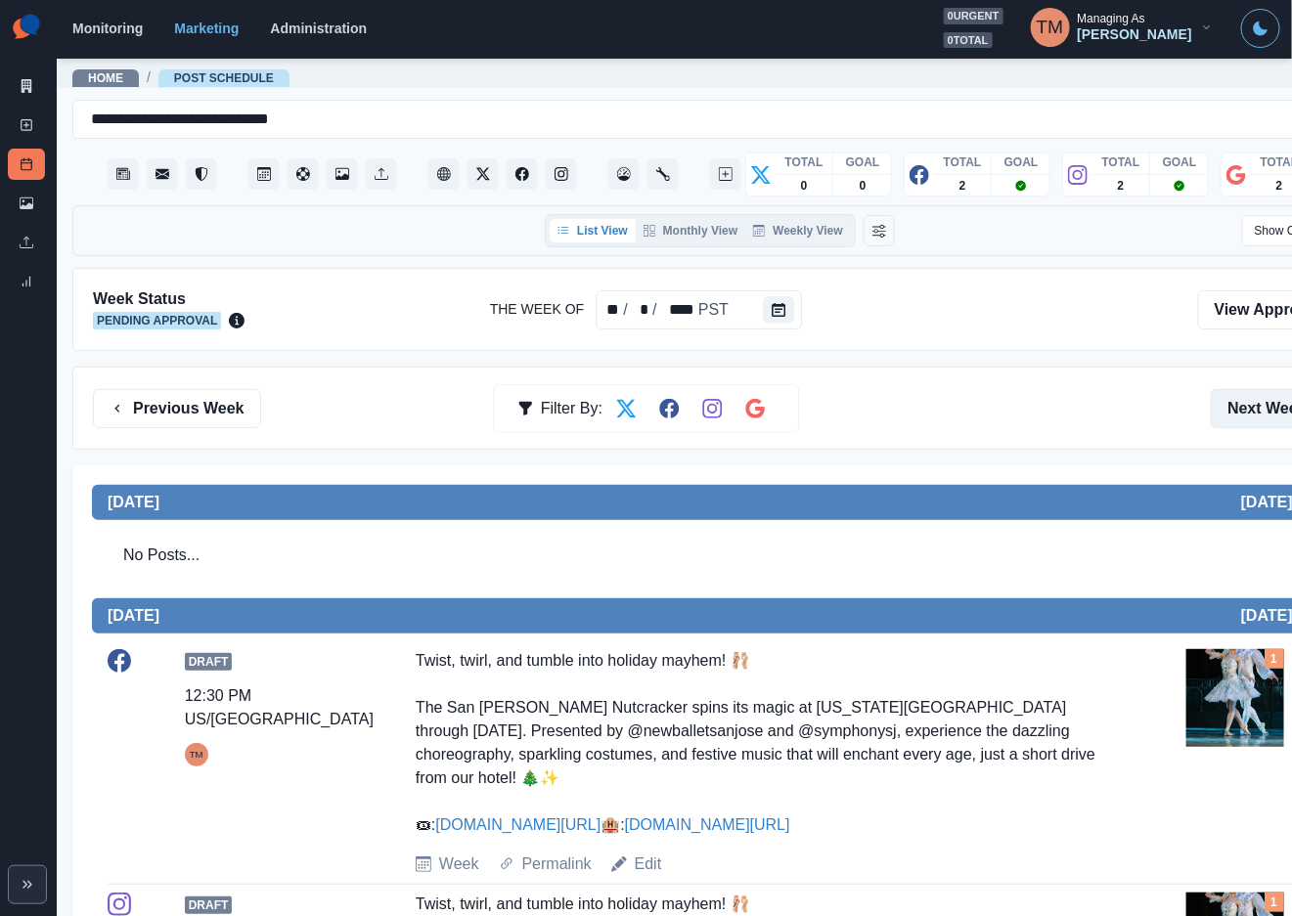
click at [1261, 415] on button "Next Week" at bounding box center [1279, 408] width 136 height 39
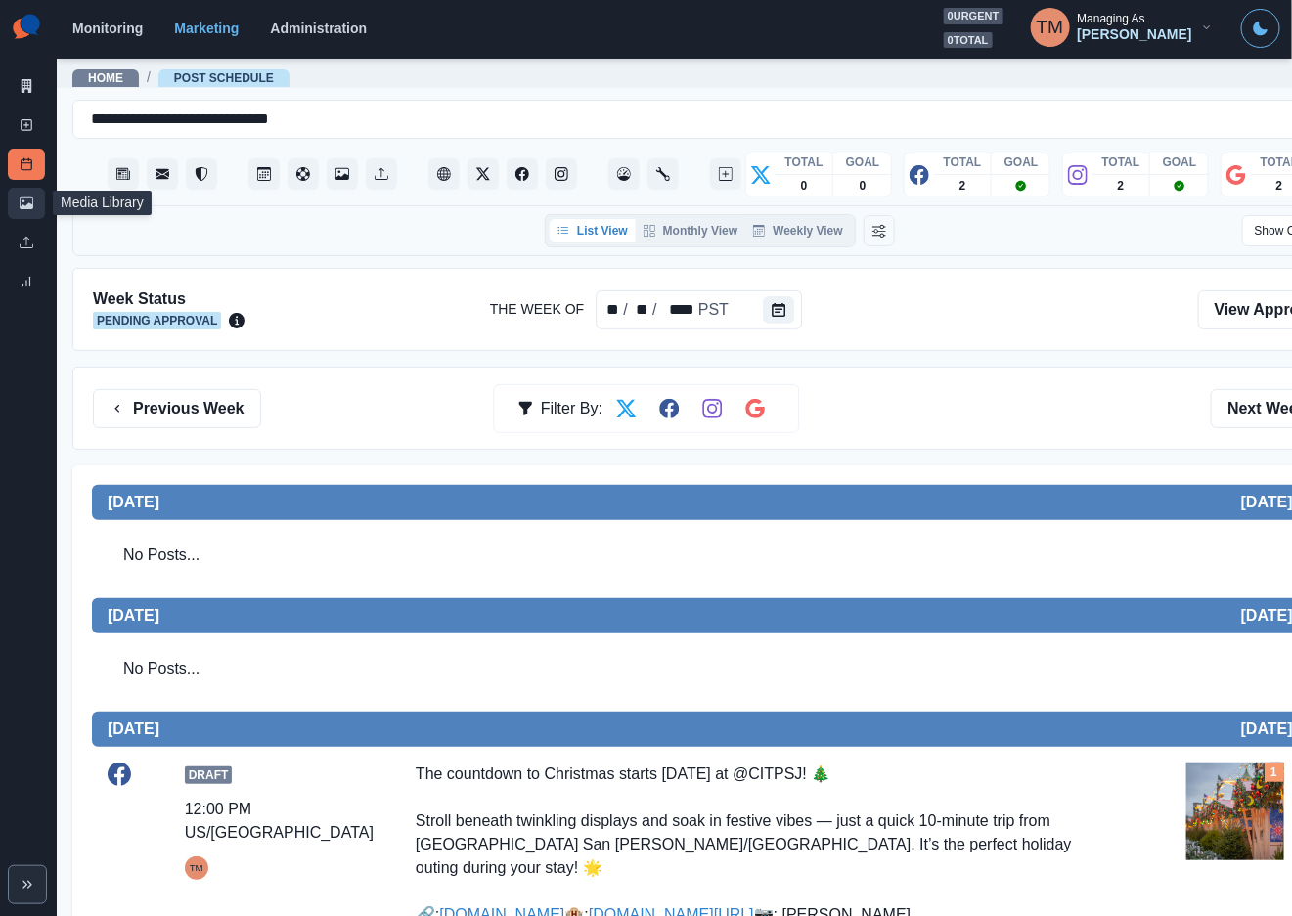
click at [36, 203] on link "Media Library" at bounding box center [26, 203] width 37 height 31
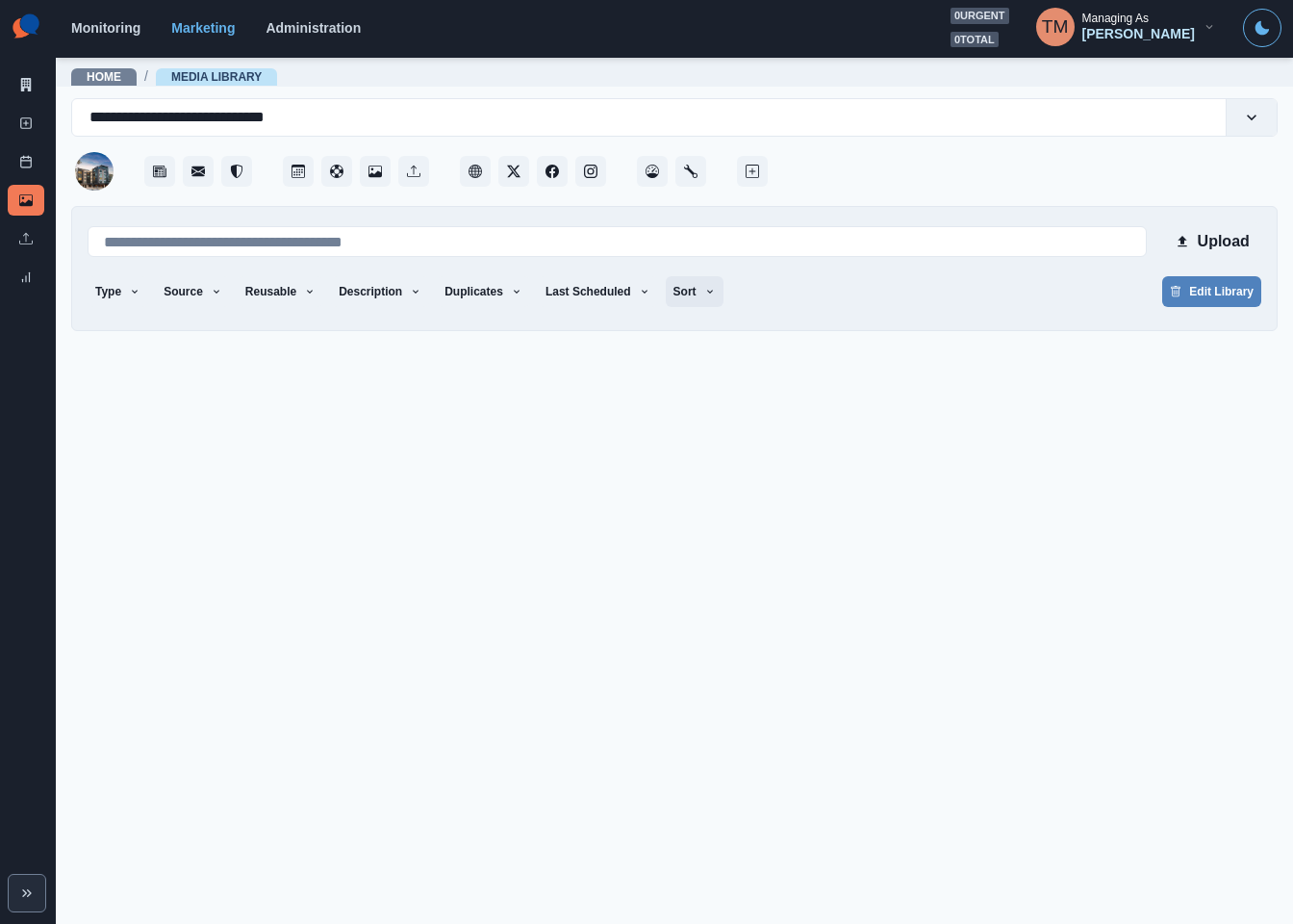
click at [705, 289] on icon "button" at bounding box center [710, 291] width 12 height 12
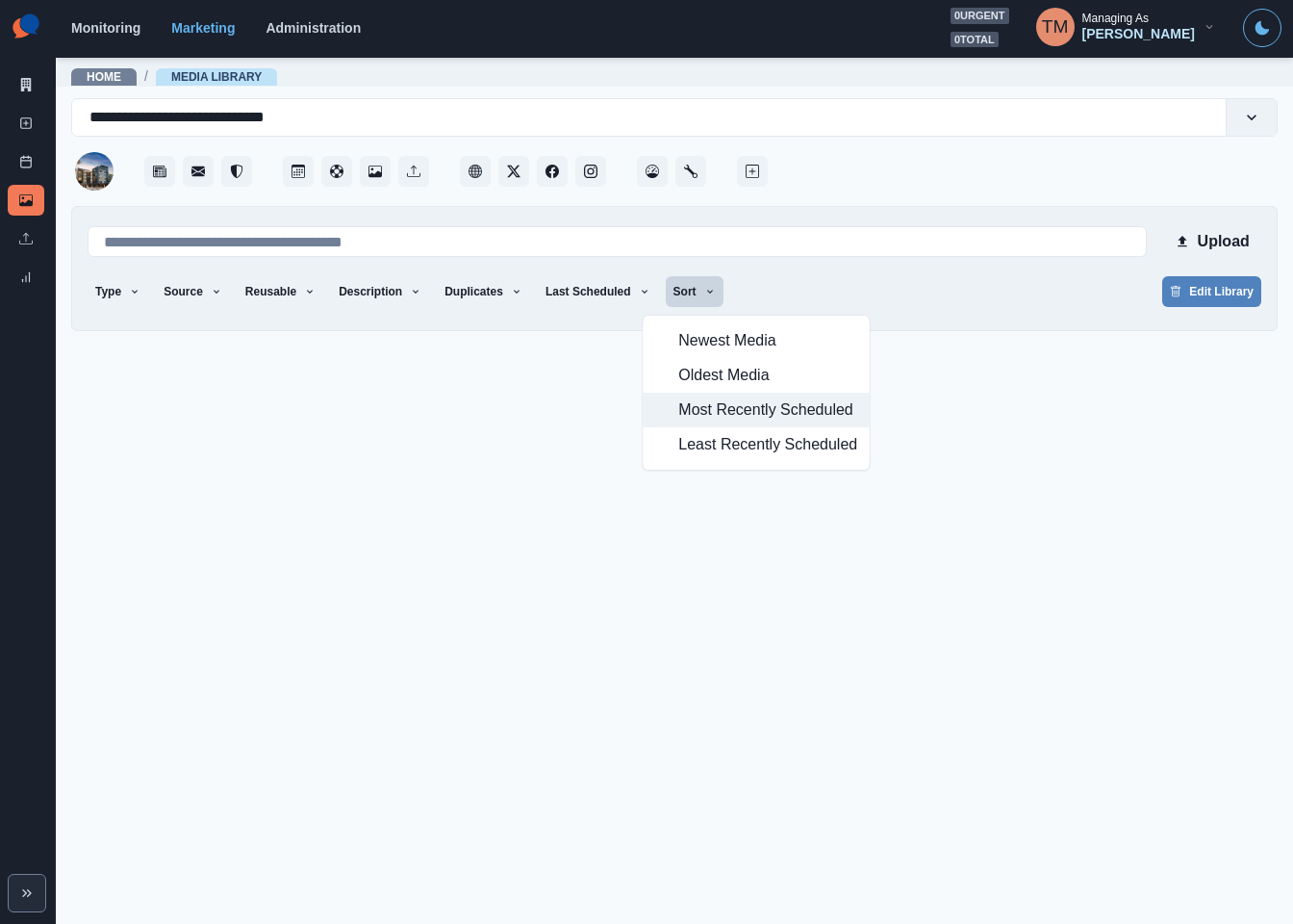
click at [673, 410] on button "Most Recently Scheduled" at bounding box center [757, 409] width 226 height 34
click at [954, 297] on div "Type Any Image Video Source Any Upload Social Manager Found: Instagram Found: G…" at bounding box center [674, 293] width 1174 height 34
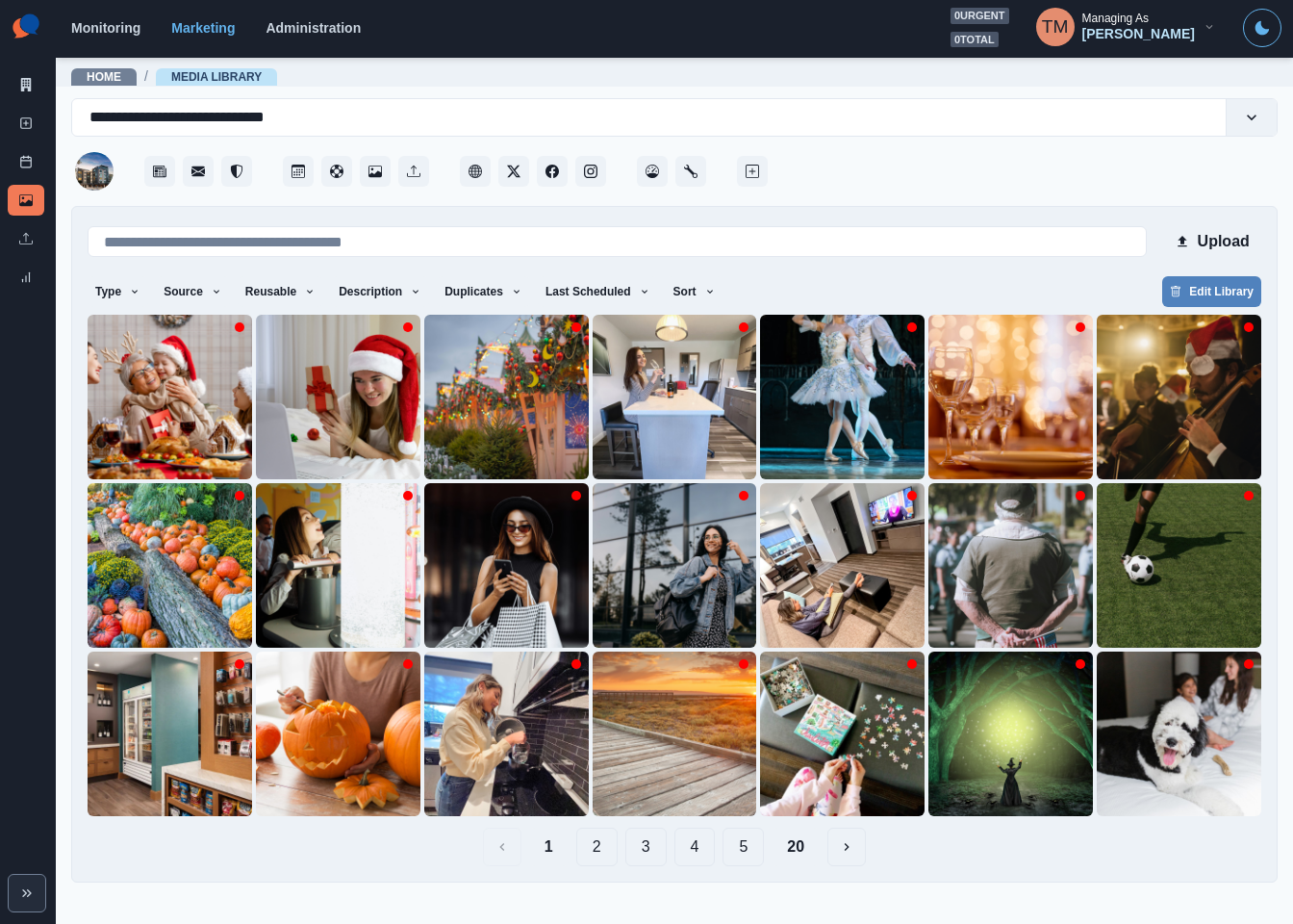
click at [801, 852] on button "20" at bounding box center [795, 846] width 48 height 38
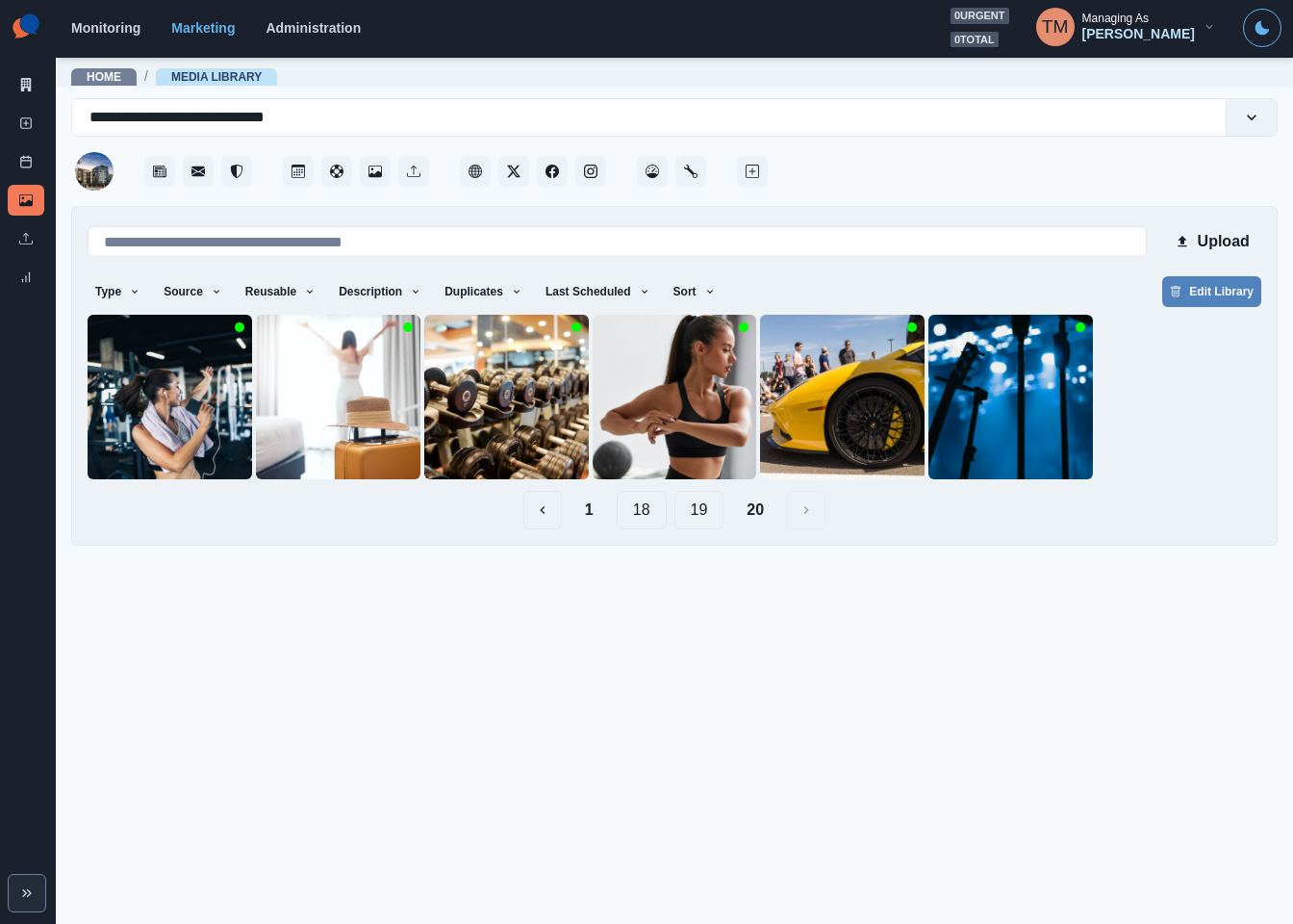
drag, startPoint x: 708, startPoint y: 515, endPoint x: 722, endPoint y: 616, distance: 102.0
click at [722, 616] on main "**********" at bounding box center [674, 490] width 1237 height 868
click at [829, 629] on main "**********" at bounding box center [674, 490] width 1237 height 868
click at [468, 415] on img at bounding box center [506, 397] width 164 height 164
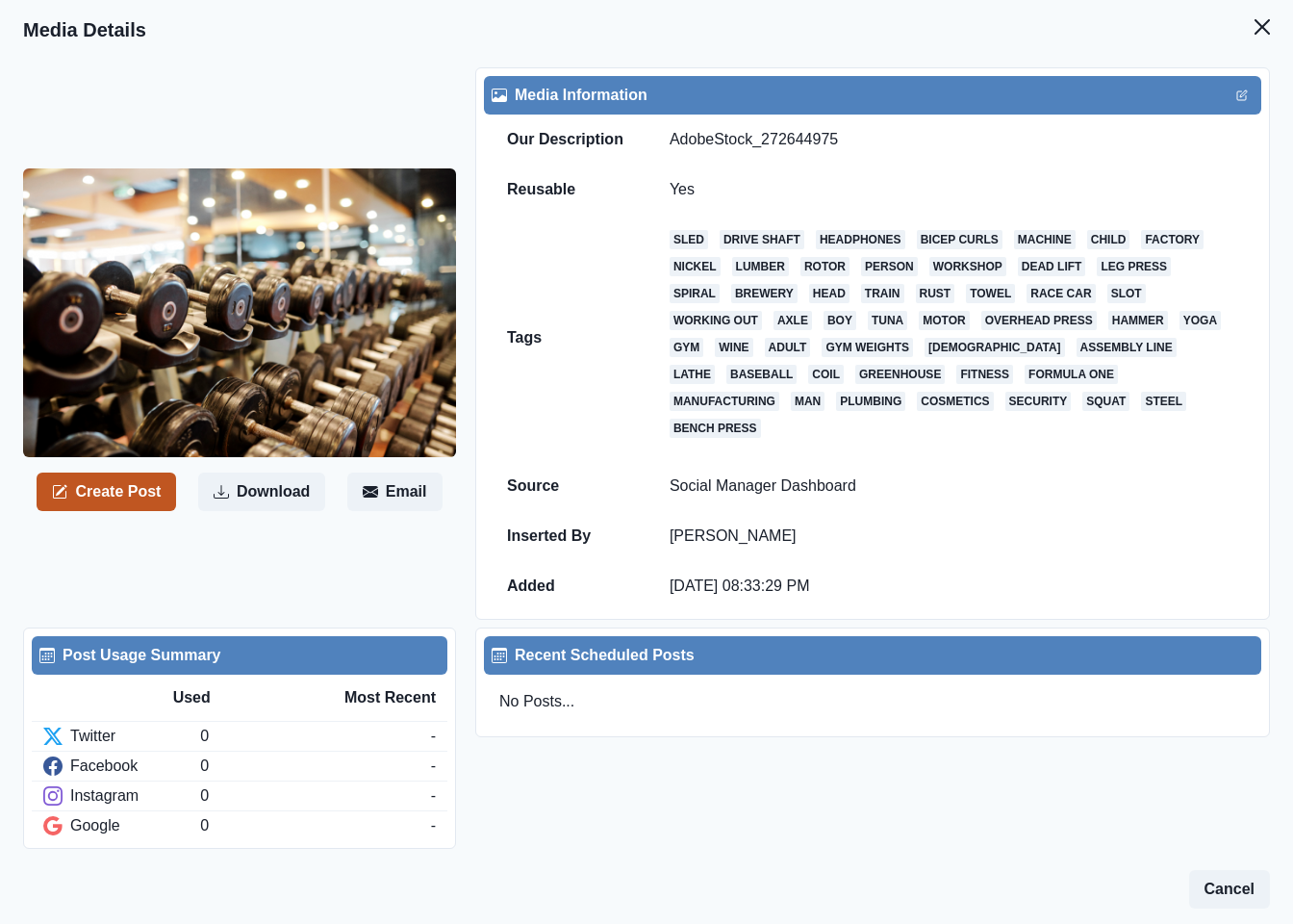
click at [124, 486] on button "Create Post" at bounding box center [106, 491] width 140 height 38
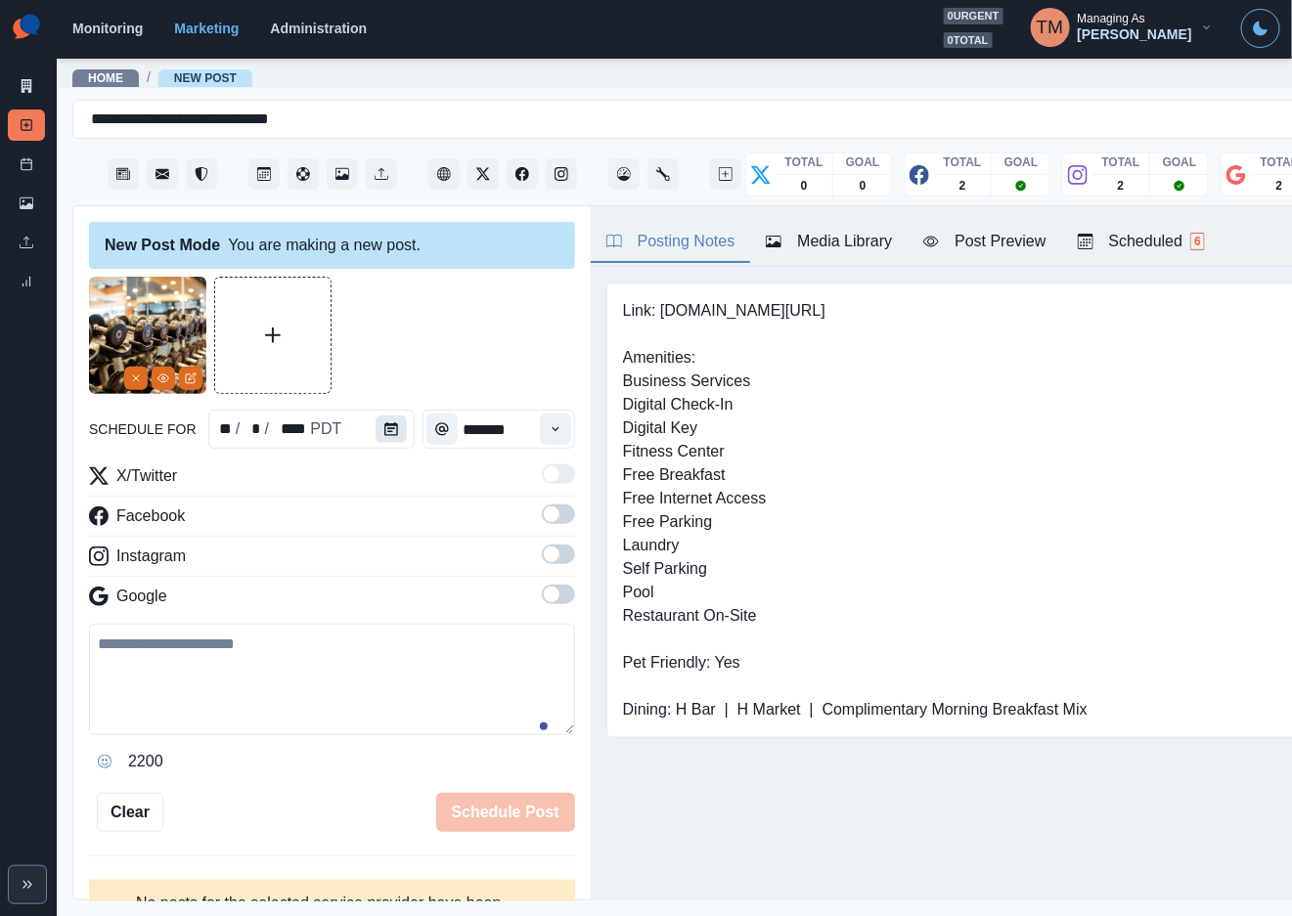
click at [384, 432] on icon "Calendar" at bounding box center [391, 429] width 14 height 14
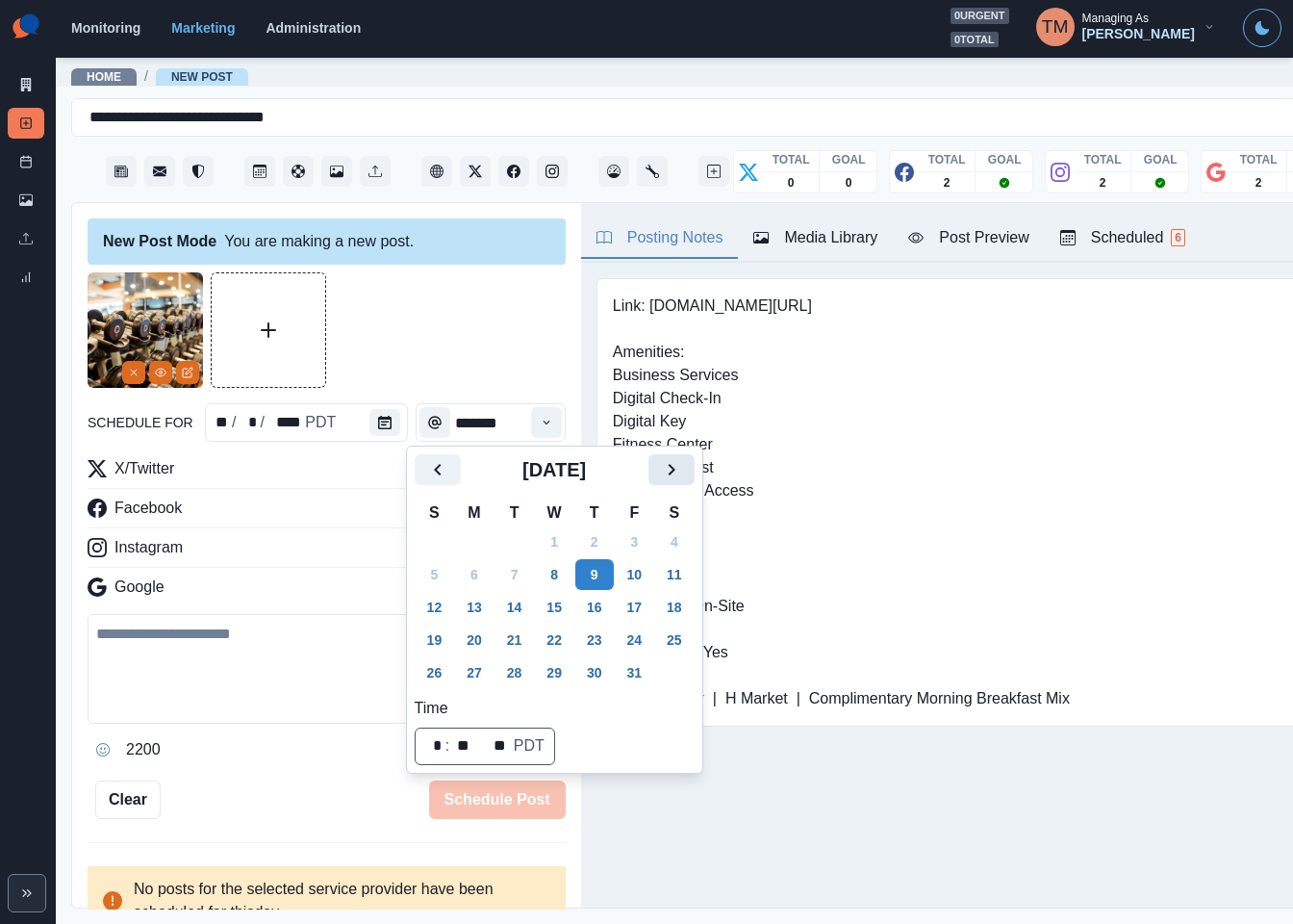
click at [676, 470] on icon "Next" at bounding box center [671, 468] width 23 height 23
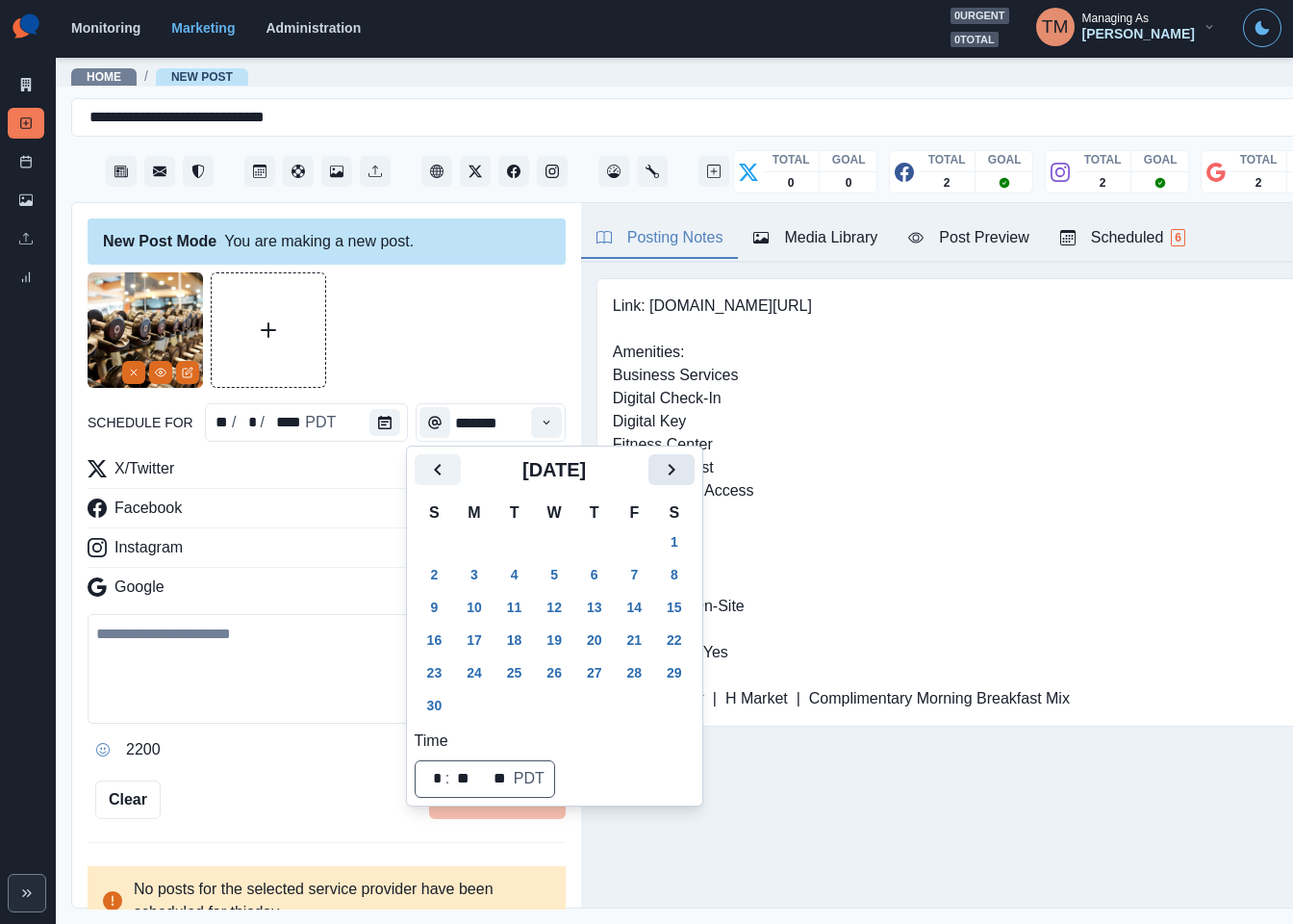
click at [676, 470] on icon "Next" at bounding box center [671, 468] width 23 height 23
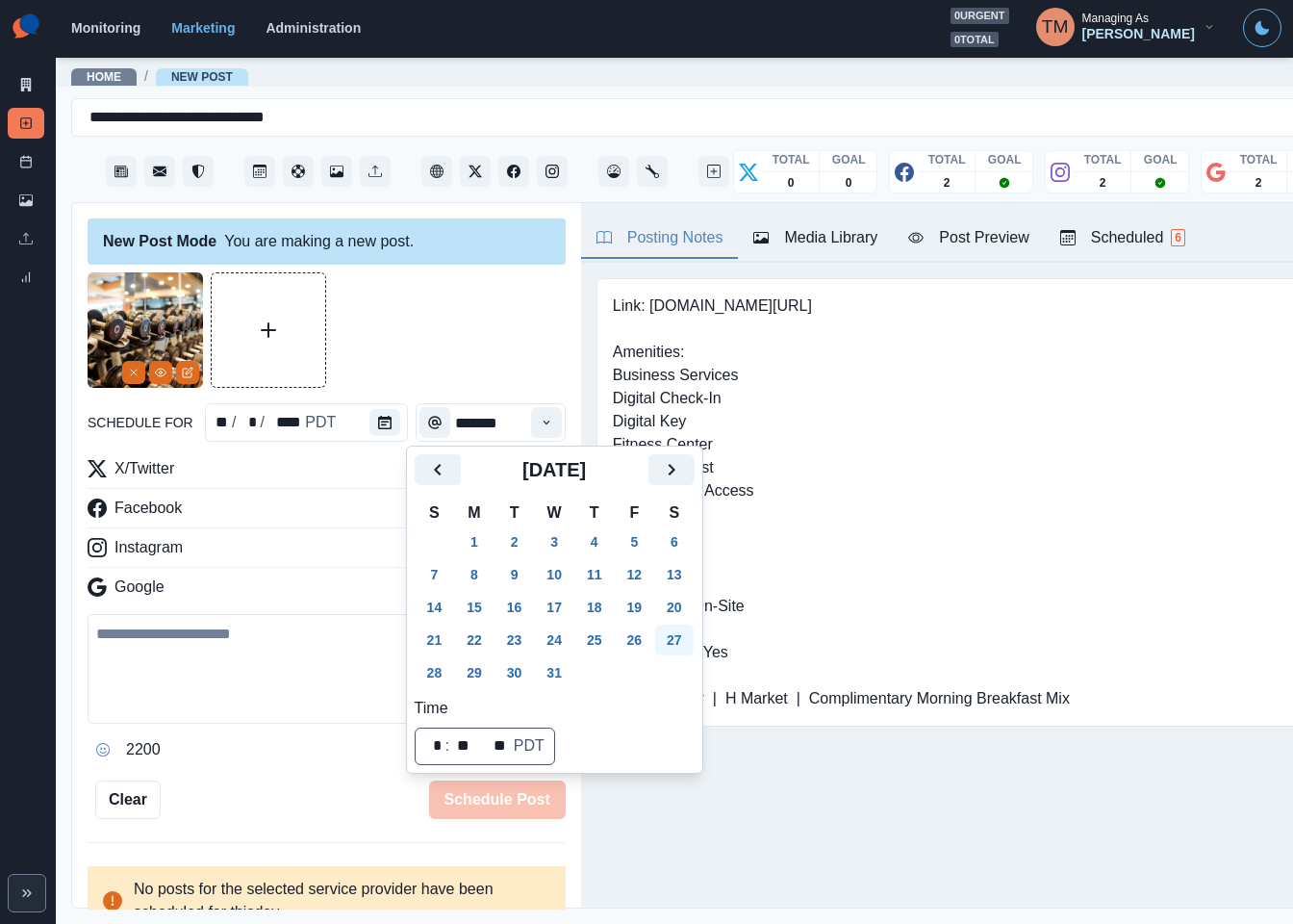
click at [678, 641] on button "27" at bounding box center [674, 640] width 38 height 31
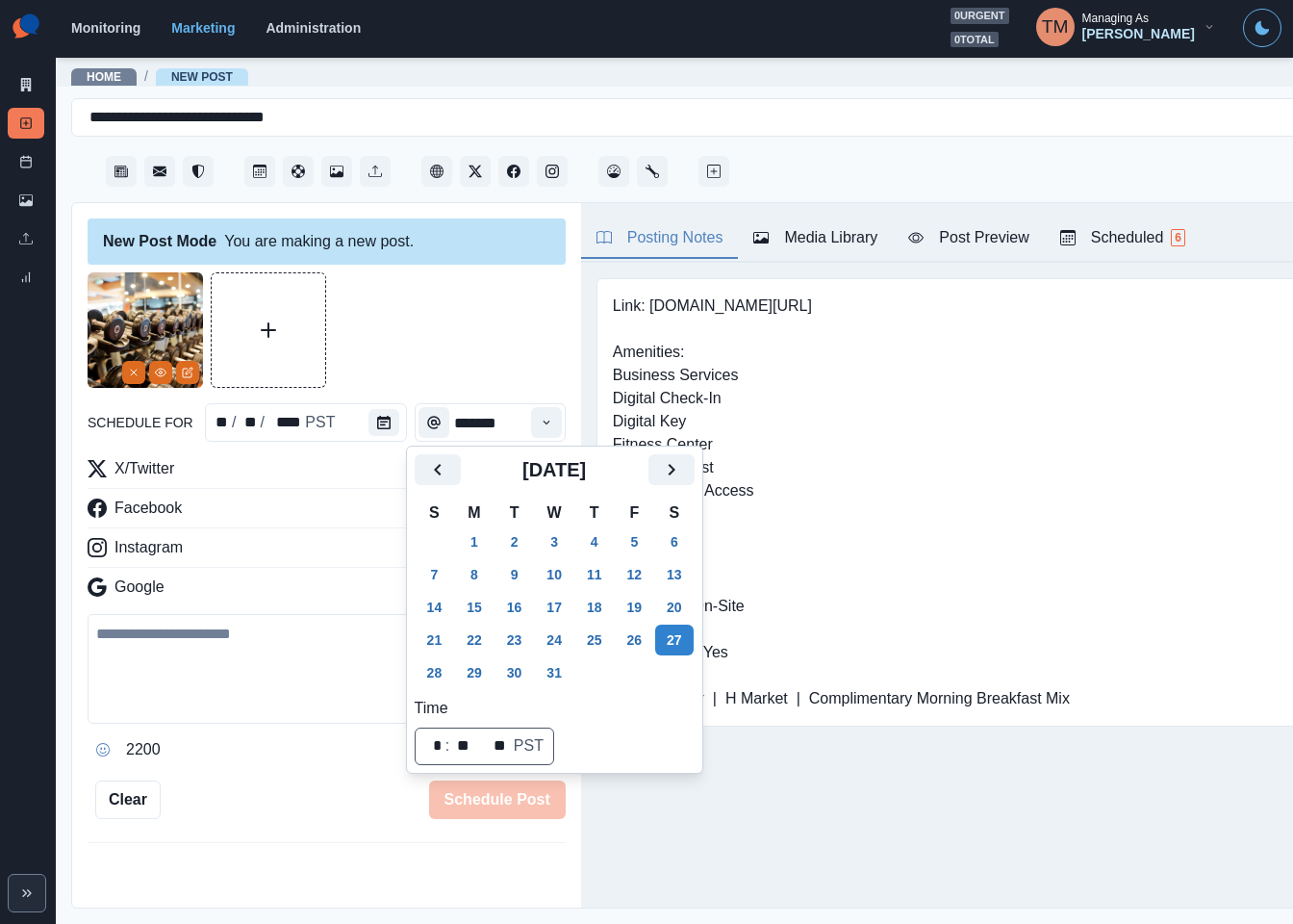
click at [464, 356] on div at bounding box center [327, 330] width 478 height 115
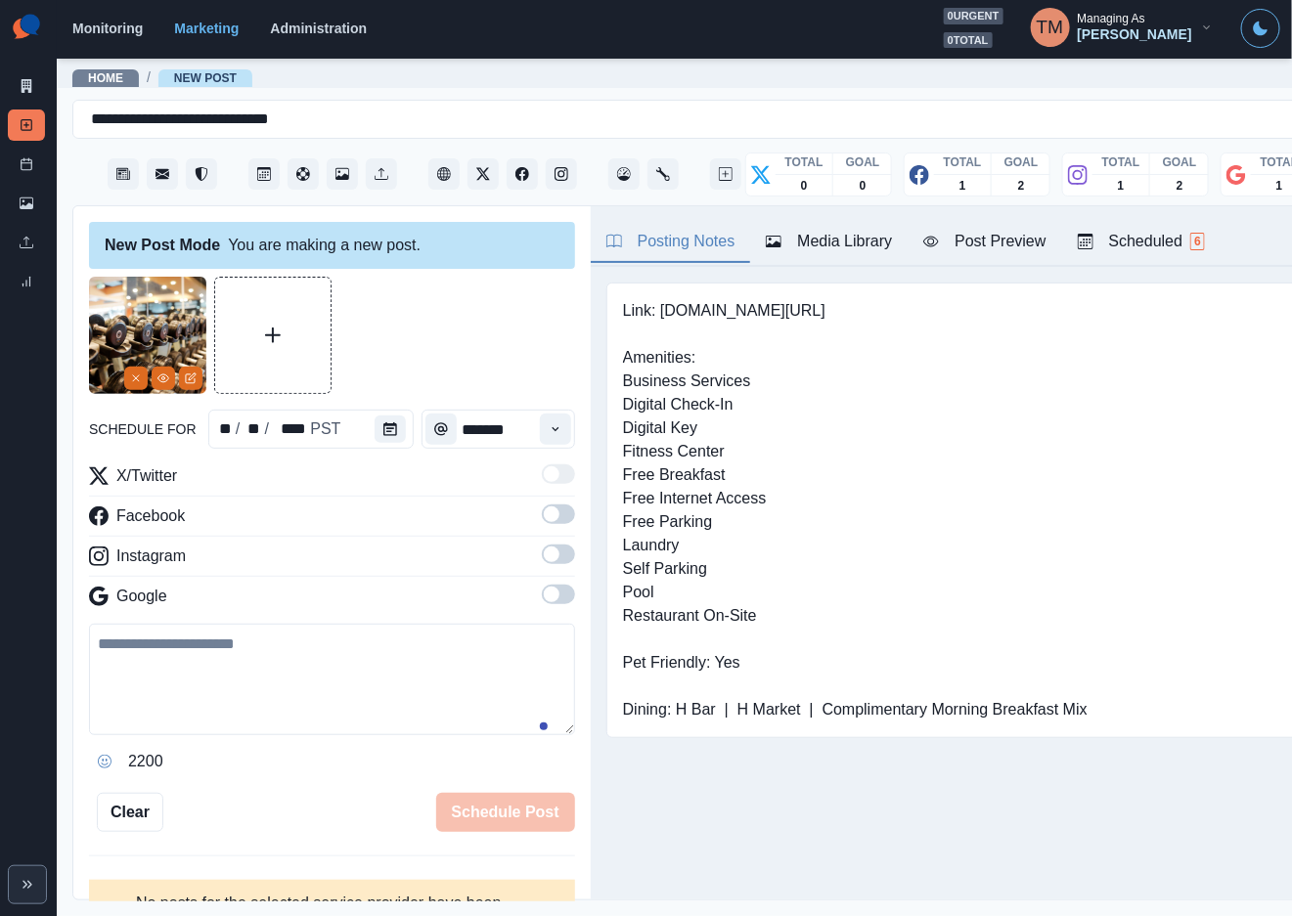
click at [542, 519] on span at bounding box center [558, 515] width 33 height 20
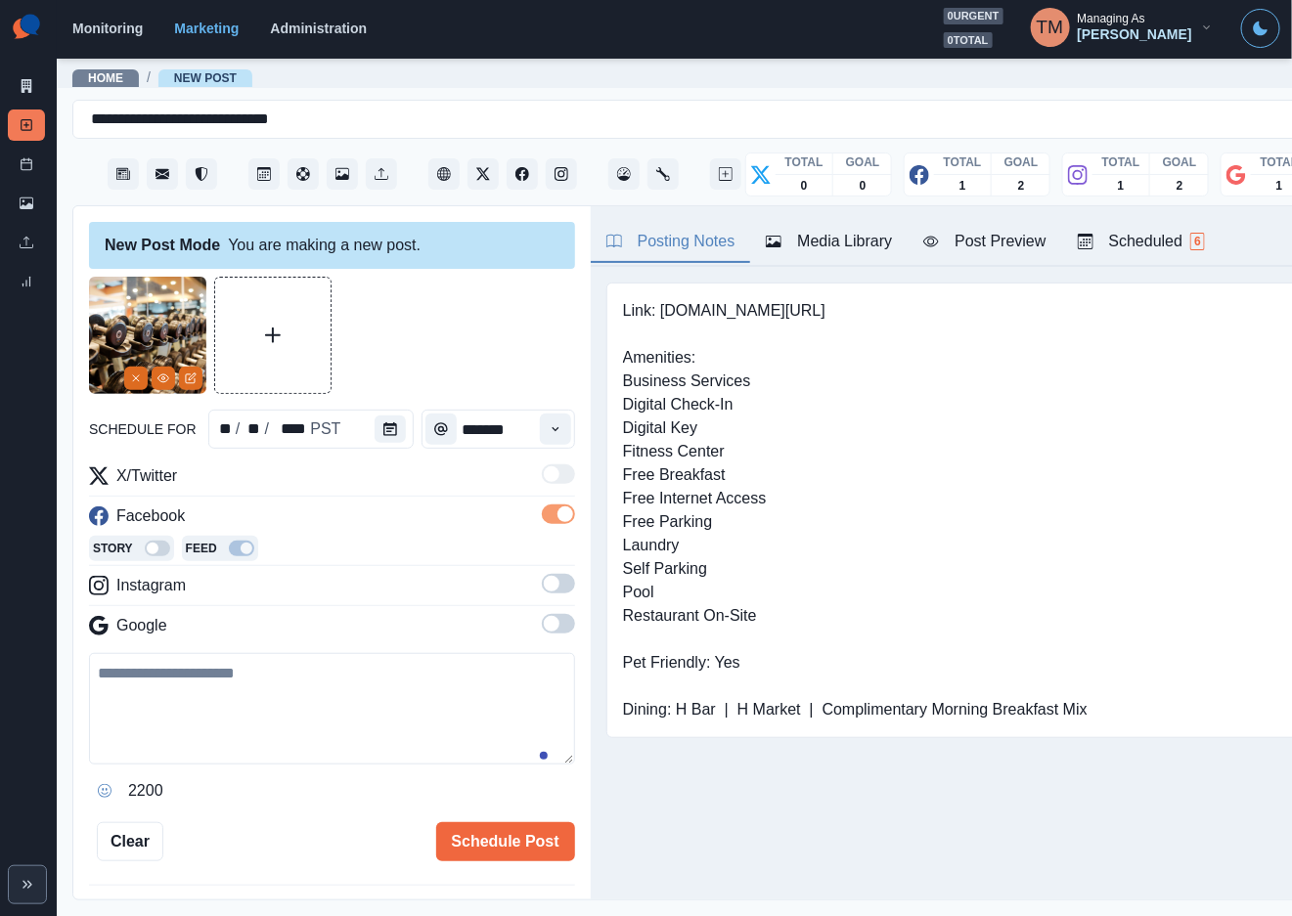
click at [543, 584] on span at bounding box center [558, 584] width 33 height 20
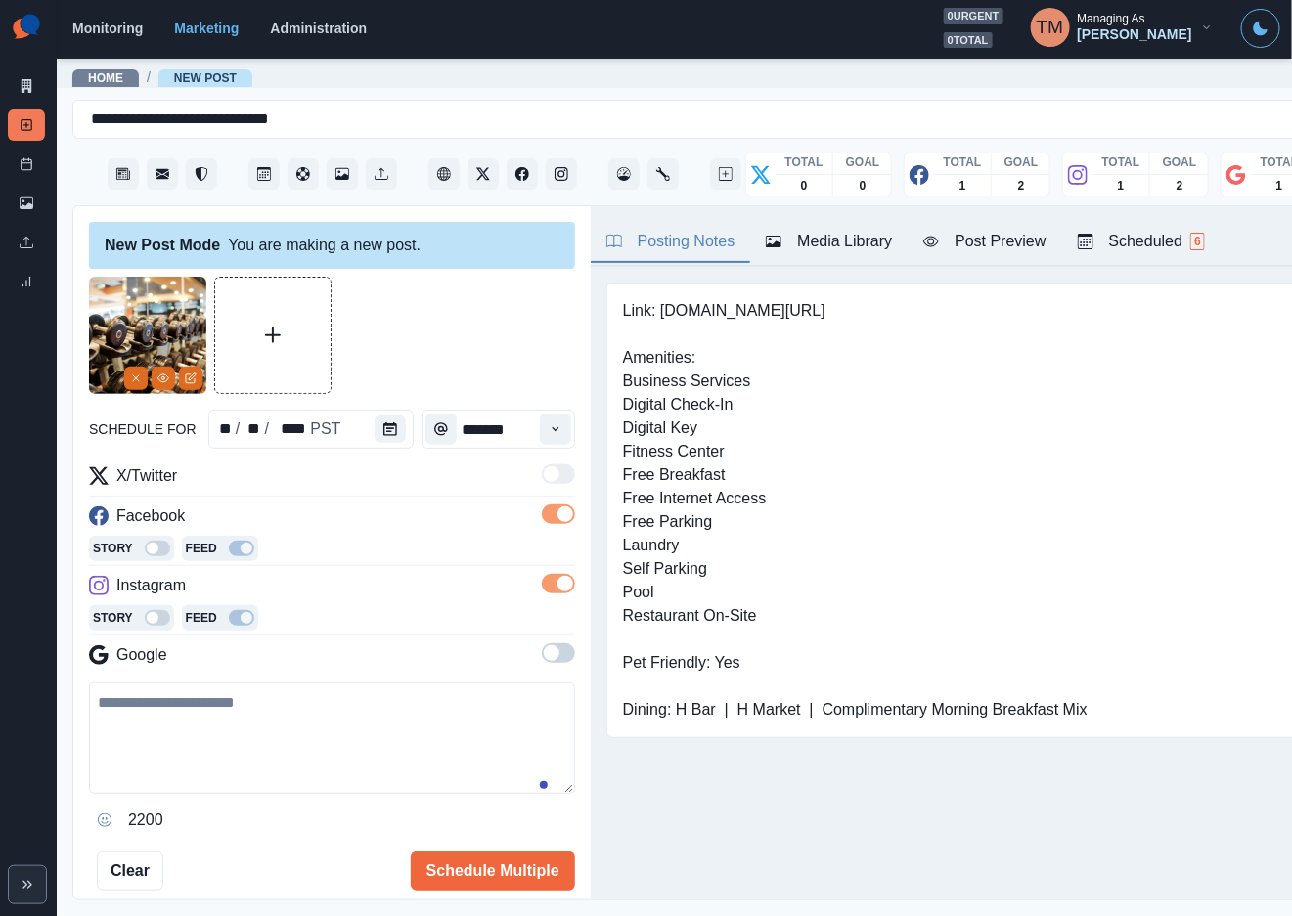
click at [542, 663] on span at bounding box center [558, 653] width 33 height 20
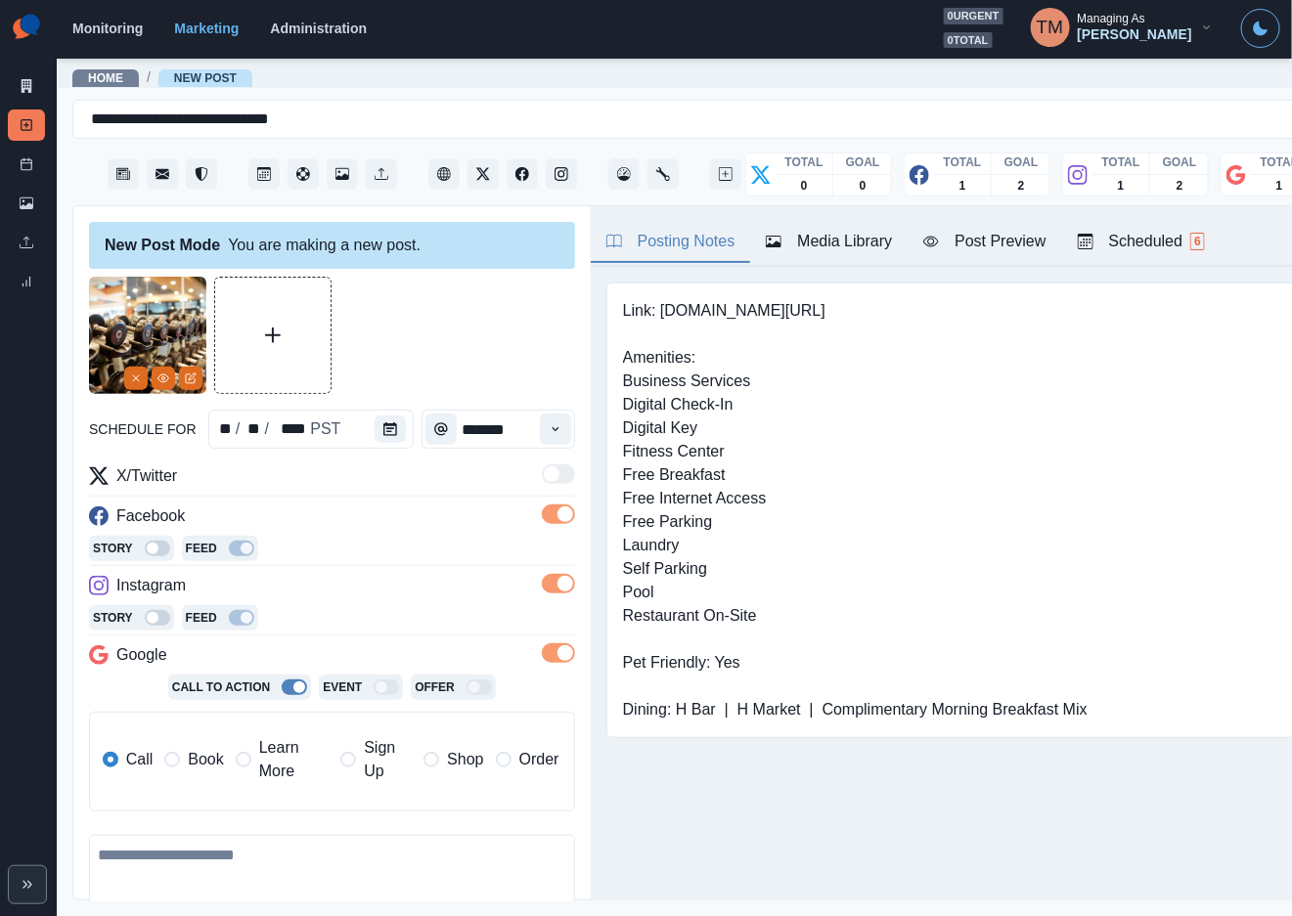
drag, startPoint x: 197, startPoint y: 763, endPoint x: 42, endPoint y: 469, distance: 331.5
click at [198, 763] on span "Book" at bounding box center [205, 759] width 35 height 23
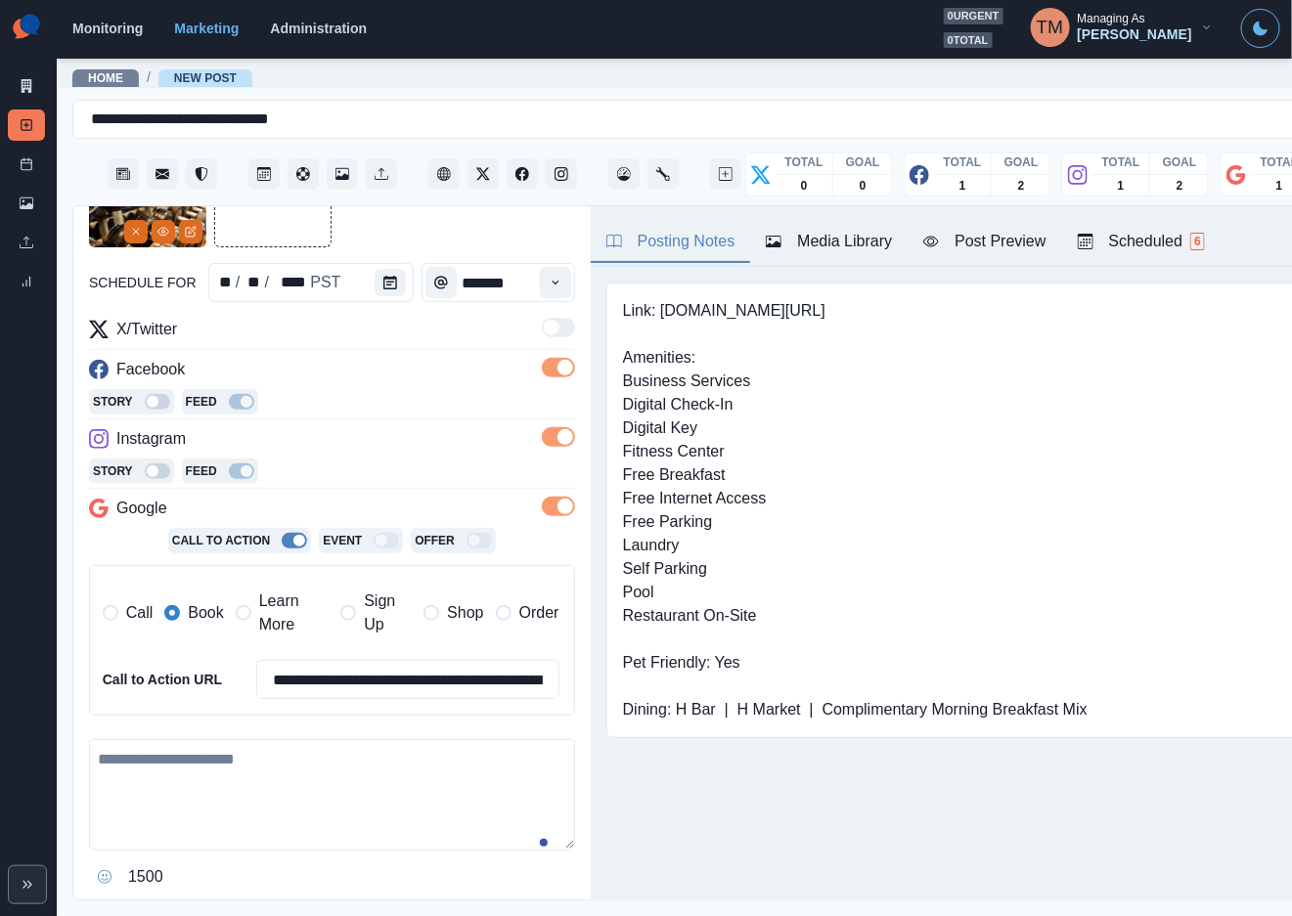
click at [247, 775] on textarea at bounding box center [332, 794] width 486 height 111
paste textarea "**********"
click at [1009, 244] on div "Post Preview" at bounding box center [984, 241] width 122 height 23
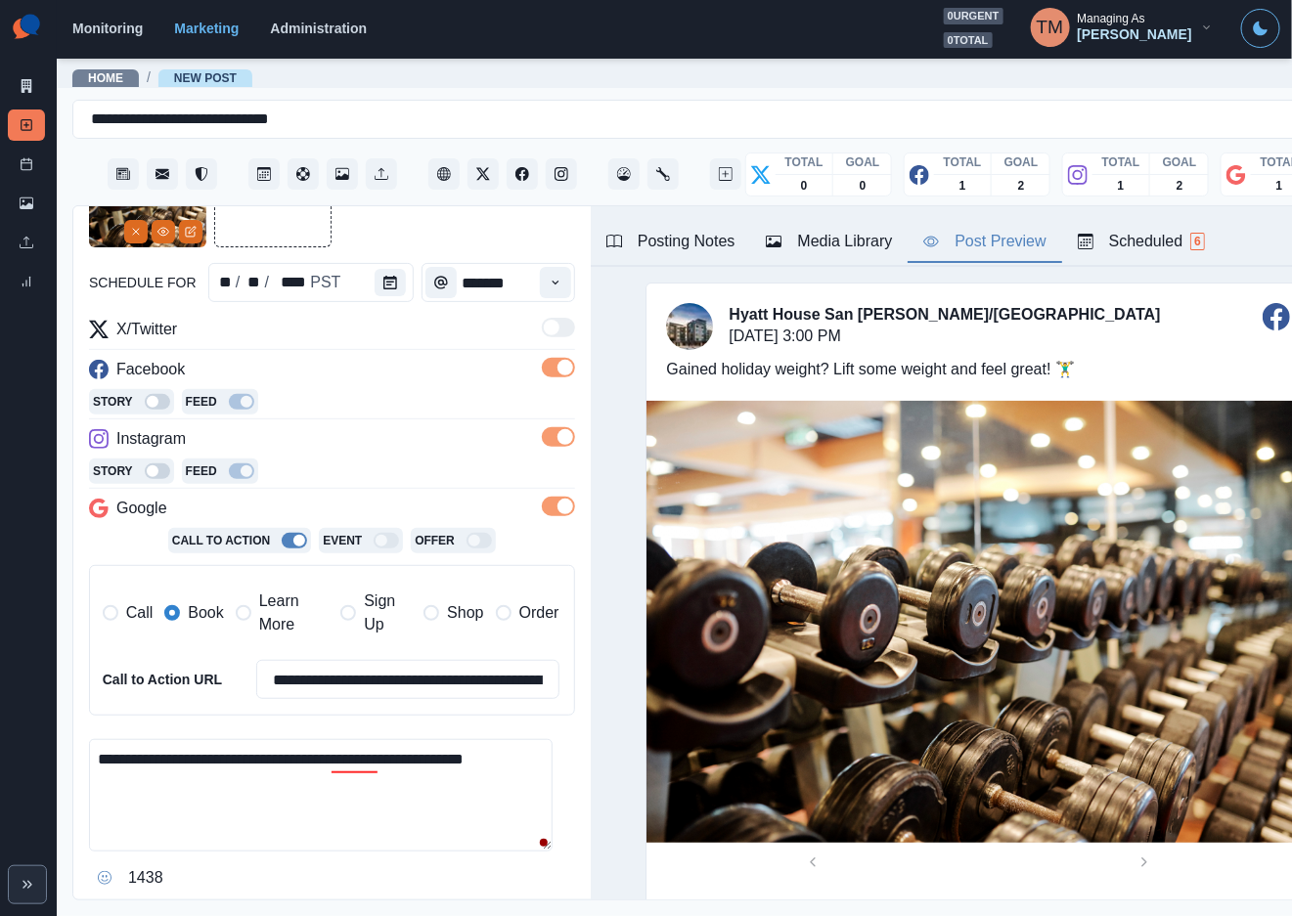
scroll to position [306, 0]
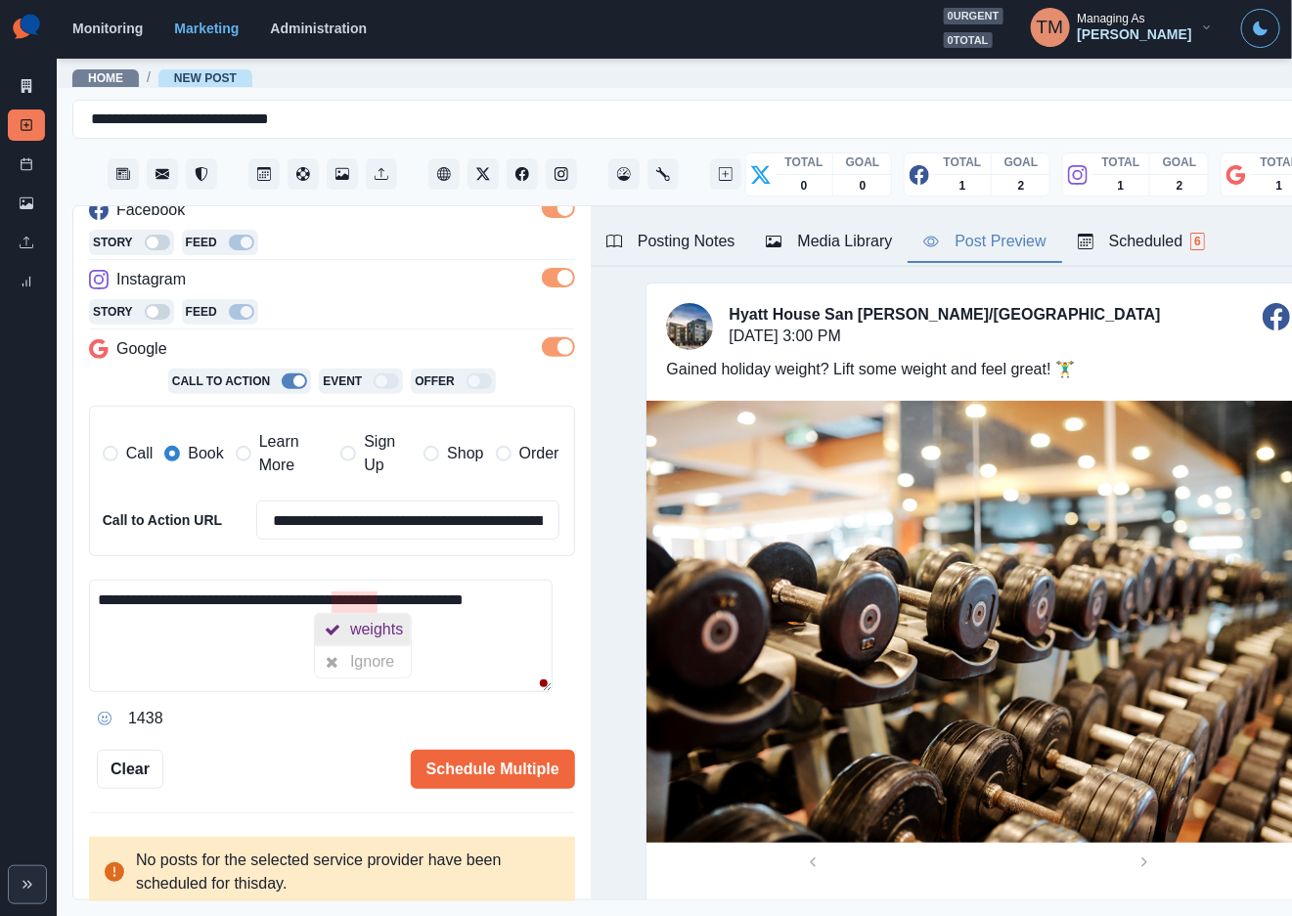
click at [376, 629] on div "weights" at bounding box center [380, 629] width 61 height 31
type textarea "**********"
click at [488, 774] on button "Schedule Multiple" at bounding box center [493, 769] width 164 height 39
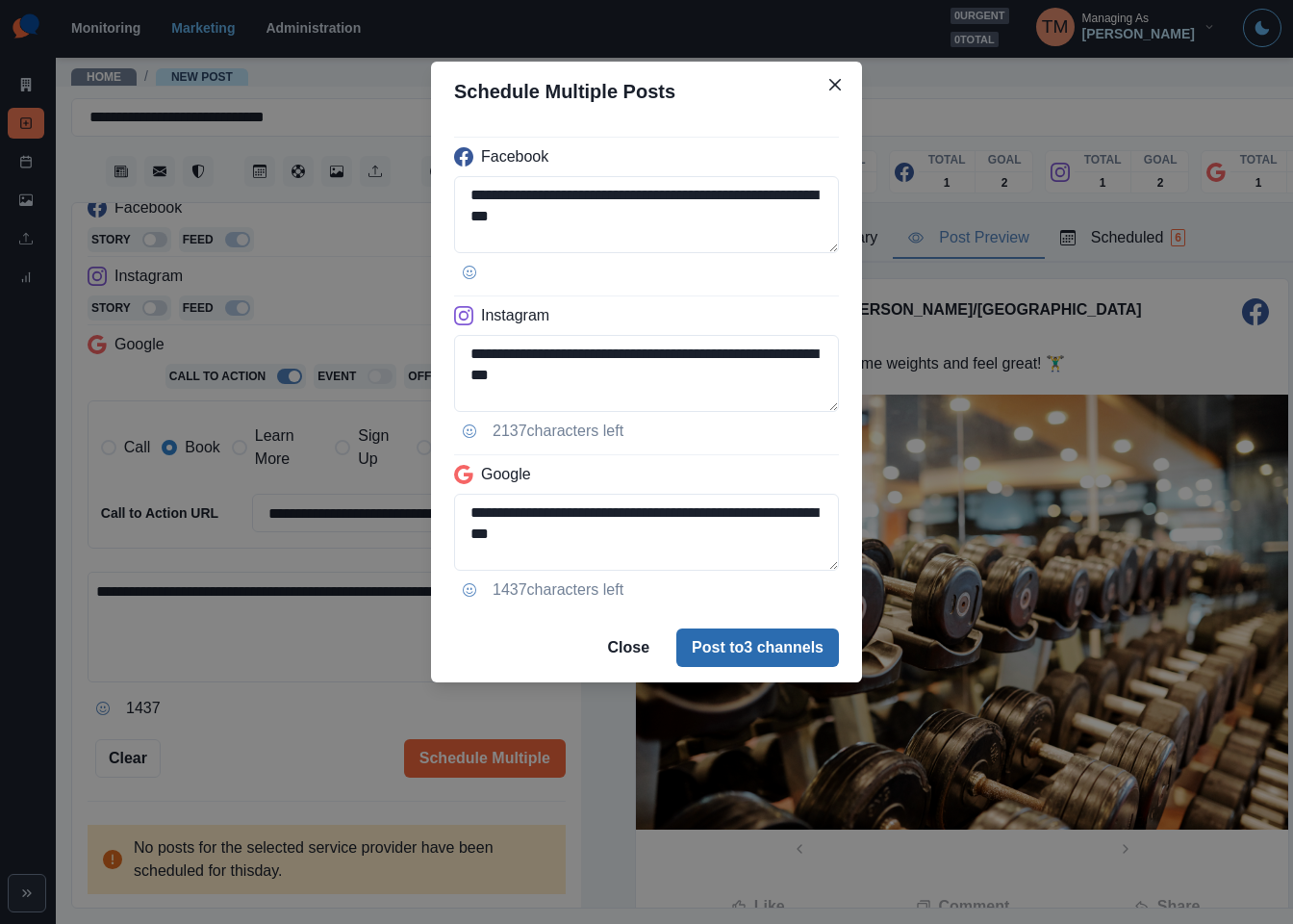
click at [798, 647] on button "Post to 3 channels" at bounding box center [757, 647] width 162 height 38
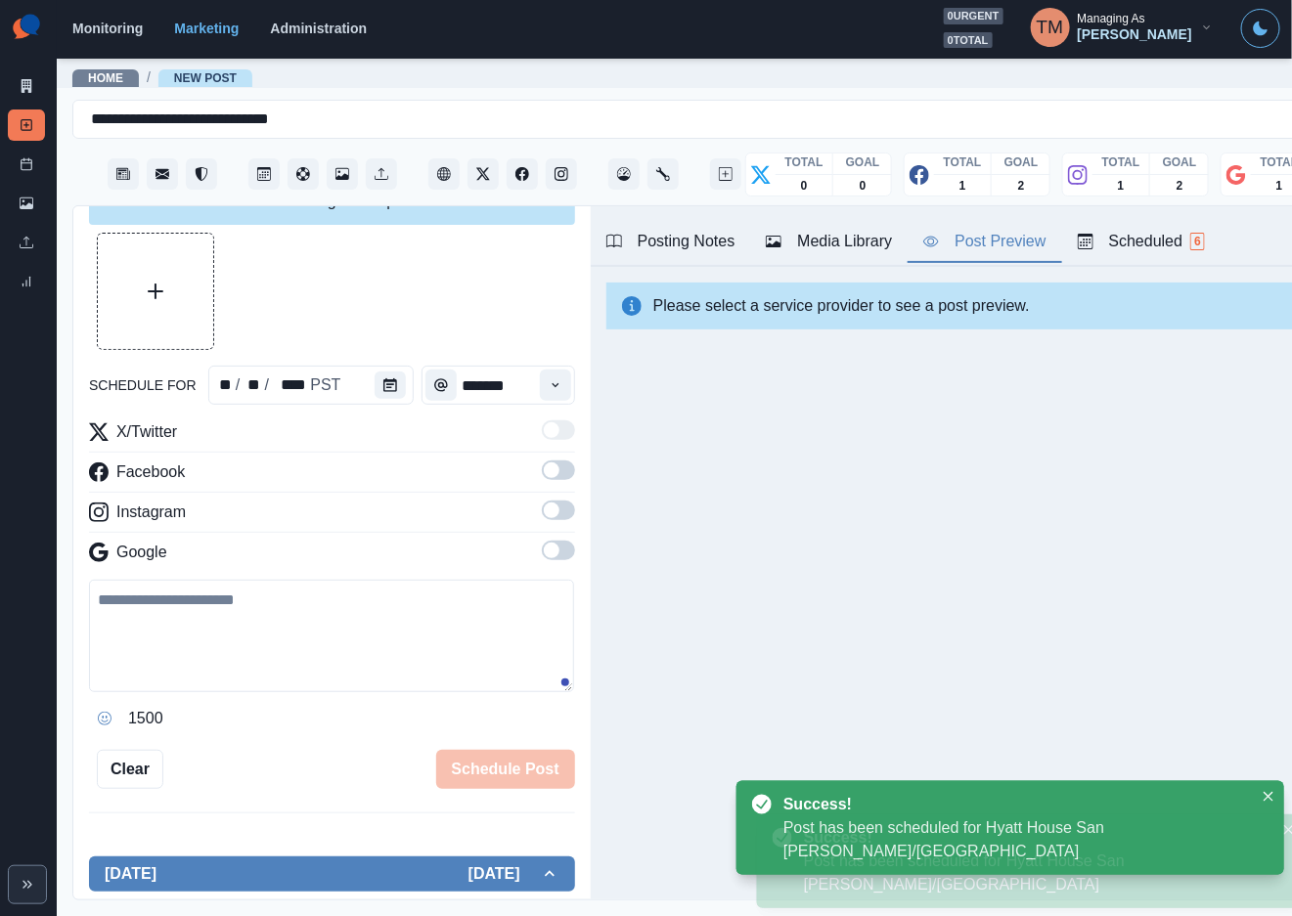
scroll to position [0, 0]
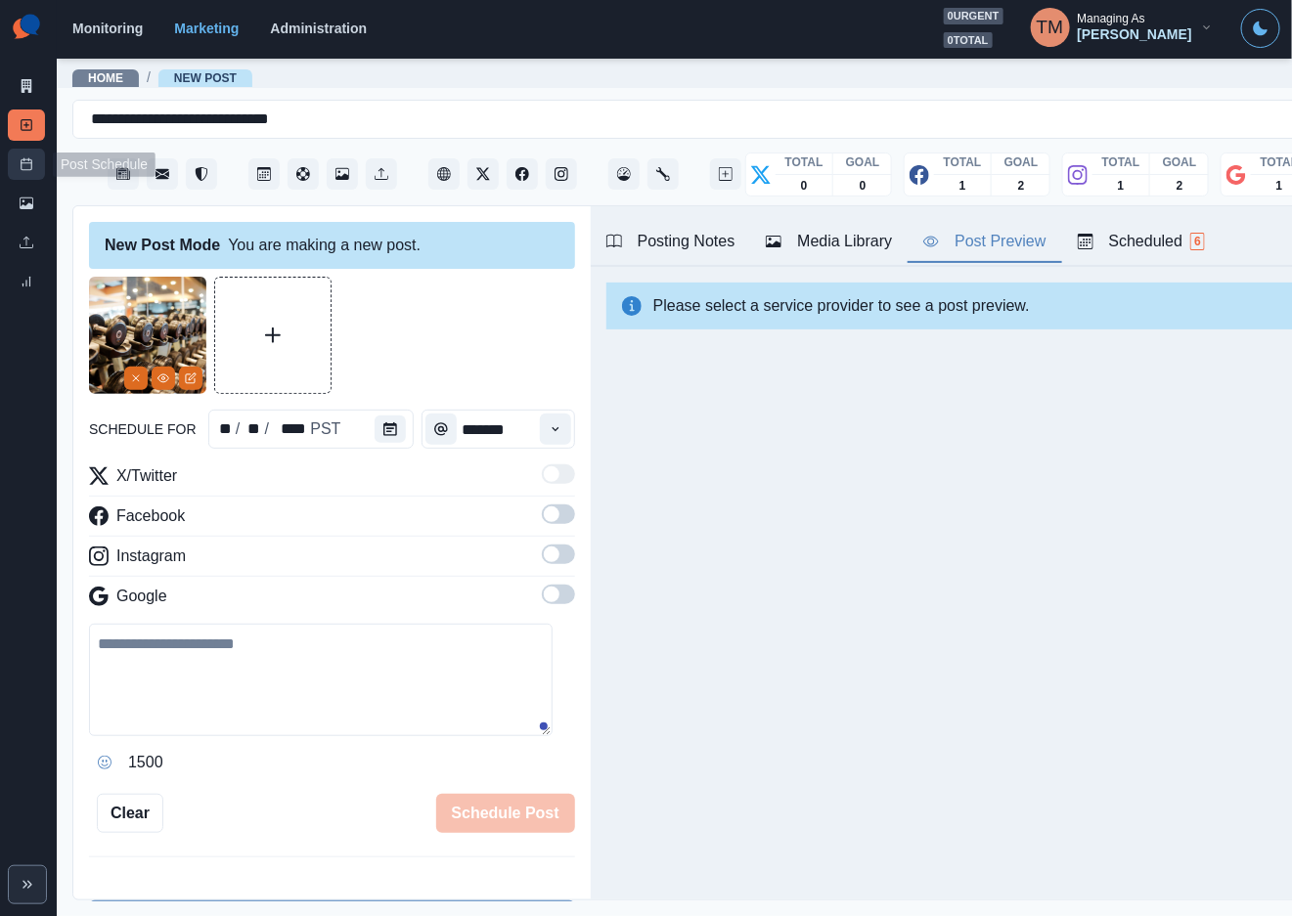
click at [35, 164] on link "Post Schedule" at bounding box center [26, 164] width 37 height 31
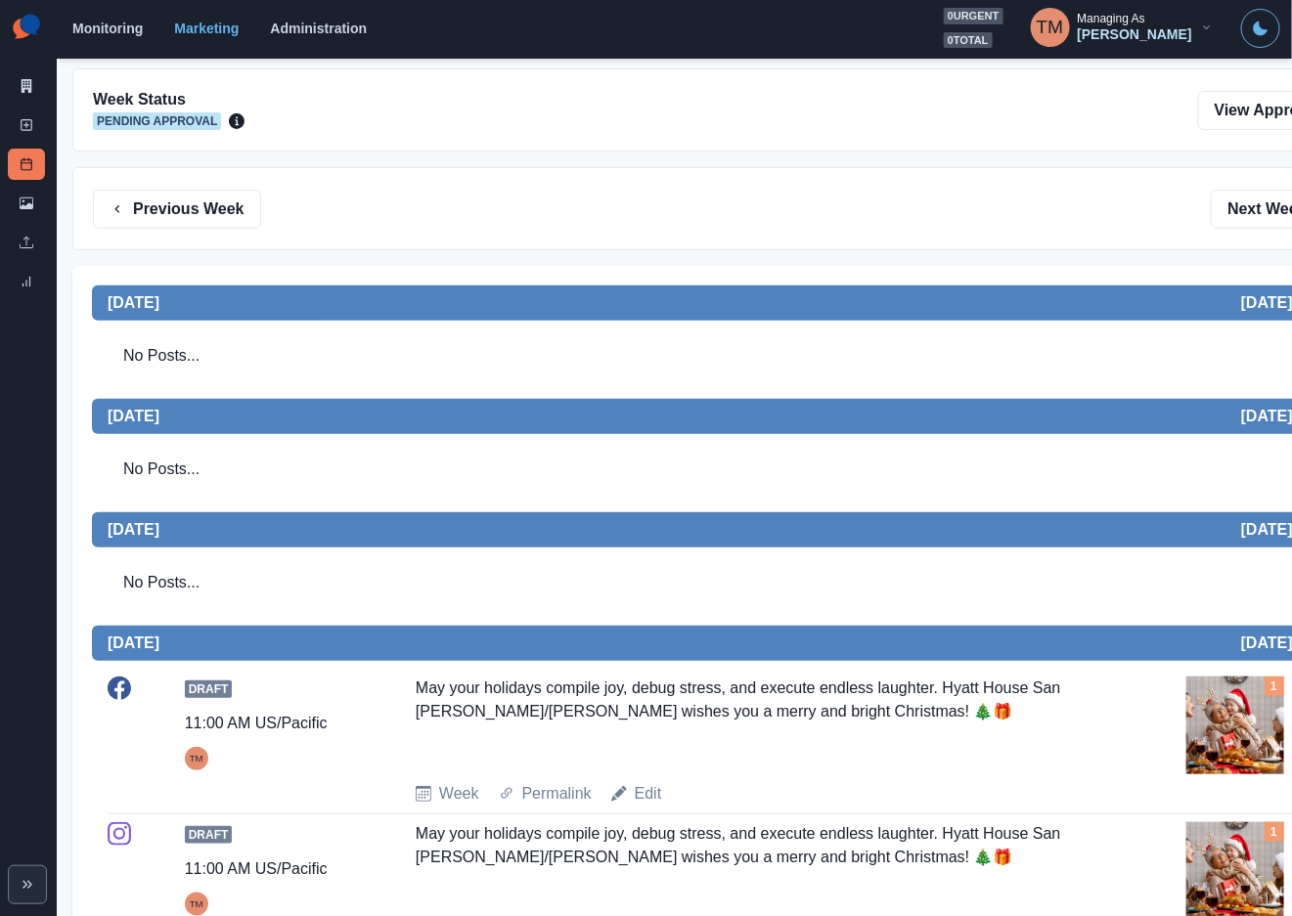
scroll to position [115, 0]
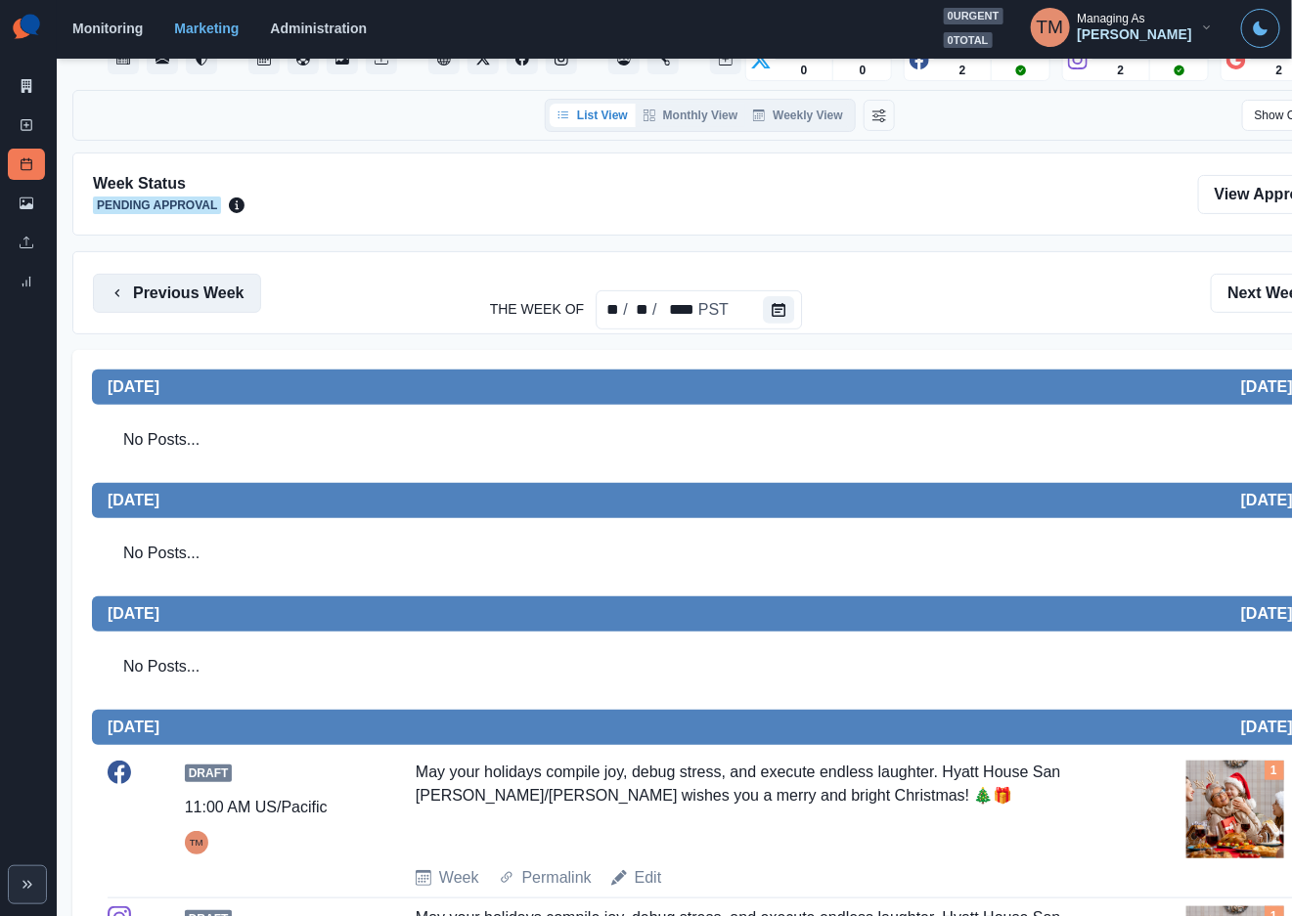
click at [218, 299] on button "Previous Week" at bounding box center [177, 293] width 168 height 39
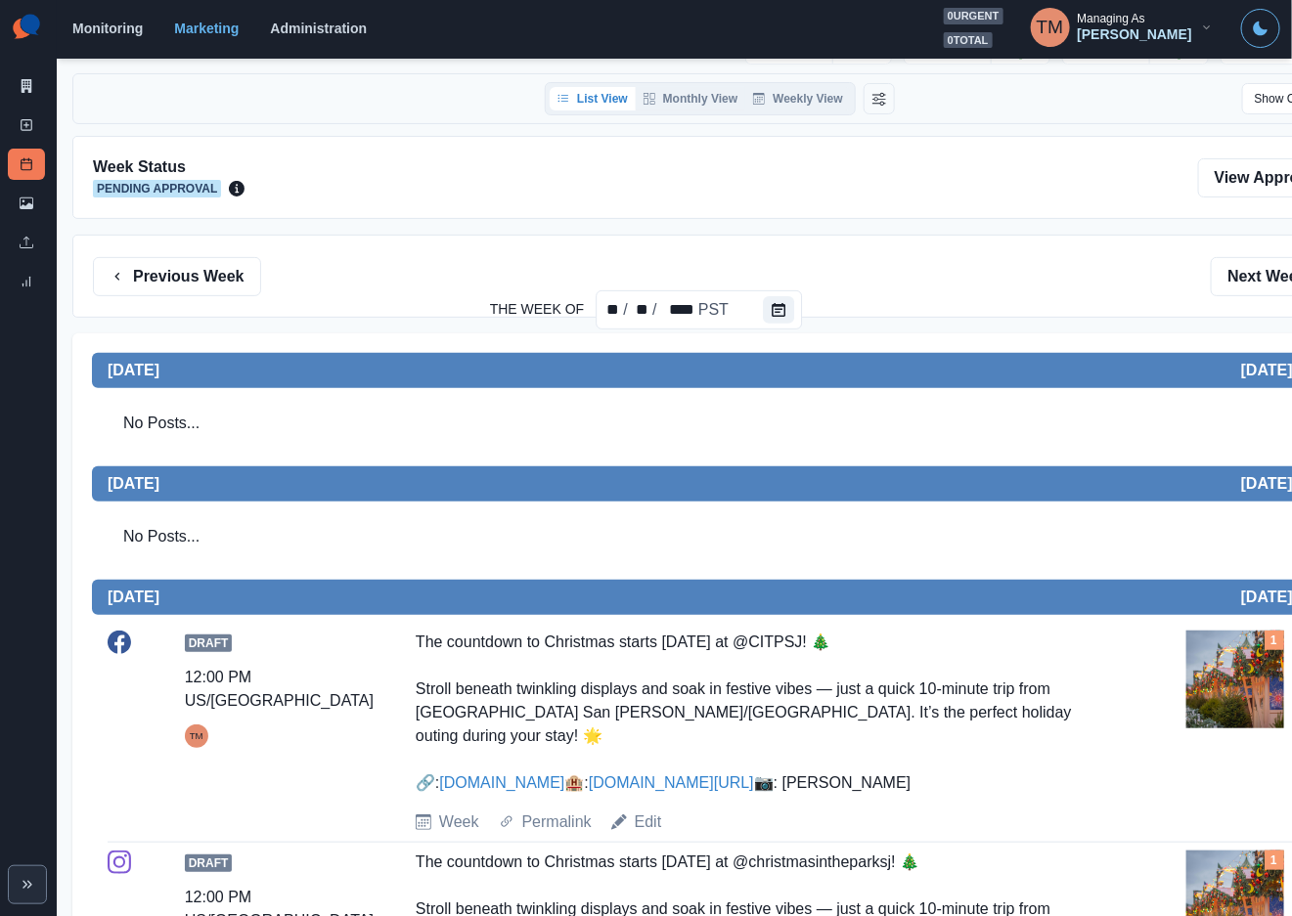
scroll to position [147, 0]
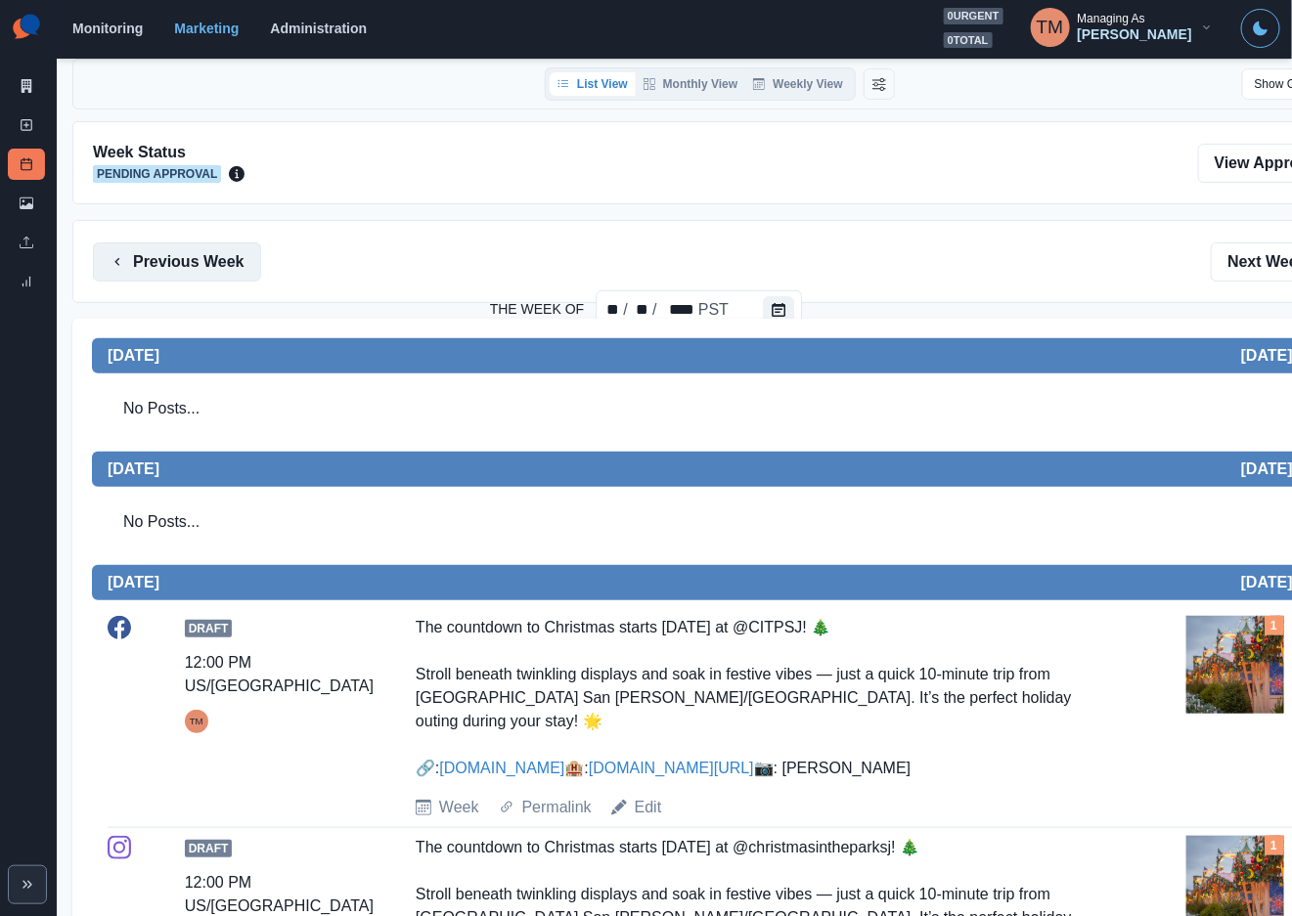
click at [180, 265] on button "Previous Week" at bounding box center [177, 262] width 168 height 39
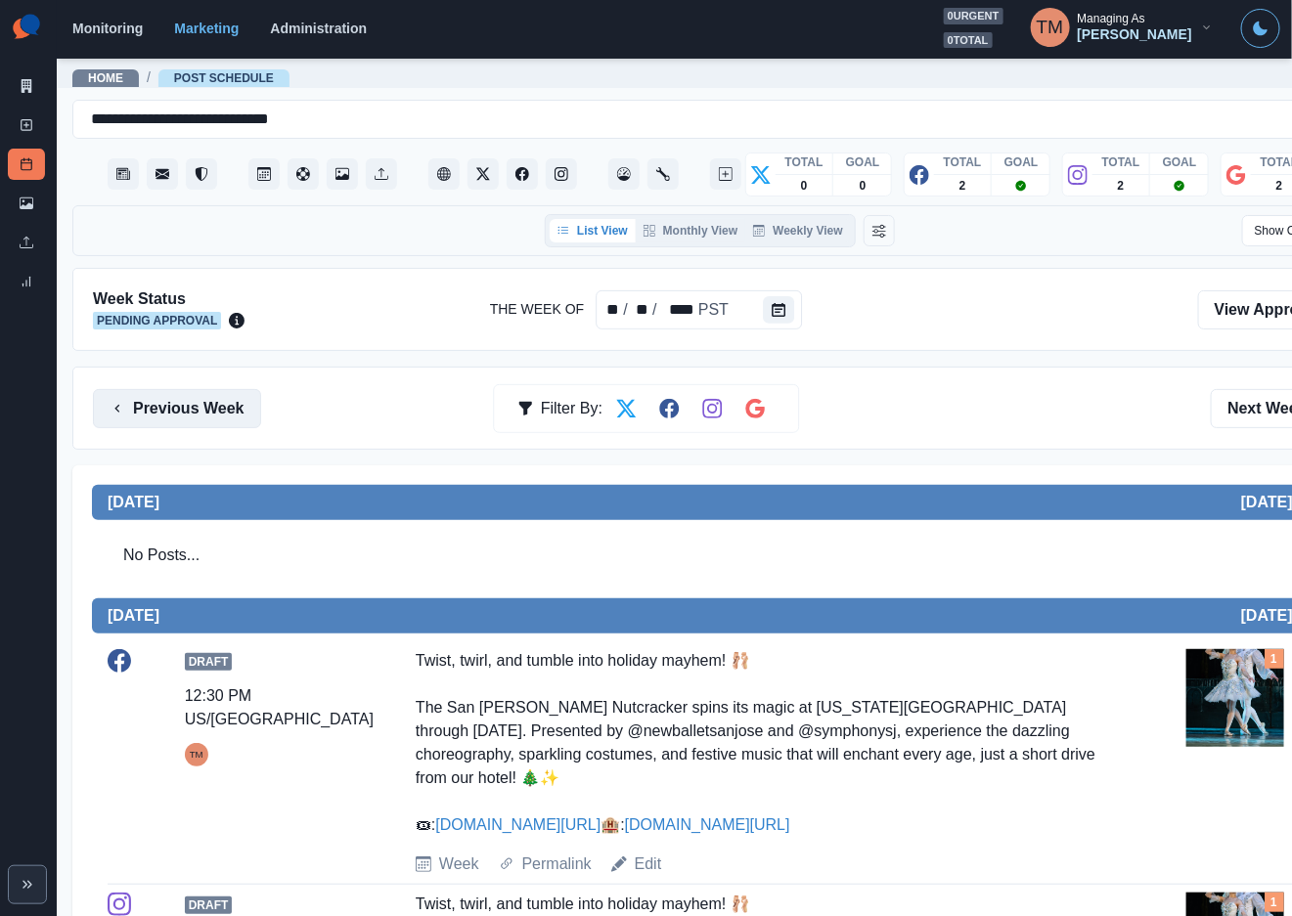
click at [185, 405] on button "Previous Week" at bounding box center [177, 408] width 168 height 39
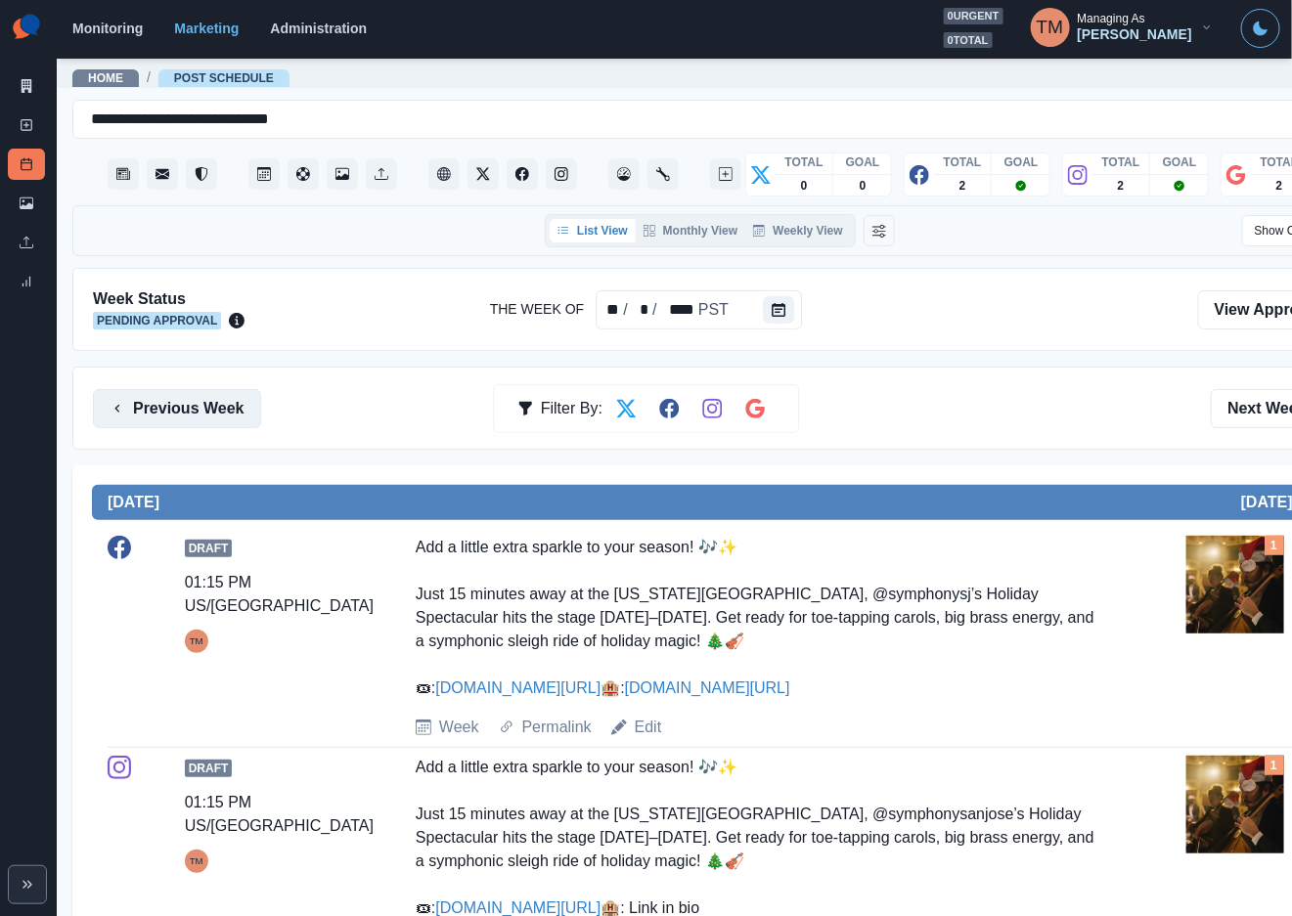
click at [185, 405] on button "Previous Week" at bounding box center [177, 408] width 168 height 39
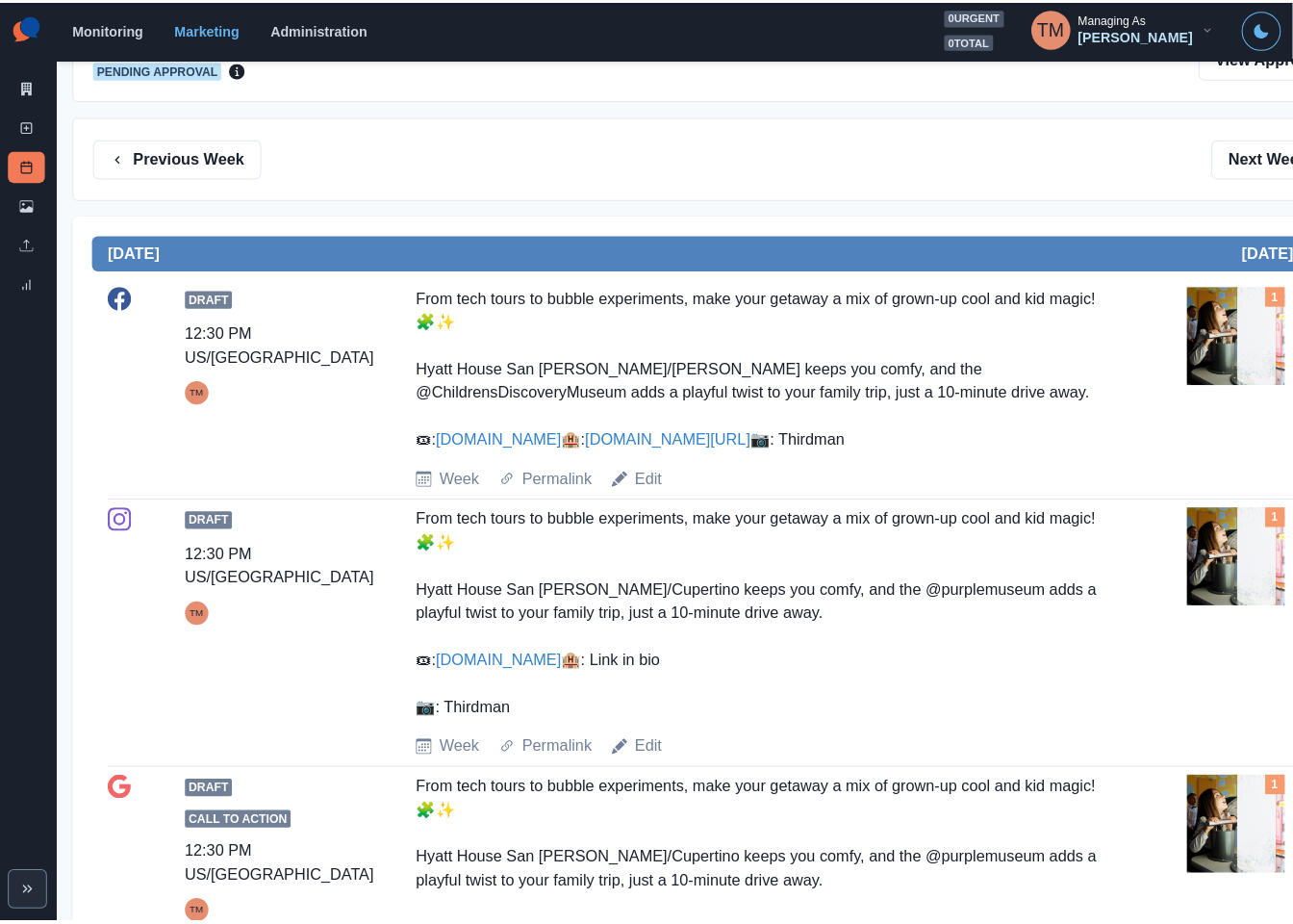
scroll to position [189, 0]
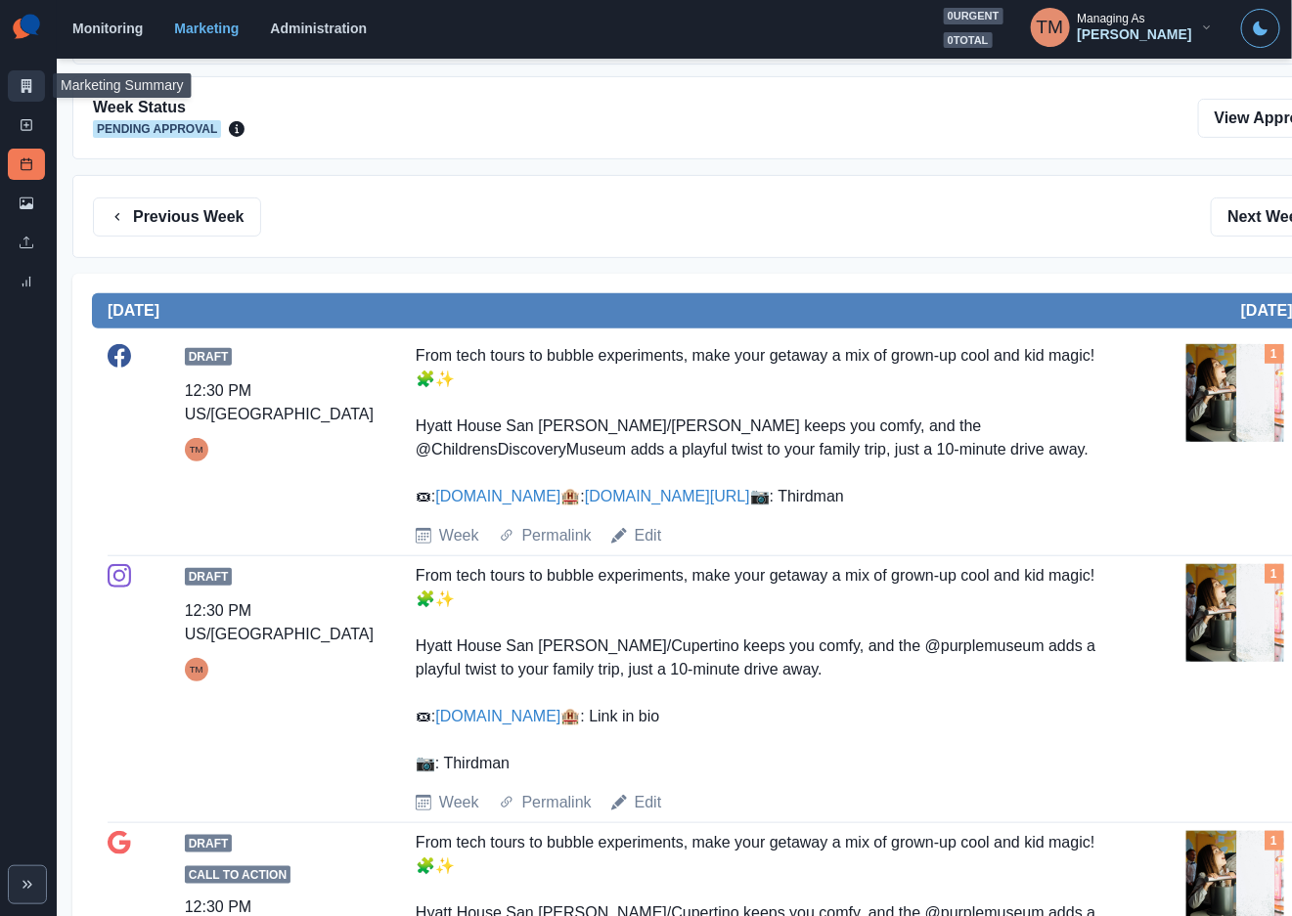
click at [30, 92] on icon at bounding box center [27, 86] width 11 height 14
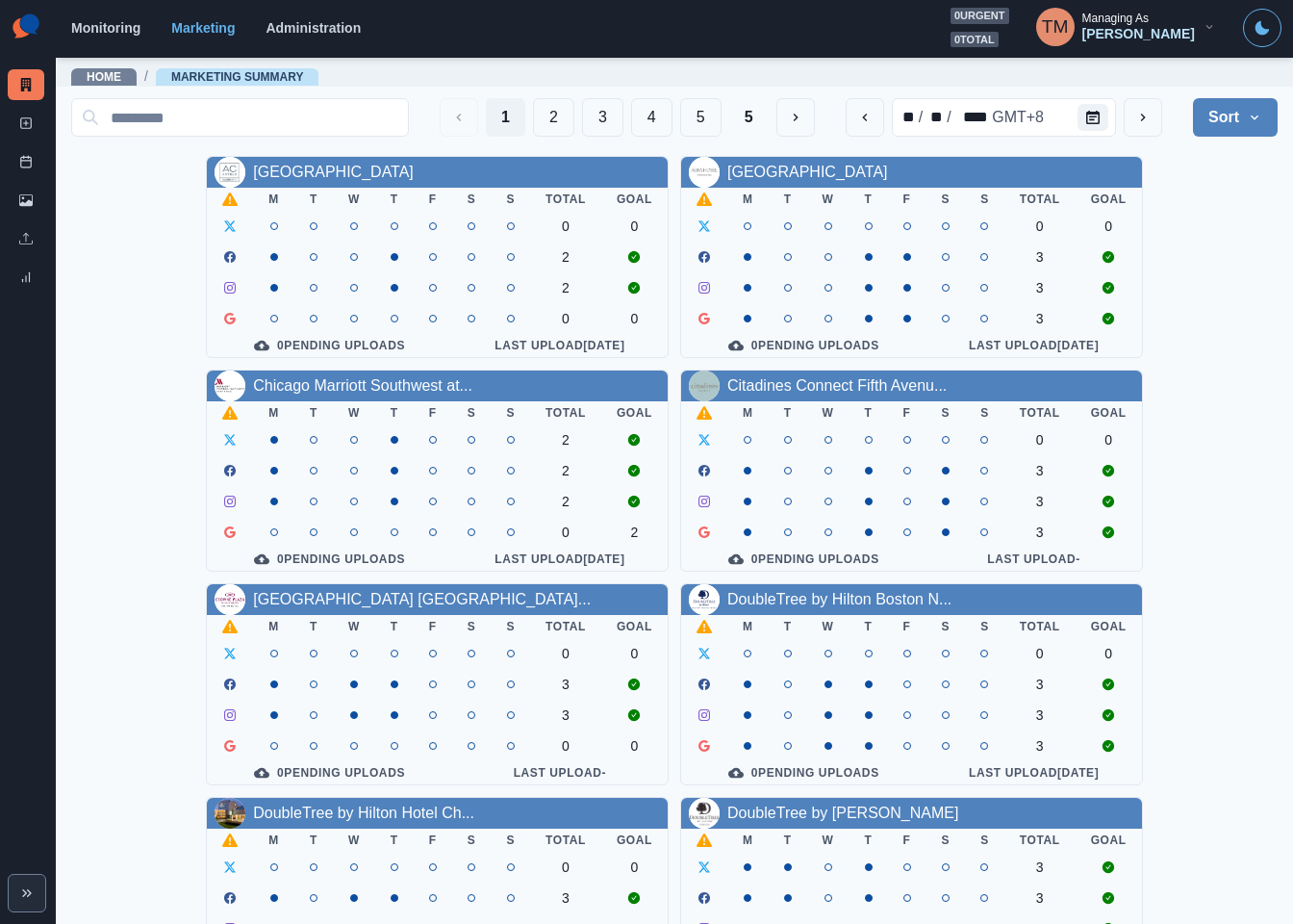
click at [1191, 238] on div "AC Hotel Atlanta Downtown M T W T F S S Total Goal 0 0 2 2 0 0 0 Pending Upload…" at bounding box center [674, 790] width 1206 height 1270
click at [1078, 109] on button "Calendar" at bounding box center [1092, 117] width 31 height 27
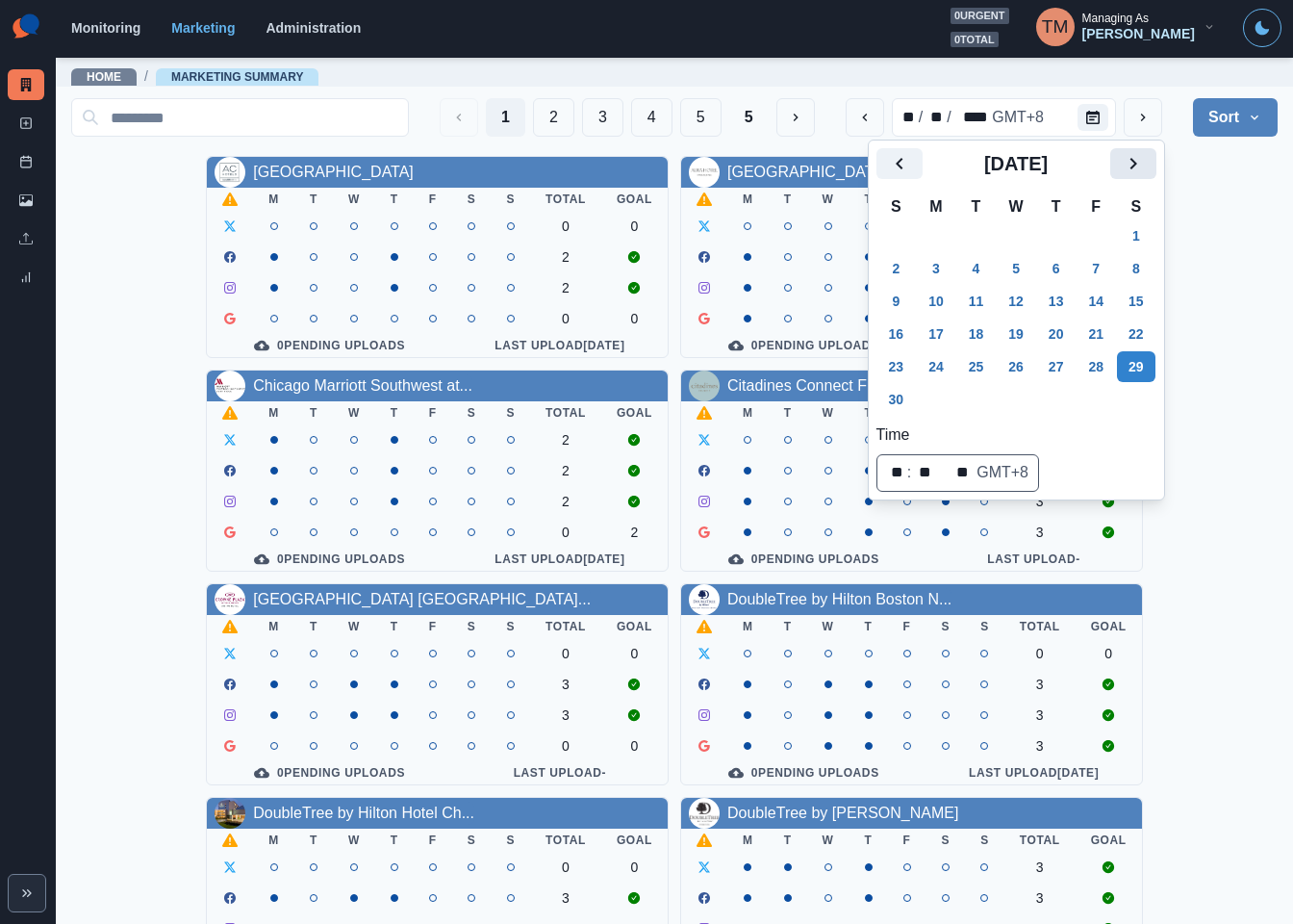
click at [1129, 162] on icon "Next" at bounding box center [1133, 162] width 23 height 23
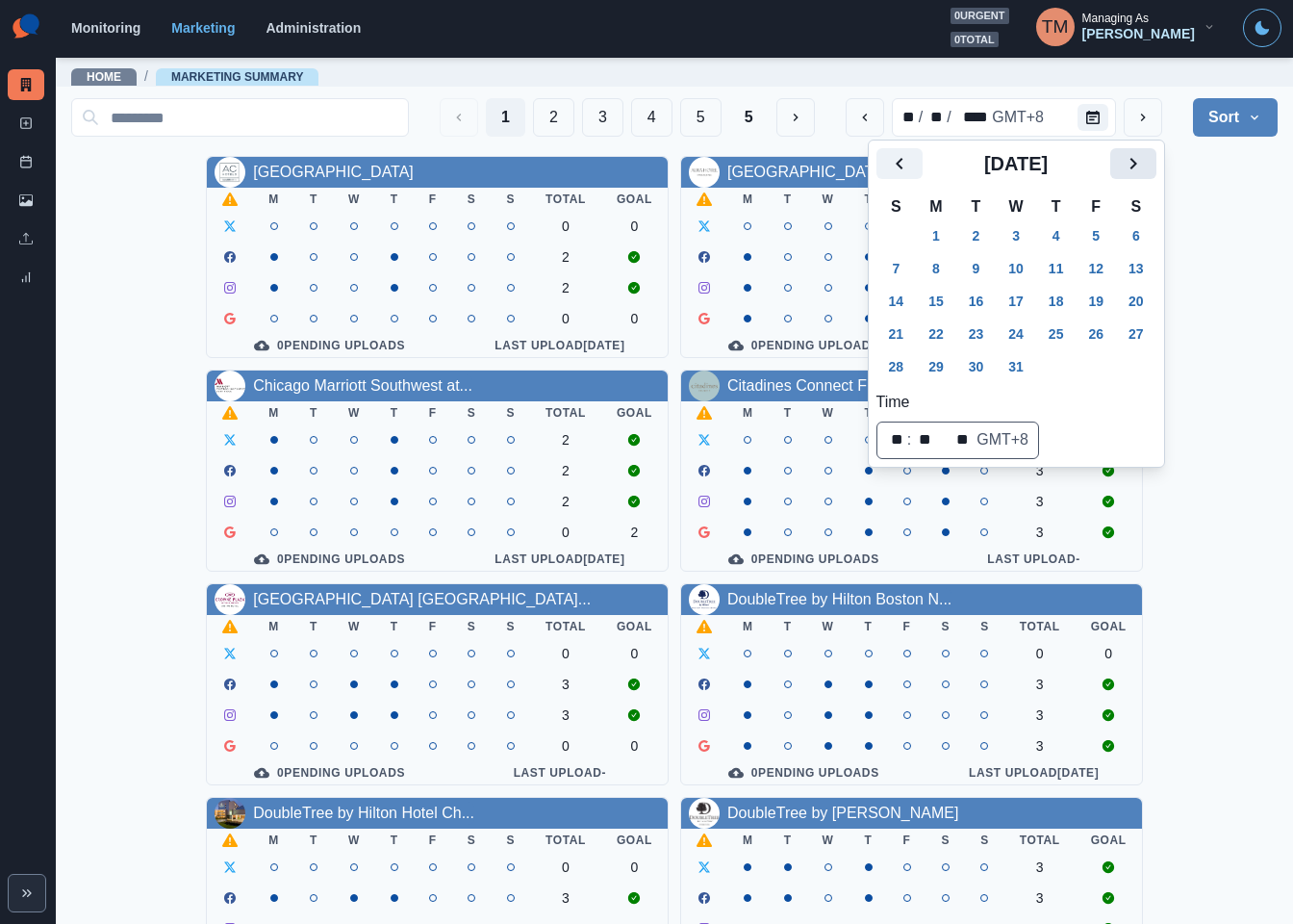
click at [1129, 162] on icon "Next" at bounding box center [1133, 162] width 23 height 23
click at [901, 168] on icon "Previous" at bounding box center [898, 163] width 7 height 12
click at [938, 267] on button "8" at bounding box center [936, 268] width 38 height 31
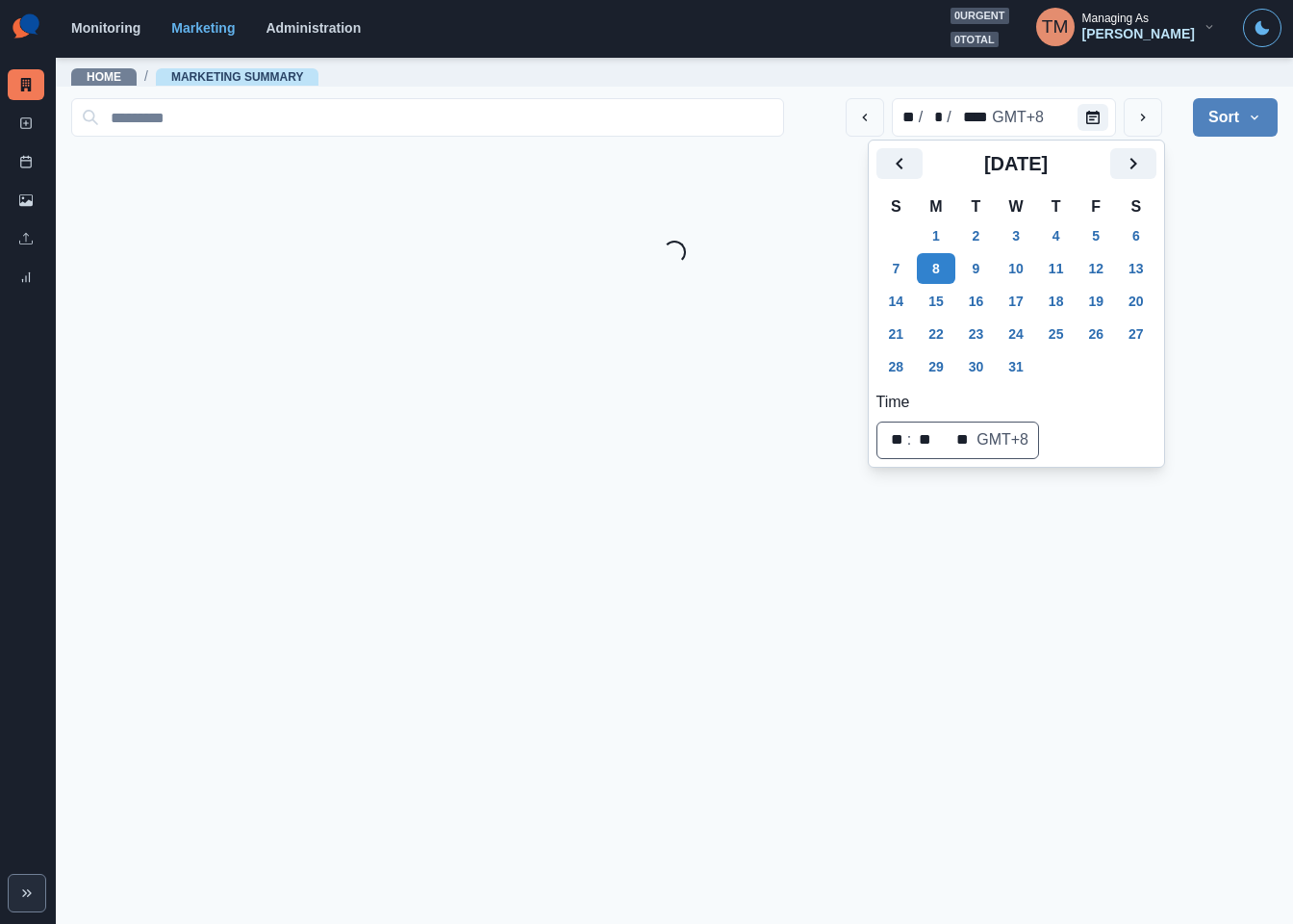
click at [1218, 283] on main "Home / Marketing Summary ** / * / **** GMT+8 Sort Client Name Uploads Pending P…" at bounding box center [674, 490] width 1237 height 868
